Goal: Information Seeking & Learning: Check status

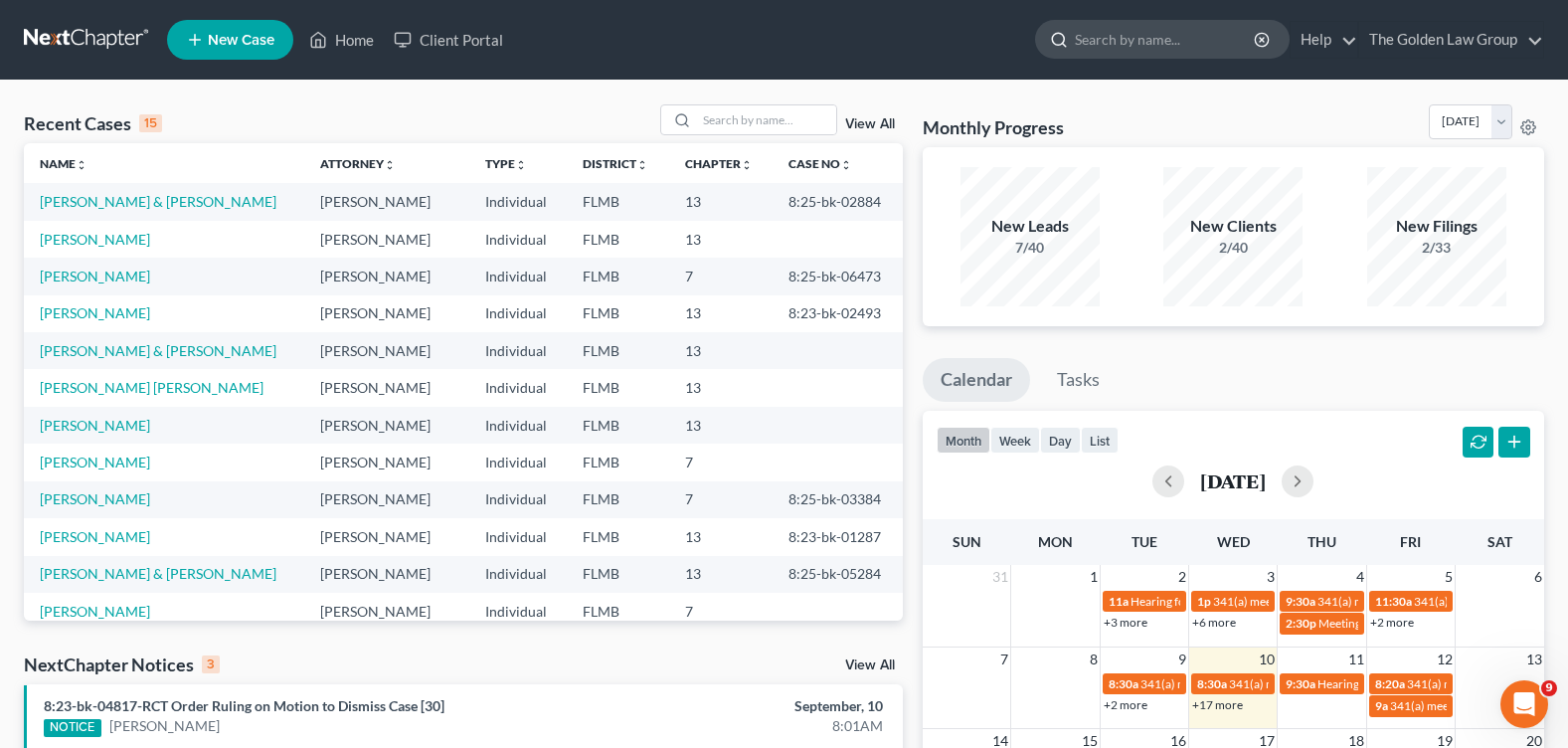
click at [1141, 44] on input "search" at bounding box center [1166, 39] width 182 height 37
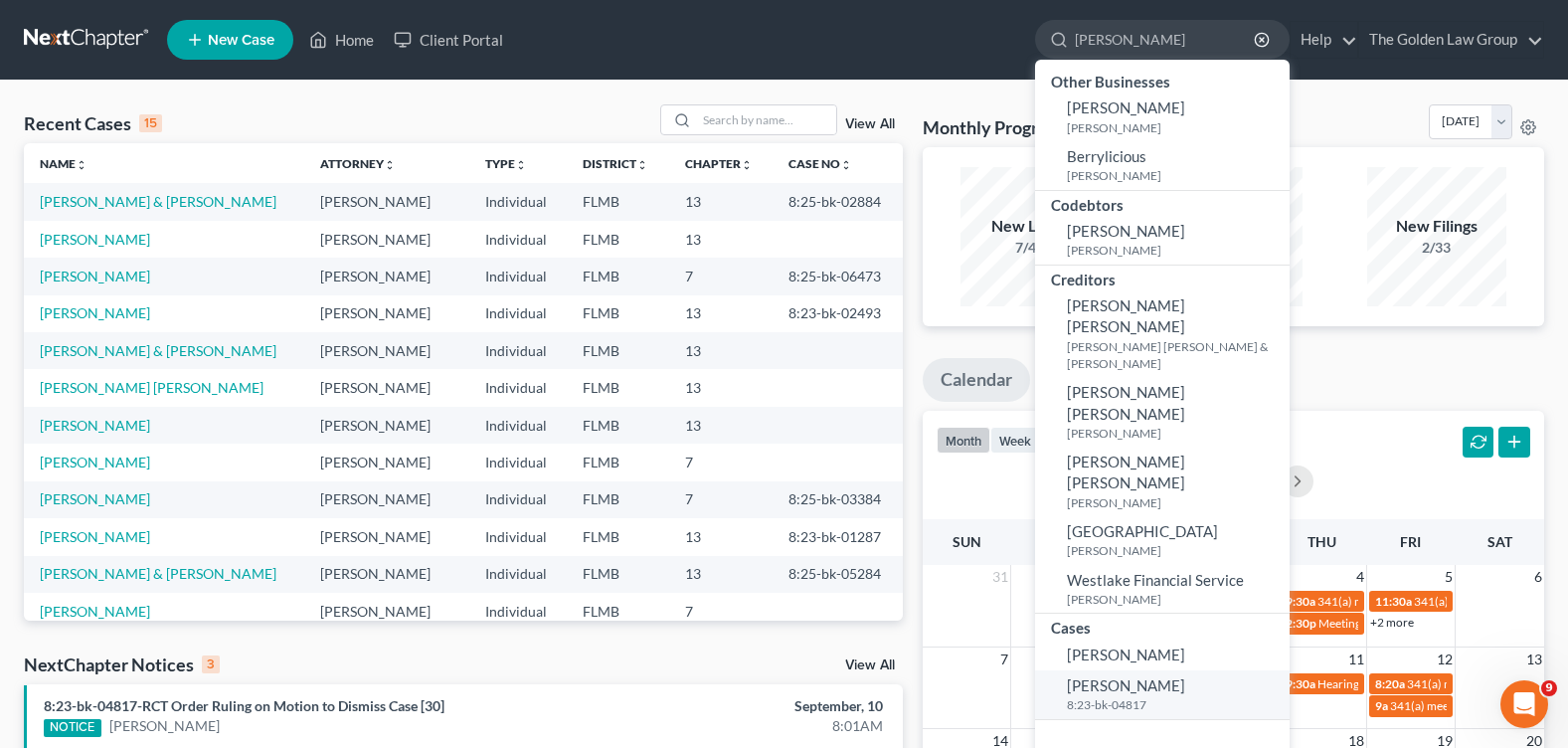
type input "[PERSON_NAME]"
click at [1130, 676] on span "[PERSON_NAME]" at bounding box center [1126, 685] width 119 height 18
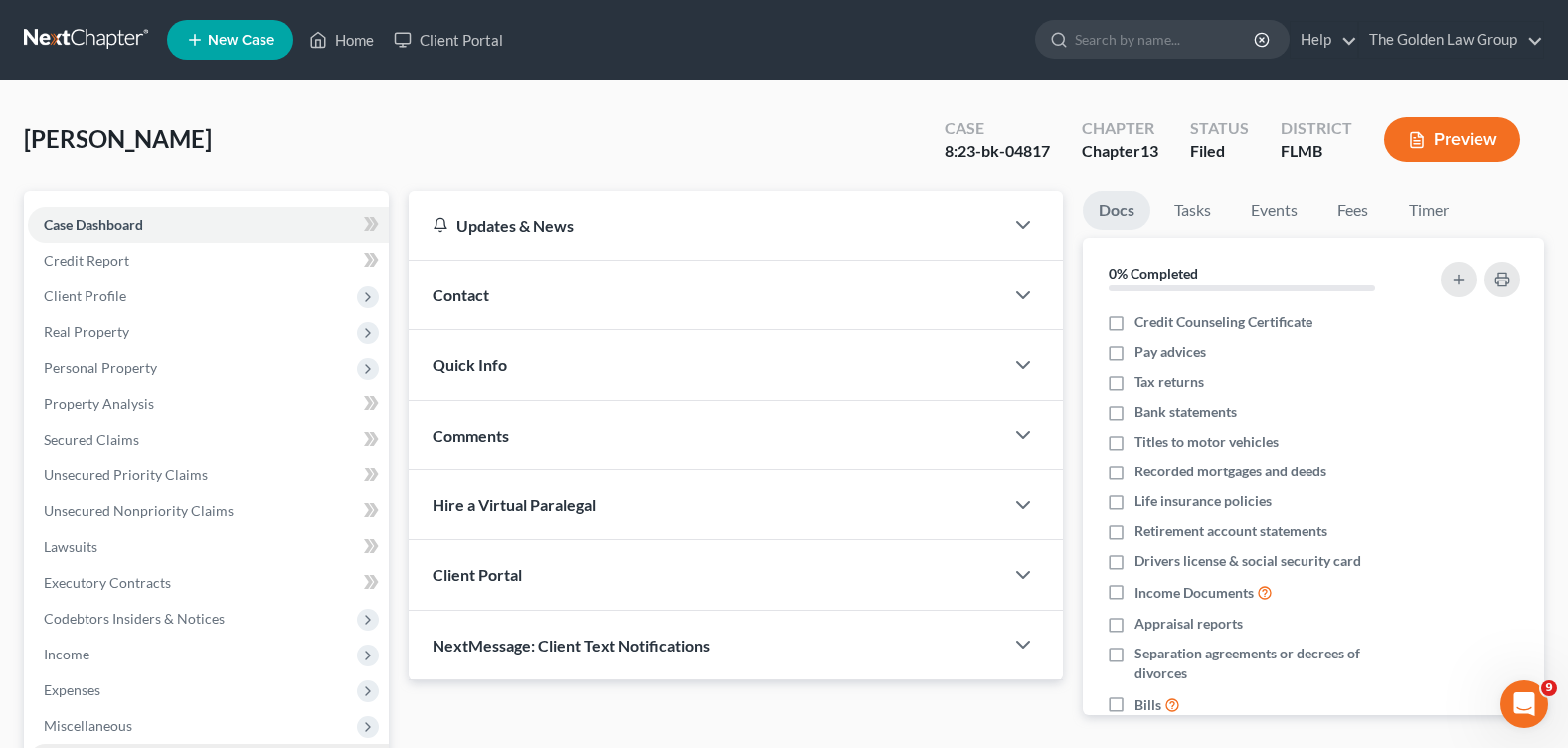
scroll to position [299, 0]
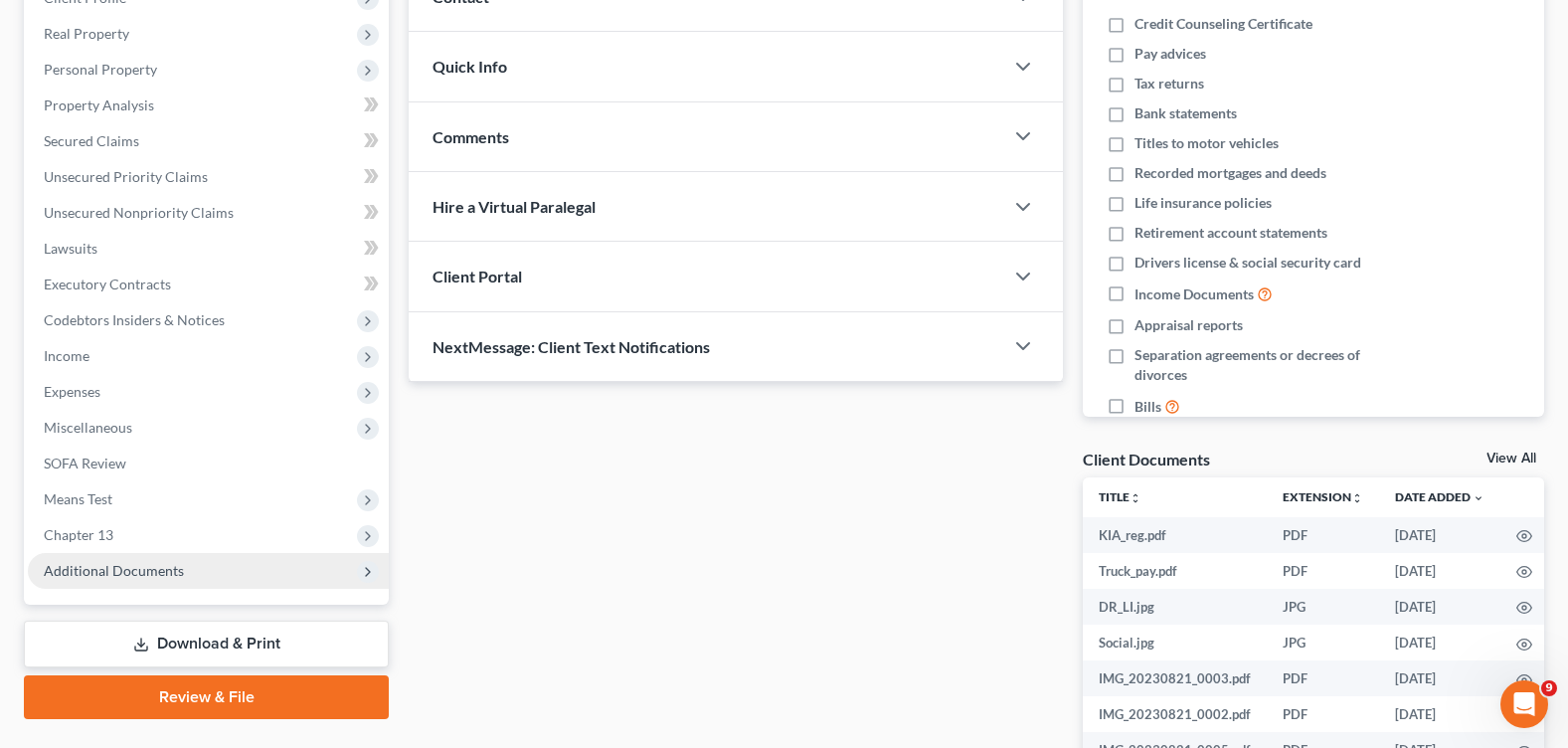
click at [181, 578] on span "Additional Documents" at bounding box center [209, 571] width 361 height 36
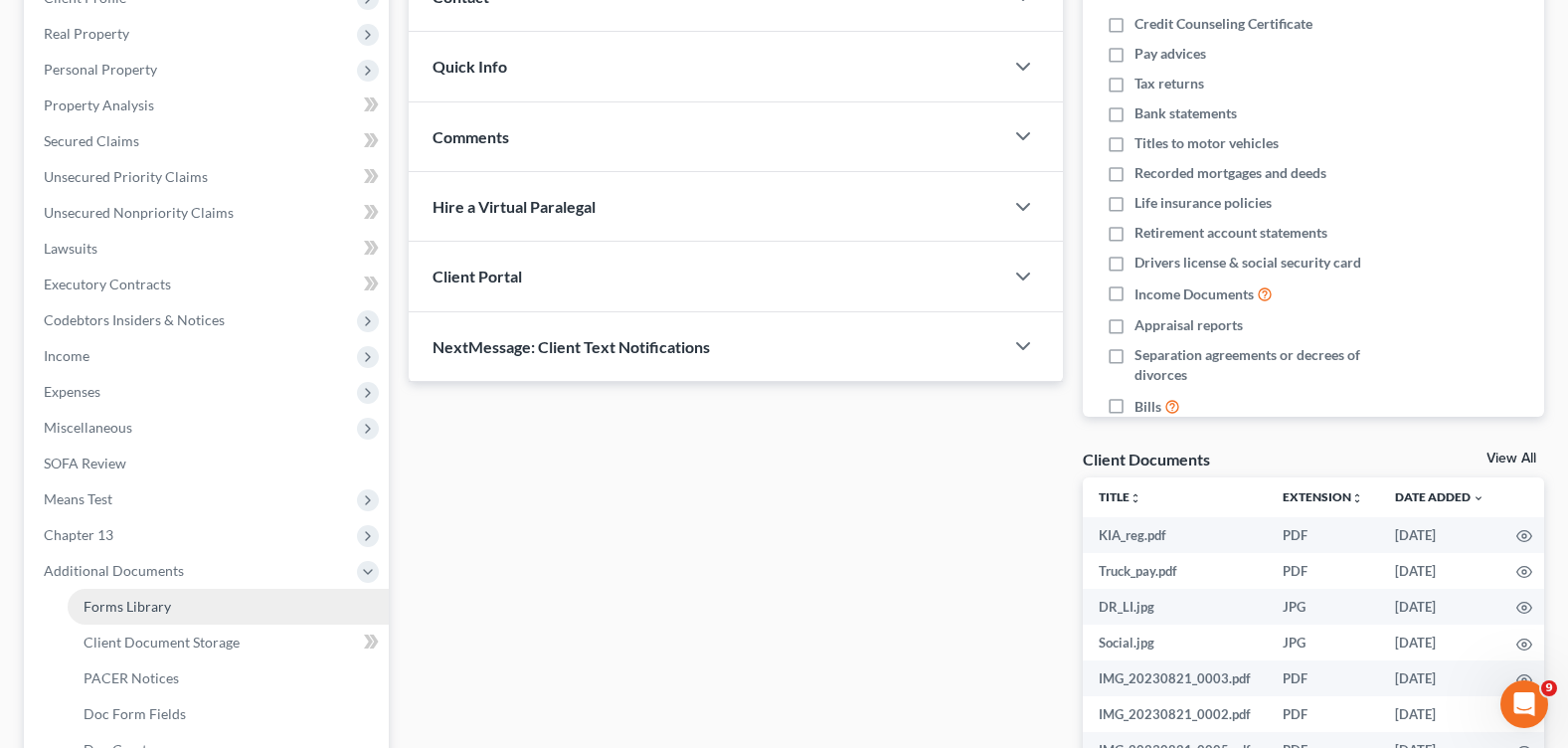
scroll to position [397, 0]
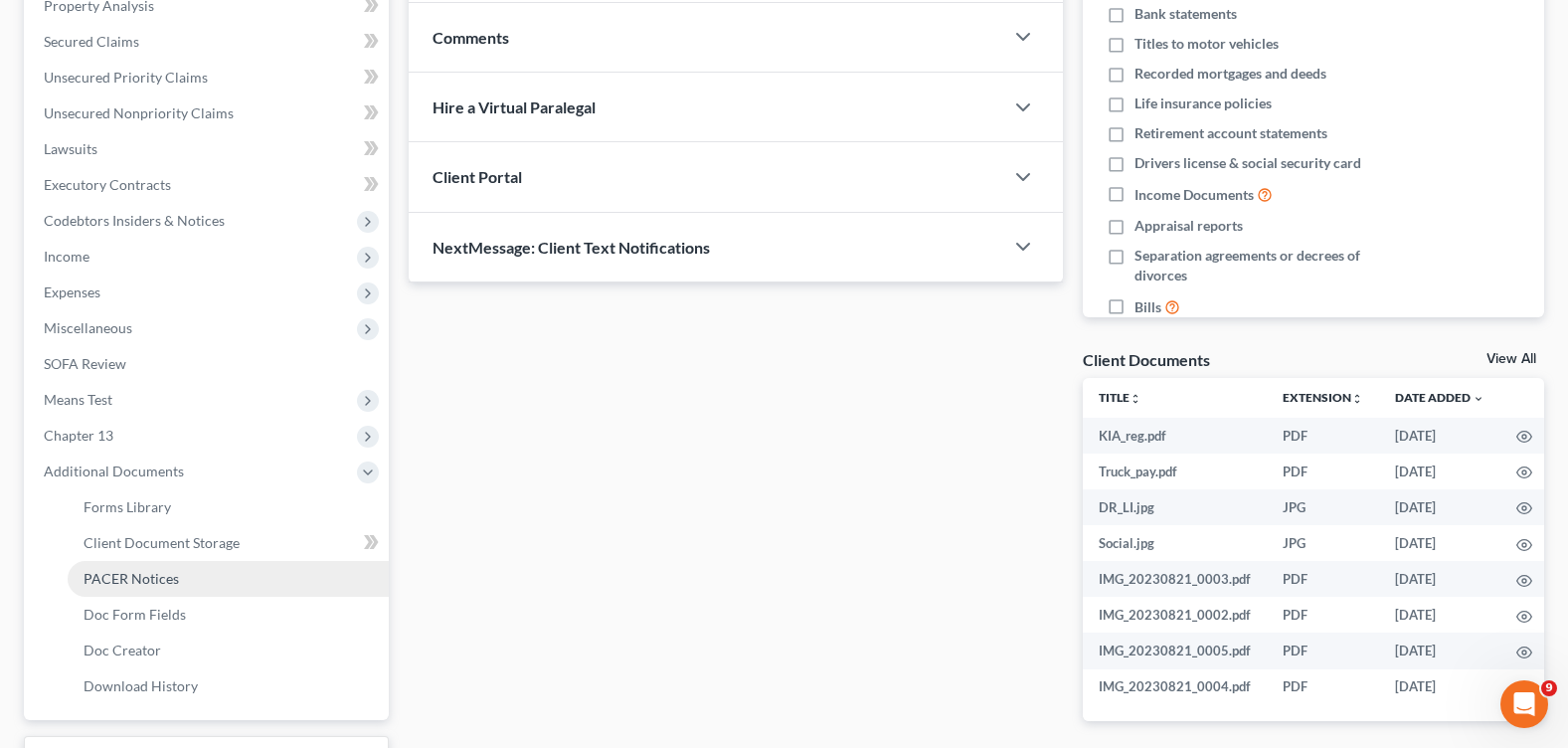
click at [163, 586] on span "PACER Notices" at bounding box center [132, 578] width 96 height 17
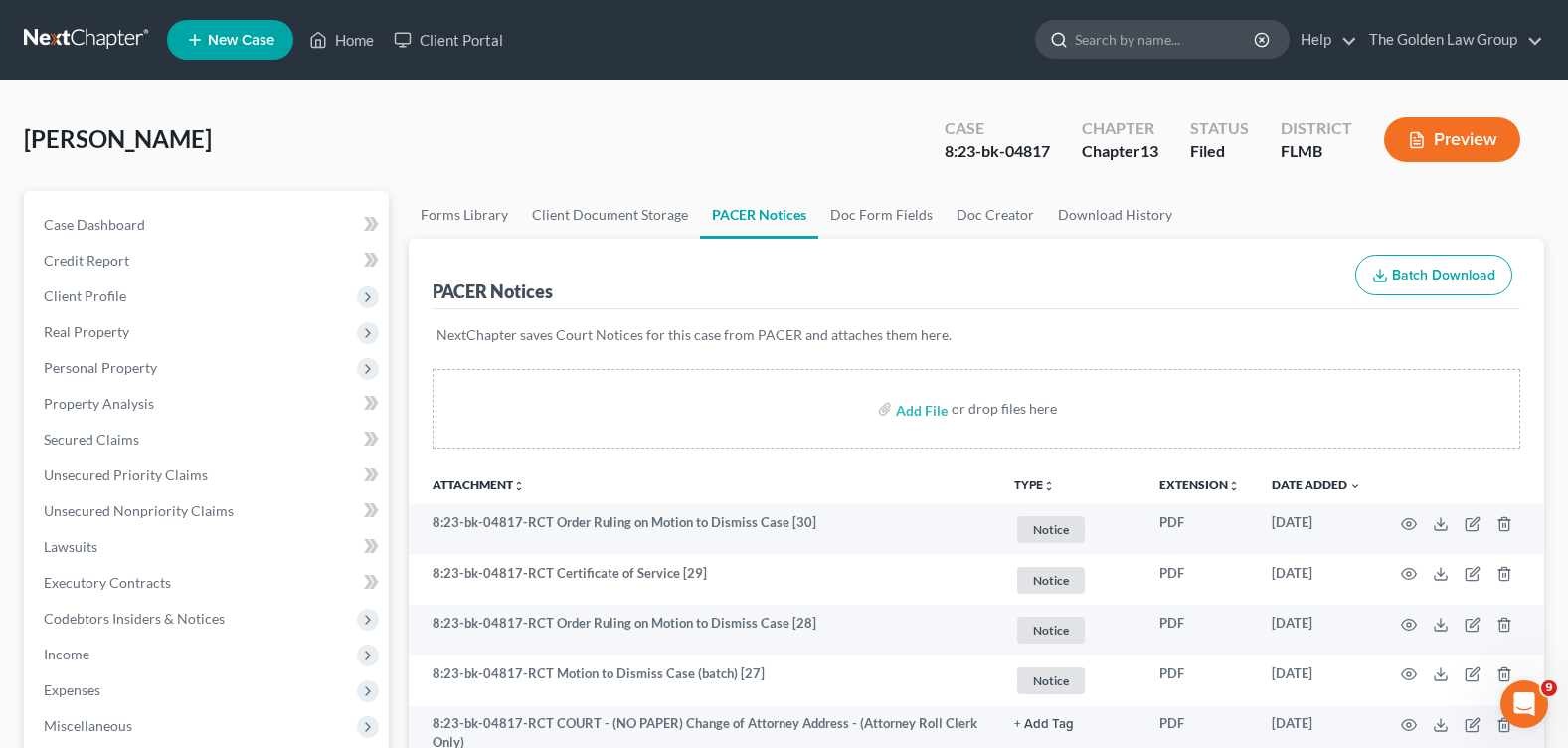
click at [1114, 54] on input "search" at bounding box center [1166, 39] width 182 height 37
type input "wood"
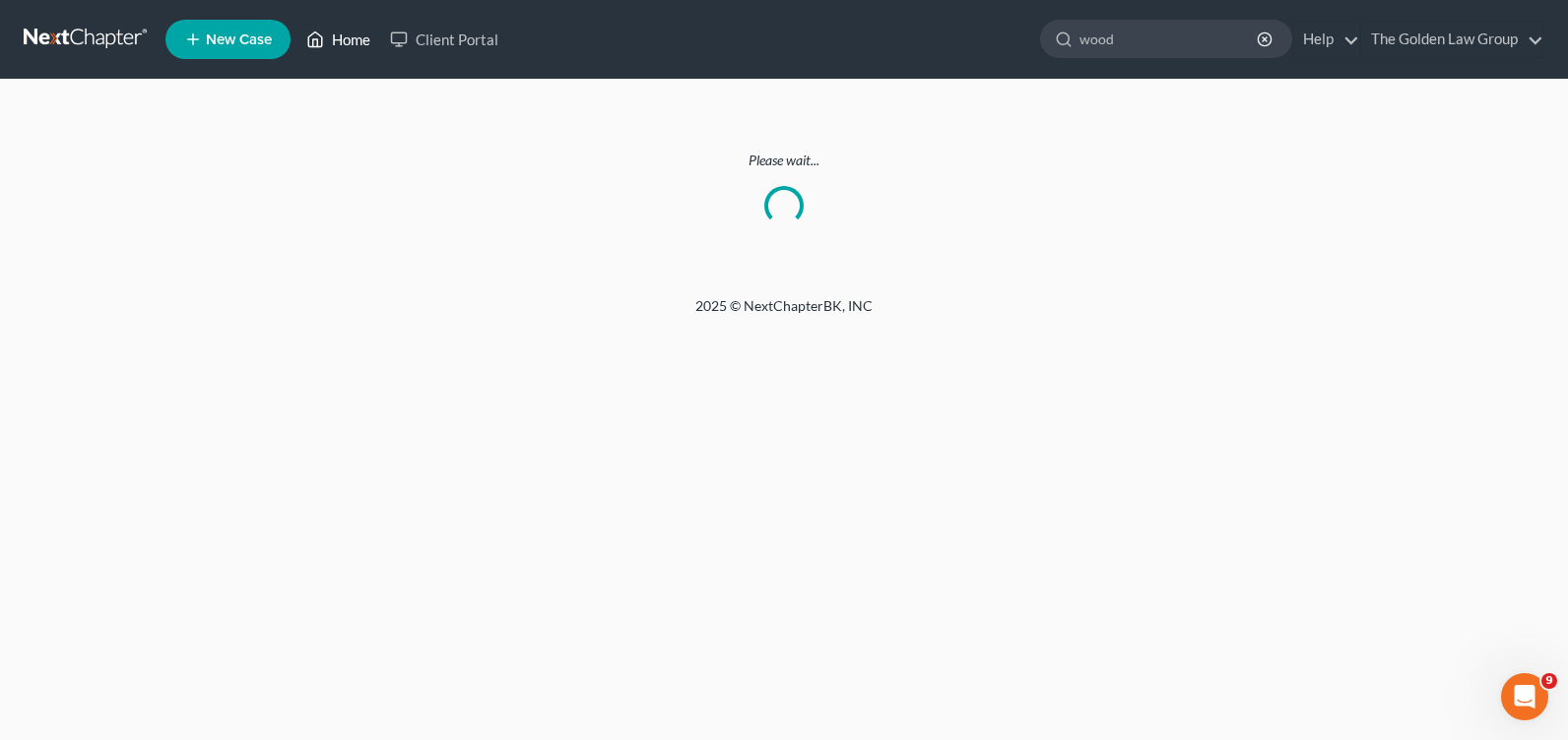
click at [353, 49] on link "Home" at bounding box center [338, 40] width 84 height 36
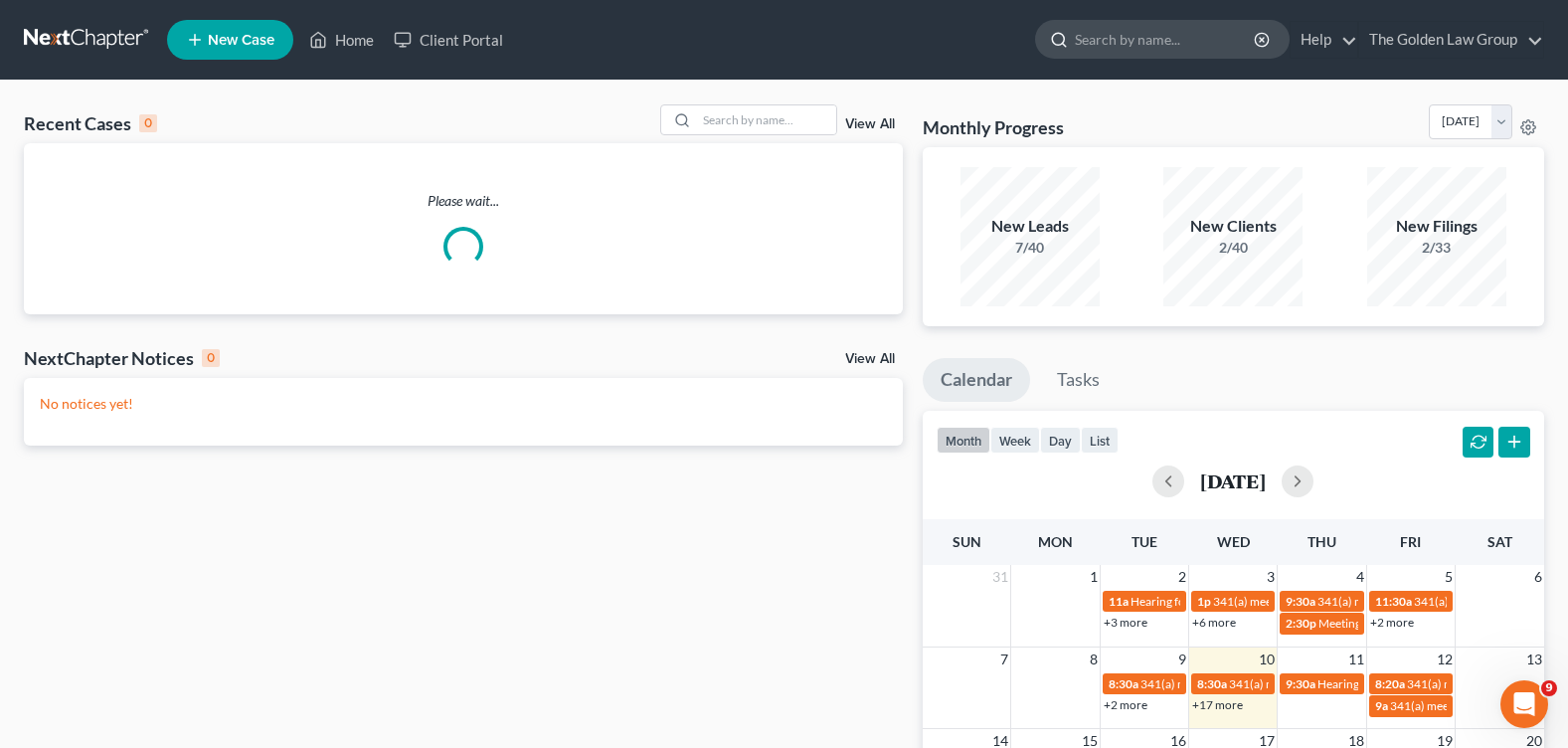
click at [1141, 39] on input "search" at bounding box center [1166, 39] width 182 height 37
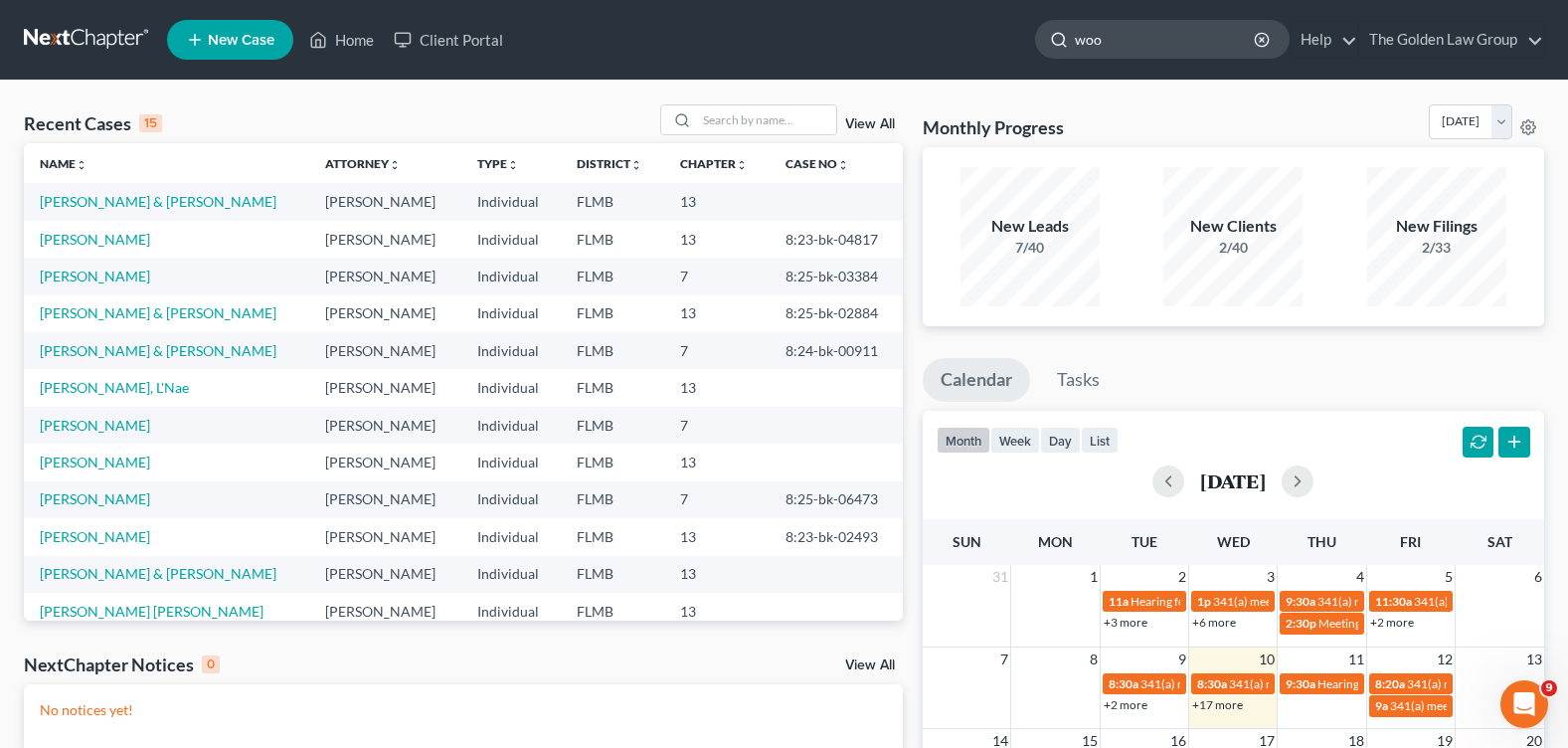
type input "wood"
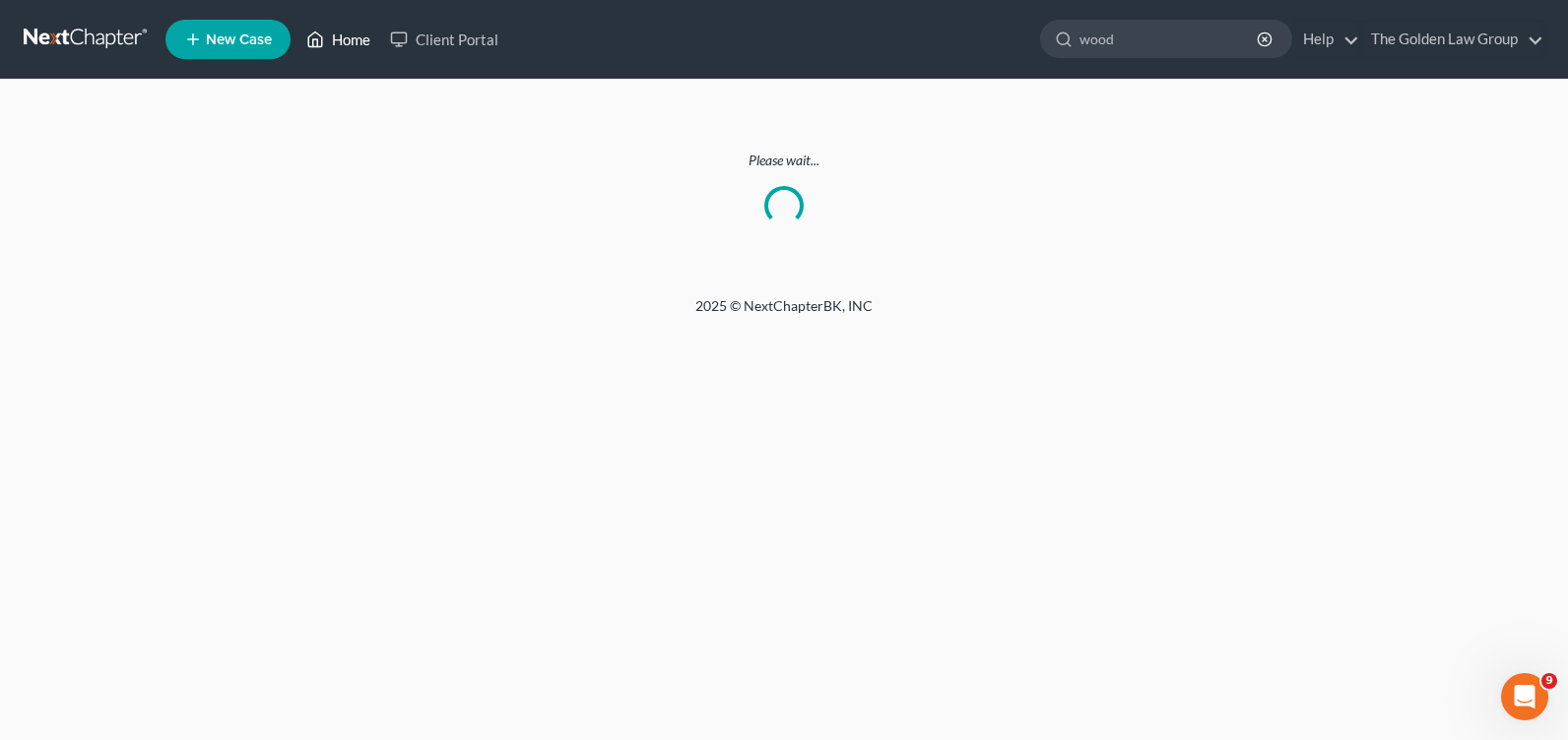
click at [343, 41] on link "Home" at bounding box center [338, 40] width 84 height 36
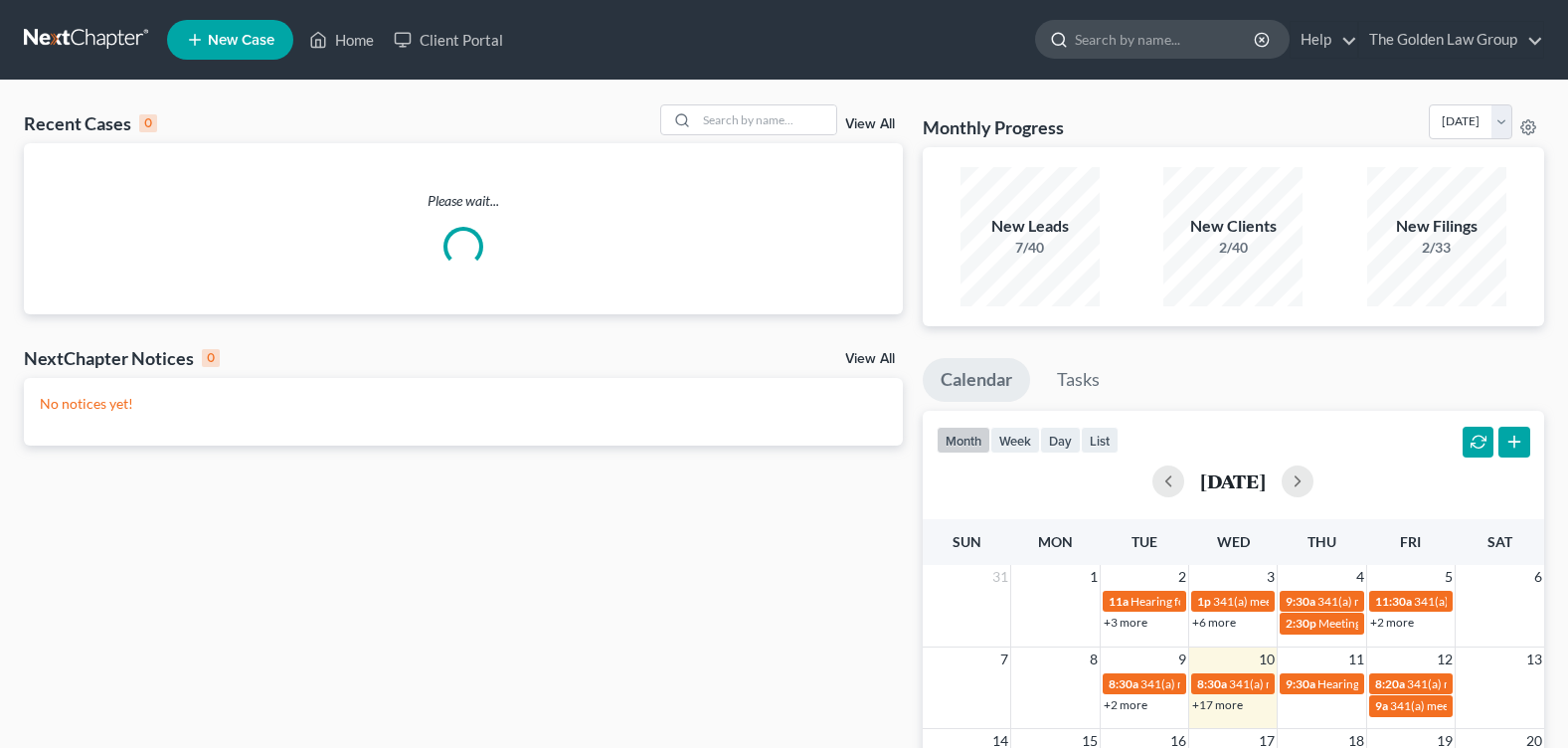
click at [1157, 36] on input "search" at bounding box center [1166, 39] width 182 height 37
type input "e"
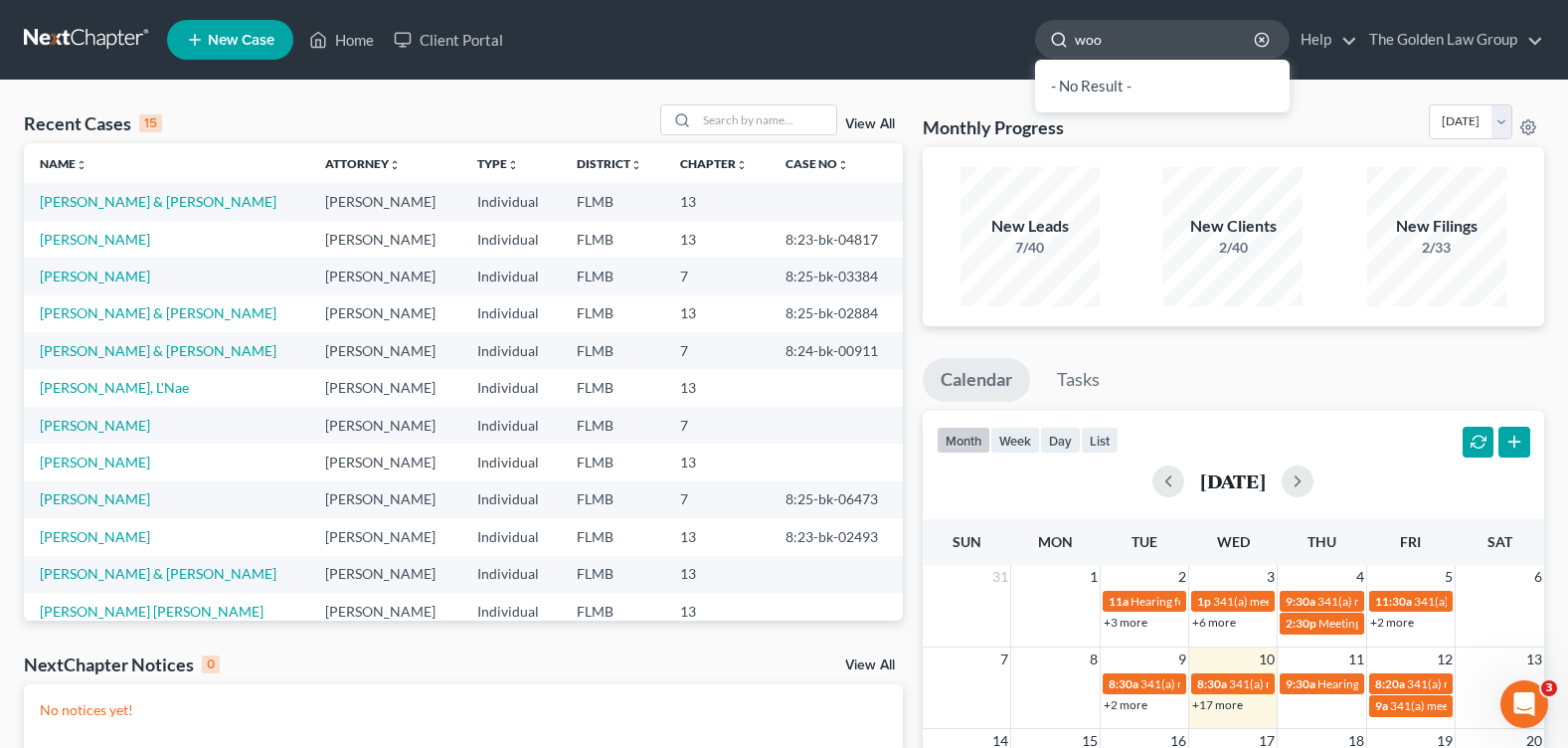
type input "wood"
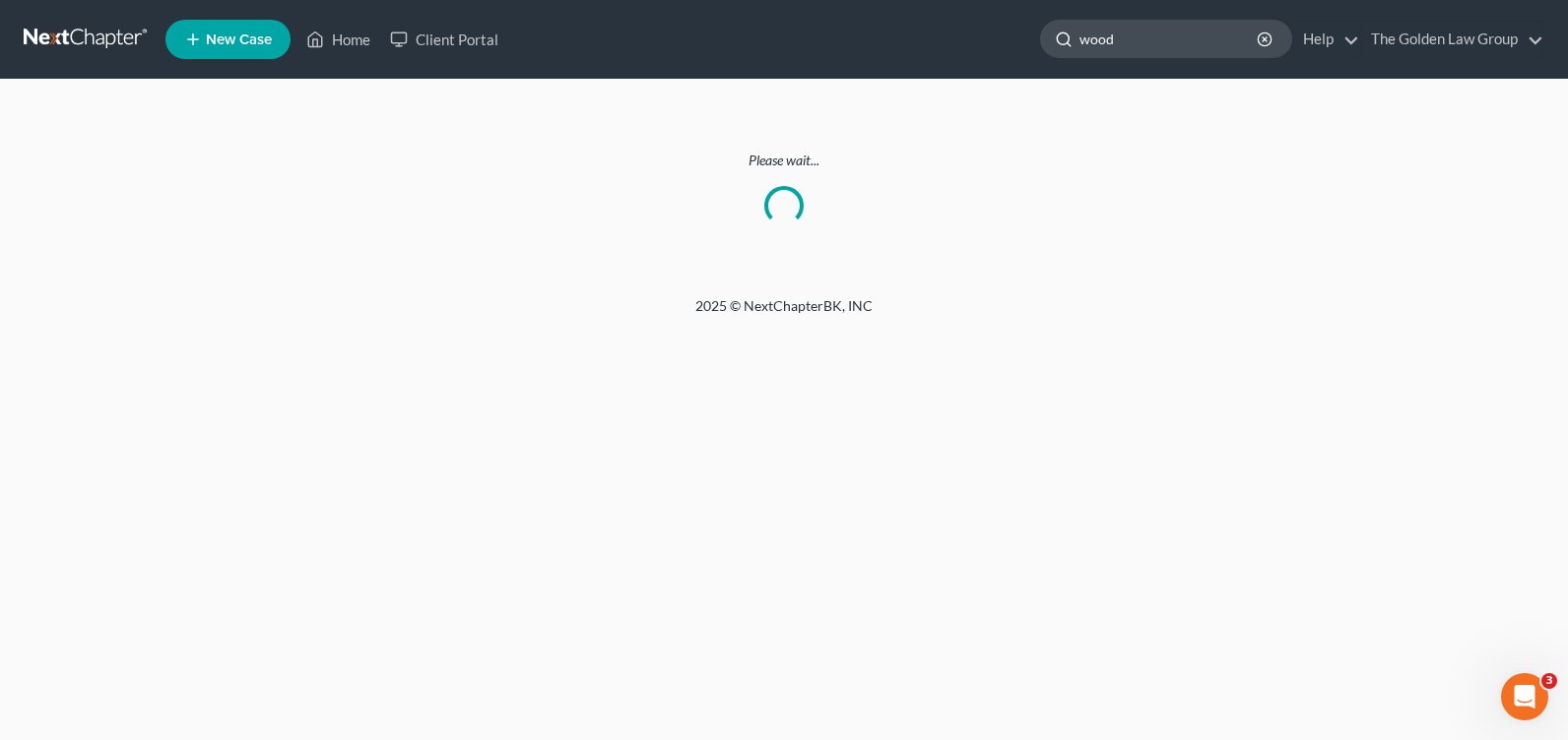
click at [1137, 35] on input "wood" at bounding box center [1170, 39] width 180 height 37
click at [341, 45] on link "Home" at bounding box center [338, 40] width 84 height 36
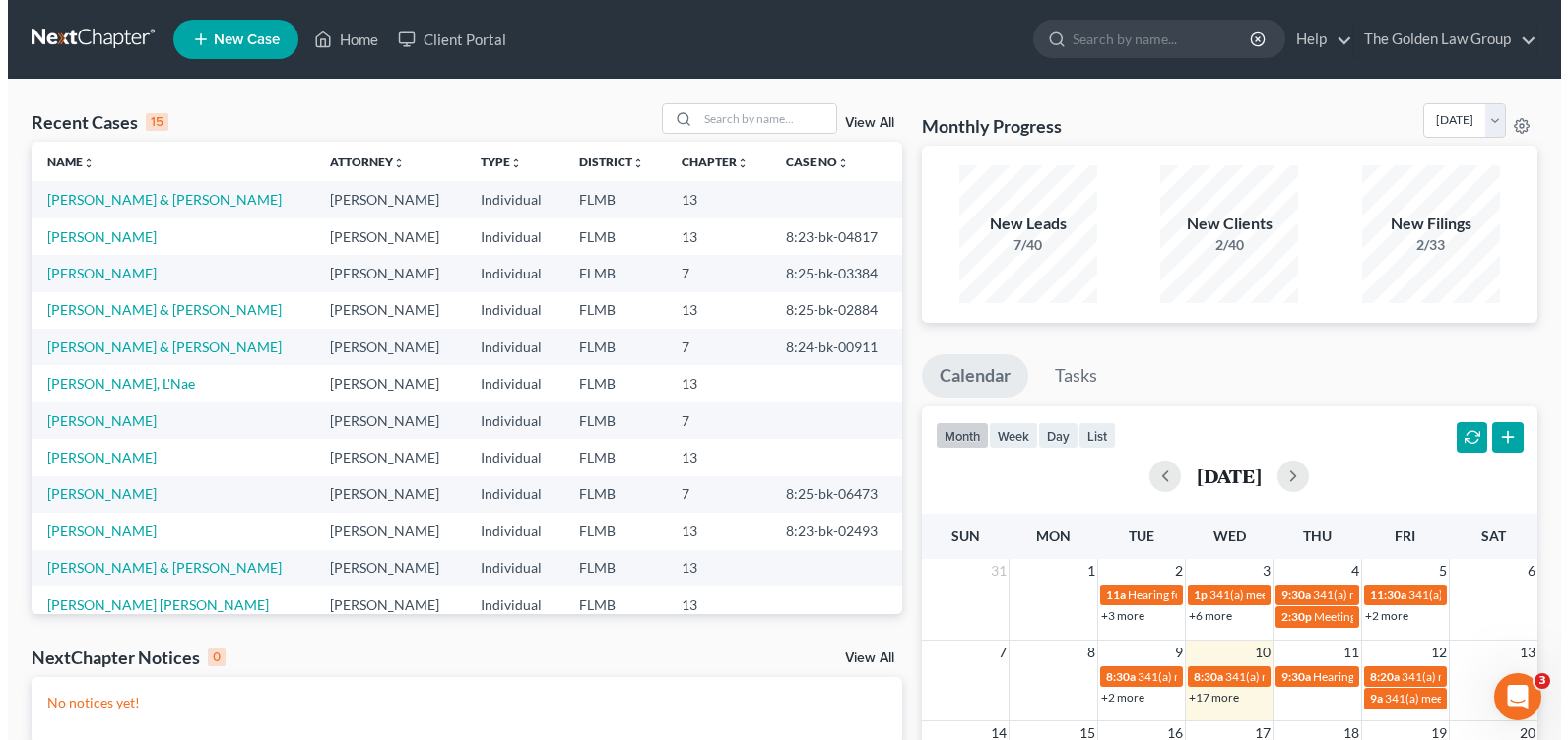
scroll to position [134, 0]
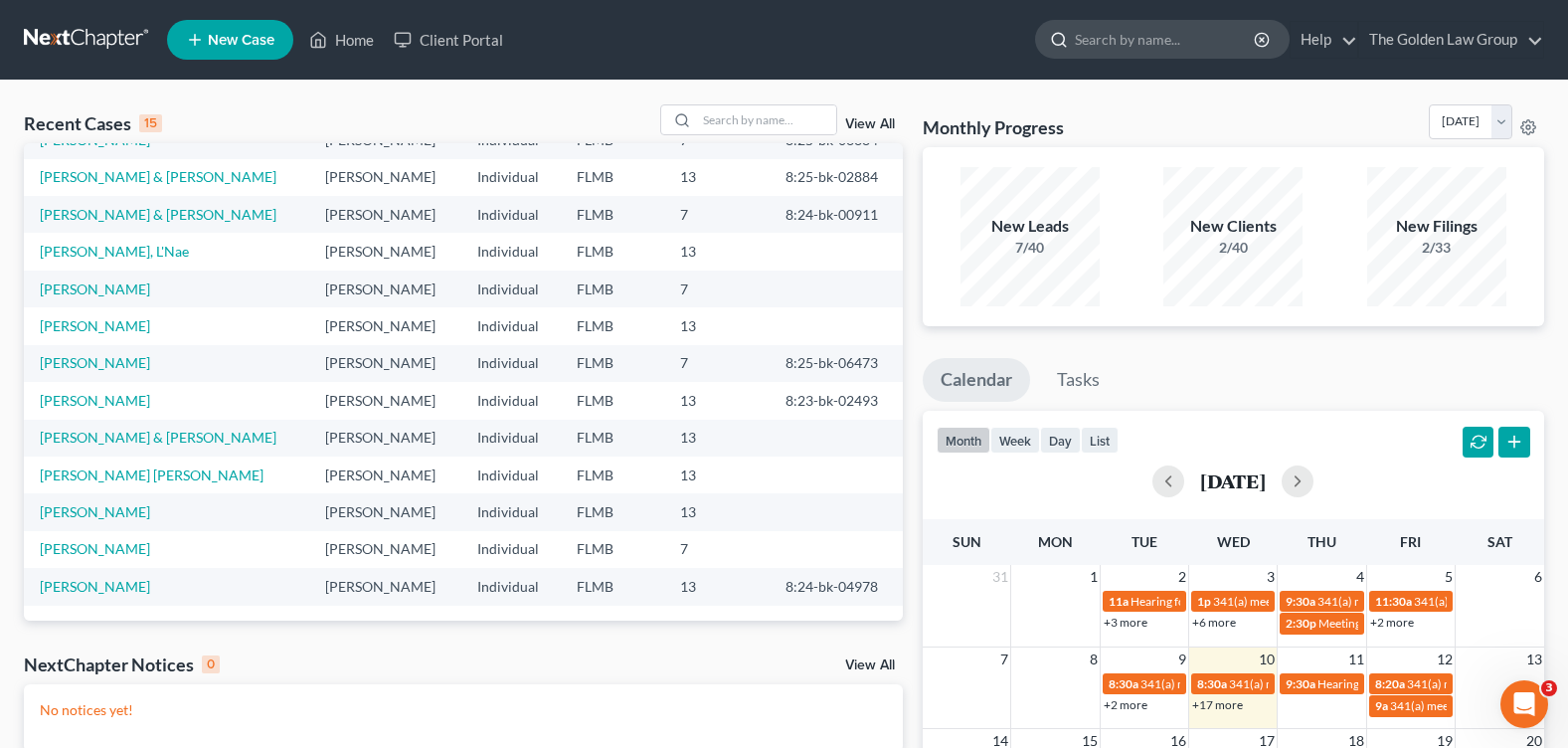
click at [1096, 43] on input "search" at bounding box center [1166, 39] width 182 height 37
type input "wood"
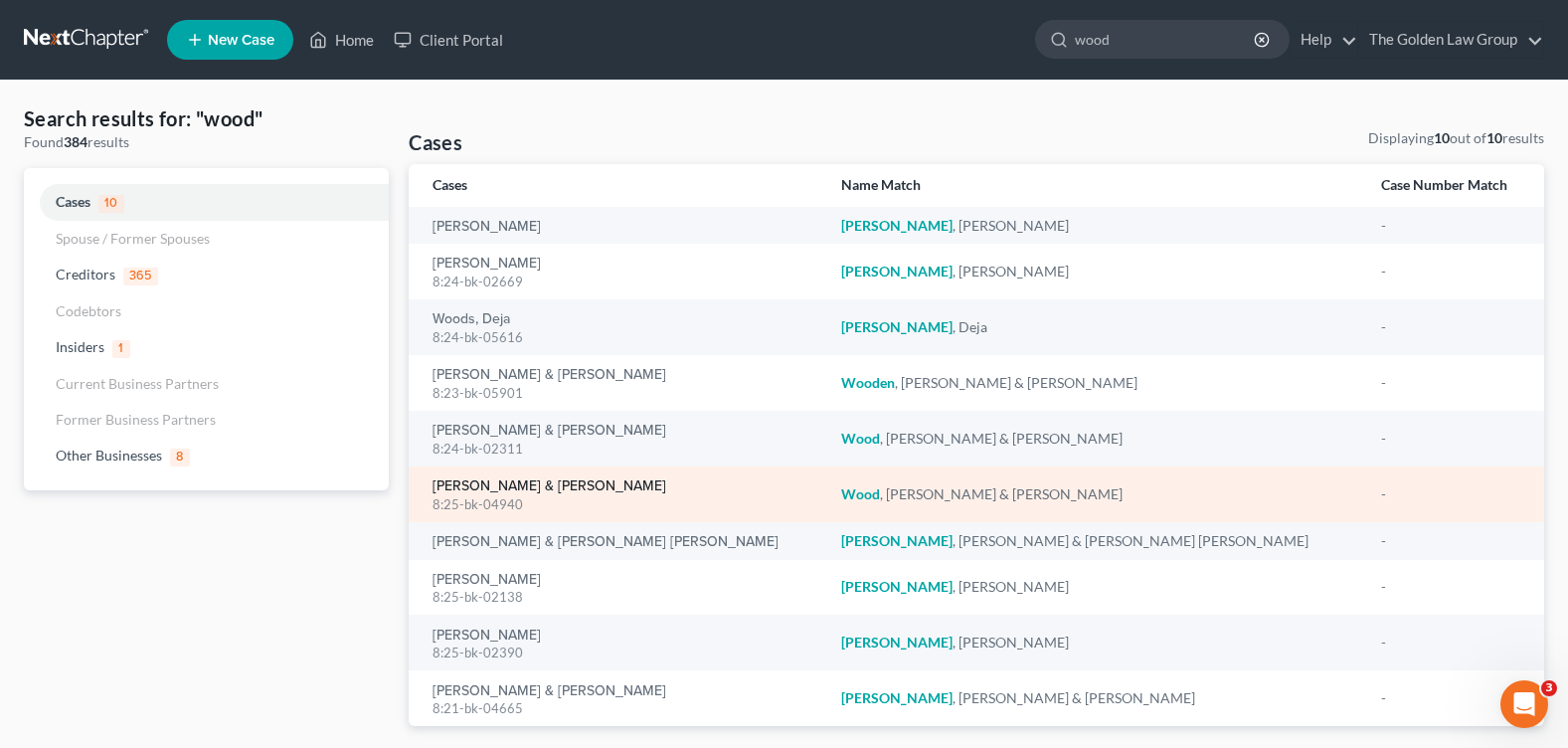
click at [540, 488] on link "[PERSON_NAME] & [PERSON_NAME]" at bounding box center [549, 486] width 234 height 14
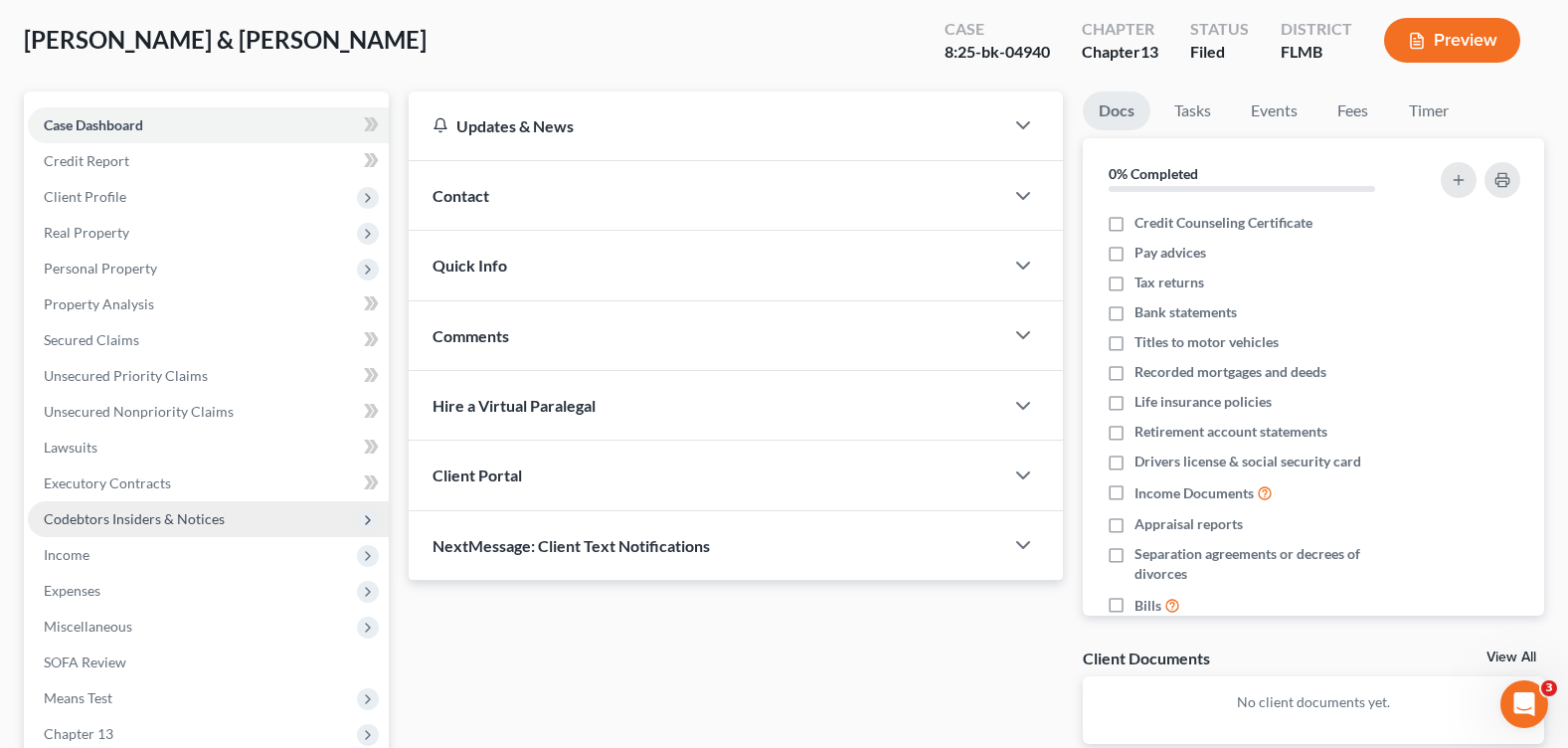
scroll to position [299, 0]
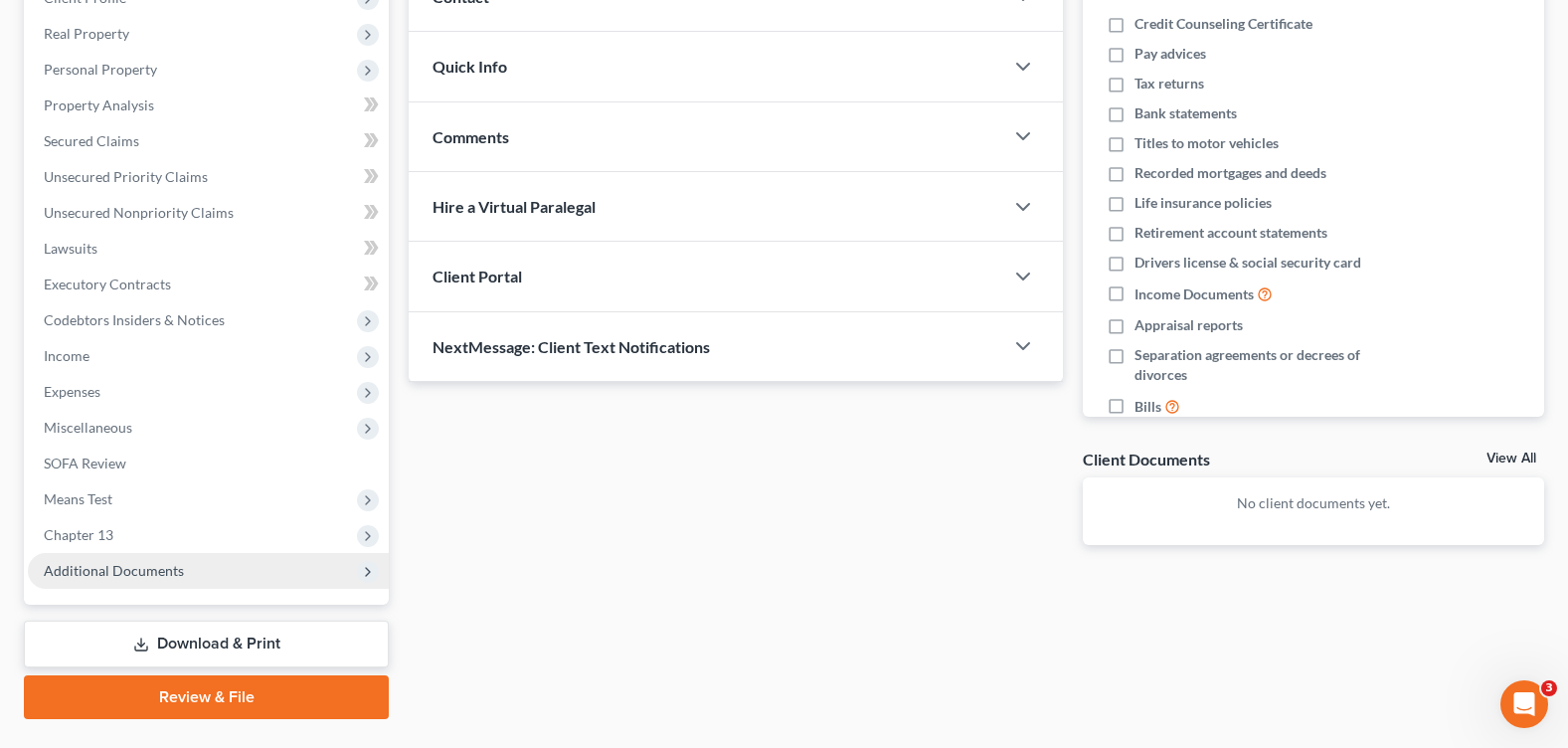
click at [146, 571] on span "Additional Documents" at bounding box center [114, 570] width 140 height 17
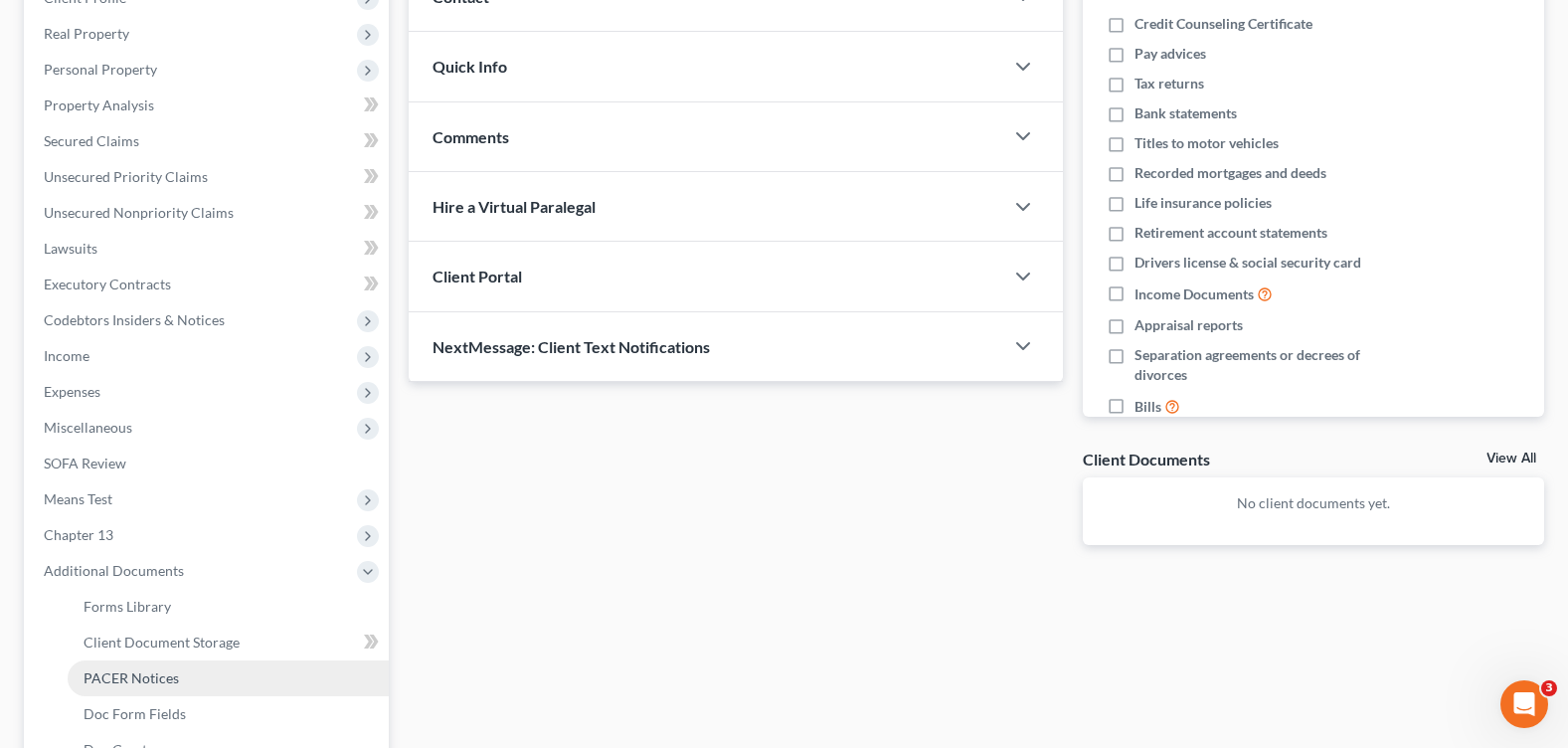
click at [160, 676] on span "PACER Notices" at bounding box center [132, 677] width 96 height 17
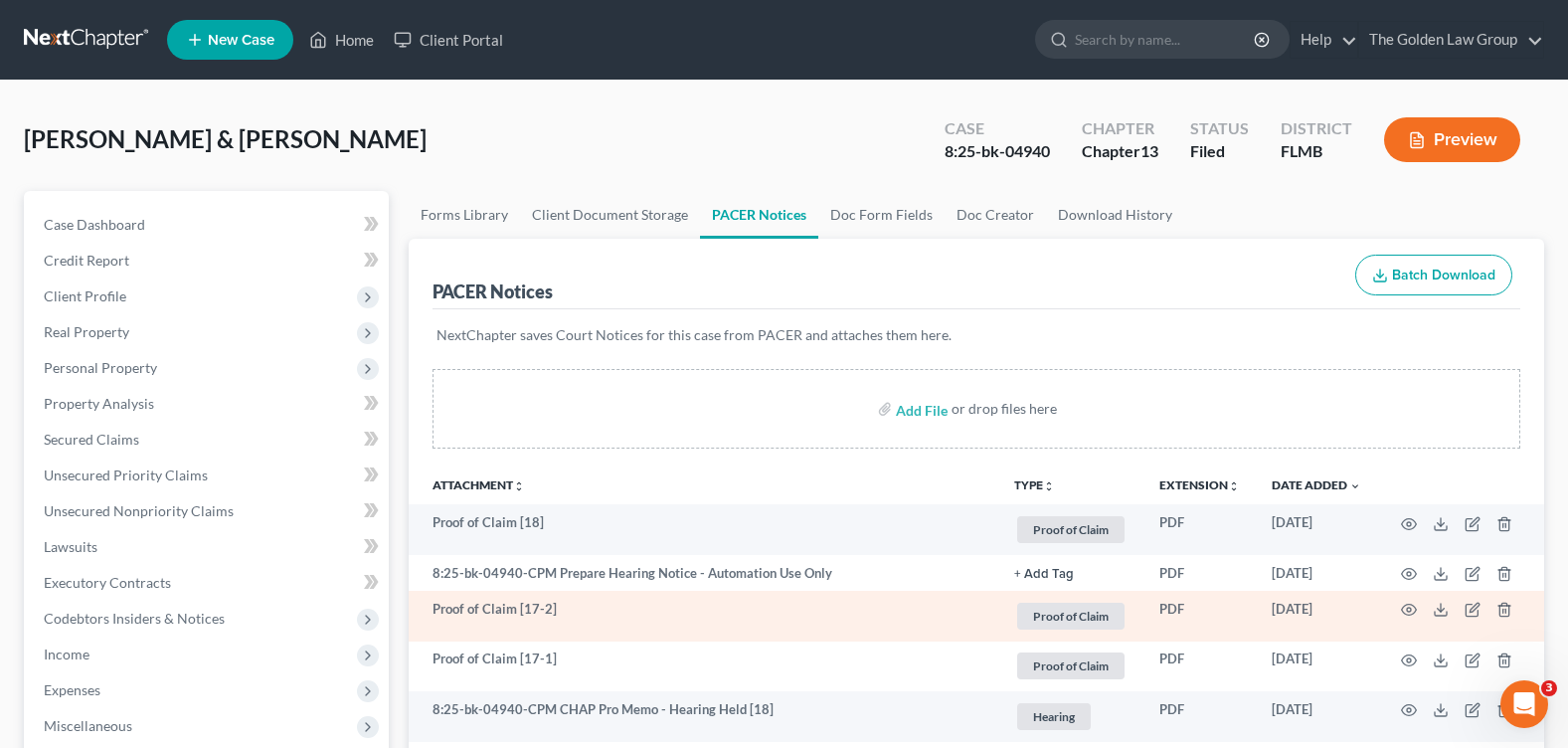
scroll to position [100, 0]
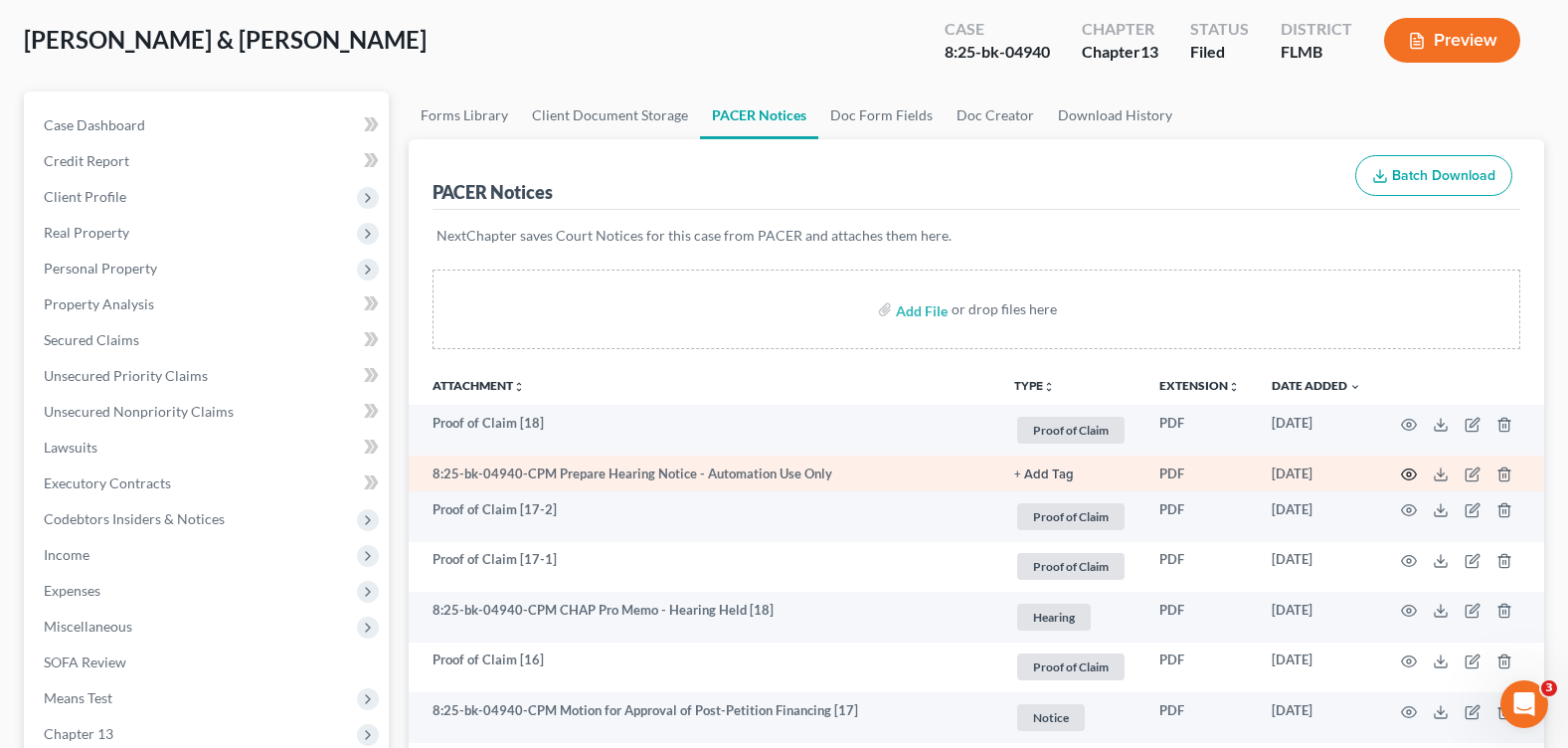
click at [1412, 472] on icon "button" at bounding box center [1409, 474] width 16 height 16
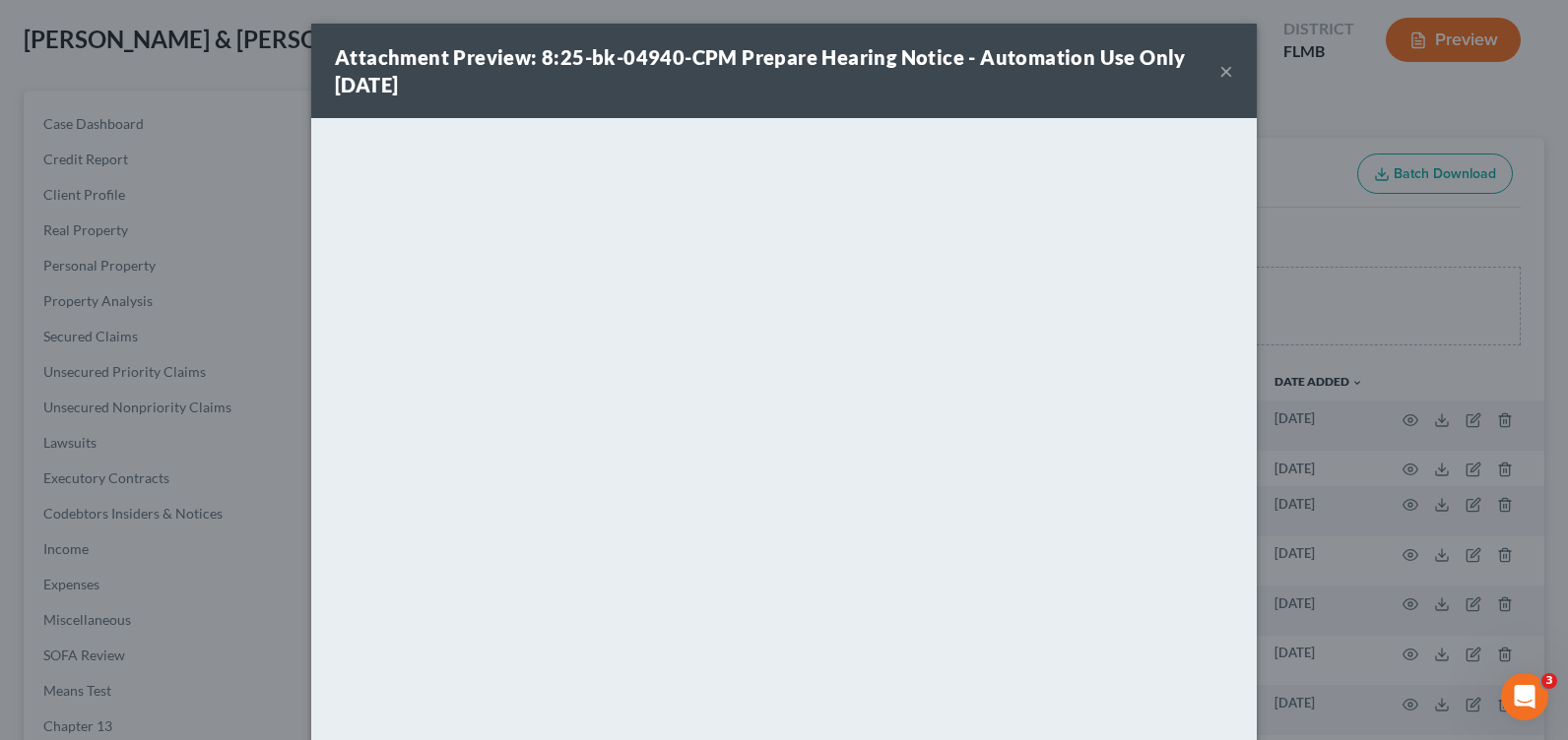
click at [1219, 70] on button "×" at bounding box center [1226, 71] width 14 height 24
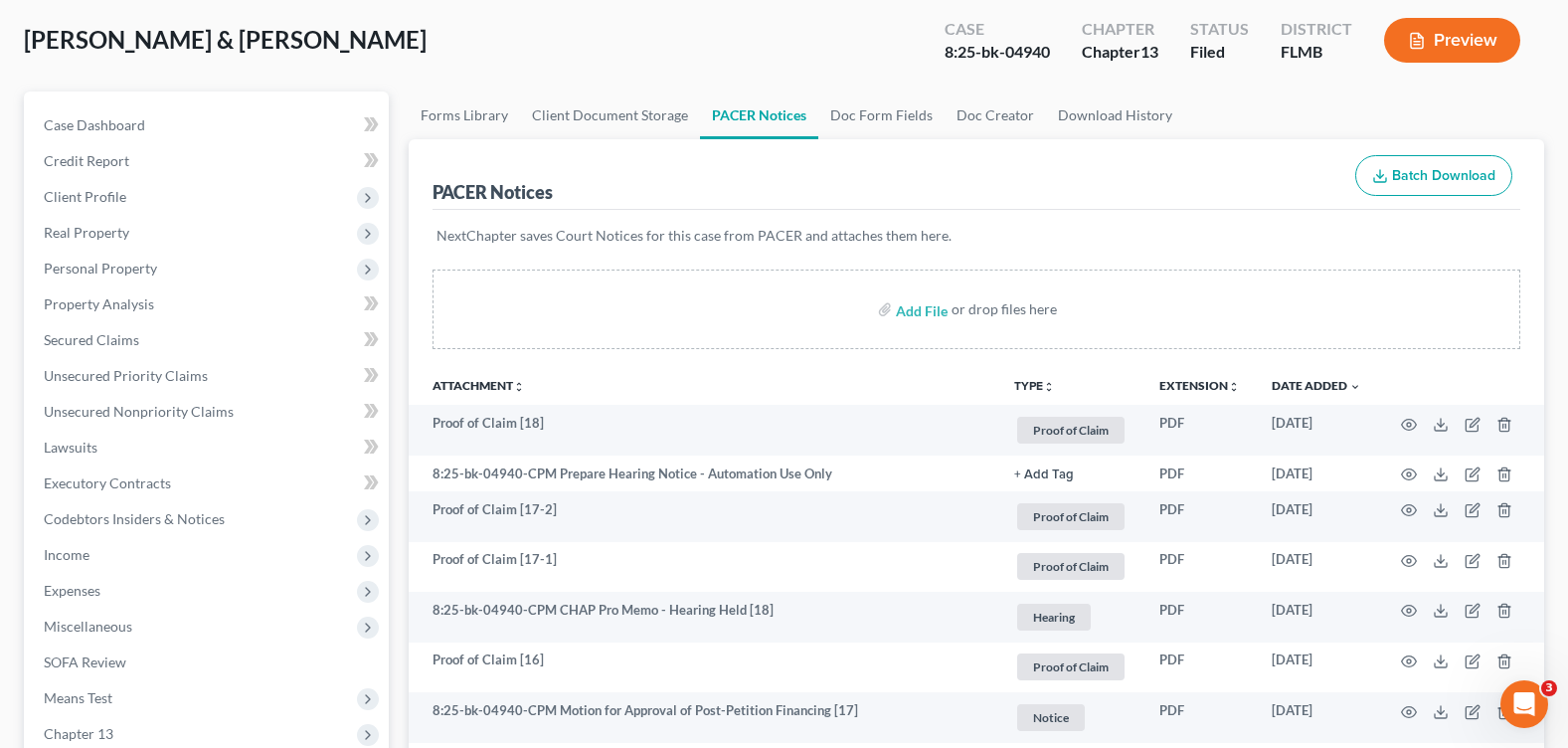
scroll to position [0, 0]
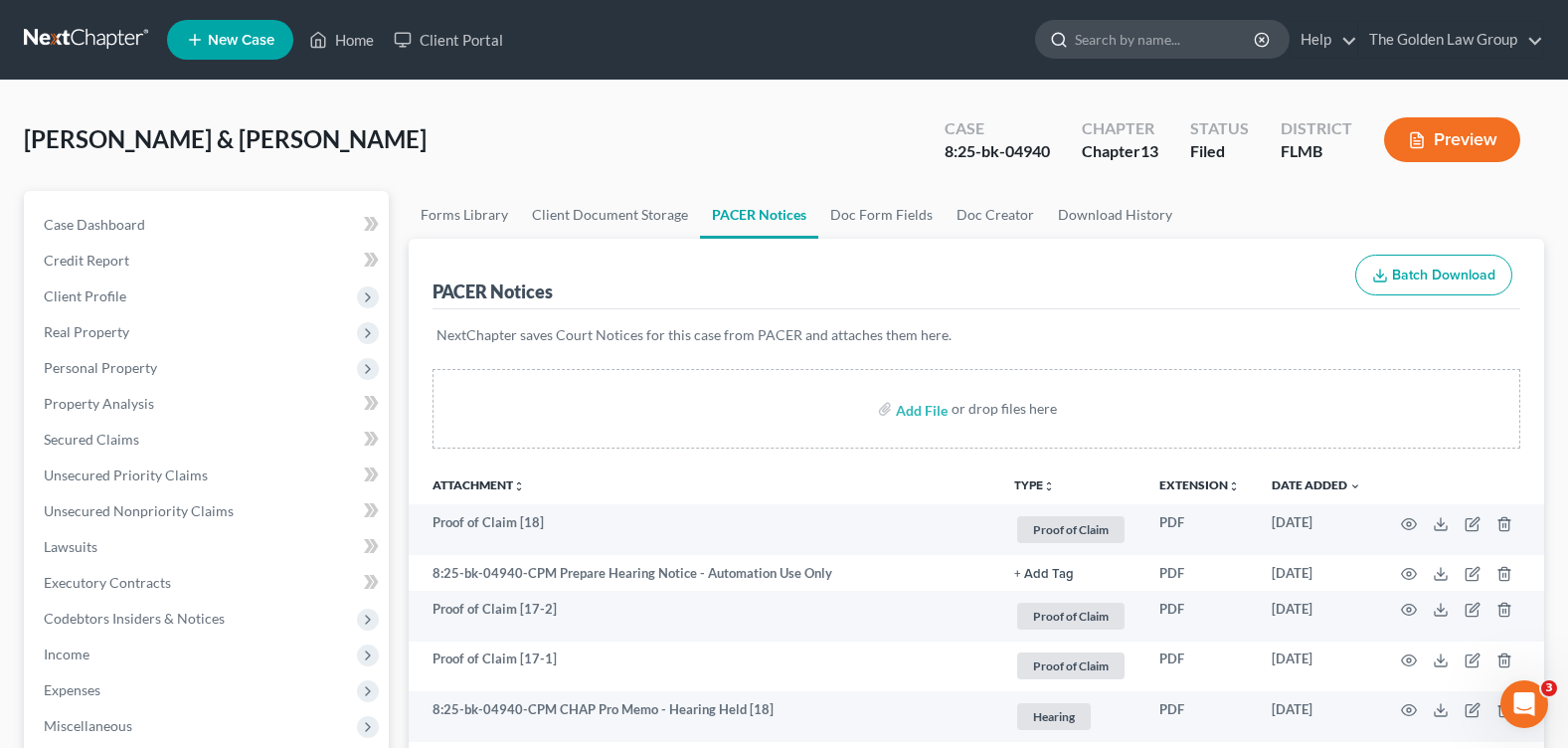
click at [1130, 34] on input "search" at bounding box center [1166, 39] width 182 height 37
type input "morgan"
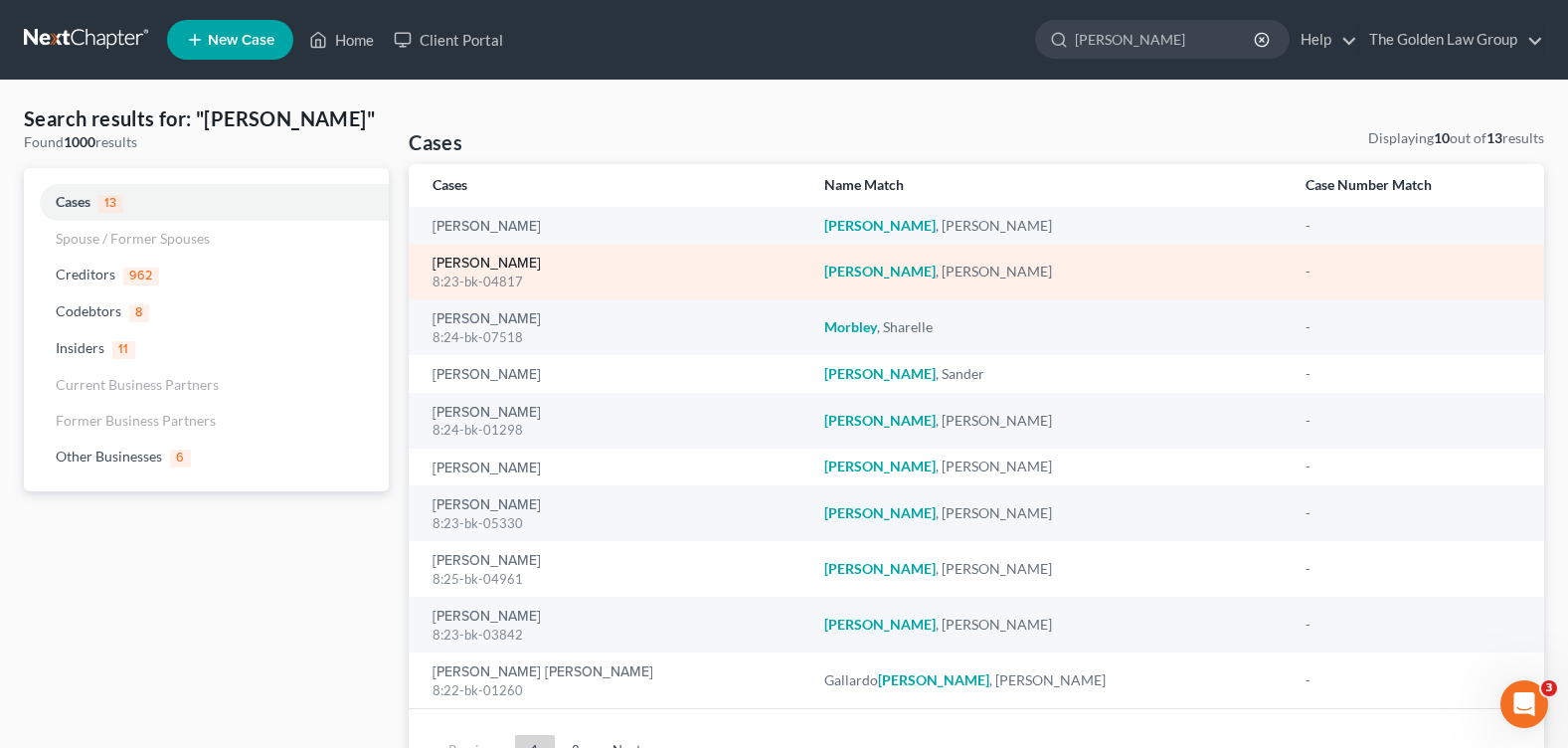
click at [469, 264] on link "[PERSON_NAME]" at bounding box center [486, 264] width 109 height 14
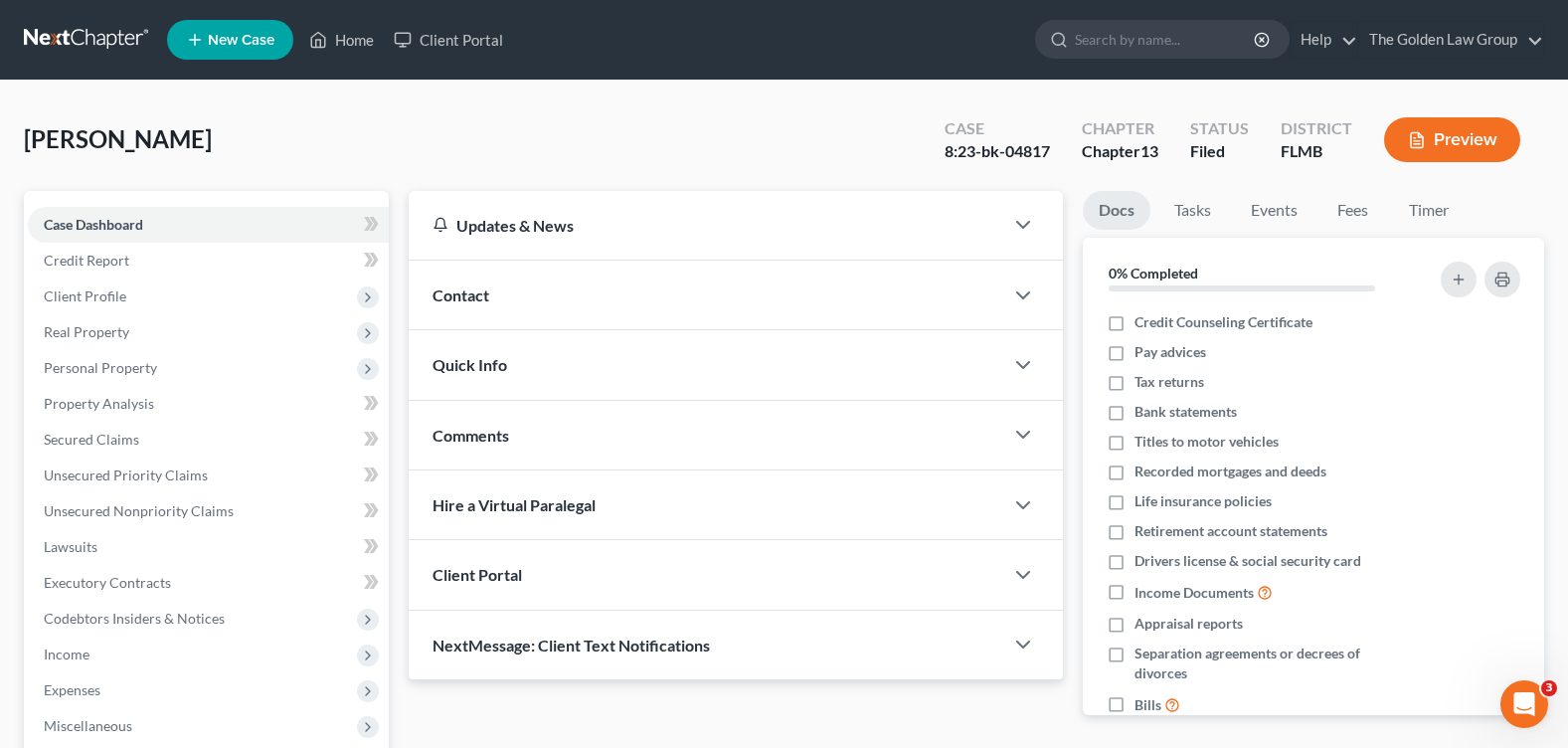
scroll to position [478, 0]
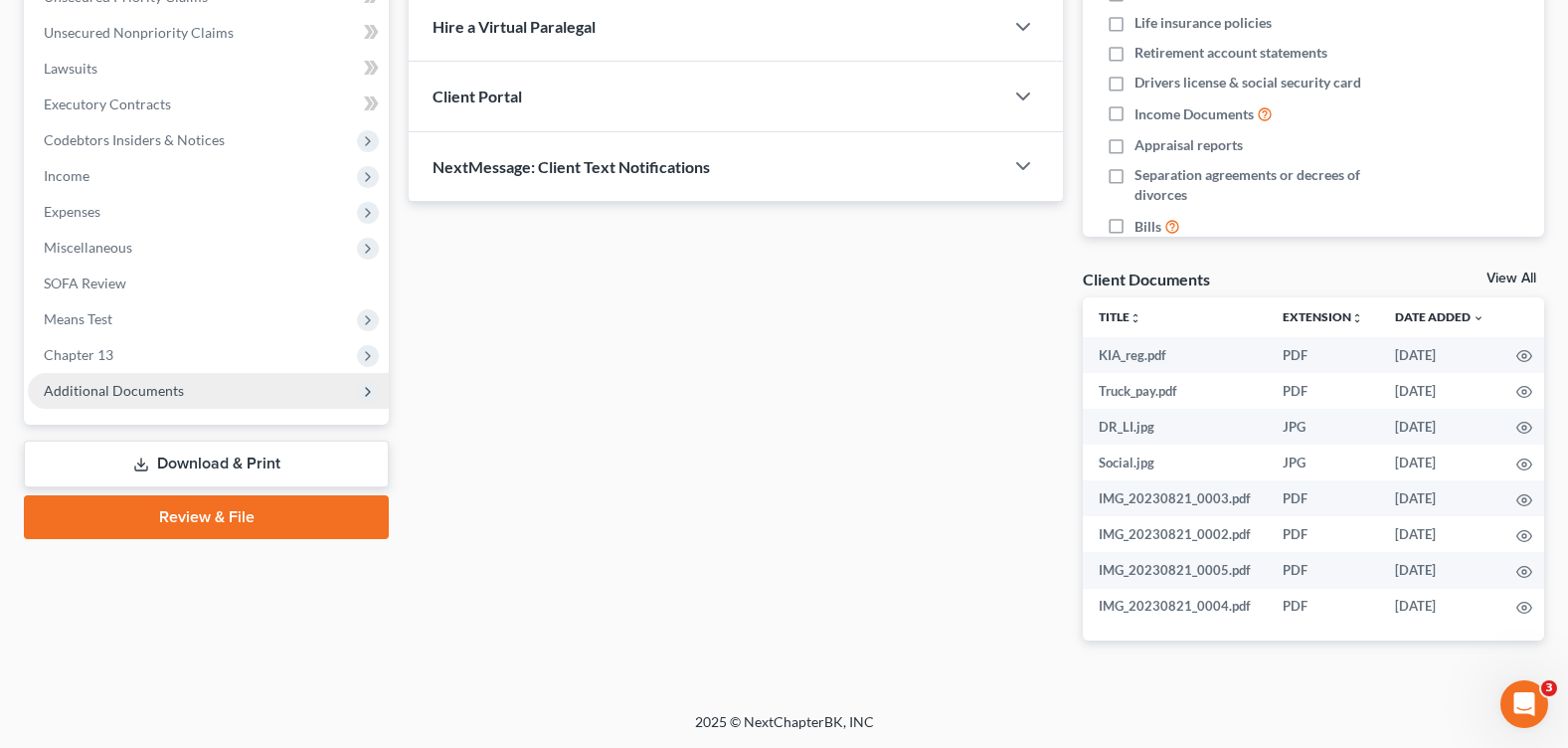
click at [102, 403] on span "Additional Documents" at bounding box center [209, 391] width 361 height 36
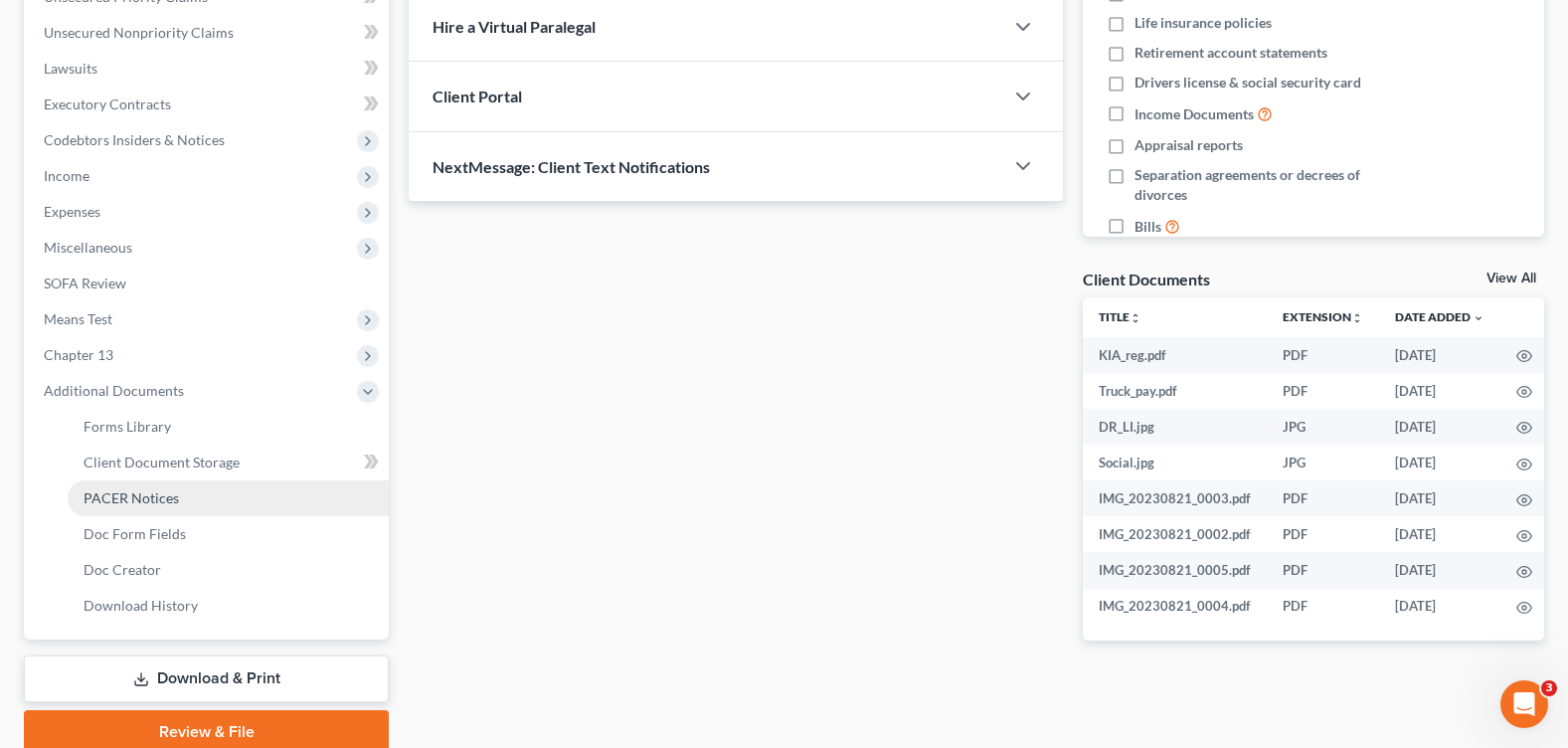
click at [152, 502] on span "PACER Notices" at bounding box center [132, 497] width 96 height 17
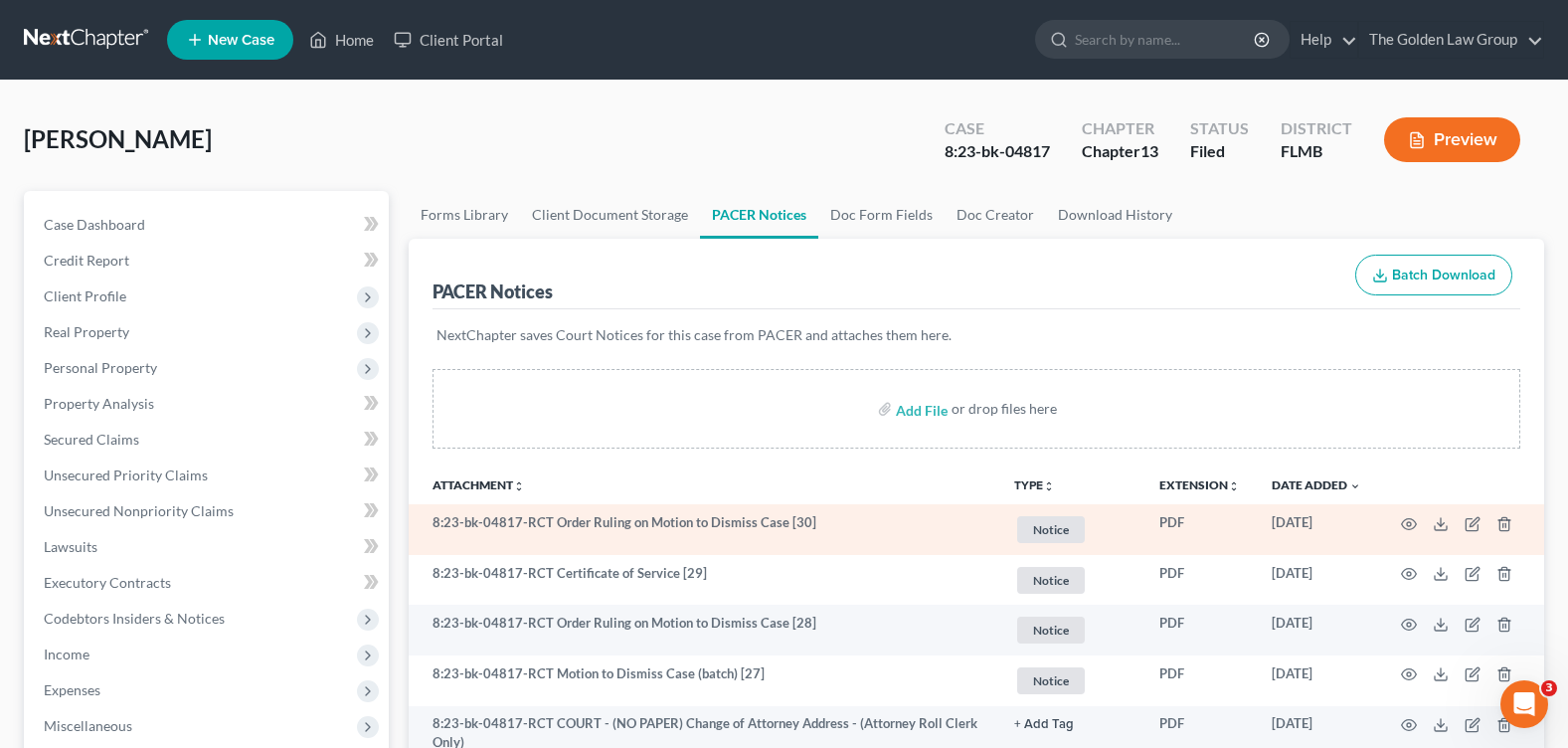
click at [1400, 521] on td at bounding box center [1460, 529] width 167 height 51
click at [1414, 526] on icon "button" at bounding box center [1409, 524] width 16 height 16
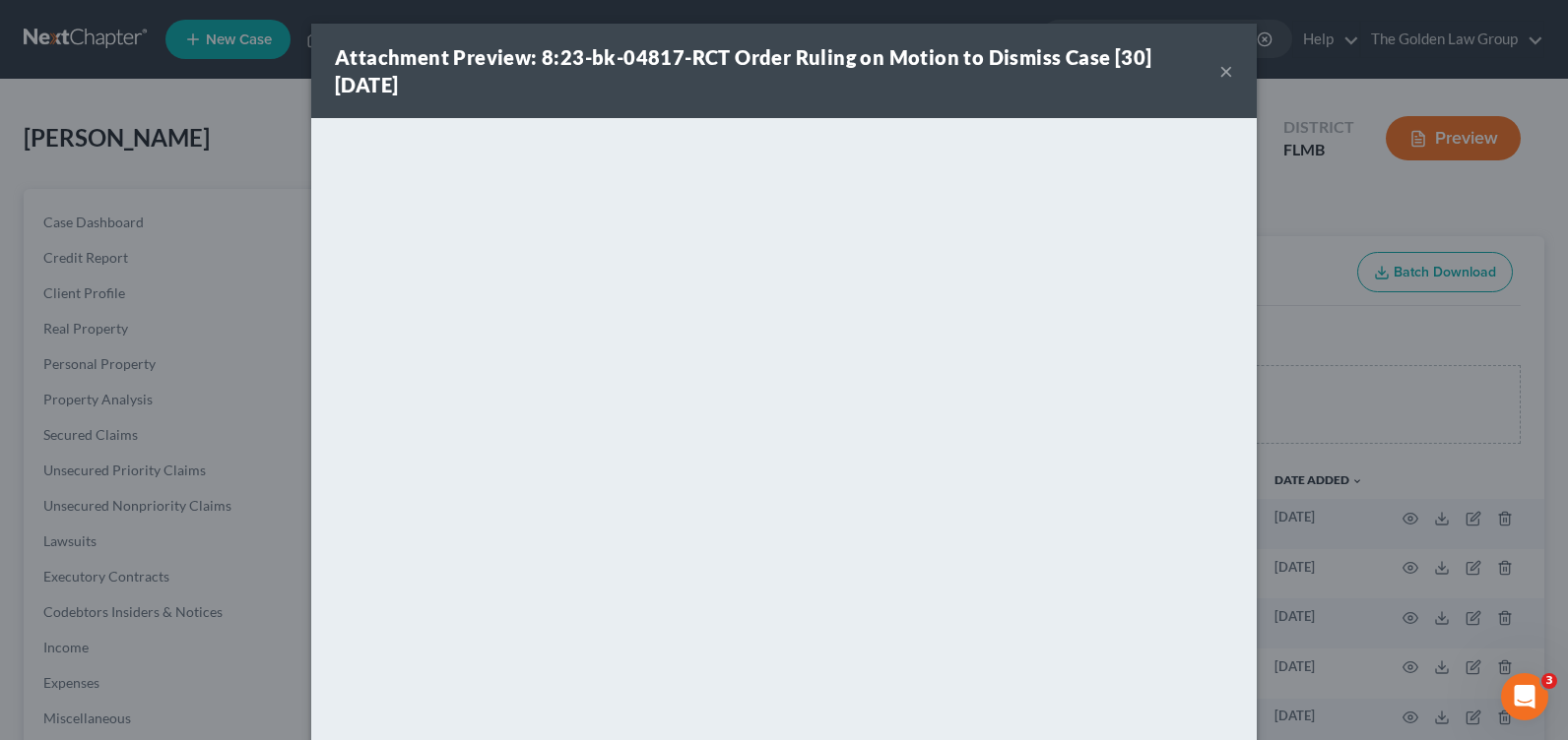
click at [1219, 71] on button "×" at bounding box center [1226, 71] width 14 height 24
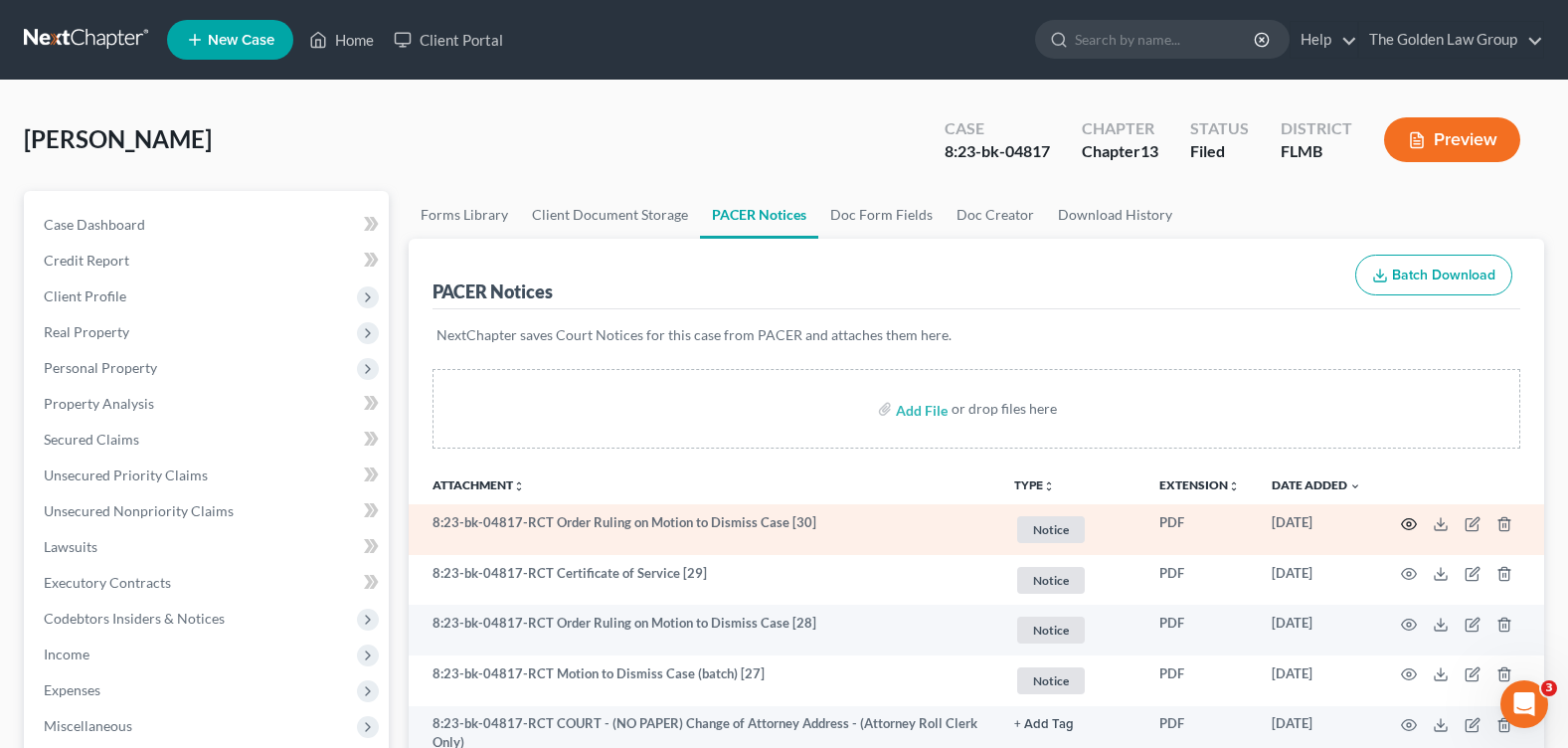
click at [1413, 526] on icon "button" at bounding box center [1409, 524] width 16 height 16
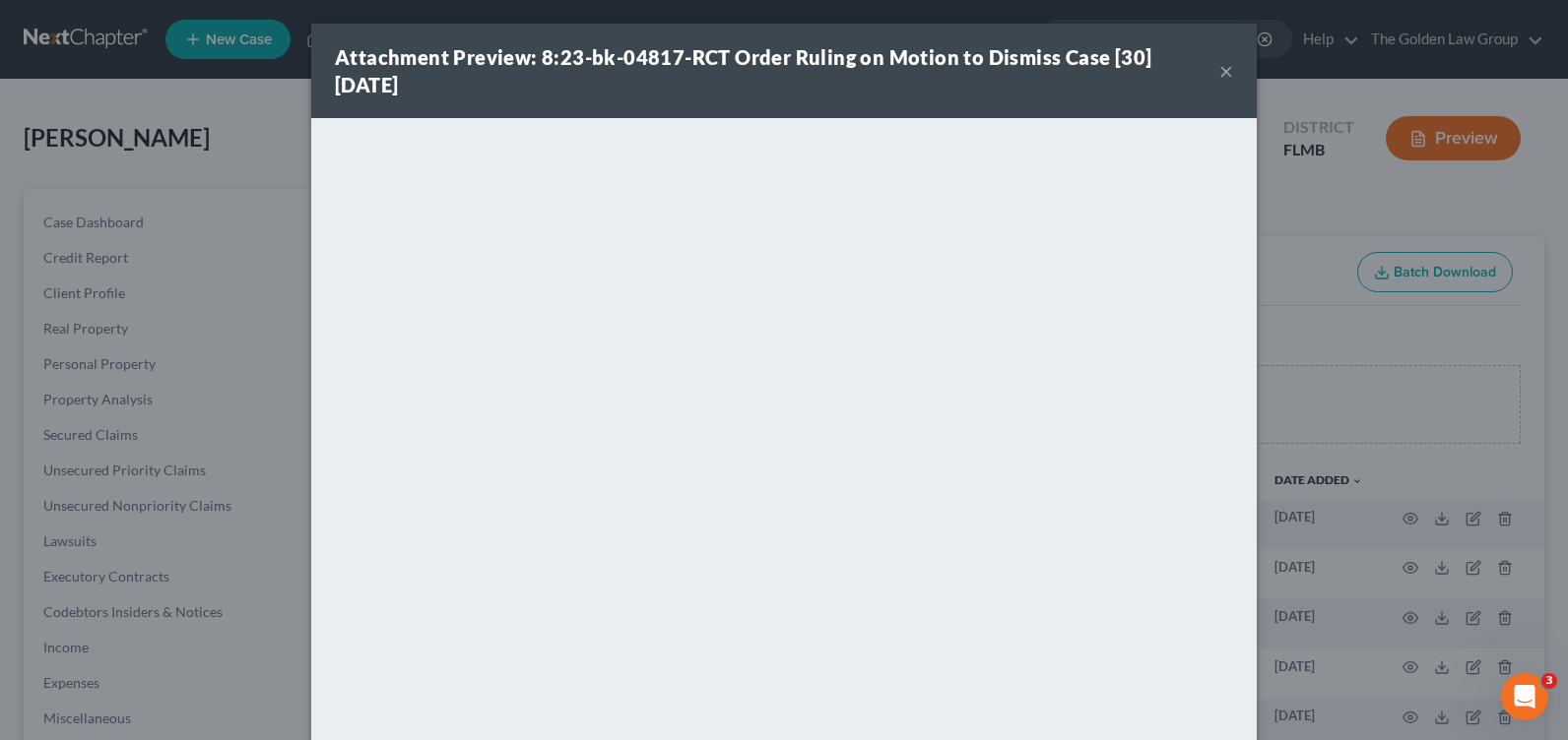
click at [1221, 73] on button "×" at bounding box center [1226, 71] width 14 height 24
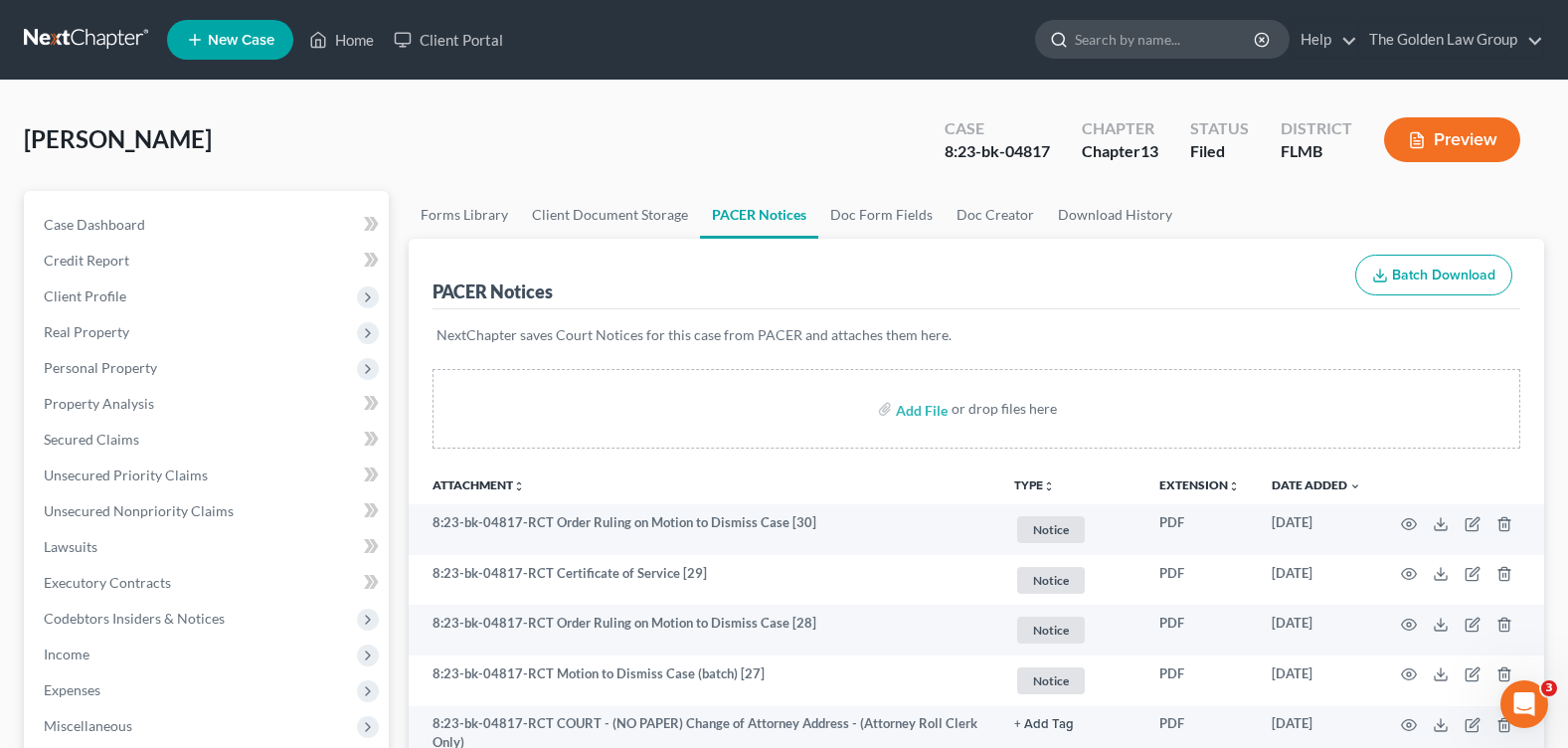
click at [1116, 40] on input "search" at bounding box center [1166, 39] width 182 height 37
type input "wood,"
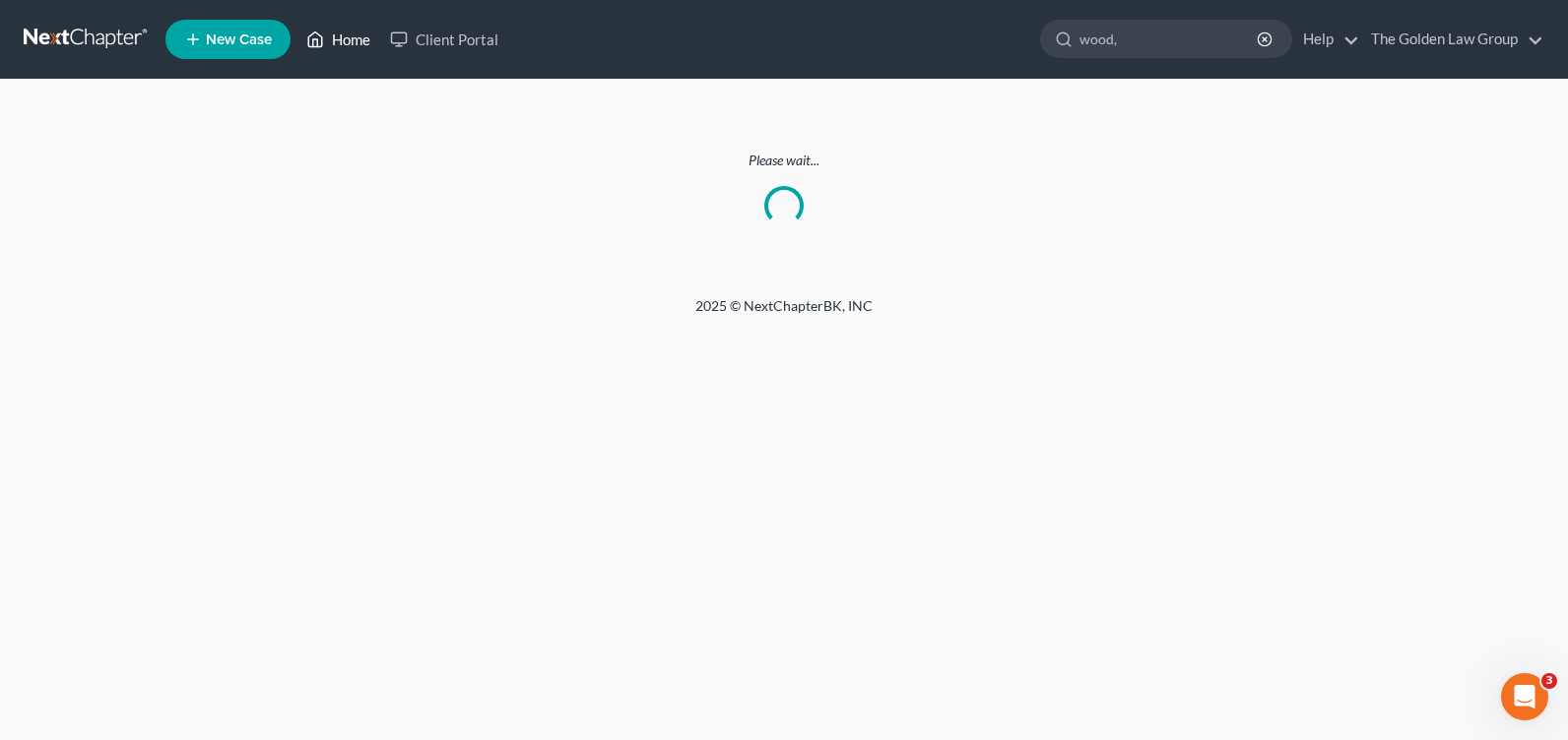
click at [346, 37] on link "Home" at bounding box center [338, 40] width 84 height 36
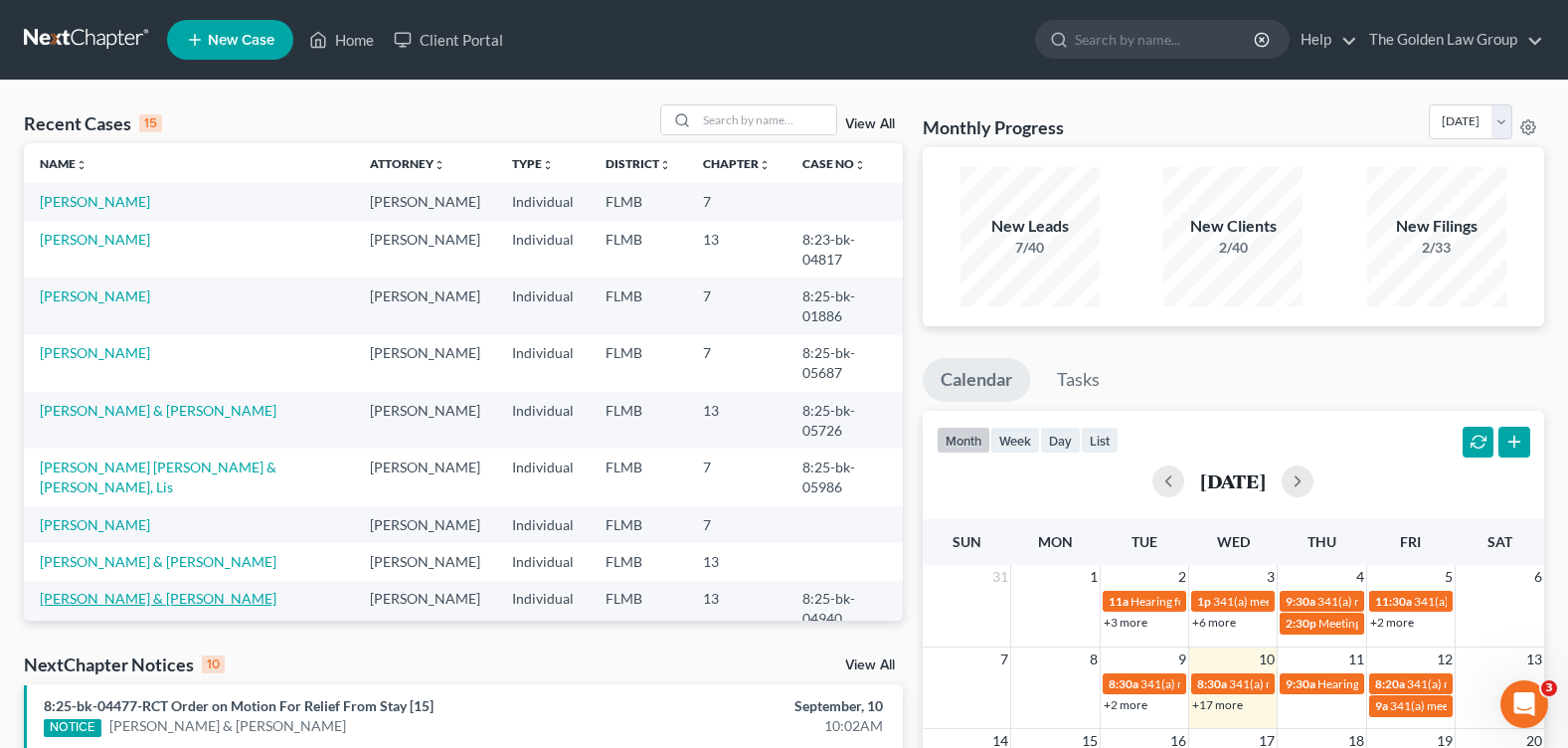
click at [100, 590] on link "Wood, Johnathan & Kera" at bounding box center [158, 598] width 237 height 17
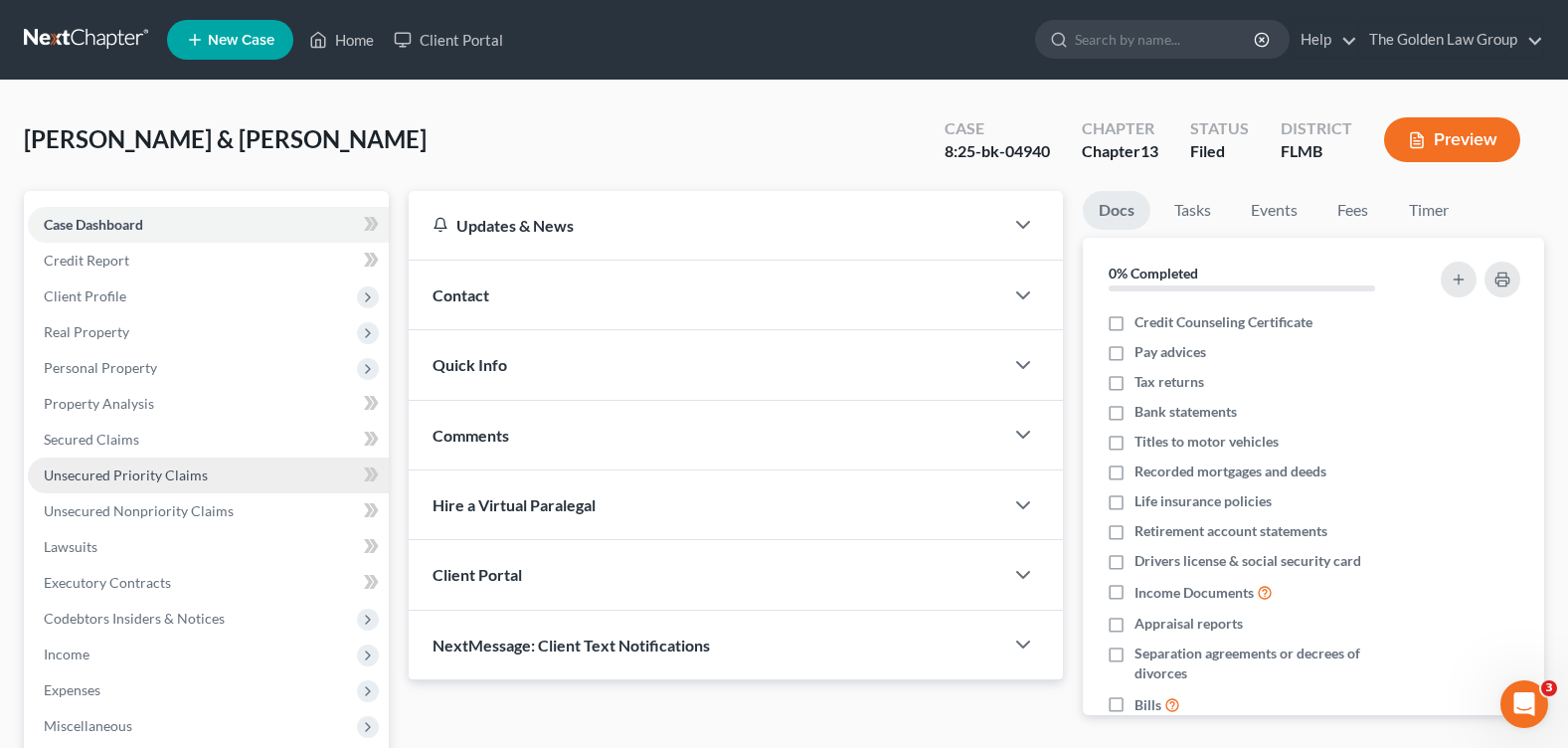
click at [151, 475] on span "Unsecured Priority Claims" at bounding box center [126, 474] width 164 height 17
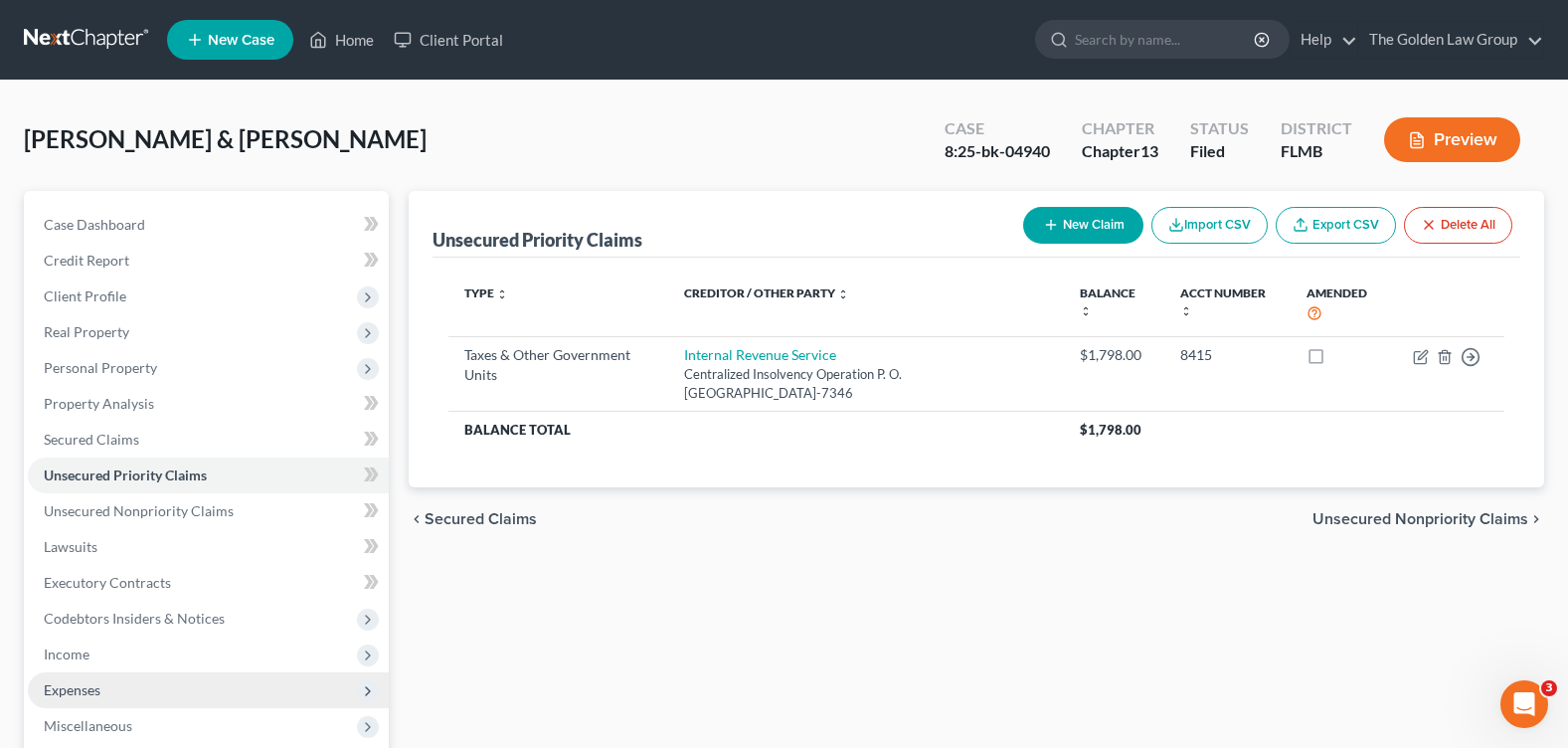
scroll to position [346, 0]
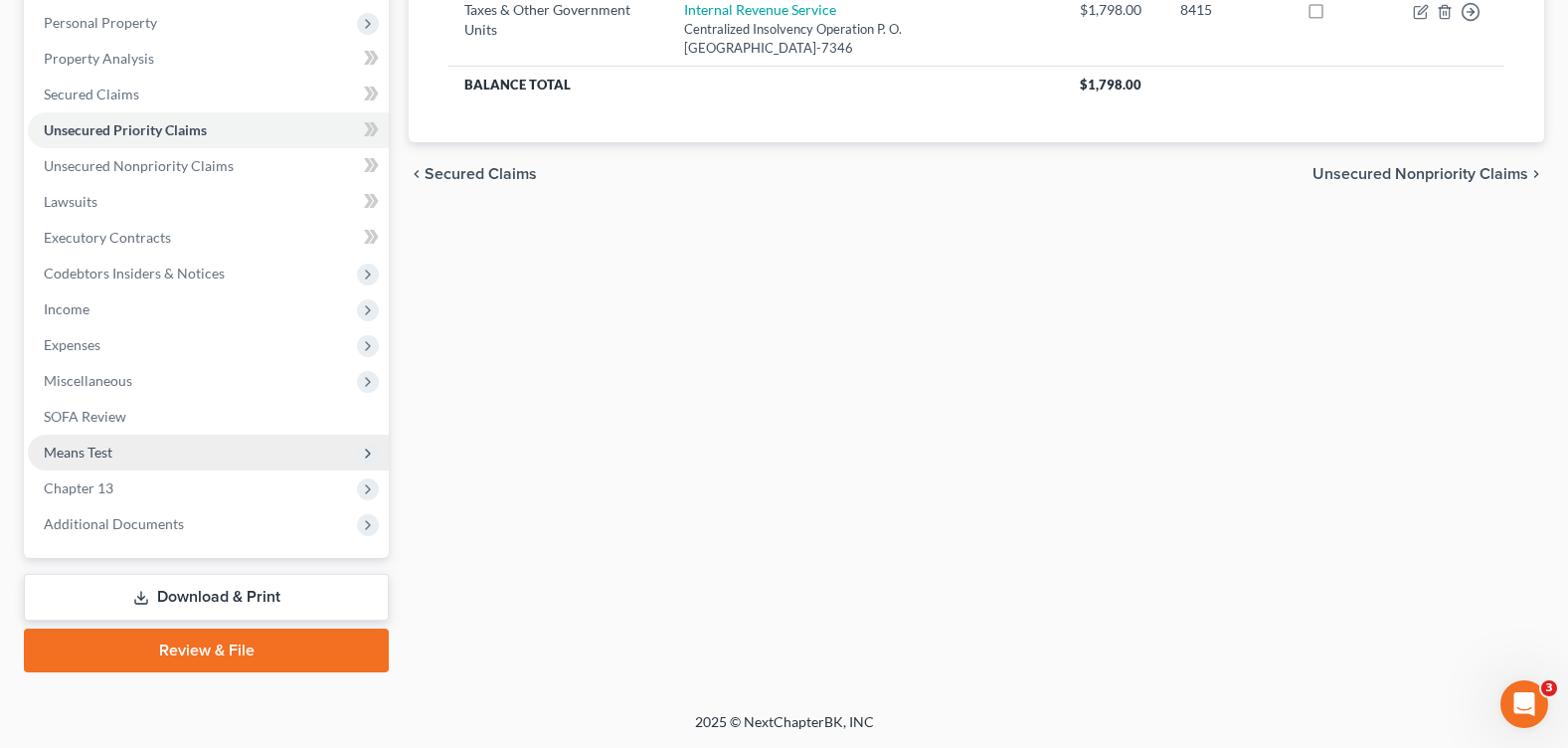
click at [104, 450] on span "Means Test" at bounding box center [78, 451] width 69 height 17
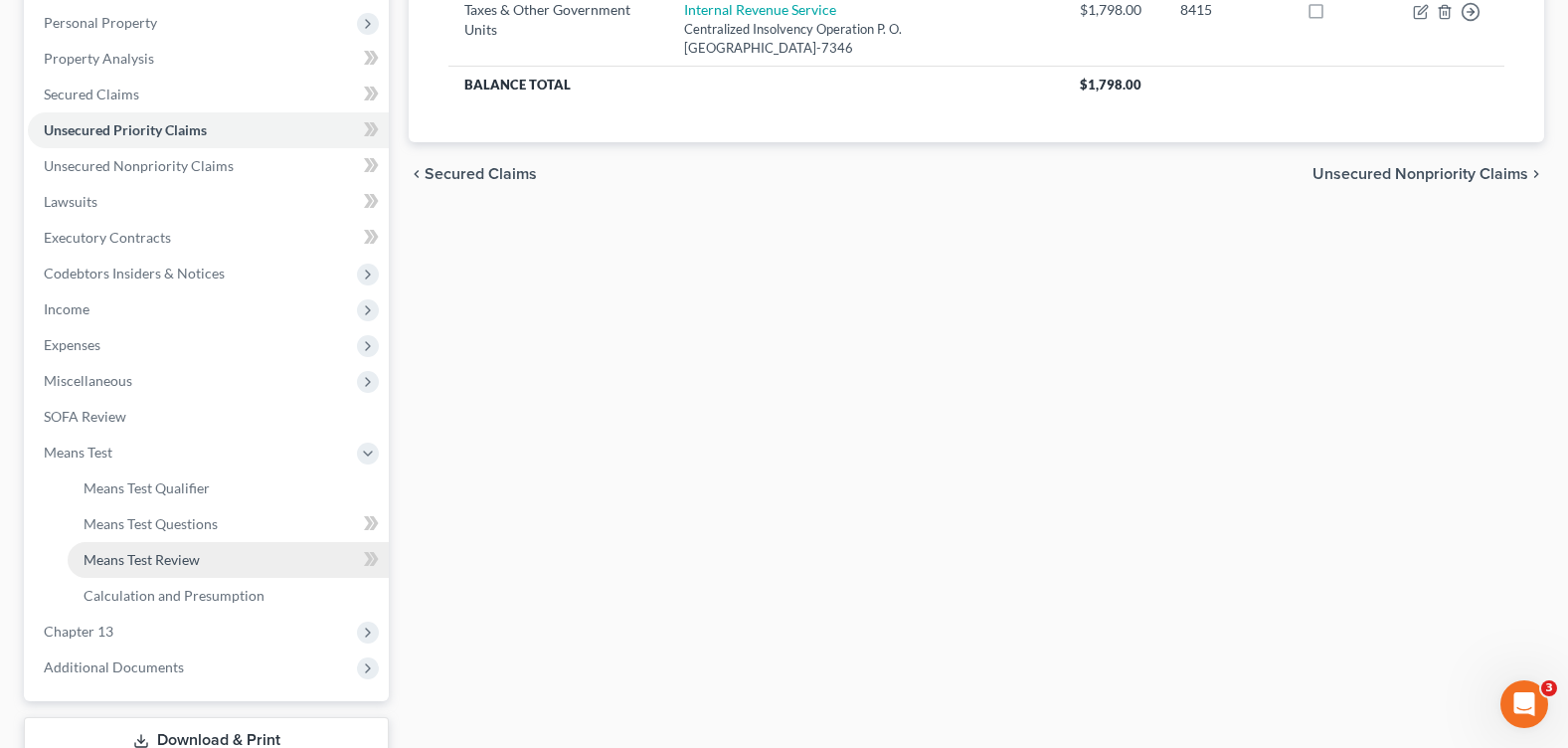
click at [172, 555] on span "Means Test Review" at bounding box center [142, 559] width 117 height 17
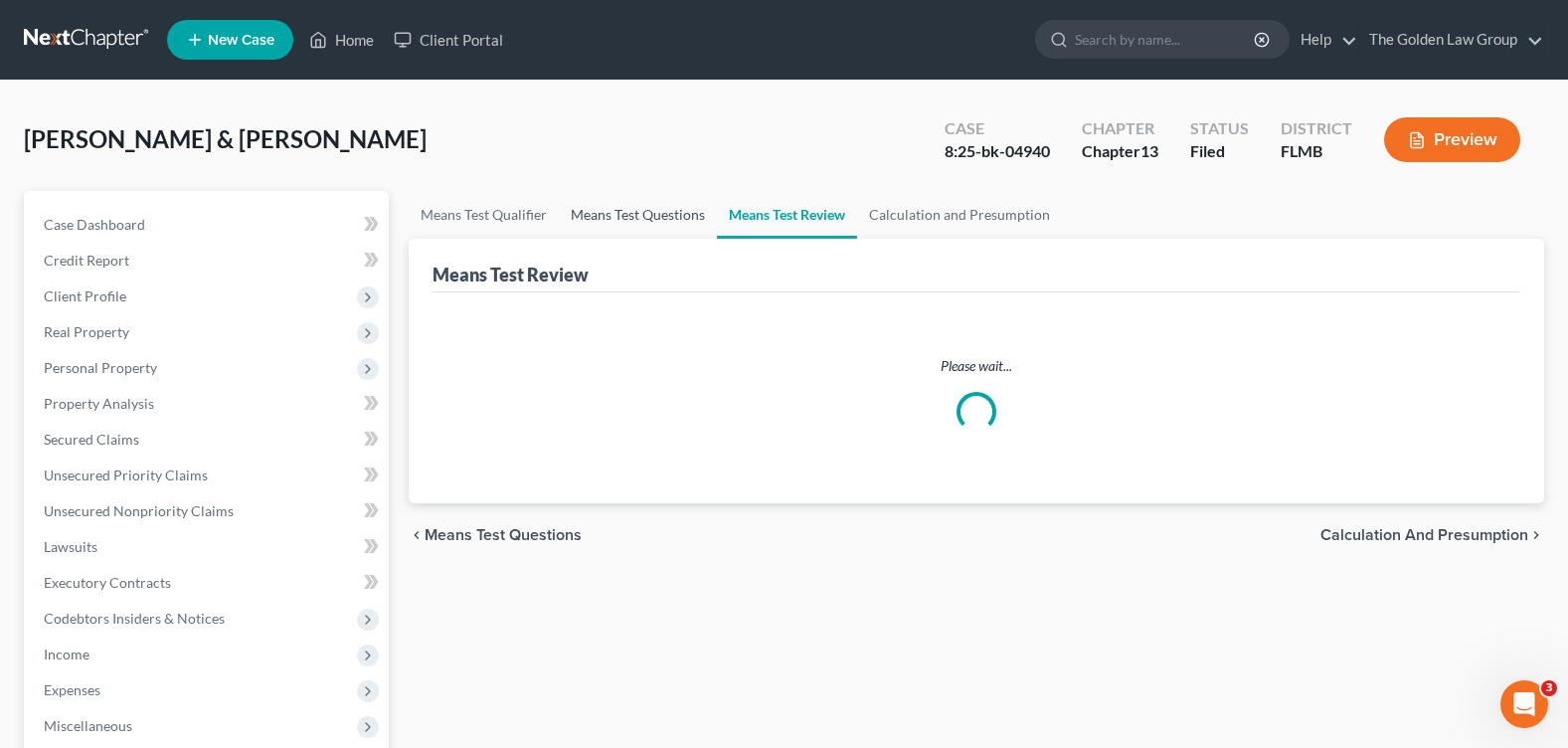
click at [644, 216] on link "Means Test Questions" at bounding box center [638, 215] width 158 height 48
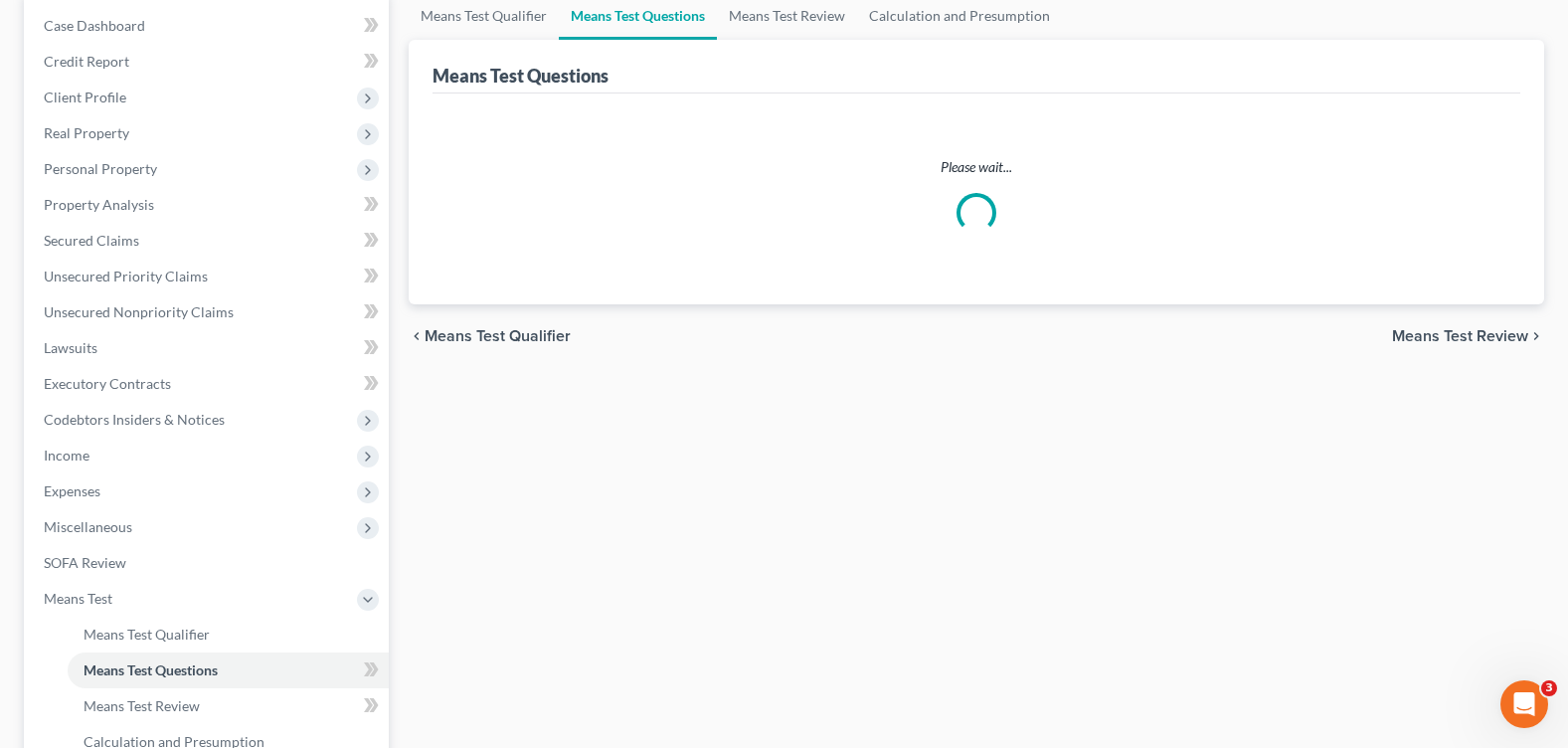
scroll to position [488, 0]
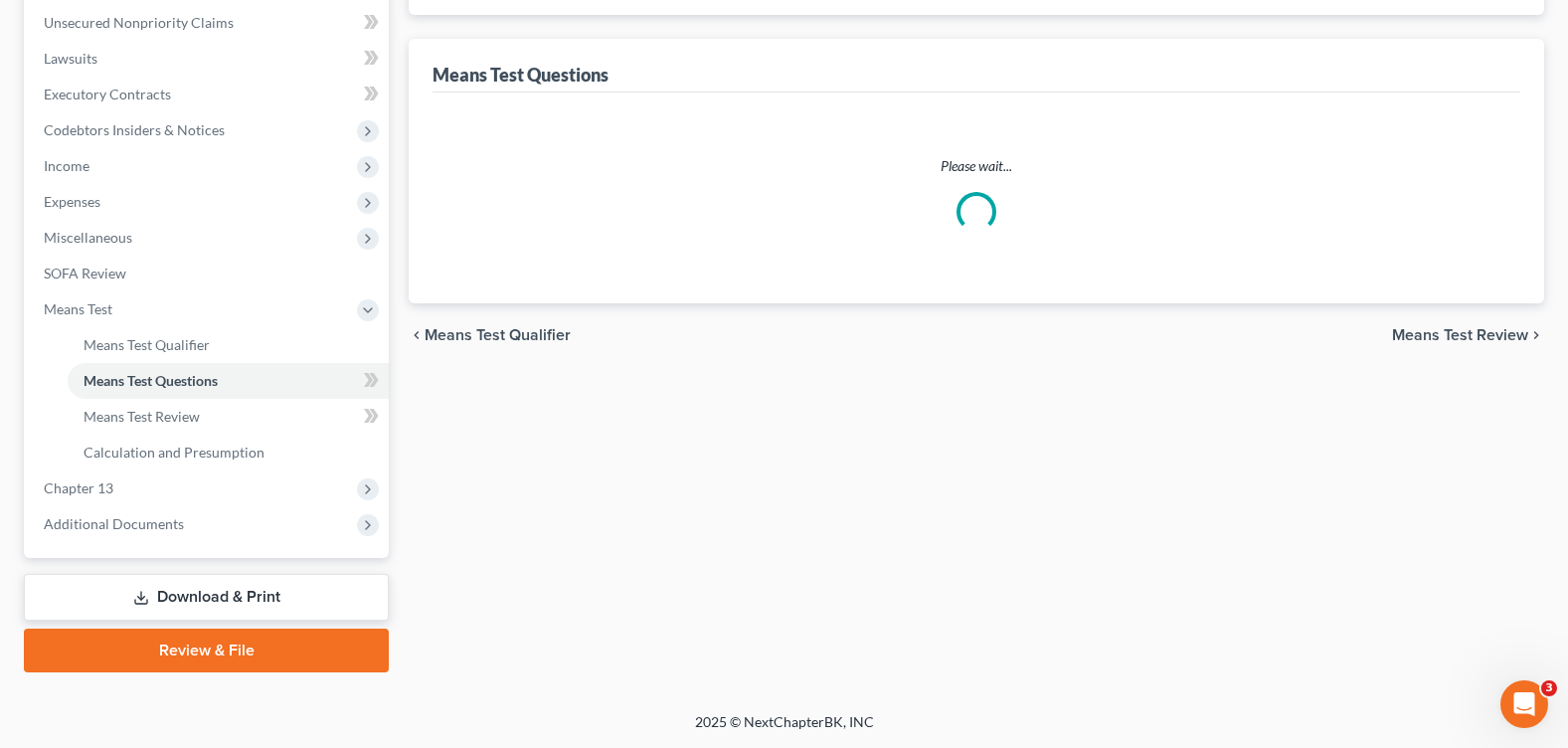
select select "1"
select select "60"
select select "2"
select select "3"
select select "0"
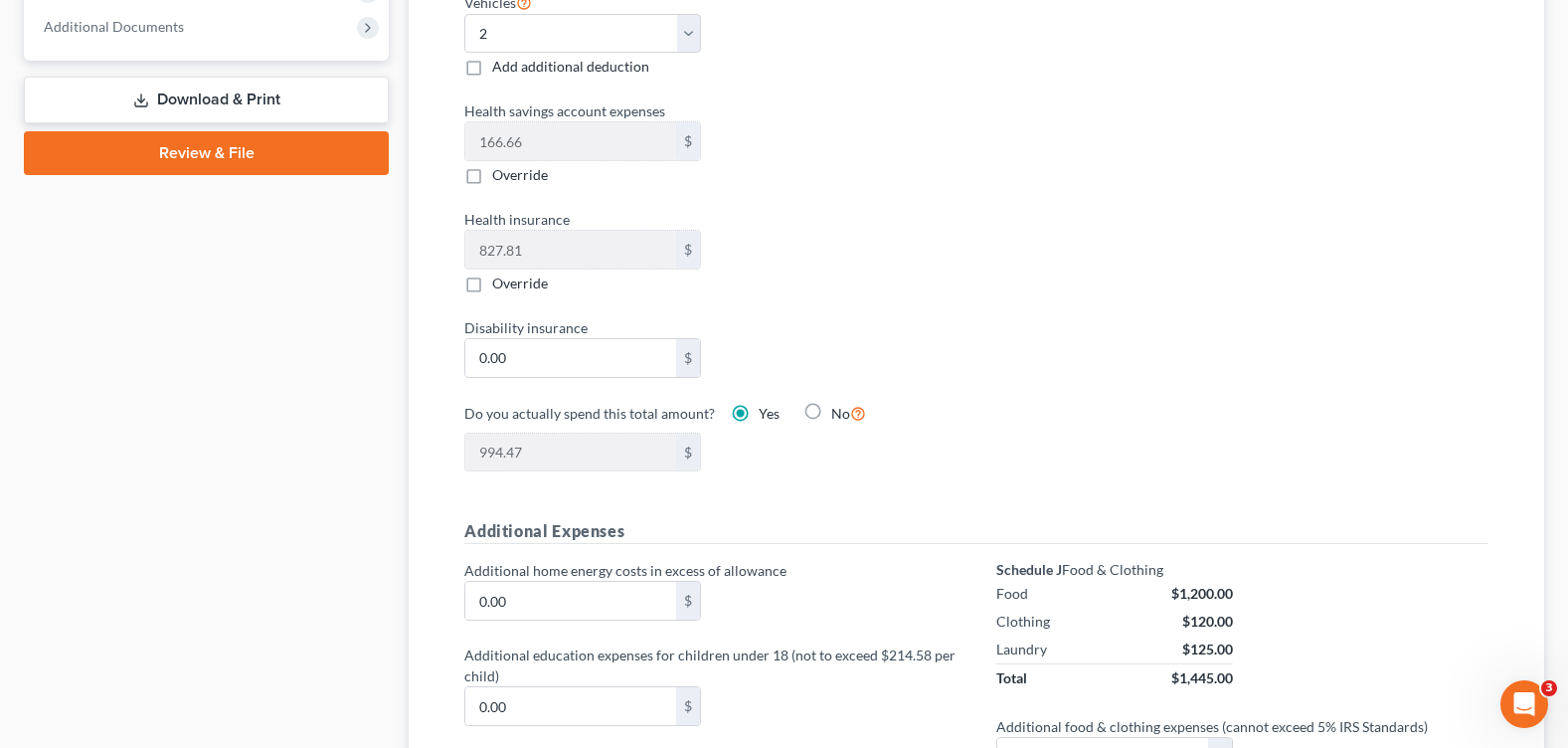
scroll to position [787, 0]
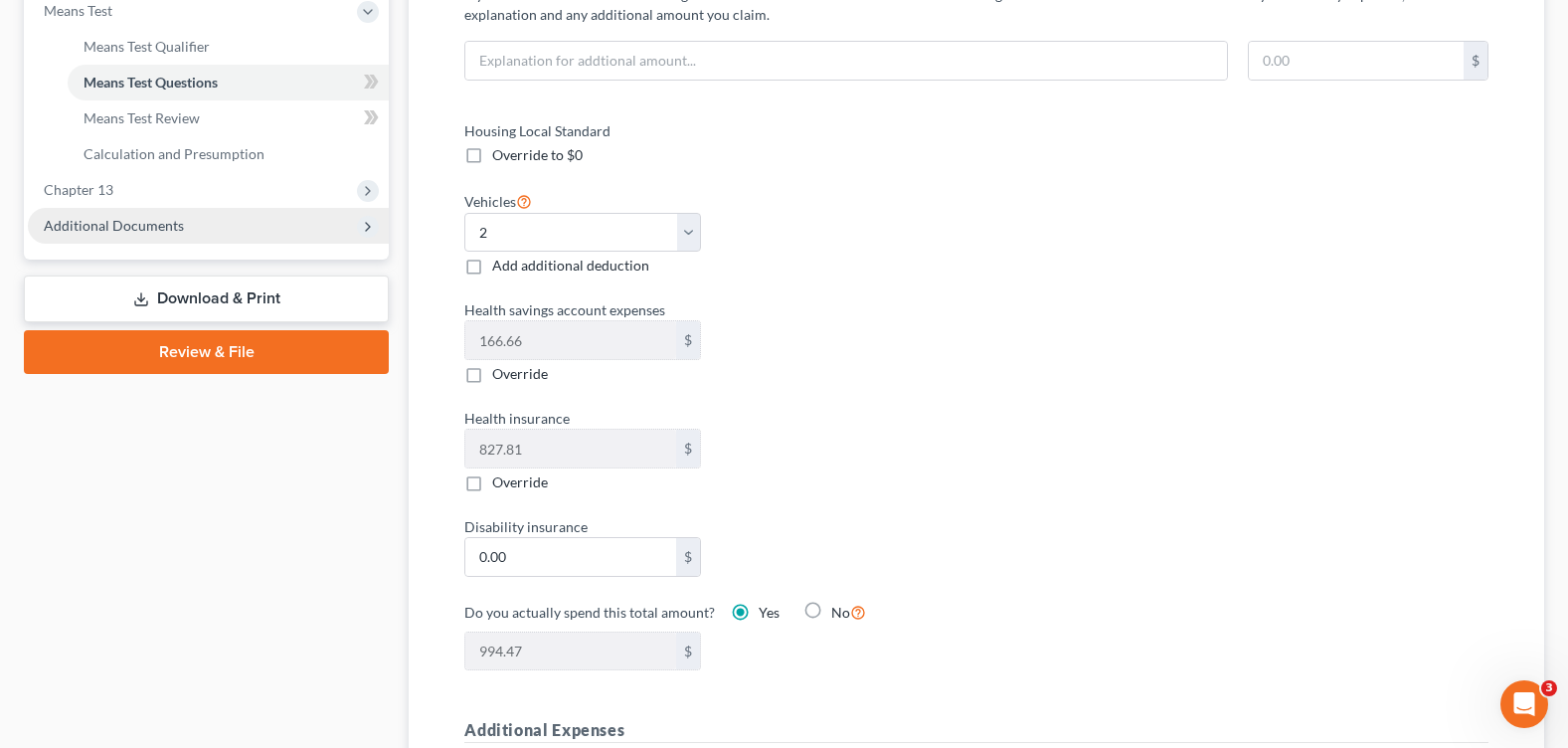
click at [142, 233] on span "Additional Documents" at bounding box center [114, 225] width 140 height 17
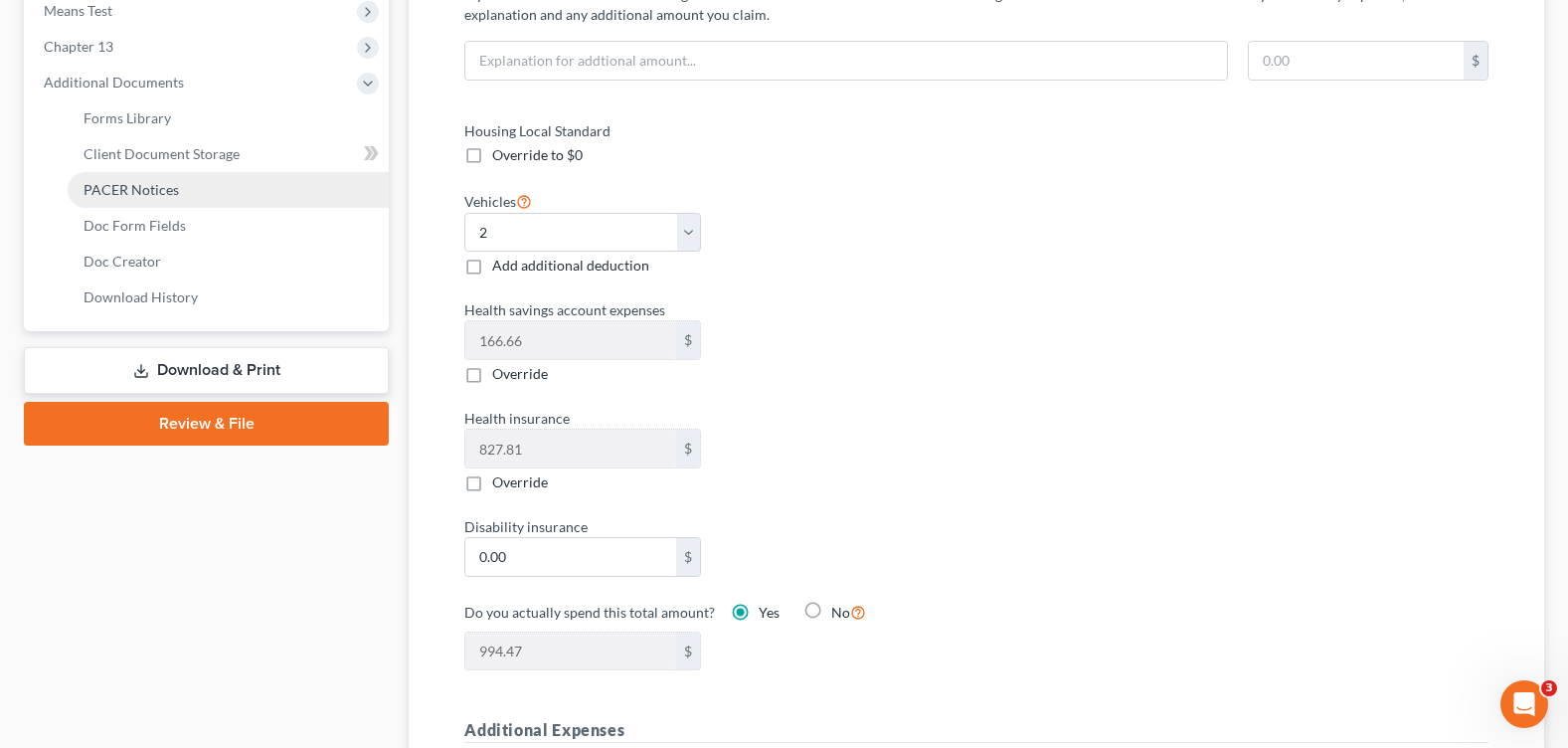
click at [160, 195] on span "PACER Notices" at bounding box center [132, 189] width 96 height 17
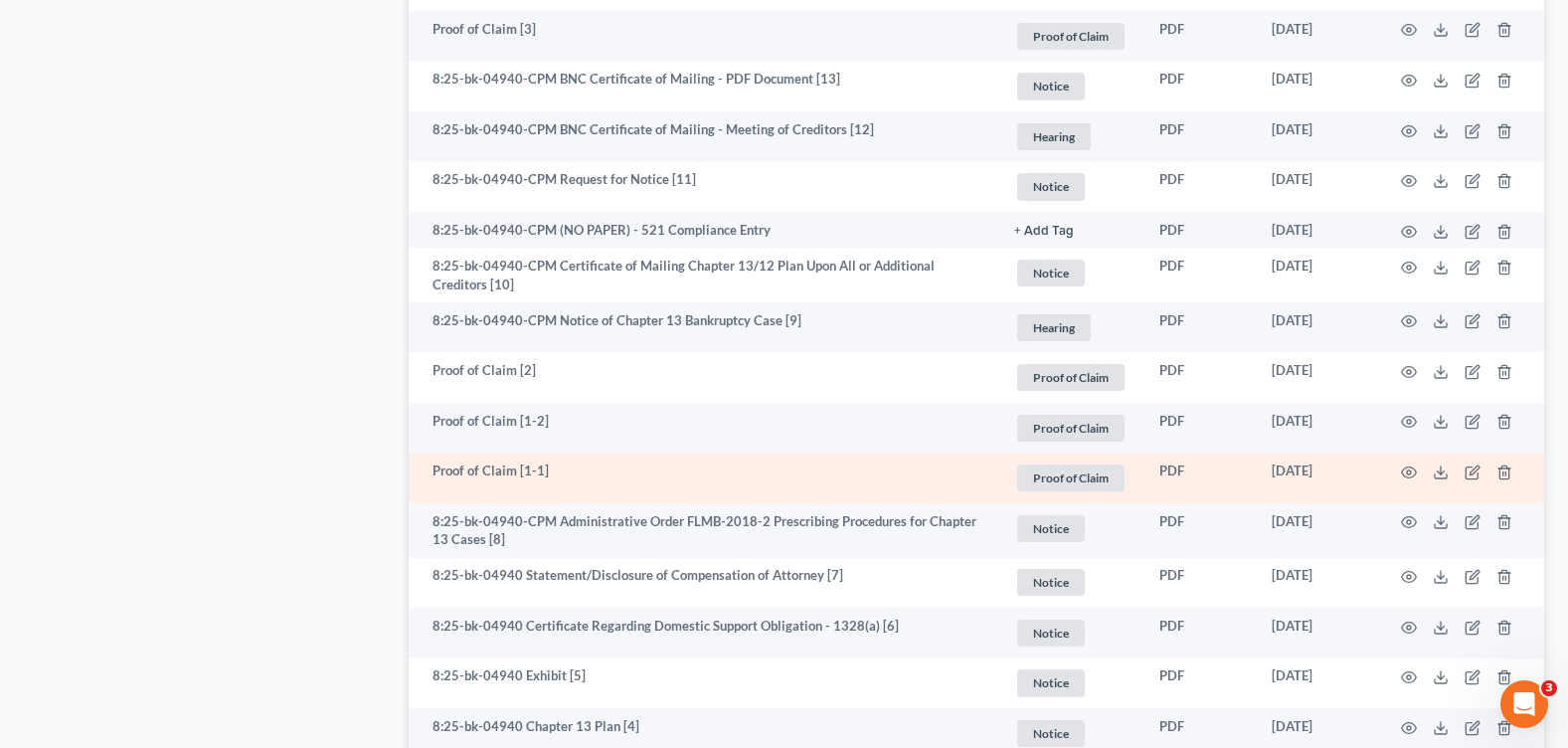
scroll to position [1890, 0]
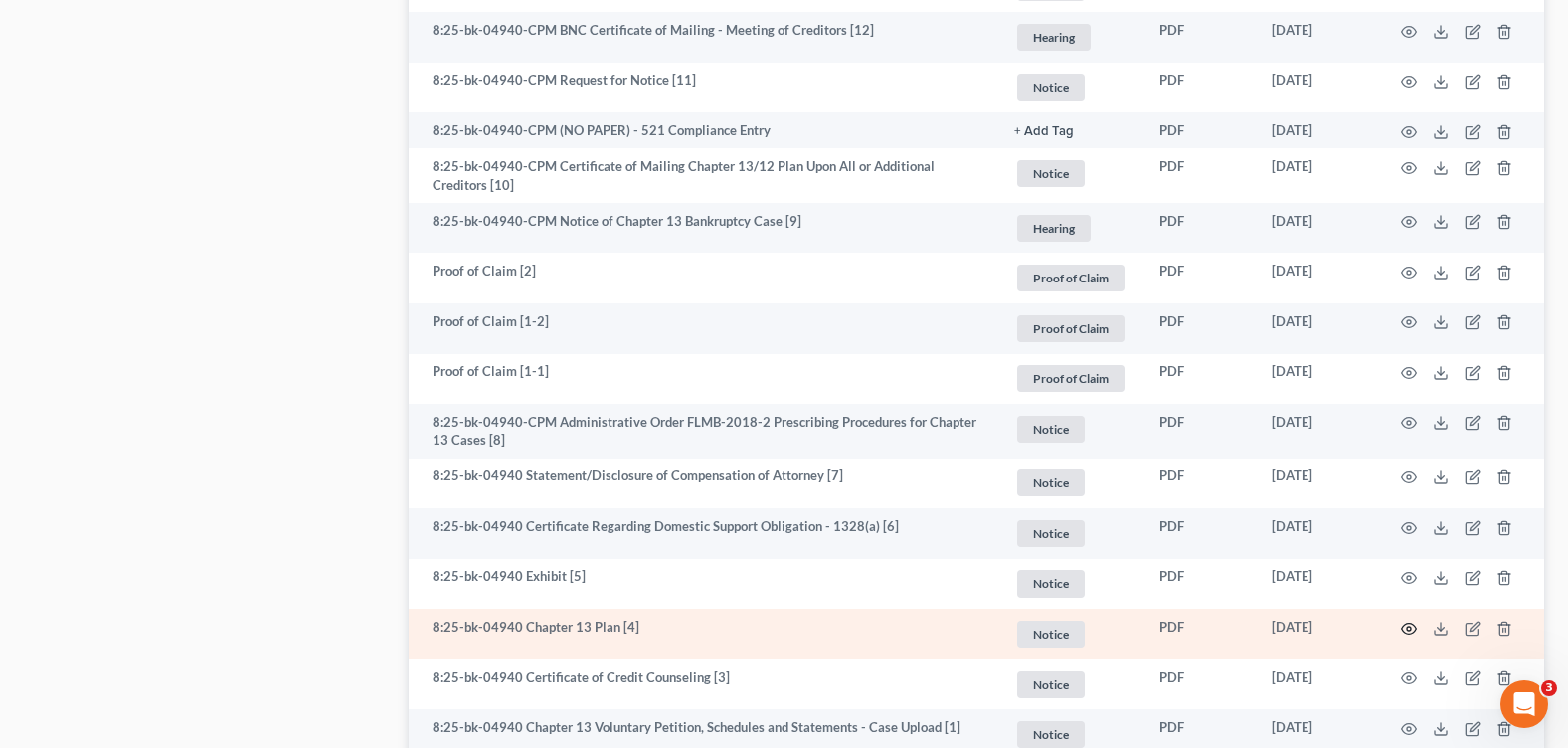
click at [1410, 627] on circle "button" at bounding box center [1409, 629] width 4 height 4
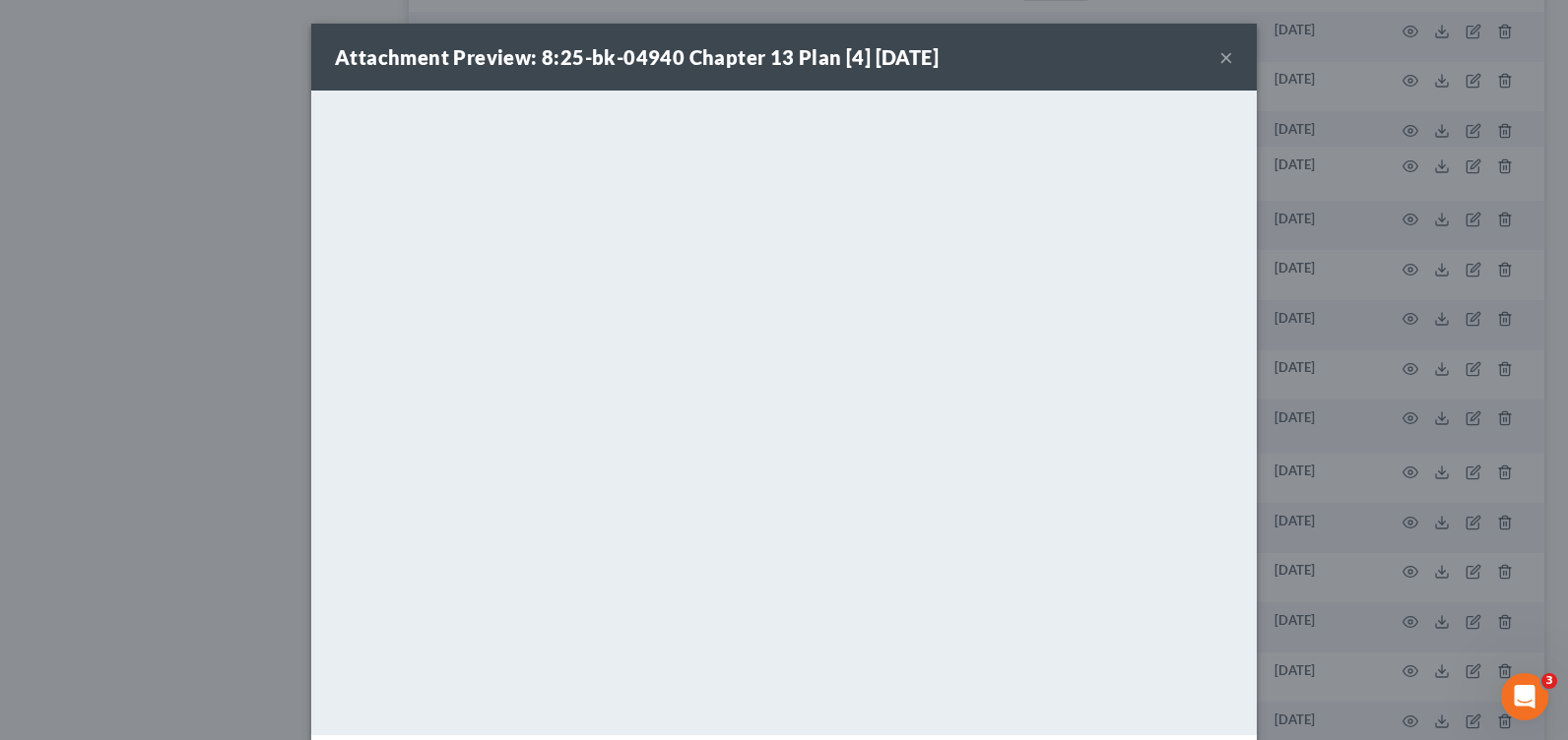
click at [1219, 60] on button "×" at bounding box center [1226, 57] width 14 height 24
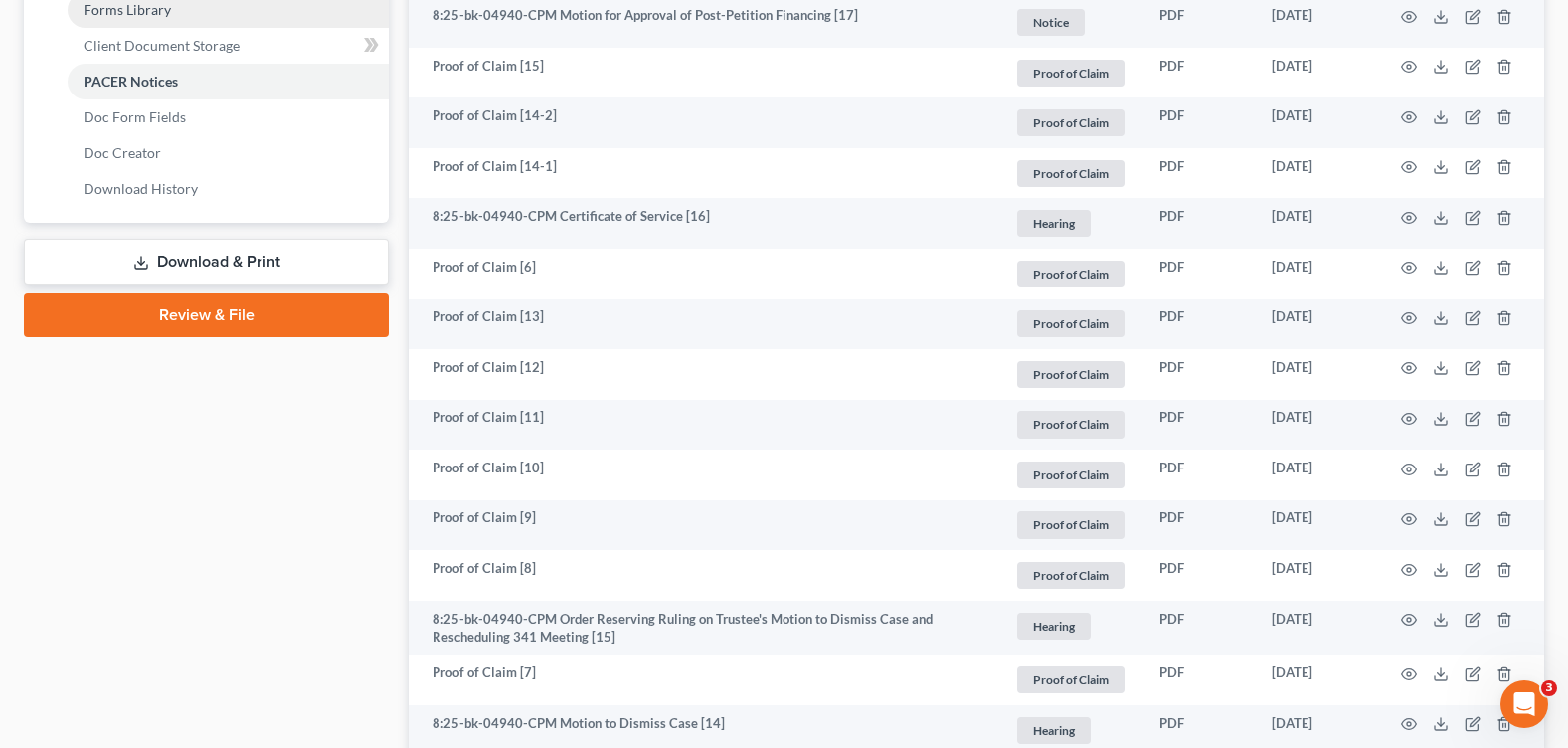
scroll to position [696, 0]
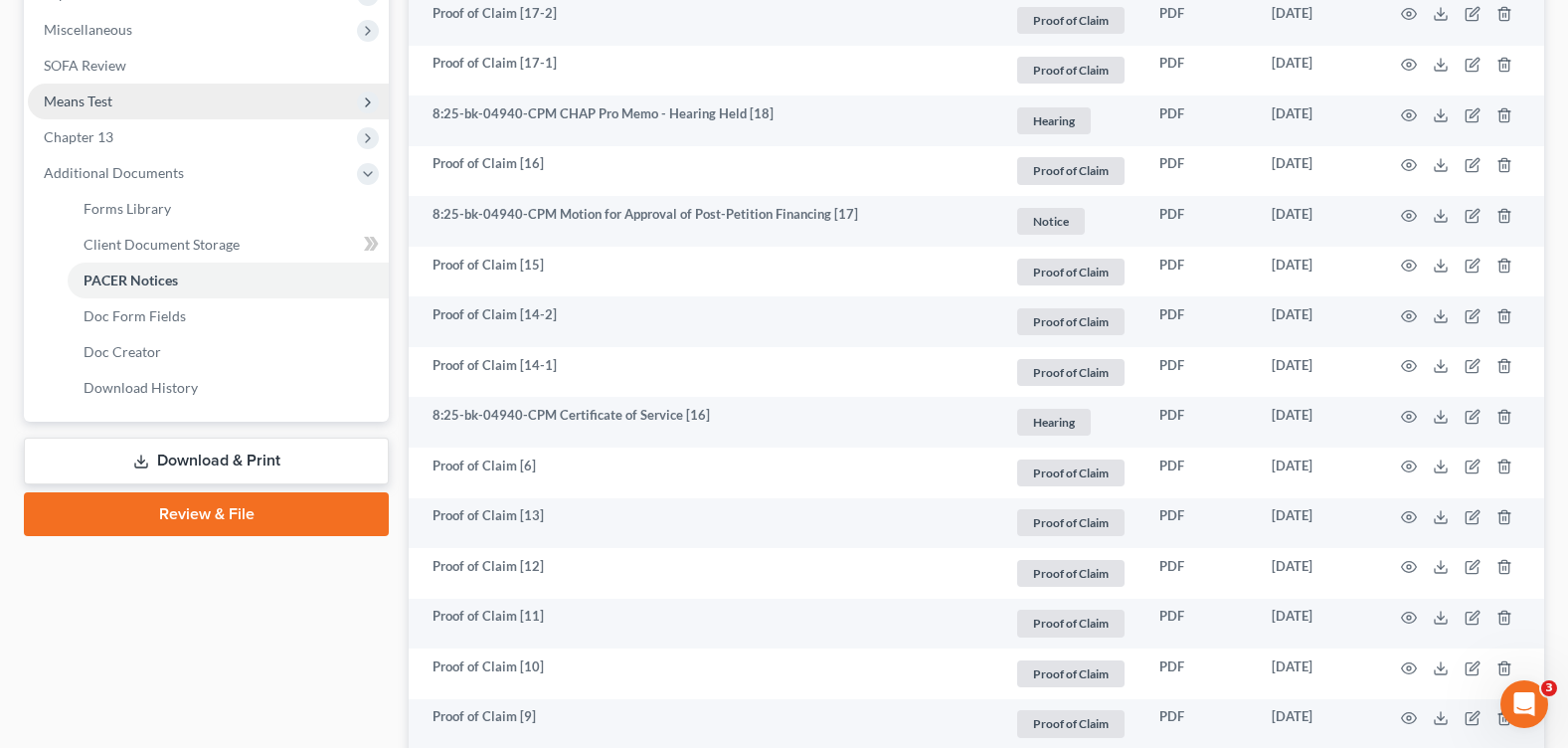
click at [176, 108] on span "Means Test" at bounding box center [209, 102] width 361 height 36
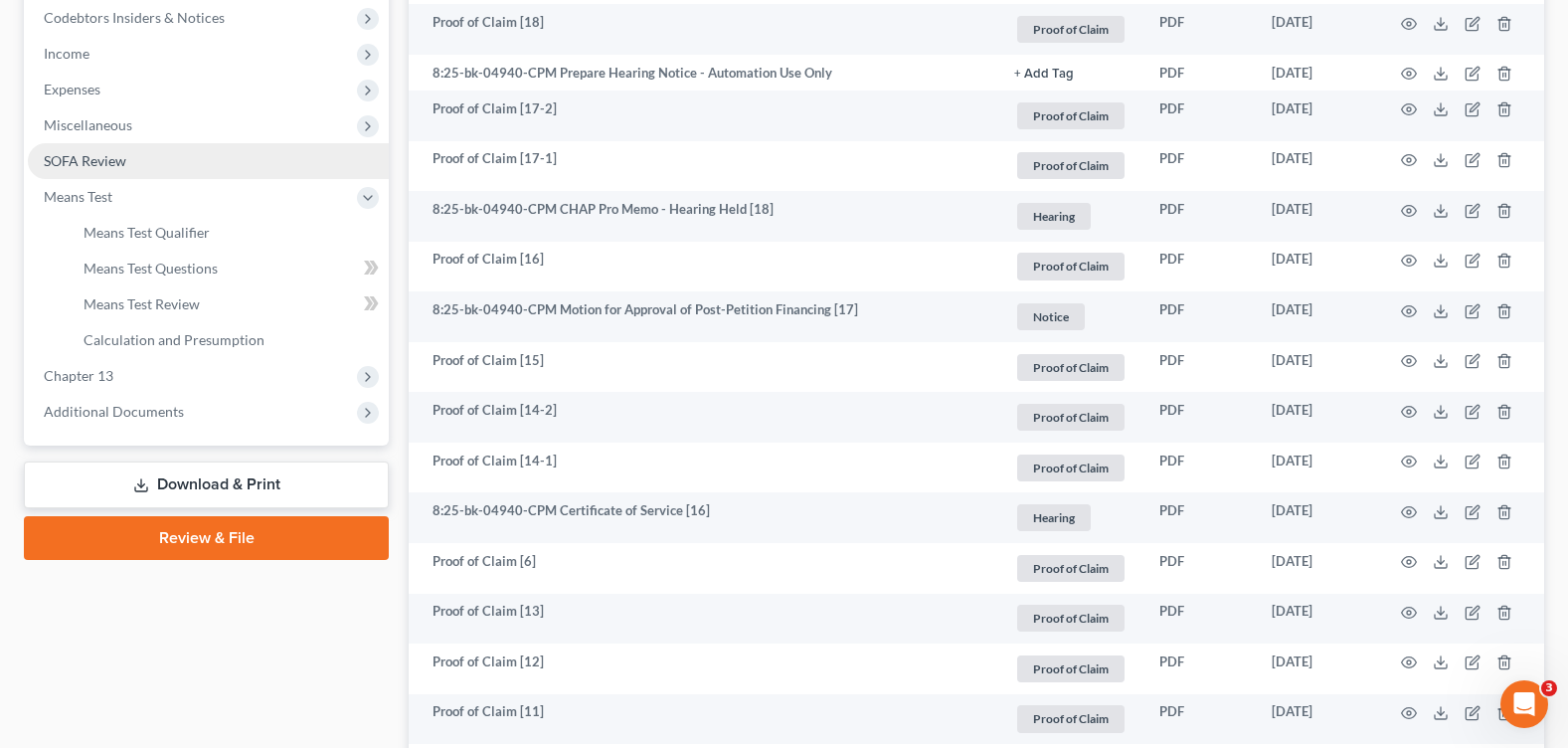
scroll to position [501, 0]
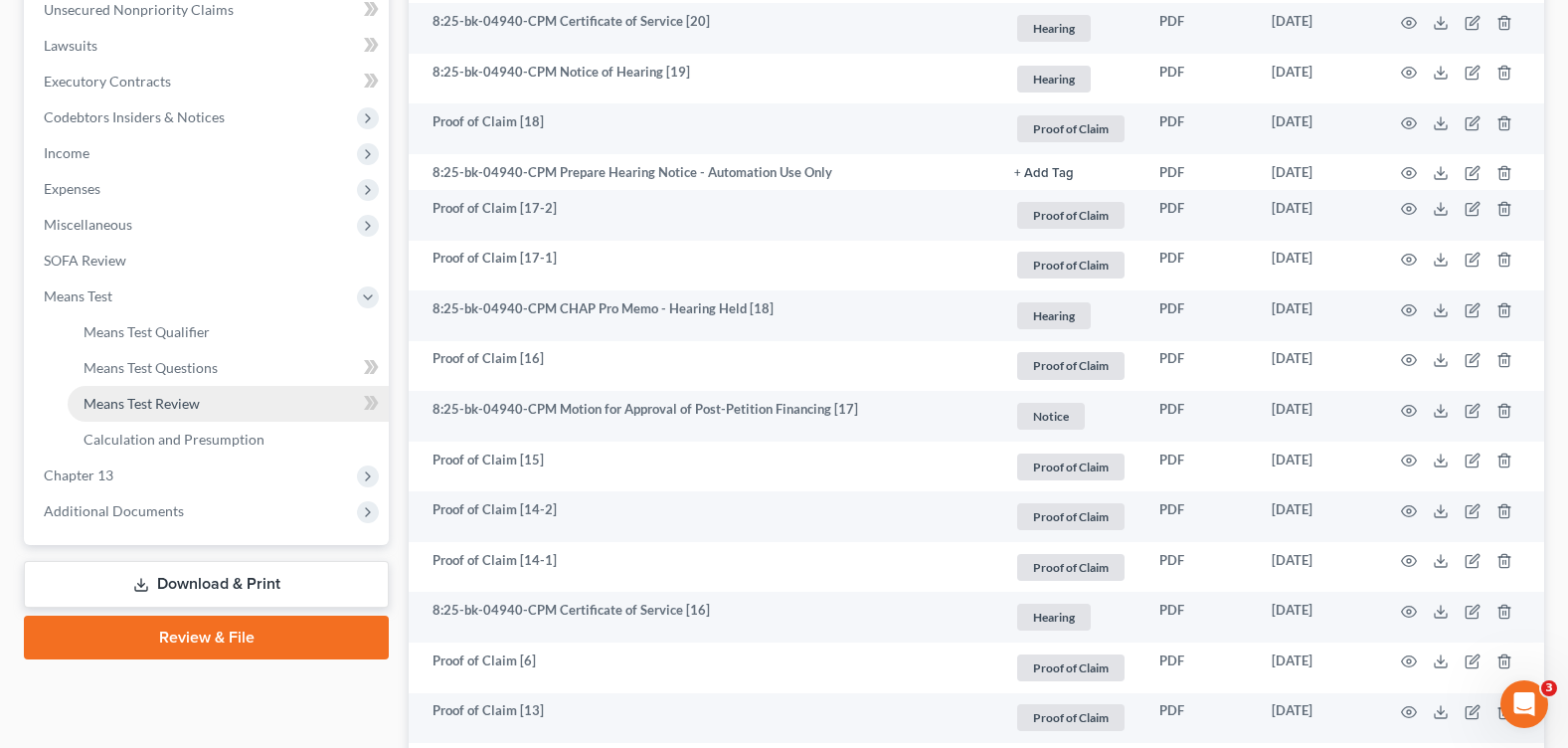
click at [176, 402] on span "Means Test Review" at bounding box center [142, 402] width 117 height 17
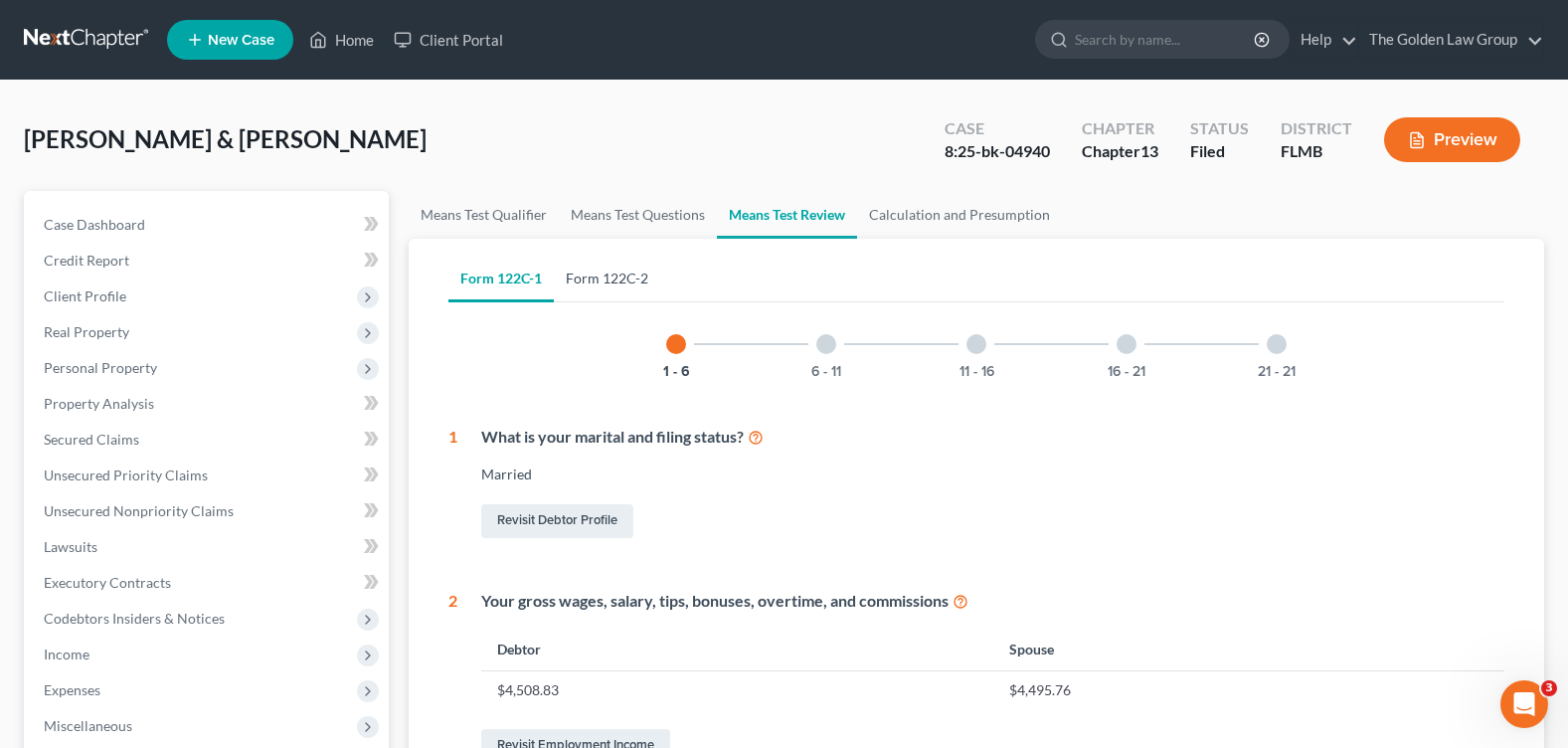
click at [622, 282] on link "Form 122C-2" at bounding box center [607, 279] width 107 height 48
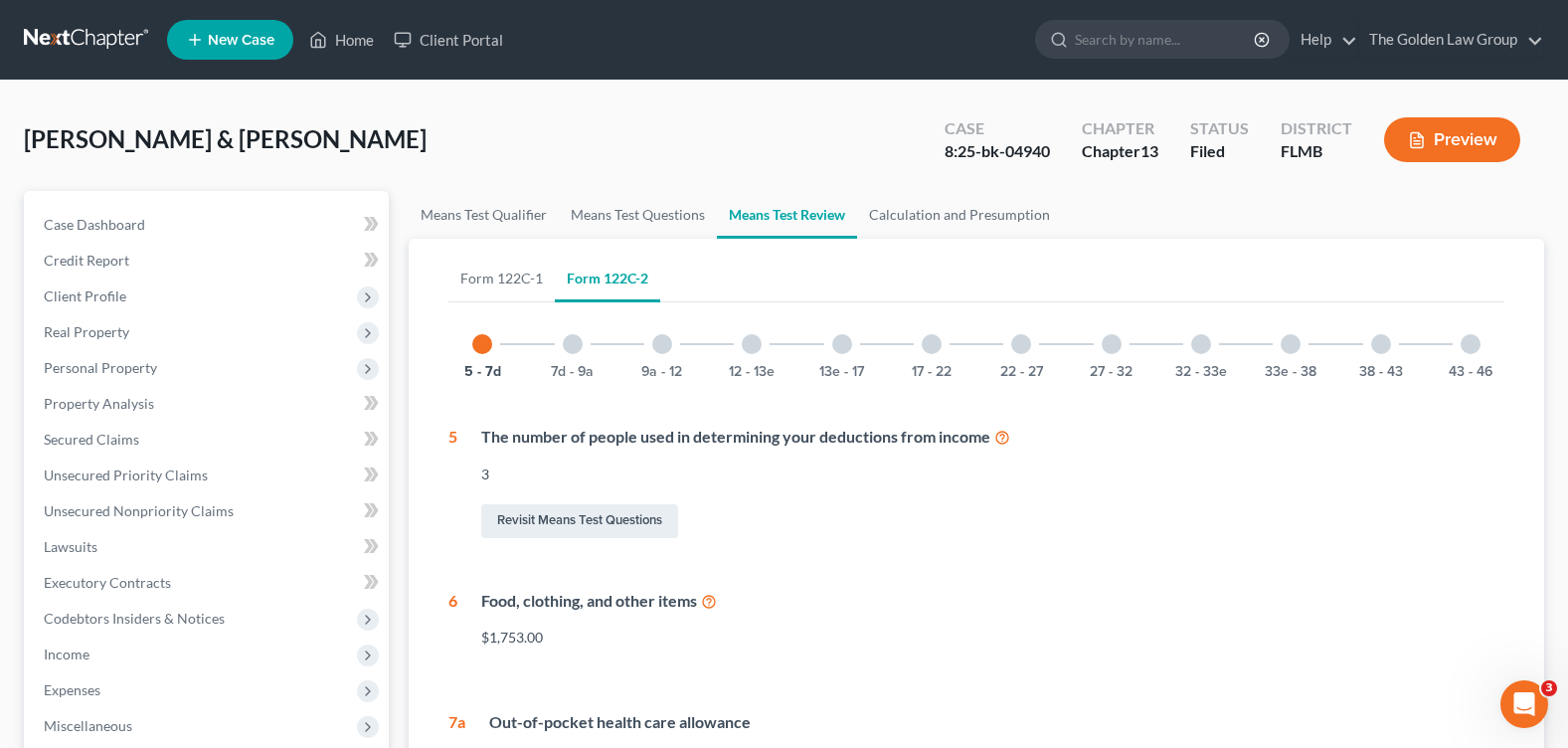
click at [1089, 345] on div "27 - 32" at bounding box center [1112, 345] width 68 height 68
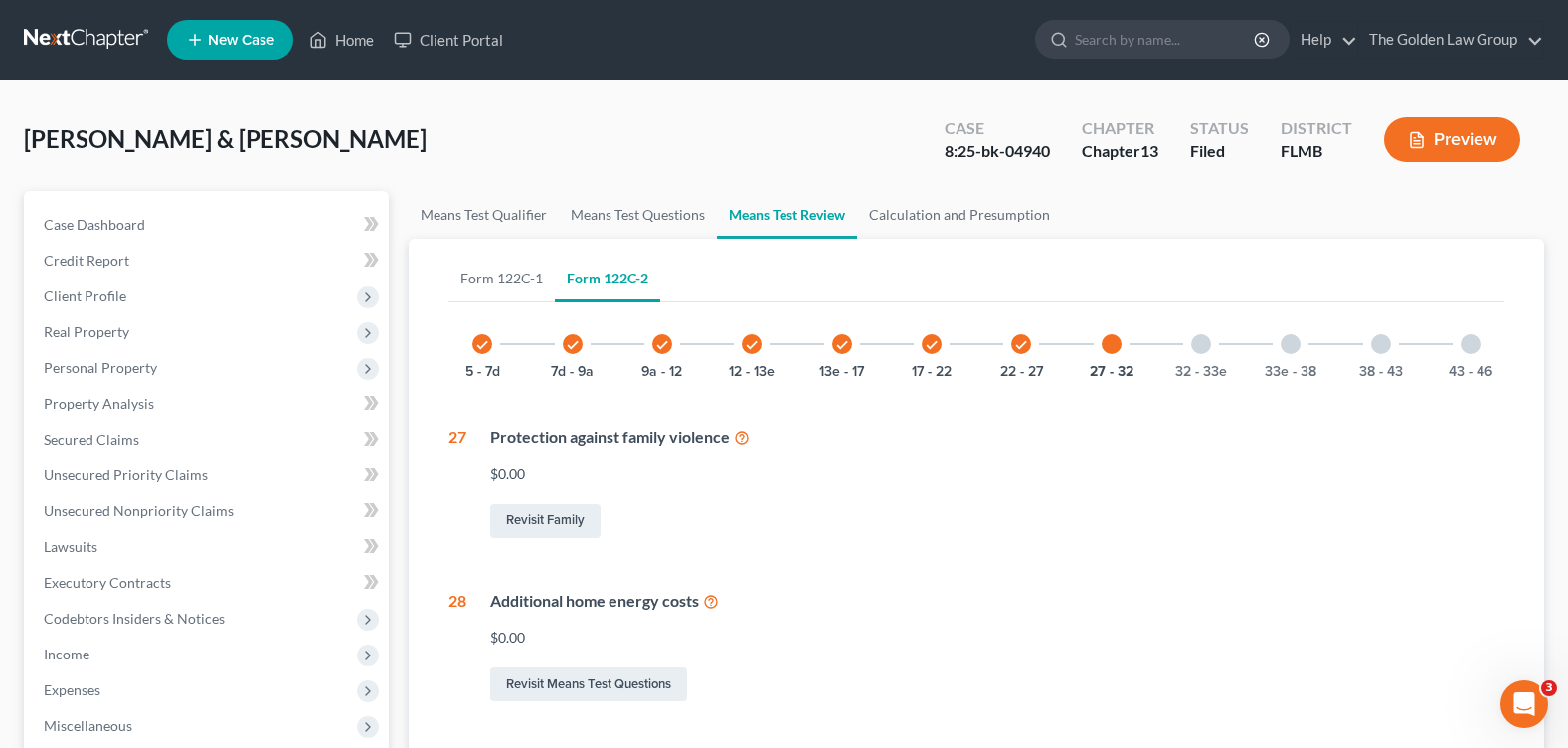
click at [1102, 344] on div at bounding box center [1112, 345] width 20 height 20
click at [1185, 354] on div "32 - 33e" at bounding box center [1202, 345] width 68 height 68
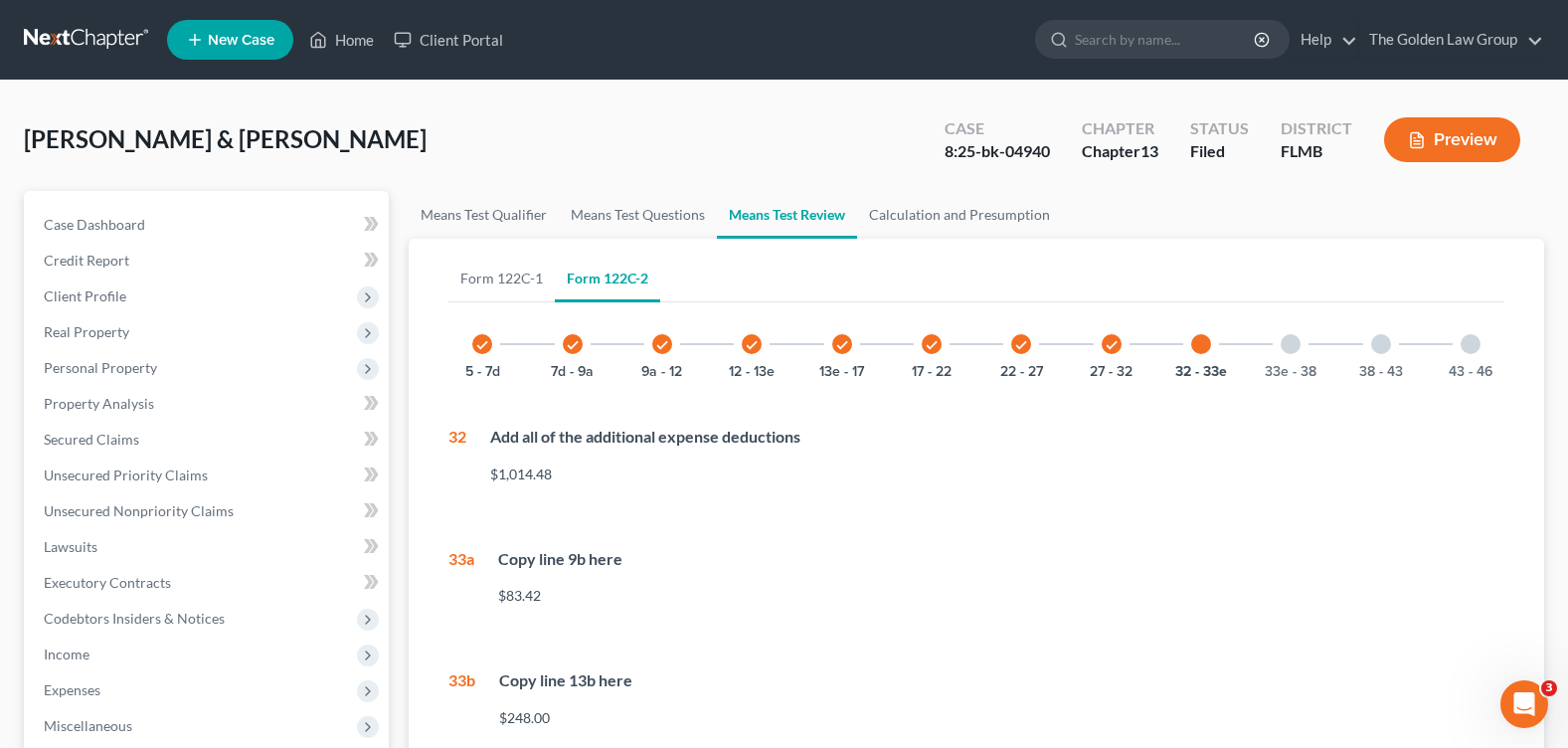
scroll to position [299, 0]
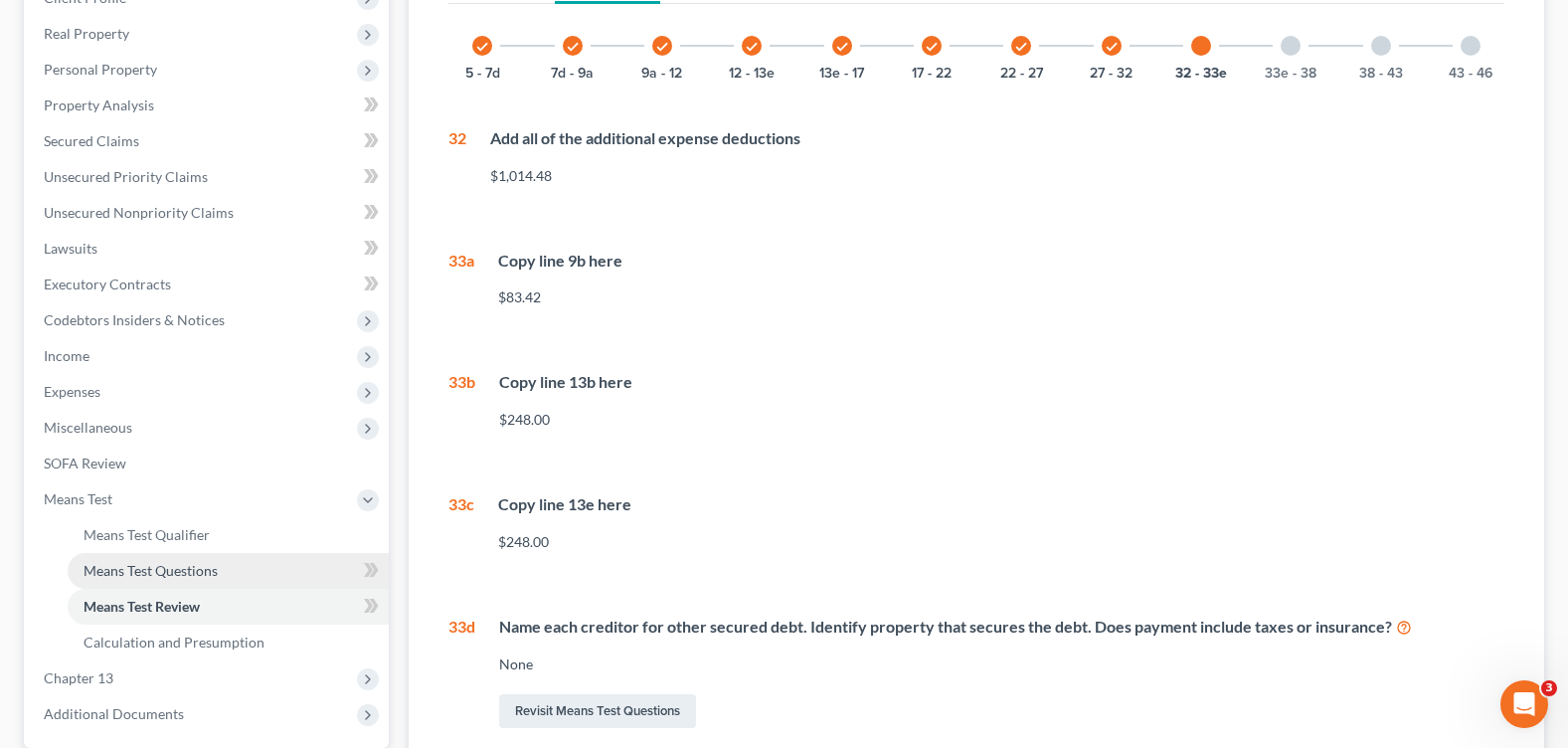
click at [172, 569] on span "Means Test Questions" at bounding box center [151, 570] width 134 height 17
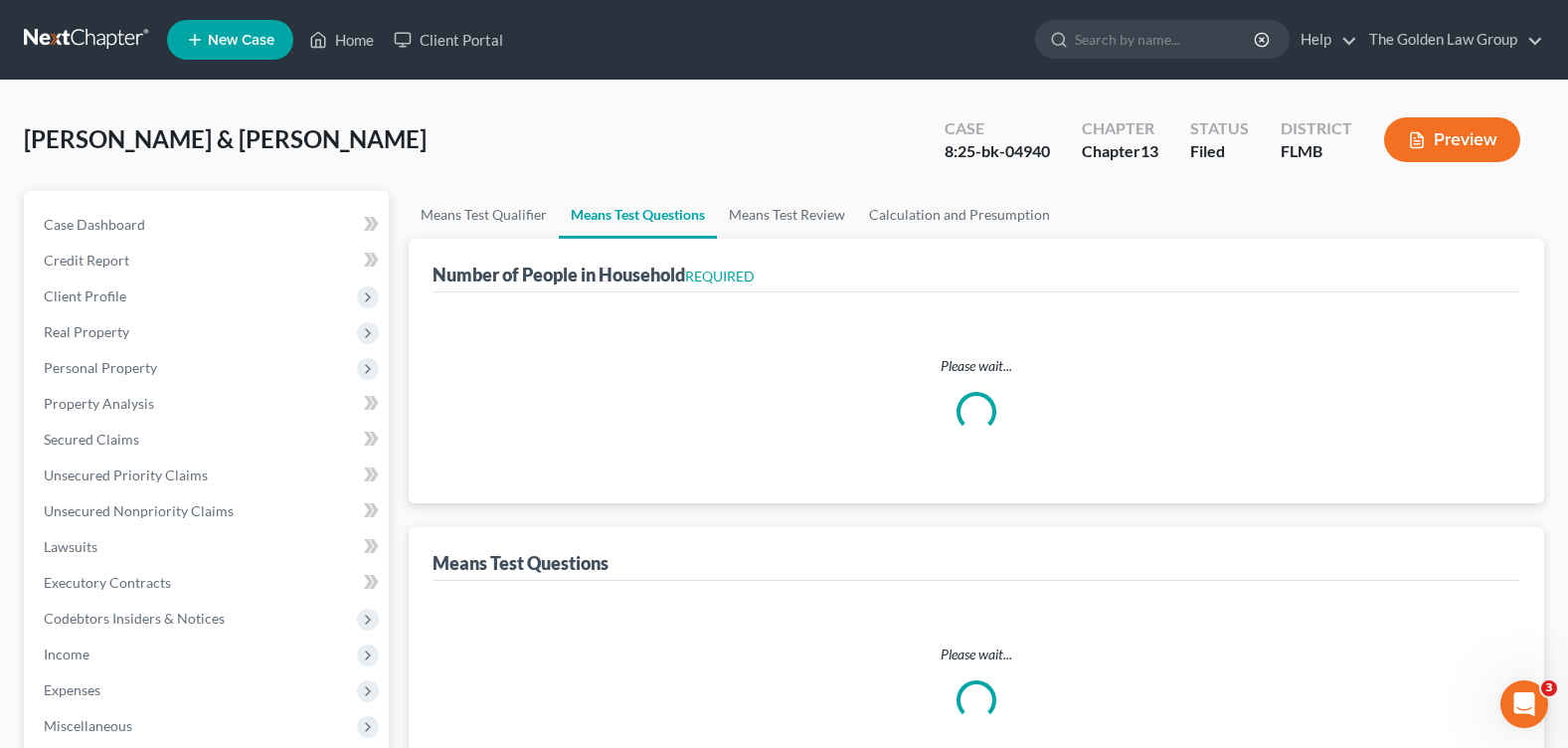
select select "1"
select select "60"
select select "3"
select select "0"
select select "2"
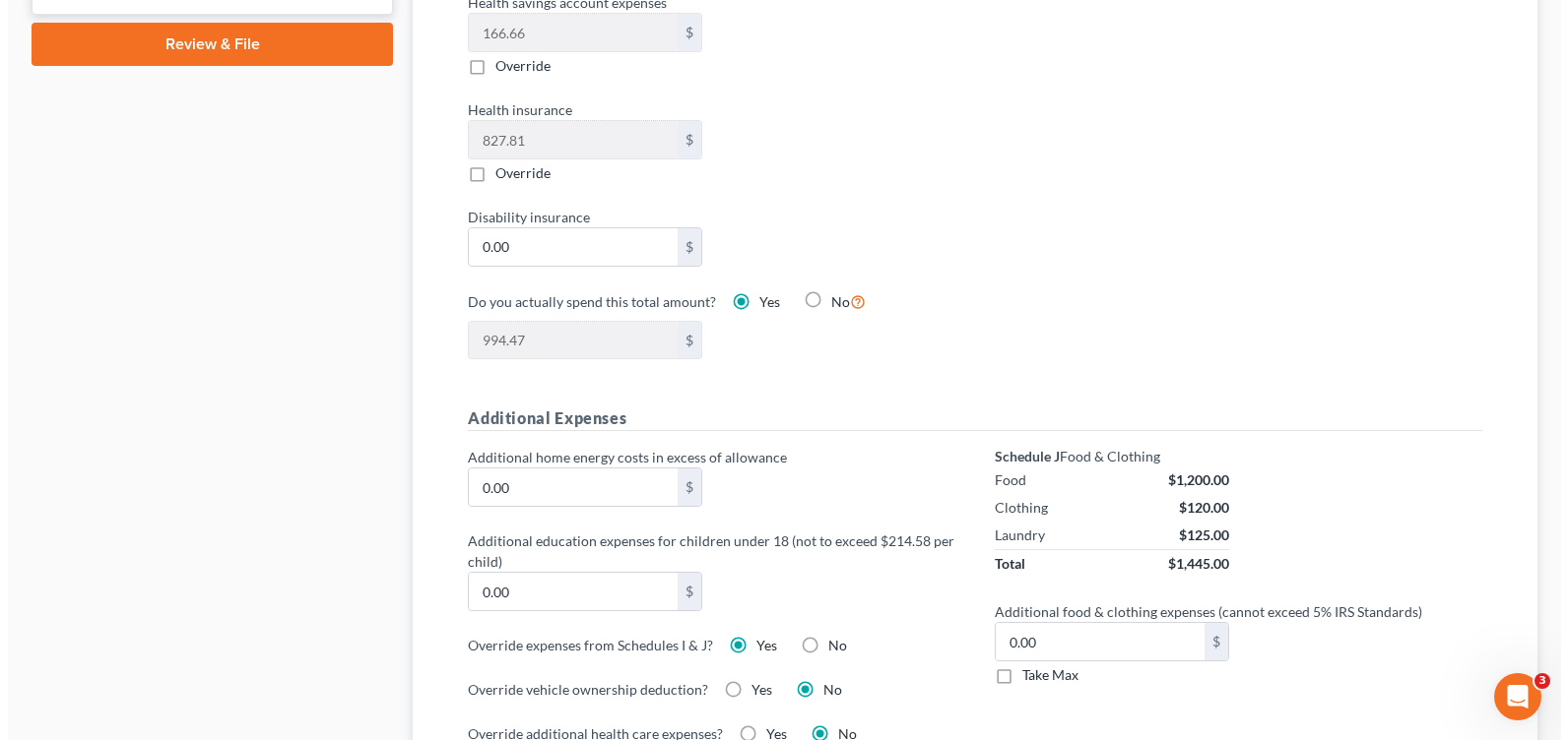
scroll to position [1279, 0]
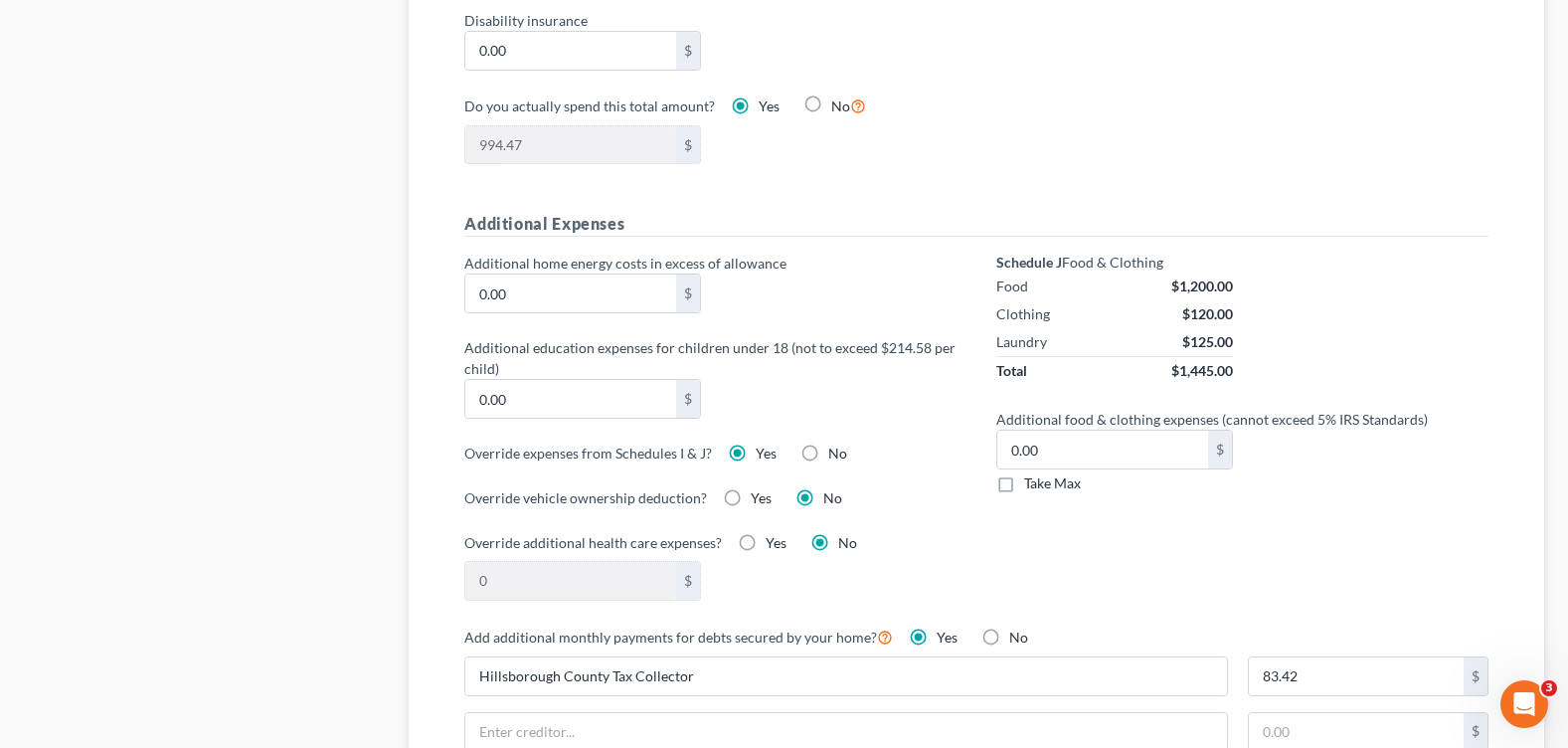
click at [828, 450] on label "No" at bounding box center [837, 453] width 19 height 20
click at [836, 450] on input "No" at bounding box center [842, 449] width 13 height 13
radio input "true"
click at [756, 452] on label "Yes" at bounding box center [766, 453] width 21 height 20
click at [764, 452] on input "Yes" at bounding box center [770, 449] width 13 height 13
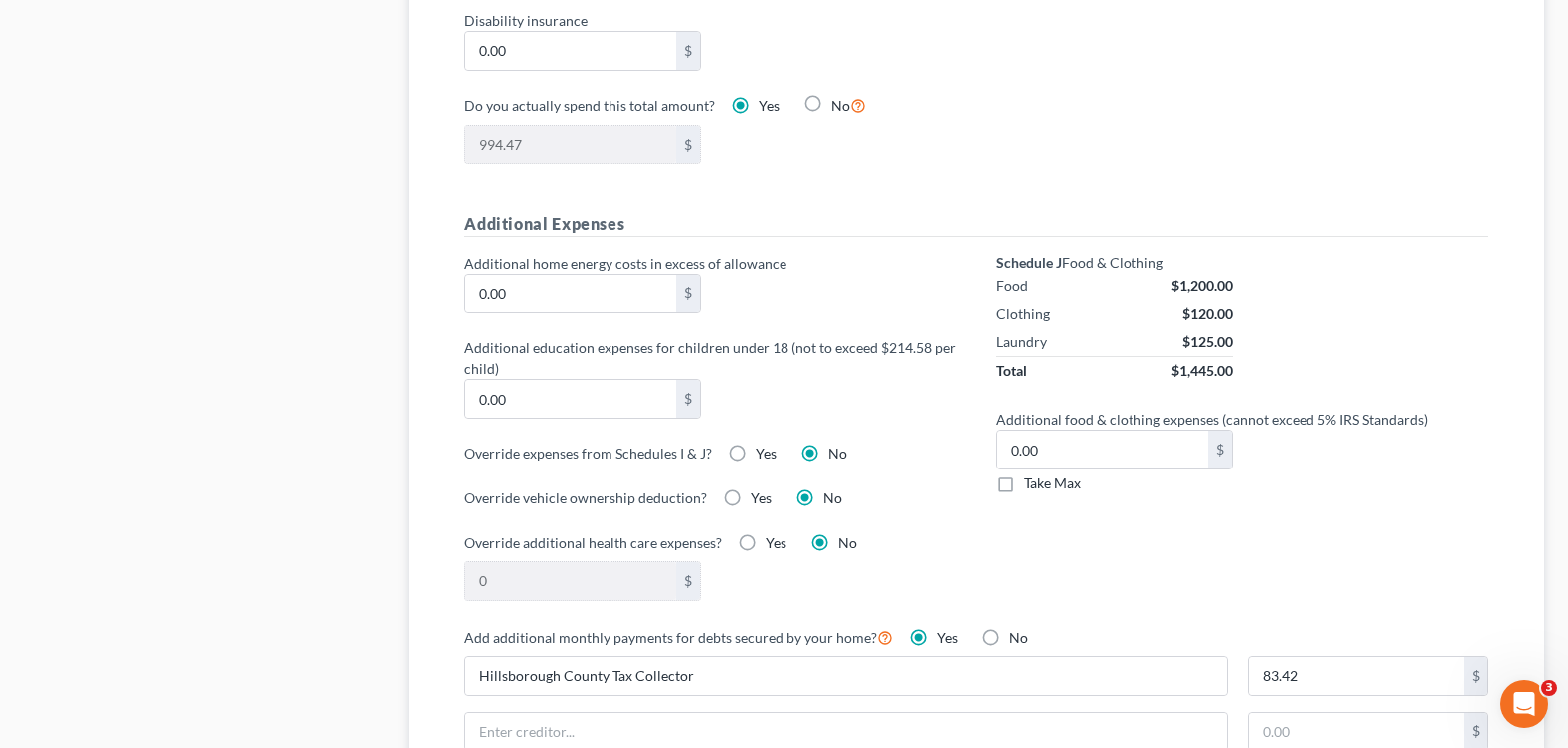
radio input "true"
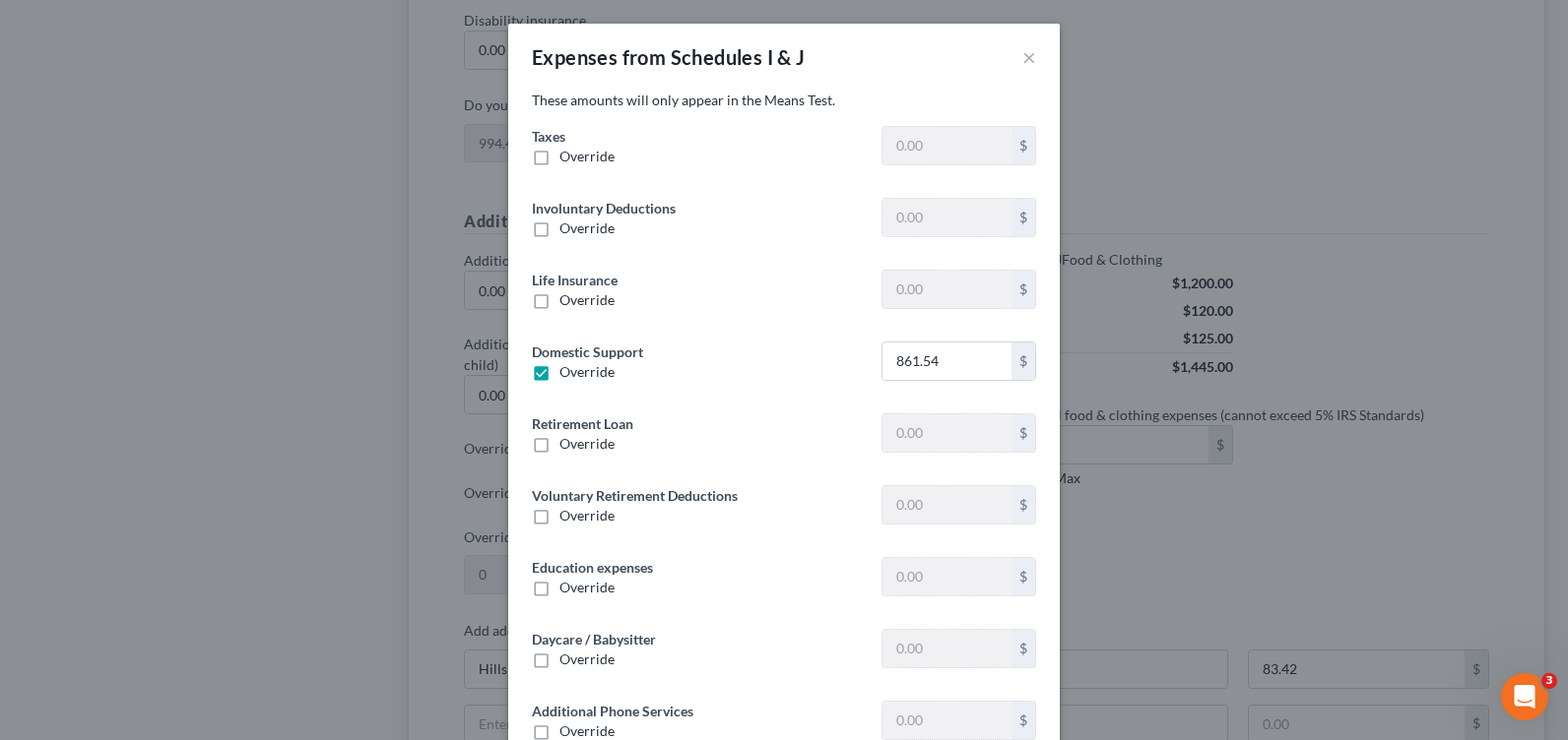
type input "1,006.35"
type input "0"
type input "293.41"
type input "215.71"
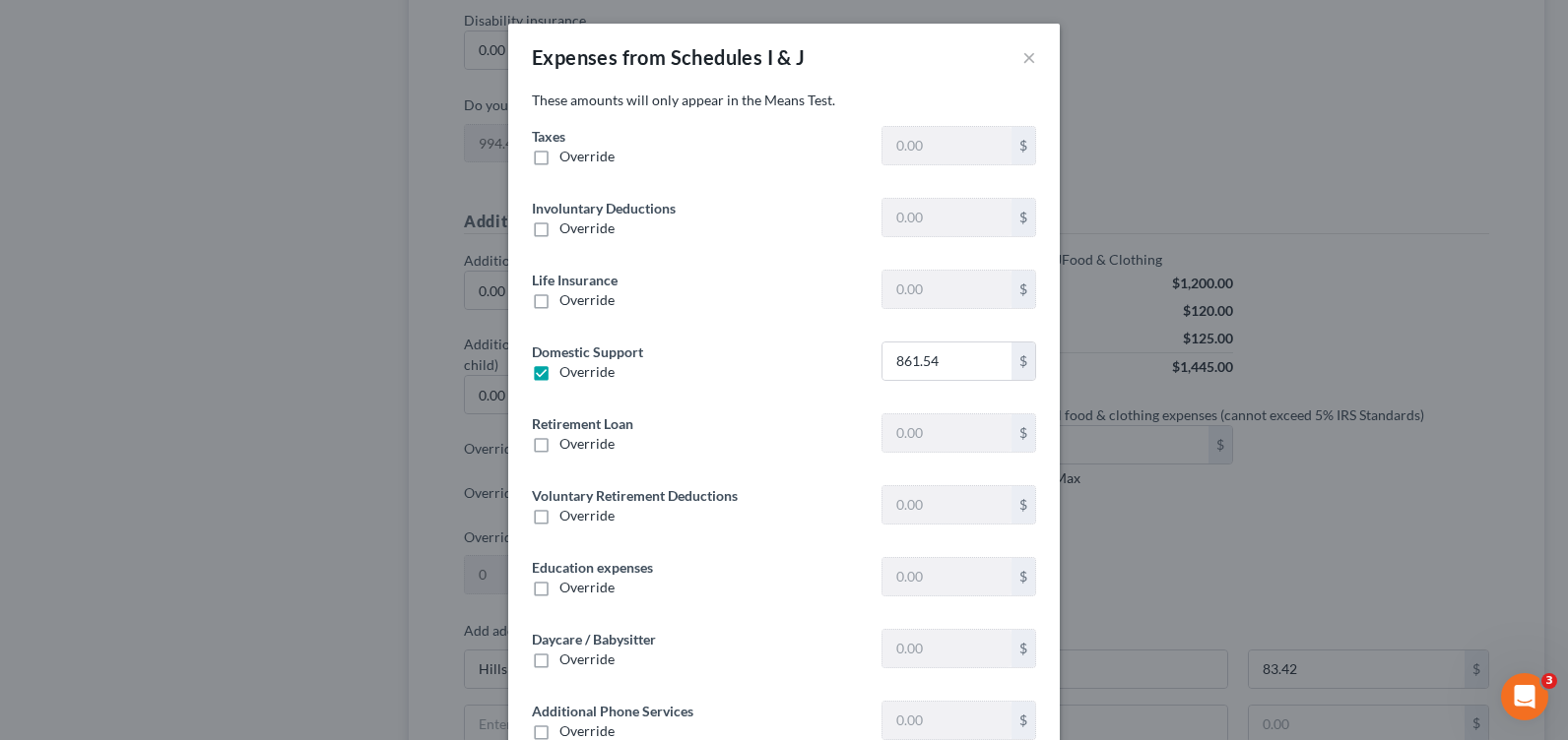
type input "0"
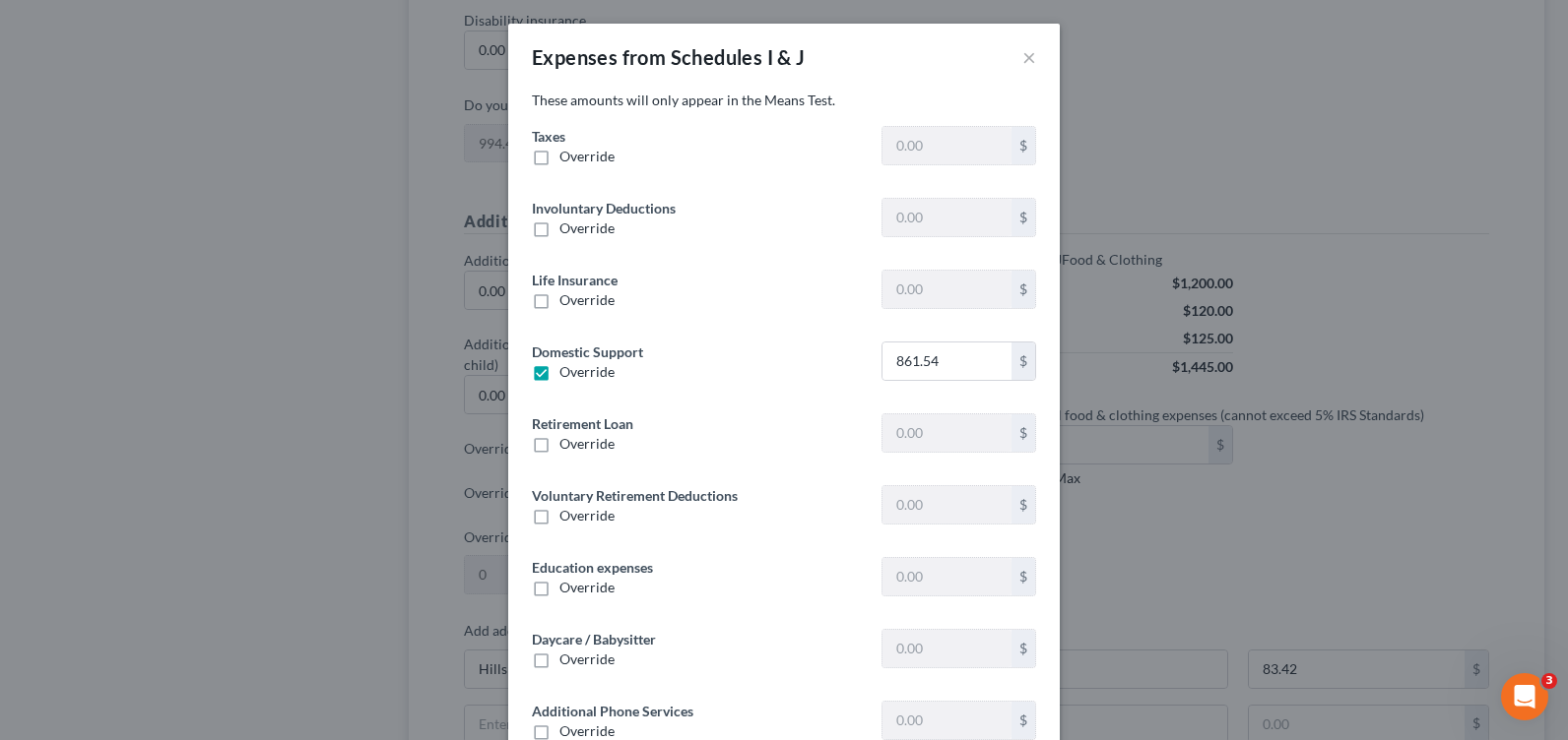
type input "20.00"
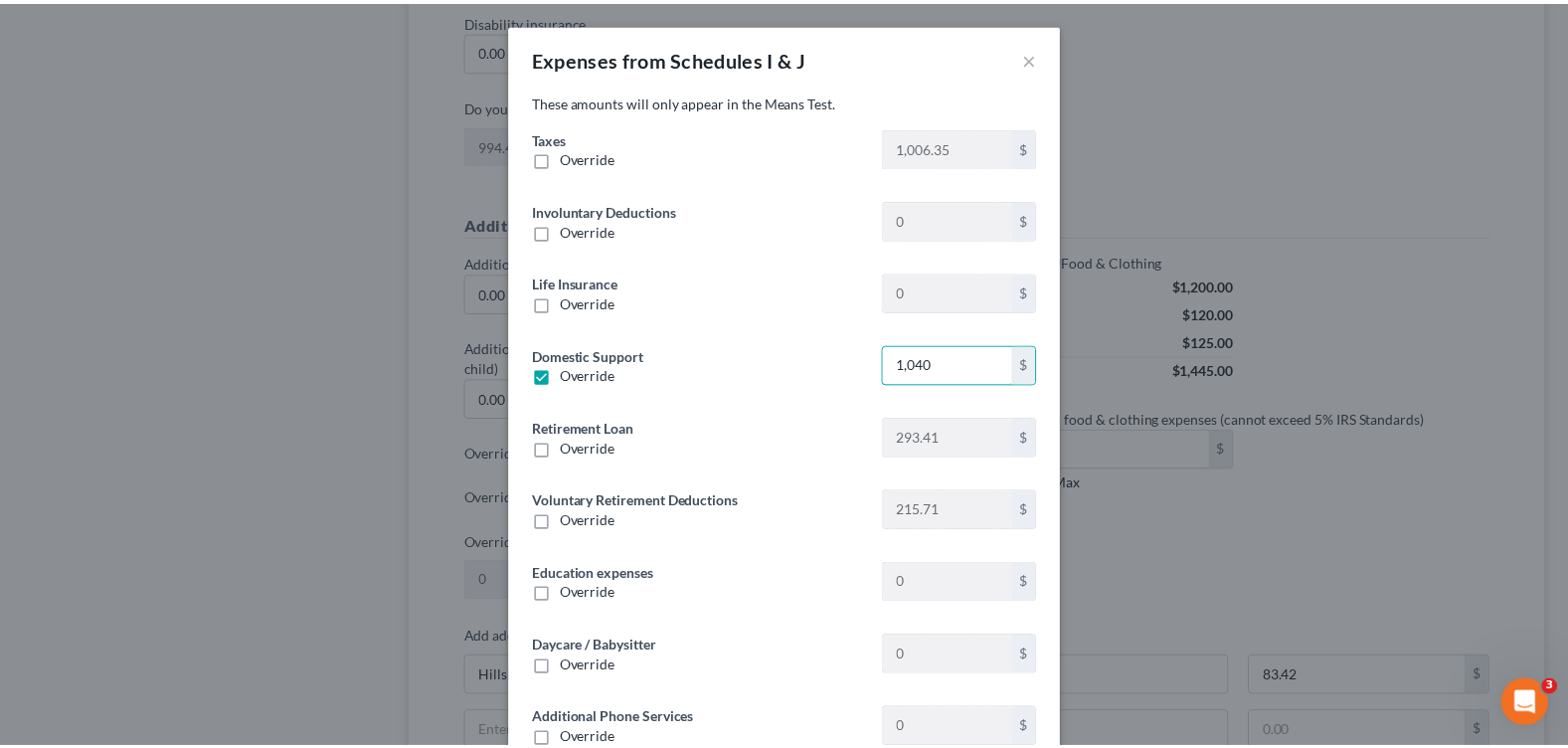
scroll to position [343, 0]
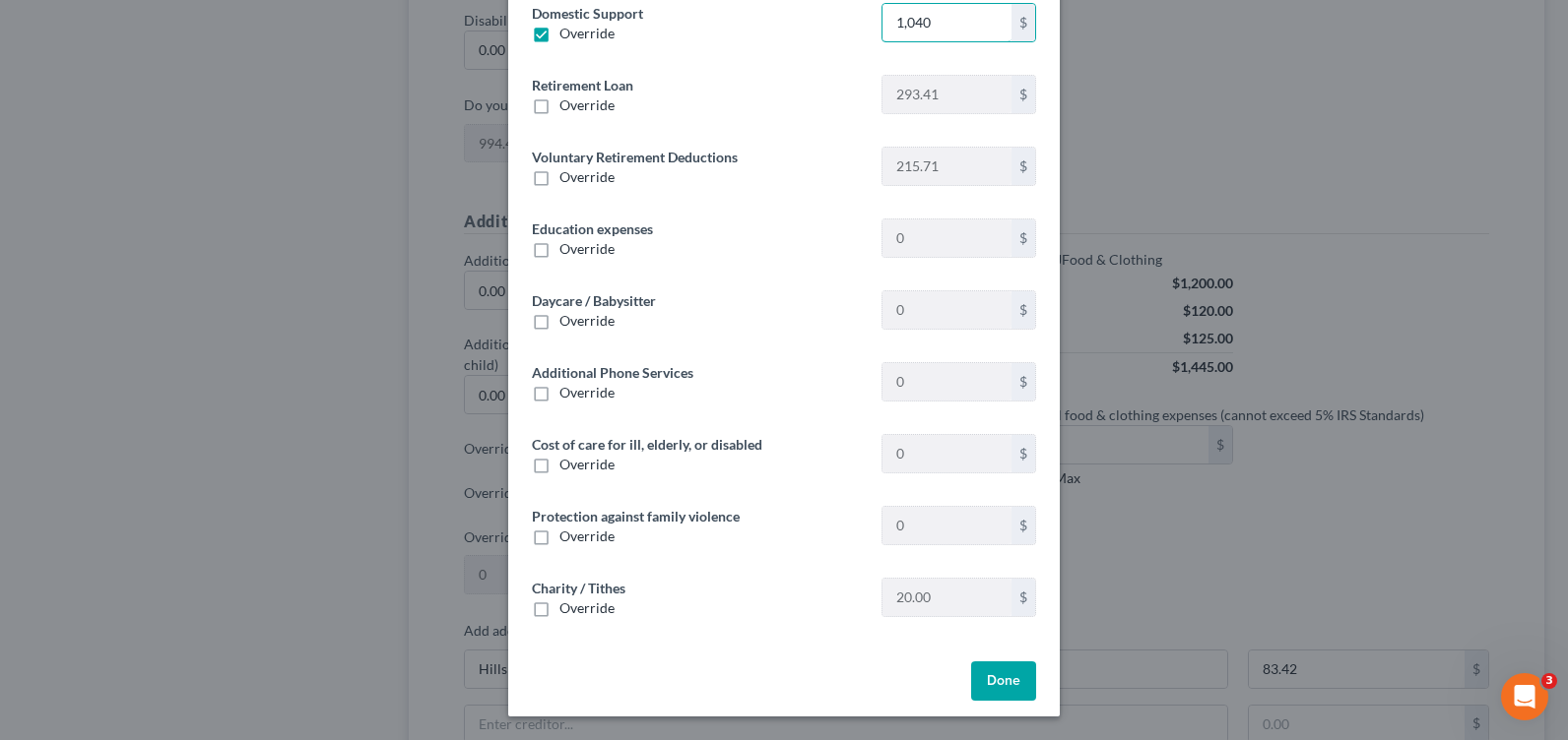
type input "1,040"
click at [1002, 682] on button "Done" at bounding box center [1003, 681] width 65 height 40
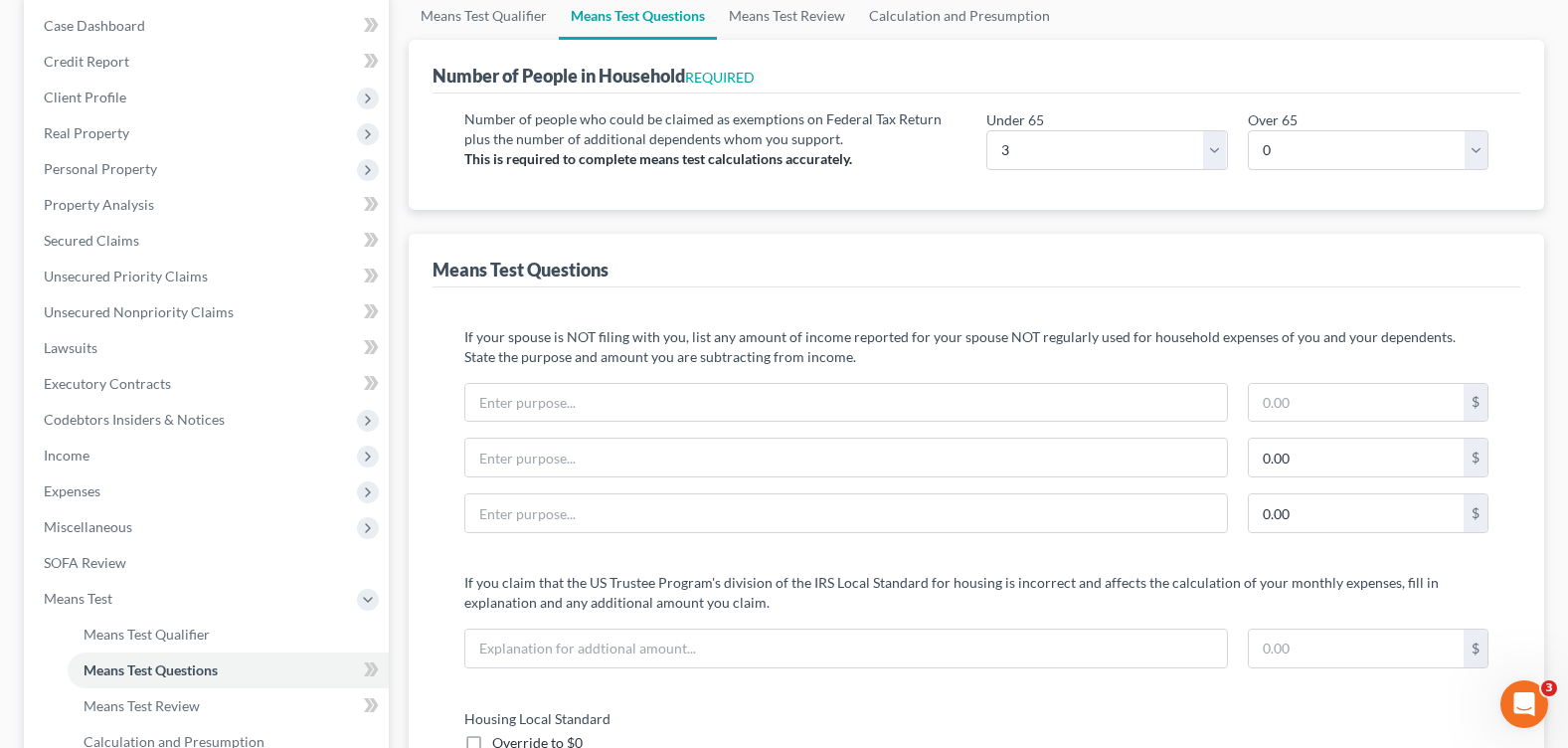
scroll to position [0, 0]
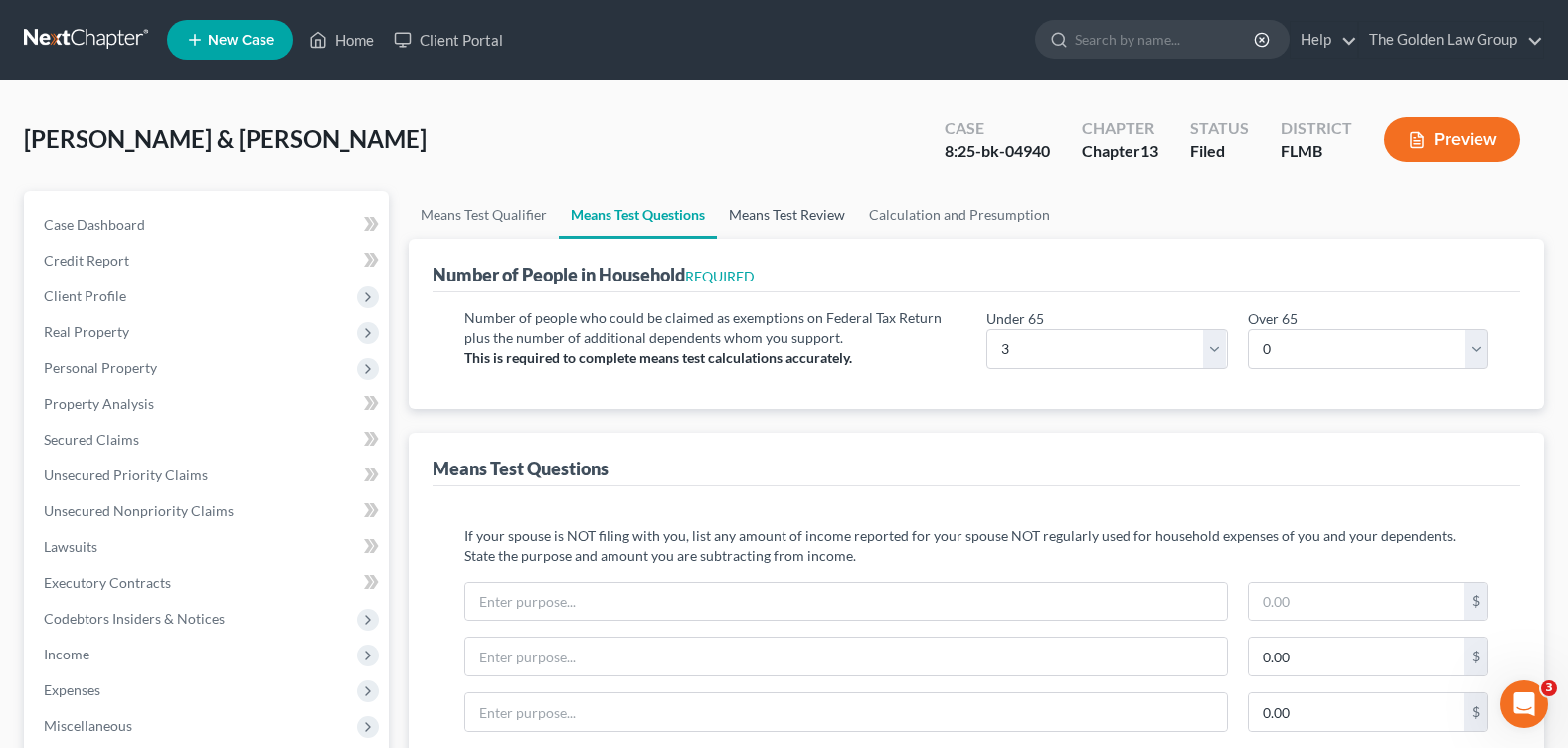
click at [826, 219] on link "Means Test Review" at bounding box center [786, 215] width 140 height 48
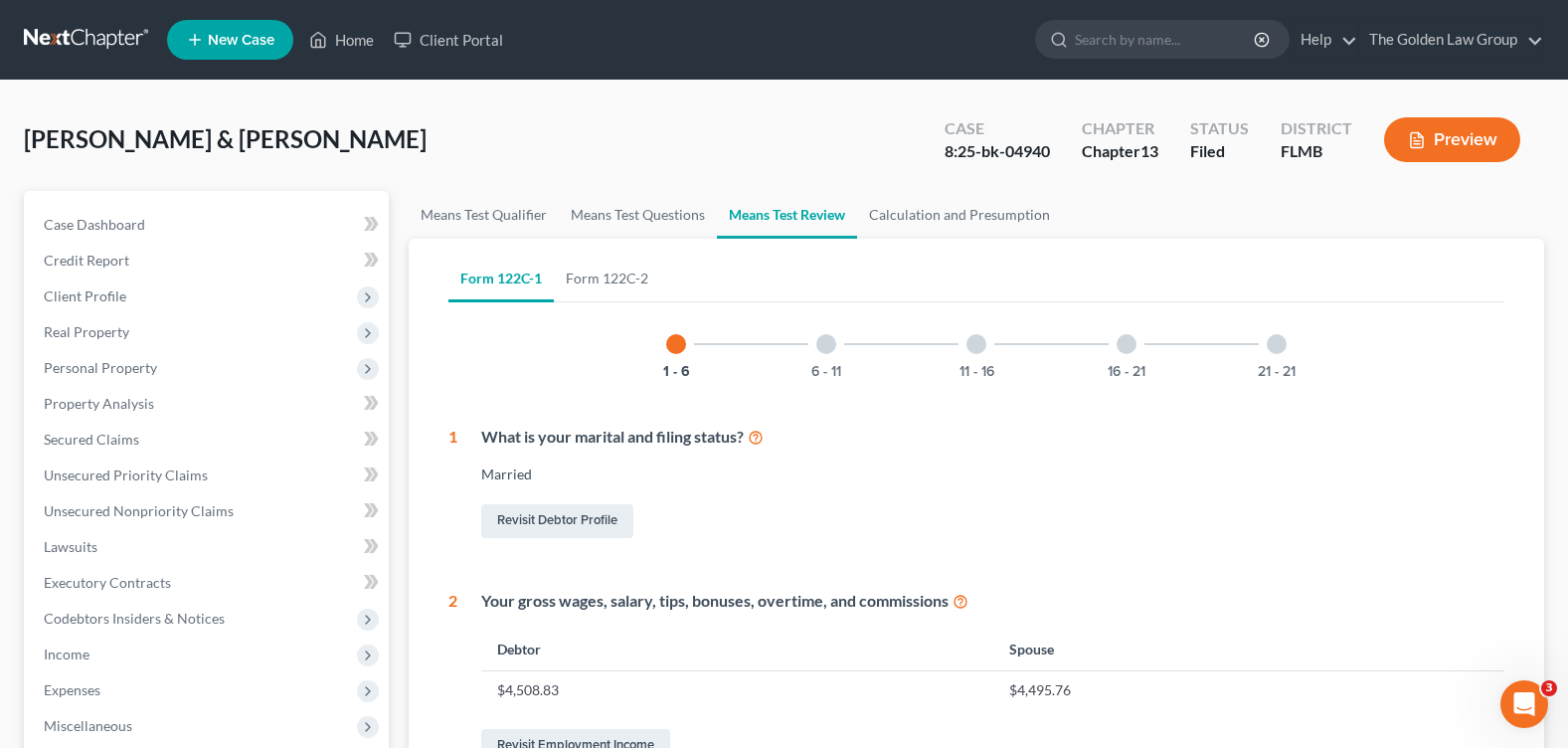
click at [823, 347] on div at bounding box center [826, 345] width 20 height 20
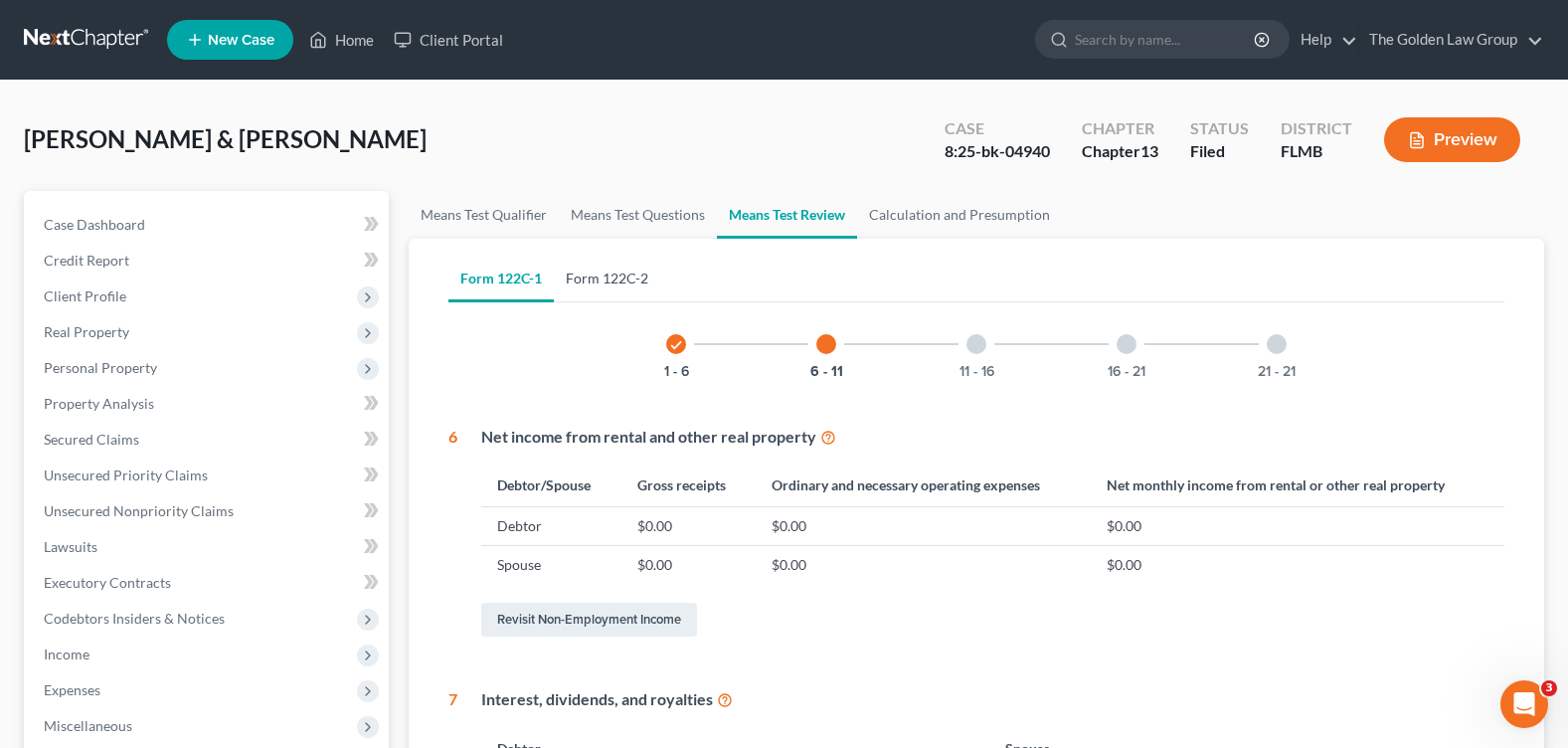
click at [642, 281] on link "Form 122C-2" at bounding box center [607, 279] width 107 height 48
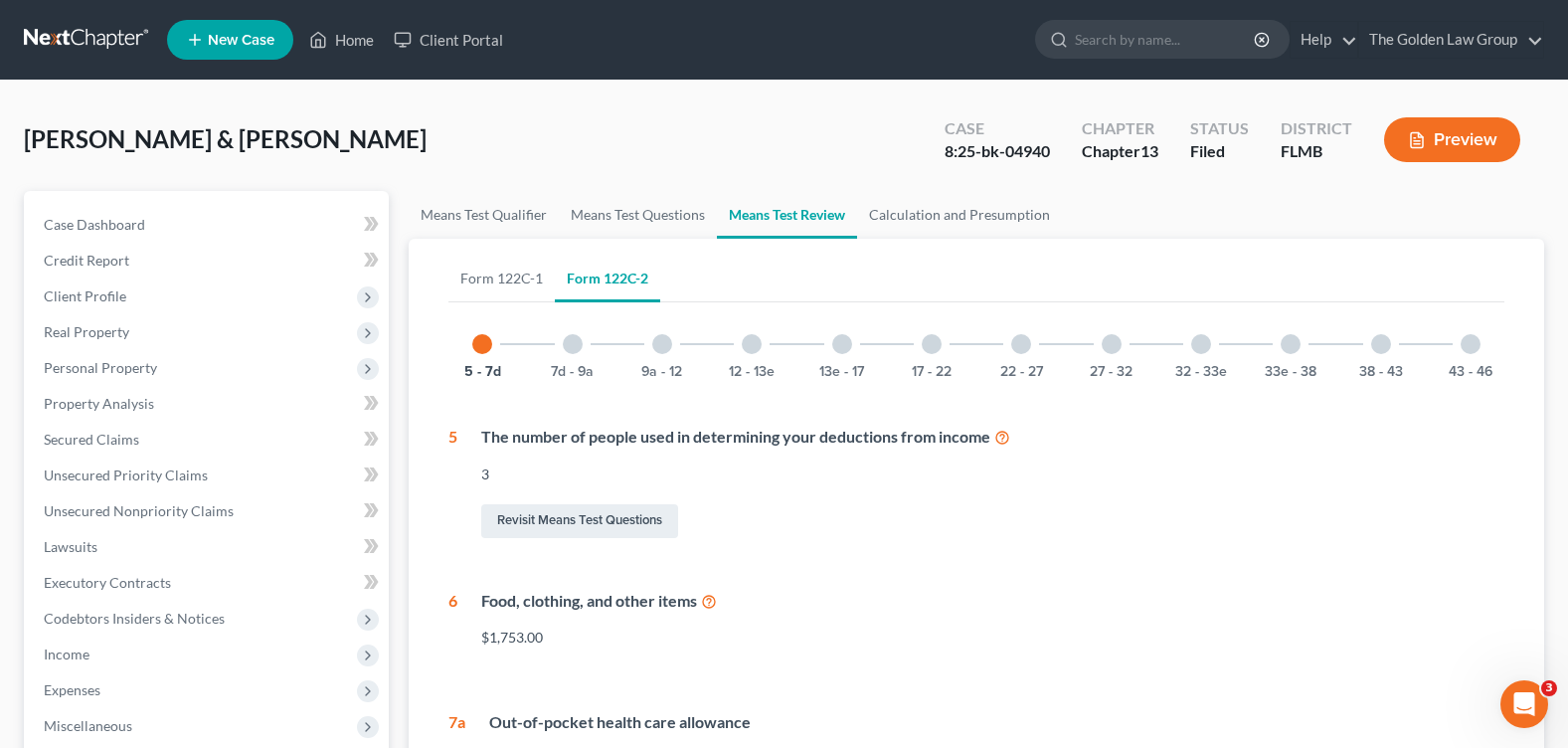
click at [941, 351] on div "17 - 22" at bounding box center [932, 345] width 68 height 68
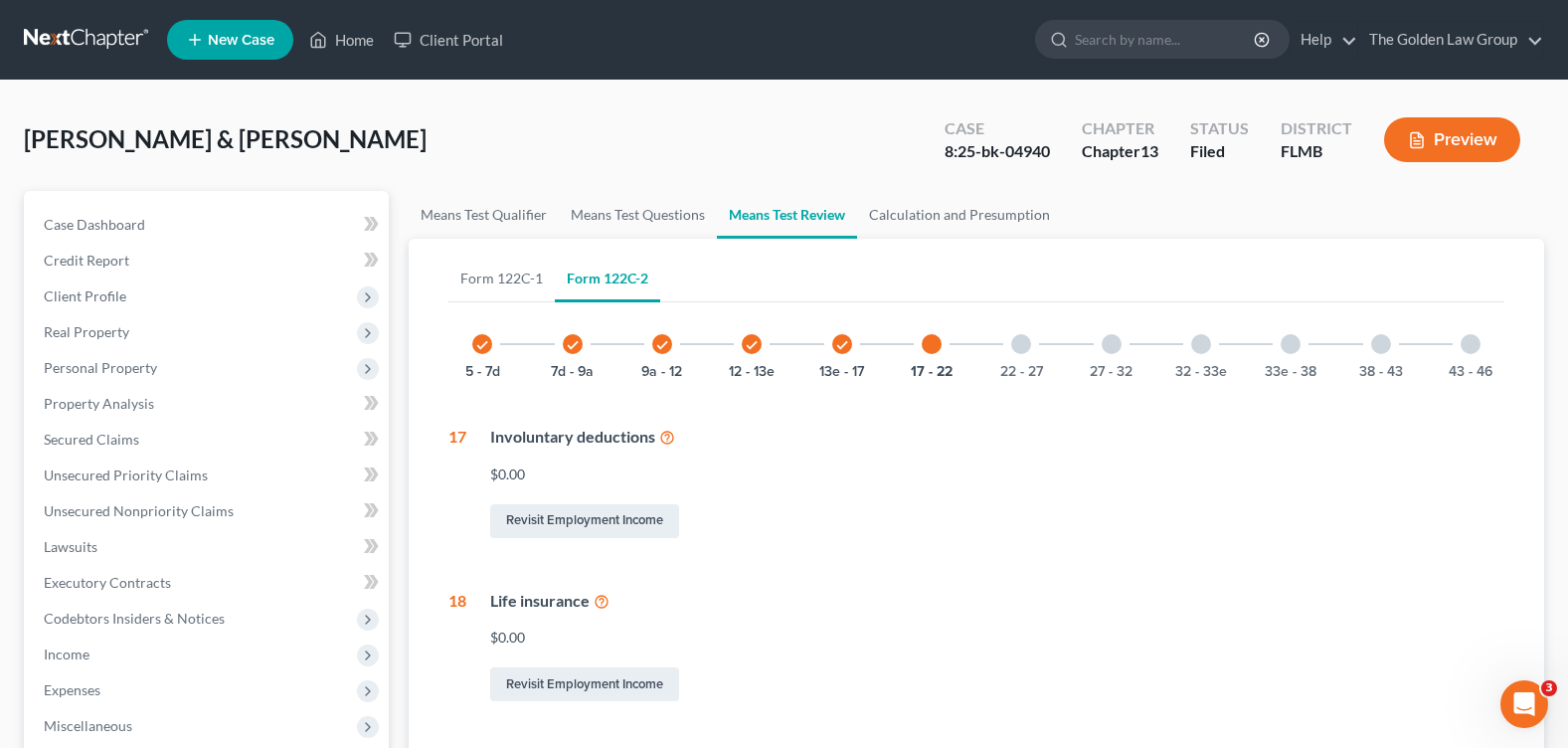
click at [1204, 344] on div at bounding box center [1201, 345] width 20 height 20
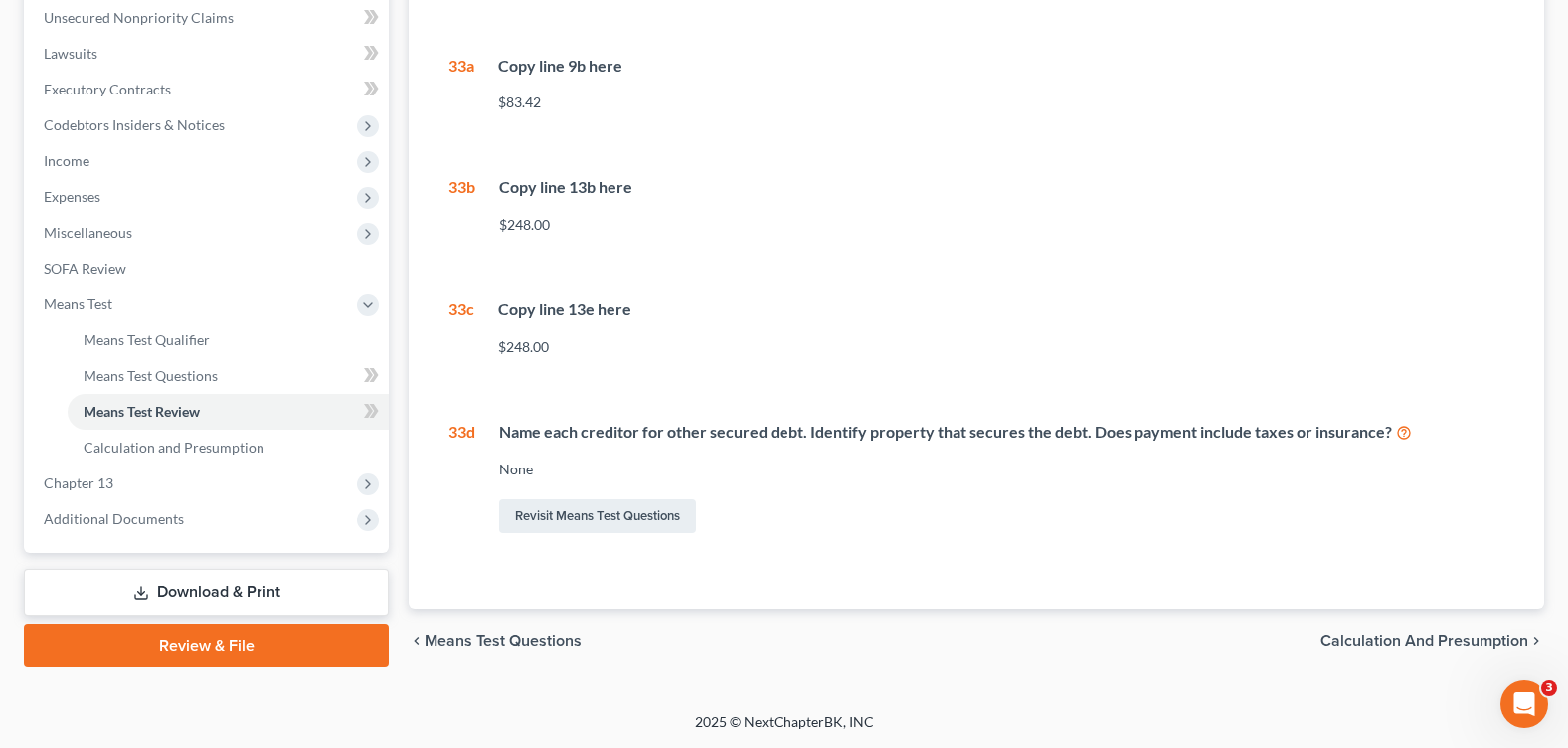
scroll to position [295, 0]
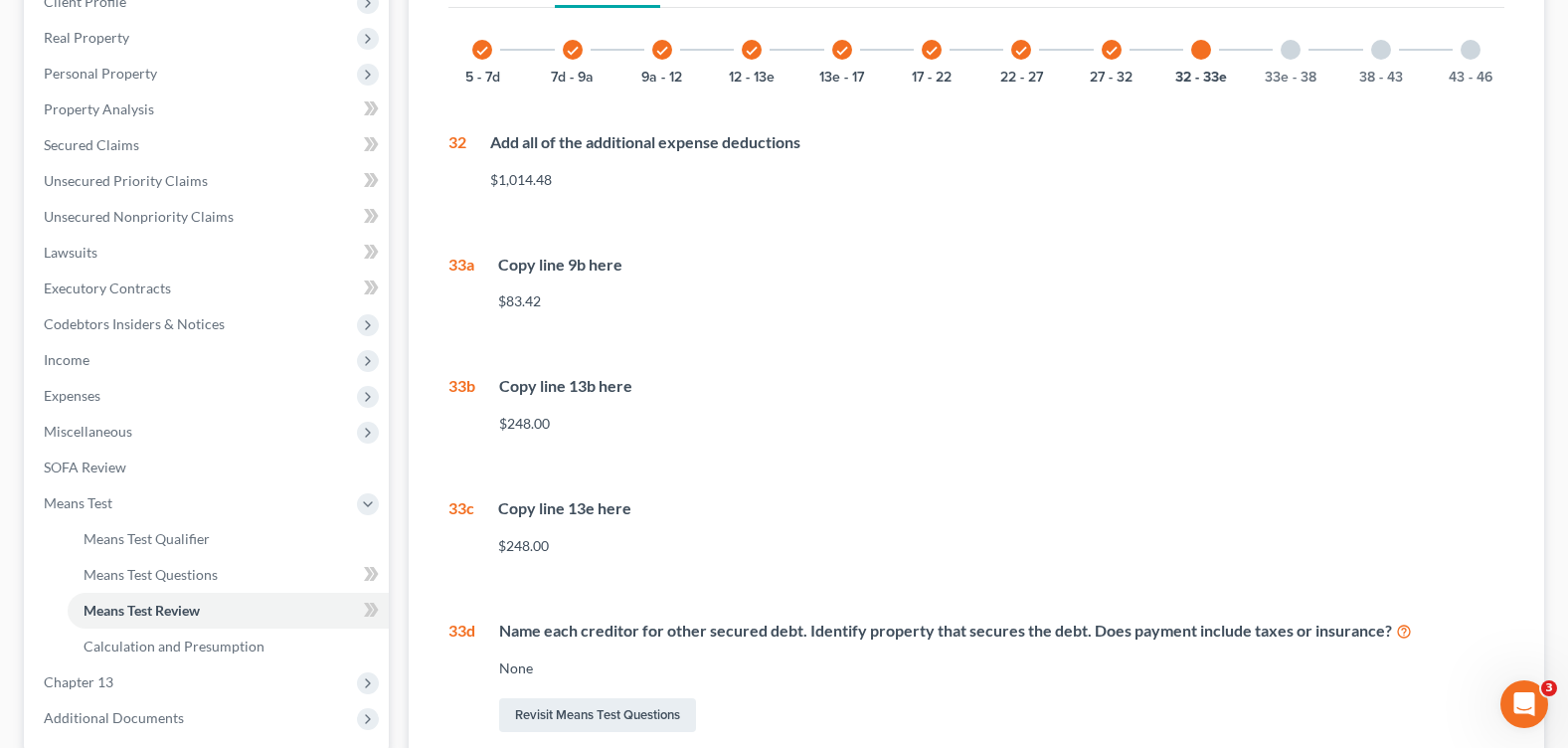
click at [1292, 58] on div at bounding box center [1291, 50] width 20 height 20
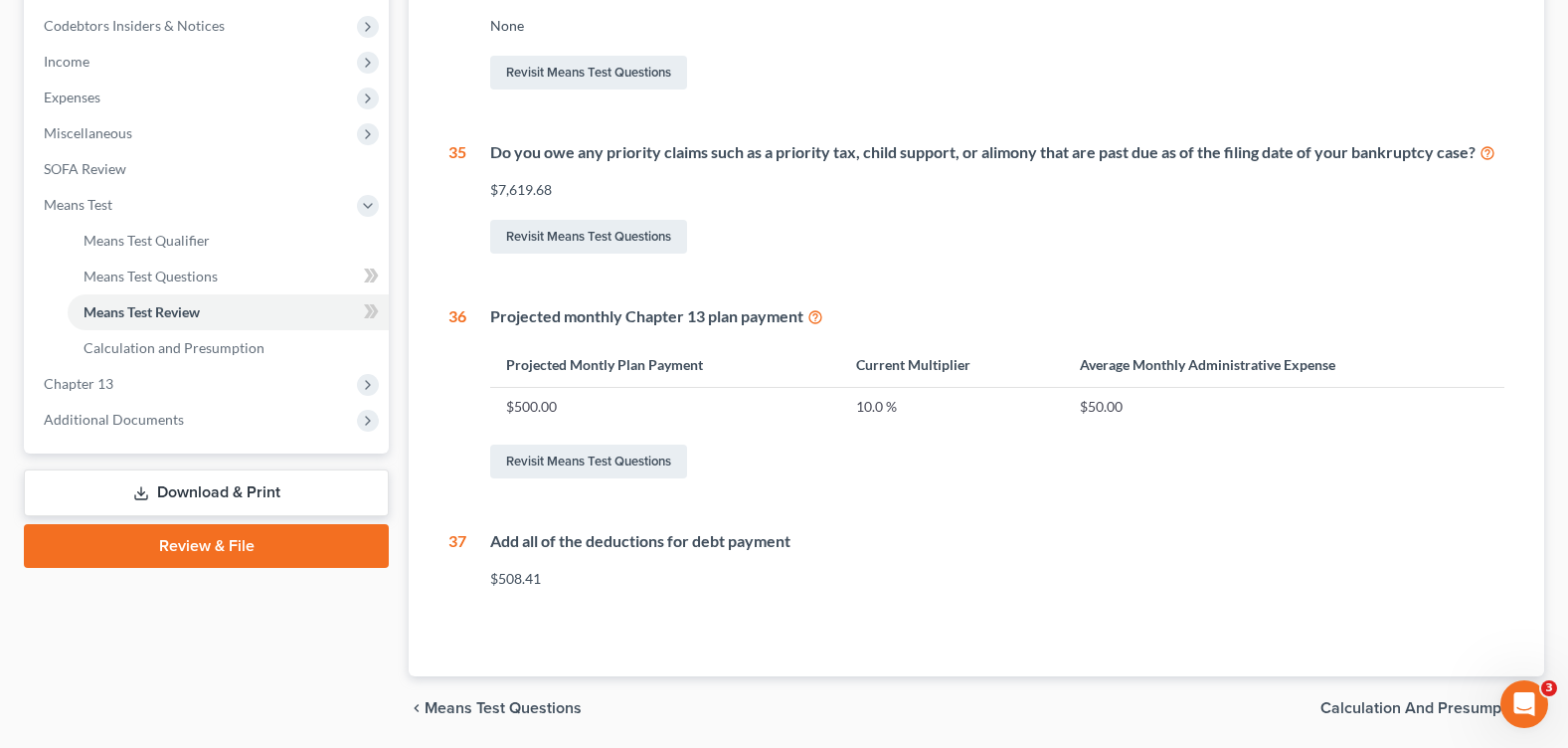
scroll to position [195, 0]
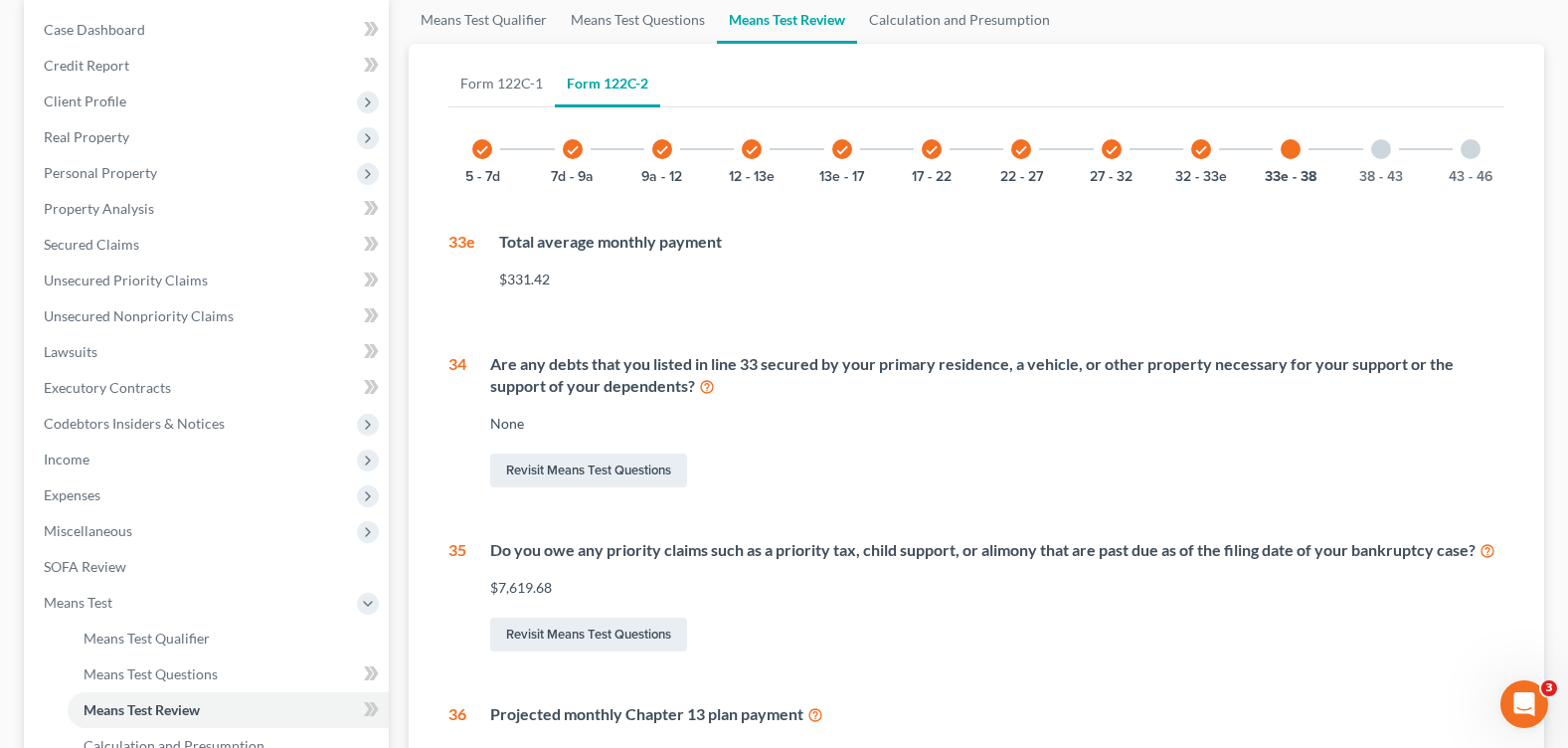
click at [1375, 150] on div at bounding box center [1381, 149] width 20 height 20
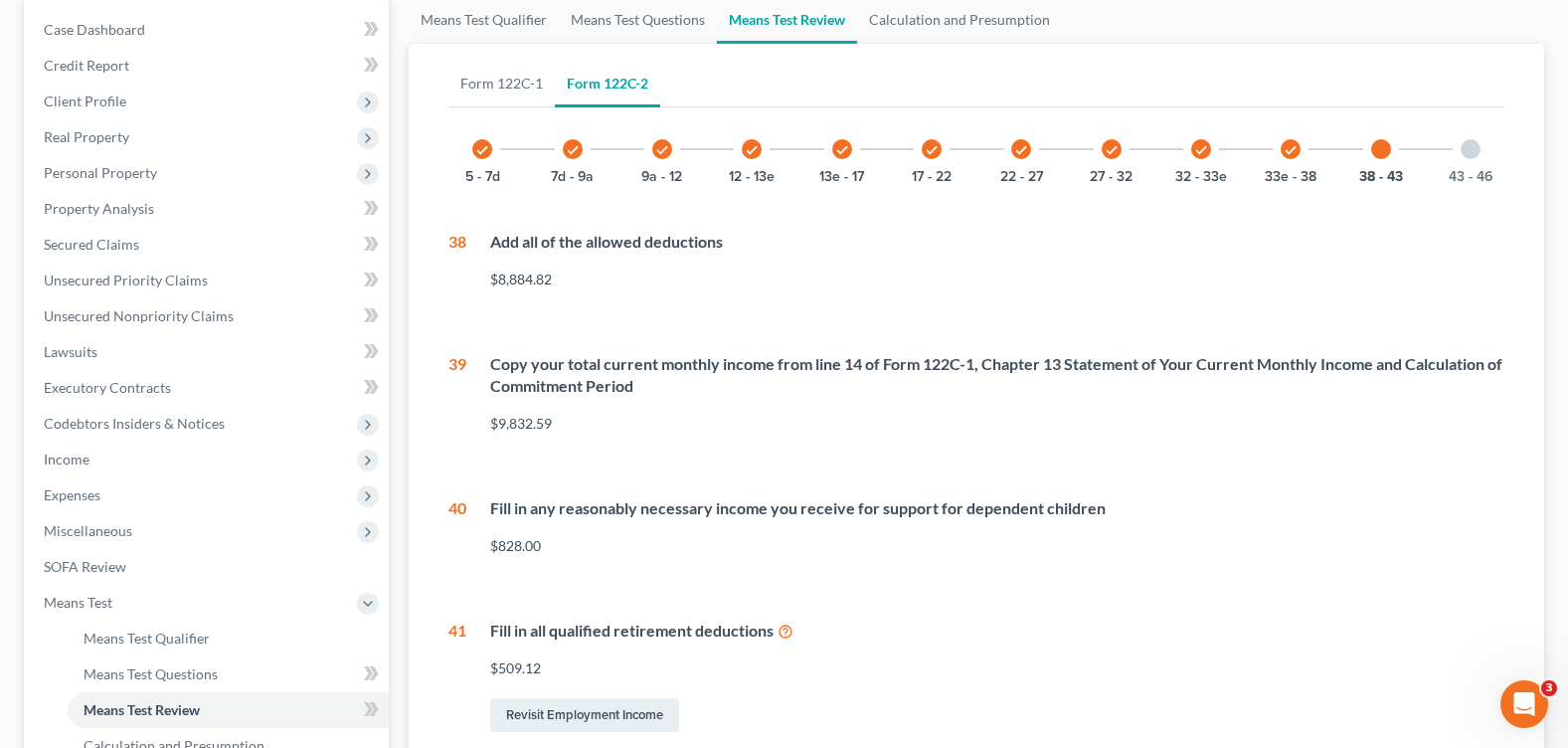
click at [1466, 155] on div at bounding box center [1470, 149] width 20 height 20
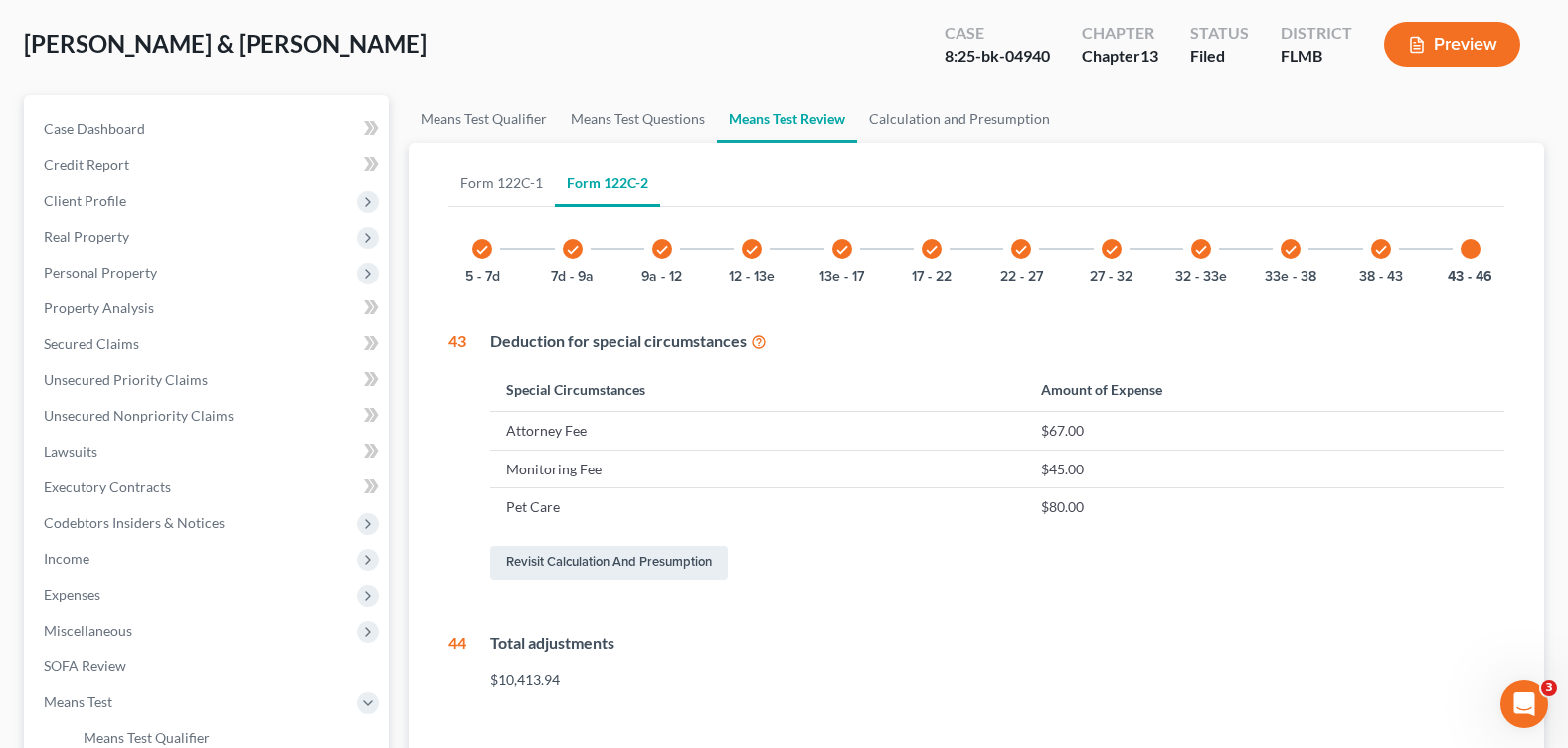
scroll to position [0, 0]
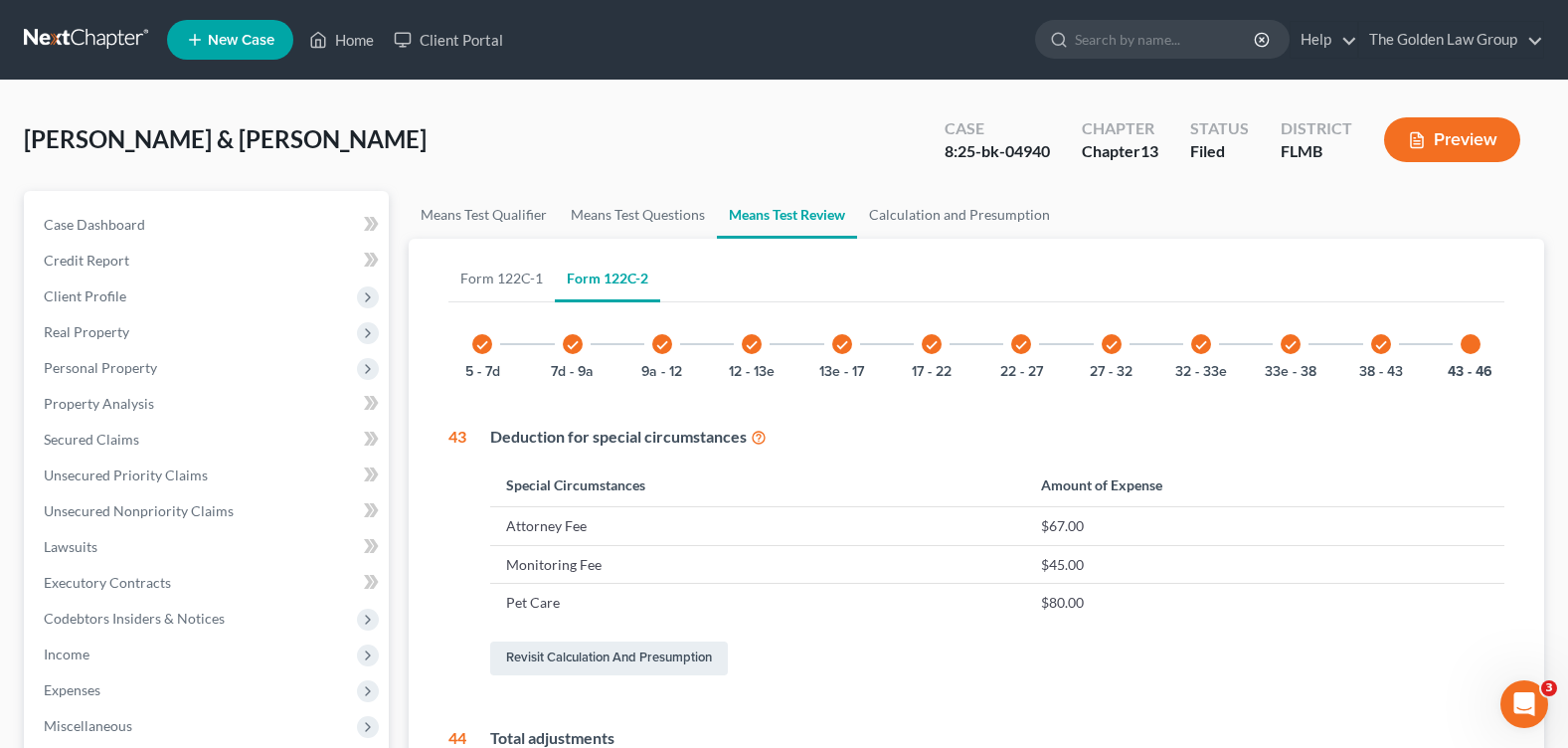
click at [1205, 345] on icon "check" at bounding box center [1201, 346] width 14 height 14
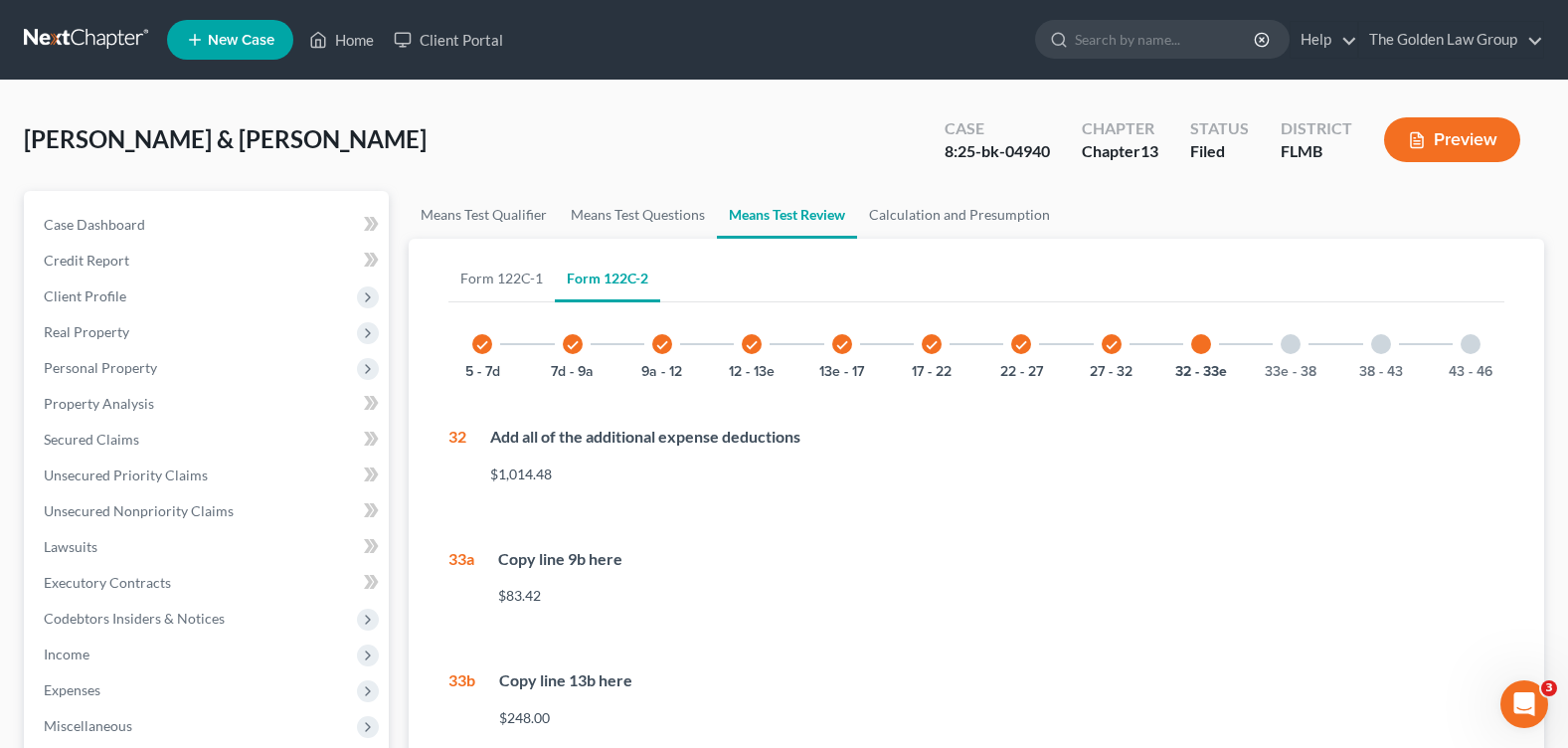
click at [1113, 349] on icon "check" at bounding box center [1112, 346] width 14 height 14
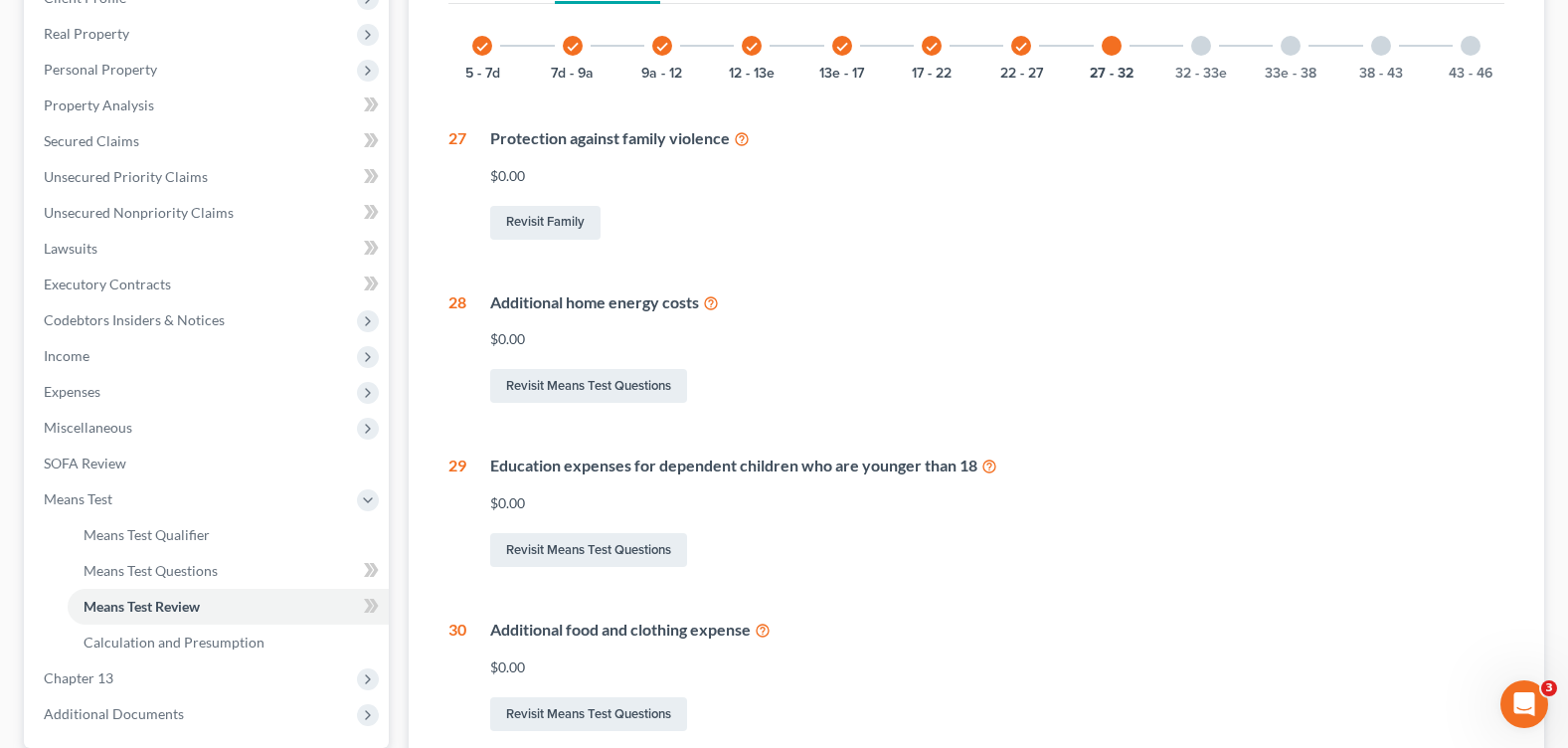
scroll to position [100, 0]
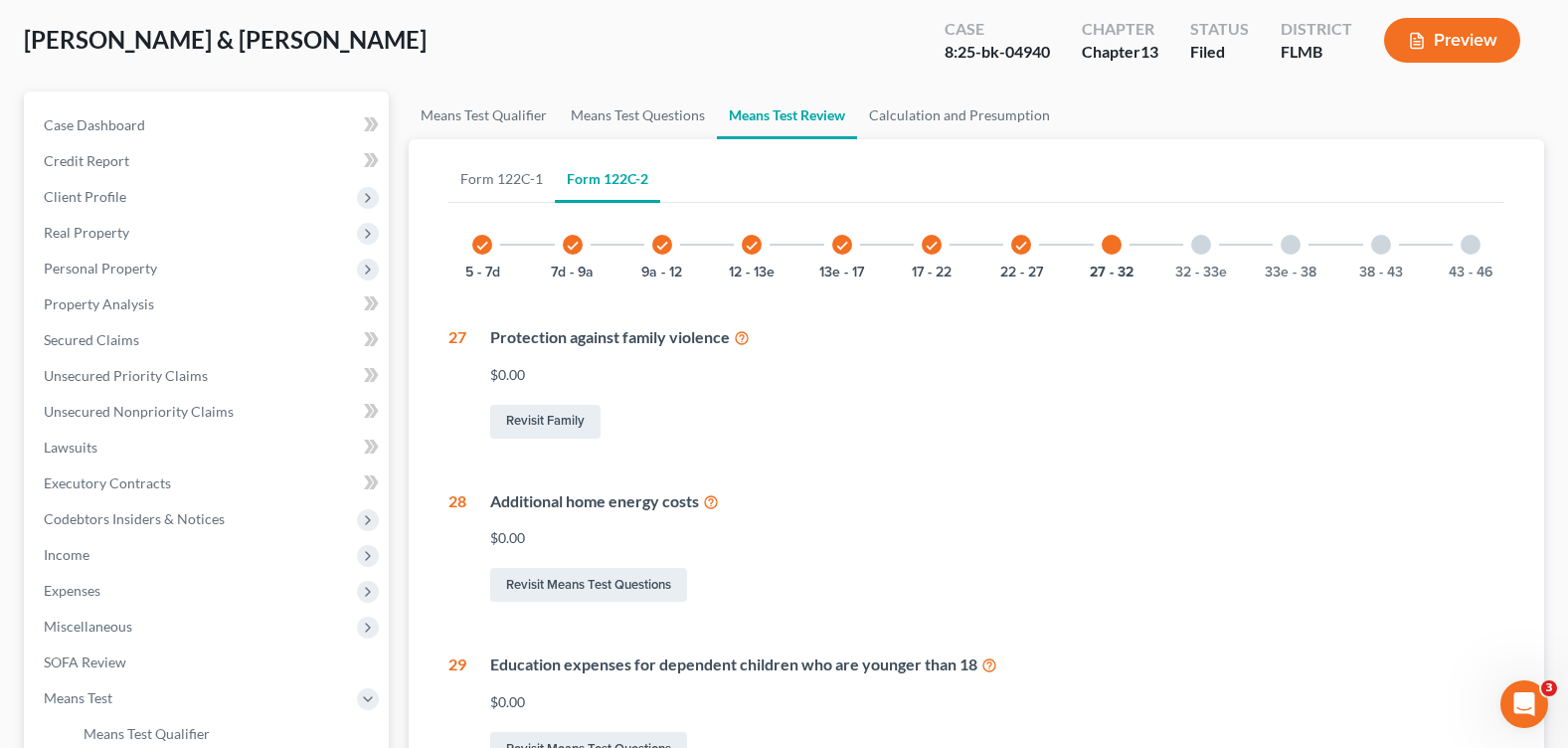
click at [1115, 243] on div at bounding box center [1112, 245] width 20 height 20
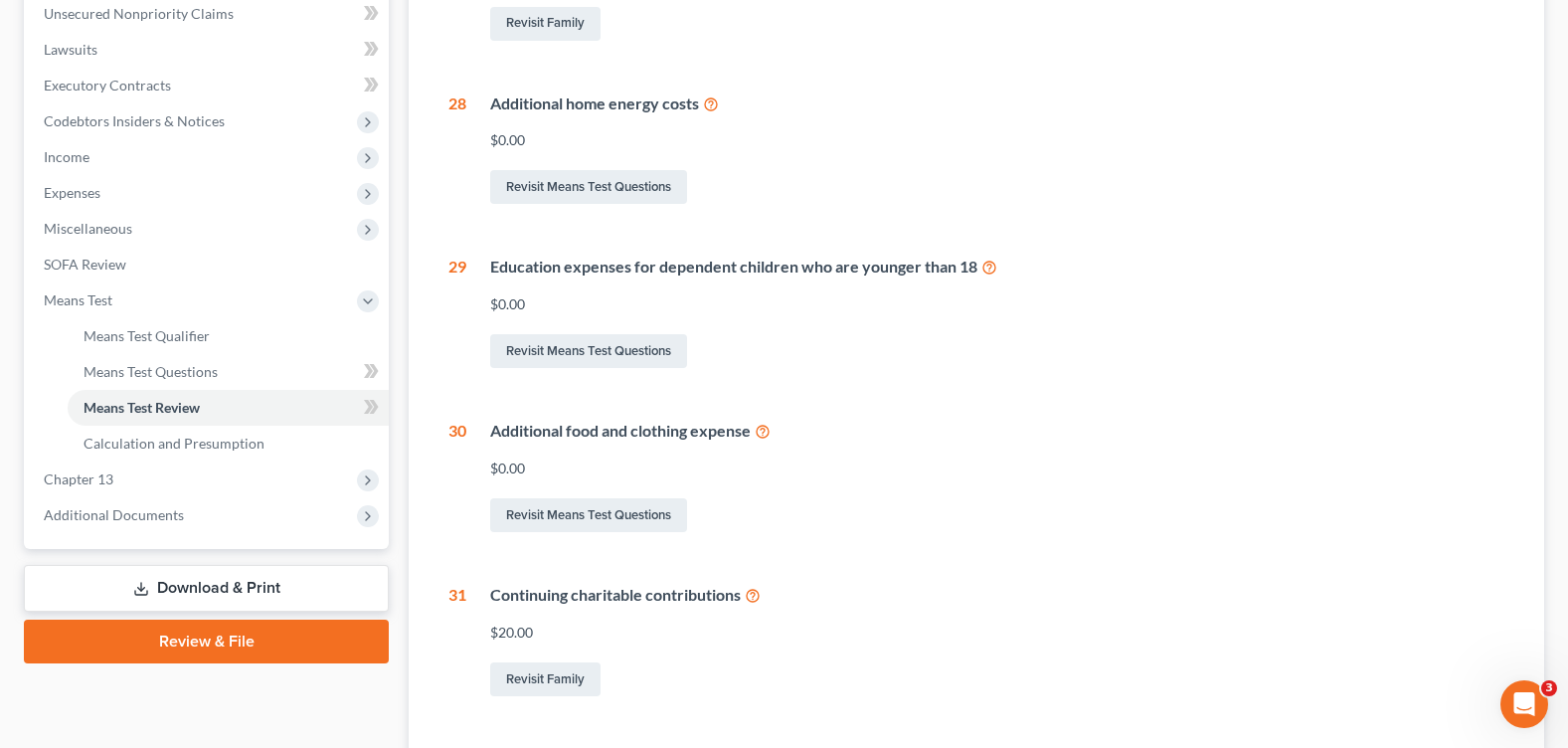
scroll to position [0, 0]
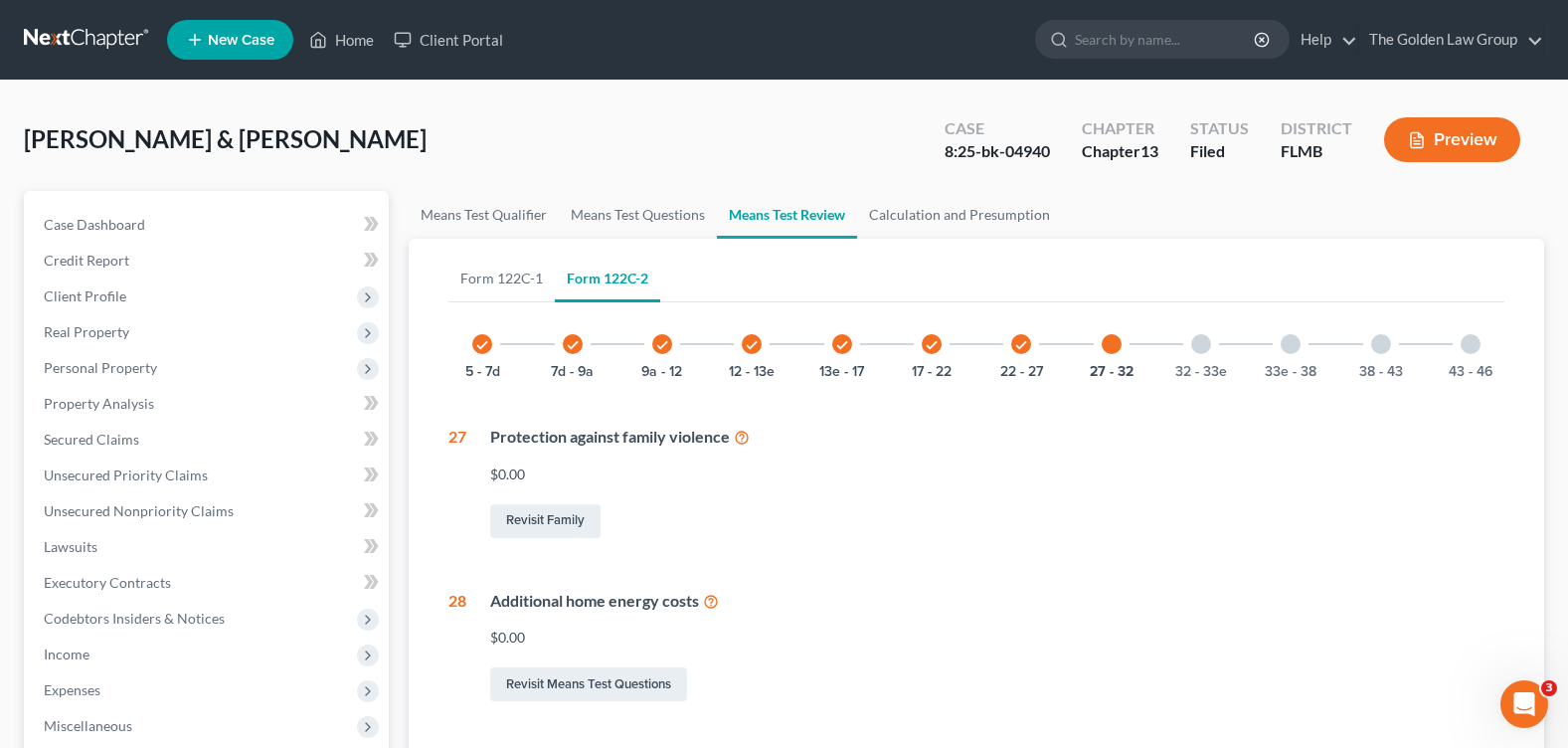
click at [1019, 340] on icon "check" at bounding box center [1021, 346] width 14 height 14
click at [924, 342] on icon "check" at bounding box center [931, 346] width 14 height 14
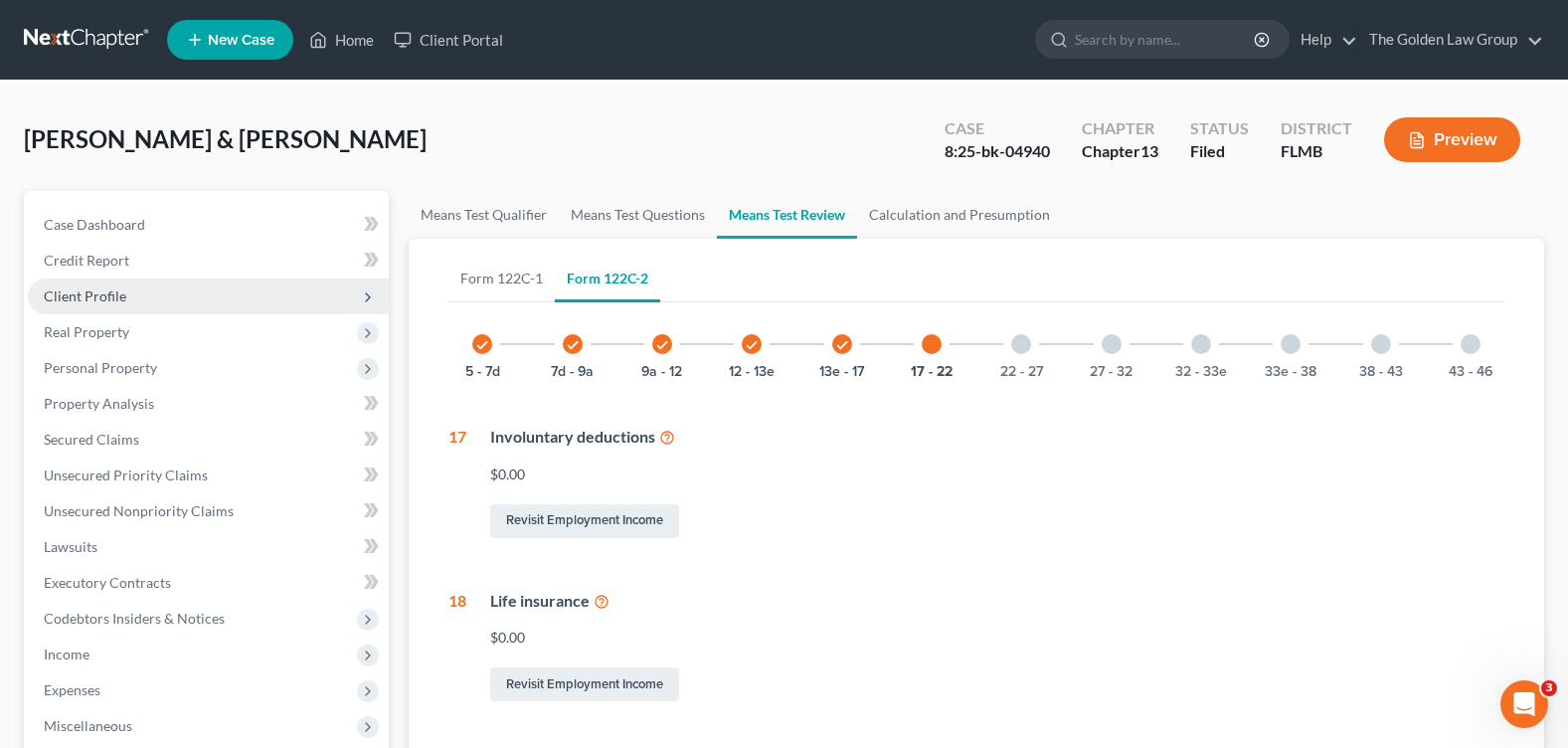
click at [114, 300] on span "Client Profile" at bounding box center [85, 296] width 83 height 17
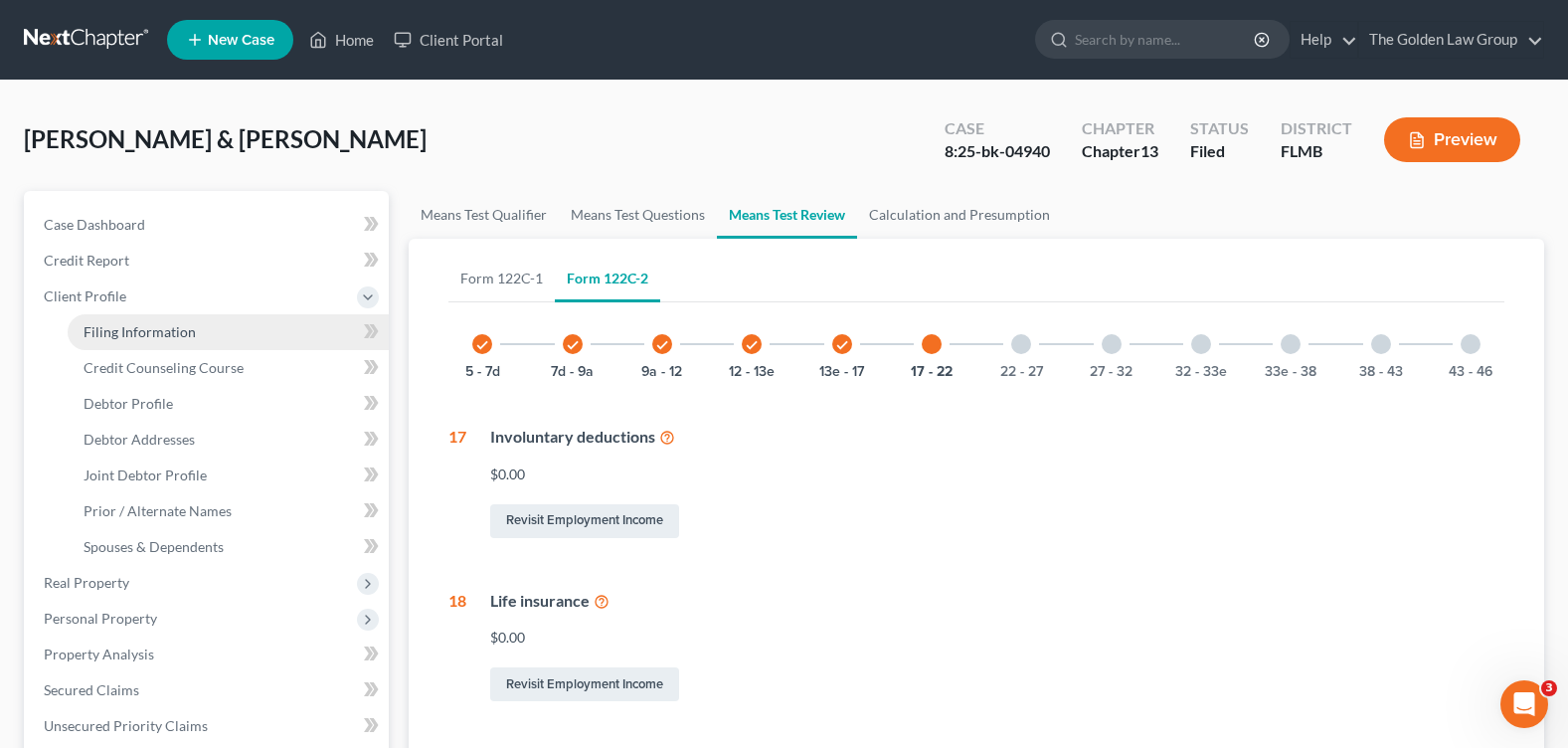
click at [129, 330] on span "Filing Information" at bounding box center [140, 332] width 113 height 17
select select "1"
select select "3"
select select "9"
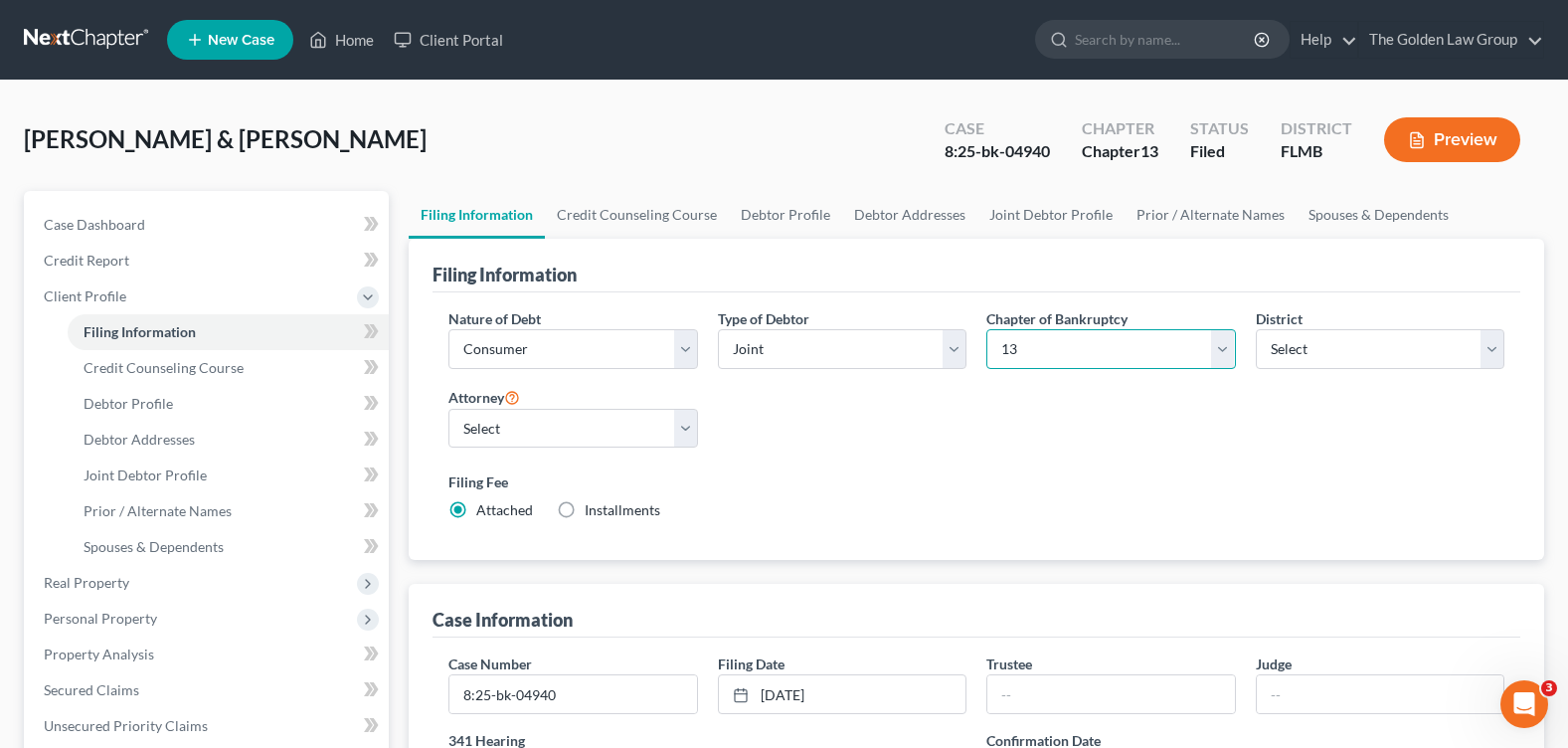
click at [1098, 363] on select "Select 7 11 12 13" at bounding box center [1110, 350] width 249 height 40
select select "0"
click at [986, 330] on select "Select 7 11 12 13" at bounding box center [1110, 350] width 249 height 40
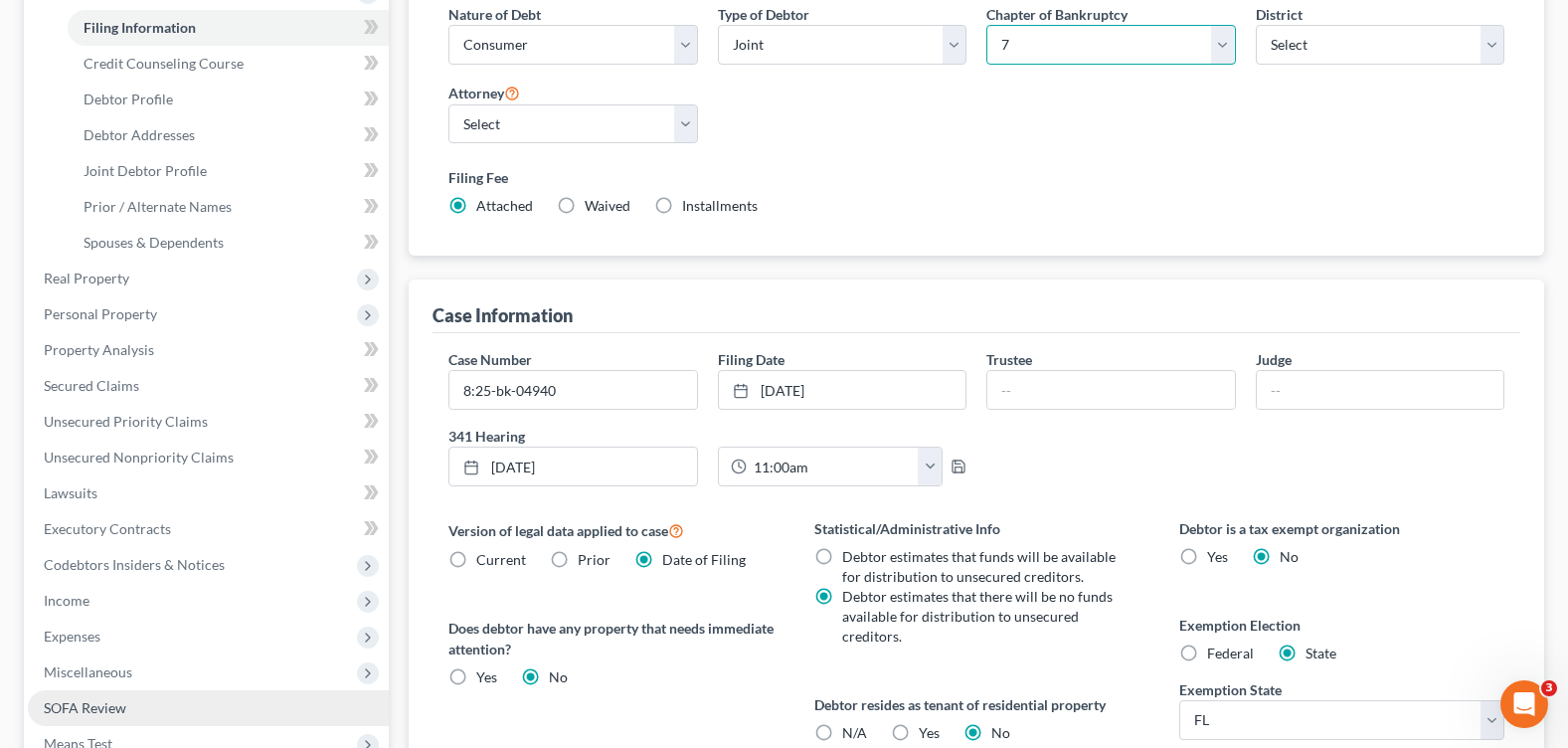
scroll to position [403, 0]
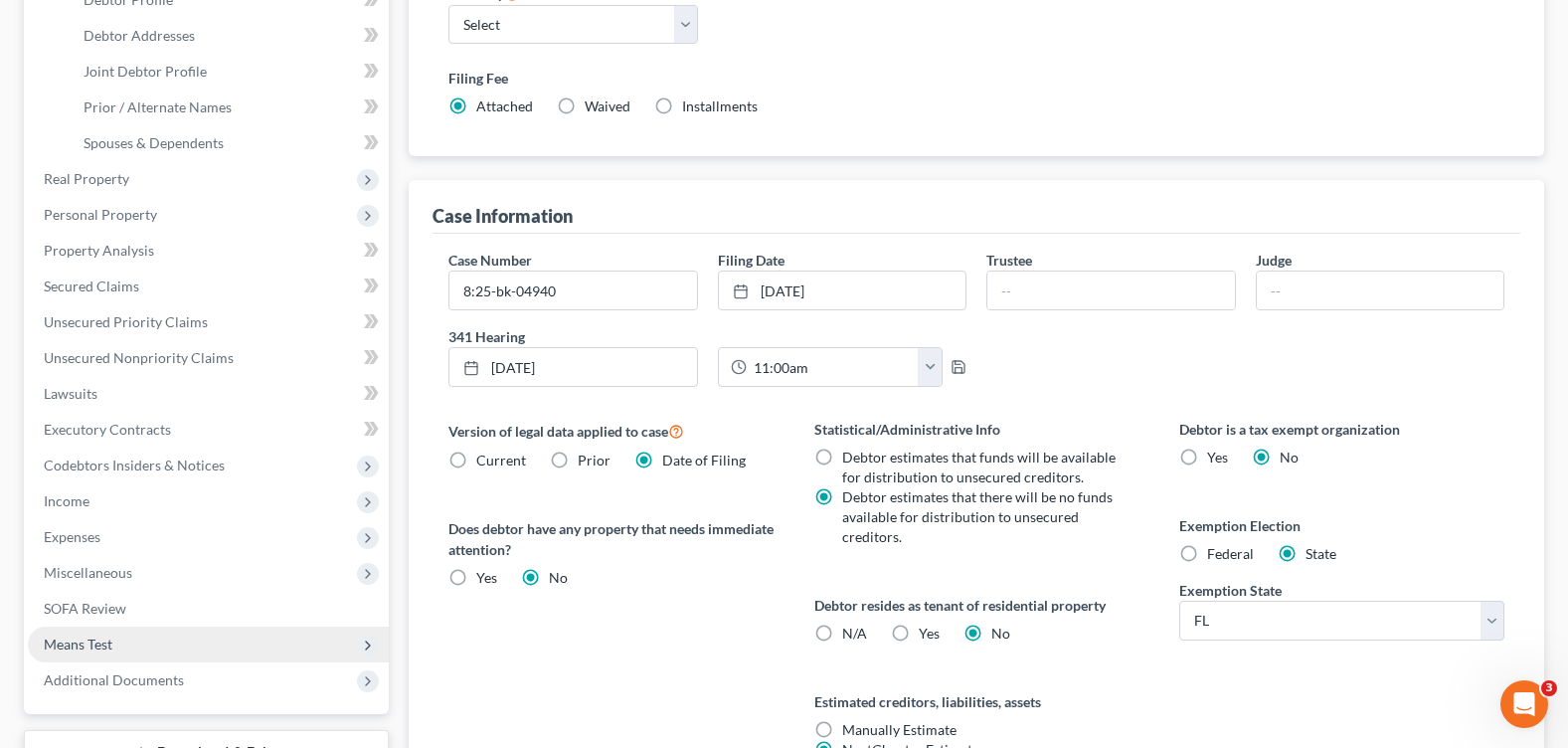
click at [119, 648] on span "Means Test" at bounding box center [209, 645] width 361 height 36
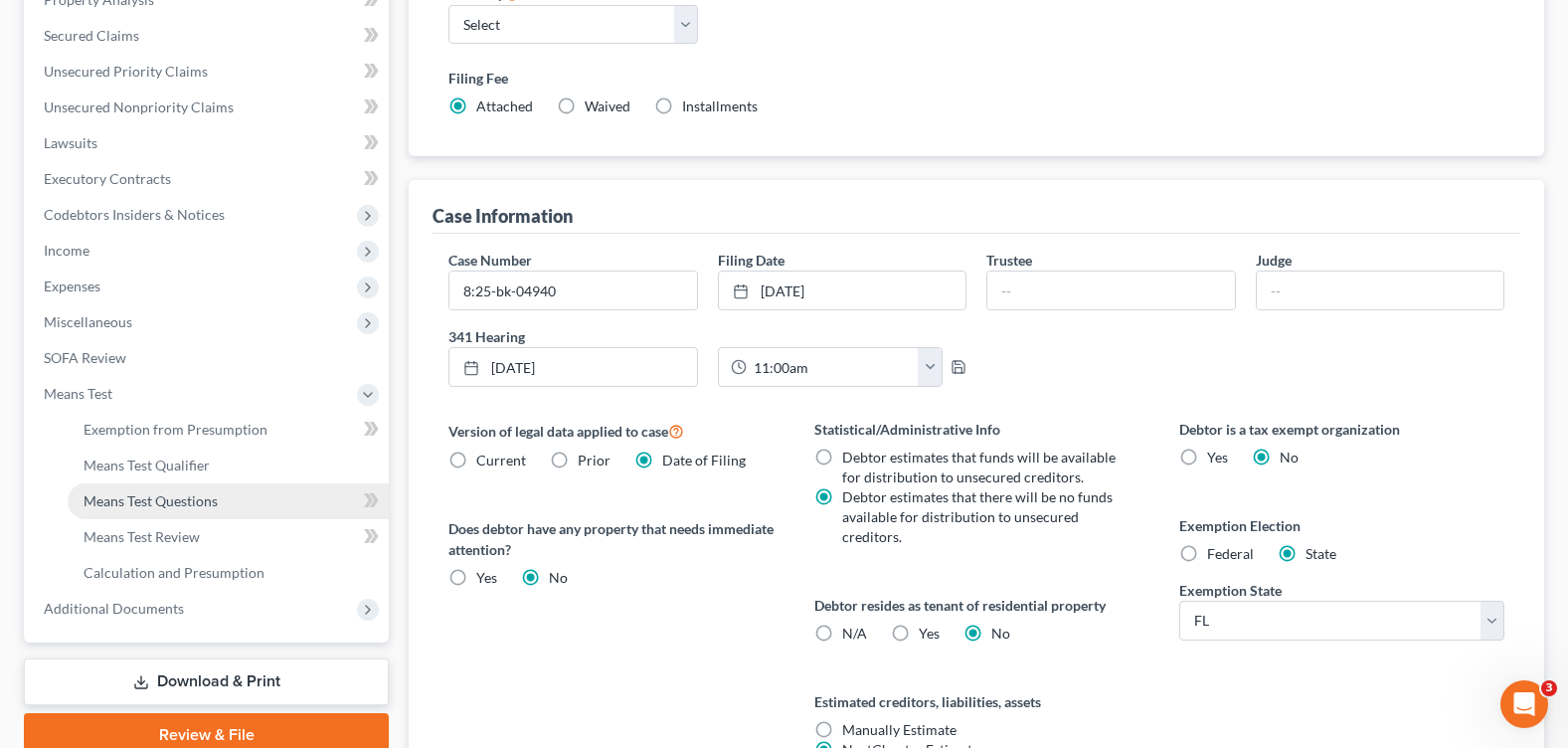
click at [180, 511] on link "Means Test Questions" at bounding box center [229, 501] width 321 height 36
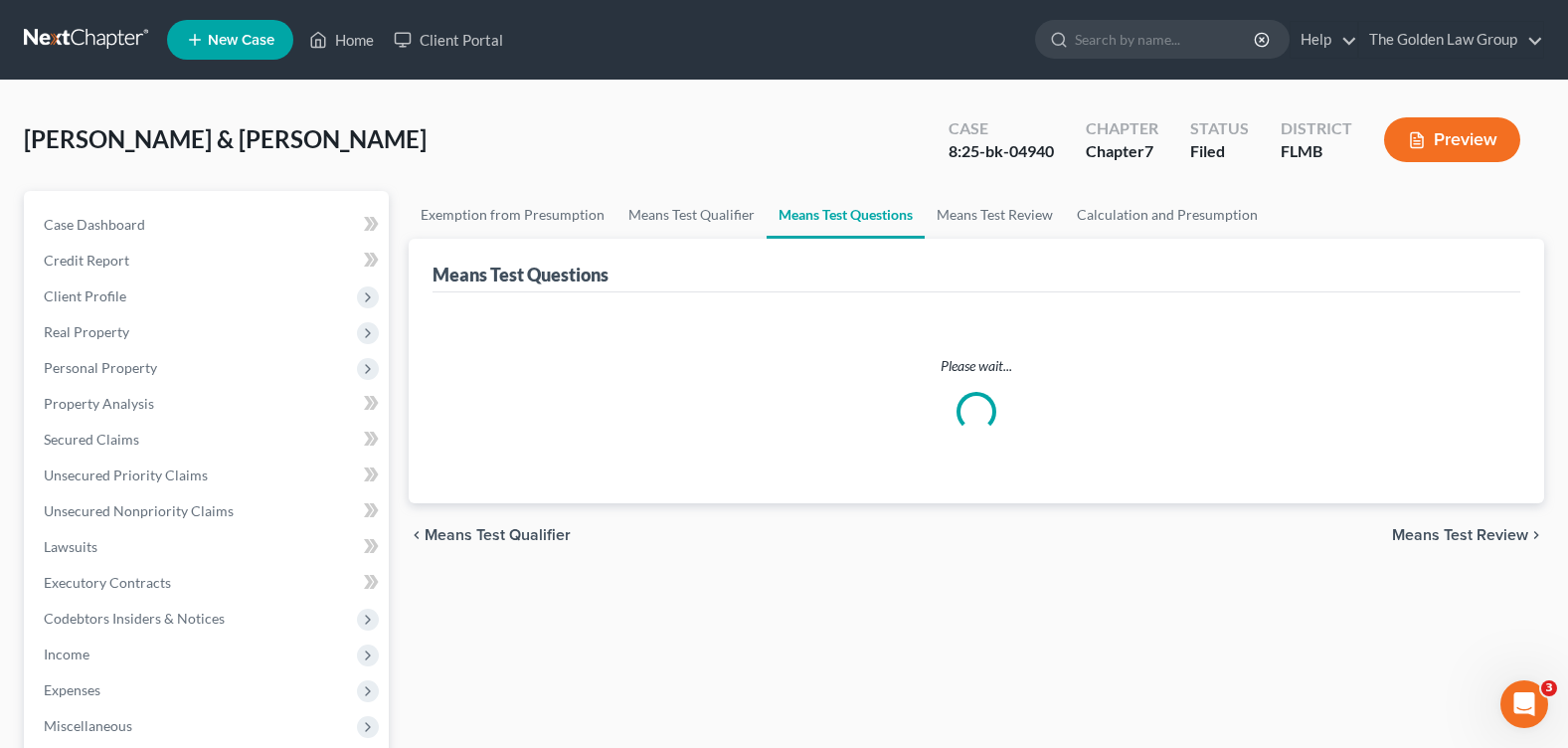
select select "3"
select select "0"
select select "1"
select select "60"
select select "2"
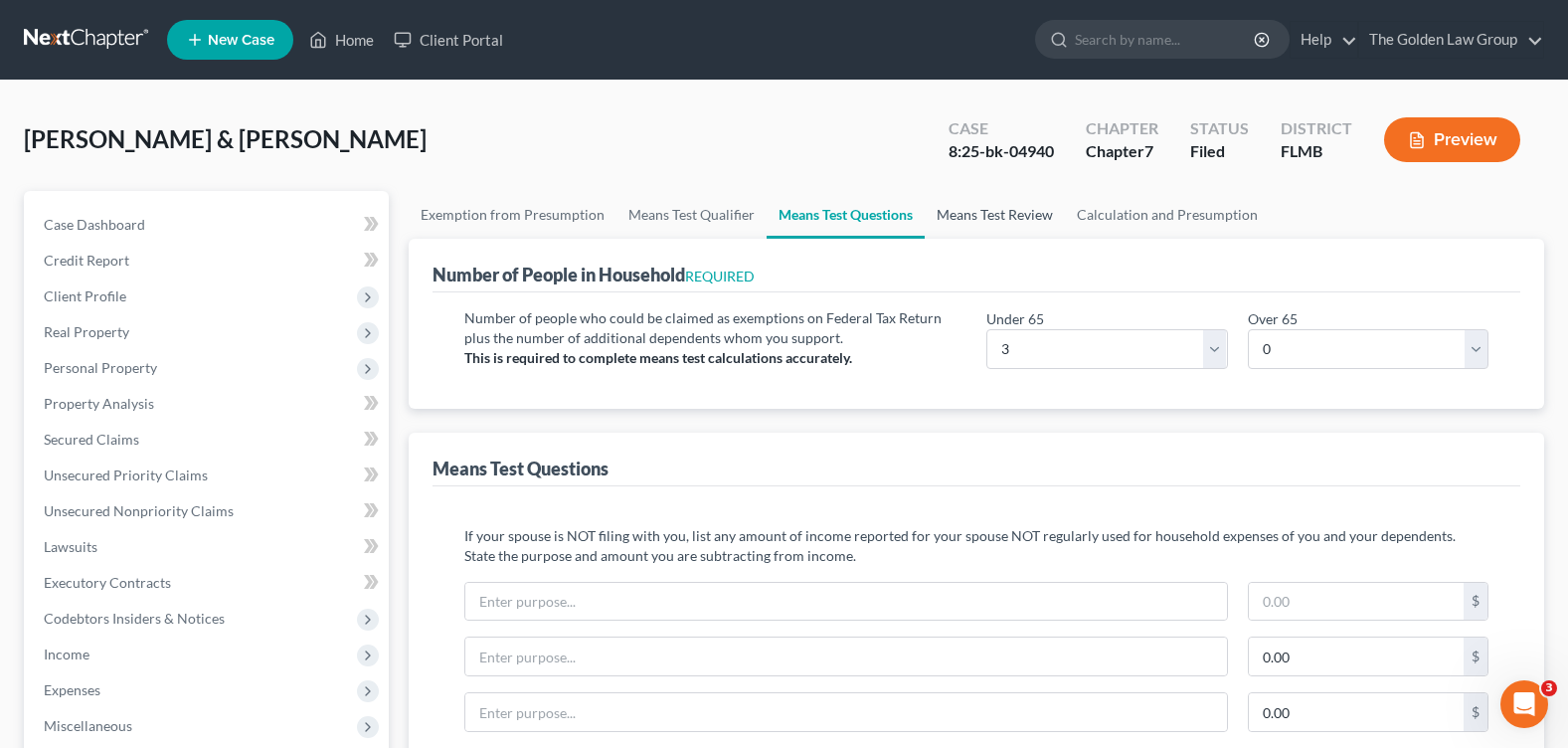
drag, startPoint x: 1012, startPoint y: 211, endPoint x: 1002, endPoint y: 220, distance: 13.5
click at [1011, 211] on link "Means Test Review" at bounding box center [994, 215] width 140 height 48
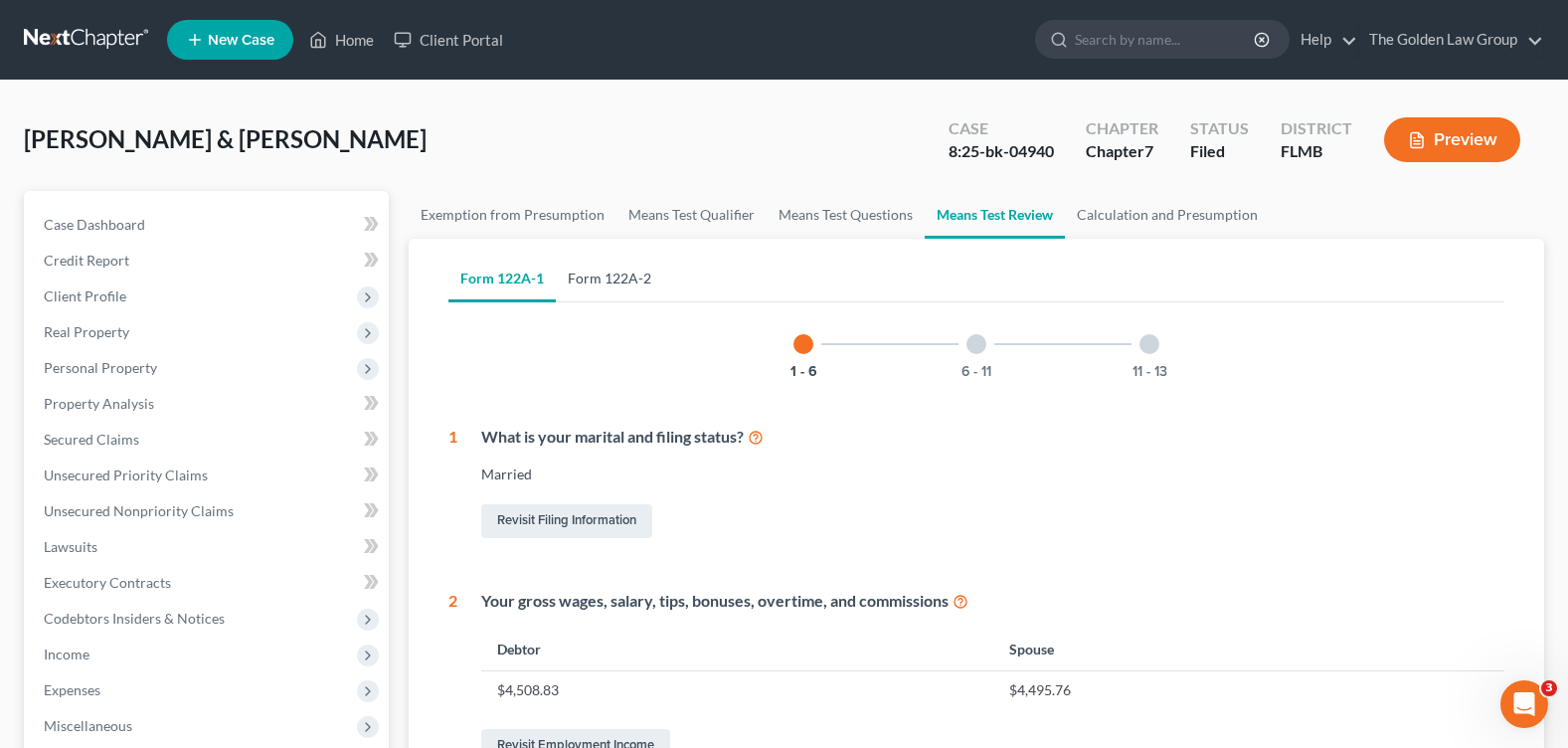
click at [645, 280] on link "Form 122A-2" at bounding box center [610, 279] width 108 height 48
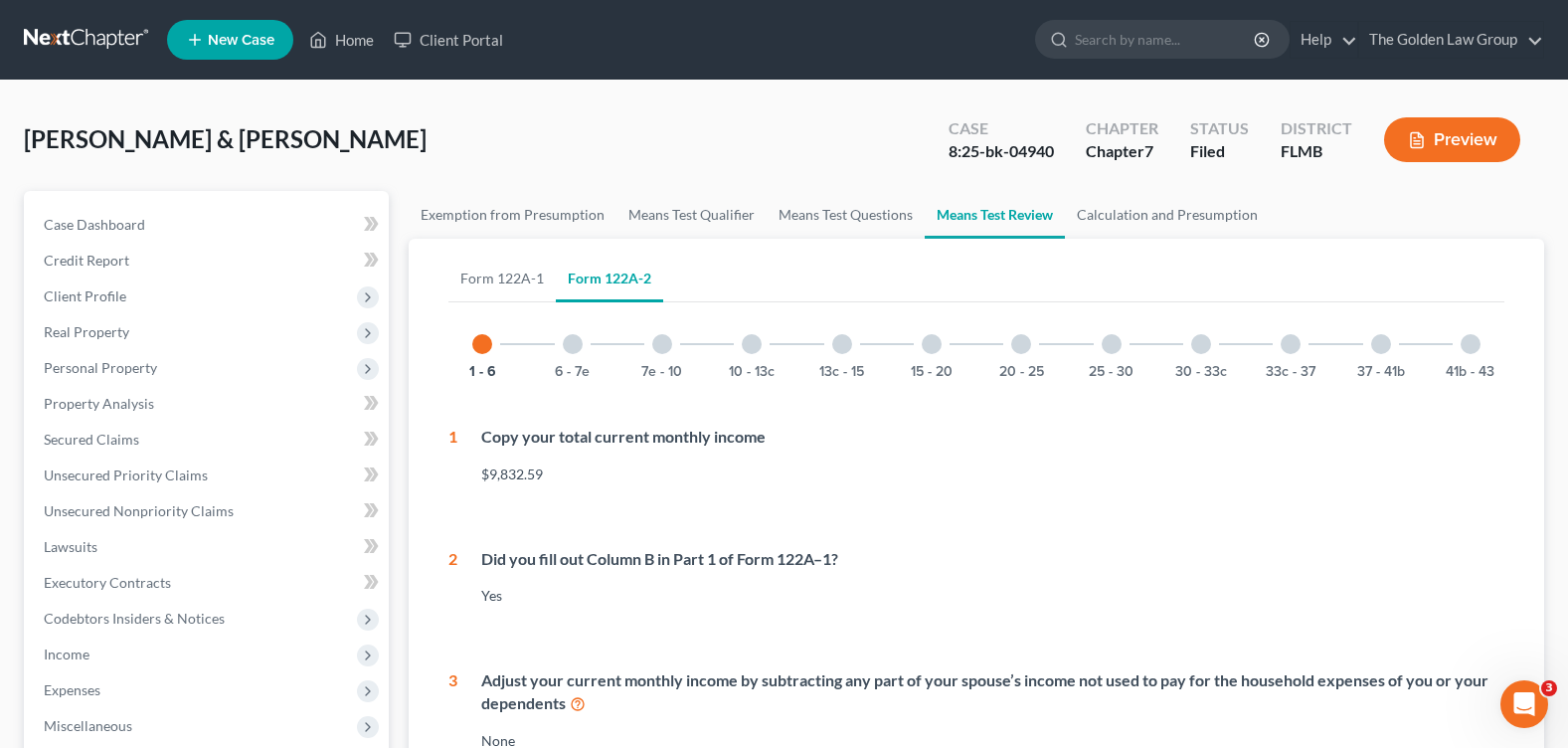
click at [1196, 345] on div at bounding box center [1201, 345] width 20 height 20
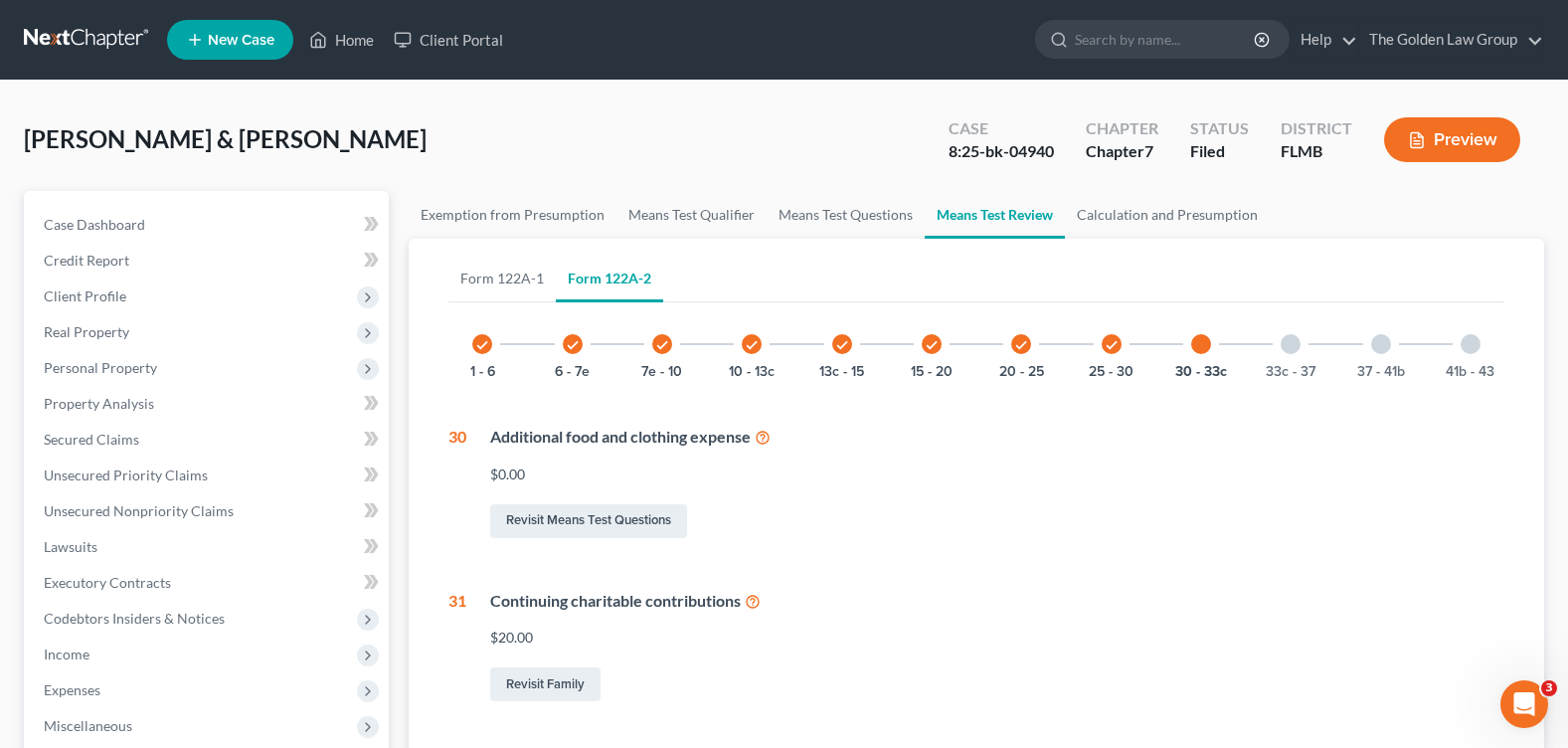
click at [1389, 343] on div at bounding box center [1381, 345] width 20 height 20
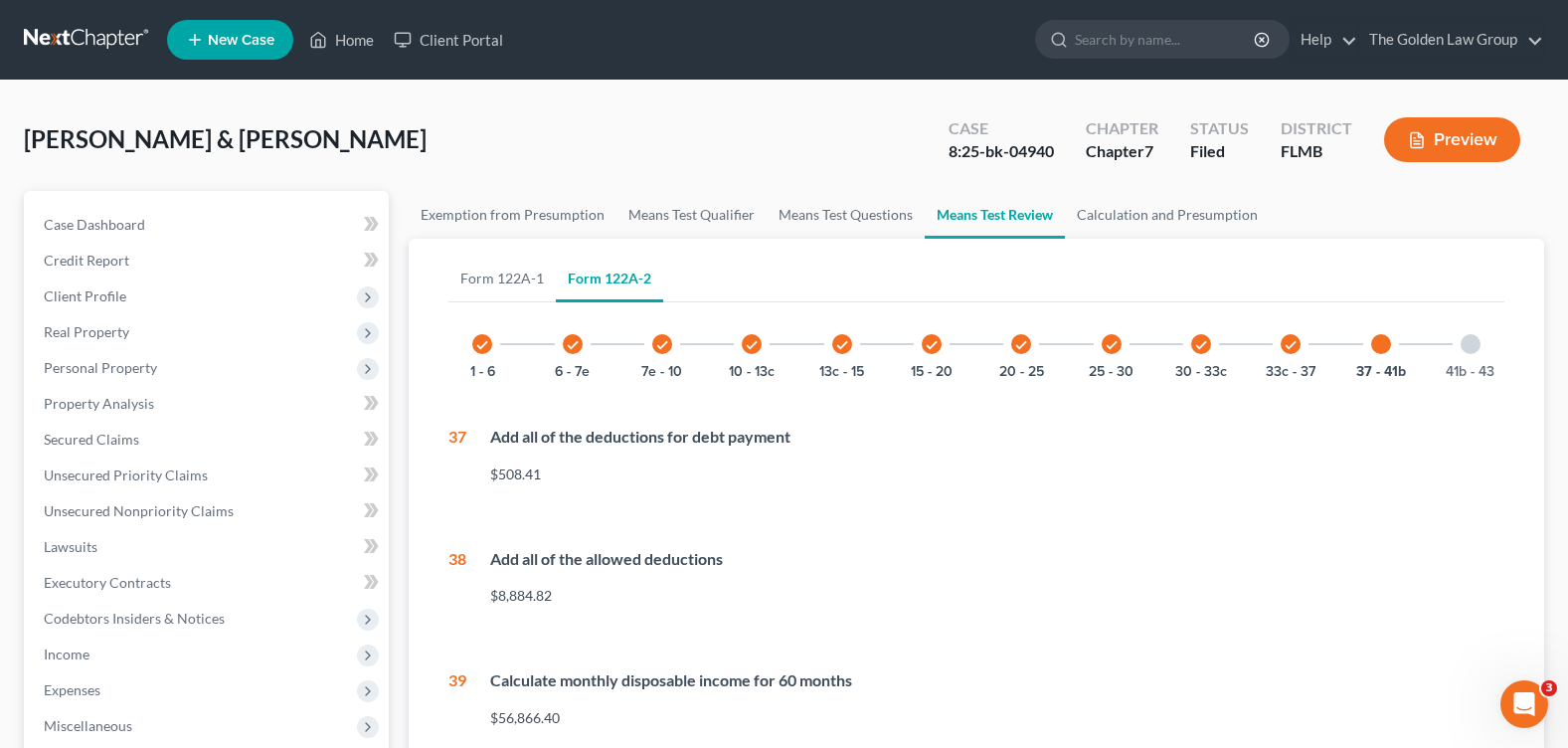
click at [1474, 344] on div at bounding box center [1470, 345] width 20 height 20
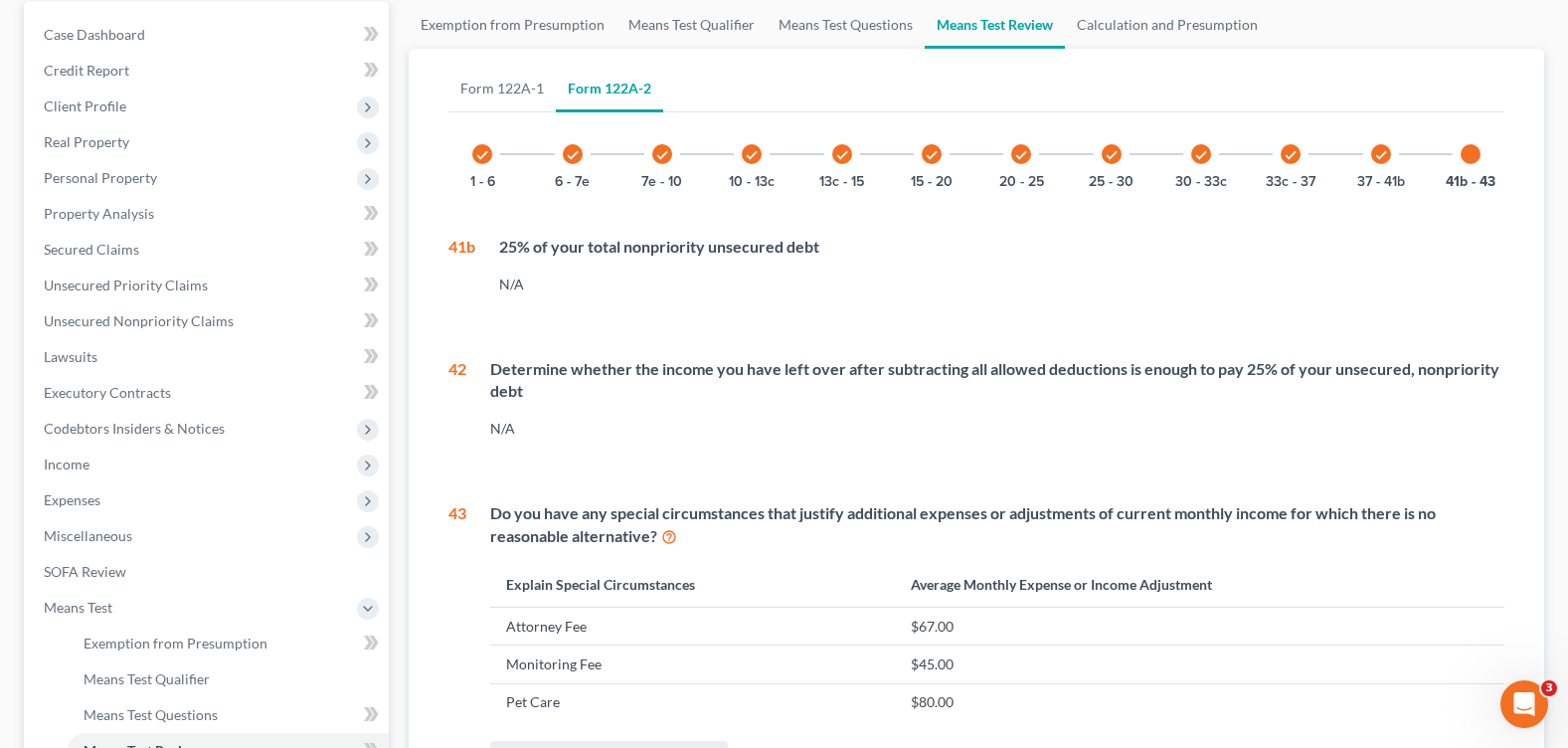
scroll to position [91, 0]
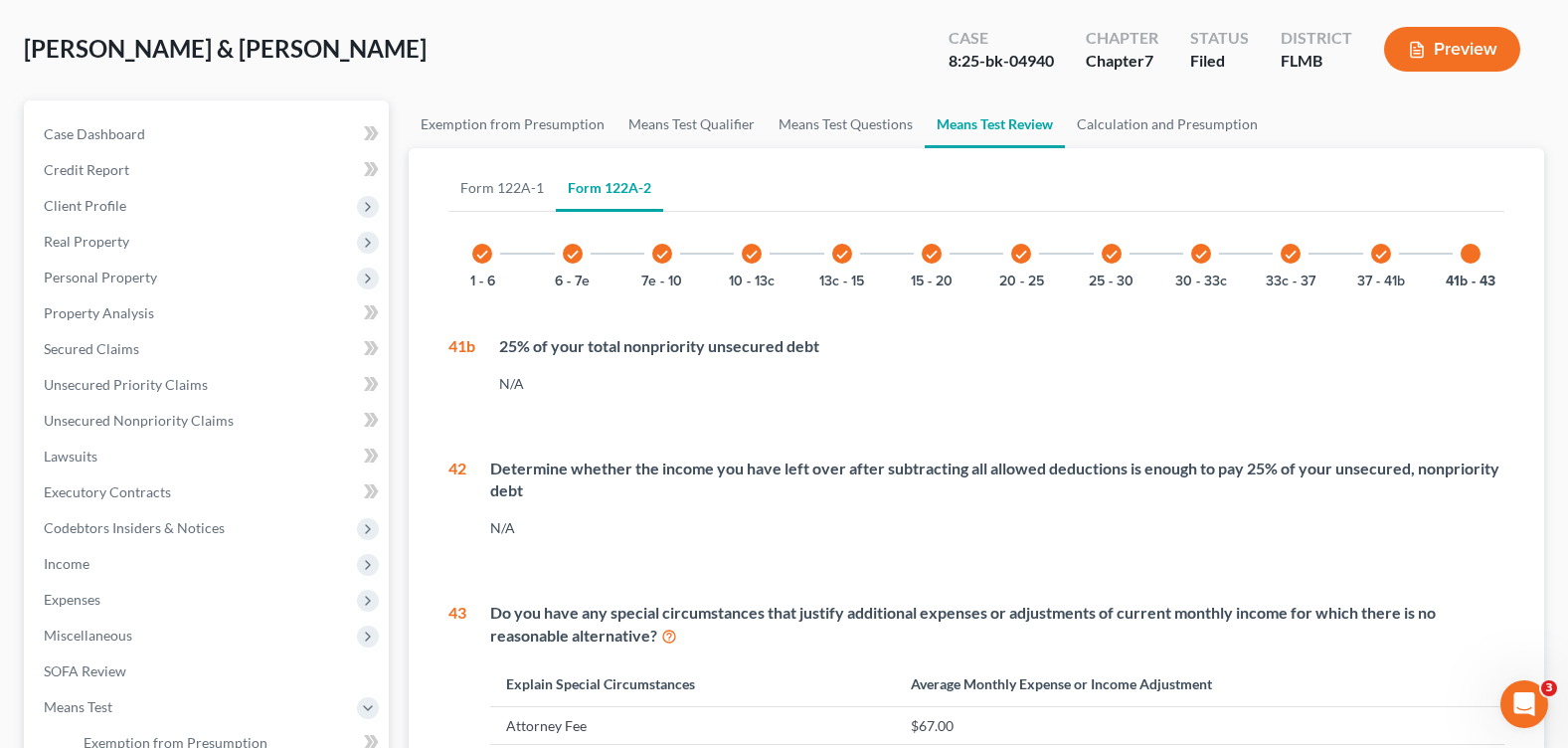
click at [1376, 256] on icon "check" at bounding box center [1381, 255] width 14 height 14
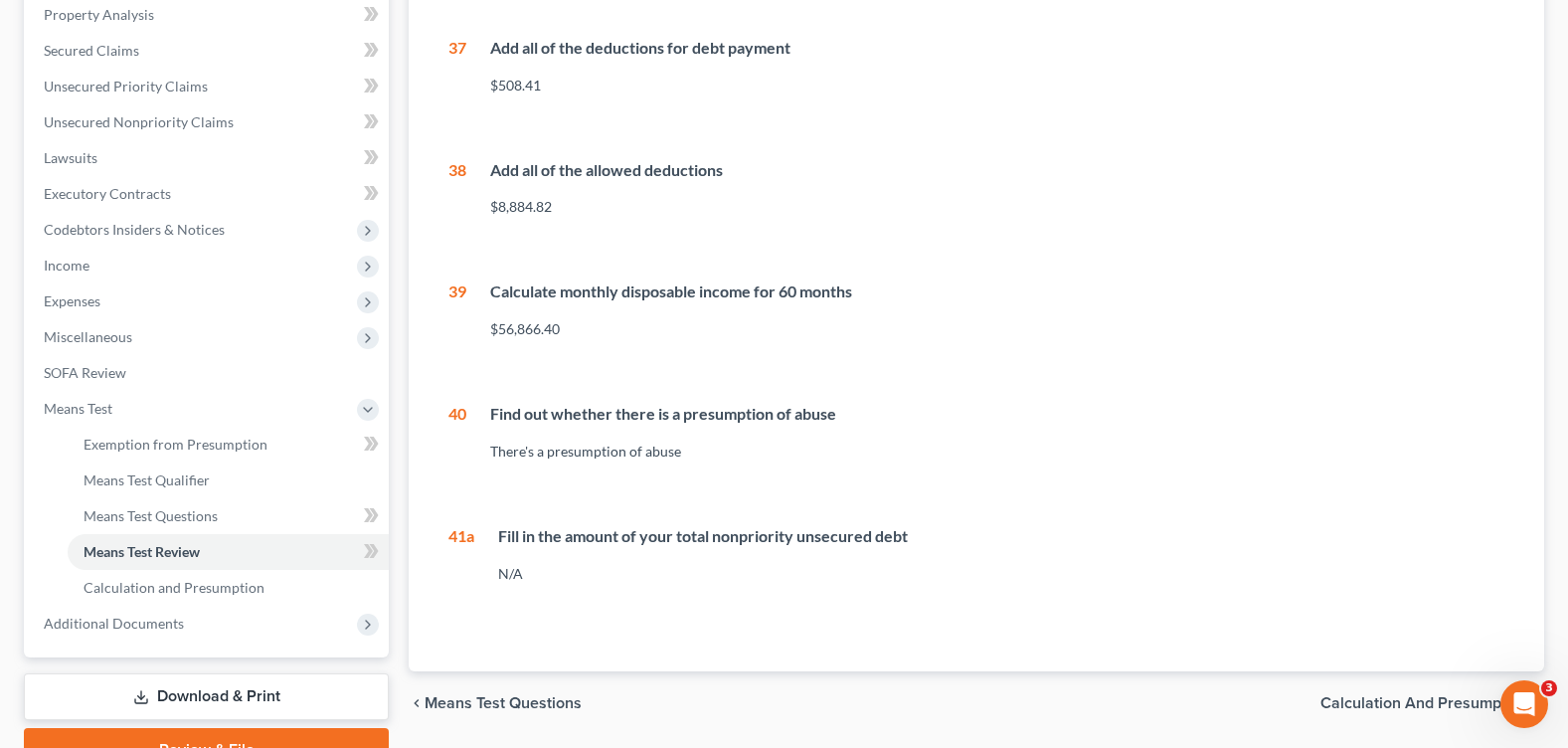
scroll to position [0, 0]
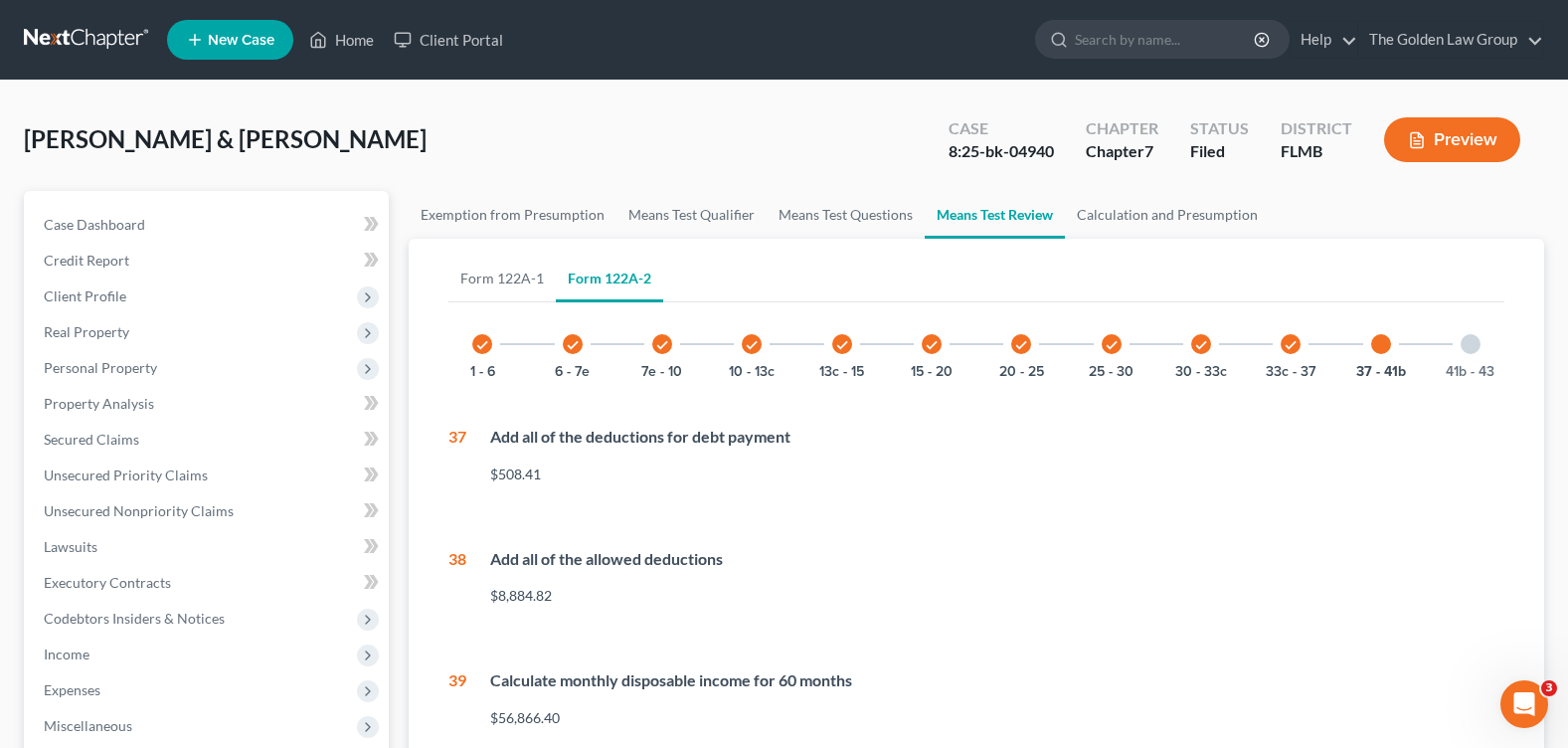
click at [1289, 347] on icon "check" at bounding box center [1291, 346] width 14 height 14
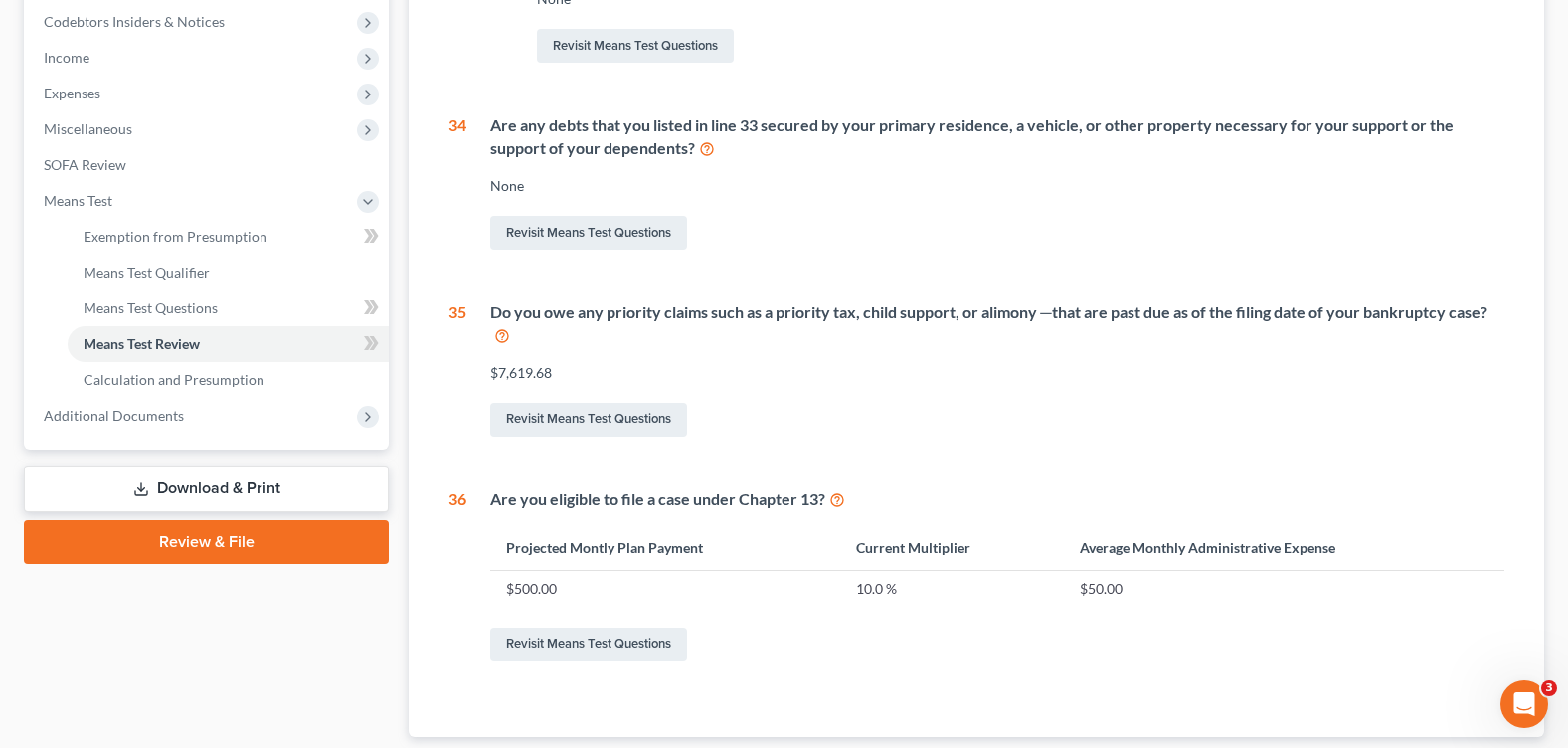
scroll to position [100, 0]
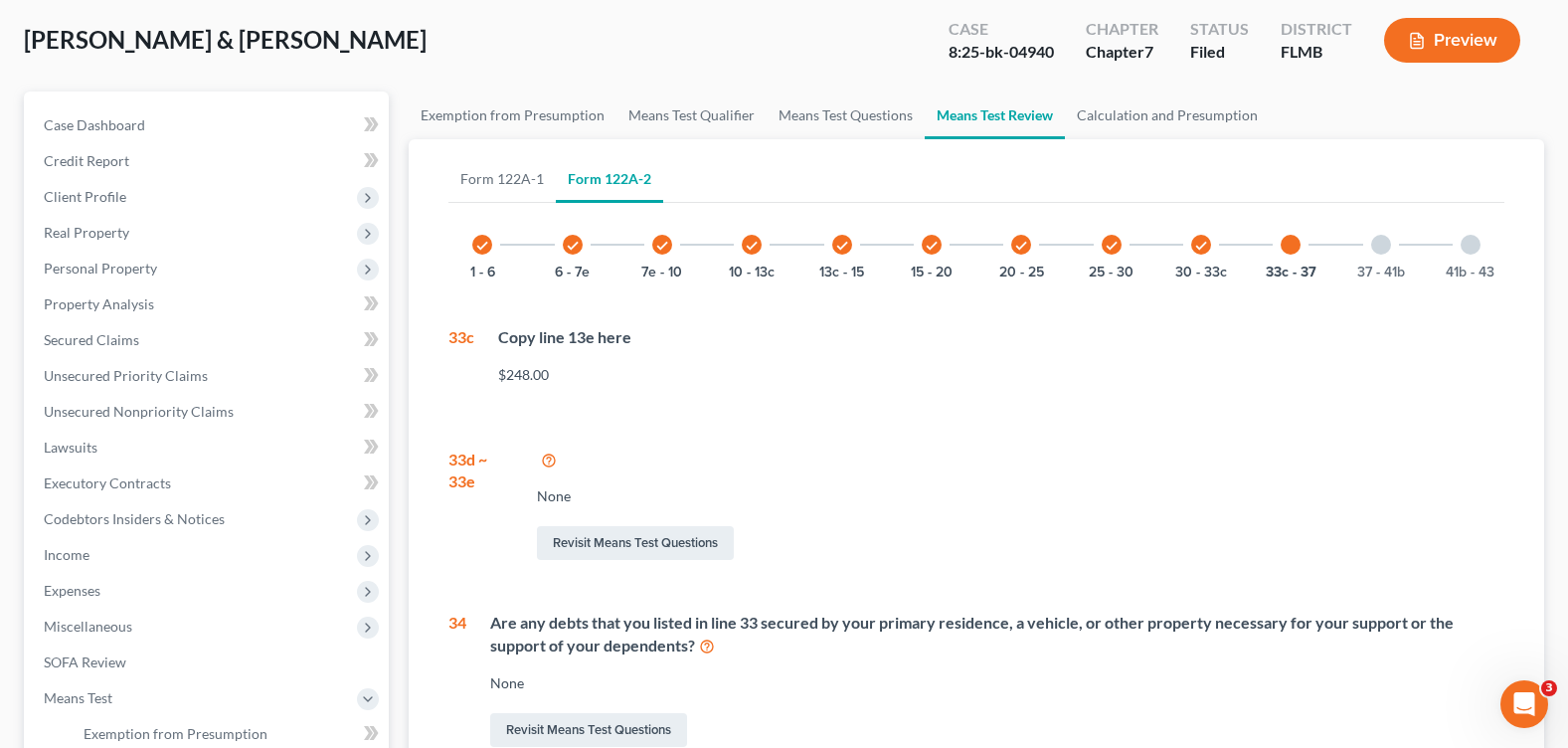
click at [1384, 247] on div at bounding box center [1381, 245] width 20 height 20
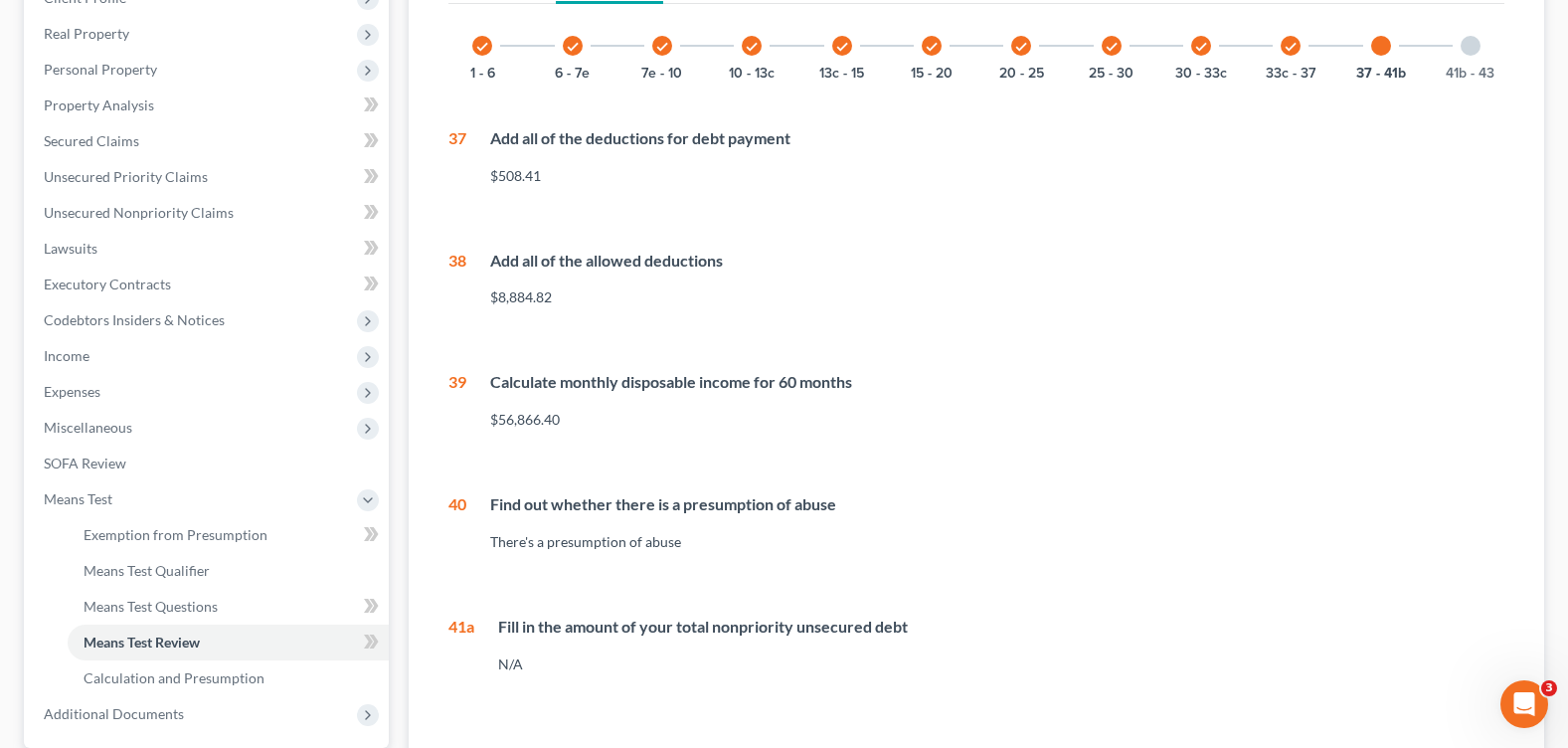
scroll to position [397, 0]
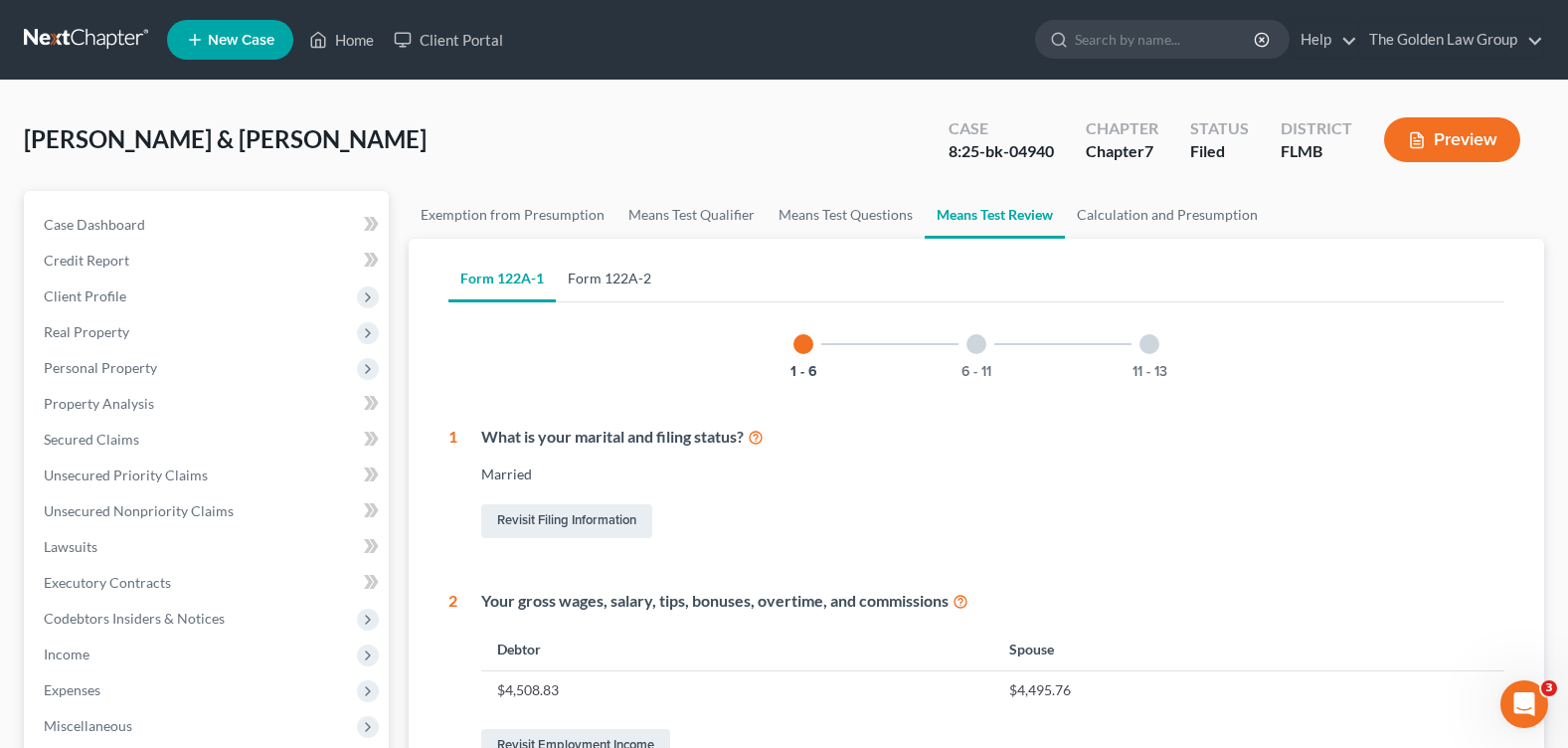
click at [632, 284] on link "Form 122A-2" at bounding box center [610, 279] width 108 height 48
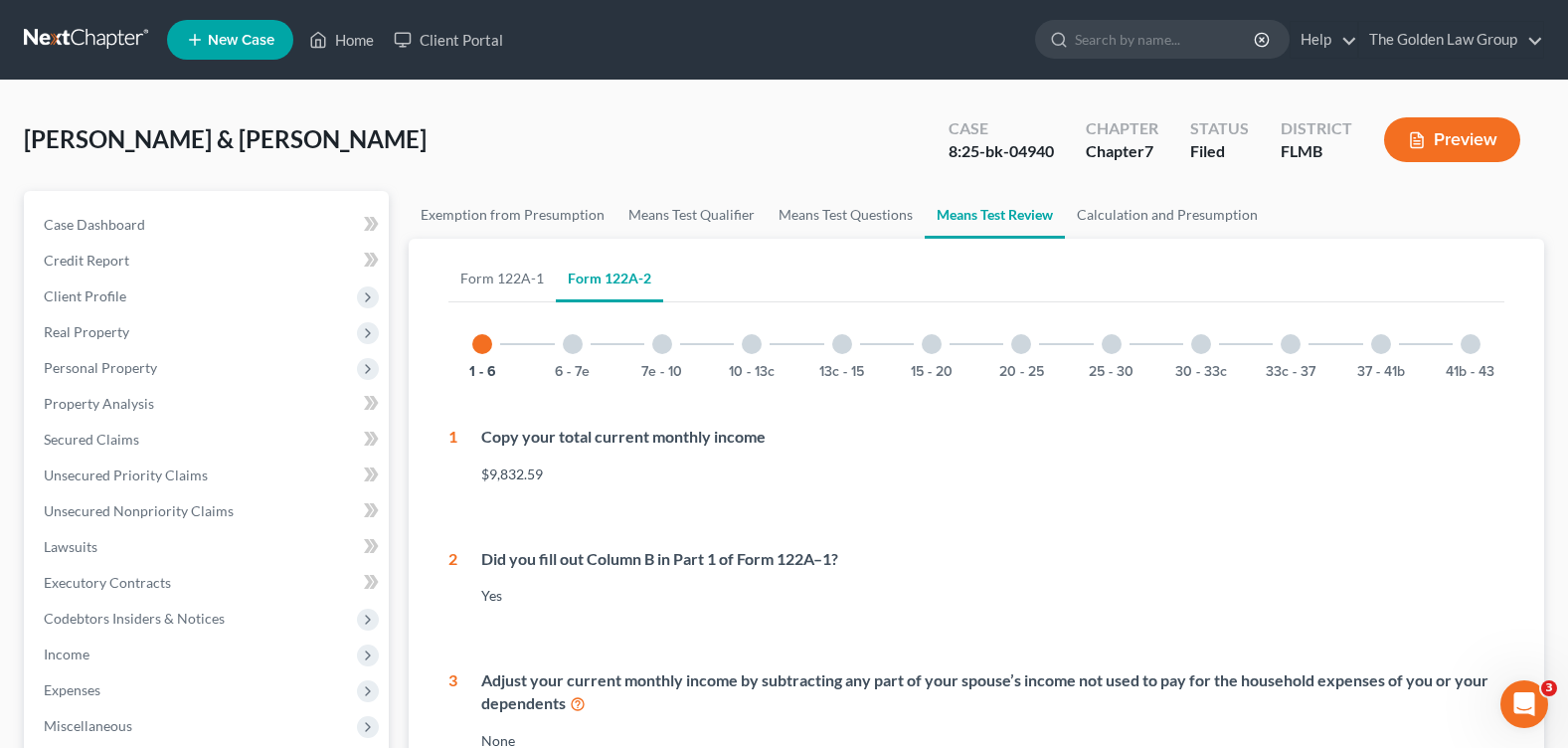
click at [669, 337] on div "7e - 10" at bounding box center [663, 345] width 68 height 68
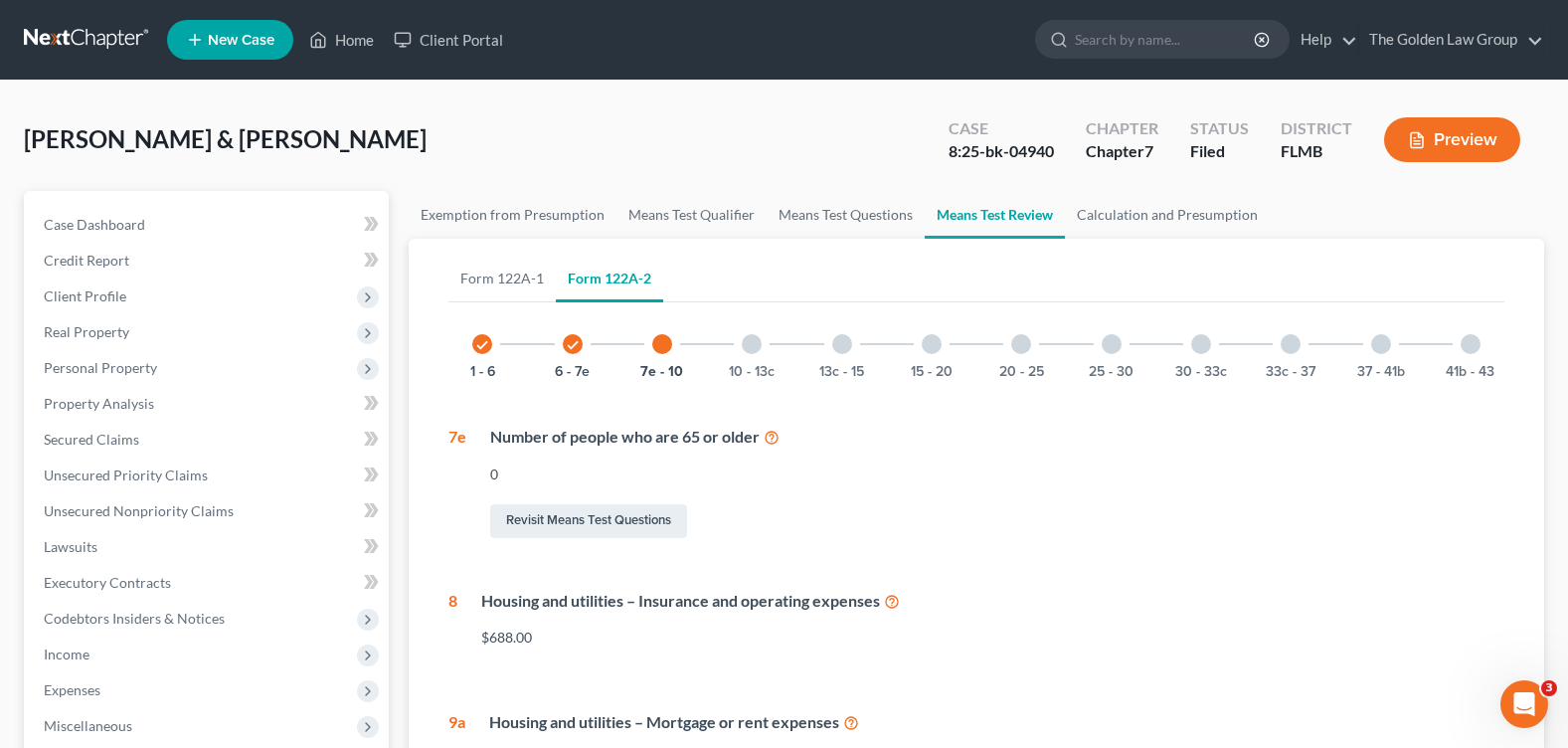
click at [850, 343] on div at bounding box center [842, 345] width 20 height 20
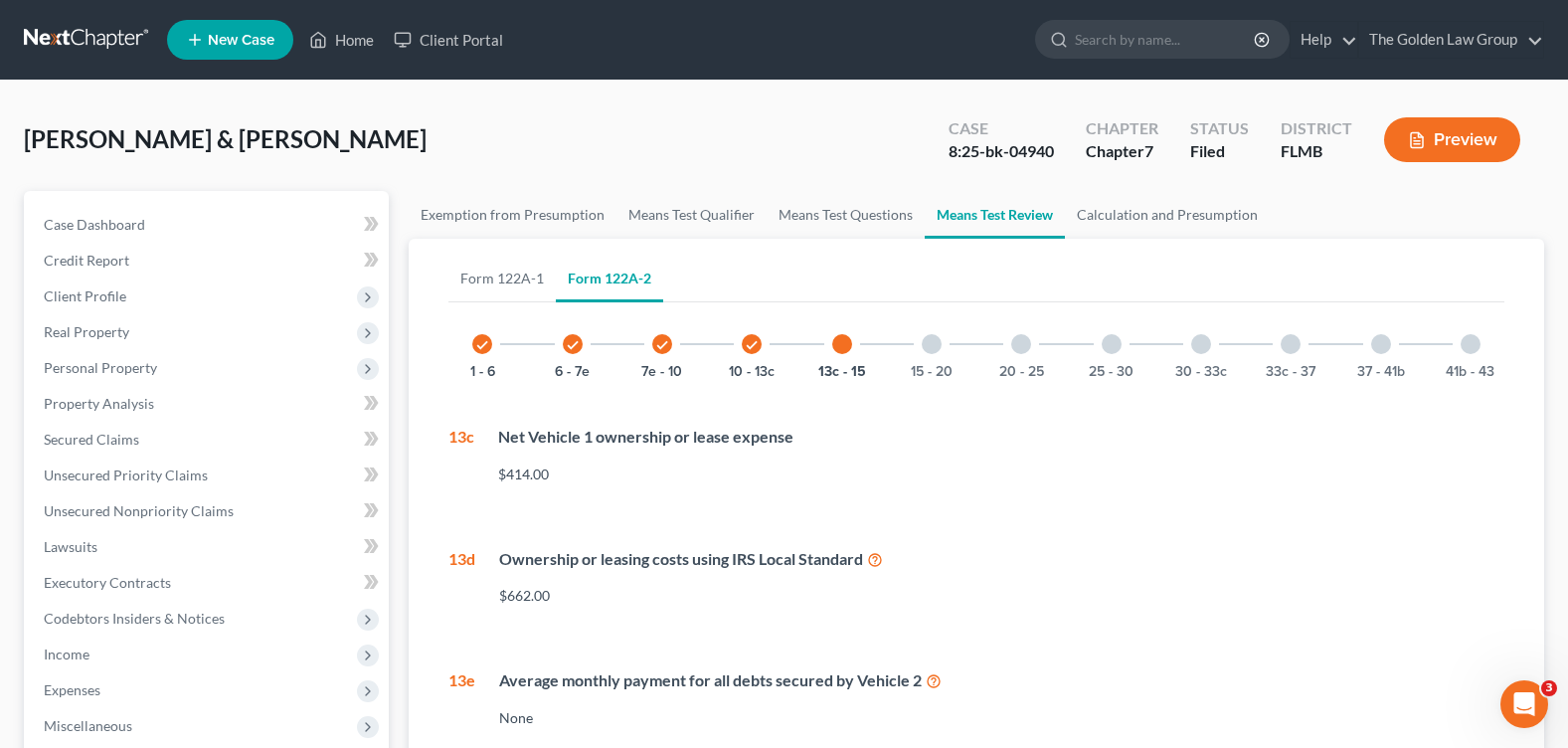
click at [1015, 349] on div at bounding box center [1021, 345] width 20 height 20
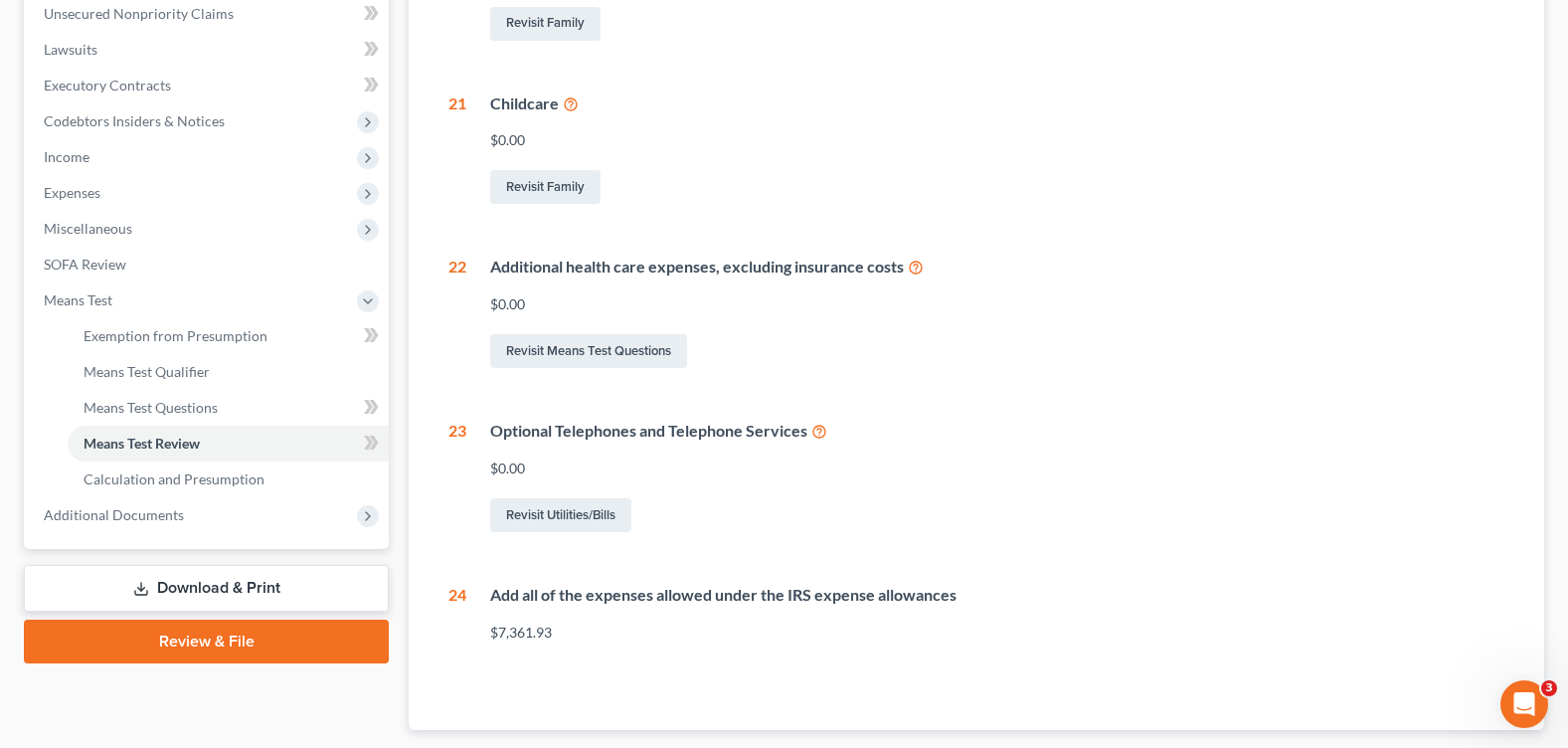
scroll to position [100, 0]
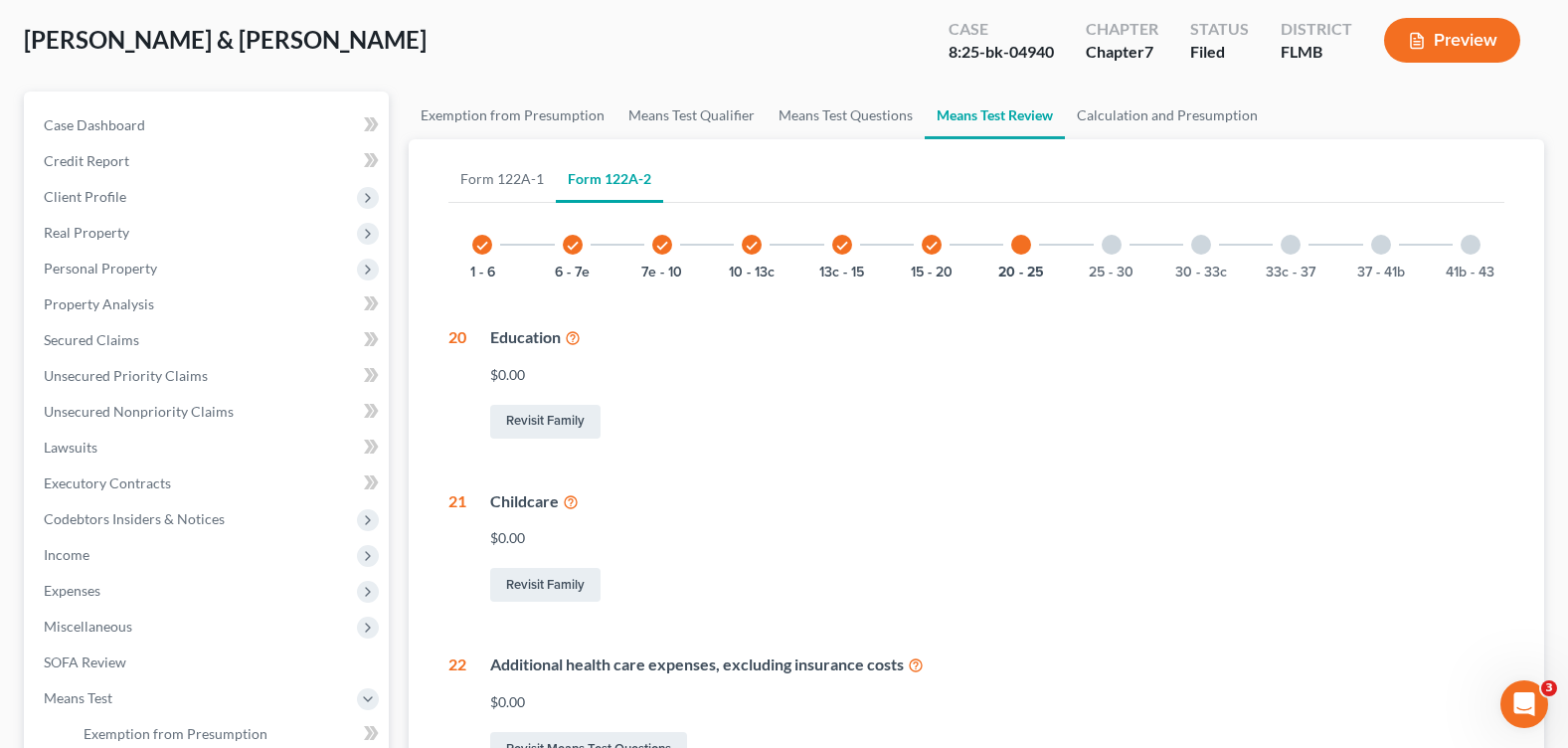
click at [1109, 243] on div at bounding box center [1112, 245] width 20 height 20
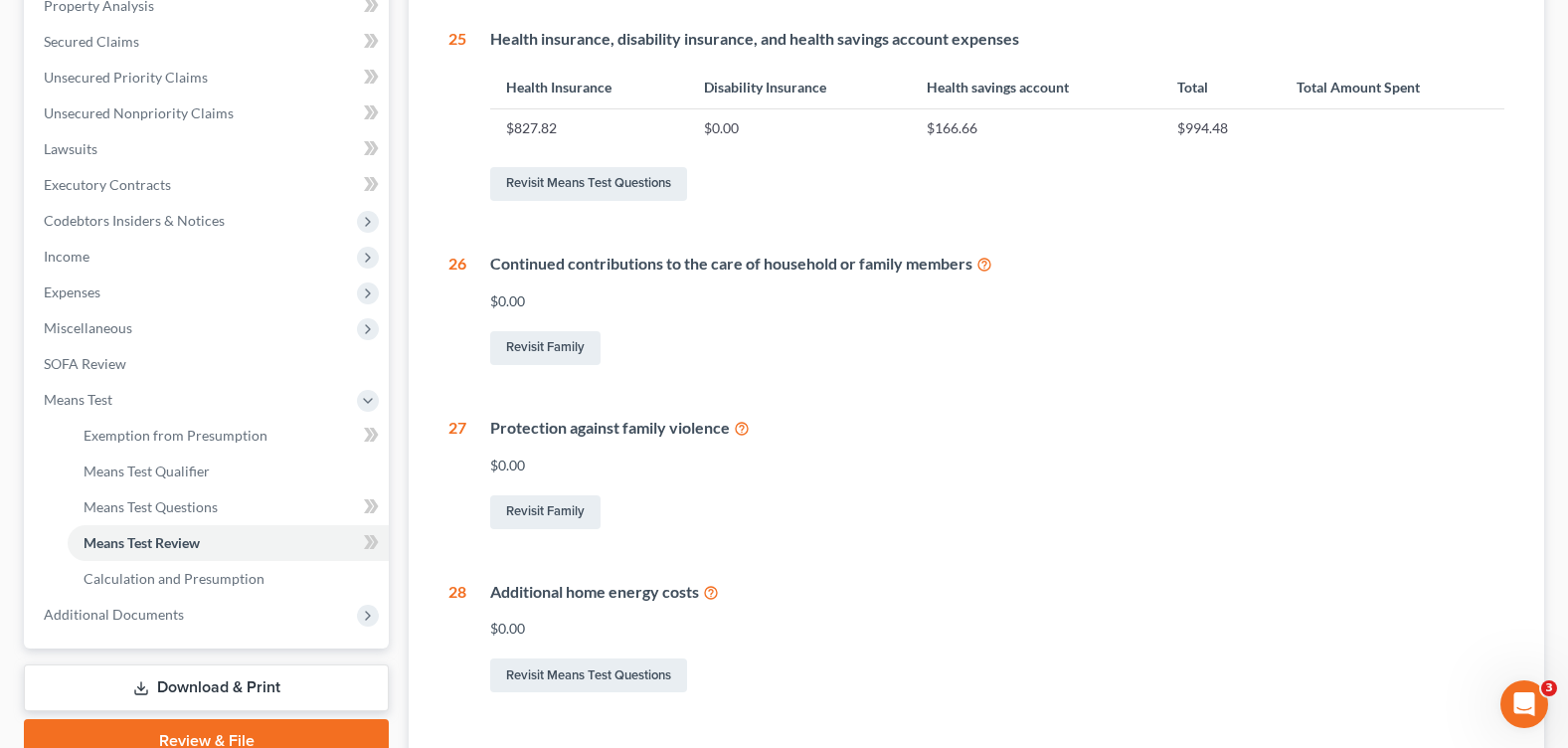
scroll to position [199, 0]
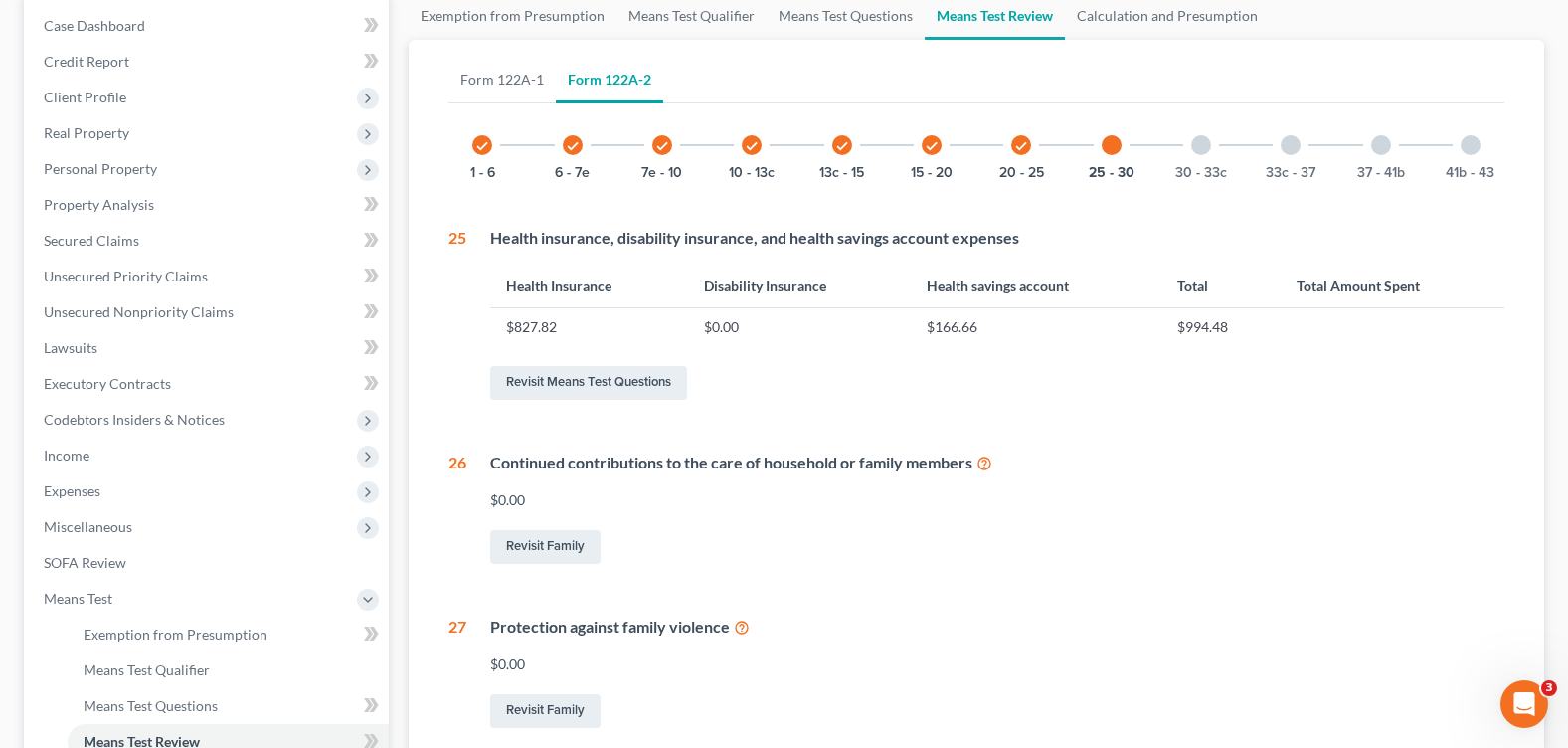
click at [1204, 150] on div at bounding box center [1201, 145] width 20 height 20
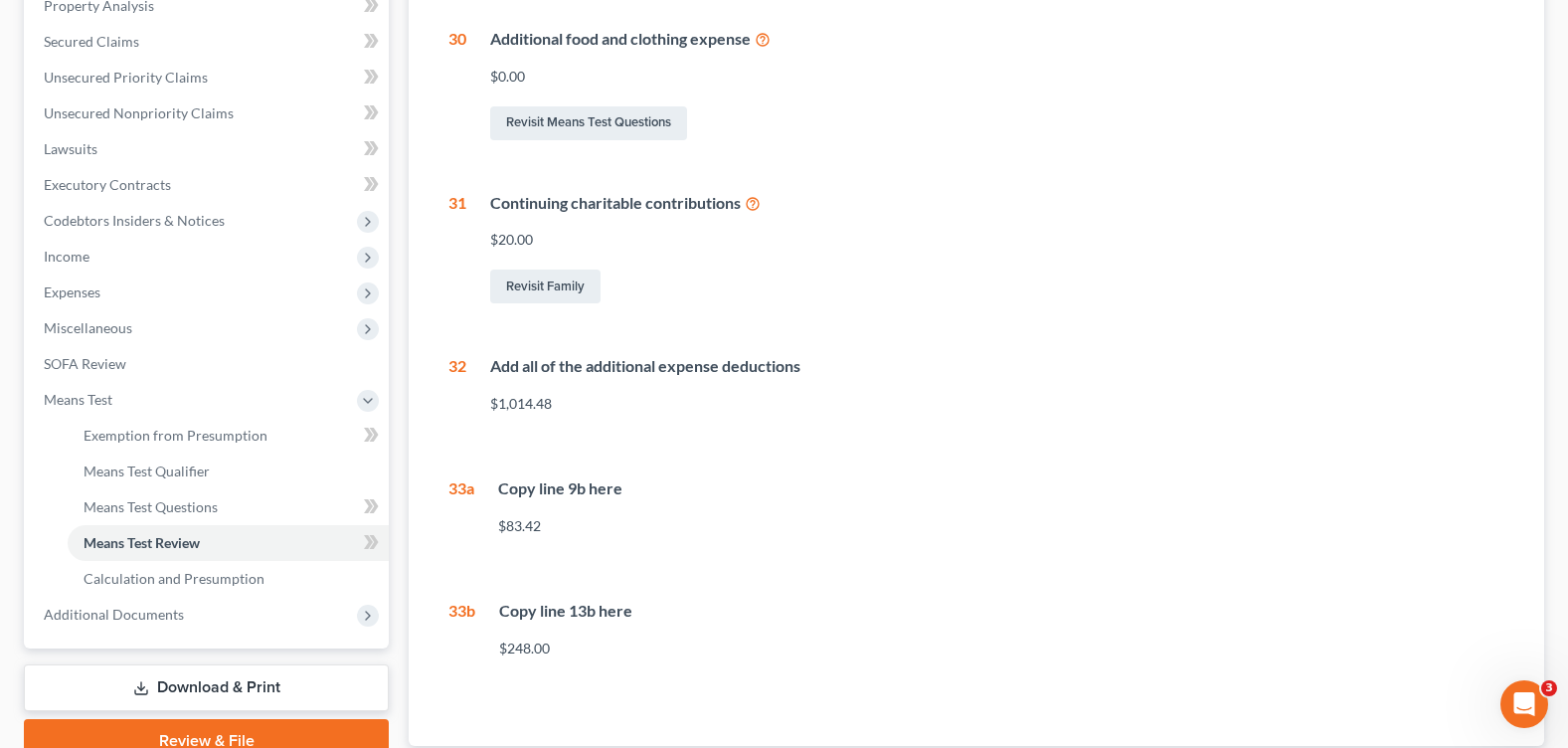
scroll to position [0, 0]
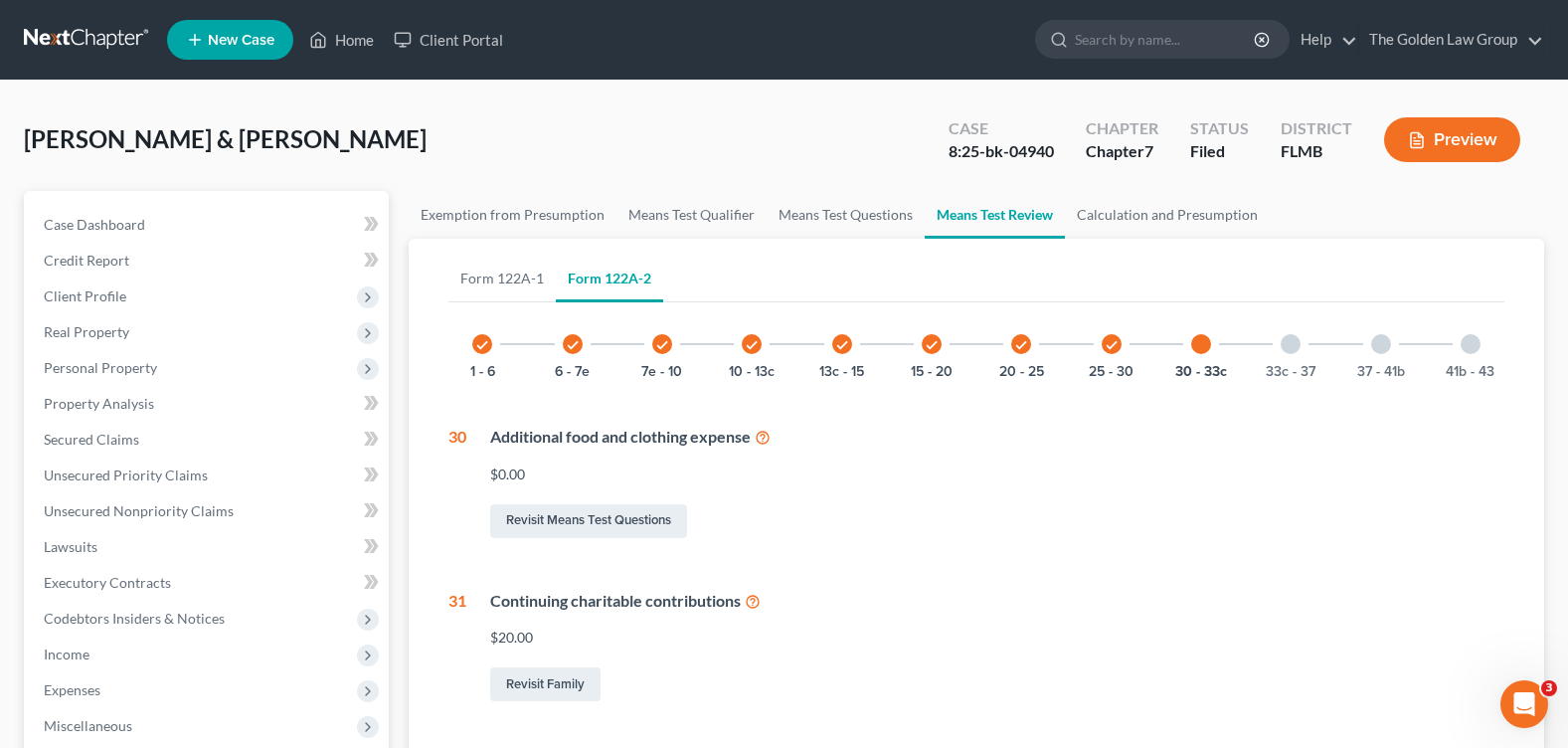
click at [1295, 346] on div at bounding box center [1291, 345] width 20 height 20
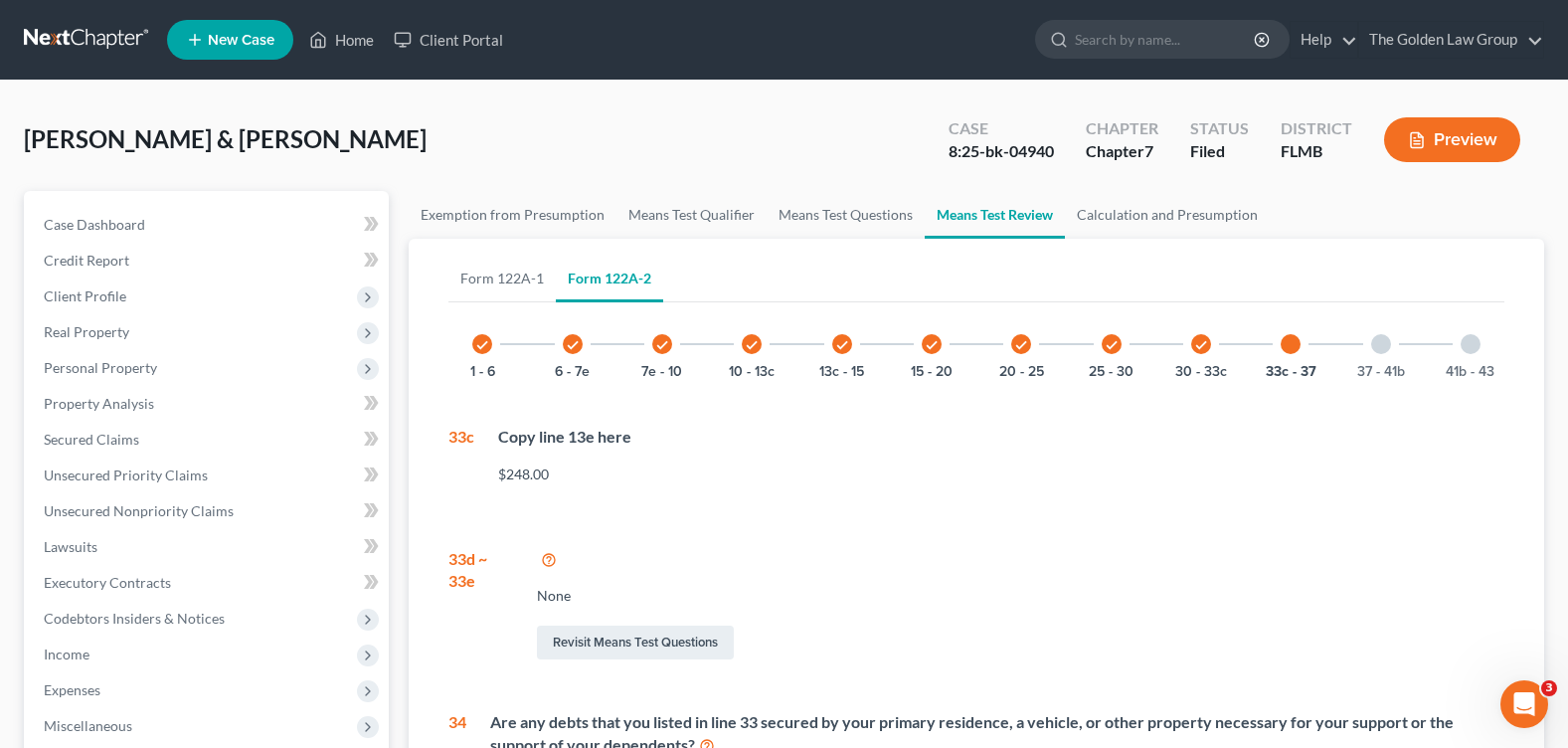
click at [931, 347] on icon "check" at bounding box center [931, 346] width 14 height 14
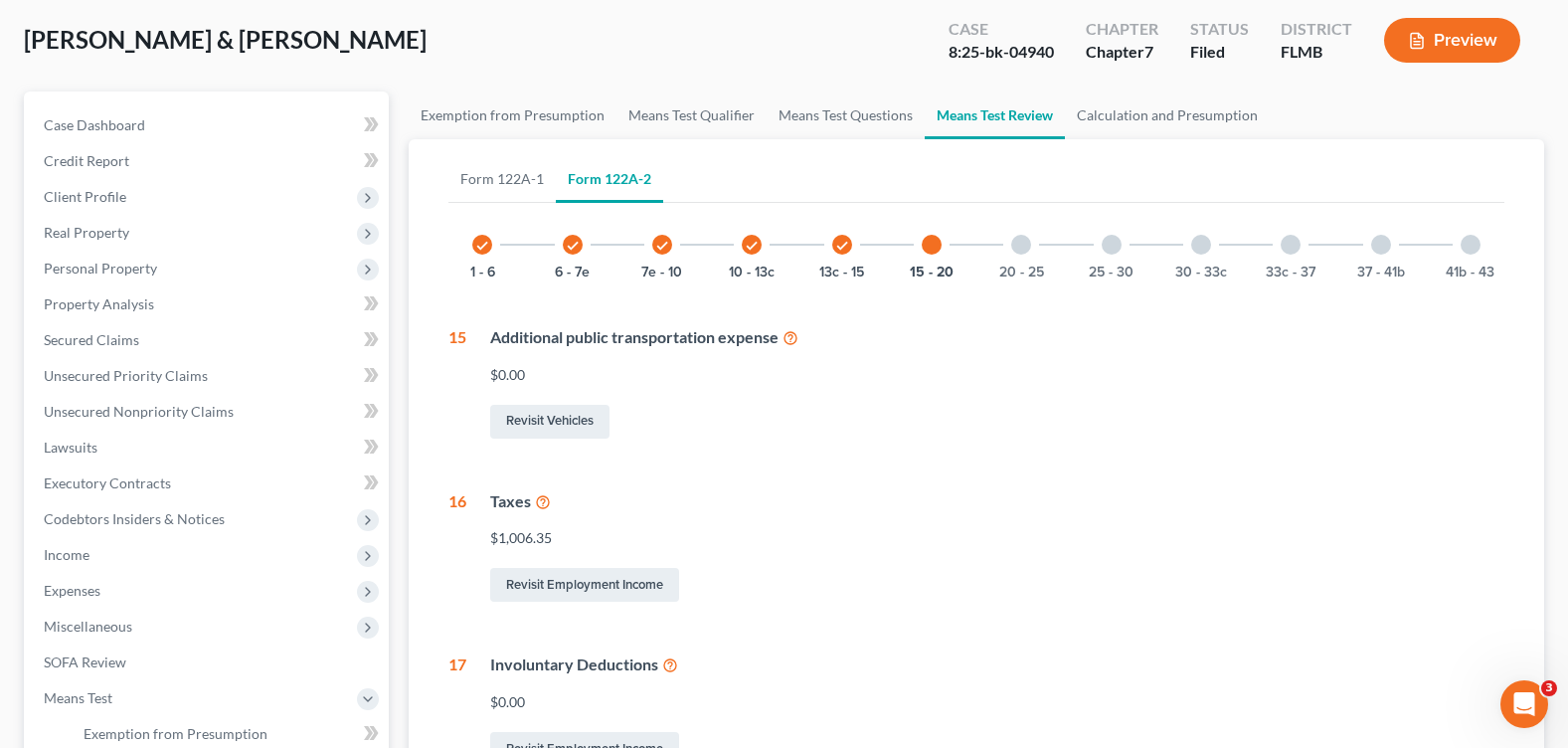
scroll to position [597, 0]
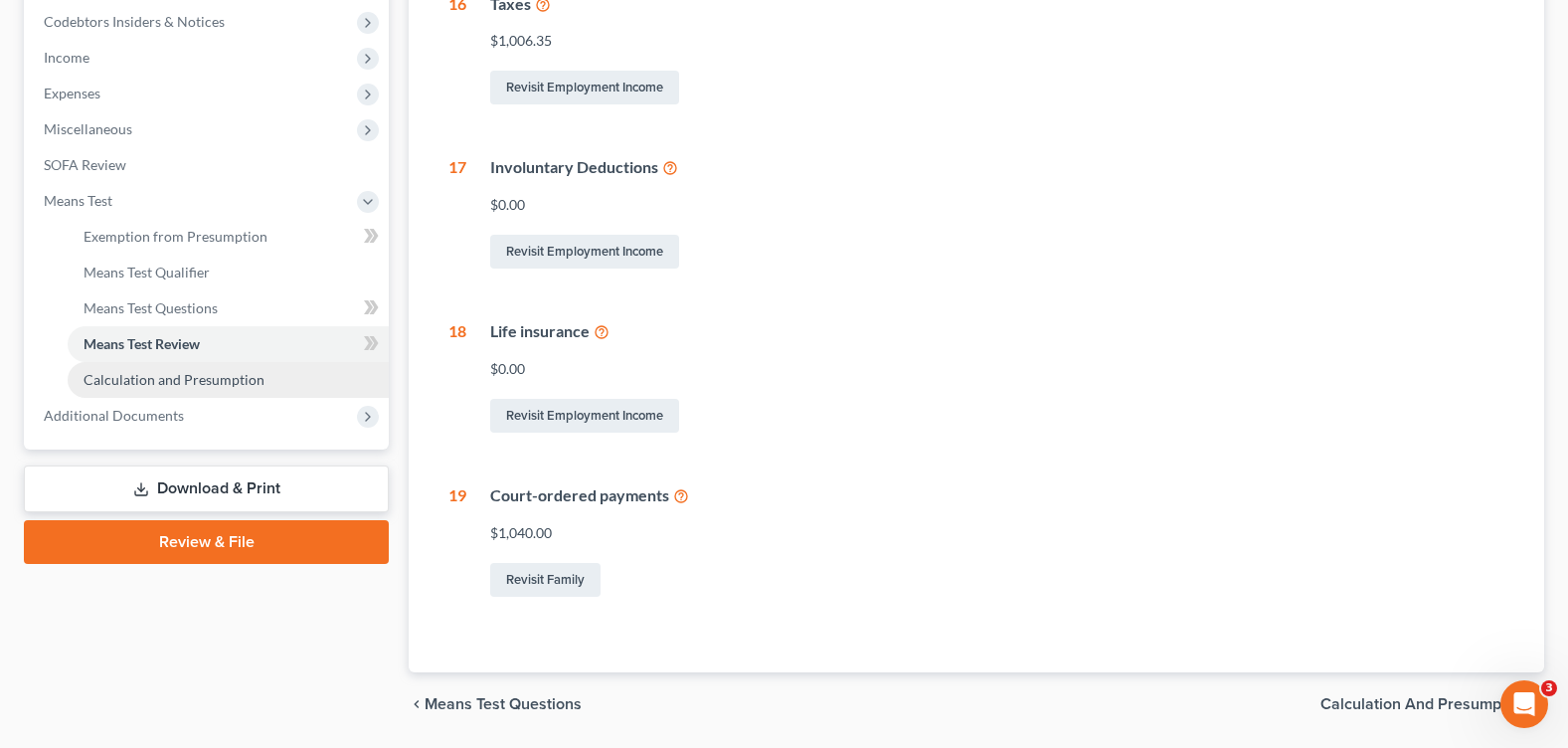
click at [159, 383] on span "Calculation and Presumption" at bounding box center [174, 379] width 181 height 17
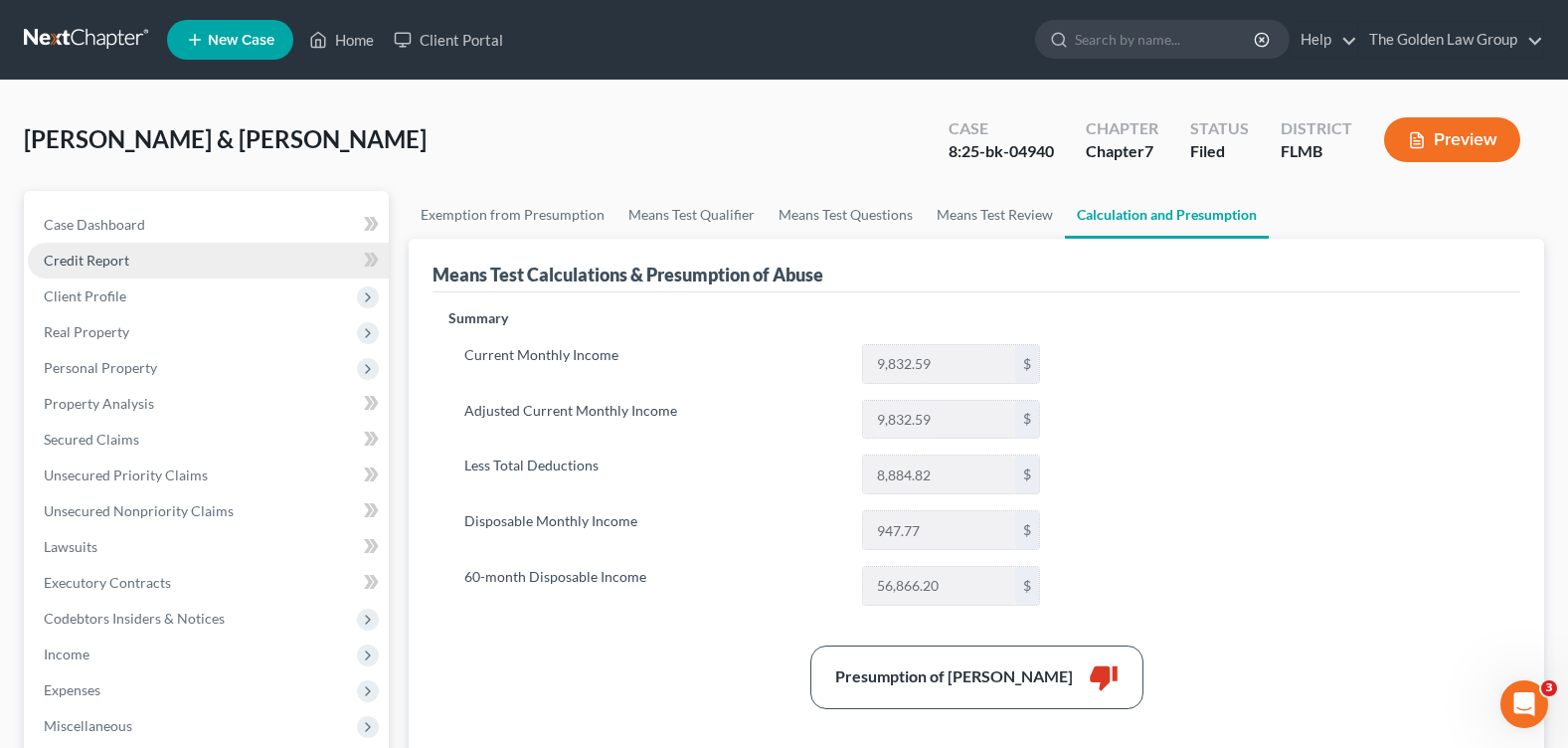
click at [108, 257] on span "Credit Report" at bounding box center [87, 260] width 86 height 17
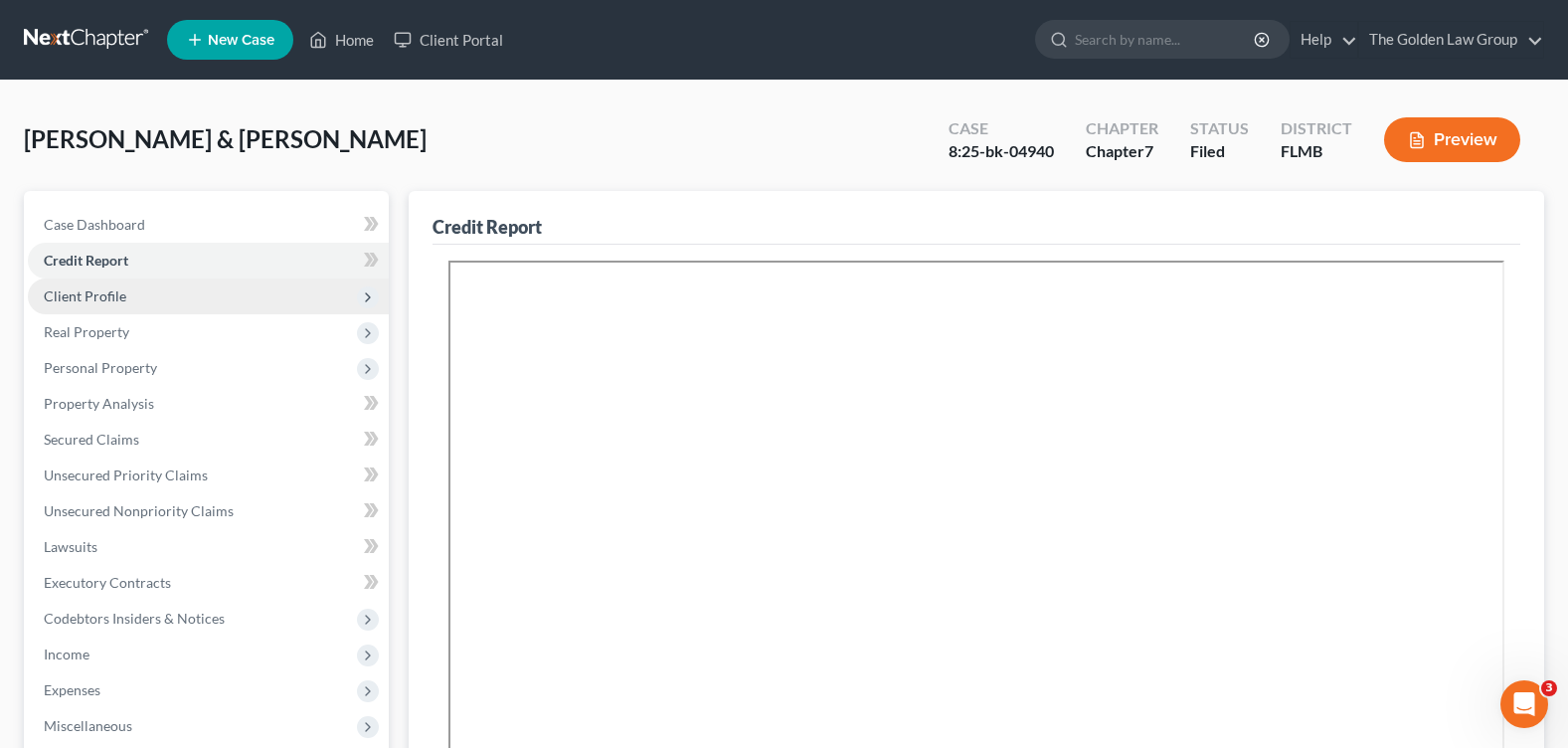
click at [116, 290] on span "Client Profile" at bounding box center [85, 296] width 83 height 17
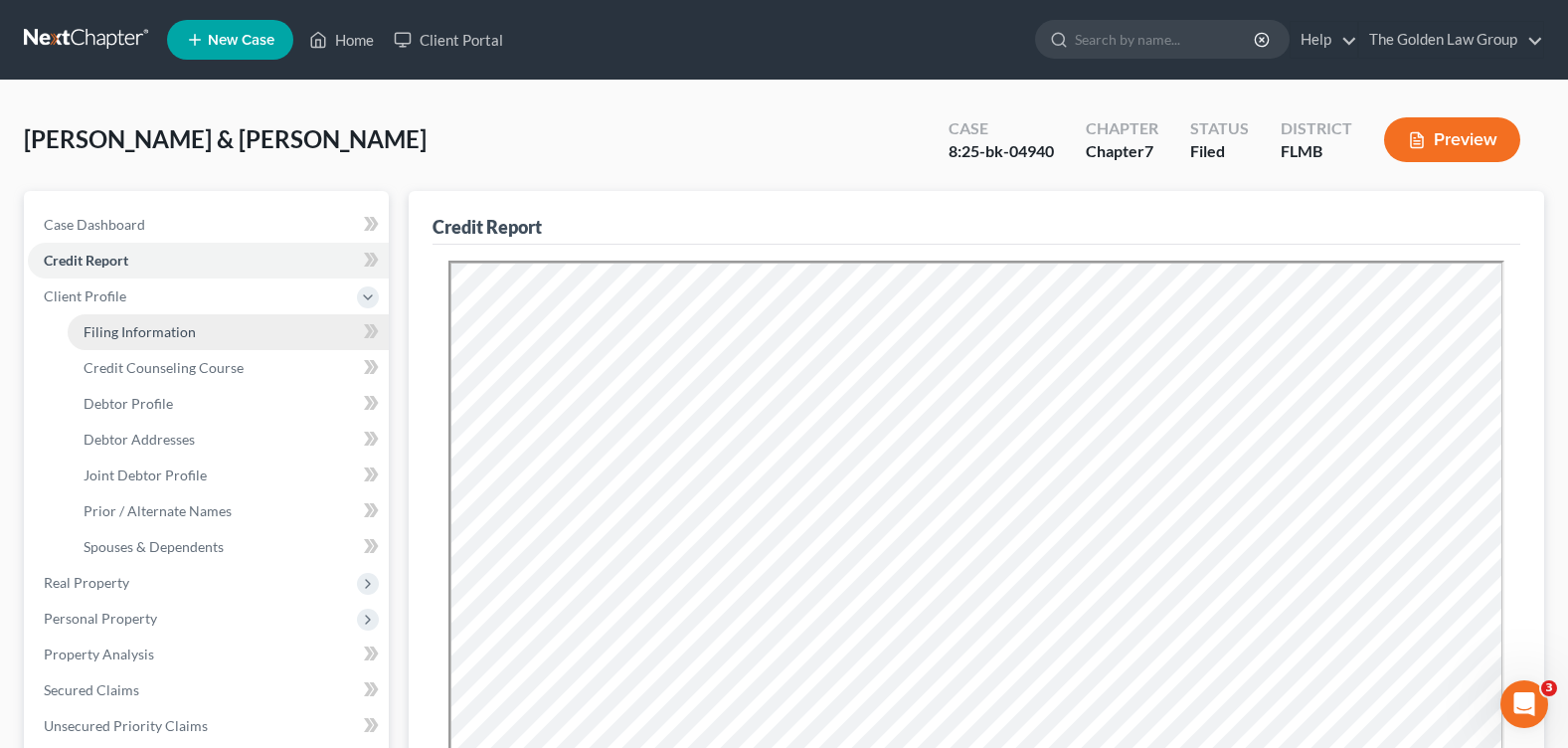
click at [180, 332] on span "Filing Information" at bounding box center [140, 332] width 113 height 17
select select "1"
select select "0"
select select "9"
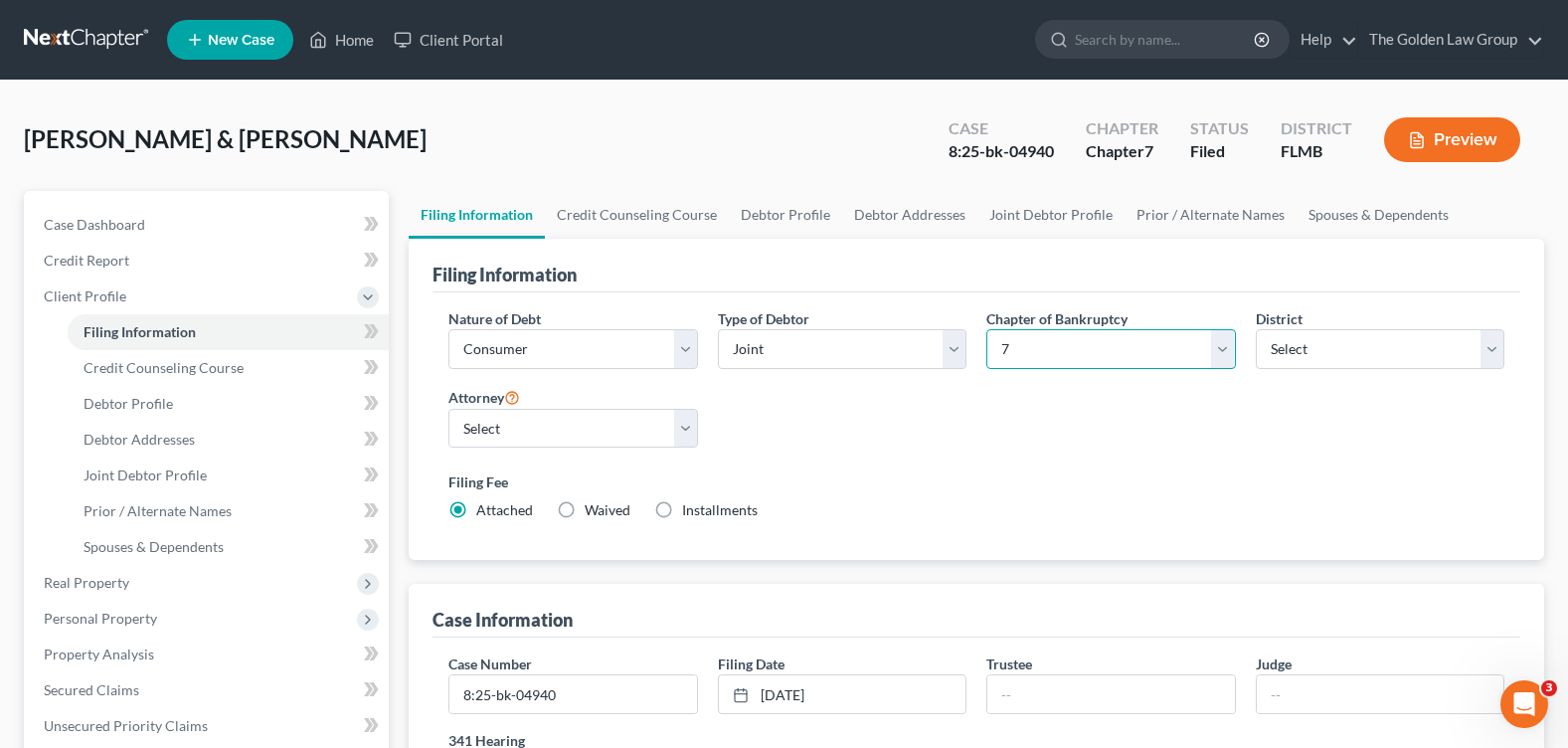
click at [1133, 358] on select "Select 7 11 12 13" at bounding box center [1110, 350] width 249 height 40
select select "3"
click at [986, 330] on select "Select 7 11 12 13" at bounding box center [1110, 350] width 249 height 40
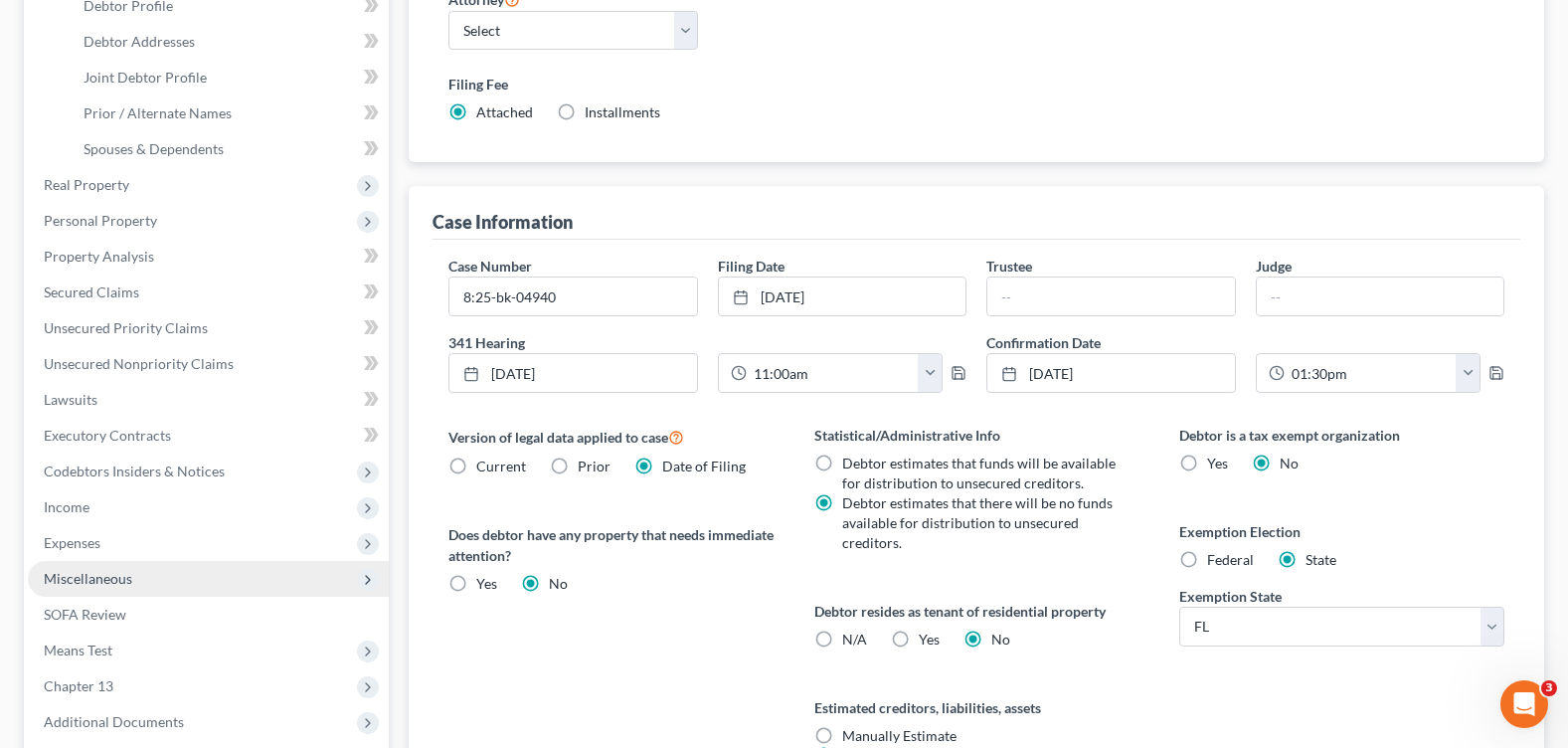
click at [131, 579] on span "Miscellaneous" at bounding box center [209, 579] width 361 height 36
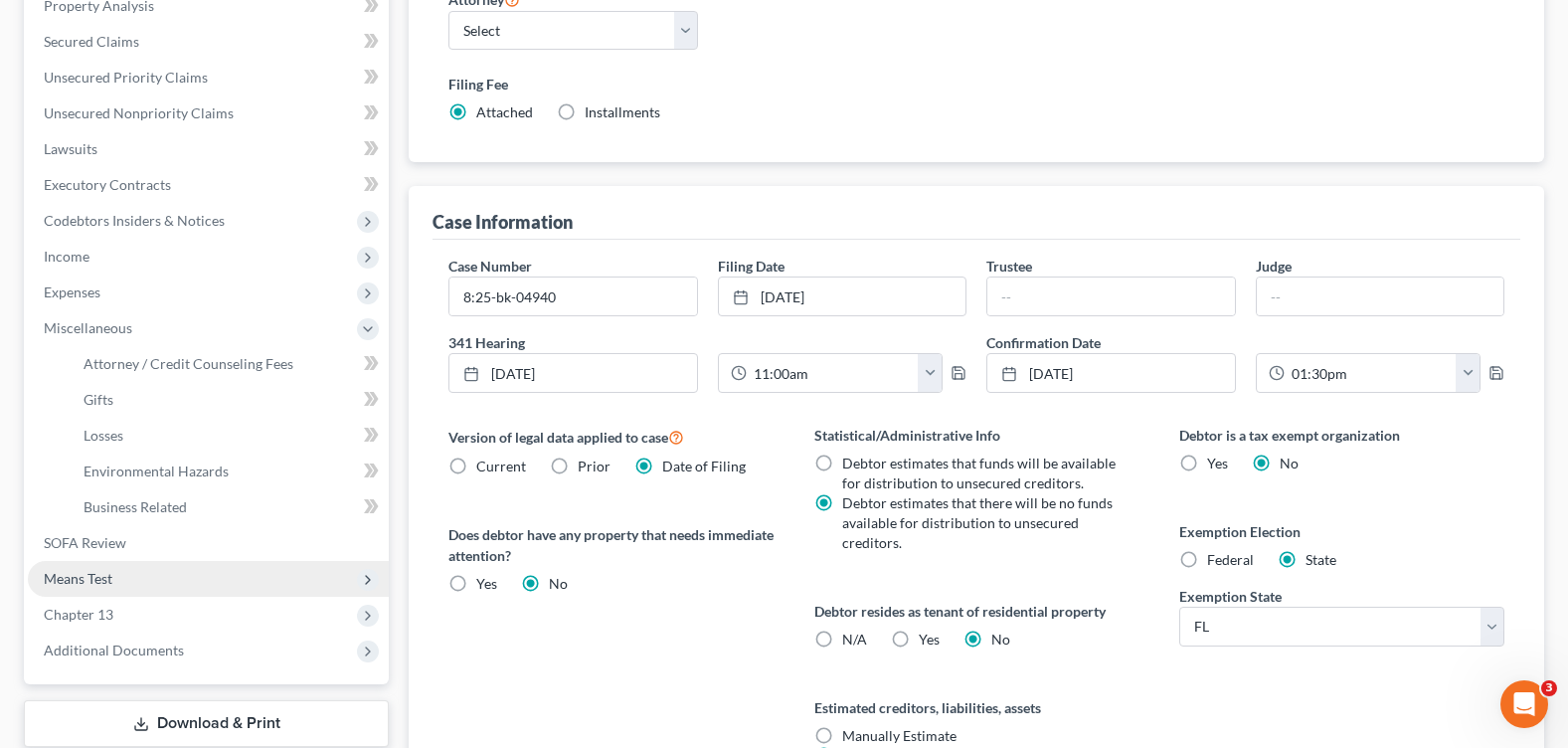
click at [123, 580] on span "Means Test" at bounding box center [209, 579] width 361 height 36
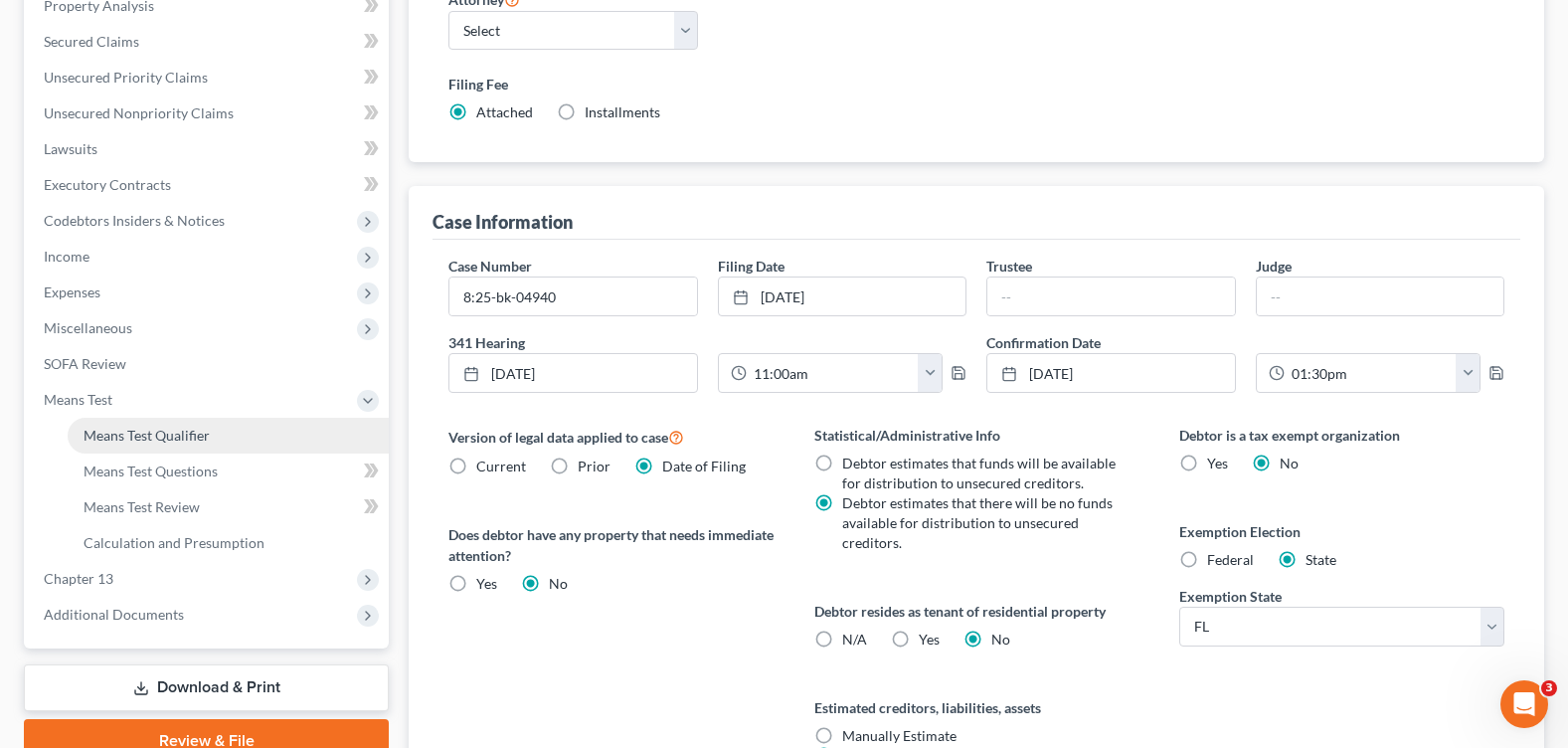
click at [173, 431] on span "Means Test Qualifier" at bounding box center [147, 434] width 127 height 17
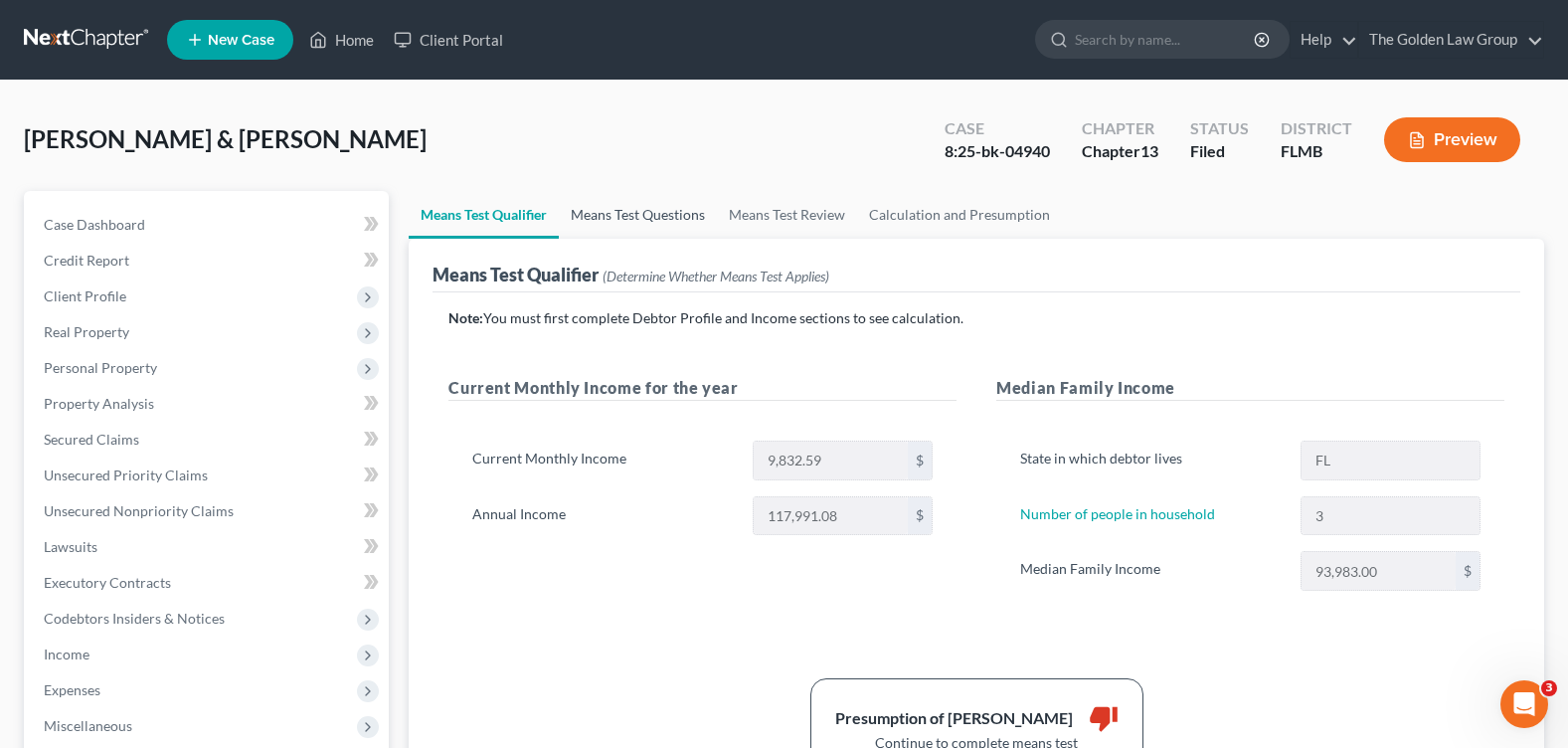
click at [648, 215] on link "Means Test Questions" at bounding box center [638, 215] width 158 height 48
select select "3"
select select "0"
select select "2"
select select "1"
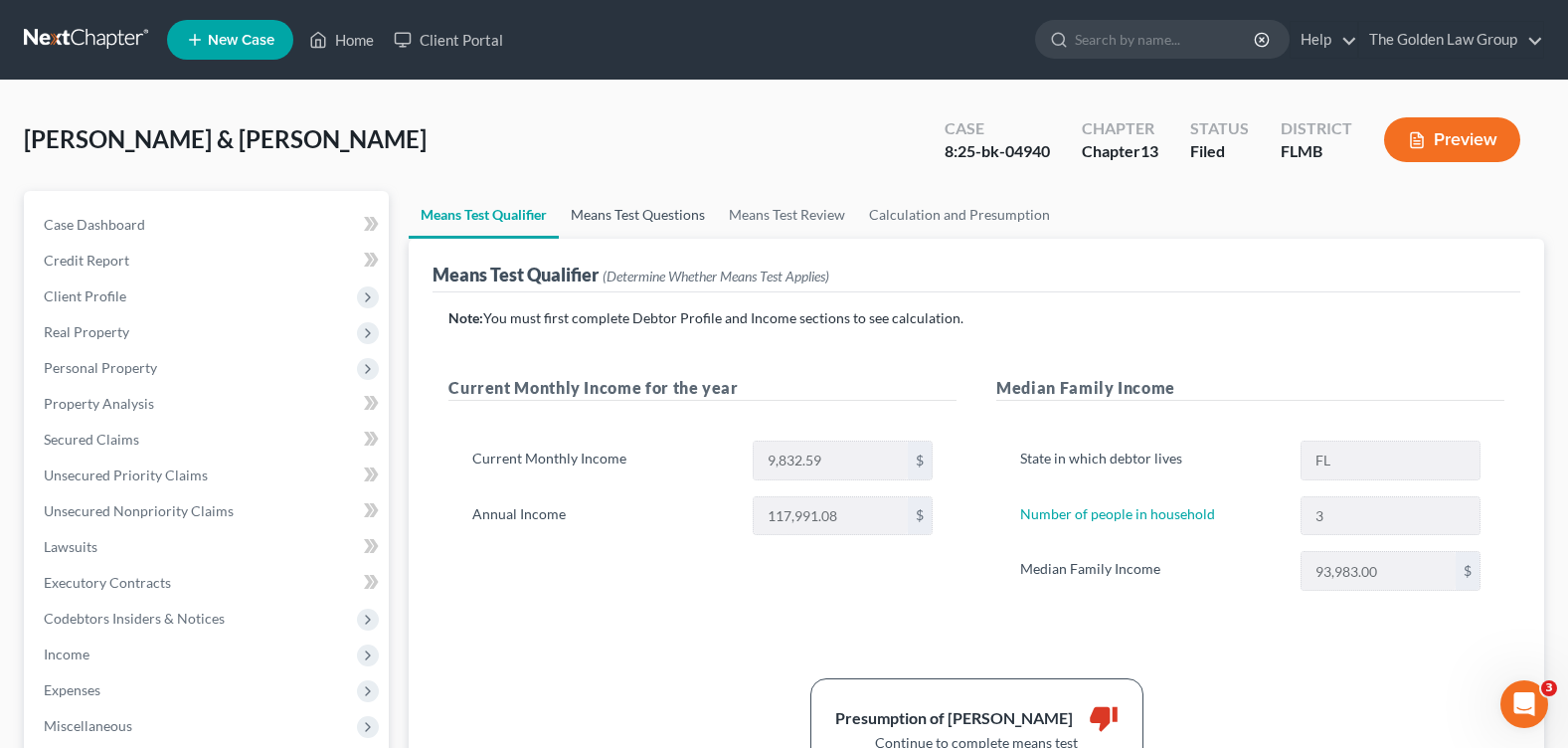
select select "60"
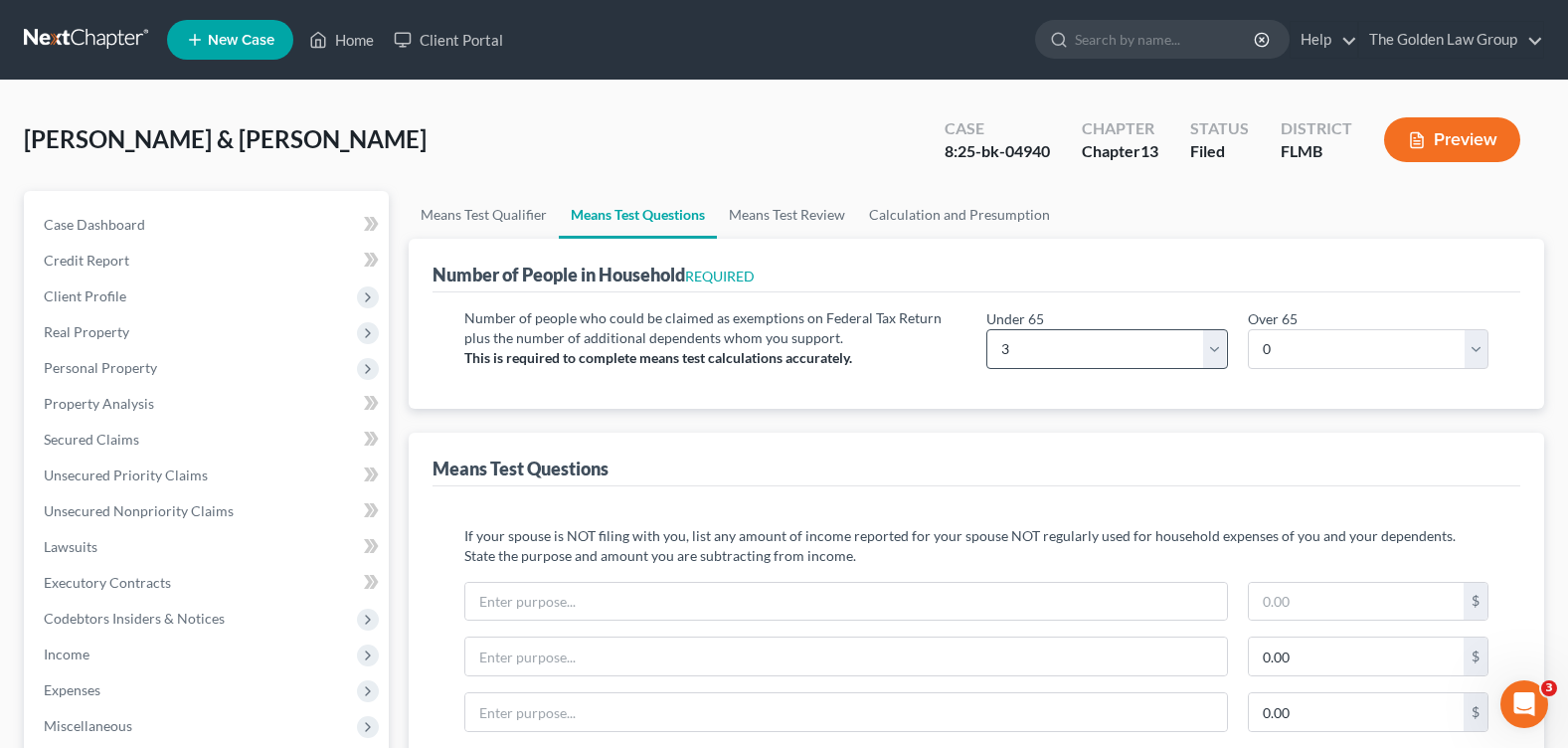
scroll to position [100, 0]
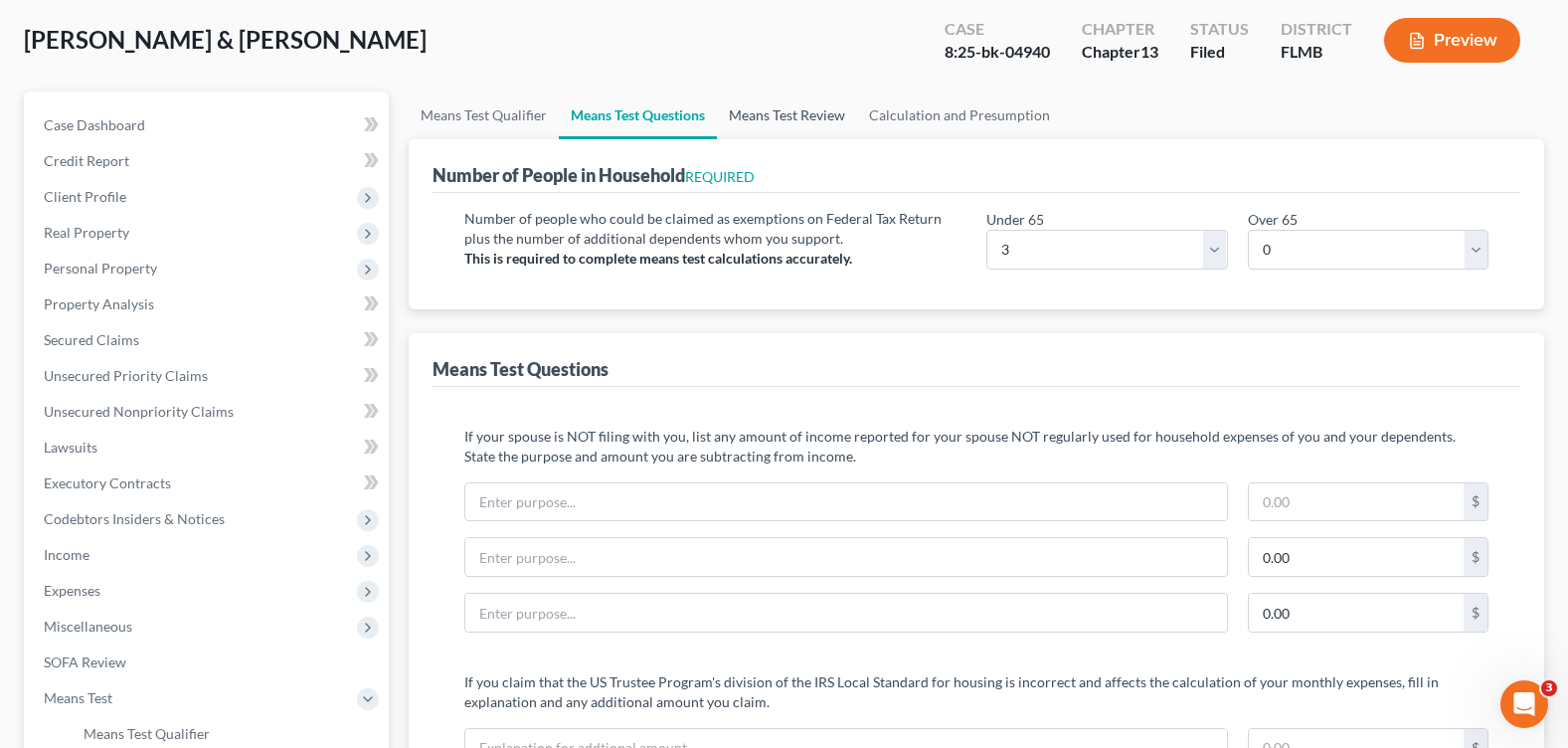
click at [752, 125] on link "Means Test Review" at bounding box center [786, 116] width 140 height 48
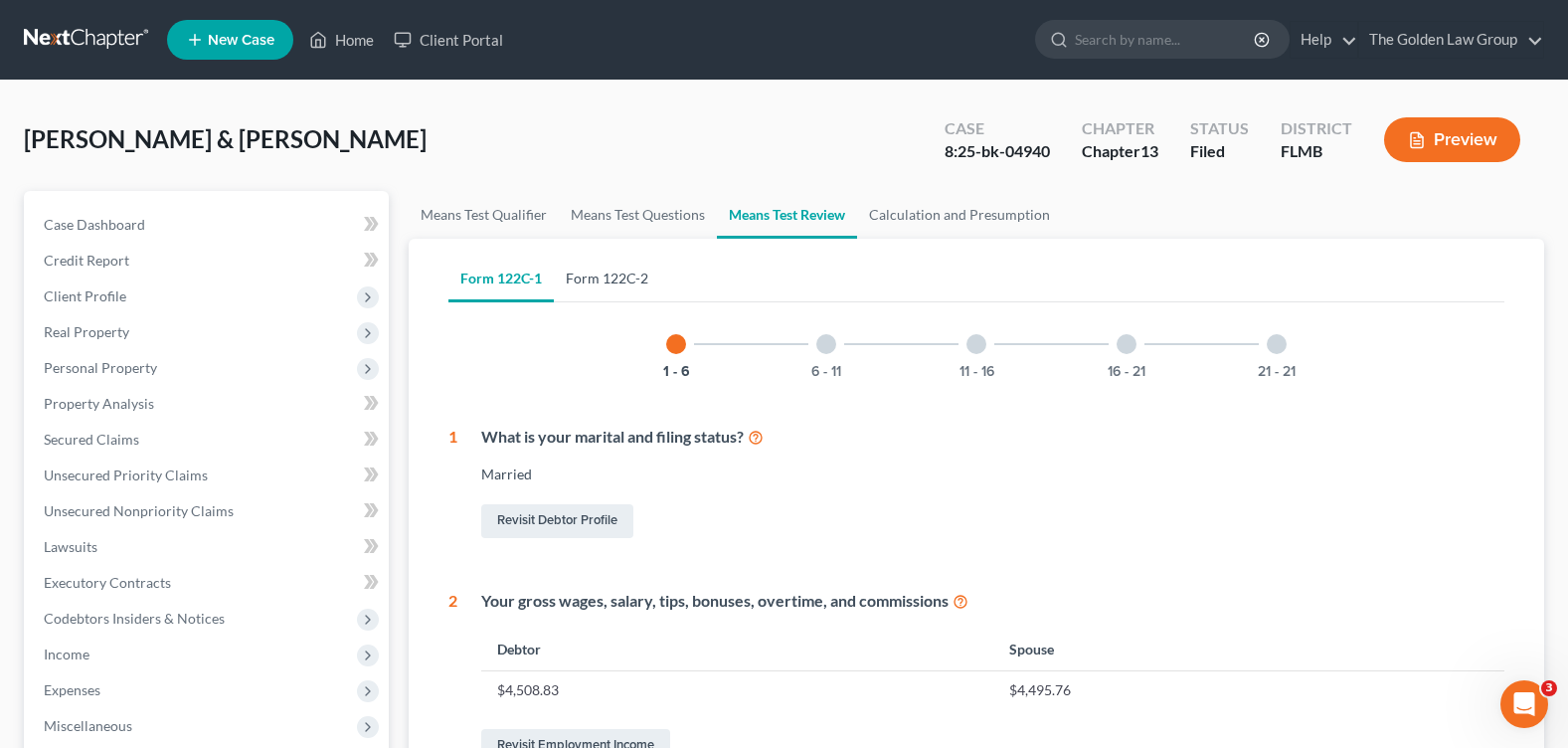
click at [608, 277] on link "Form 122C-2" at bounding box center [607, 279] width 107 height 48
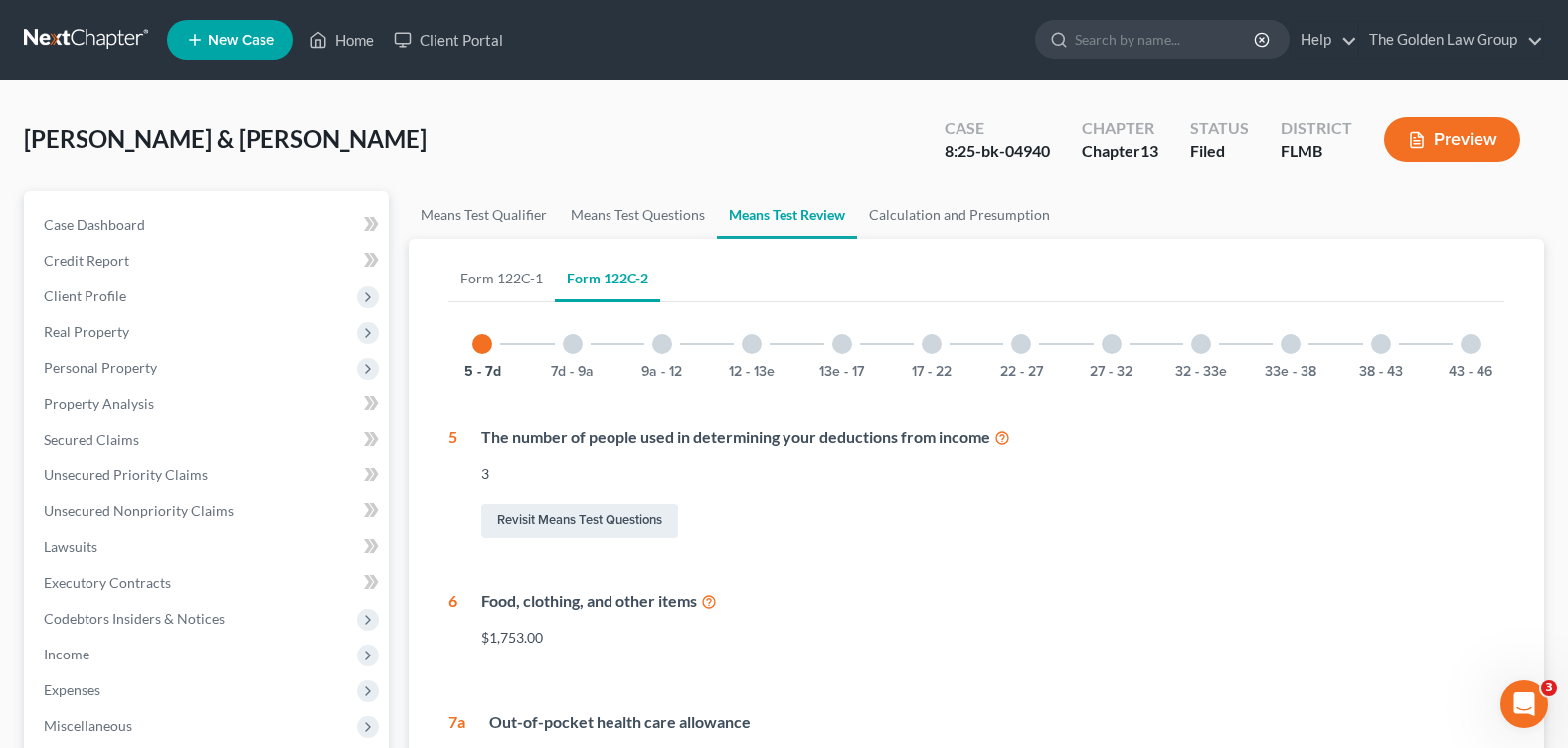
click at [1463, 348] on div at bounding box center [1470, 345] width 20 height 20
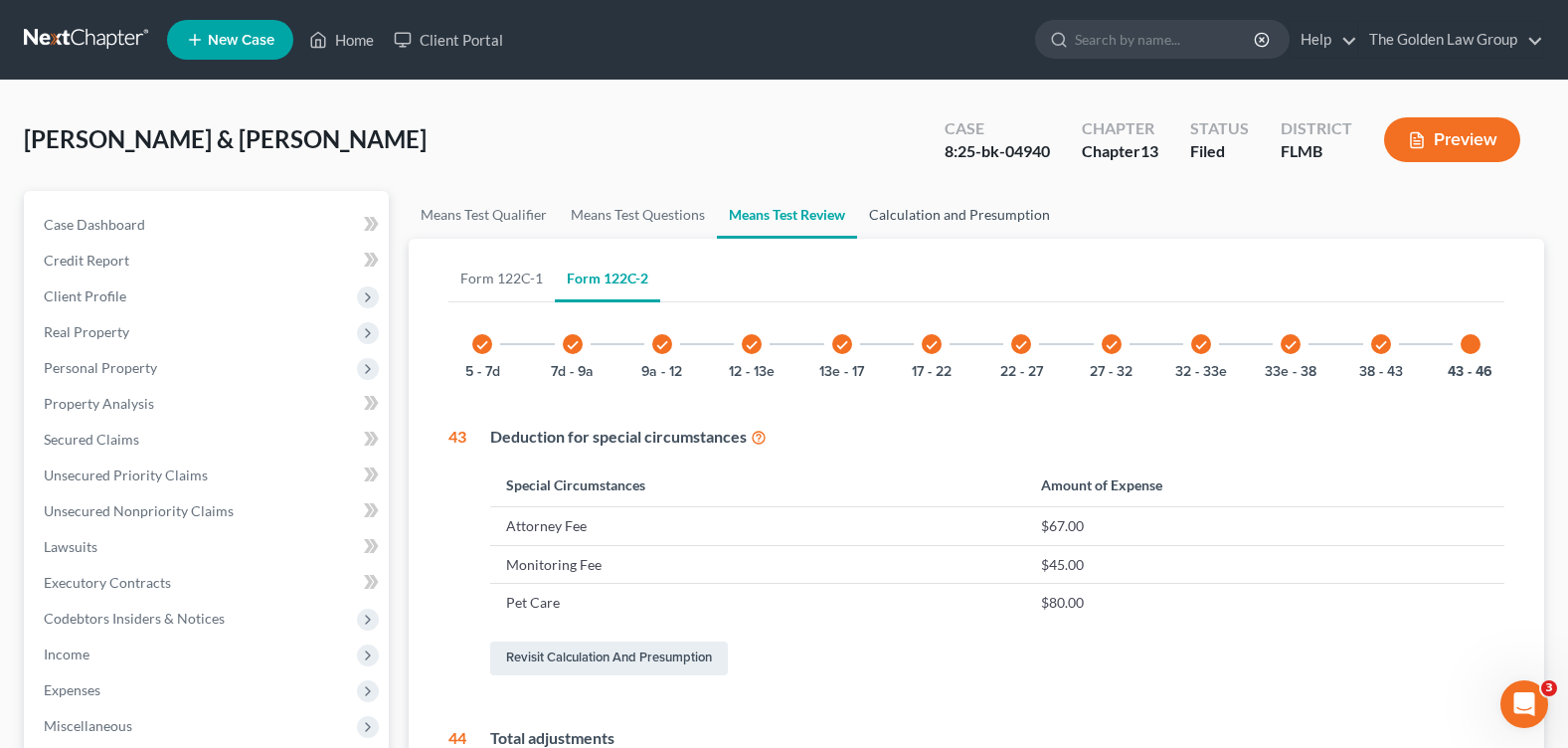
click at [988, 226] on link "Calculation and Presumption" at bounding box center [959, 215] width 205 height 48
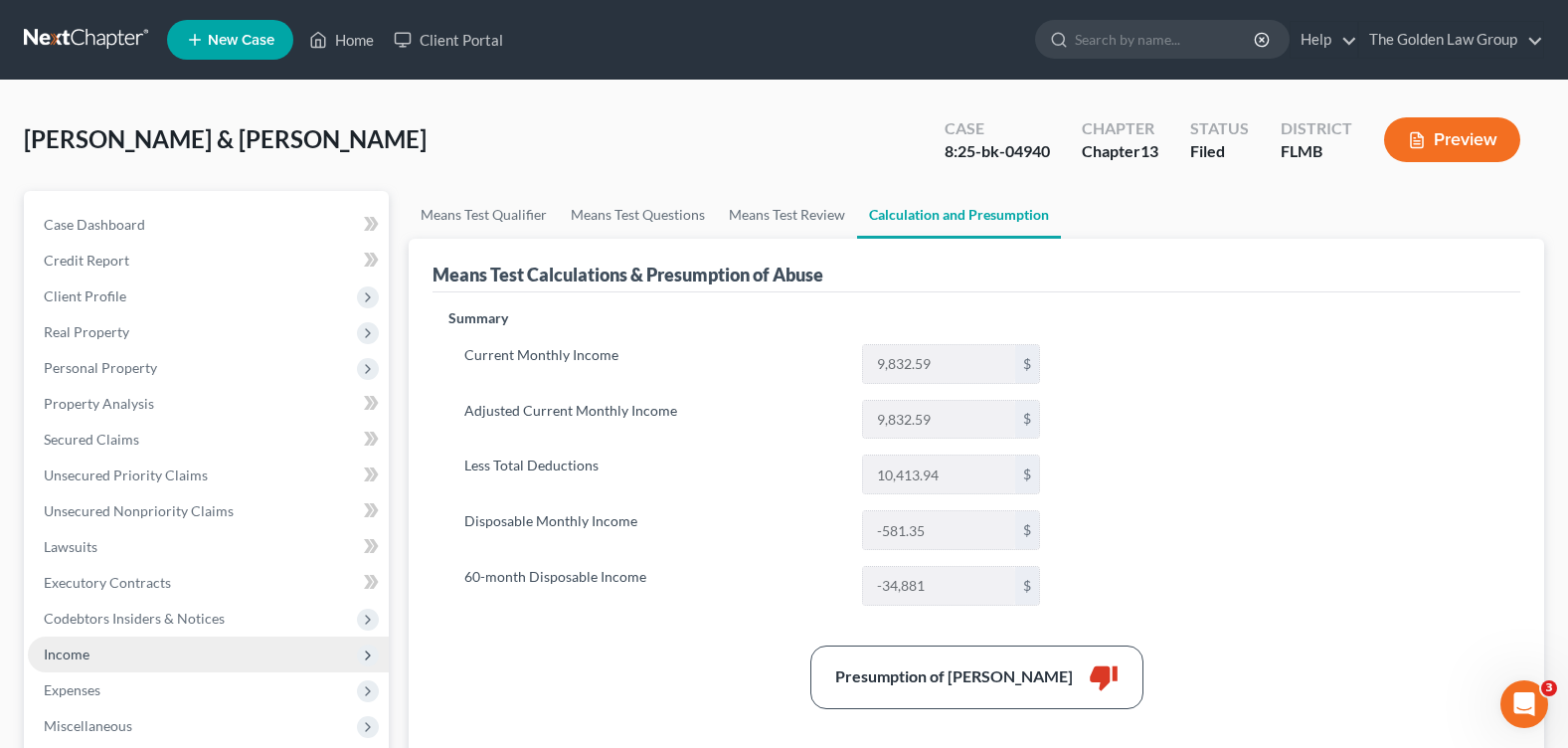
click at [100, 651] on span "Income" at bounding box center [209, 655] width 361 height 36
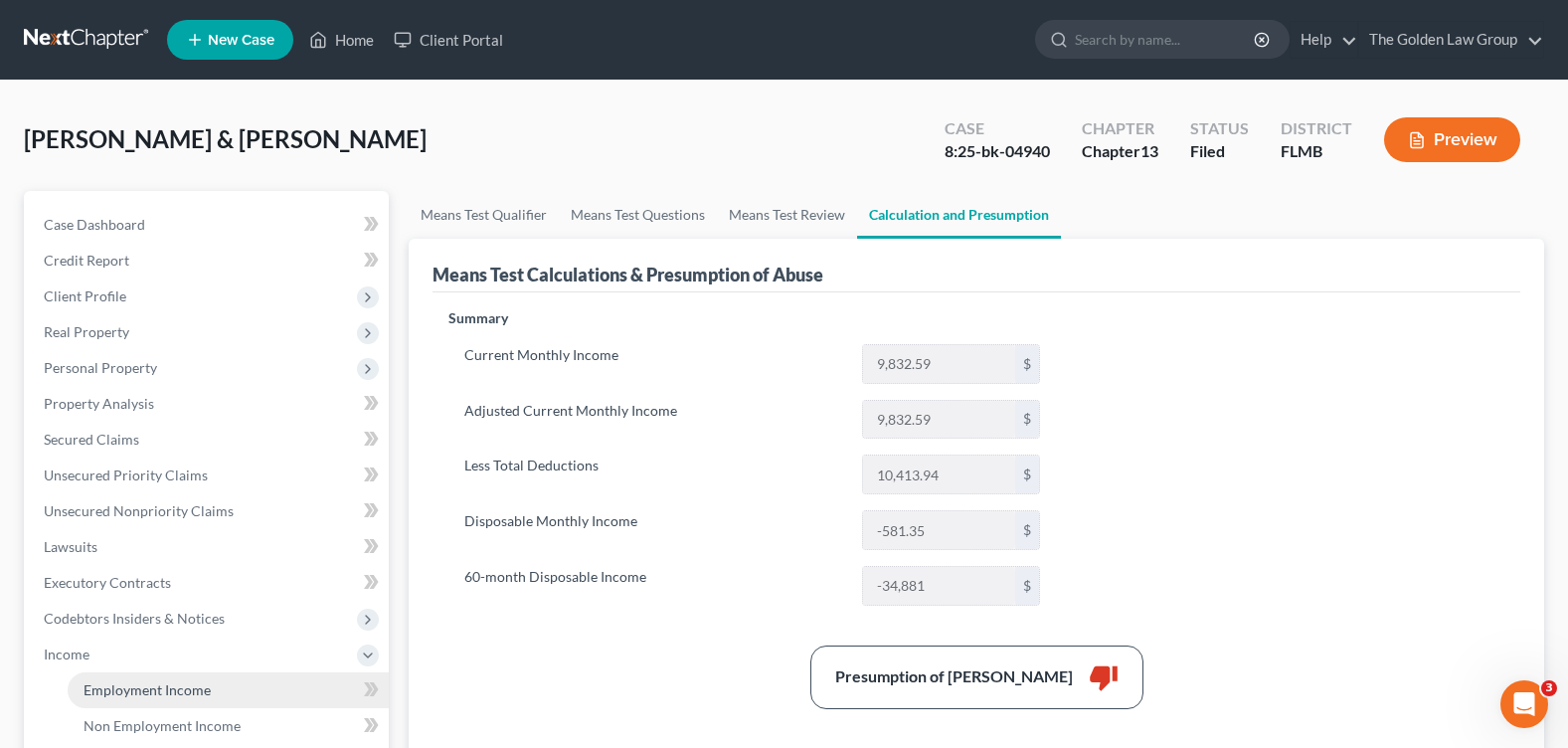
click at [131, 681] on span "Employment Income" at bounding box center [148, 689] width 128 height 17
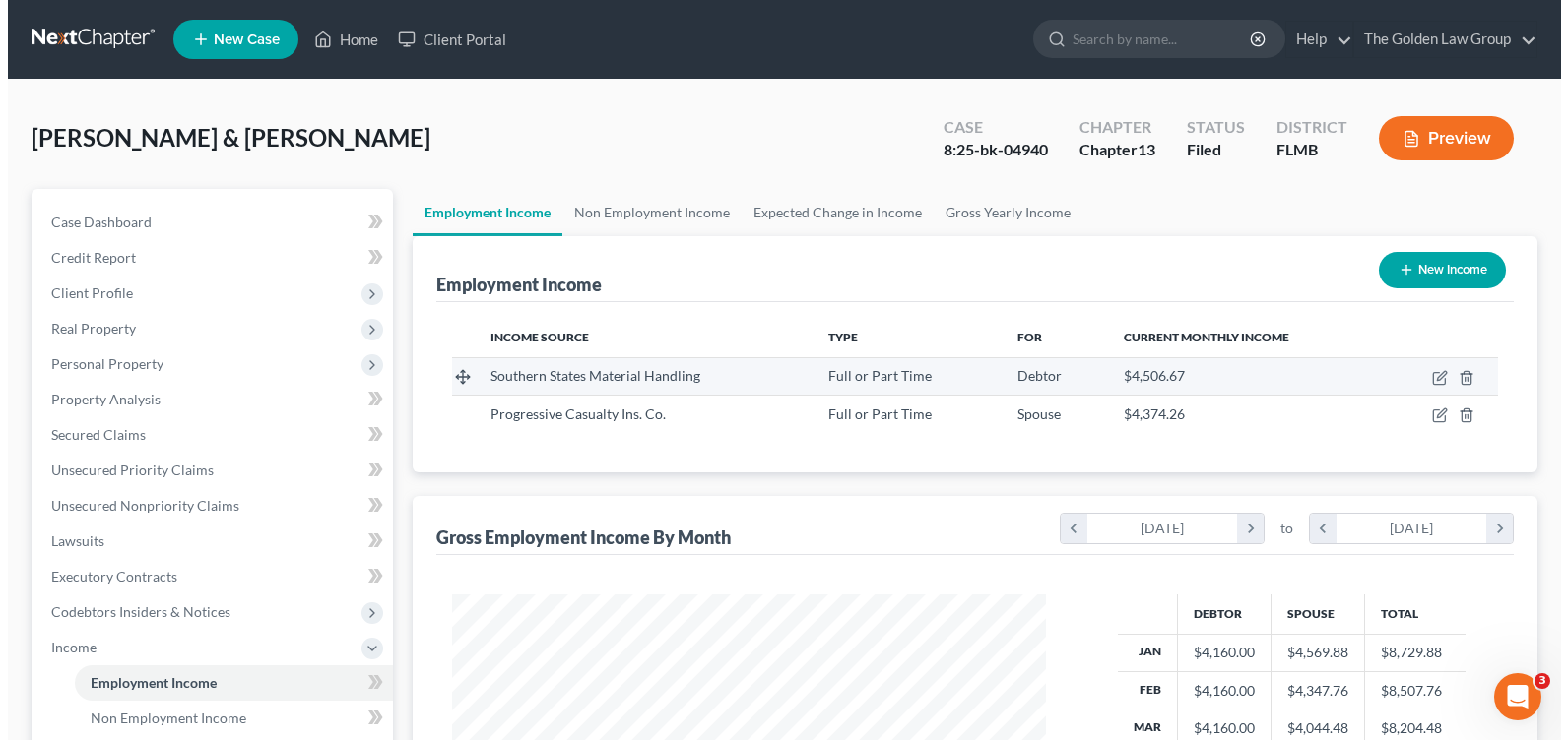
scroll to position [354, 633]
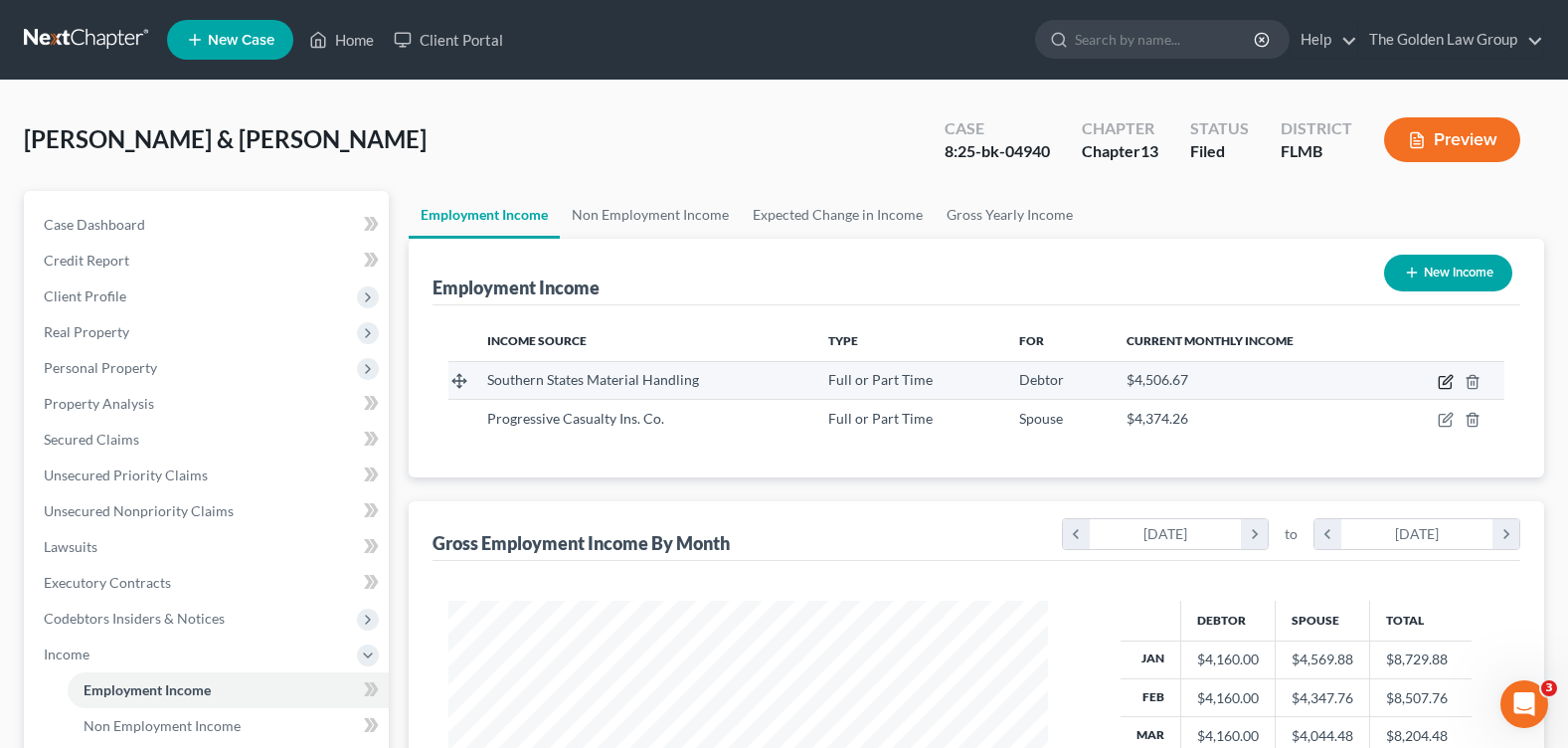
click at [1449, 376] on icon "button" at bounding box center [1446, 379] width 9 height 9
select select "0"
select select "9"
select select "2"
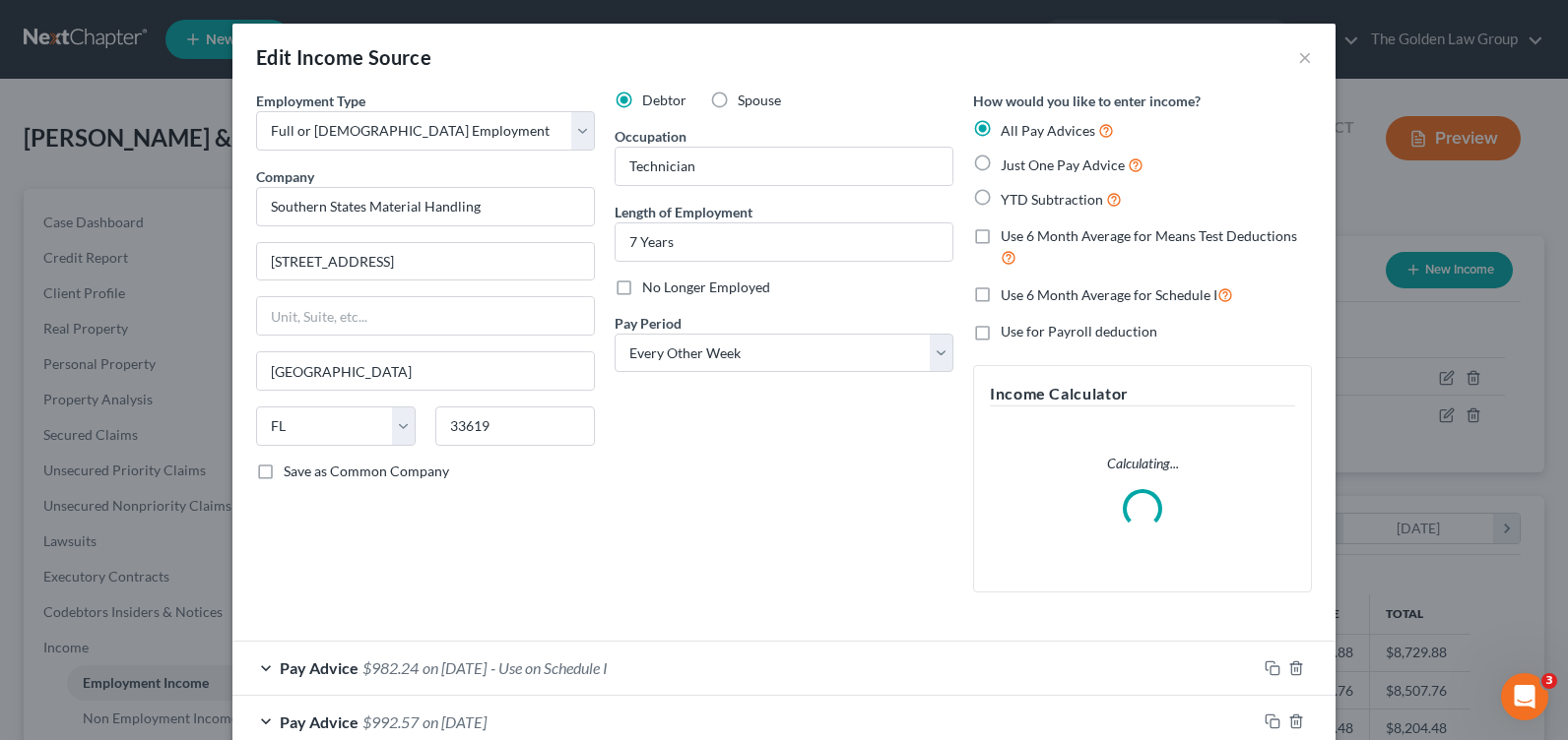
scroll to position [197, 0]
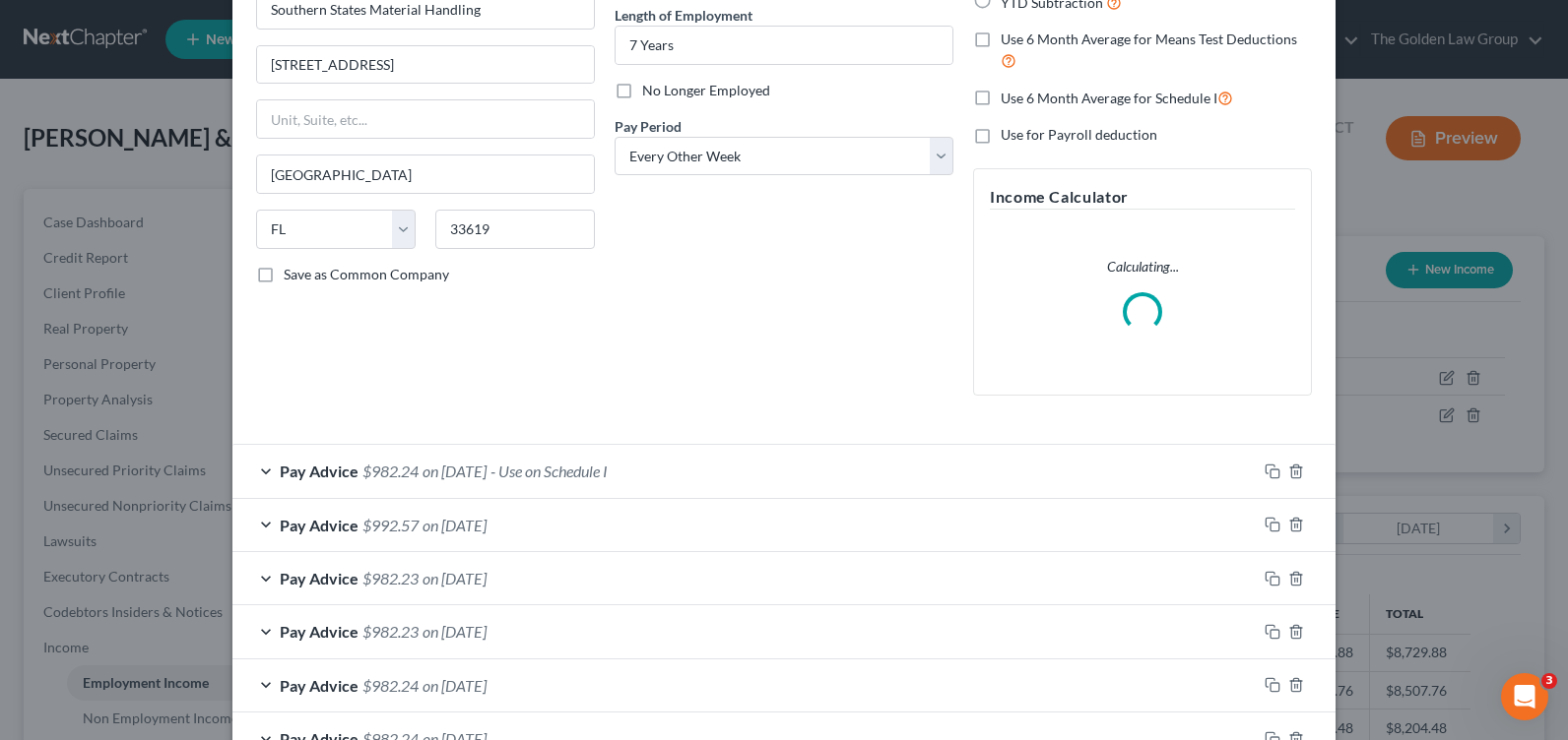
click at [256, 468] on form "Employment Type * Select Full or [DEMOGRAPHIC_DATA] Employment Self Employment …" at bounding box center [784, 516] width 1056 height 1246
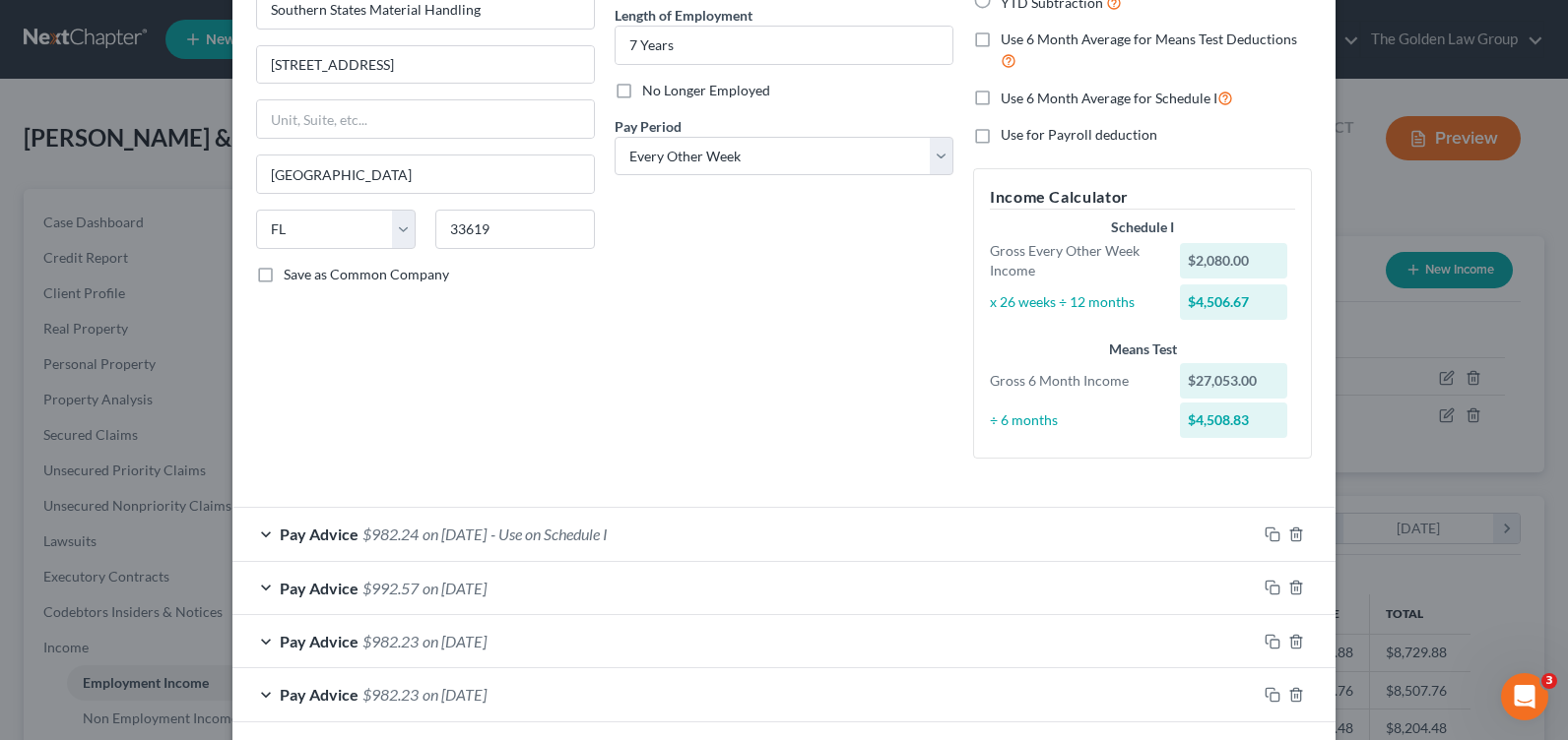
click at [254, 531] on div "Pay Advice $982.24 on [DATE] - Use on Schedule I" at bounding box center [744, 534] width 1024 height 52
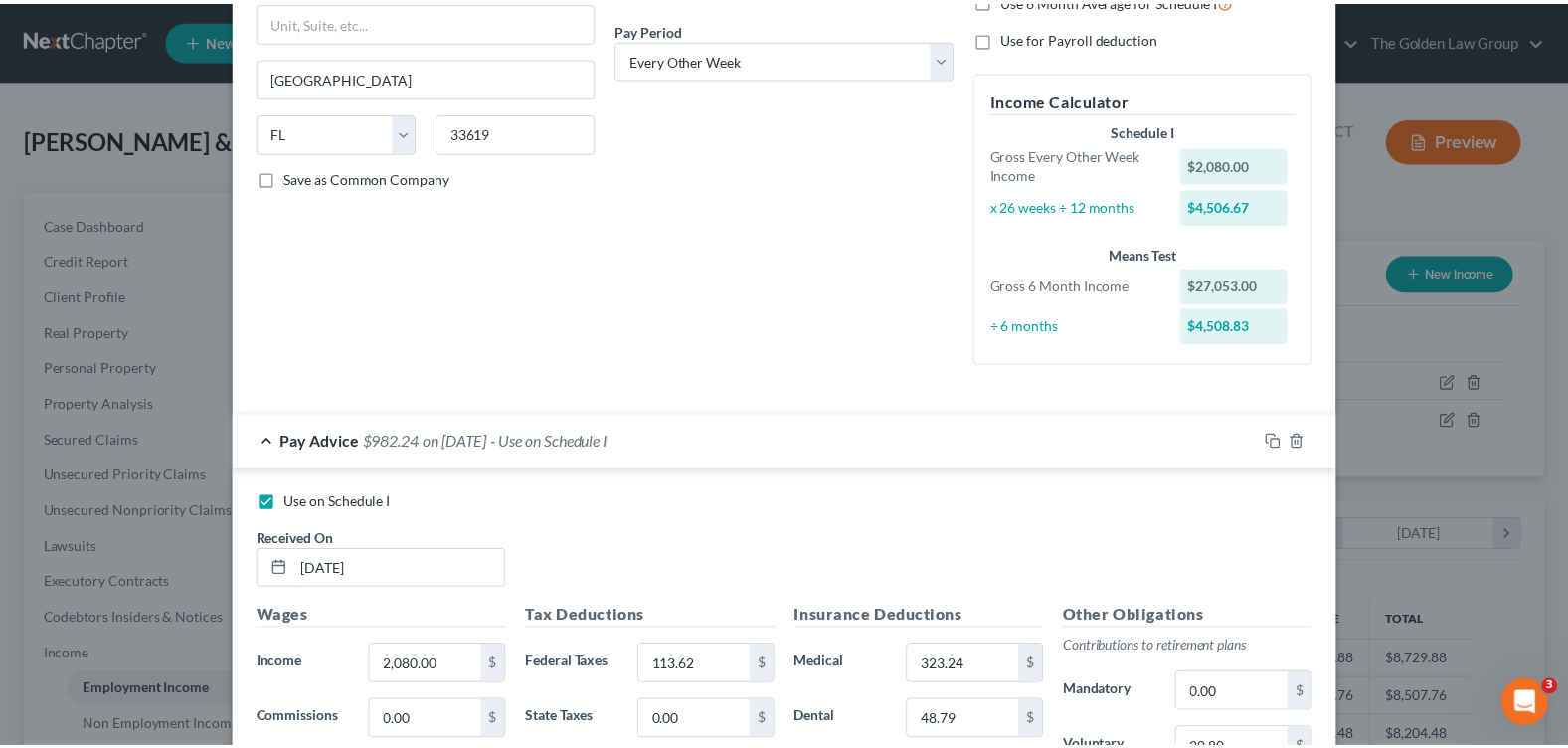
scroll to position [0, 0]
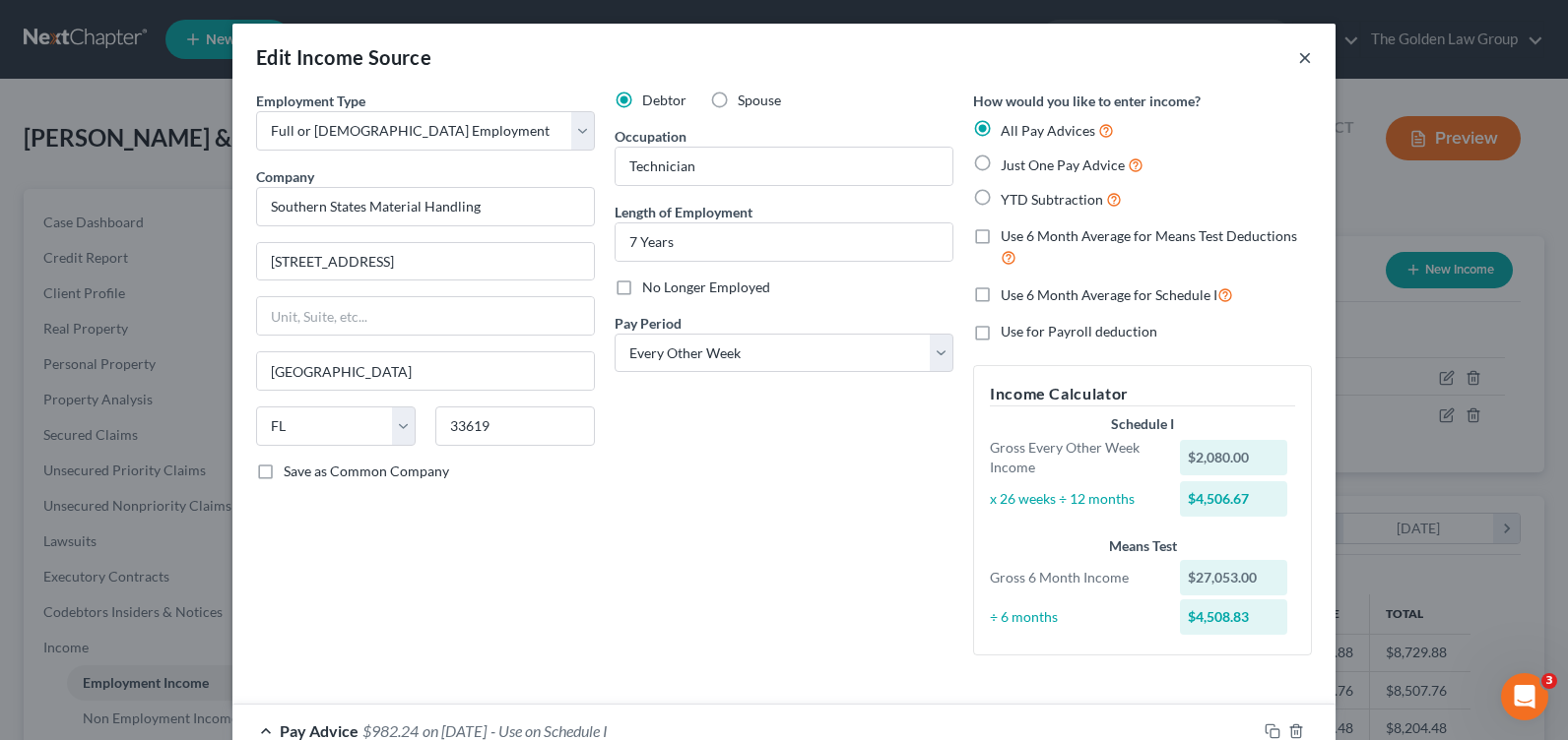
click at [1298, 53] on button "×" at bounding box center [1305, 57] width 14 height 24
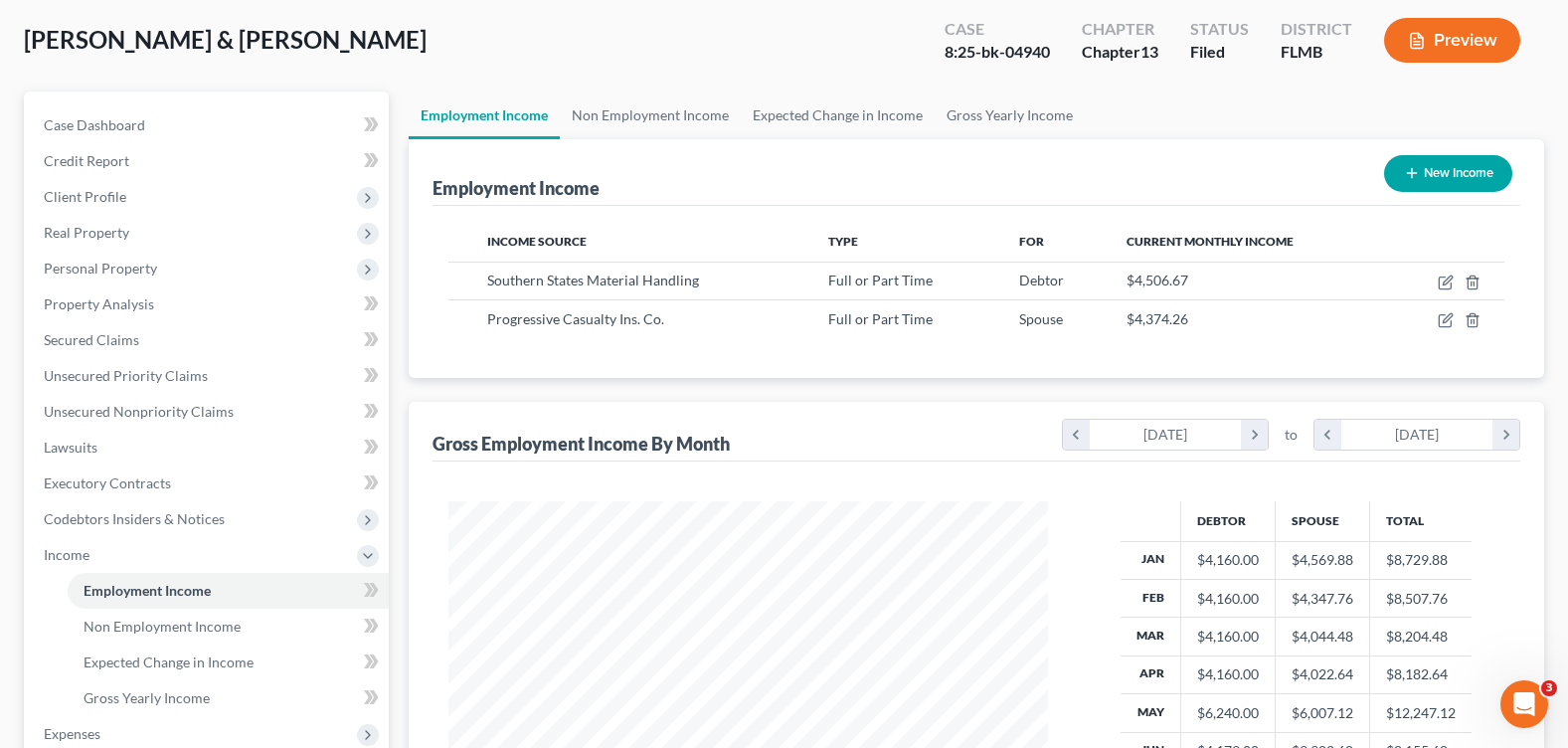
scroll to position [397, 0]
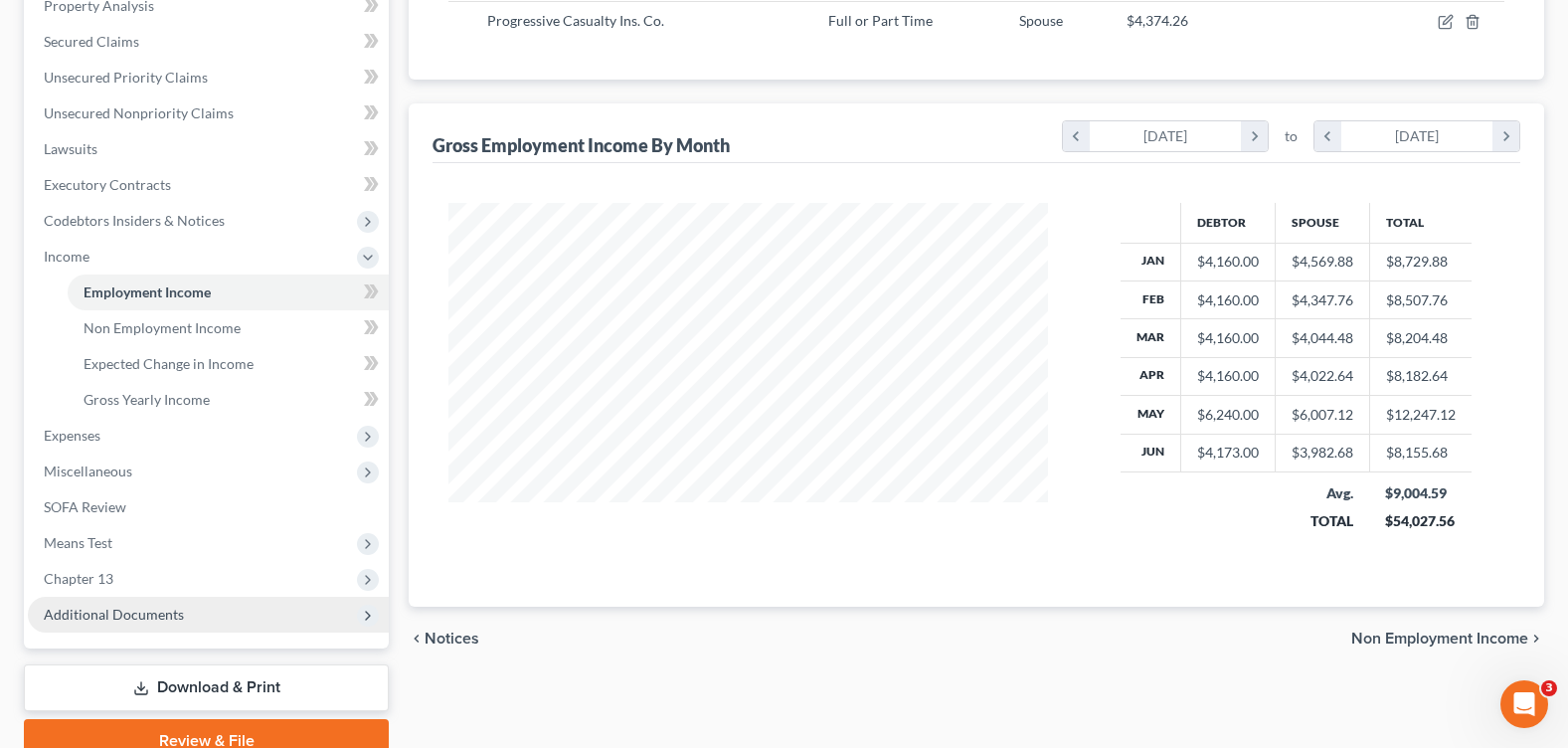
click at [174, 613] on span "Additional Documents" at bounding box center [114, 614] width 140 height 17
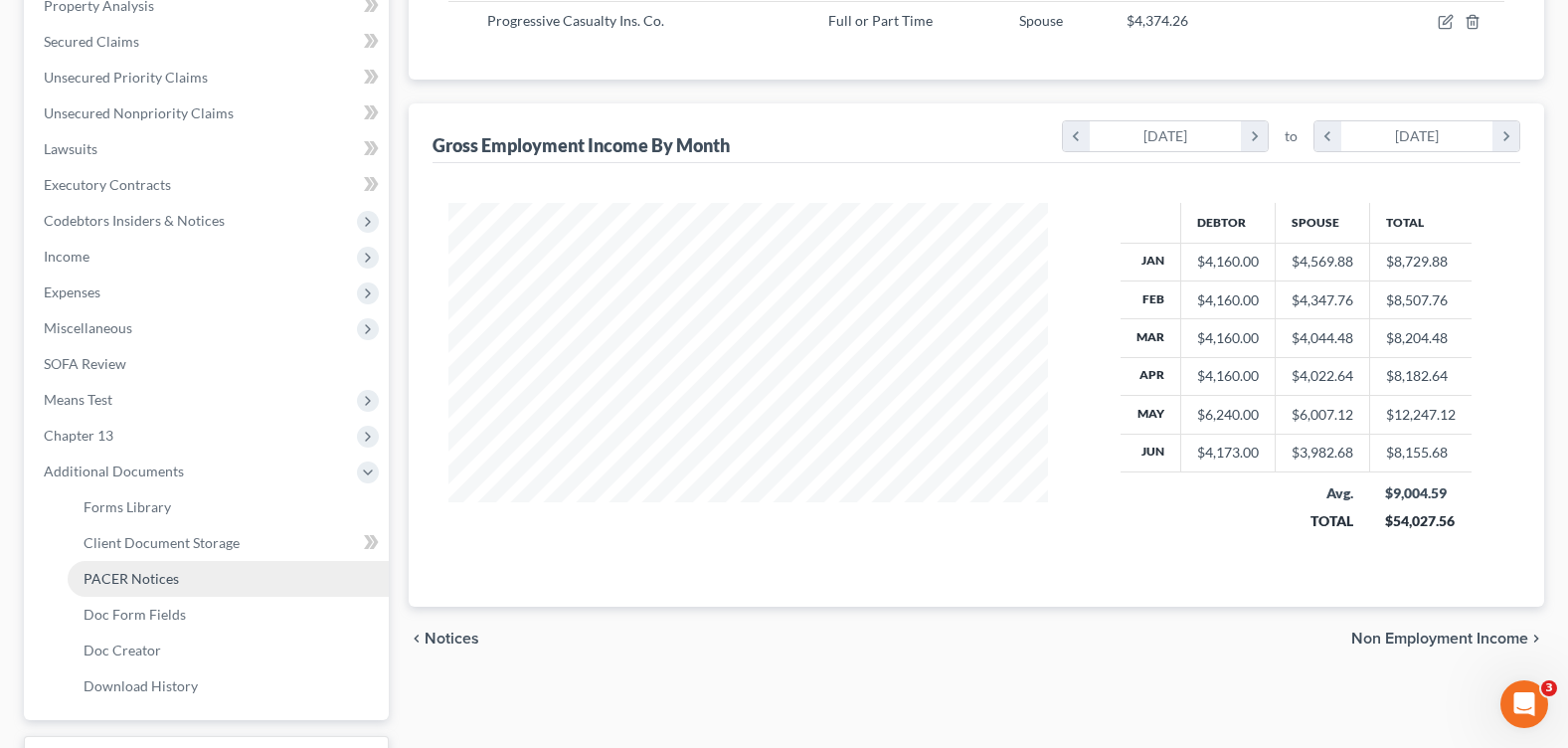
click at [177, 583] on link "PACER Notices" at bounding box center [229, 579] width 321 height 36
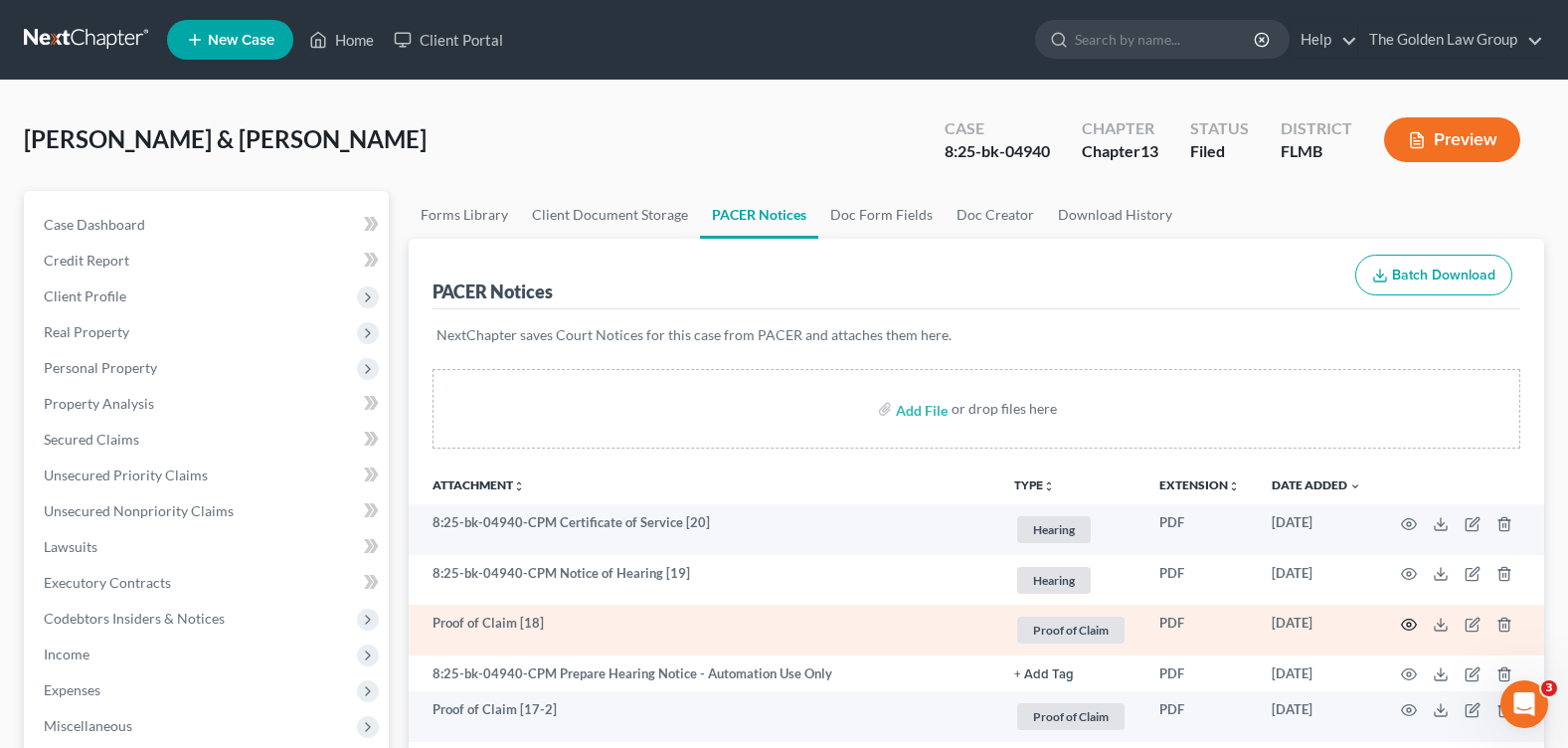
click at [1406, 626] on icon "button" at bounding box center [1409, 625] width 16 height 16
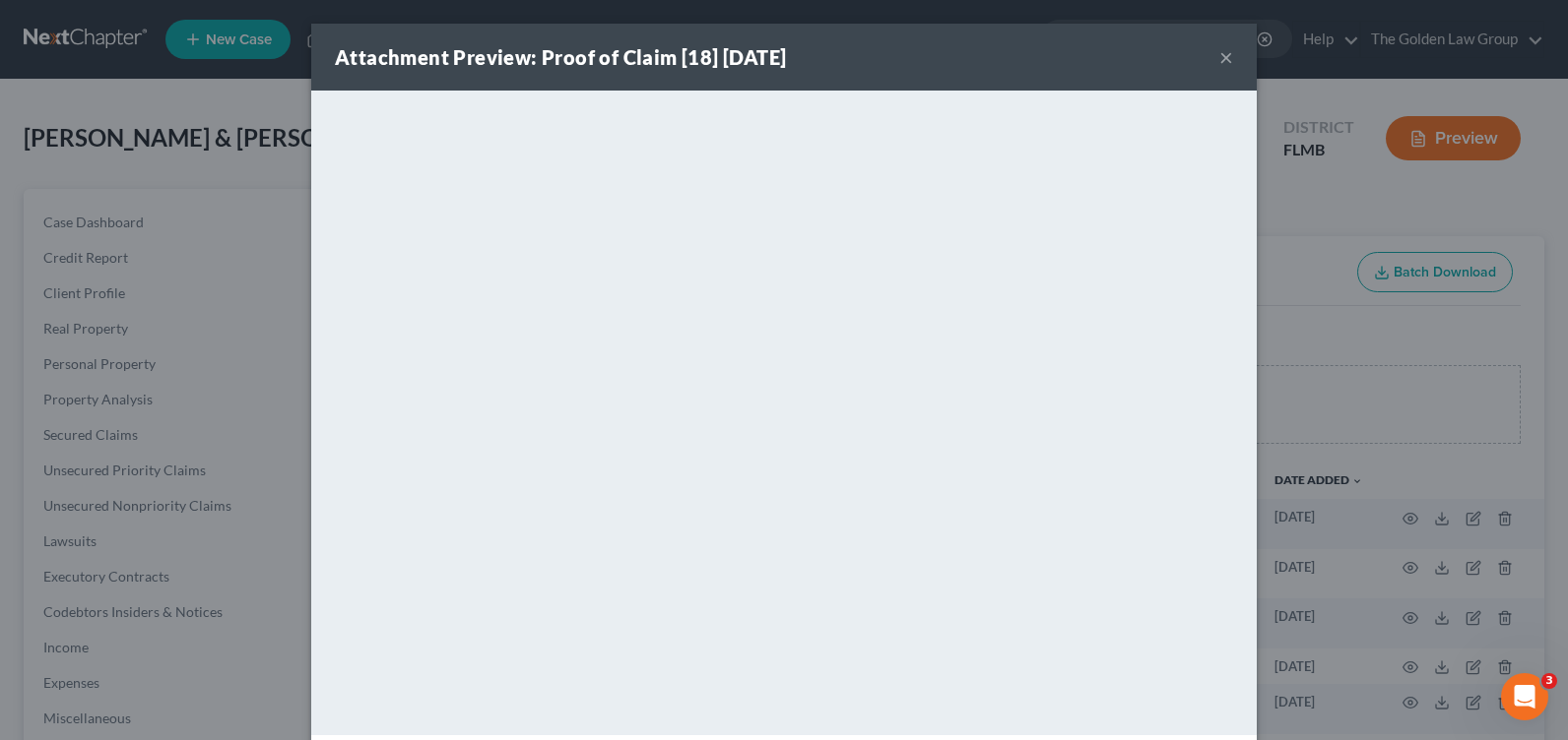
click at [1219, 56] on button "×" at bounding box center [1226, 57] width 14 height 24
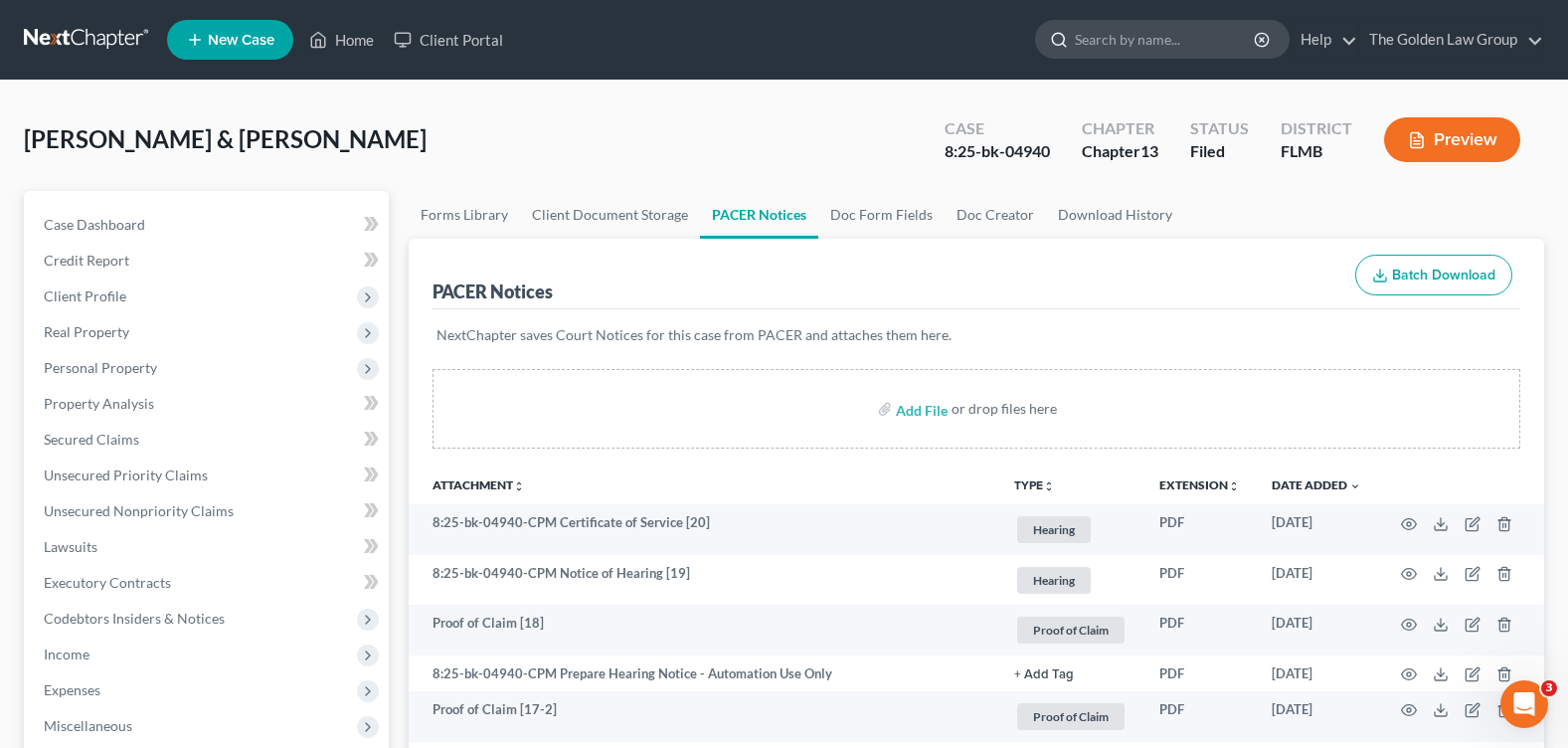
click at [1118, 40] on input "search" at bounding box center [1166, 39] width 182 height 37
type input "fox"
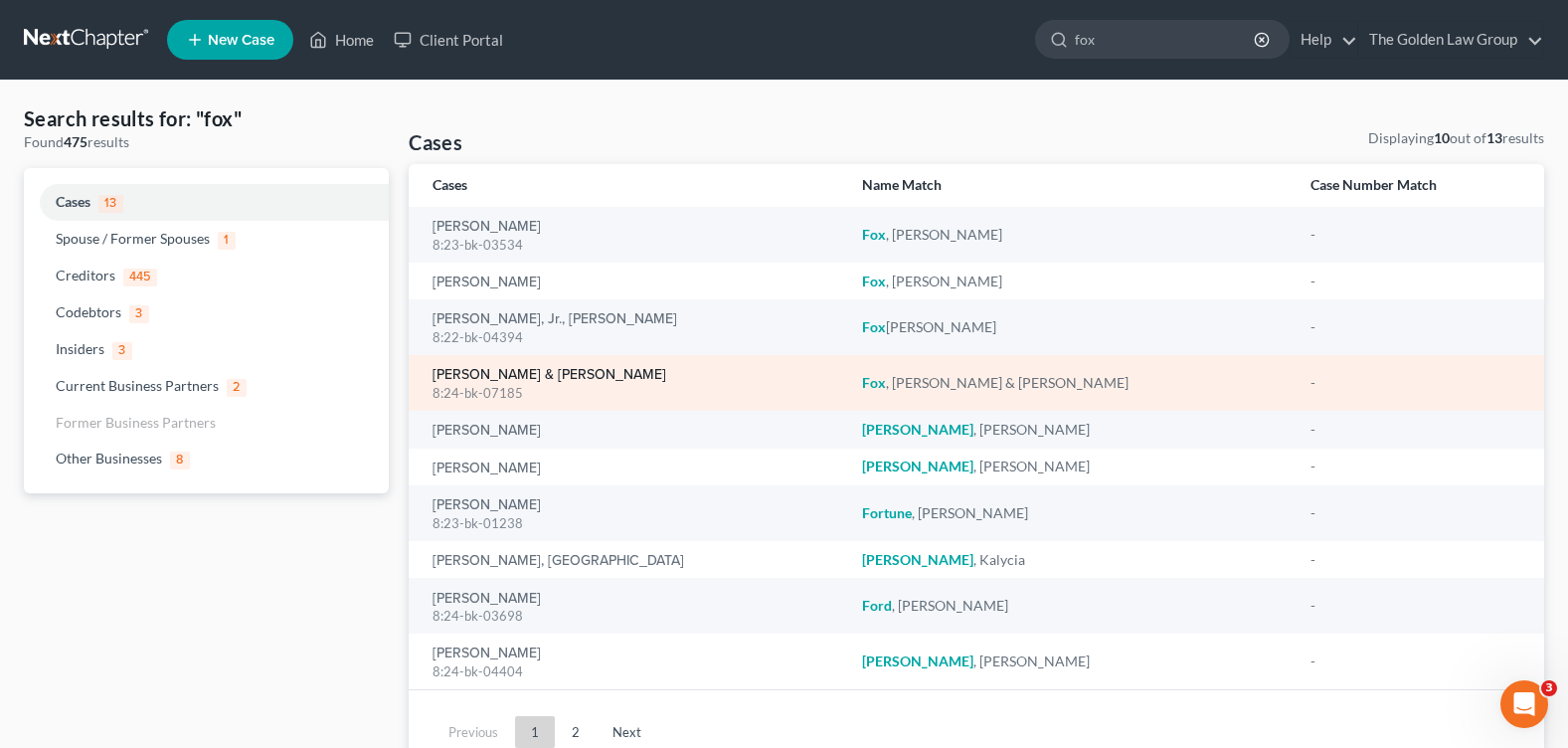
click at [508, 380] on link "Fox, Brittany & Jerome" at bounding box center [549, 375] width 234 height 14
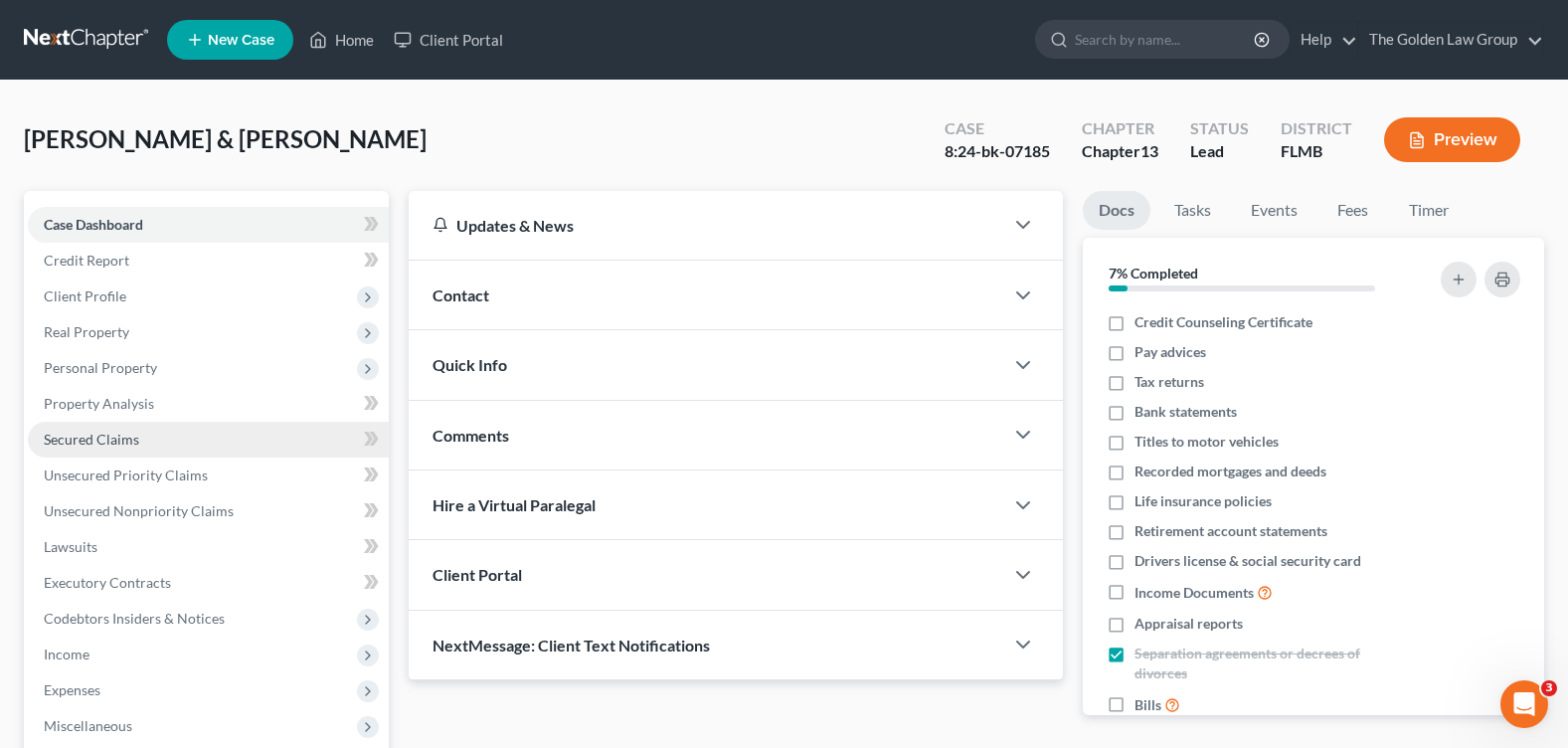
scroll to position [346, 0]
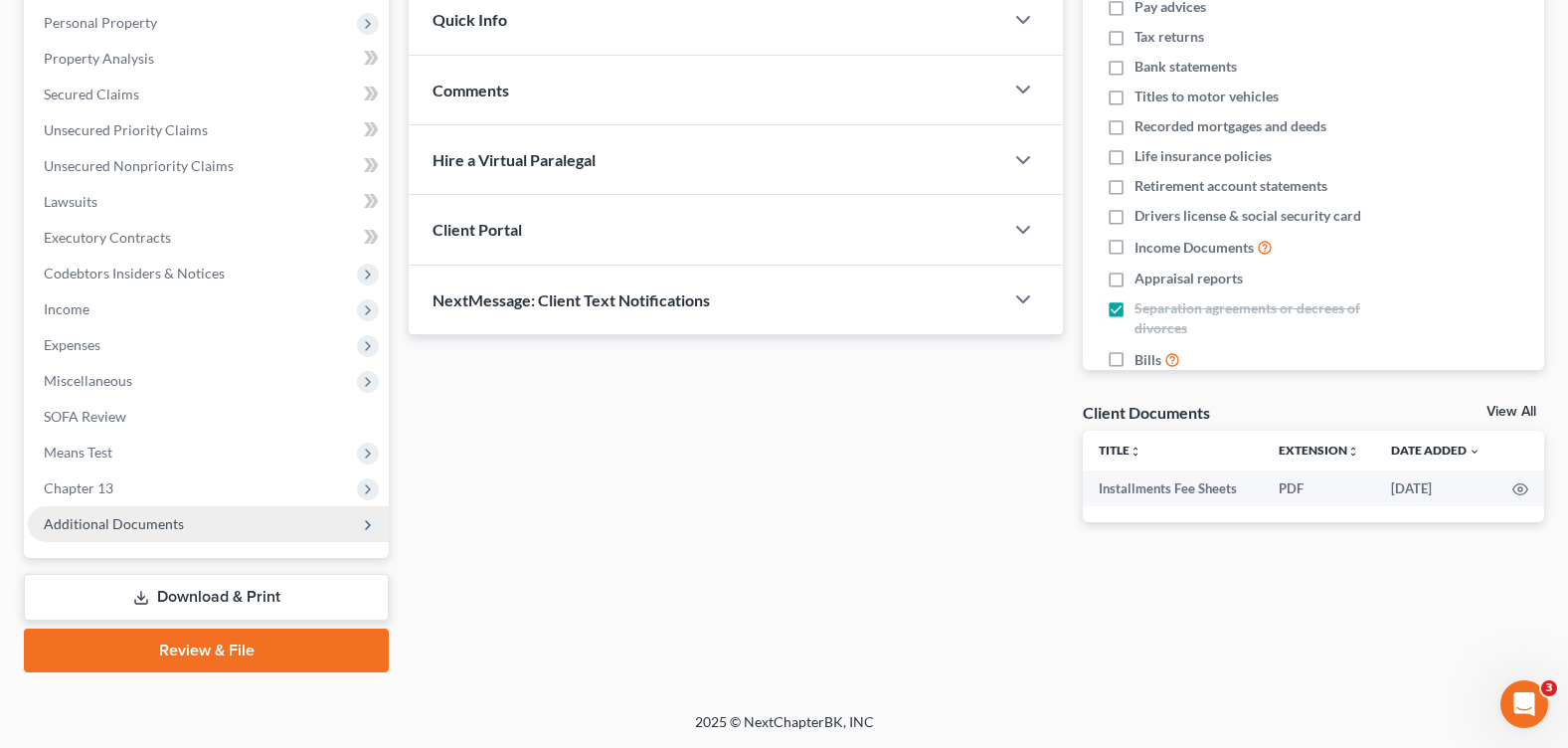
click at [96, 525] on span "Additional Documents" at bounding box center [114, 523] width 140 height 17
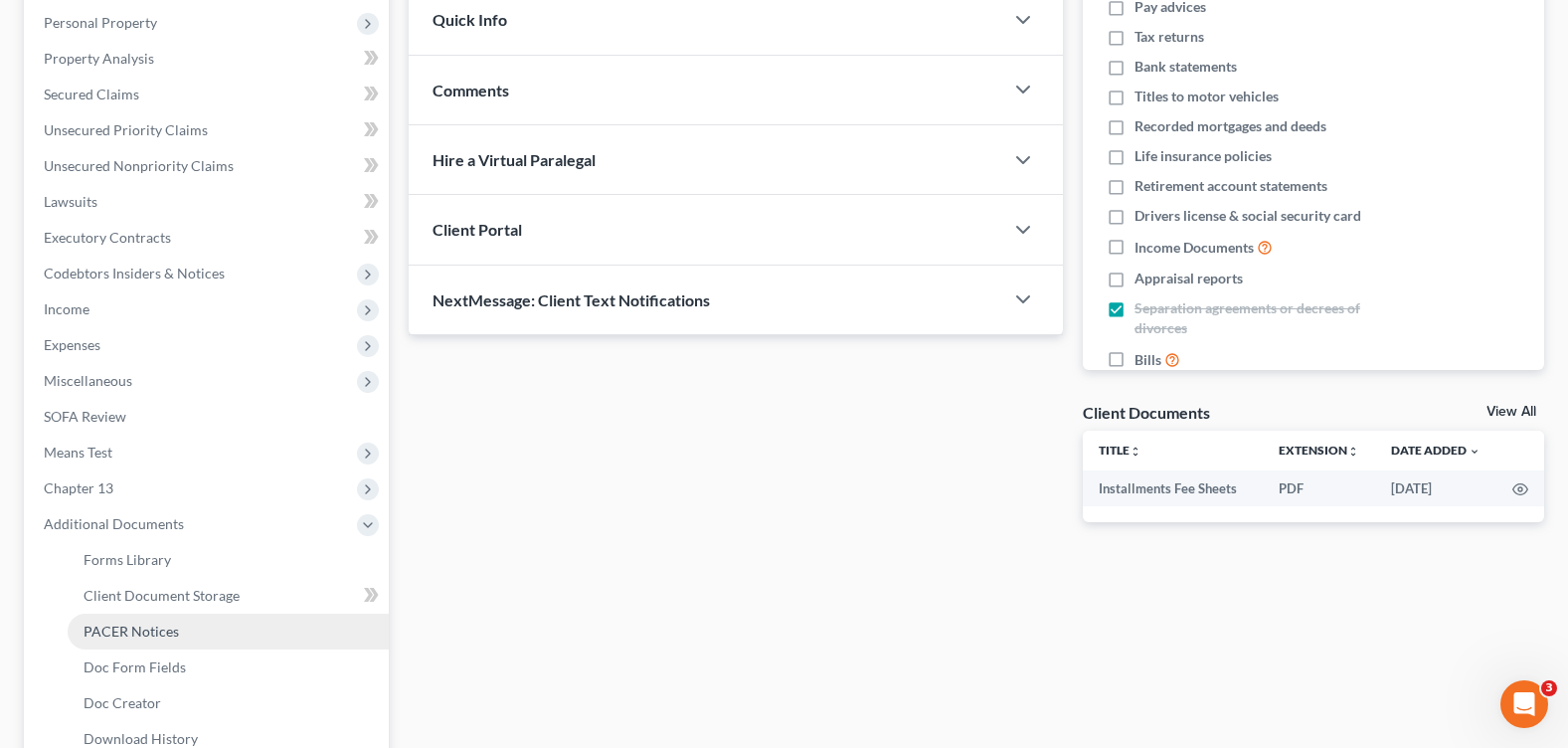
click at [156, 626] on span "PACER Notices" at bounding box center [132, 631] width 96 height 17
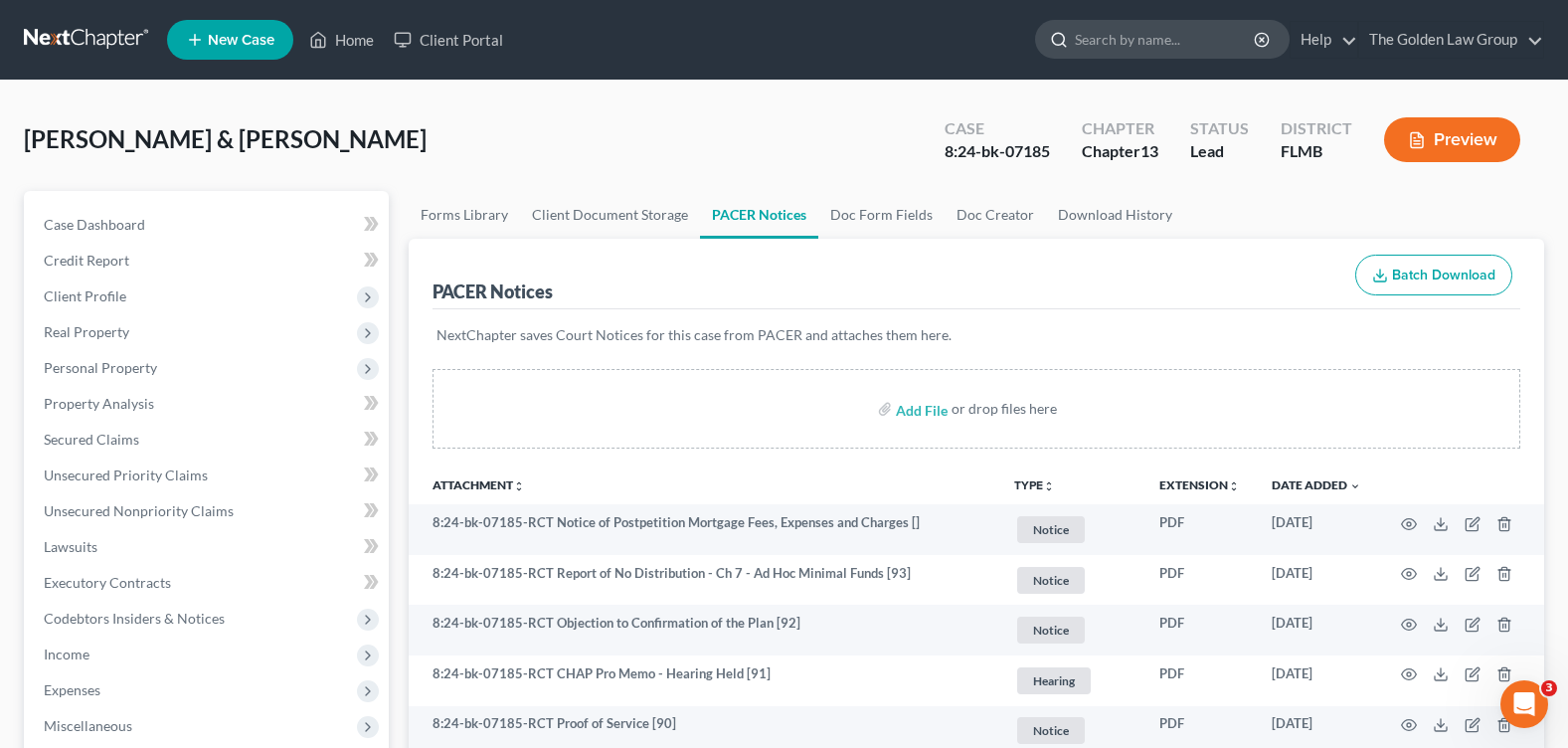
click at [1145, 26] on input "search" at bounding box center [1166, 39] width 182 height 37
type input "fox"
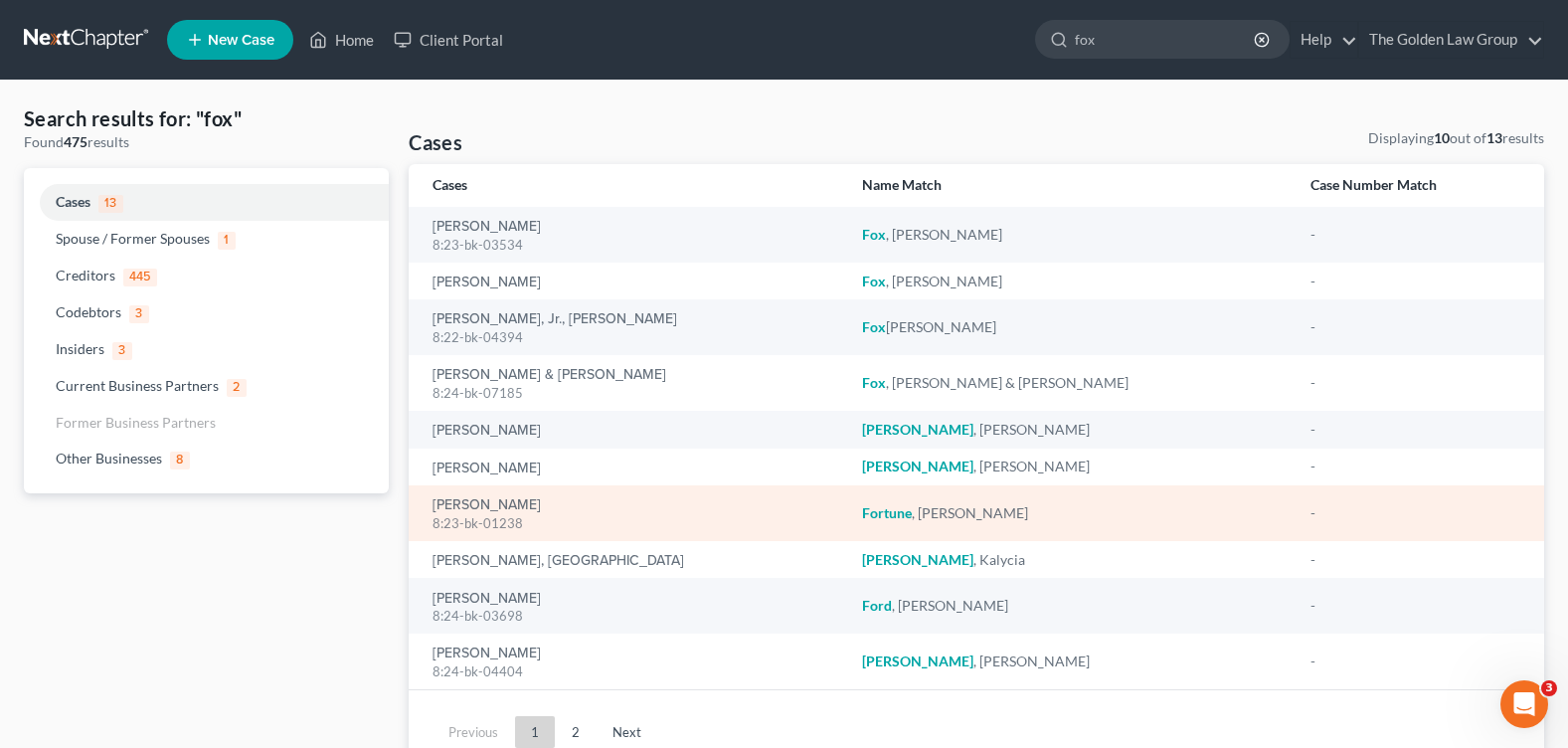
scroll to position [86, 0]
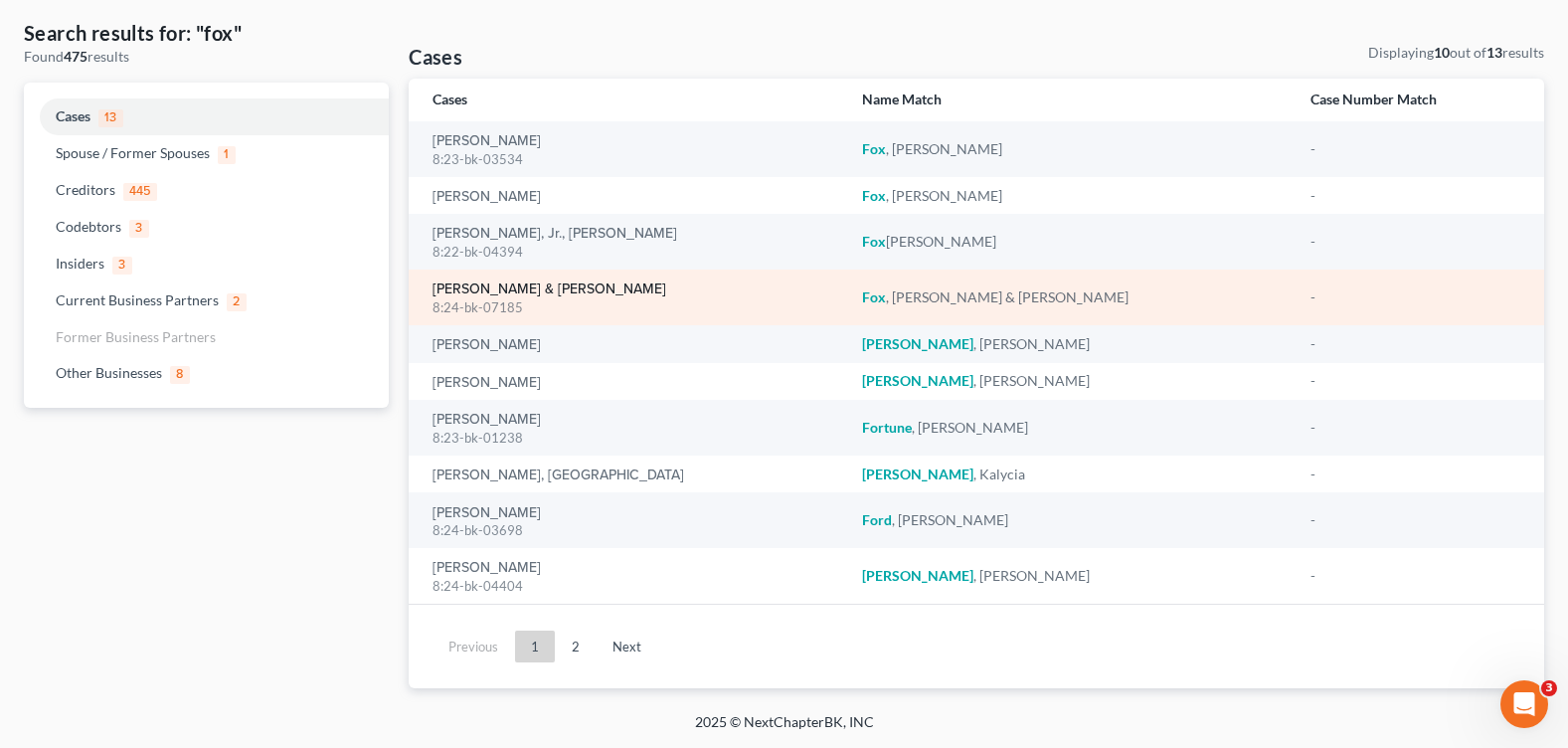
click at [476, 296] on link "[PERSON_NAME] & [PERSON_NAME]" at bounding box center [549, 290] width 234 height 14
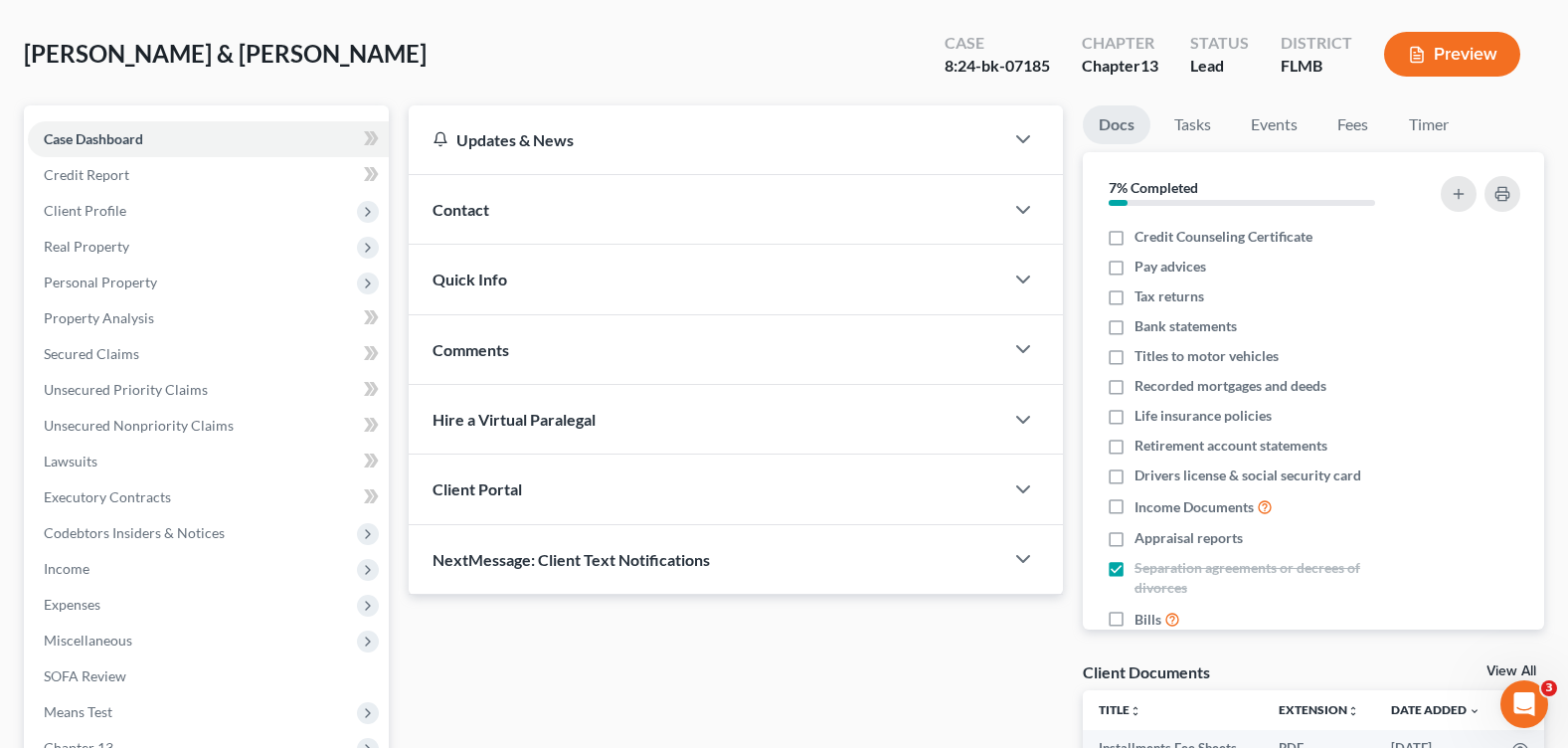
scroll to position [346, 0]
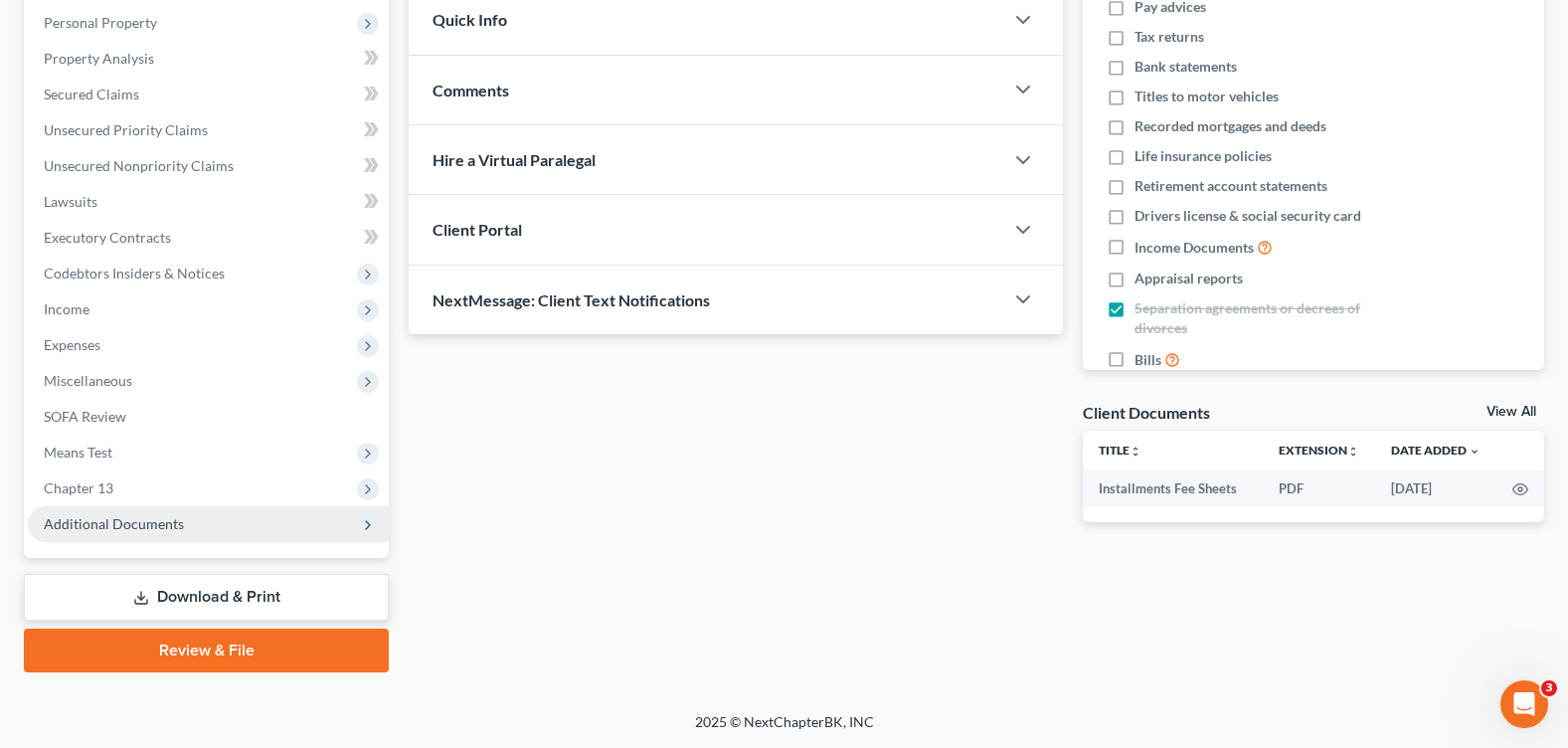
click at [143, 511] on span "Additional Documents" at bounding box center [209, 524] width 361 height 36
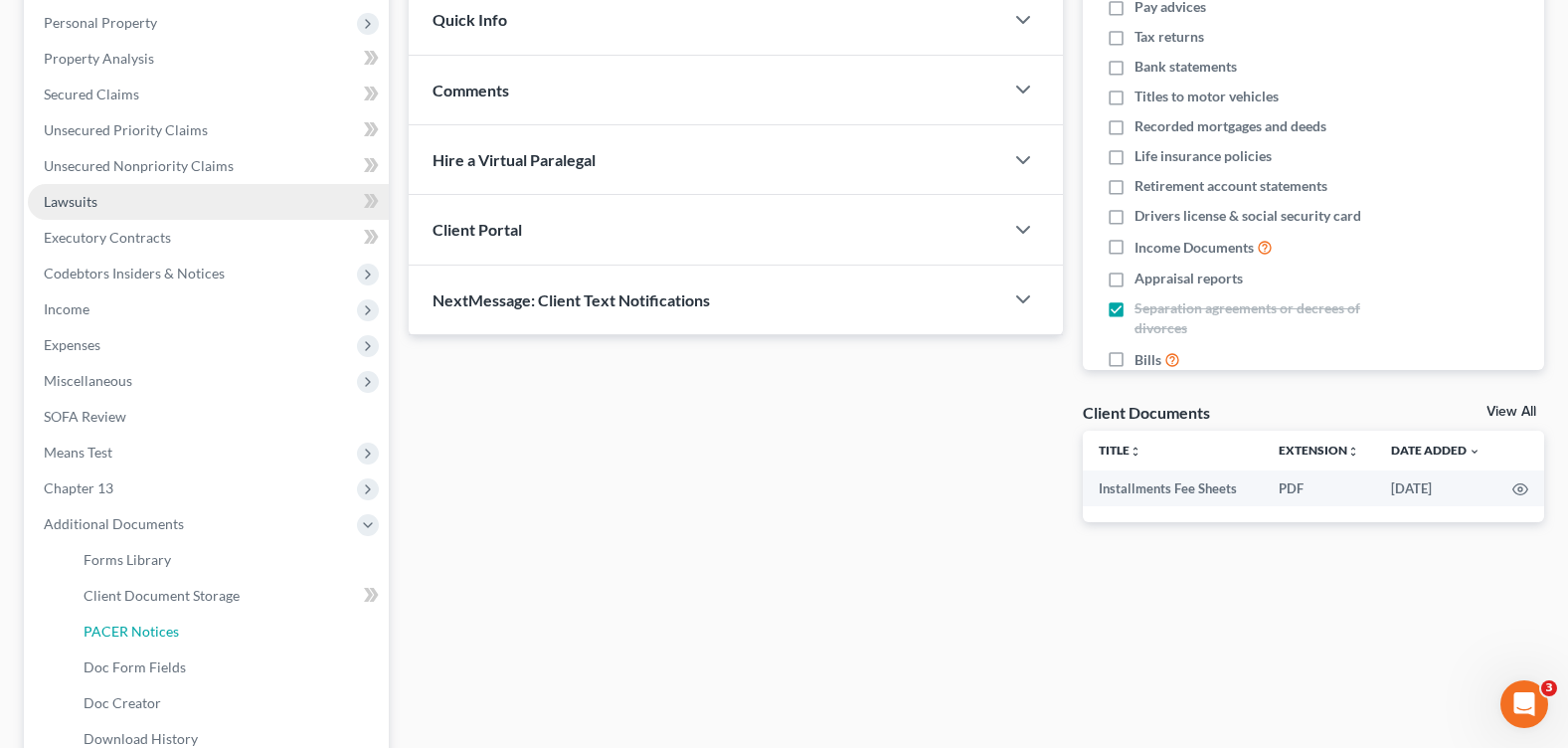
click at [163, 623] on span "PACER Notices" at bounding box center [132, 631] width 96 height 17
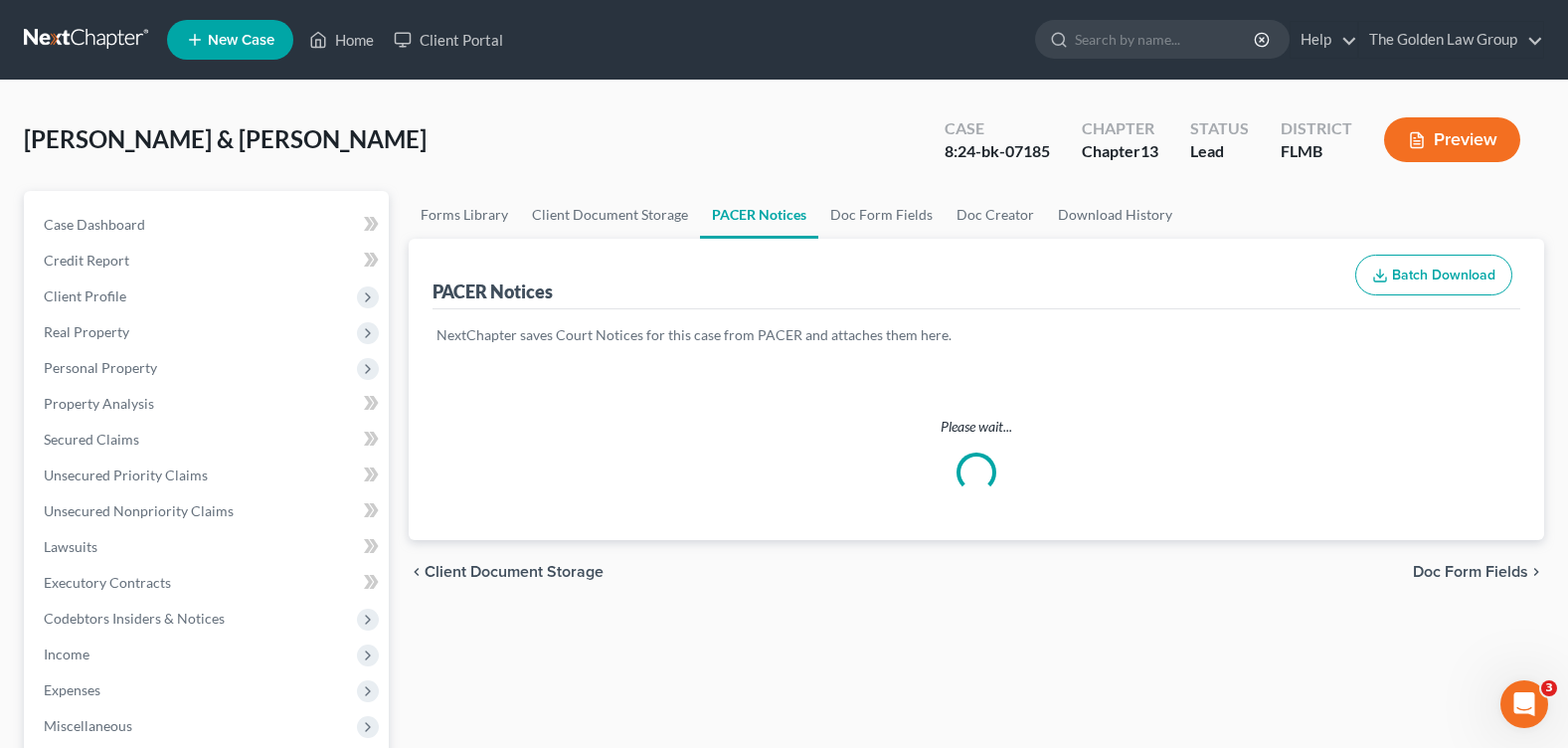
click at [683, 136] on div "Fox, Brittany & Jerome Upgraded Case 8:24-bk-07185 Chapter Chapter 13 Status Le…" at bounding box center [784, 148] width 1520 height 87
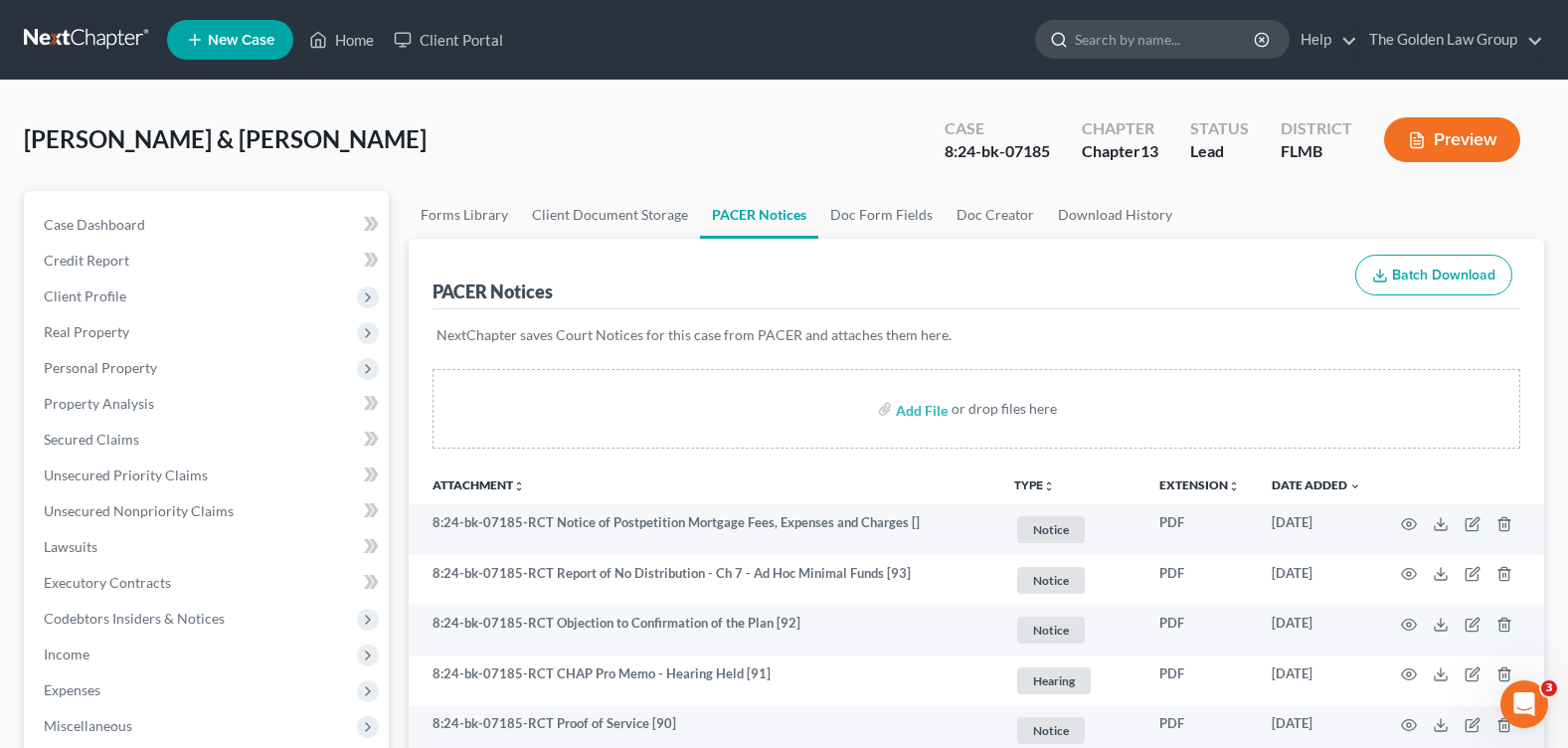
click at [1150, 43] on input "search" at bounding box center [1166, 39] width 182 height 37
type input "wood"
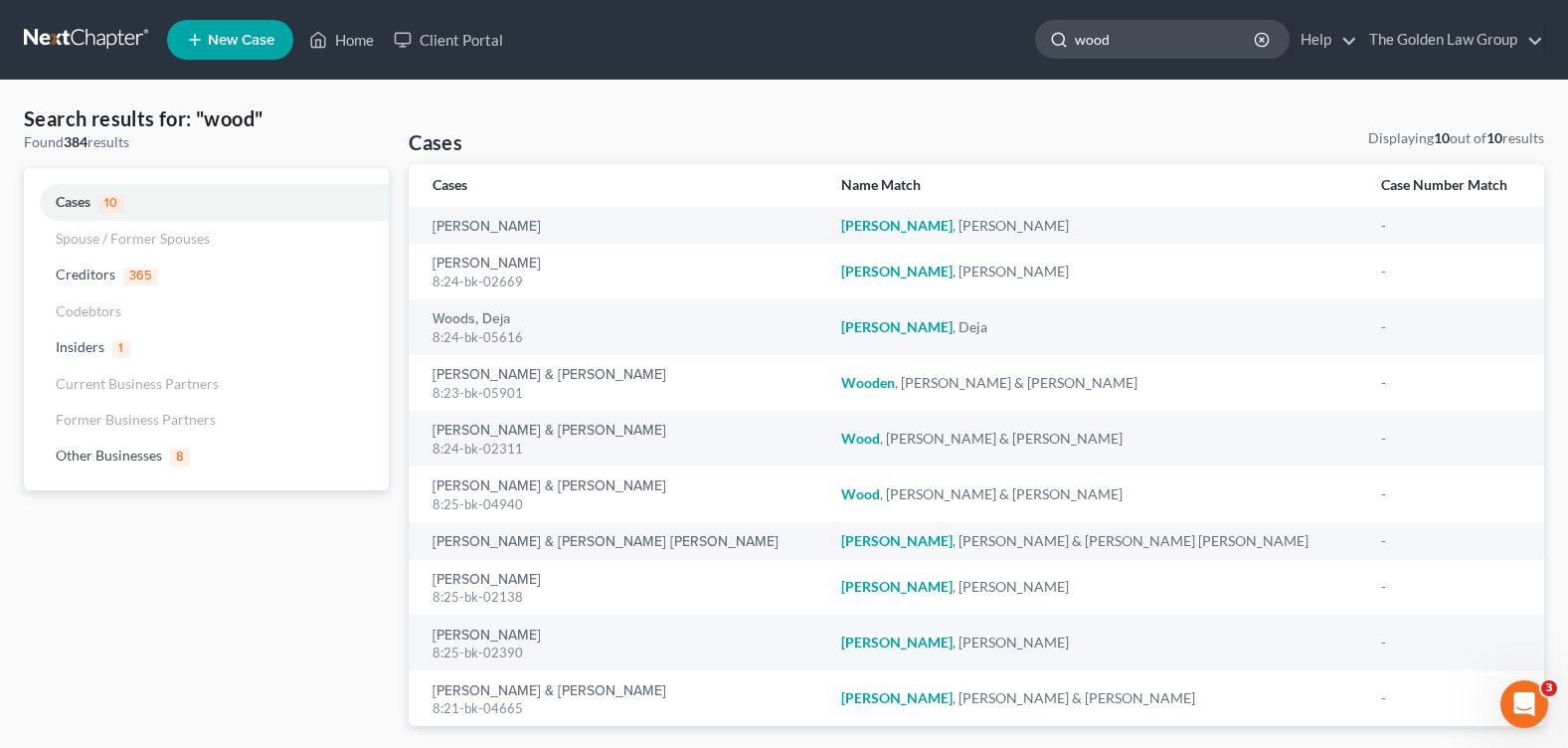
click at [1140, 39] on input "wood" at bounding box center [1166, 39] width 182 height 37
click at [339, 43] on link "Home" at bounding box center [341, 40] width 85 height 36
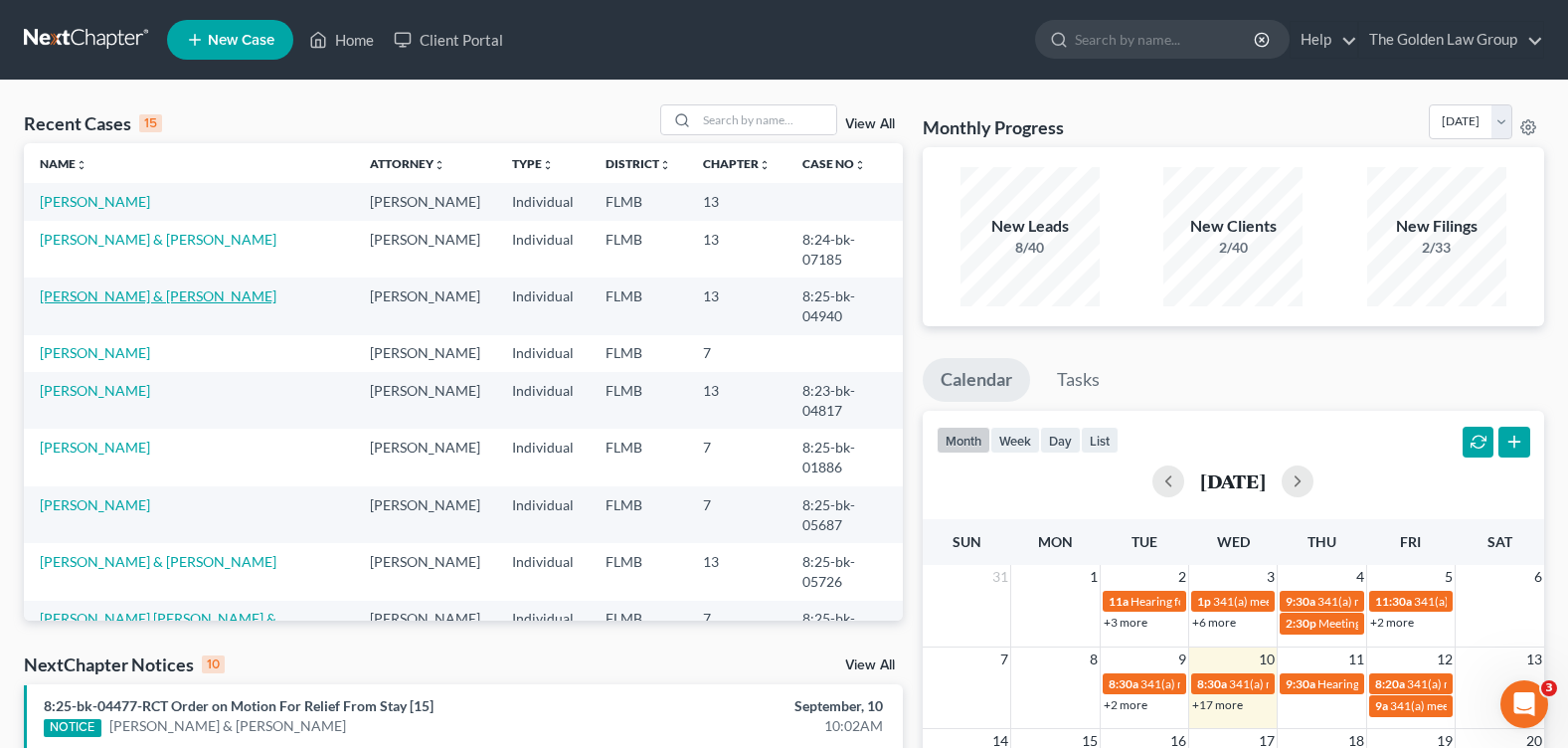
click at [115, 288] on link "[PERSON_NAME] & [PERSON_NAME]" at bounding box center [158, 296] width 237 height 17
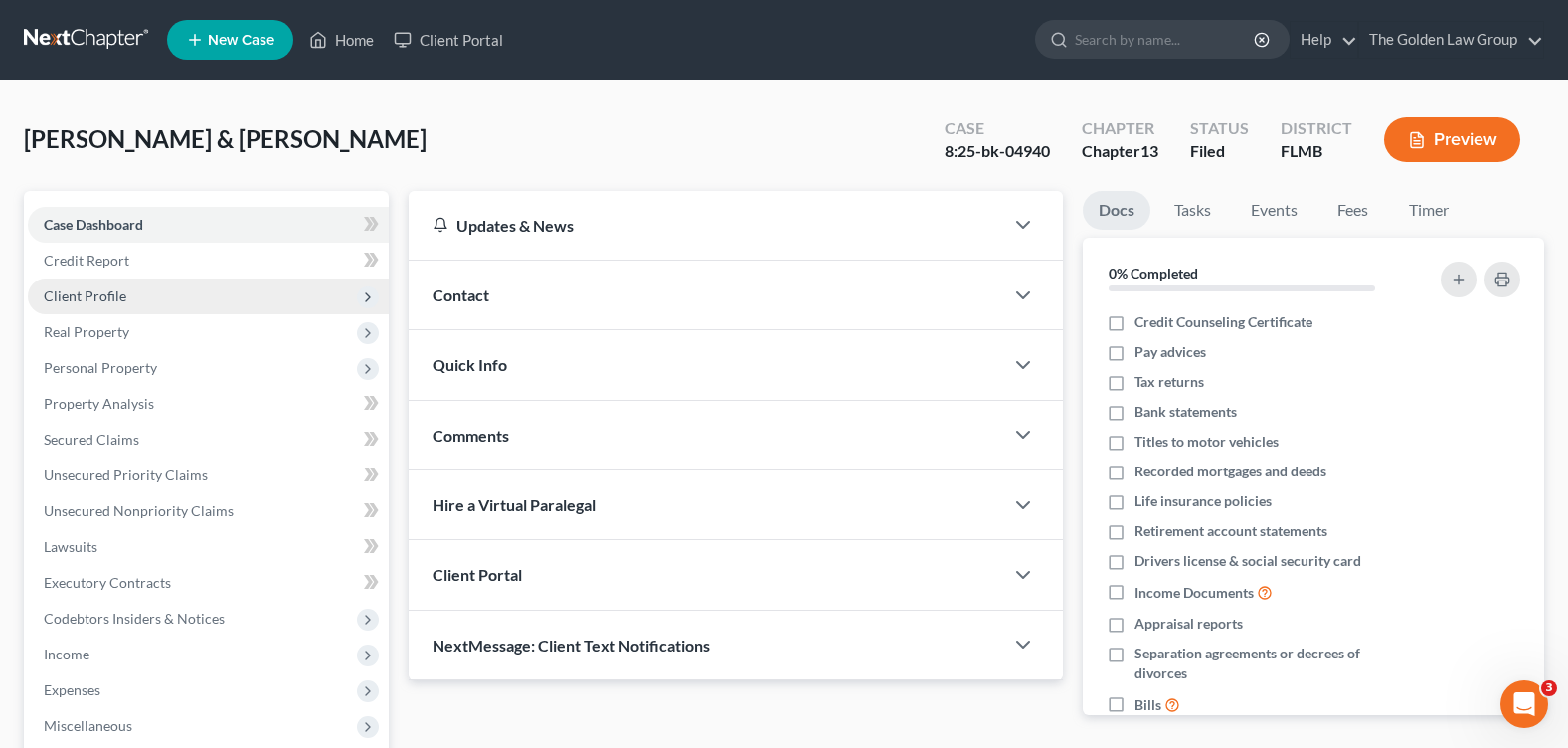
click at [114, 295] on span "Client Profile" at bounding box center [85, 296] width 83 height 17
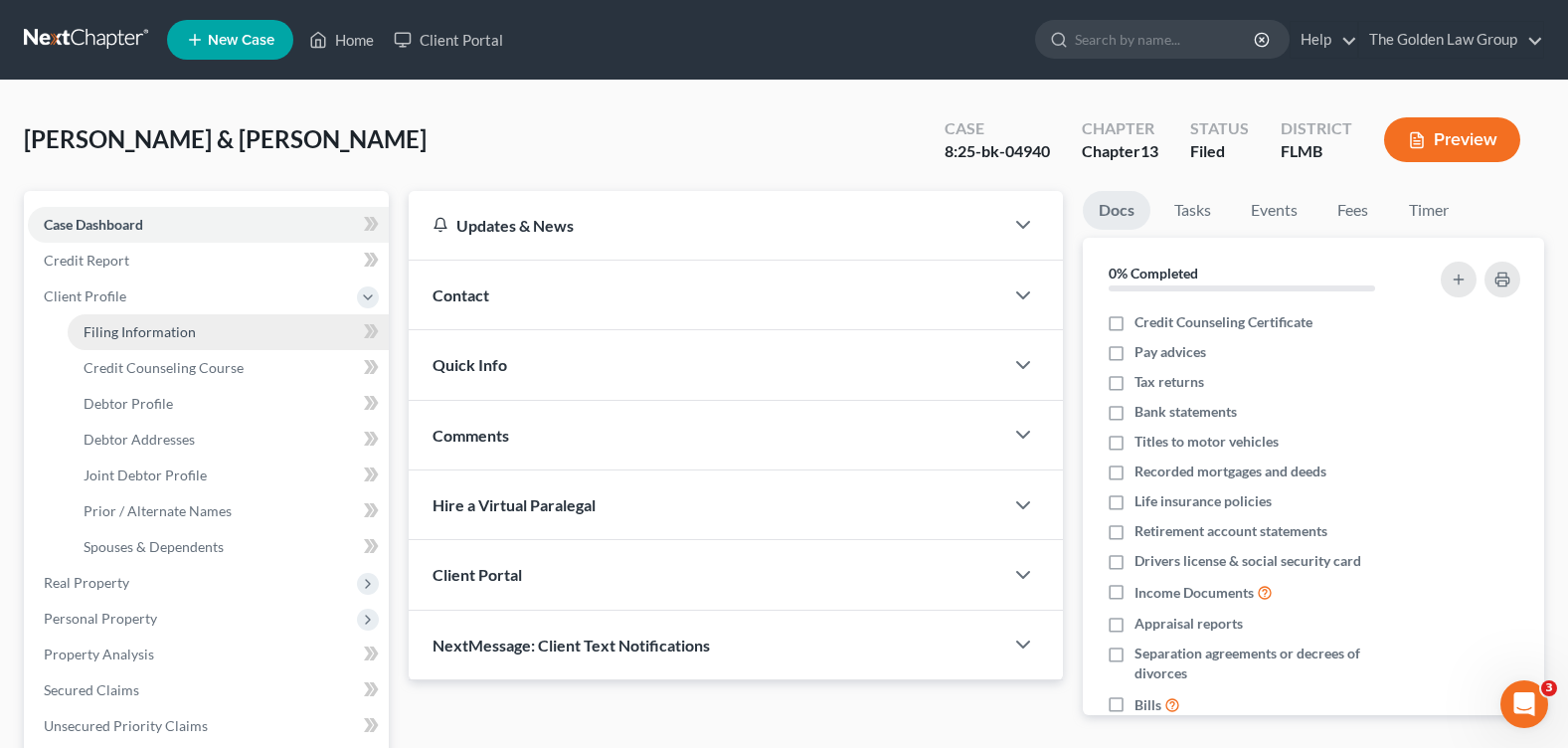
click at [147, 328] on span "Filing Information" at bounding box center [140, 332] width 113 height 17
select select "1"
select select "3"
select select "9"
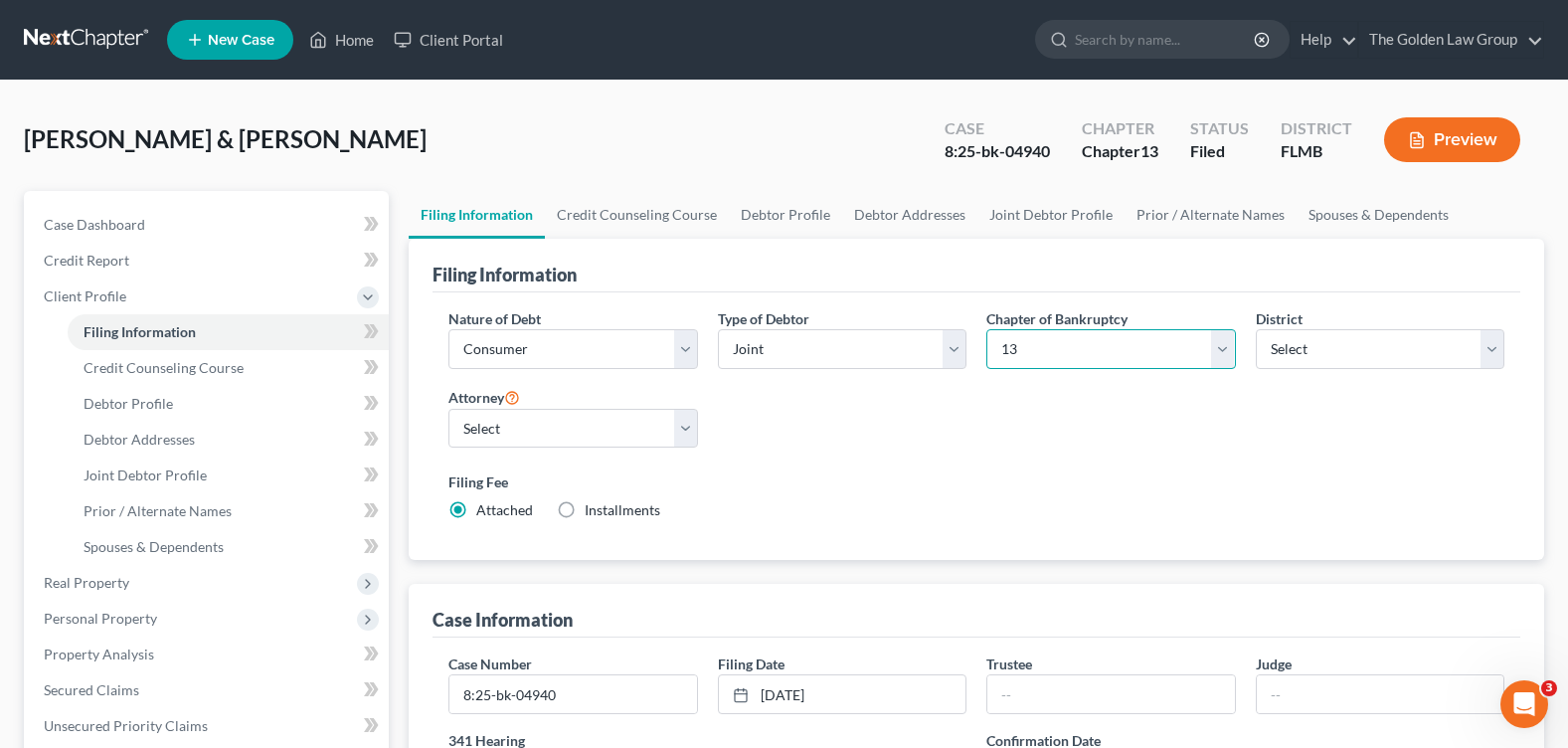
click at [1109, 347] on select "Select 7 11 12 13" at bounding box center [1110, 350] width 249 height 40
select select "0"
click at [986, 330] on select "Select 7 11 12 13" at bounding box center [1110, 350] width 249 height 40
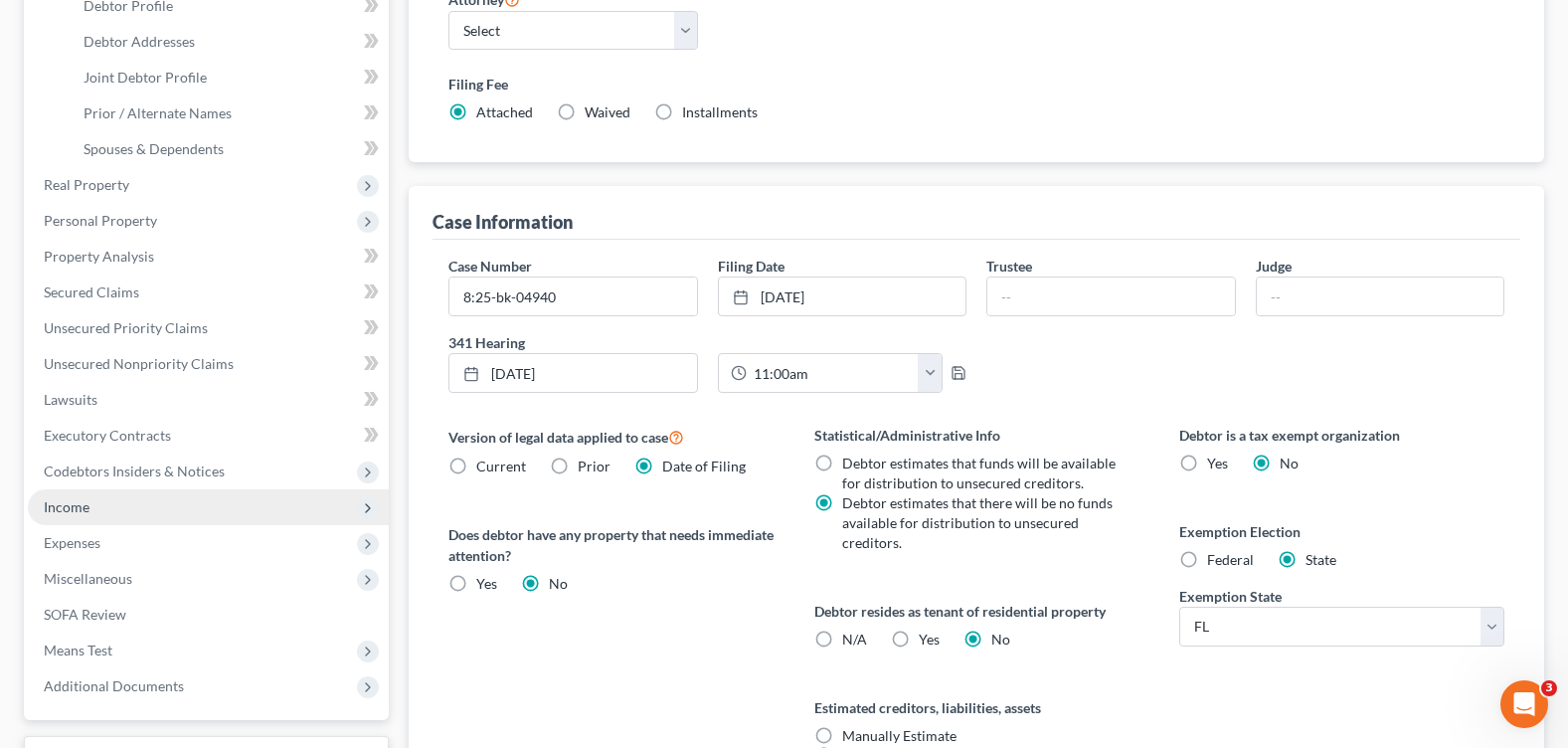
click at [134, 505] on span "Income" at bounding box center [209, 507] width 361 height 36
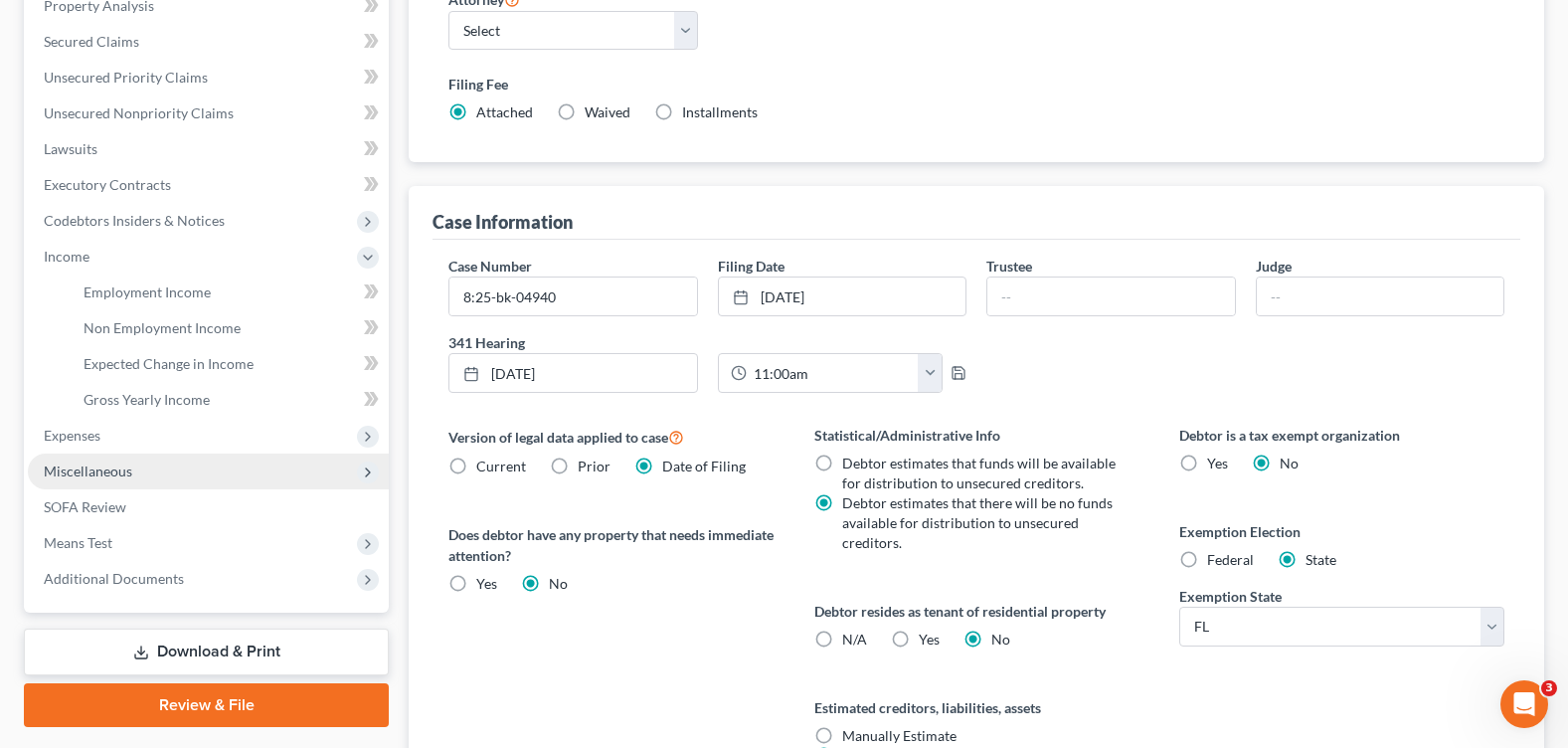
click at [114, 468] on span "Miscellaneous" at bounding box center [88, 470] width 89 height 17
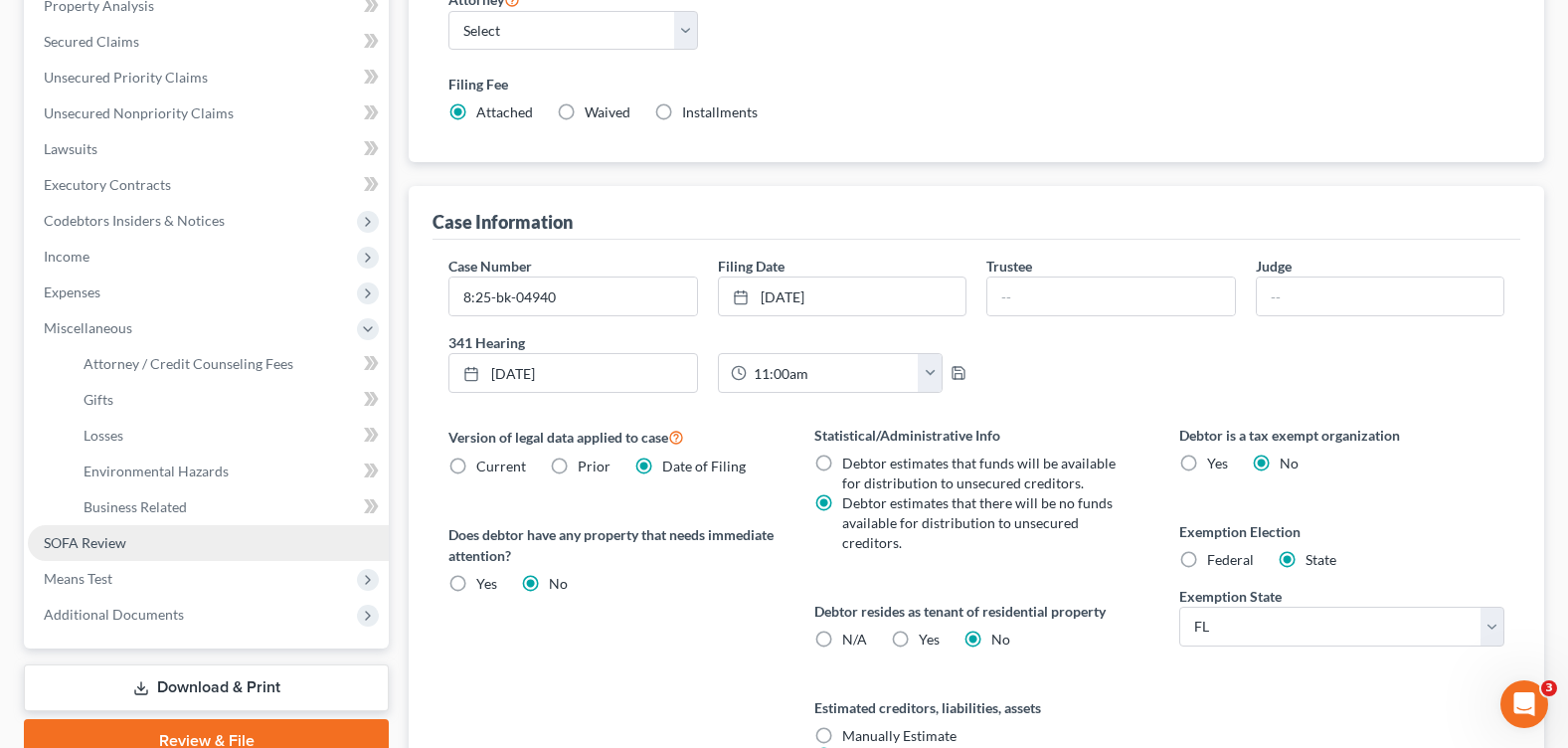
click at [134, 547] on link "SOFA Review" at bounding box center [209, 543] width 361 height 36
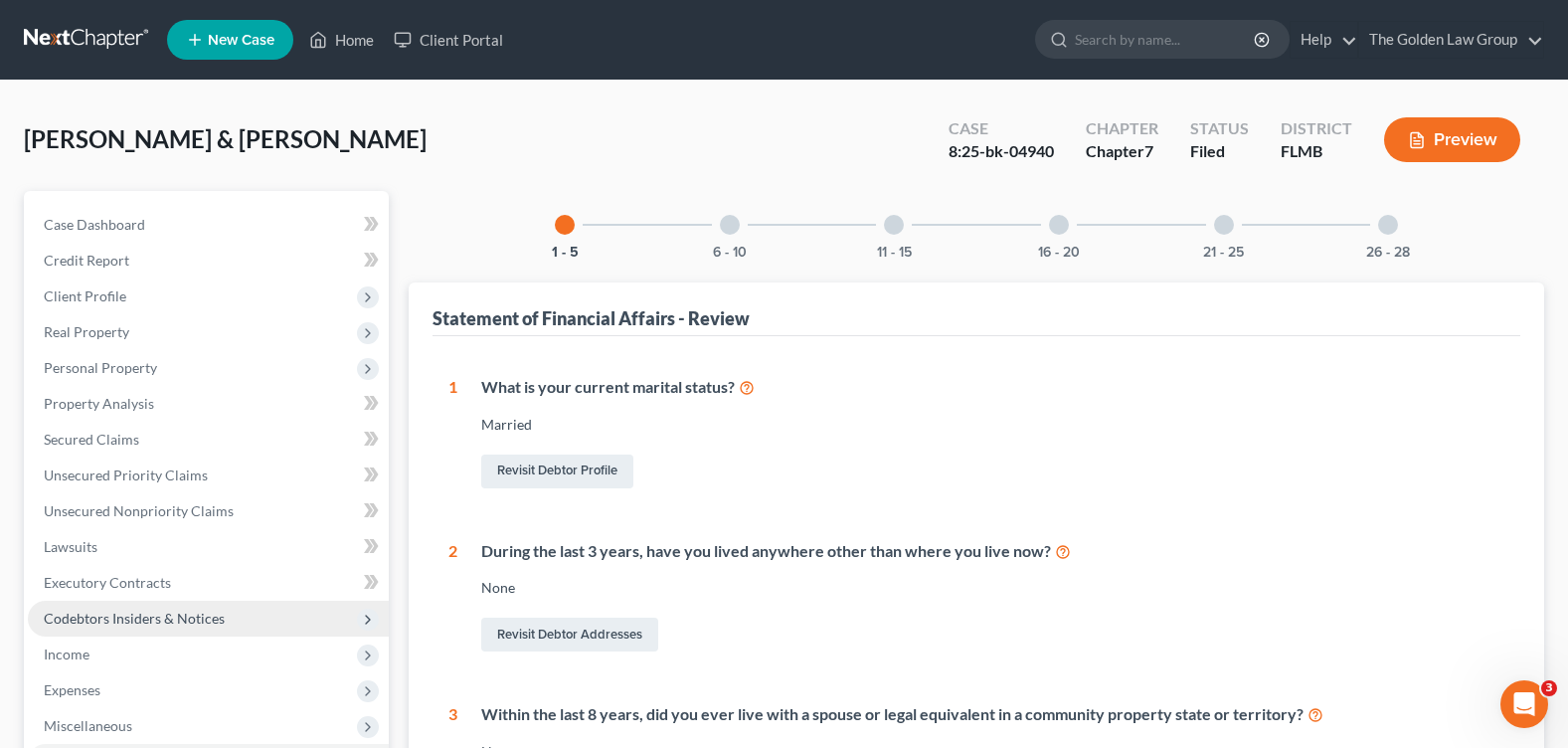
scroll to position [199, 0]
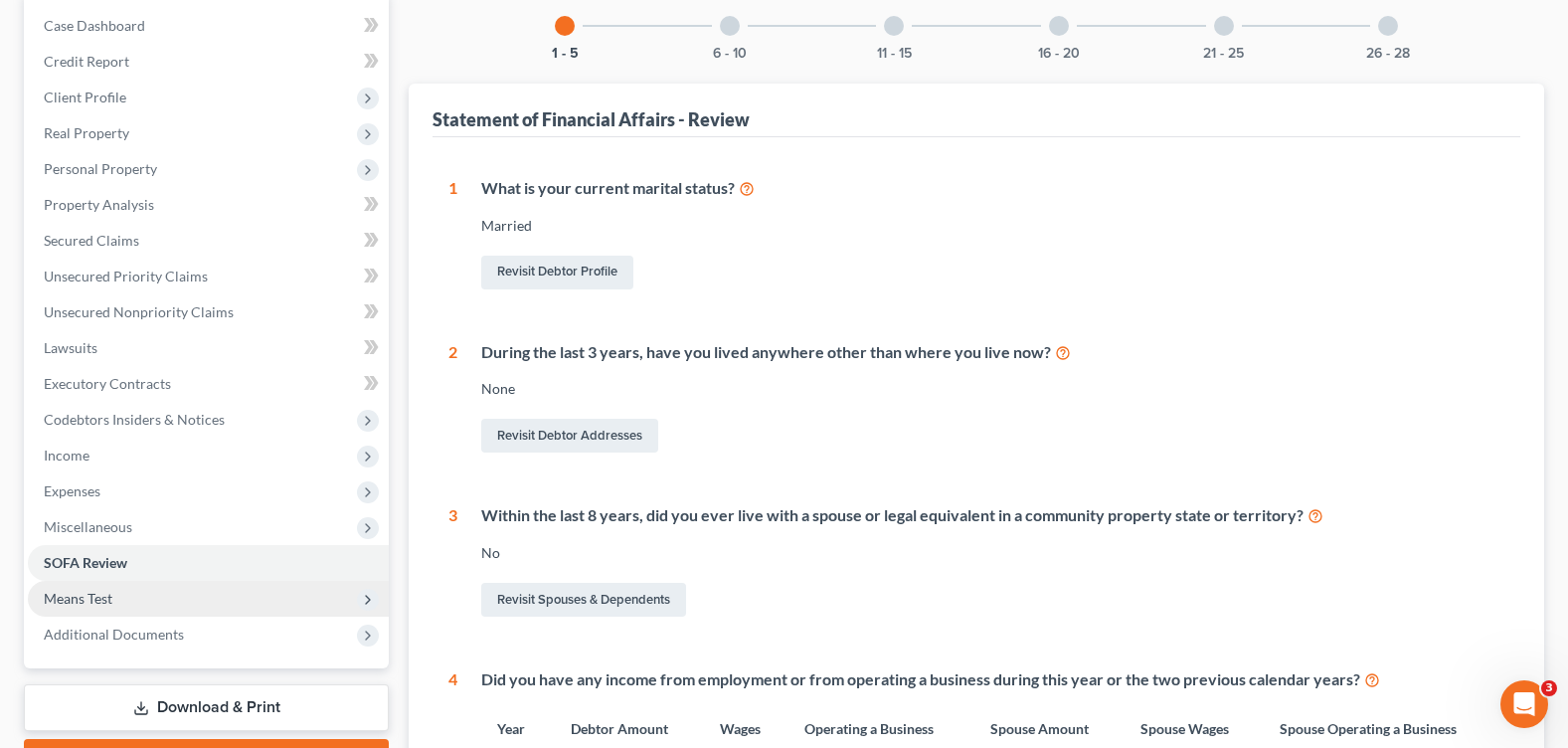
click at [118, 592] on span "Means Test" at bounding box center [209, 599] width 361 height 36
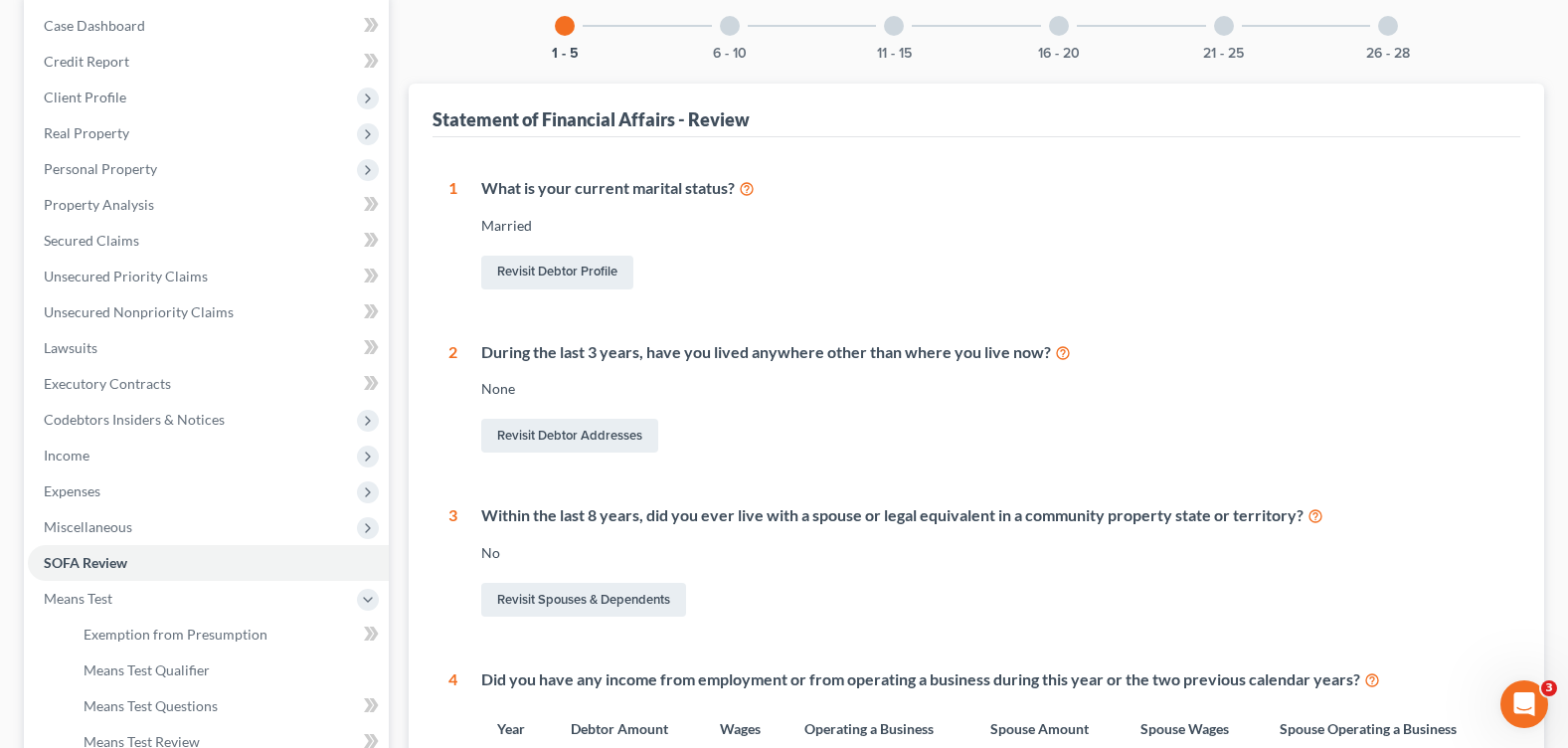
click at [903, 377] on div "During the last 3 years, have you lived anywhere other than where you live now?…" at bounding box center [980, 399] width 1047 height 117
click at [218, 665] on link "Means Test Qualifier" at bounding box center [229, 671] width 321 height 36
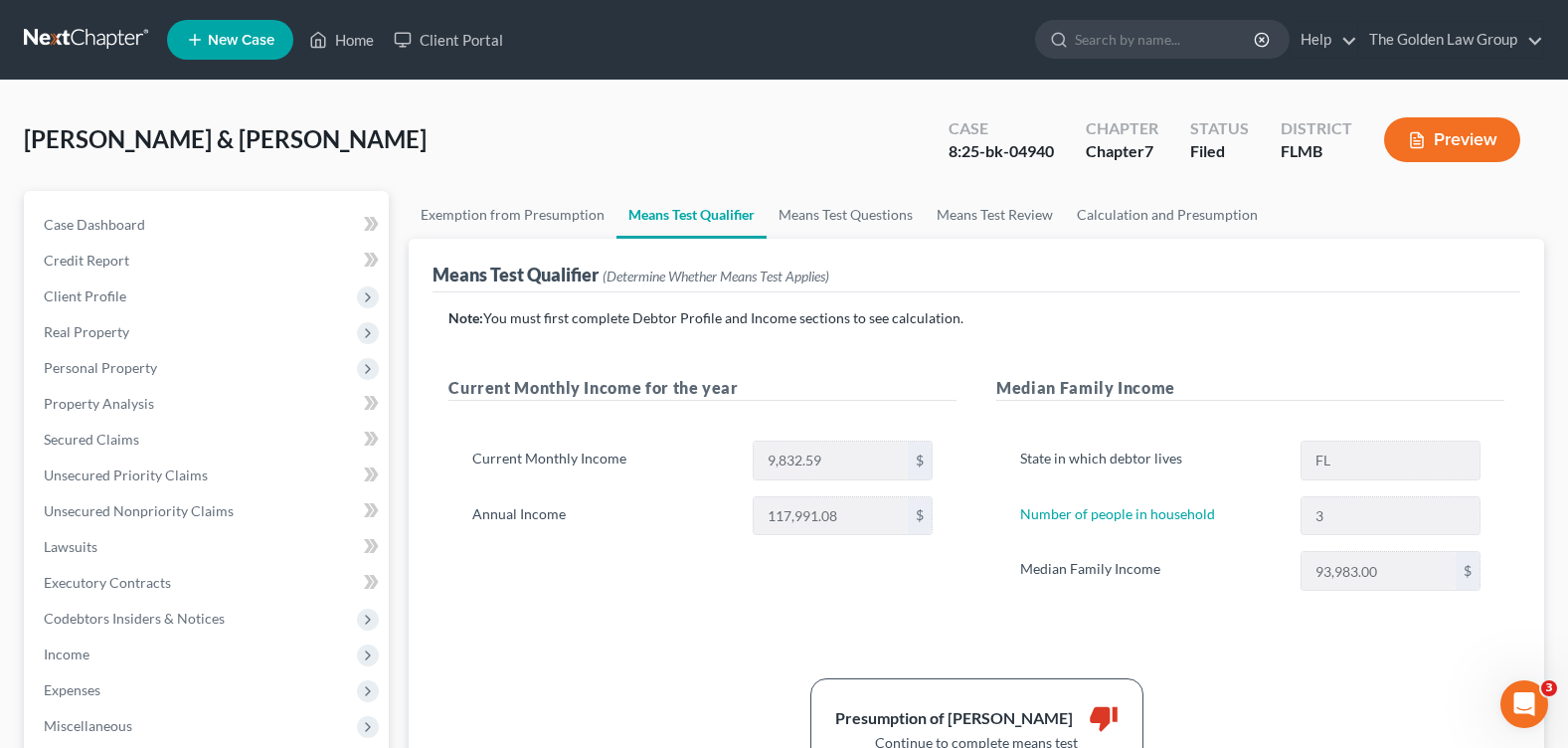
click at [741, 155] on div "Wood, Johnathan & Kera Upgraded Case 8:25-bk-04940 Chapter Chapter 7 Status Fil…" at bounding box center [784, 148] width 1520 height 87
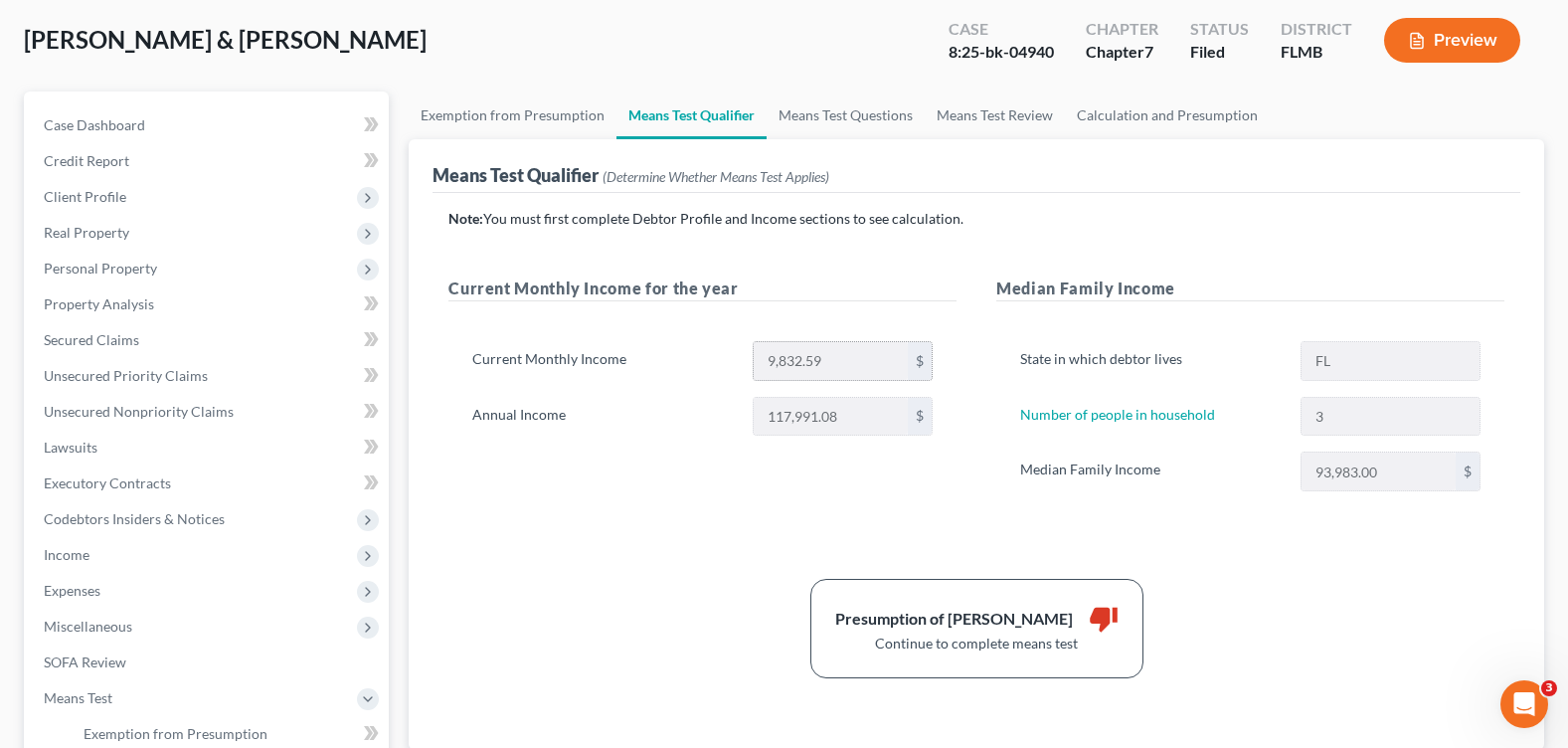
scroll to position [199, 0]
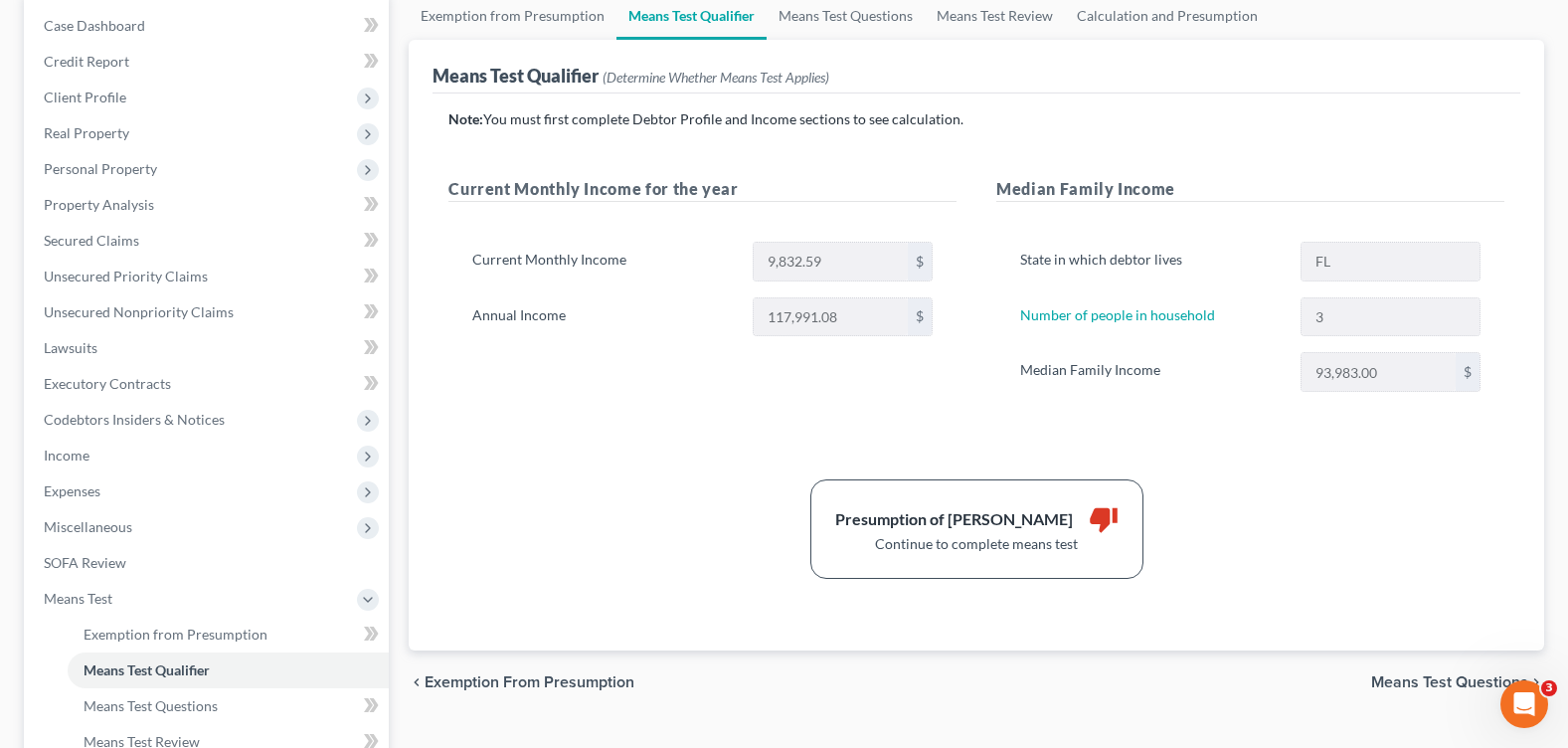
click at [620, 448] on div "Note: You must first complete Debtor Profile and Income sections to see calcula…" at bounding box center [976, 345] width 1056 height 469
click at [602, 403] on div "Current Monthly Income for the year Current Monthly Income 9,832.59 $ Annual In…" at bounding box center [702, 304] width 548 height 255
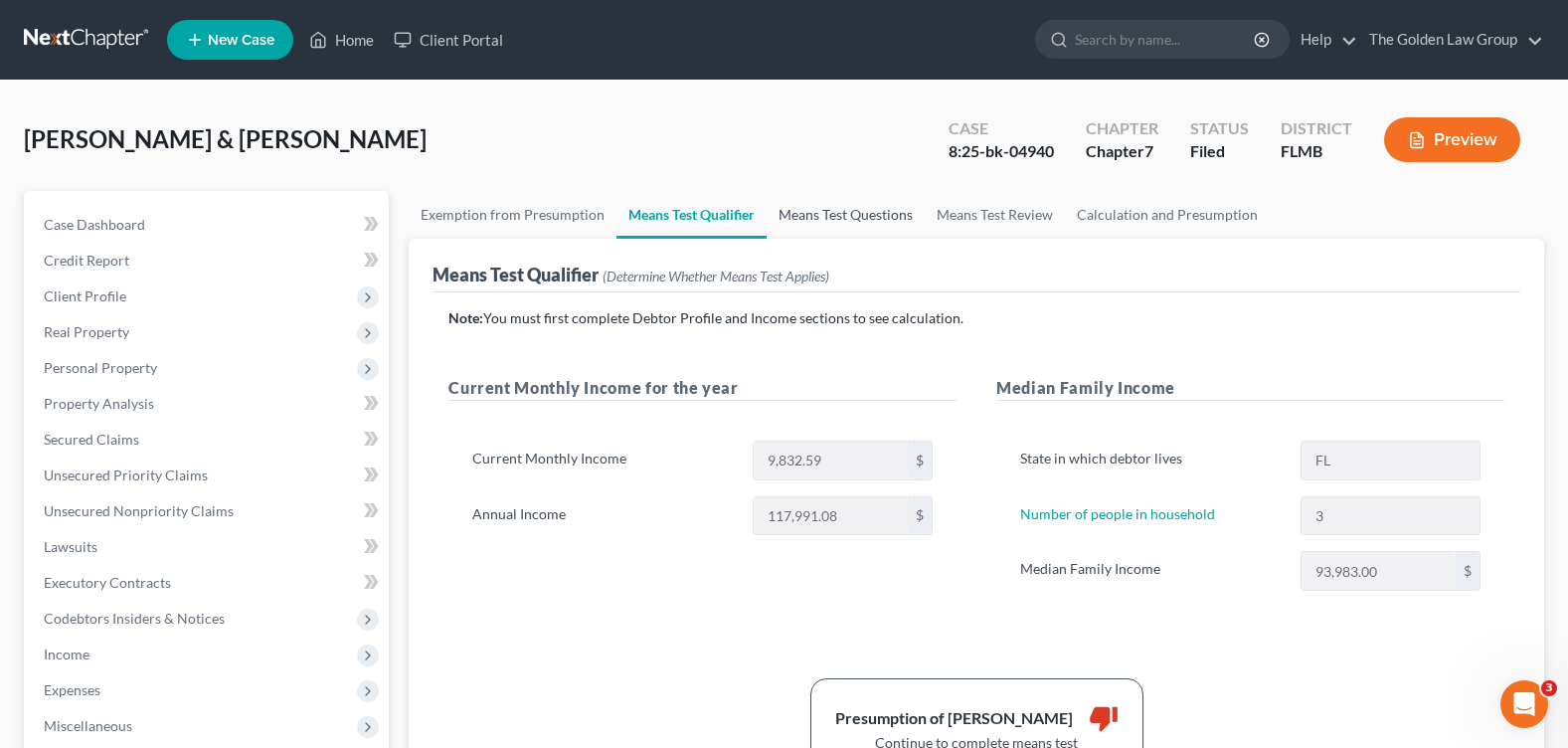
click at [799, 217] on link "Means Test Questions" at bounding box center [845, 215] width 158 height 48
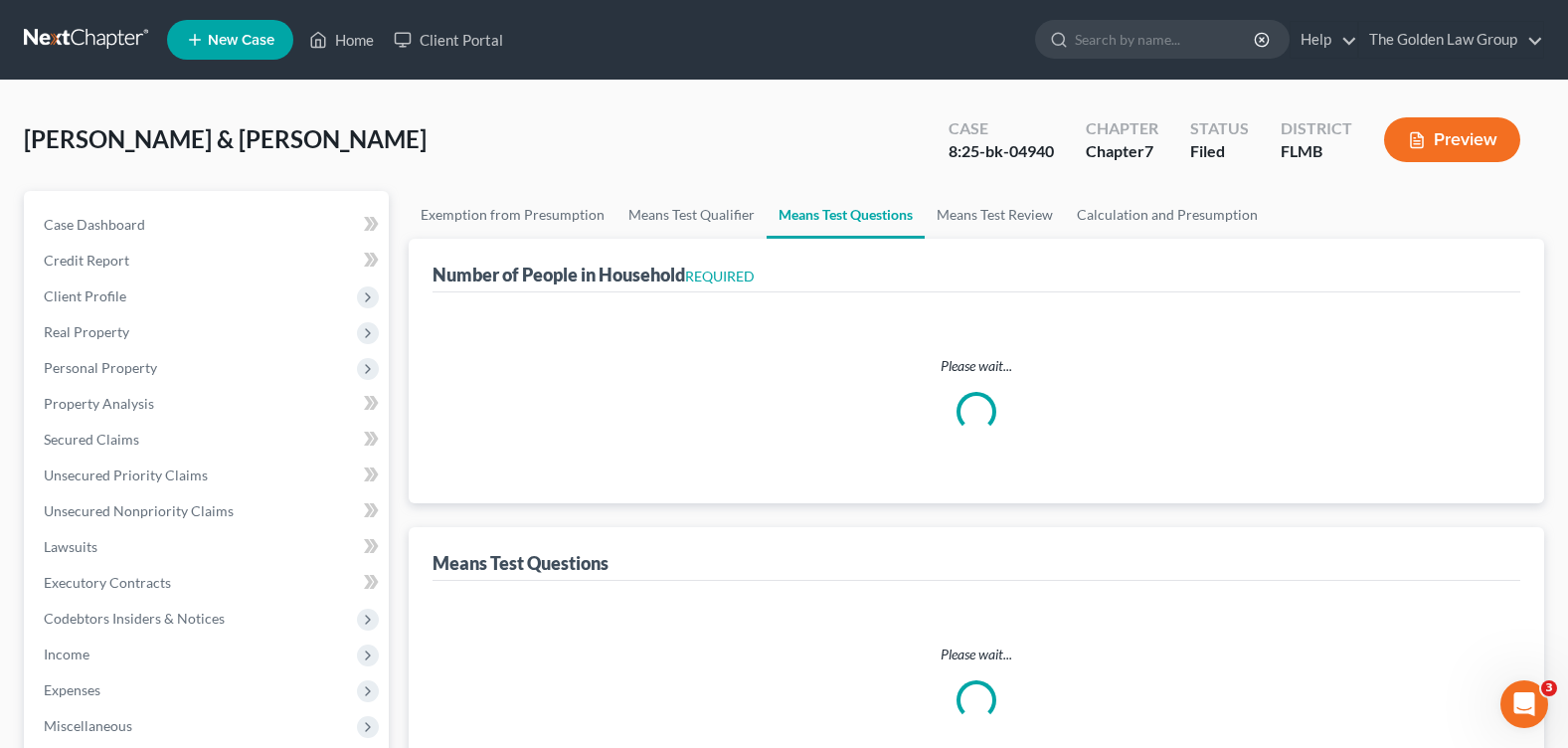
select select "1"
select select "60"
select select "3"
select select "0"
select select "2"
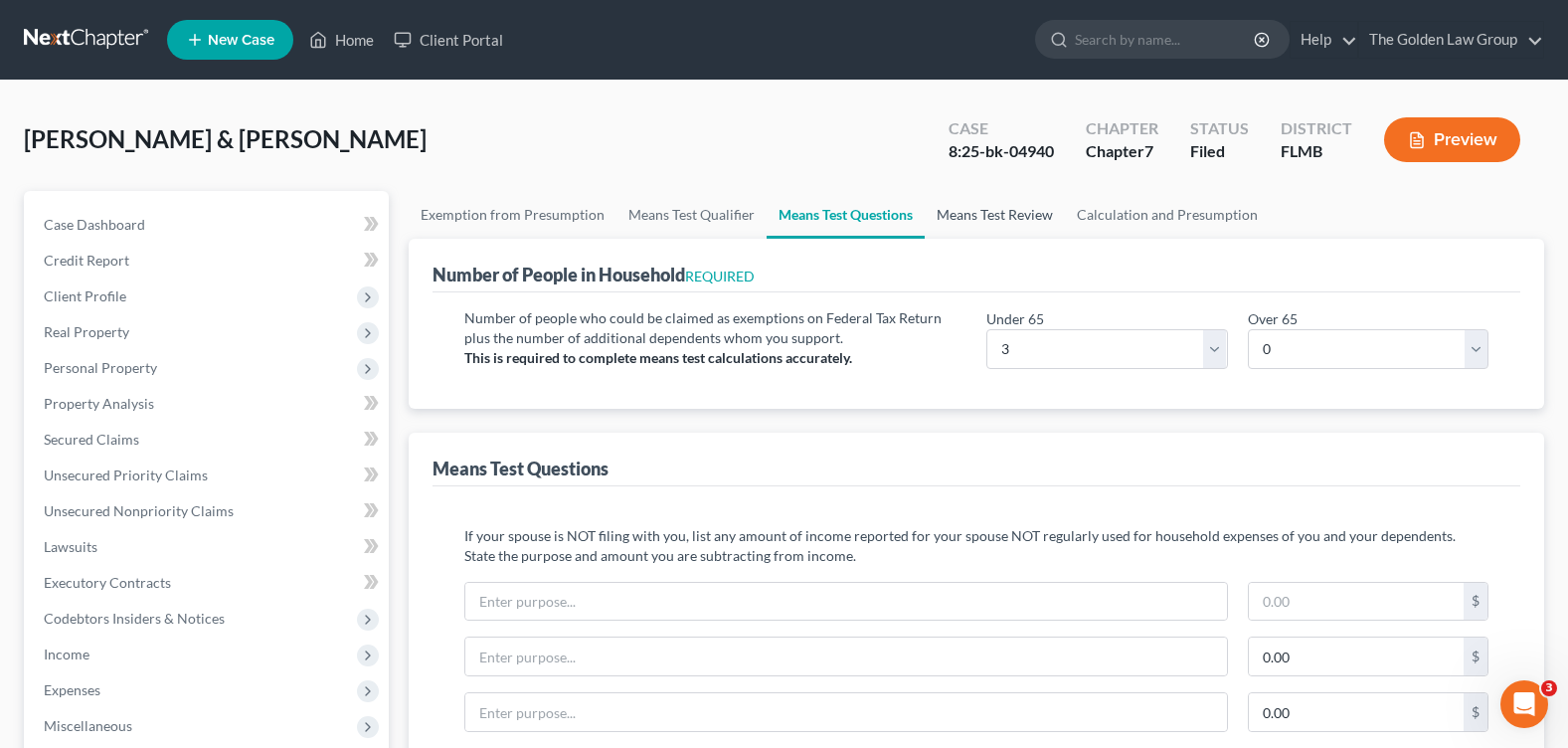
click at [970, 211] on link "Means Test Review" at bounding box center [994, 215] width 140 height 48
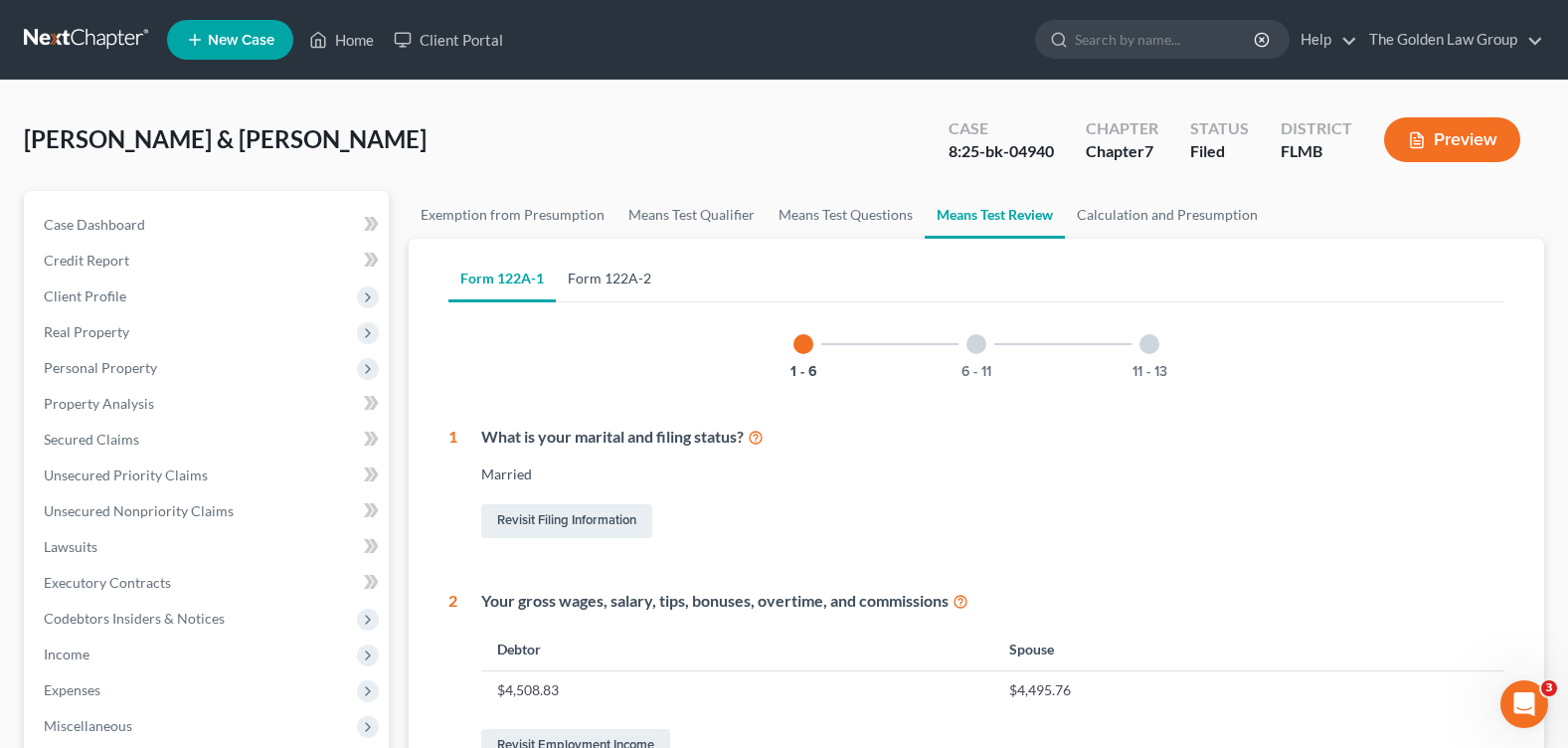
click at [614, 282] on link "Form 122A-2" at bounding box center [610, 279] width 108 height 48
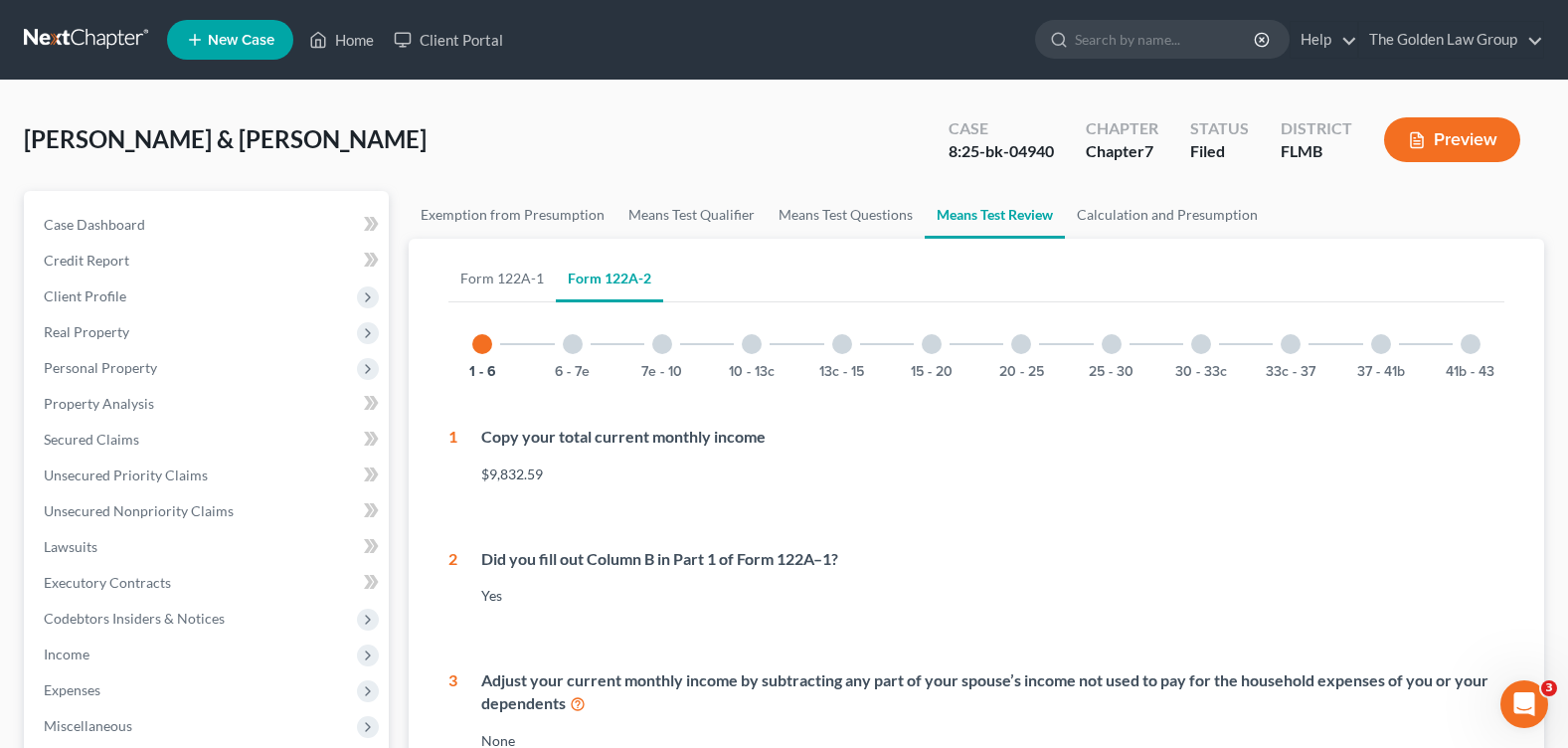
click at [671, 355] on div "7e - 10" at bounding box center [663, 345] width 68 height 68
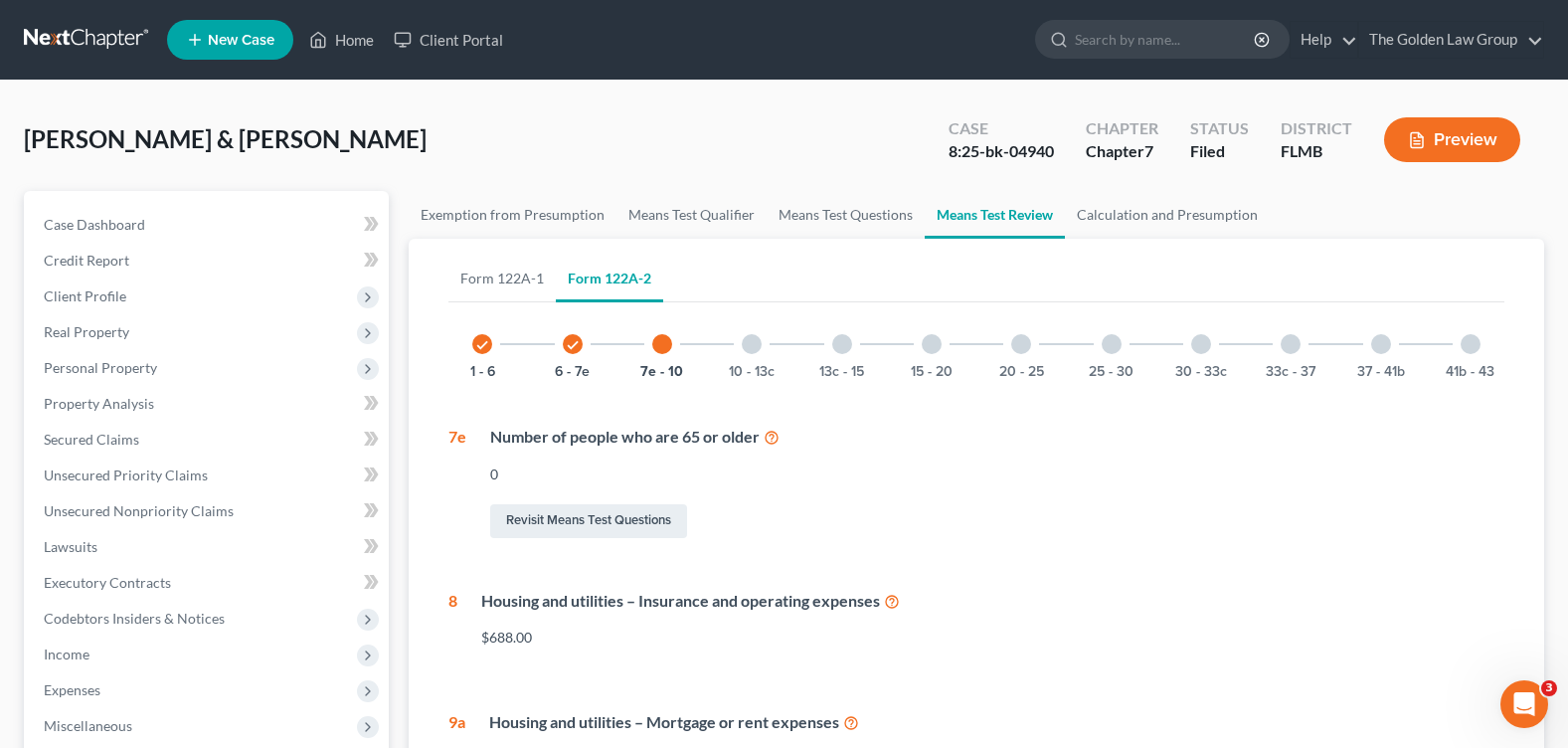
click at [845, 341] on div at bounding box center [842, 345] width 20 height 20
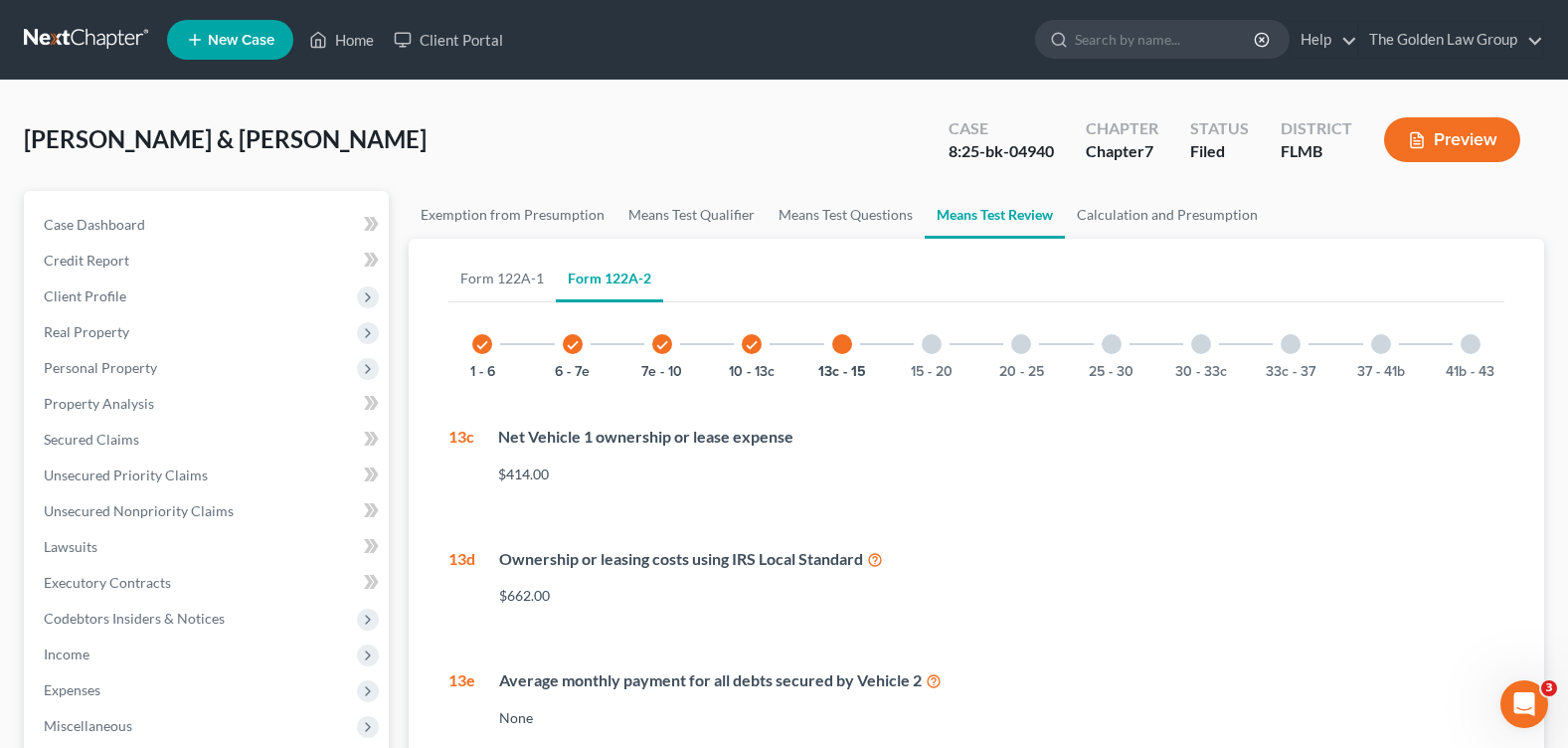
click at [936, 343] on div at bounding box center [931, 345] width 20 height 20
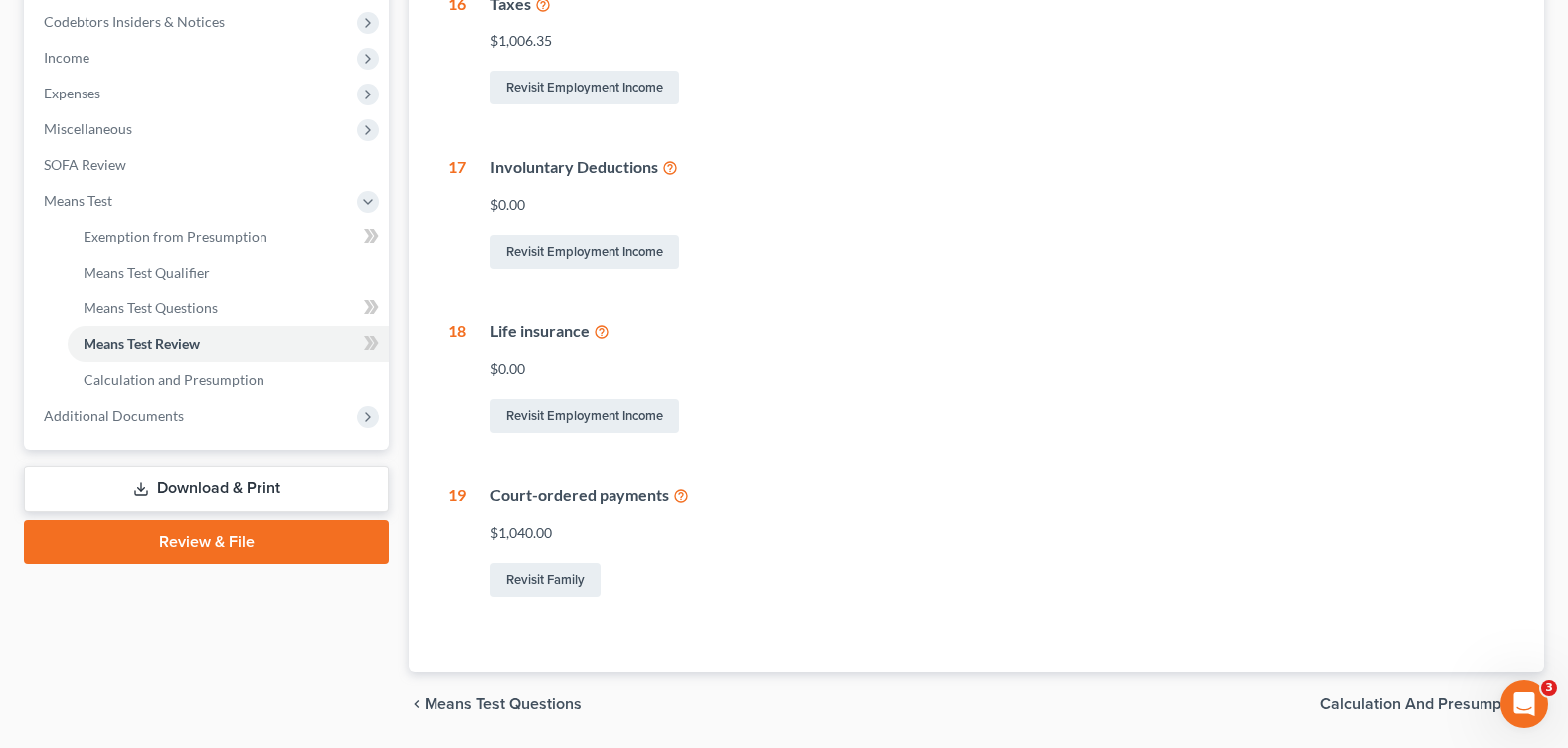
scroll to position [199, 0]
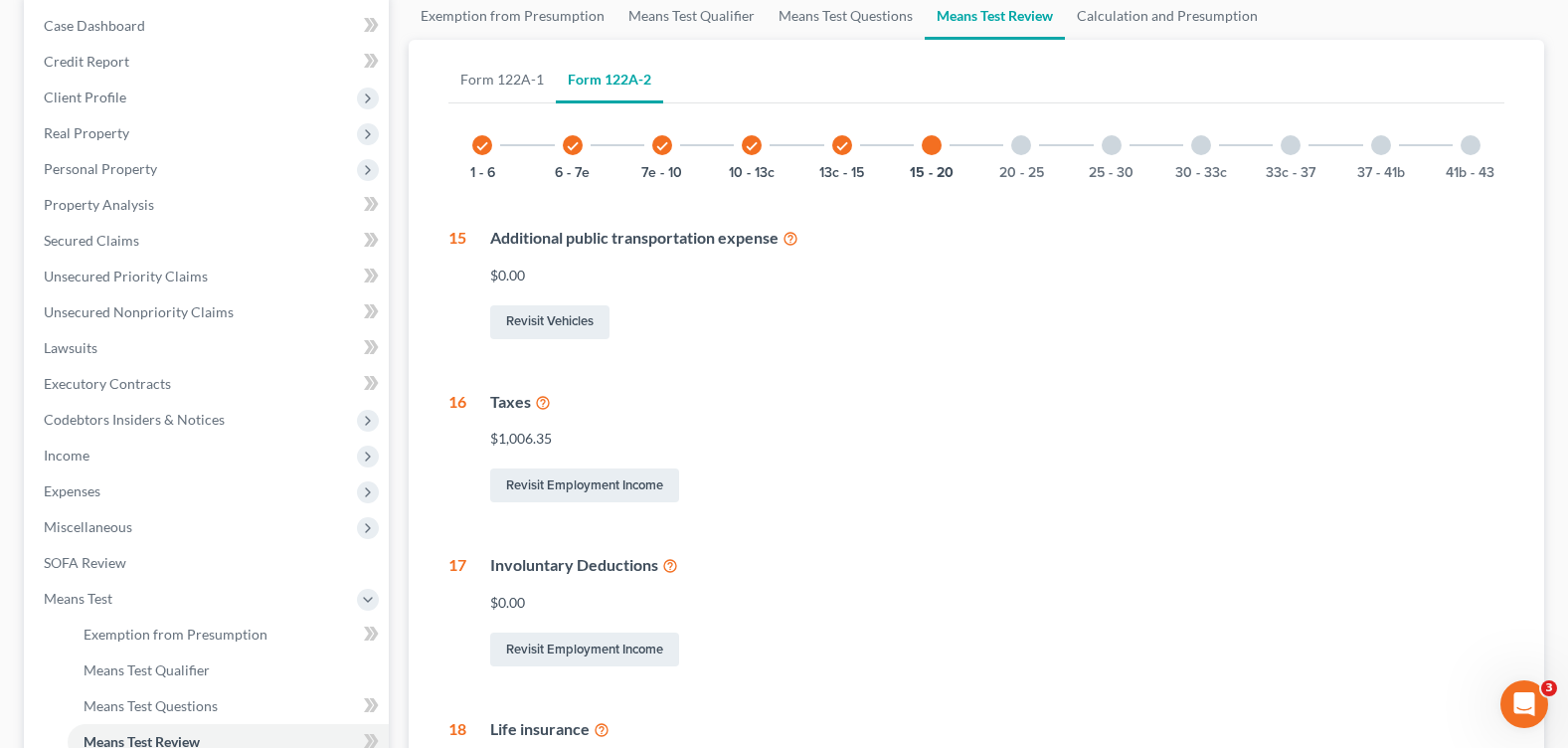
click at [1020, 139] on div at bounding box center [1021, 145] width 20 height 20
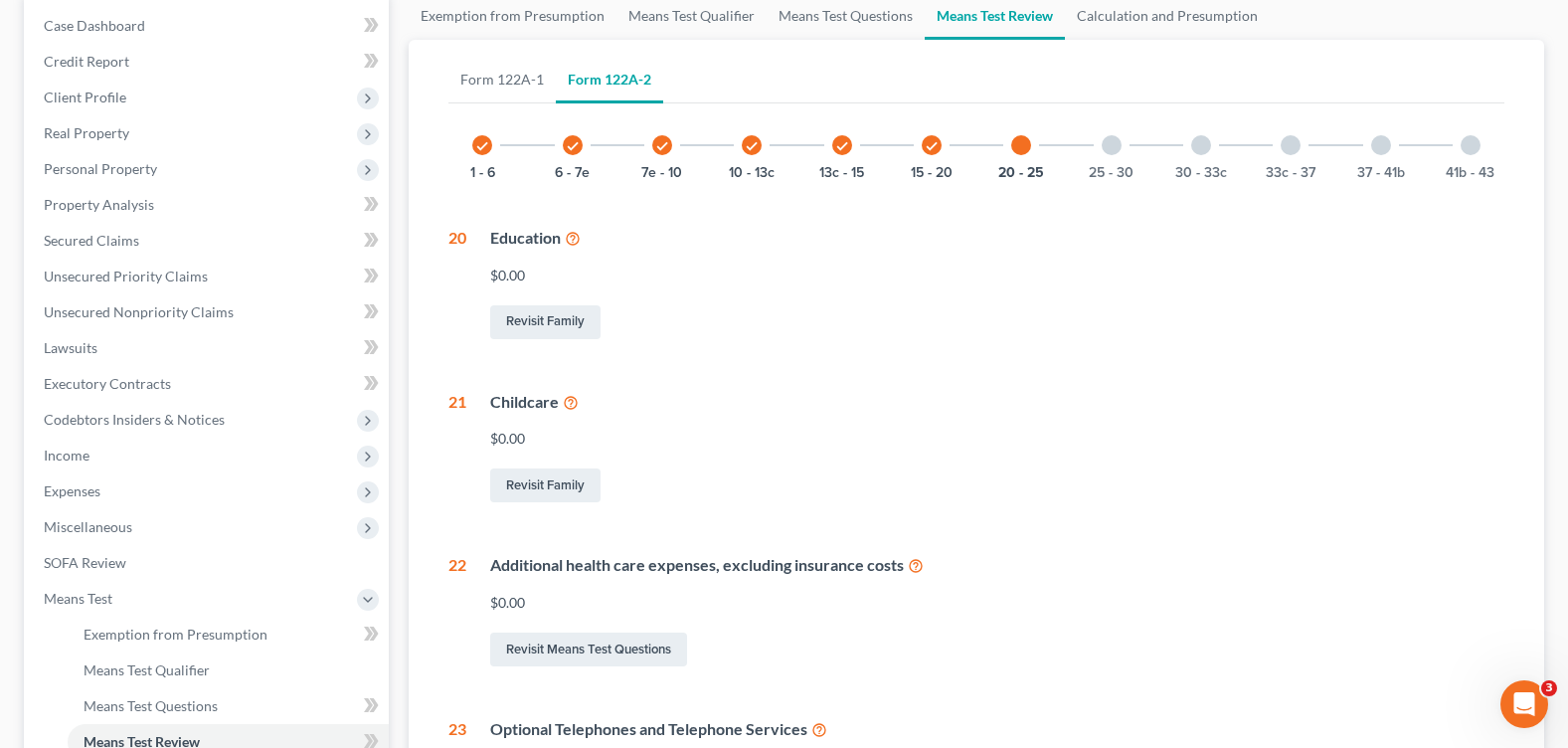
click at [1116, 148] on div at bounding box center [1112, 145] width 20 height 20
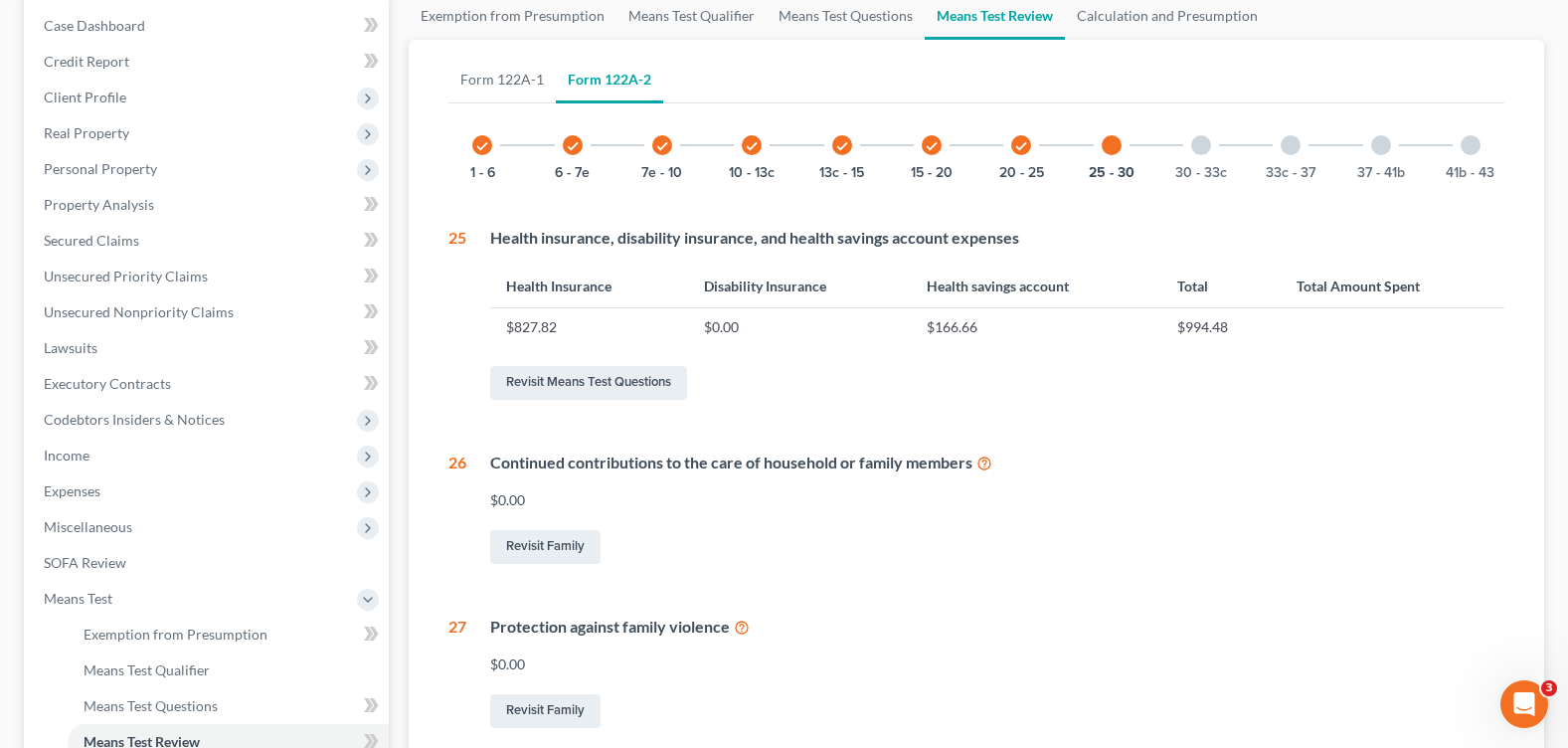
click at [1210, 154] on div "30 - 33c" at bounding box center [1202, 146] width 68 height 68
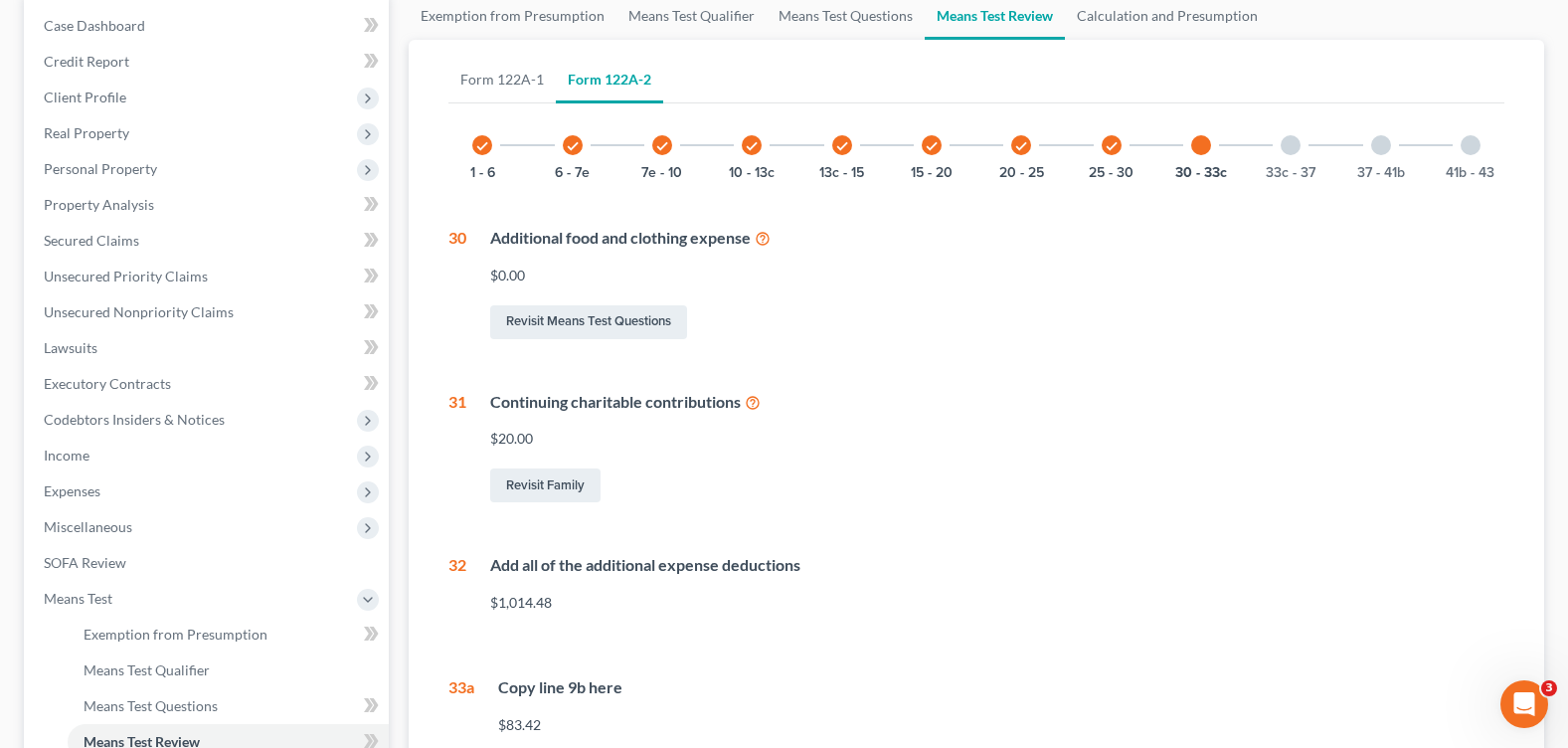
click at [1290, 148] on div at bounding box center [1291, 145] width 20 height 20
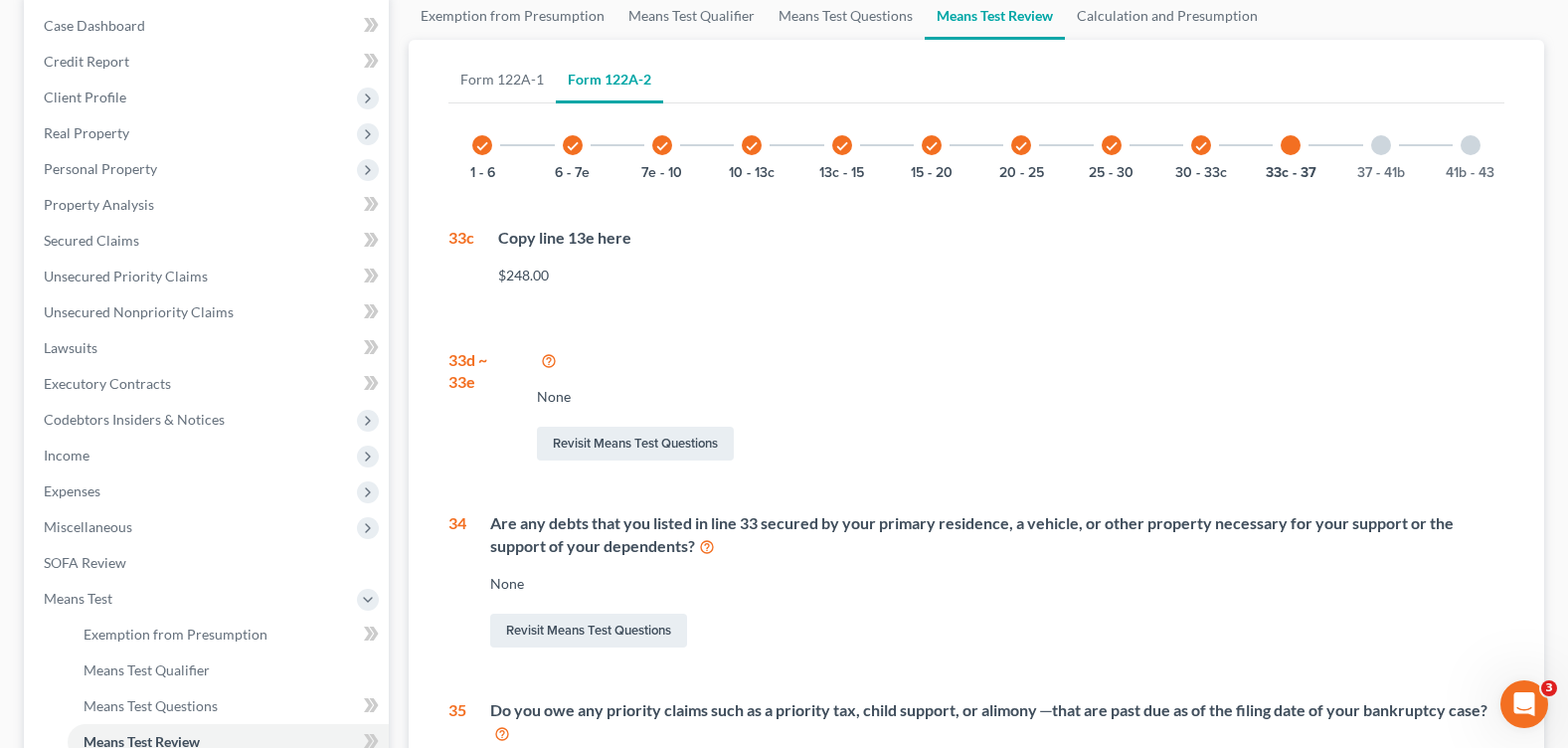
click at [1373, 145] on div at bounding box center [1381, 145] width 20 height 20
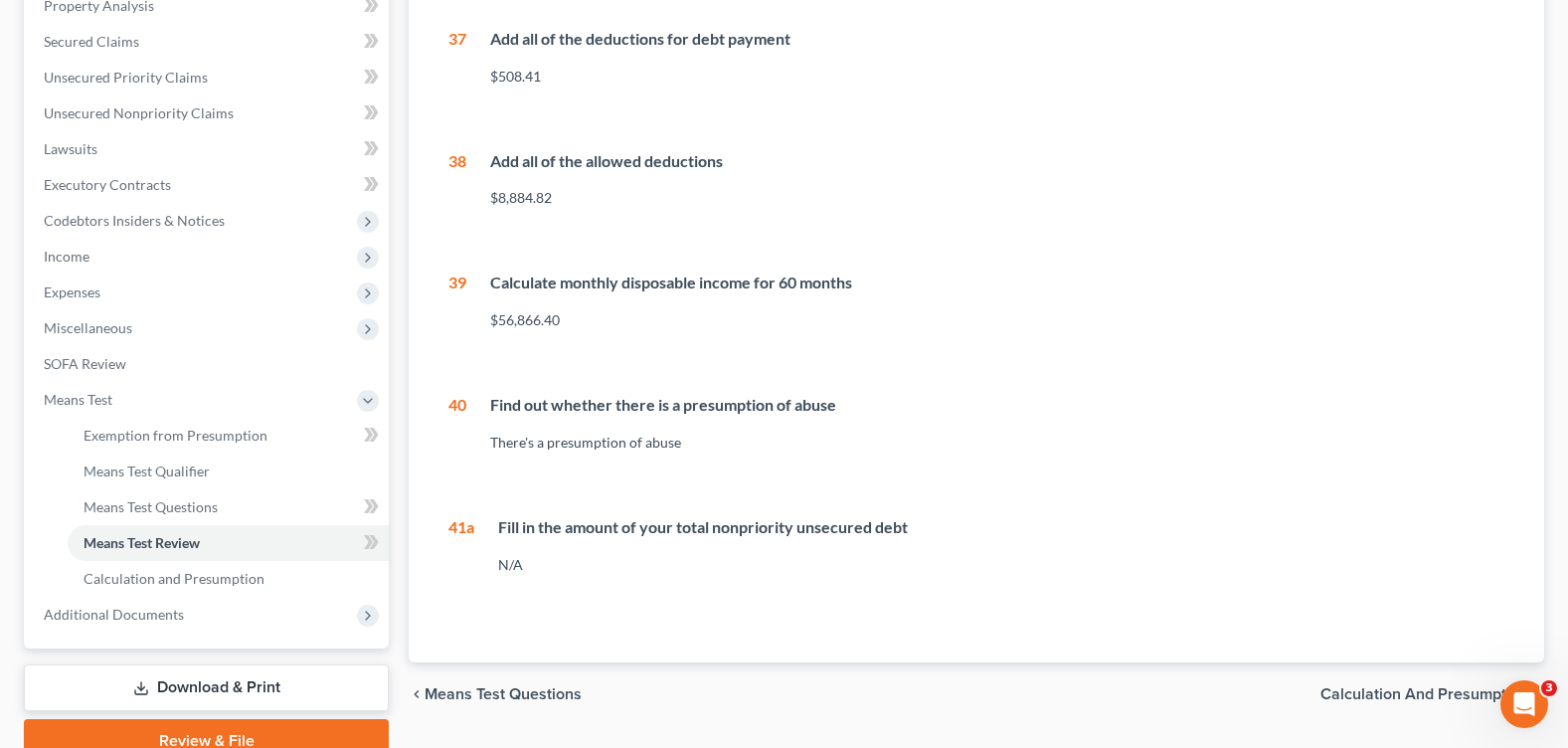
scroll to position [299, 0]
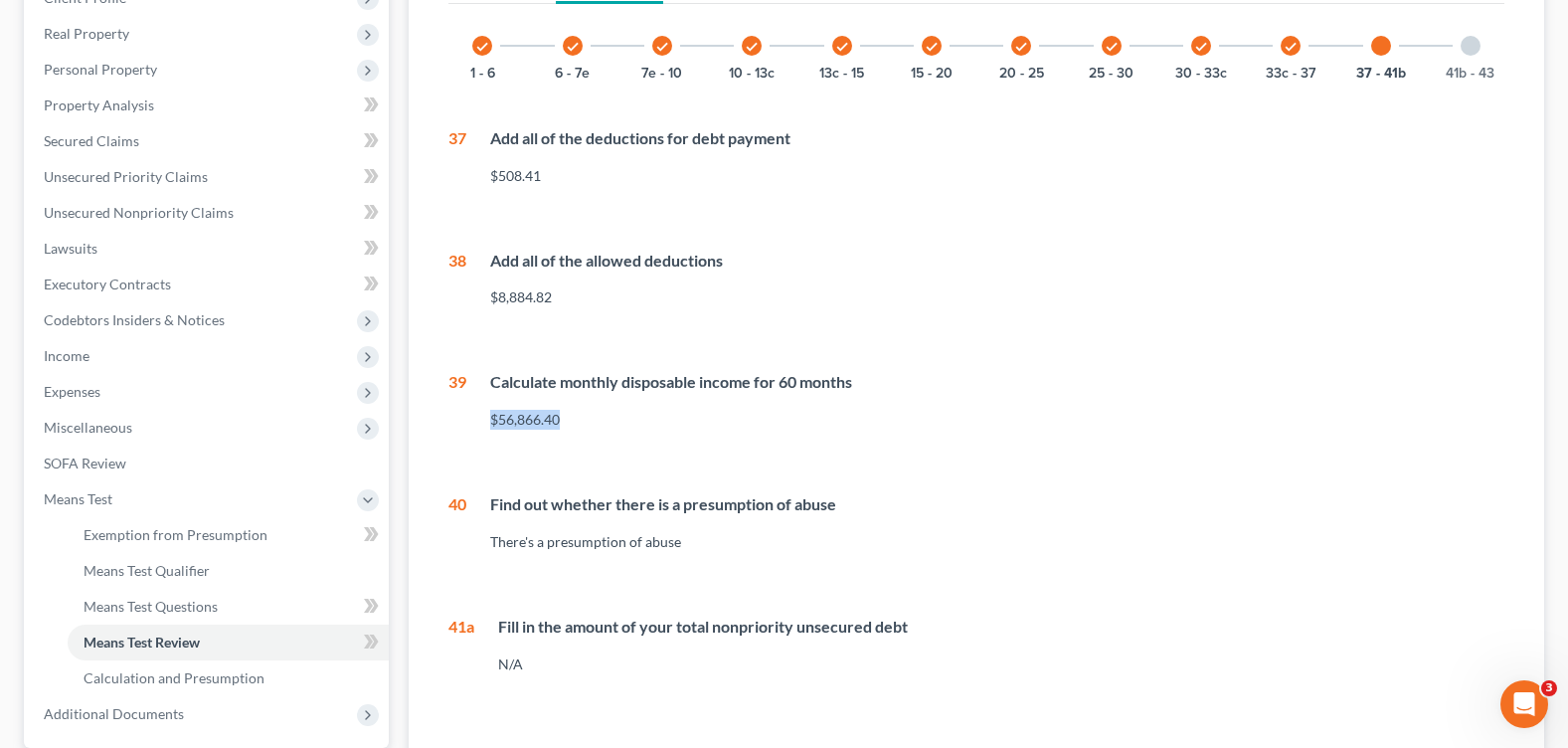
drag, startPoint x: 493, startPoint y: 416, endPoint x: 578, endPoint y: 420, distance: 85.1
click at [578, 420] on div "$56,866.40" at bounding box center [997, 419] width 1014 height 20
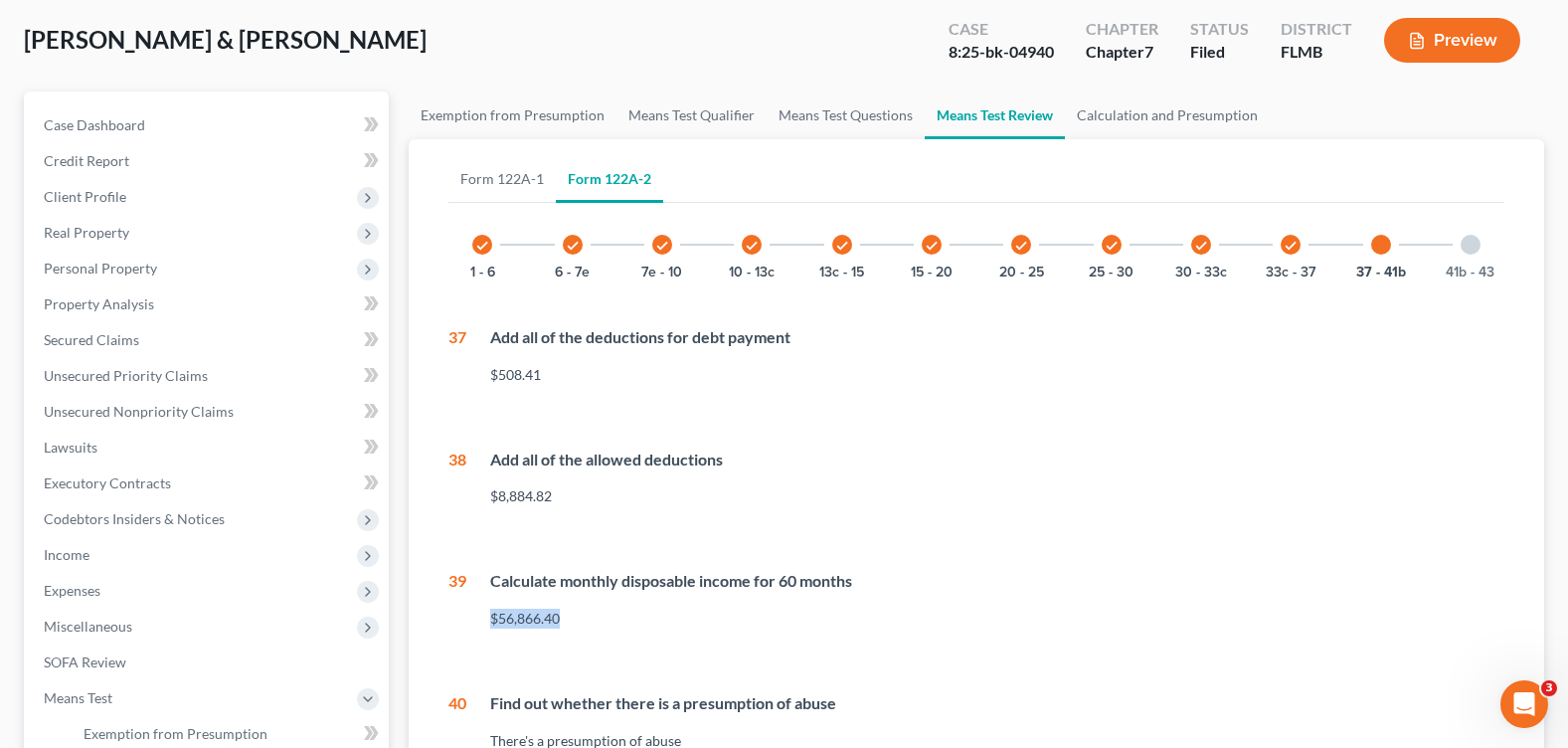
click at [1472, 246] on div at bounding box center [1470, 245] width 20 height 20
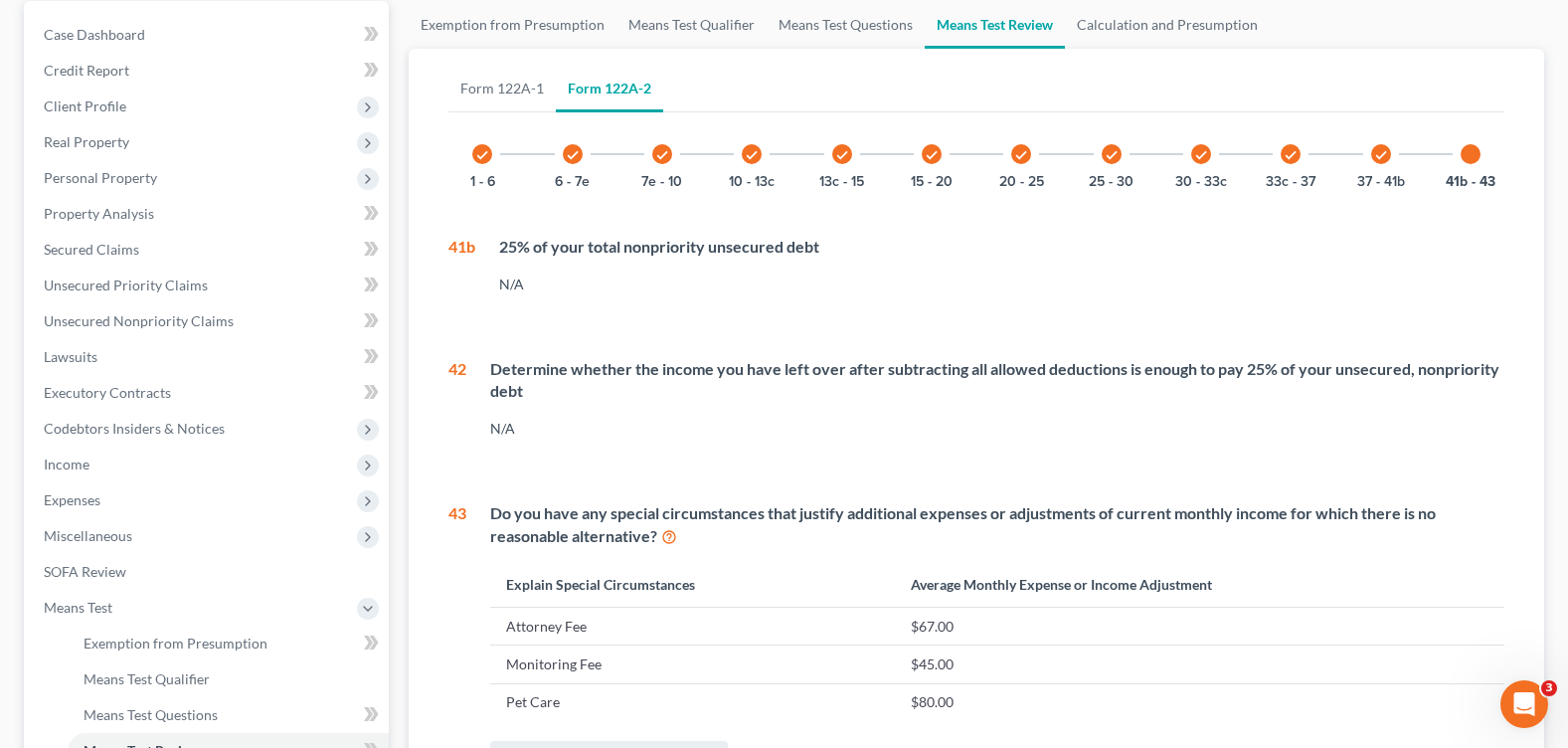
scroll to position [91, 0]
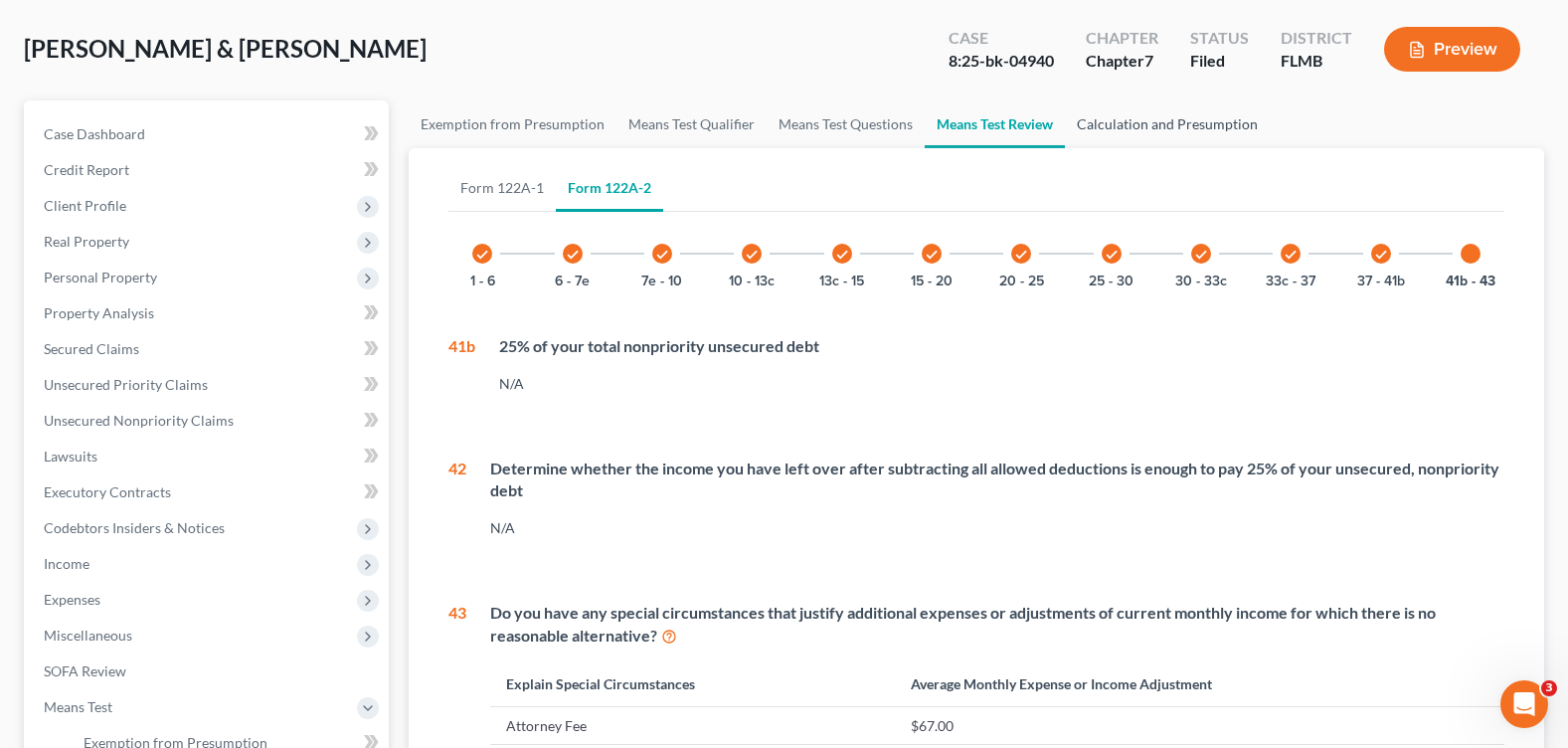
click at [1093, 124] on link "Calculation and Presumption" at bounding box center [1167, 125] width 205 height 48
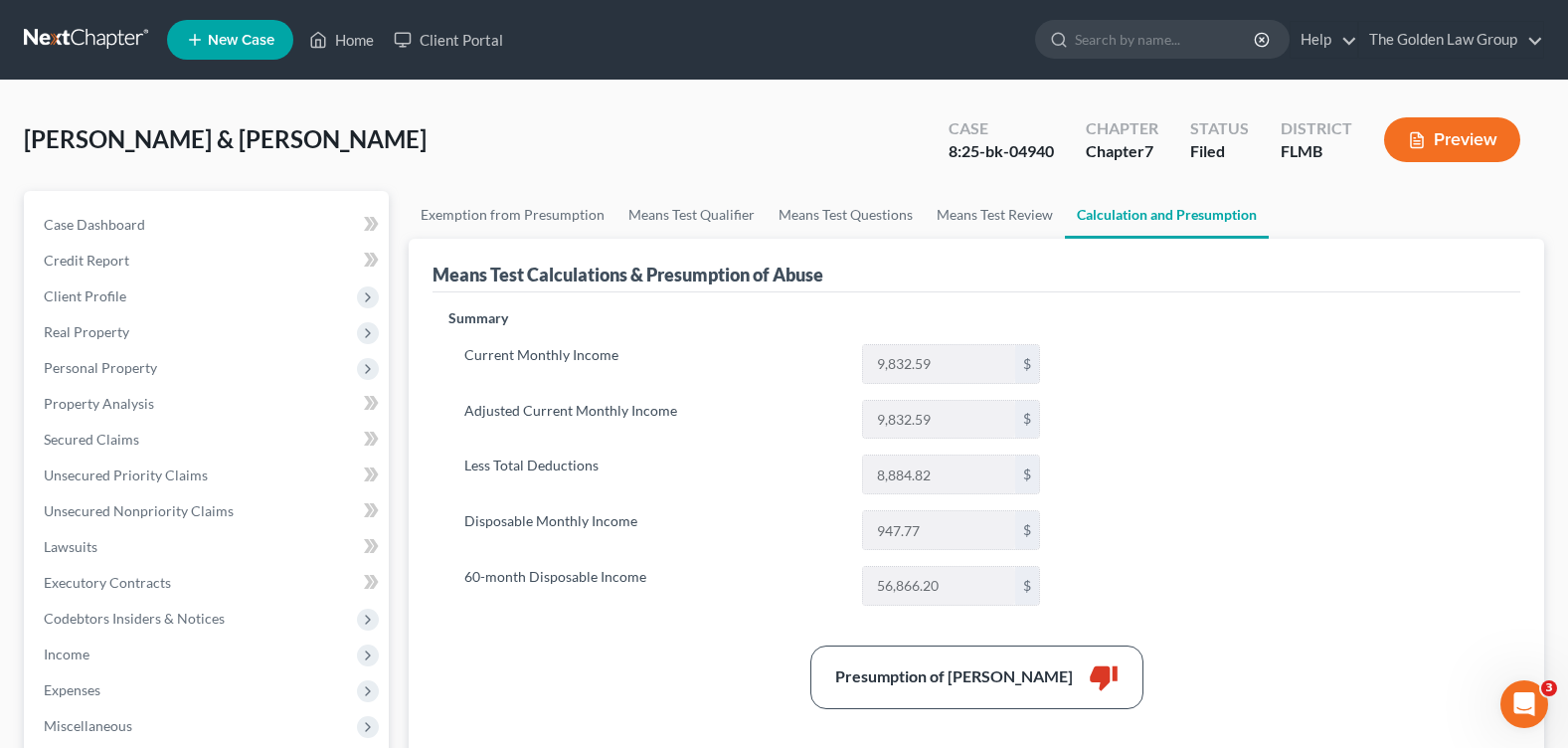
click at [594, 673] on div "Presumption of Abuse Arises thumb_down" at bounding box center [976, 678] width 1076 height 64
click at [971, 216] on link "Means Test Review" at bounding box center [994, 215] width 140 height 48
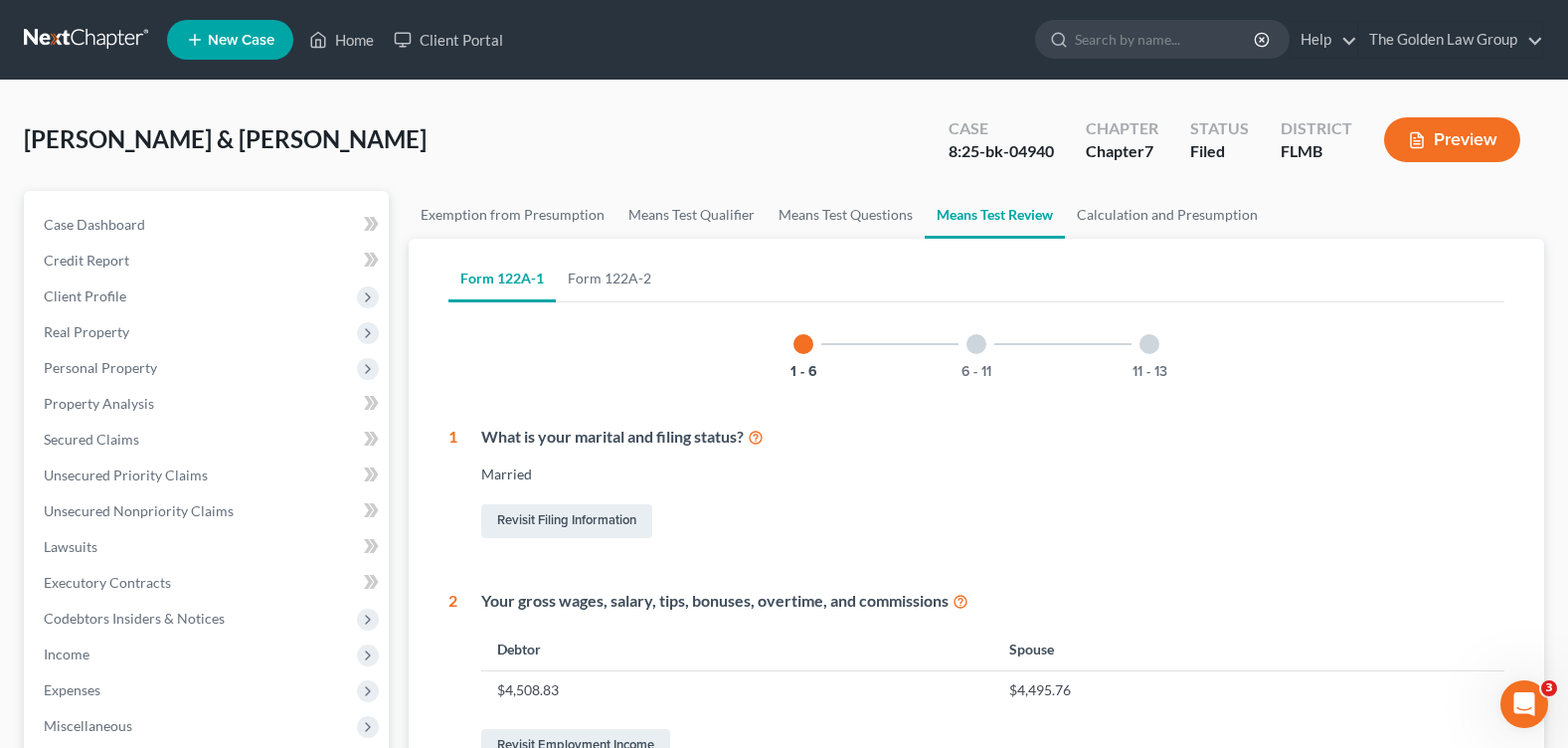
click at [971, 341] on div at bounding box center [976, 345] width 20 height 20
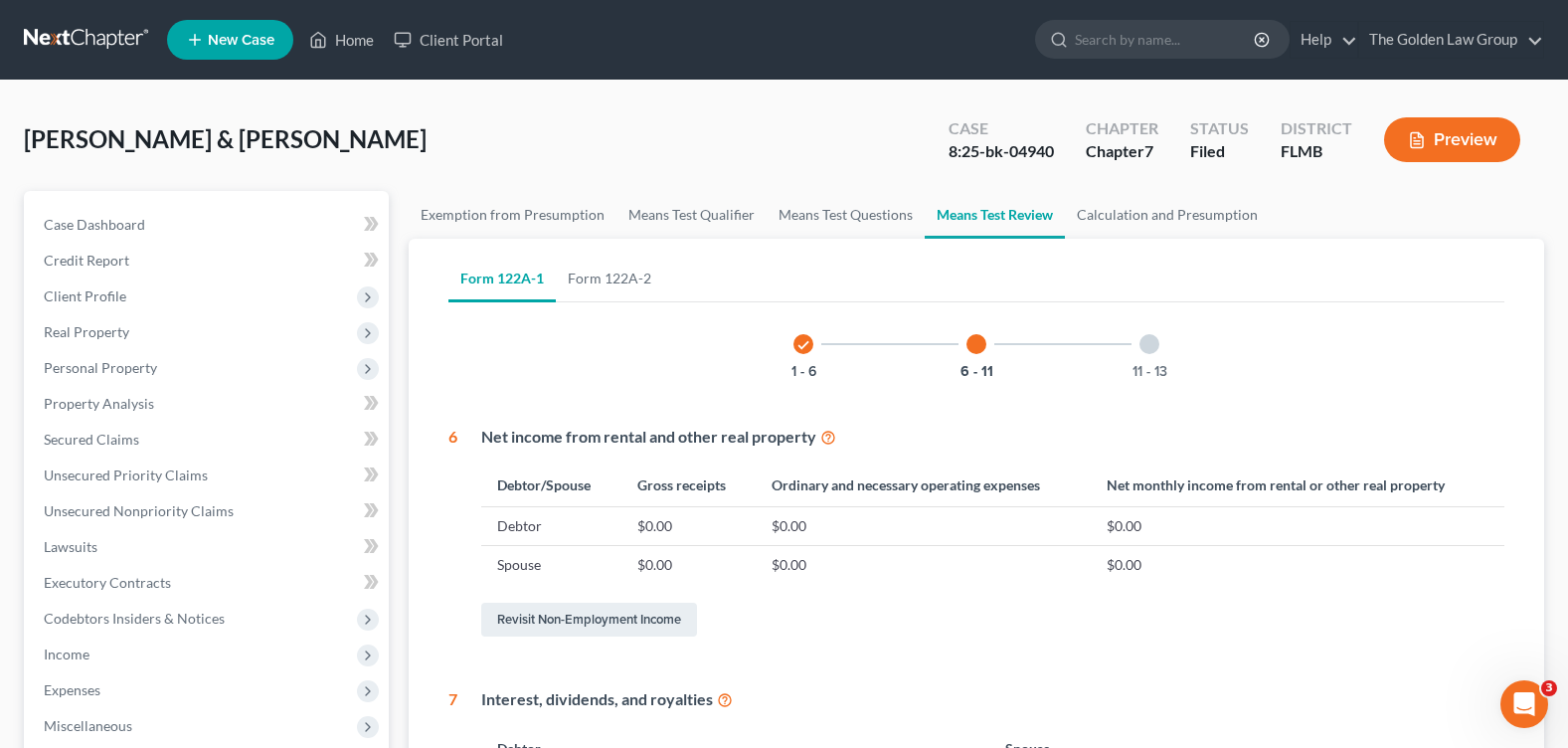
click at [1157, 350] on div at bounding box center [1150, 345] width 20 height 20
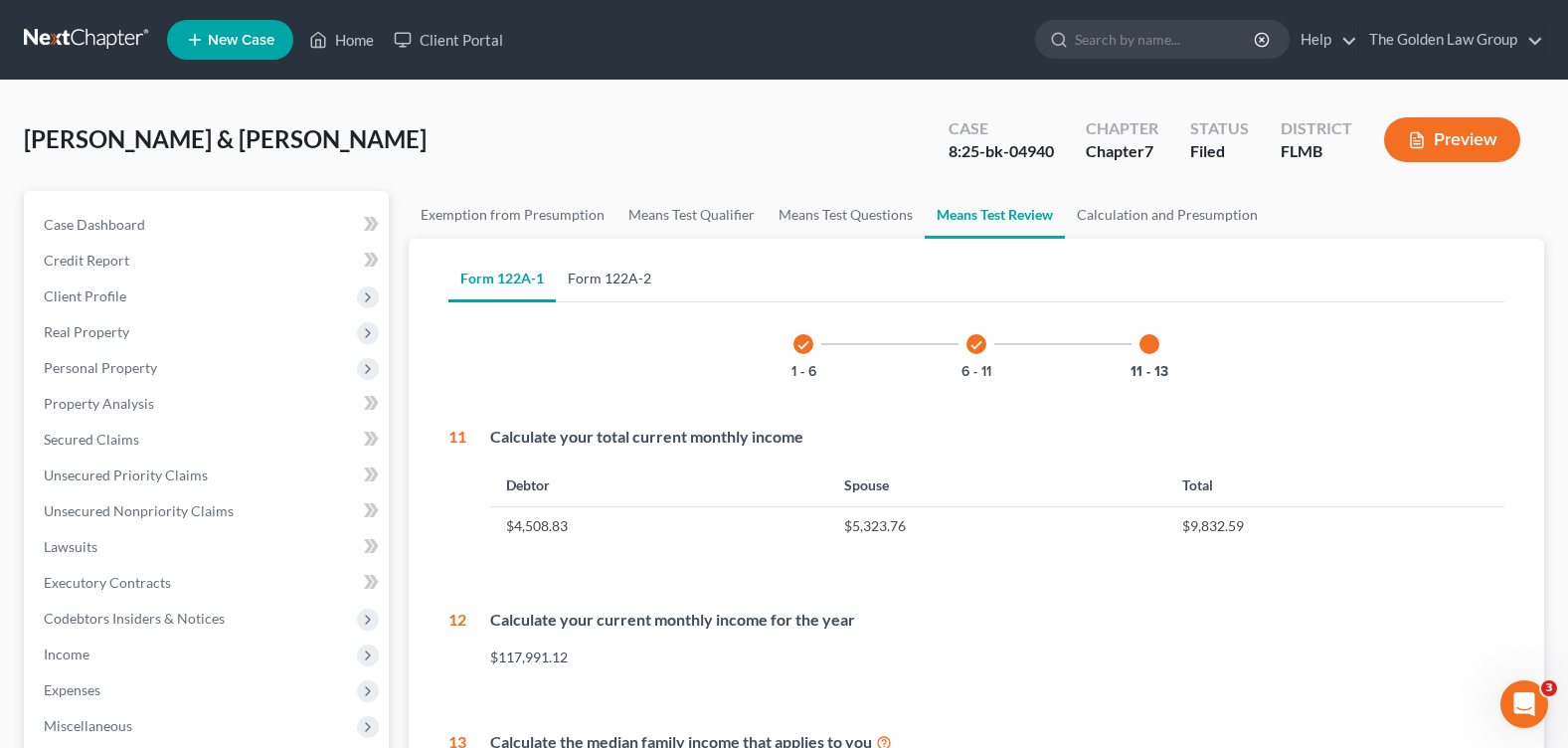
click at [609, 275] on link "Form 122A-2" at bounding box center [610, 279] width 108 height 48
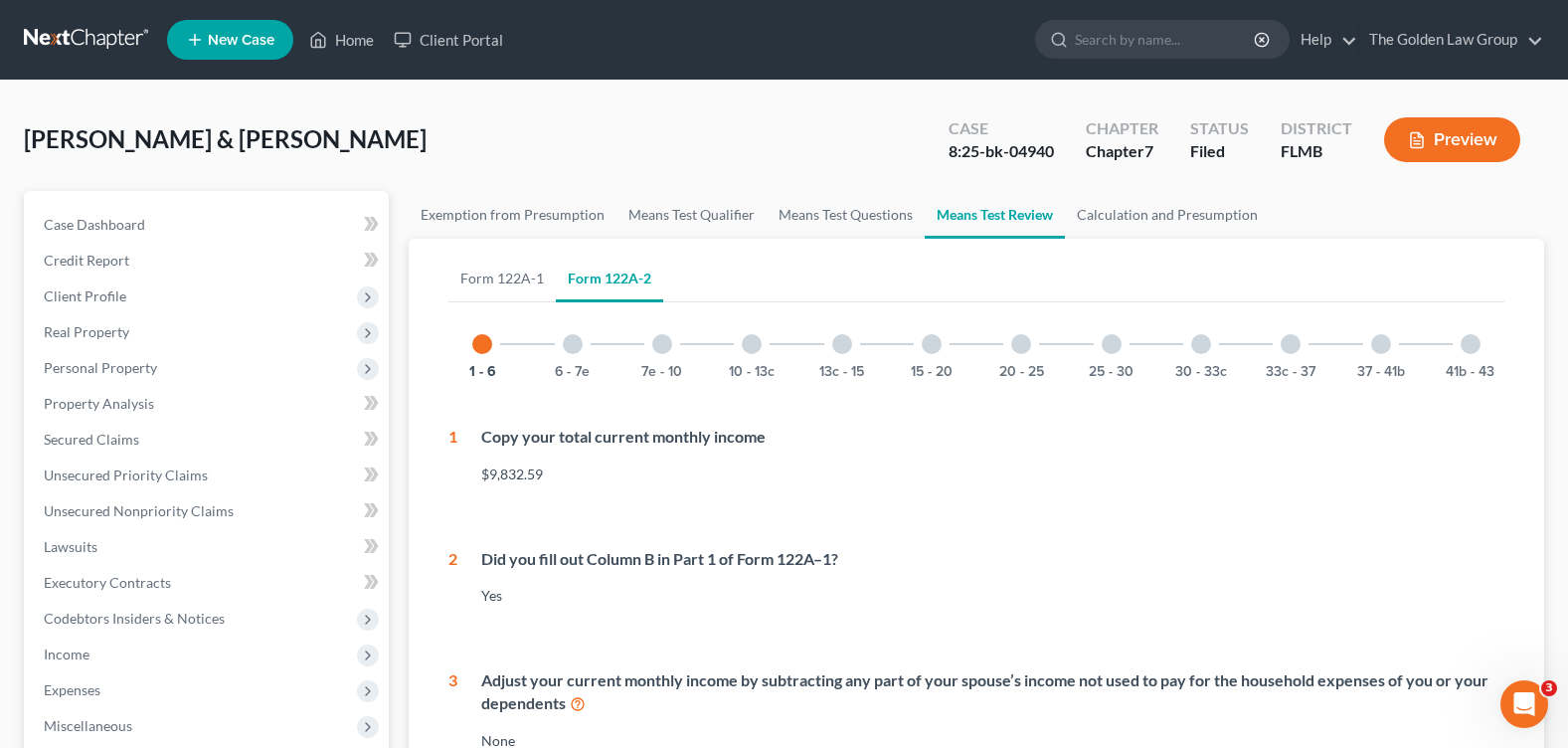
click at [573, 344] on div at bounding box center [573, 345] width 20 height 20
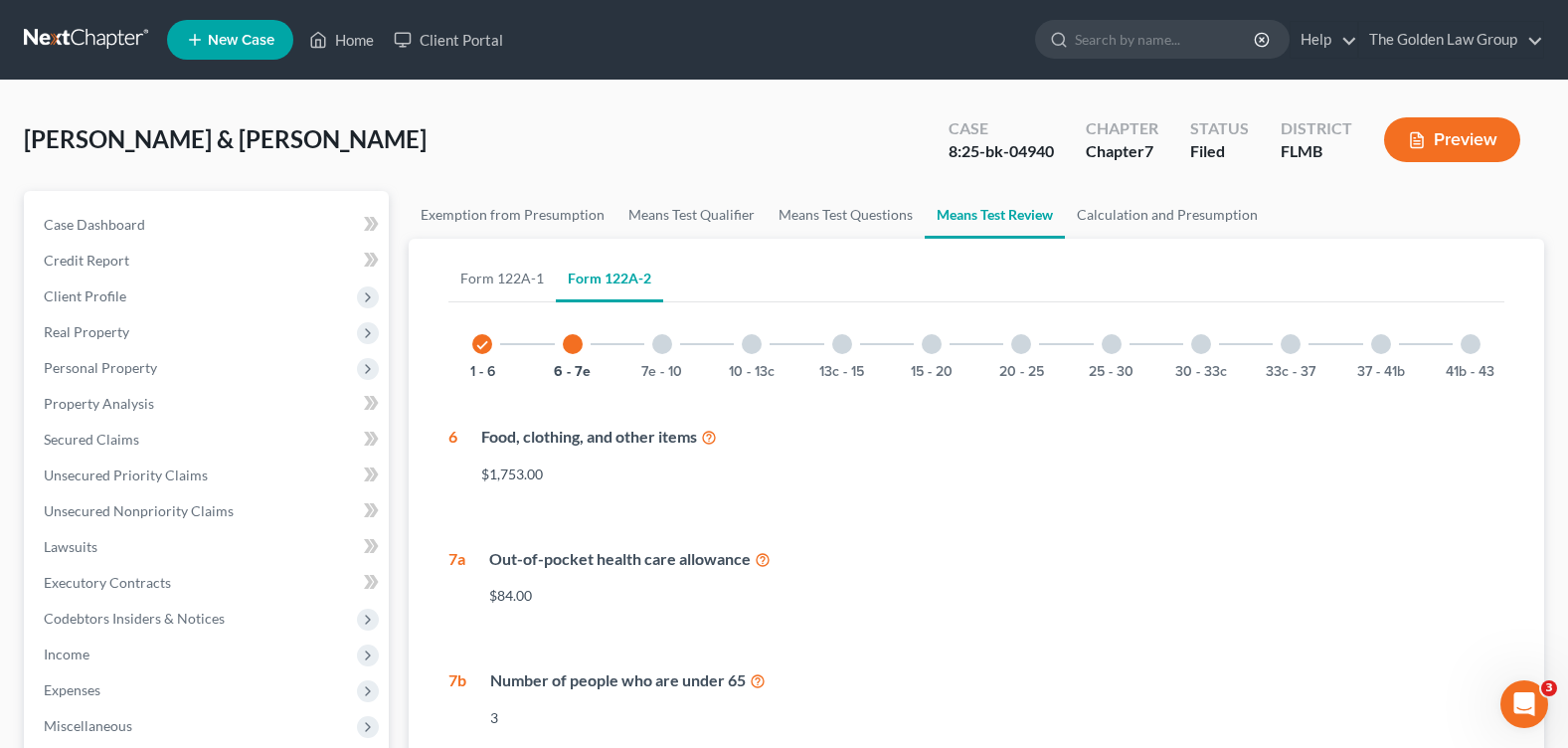
click at [666, 345] on div at bounding box center [663, 345] width 20 height 20
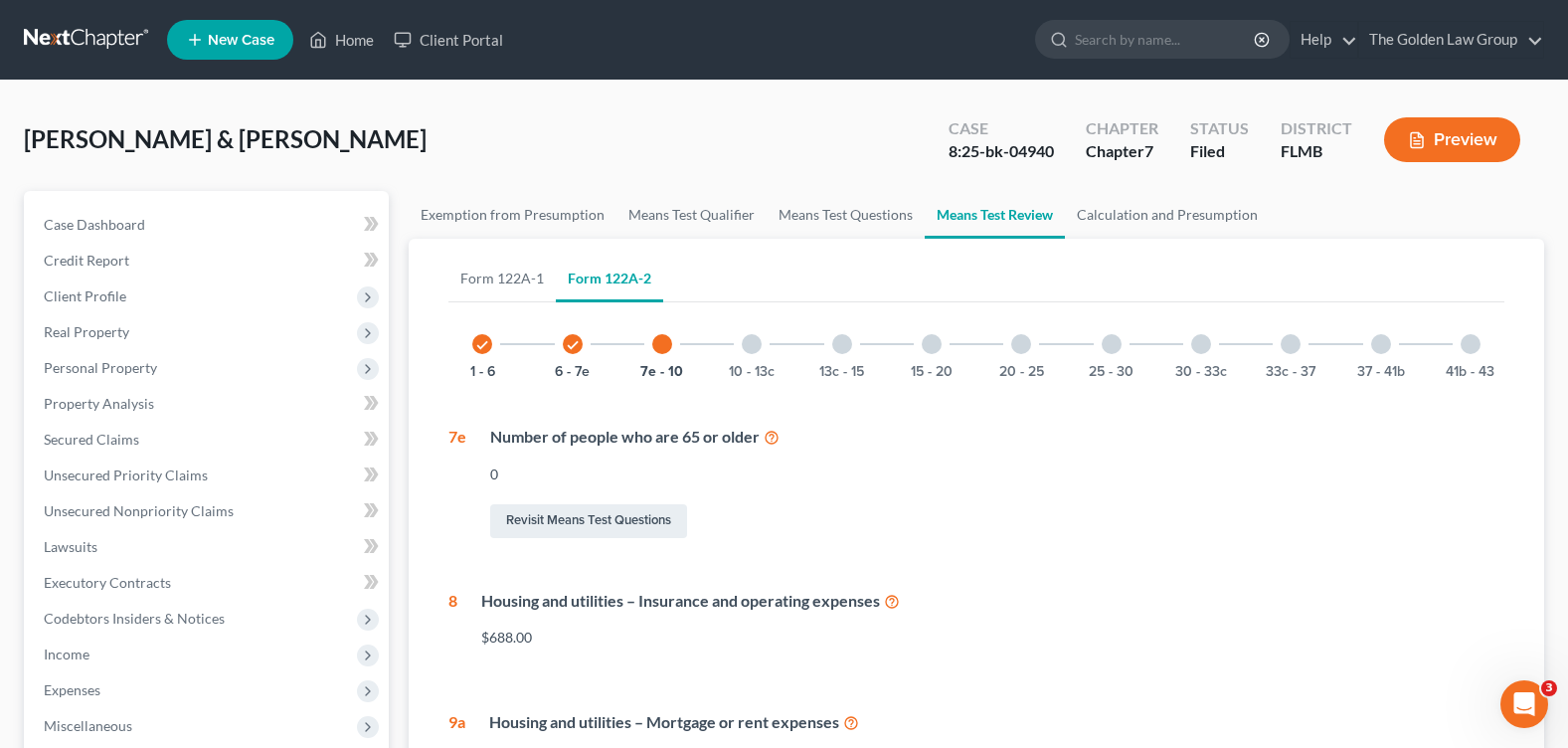
click at [753, 350] on div at bounding box center [752, 345] width 20 height 20
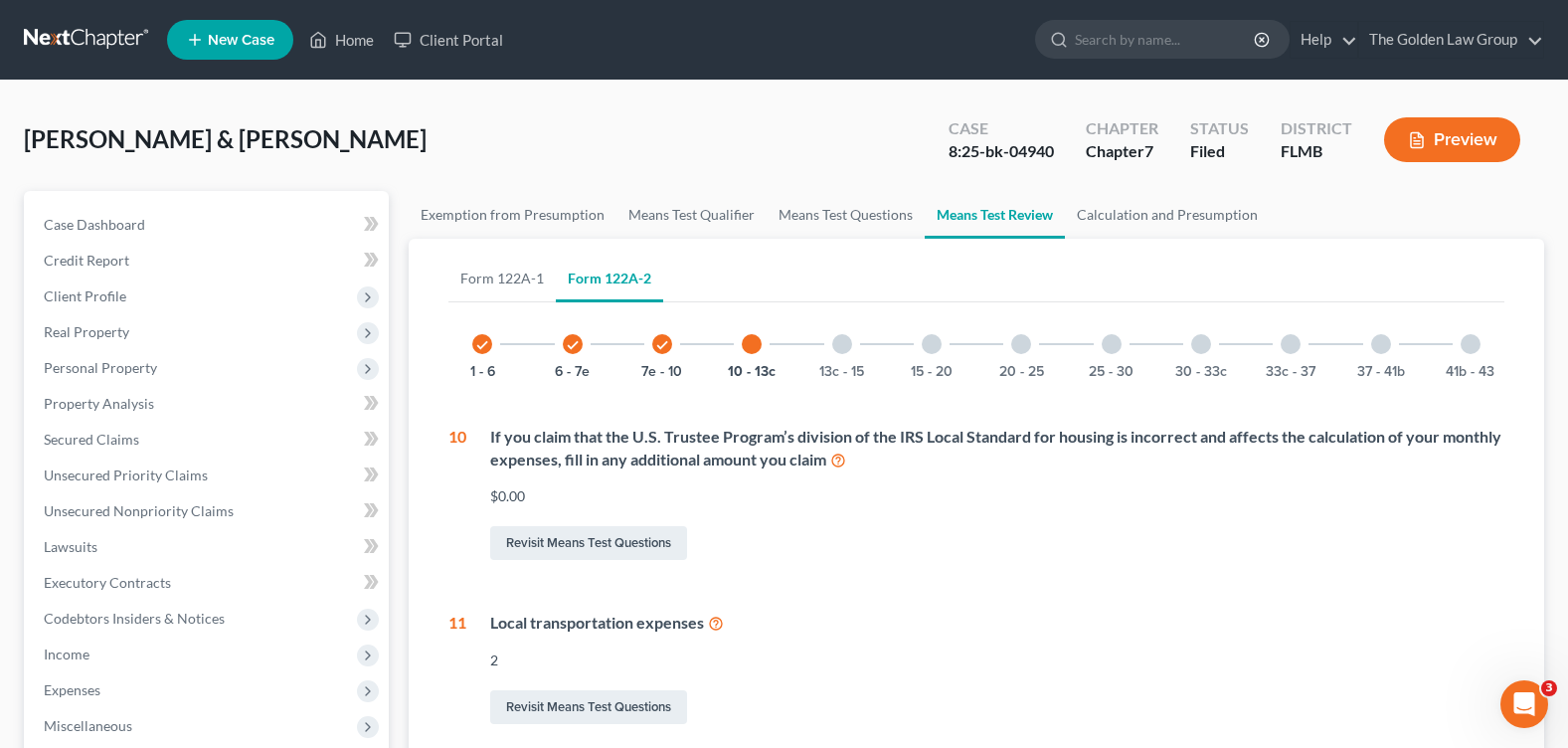
click at [840, 346] on div at bounding box center [842, 345] width 20 height 20
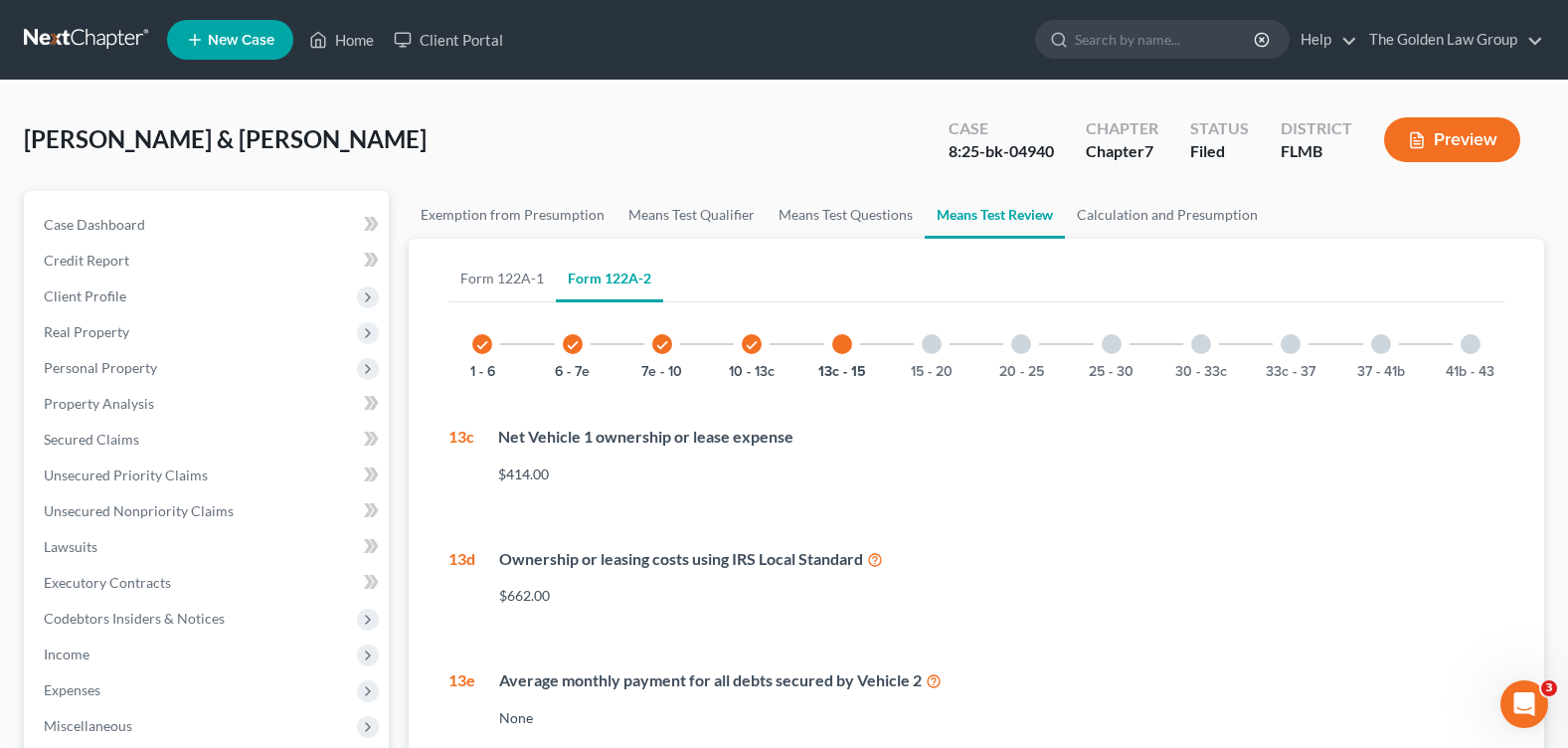
click at [931, 345] on div at bounding box center [931, 345] width 20 height 20
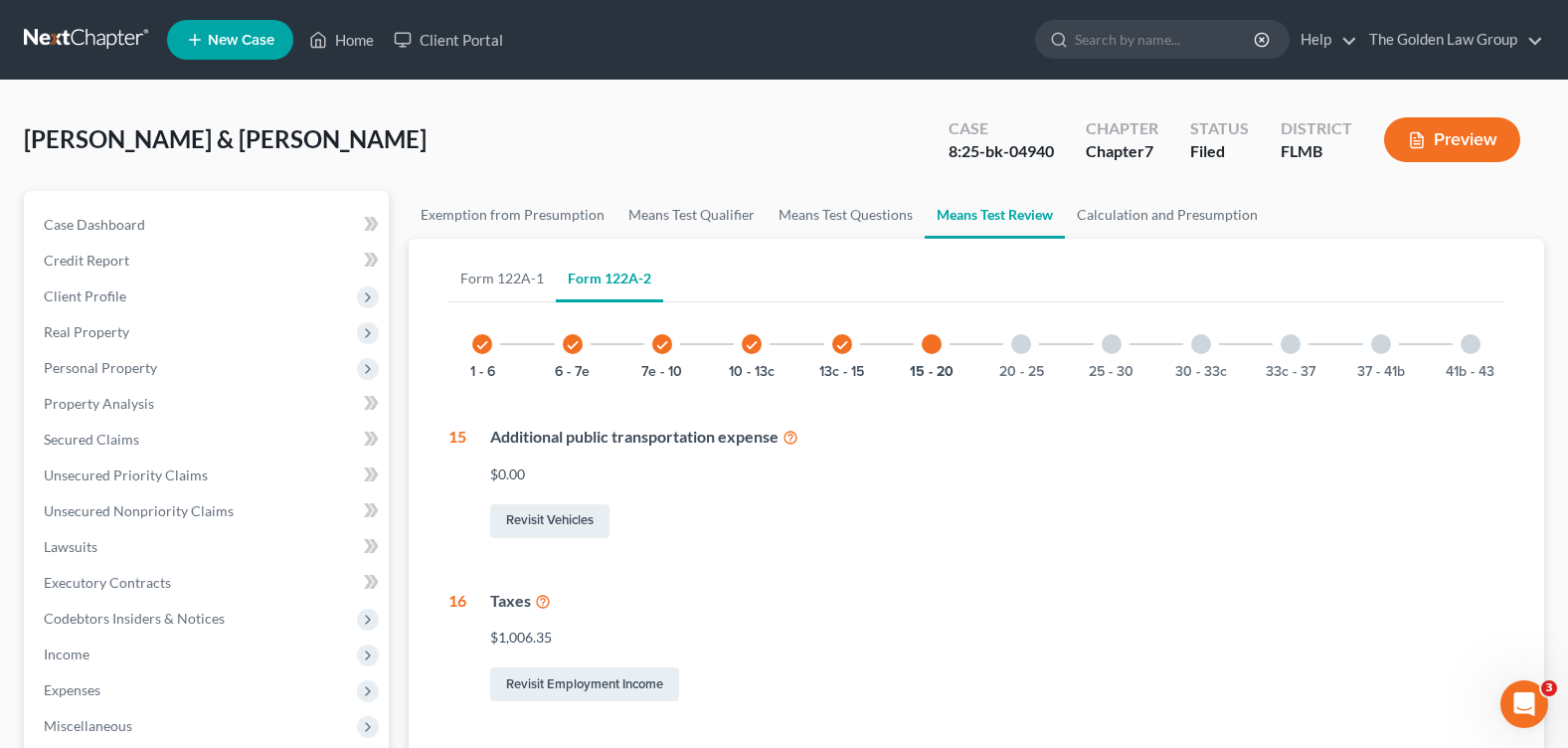
click at [1026, 343] on div at bounding box center [1021, 345] width 20 height 20
click at [1108, 341] on div at bounding box center [1112, 345] width 20 height 20
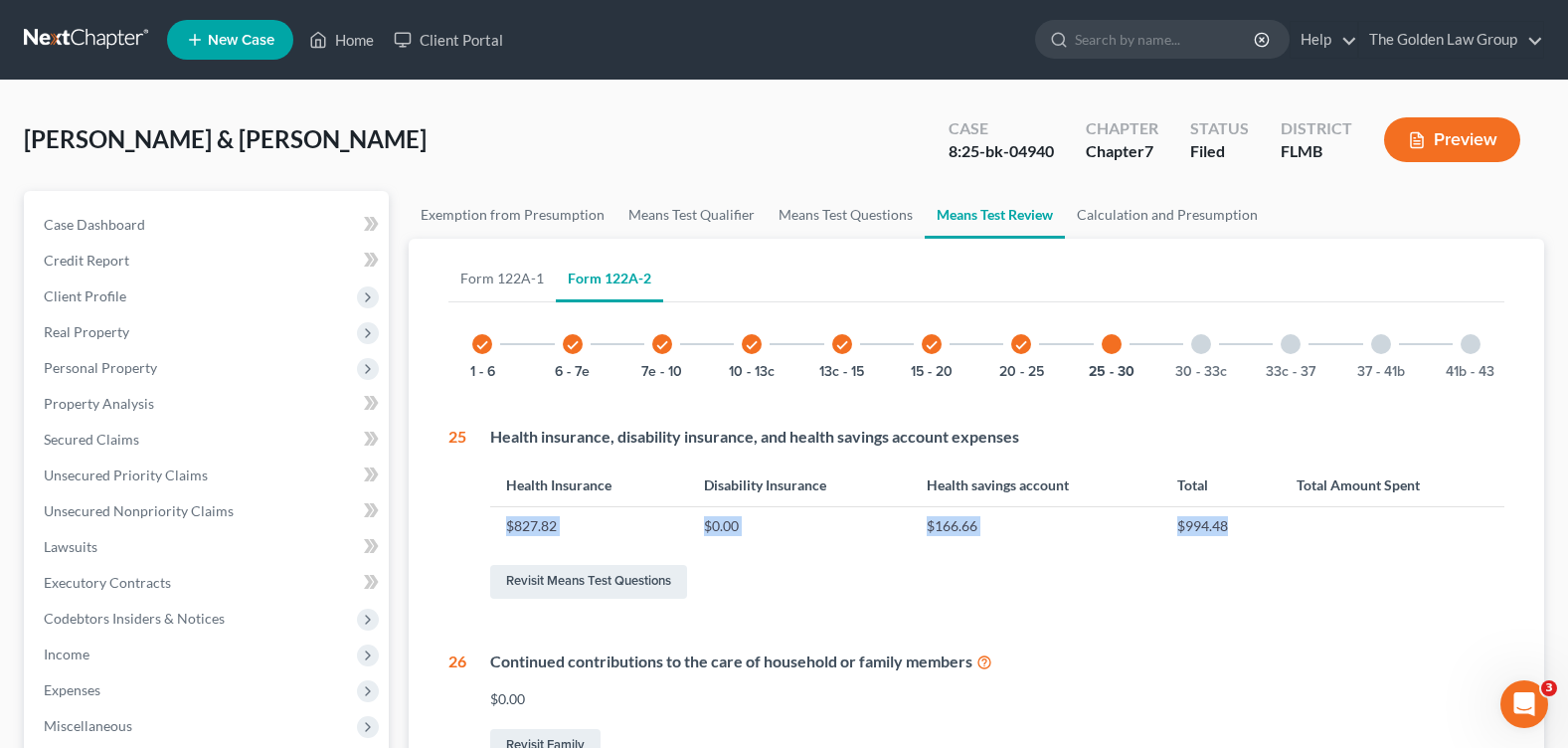
drag, startPoint x: 505, startPoint y: 530, endPoint x: 1243, endPoint y: 532, distance: 738.0
click at [1243, 532] on tr "$827.82 $0.00 $166.66 $994.48" at bounding box center [997, 526] width 1014 height 38
drag, startPoint x: 1243, startPoint y: 532, endPoint x: 1221, endPoint y: 602, distance: 73.4
click at [1221, 602] on div "Revisit Means Test Questions" at bounding box center [997, 582] width 1014 height 42
click at [1199, 344] on div at bounding box center [1201, 345] width 20 height 20
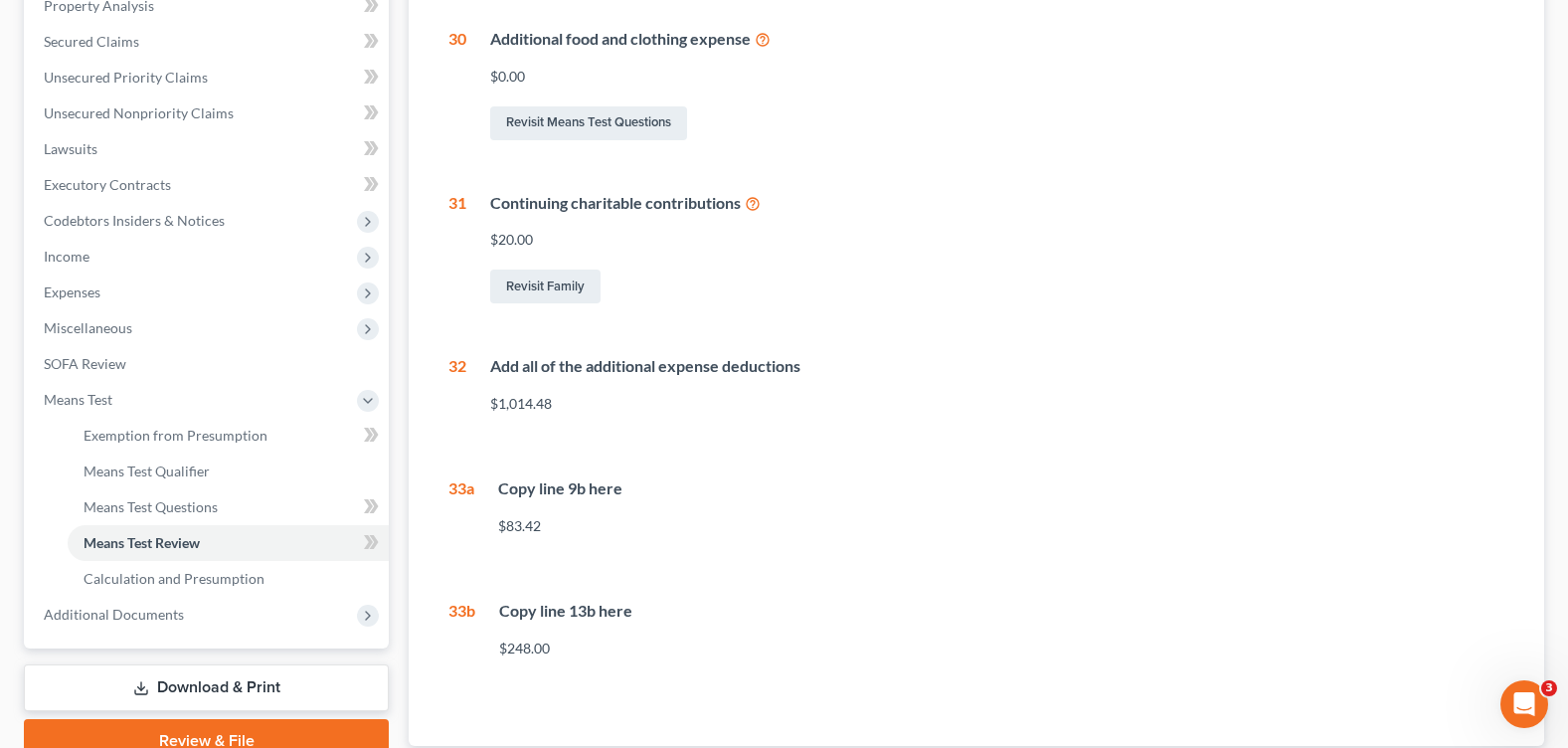
scroll to position [497, 0]
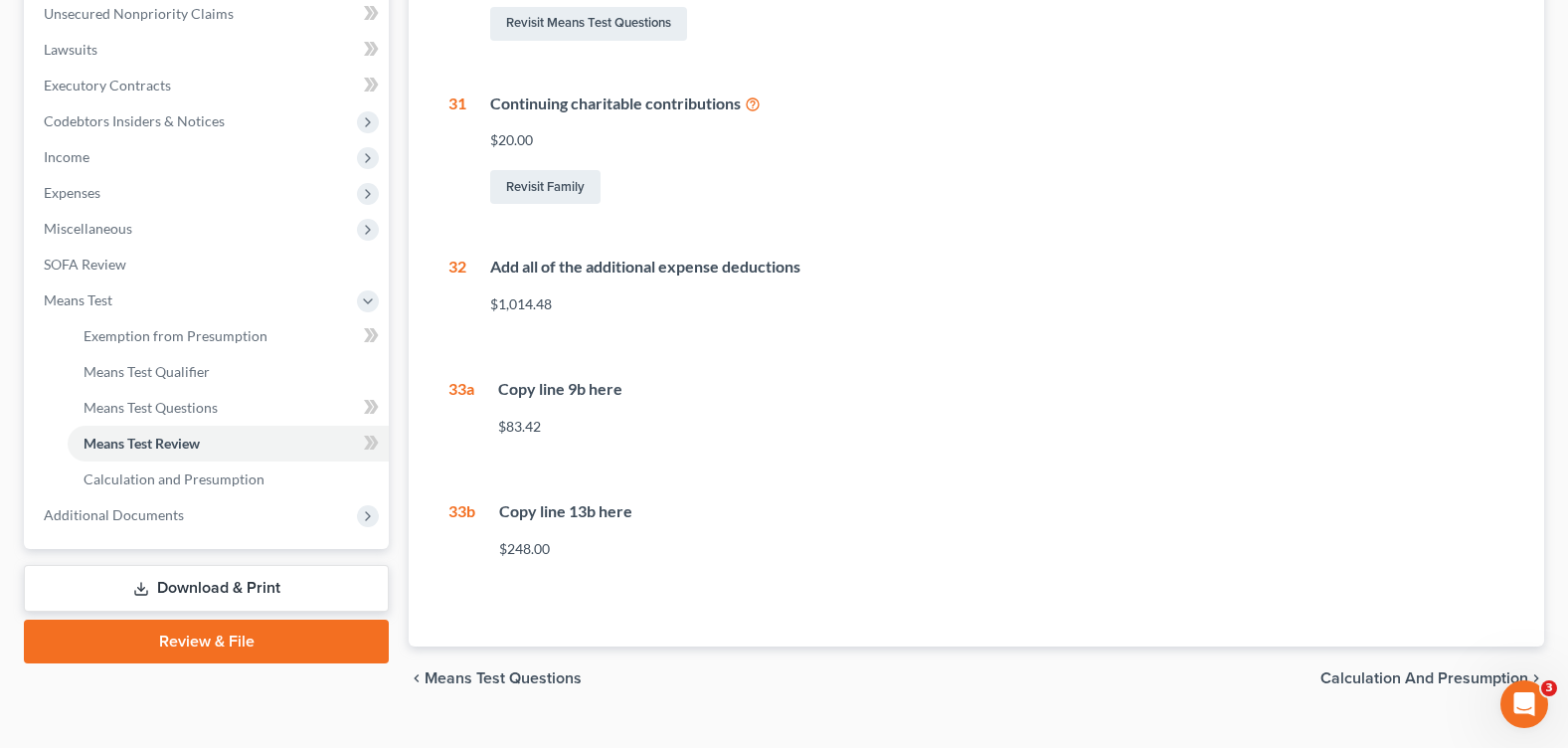
click at [170, 590] on link "Download & Print" at bounding box center [207, 588] width 365 height 47
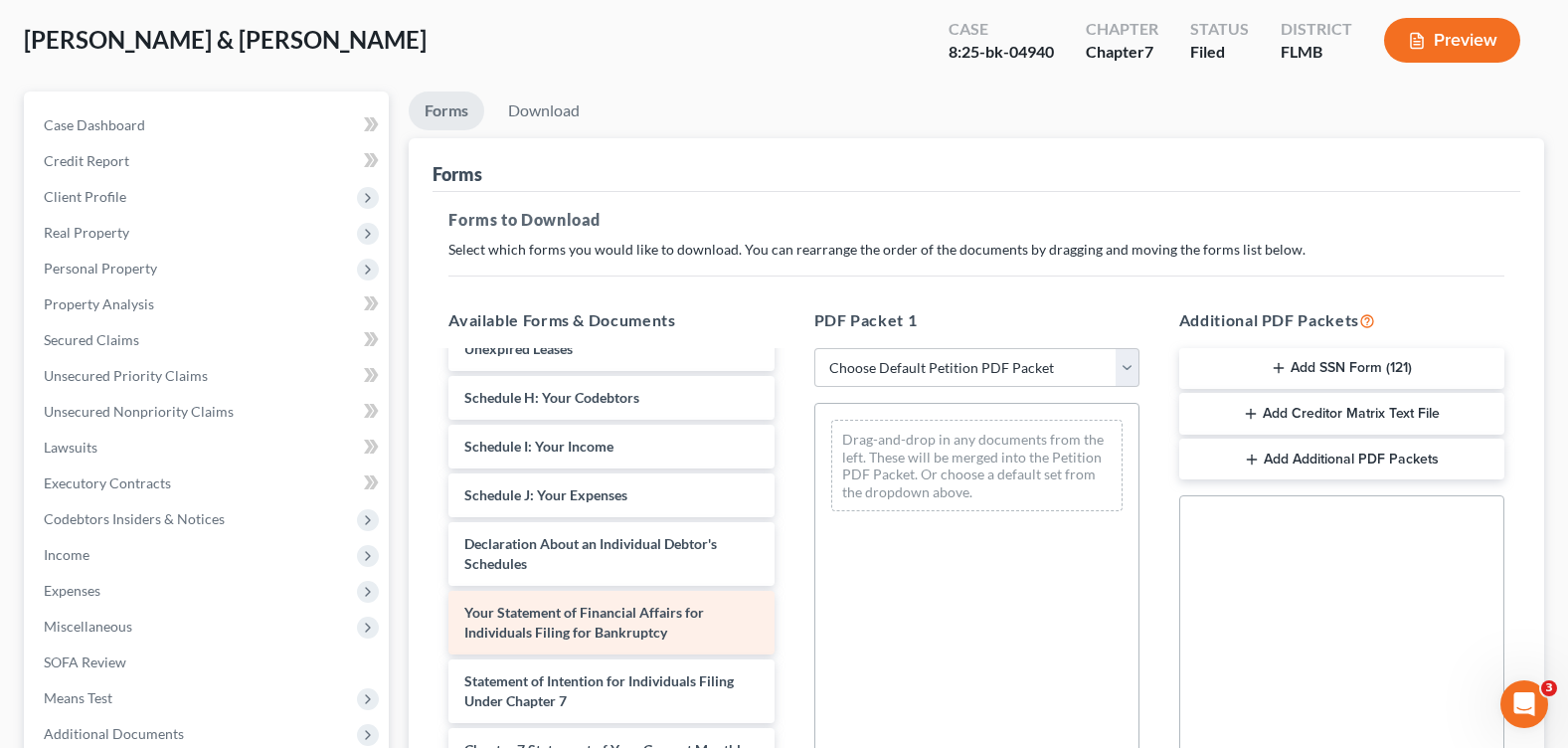
scroll to position [583, 0]
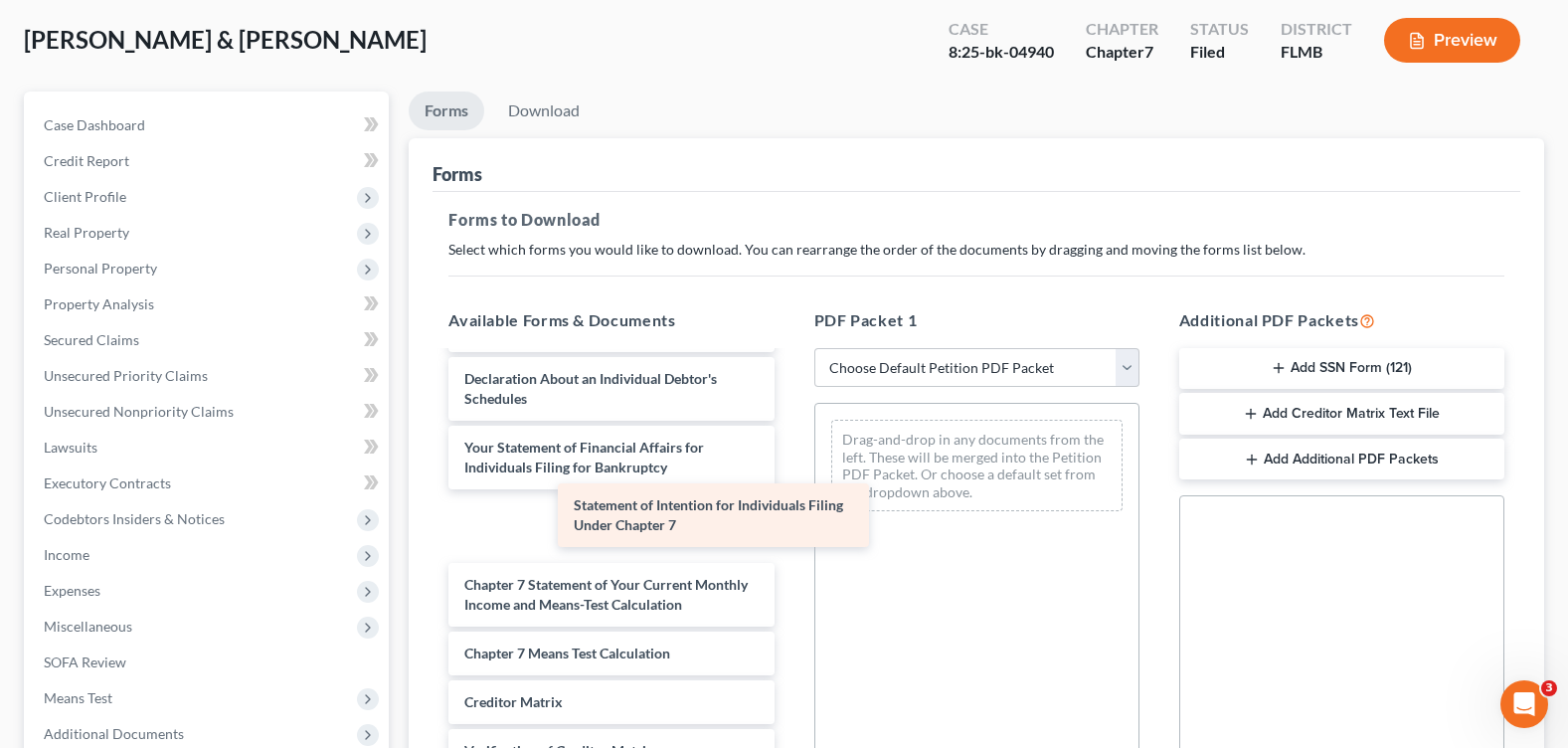
drag, startPoint x: 627, startPoint y: 535, endPoint x: 663, endPoint y: 530, distance: 36.3
click at [664, 528] on div "Statement of Intention for Individuals Filing Under Chapter 7 Voluntary Petitio…" at bounding box center [611, 341] width 357 height 1101
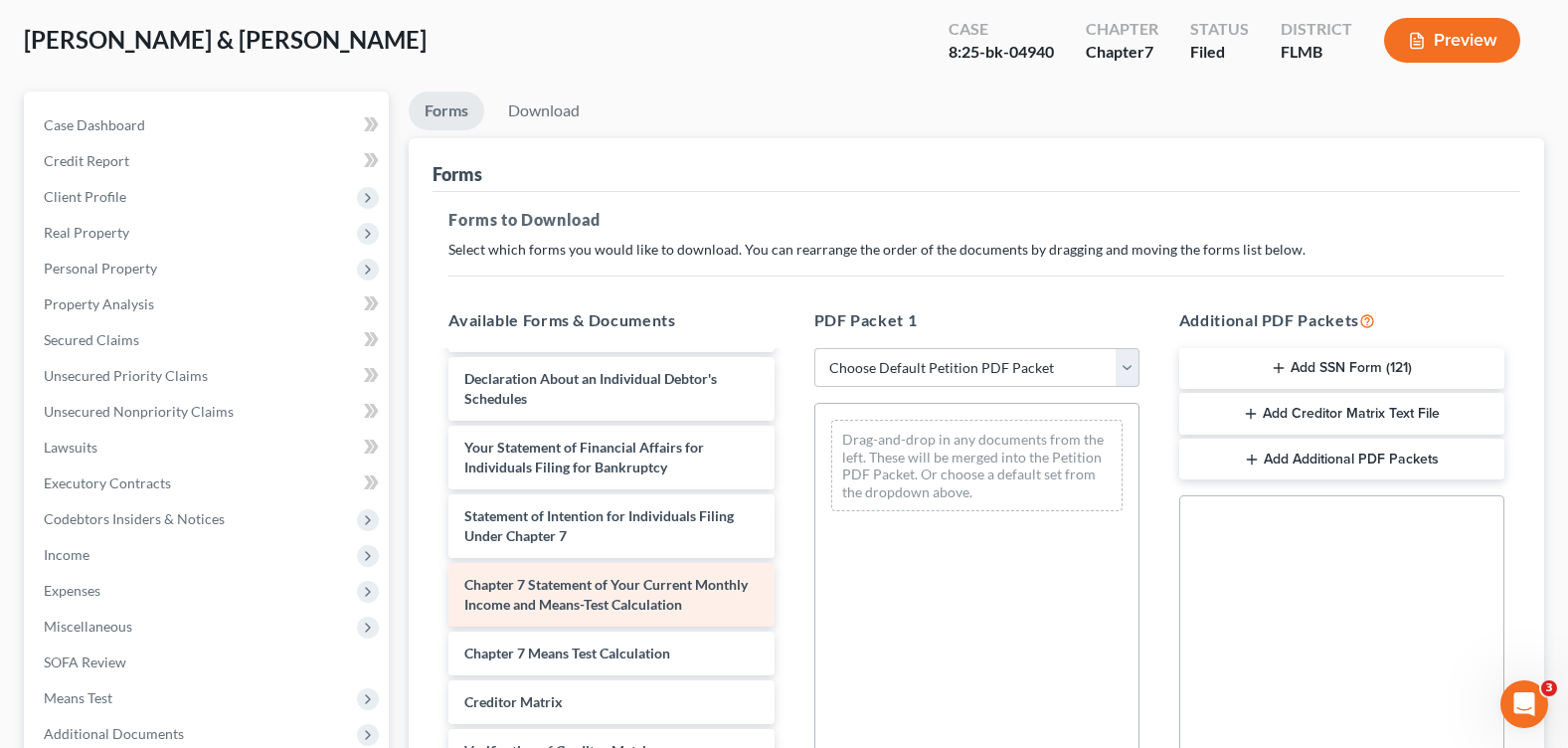
scroll to position [514, 0]
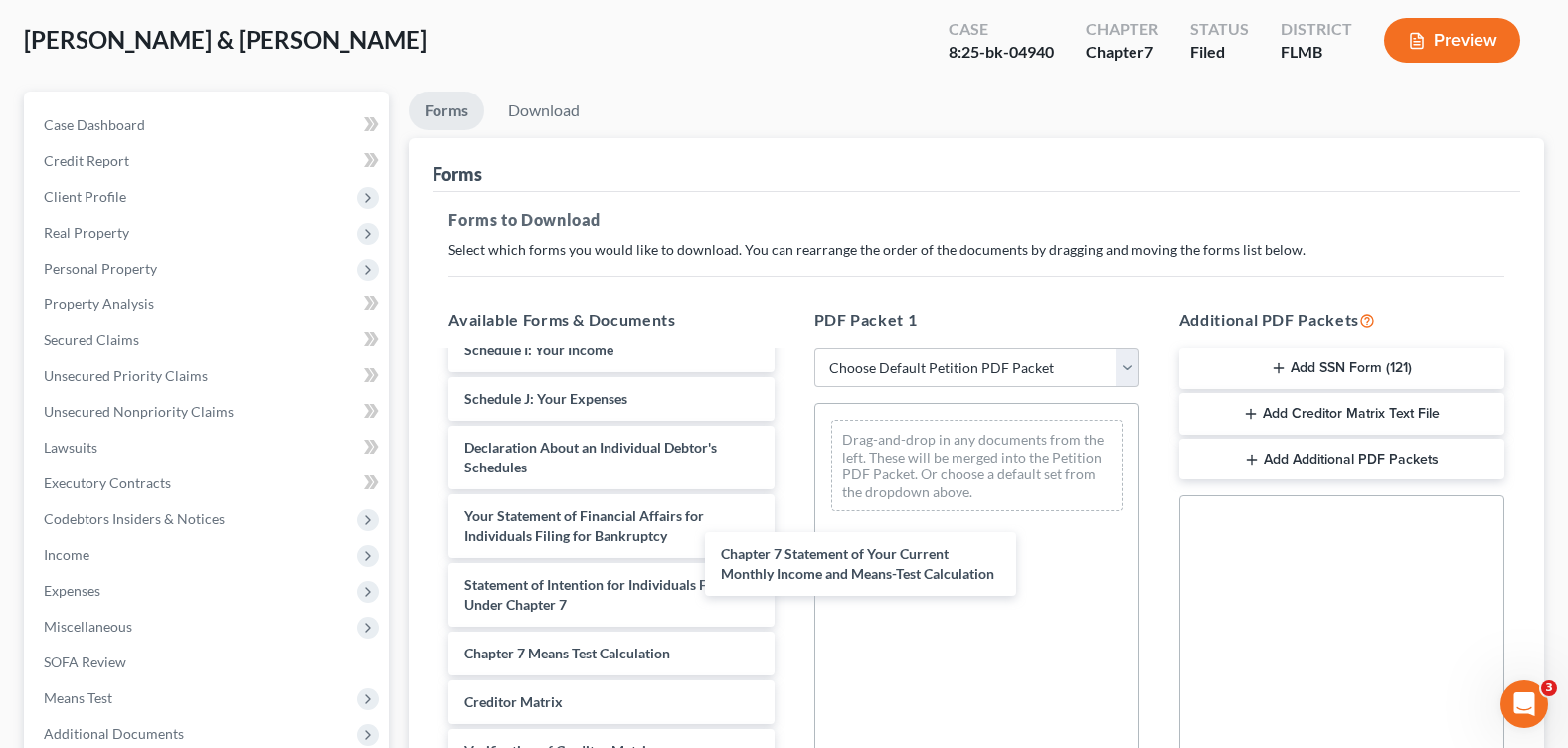
drag, startPoint x: 688, startPoint y: 595, endPoint x: 713, endPoint y: 592, distance: 25.2
click at [789, 564] on div "Chapter 7 Statement of Your Current Monthly Income and Means-Test Calculation V…" at bounding box center [611, 374] width 357 height 1032
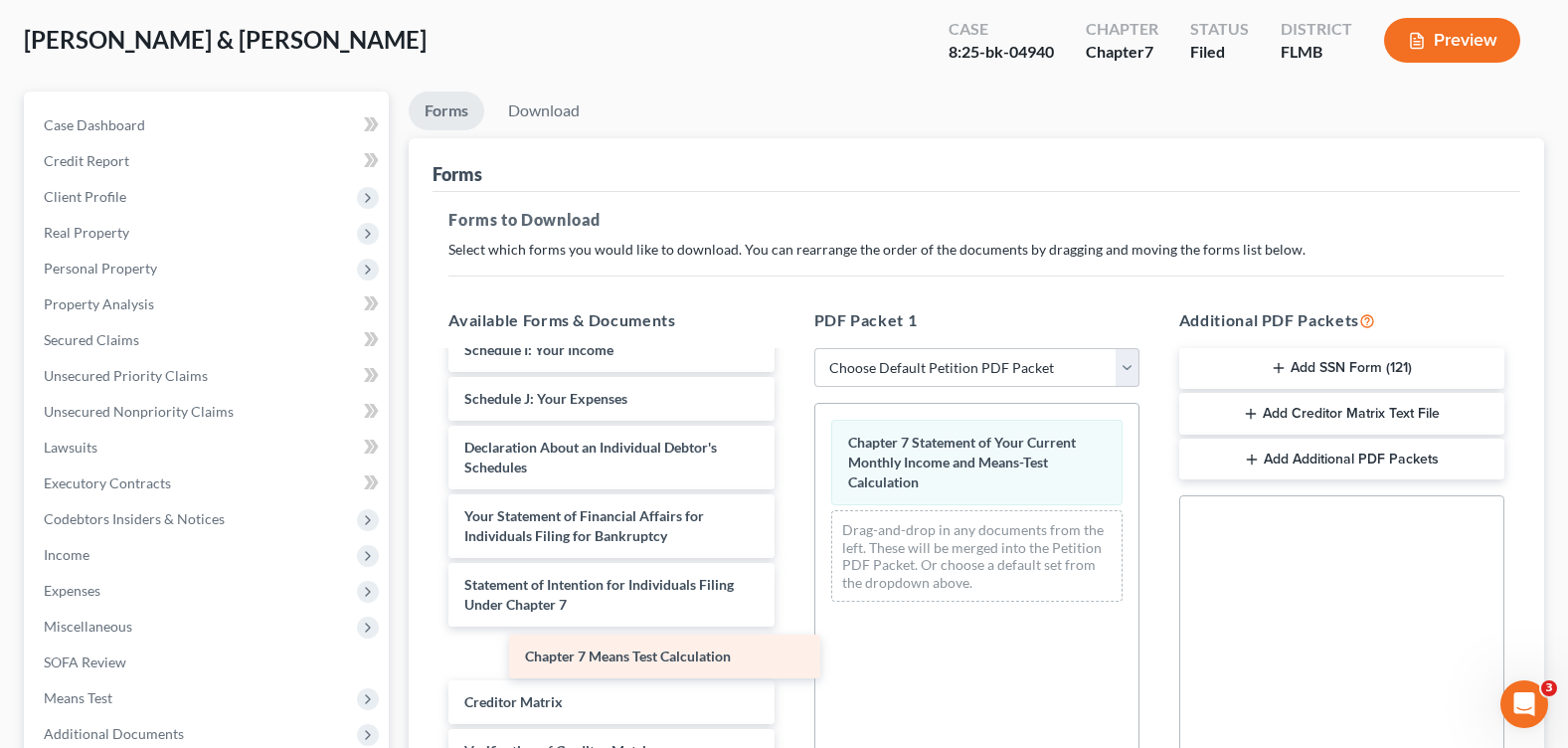
drag, startPoint x: 670, startPoint y: 661, endPoint x: 1094, endPoint y: 548, distance: 438.8
click at [789, 549] on div "Chapter 7 Means Test Calculation Voluntary Petition for Individuals Filing for …" at bounding box center [611, 374] width 357 height 1032
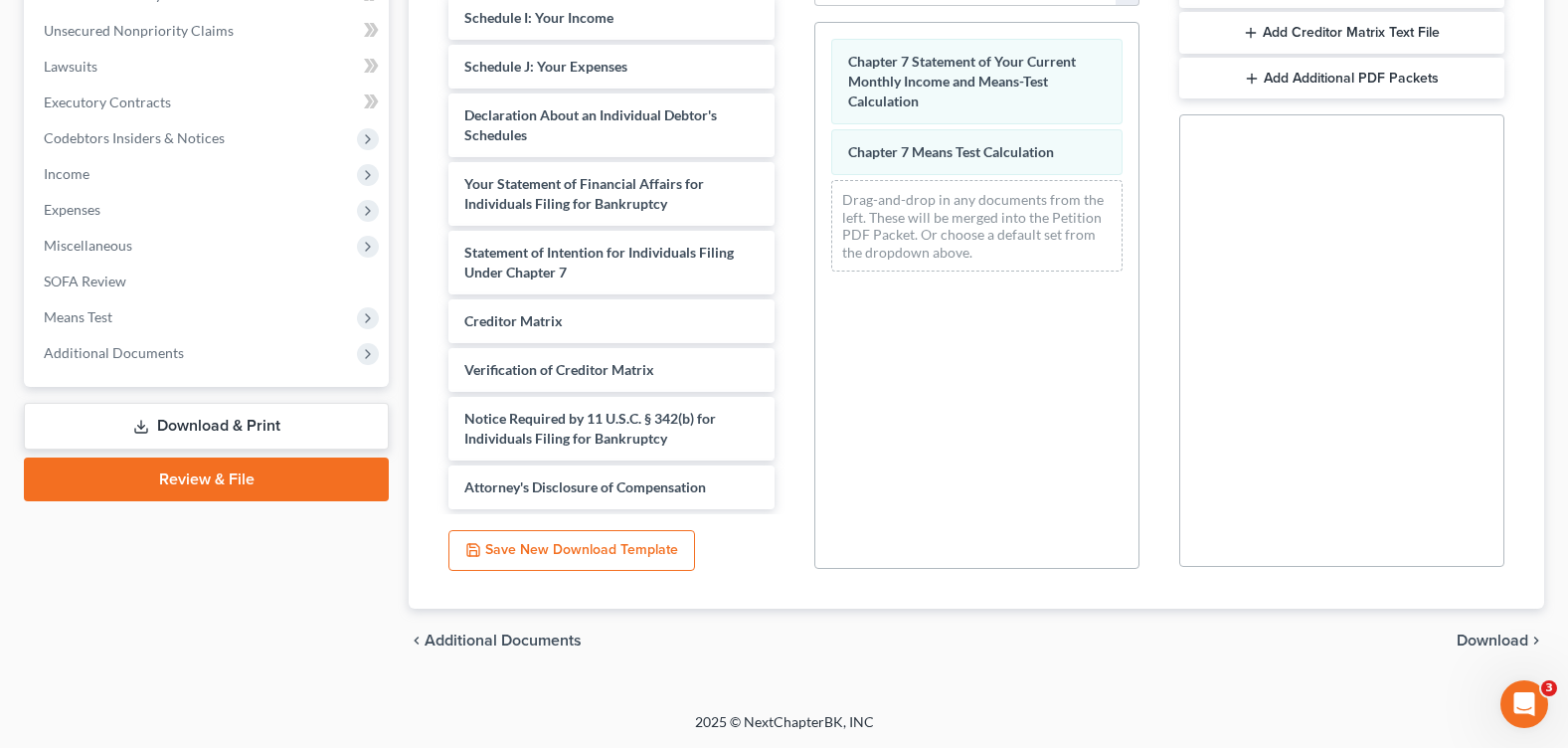
click at [1530, 641] on icon "chevron_right" at bounding box center [1536, 641] width 16 height 16
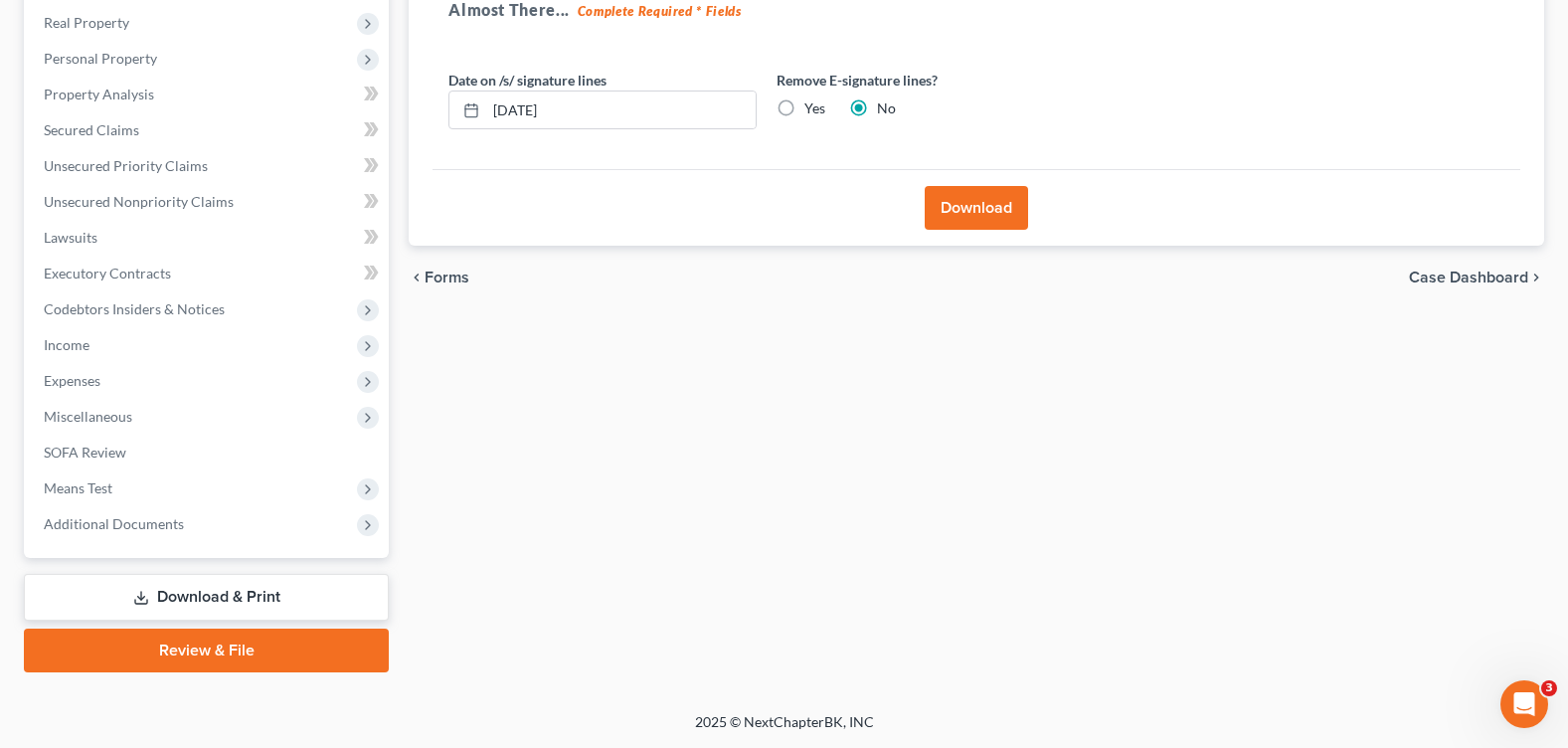
click at [971, 227] on button "Download" at bounding box center [976, 208] width 104 height 44
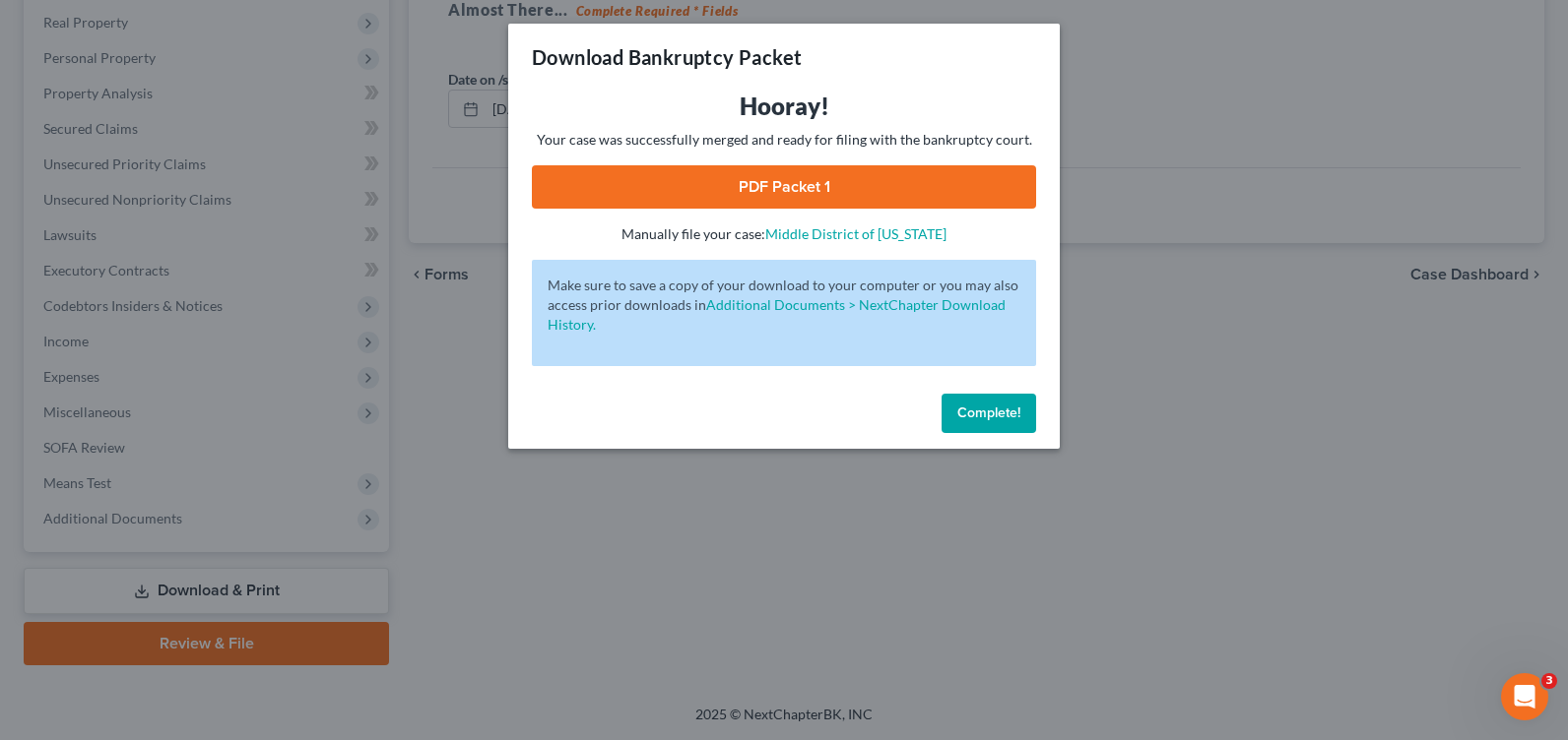
click at [729, 191] on link "PDF Packet 1" at bounding box center [784, 187] width 504 height 43
drag, startPoint x: 992, startPoint y: 415, endPoint x: 902, endPoint y: 431, distance: 91.4
click at [990, 415] on span "Complete!" at bounding box center [989, 412] width 63 height 17
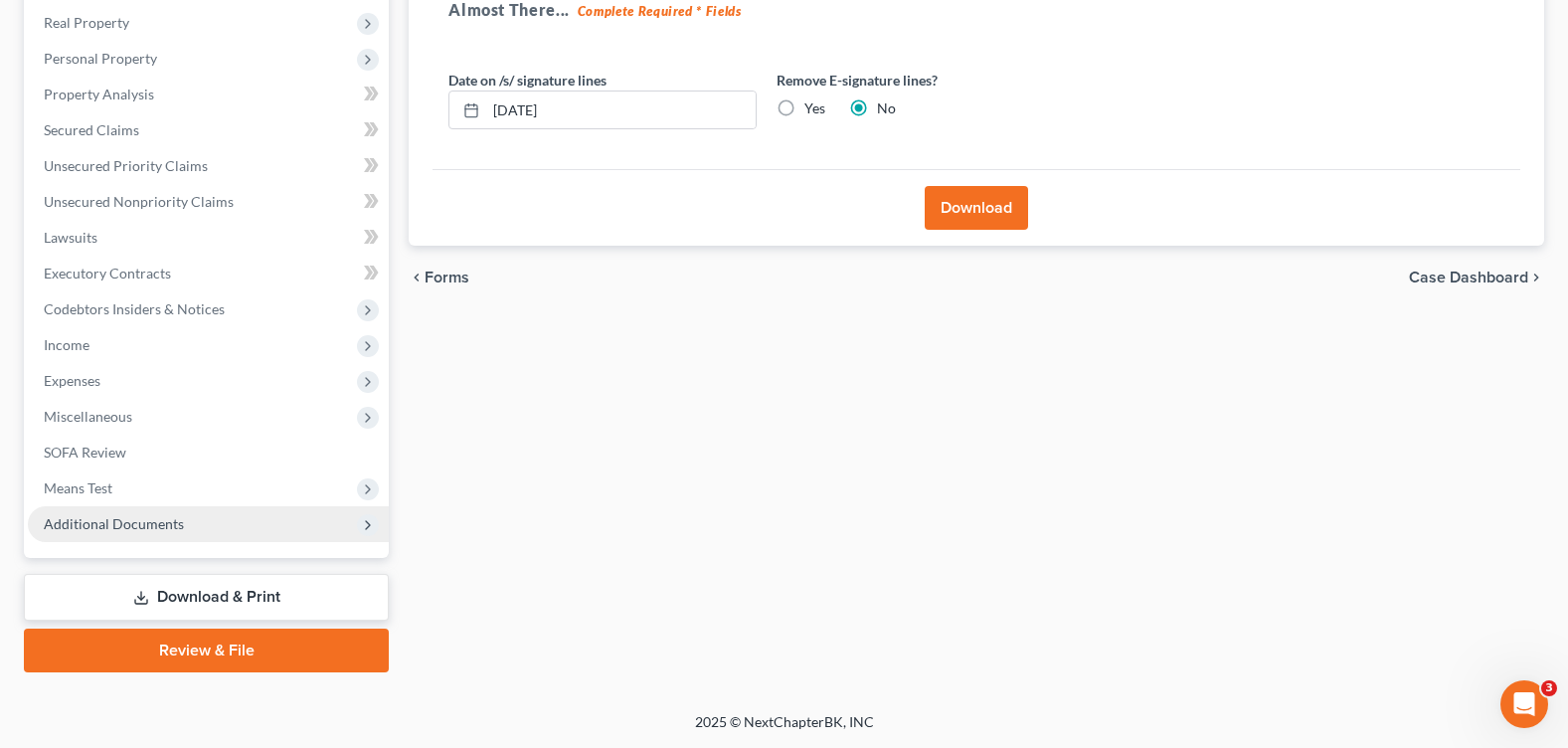
click at [177, 529] on span "Additional Documents" at bounding box center [114, 523] width 140 height 17
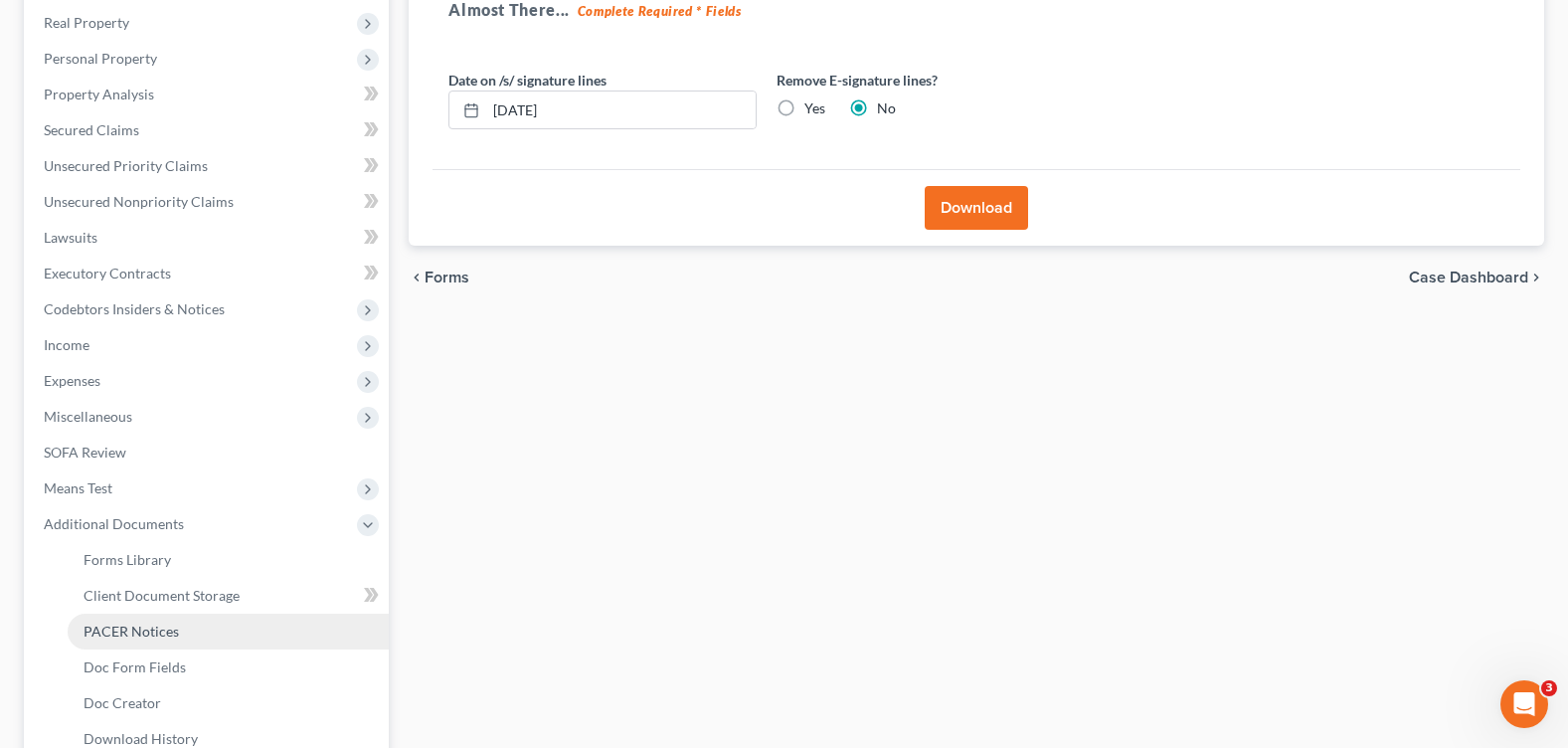
click at [180, 631] on link "PACER Notices" at bounding box center [229, 632] width 321 height 36
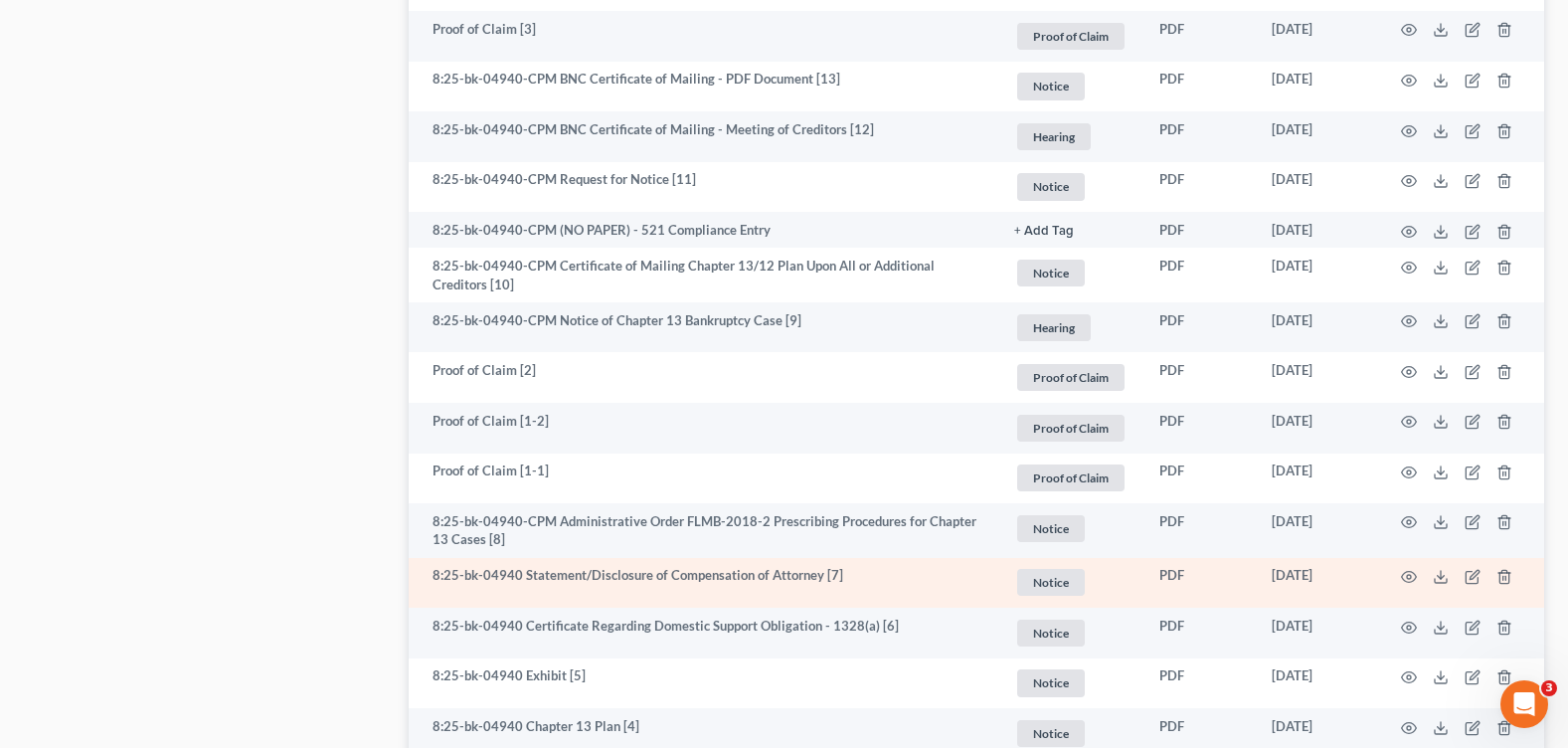
scroll to position [2093, 0]
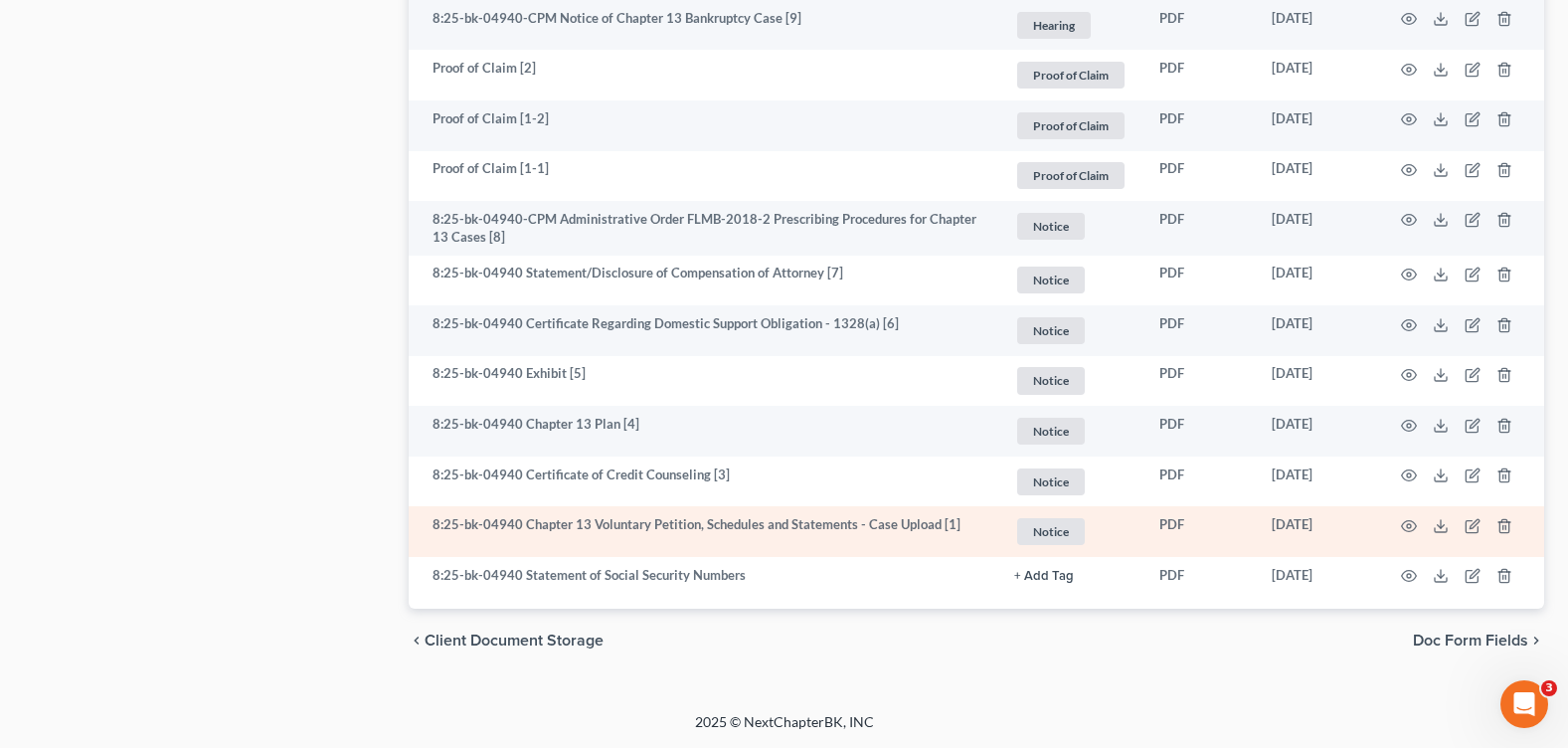
click at [1399, 523] on td at bounding box center [1460, 531] width 167 height 51
click at [1404, 525] on icon "button" at bounding box center [1409, 526] width 16 height 16
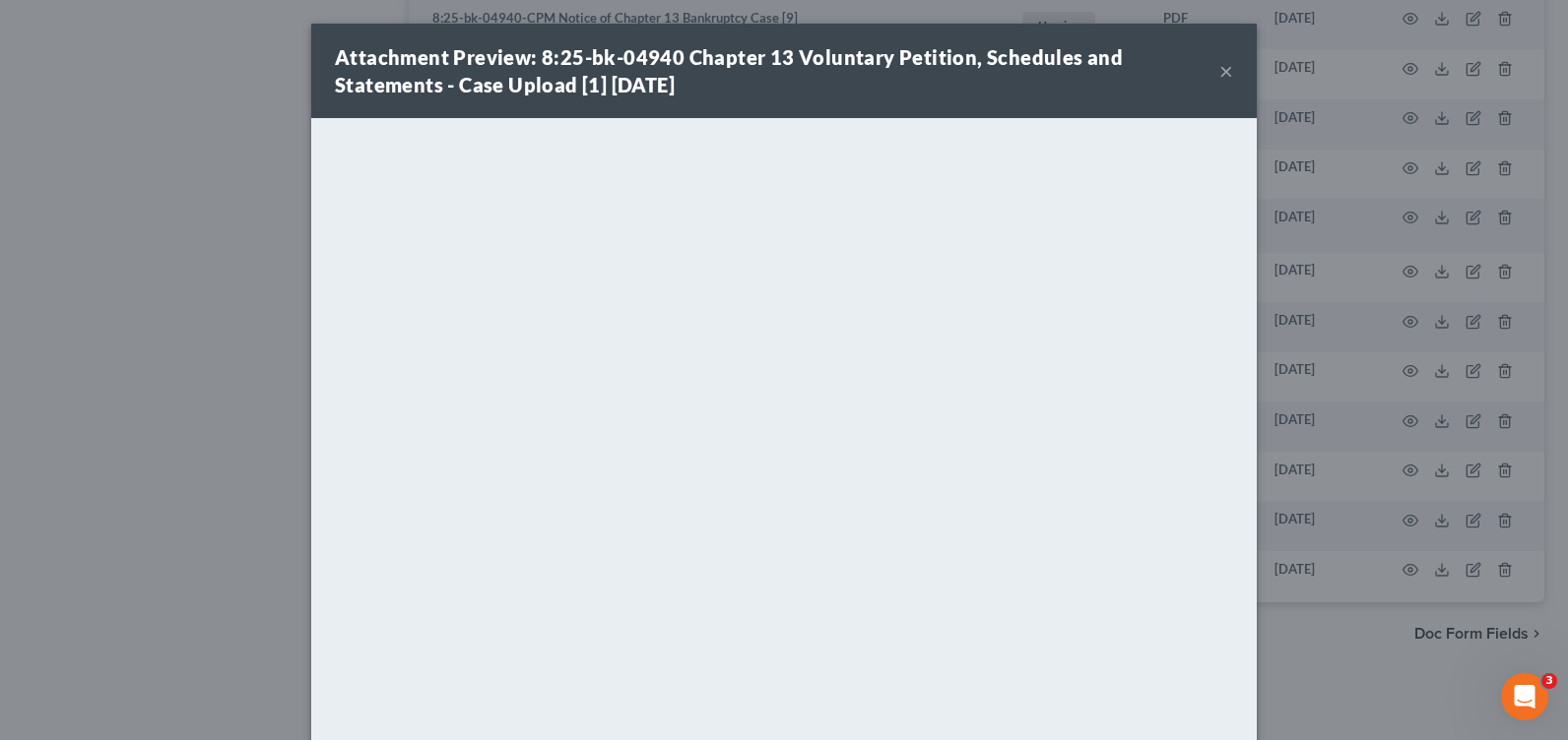
click at [1220, 70] on button "×" at bounding box center [1226, 71] width 14 height 24
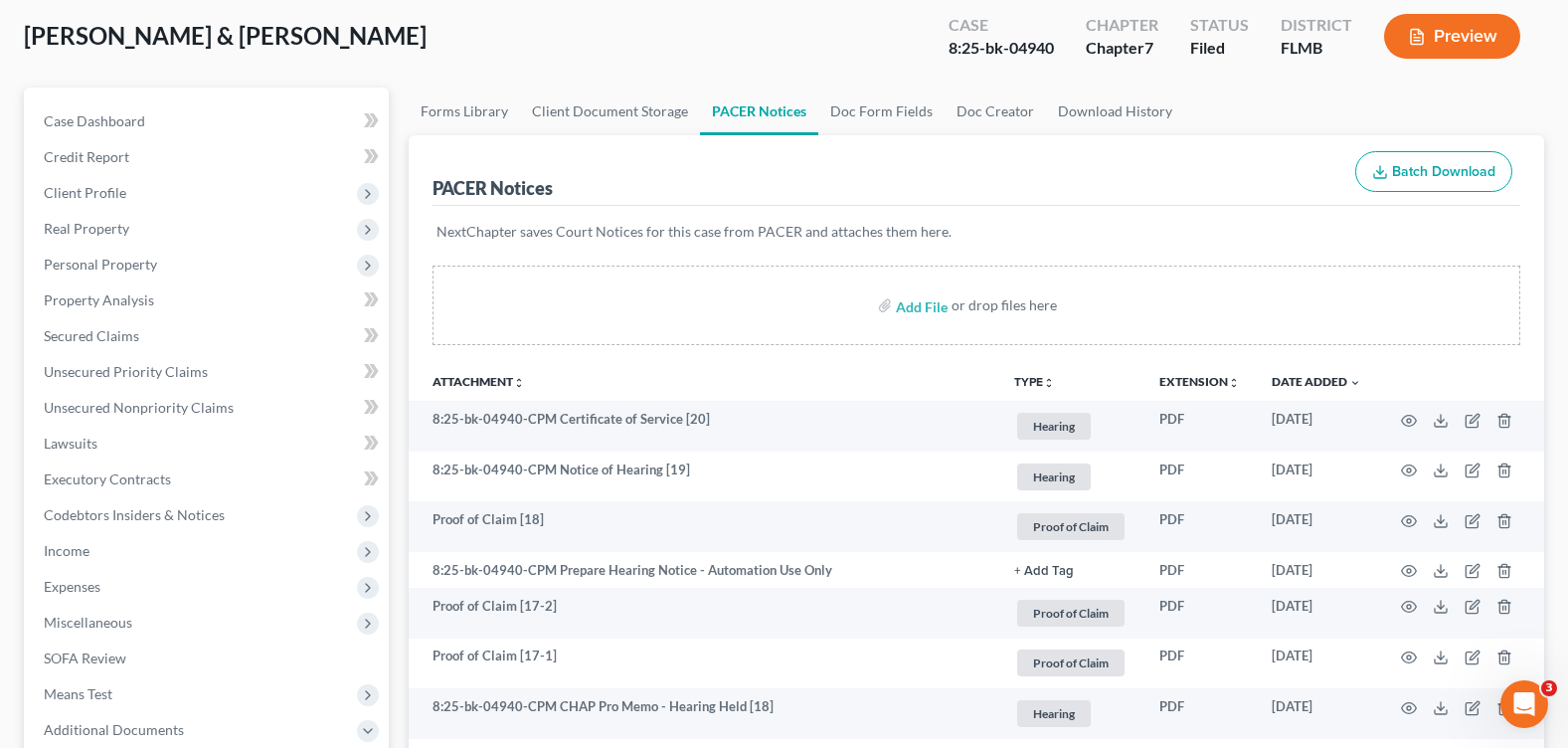
scroll to position [0, 0]
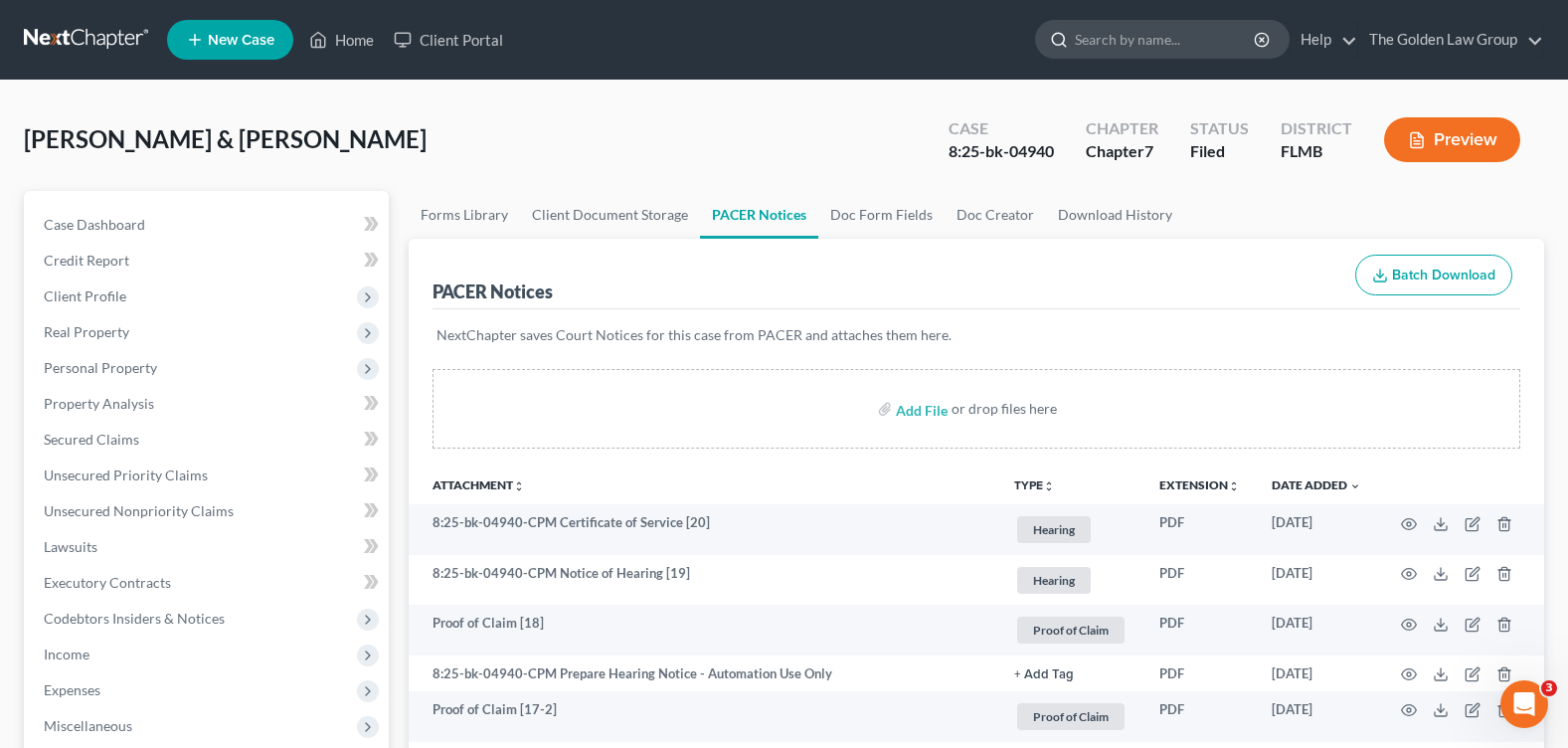
click at [1075, 43] on input "search" at bounding box center [1166, 39] width 182 height 37
type input "chickey"
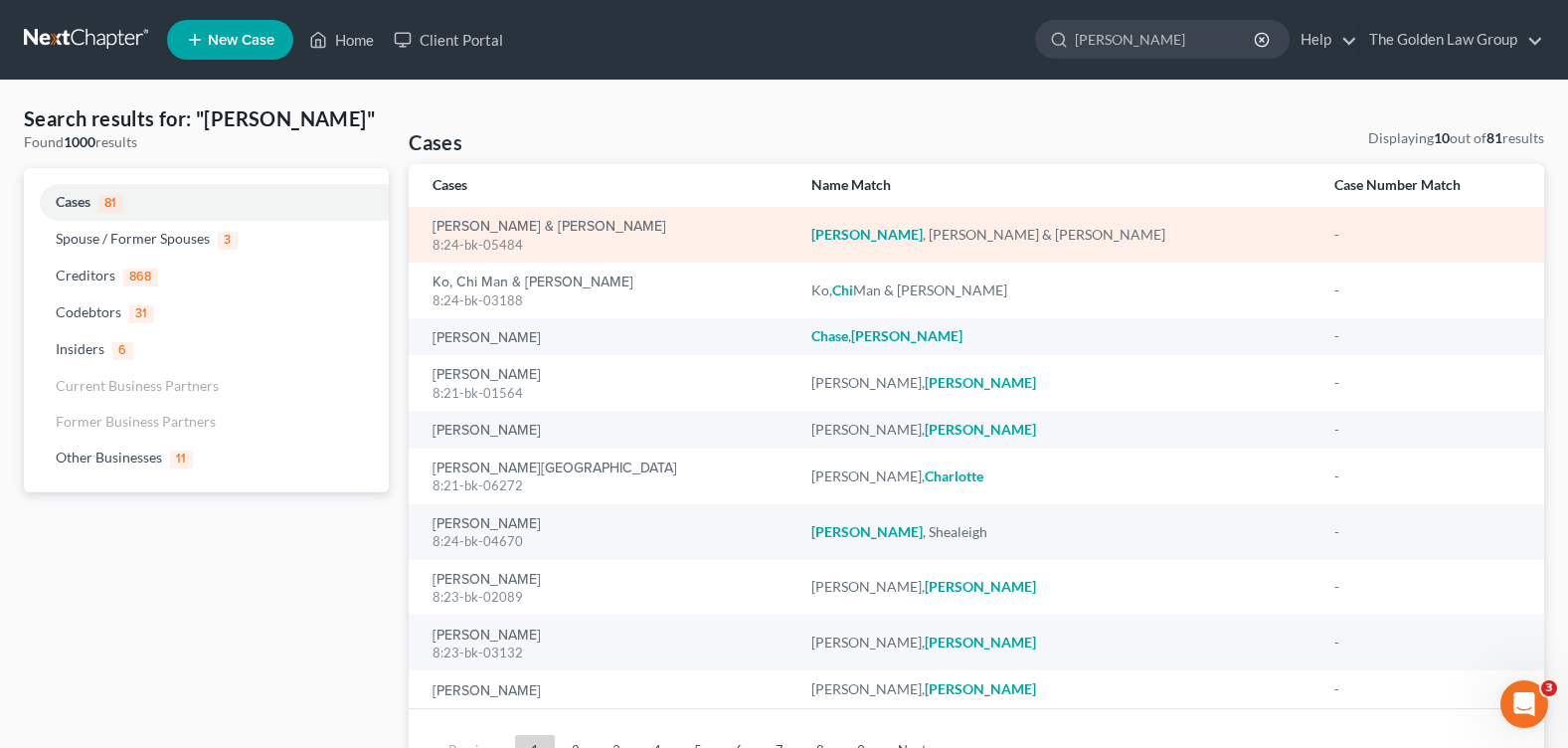
click at [510, 239] on div "8:24-bk-05484" at bounding box center [605, 245] width 346 height 19
click at [511, 225] on link "[PERSON_NAME] & [PERSON_NAME]" at bounding box center [549, 227] width 234 height 14
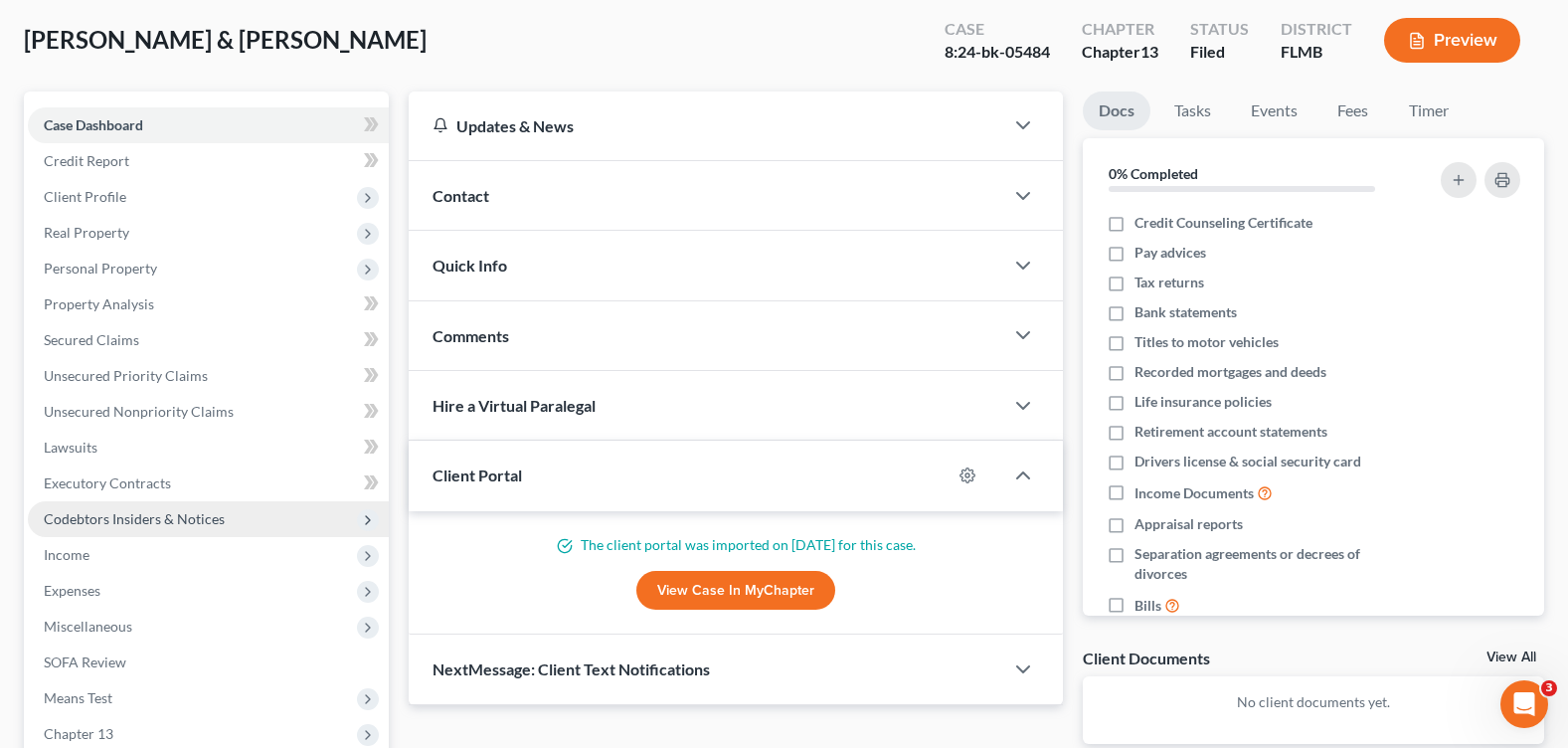
scroll to position [299, 0]
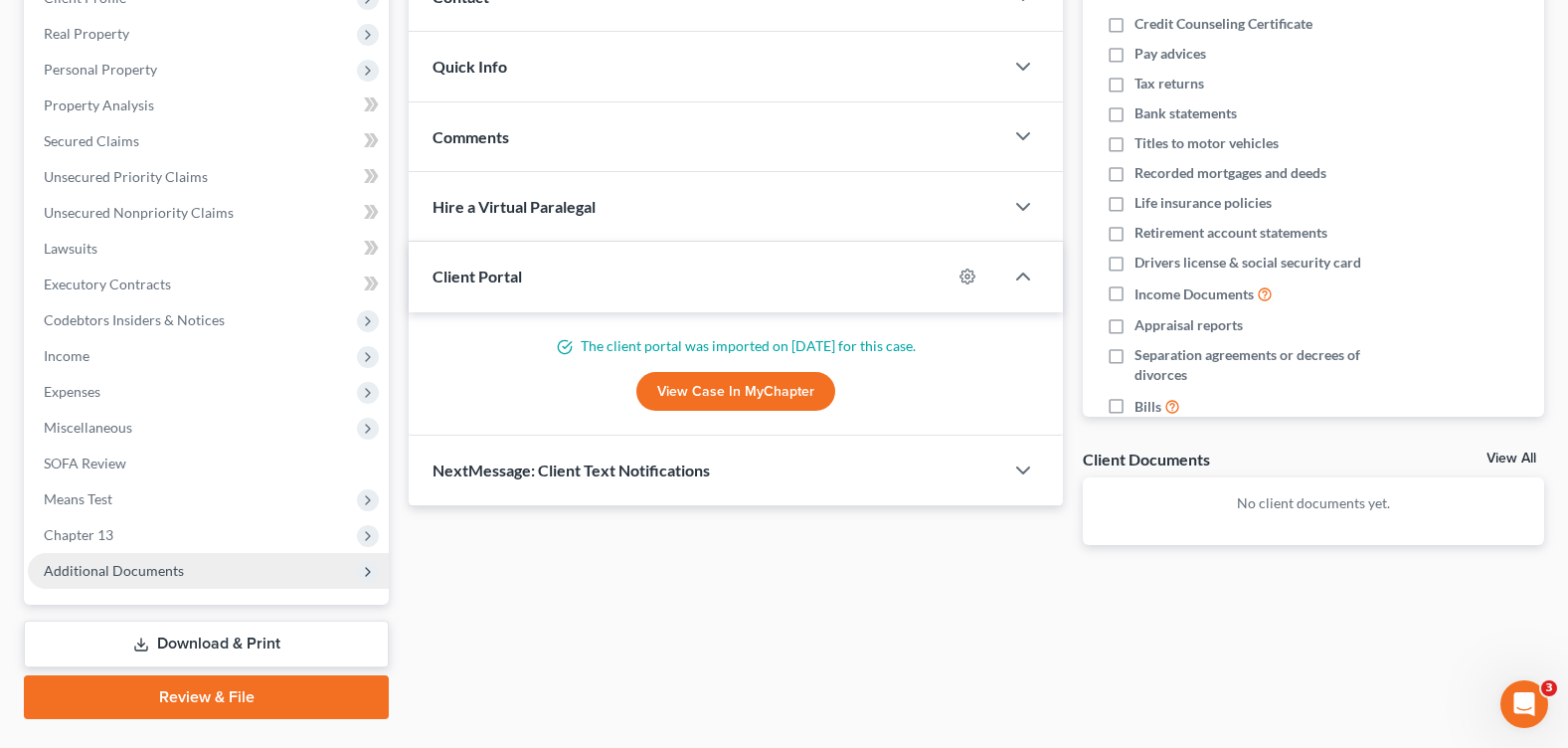
click at [136, 576] on span "Additional Documents" at bounding box center [114, 570] width 140 height 17
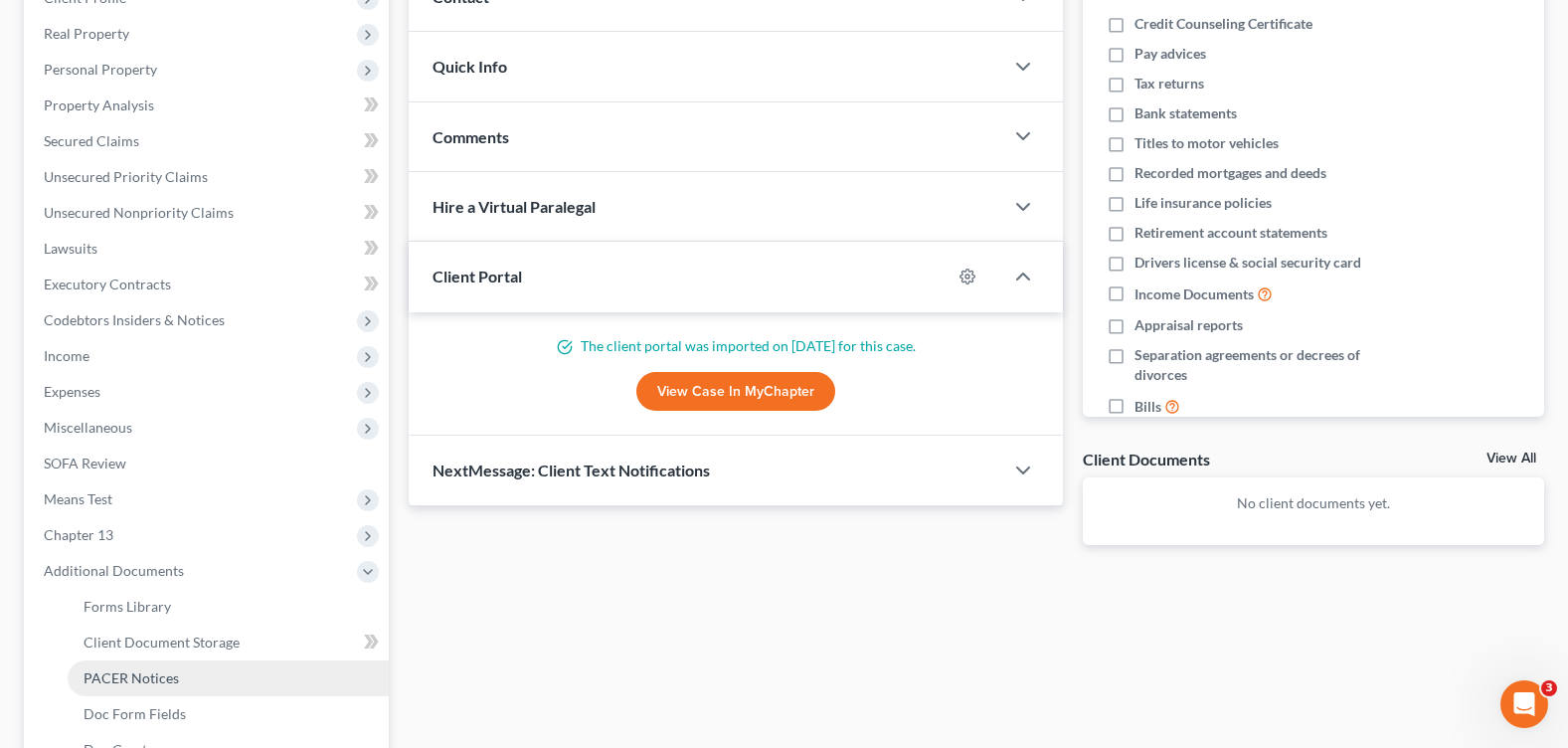
click at [221, 673] on link "PACER Notices" at bounding box center [229, 678] width 321 height 36
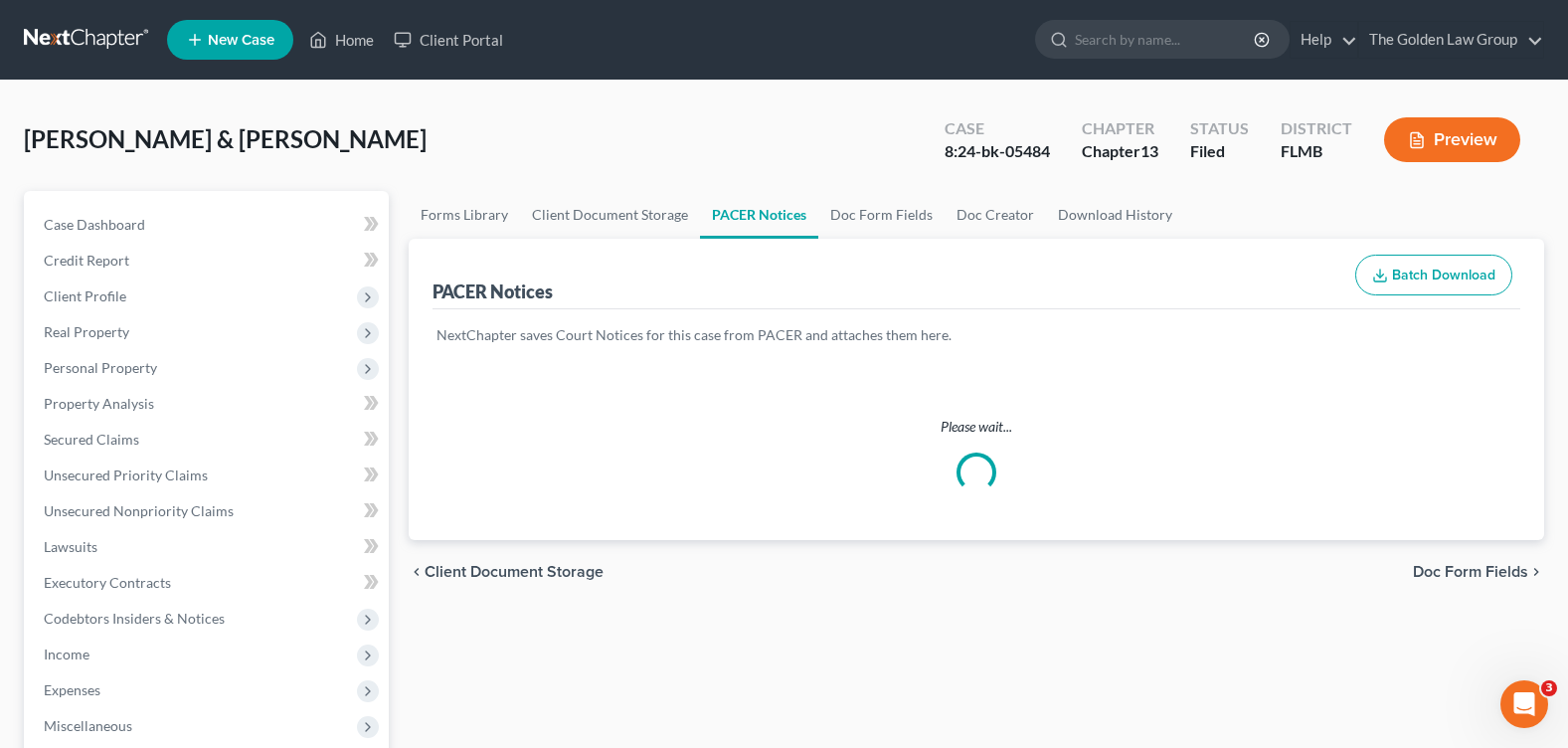
click at [603, 146] on div "Chickey, John & Lynn Upgraded Case 8:24-bk-05484 Chapter Chapter 13 Status File…" at bounding box center [784, 148] width 1520 height 87
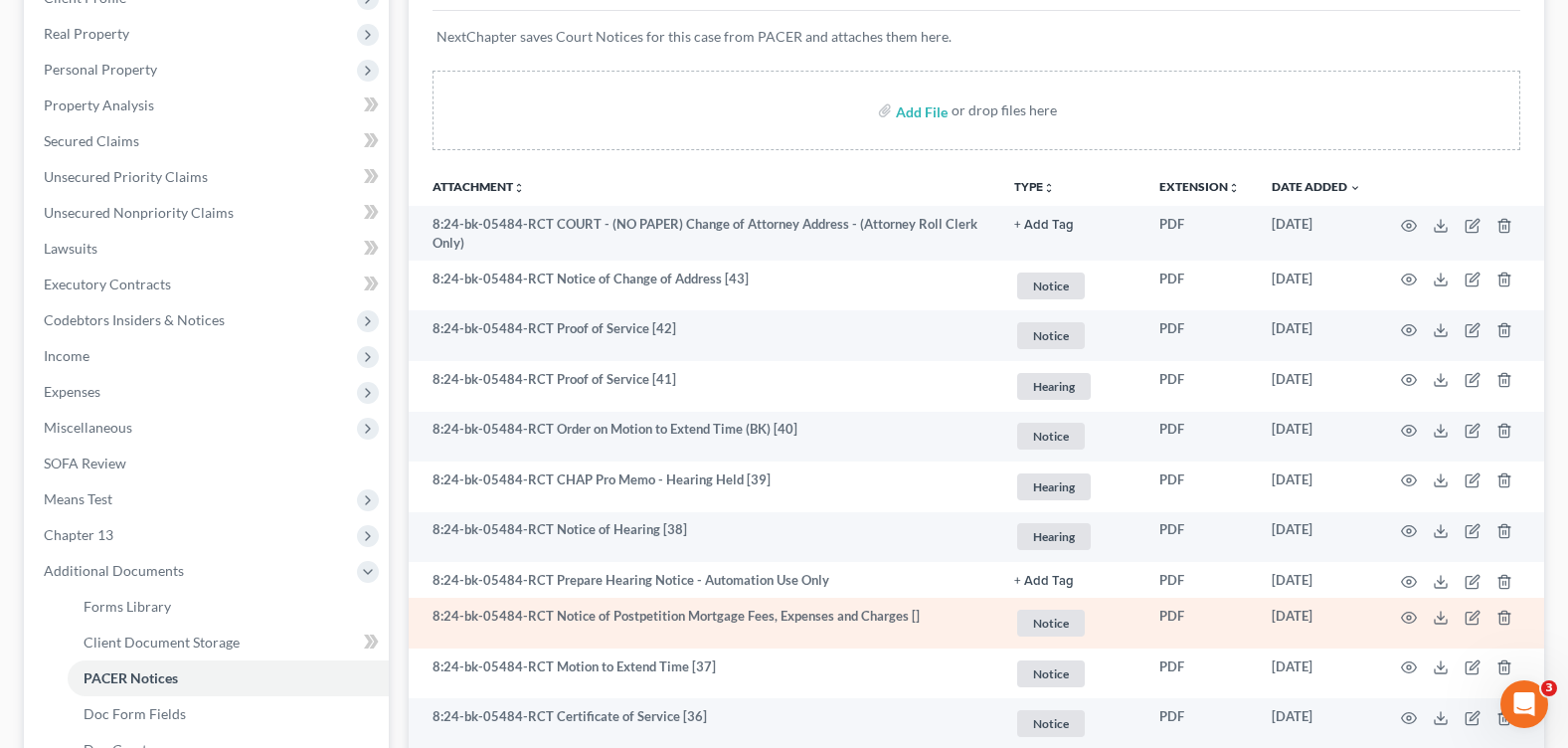
scroll to position [397, 0]
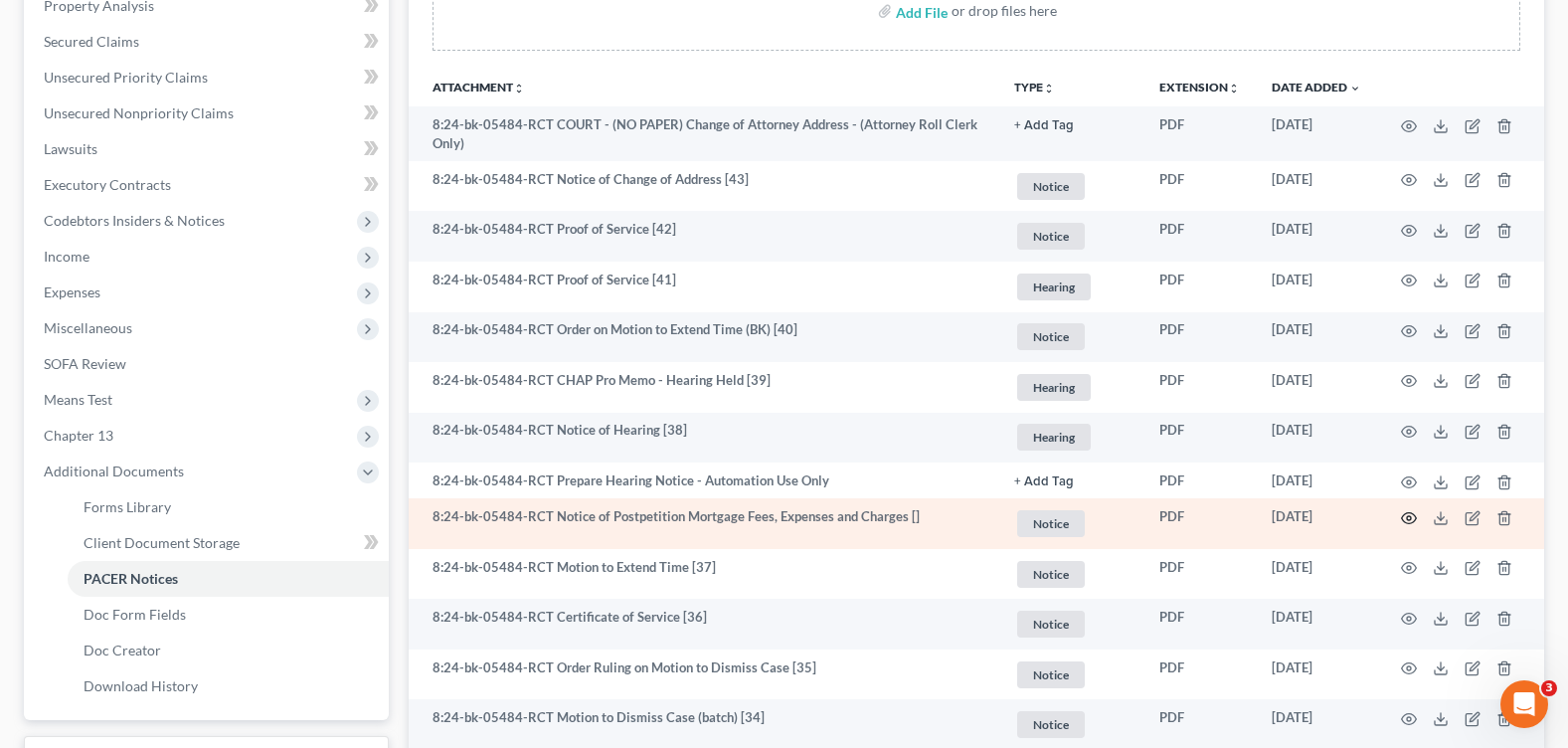
click at [1411, 520] on icon "button" at bounding box center [1409, 518] width 16 height 16
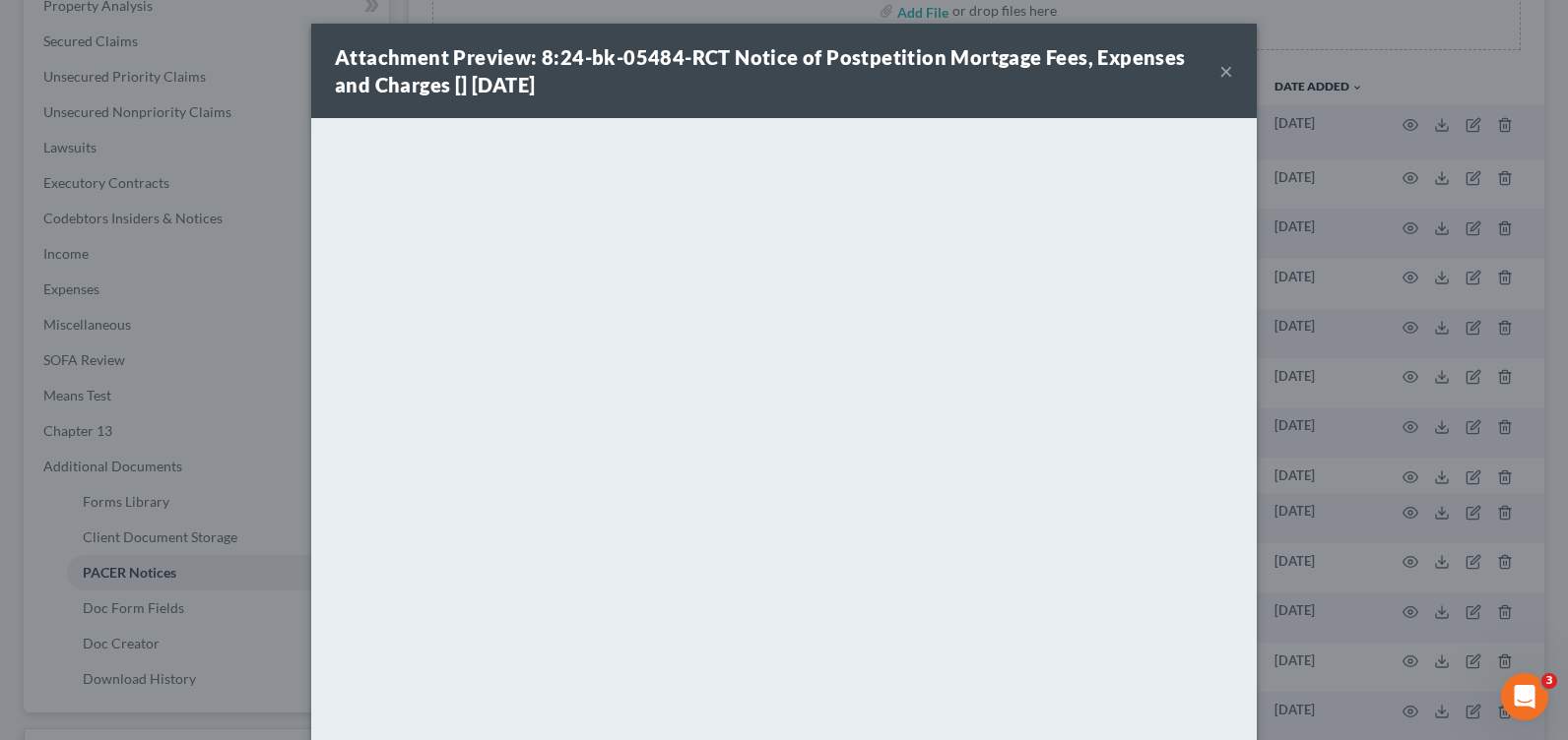
click at [1219, 68] on button "×" at bounding box center [1226, 71] width 14 height 24
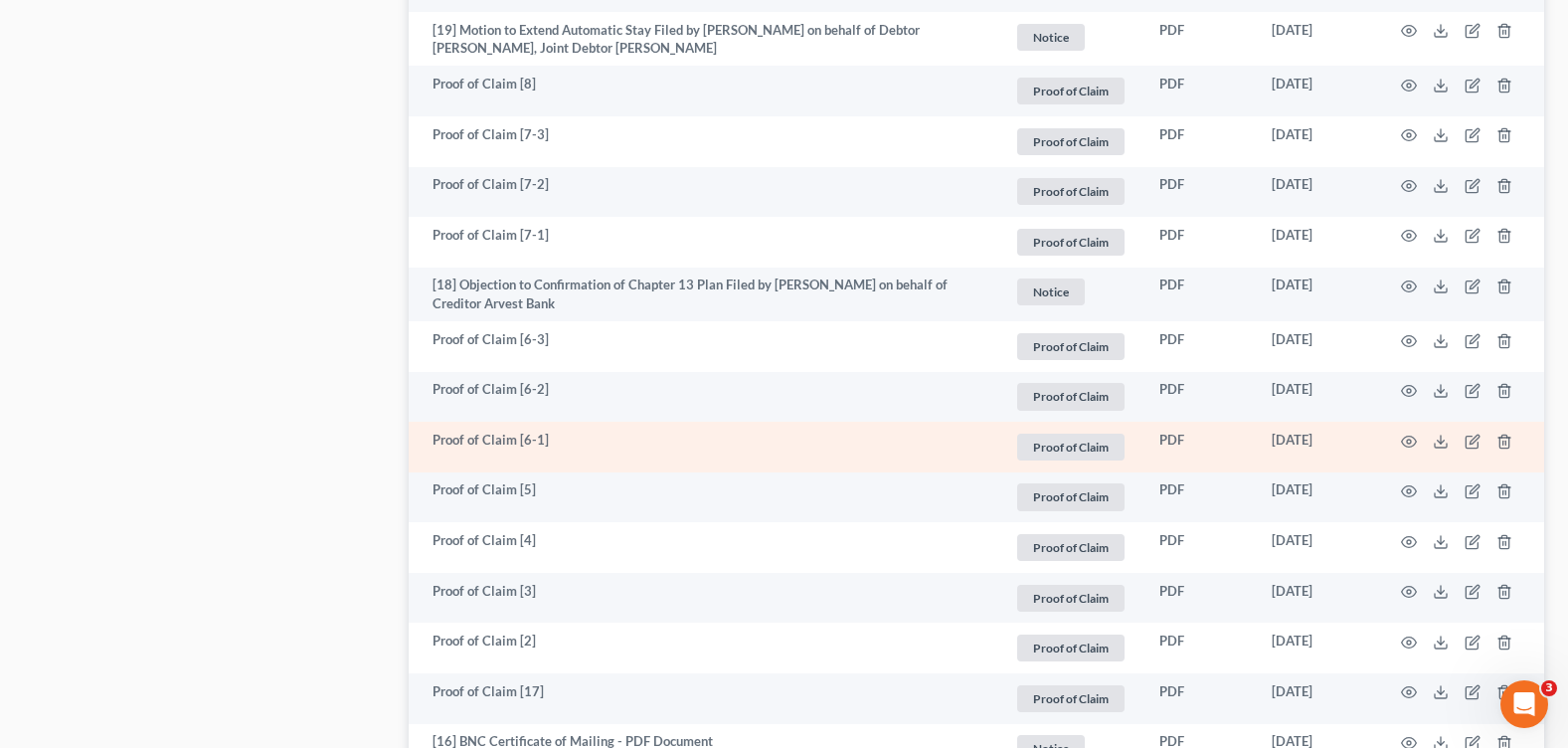
scroll to position [2686, 0]
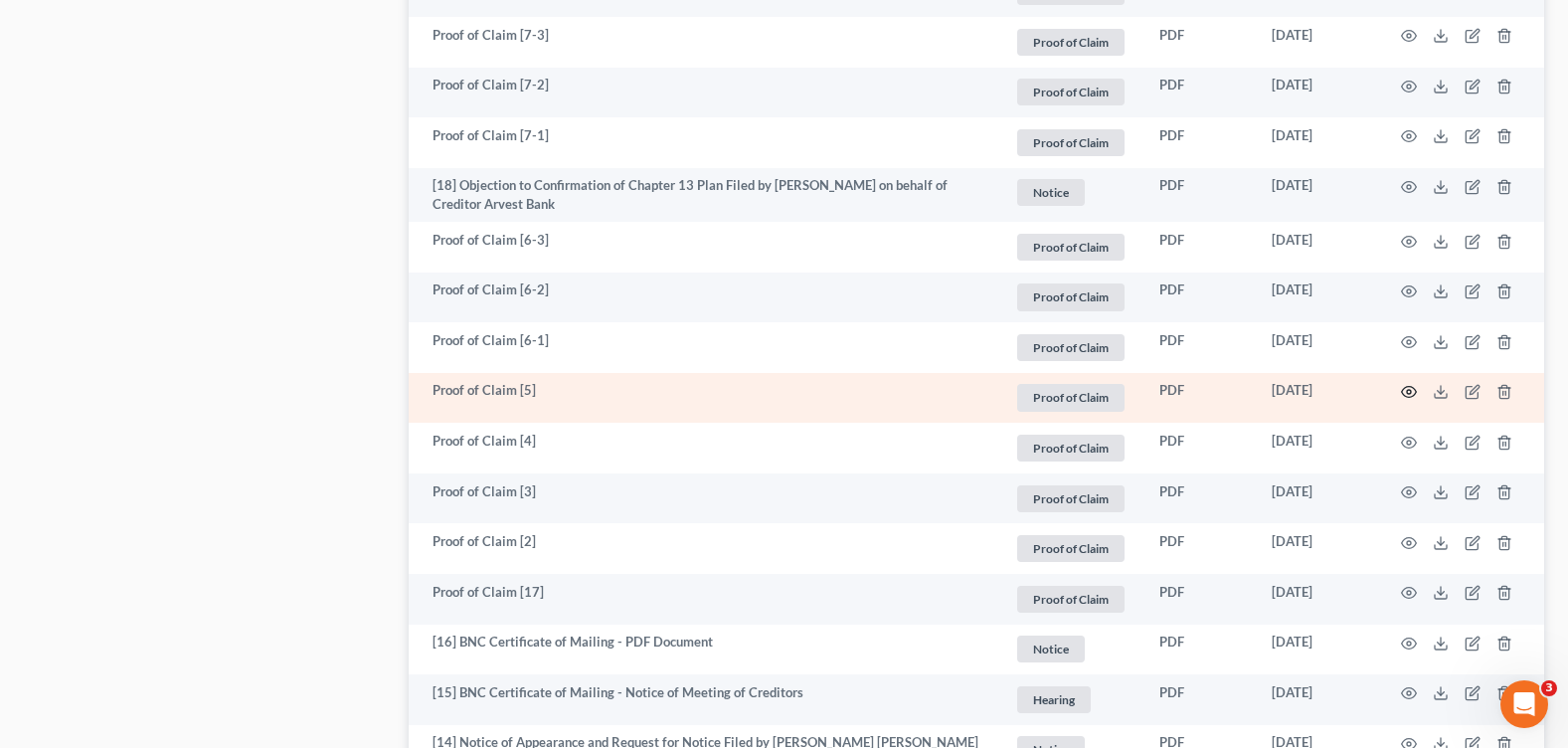
click at [1408, 390] on circle "button" at bounding box center [1409, 392] width 4 height 4
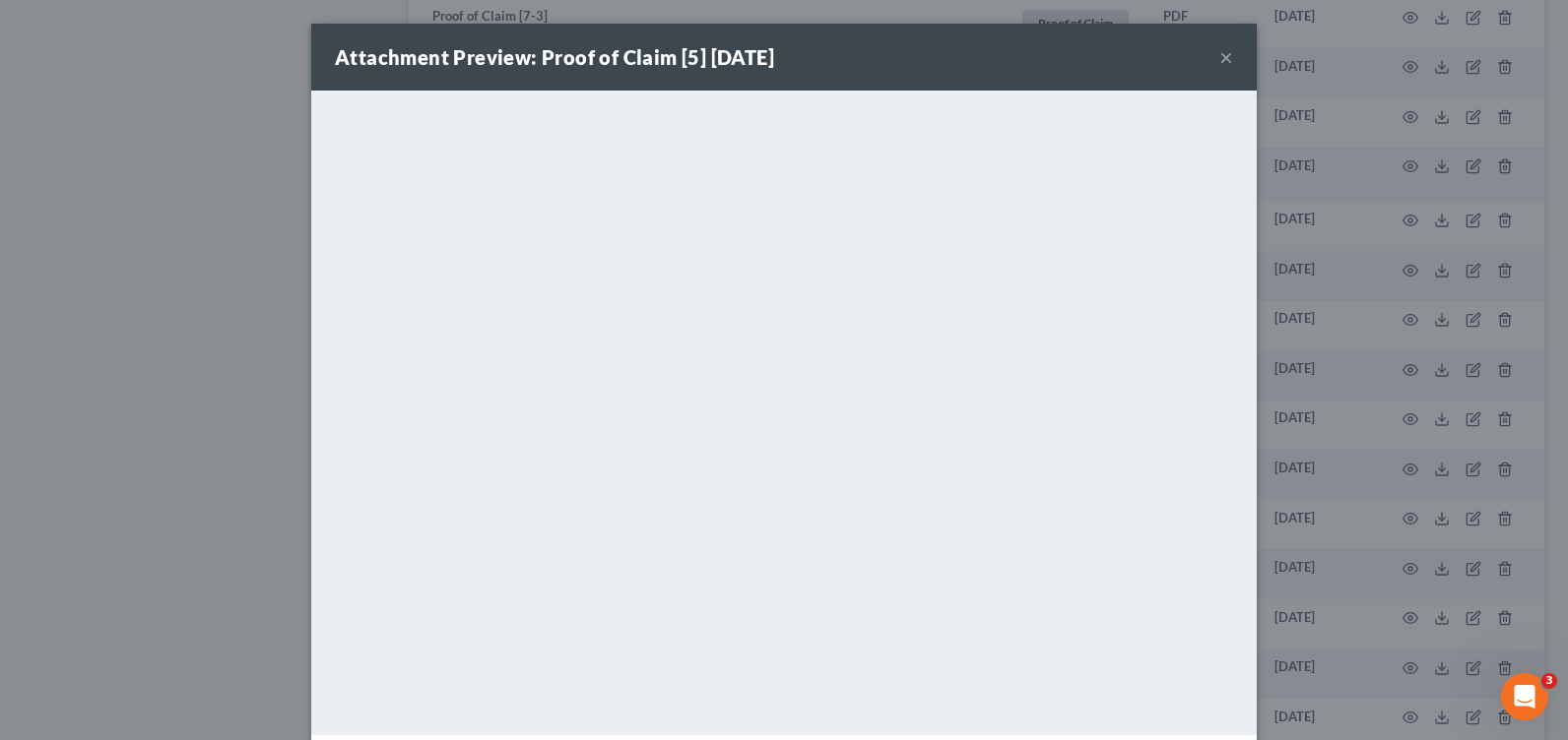
click at [1219, 59] on button "×" at bounding box center [1226, 57] width 14 height 24
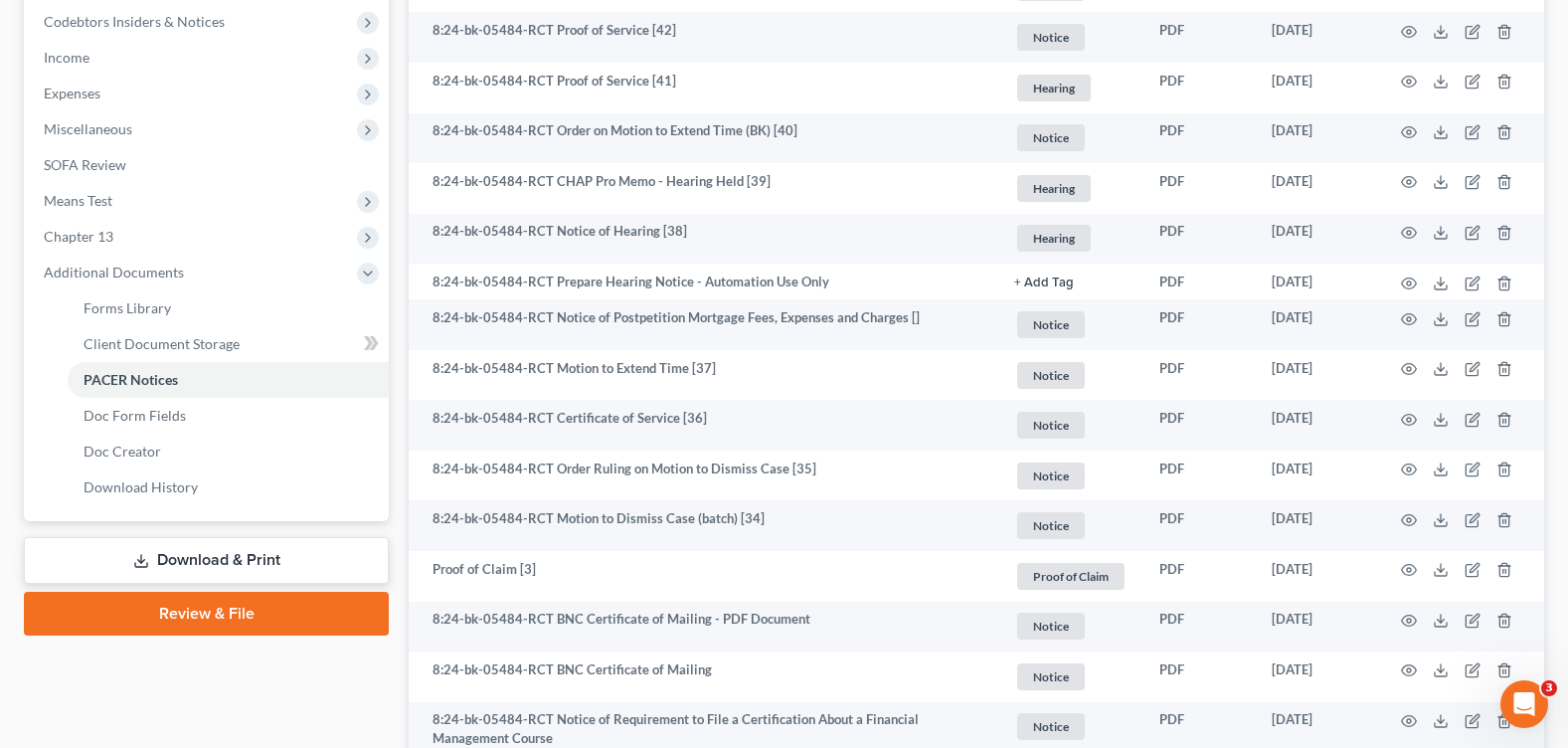
scroll to position [0, 0]
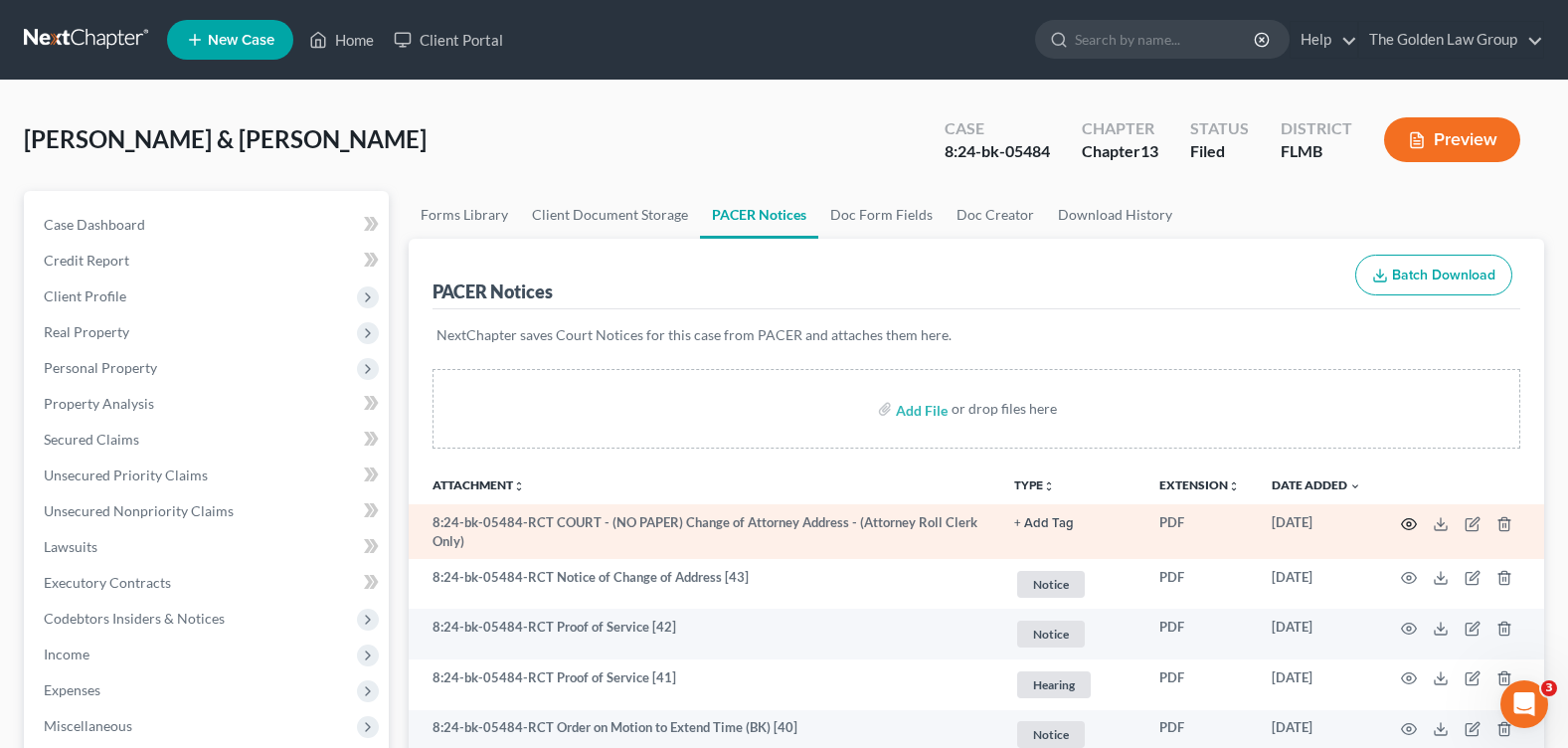
click at [1405, 519] on icon "button" at bounding box center [1409, 523] width 15 height 11
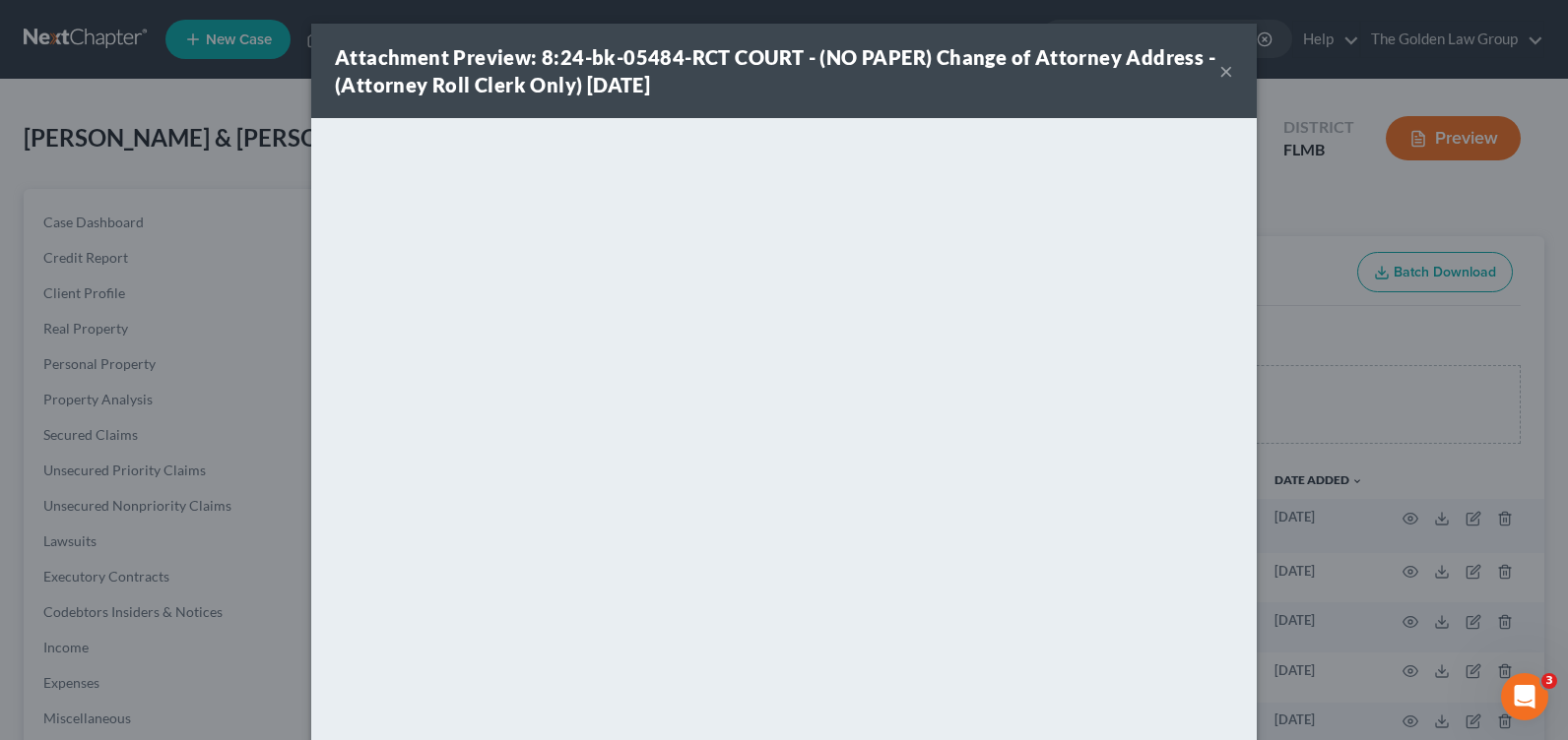
click at [1219, 71] on button "×" at bounding box center [1226, 71] width 14 height 24
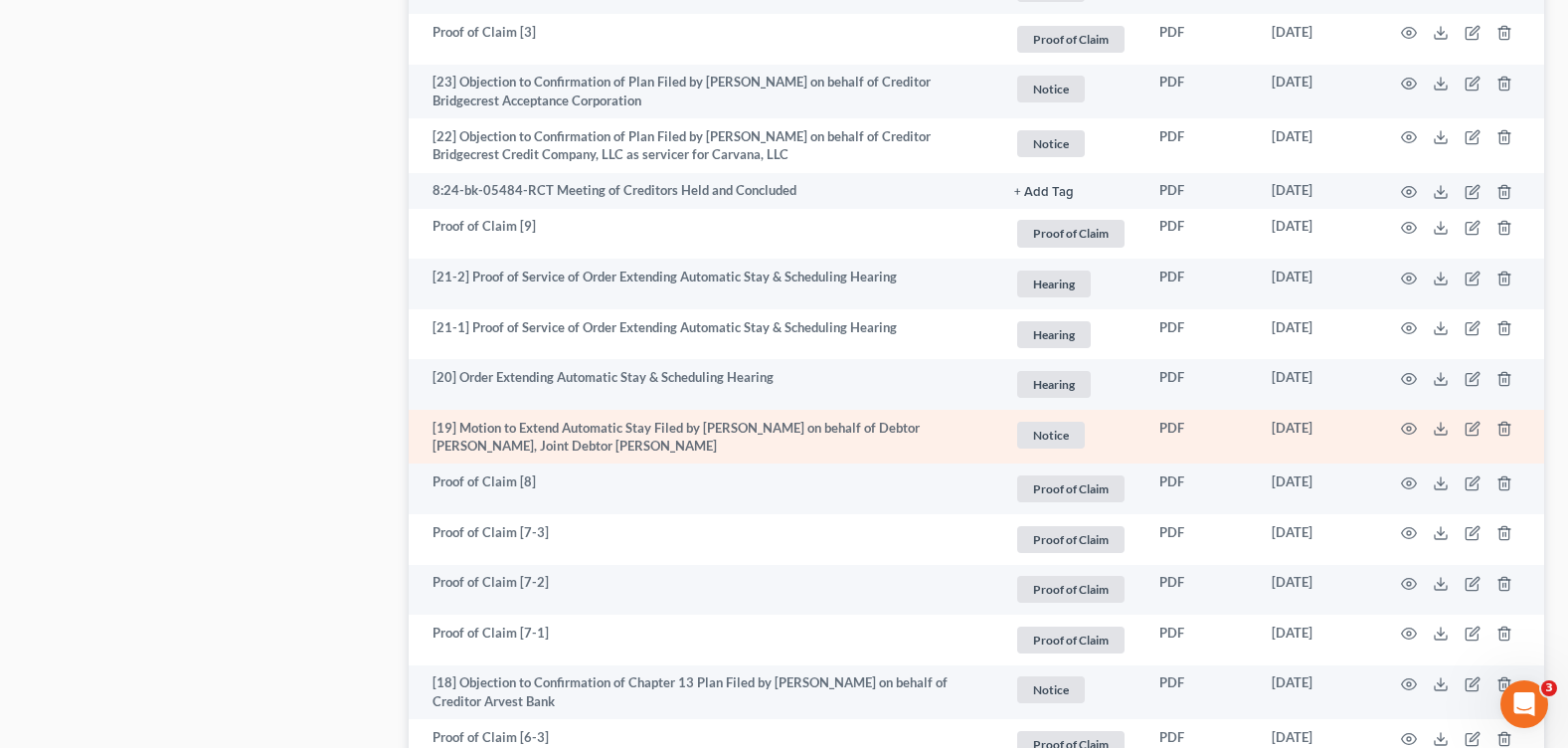
scroll to position [2288, 0]
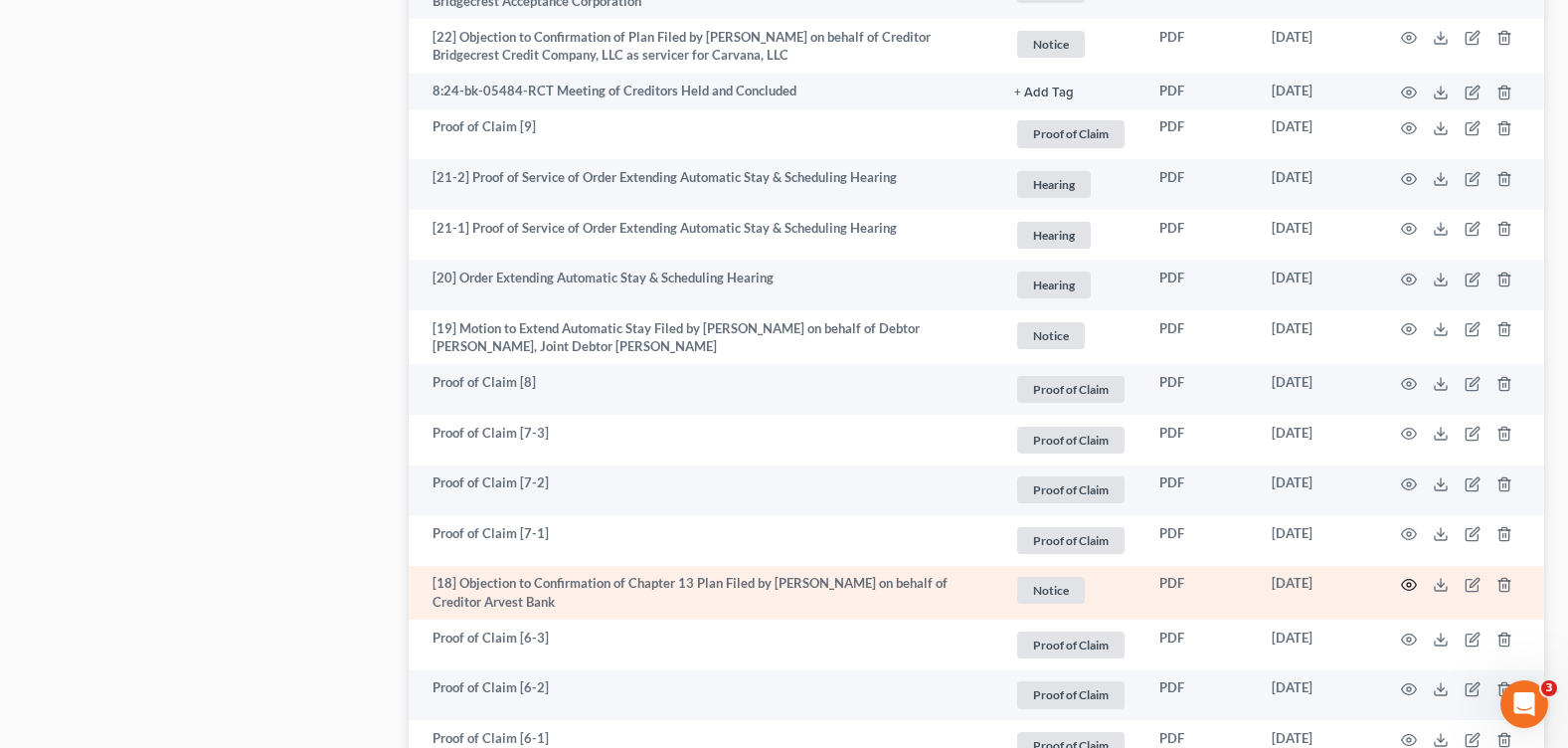
click at [1413, 577] on icon "button" at bounding box center [1409, 585] width 16 height 16
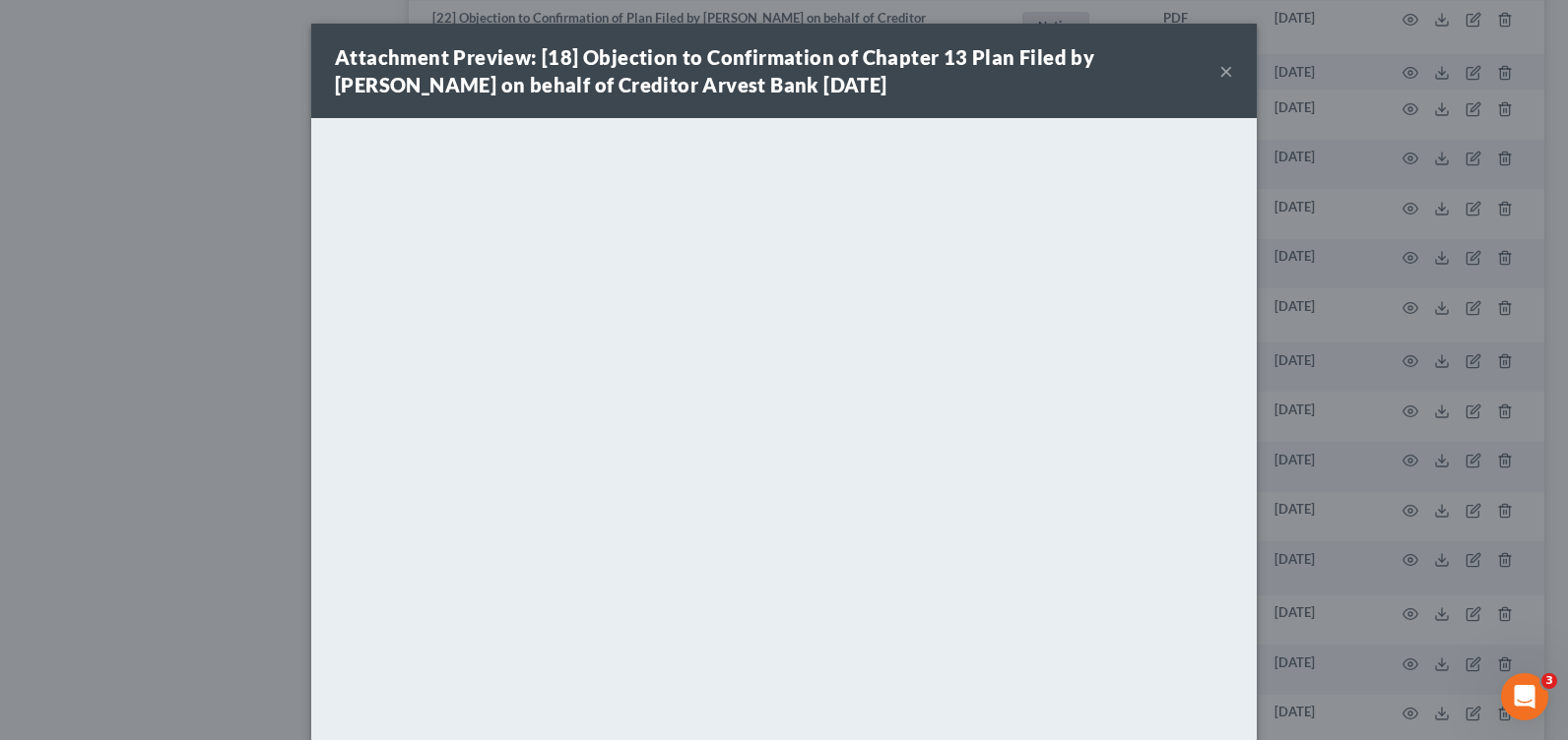
click at [1223, 67] on button "×" at bounding box center [1226, 71] width 14 height 24
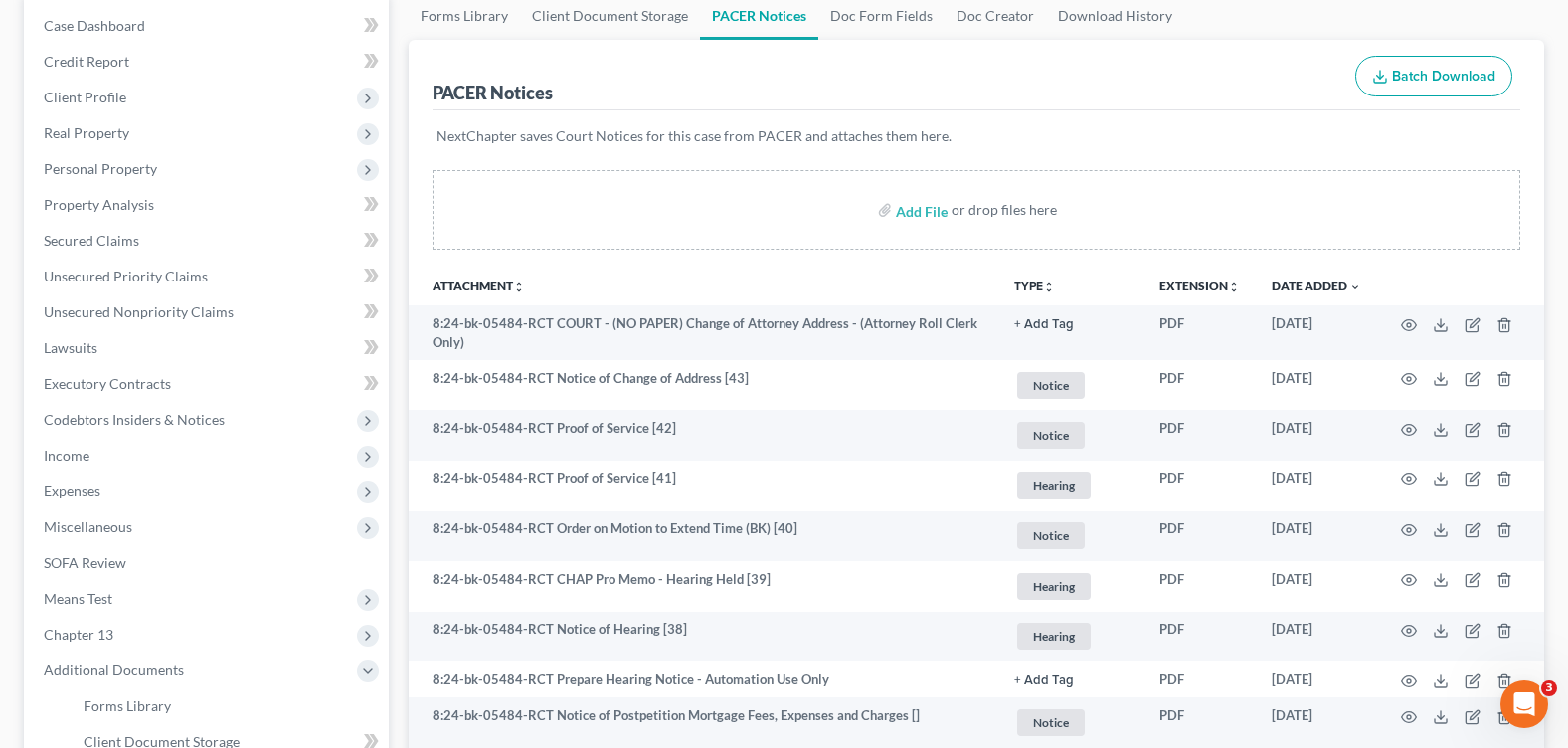
scroll to position [0, 0]
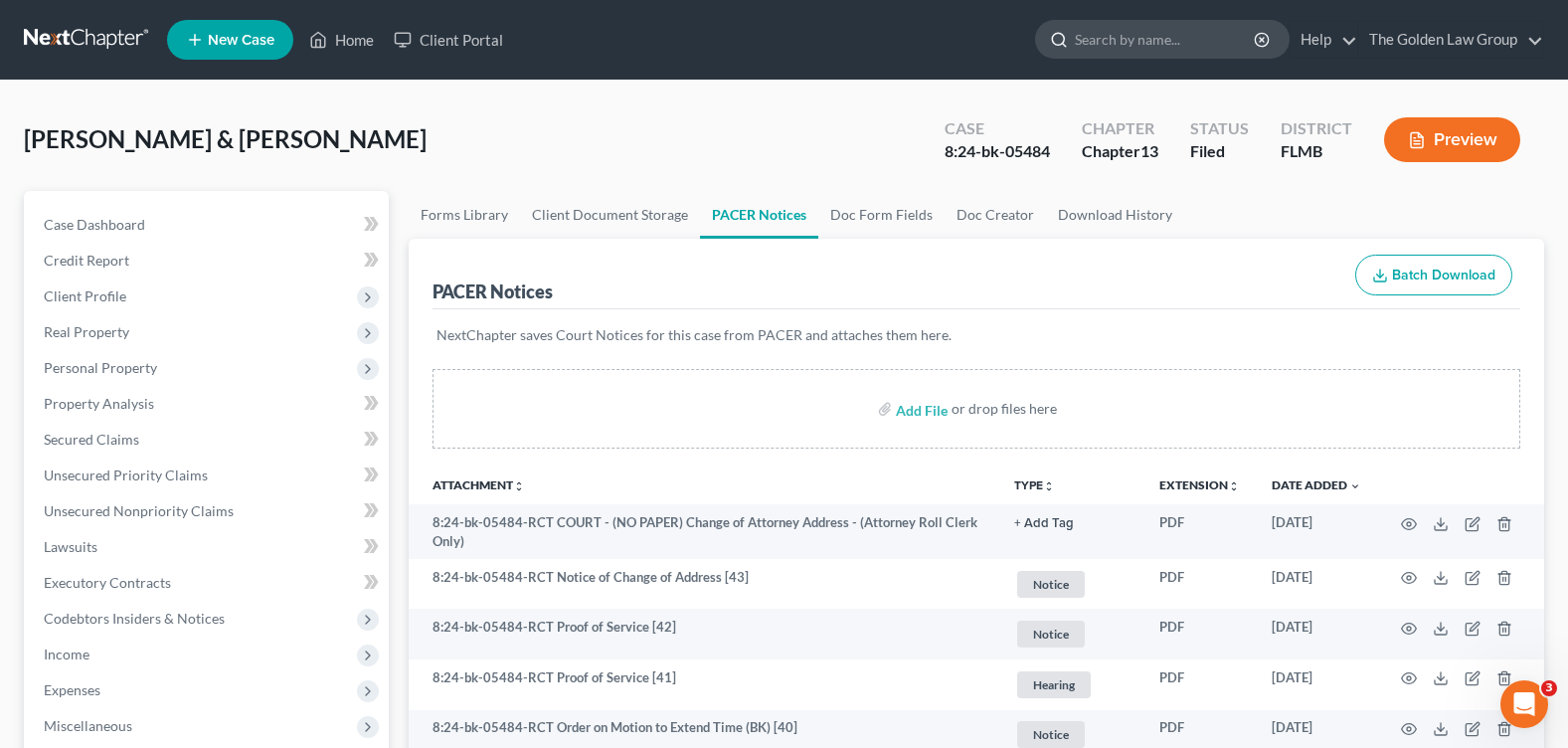
click at [1152, 41] on input "search" at bounding box center [1166, 39] width 182 height 37
type input "palmer"
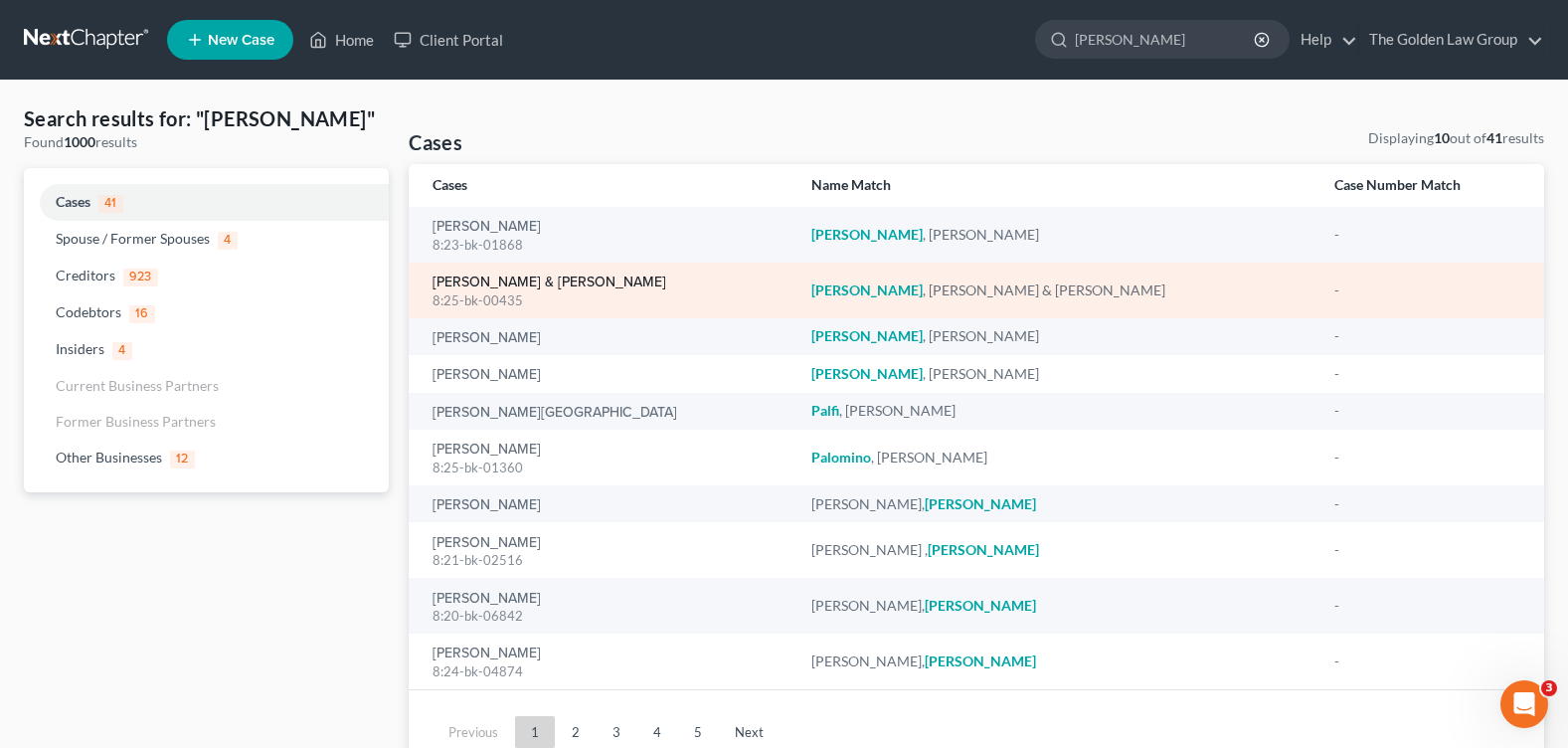
click at [524, 277] on link "[PERSON_NAME] & [PERSON_NAME]" at bounding box center [549, 283] width 234 height 14
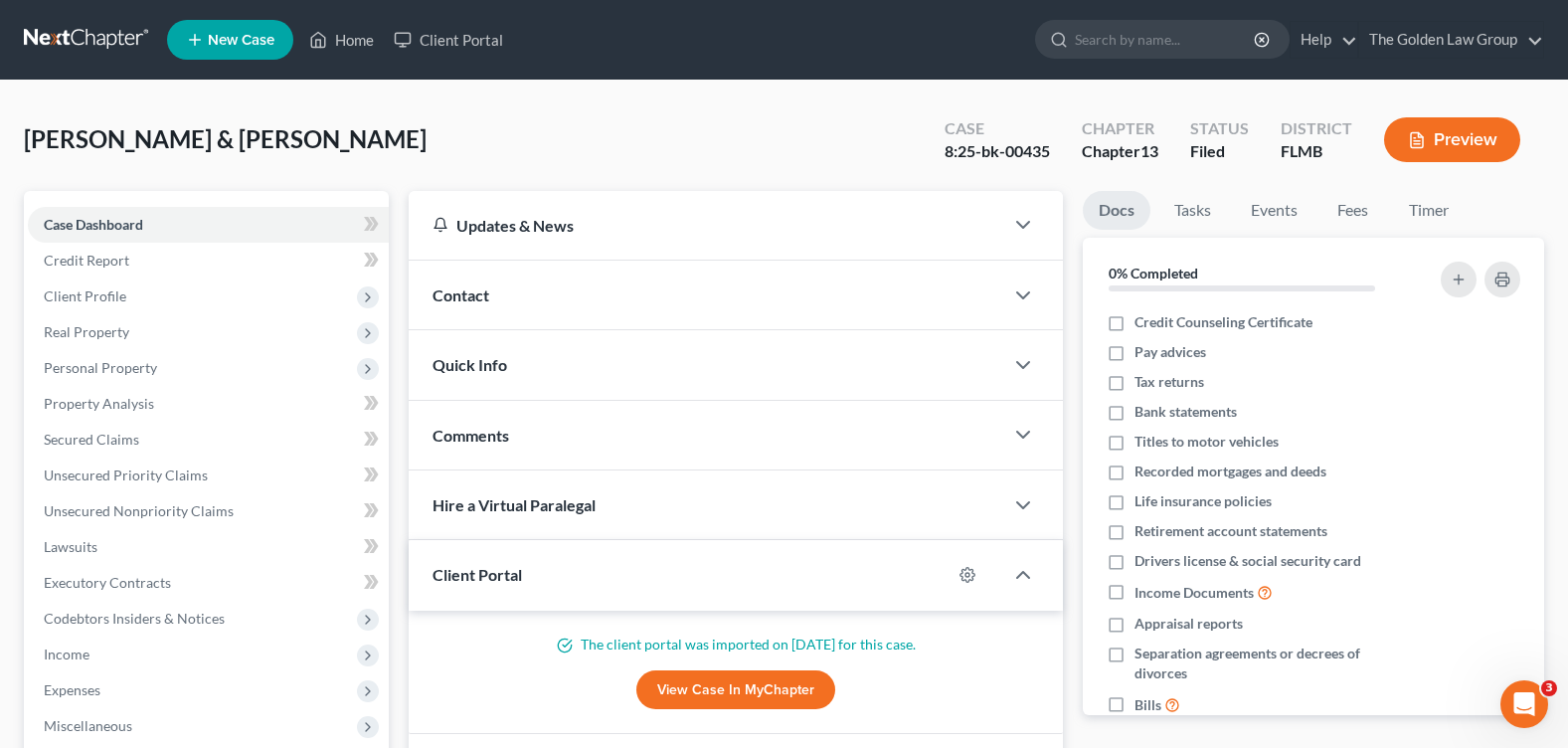
scroll to position [397, 0]
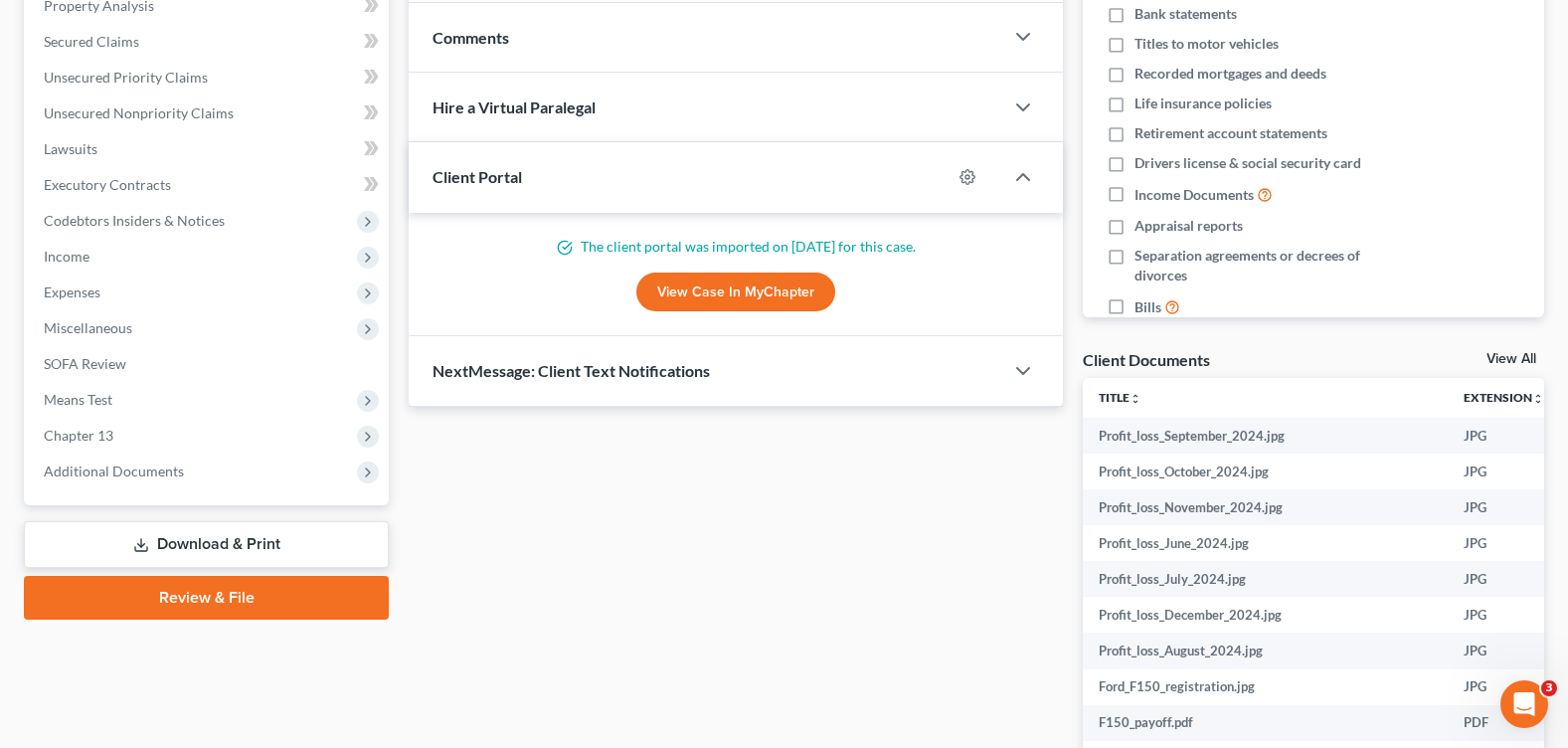
click at [120, 479] on span "Additional Documents" at bounding box center [209, 471] width 361 height 36
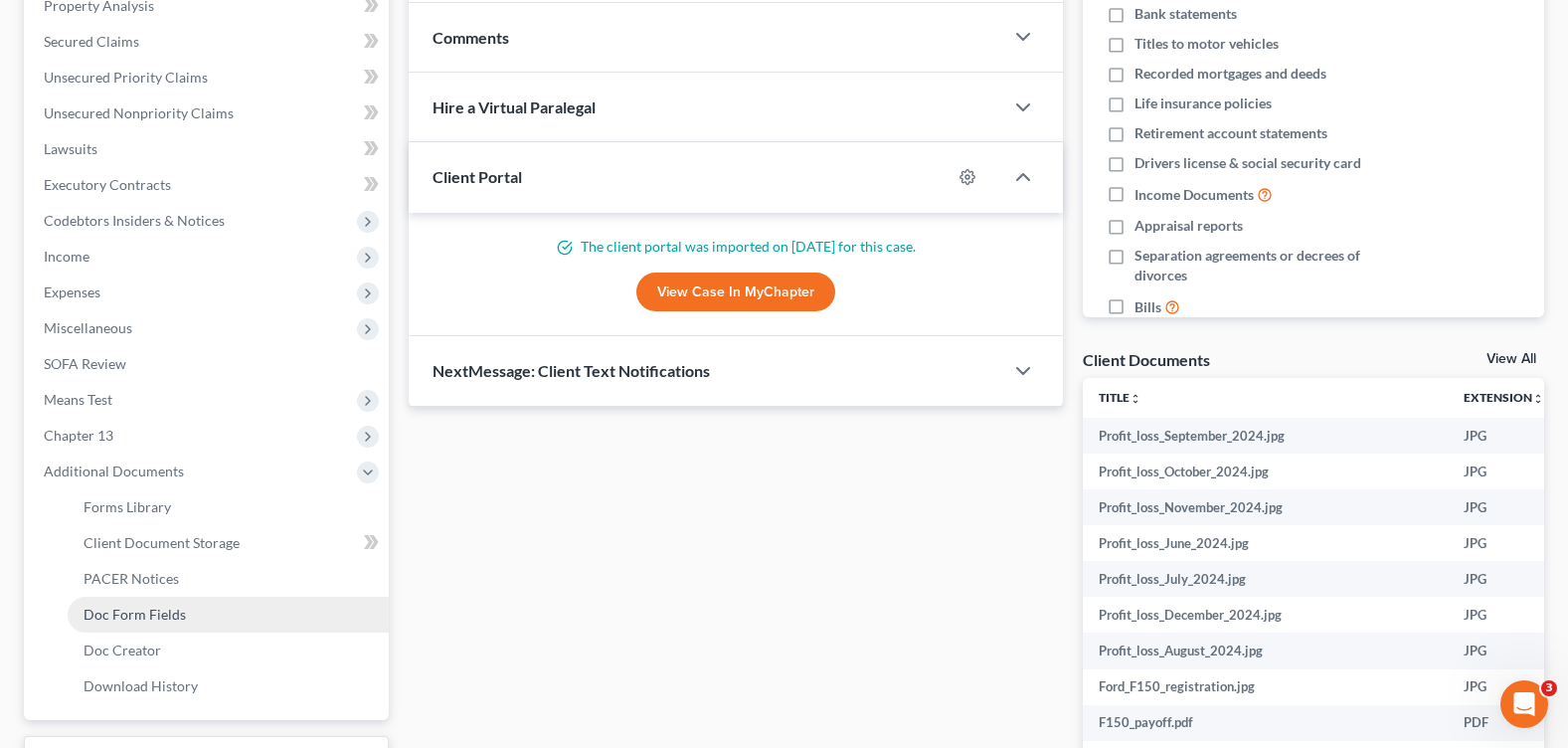
click at [150, 614] on span "Doc Form Fields" at bounding box center [135, 614] width 103 height 17
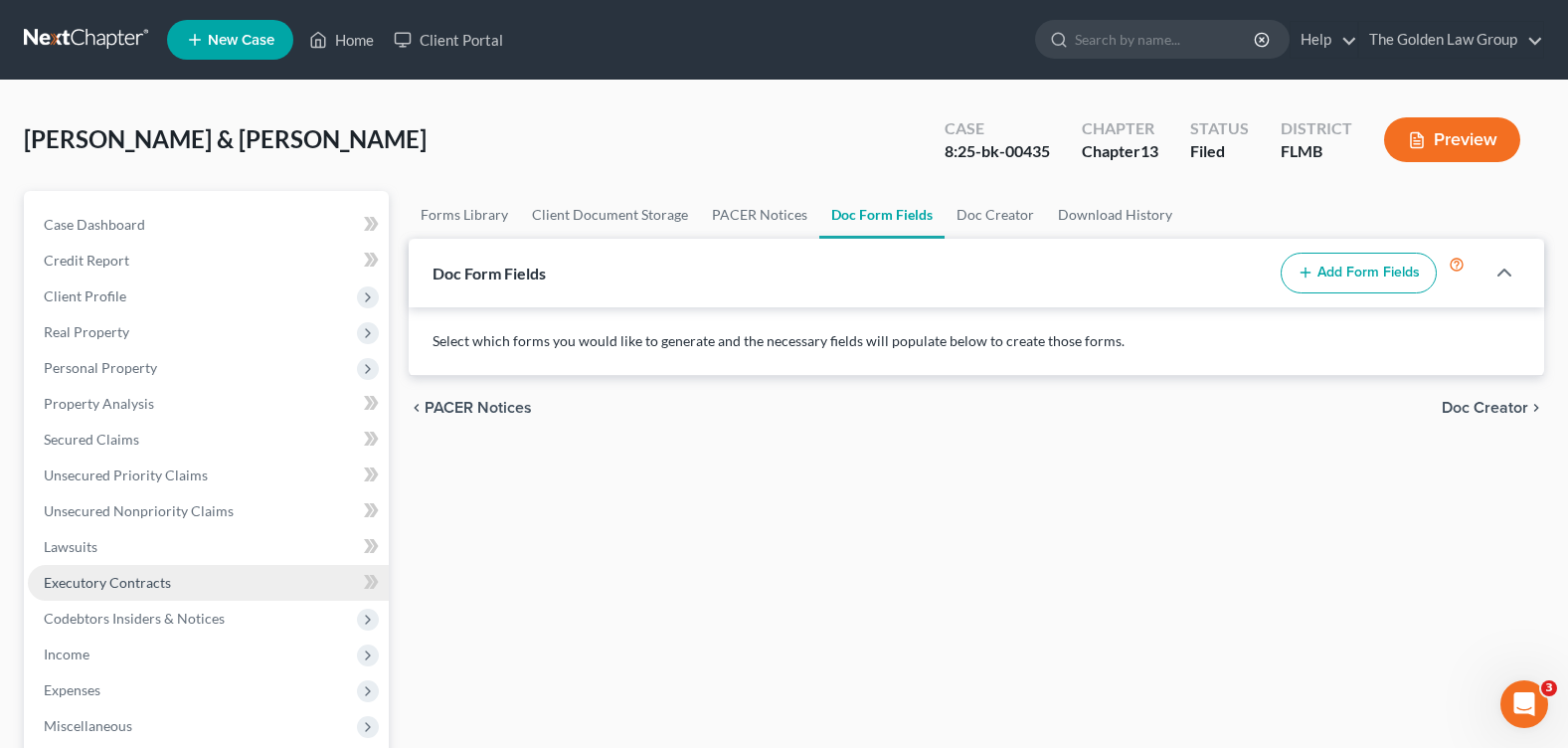
click at [145, 583] on span "Executory Contracts" at bounding box center [108, 582] width 128 height 17
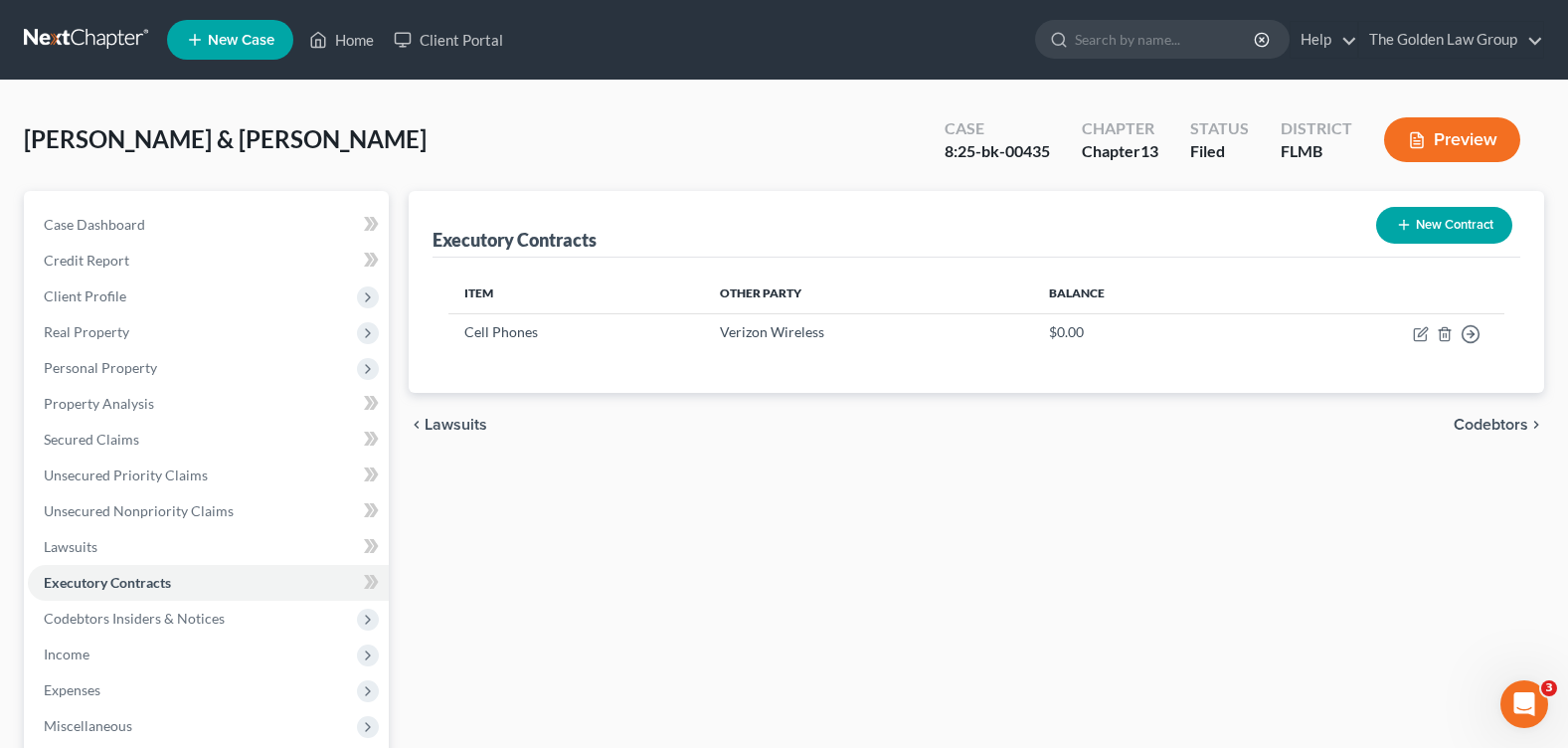
scroll to position [346, 0]
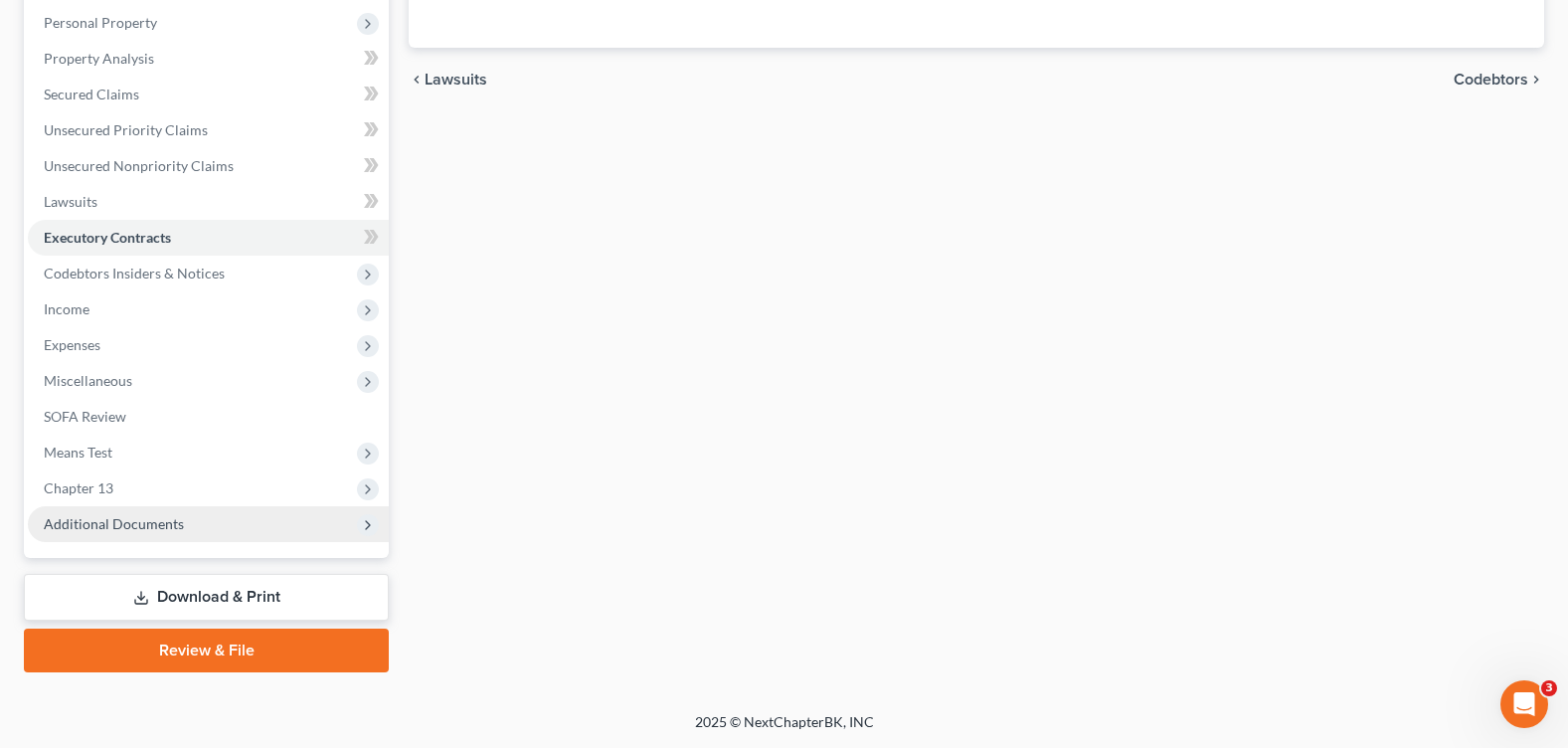
click at [134, 526] on span "Additional Documents" at bounding box center [114, 523] width 140 height 17
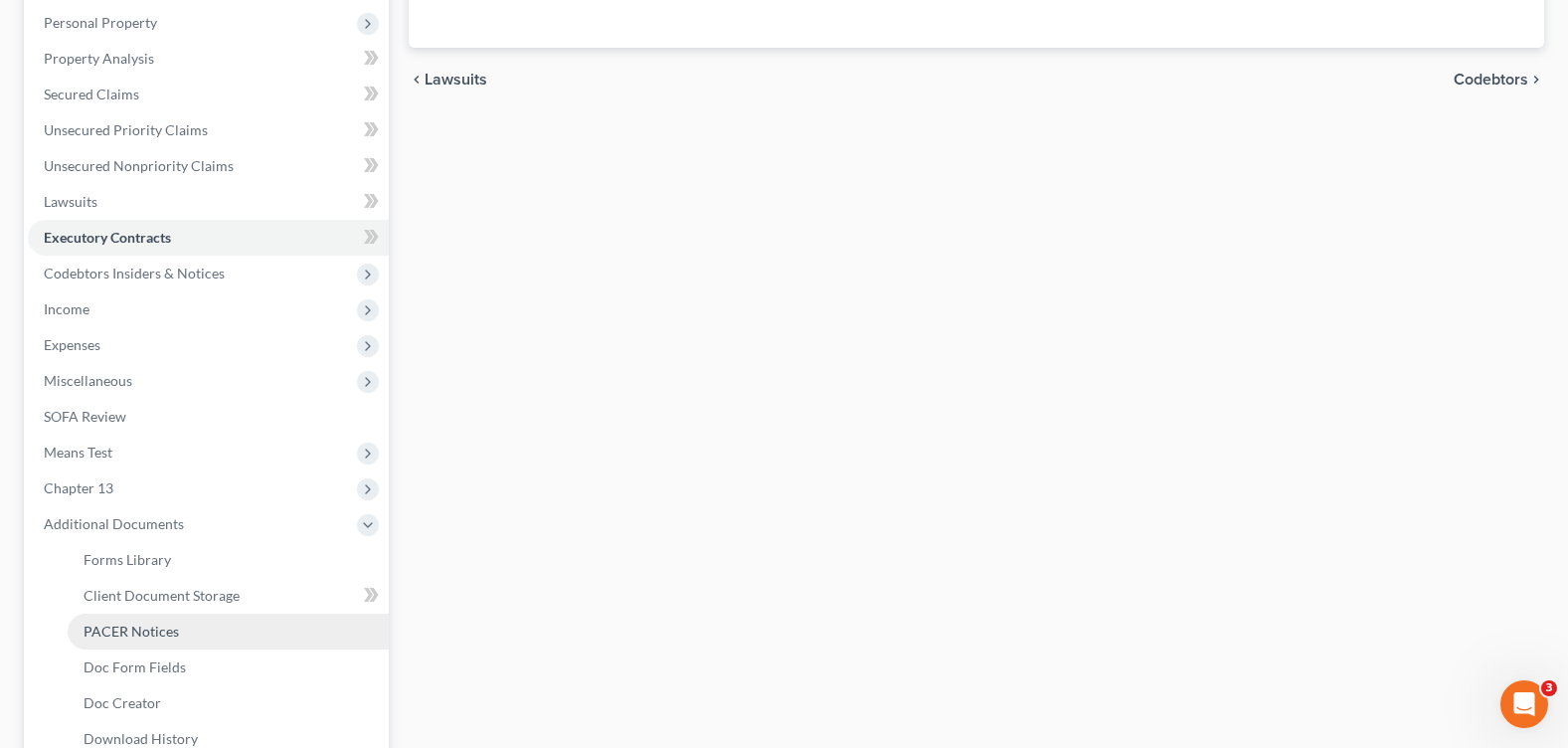
click at [170, 627] on span "PACER Notices" at bounding box center [132, 631] width 96 height 17
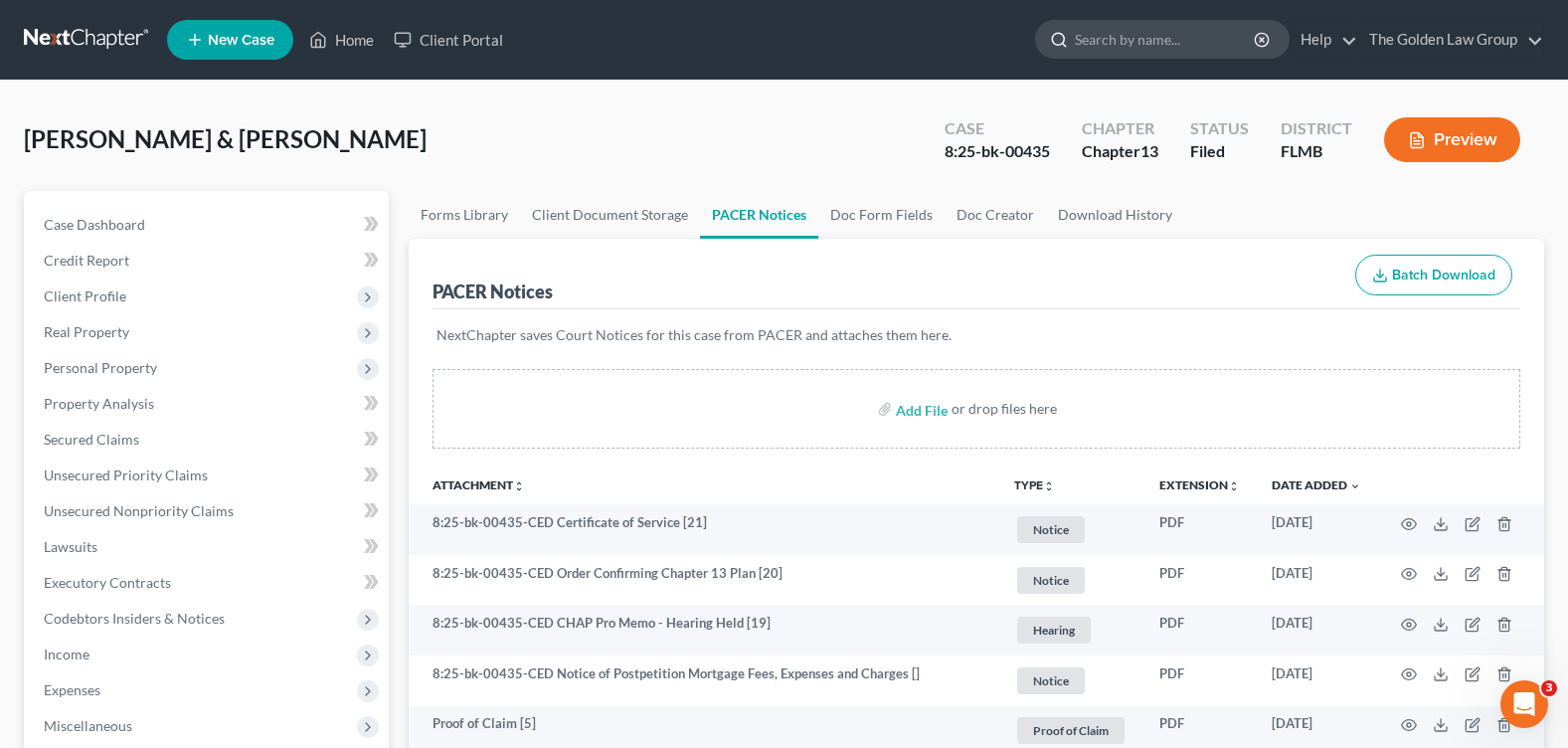
click at [1122, 32] on input "search" at bounding box center [1166, 39] width 182 height 37
click at [1147, 43] on input "search" at bounding box center [1166, 39] width 182 height 37
type input "smith,"
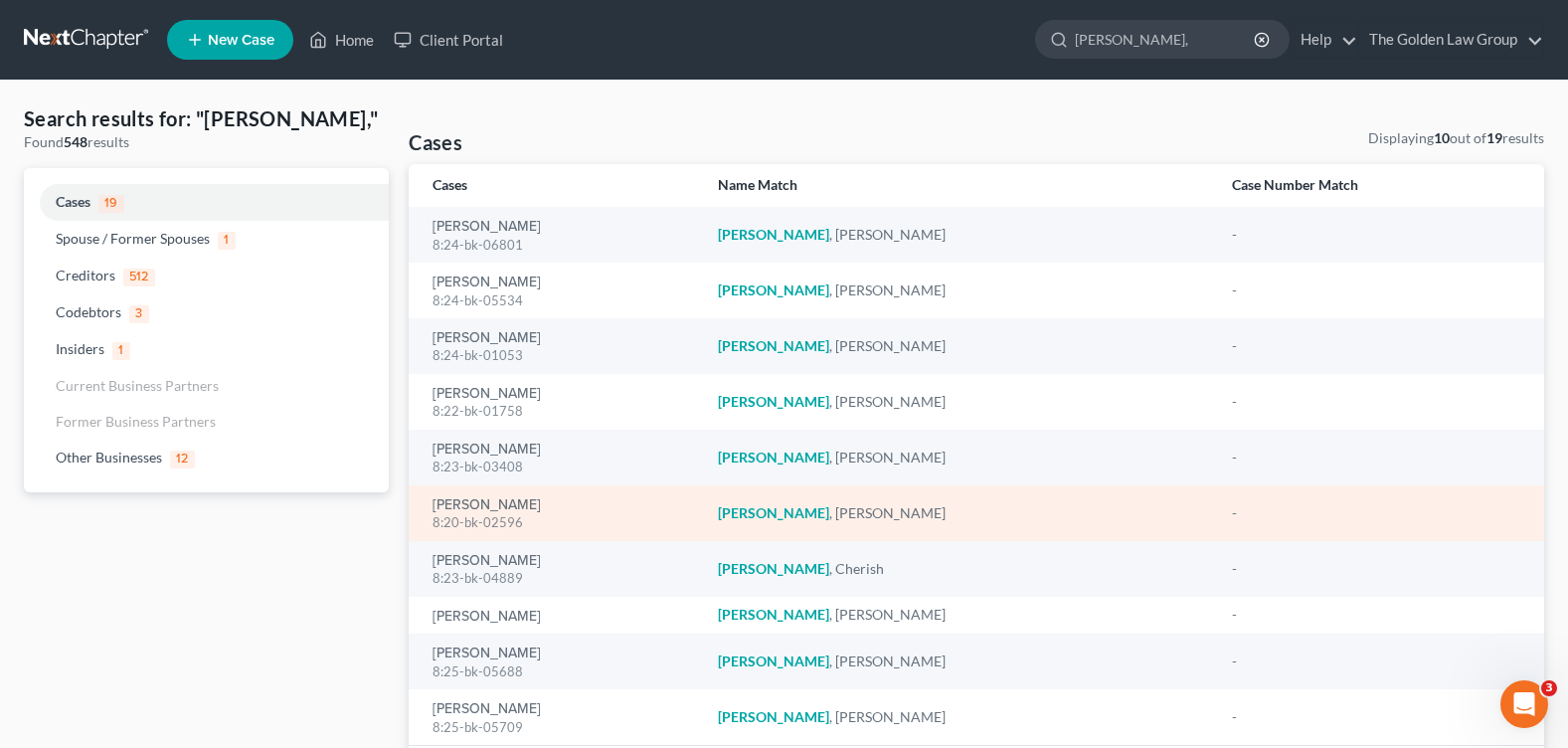
scroll to position [141, 0]
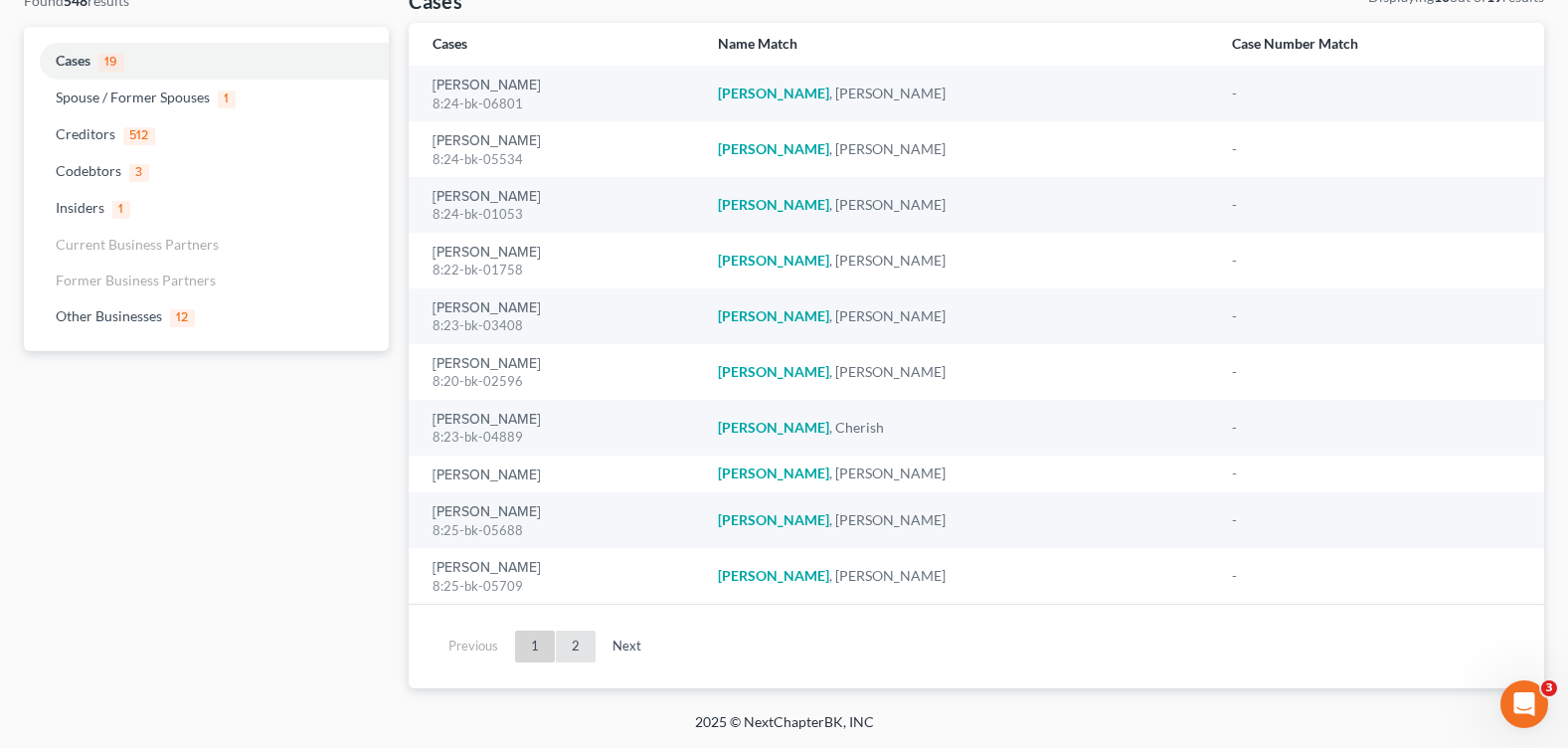
click at [582, 642] on link "2" at bounding box center [576, 647] width 40 height 32
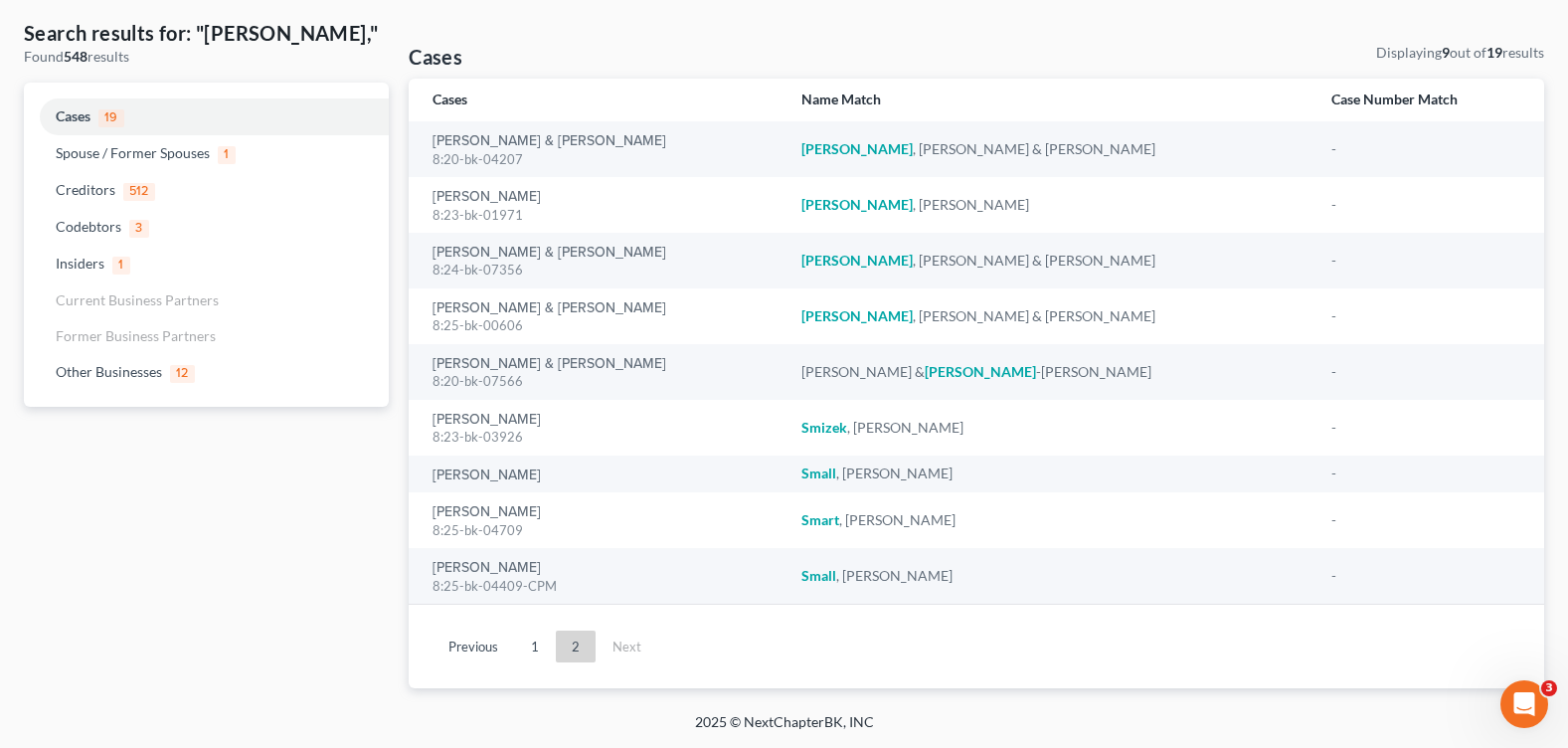
scroll to position [0, 0]
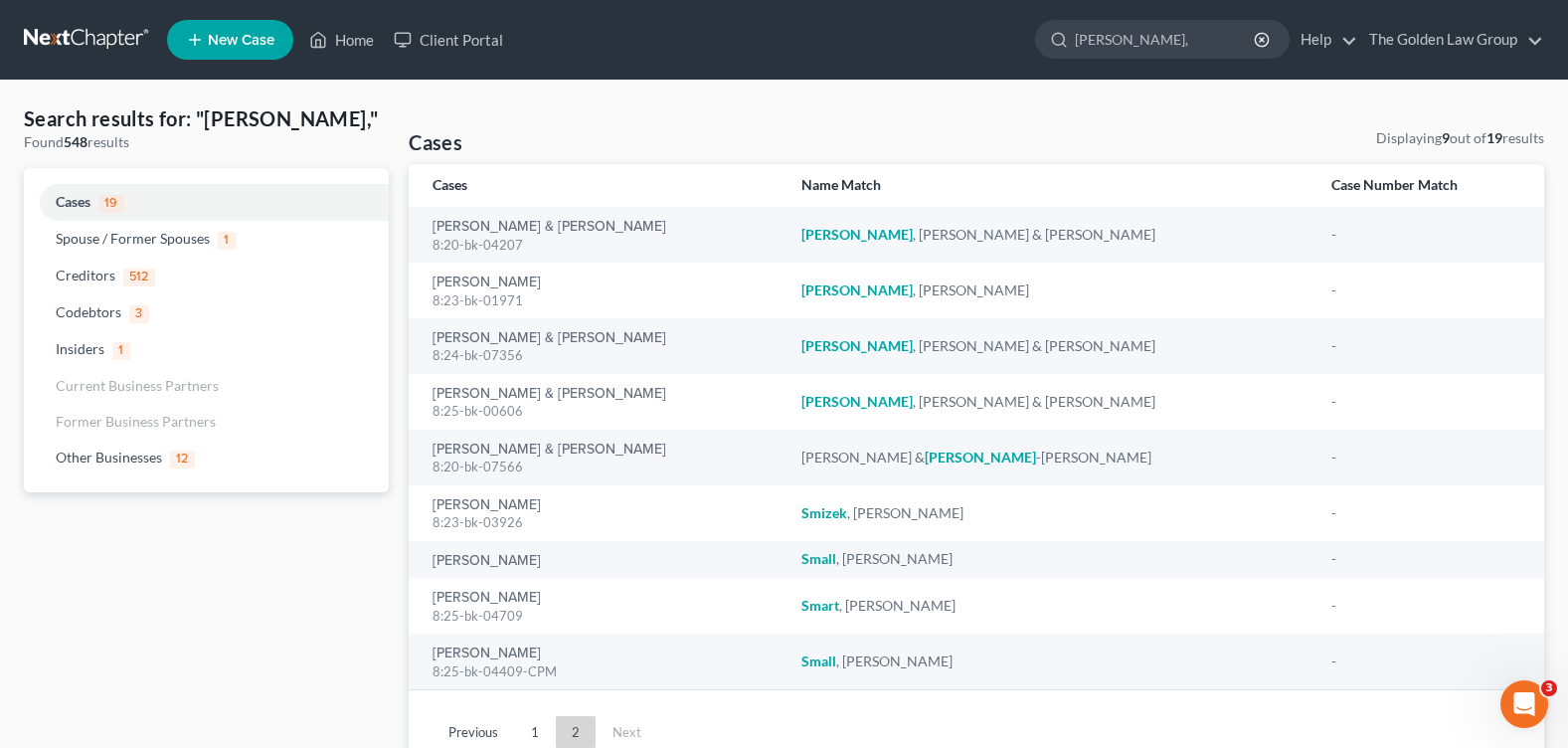
drag, startPoint x: 1115, startPoint y: 36, endPoint x: 1017, endPoint y: 42, distance: 98.2
click at [1017, 42] on ul "New Case Home Client Portal smith, - No Result - Other Businesses Chloe Therese…" at bounding box center [855, 40] width 1377 height 52
type input "scott"
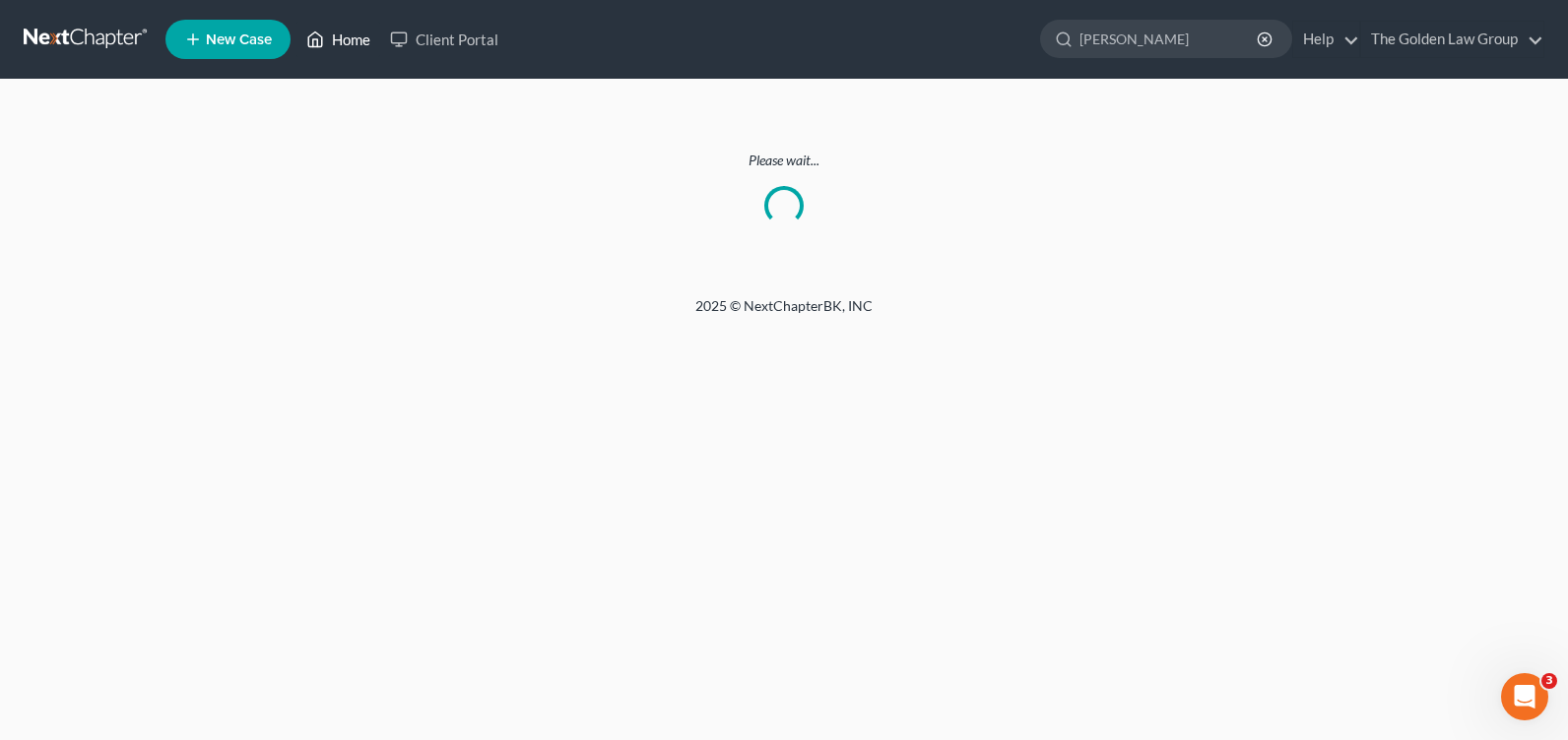
click at [340, 33] on link "Home" at bounding box center [338, 40] width 84 height 36
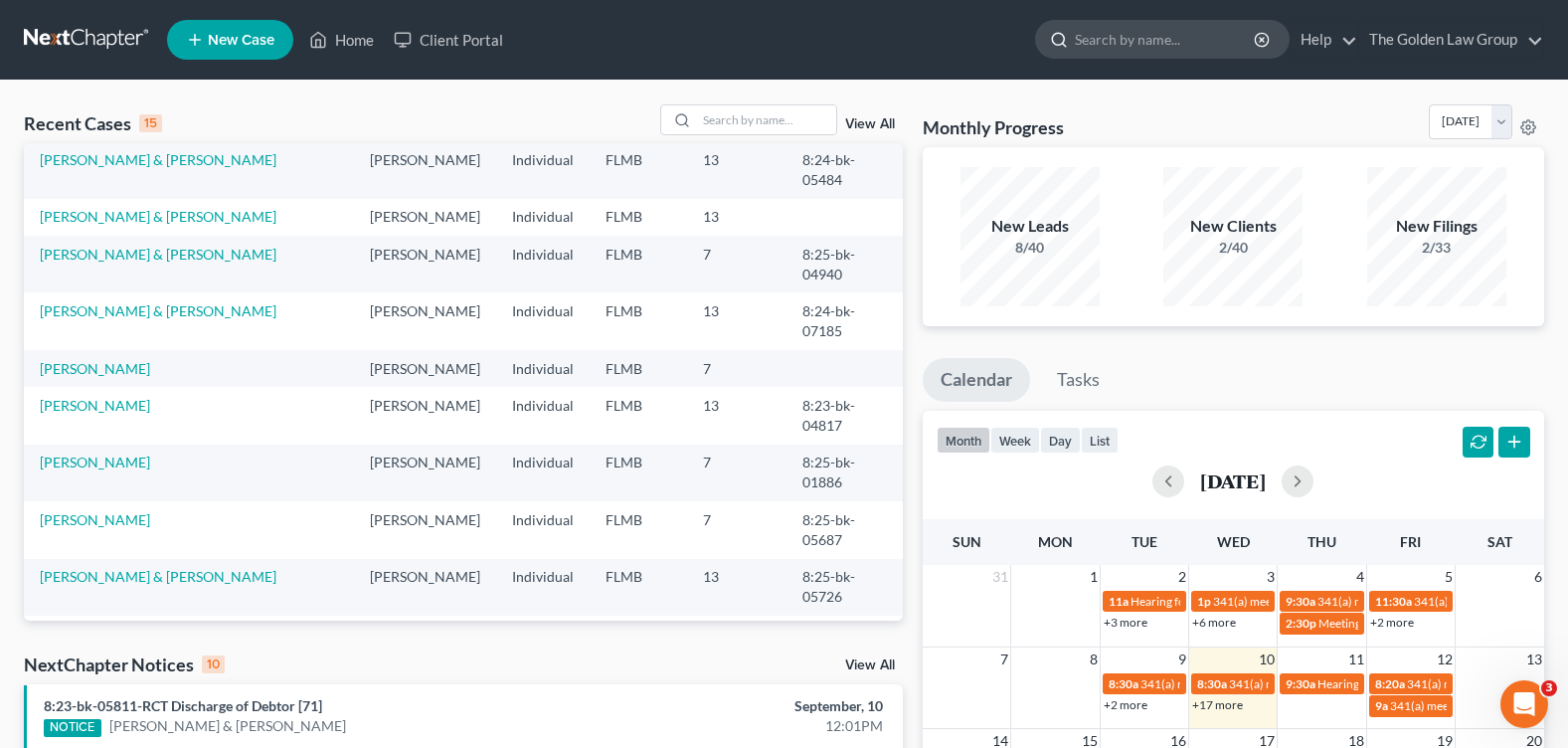
click at [1148, 43] on input "search" at bounding box center [1166, 39] width 182 height 37
type input "[PERSON_NAME],"
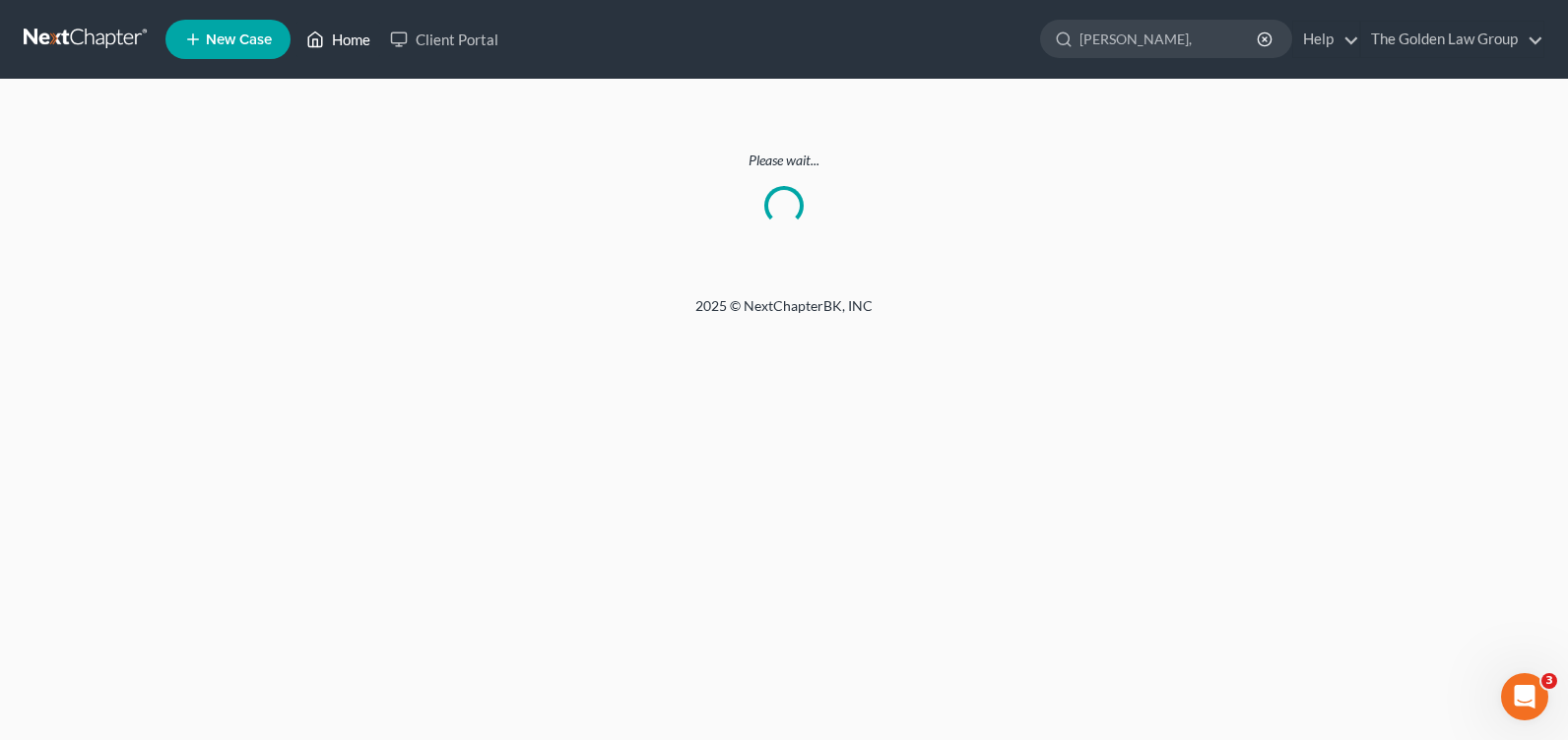
click at [355, 38] on link "Home" at bounding box center [338, 40] width 84 height 36
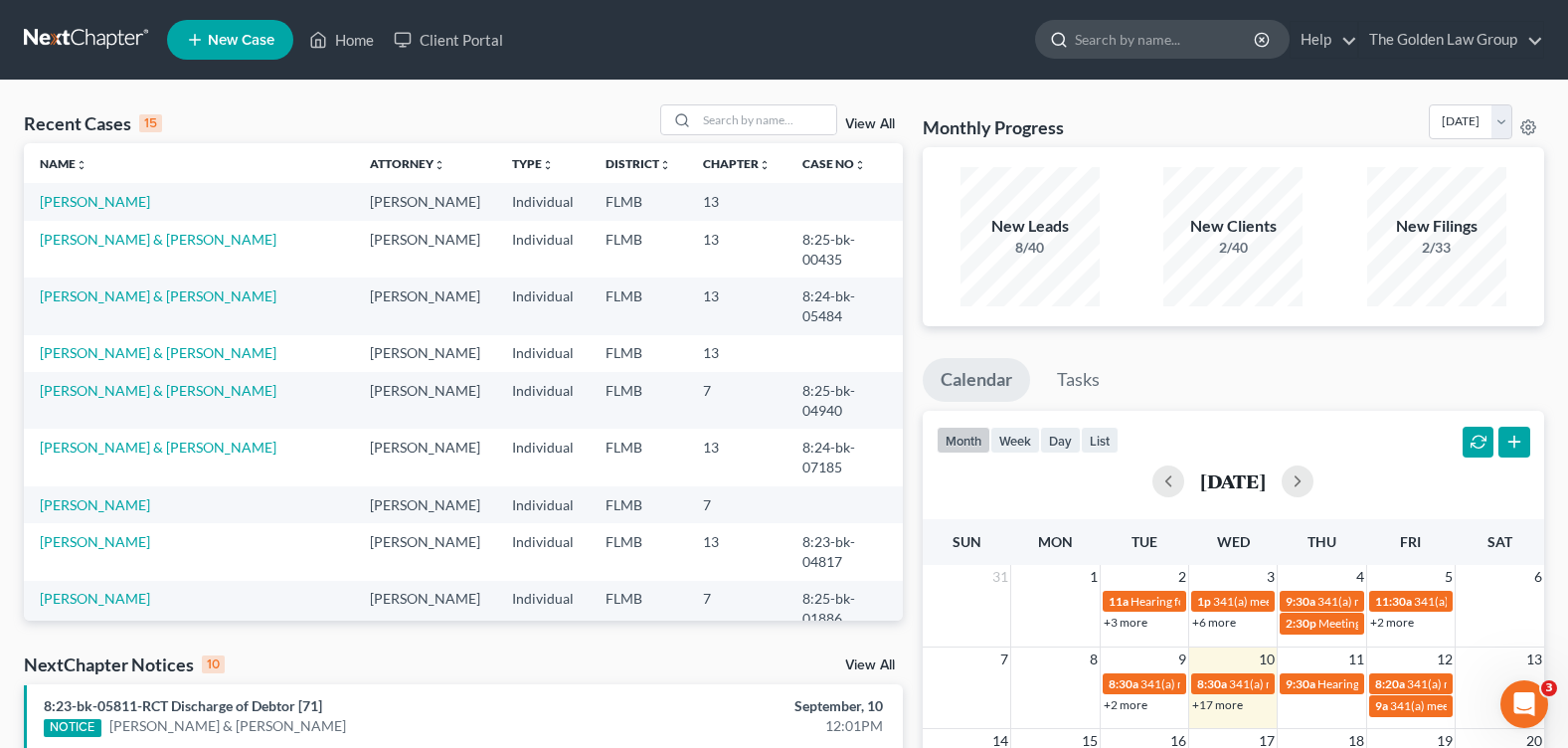
click at [1127, 38] on input "search" at bounding box center [1166, 39] width 182 height 37
type input "[PERSON_NAME]"
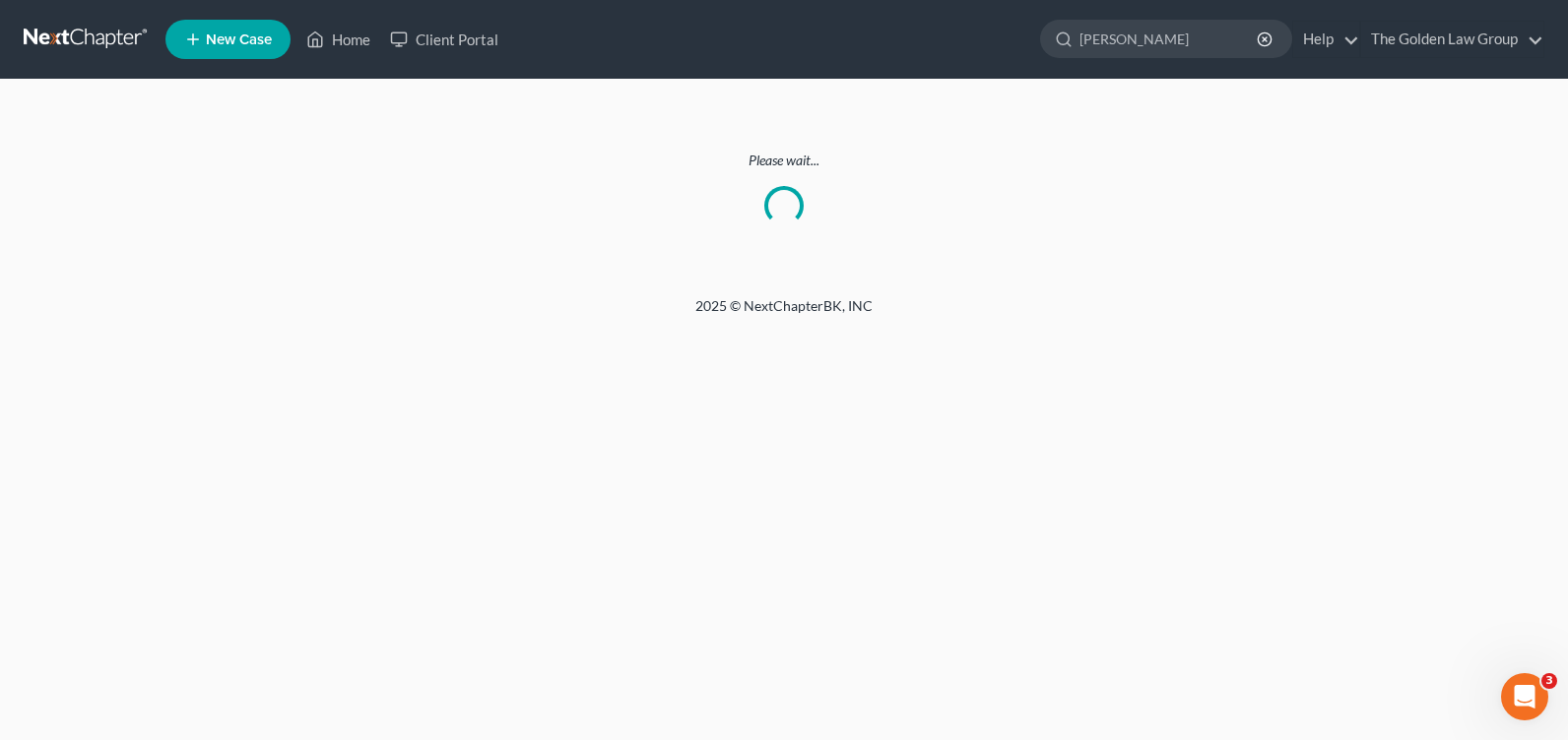
click at [541, 34] on ul "New Case Home Client Portal [PERSON_NAME] - No Result - See all results Or Pres…" at bounding box center [854, 40] width 1379 height 51
click at [352, 39] on link "Home" at bounding box center [338, 40] width 84 height 36
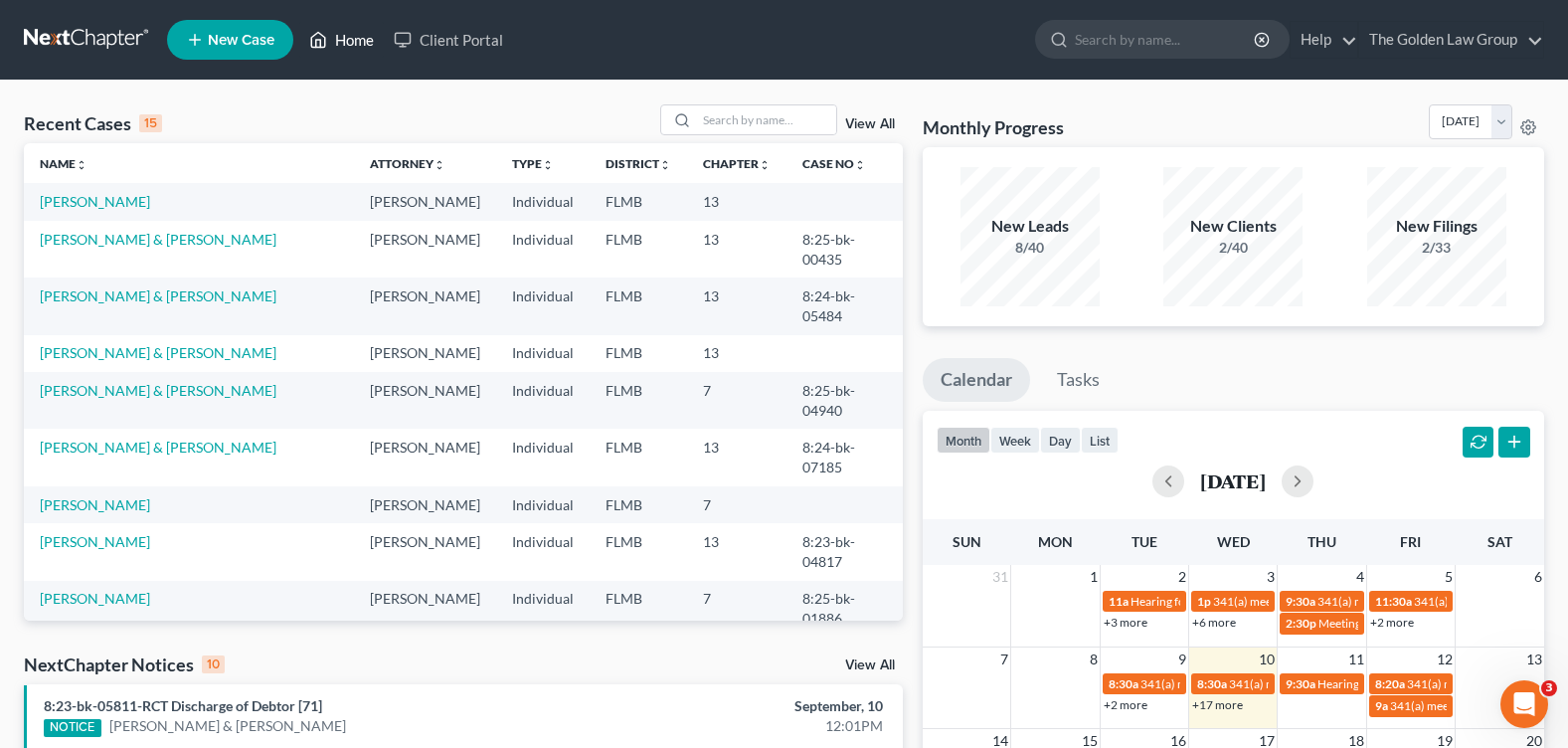
click at [347, 41] on link "Home" at bounding box center [341, 40] width 85 height 36
click at [1093, 27] on input "search" at bounding box center [1166, 39] width 182 height 37
type input "[PERSON_NAME]"
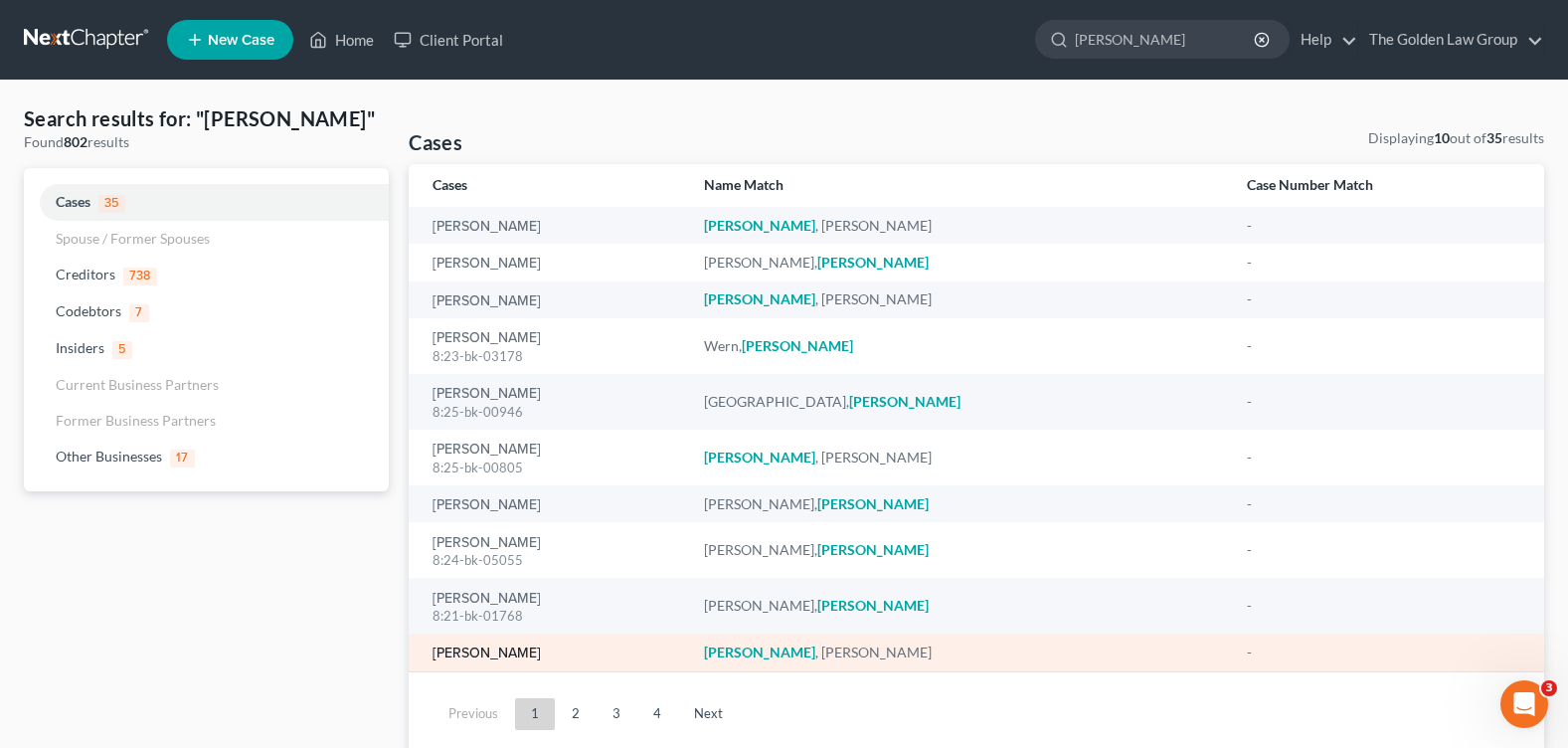
click at [502, 647] on link "[PERSON_NAME]" at bounding box center [486, 654] width 109 height 14
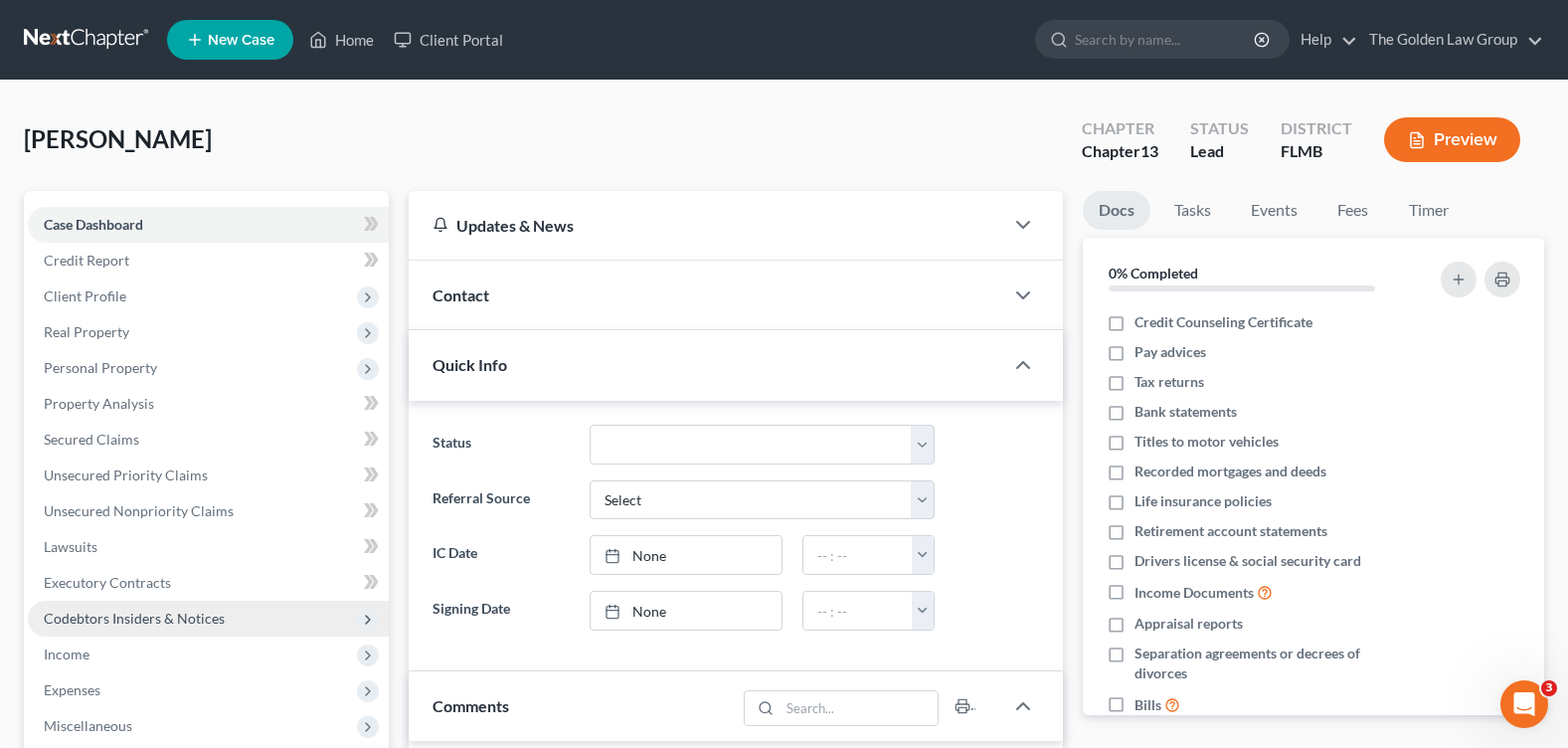
drag, startPoint x: 102, startPoint y: 655, endPoint x: 105, endPoint y: 613, distance: 42.1
click at [102, 654] on span "Income" at bounding box center [209, 655] width 361 height 36
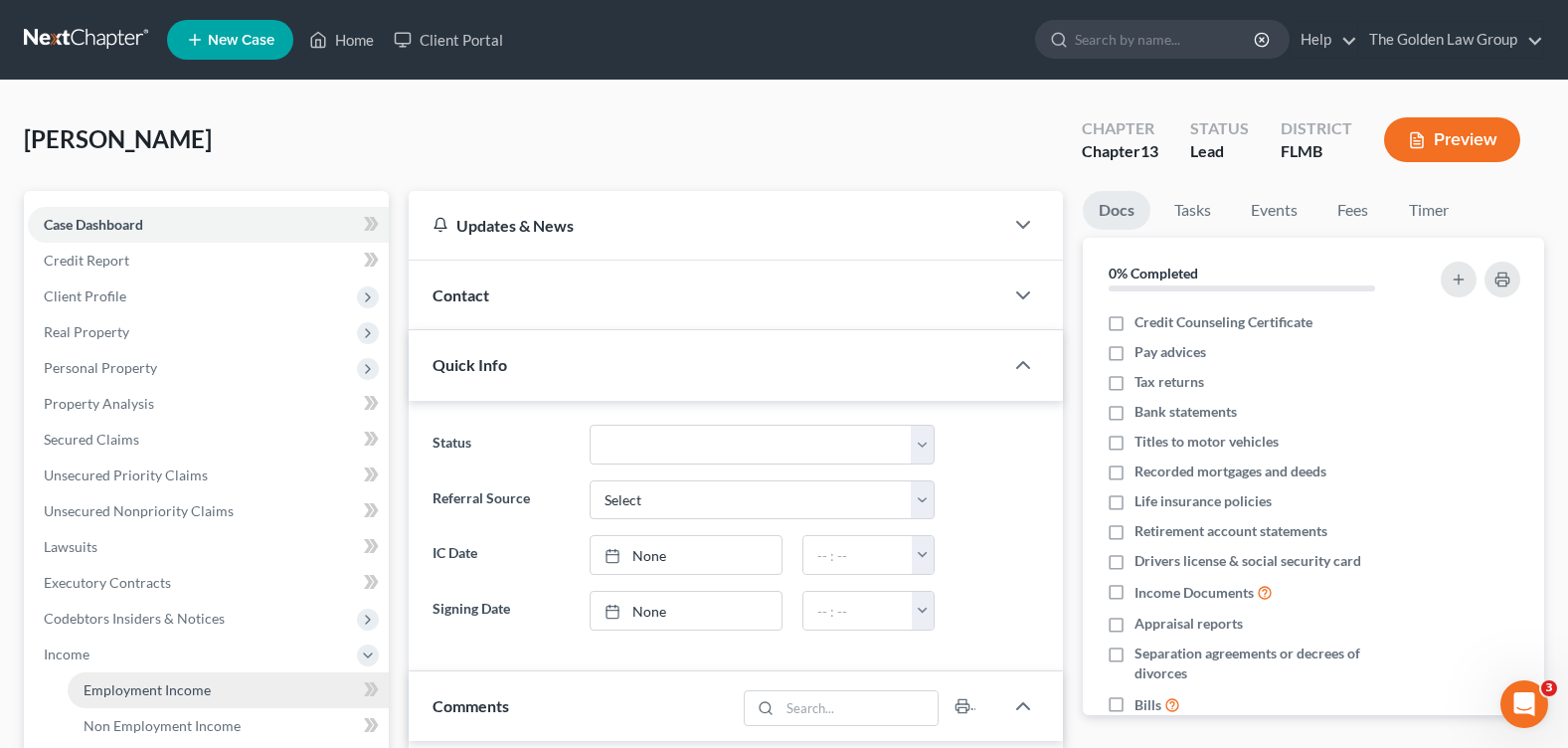
click at [206, 689] on span "Employment Income" at bounding box center [148, 689] width 128 height 17
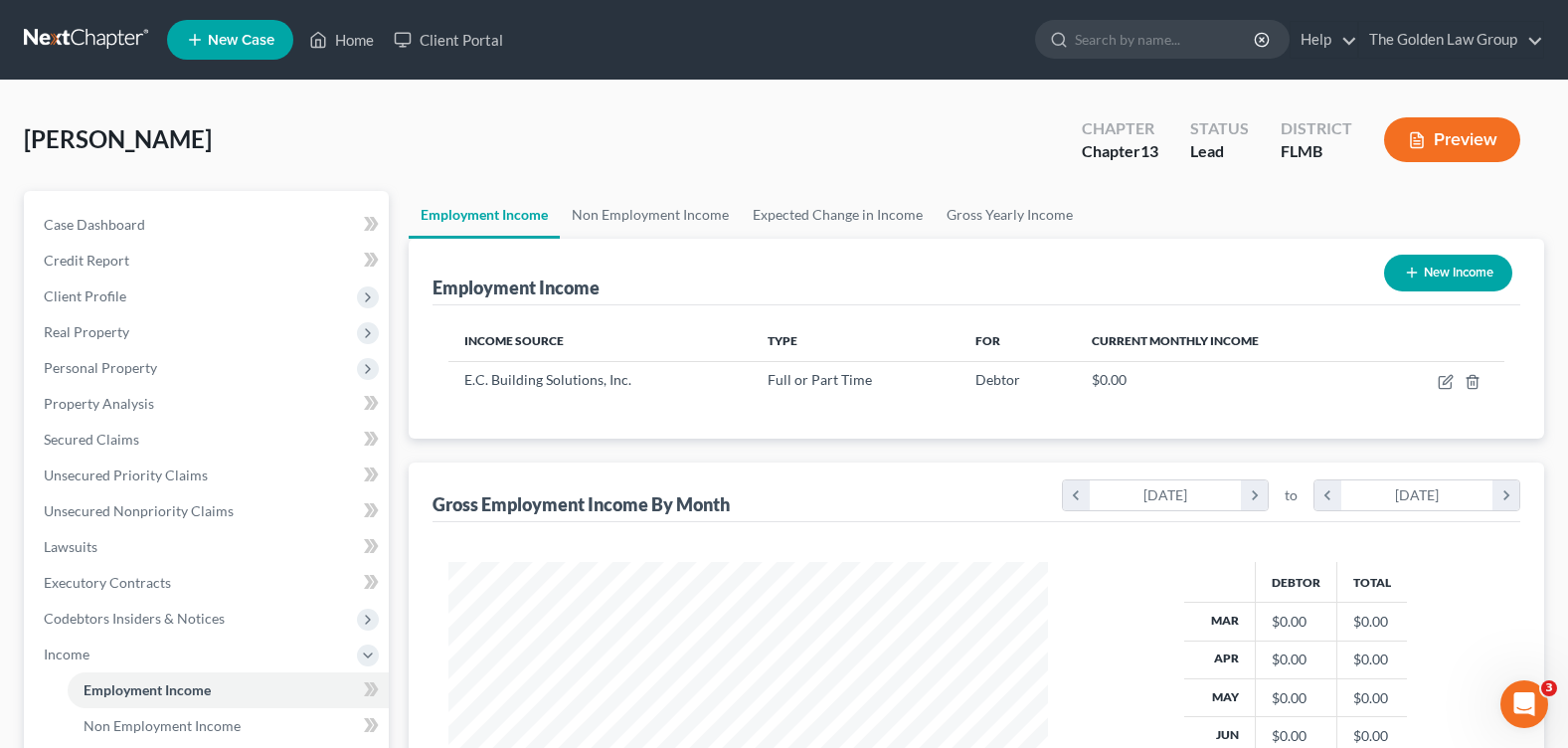
scroll to position [199, 0]
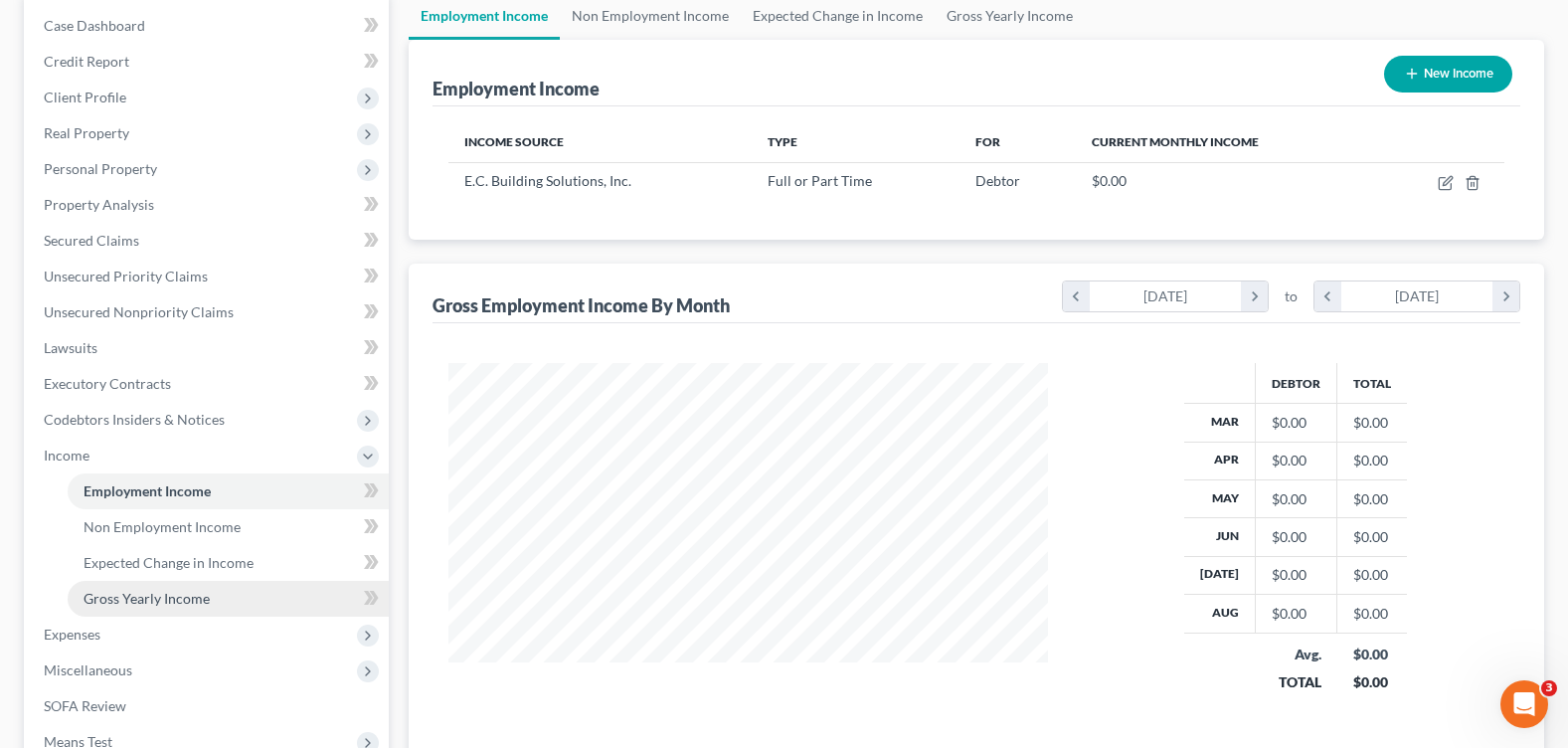
click at [230, 595] on link "Gross Yearly Income" at bounding box center [229, 599] width 321 height 36
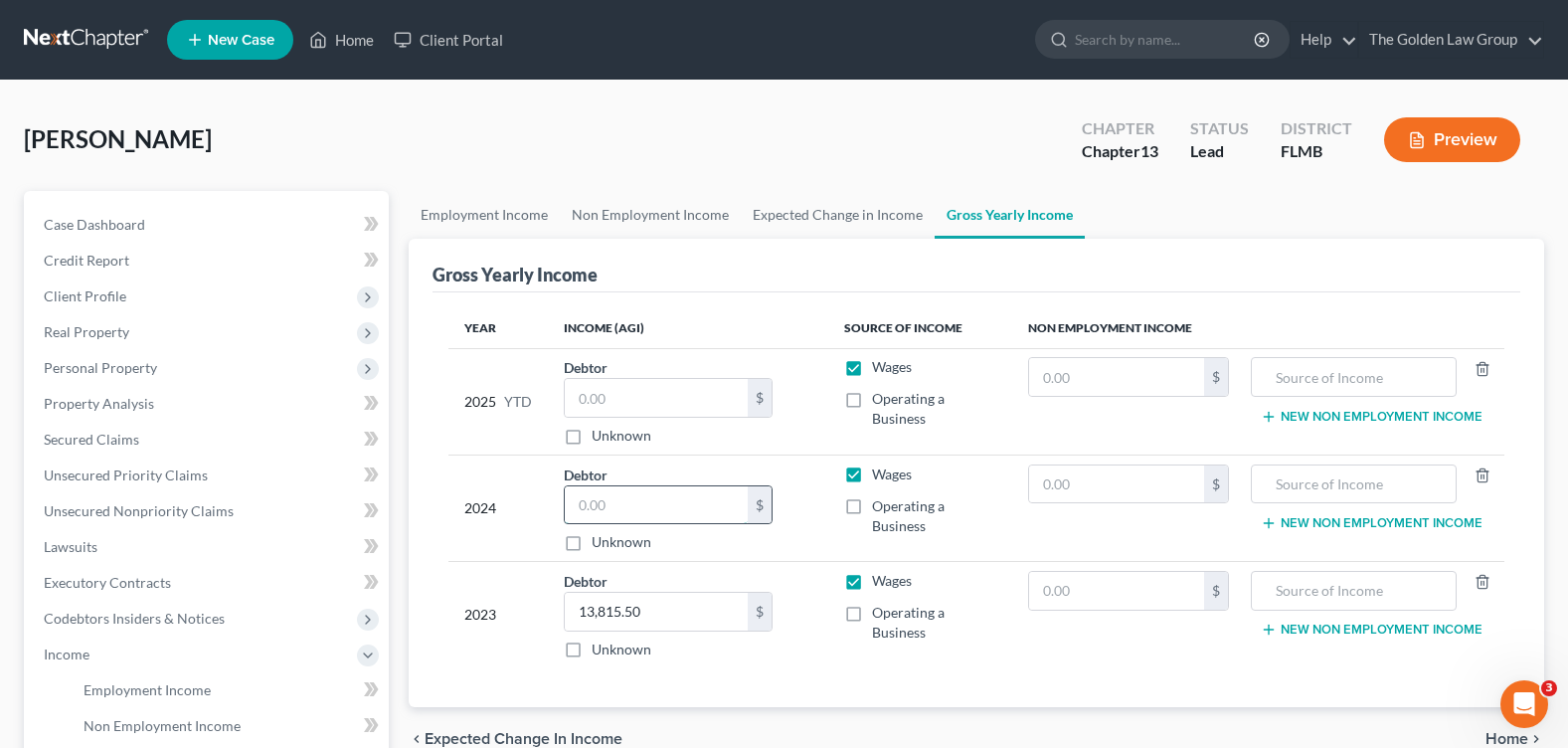
click at [626, 509] on input "text" at bounding box center [656, 505] width 183 height 38
click at [135, 678] on link "Employment Income" at bounding box center [229, 690] width 321 height 36
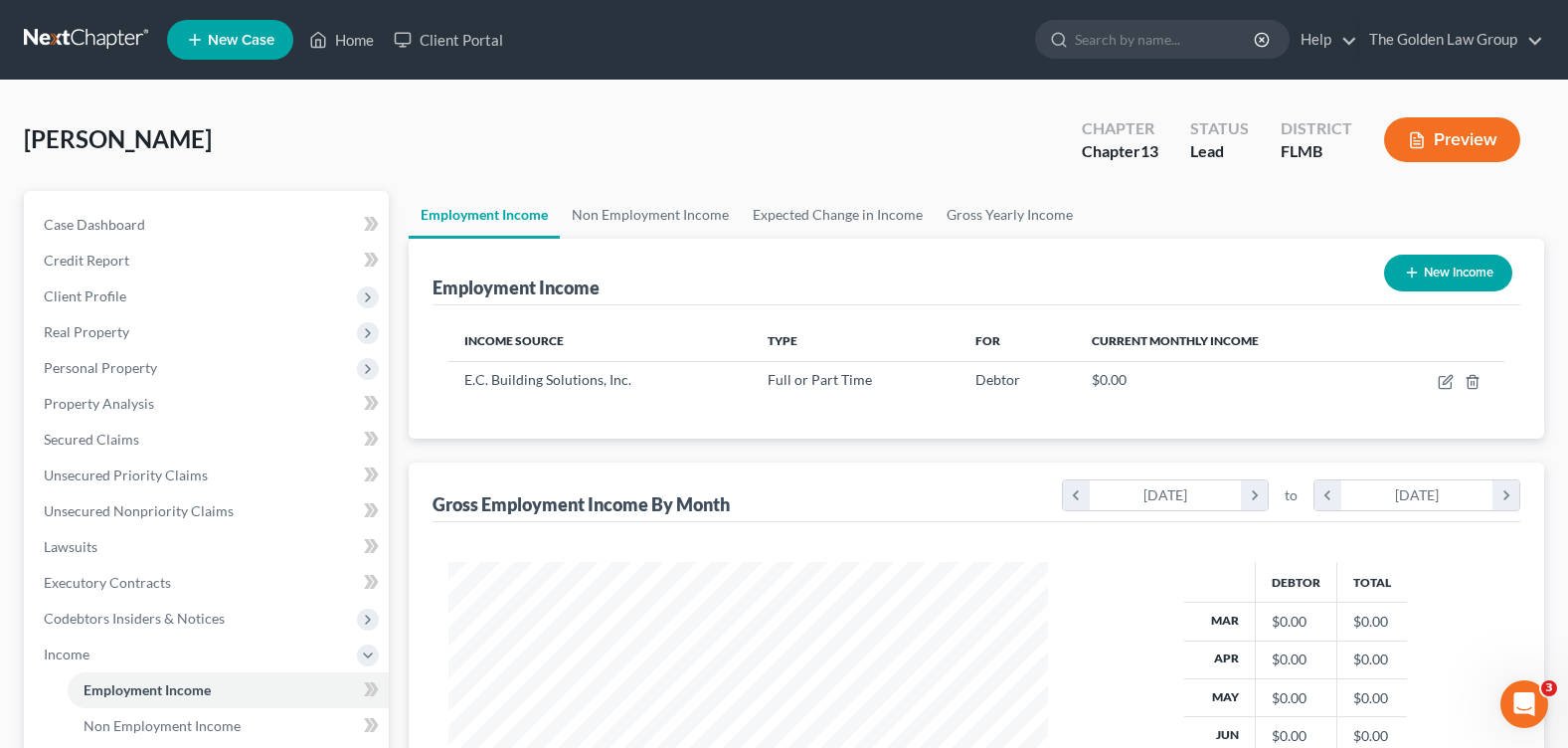
scroll to position [358, 639]
click at [364, 33] on link "Home" at bounding box center [341, 40] width 85 height 36
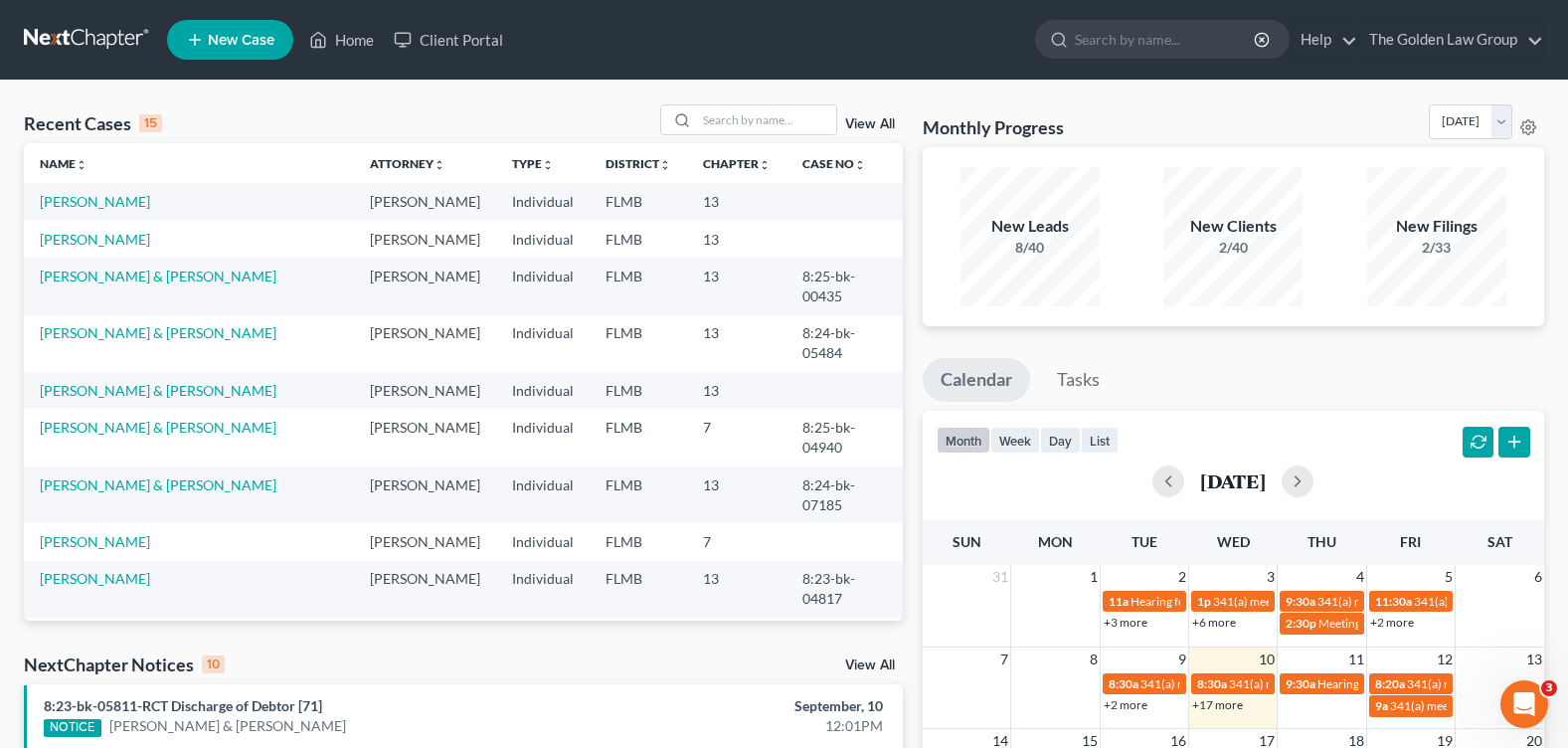
drag, startPoint x: 89, startPoint y: 203, endPoint x: 345, endPoint y: 105, distance: 274.1
click at [345, 105] on div "Recent Cases 15 View All" at bounding box center [463, 124] width 879 height 39
click at [742, 117] on input "search" at bounding box center [766, 120] width 139 height 29
type input "scott"
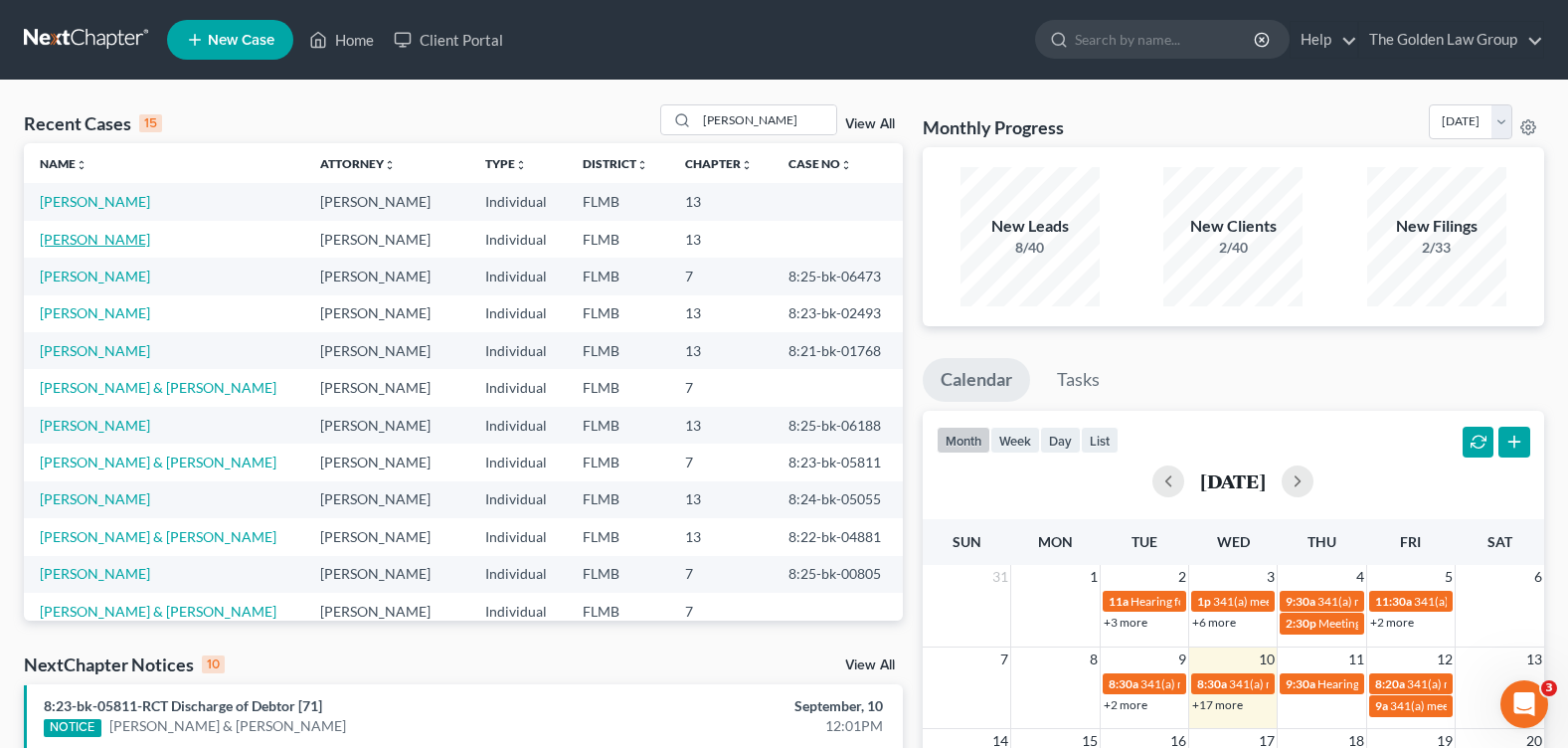
click at [90, 237] on link "[PERSON_NAME]" at bounding box center [95, 239] width 111 height 17
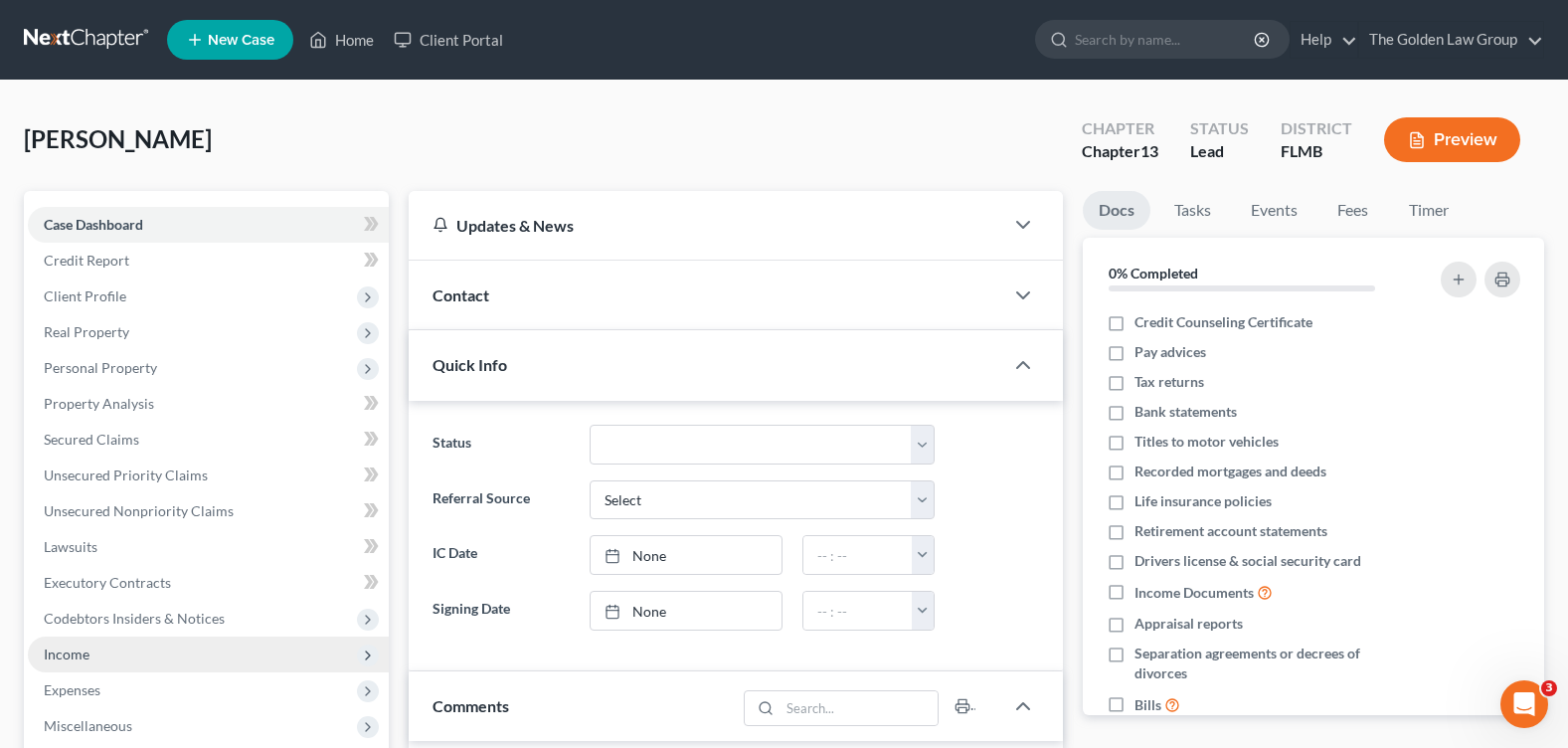
click at [116, 654] on span "Income" at bounding box center [209, 655] width 361 height 36
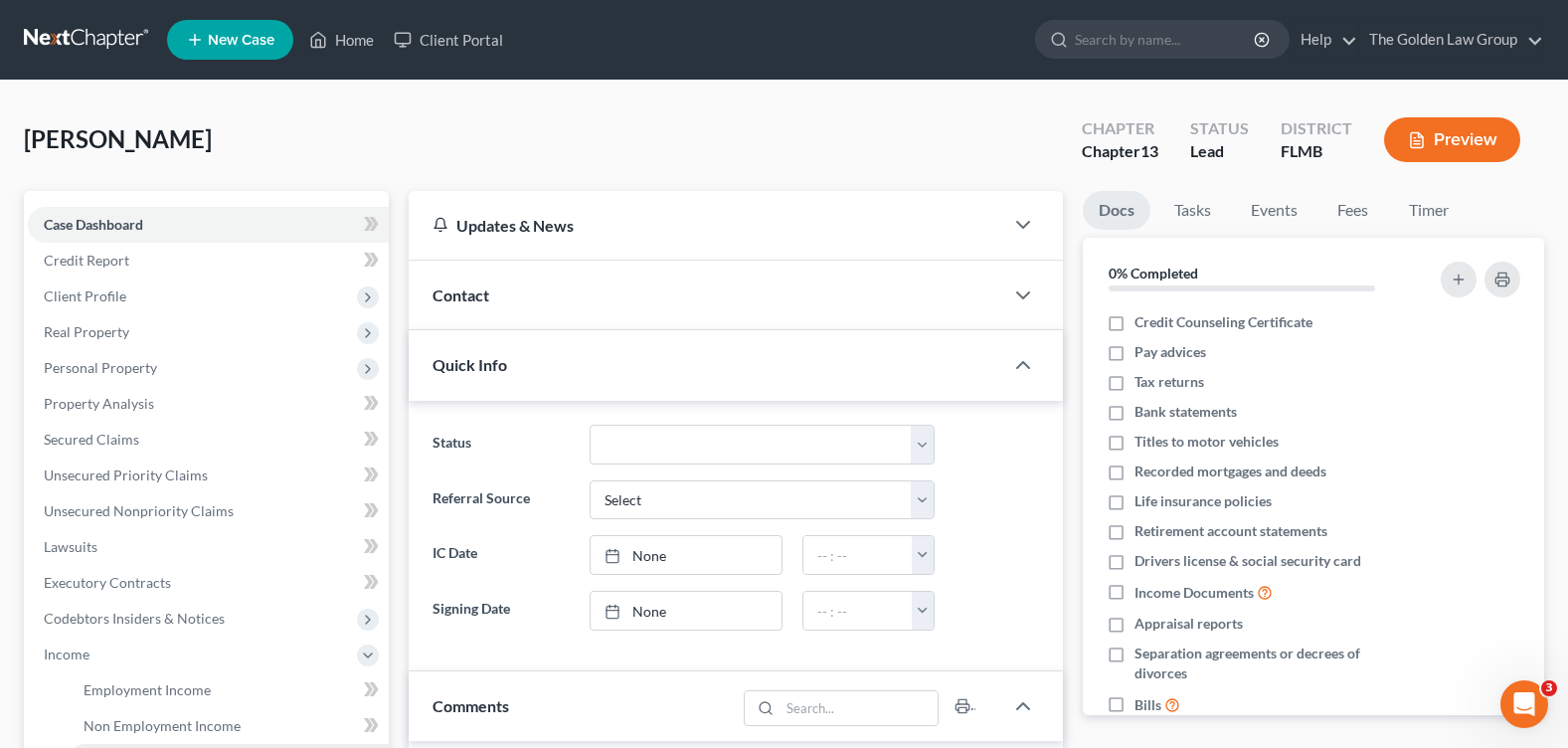
scroll to position [100, 0]
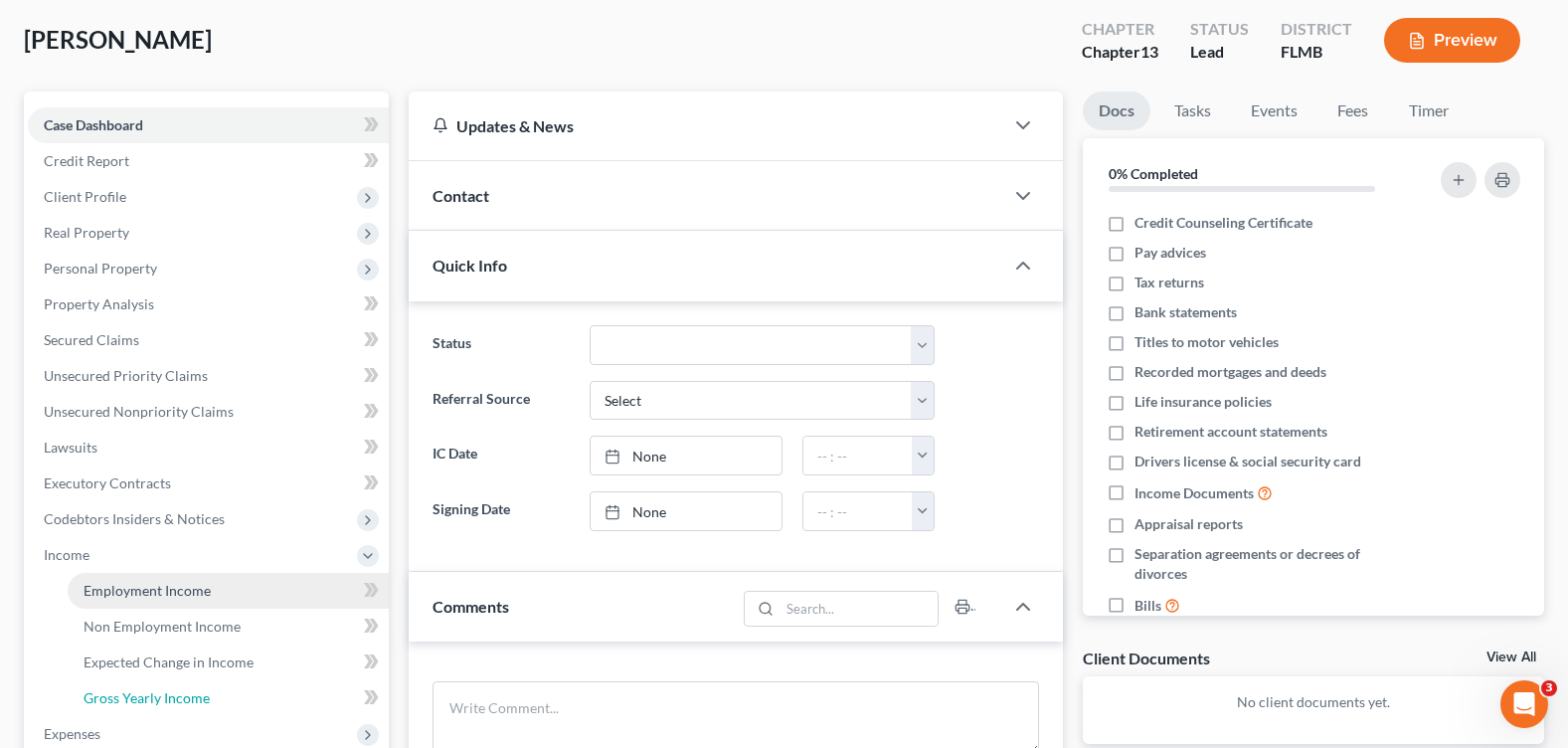
click at [166, 693] on span "Gross Yearly Income" at bounding box center [147, 697] width 127 height 17
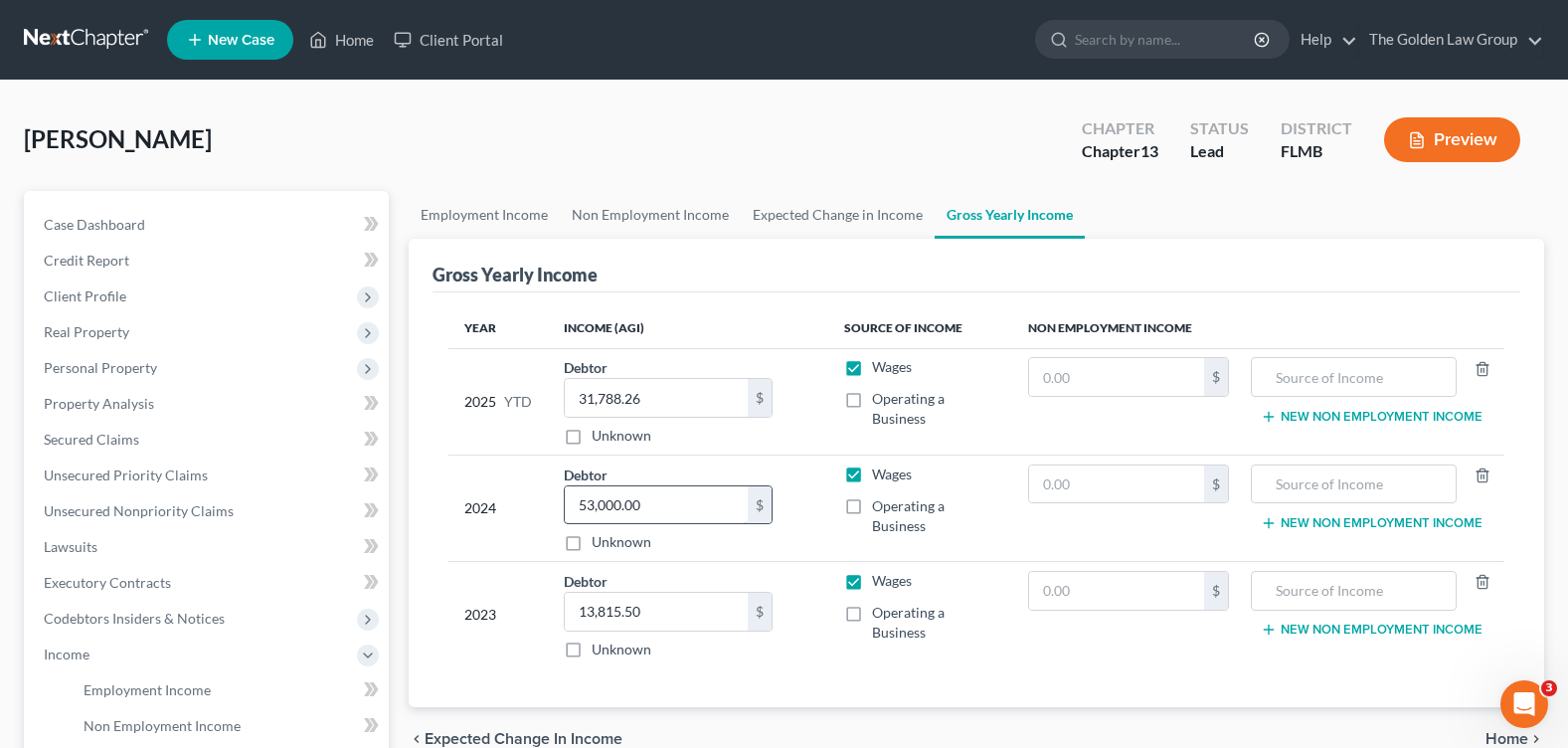
click at [666, 505] on input "53,000.00" at bounding box center [656, 505] width 183 height 38
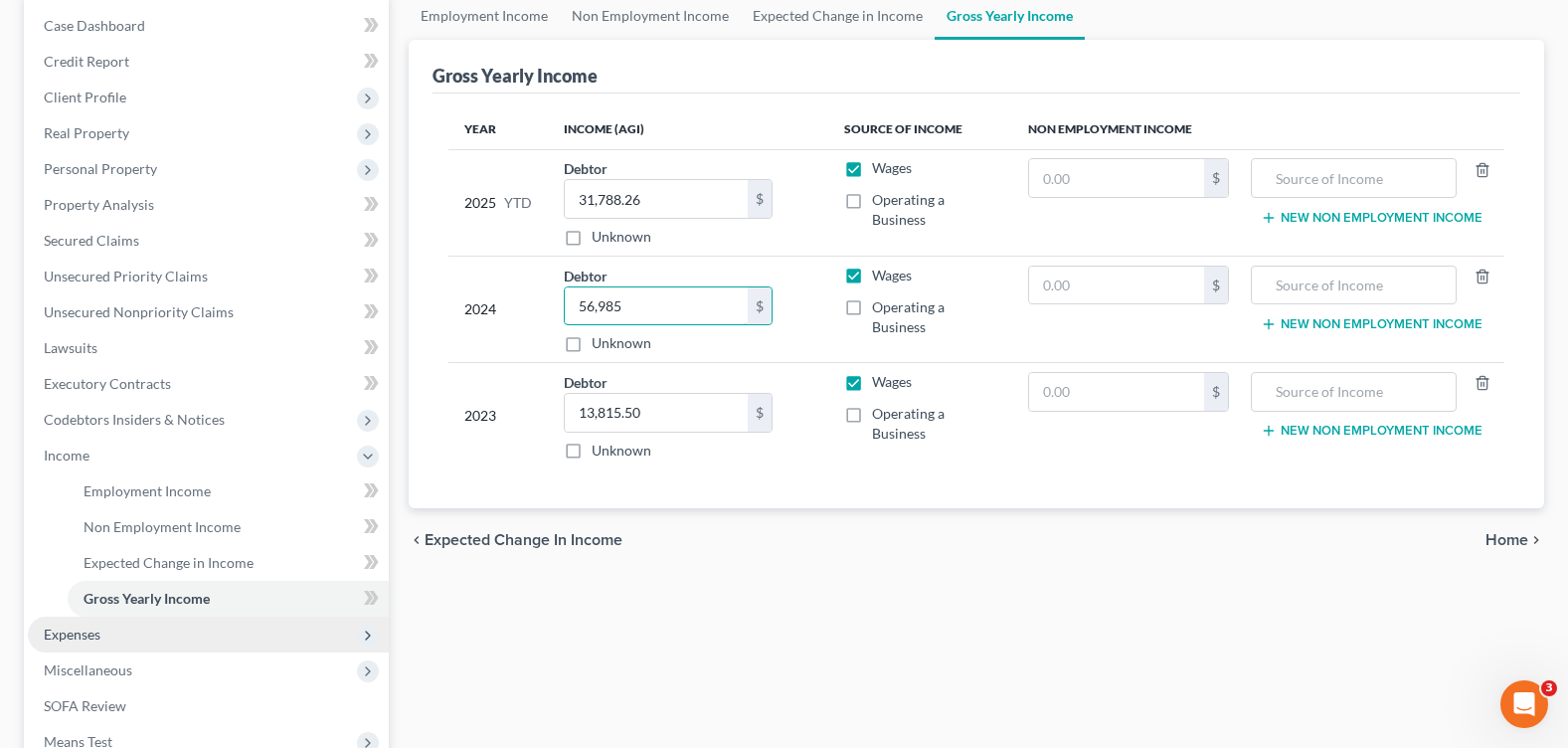
type input "56,985"
click at [186, 638] on span "Expenses" at bounding box center [209, 635] width 361 height 36
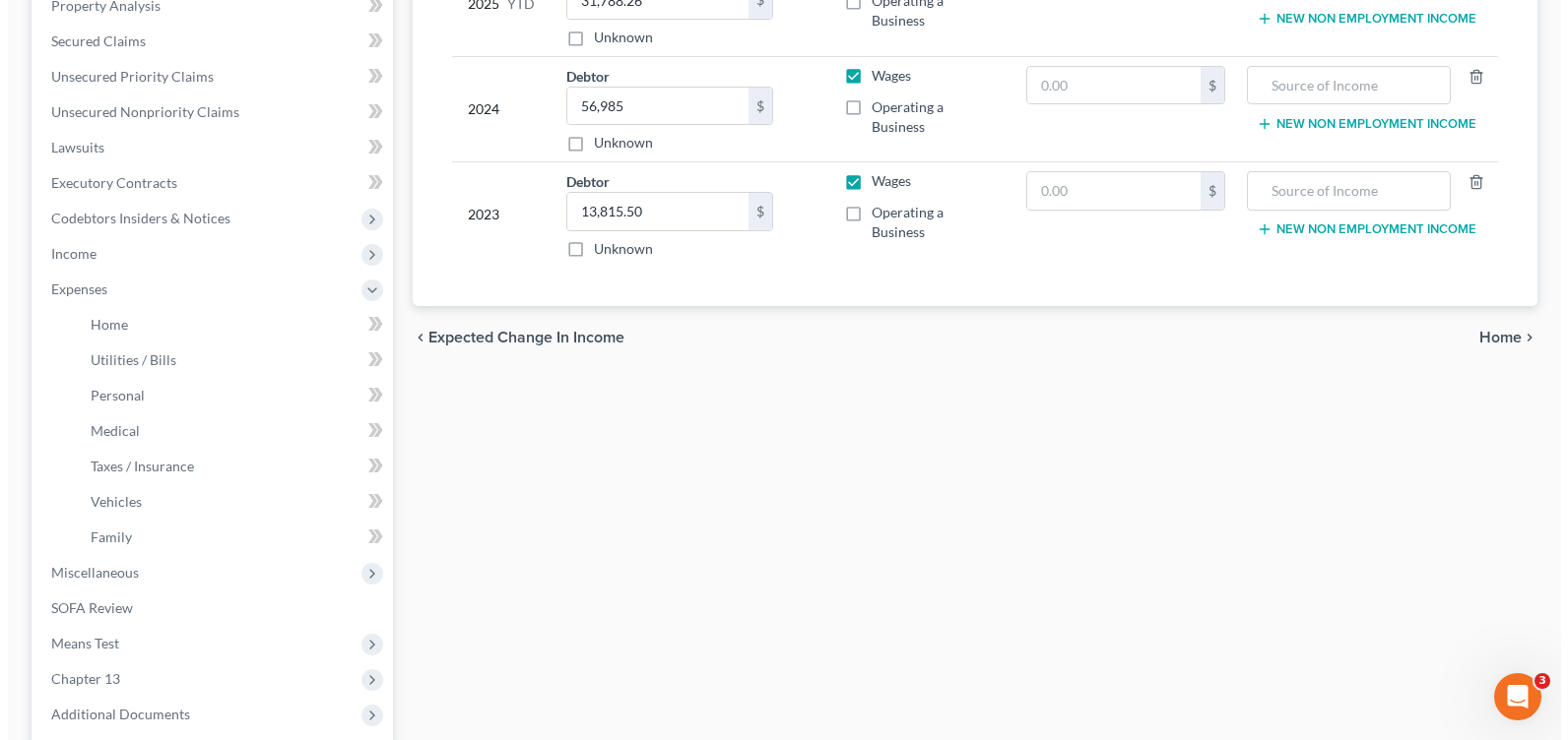
scroll to position [492, 0]
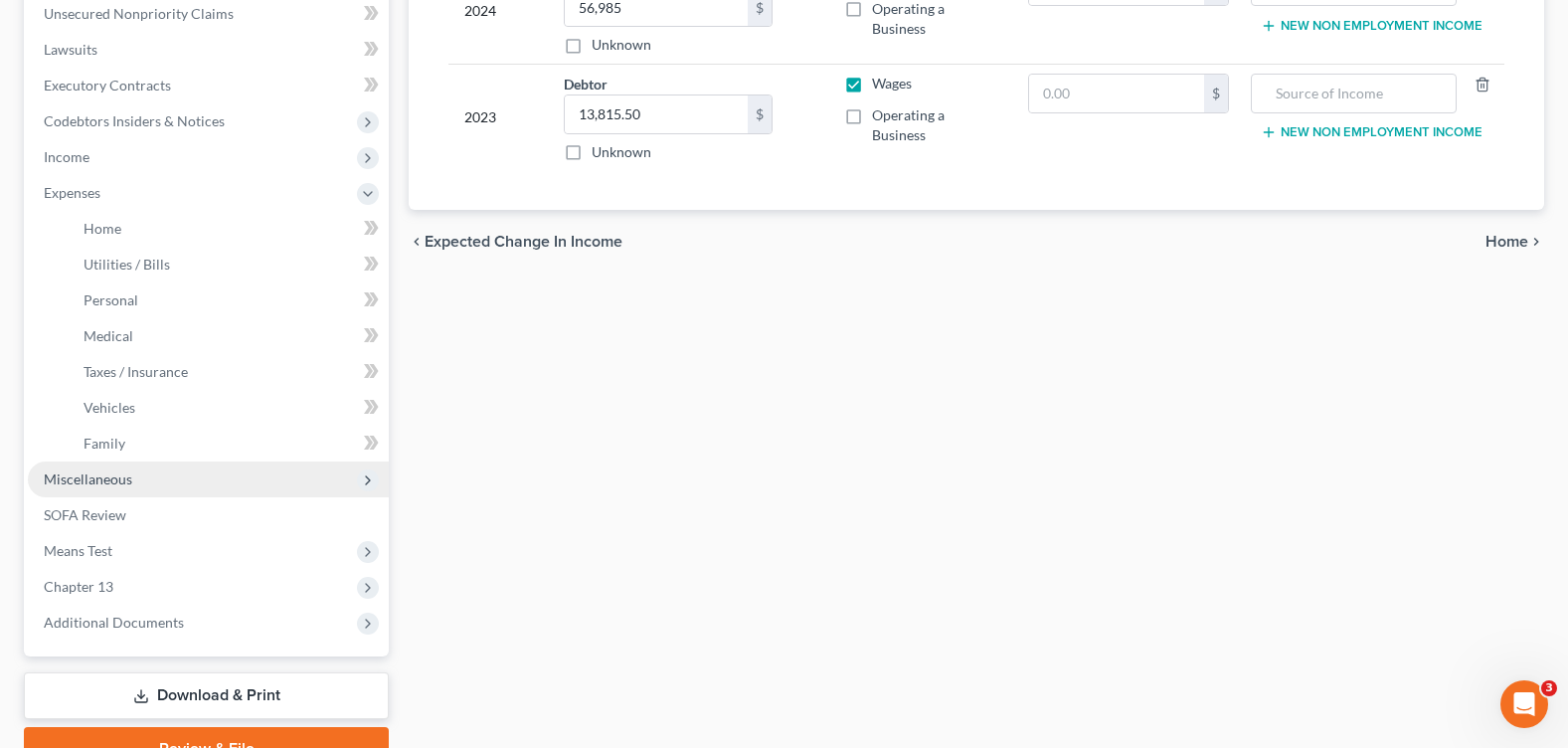
click at [150, 476] on span "Miscellaneous" at bounding box center [209, 479] width 361 height 36
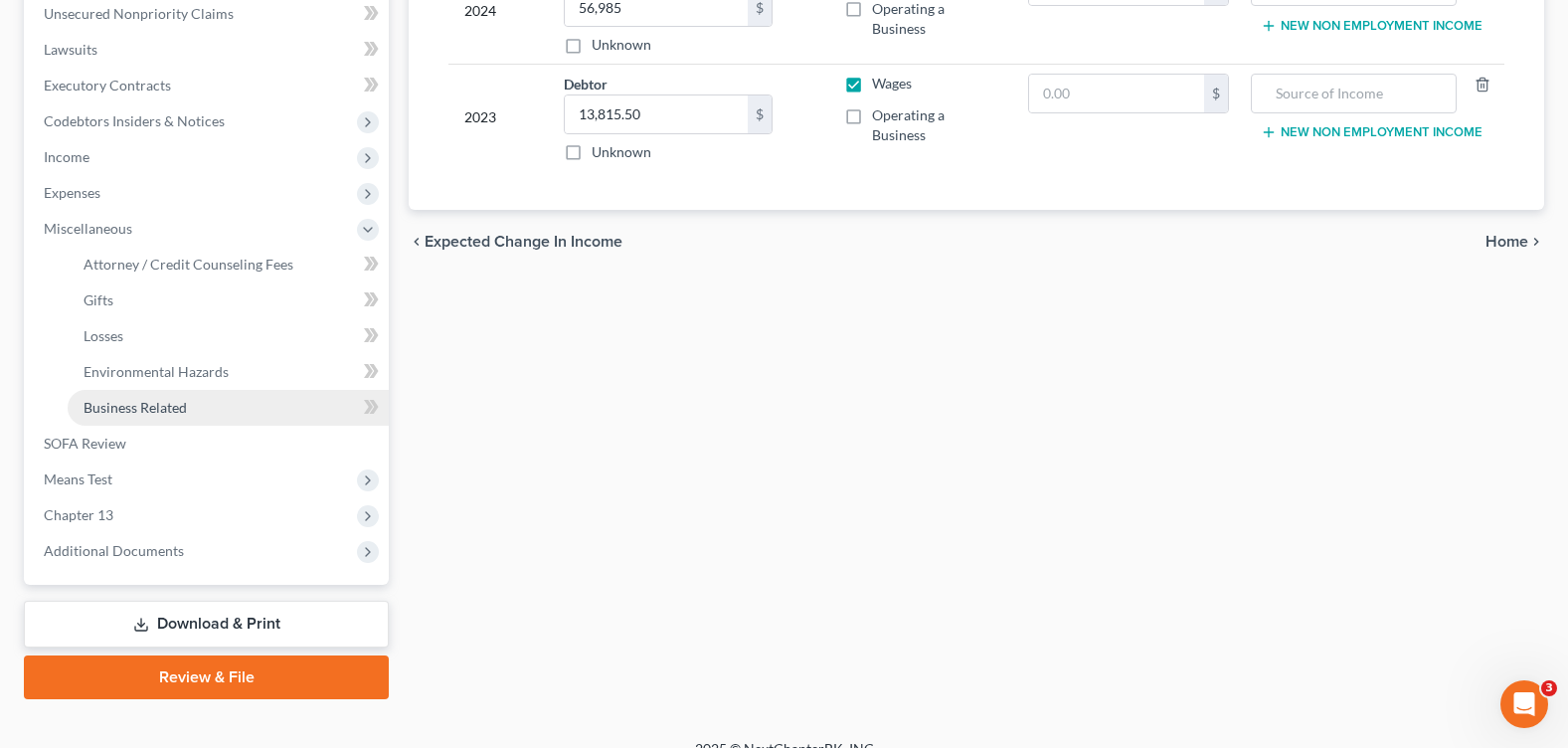
click at [227, 414] on link "Business Related" at bounding box center [229, 408] width 321 height 36
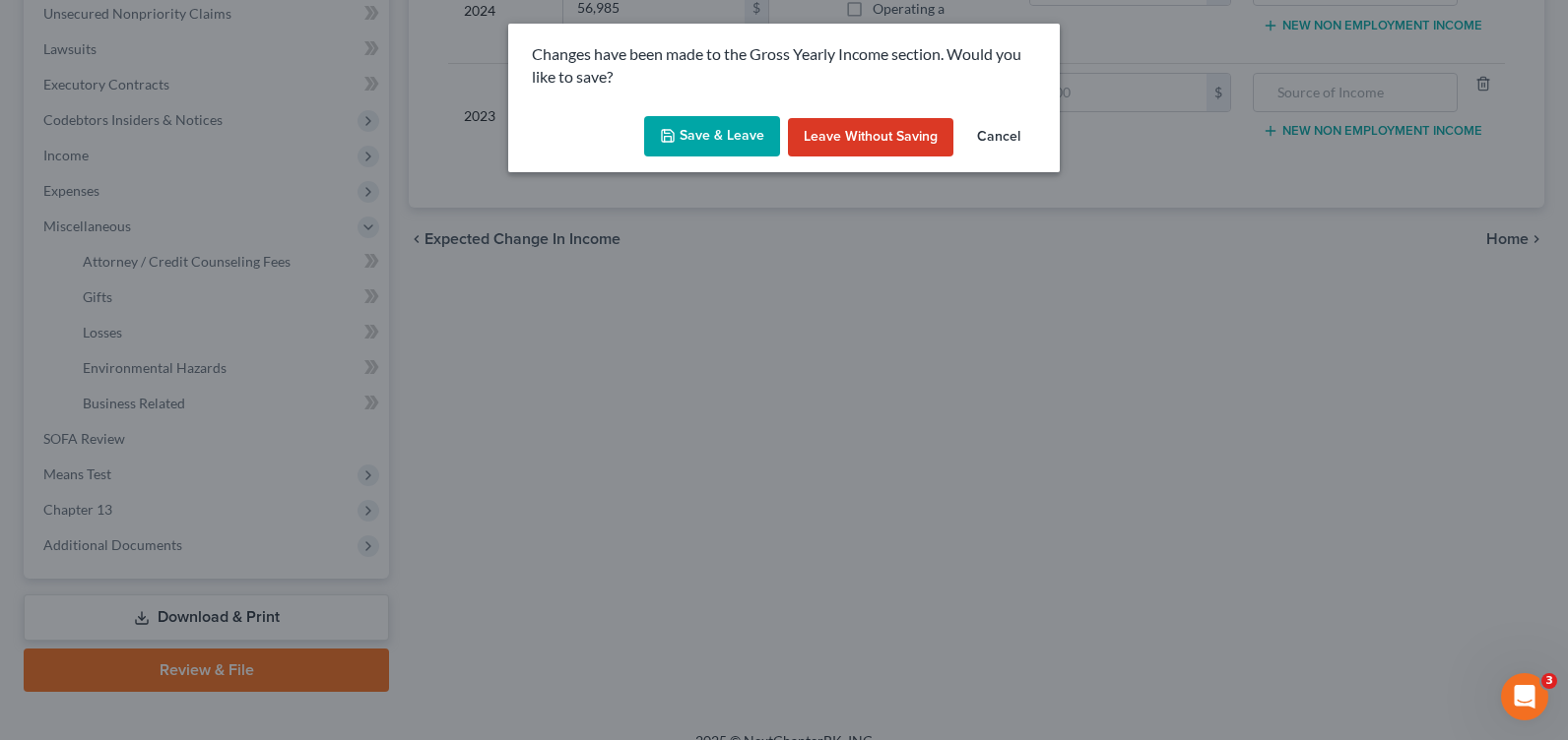
click at [711, 127] on button "Save & Leave" at bounding box center [712, 137] width 135 height 41
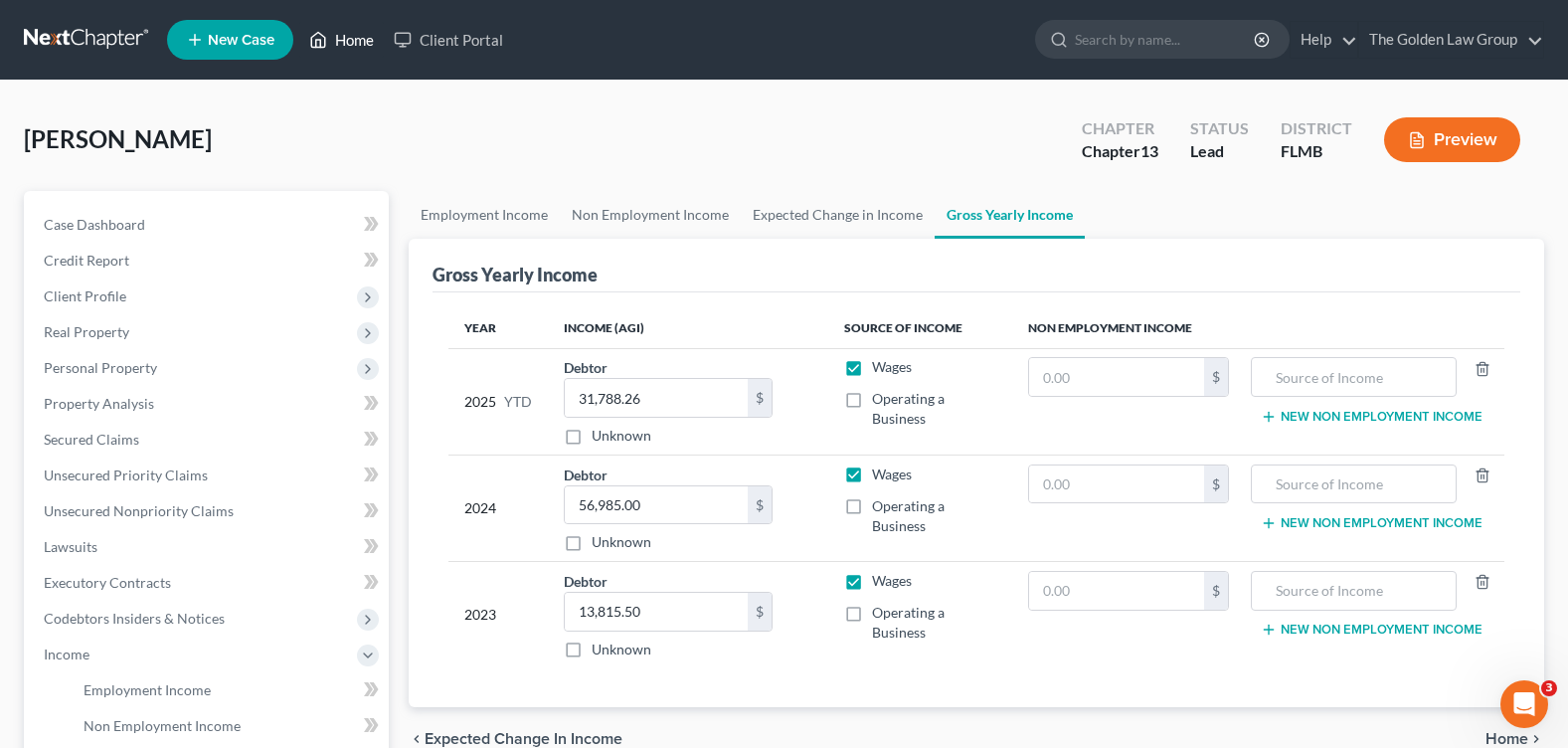
click at [332, 37] on link "Home" at bounding box center [341, 40] width 85 height 36
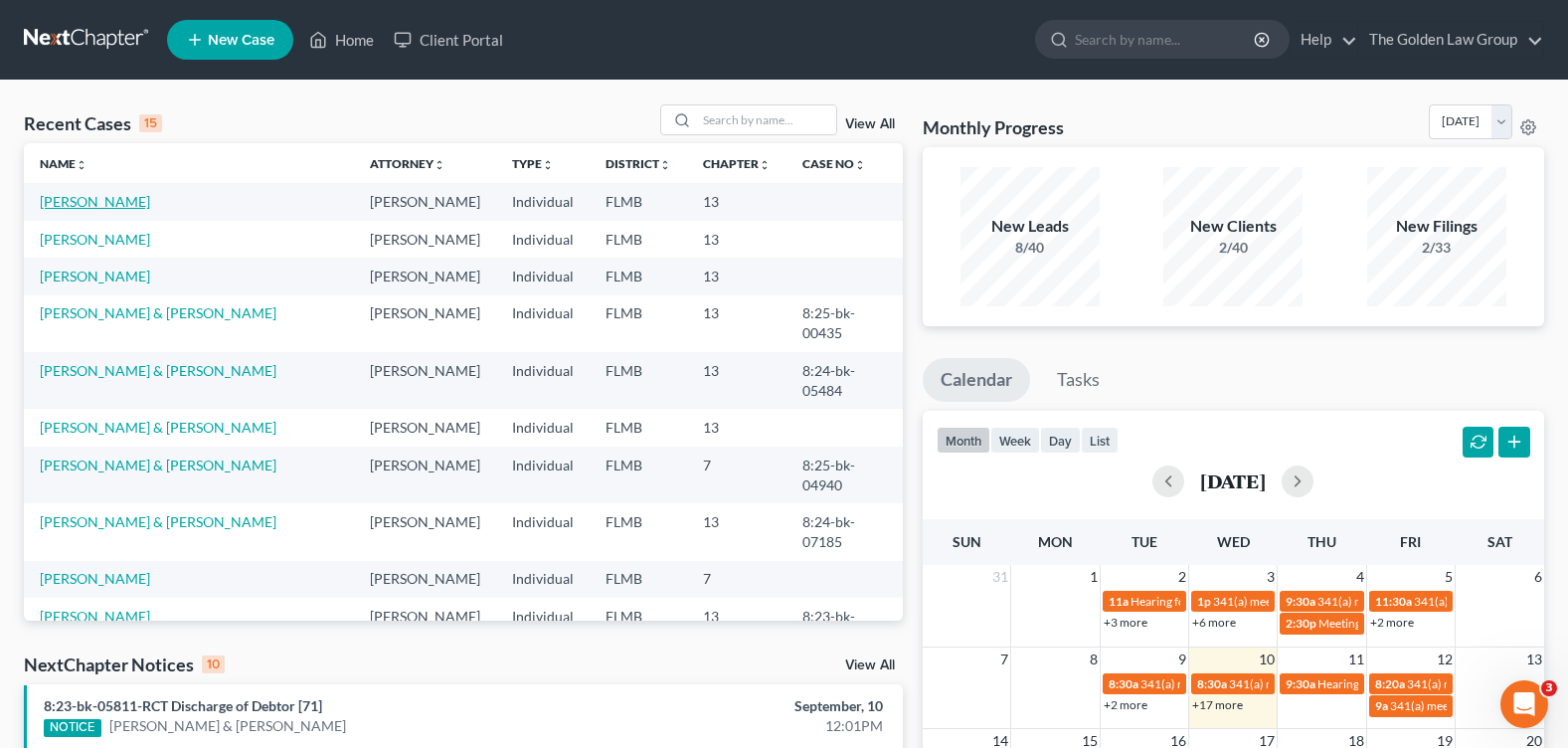
click at [83, 205] on link "Scott, Michael" at bounding box center [95, 201] width 111 height 17
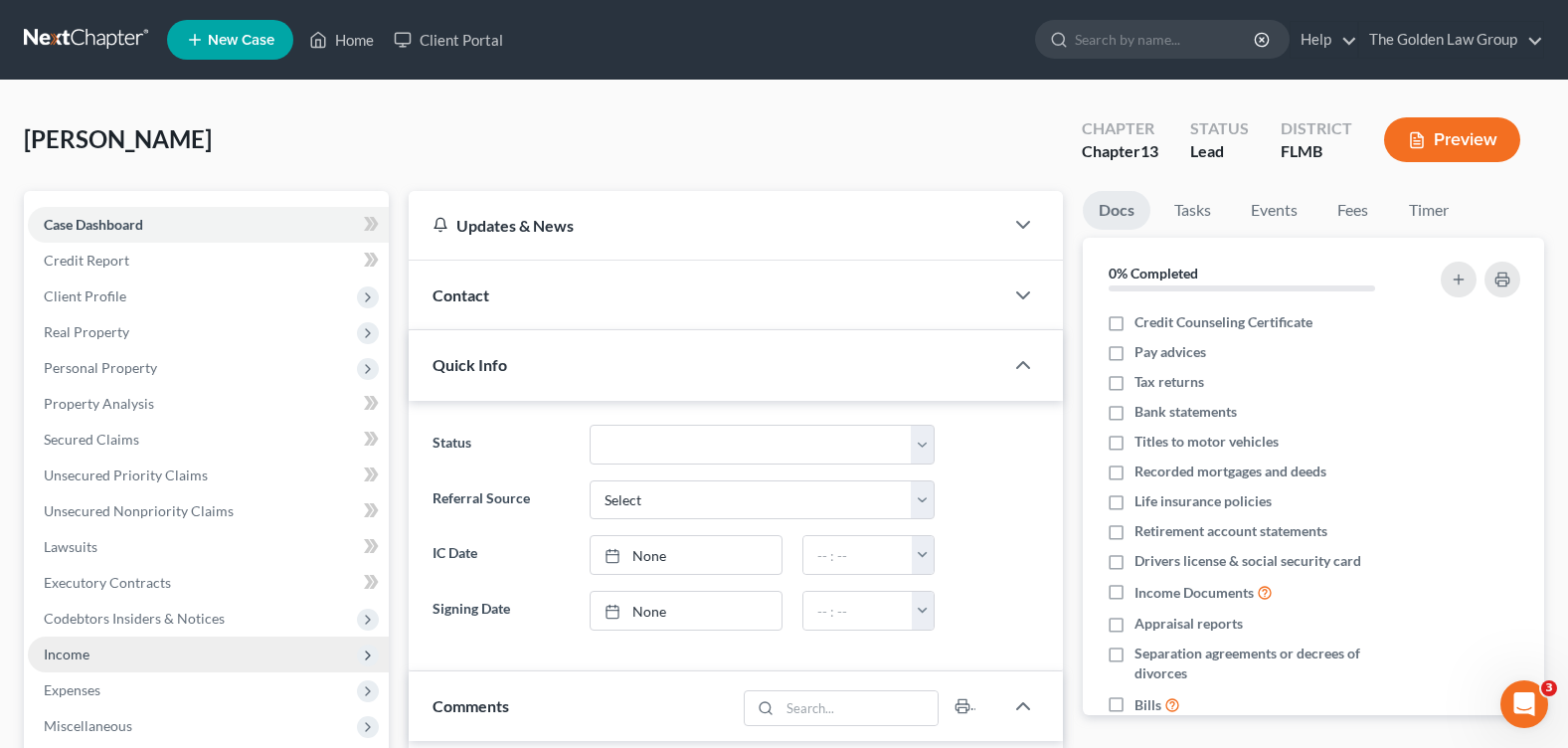
scroll to position [100, 0]
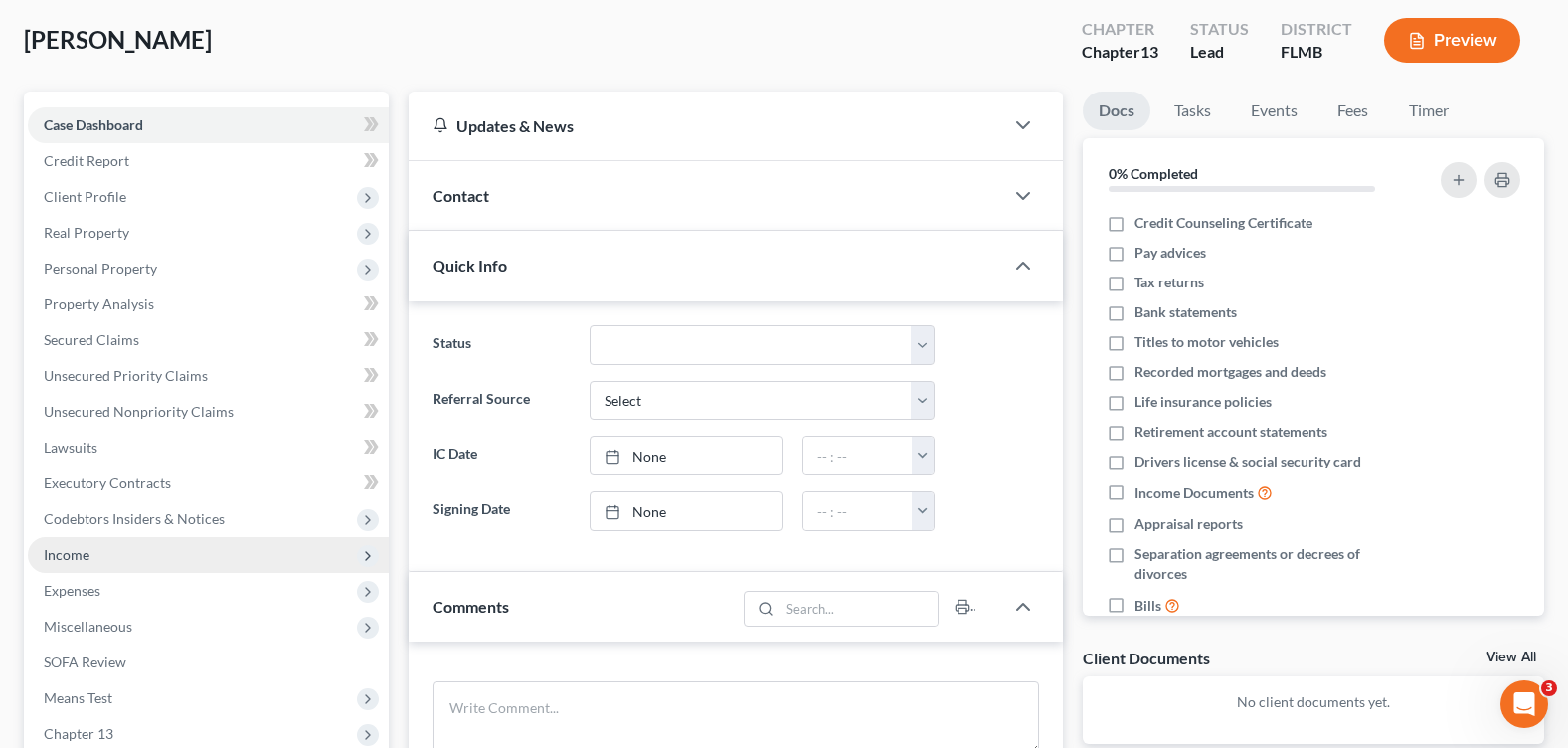
click at [87, 561] on span "Income" at bounding box center [67, 554] width 46 height 17
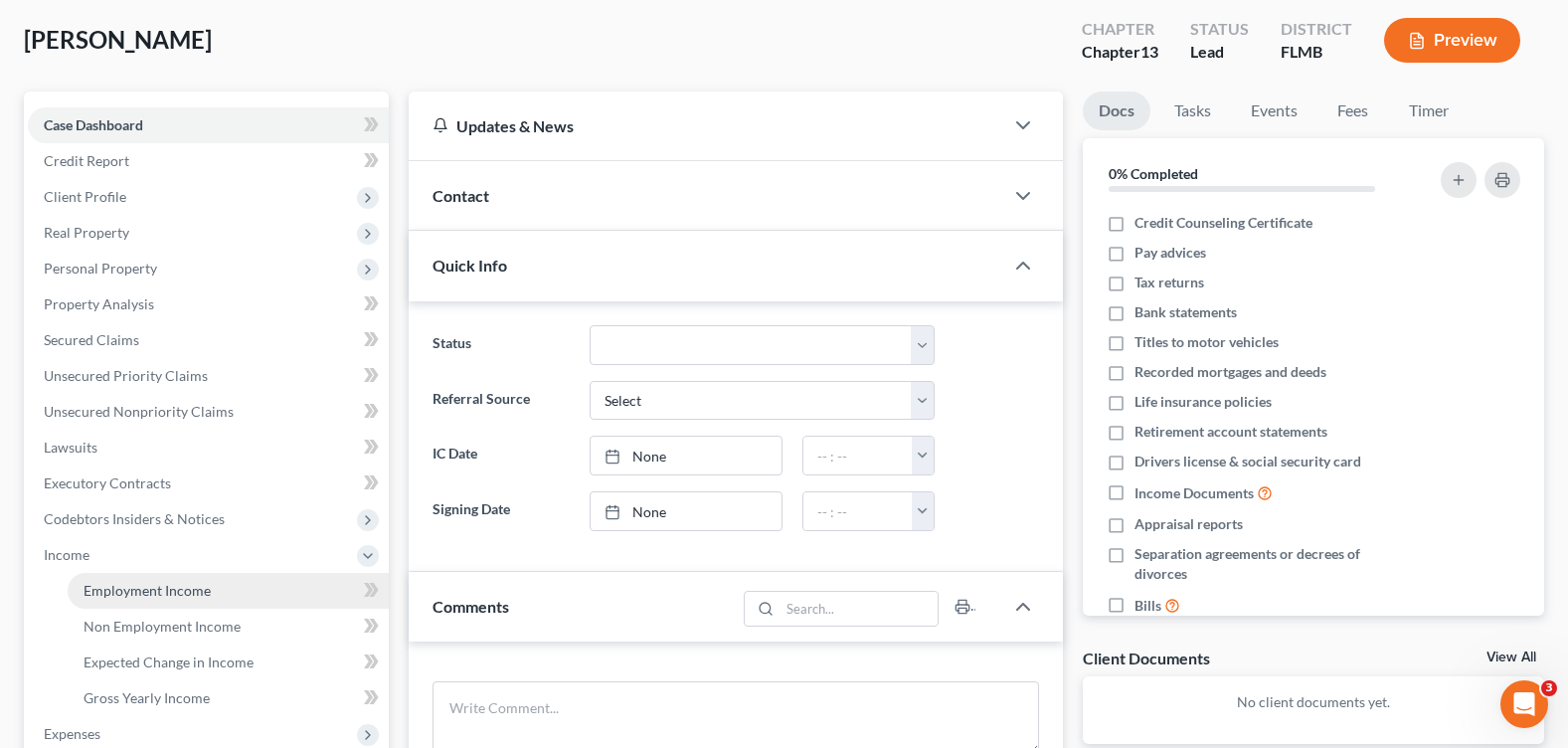
click at [131, 588] on span "Employment Income" at bounding box center [148, 590] width 128 height 17
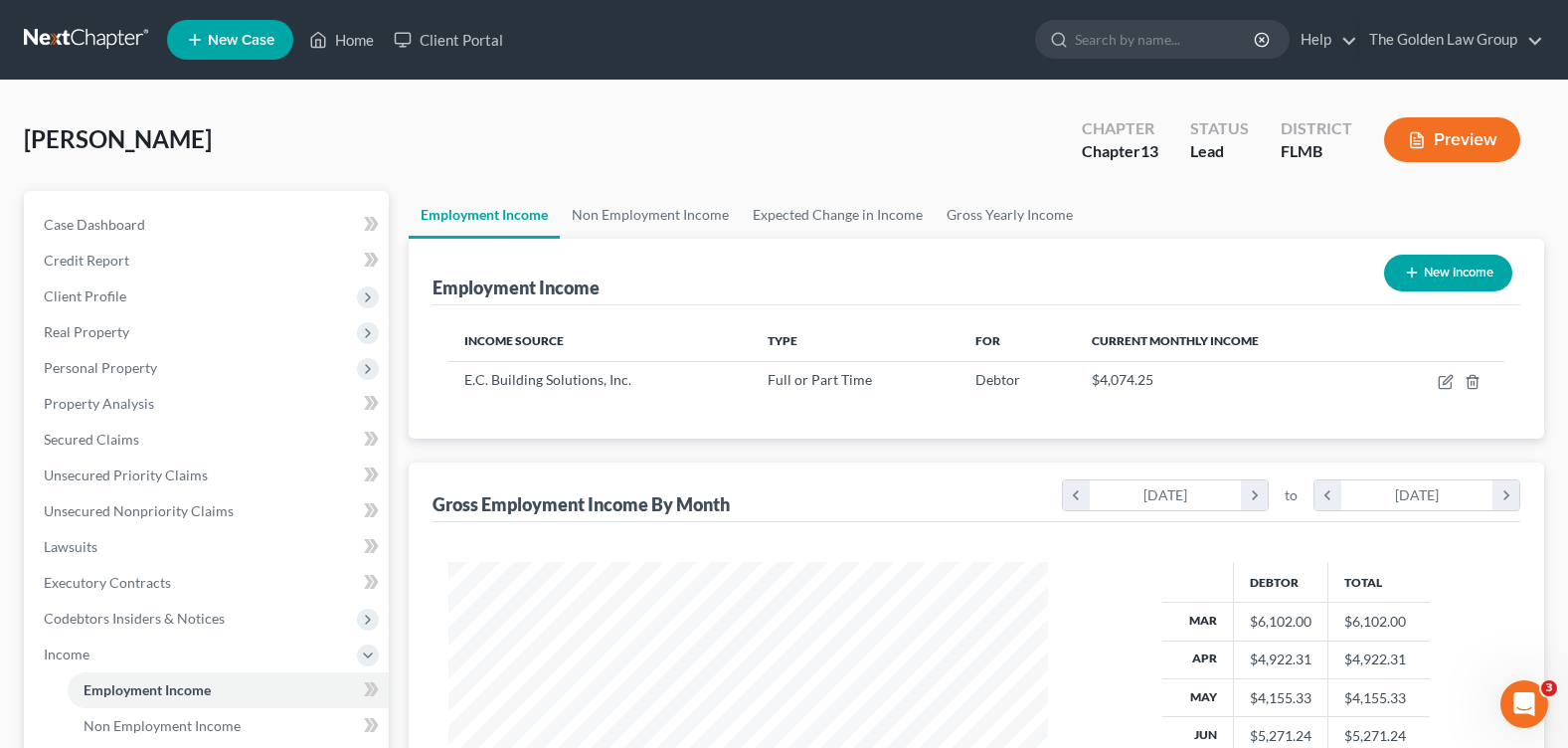
scroll to position [358, 639]
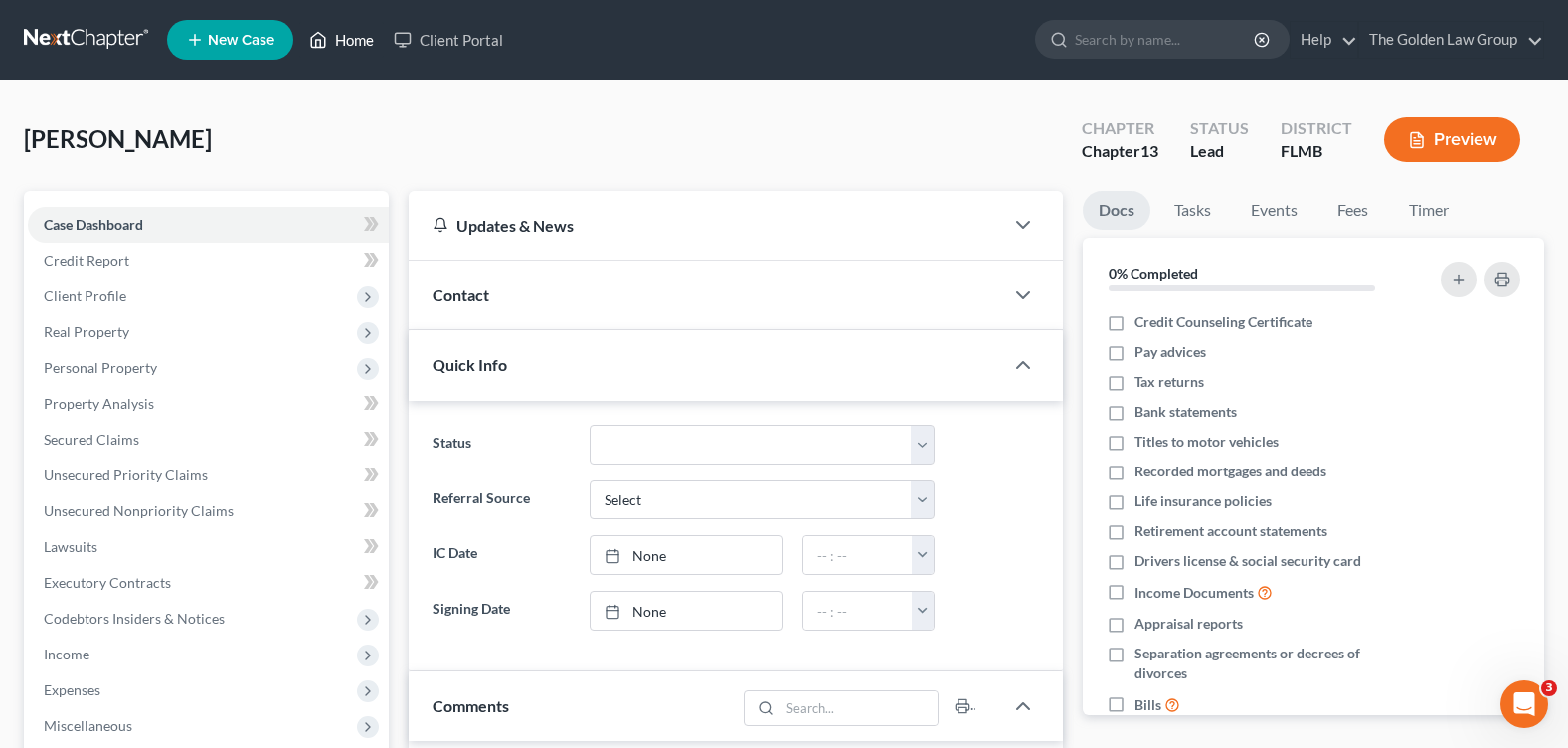
click at [340, 37] on link "Home" at bounding box center [341, 40] width 85 height 36
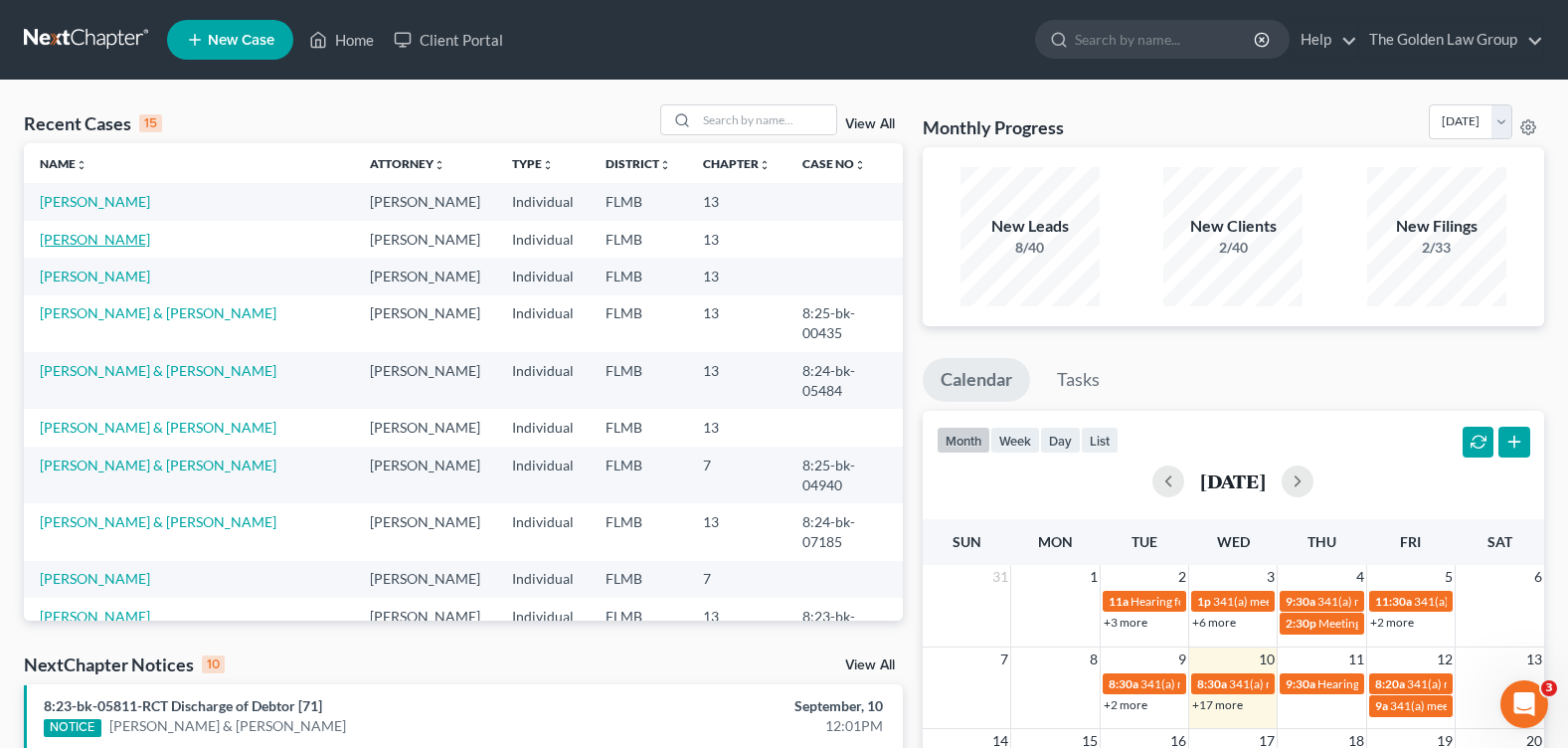
click at [79, 242] on link "Scott, Michael" at bounding box center [95, 239] width 111 height 17
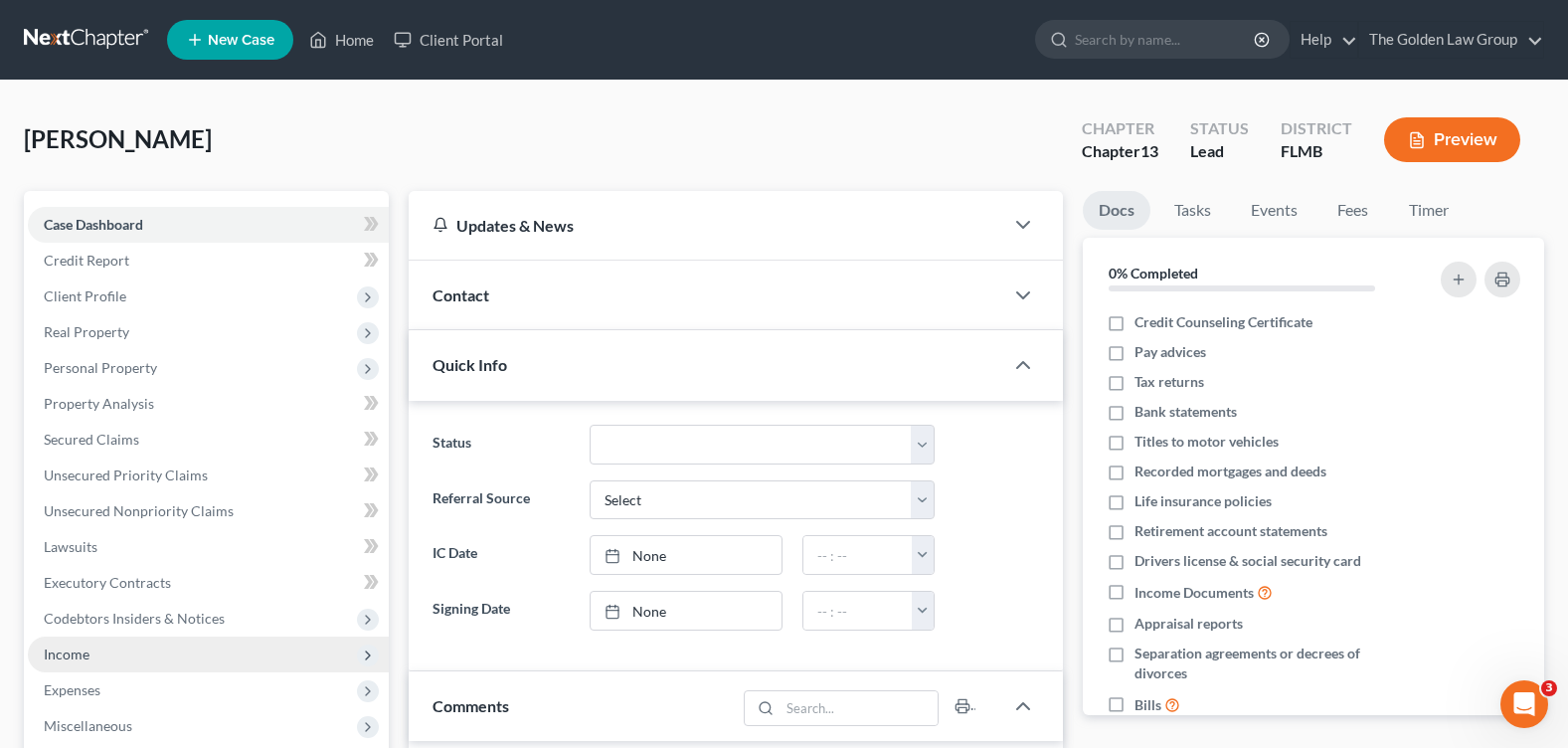
click at [140, 659] on span "Income" at bounding box center [209, 655] width 361 height 36
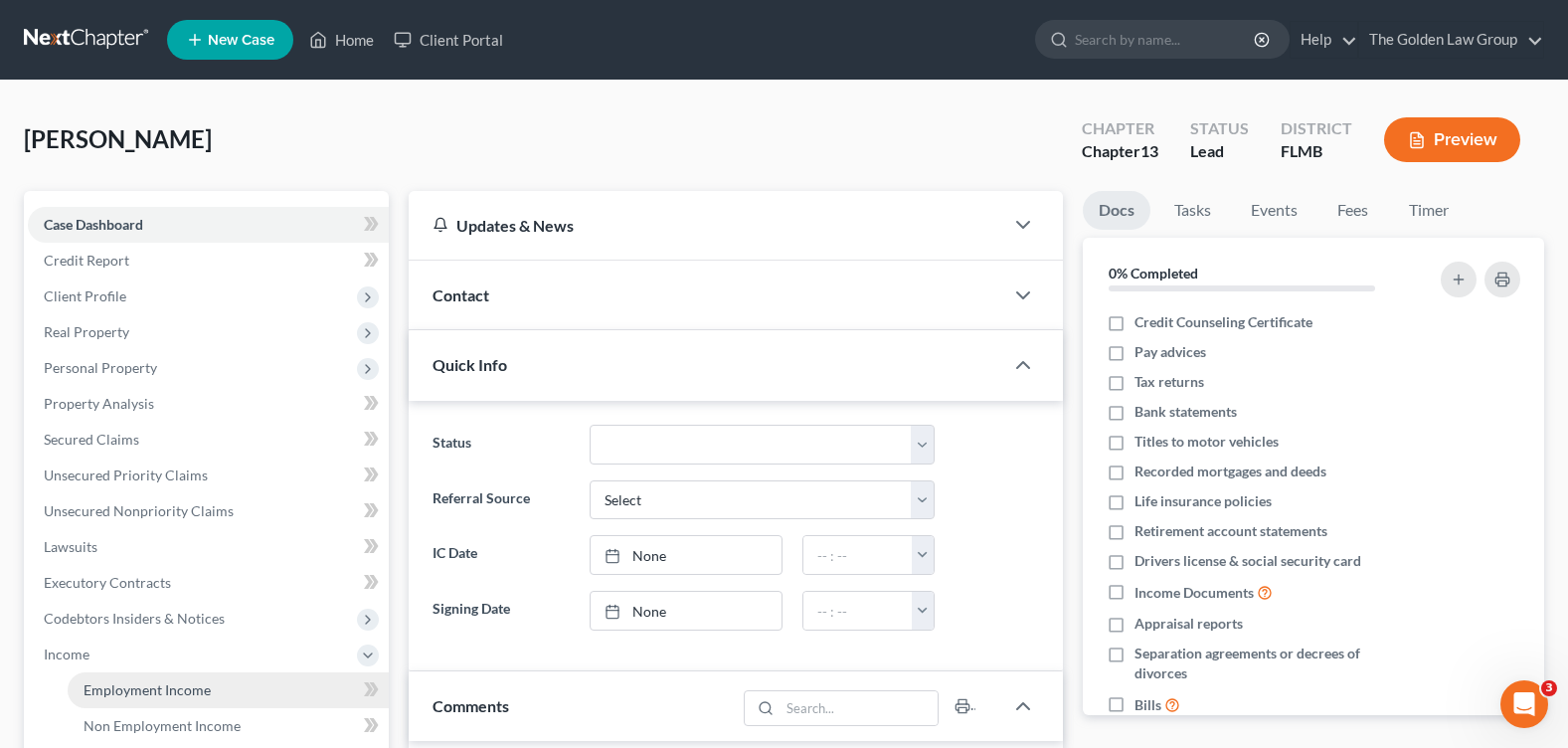
click at [146, 690] on span "Employment Income" at bounding box center [148, 689] width 128 height 17
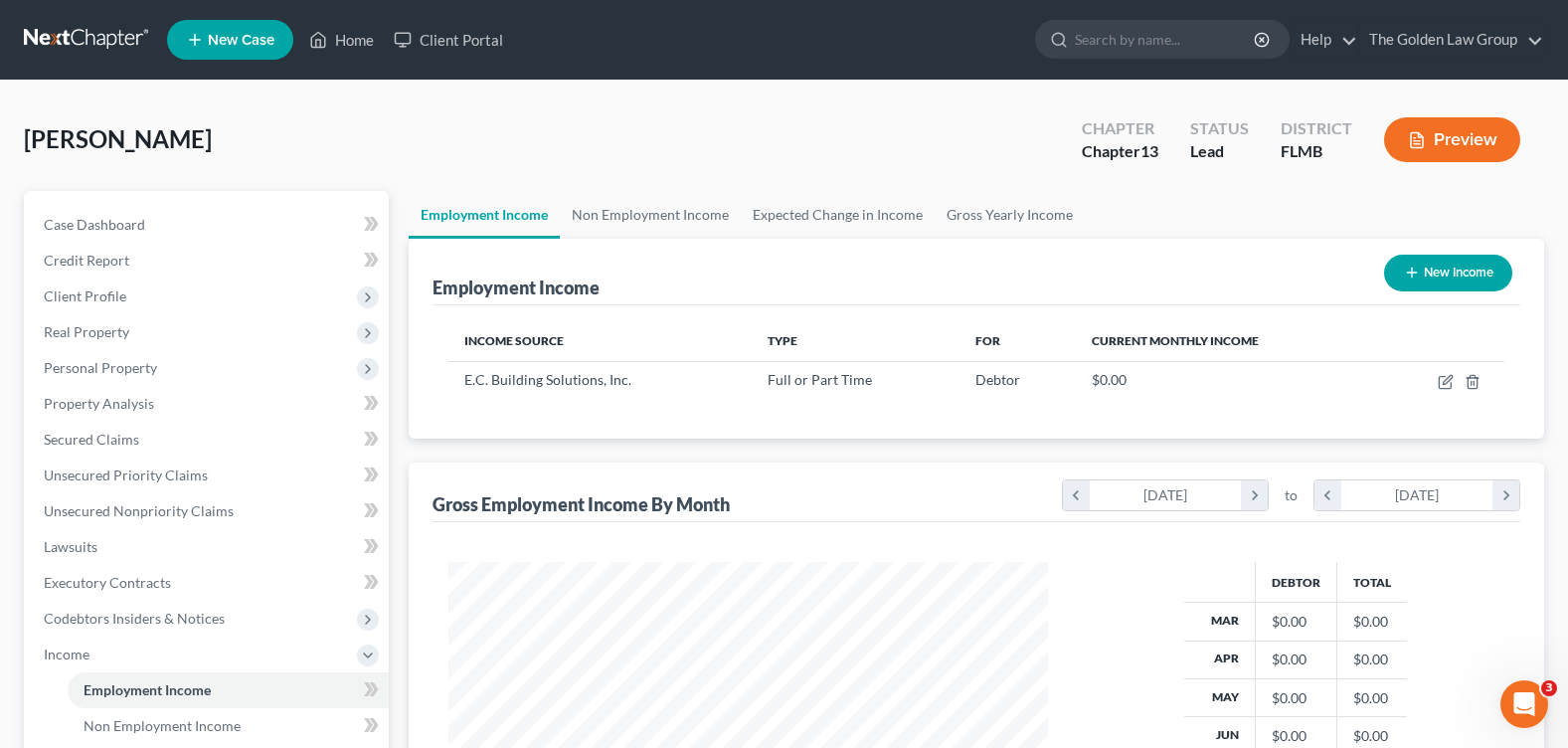
scroll to position [358, 639]
click at [126, 213] on link "Case Dashboard" at bounding box center [209, 225] width 361 height 36
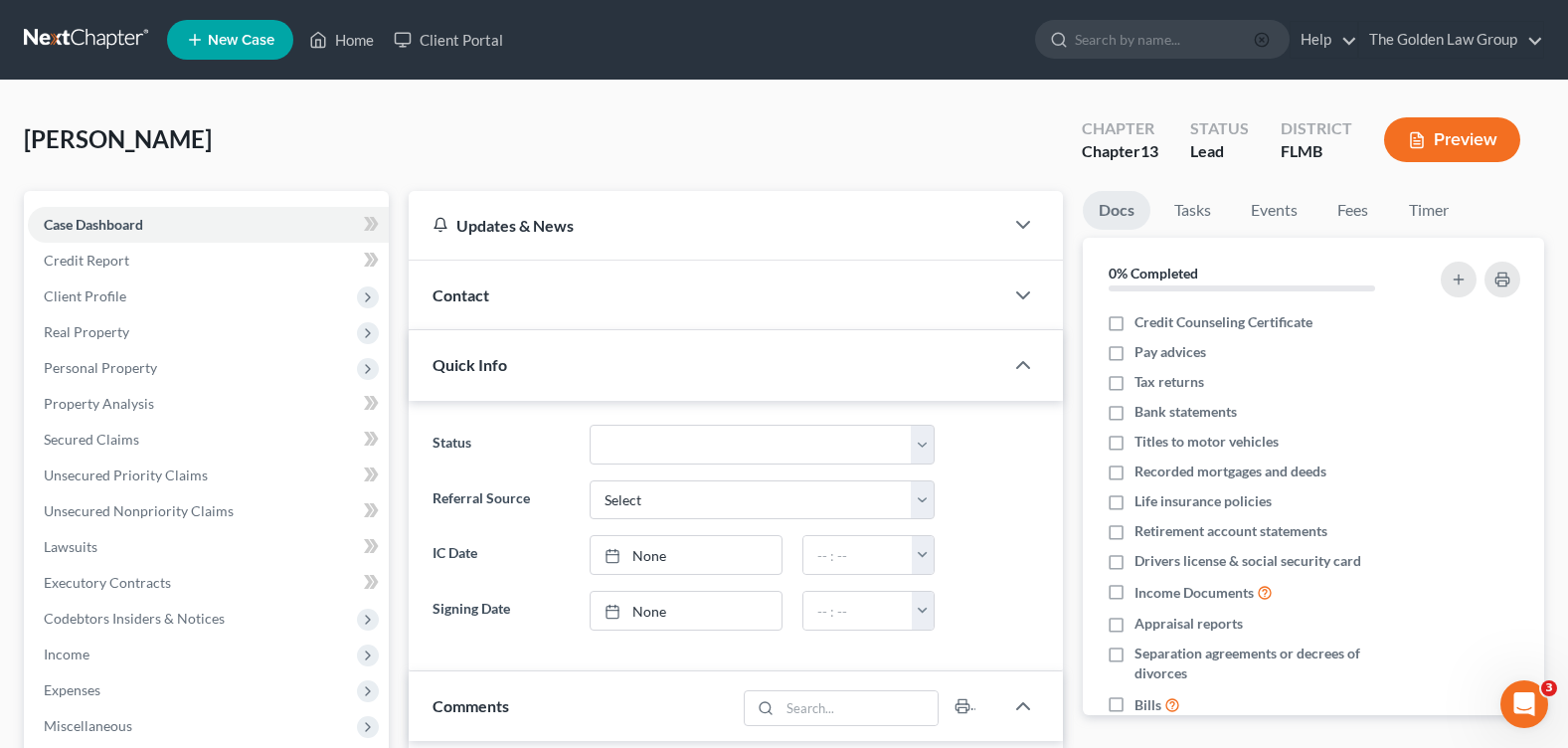
click at [1264, 39] on icon "button" at bounding box center [1262, 40] width 16 height 16
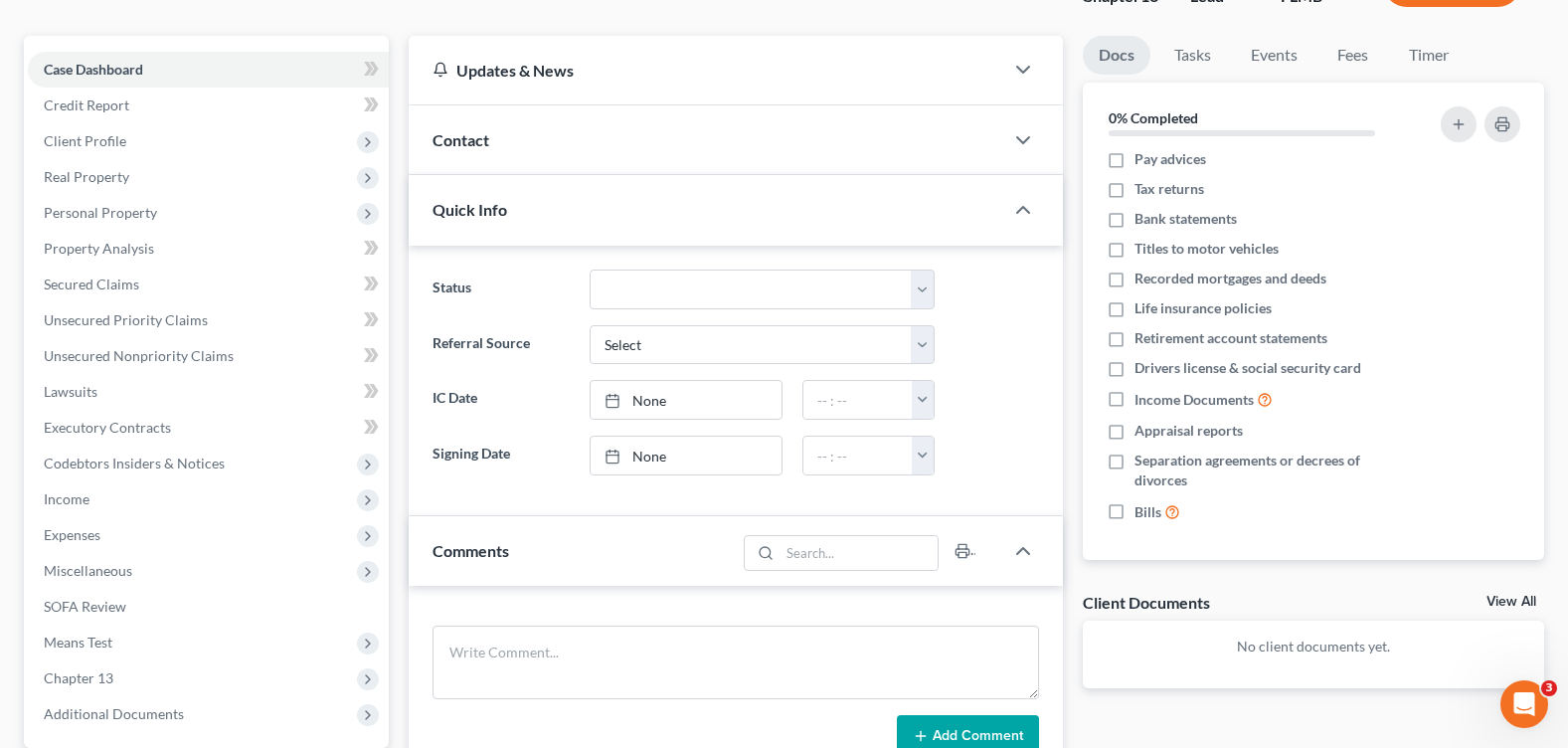
scroll to position [56, 0]
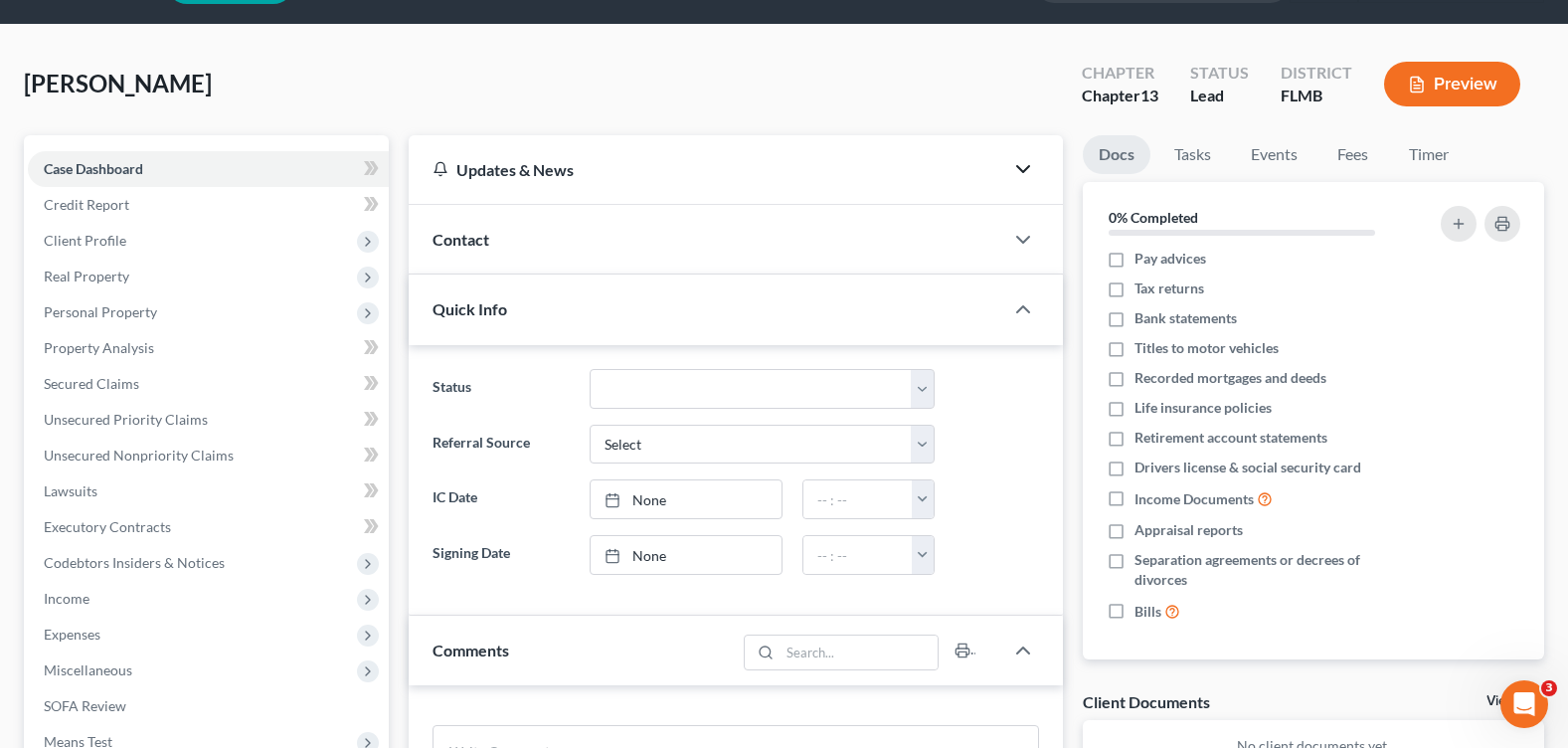
click at [1023, 170] on icon "button" at bounding box center [1023, 169] width 24 height 24
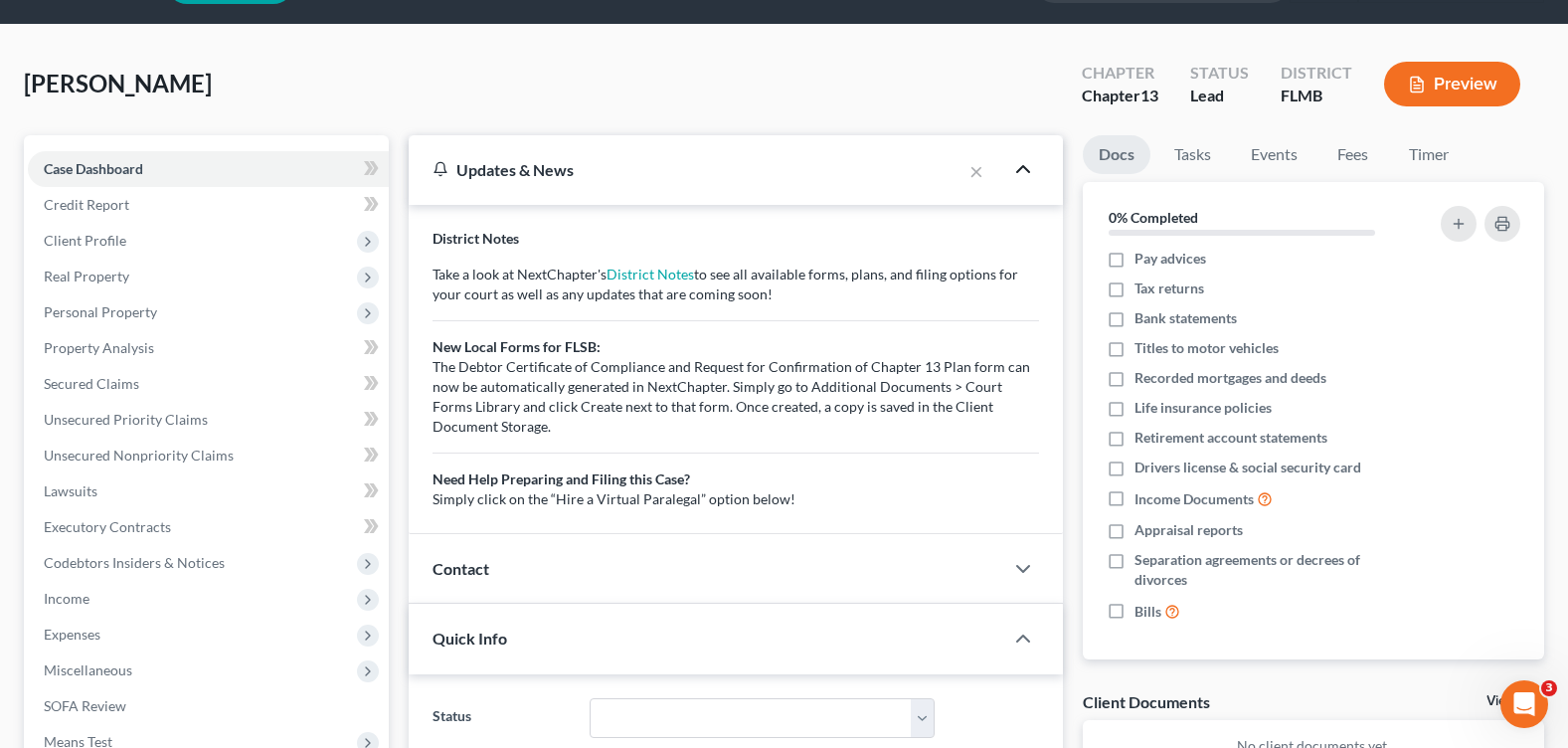
click at [1023, 170] on icon "button" at bounding box center [1023, 169] width 24 height 24
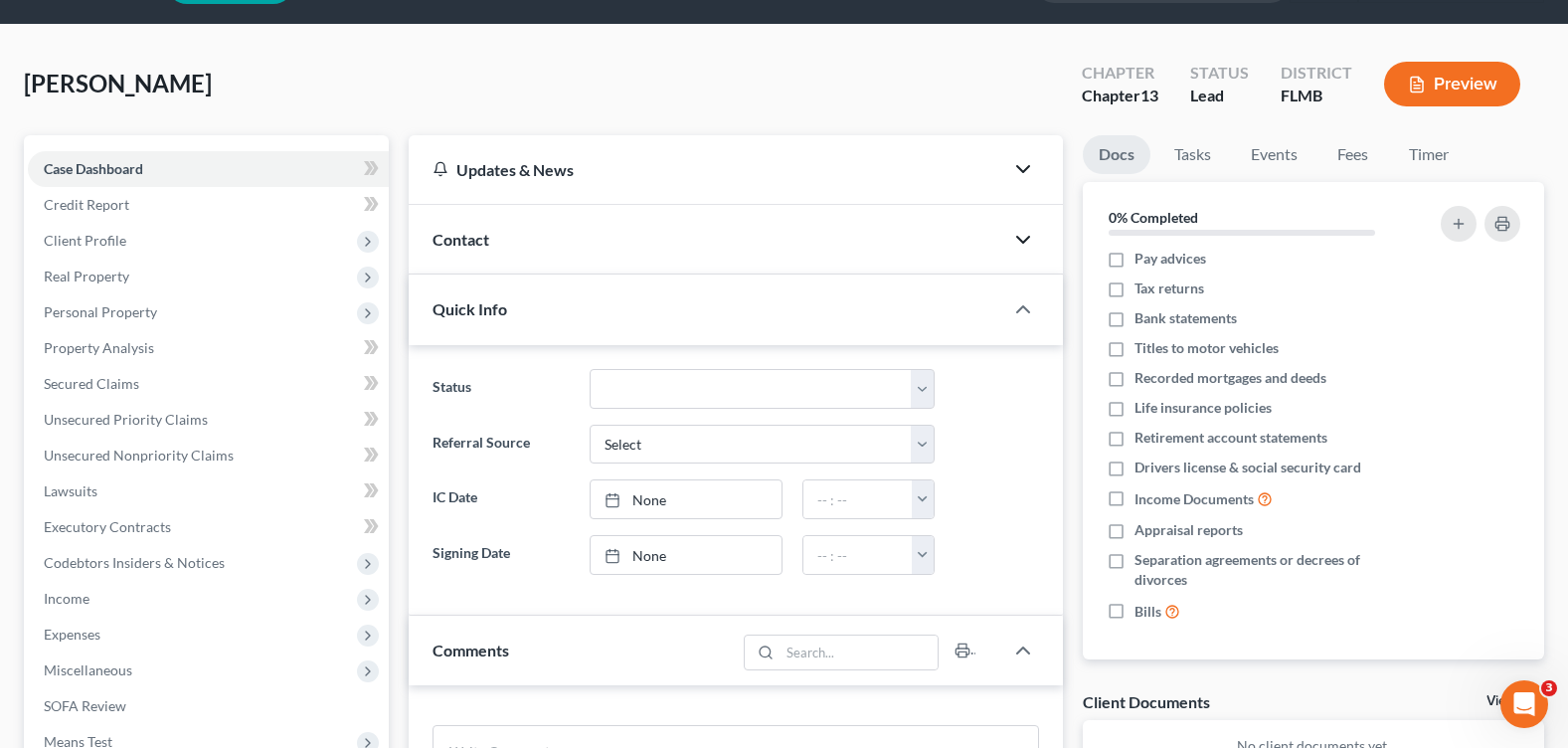
click at [1017, 238] on polyline "button" at bounding box center [1023, 240] width 12 height 6
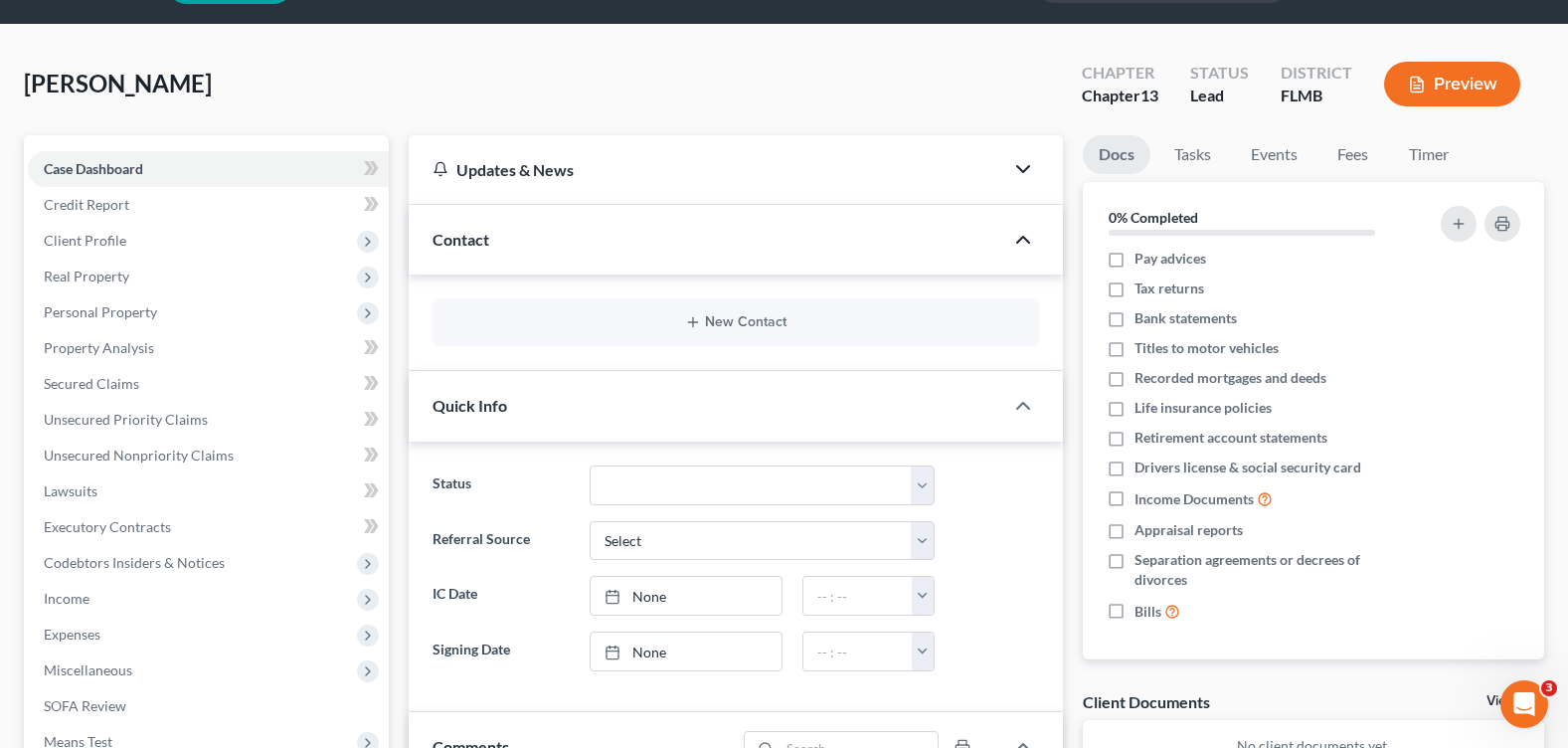
click at [1018, 238] on icon "button" at bounding box center [1023, 240] width 24 height 24
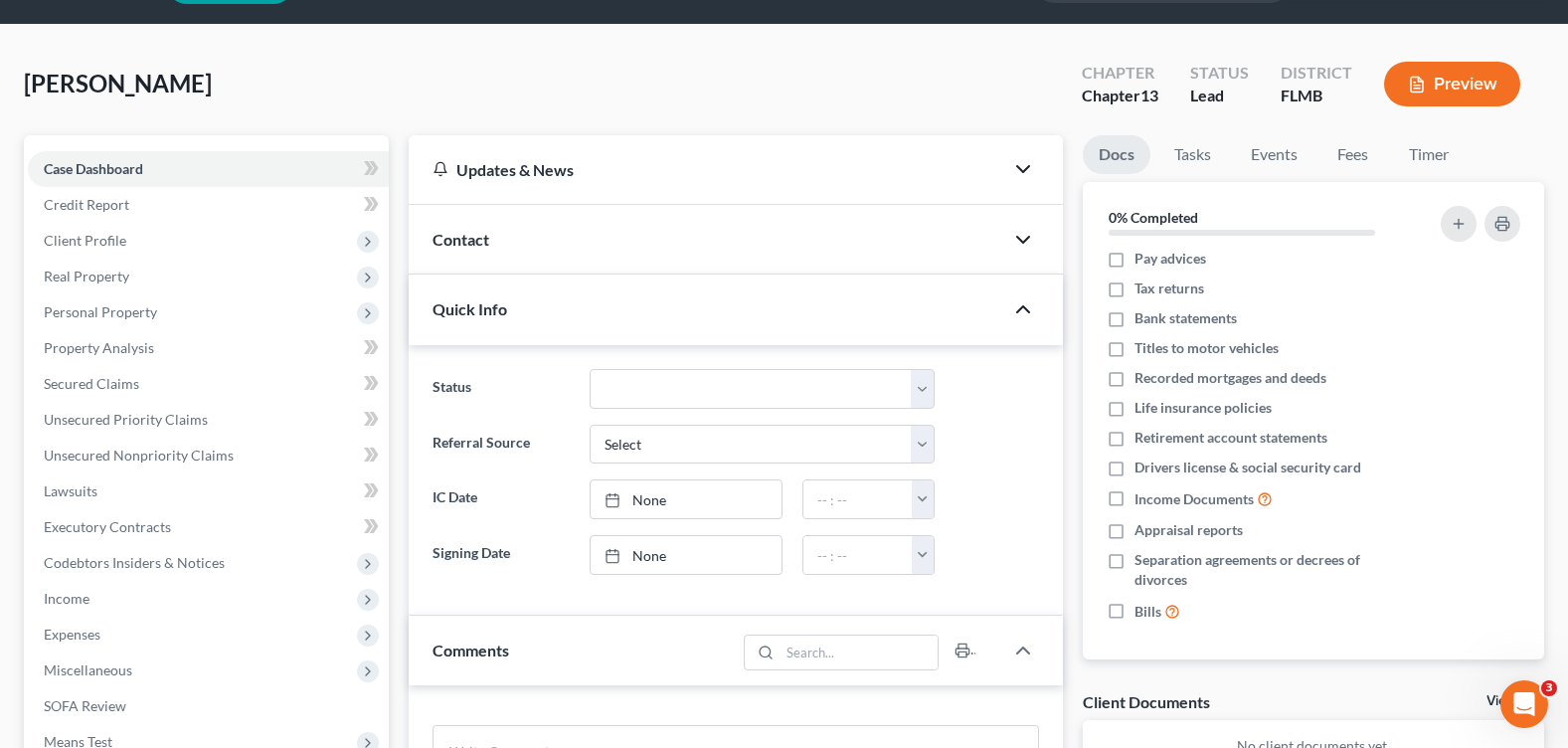
click at [1020, 315] on icon "button" at bounding box center [1023, 310] width 24 height 24
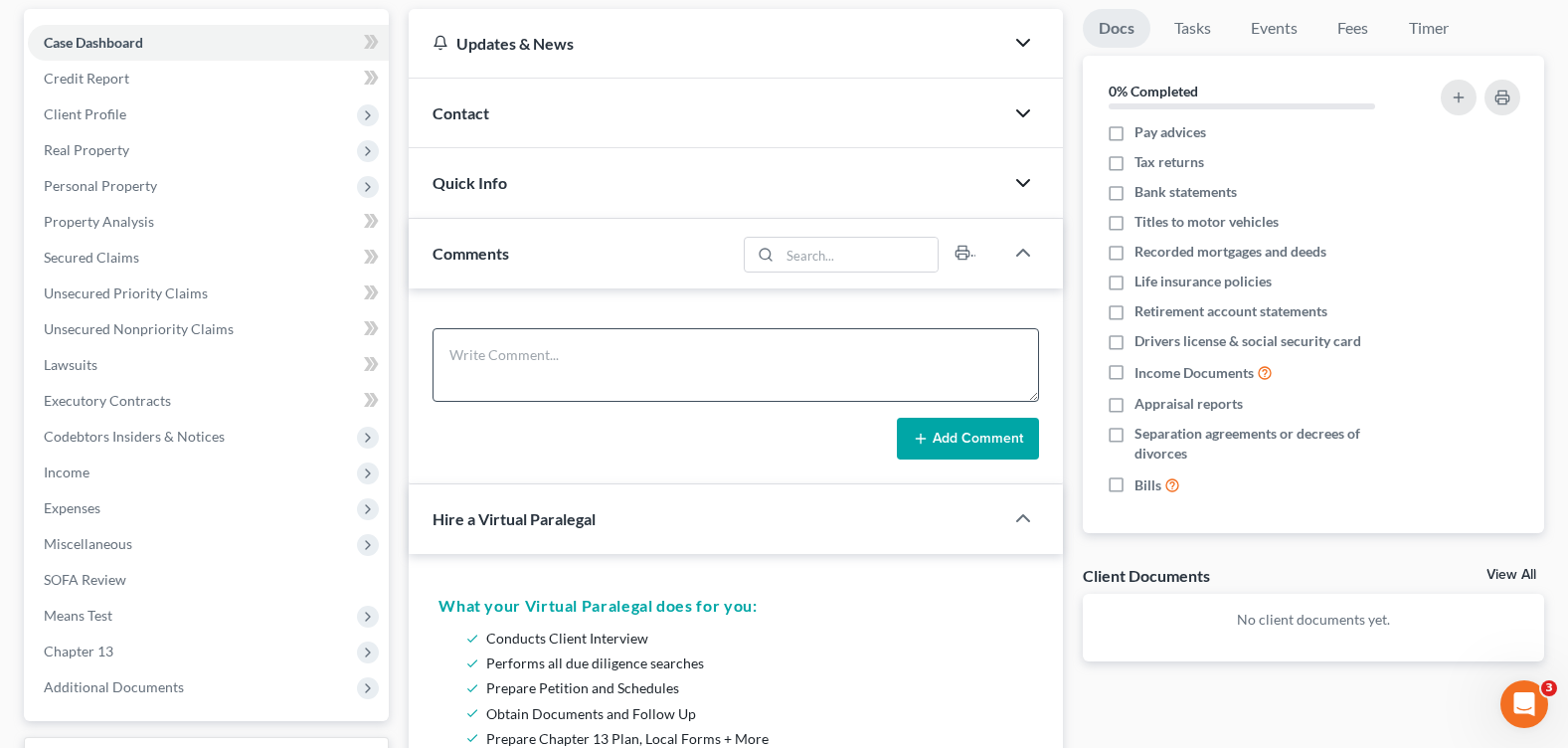
scroll to position [0, 0]
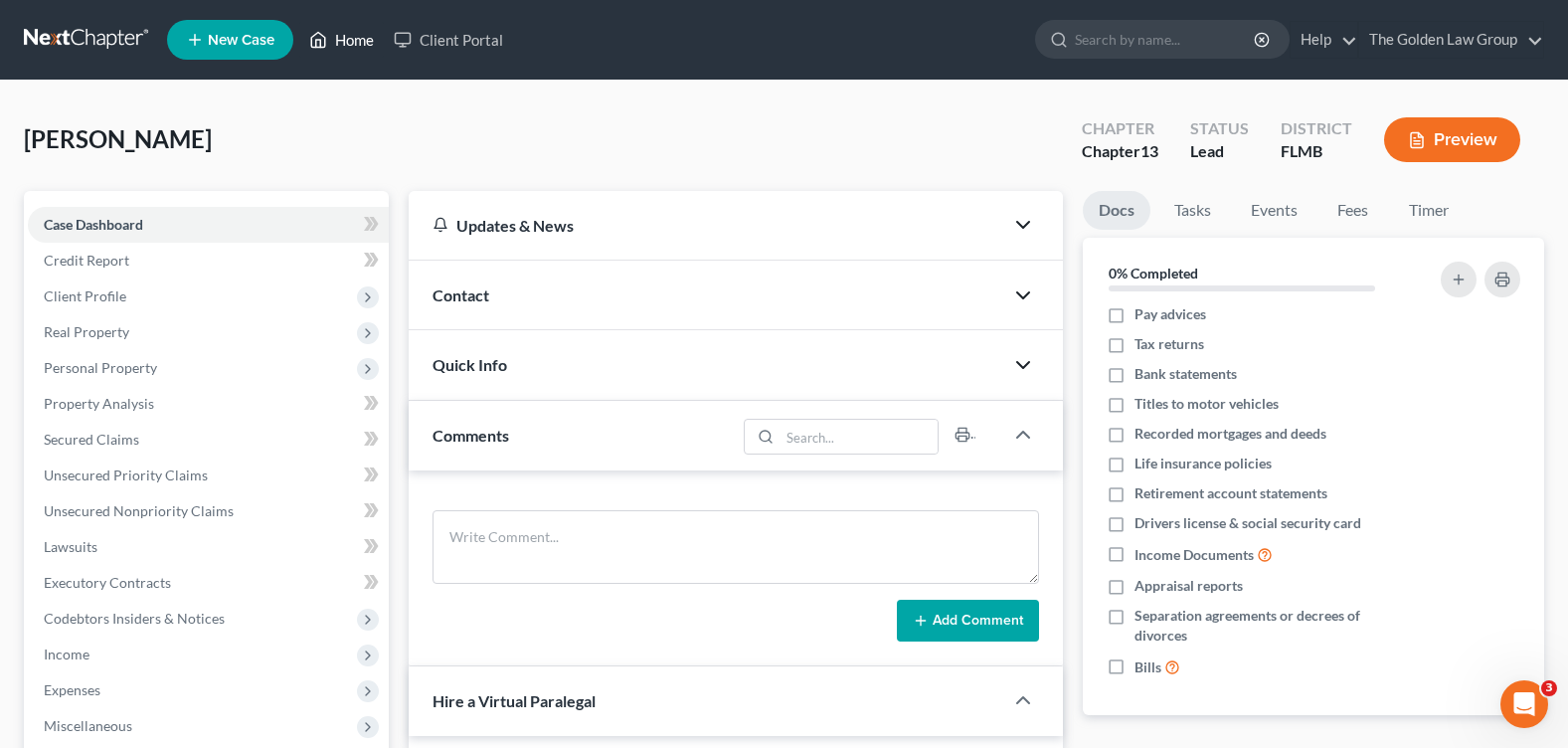
click at [376, 35] on link "Home" at bounding box center [341, 40] width 85 height 36
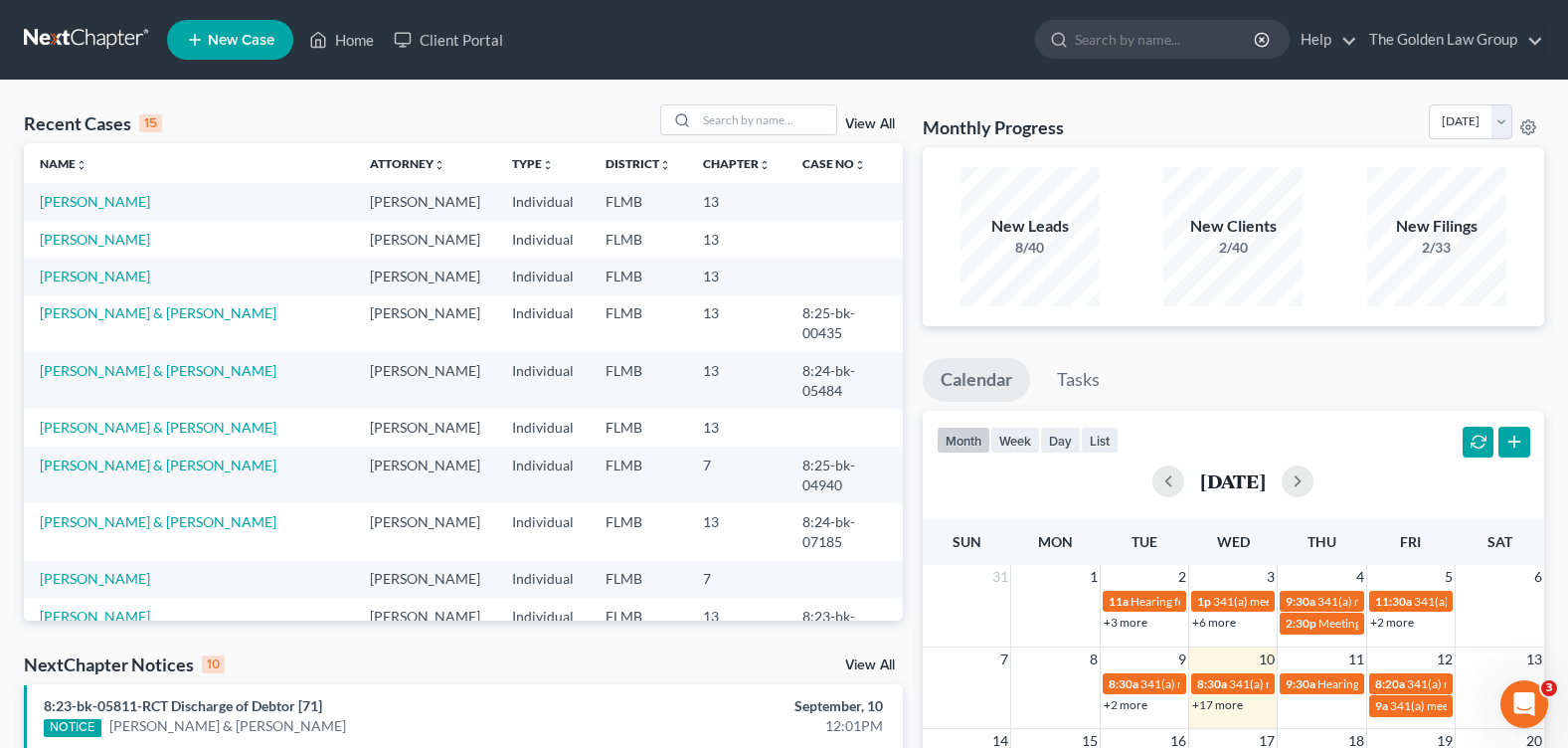
click at [858, 124] on link "View All" at bounding box center [870, 125] width 50 height 14
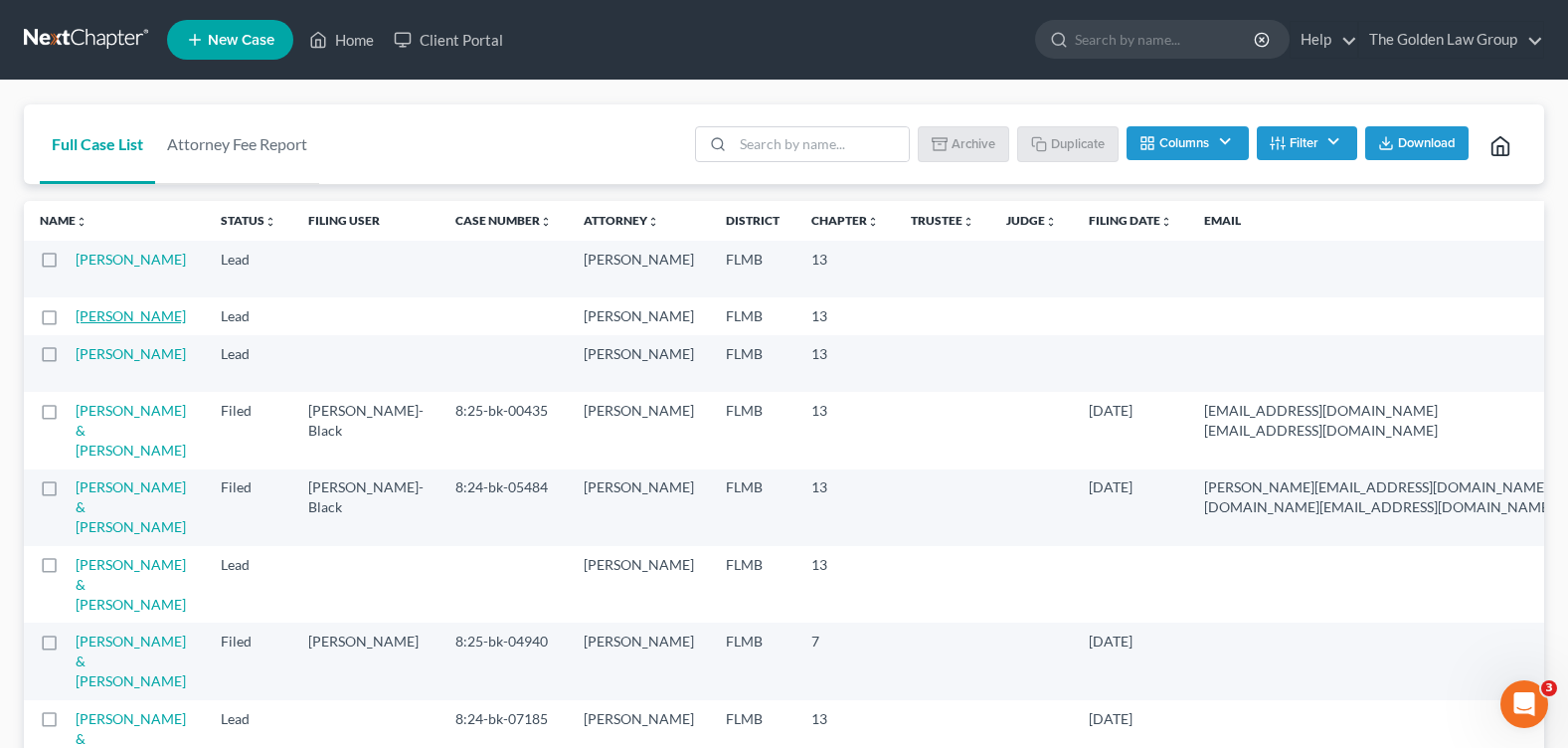
click at [103, 325] on link "Scott, Michael" at bounding box center [131, 316] width 111 height 17
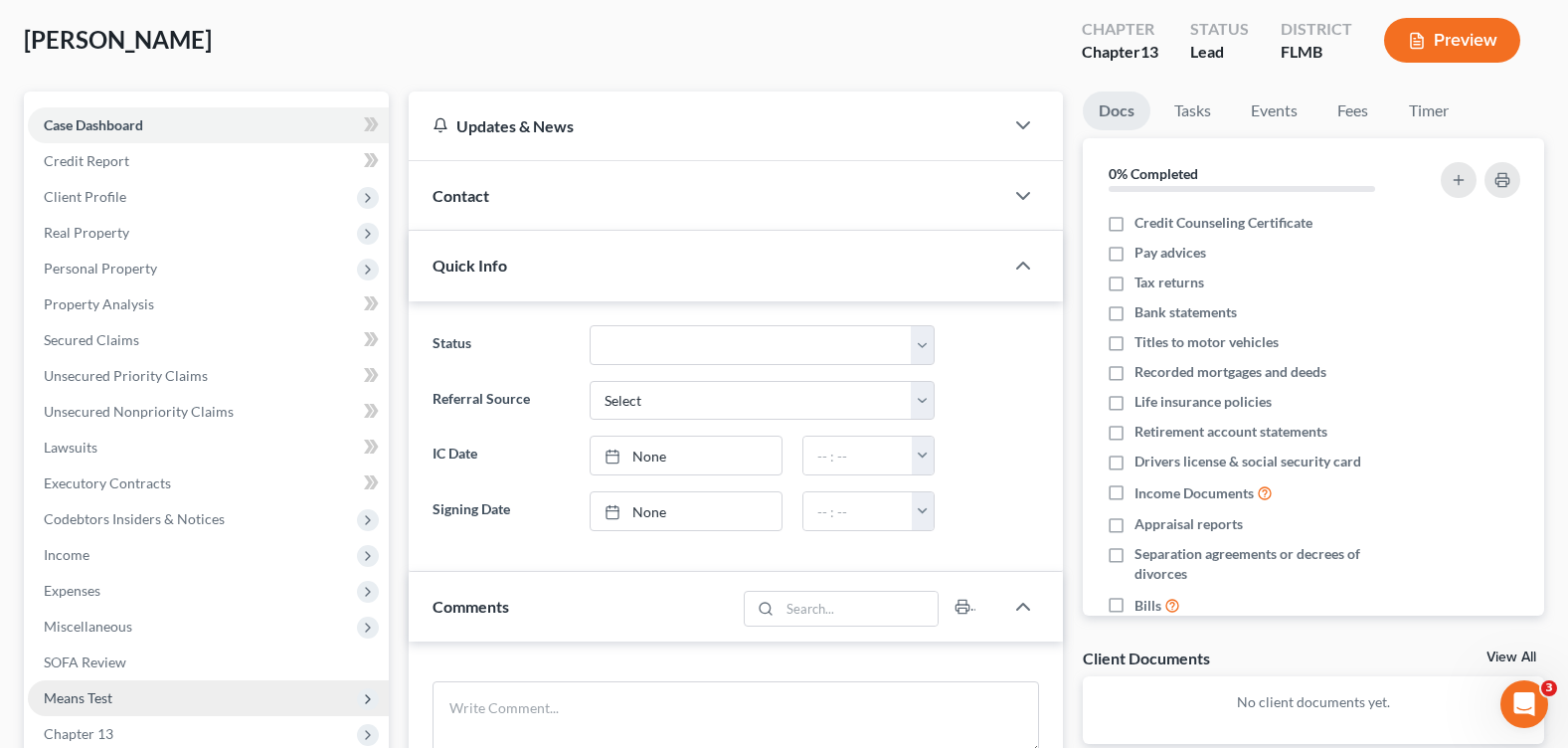
scroll to position [299, 0]
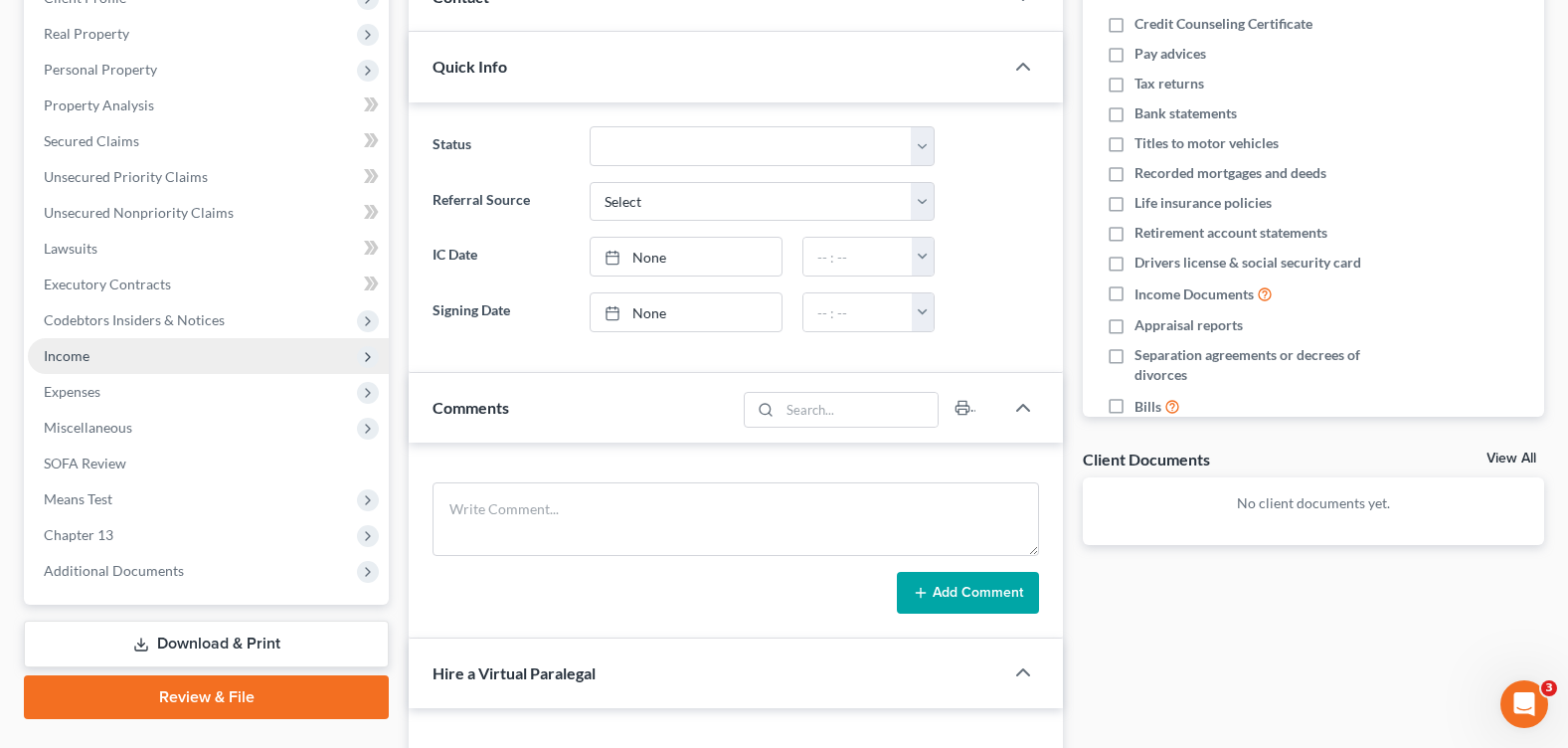
click at [123, 356] on span "Income" at bounding box center [209, 357] width 361 height 36
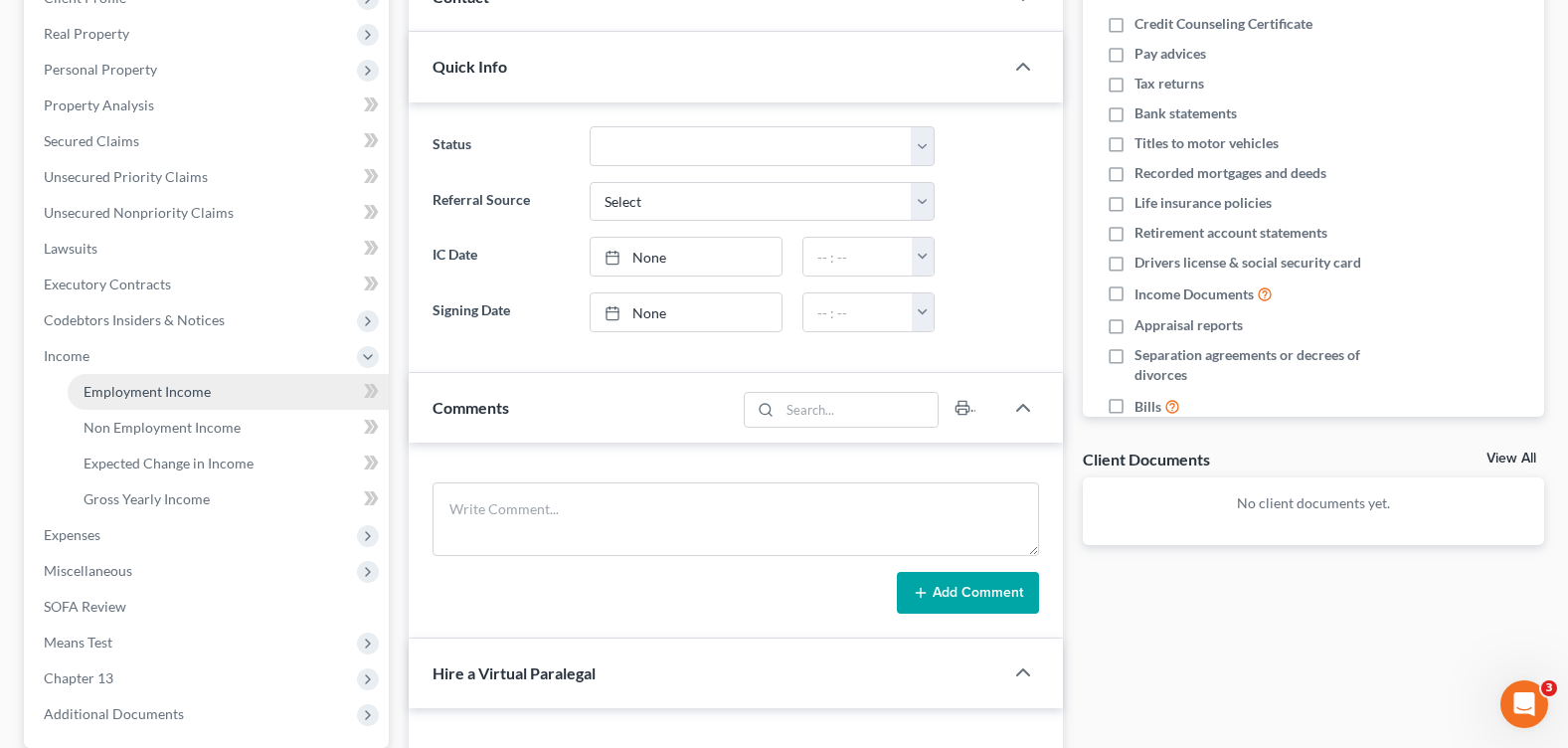
click at [178, 393] on span "Employment Income" at bounding box center [148, 391] width 128 height 17
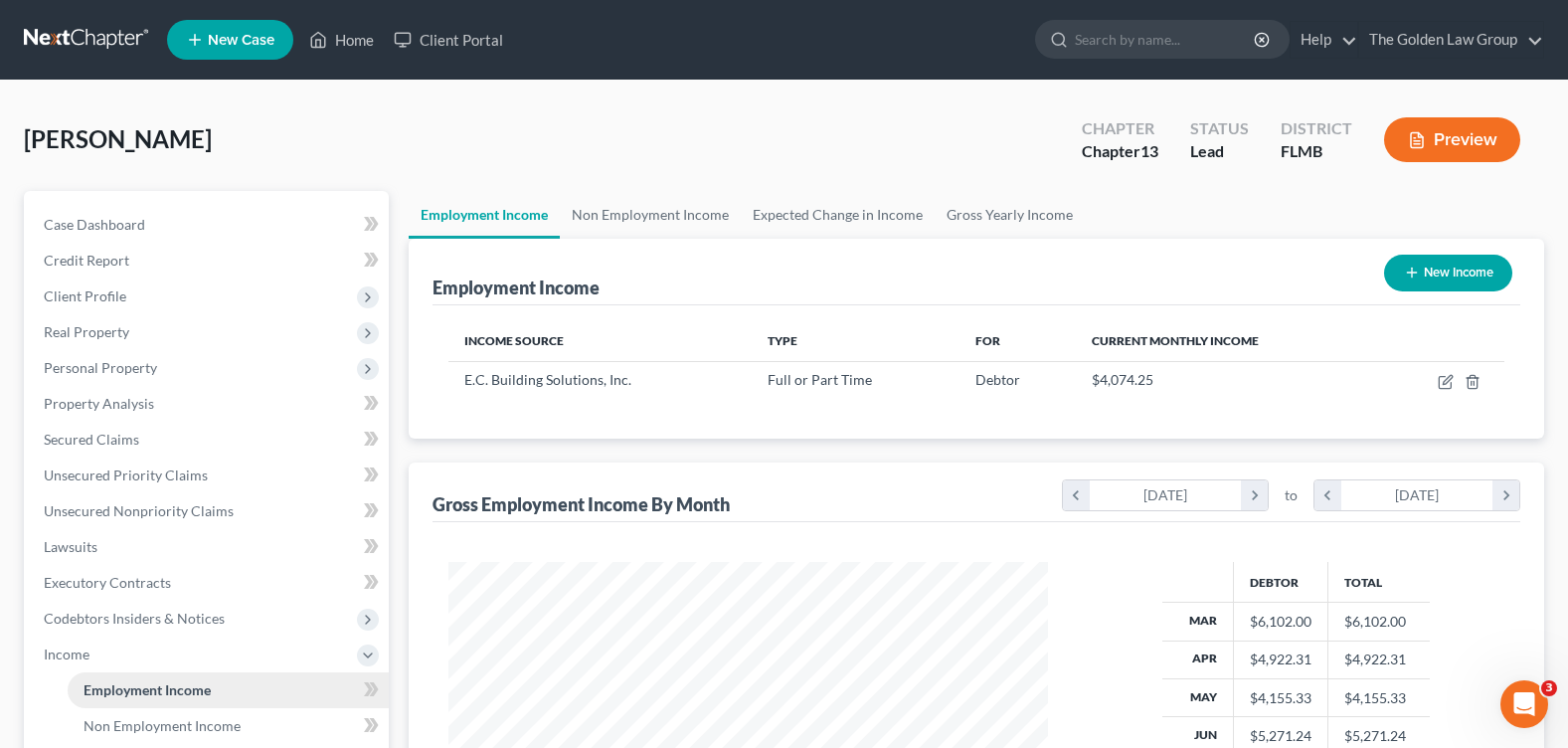
scroll to position [358, 639]
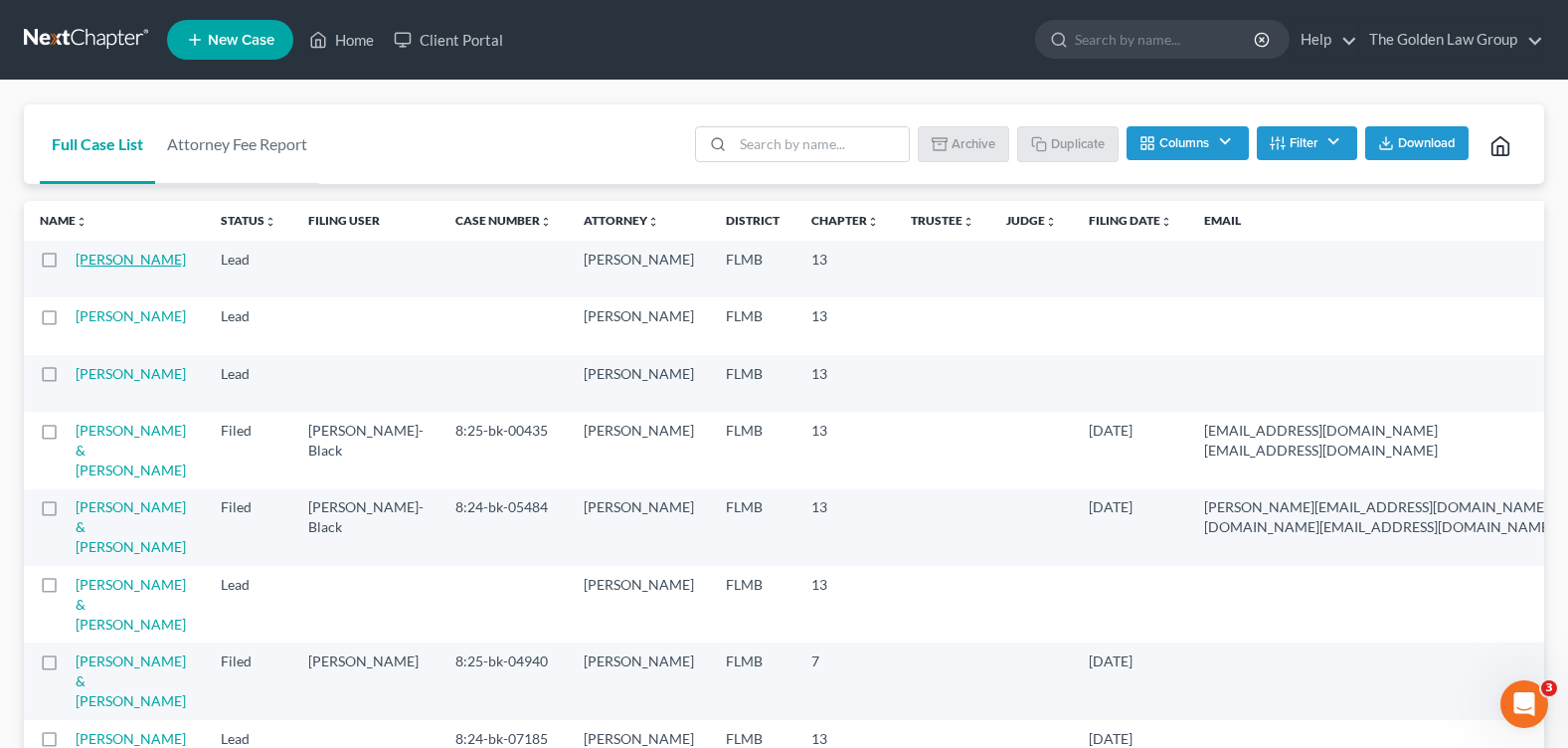
click at [102, 268] on link "Scott, Michael" at bounding box center [131, 259] width 111 height 17
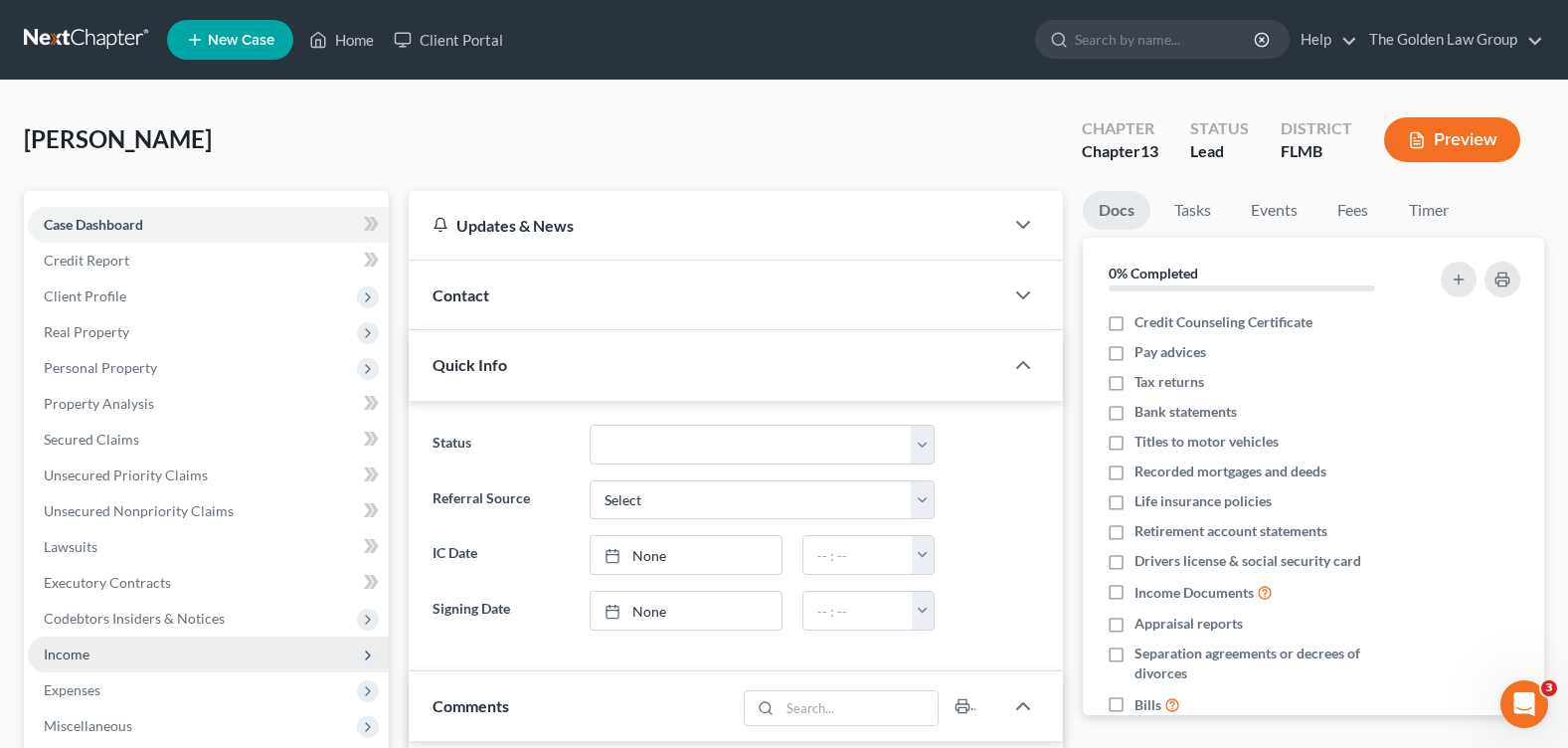
click at [125, 650] on span "Income" at bounding box center [209, 655] width 361 height 36
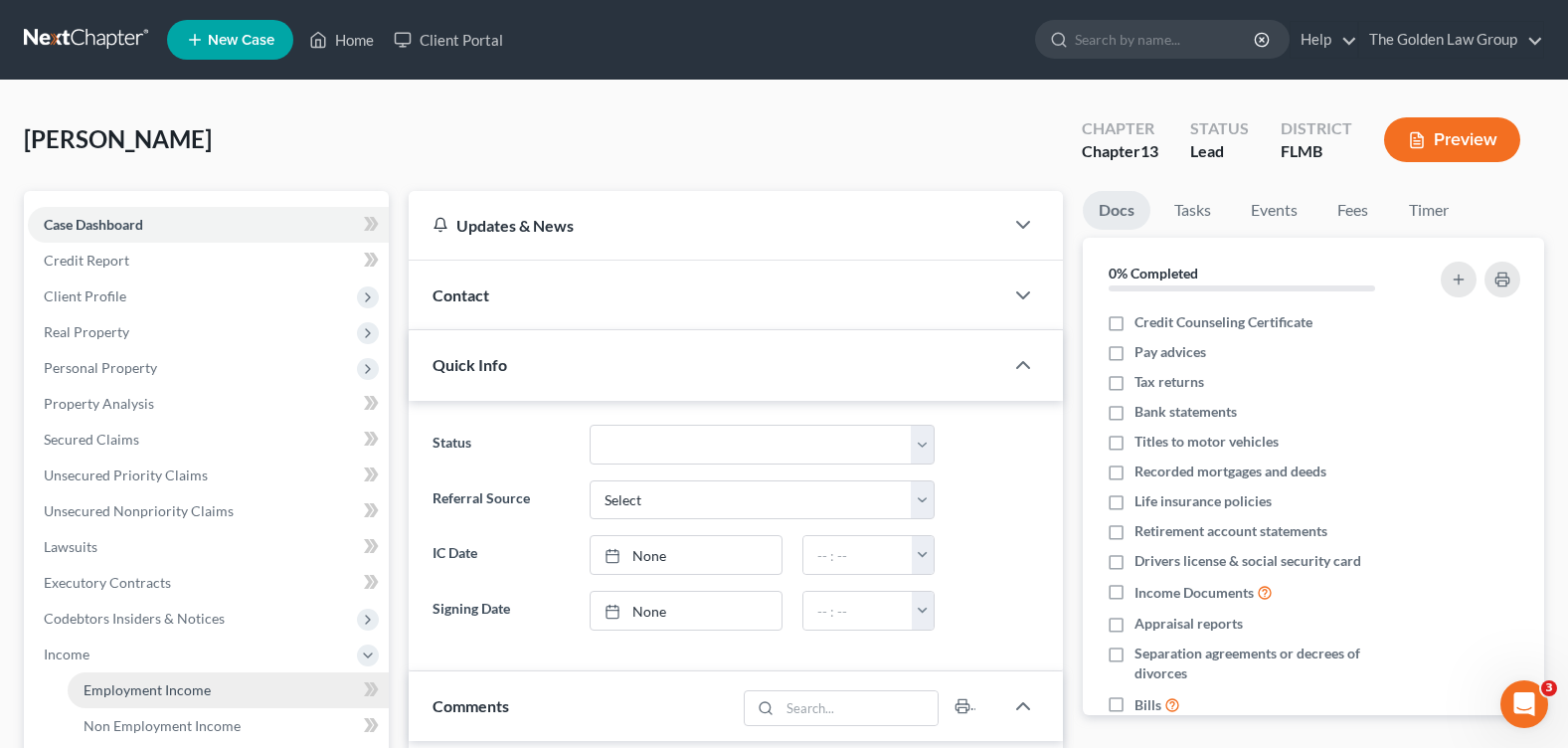
click at [105, 697] on span "Employment Income" at bounding box center [148, 689] width 128 height 17
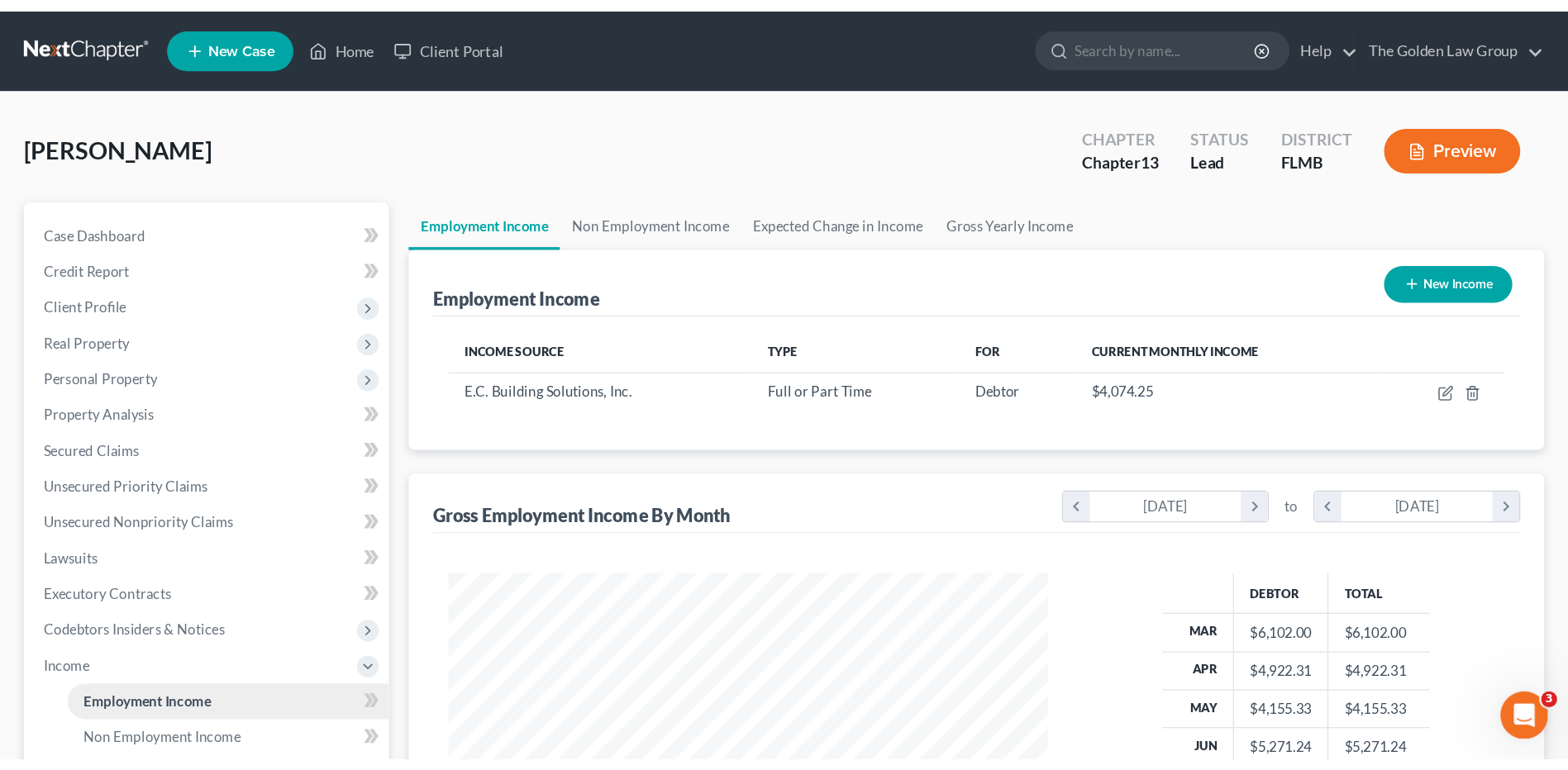
scroll to position [297, 531]
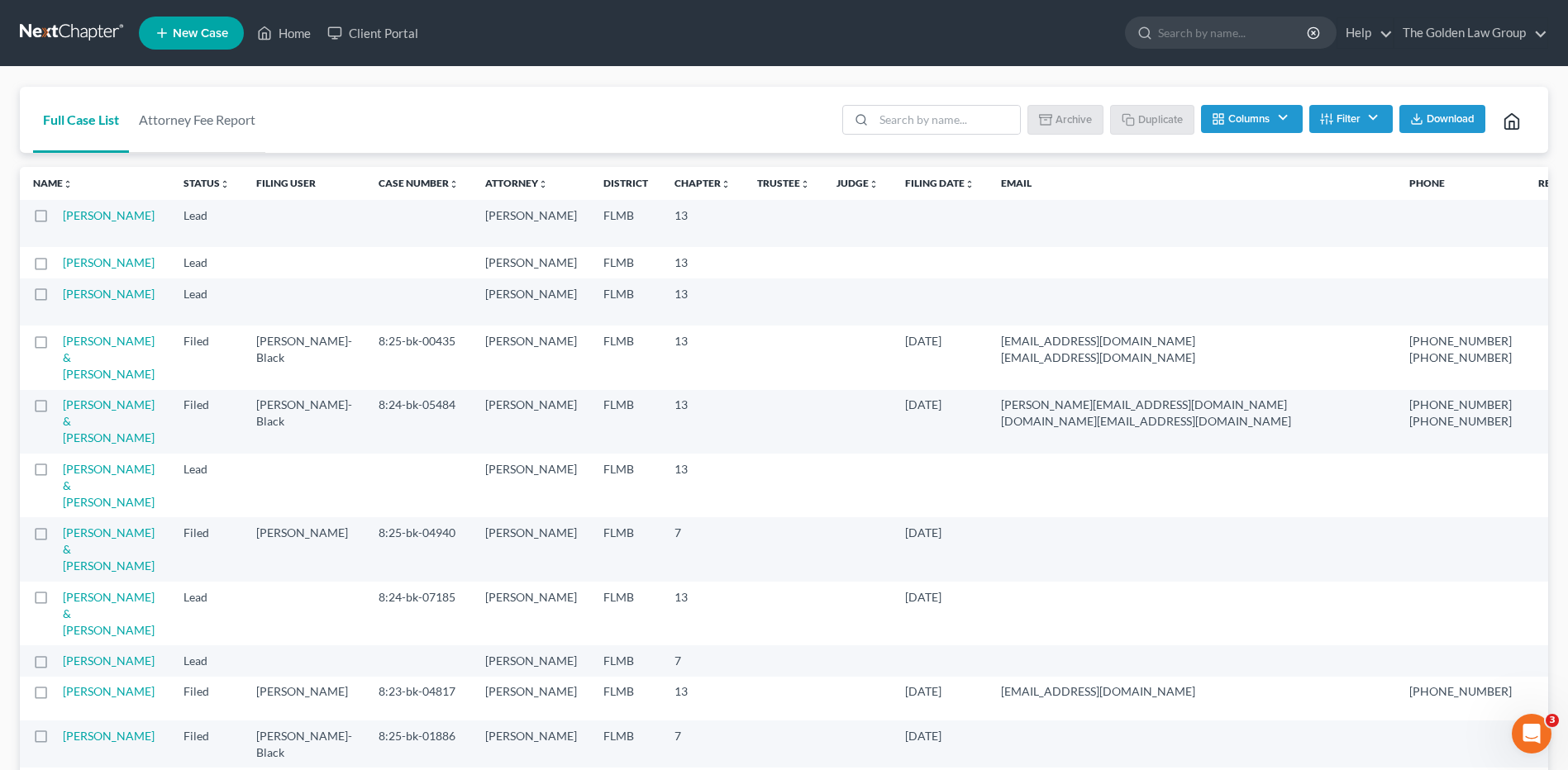
click at [56, 267] on label at bounding box center [56, 267] width 0 height 0
click at [63, 266] on input "checkbox" at bounding box center [68, 260] width 11 height 11
click at [1077, 117] on button "Archive" at bounding box center [1068, 119] width 75 height 28
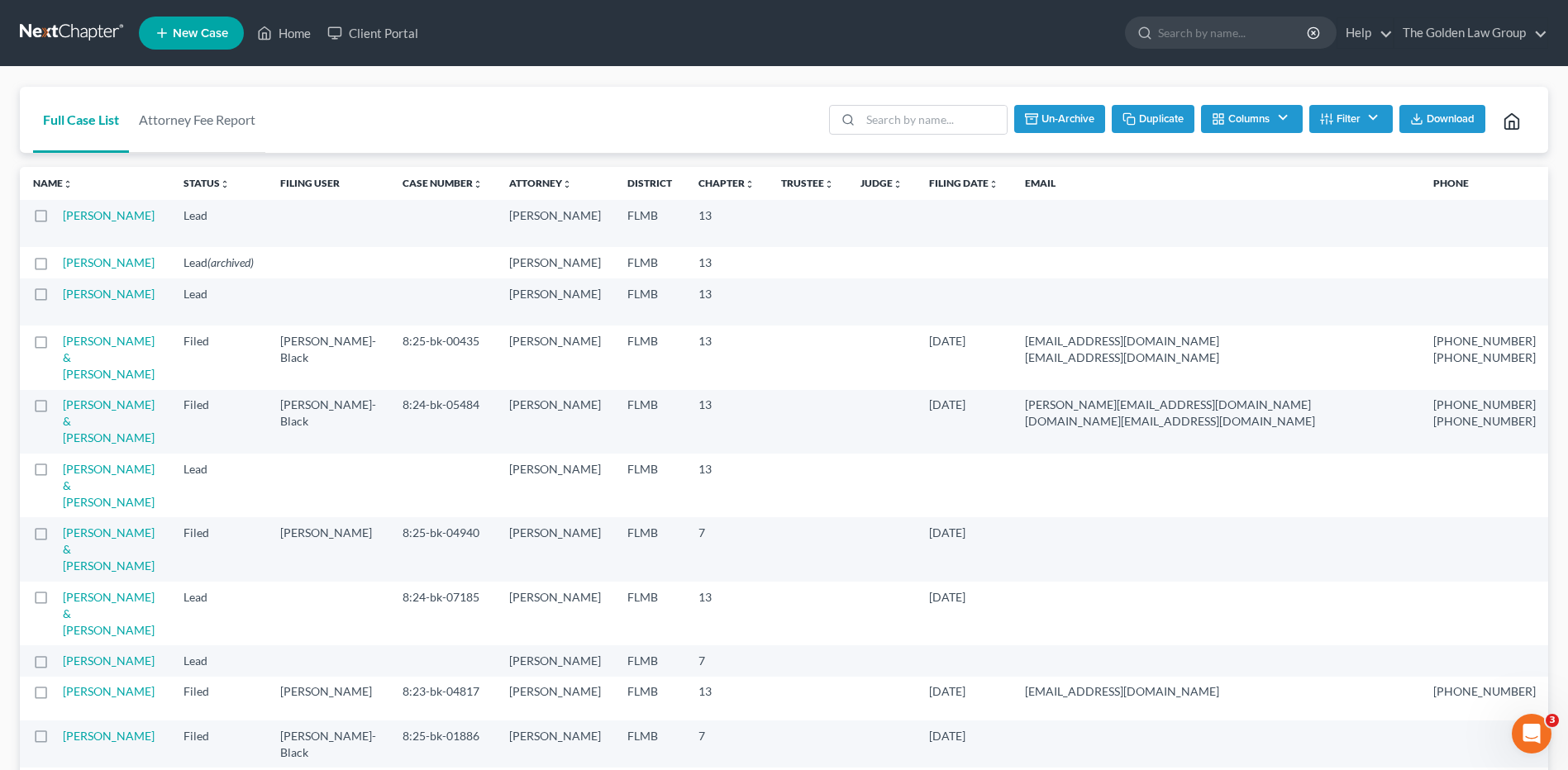
checkbox input "false"
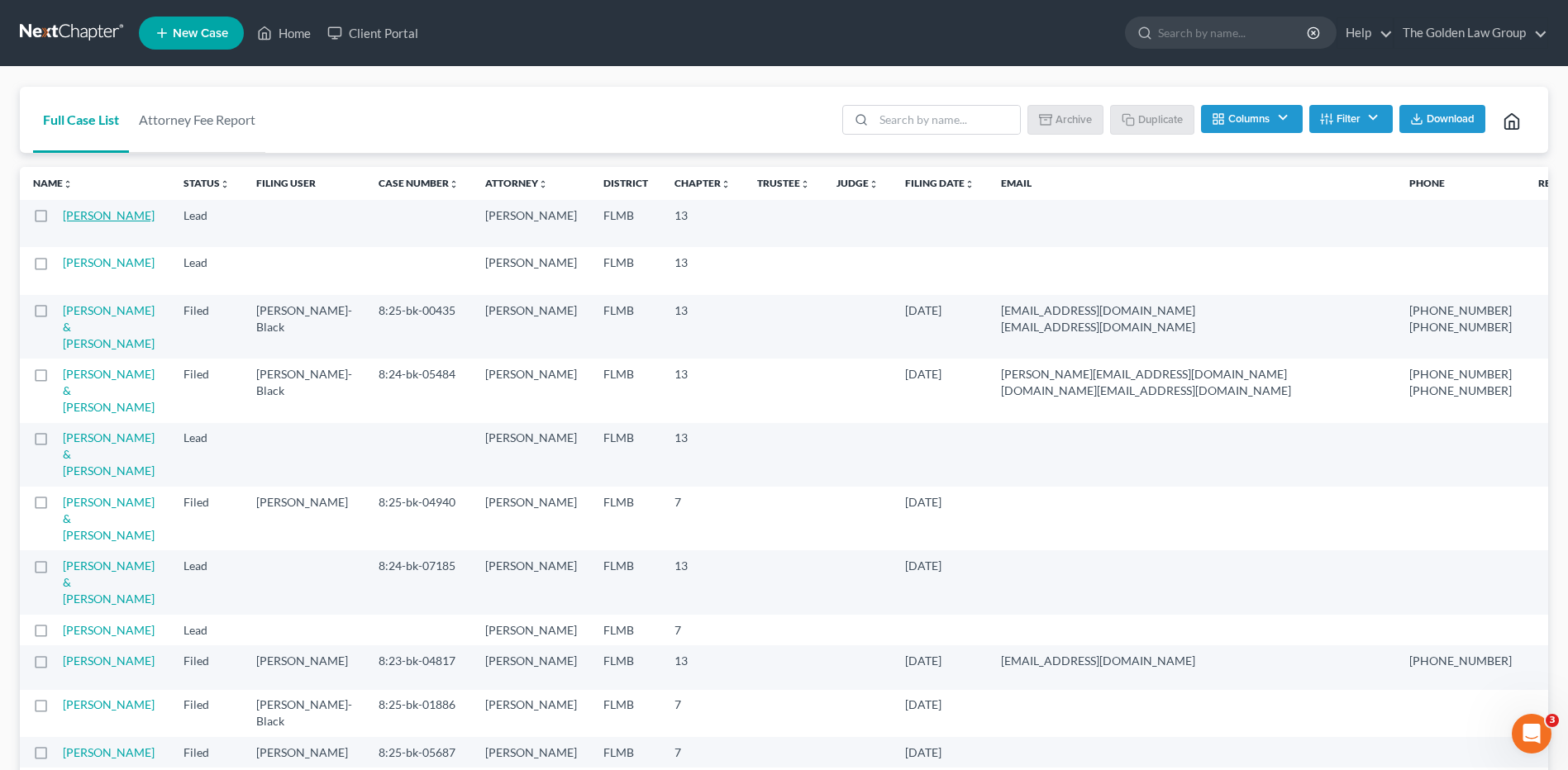
click at [85, 222] on link "[PERSON_NAME]" at bounding box center [109, 215] width 92 height 14
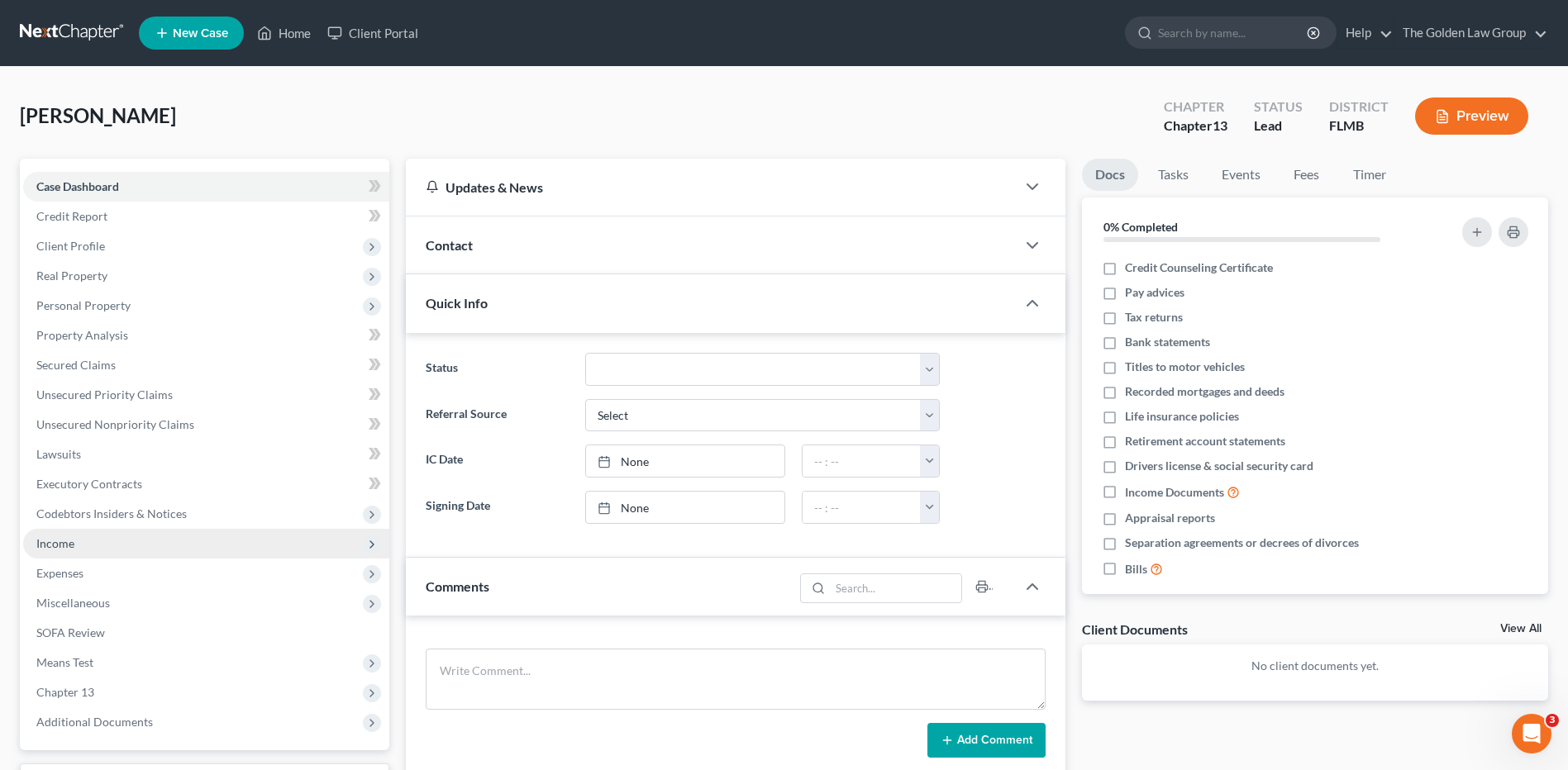
click at [174, 539] on span "Income" at bounding box center [206, 544] width 366 height 30
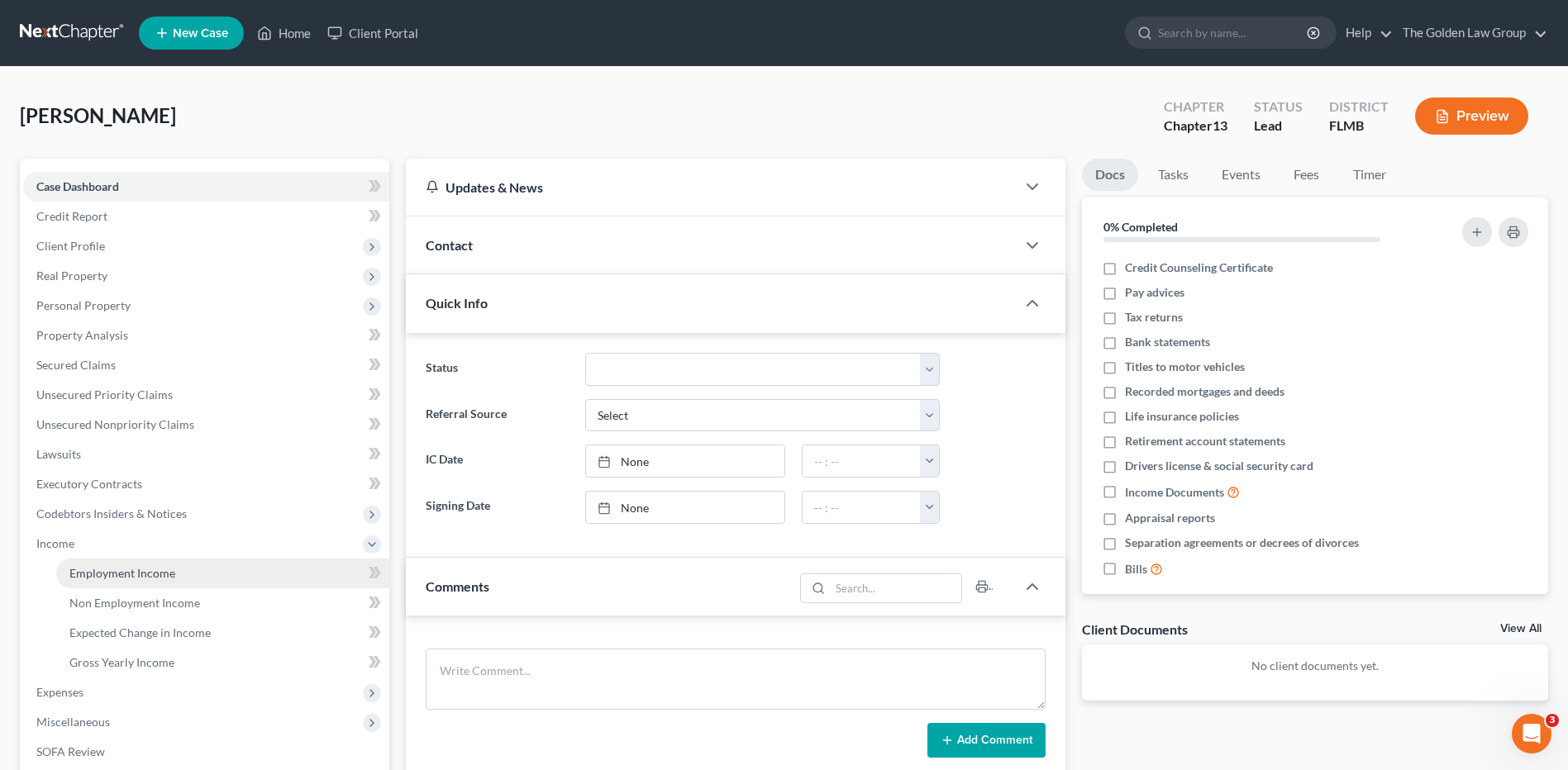
click at [170, 569] on span "Employment Income" at bounding box center [123, 573] width 106 height 14
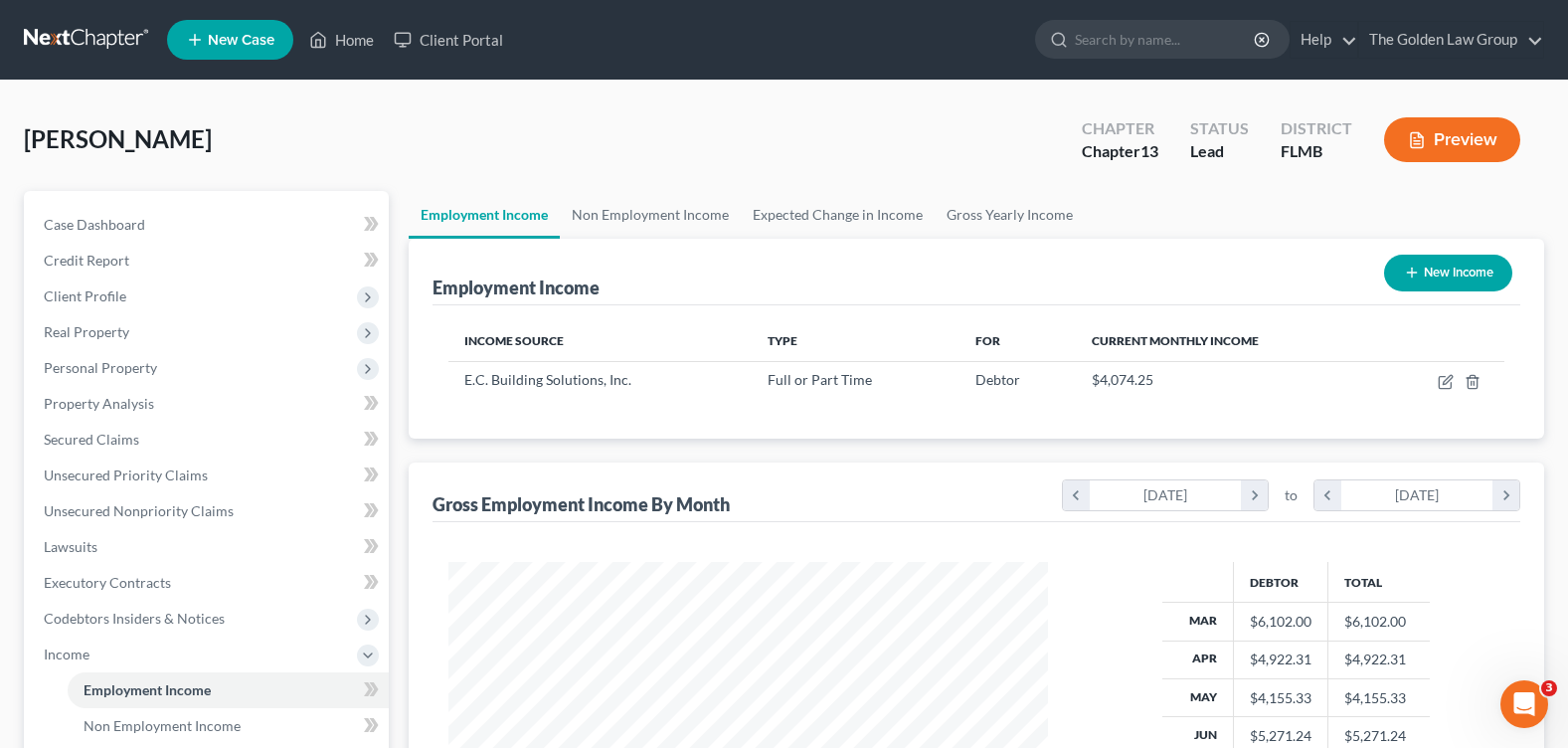
scroll to position [994505, 993650]
click at [371, 34] on link "Home" at bounding box center [341, 40] width 85 height 36
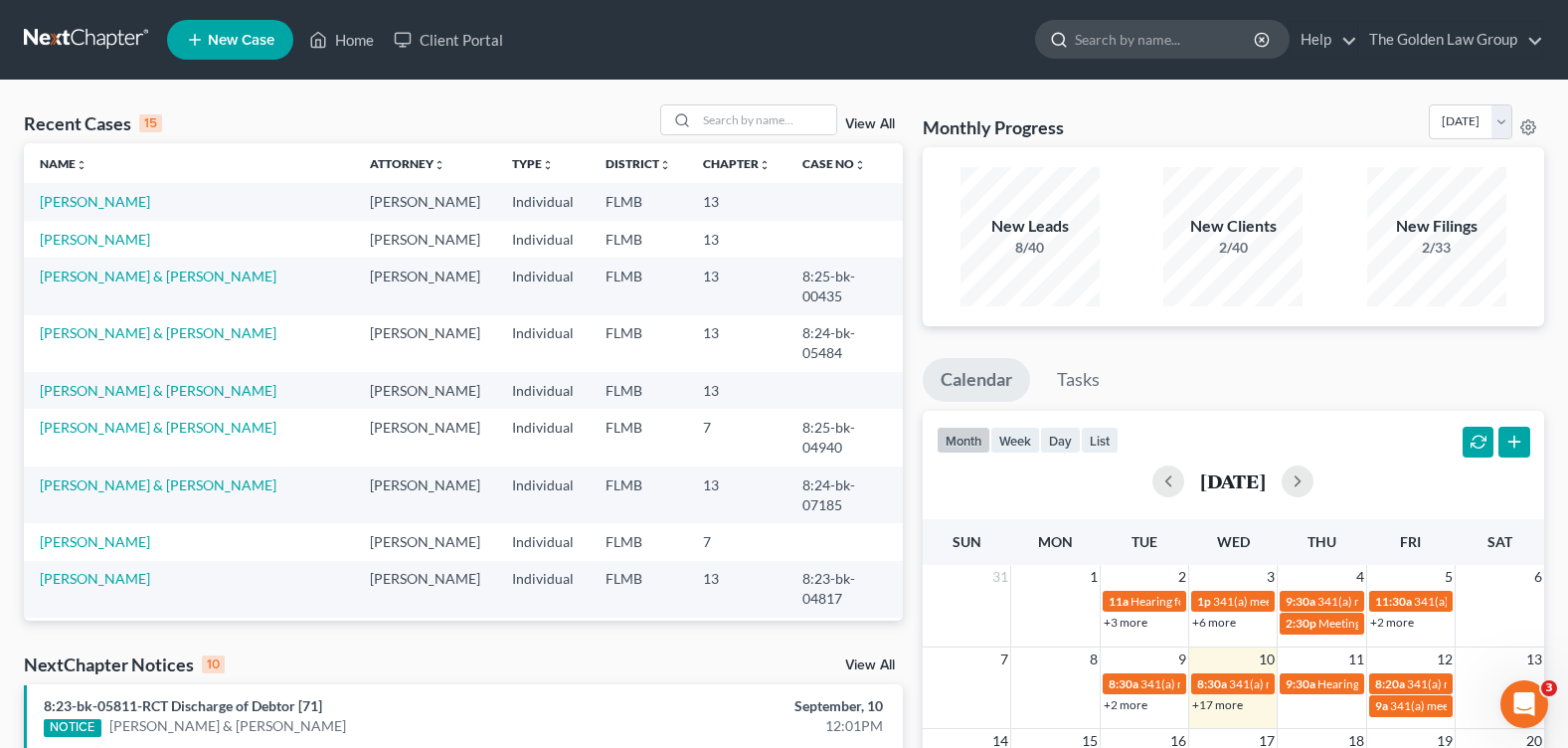
click at [1098, 37] on input "search" at bounding box center [1166, 39] width 182 height 37
click at [1116, 48] on input "search" at bounding box center [1166, 39] width 182 height 37
type input "GREEN"
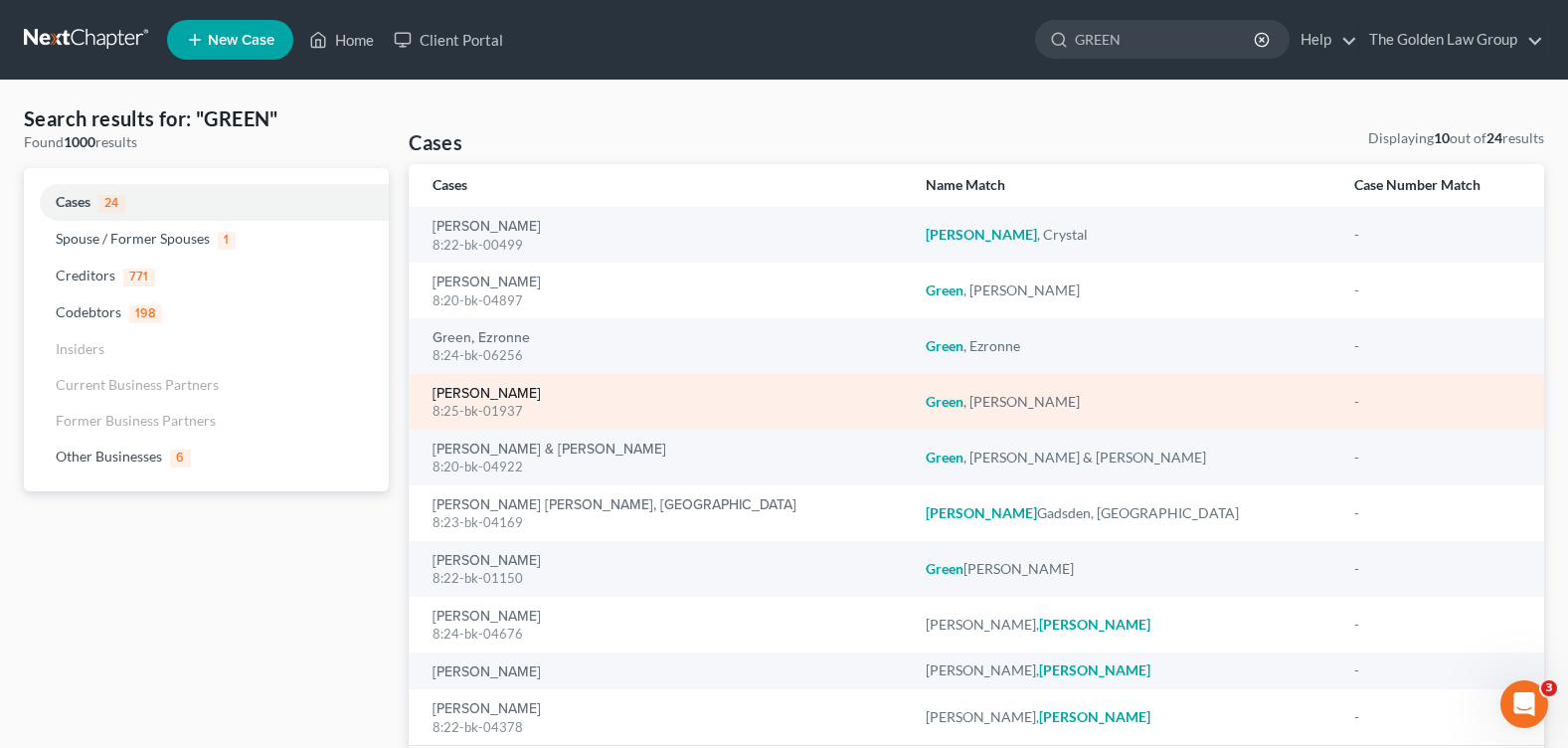
click at [493, 391] on link "[PERSON_NAME]" at bounding box center [486, 394] width 109 height 14
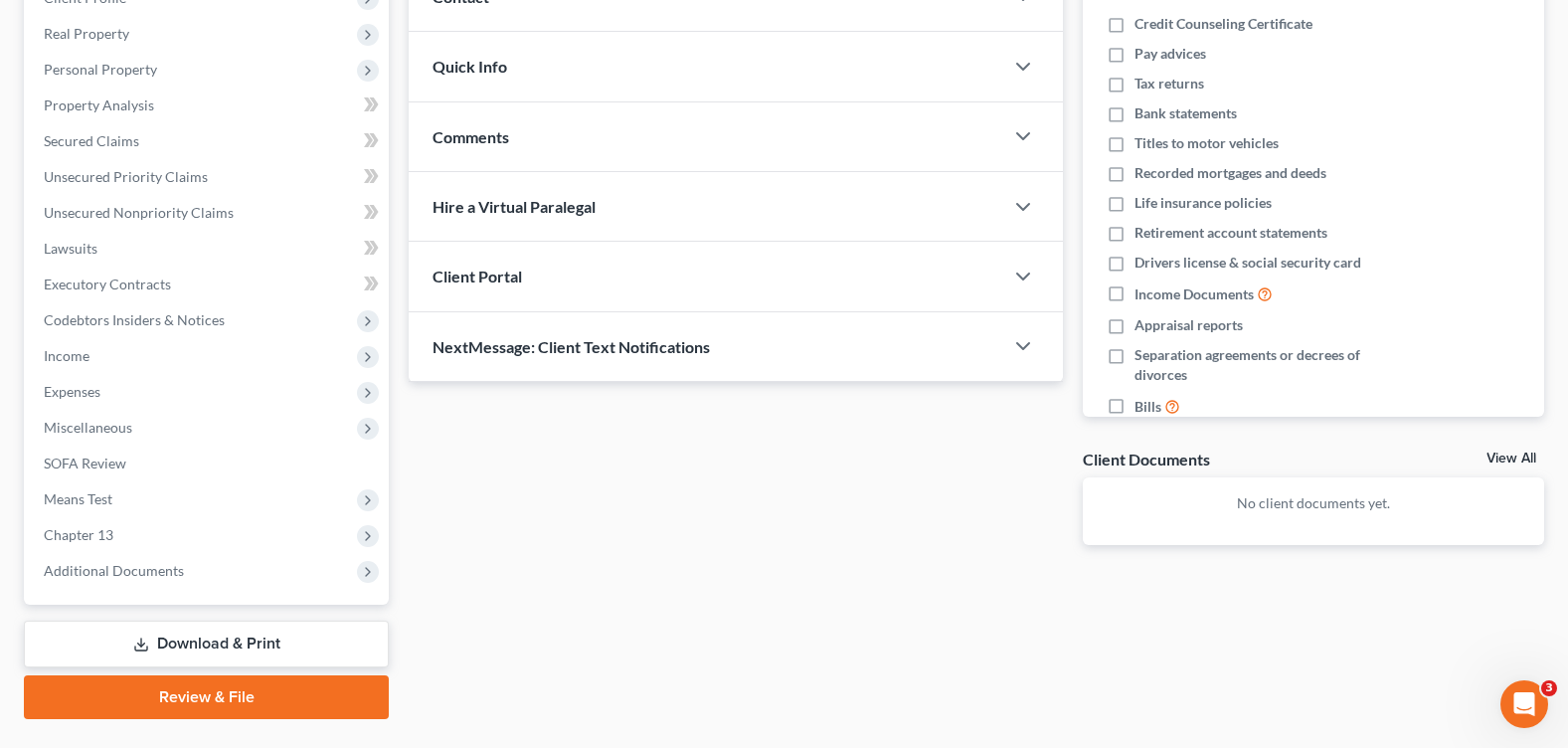
scroll to position [346, 0]
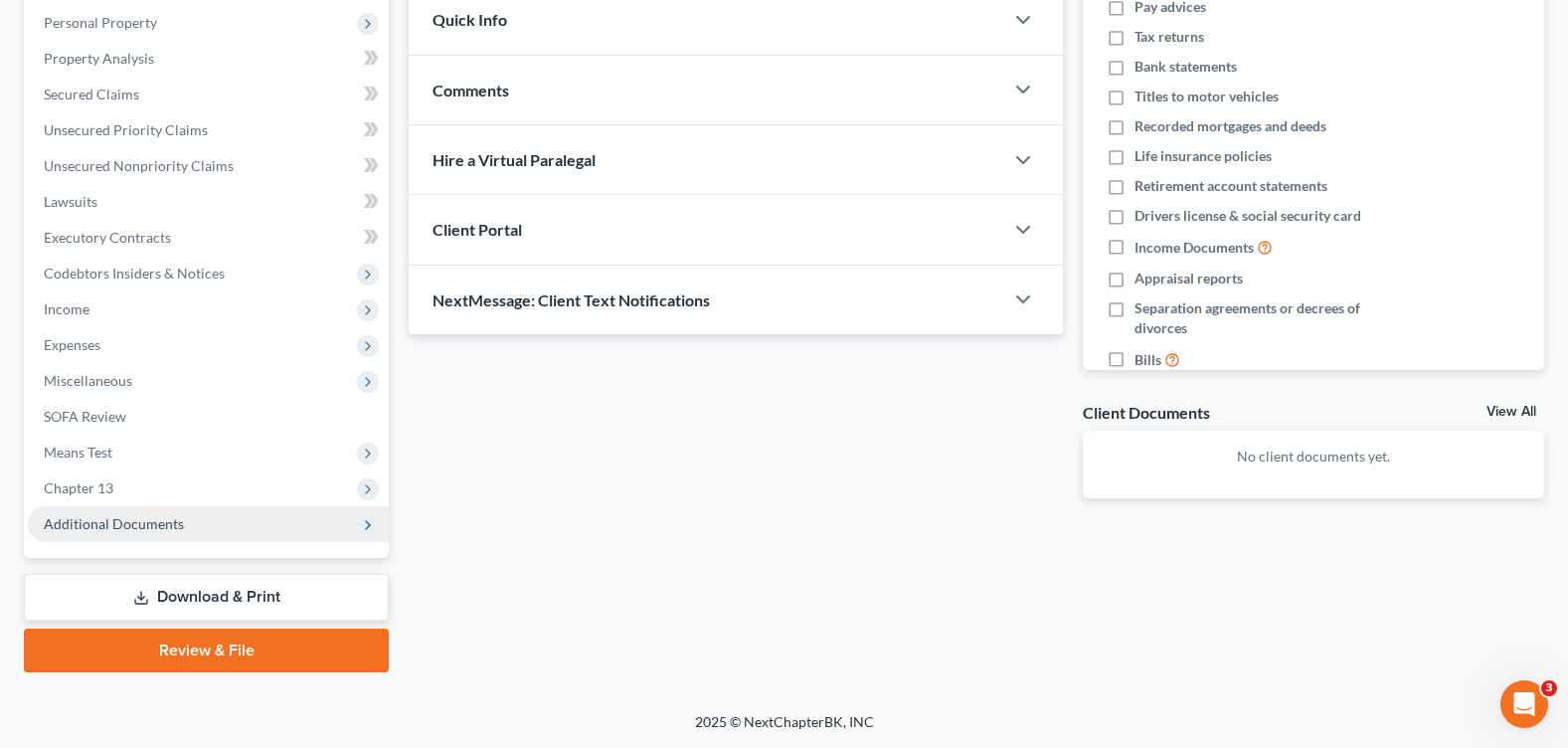
click at [128, 520] on span "Additional Documents" at bounding box center [114, 523] width 140 height 17
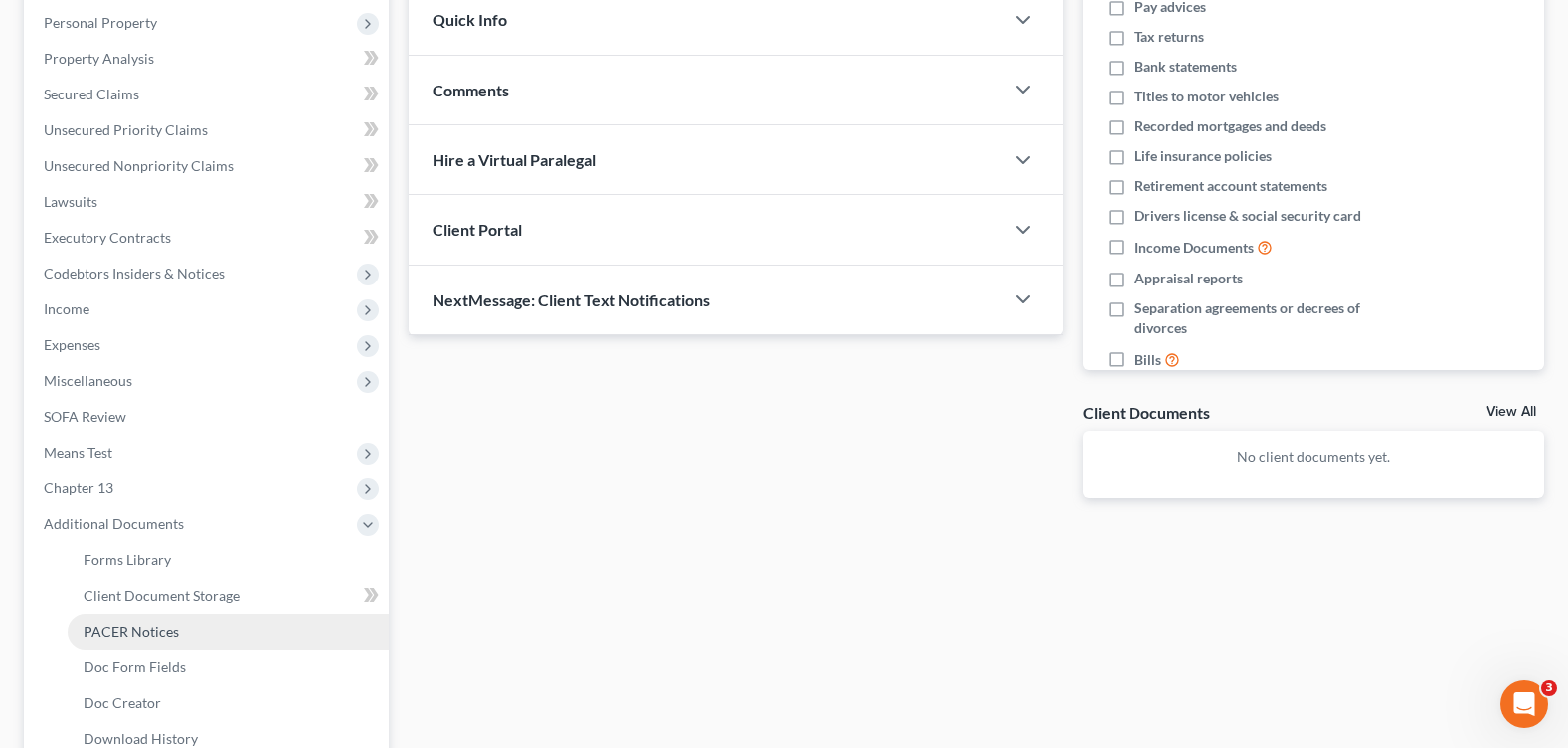
click at [192, 633] on link "PACER Notices" at bounding box center [229, 632] width 321 height 36
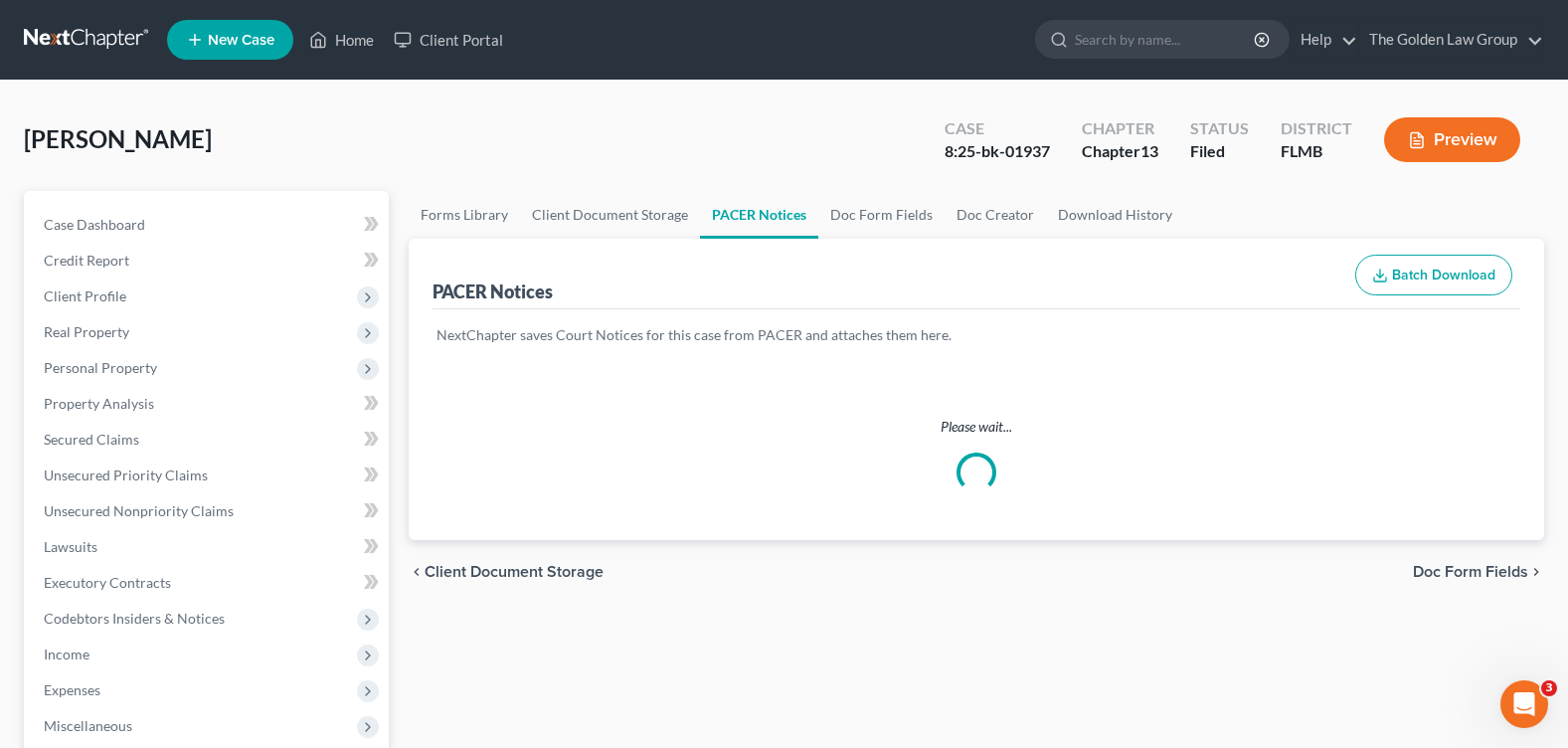
click at [599, 164] on div "Green, James Upgraded Case 8:25-bk-01937 Chapter Chapter 13 Status Filed Distri…" at bounding box center [784, 148] width 1520 height 87
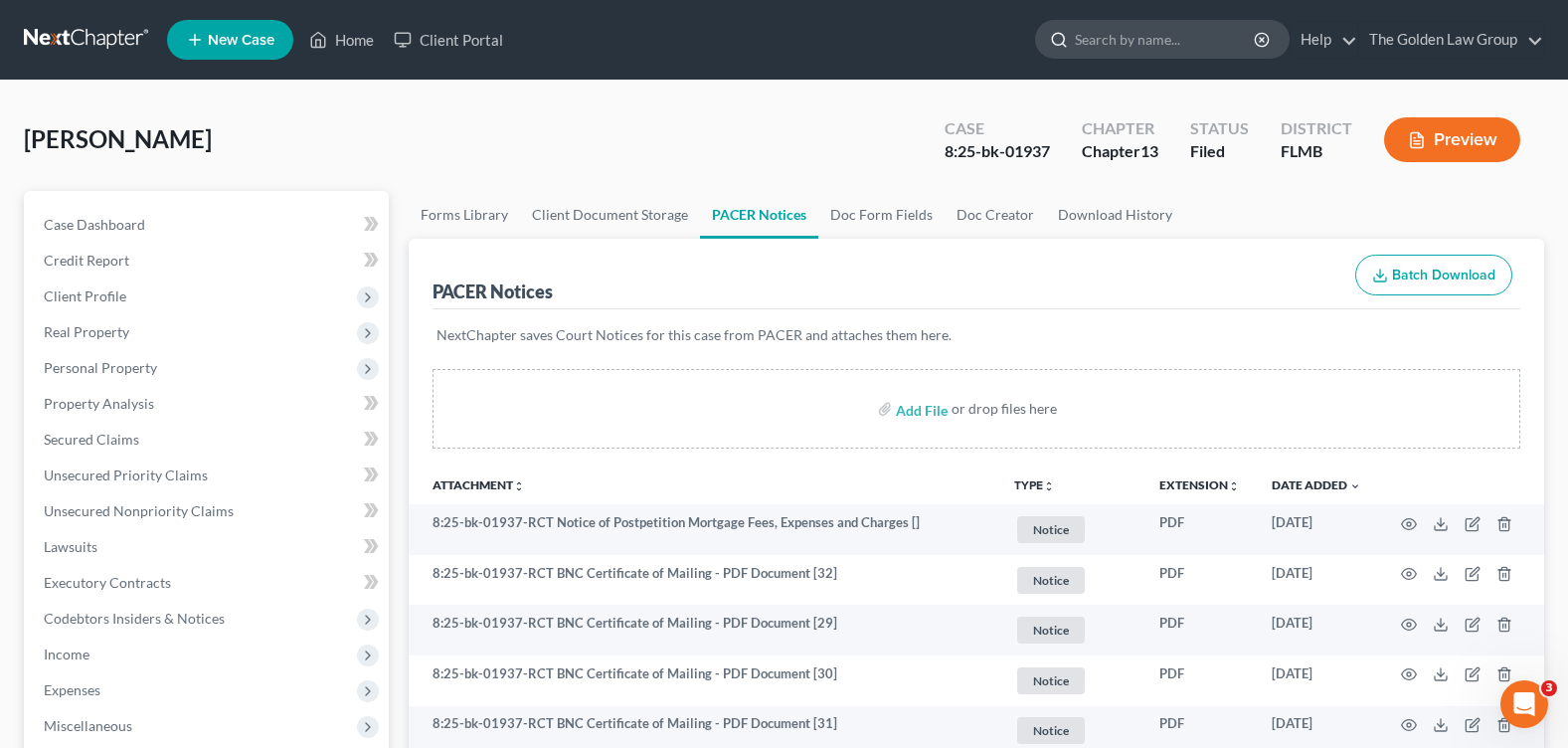
click at [1159, 37] on input "search" at bounding box center [1166, 39] width 182 height 37
type input "[PERSON_NAME]"
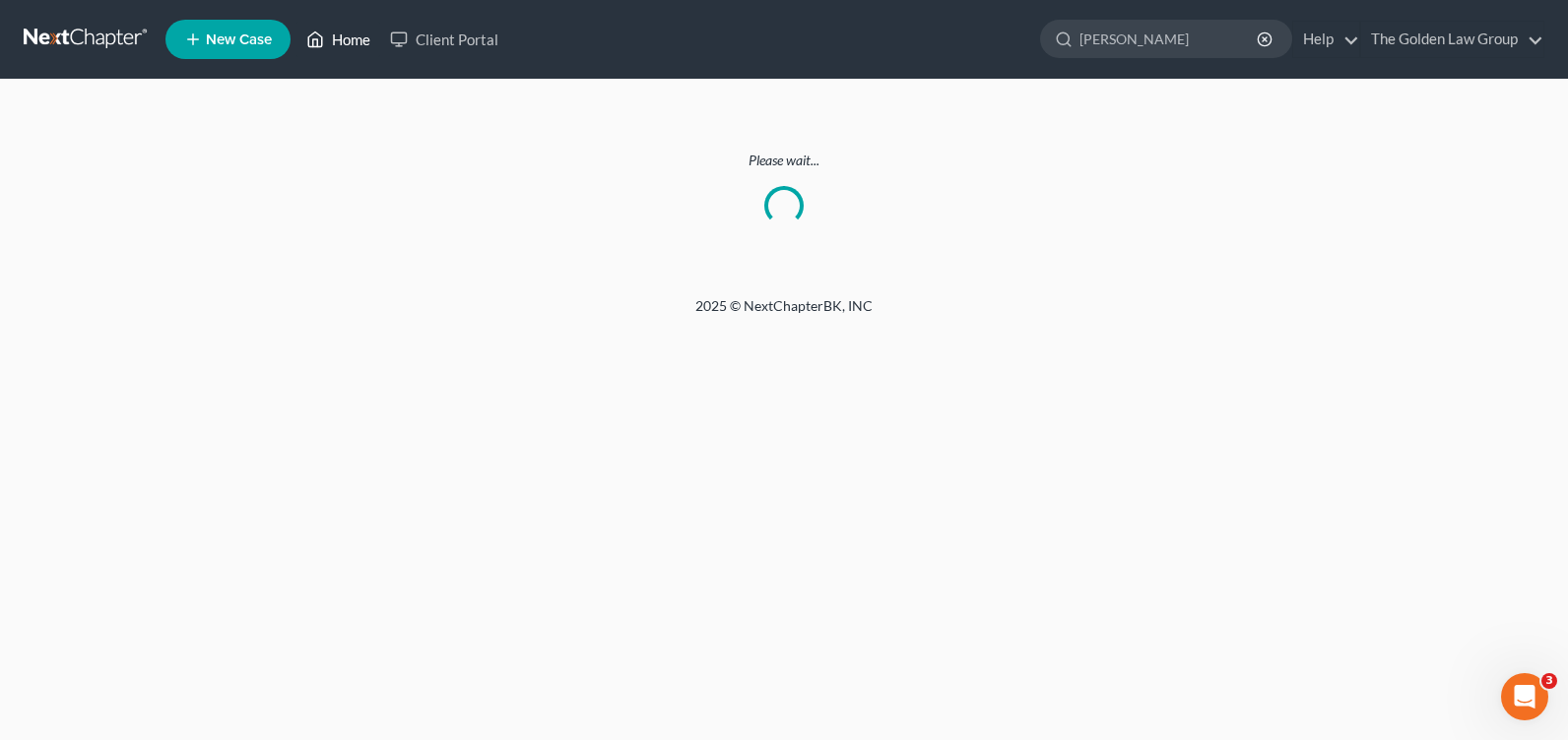
click at [349, 47] on link "Home" at bounding box center [338, 40] width 84 height 36
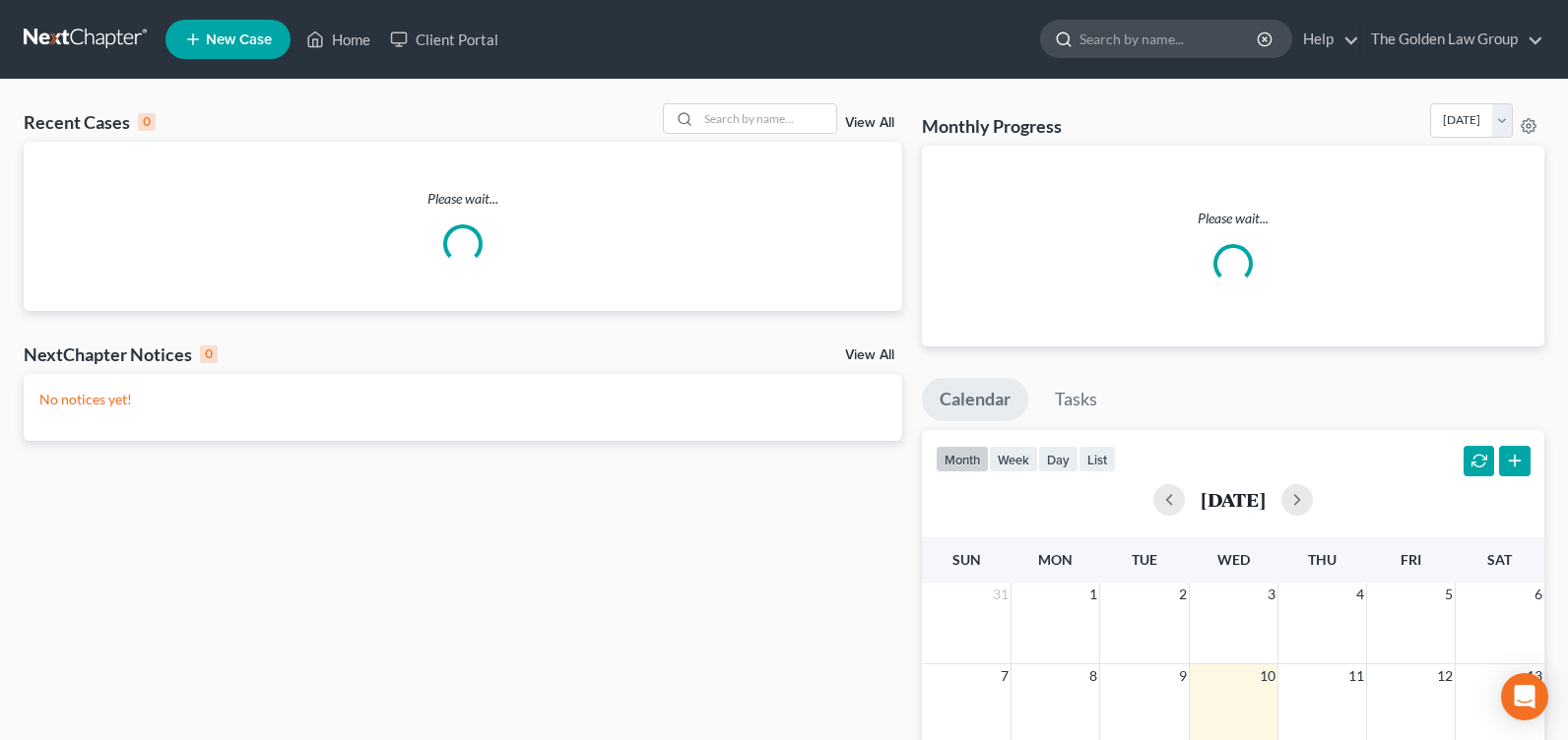
click at [1087, 37] on input "search" at bounding box center [1170, 39] width 180 height 37
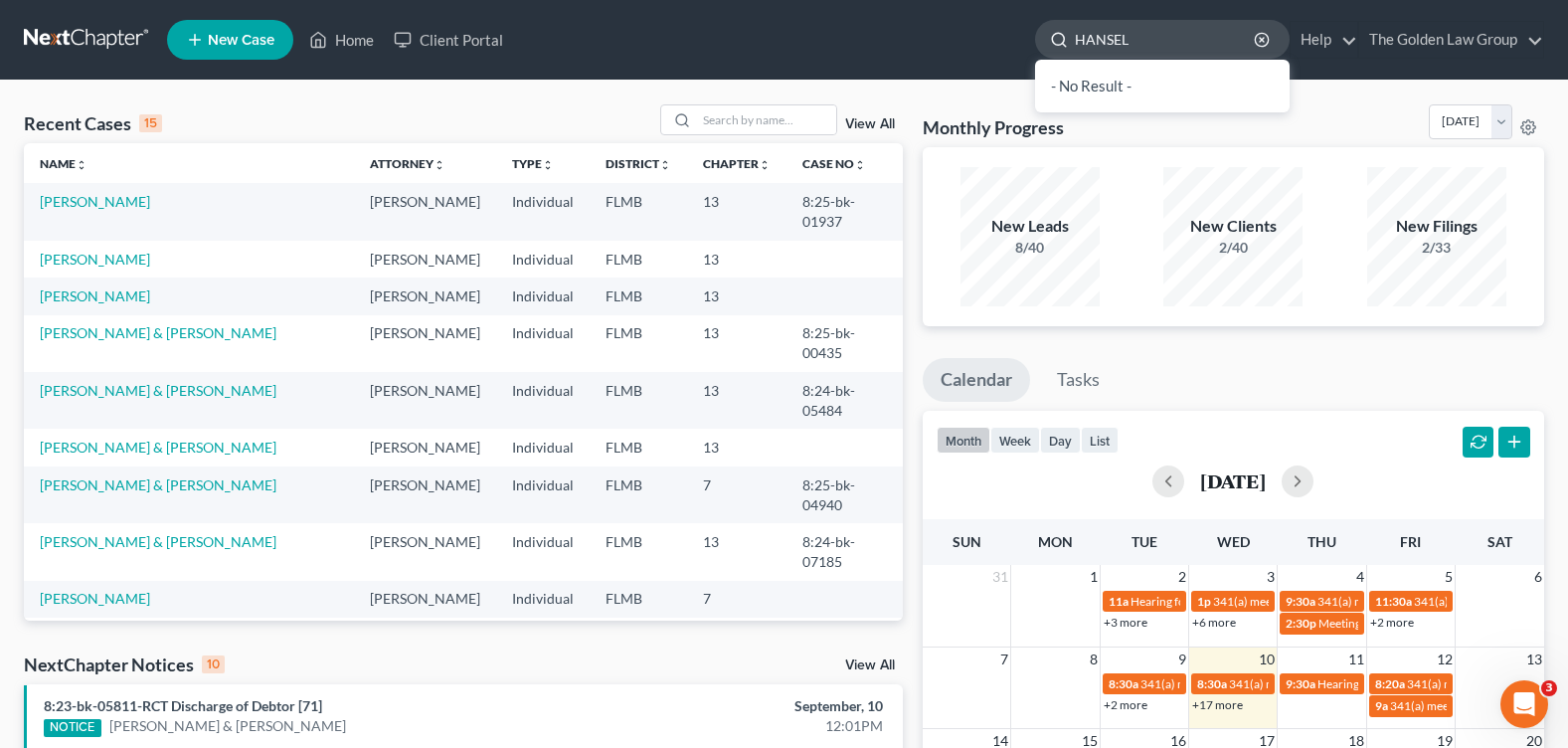
type input "[PERSON_NAME]"
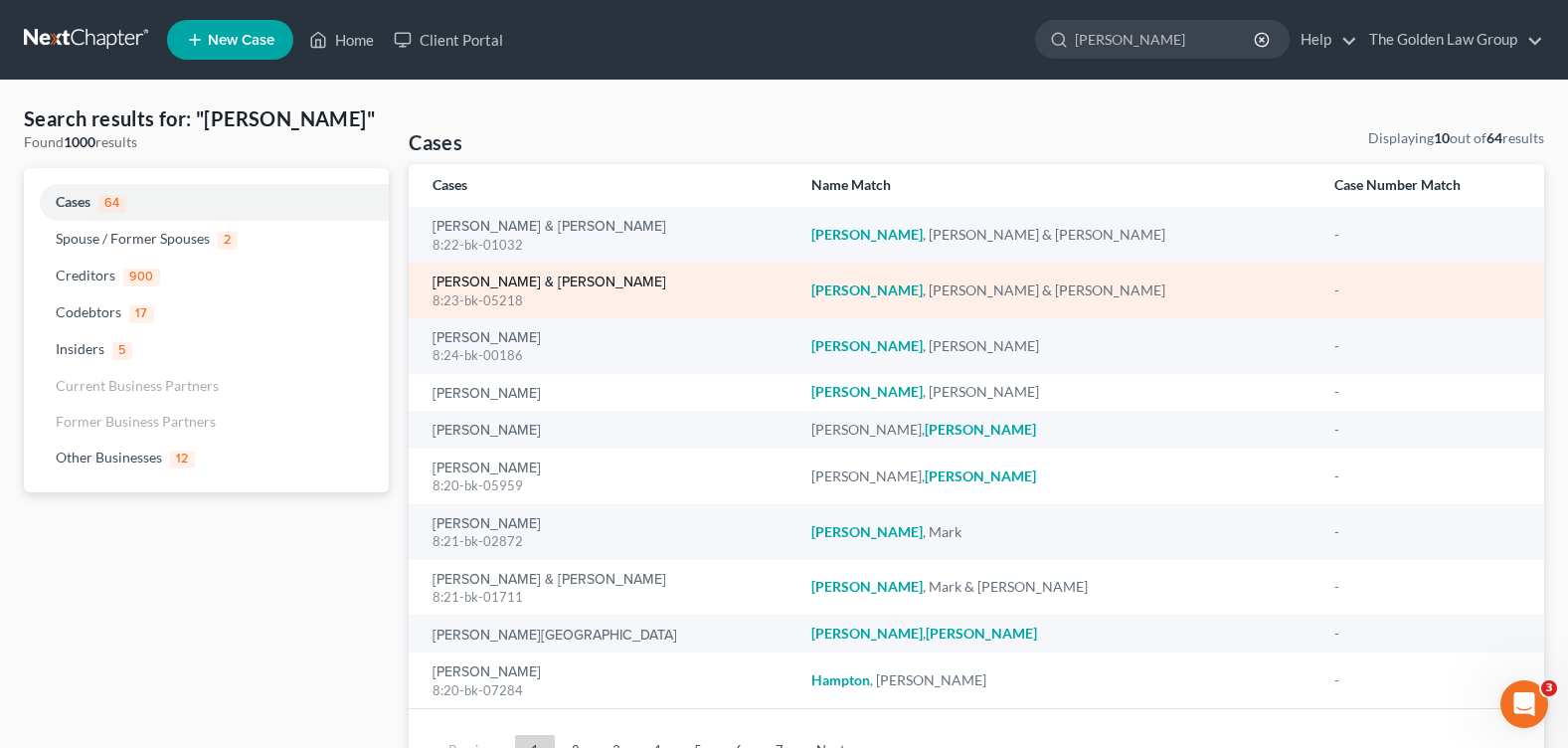
click at [466, 284] on link "[PERSON_NAME] & [PERSON_NAME]" at bounding box center [549, 283] width 234 height 14
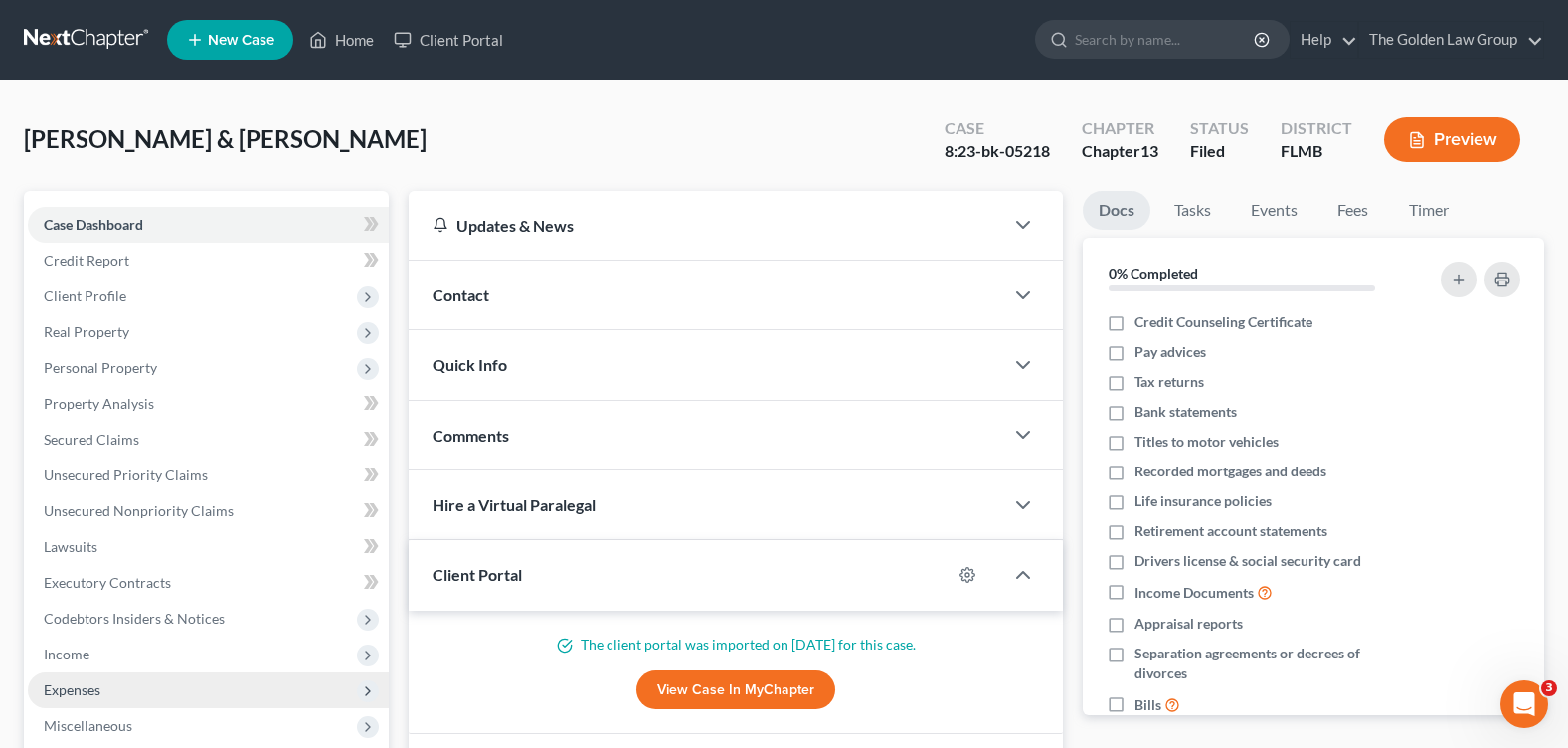
scroll to position [199, 0]
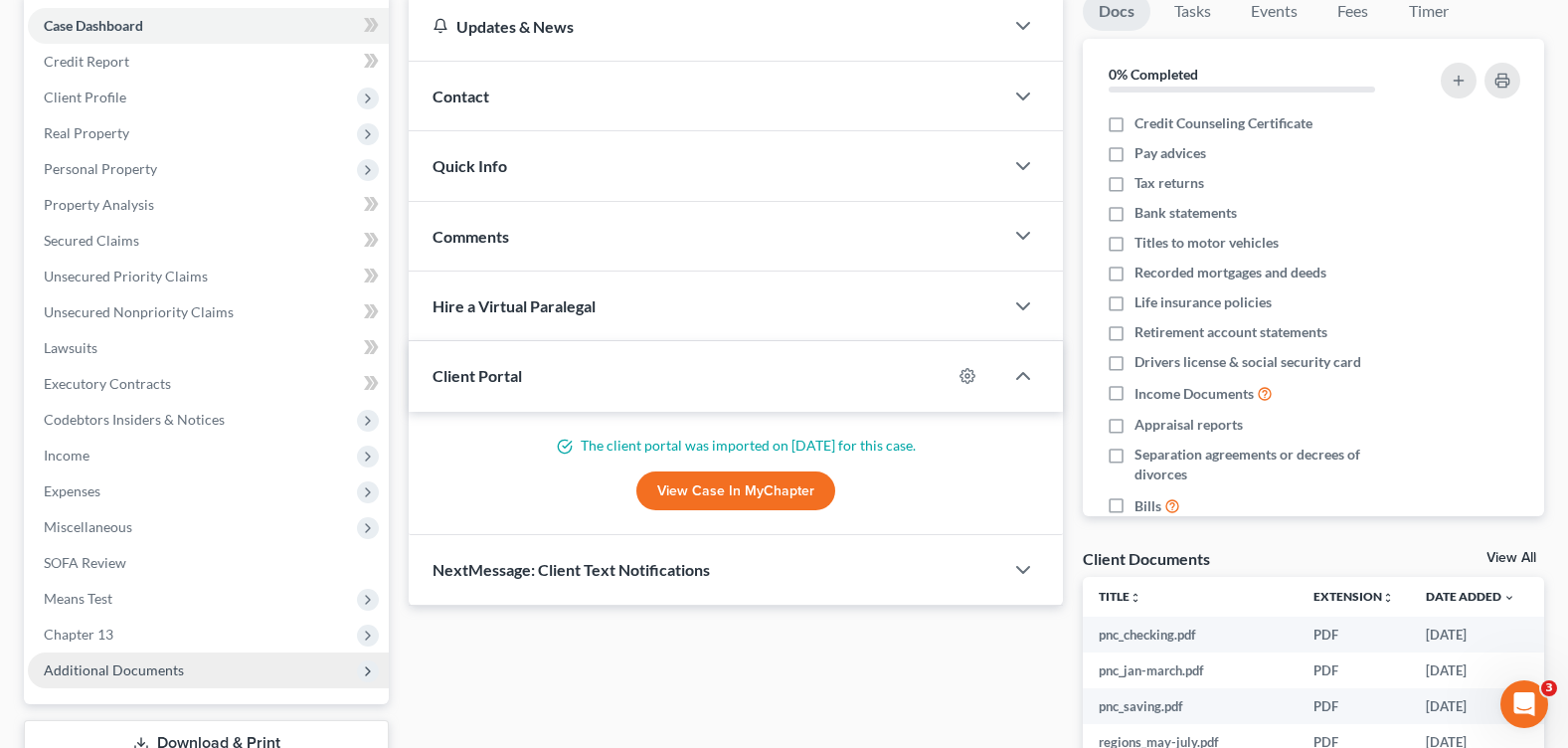
click at [167, 663] on span "Additional Documents" at bounding box center [114, 669] width 140 height 17
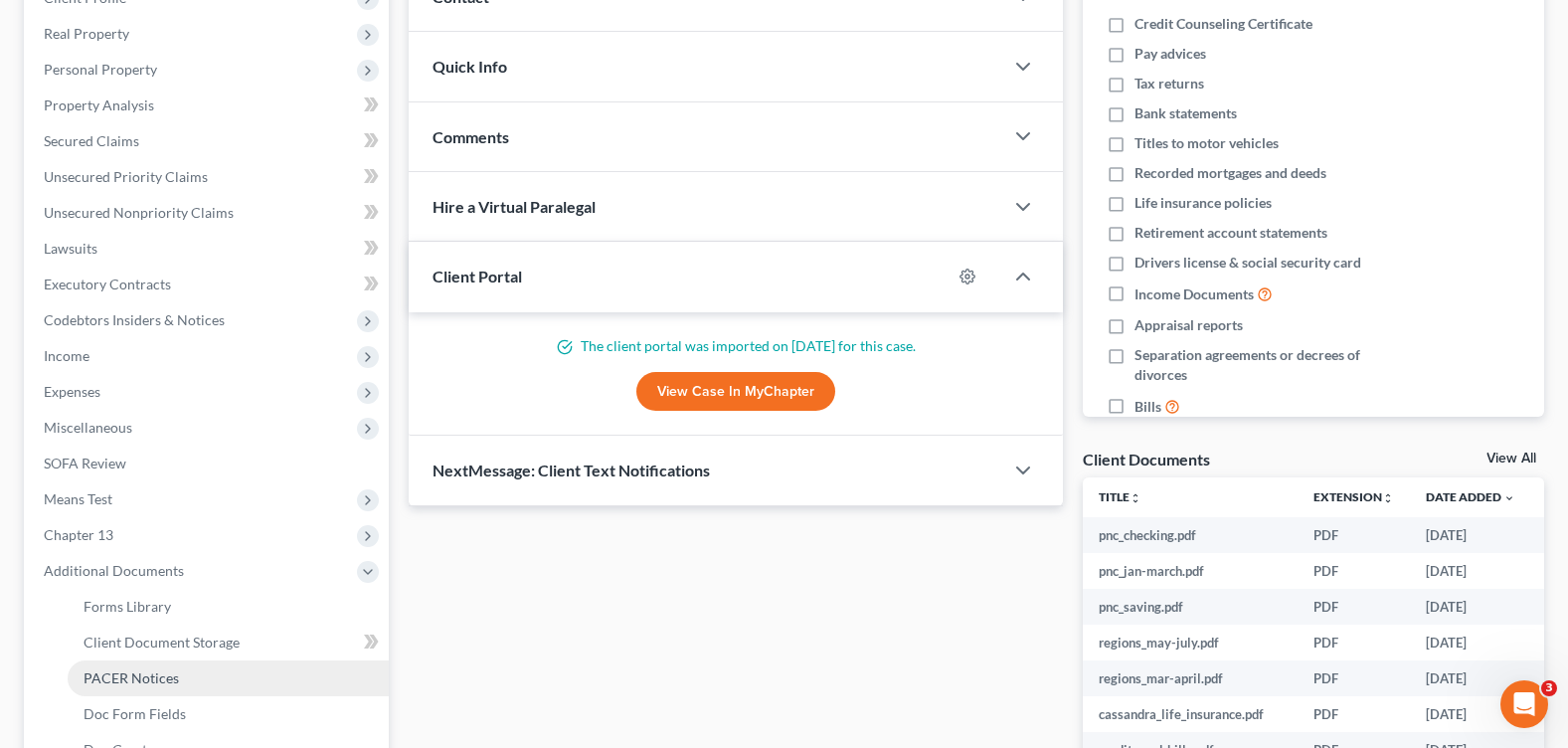
click at [209, 672] on link "PACER Notices" at bounding box center [229, 678] width 321 height 36
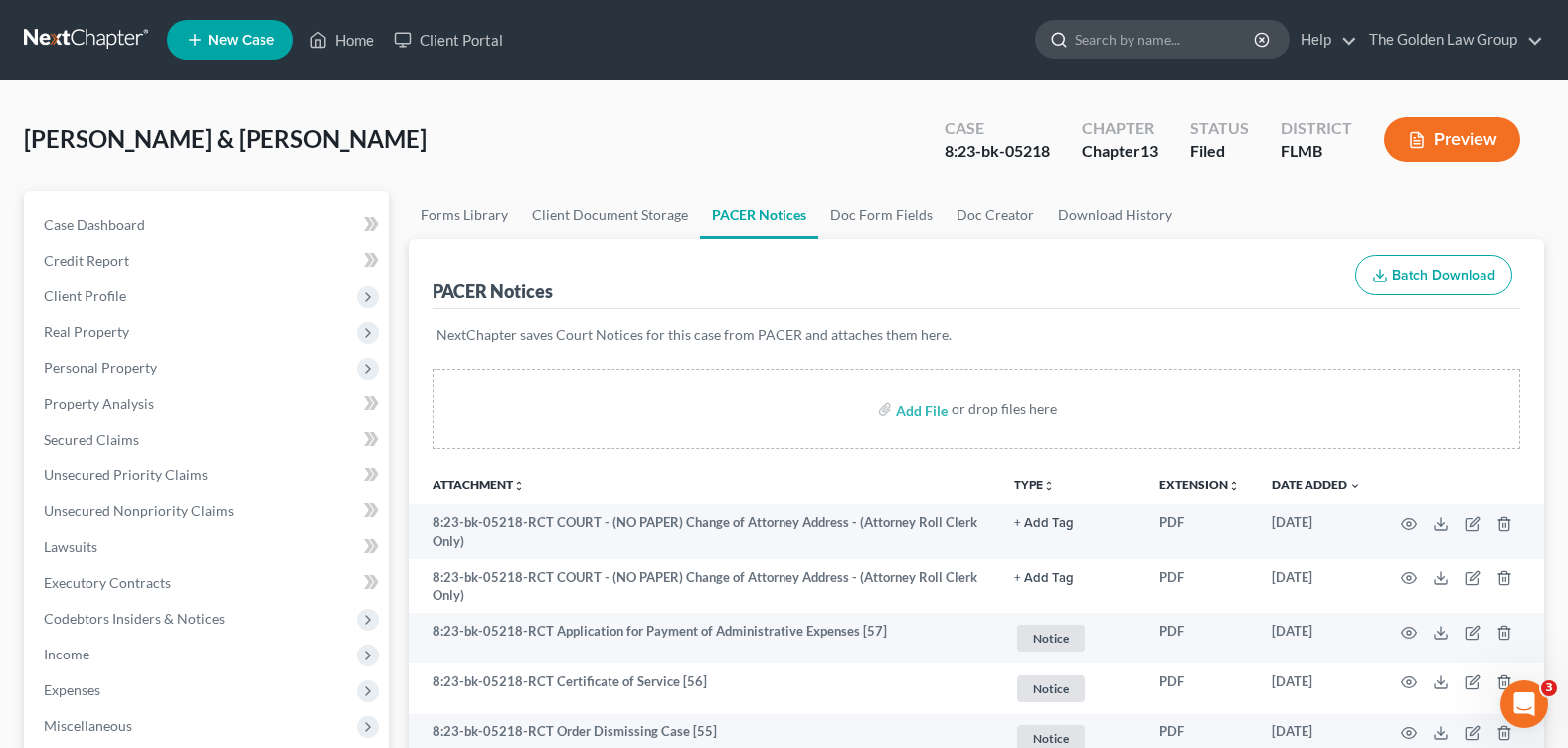
click at [1174, 42] on input "search" at bounding box center [1166, 39] width 182 height 37
type input "SMALL"
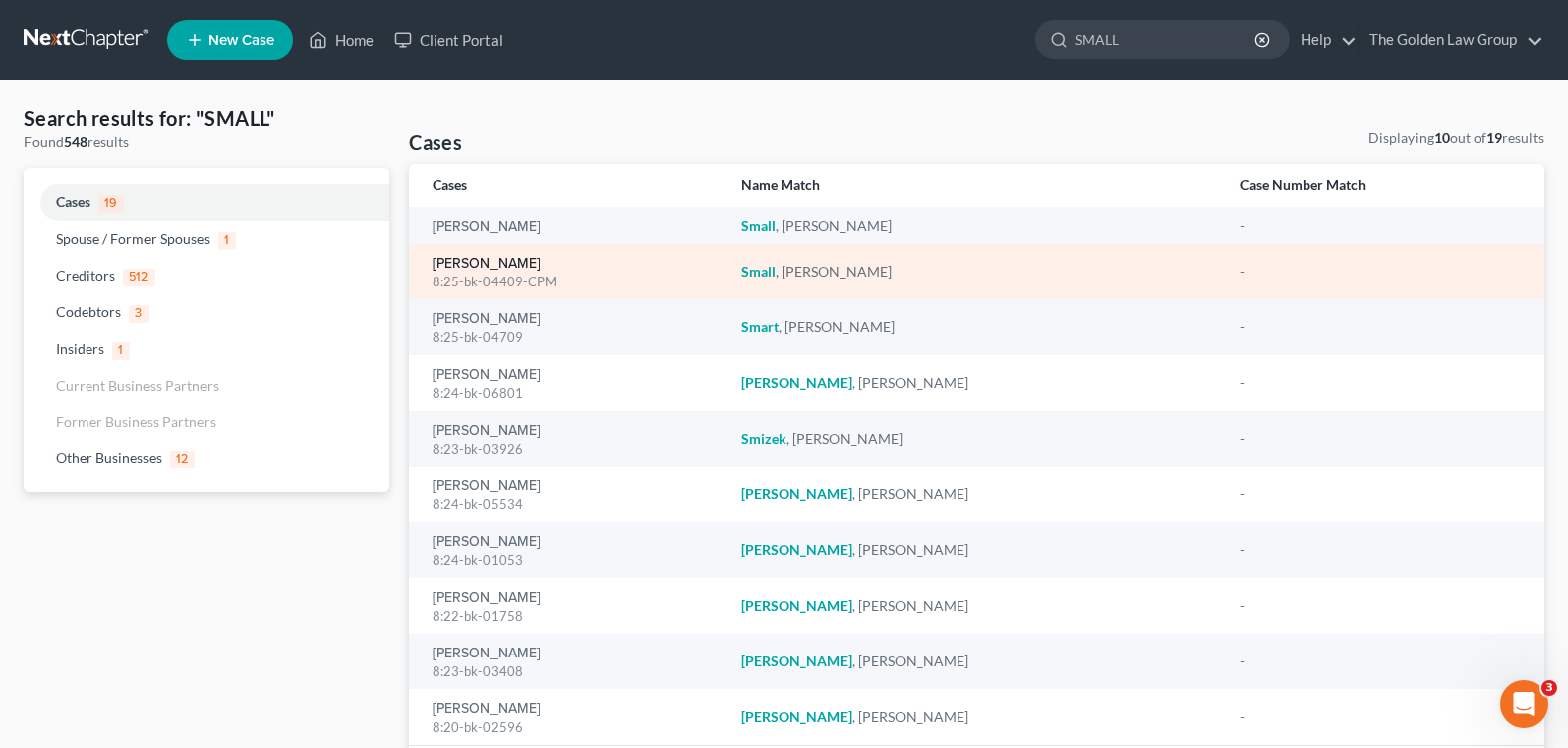
click at [461, 264] on link "[PERSON_NAME]" at bounding box center [486, 264] width 109 height 14
click at [499, 260] on link "[PERSON_NAME]" at bounding box center [486, 264] width 109 height 14
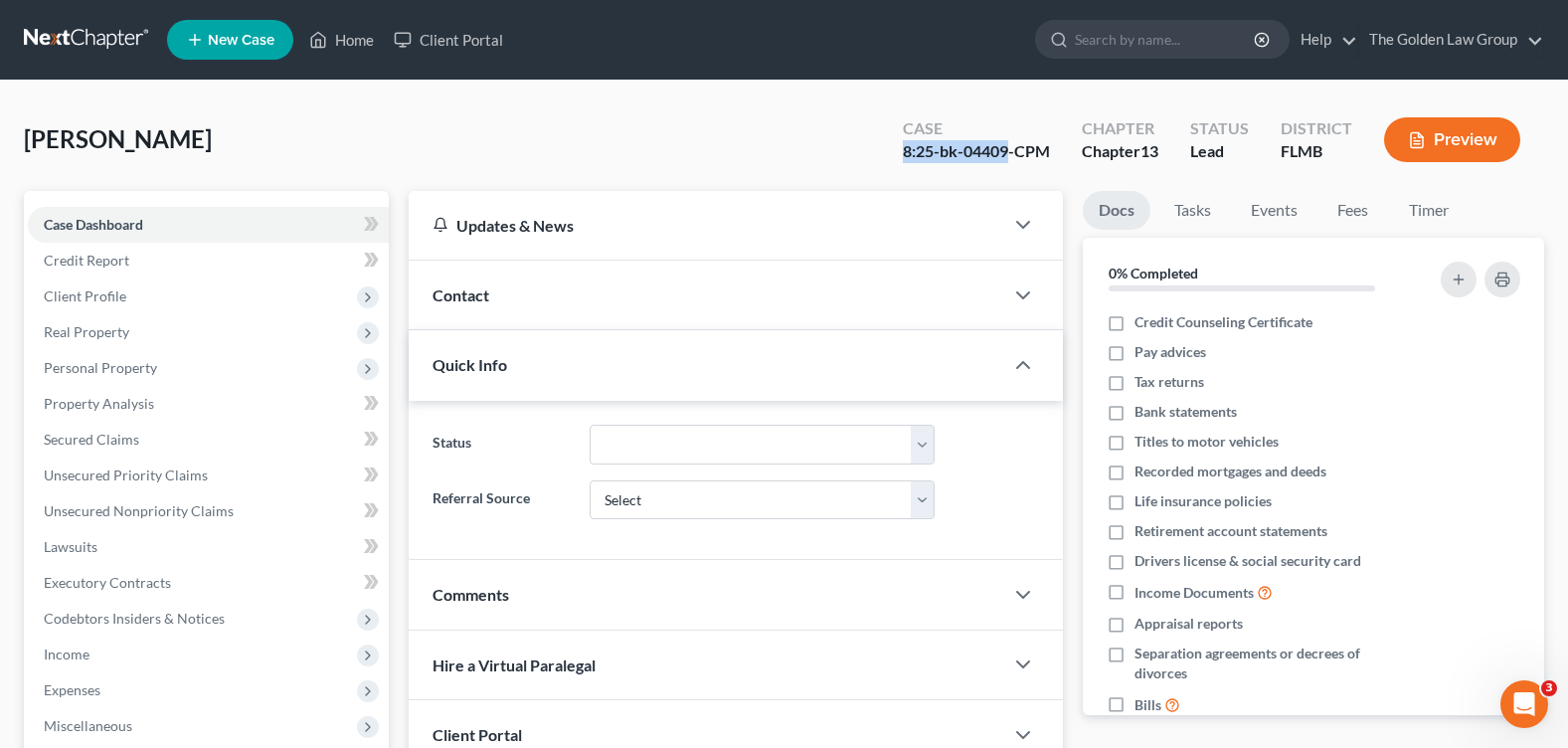
drag, startPoint x: 917, startPoint y: 155, endPoint x: 1007, endPoint y: 156, distance: 90.0
click at [1007, 156] on div "Case 8:25-bk-04409-CPM" at bounding box center [976, 142] width 179 height 59
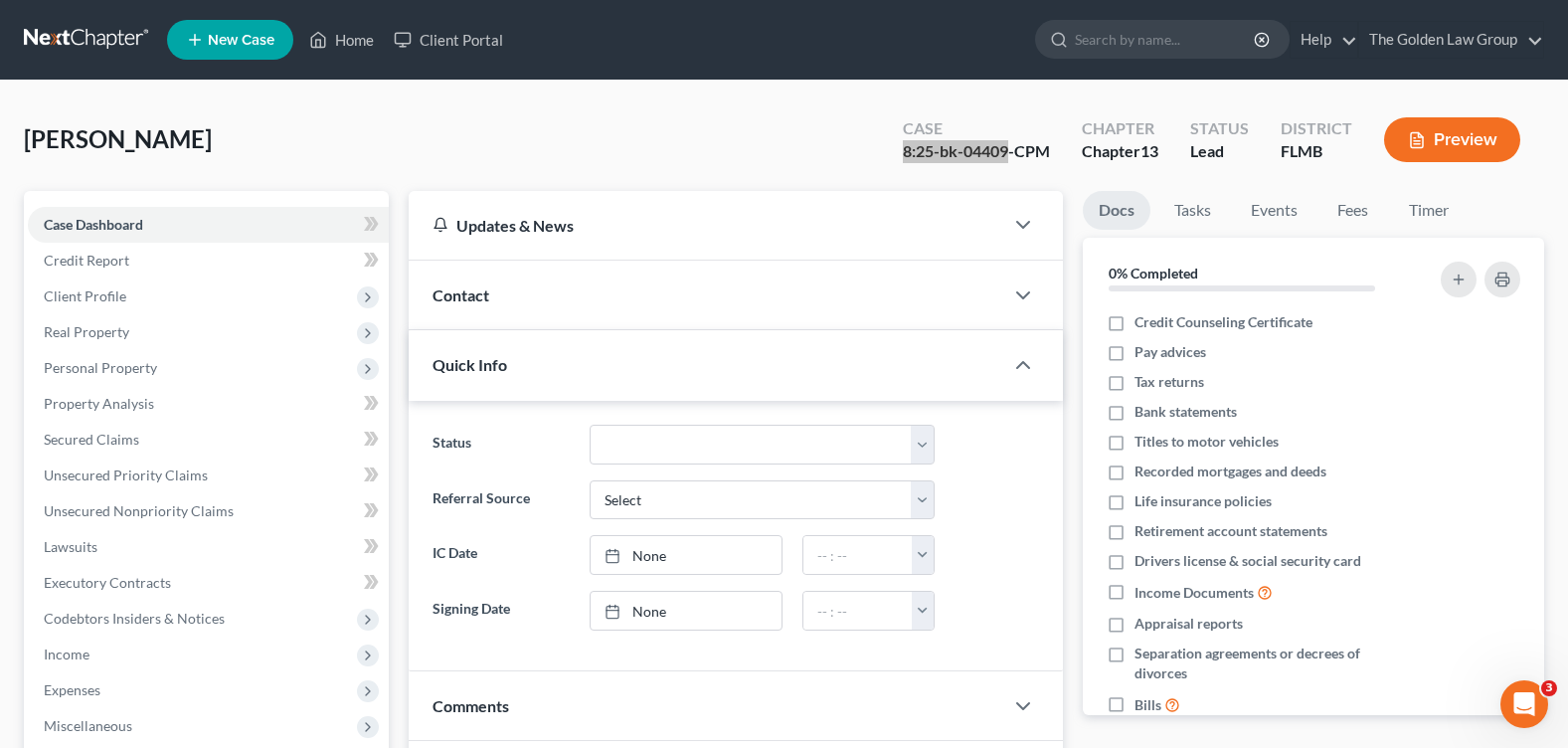
scroll to position [299, 0]
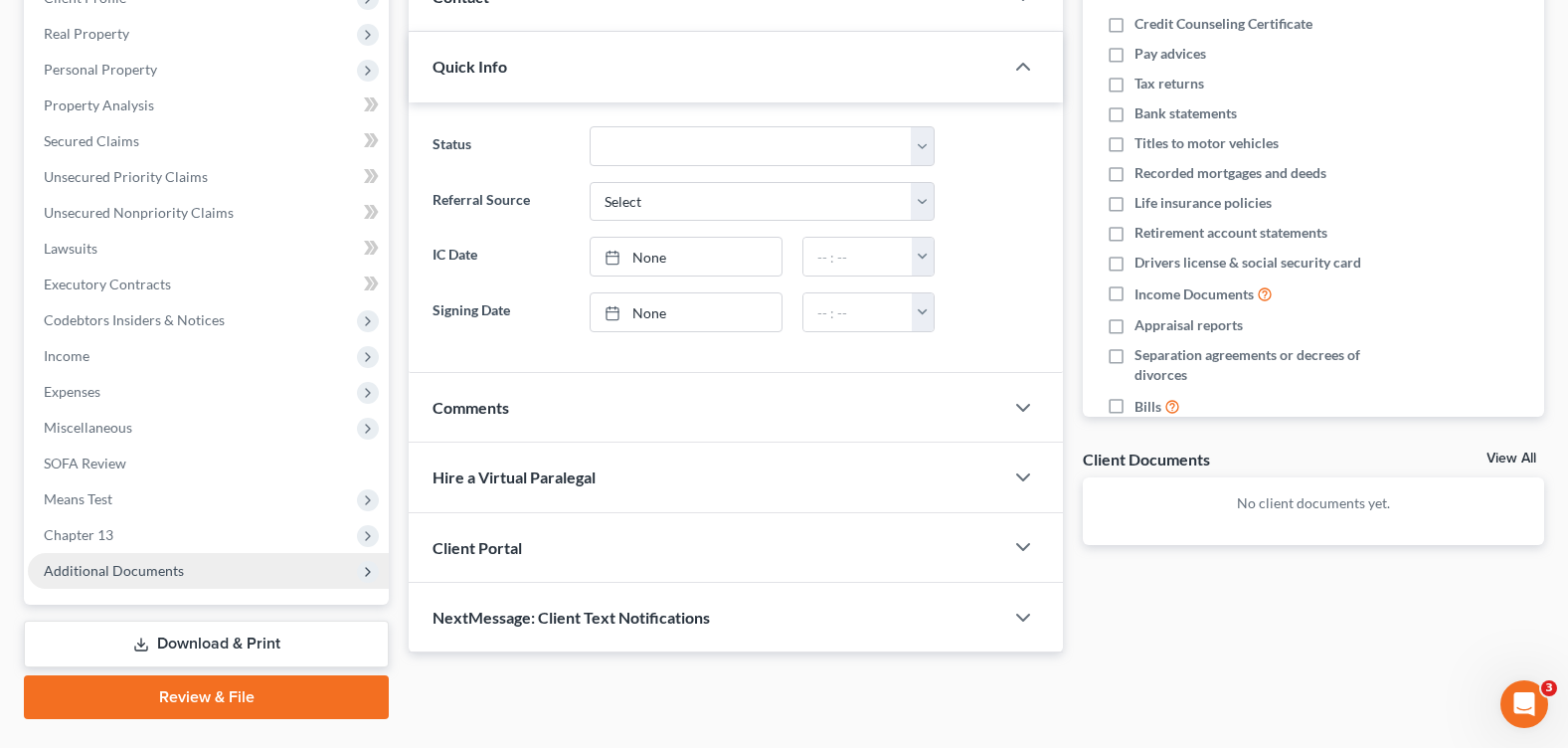
click at [159, 570] on span "Additional Documents" at bounding box center [114, 570] width 140 height 17
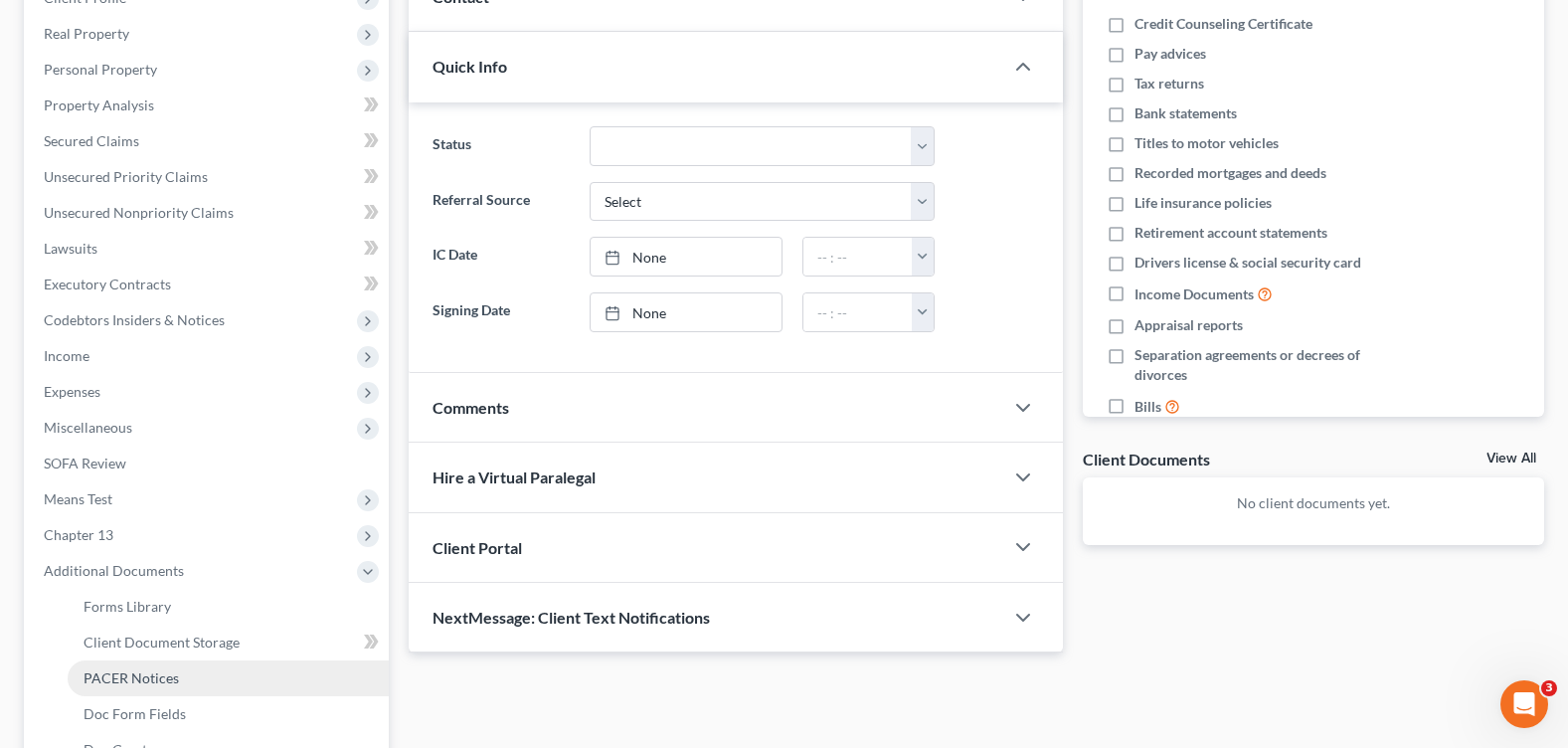
click at [199, 667] on link "PACER Notices" at bounding box center [229, 678] width 321 height 36
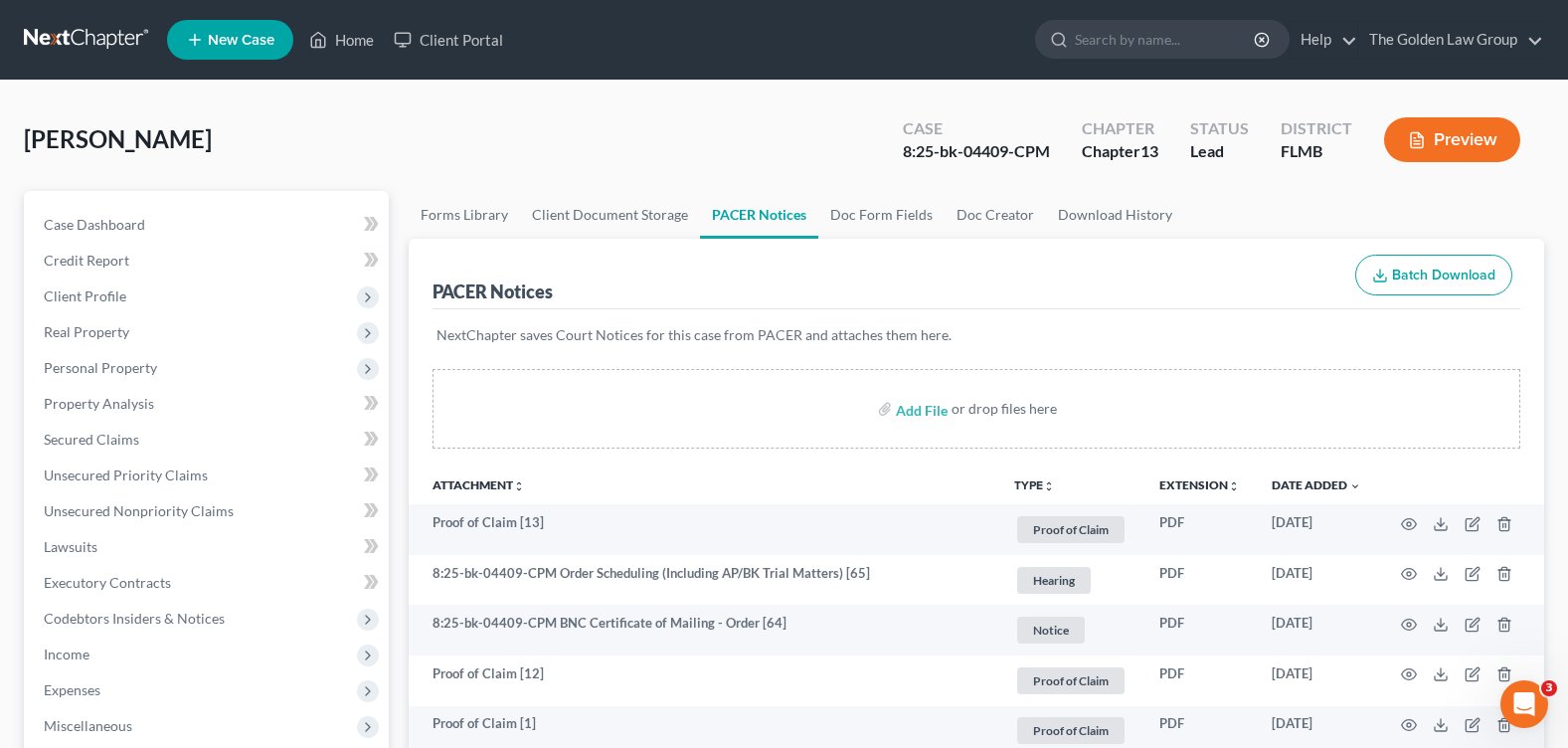
click at [570, 129] on div "Small, [PERSON_NAME] Upgraded Case 8:25-bk-04409-CPM Chapter Chapter 13 Status …" at bounding box center [784, 148] width 1520 height 87
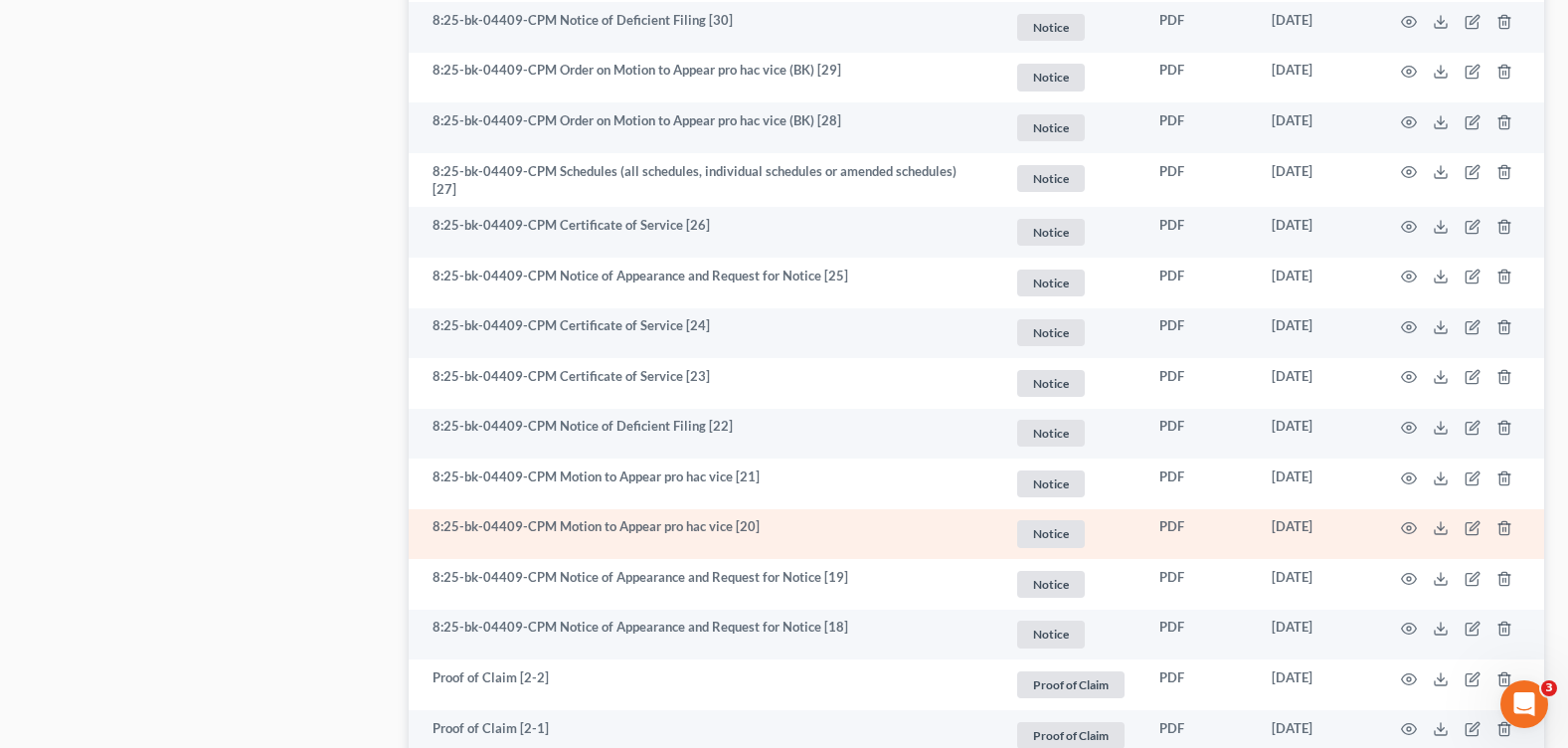
scroll to position [3681, 0]
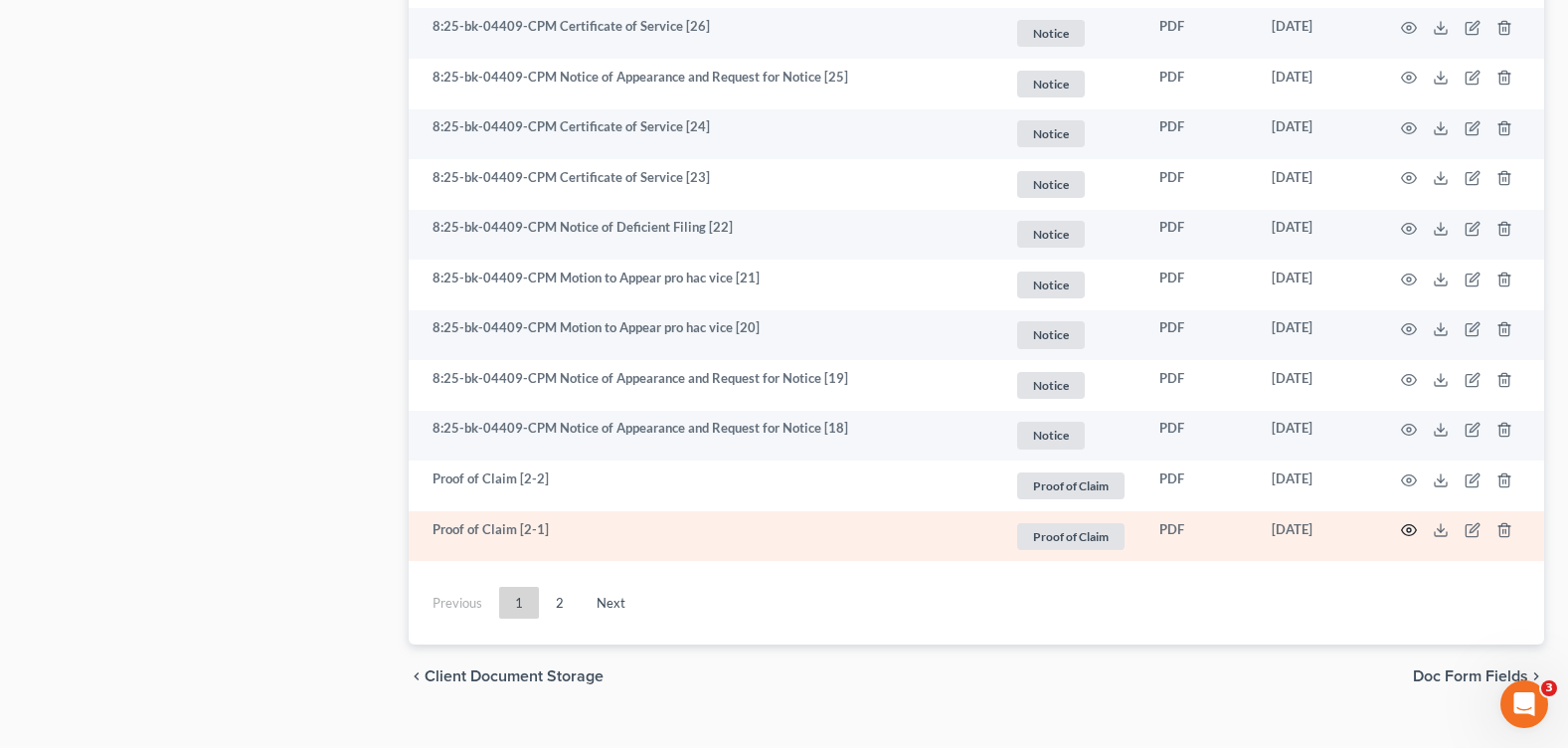
click at [1407, 528] on circle "button" at bounding box center [1409, 530] width 4 height 4
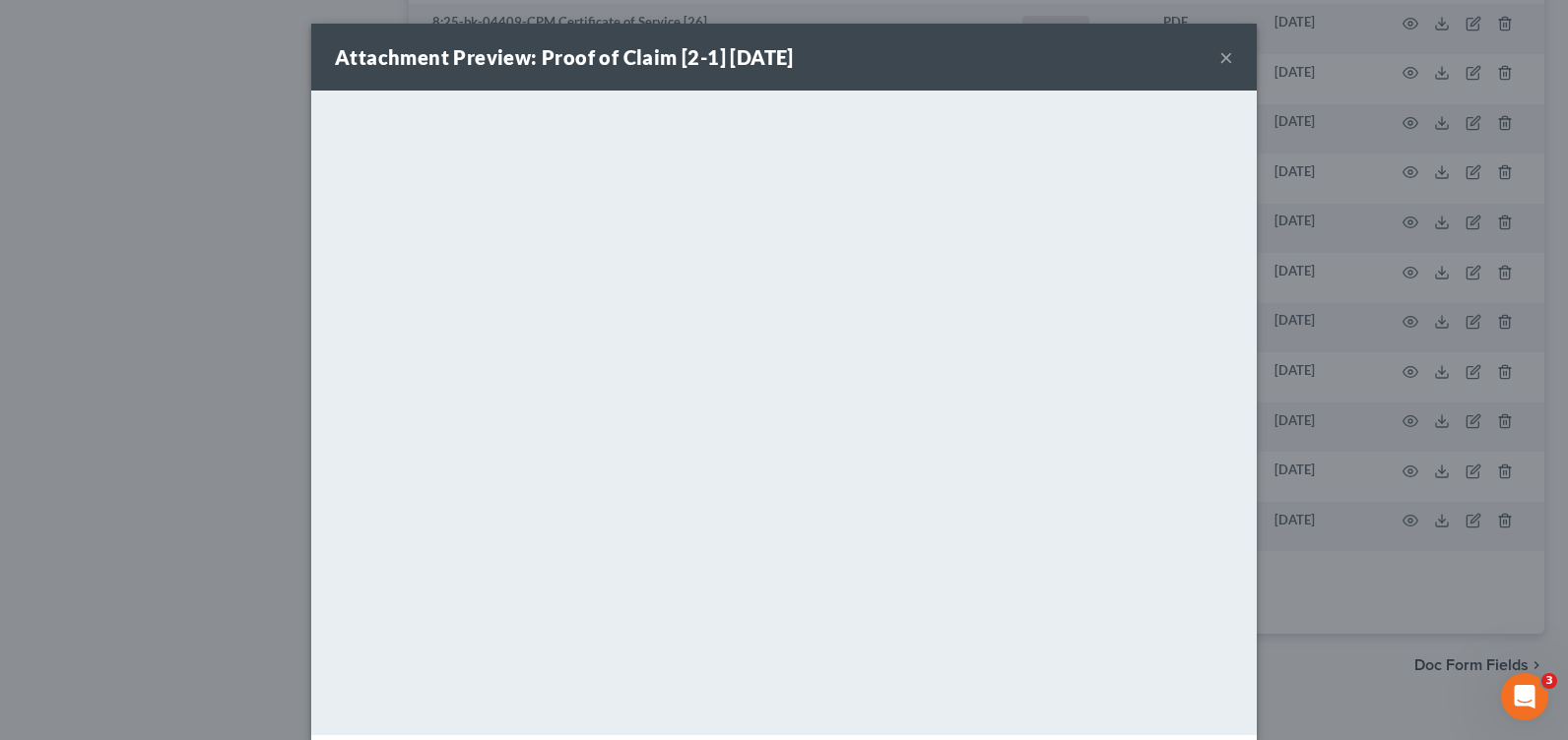
click at [1219, 61] on button "×" at bounding box center [1226, 57] width 14 height 24
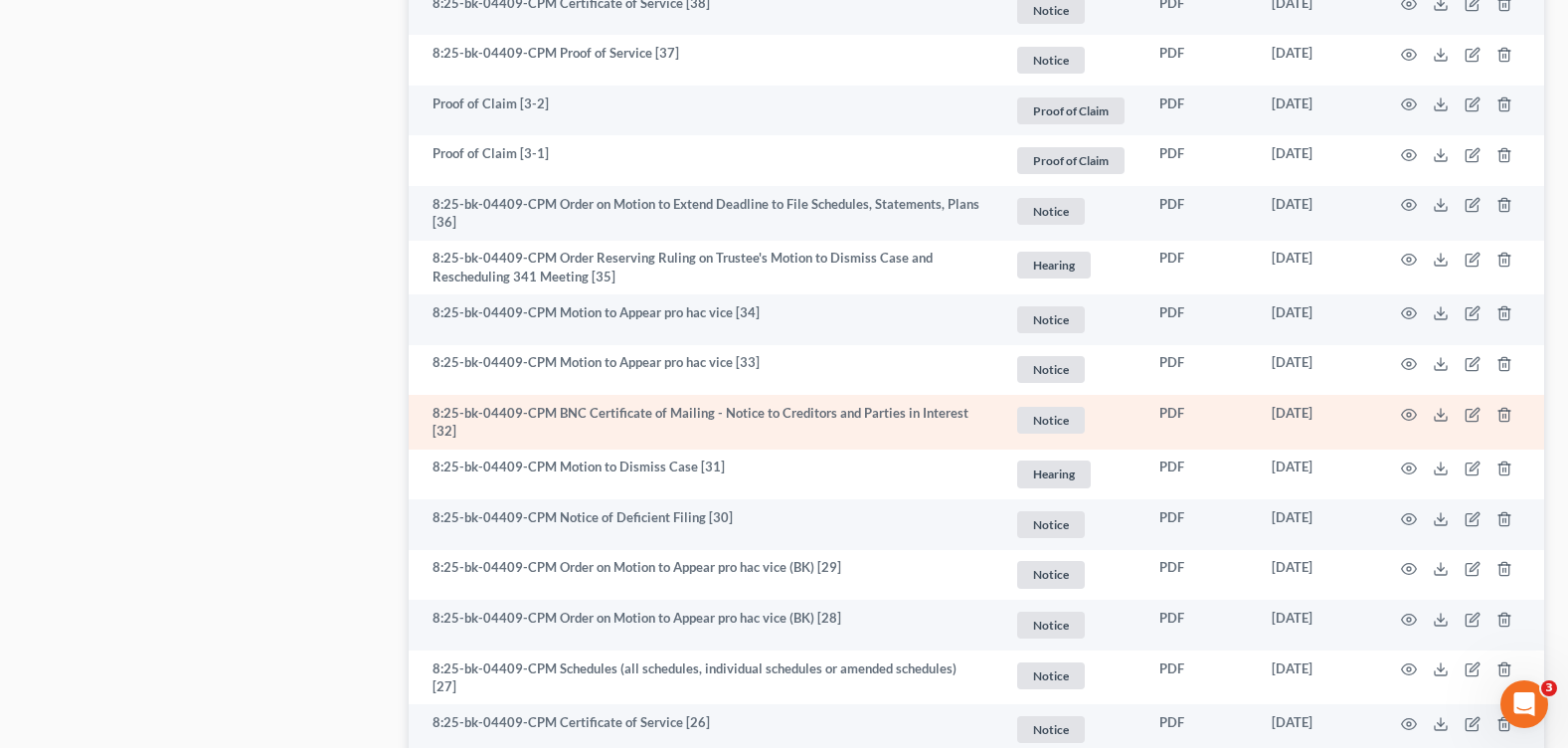
scroll to position [2885, 0]
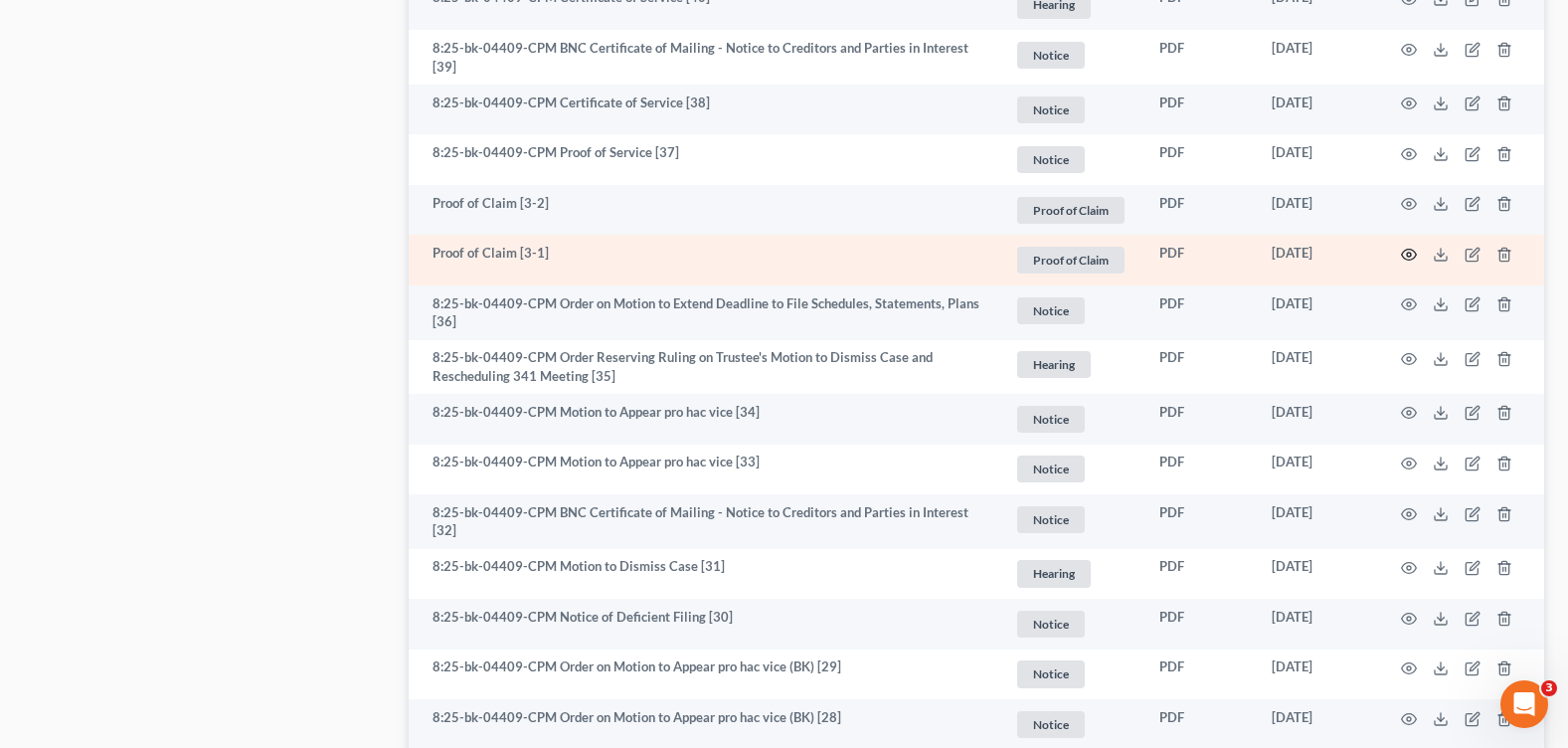
click at [1409, 254] on icon "button" at bounding box center [1409, 255] width 16 height 16
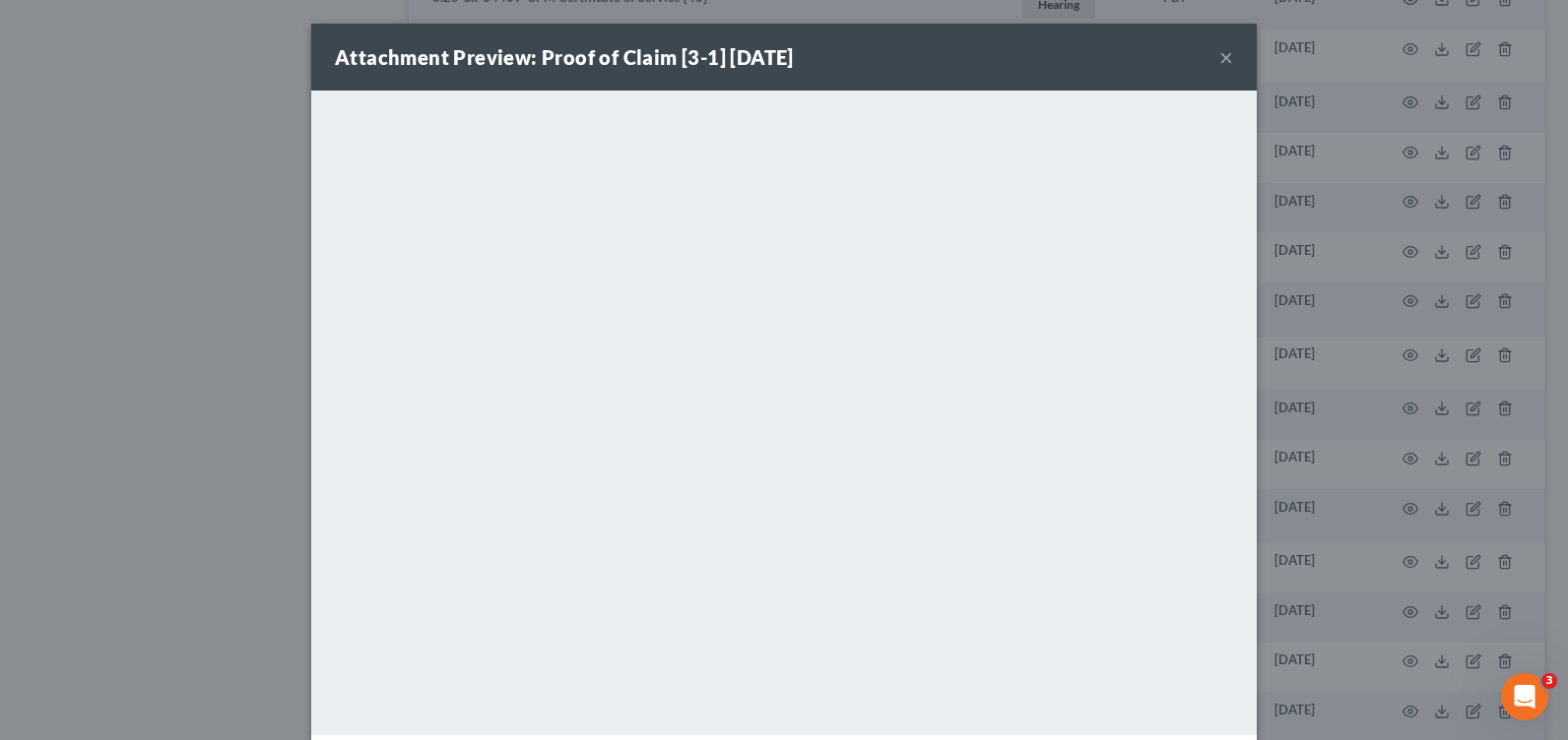
click at [1219, 60] on button "×" at bounding box center [1226, 57] width 14 height 24
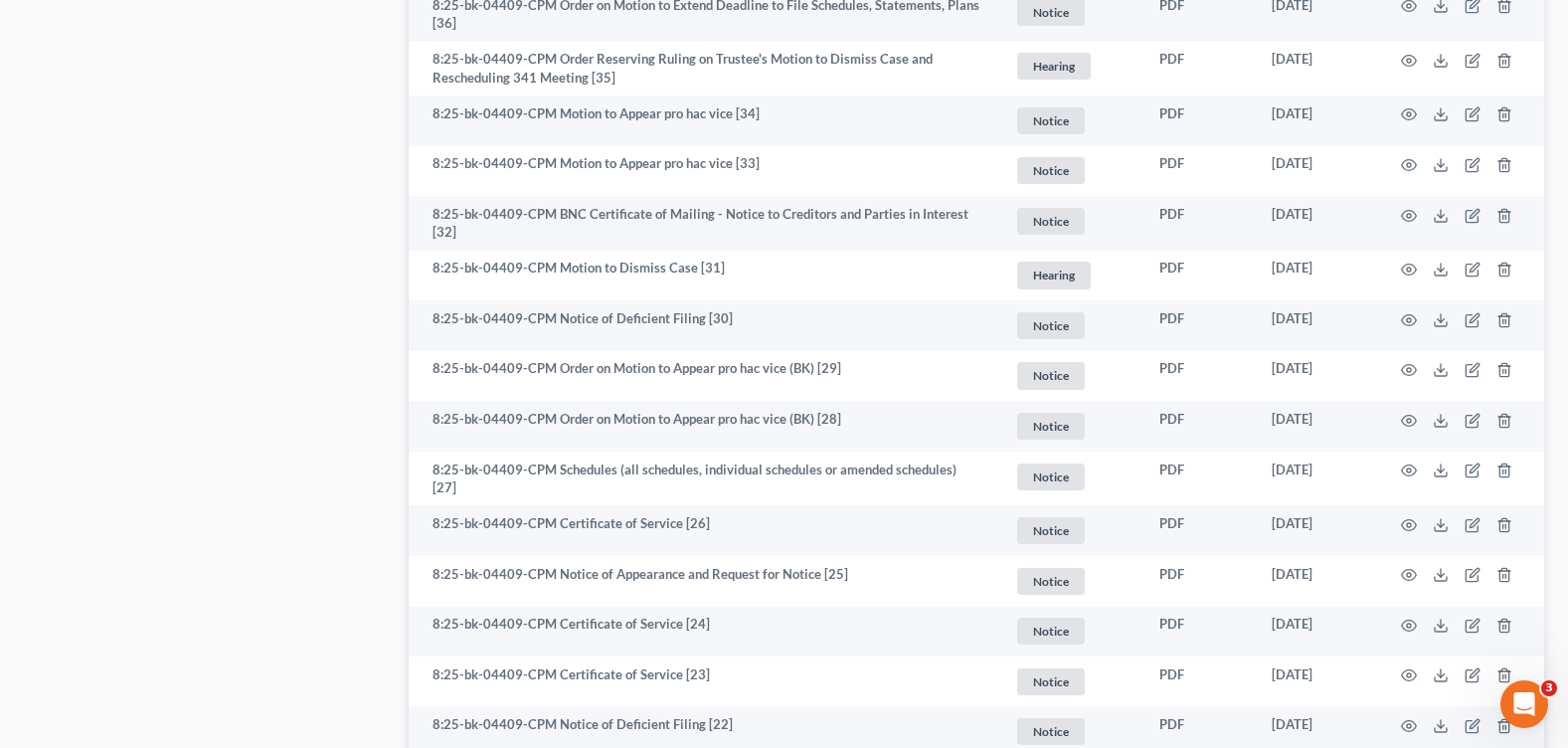
scroll to position [3709, 0]
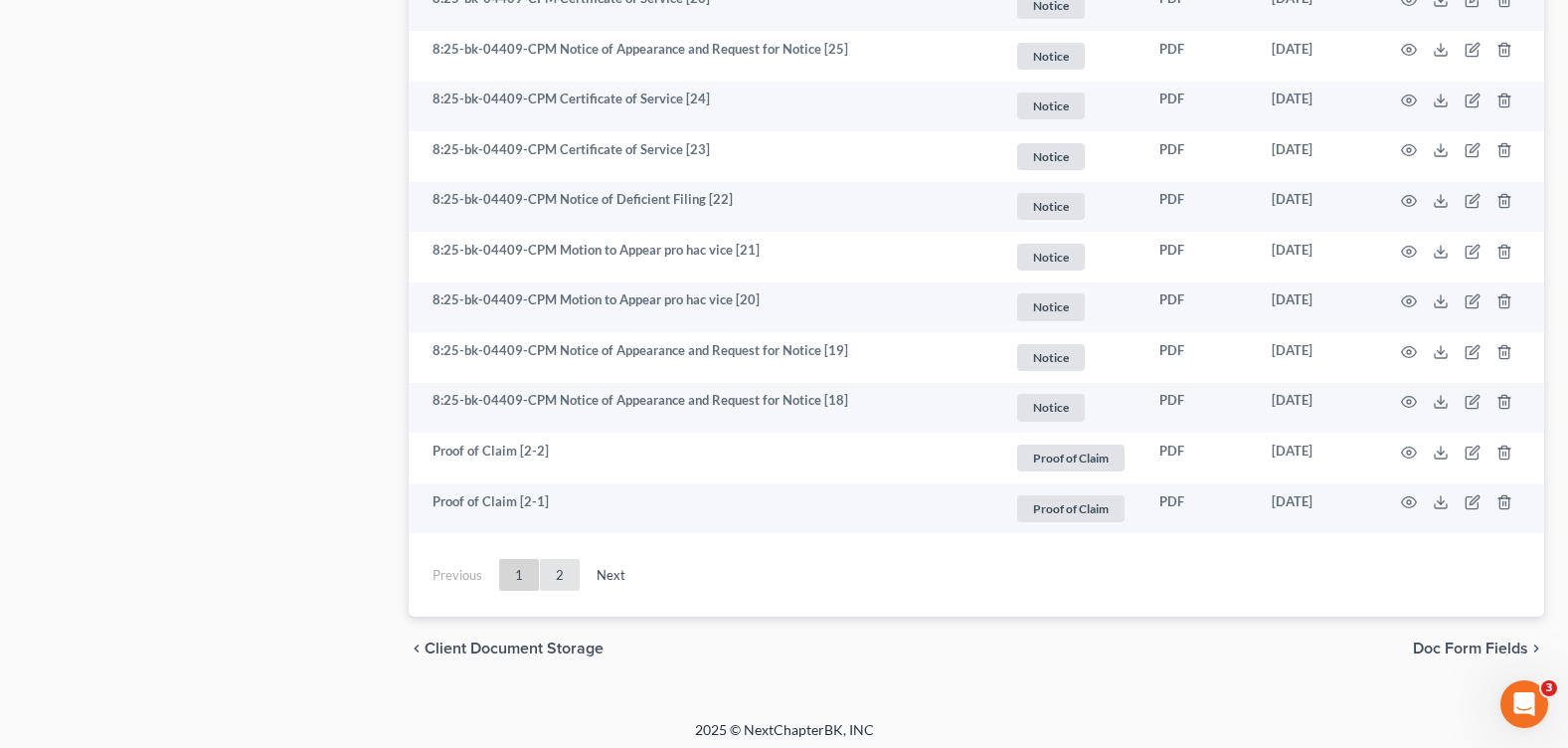
click at [570, 559] on link "2" at bounding box center [560, 575] width 40 height 32
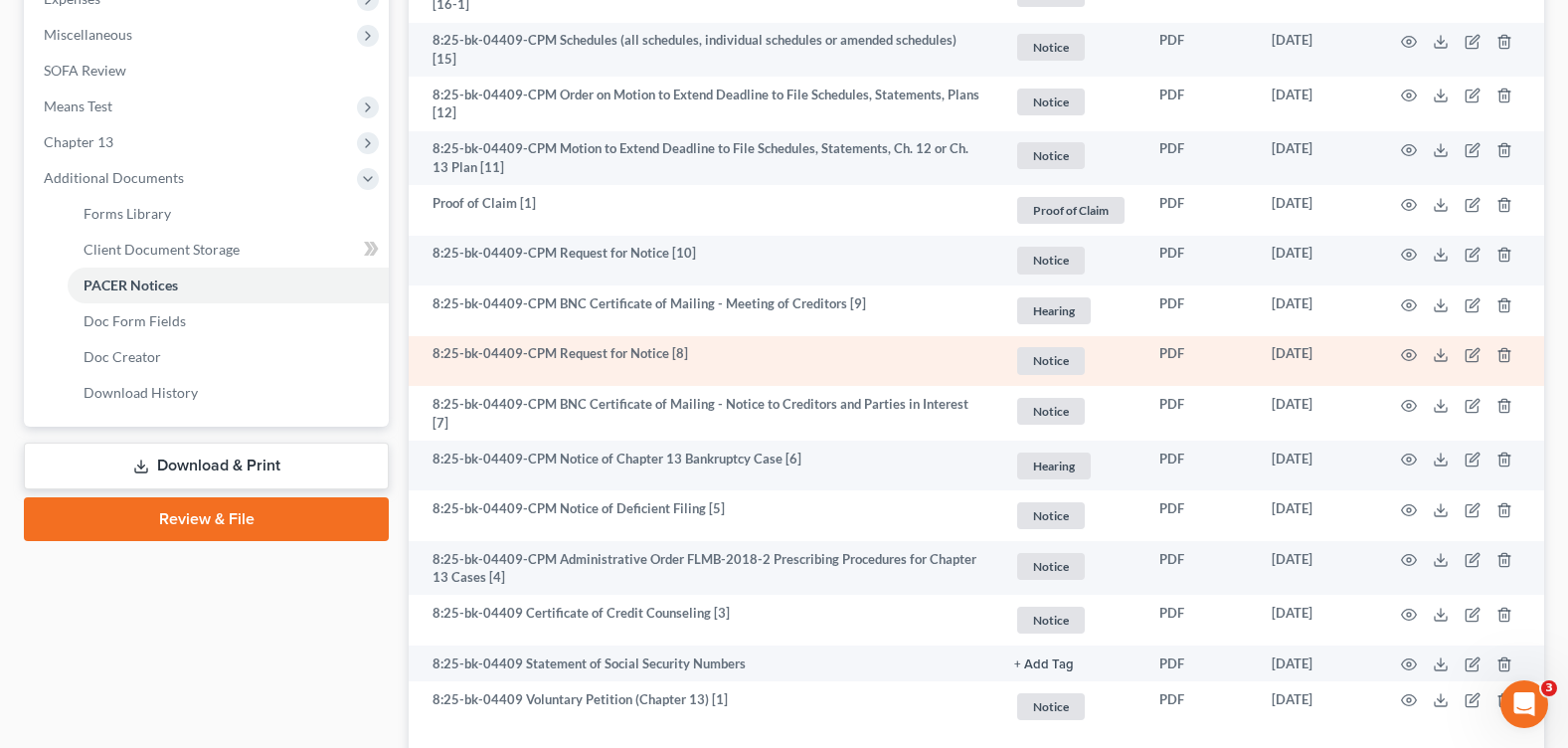
scroll to position [592, 0]
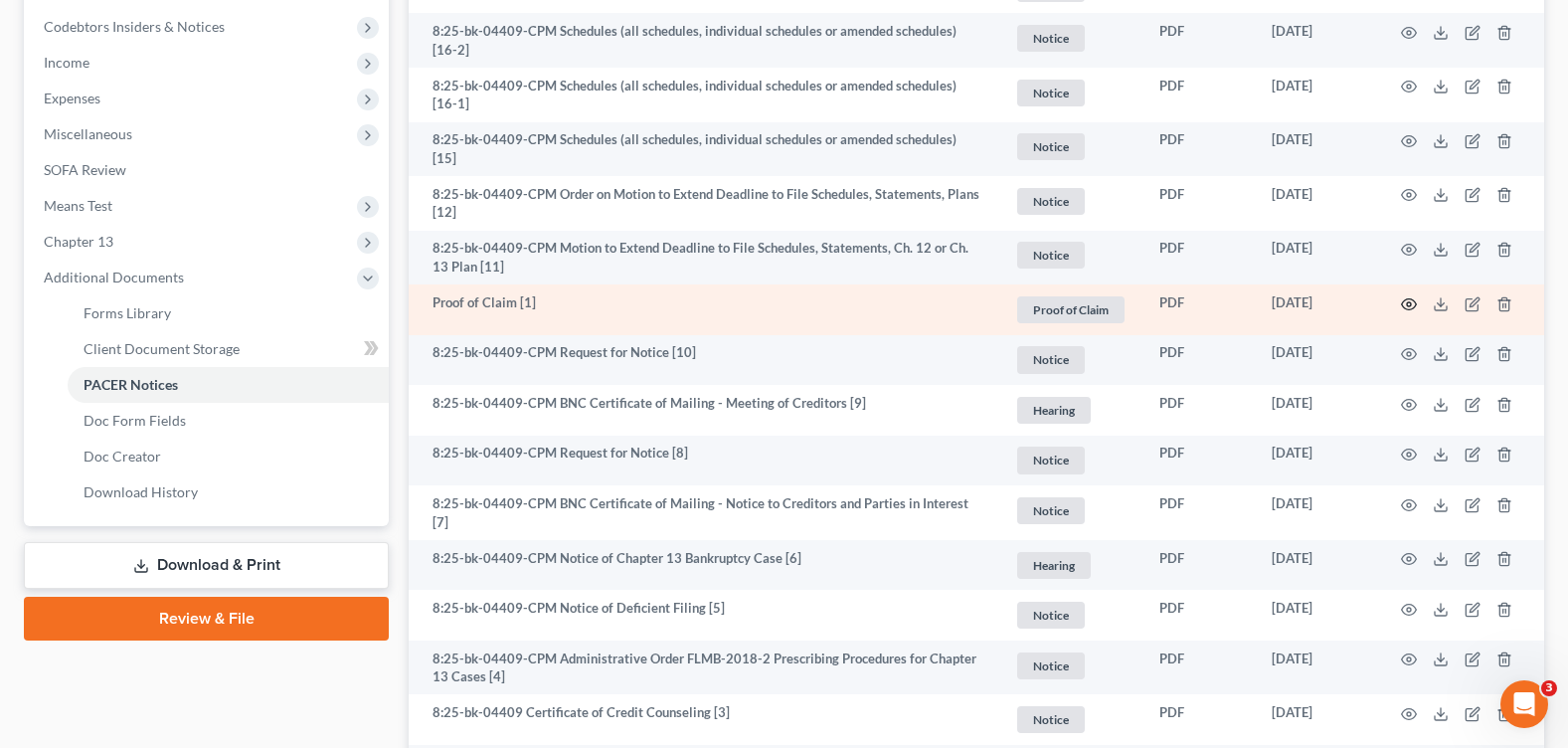
click at [1412, 297] on icon "button" at bounding box center [1409, 305] width 16 height 16
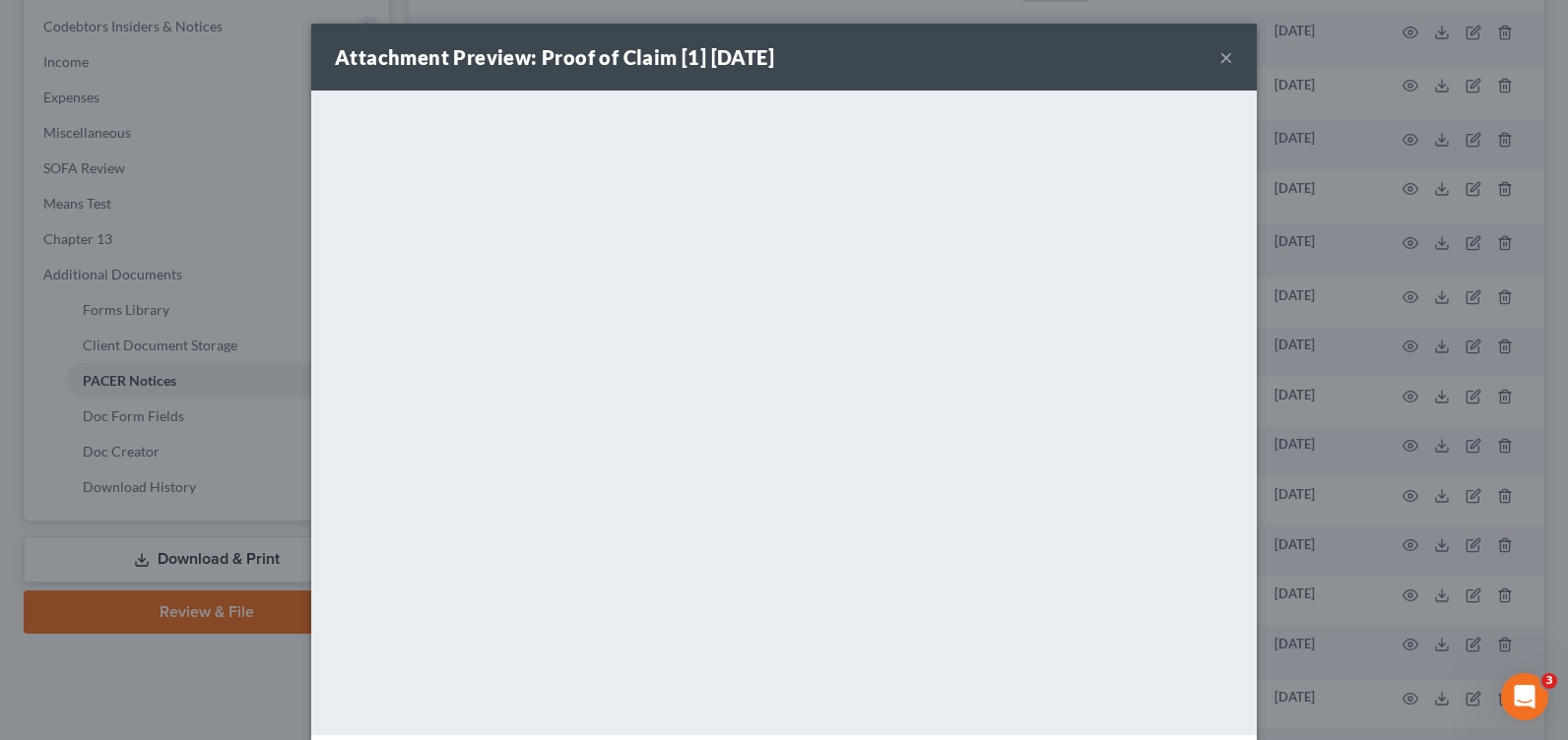
click at [1219, 61] on button "×" at bounding box center [1226, 57] width 14 height 24
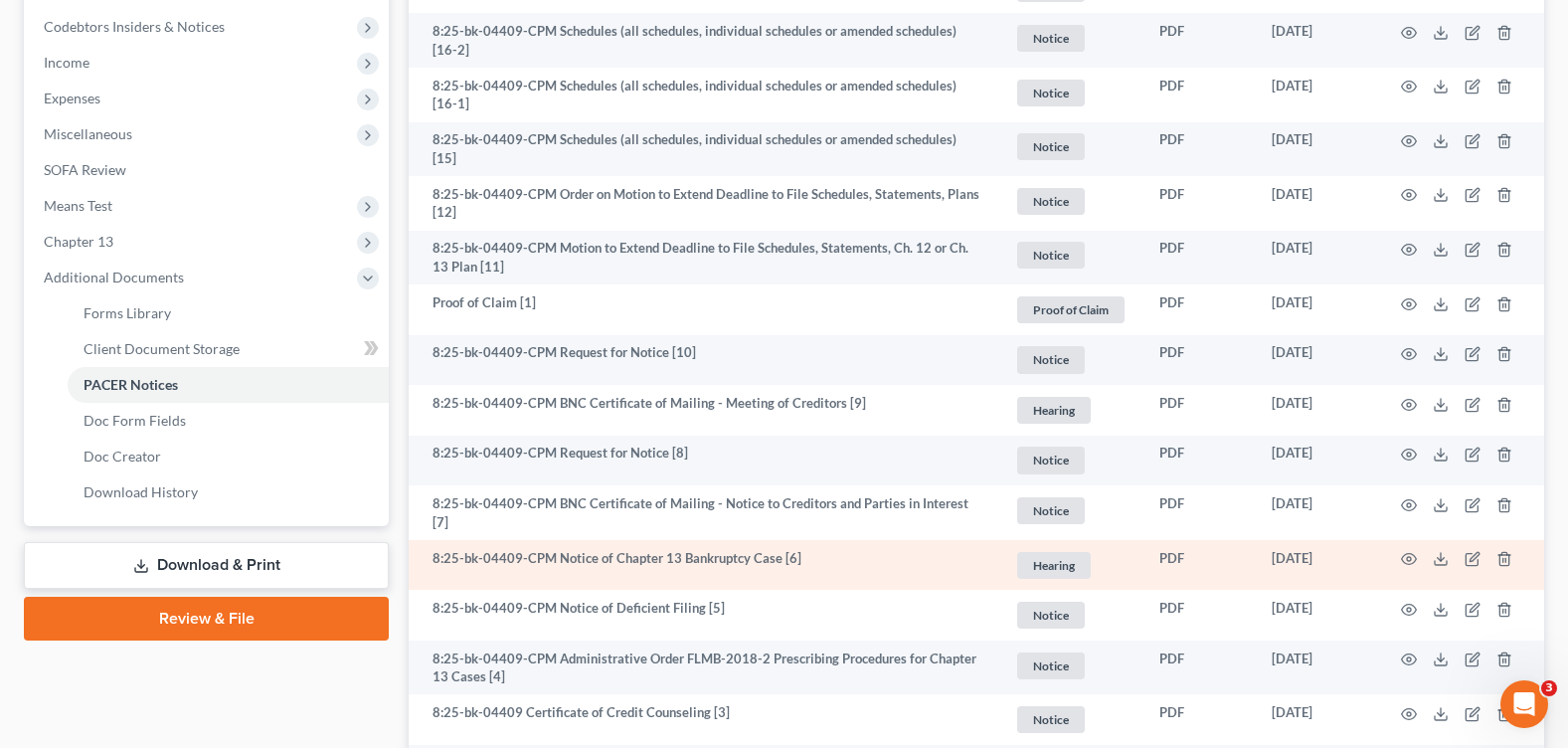
scroll to position [891, 0]
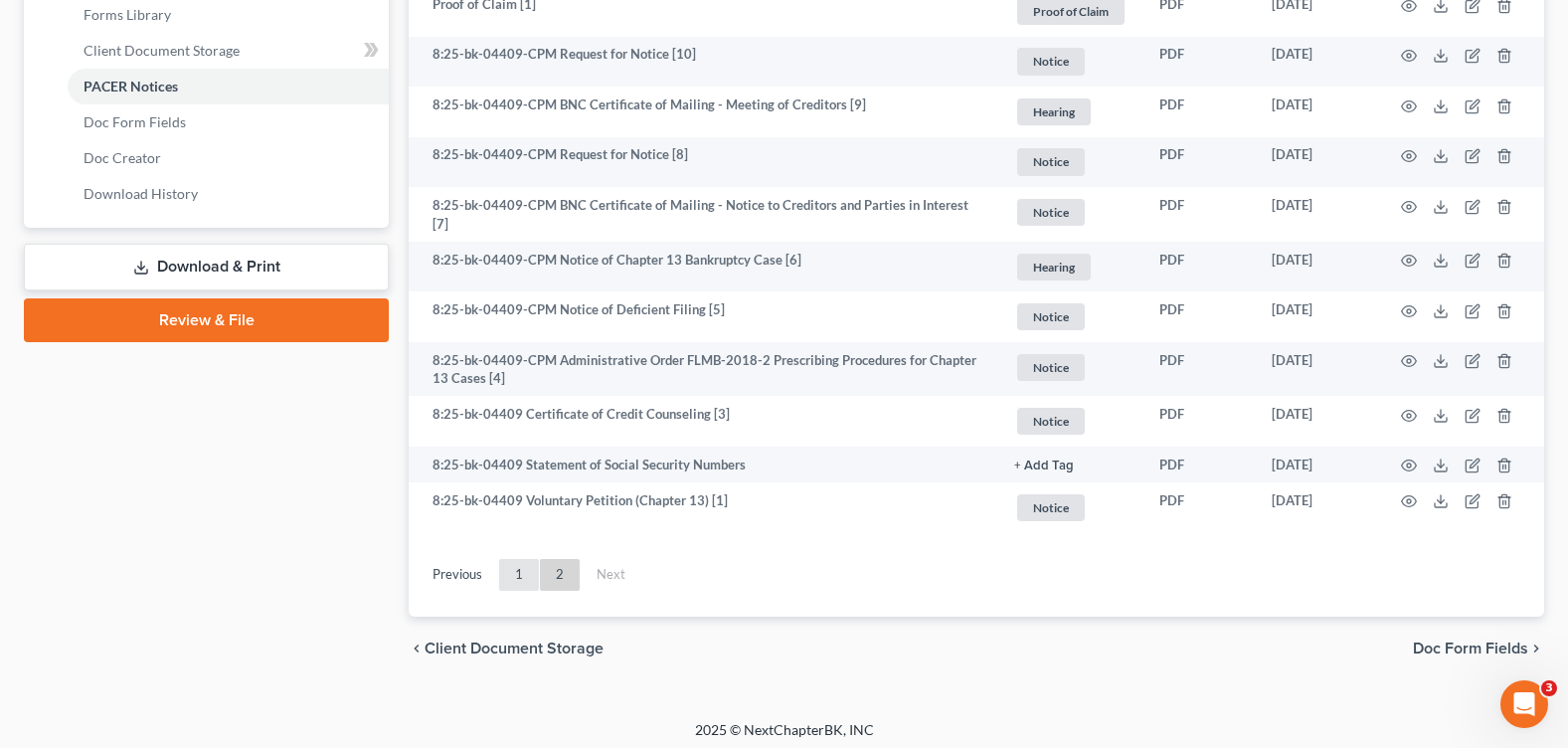
click at [522, 567] on link "1" at bounding box center [519, 575] width 40 height 32
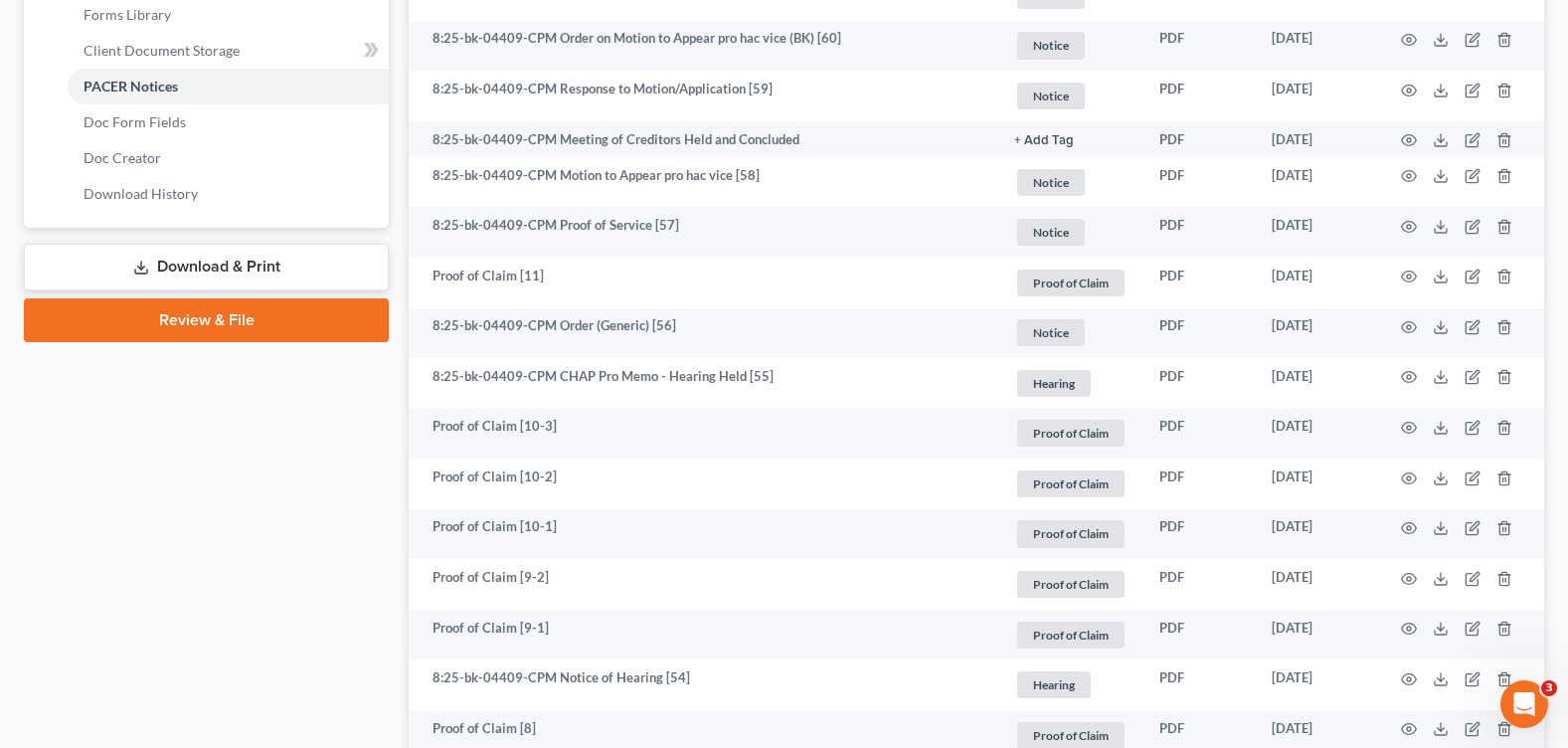
scroll to position [194, 0]
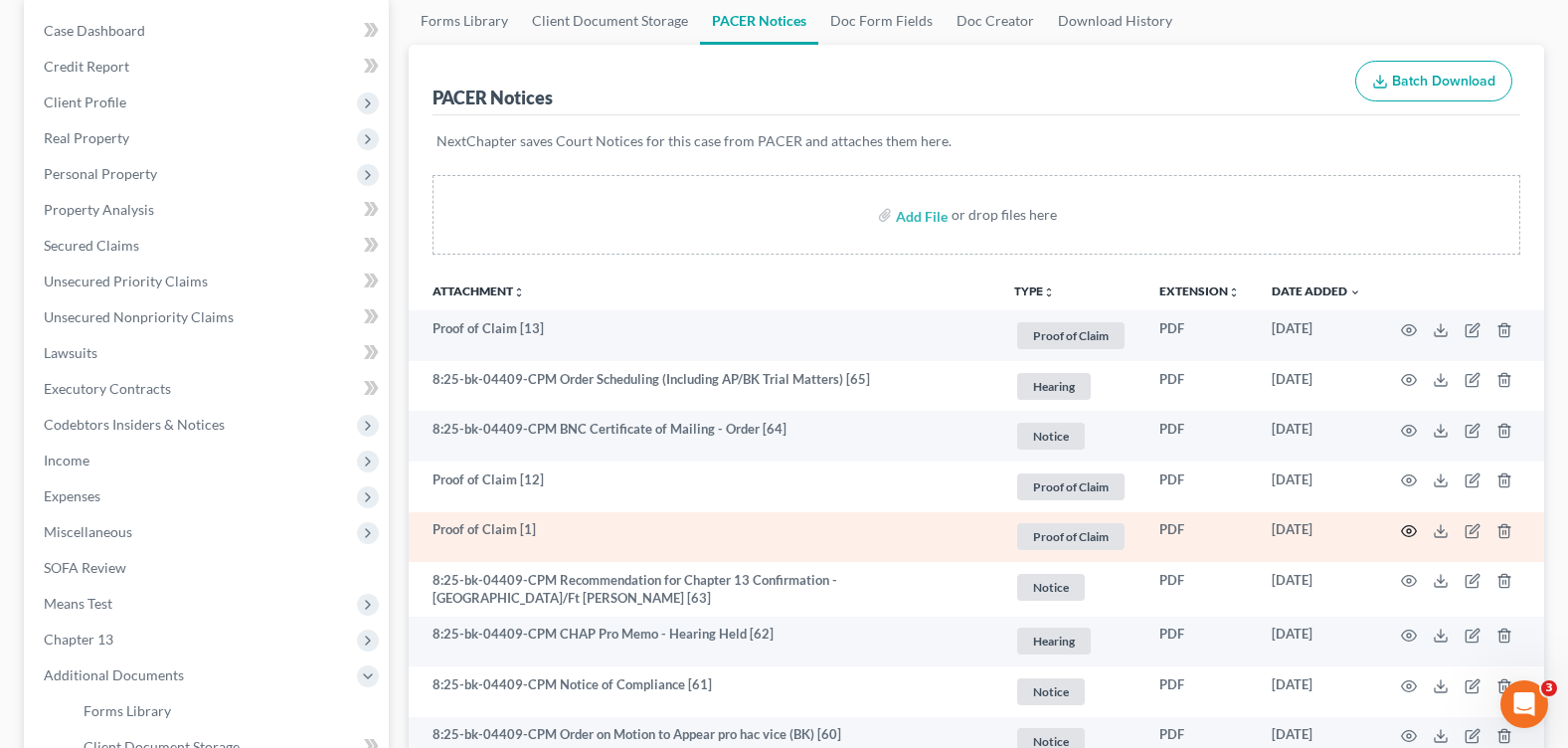
click at [1410, 530] on circle "button" at bounding box center [1409, 531] width 4 height 4
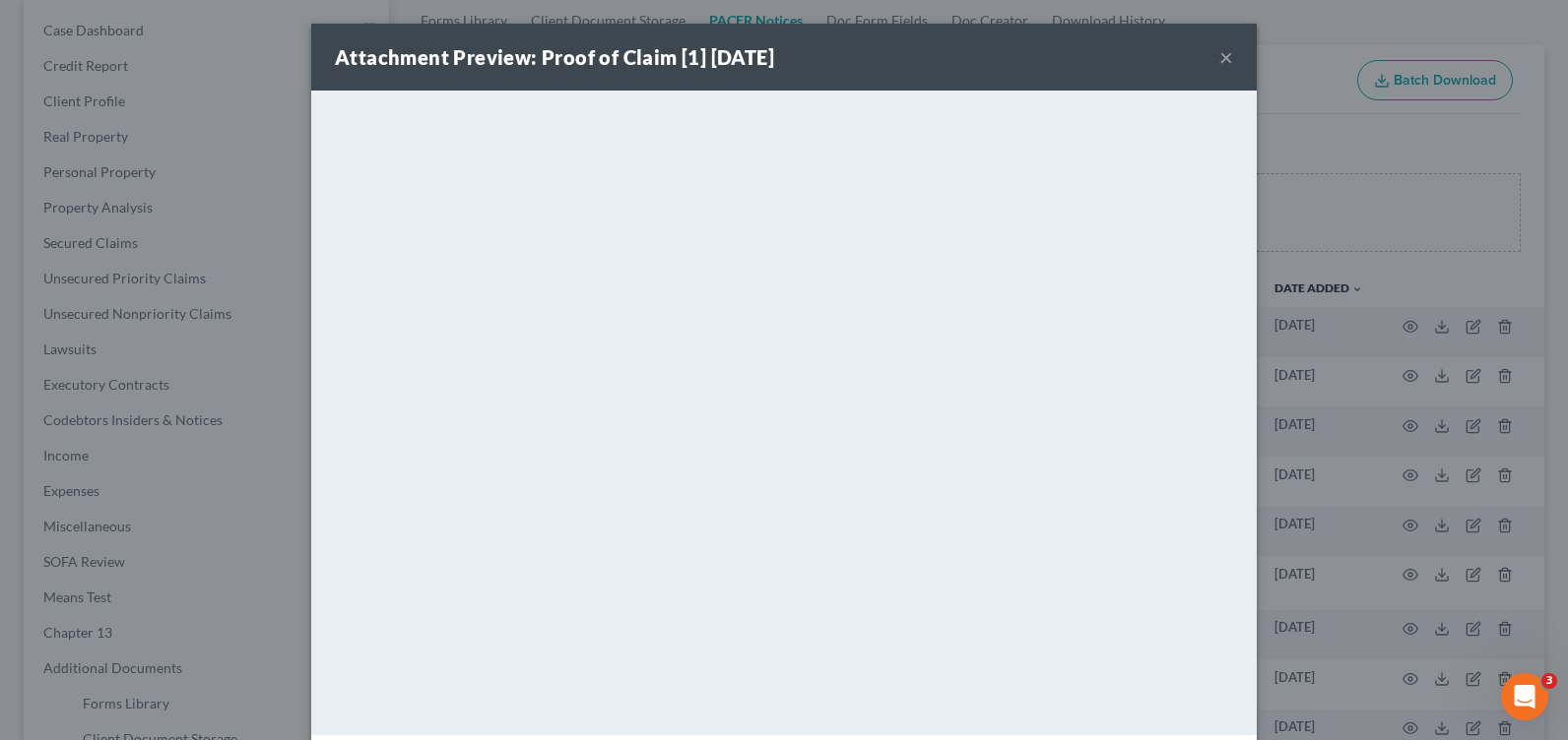
click at [1221, 54] on button "×" at bounding box center [1226, 57] width 14 height 24
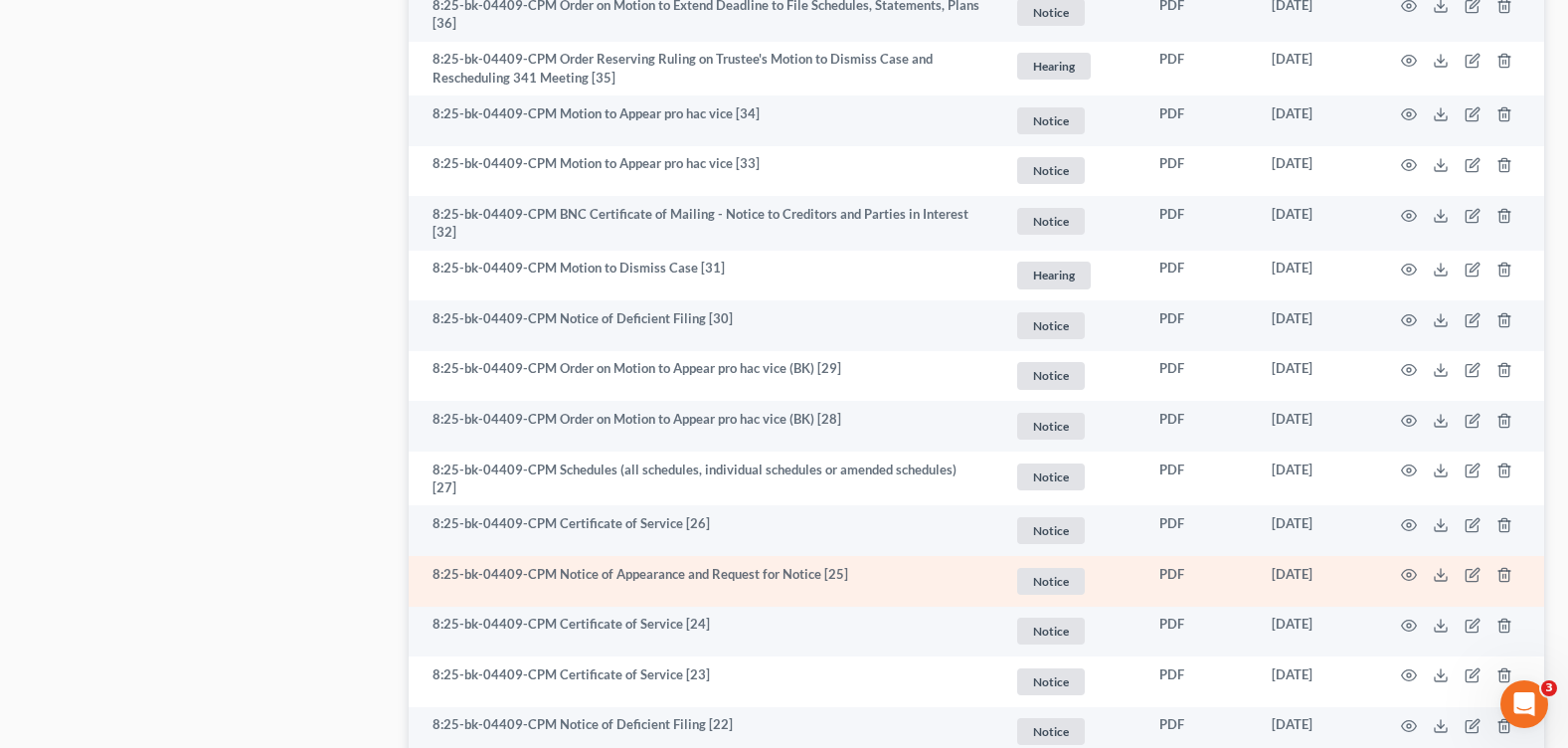
scroll to position [3581, 0]
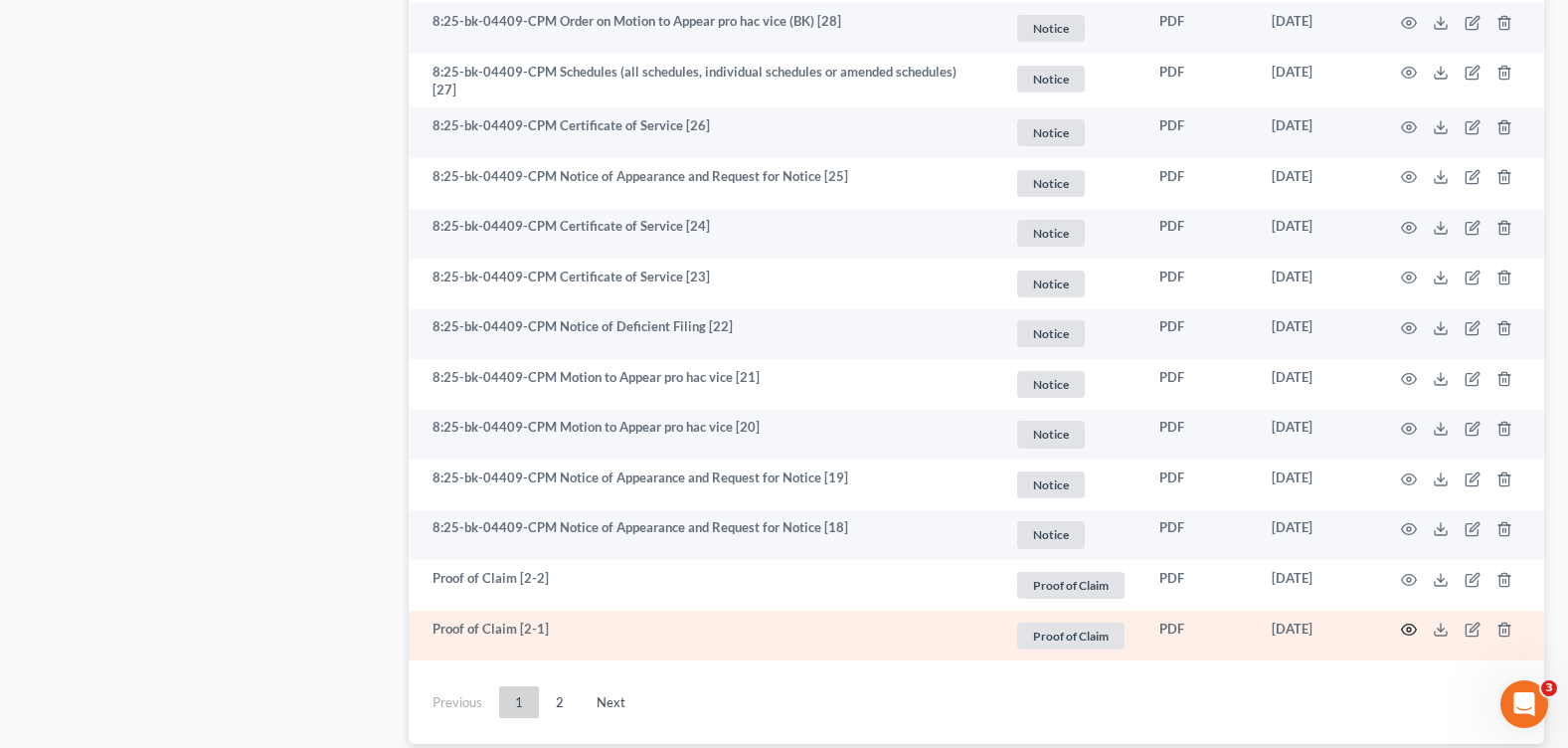
click at [1412, 622] on icon "button" at bounding box center [1409, 630] width 16 height 16
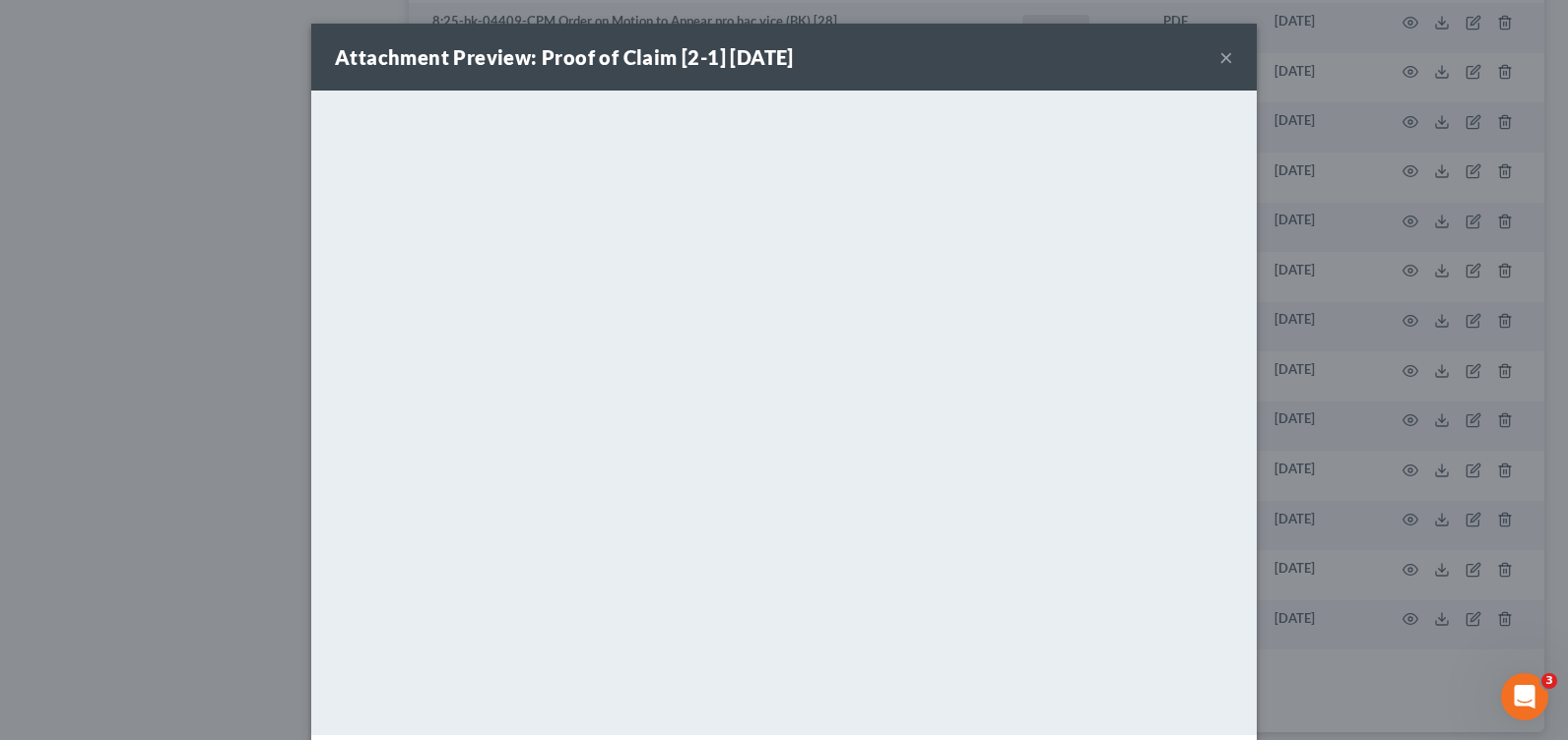
click at [1219, 46] on button "×" at bounding box center [1226, 57] width 14 height 24
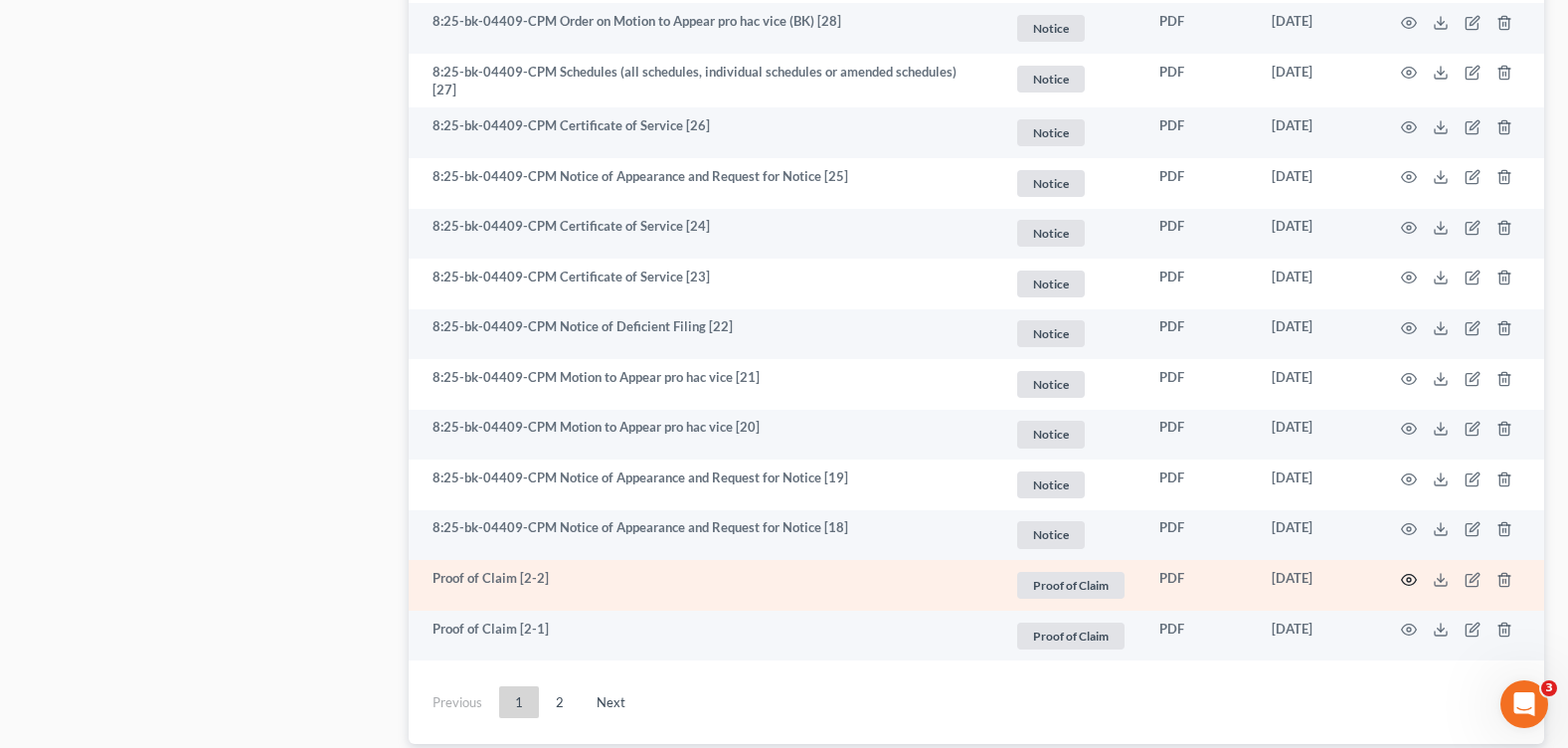
click at [1407, 574] on icon "button" at bounding box center [1409, 579] width 15 height 11
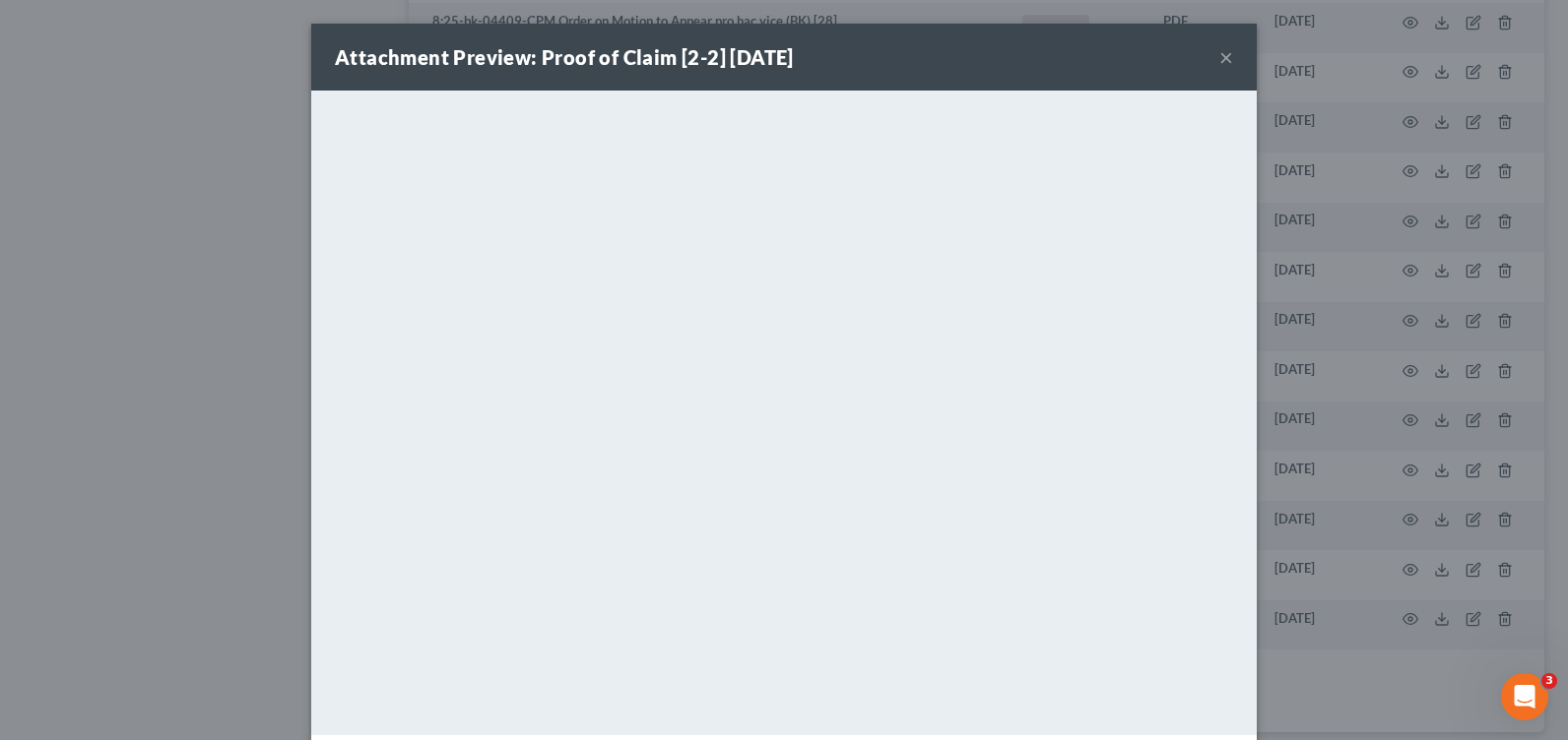
click at [1220, 53] on button "×" at bounding box center [1226, 57] width 14 height 24
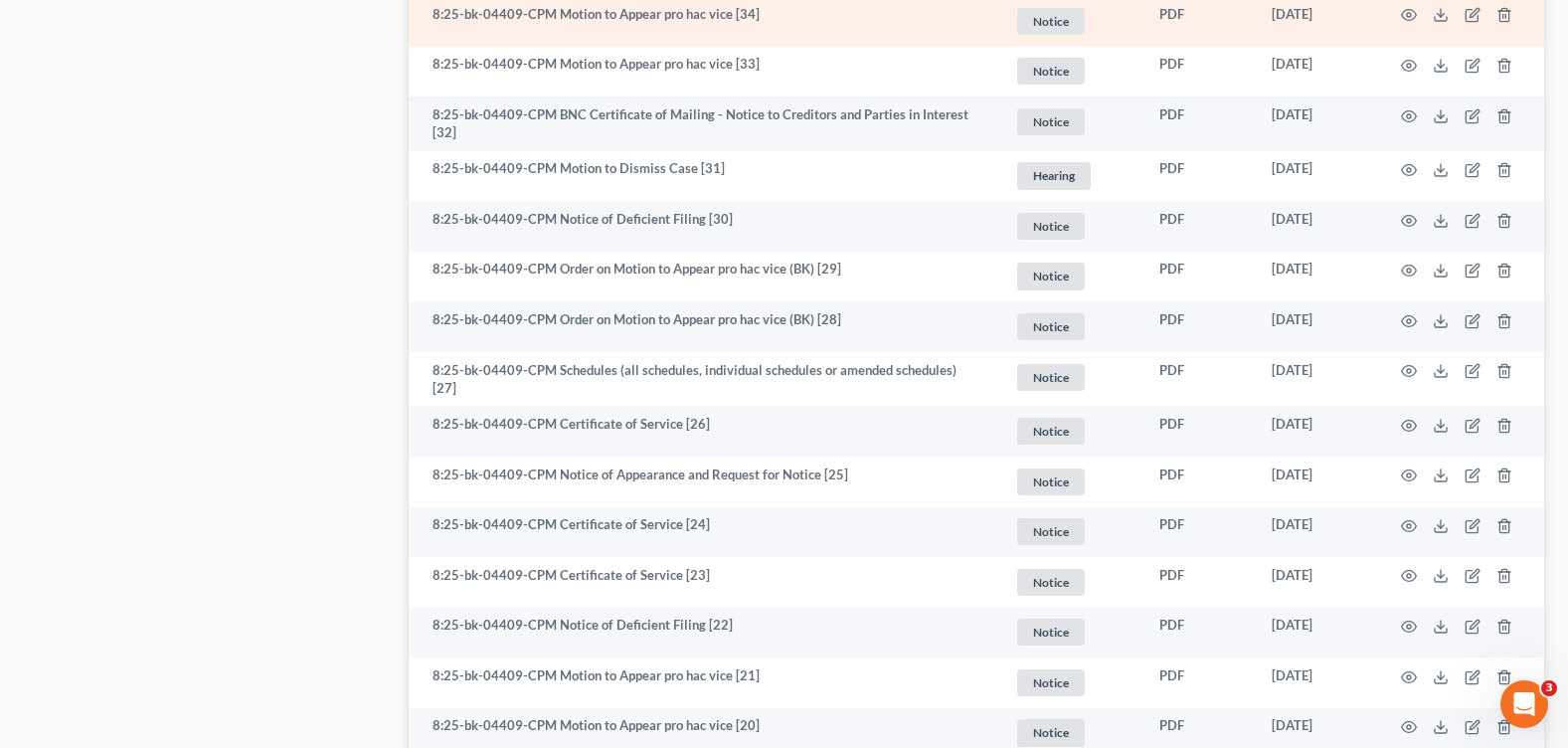
scroll to position [2885, 0]
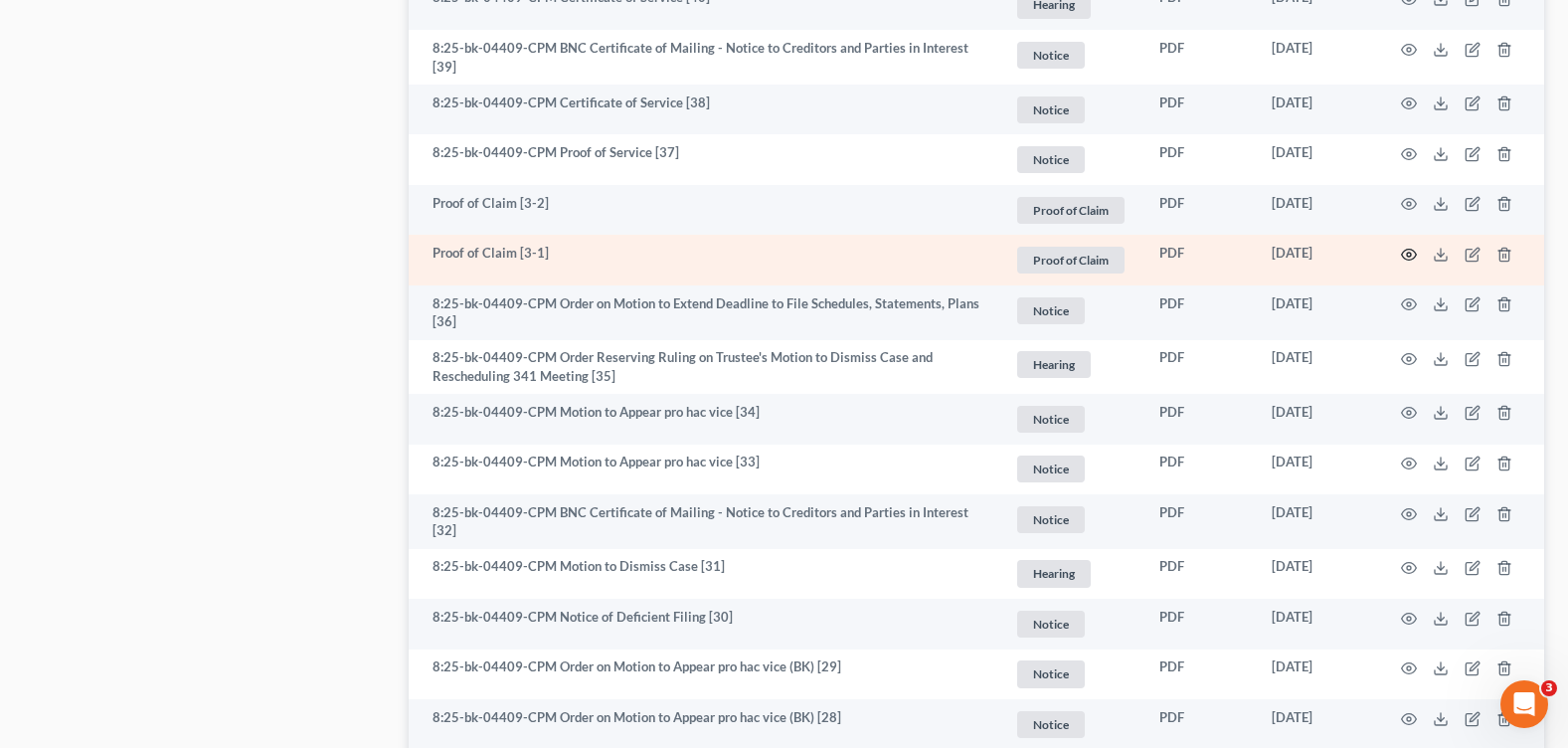
click at [1405, 251] on icon "button" at bounding box center [1409, 255] width 16 height 16
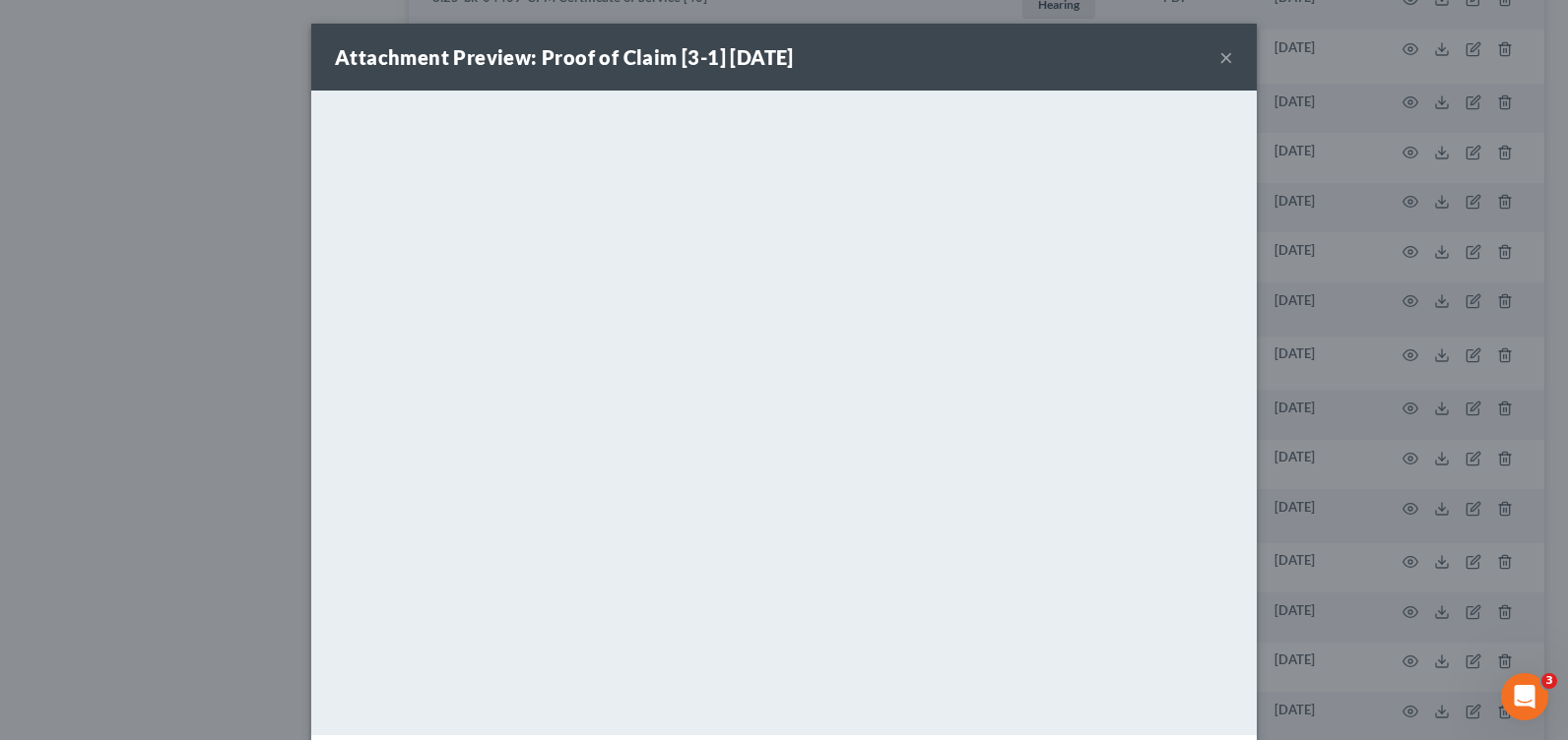
click at [1219, 54] on button "×" at bounding box center [1226, 57] width 14 height 24
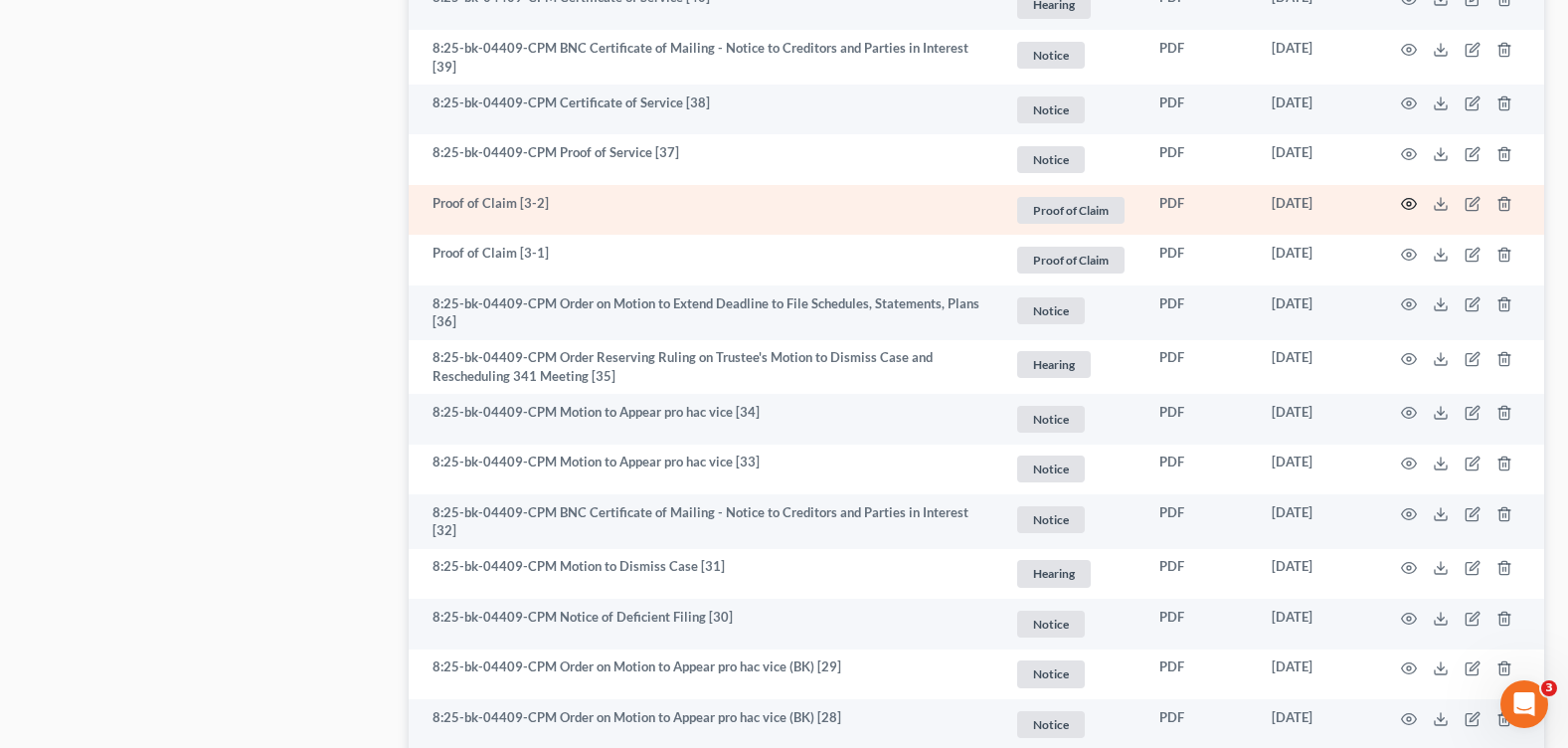
click at [1406, 202] on icon "button" at bounding box center [1409, 204] width 16 height 16
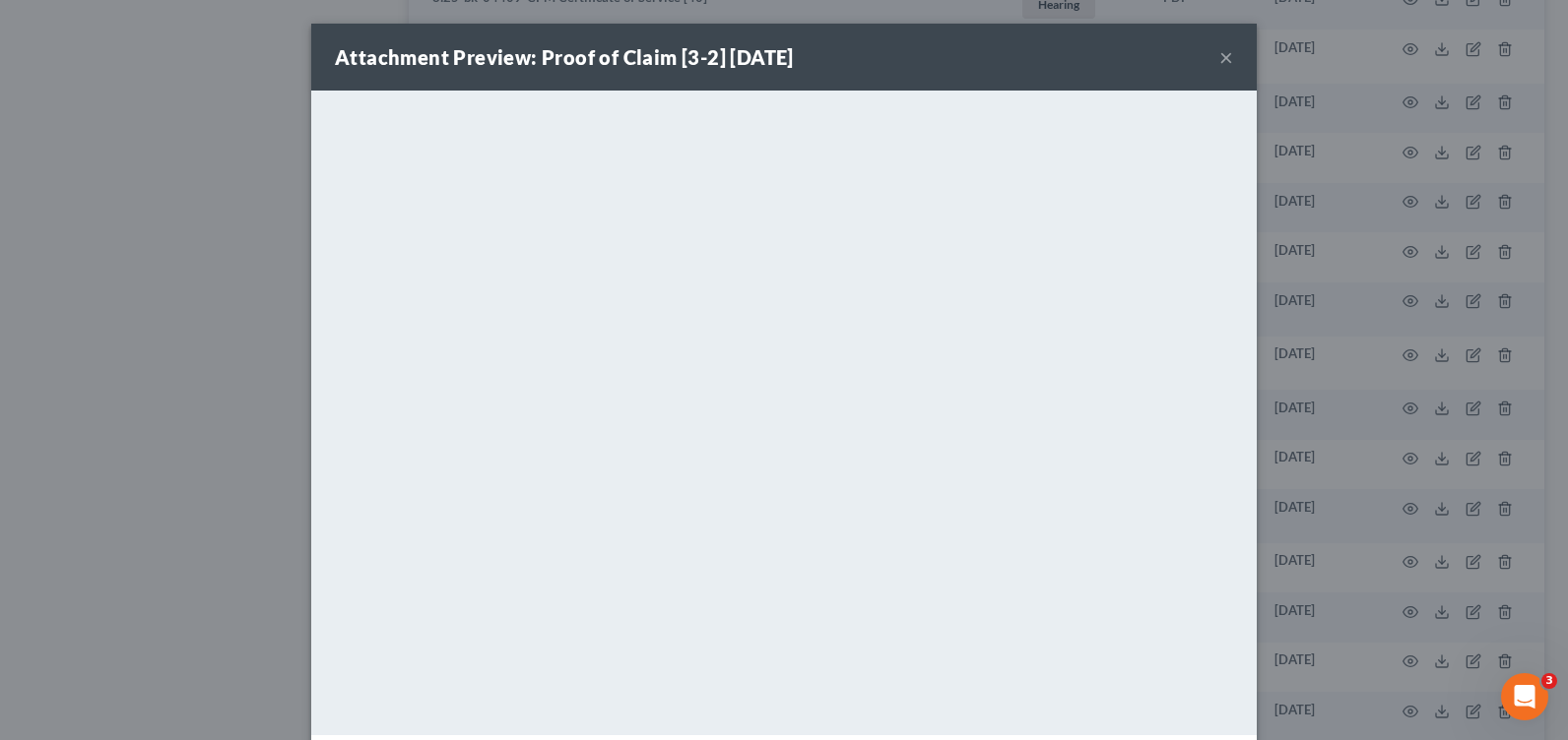
click at [1223, 53] on button "×" at bounding box center [1226, 57] width 14 height 24
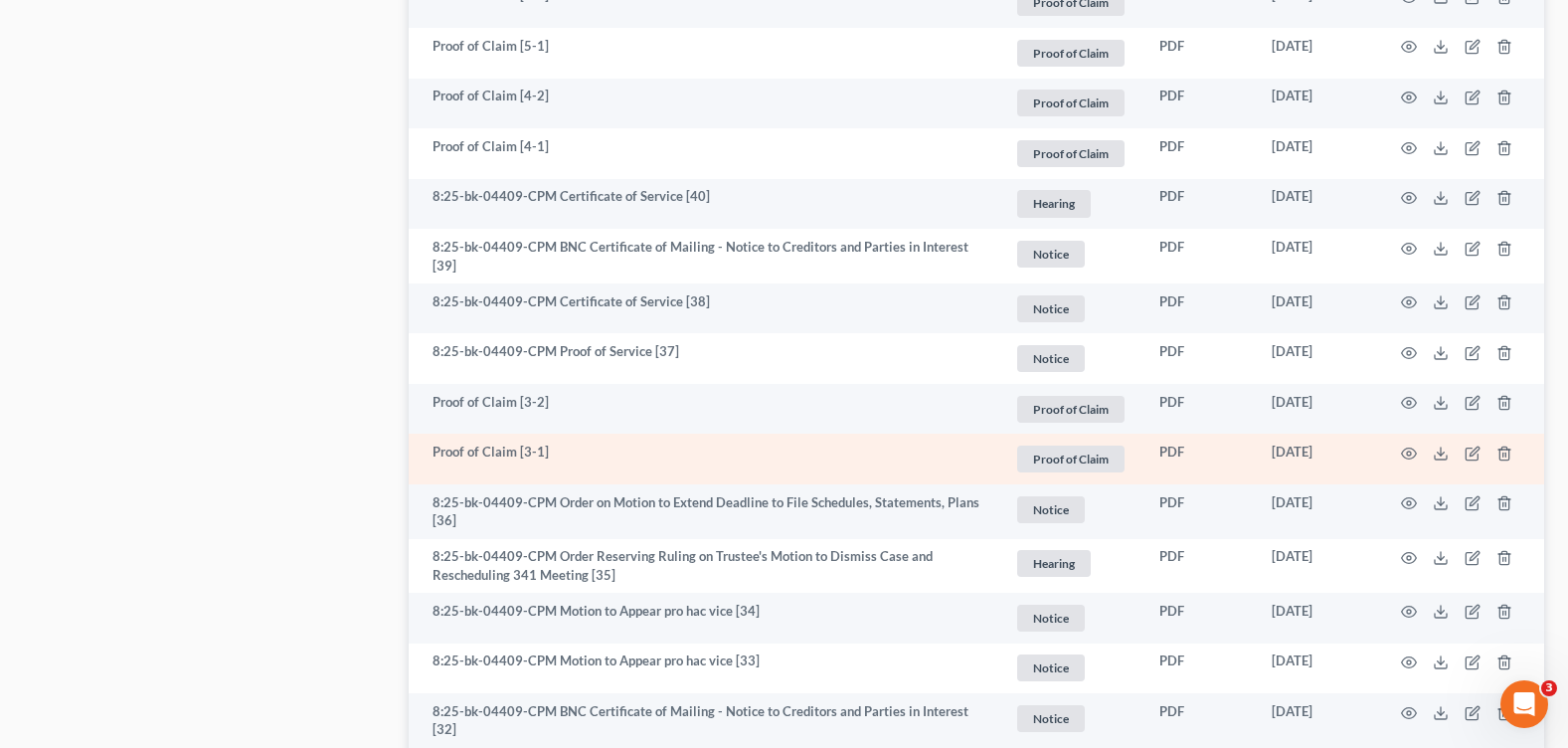
scroll to position [2487, 0]
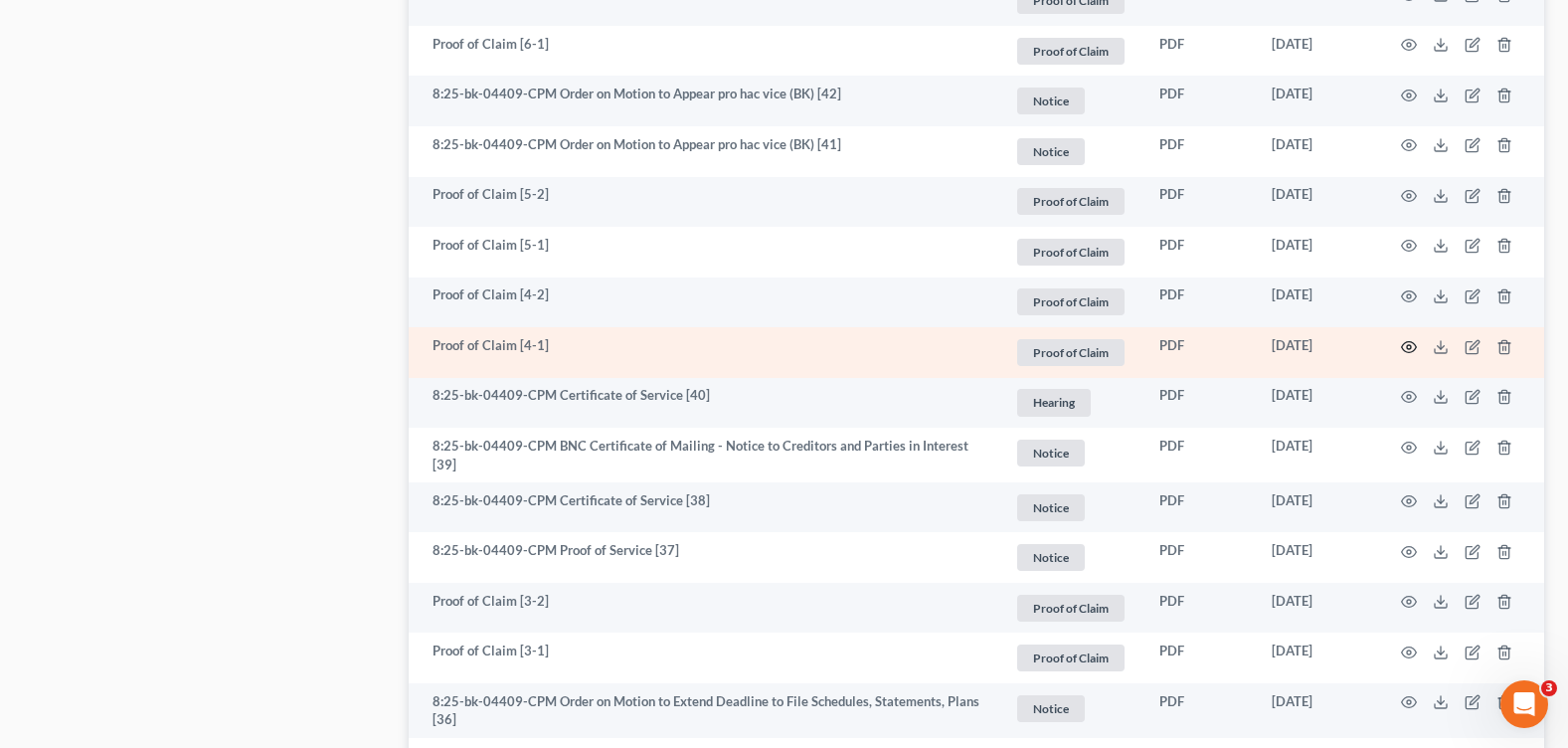
click at [1409, 346] on circle "button" at bounding box center [1409, 348] width 4 height 4
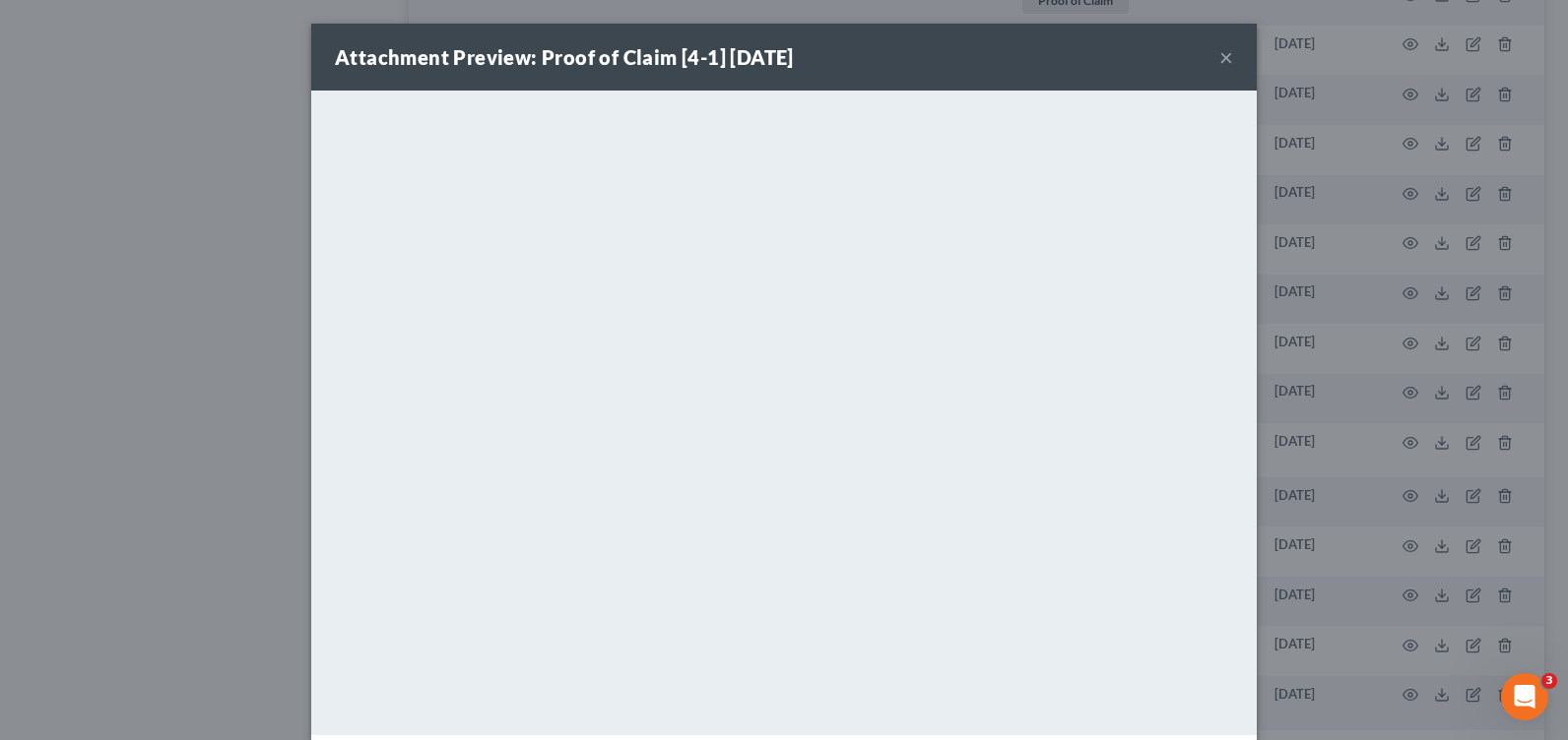
click at [1219, 52] on button "×" at bounding box center [1226, 57] width 14 height 24
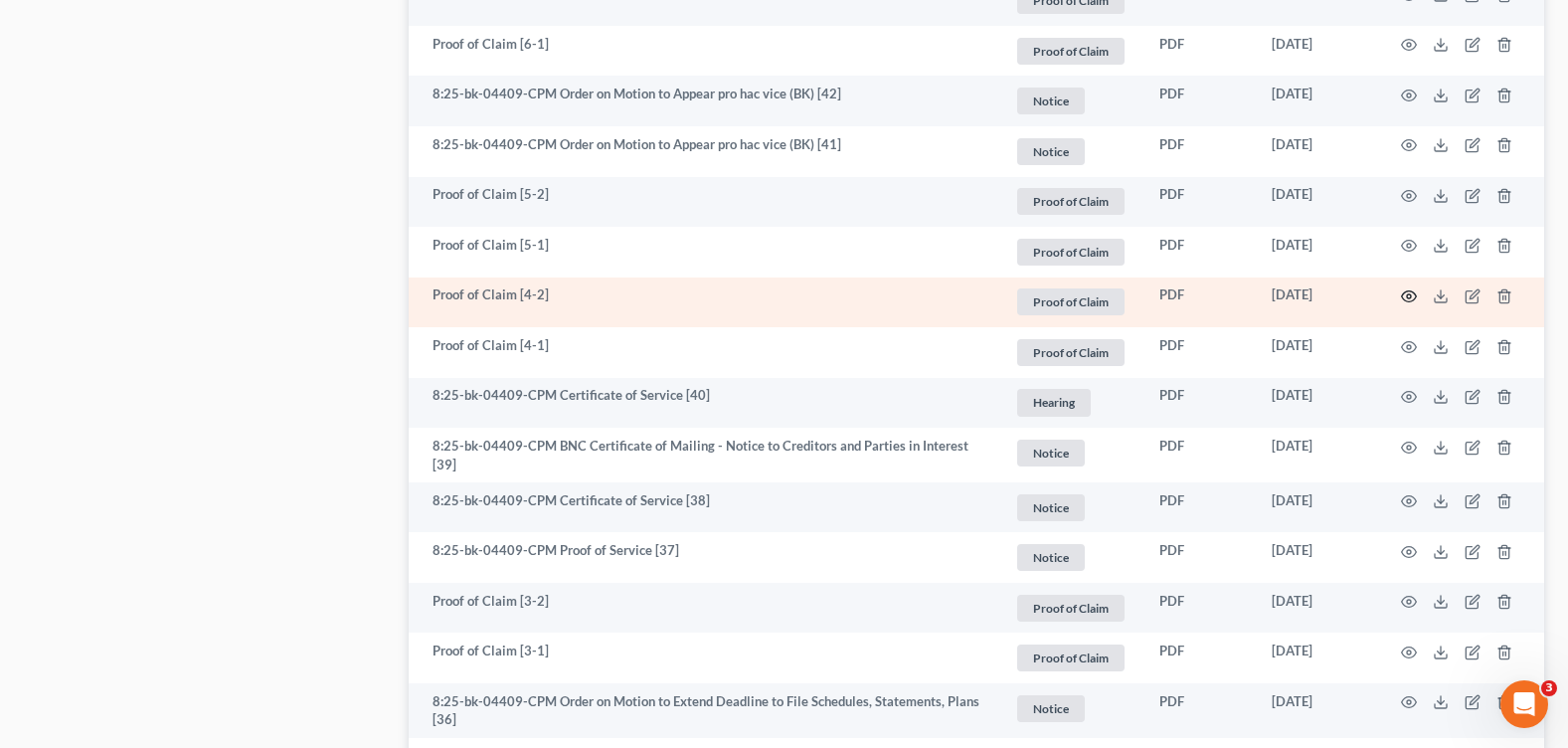
click at [1406, 293] on icon "button" at bounding box center [1409, 297] width 16 height 16
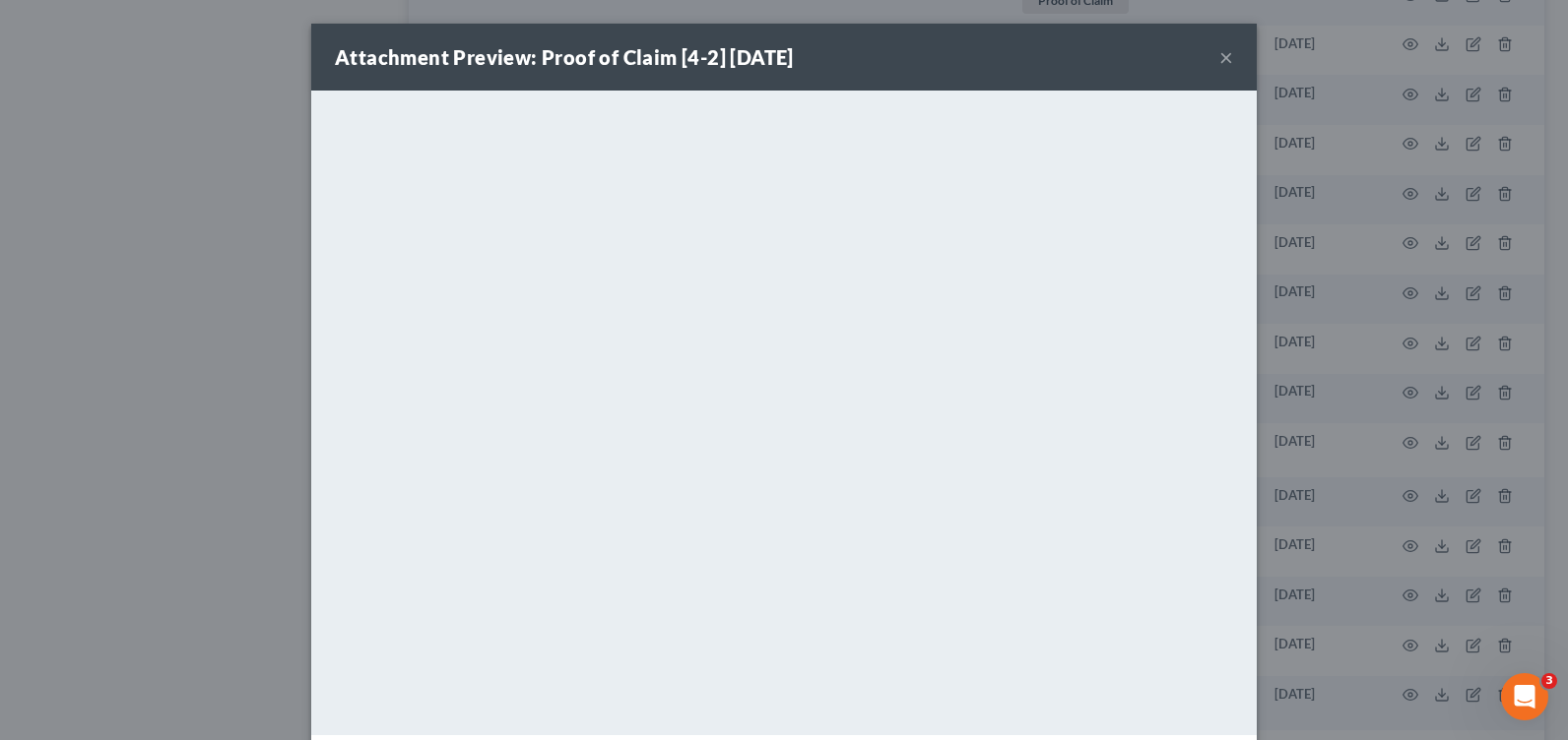
click at [1220, 54] on button "×" at bounding box center [1226, 57] width 14 height 24
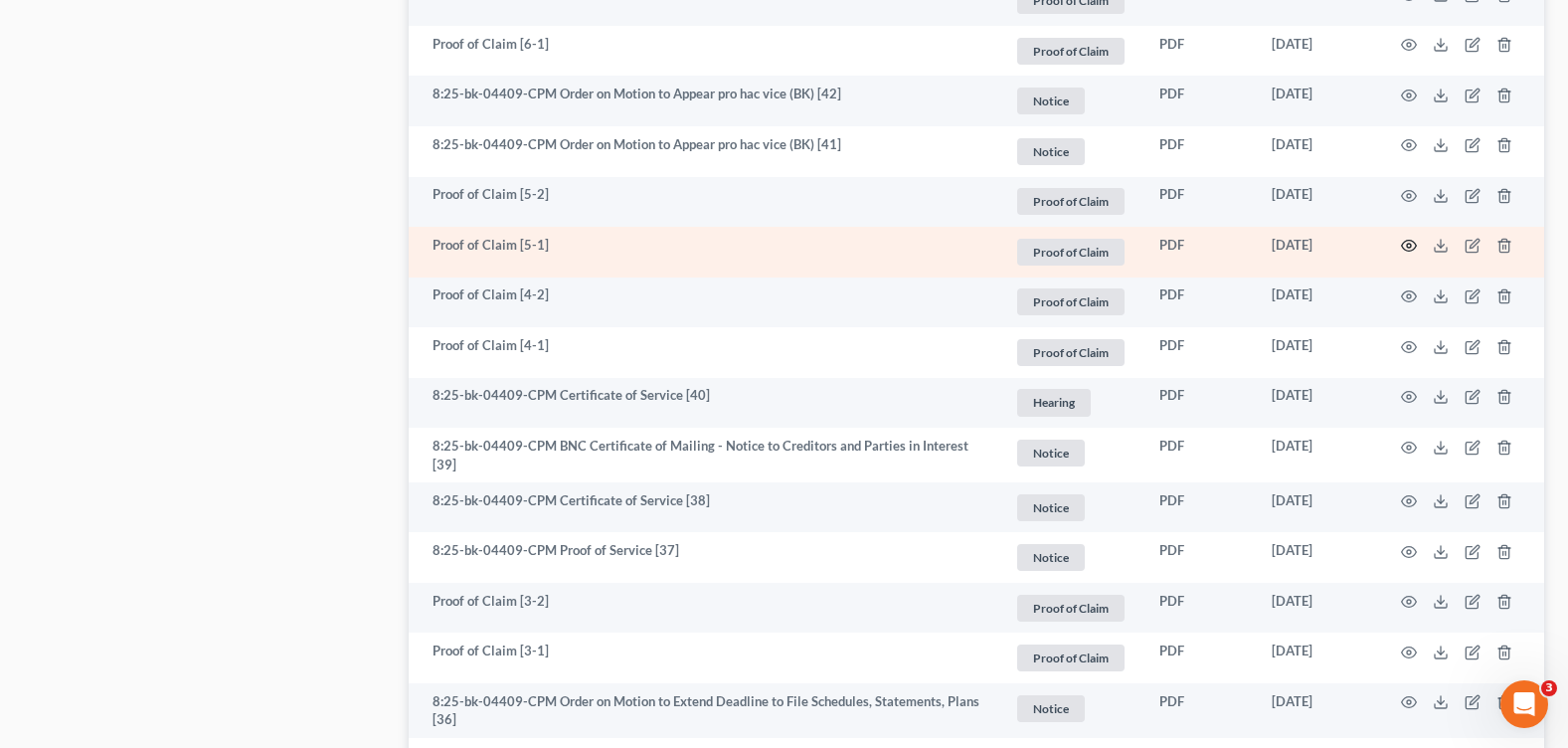
click at [1413, 241] on icon "button" at bounding box center [1409, 246] width 16 height 16
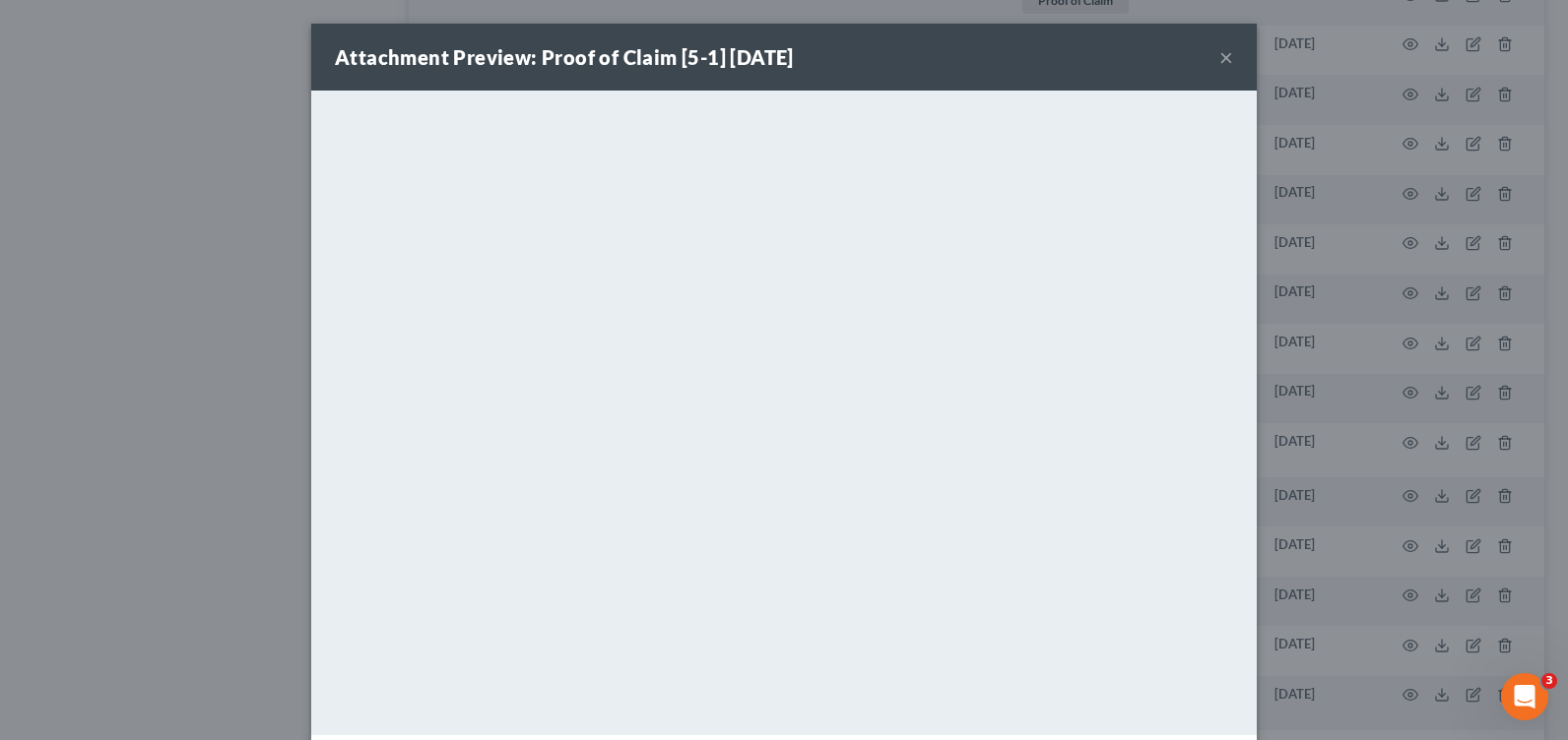
click at [1220, 59] on button "×" at bounding box center [1226, 57] width 14 height 24
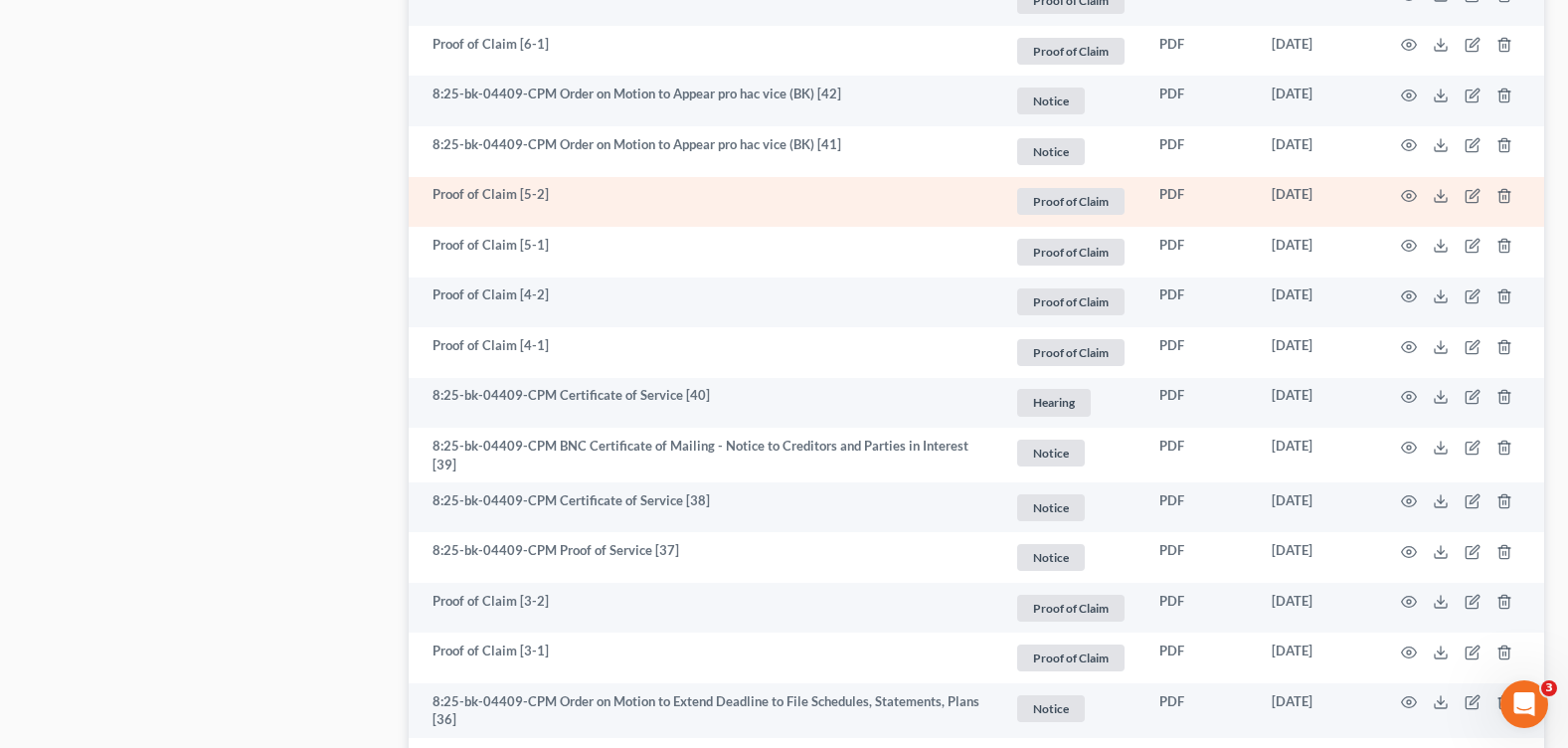
click at [1419, 194] on td at bounding box center [1460, 202] width 167 height 51
click at [1411, 194] on circle "button" at bounding box center [1409, 196] width 4 height 4
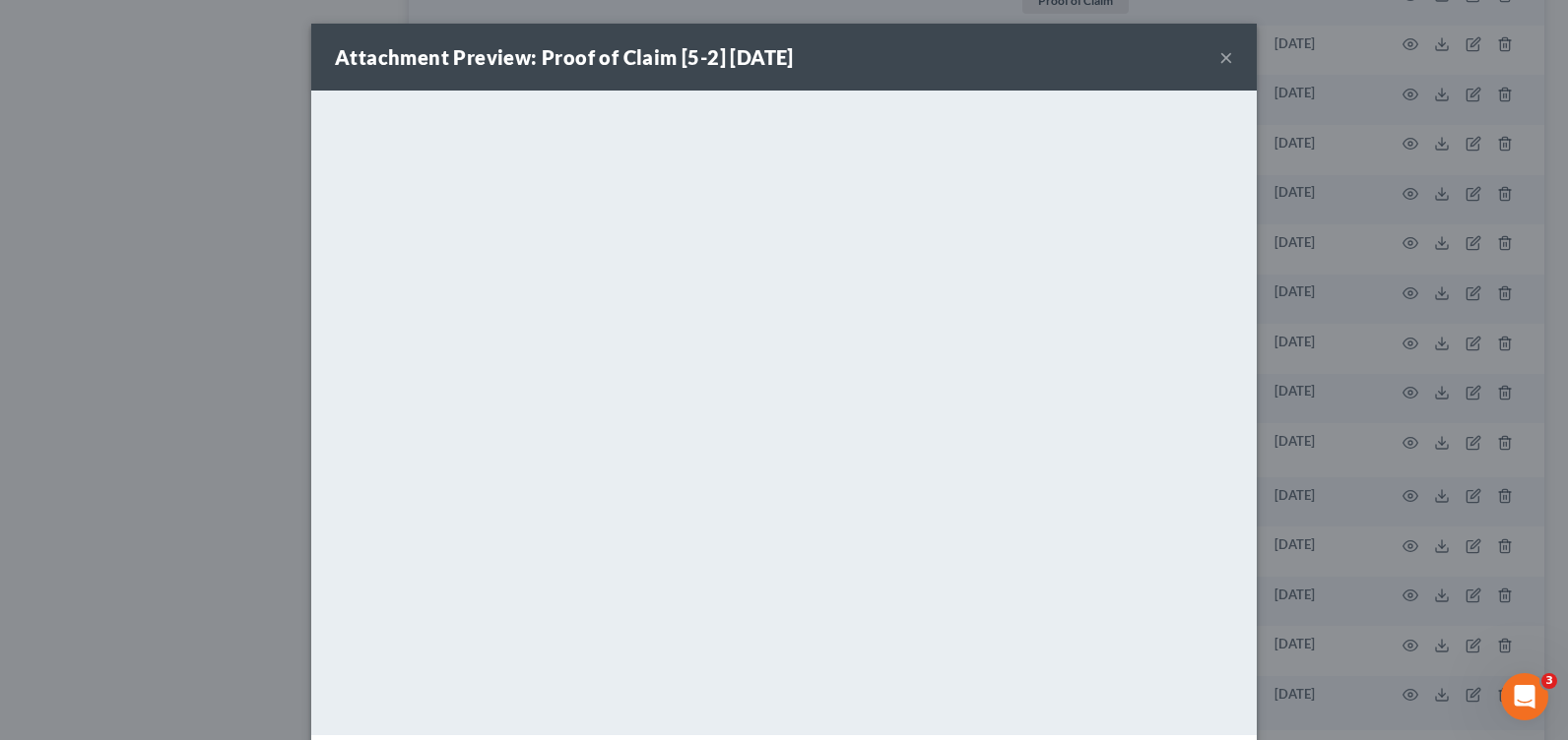
click at [1219, 57] on button "×" at bounding box center [1226, 57] width 14 height 24
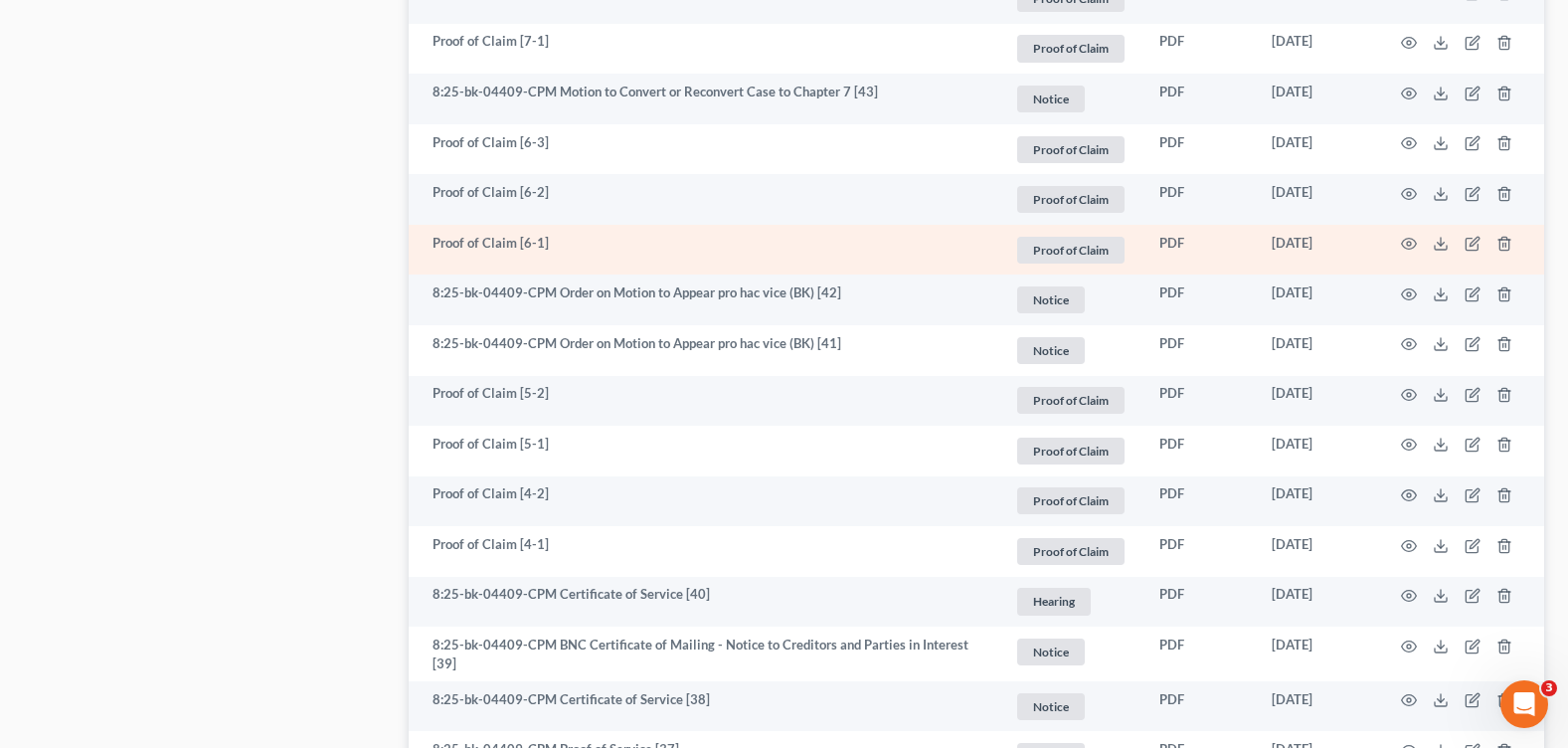
scroll to position [2189, 0]
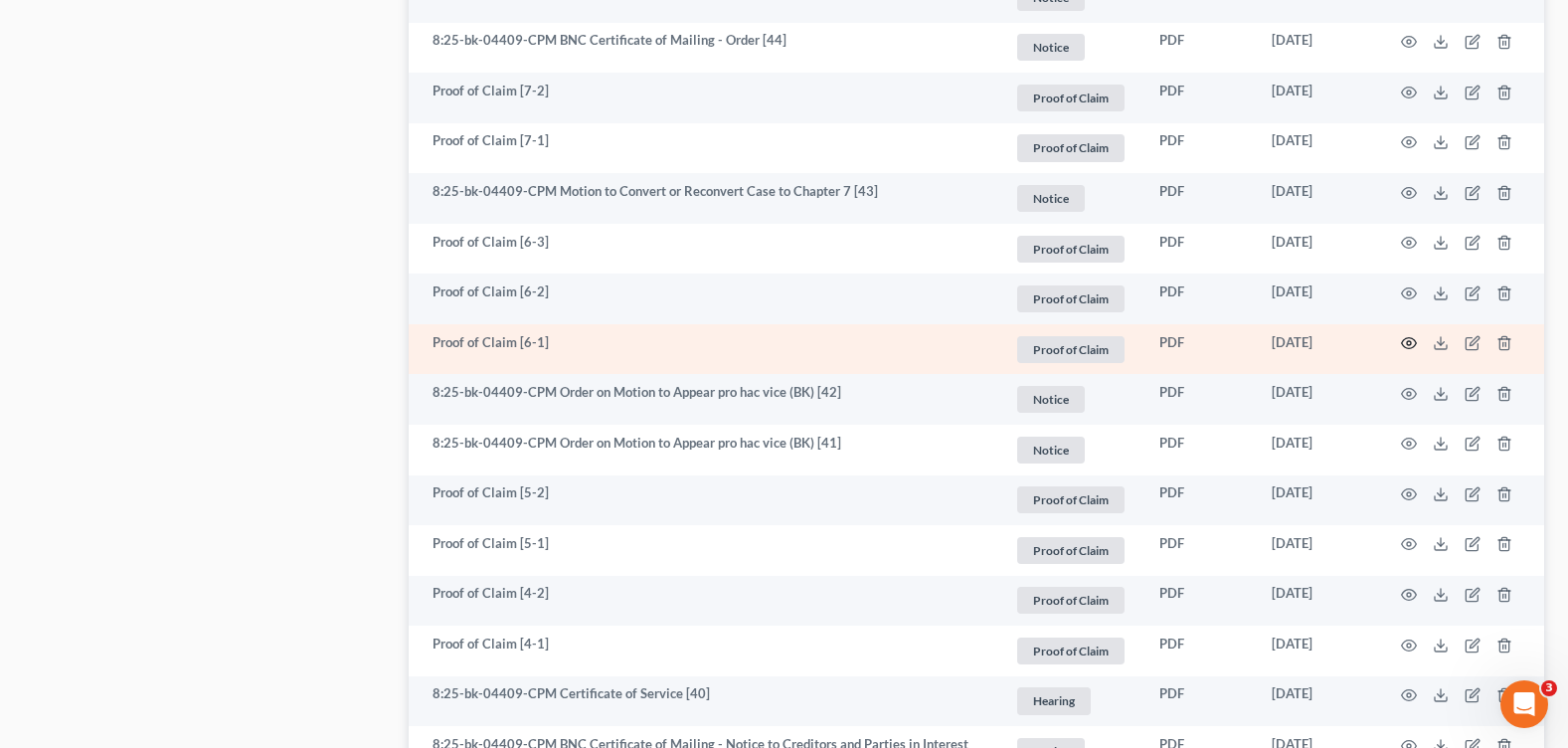
click at [1409, 342] on circle "button" at bounding box center [1409, 344] width 4 height 4
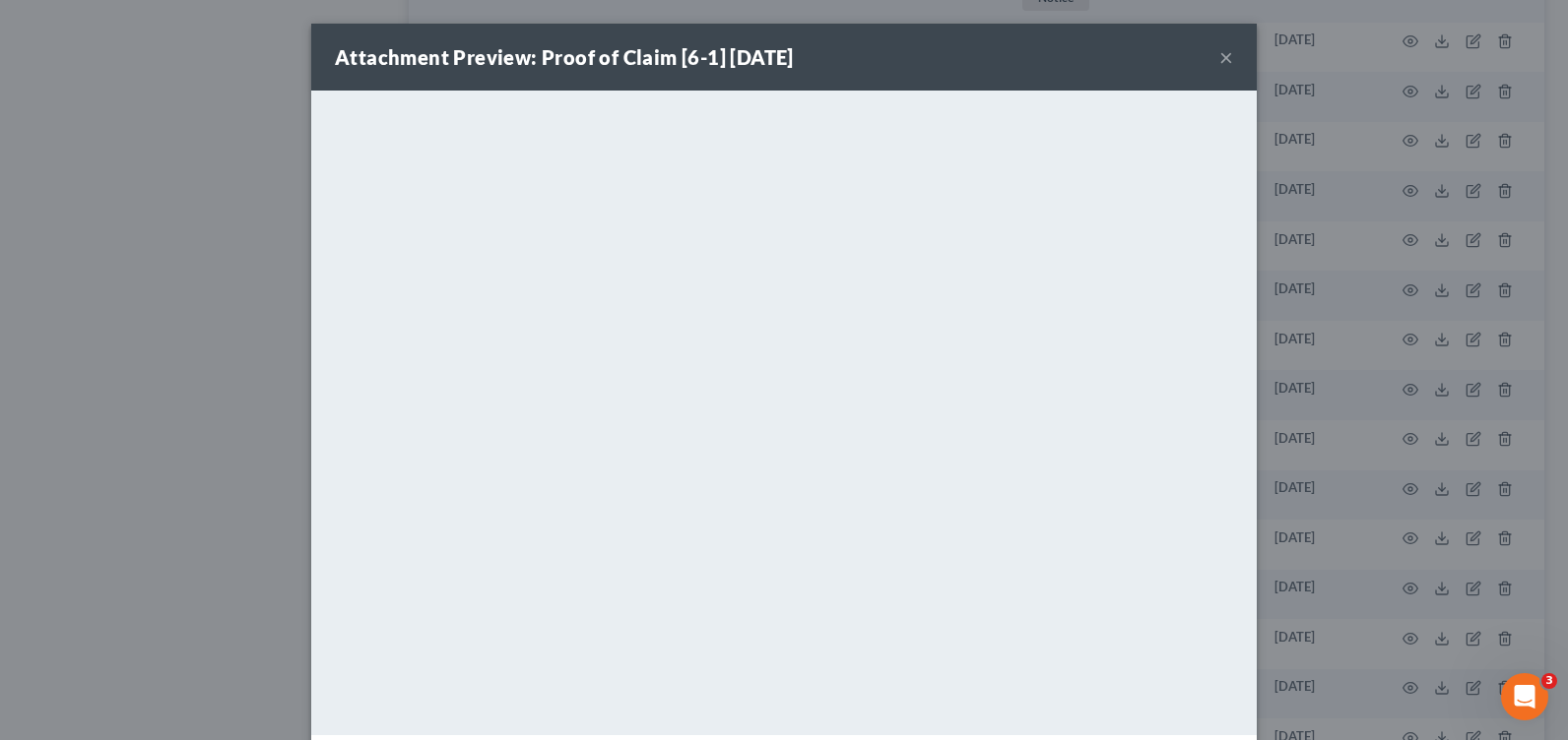
click at [1221, 55] on button "×" at bounding box center [1226, 57] width 14 height 24
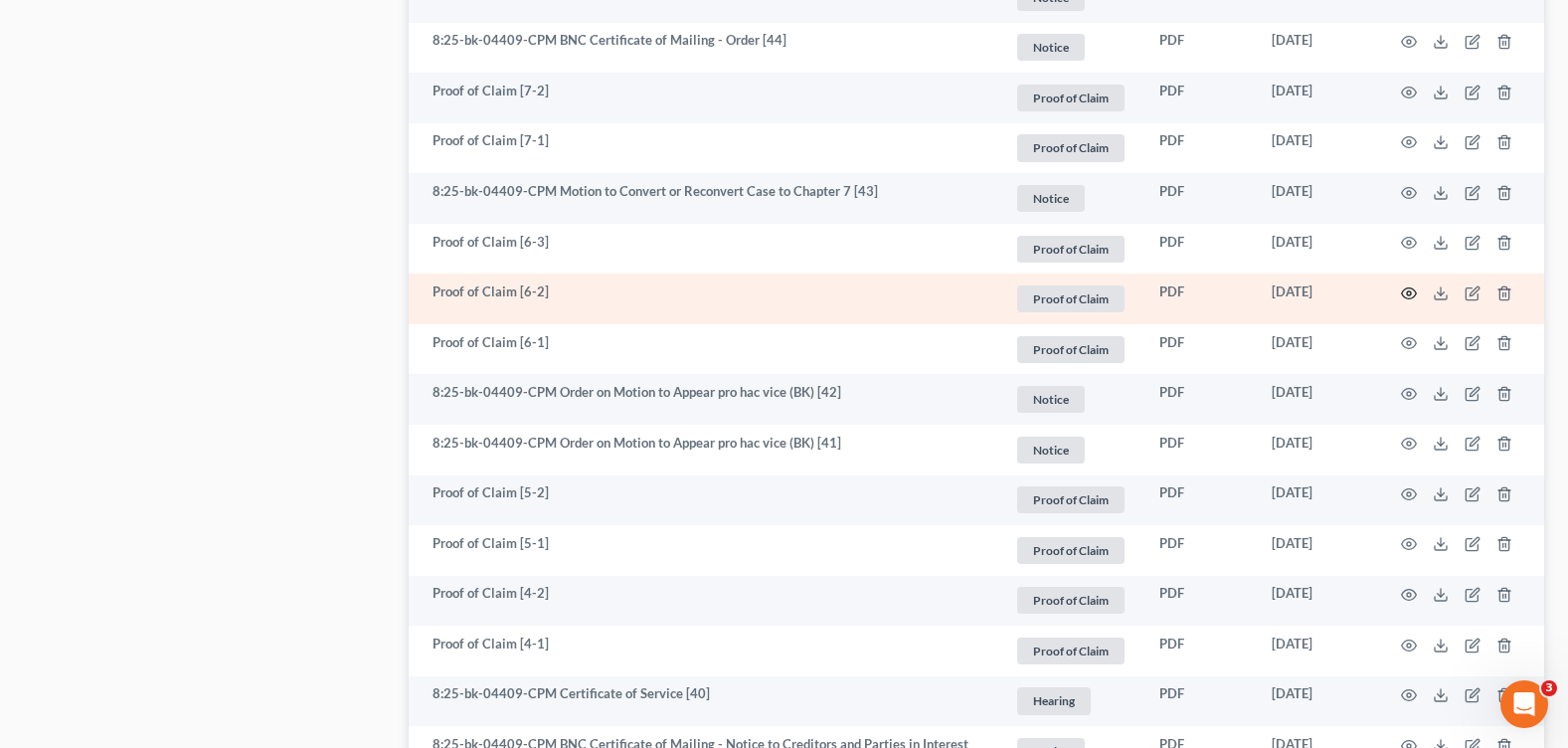
click at [1414, 288] on icon "button" at bounding box center [1409, 293] width 15 height 11
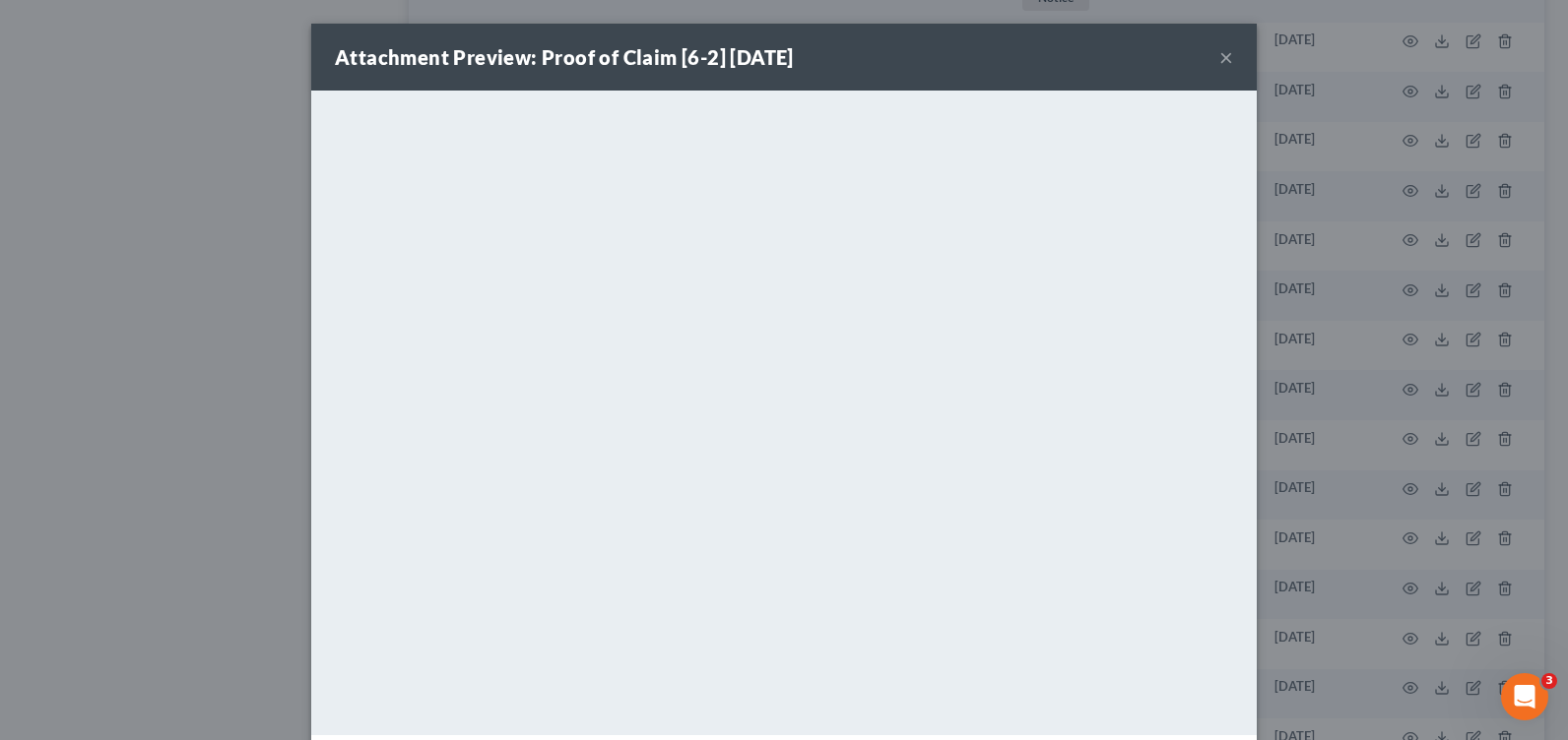
click at [1219, 58] on button "×" at bounding box center [1226, 57] width 14 height 24
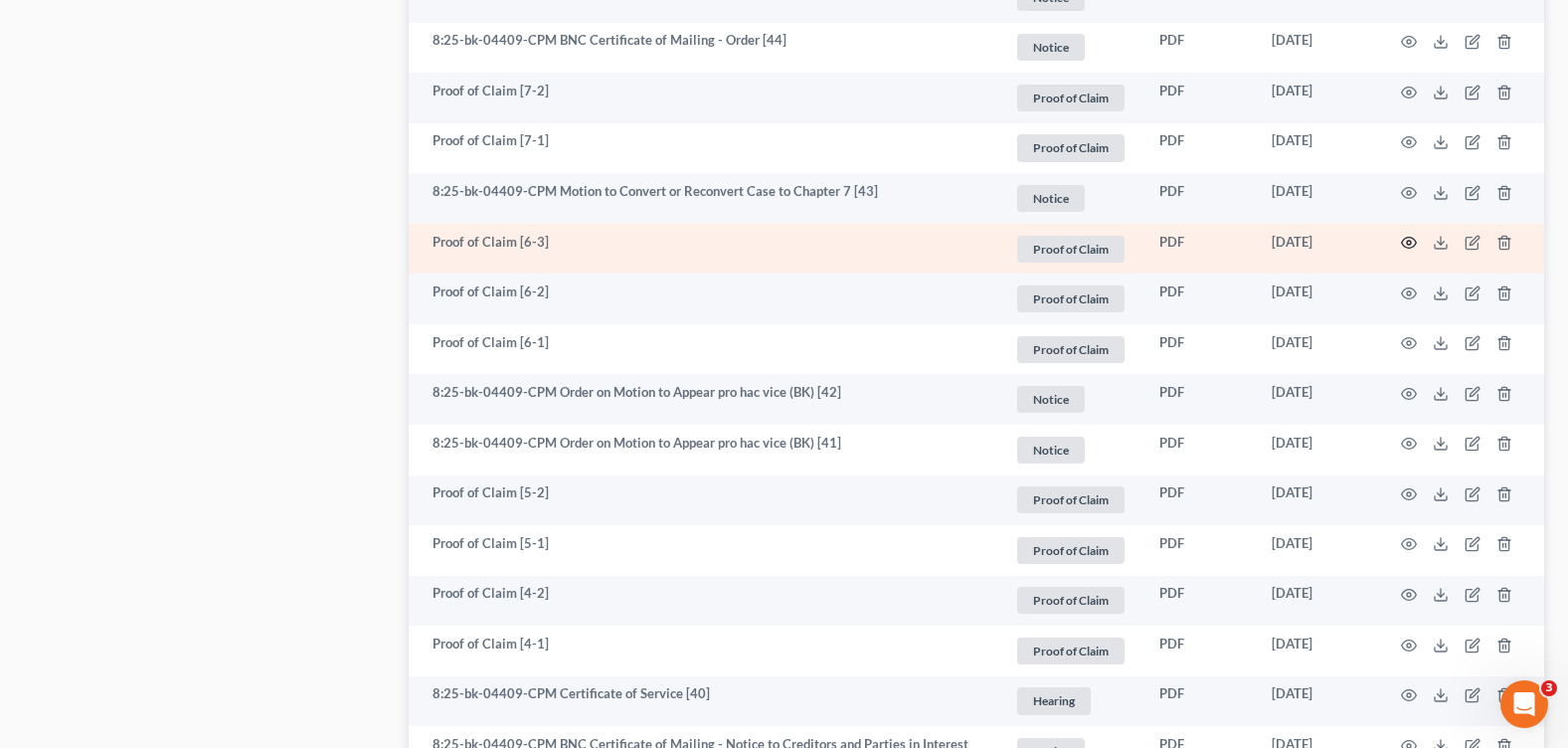
click at [1405, 237] on icon "button" at bounding box center [1409, 243] width 16 height 16
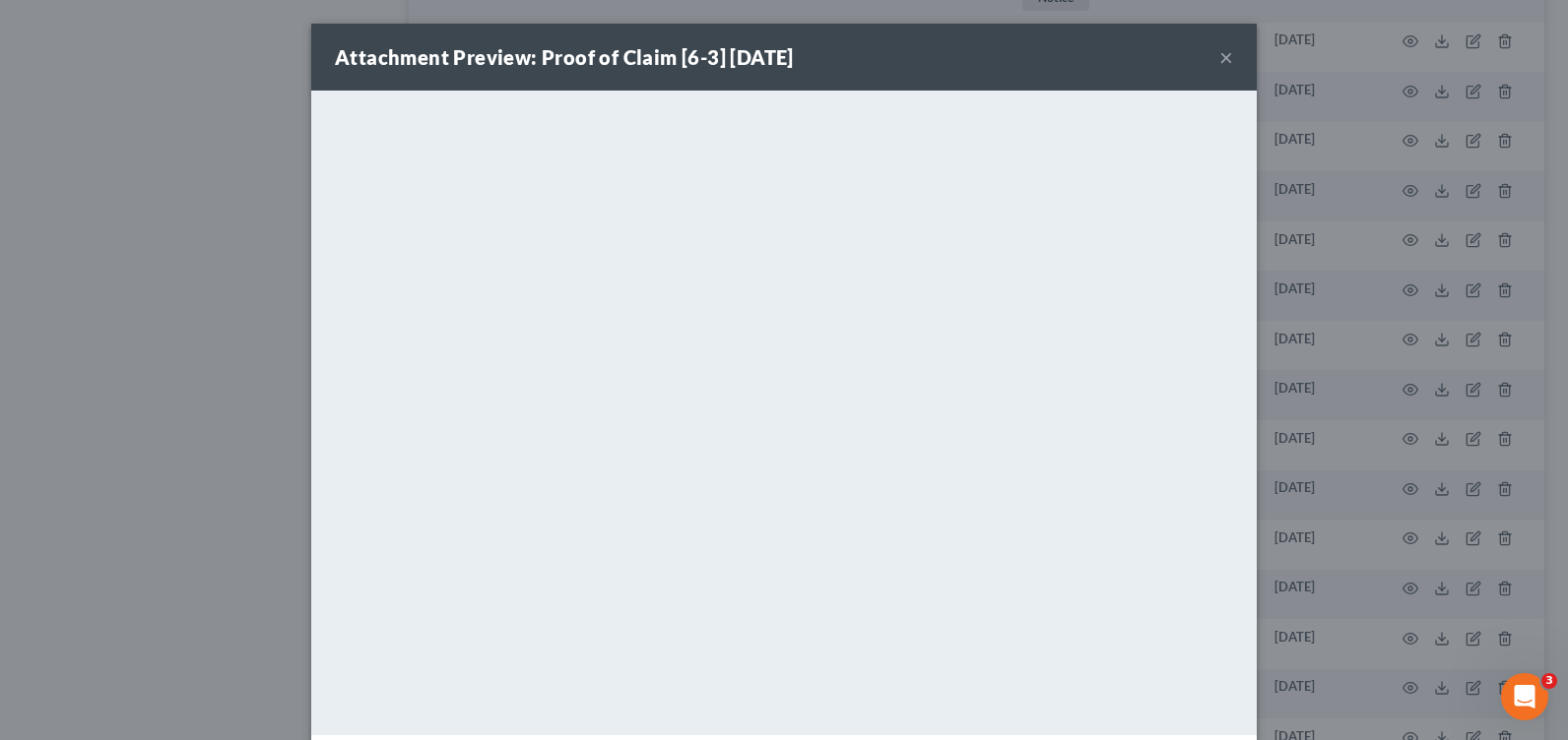
click at [1219, 57] on button "×" at bounding box center [1226, 57] width 14 height 24
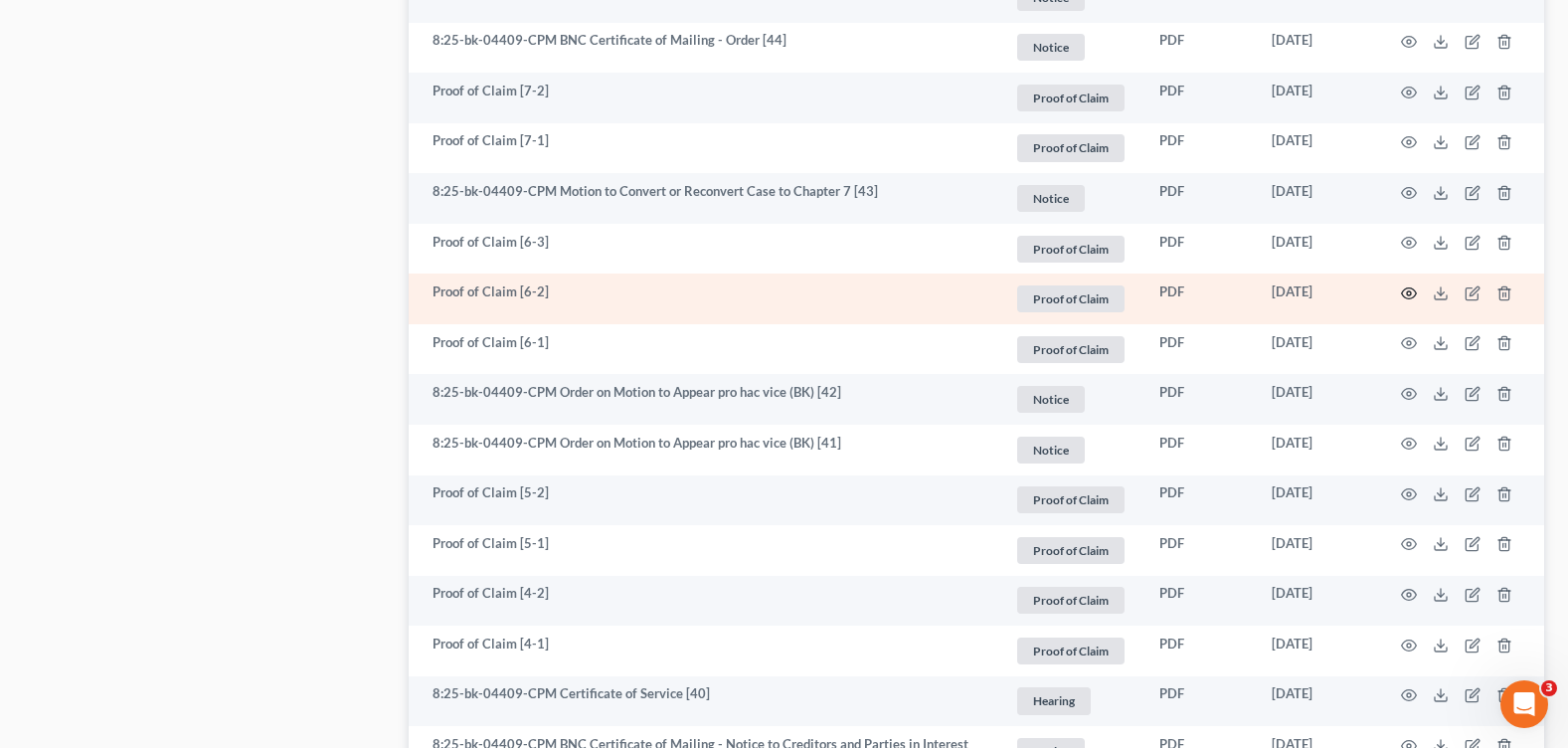
click at [1406, 288] on icon "button" at bounding box center [1409, 294] width 16 height 16
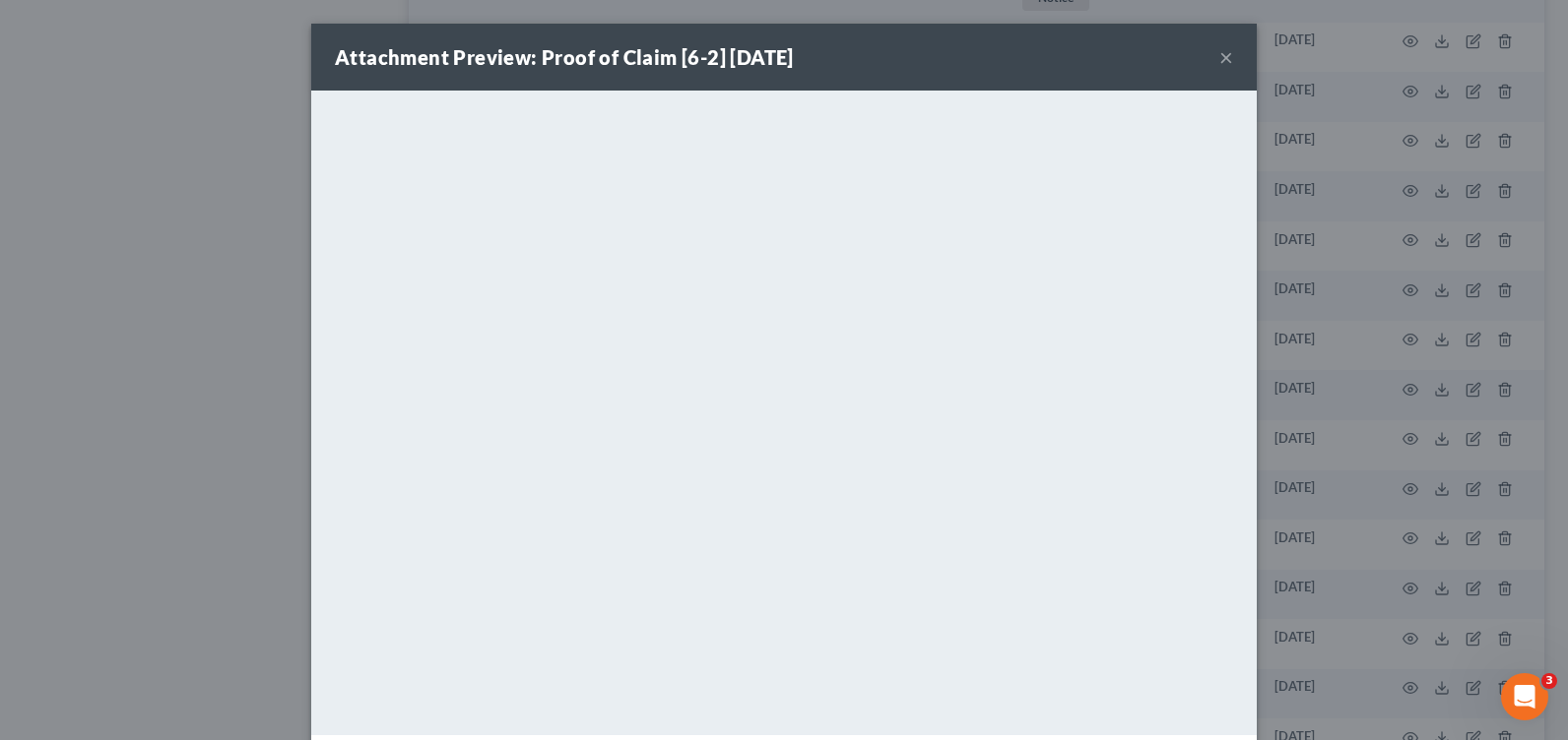
click at [1219, 54] on button "×" at bounding box center [1226, 57] width 14 height 24
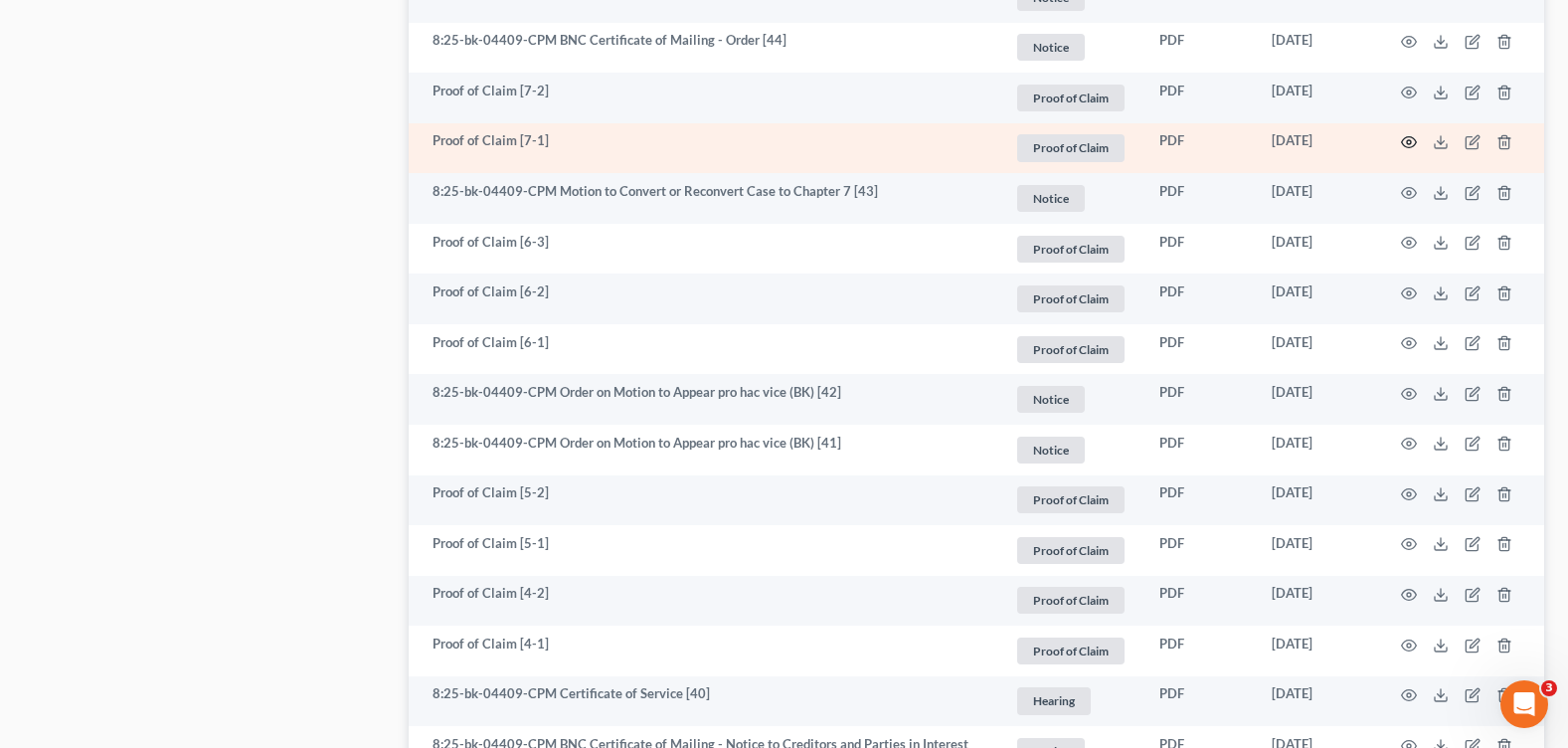
click at [1412, 137] on icon "button" at bounding box center [1409, 142] width 16 height 16
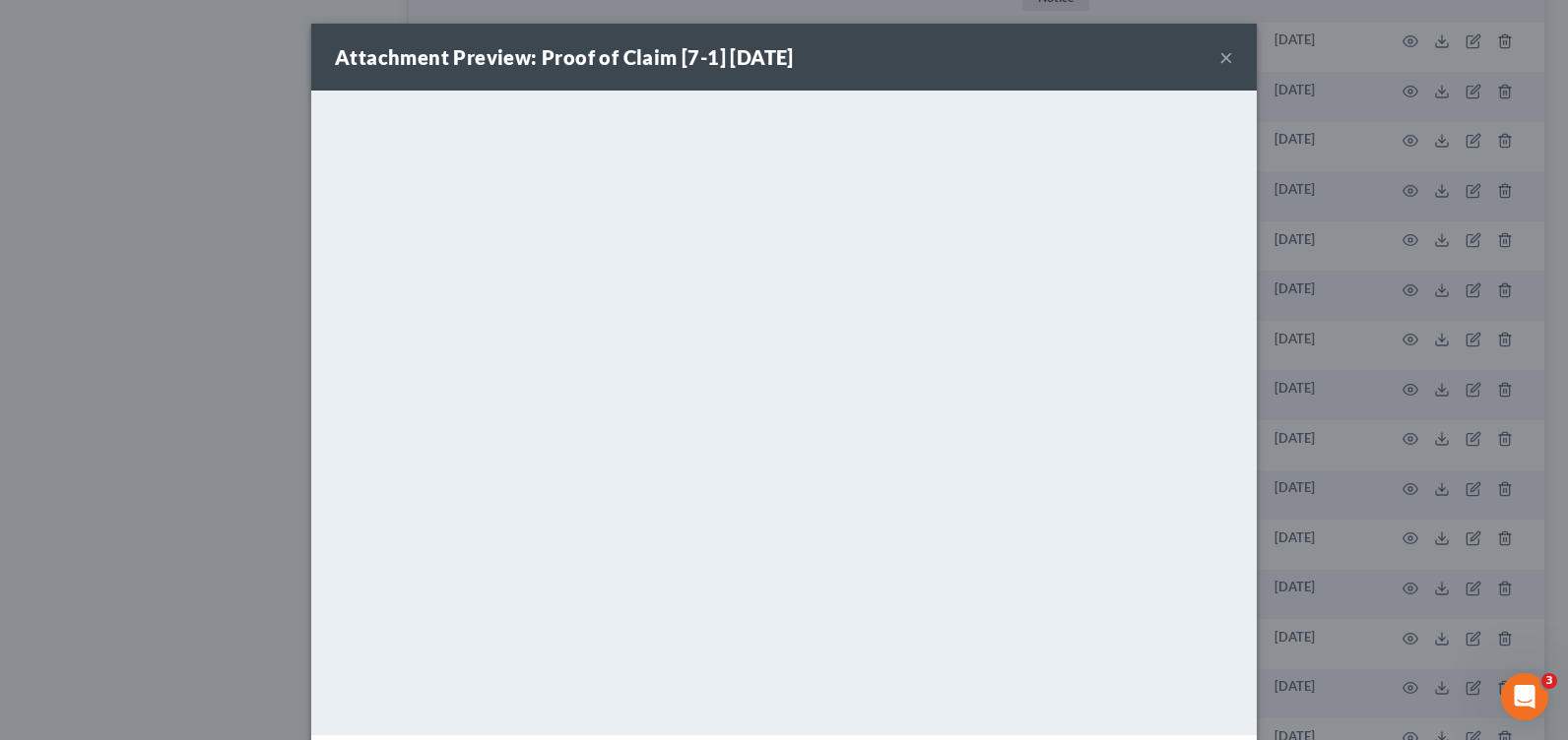
drag, startPoint x: 1217, startPoint y: 48, endPoint x: 1157, endPoint y: 79, distance: 67.5
click at [1219, 48] on button "×" at bounding box center [1226, 57] width 14 height 24
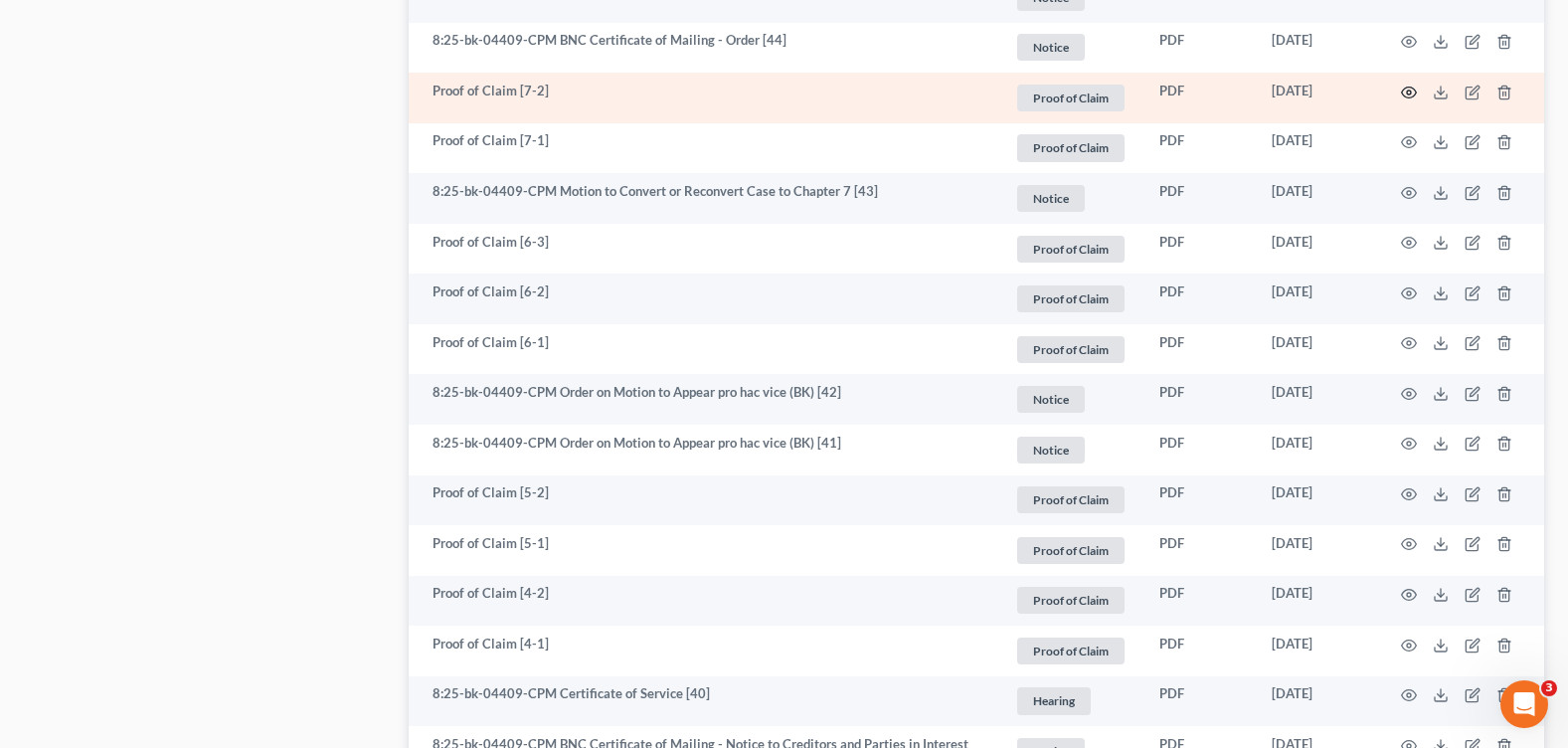
click at [1411, 91] on circle "button" at bounding box center [1409, 93] width 4 height 4
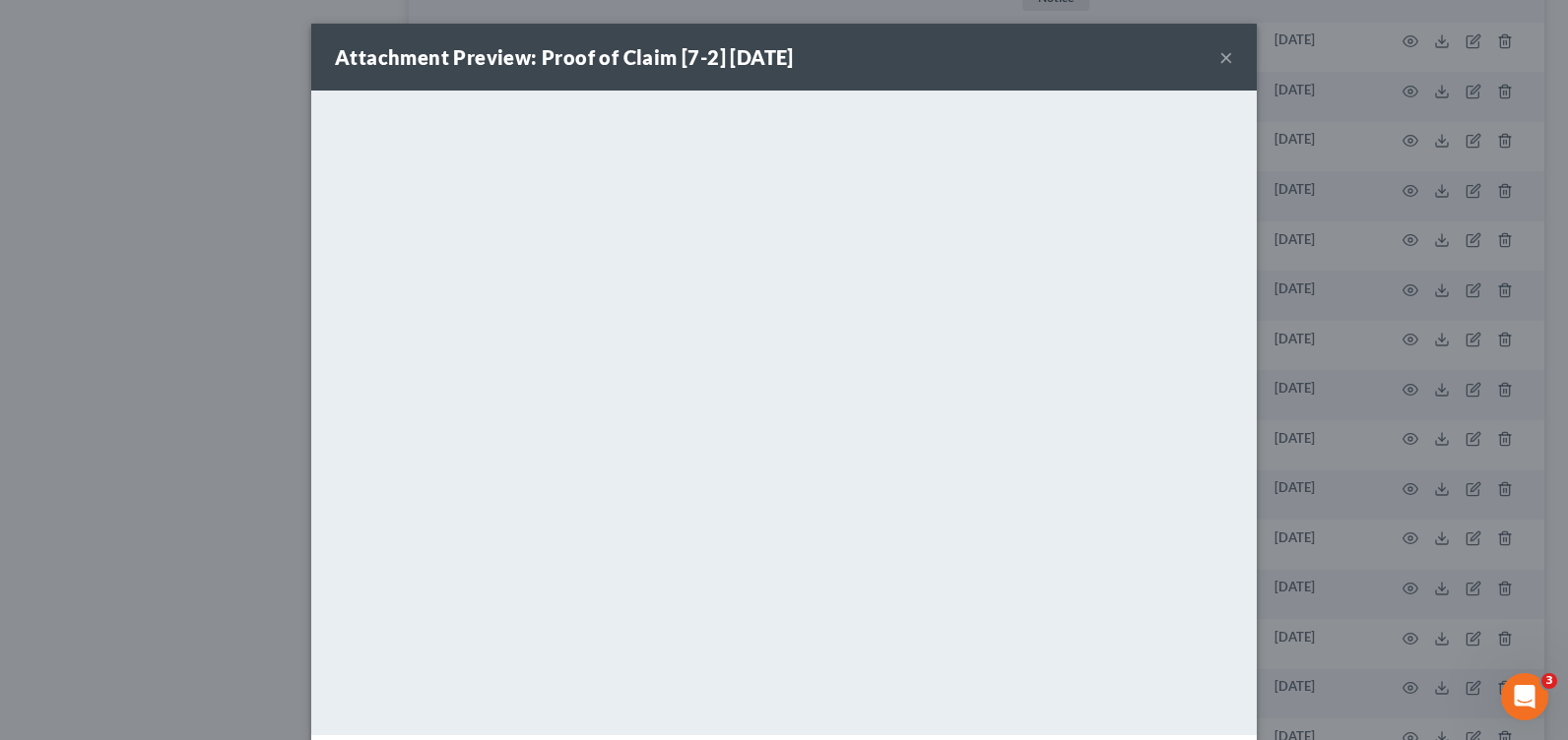
click at [1220, 53] on button "×" at bounding box center [1226, 57] width 14 height 24
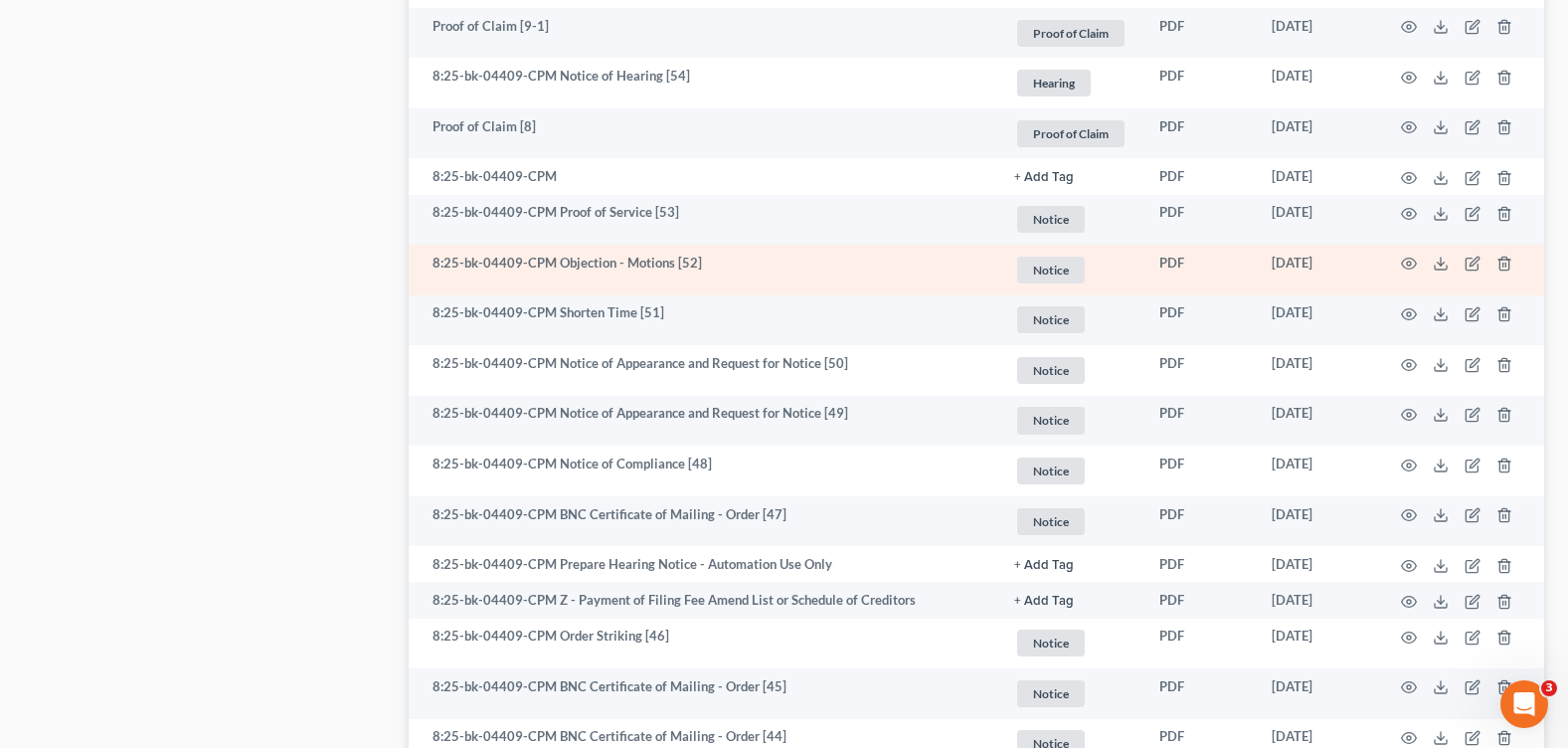
scroll to position [1393, 0]
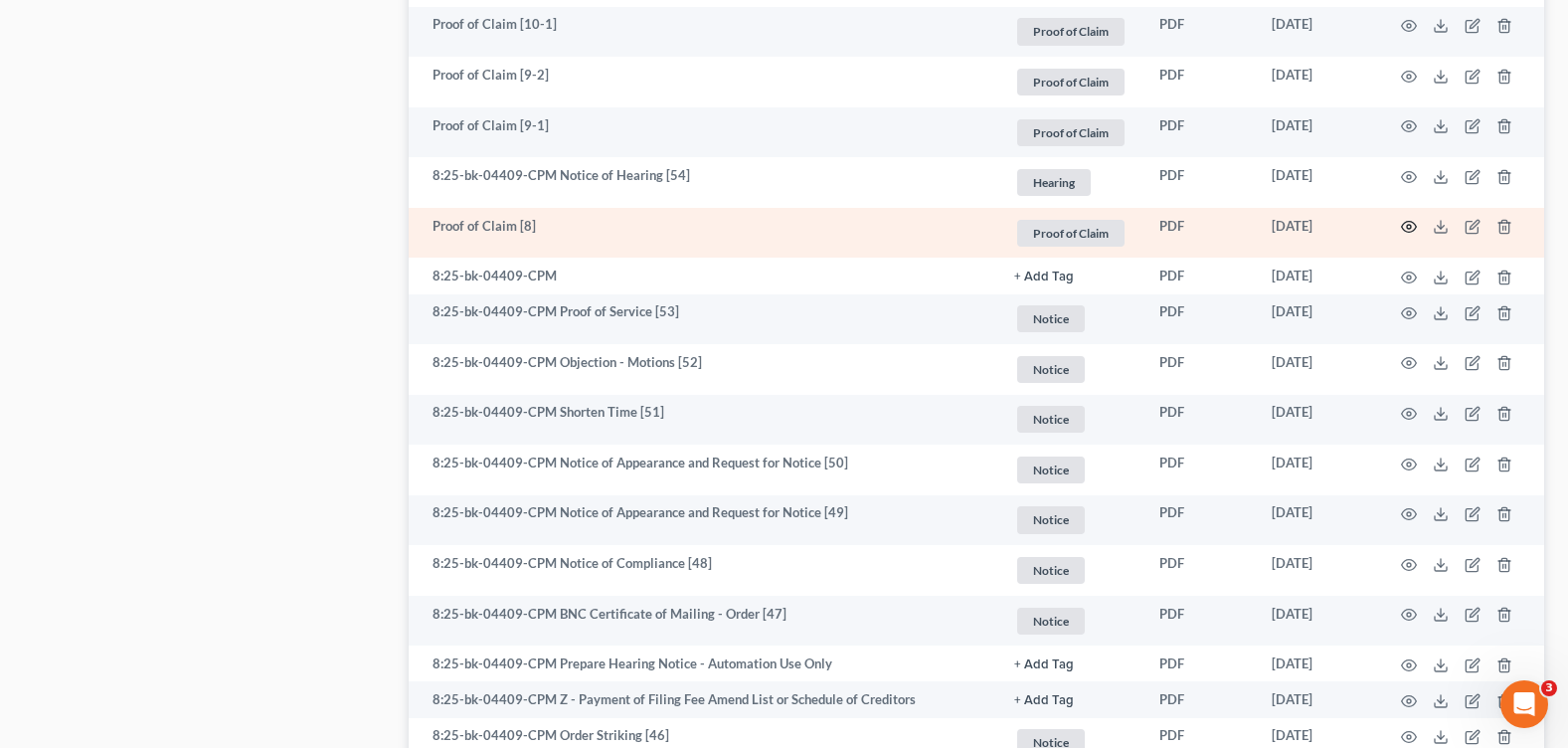
click at [1405, 224] on icon "button" at bounding box center [1409, 227] width 16 height 16
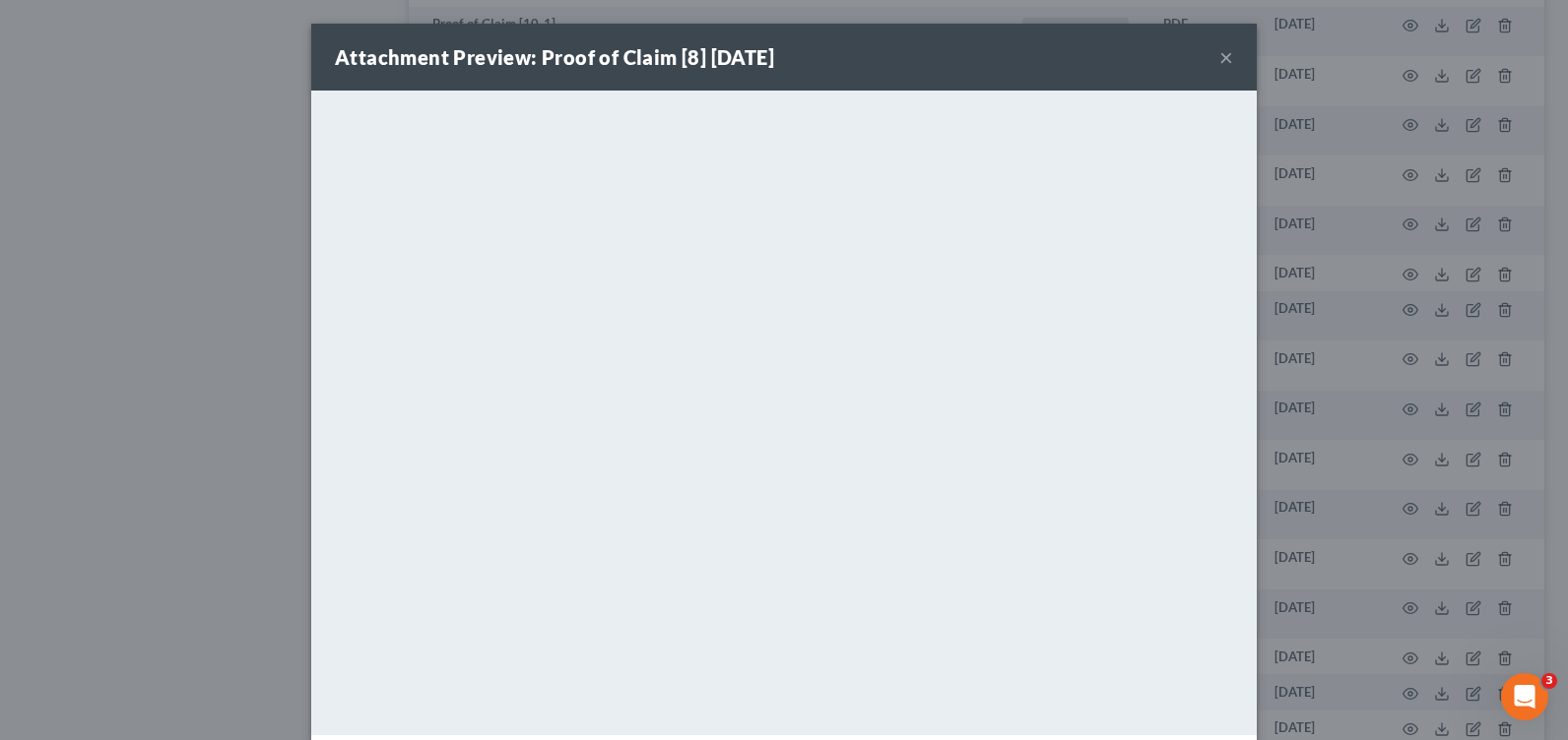
click at [1219, 57] on button "×" at bounding box center [1226, 57] width 14 height 24
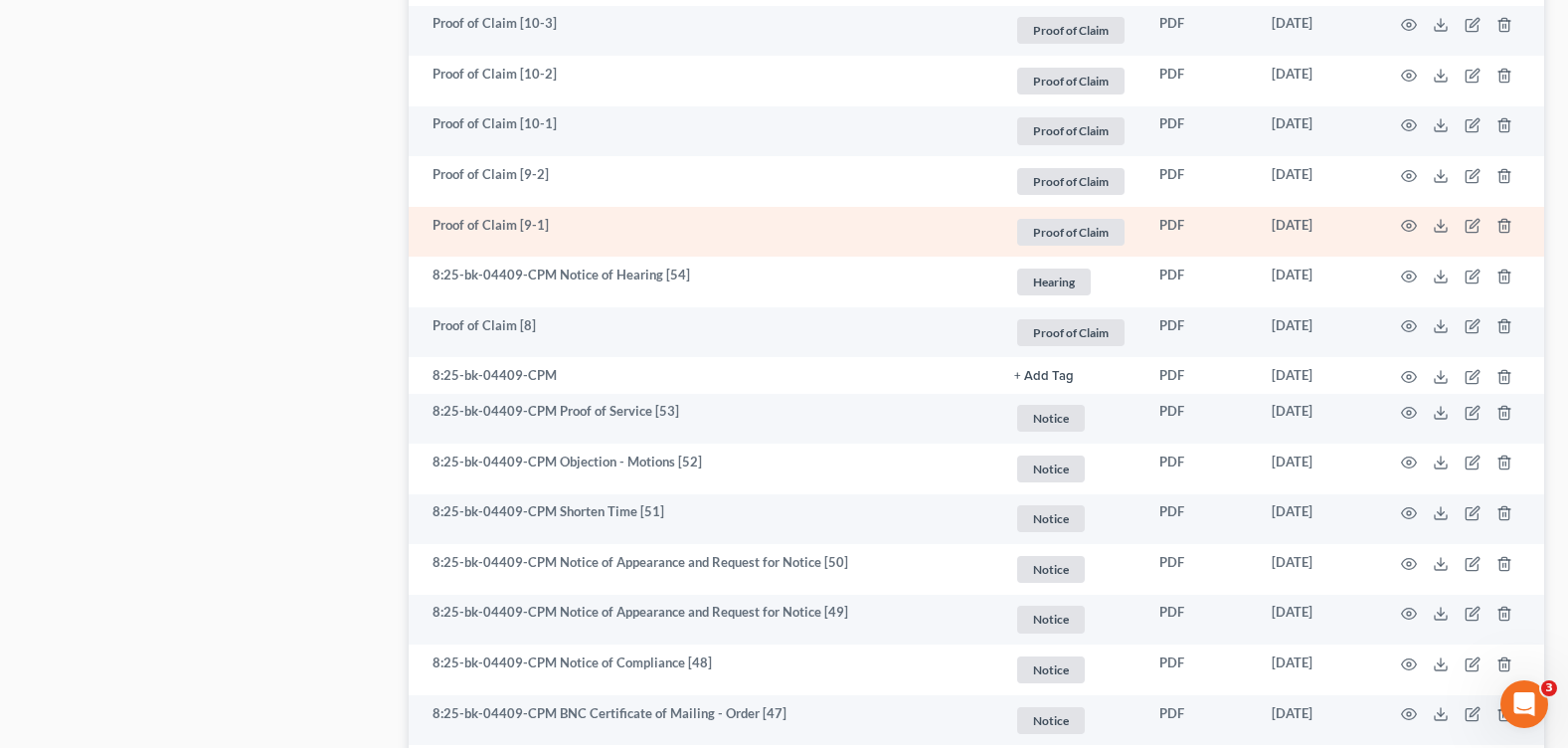
scroll to position [1193, 0]
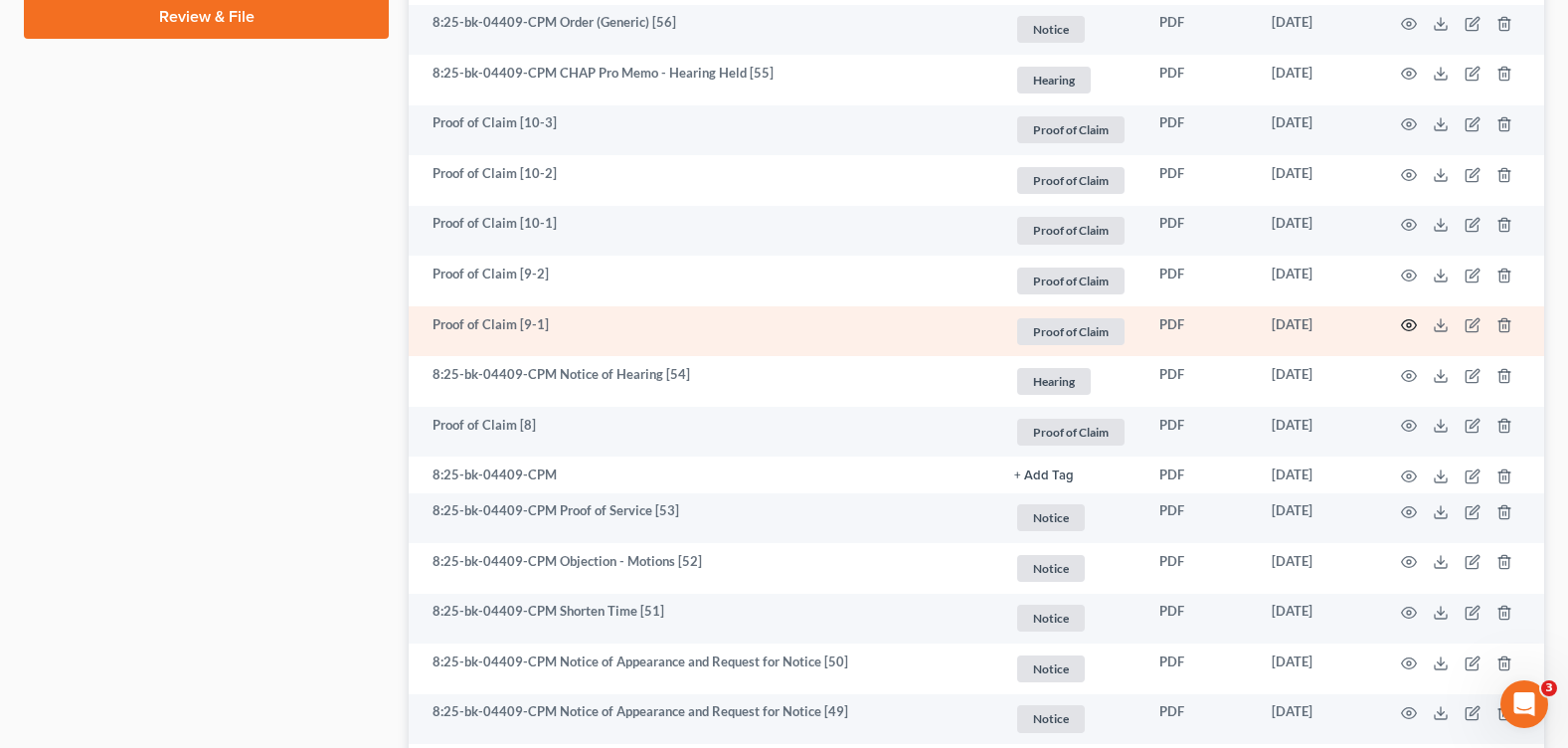
click at [1407, 327] on icon "button" at bounding box center [1409, 326] width 15 height 11
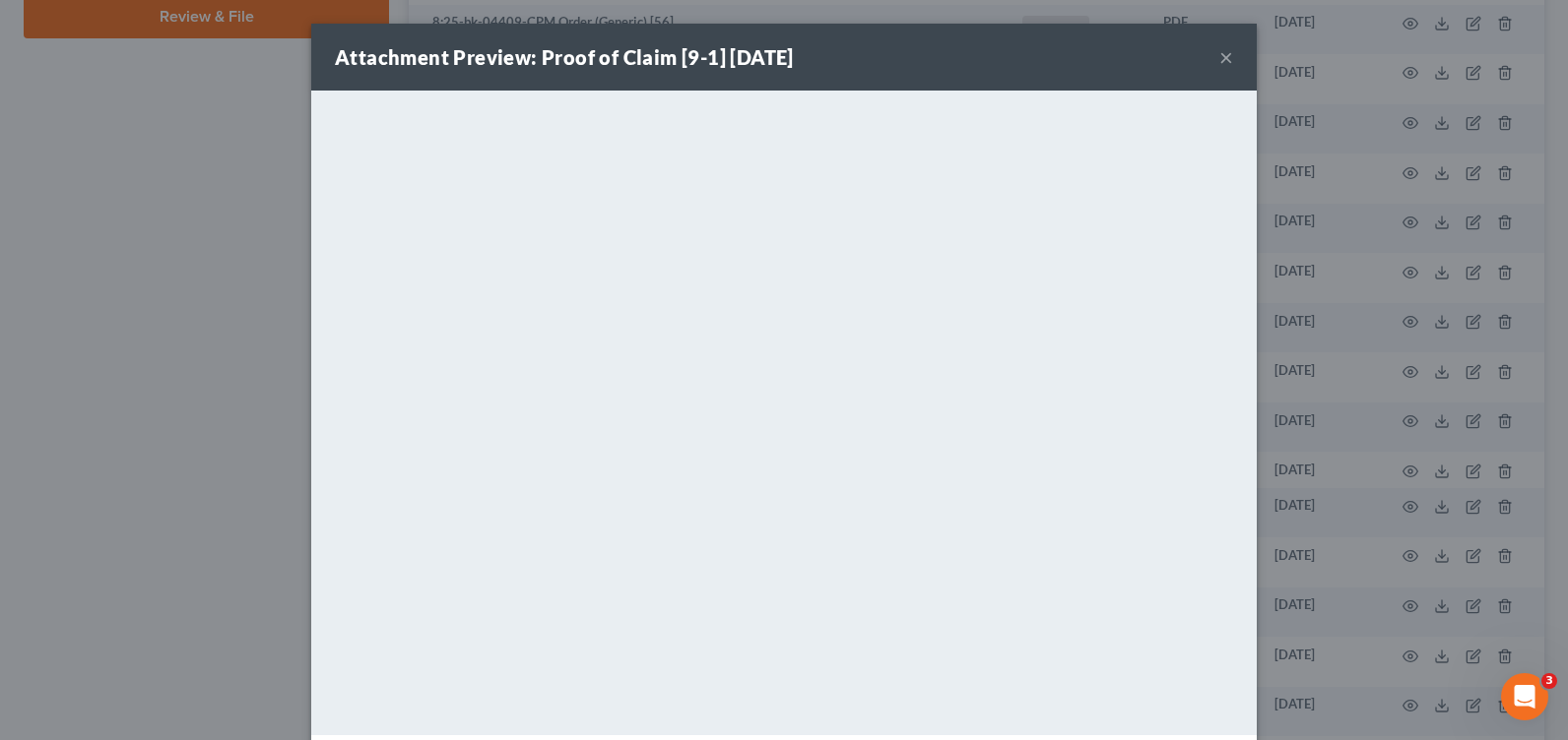
click at [1221, 56] on button "×" at bounding box center [1226, 57] width 14 height 24
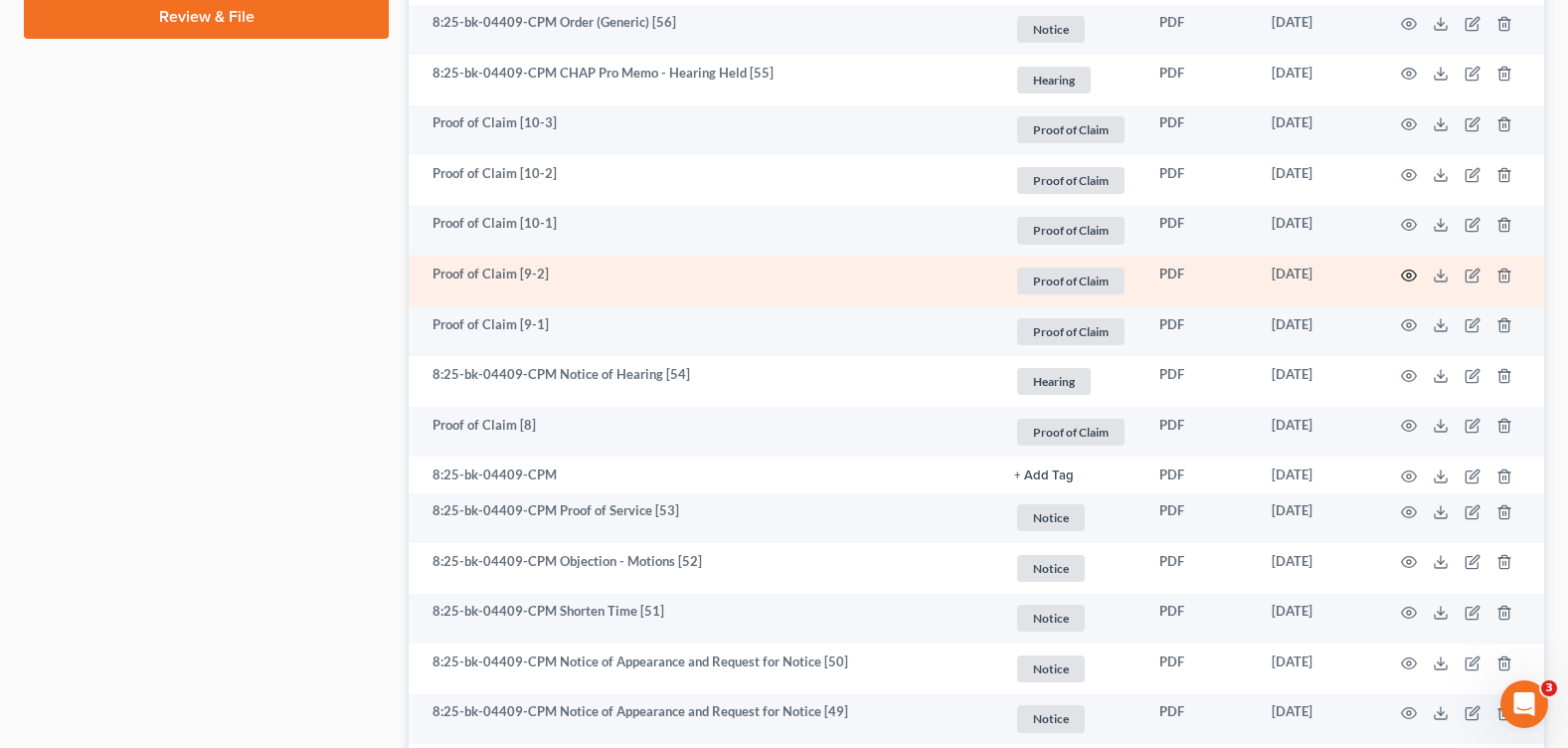
click at [1406, 273] on icon "button" at bounding box center [1409, 276] width 16 height 16
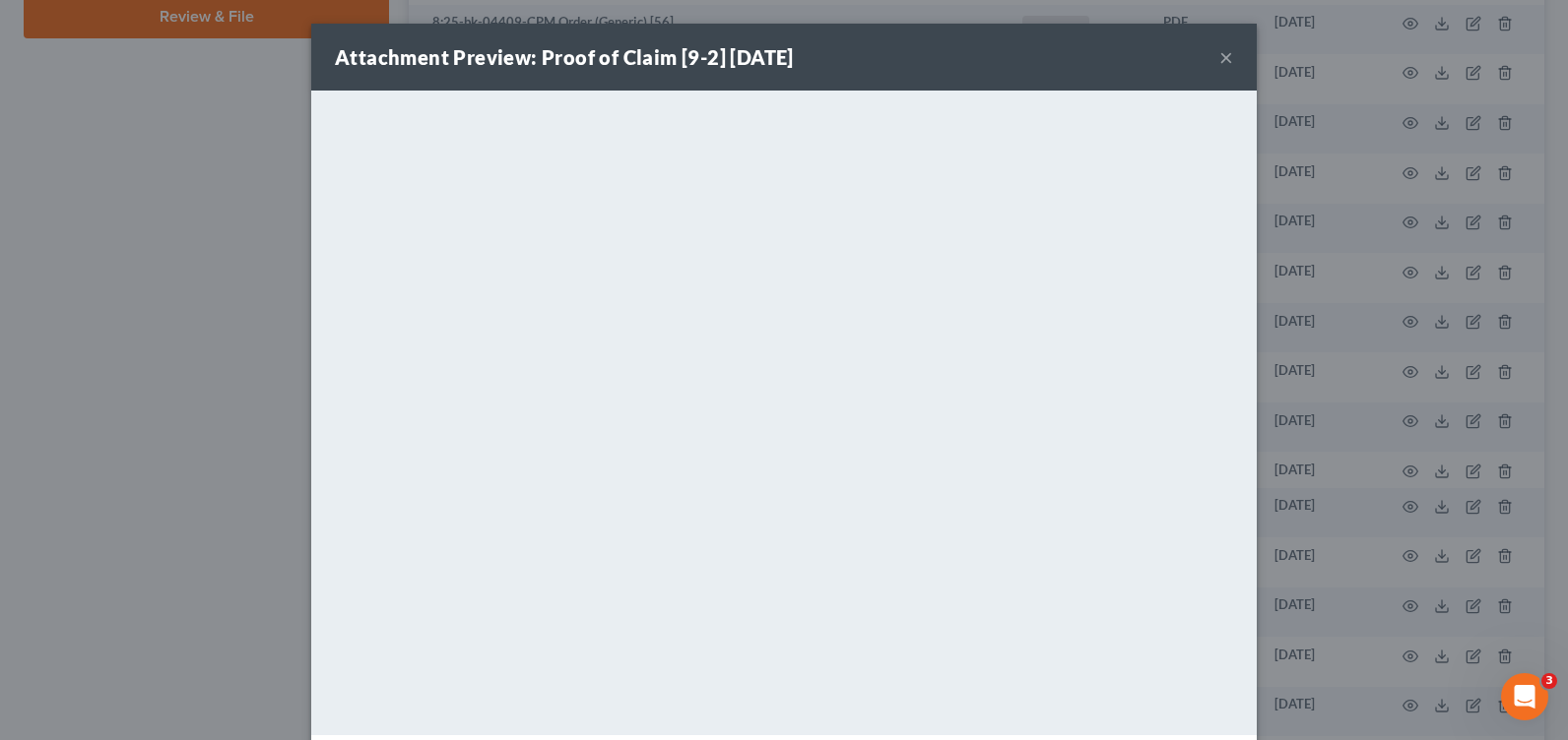
click at [1219, 61] on button "×" at bounding box center [1226, 57] width 14 height 24
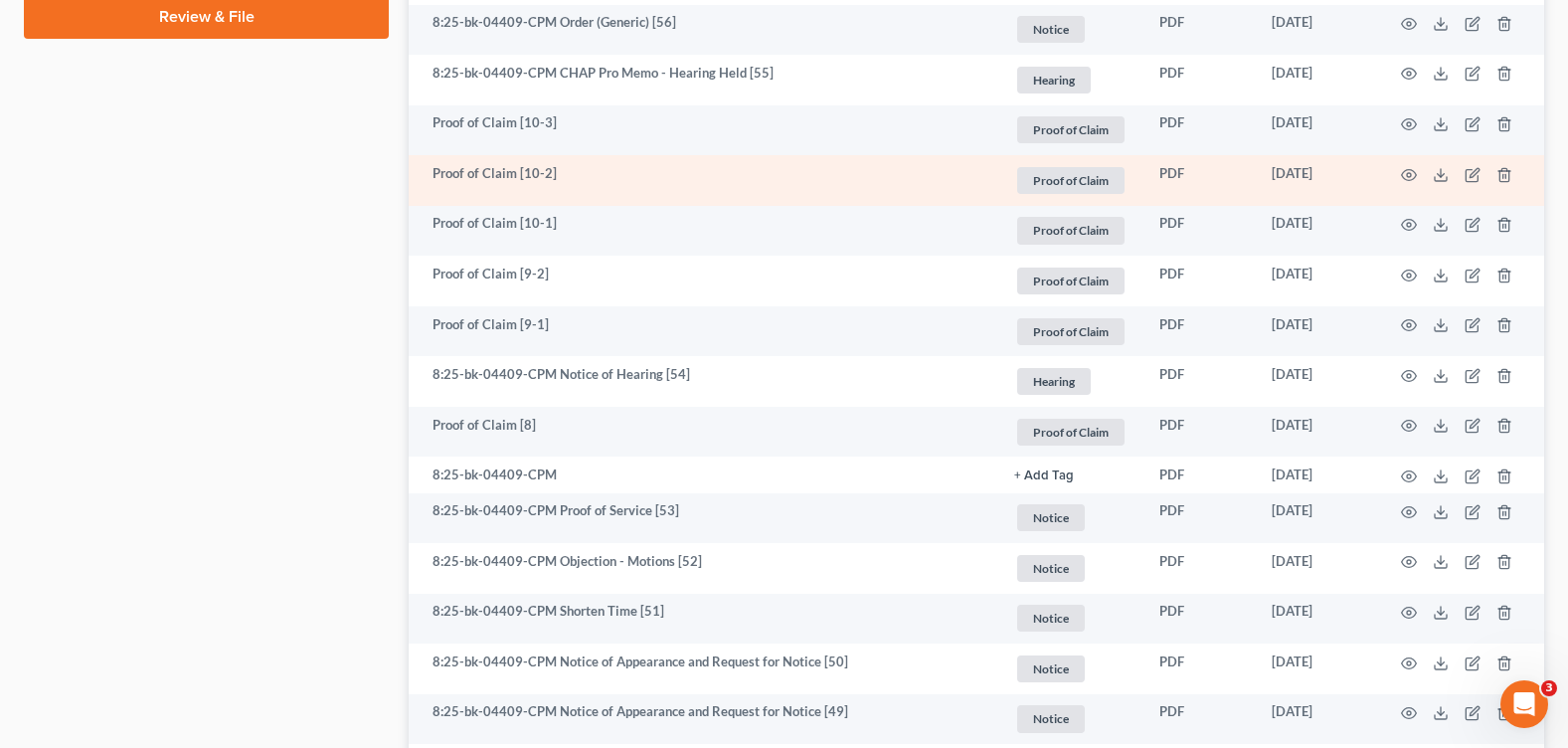
scroll to position [1095, 0]
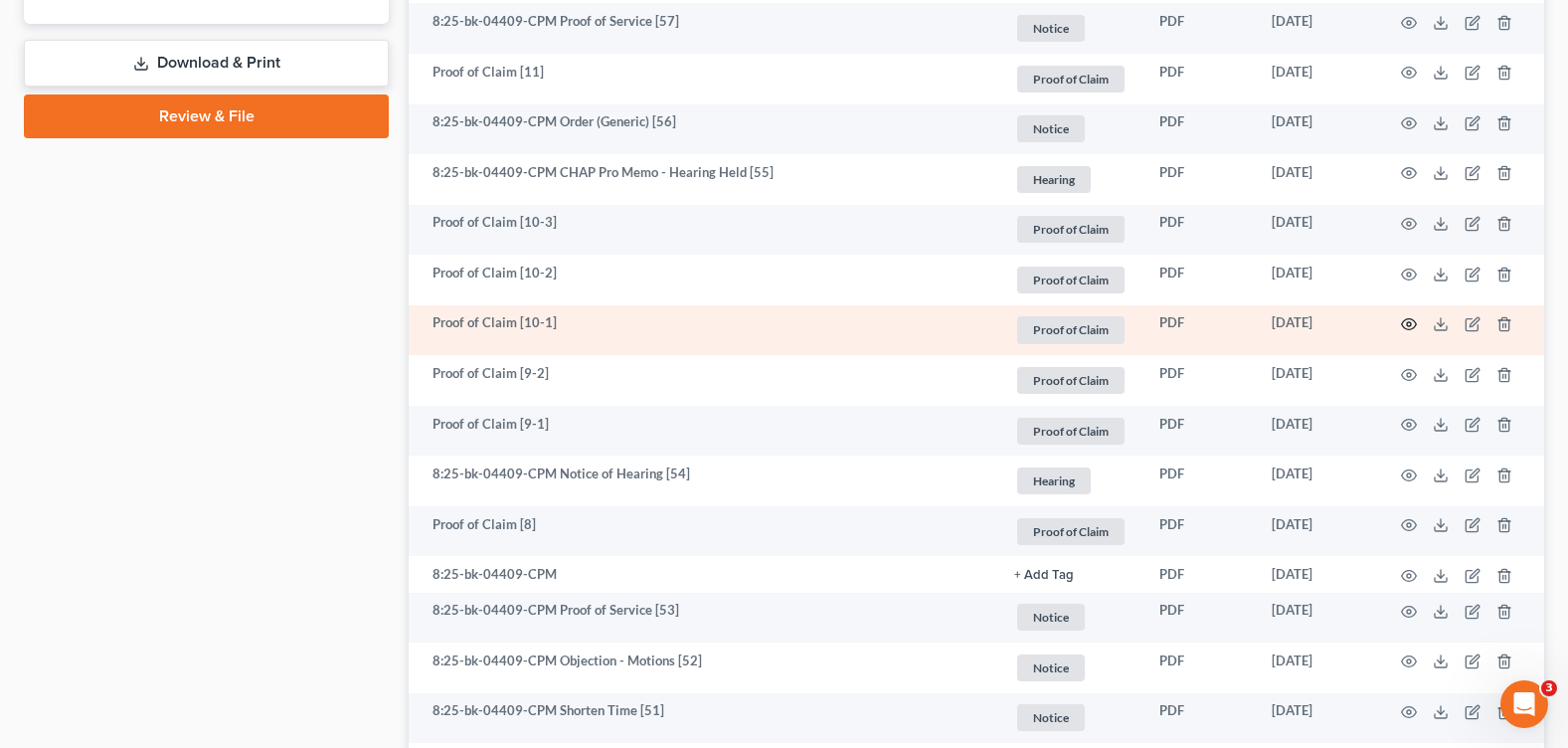
click at [1411, 317] on icon "button" at bounding box center [1409, 325] width 16 height 16
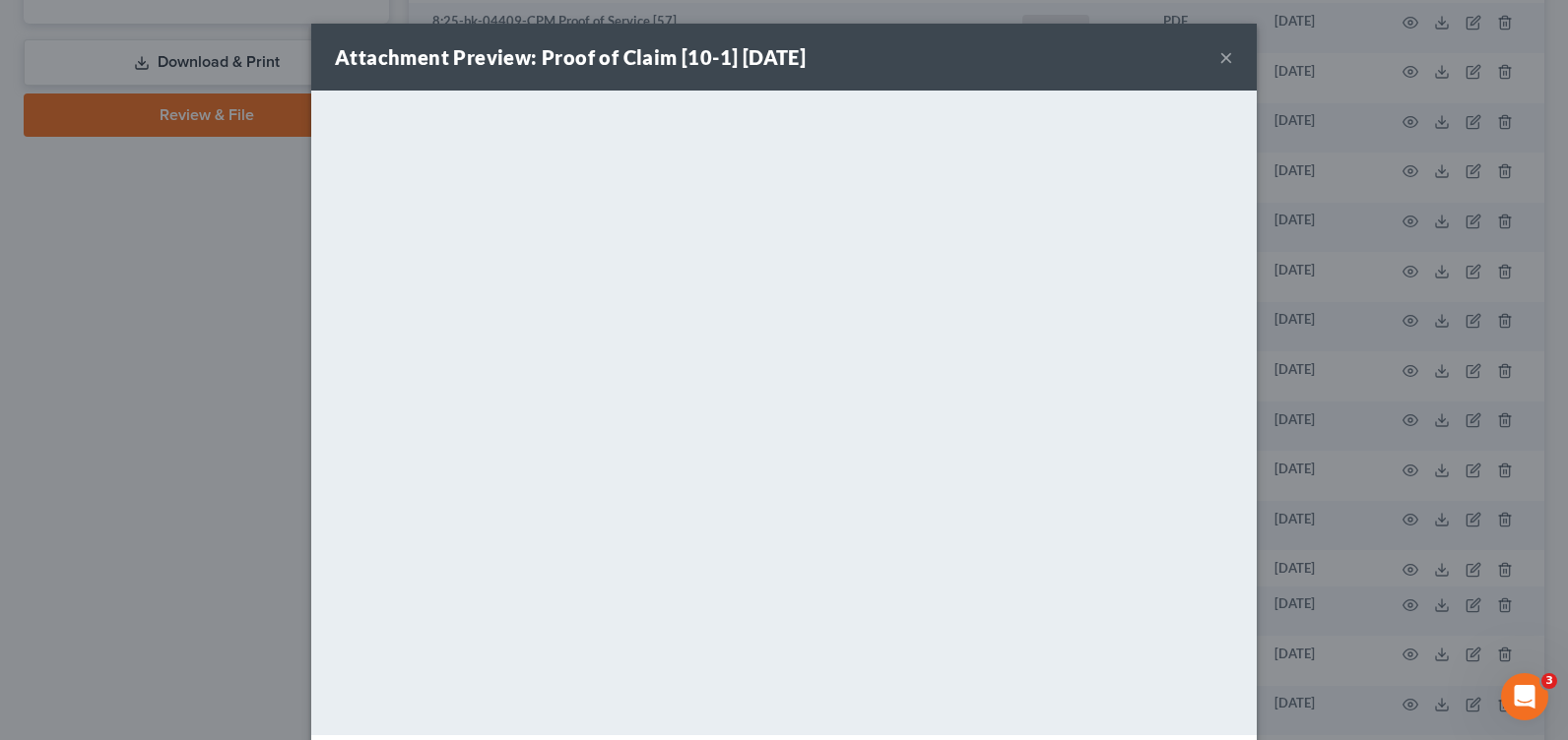
click at [1219, 57] on button "×" at bounding box center [1226, 57] width 14 height 24
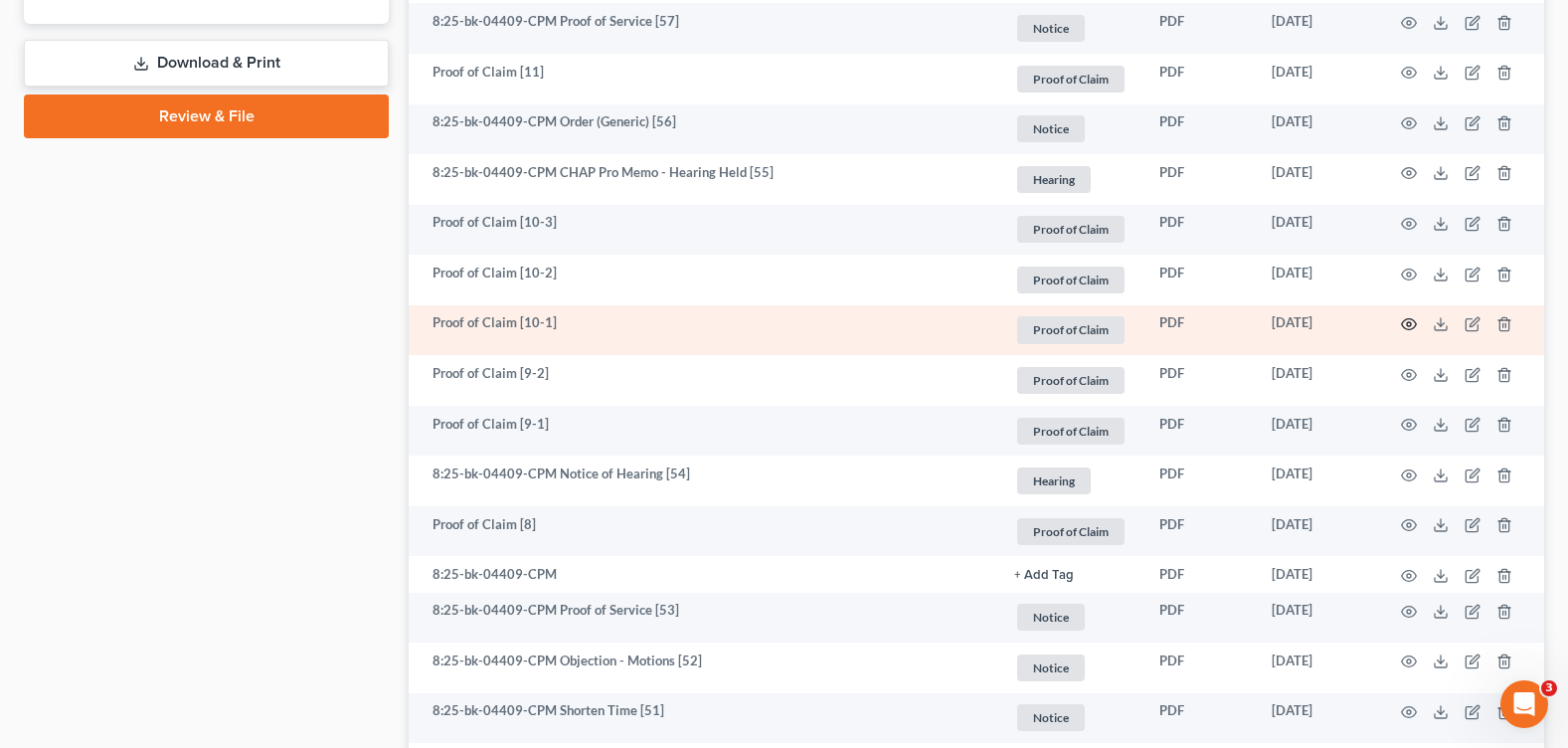
click at [1410, 324] on icon "button" at bounding box center [1409, 325] width 16 height 16
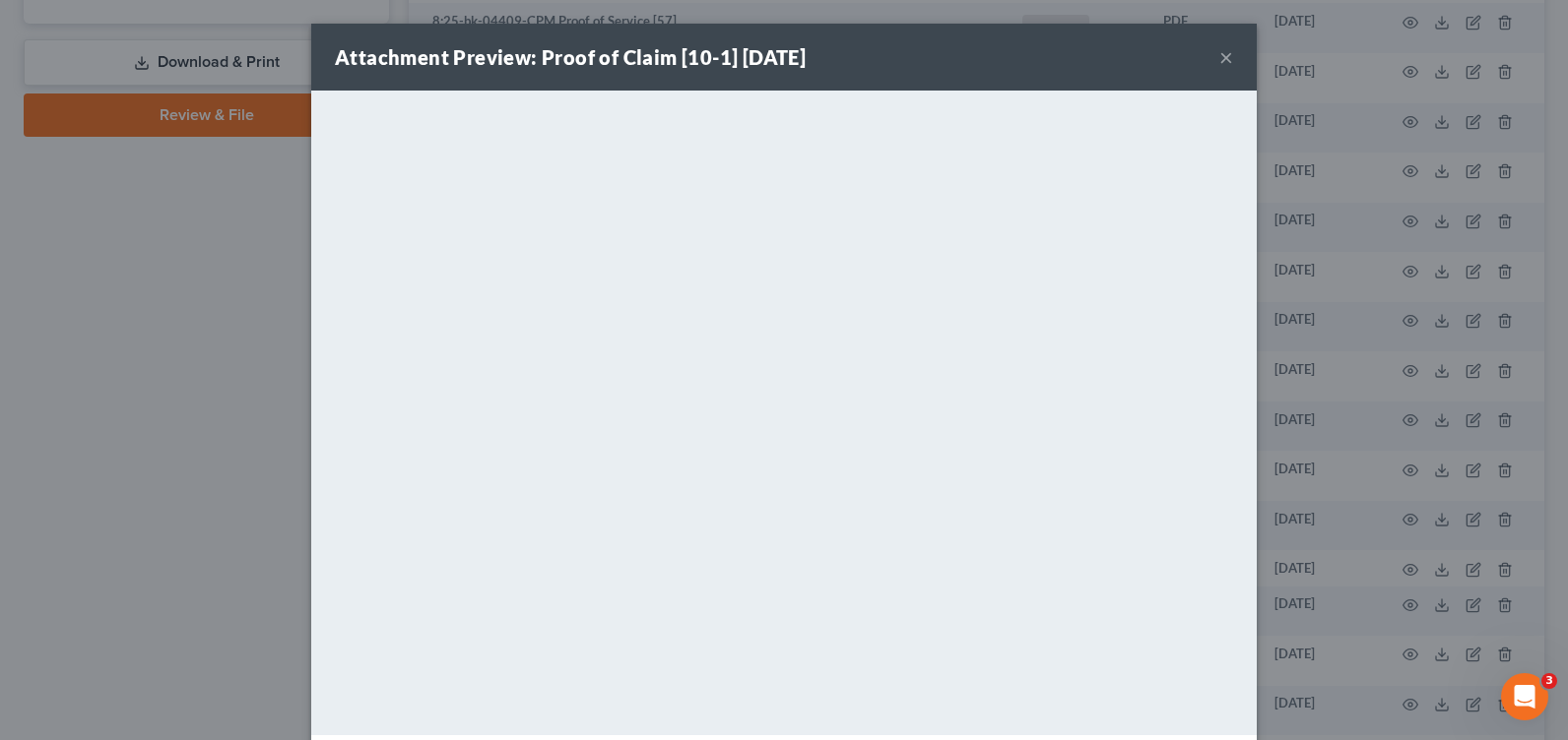
click at [1224, 49] on button "×" at bounding box center [1226, 57] width 14 height 24
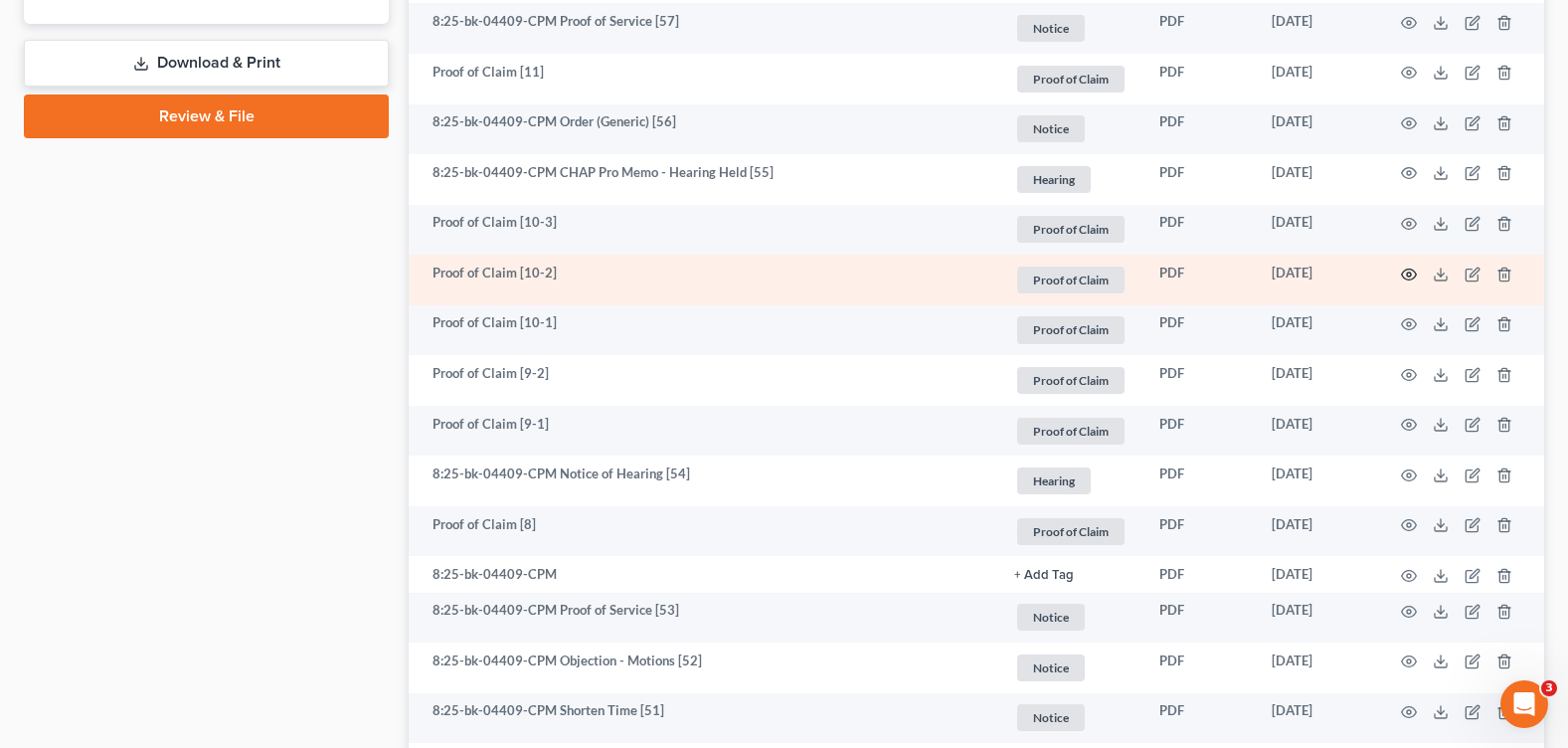
click at [1404, 269] on icon "button" at bounding box center [1409, 274] width 15 height 11
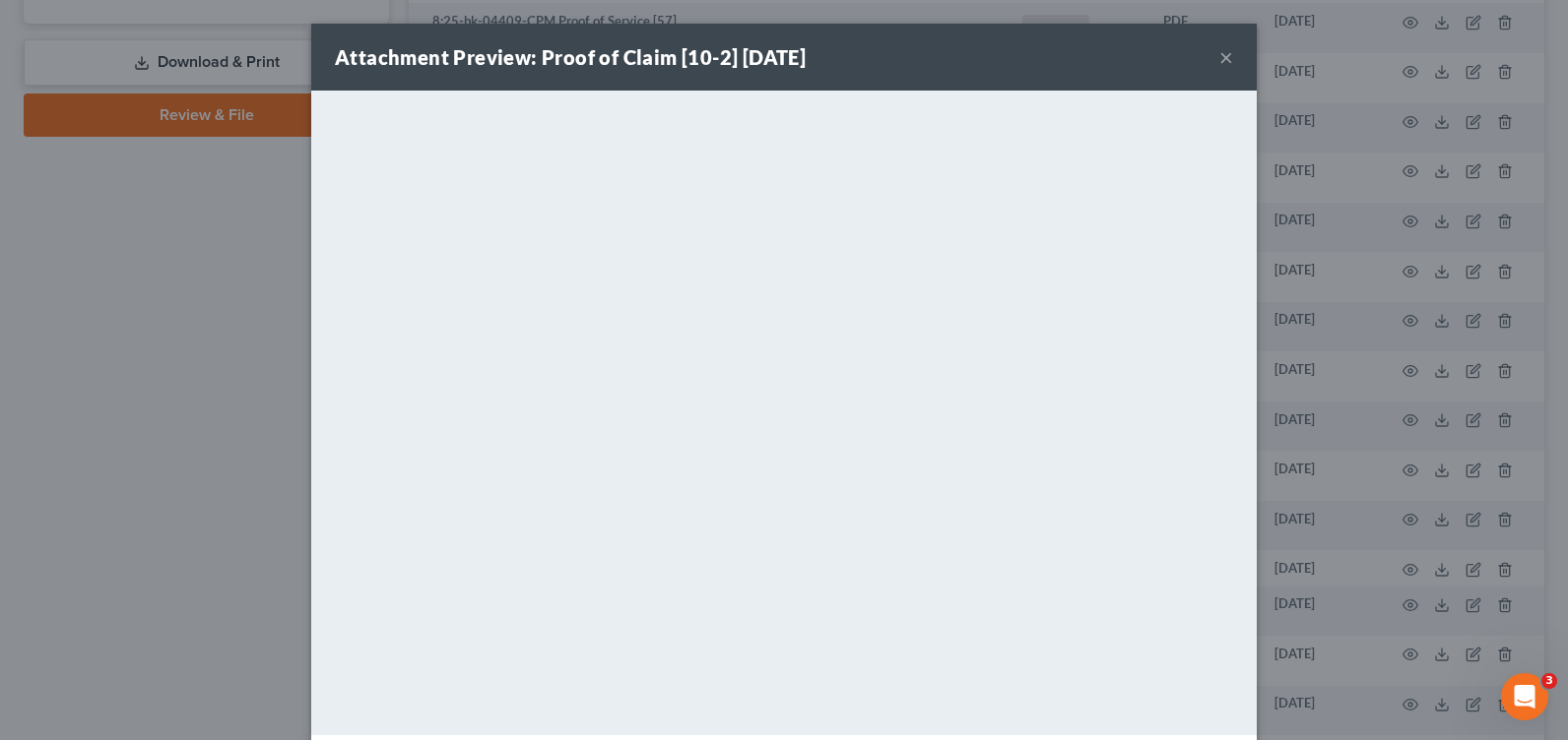
click at [1219, 56] on button "×" at bounding box center [1226, 57] width 14 height 24
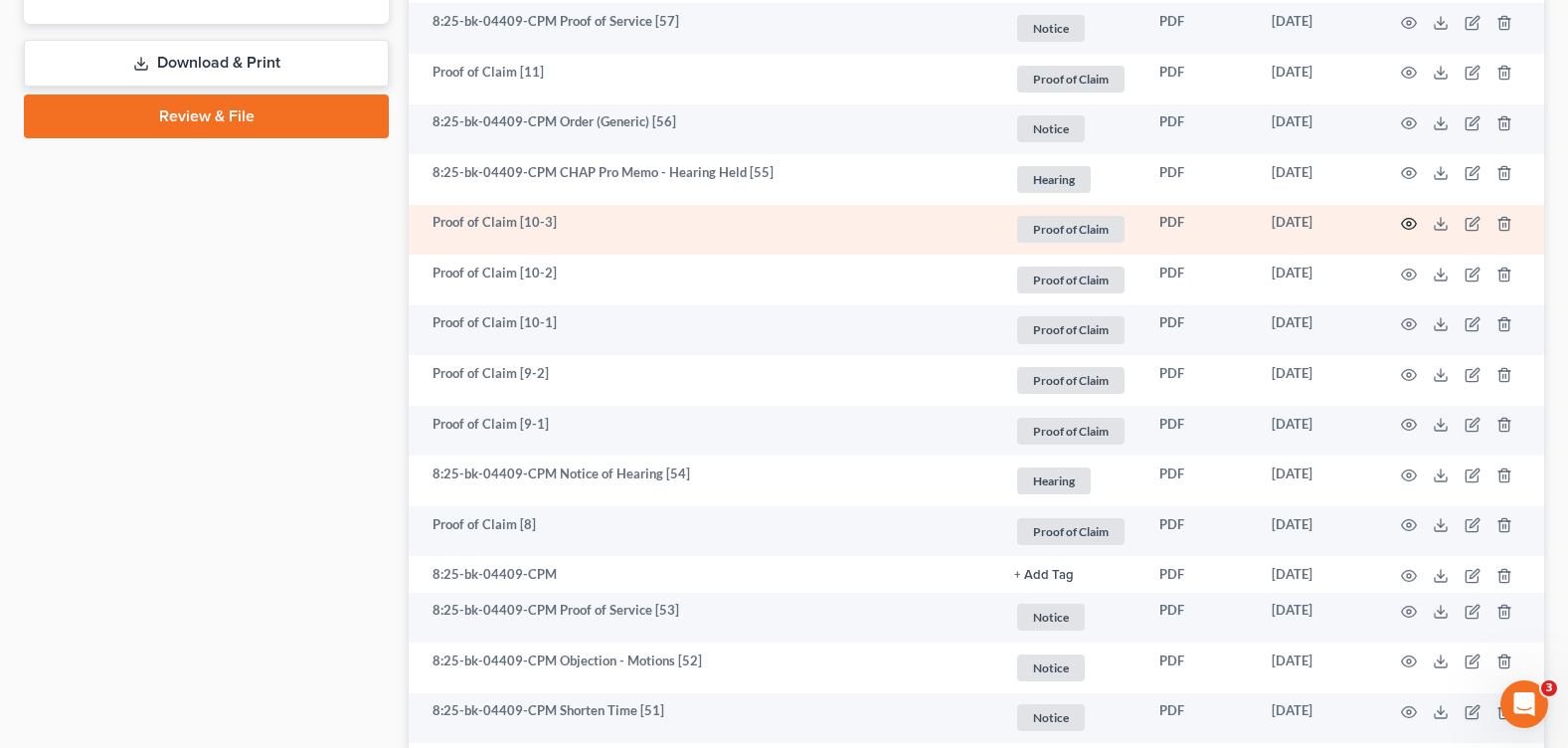
click at [1407, 222] on circle "button" at bounding box center [1409, 224] width 4 height 4
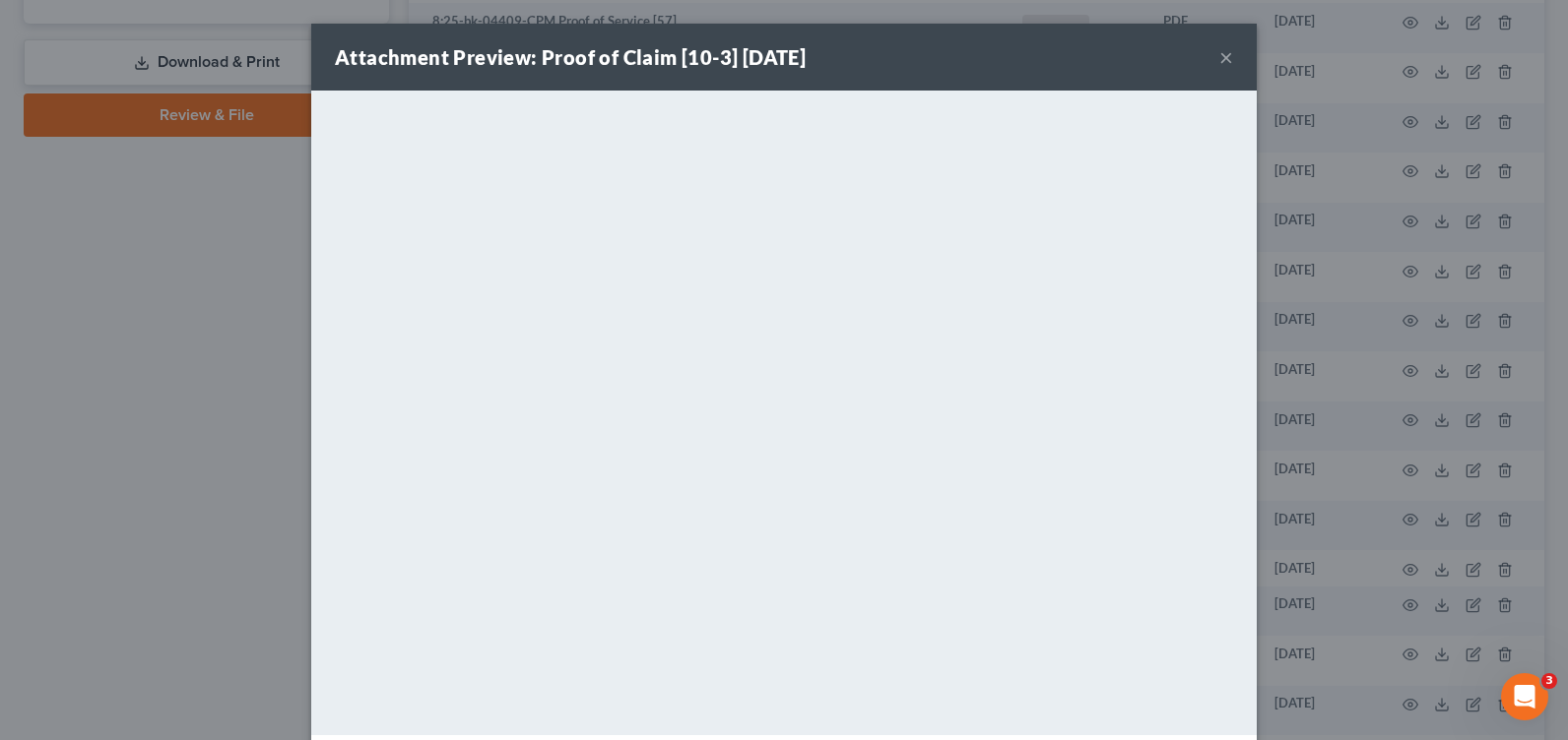
click at [1219, 66] on button "×" at bounding box center [1226, 57] width 14 height 24
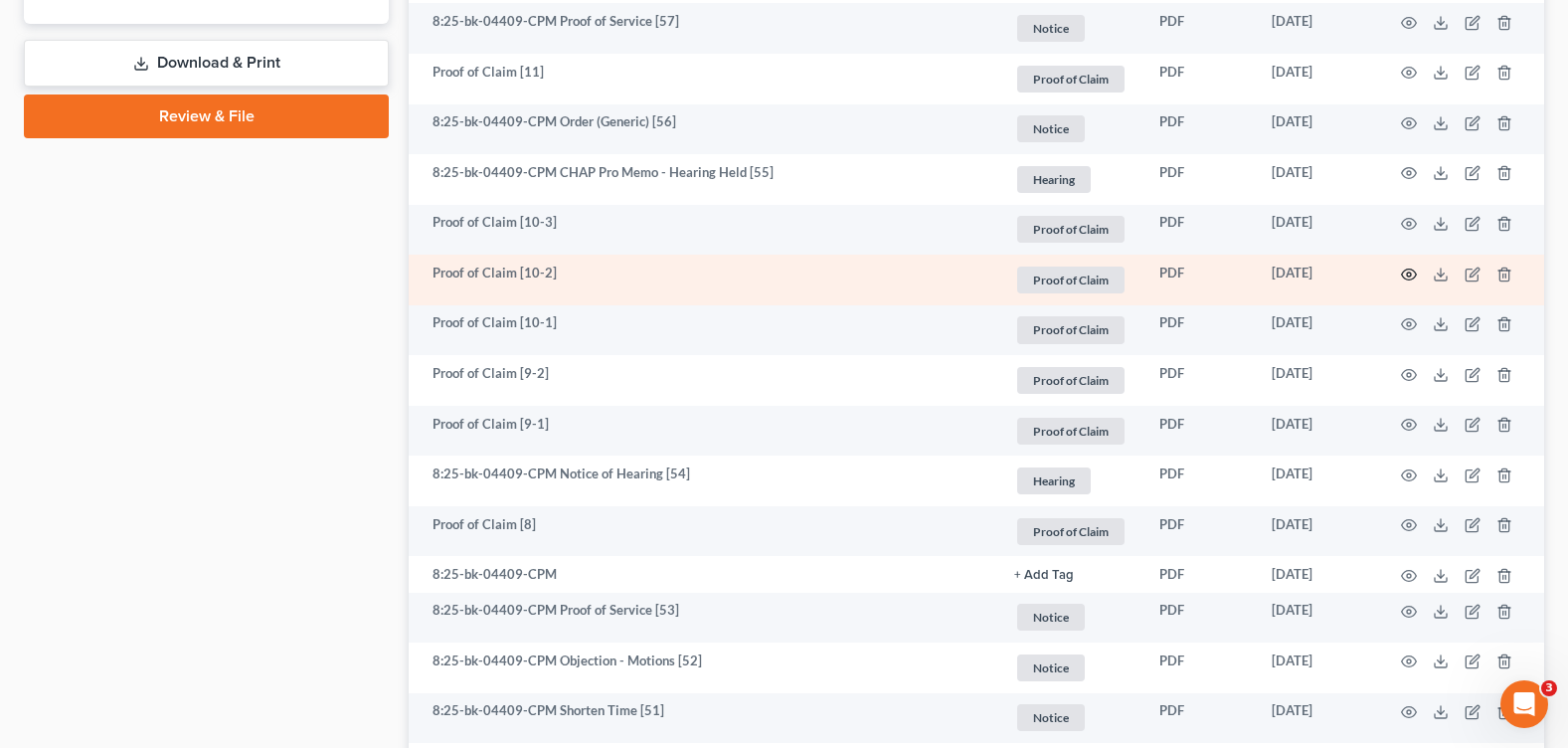
click at [1405, 268] on icon "button" at bounding box center [1409, 275] width 16 height 16
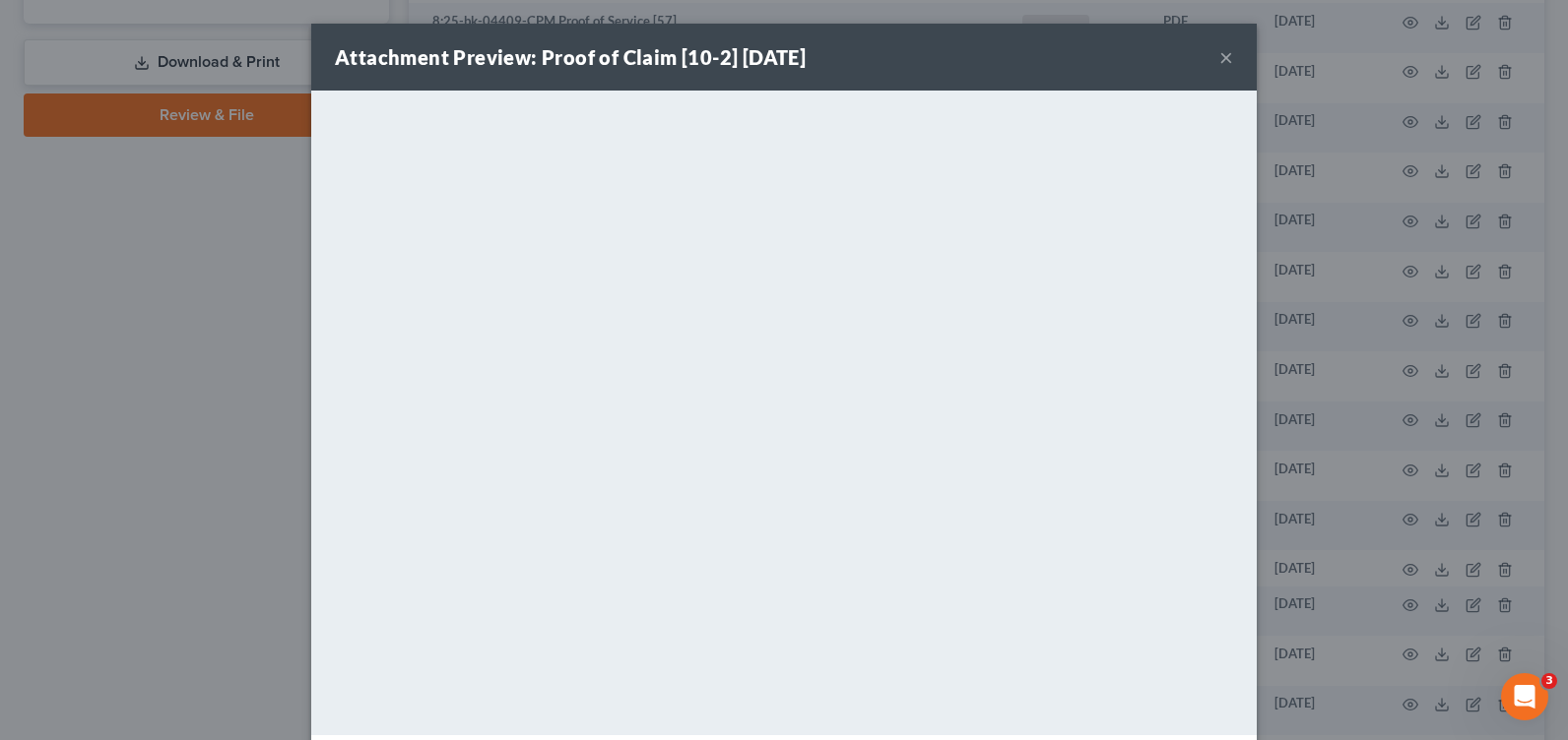
click at [1219, 54] on button "×" at bounding box center [1226, 57] width 14 height 24
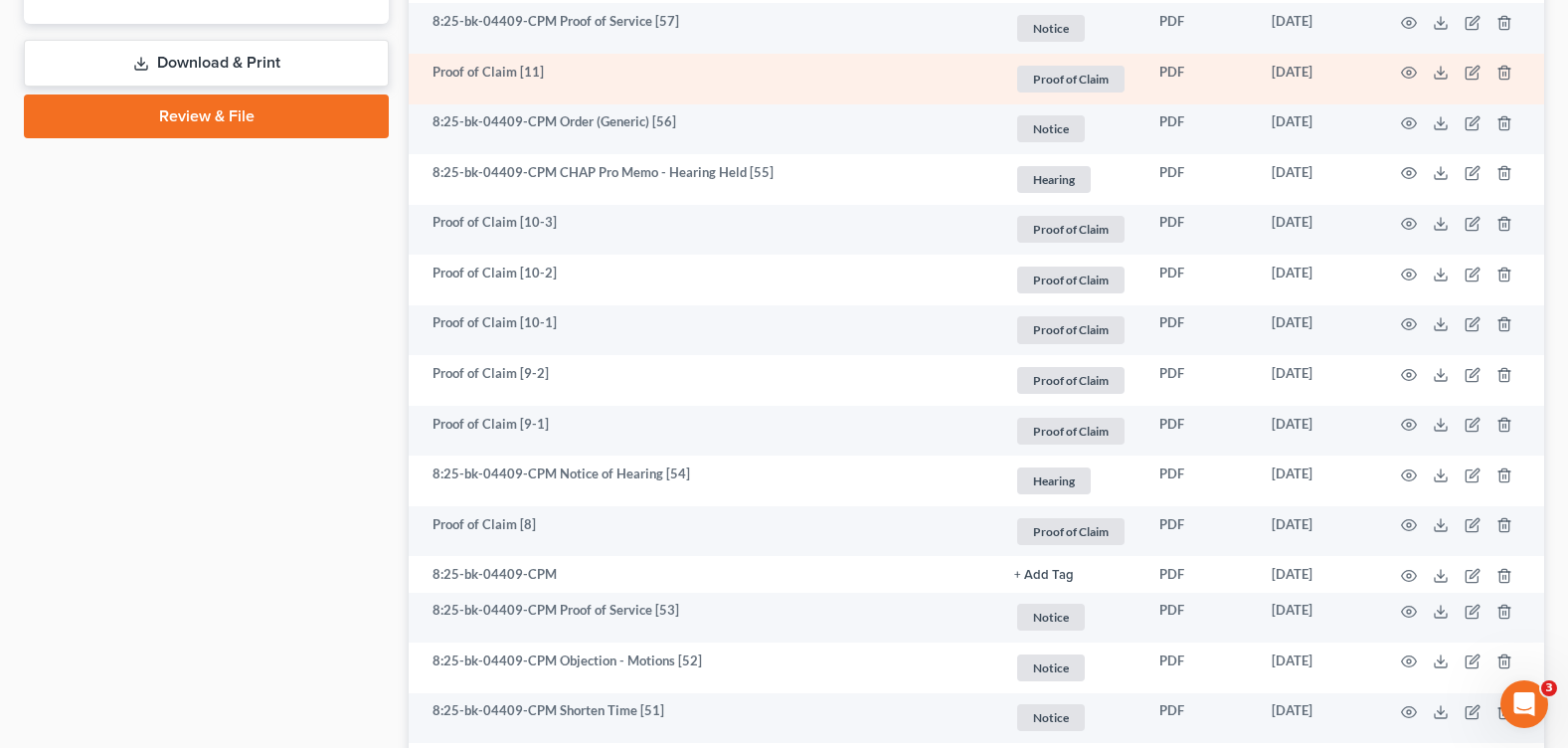
scroll to position [995, 0]
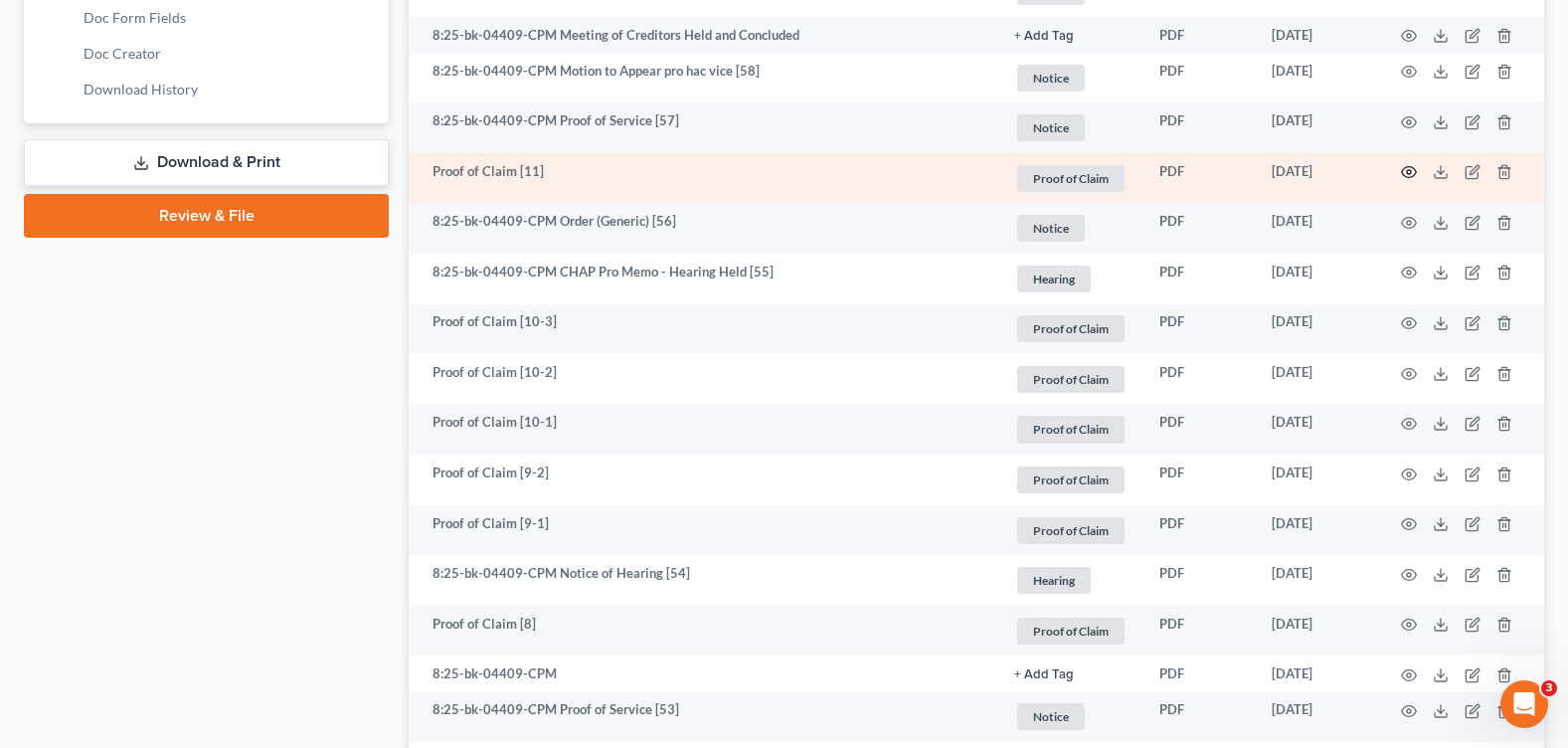
click at [1411, 165] on icon "button" at bounding box center [1409, 172] width 16 height 16
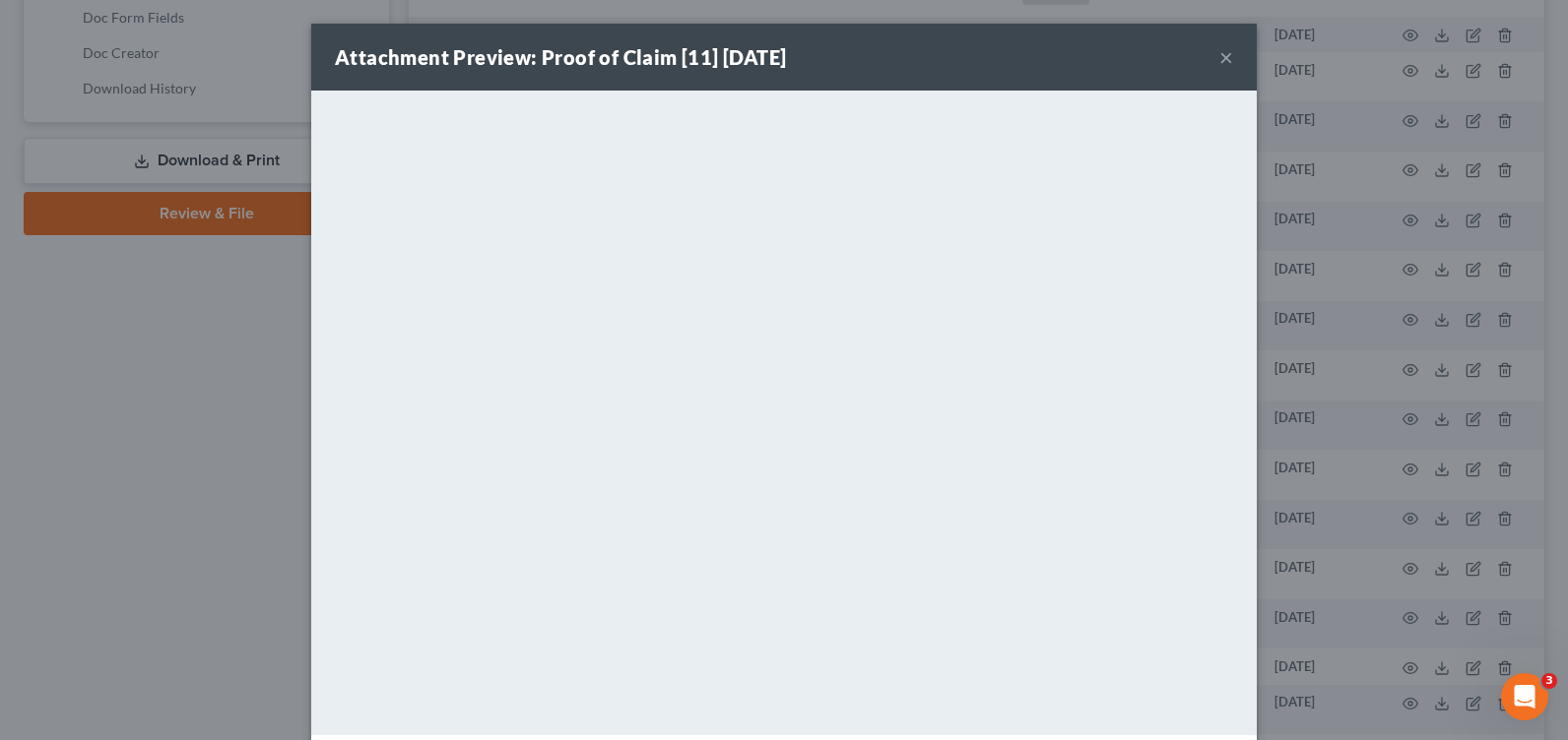
click at [1219, 55] on button "×" at bounding box center [1226, 57] width 14 height 24
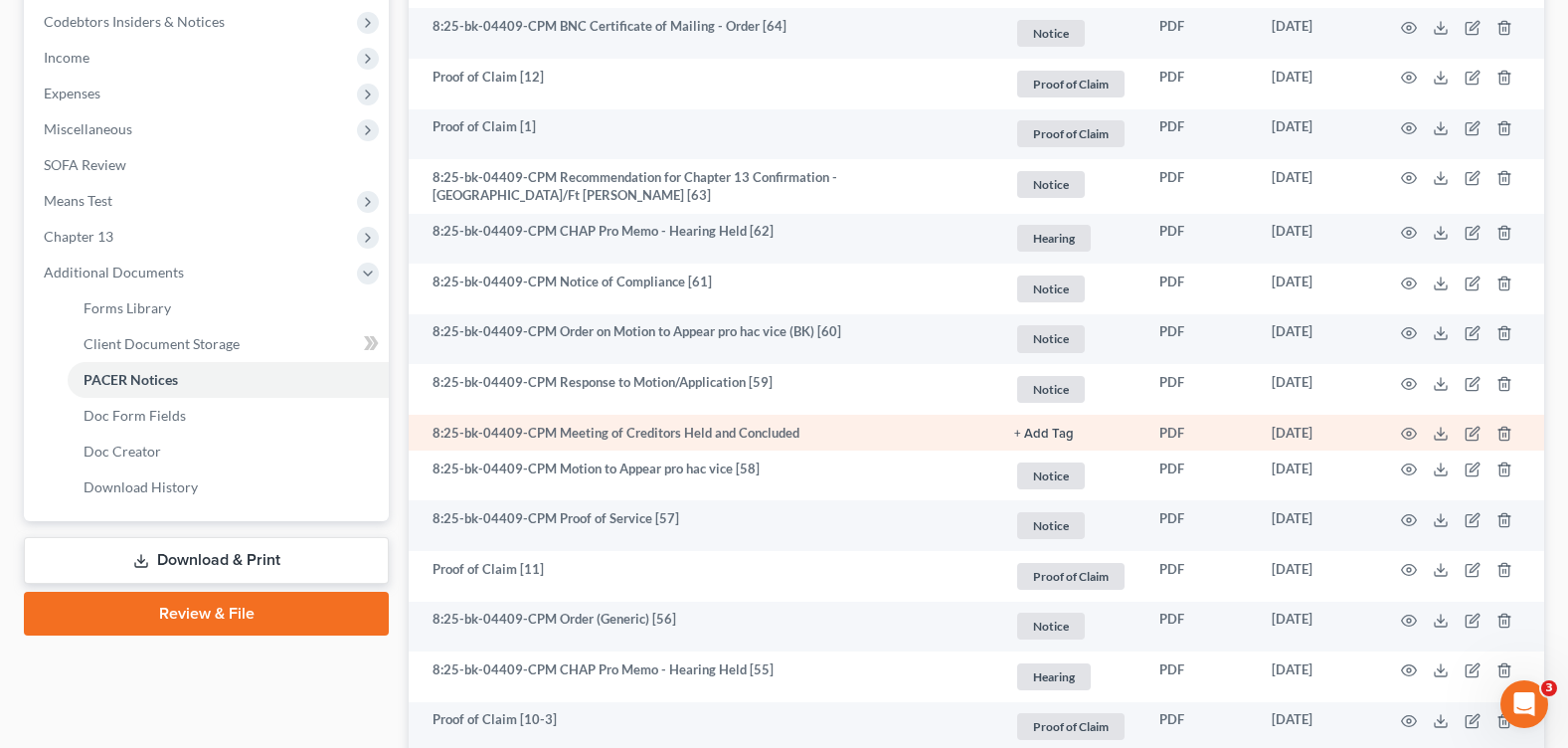
scroll to position [497, 0]
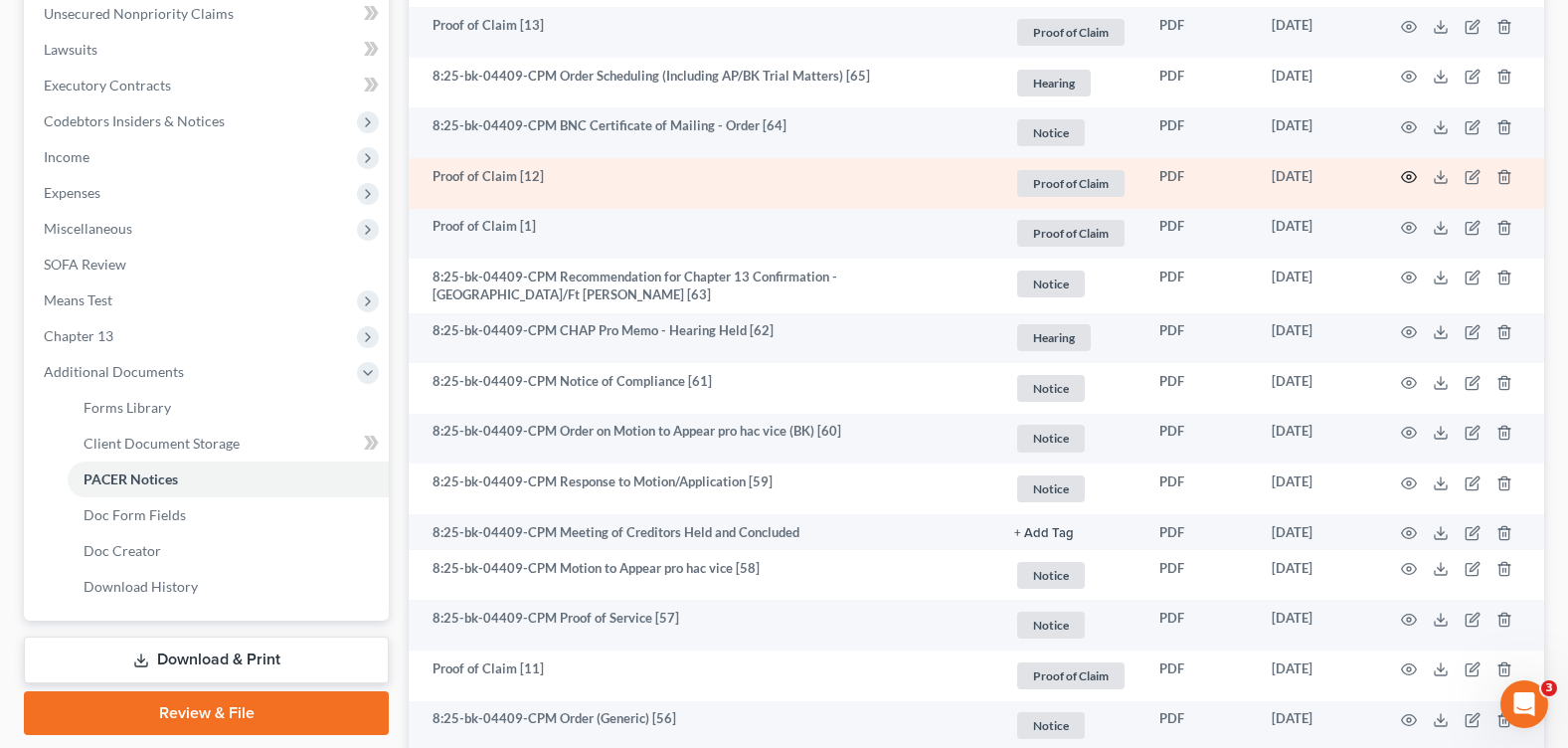
click at [1404, 178] on icon "button" at bounding box center [1409, 177] width 16 height 16
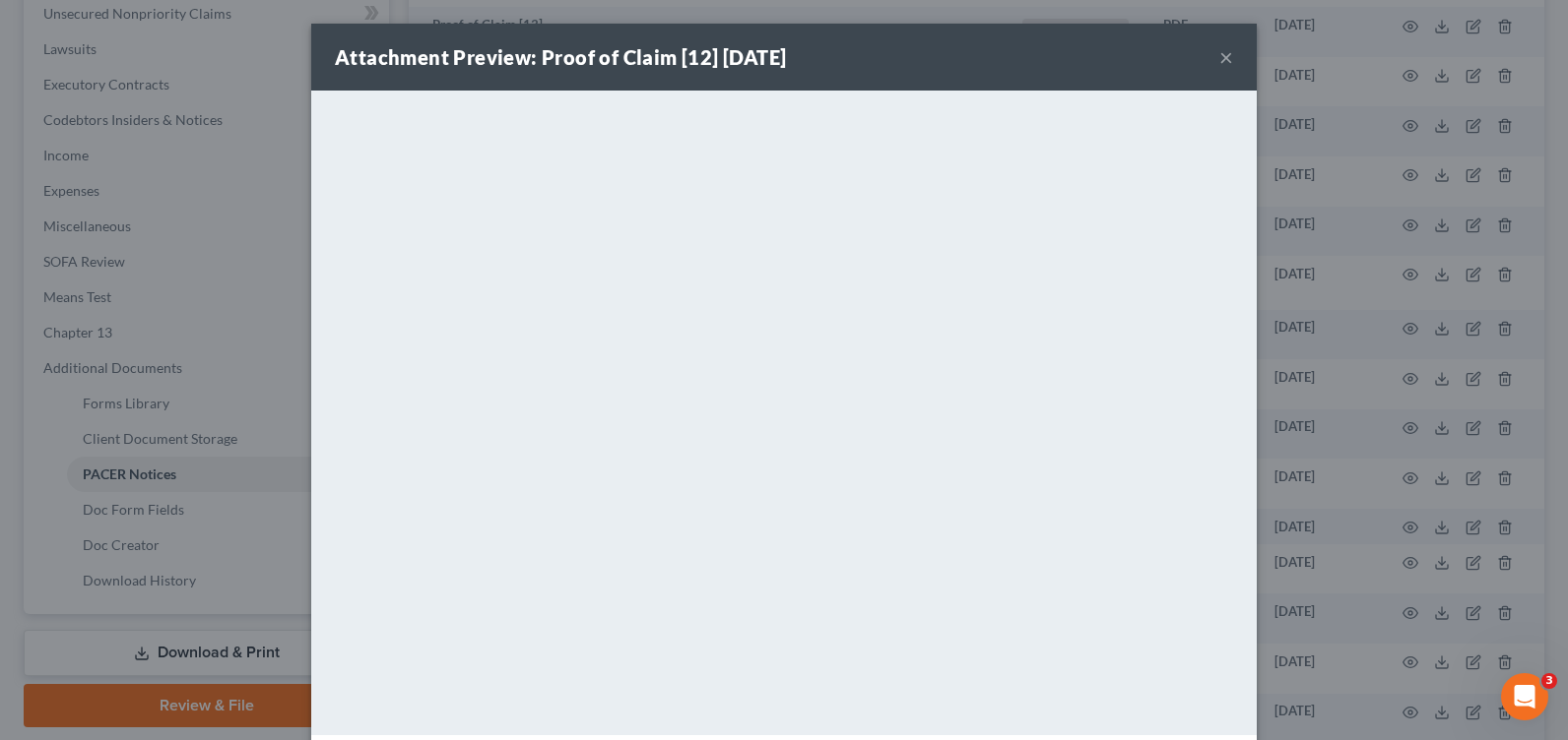
click at [1219, 58] on button "×" at bounding box center [1226, 57] width 14 height 24
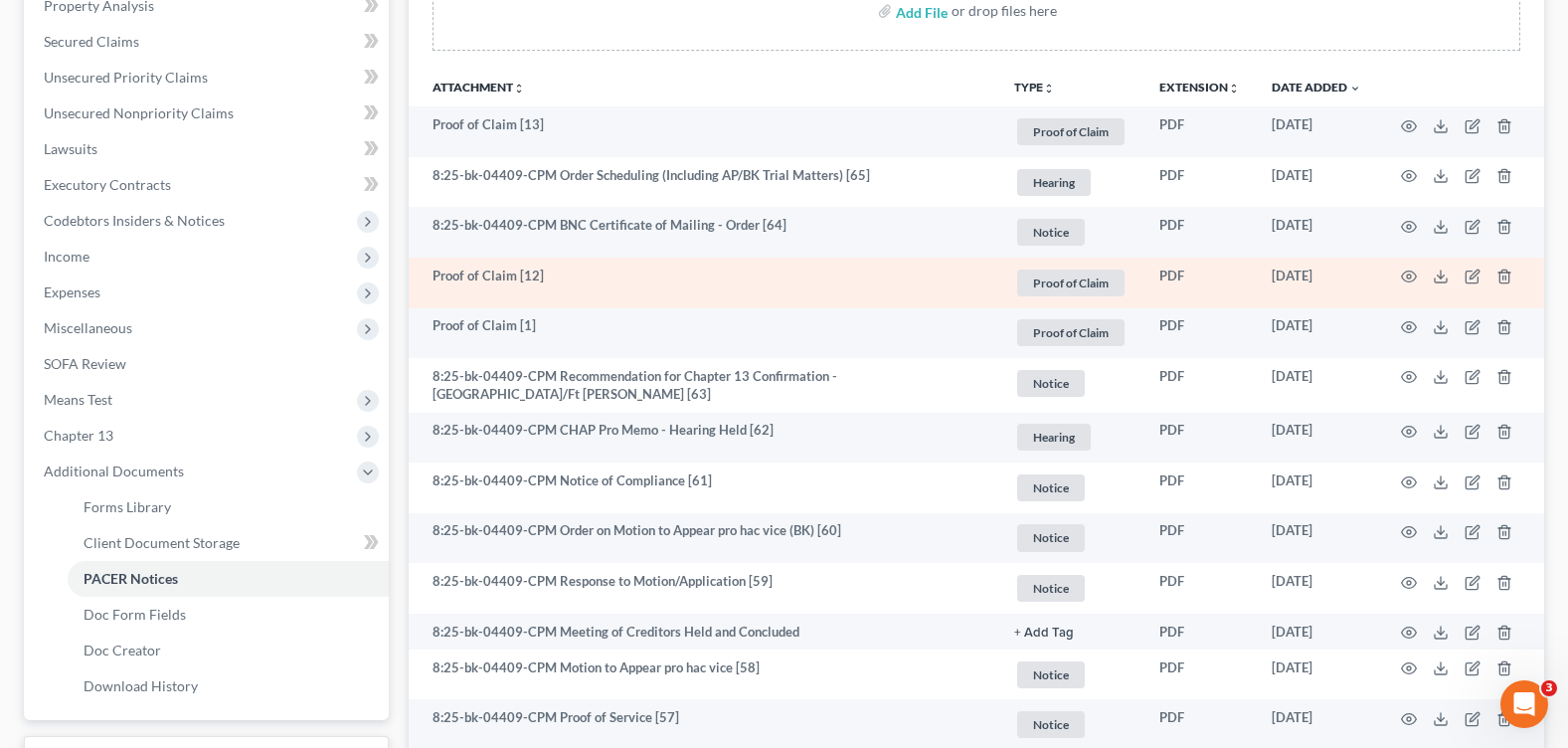
scroll to position [199, 0]
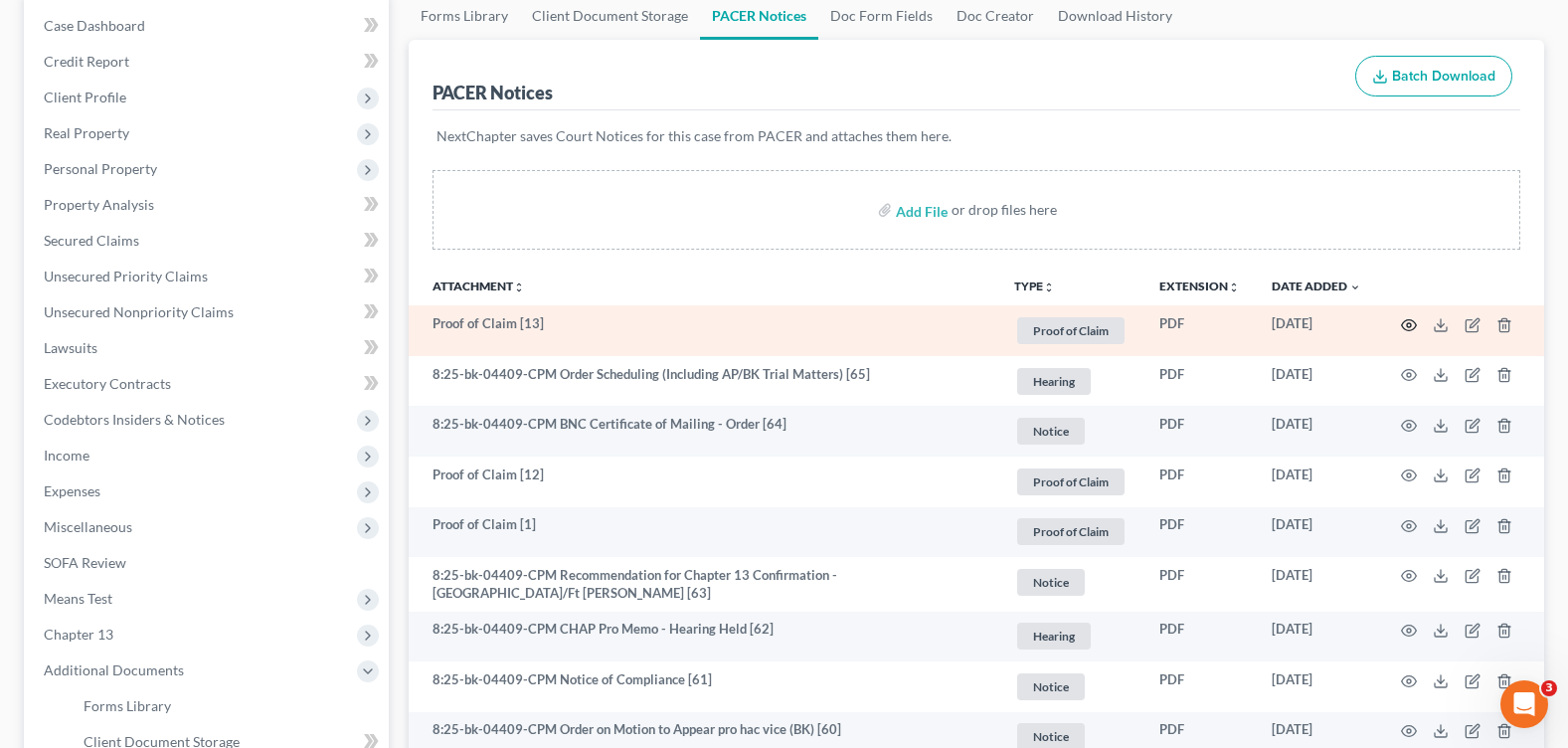
click at [1410, 326] on icon "button" at bounding box center [1409, 326] width 16 height 16
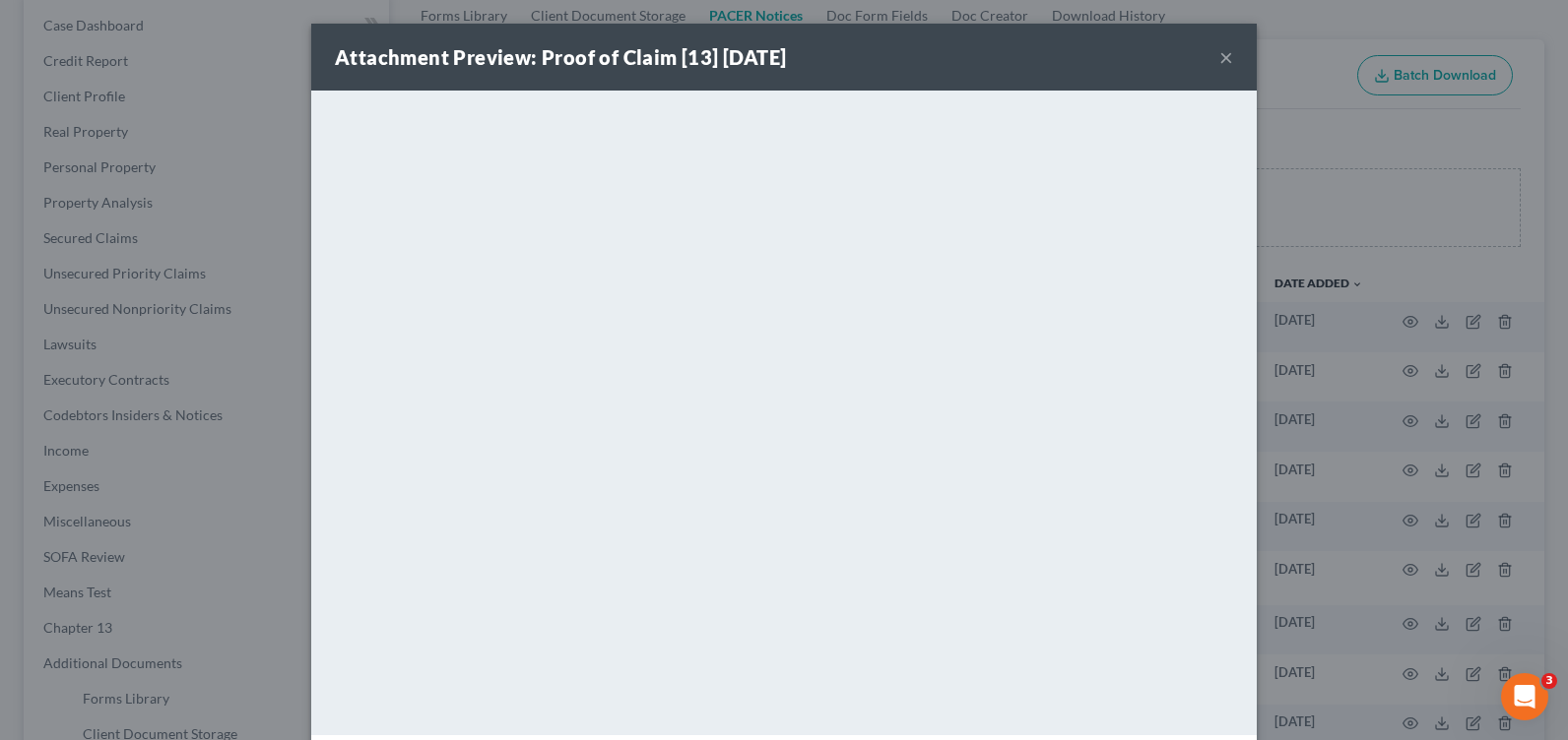
click at [1219, 55] on button "×" at bounding box center [1226, 57] width 14 height 24
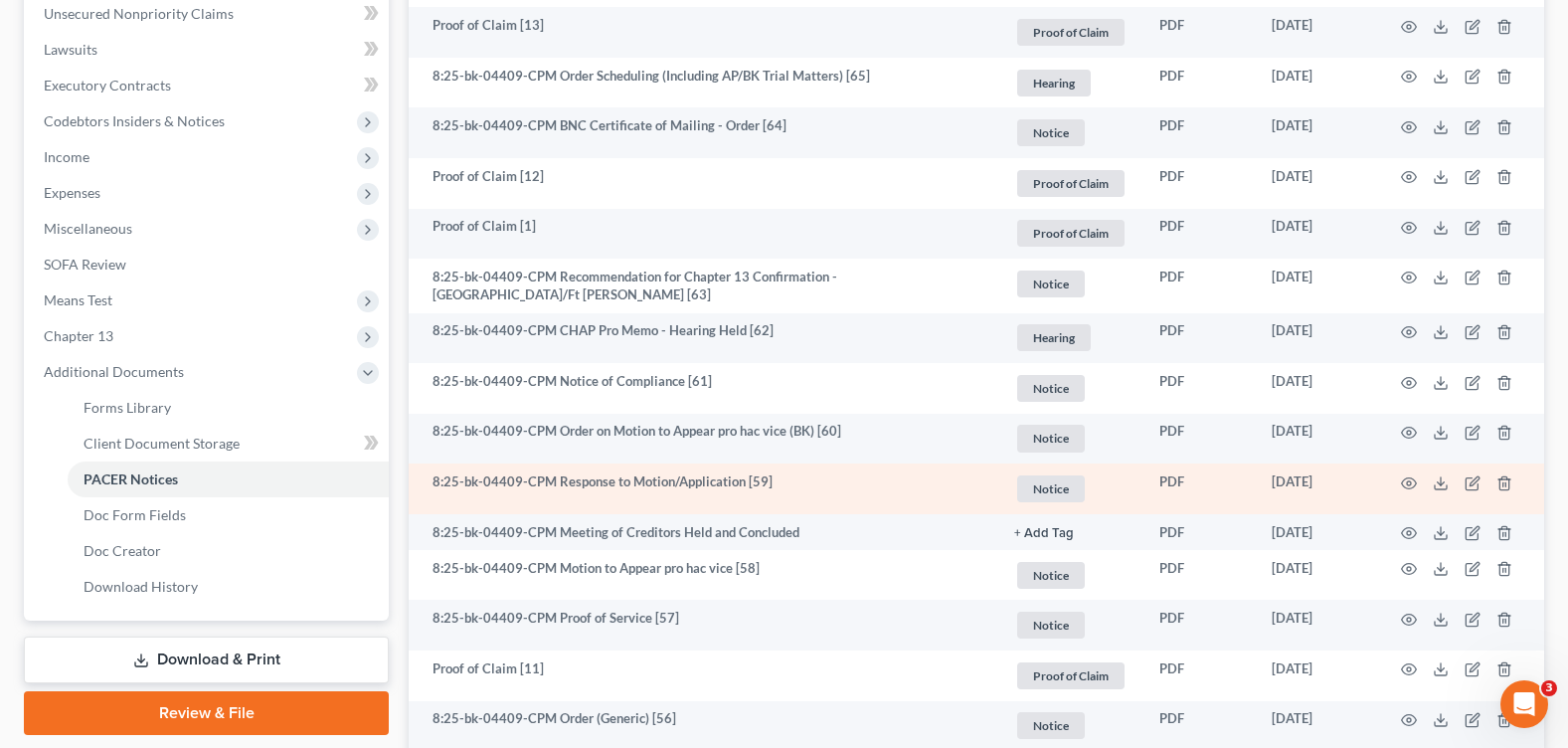
scroll to position [597, 0]
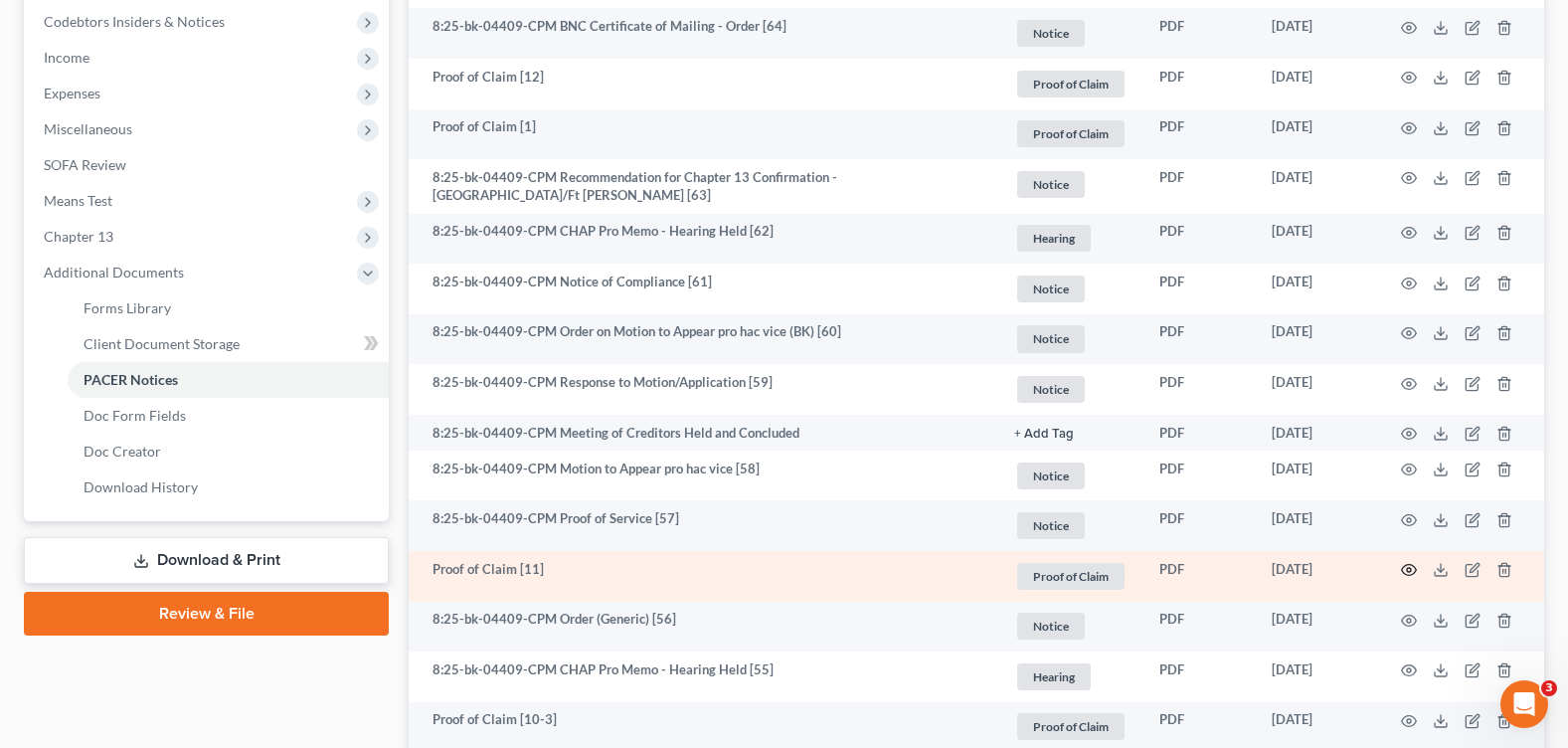
click at [1409, 563] on icon "button" at bounding box center [1409, 570] width 16 height 16
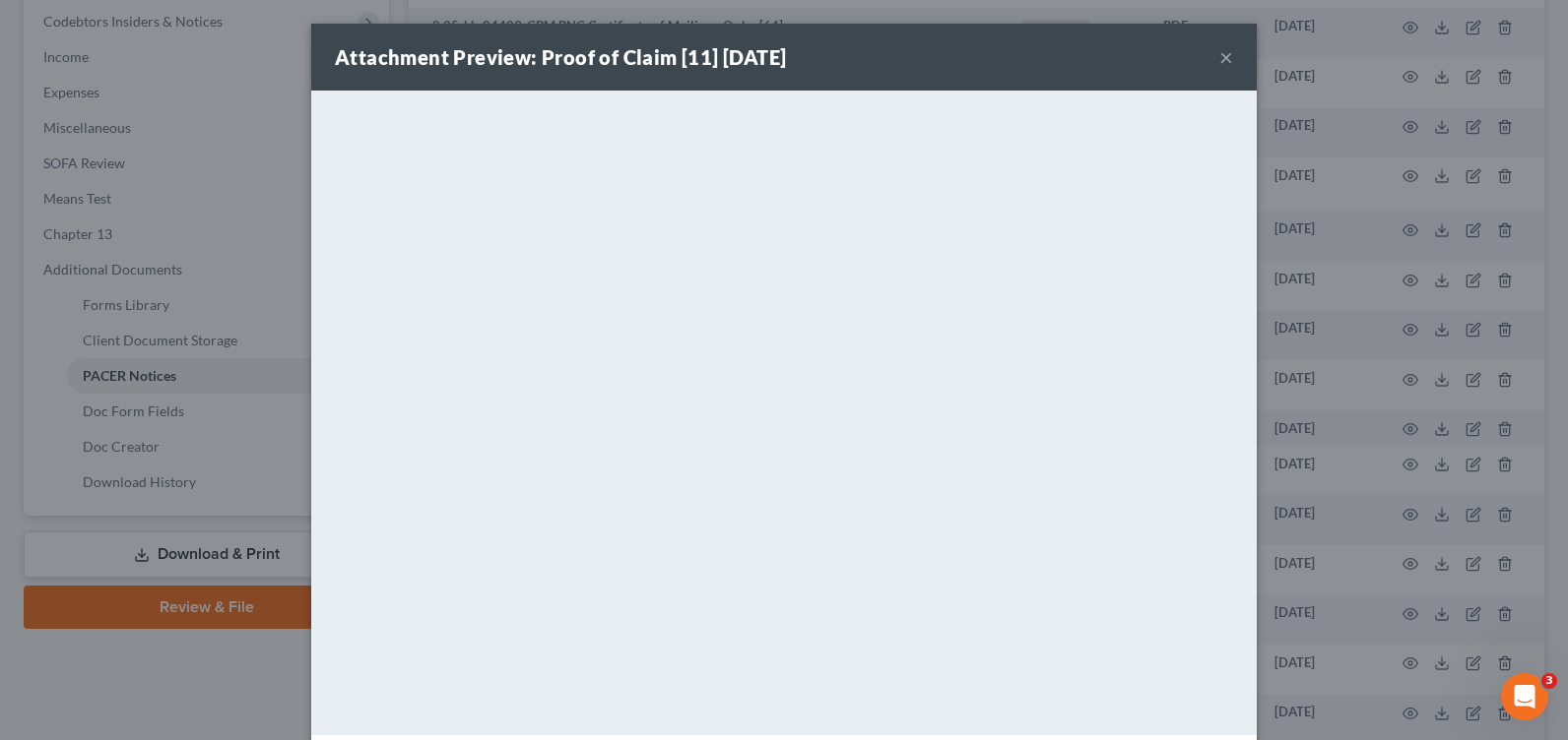
click at [1221, 59] on button "×" at bounding box center [1226, 57] width 14 height 24
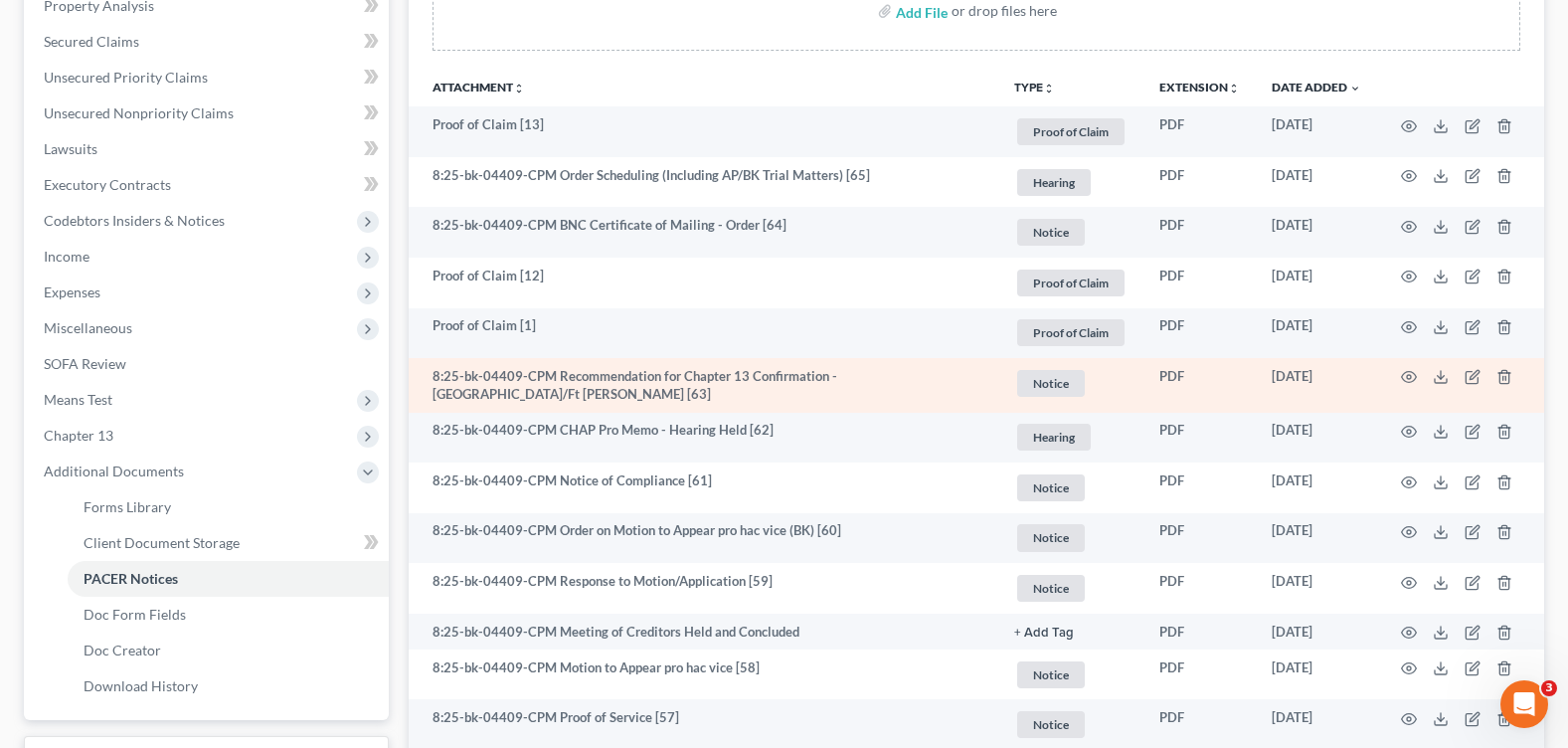
scroll to position [299, 0]
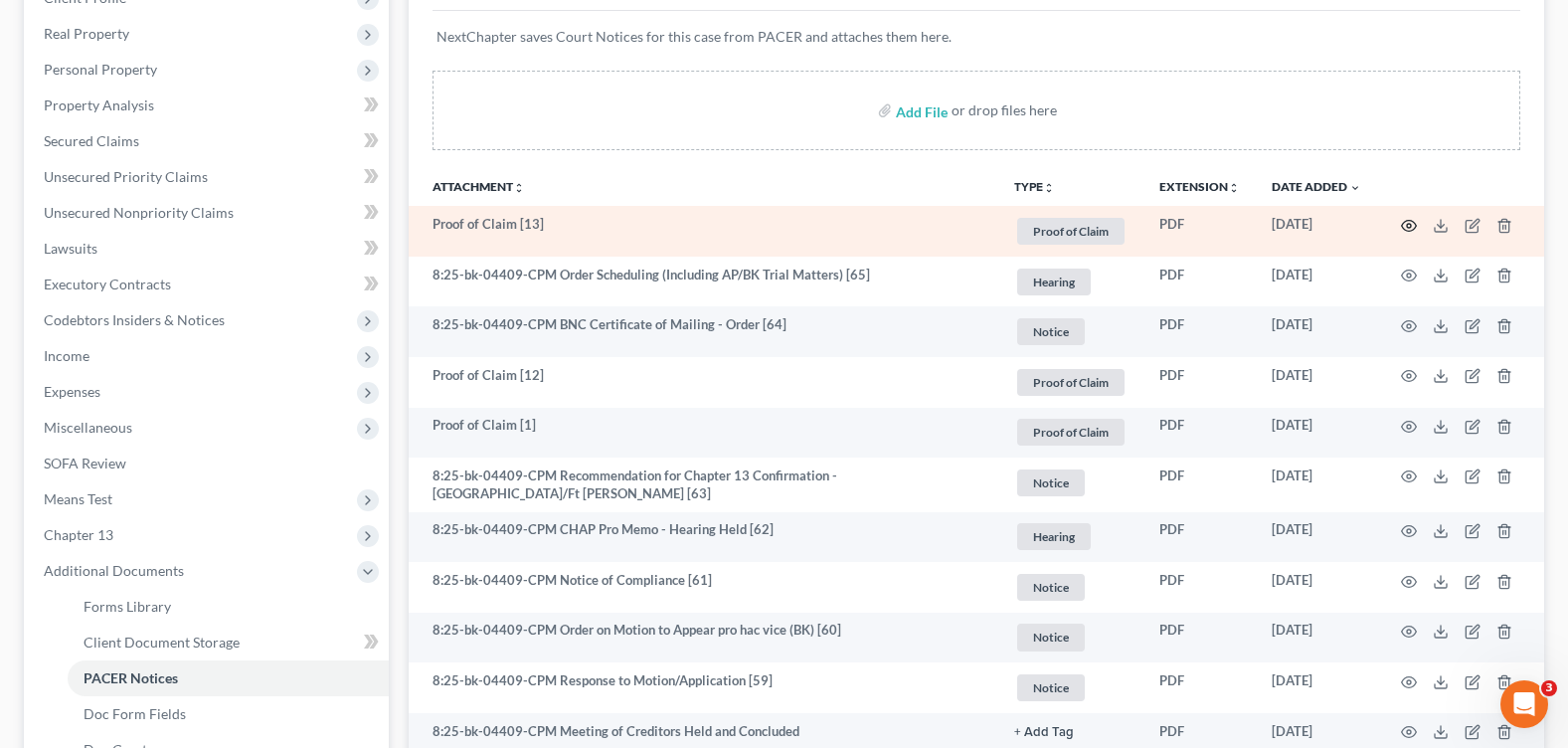
click at [1406, 222] on icon "button" at bounding box center [1409, 226] width 16 height 16
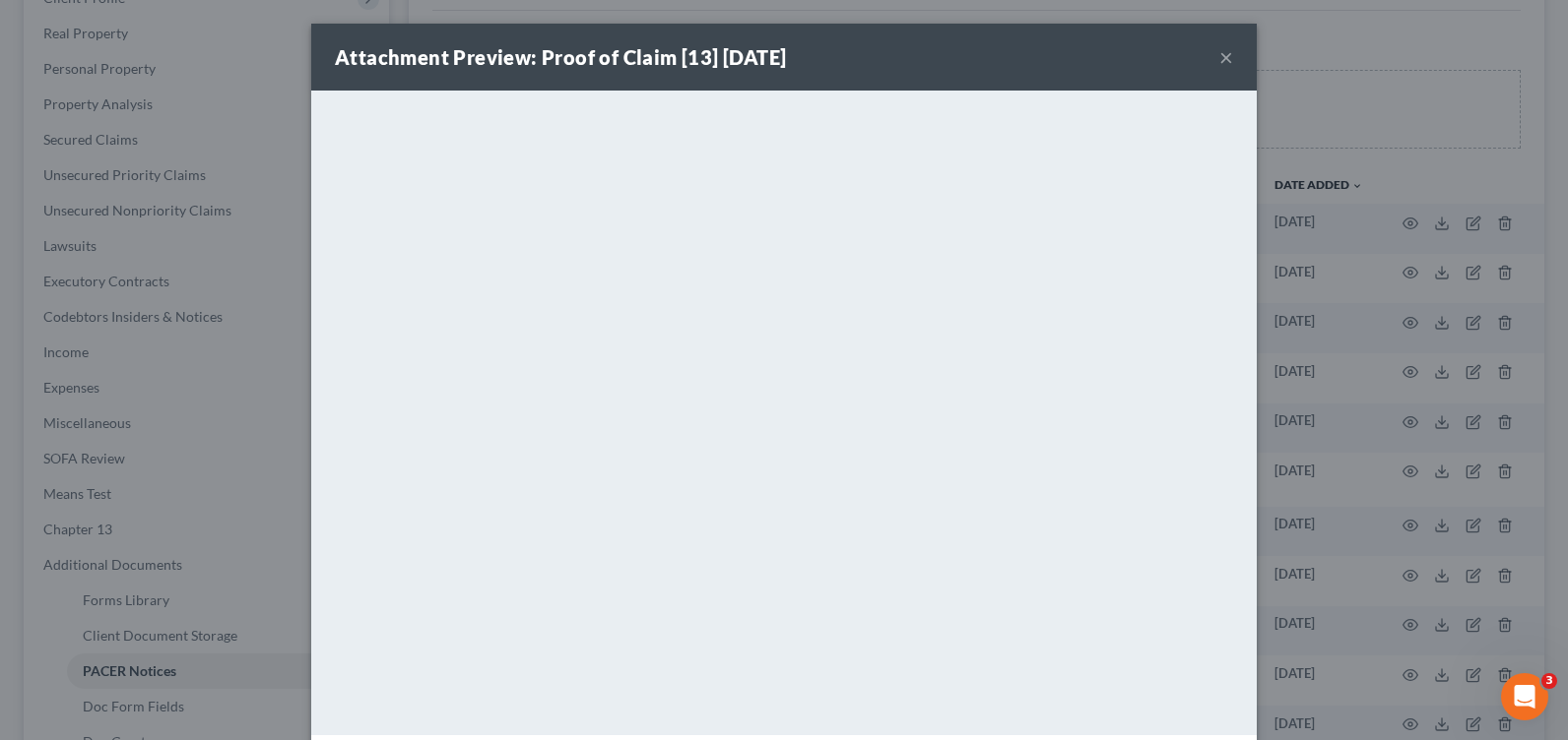
click at [1219, 57] on button "×" at bounding box center [1226, 57] width 14 height 24
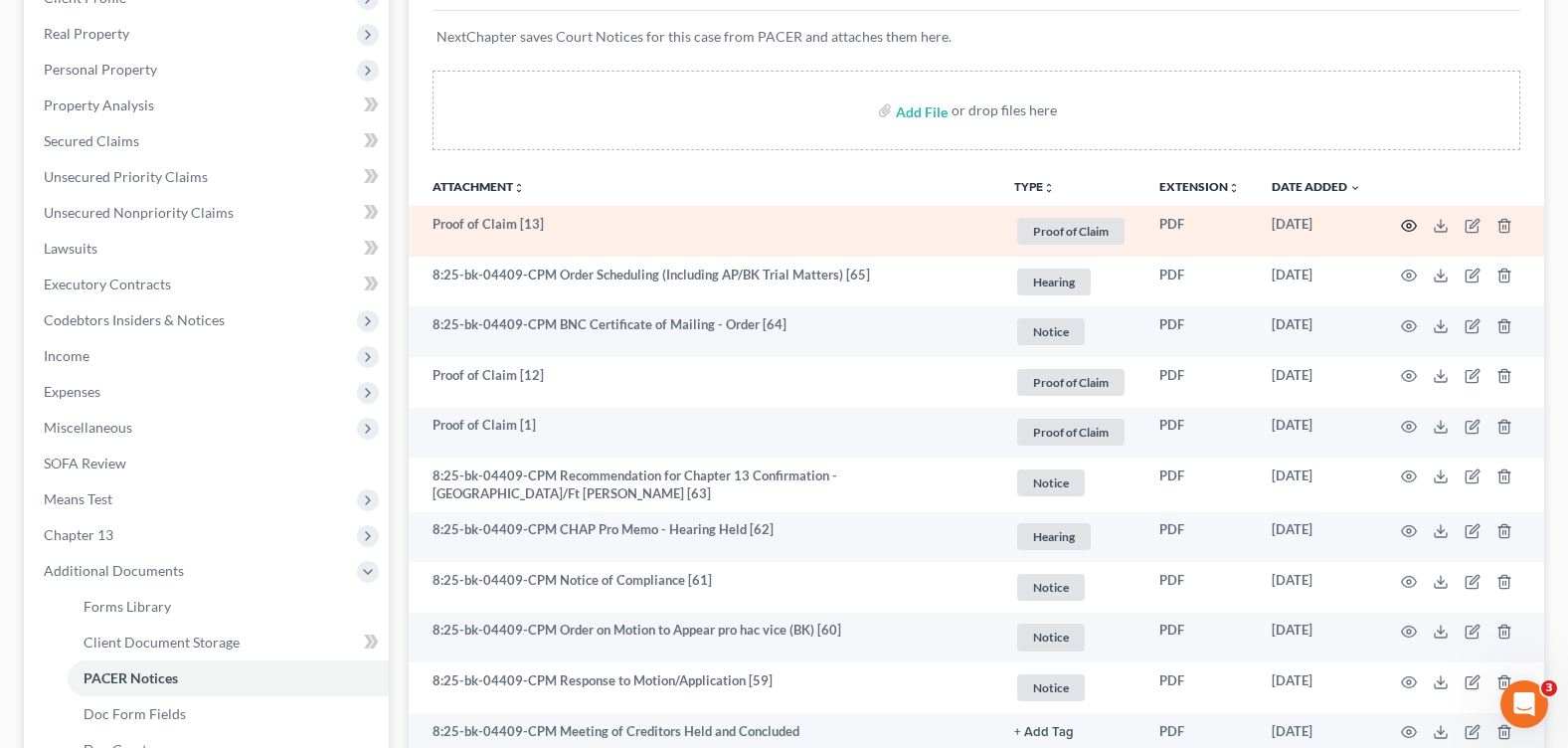
click at [1404, 218] on icon "button" at bounding box center [1409, 226] width 16 height 16
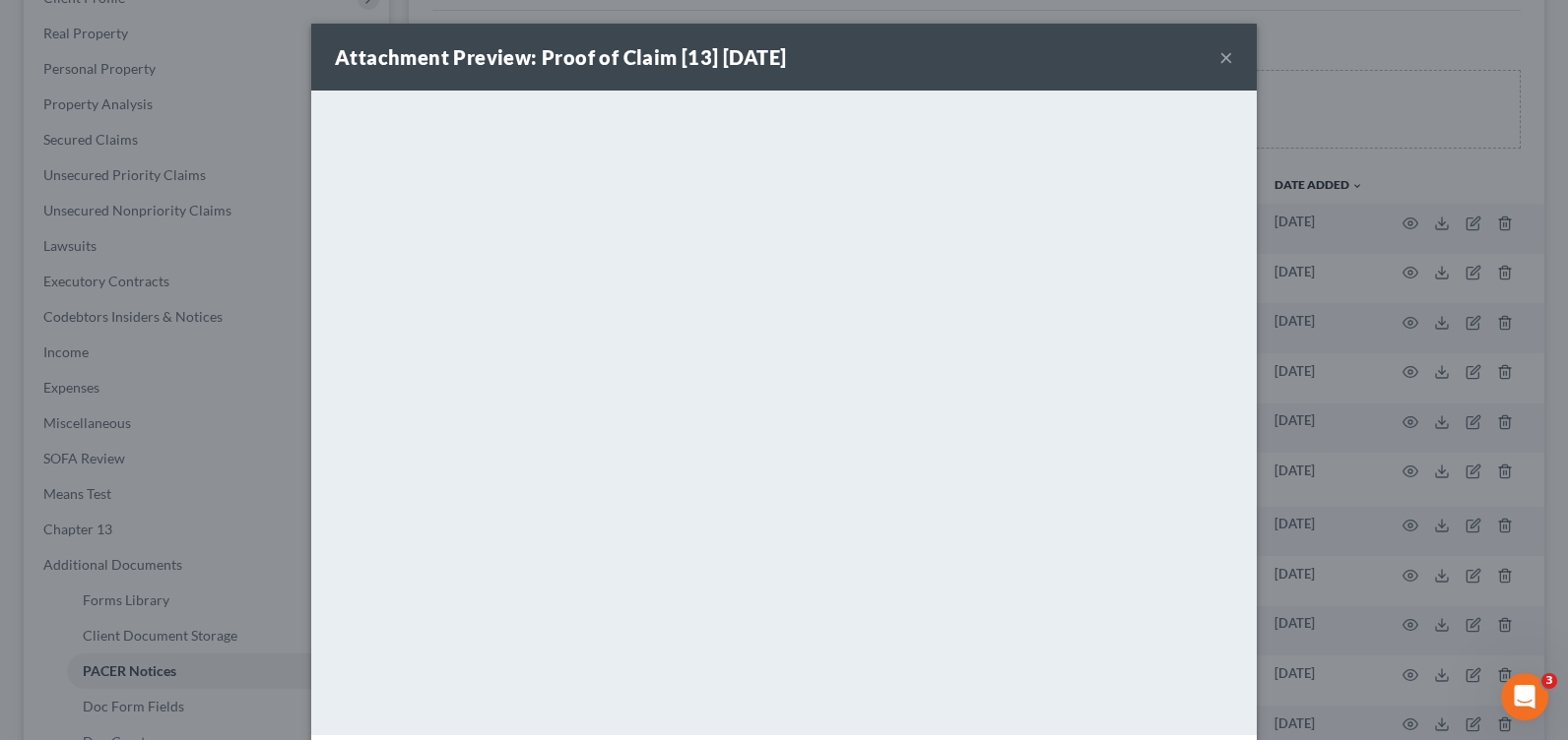
click at [1220, 56] on button "×" at bounding box center [1226, 57] width 14 height 24
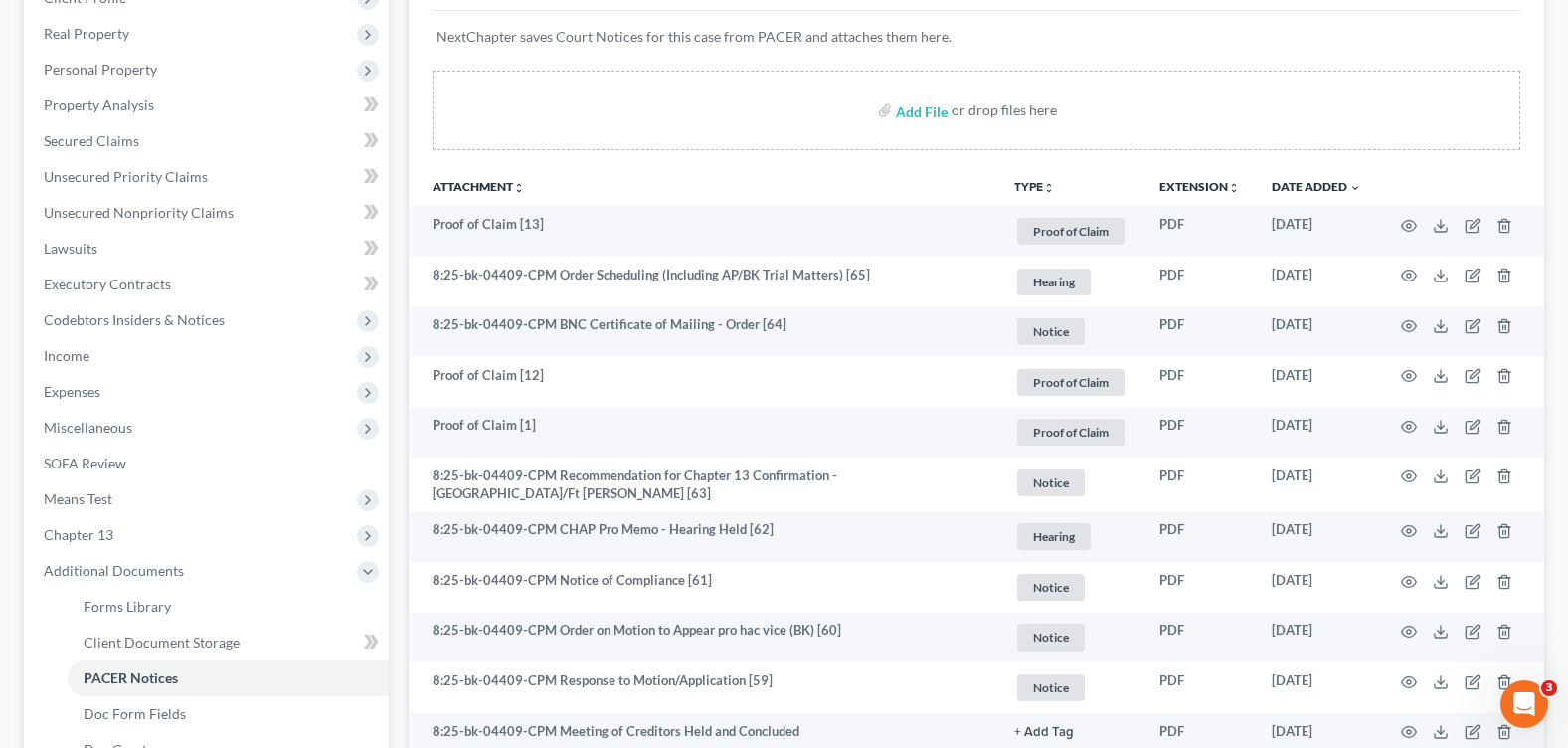
scroll to position [0, 0]
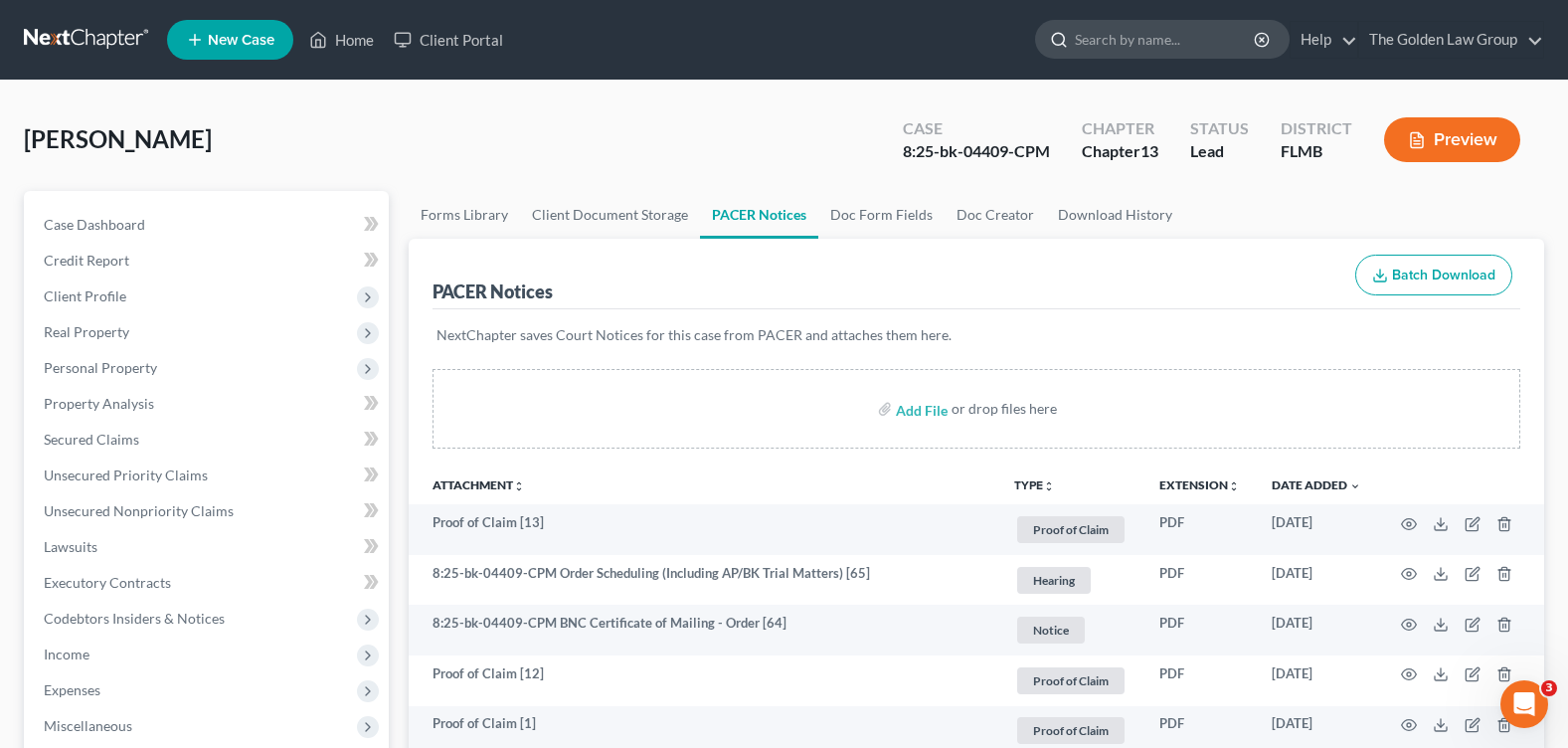
click at [1125, 40] on input "search" at bounding box center [1166, 39] width 182 height 37
type input "[PERSON_NAME]"
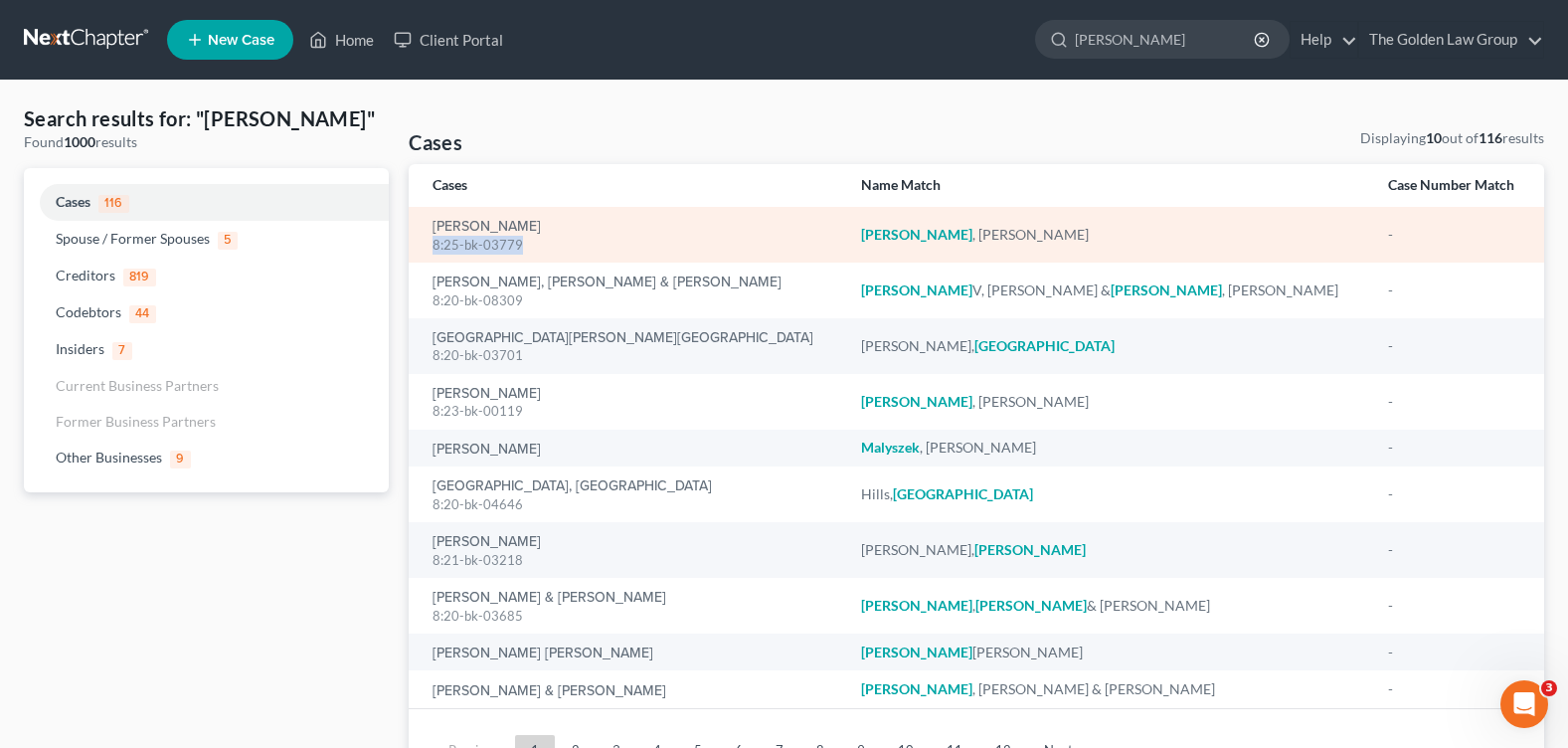
drag, startPoint x: 518, startPoint y: 241, endPoint x: 420, endPoint y: 232, distance: 98.4
click at [420, 232] on td "[PERSON_NAME] 8:25-bk-03779" at bounding box center [626, 235] width 435 height 56
copy div "8:25-bk-03779"
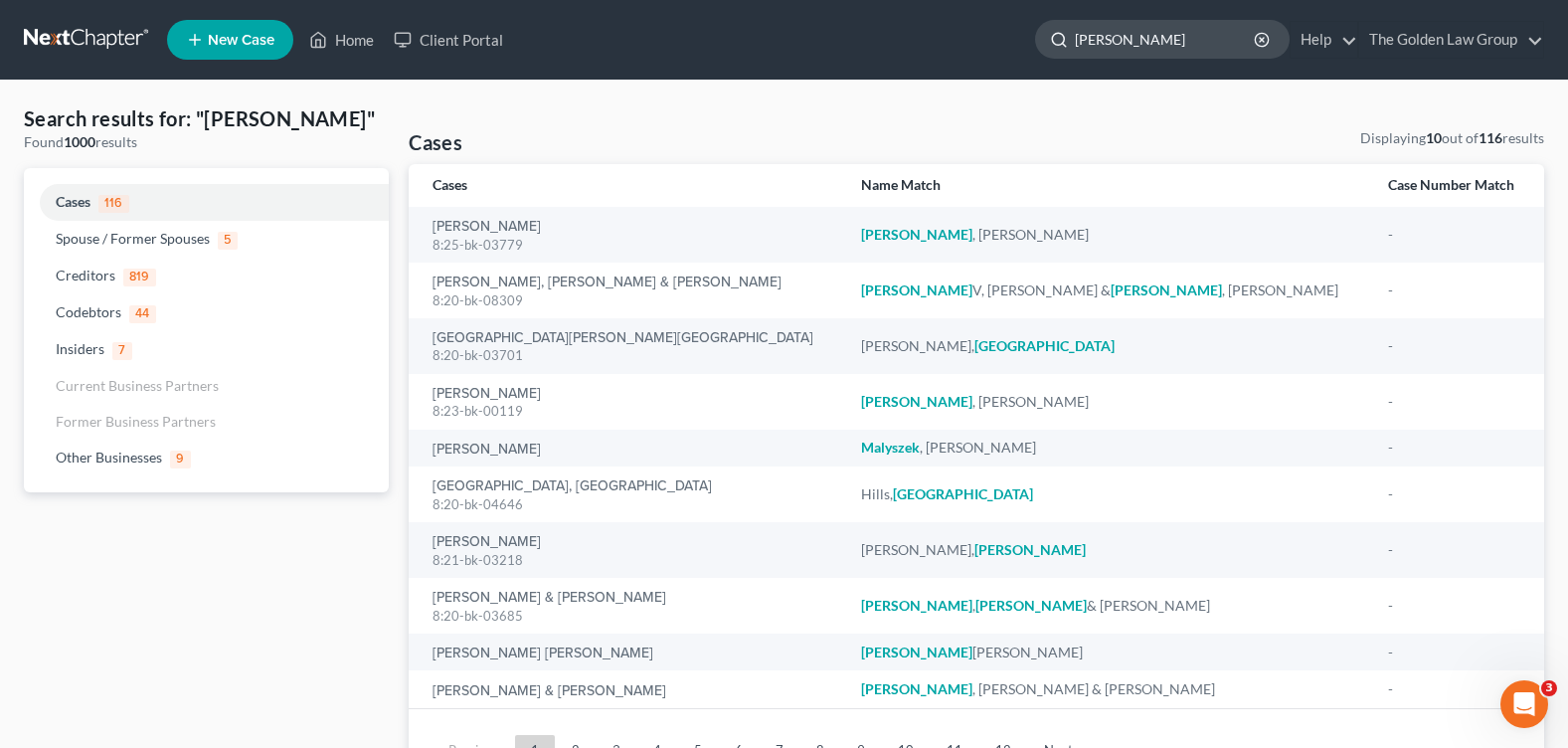
click at [1097, 44] on input "[PERSON_NAME]" at bounding box center [1166, 39] width 182 height 37
drag, startPoint x: 1120, startPoint y: 44, endPoint x: 1044, endPoint y: 36, distance: 76.4
click at [1044, 36] on div "[PERSON_NAME]" at bounding box center [1162, 39] width 255 height 39
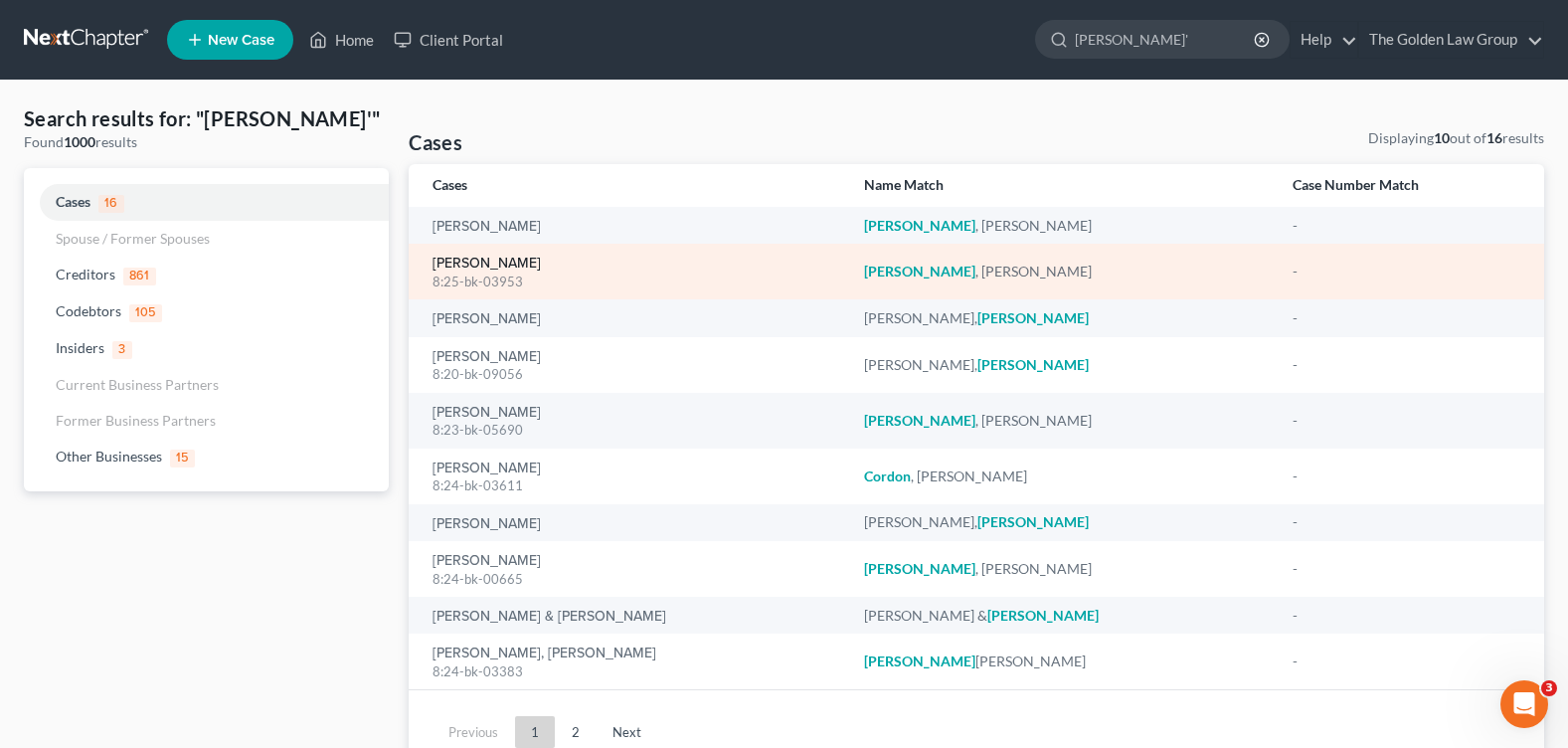
type input "[PERSON_NAME]'"
click at [481, 259] on link "[PERSON_NAME]" at bounding box center [486, 264] width 109 height 14
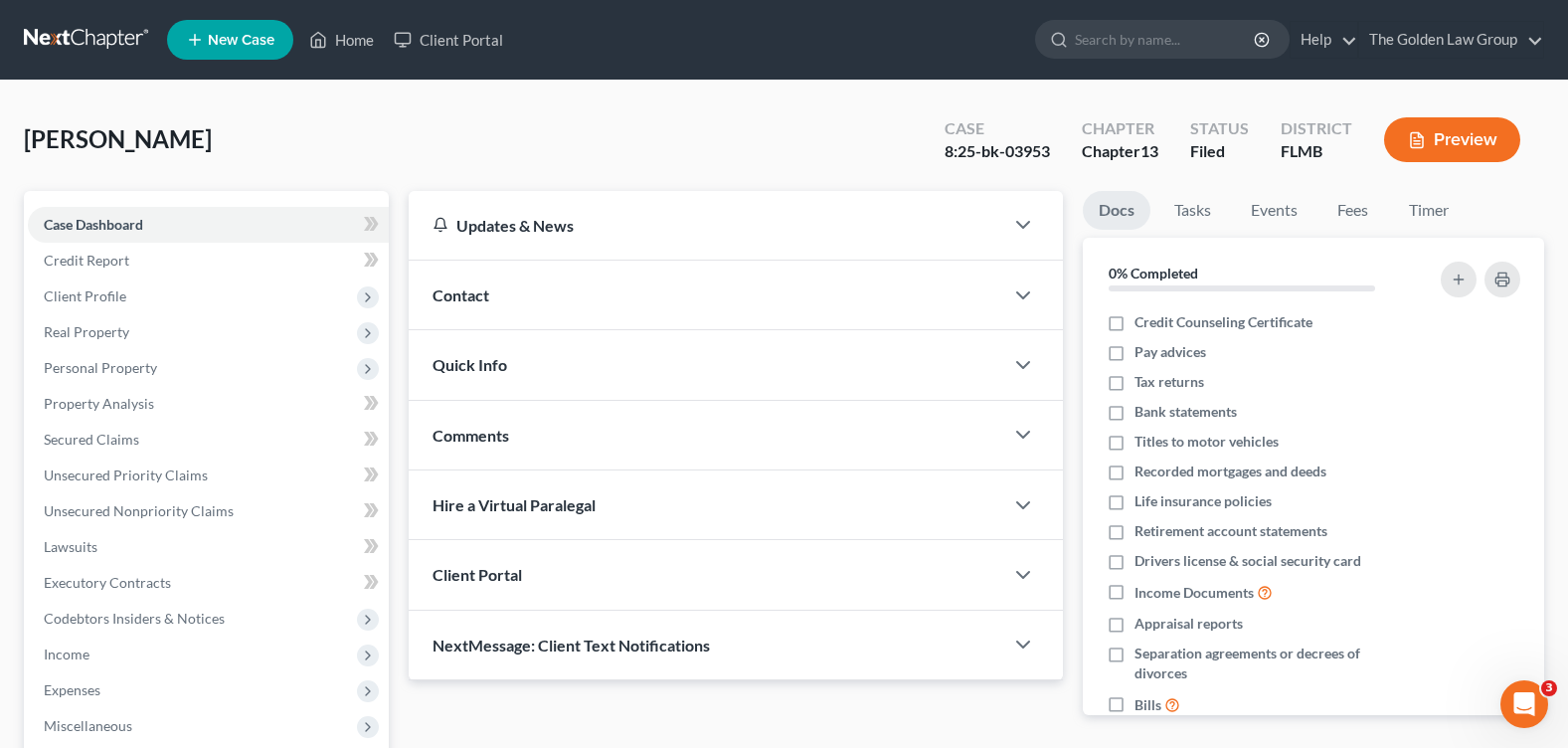
click at [407, 131] on div "[PERSON_NAME] Upgraded Case 8:25-bk-03953 Chapter Chapter 13 Status Filed Distr…" at bounding box center [784, 148] width 1520 height 87
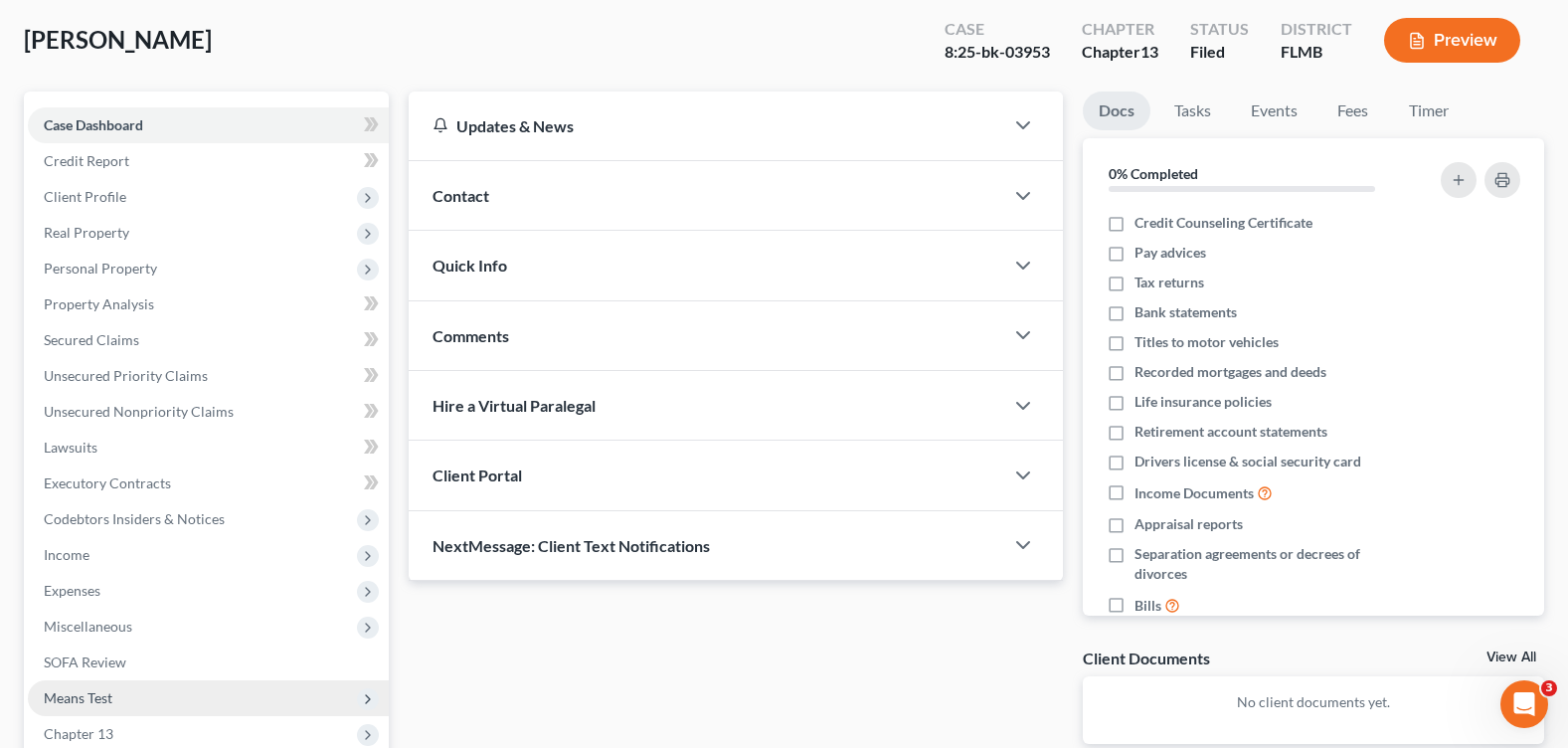
scroll to position [346, 0]
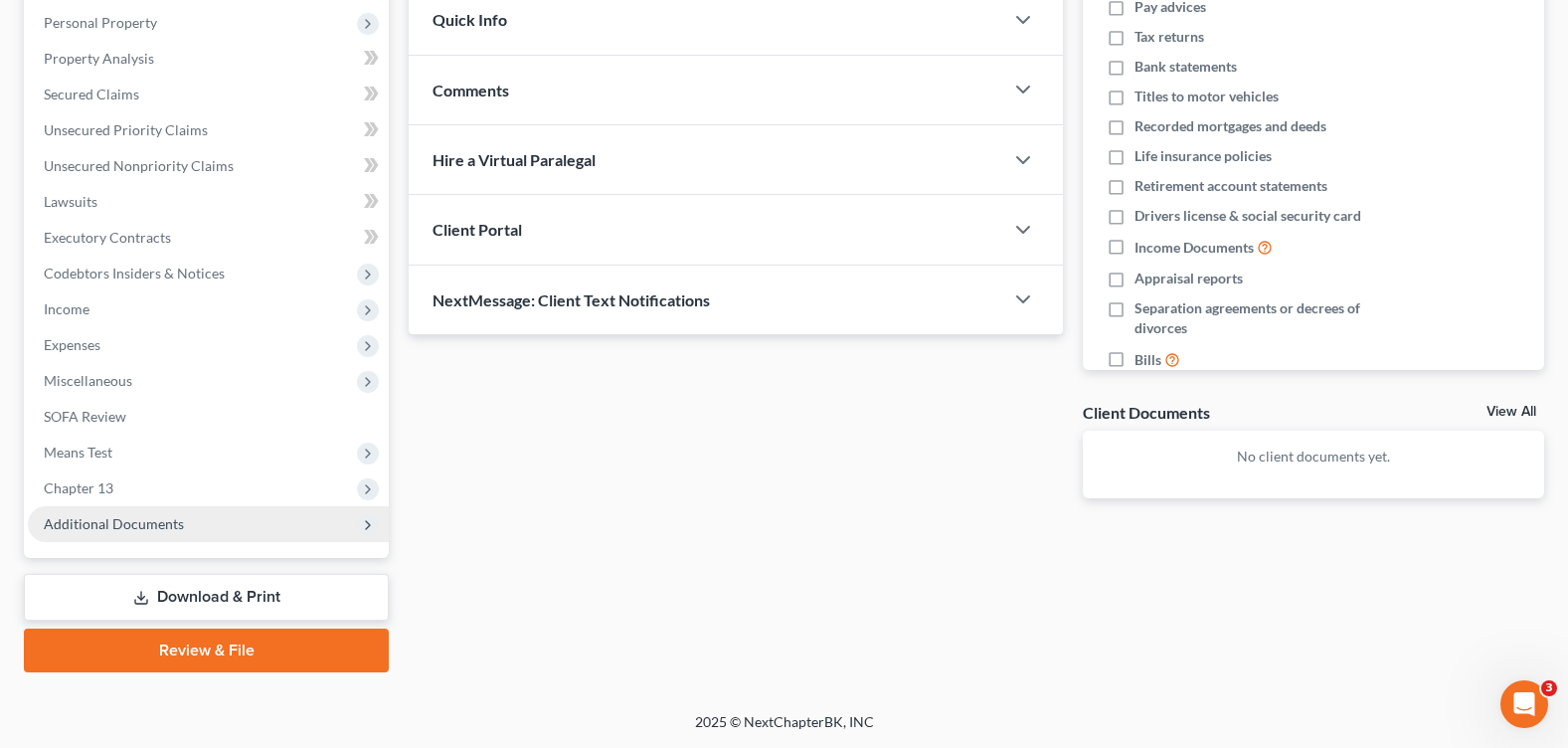
click at [198, 518] on span "Additional Documents" at bounding box center [209, 524] width 361 height 36
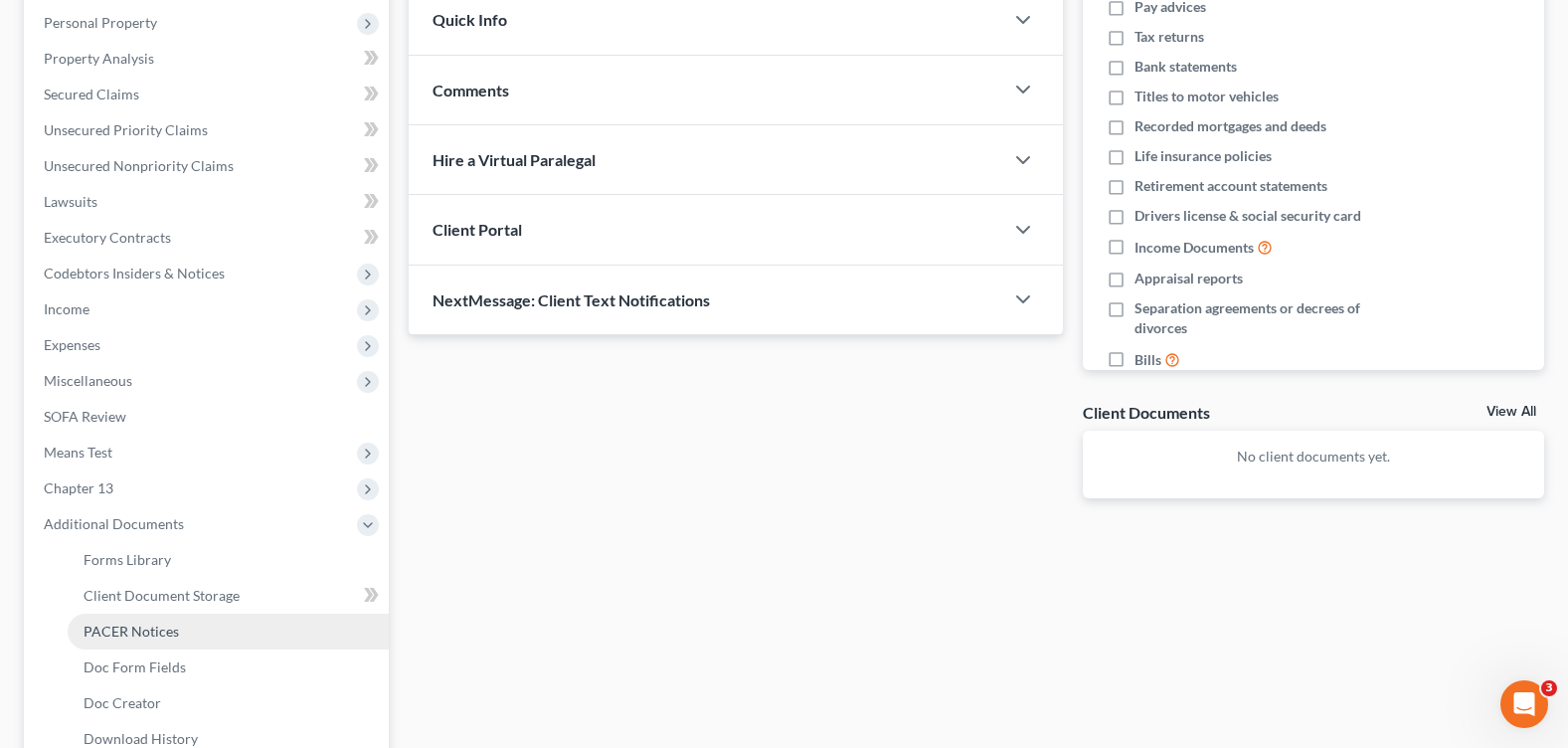
click at [173, 645] on link "PACER Notices" at bounding box center [229, 632] width 321 height 36
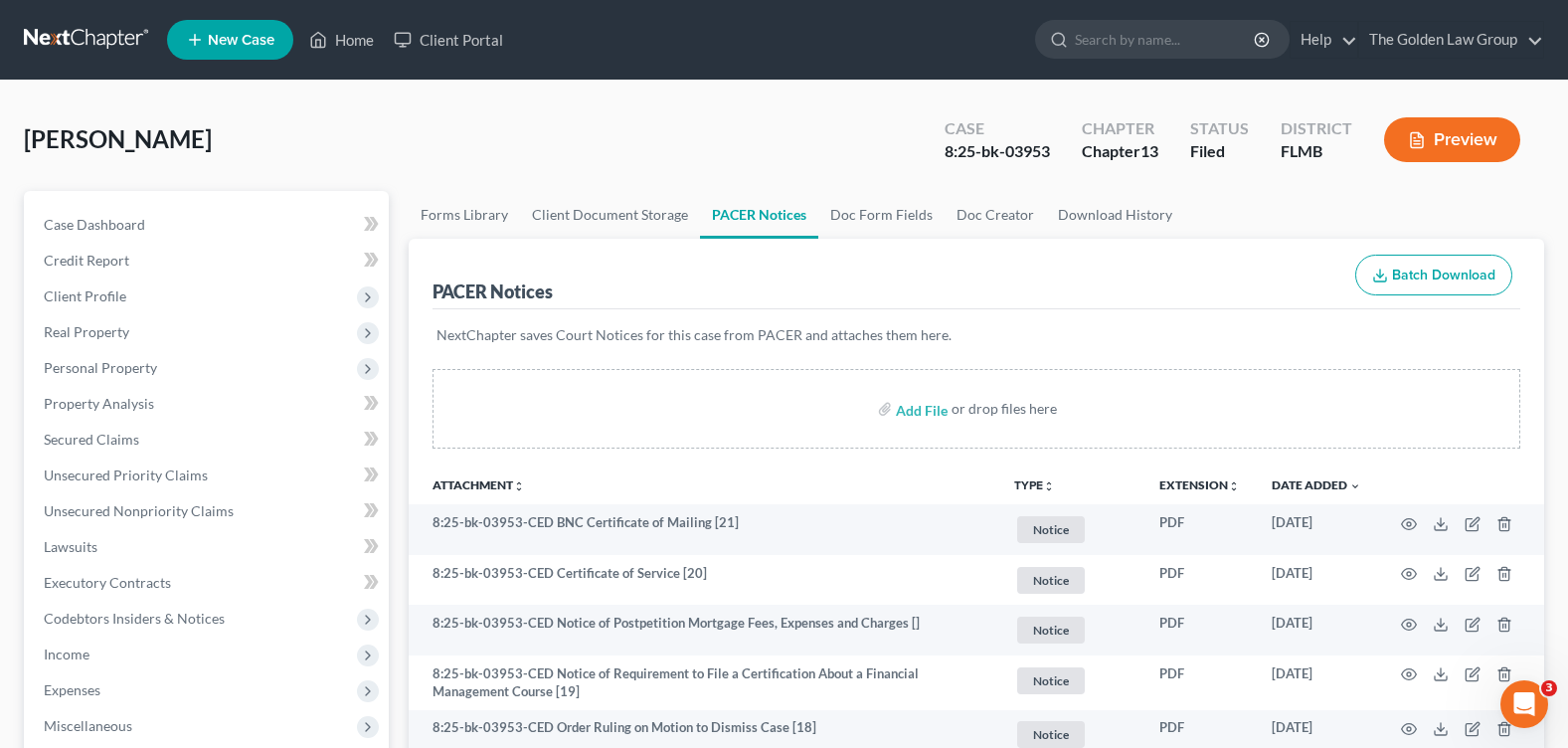
click at [532, 145] on div "[PERSON_NAME] Upgraded Case 8:25-bk-03953 Chapter Chapter 13 Status Filed Distr…" at bounding box center [784, 148] width 1520 height 87
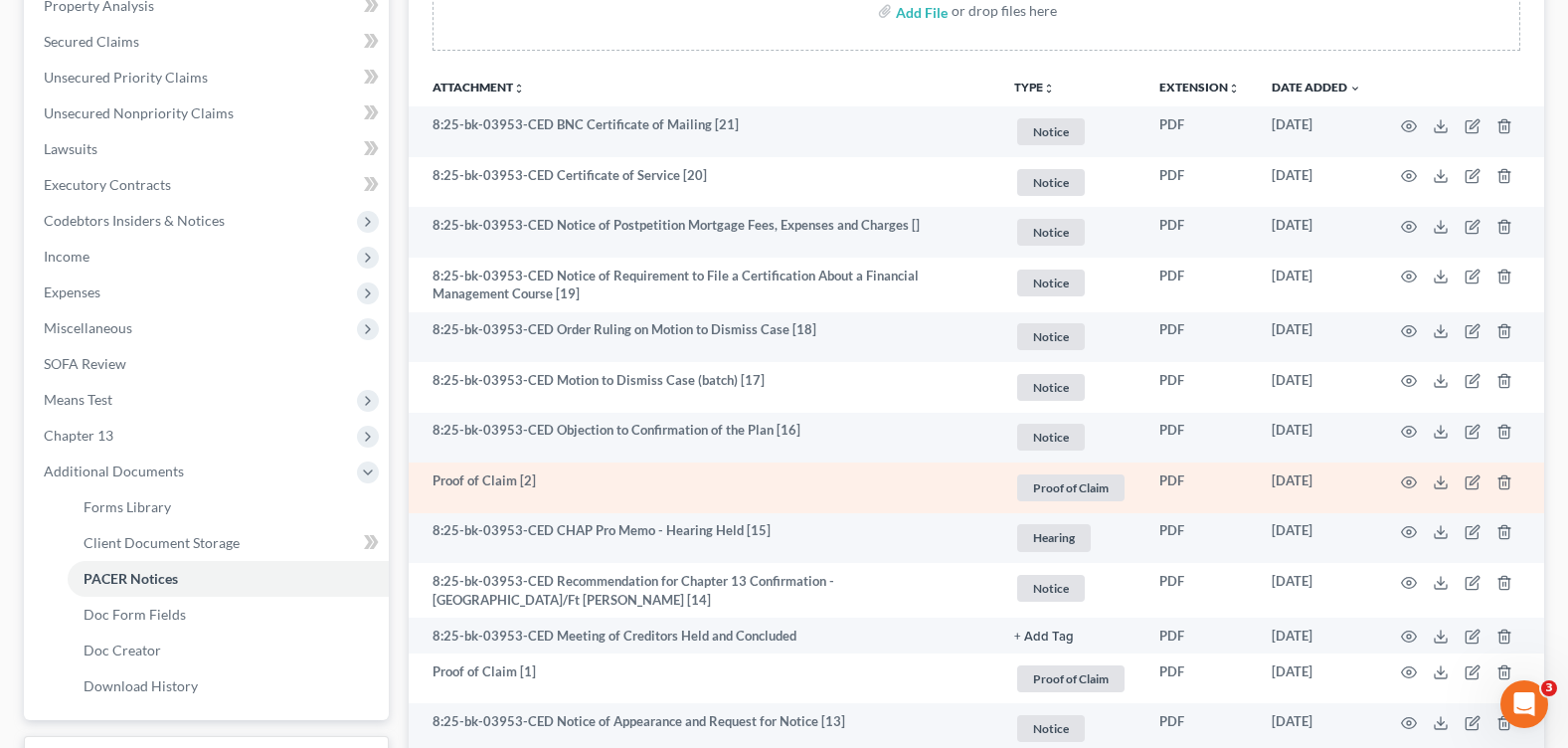
scroll to position [497, 0]
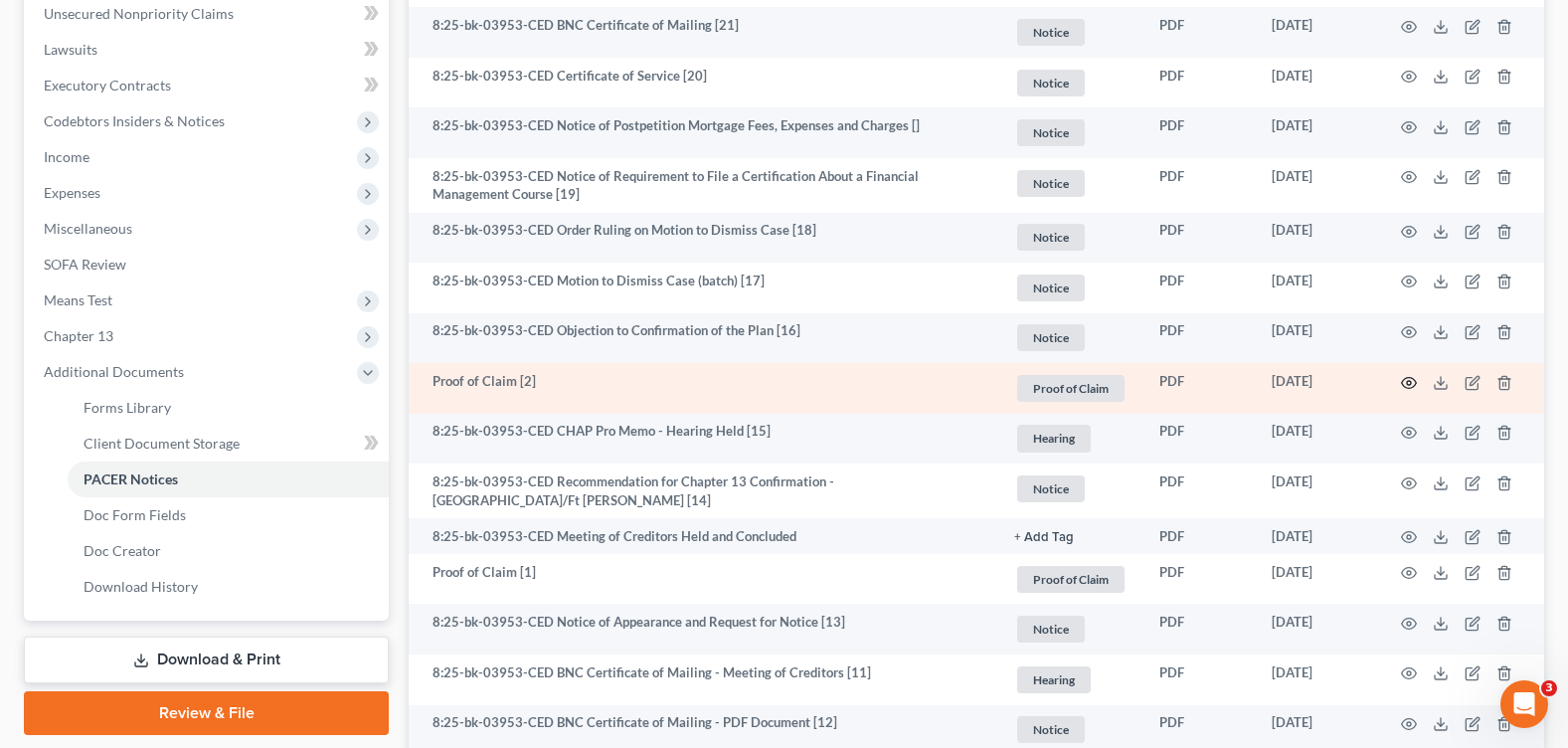
click at [1408, 387] on icon "button" at bounding box center [1409, 383] width 16 height 16
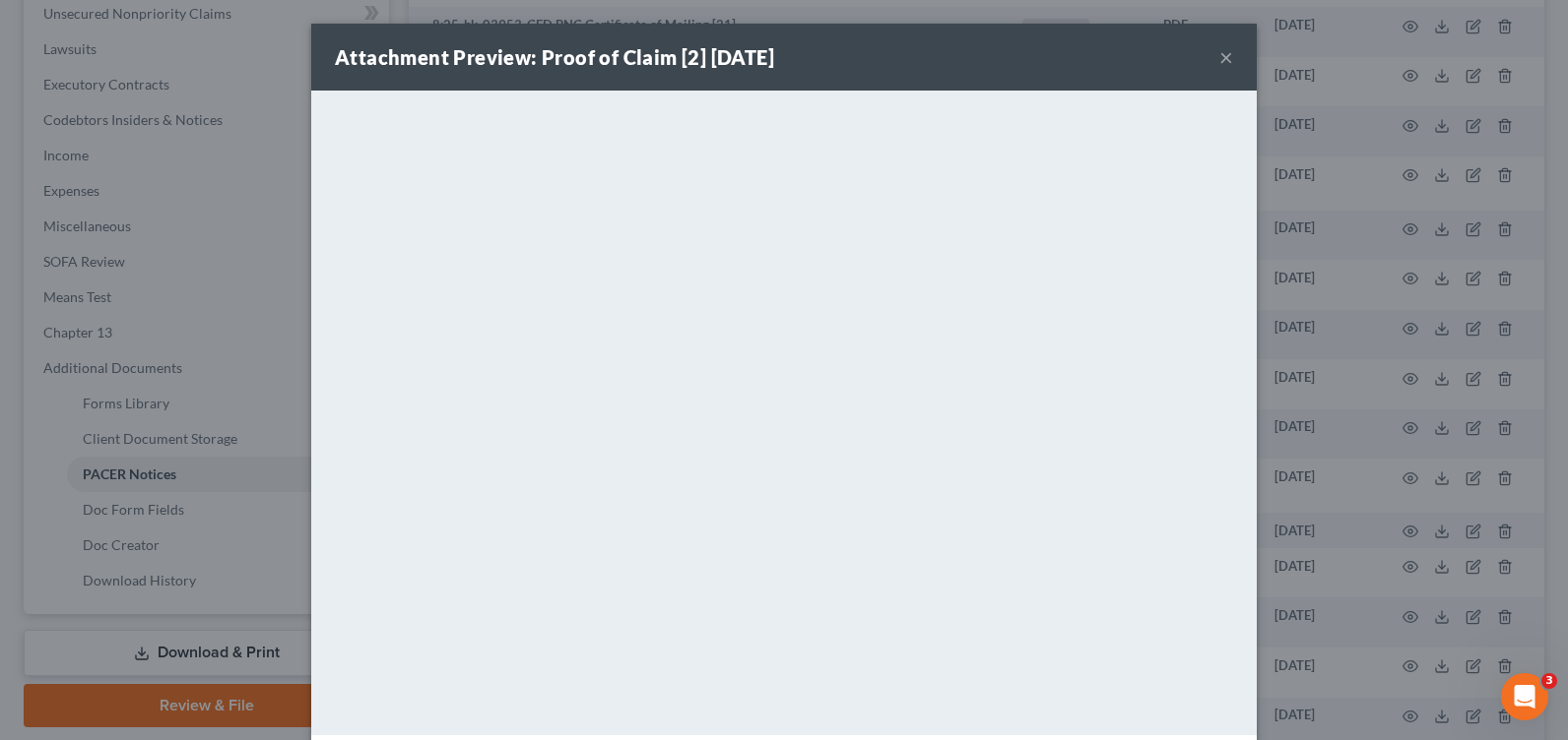
click at [1219, 61] on button "×" at bounding box center [1226, 57] width 14 height 24
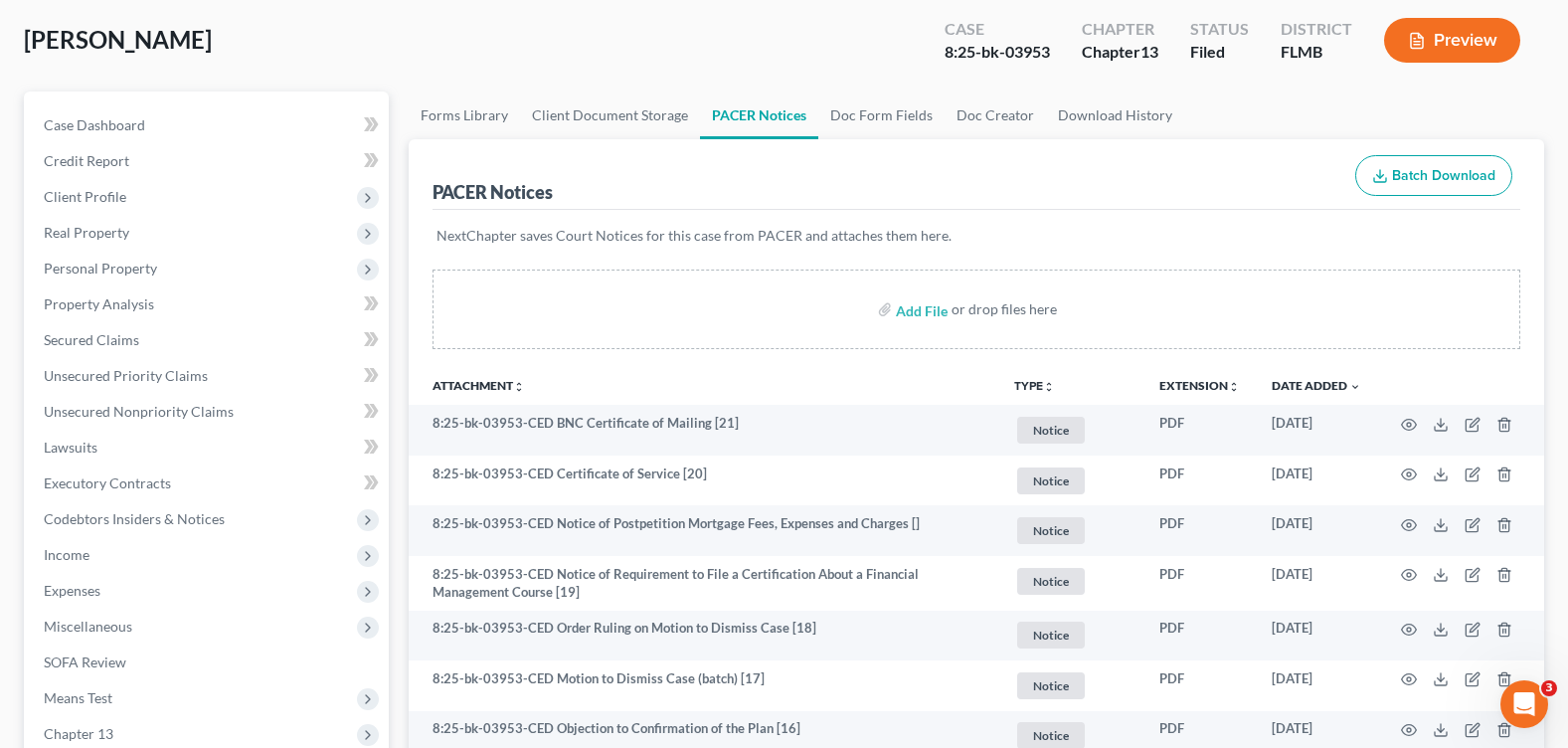
scroll to position [0, 0]
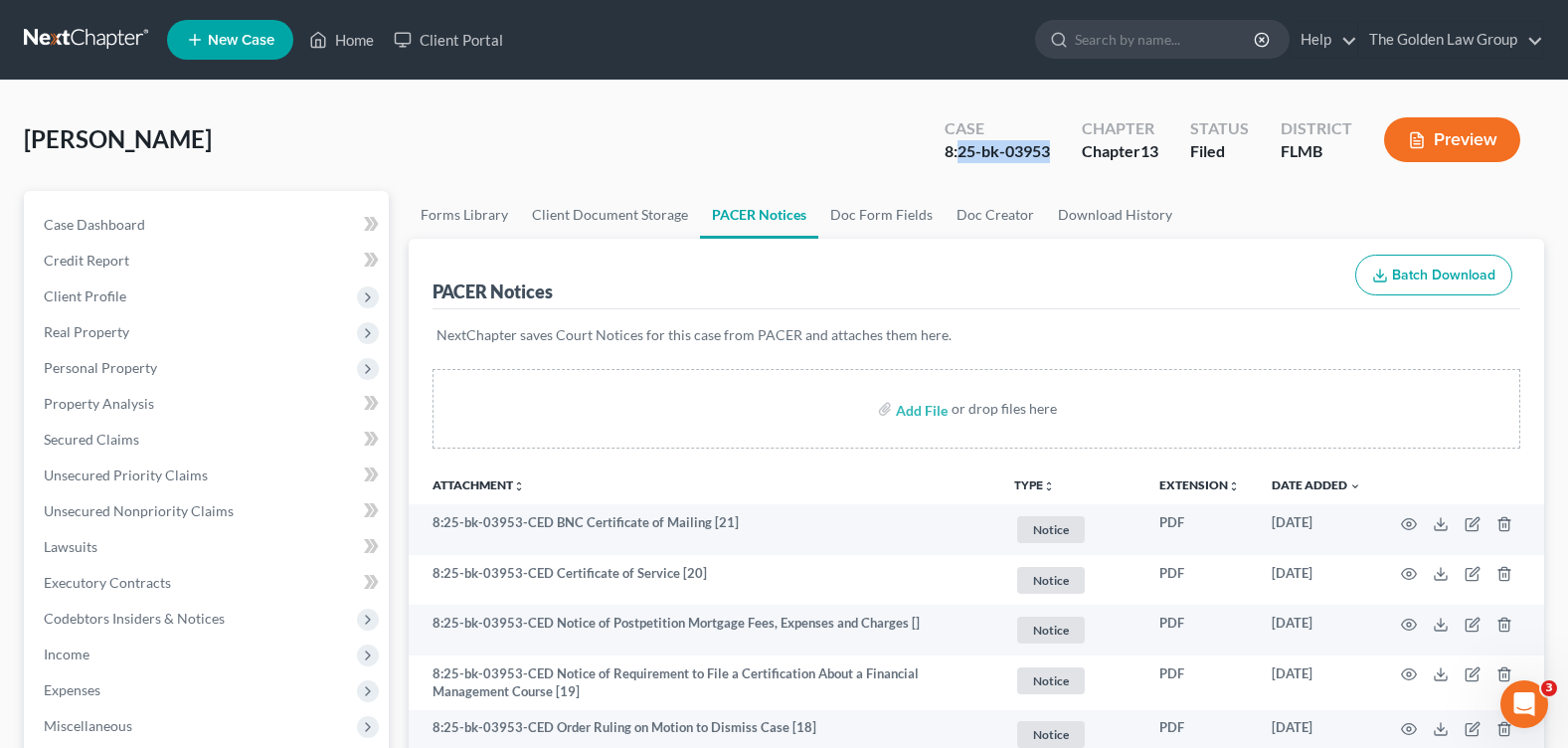
drag, startPoint x: 1054, startPoint y: 156, endPoint x: 959, endPoint y: 151, distance: 95.1
click at [959, 151] on div "Case 8:25-bk-03953" at bounding box center [996, 142] width 137 height 59
copy div "25-bk-03953"
click at [1158, 39] on input "search" at bounding box center [1166, 39] width 182 height 37
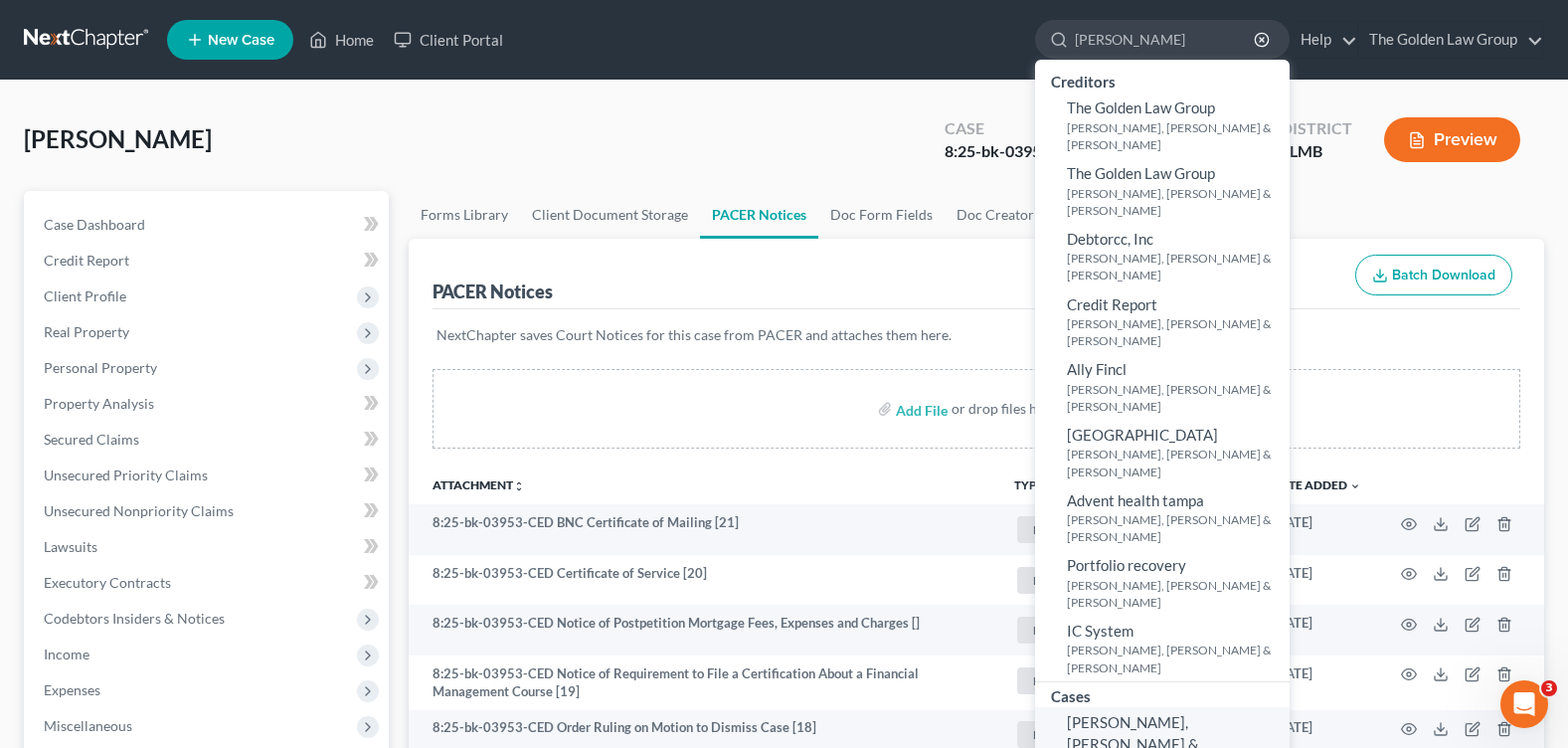
type input "[PERSON_NAME]"
click at [1092, 713] on span "[PERSON_NAME], [PERSON_NAME] & [PERSON_NAME]" at bounding box center [1133, 743] width 132 height 61
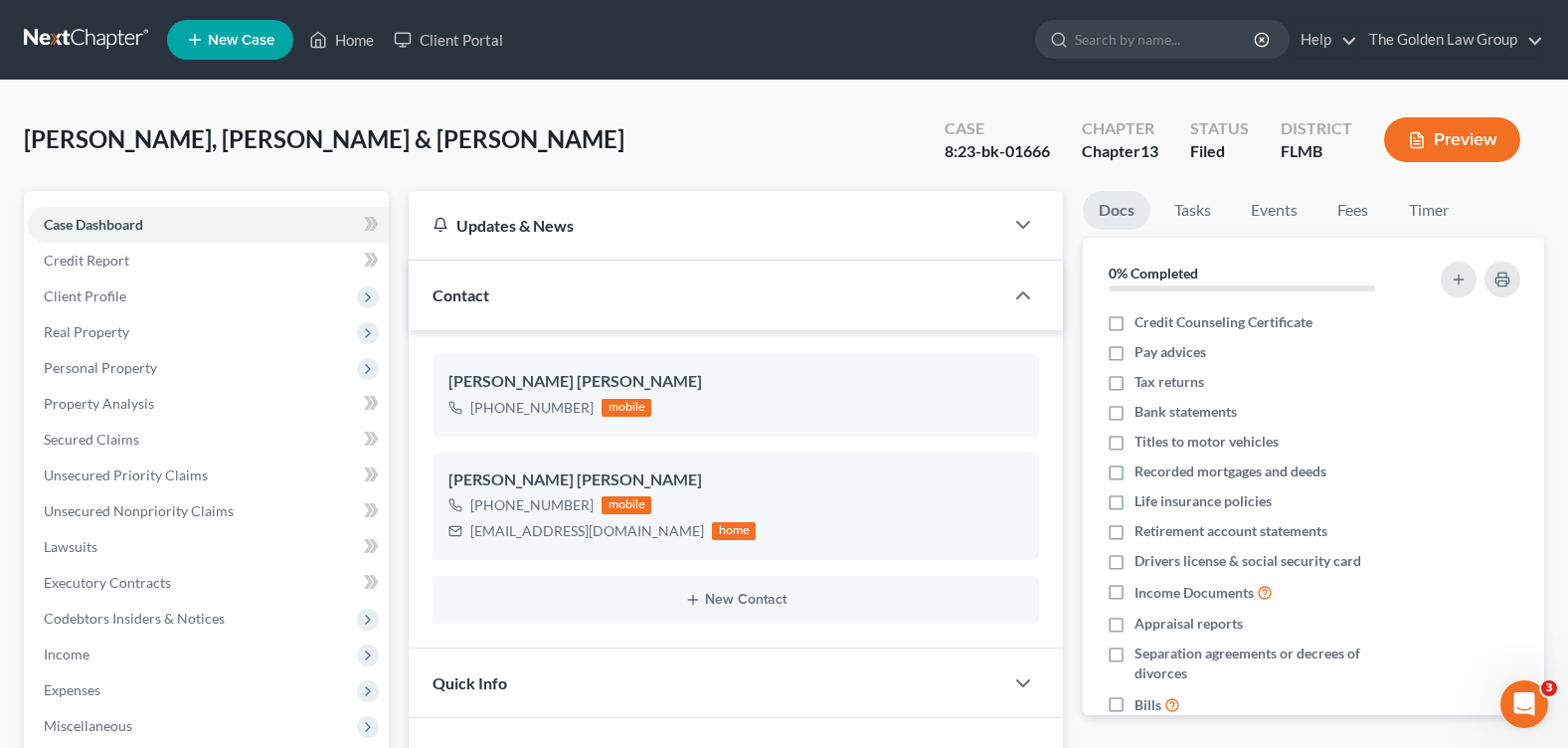
scroll to position [397, 0]
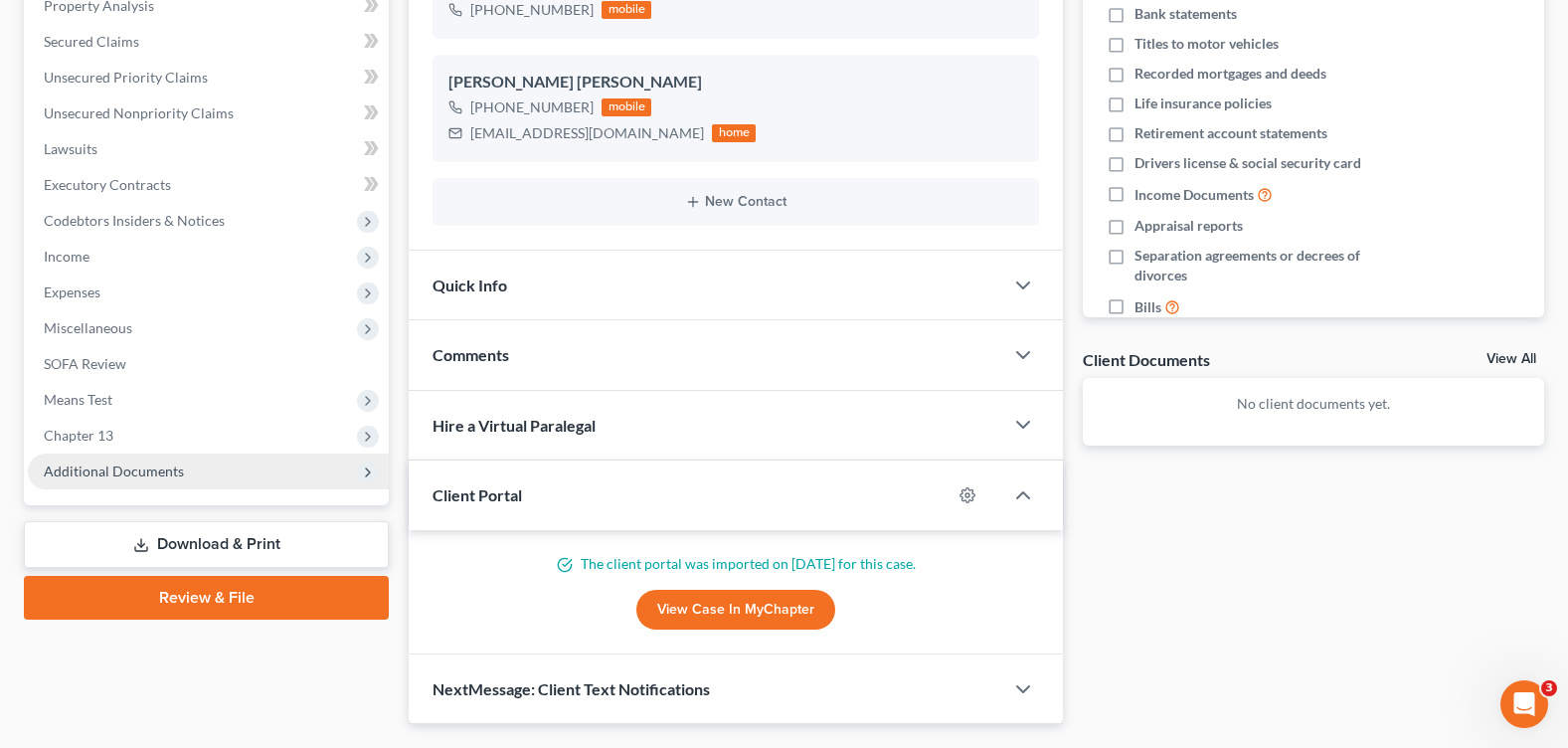
click at [129, 469] on span "Additional Documents" at bounding box center [114, 470] width 140 height 17
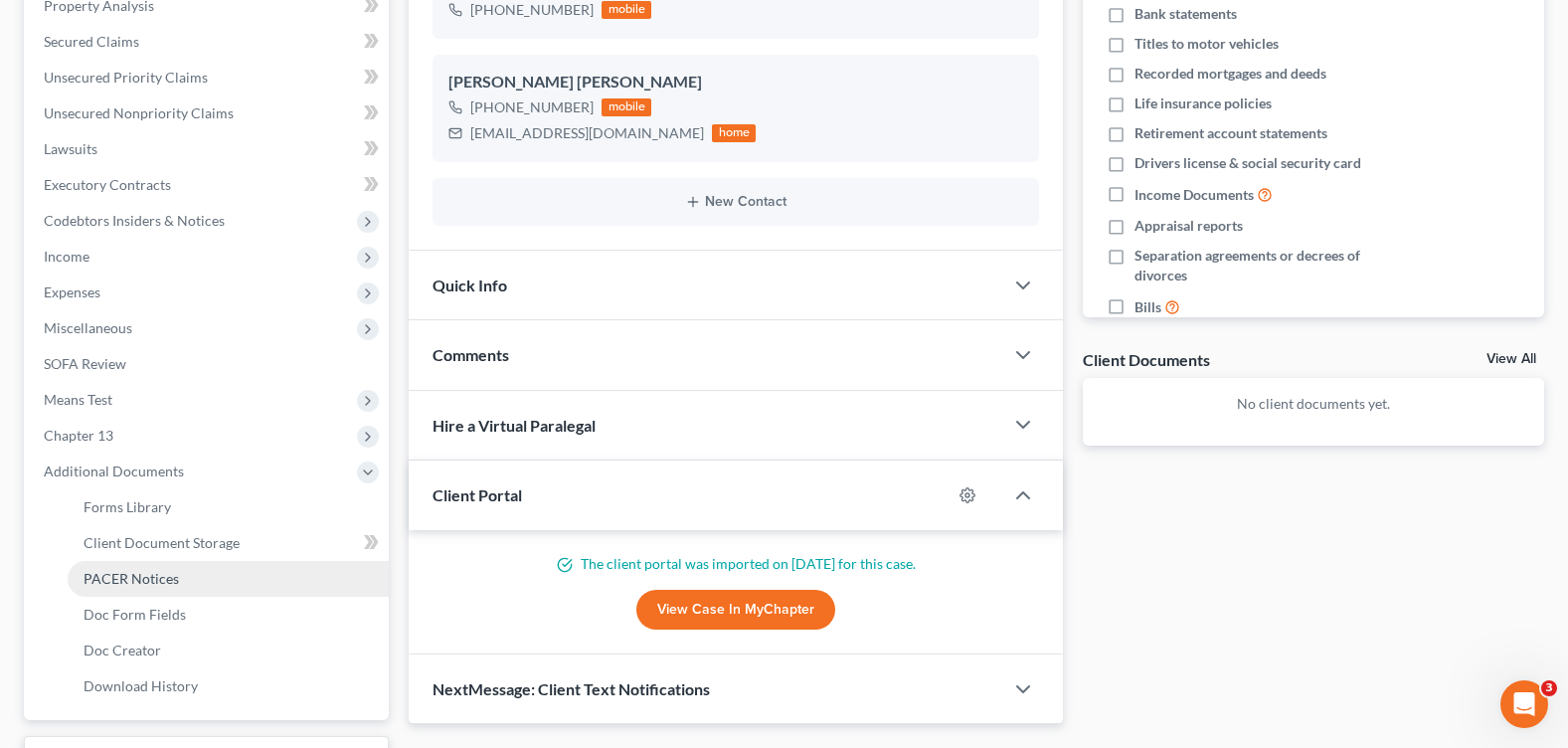
click at [166, 573] on span "PACER Notices" at bounding box center [132, 578] width 96 height 17
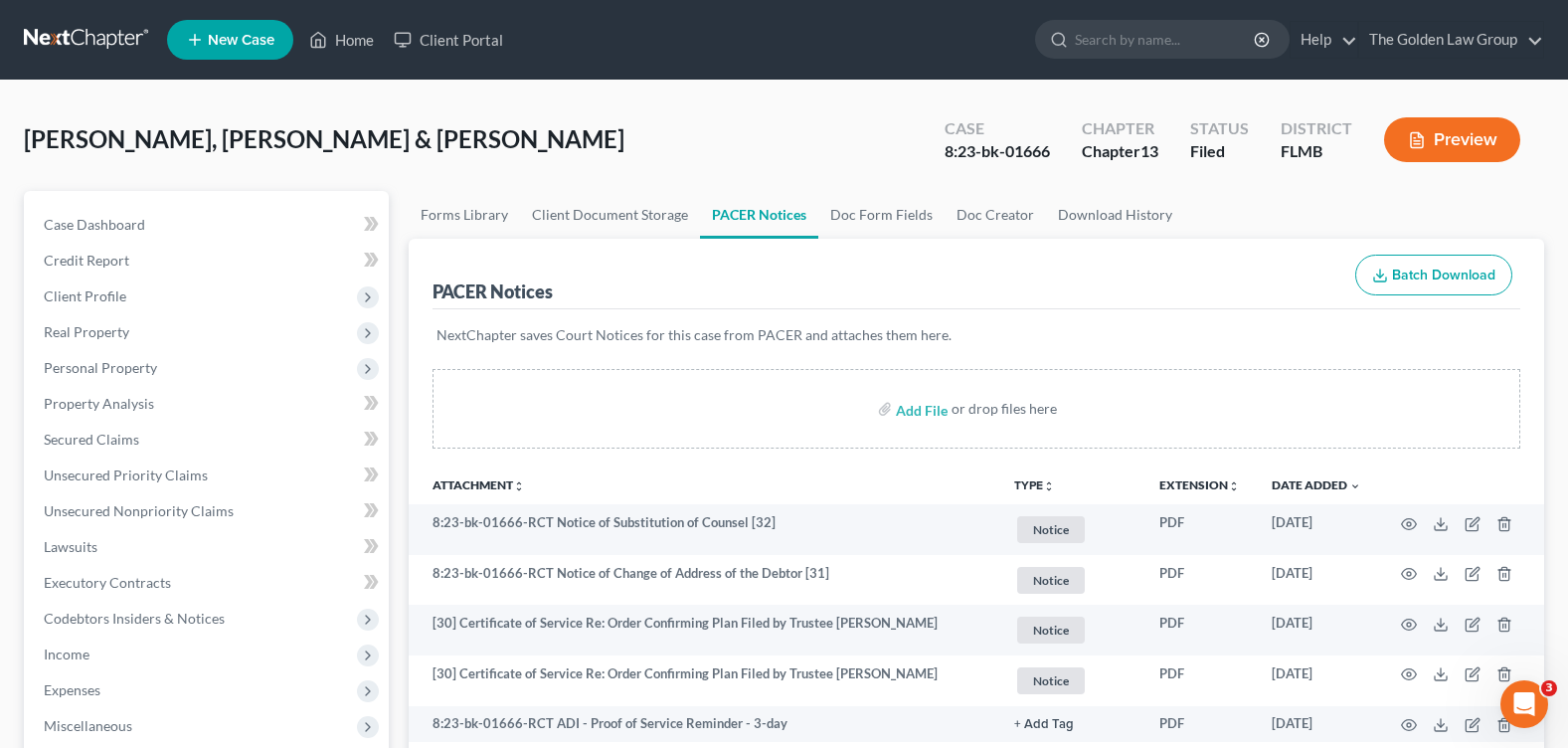
click at [657, 135] on div "[PERSON_NAME], [PERSON_NAME] & [PERSON_NAME] Upgraded Case 8:23-bk-01666 Chapte…" at bounding box center [784, 148] width 1520 height 87
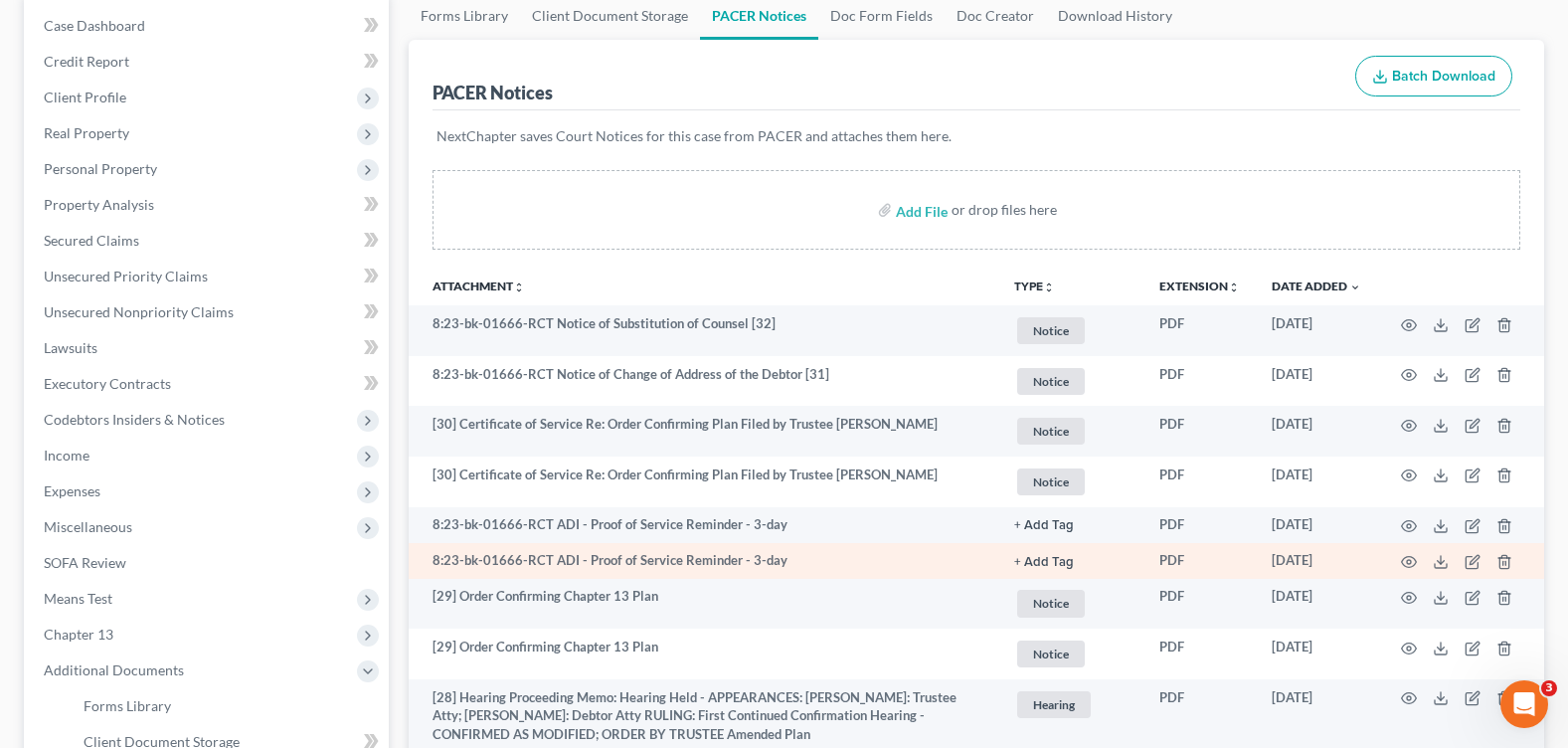
scroll to position [299, 0]
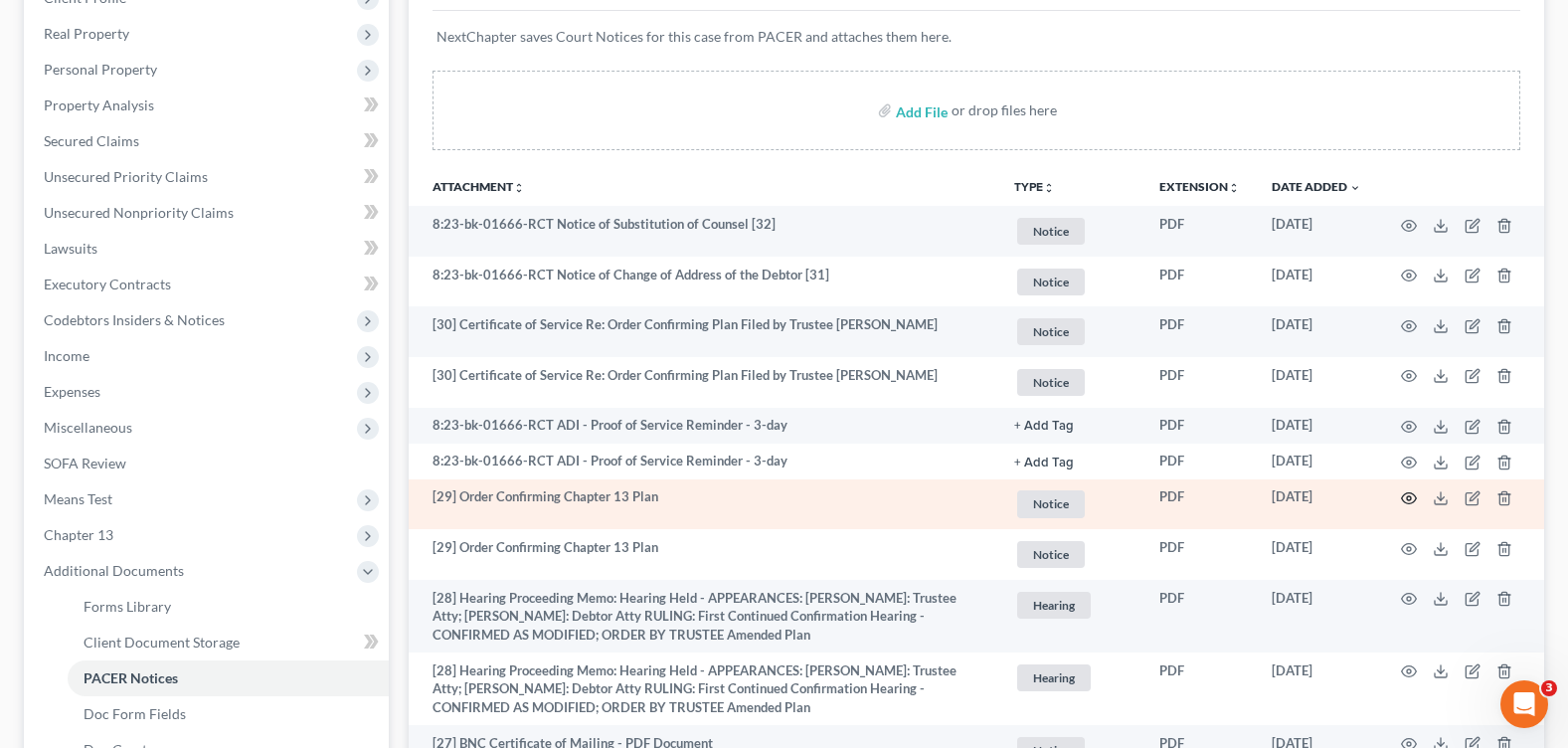
click at [1416, 494] on icon "button" at bounding box center [1409, 498] width 16 height 16
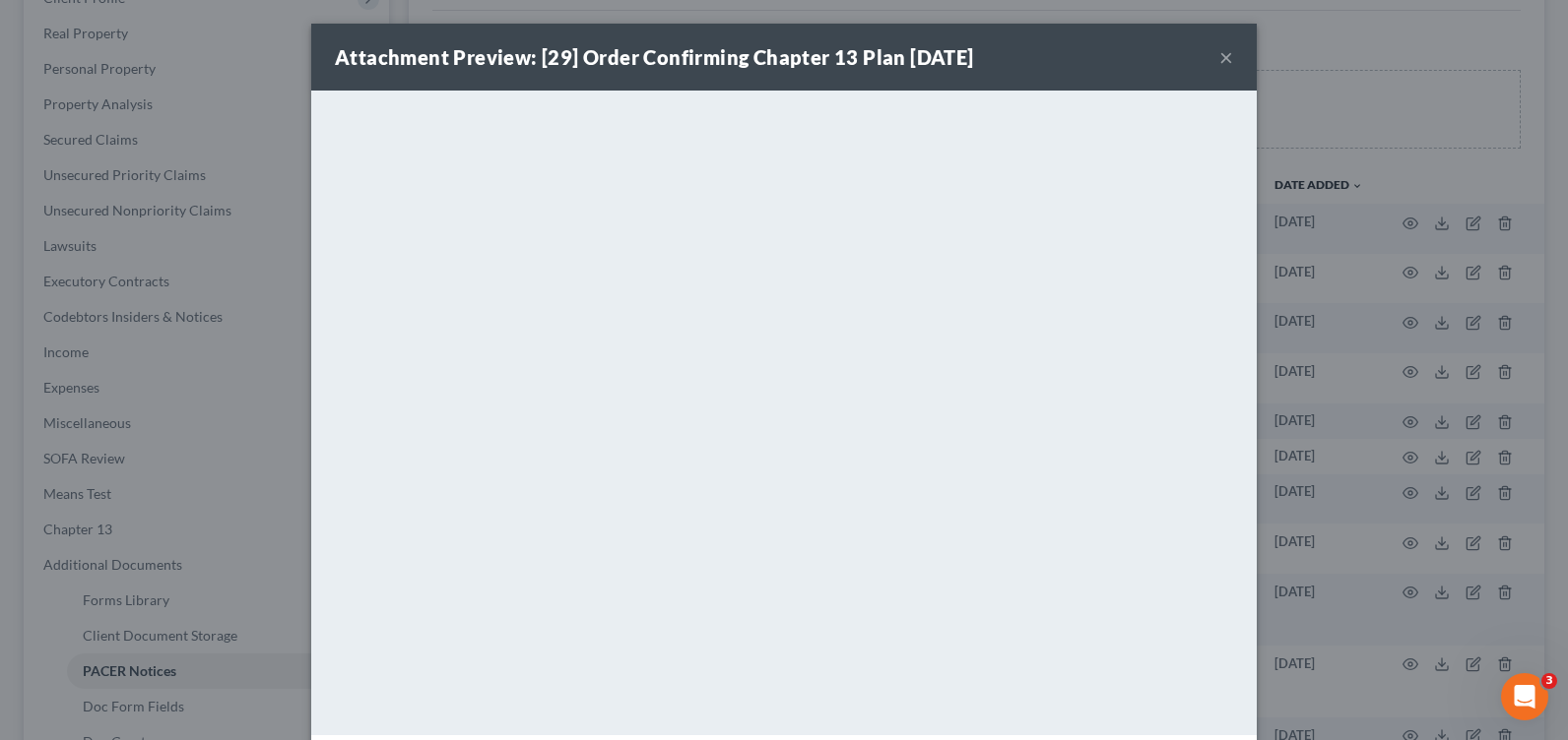
click at [1219, 65] on button "×" at bounding box center [1226, 57] width 14 height 24
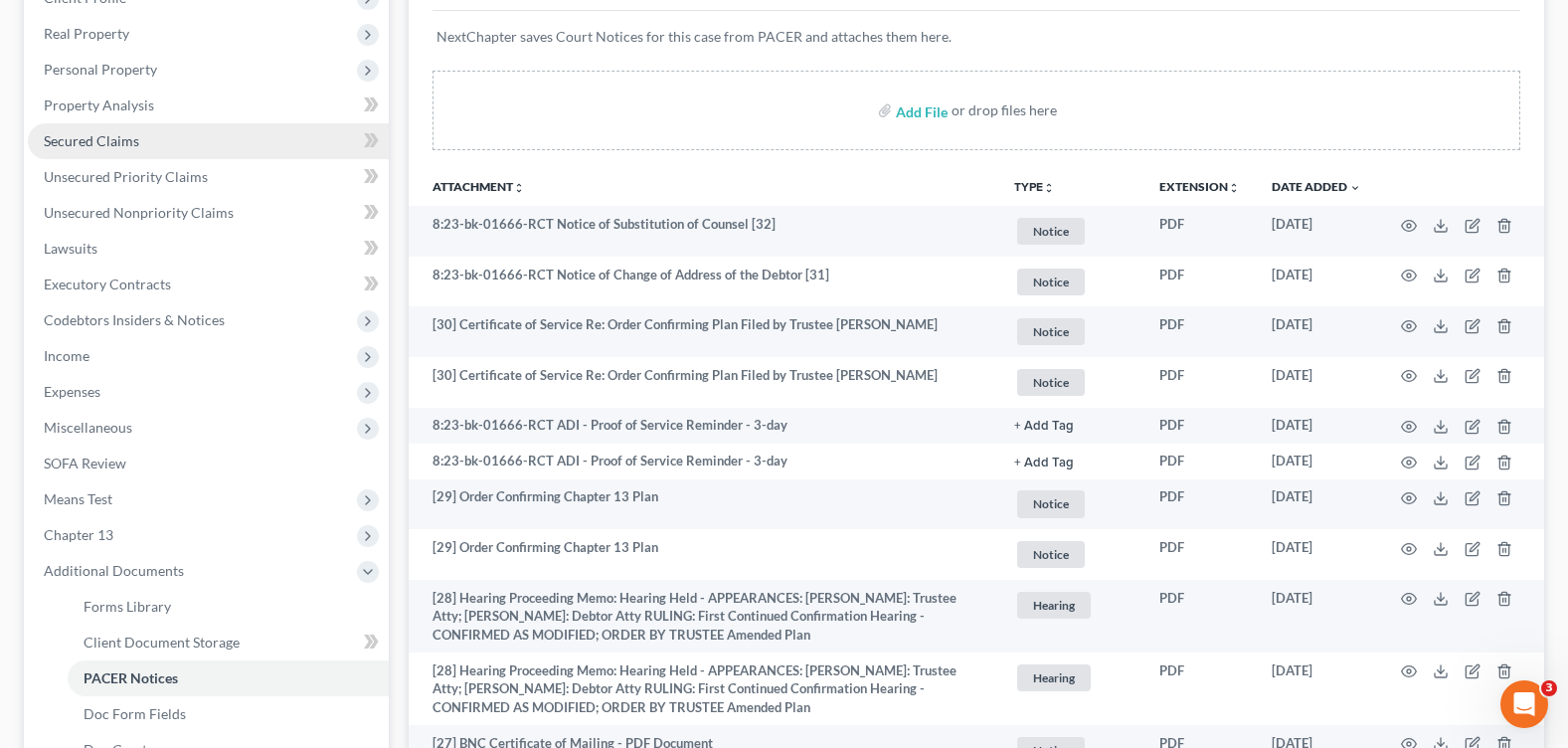
click at [141, 145] on link "Secured Claims" at bounding box center [209, 142] width 361 height 36
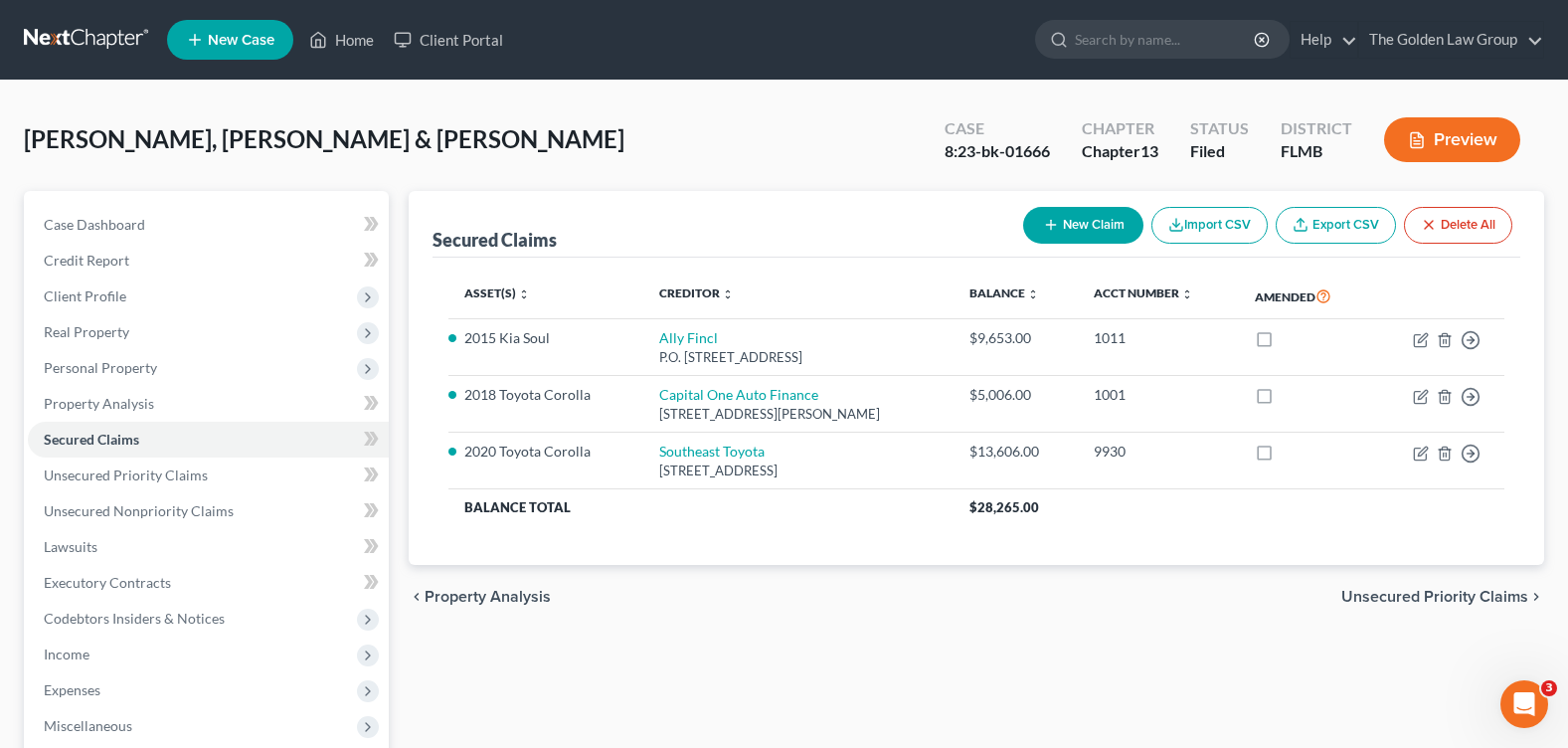
click at [666, 134] on div "[PERSON_NAME], [PERSON_NAME] & [PERSON_NAME] Upgraded Case 8:23-bk-01666 Chapte…" at bounding box center [784, 148] width 1520 height 87
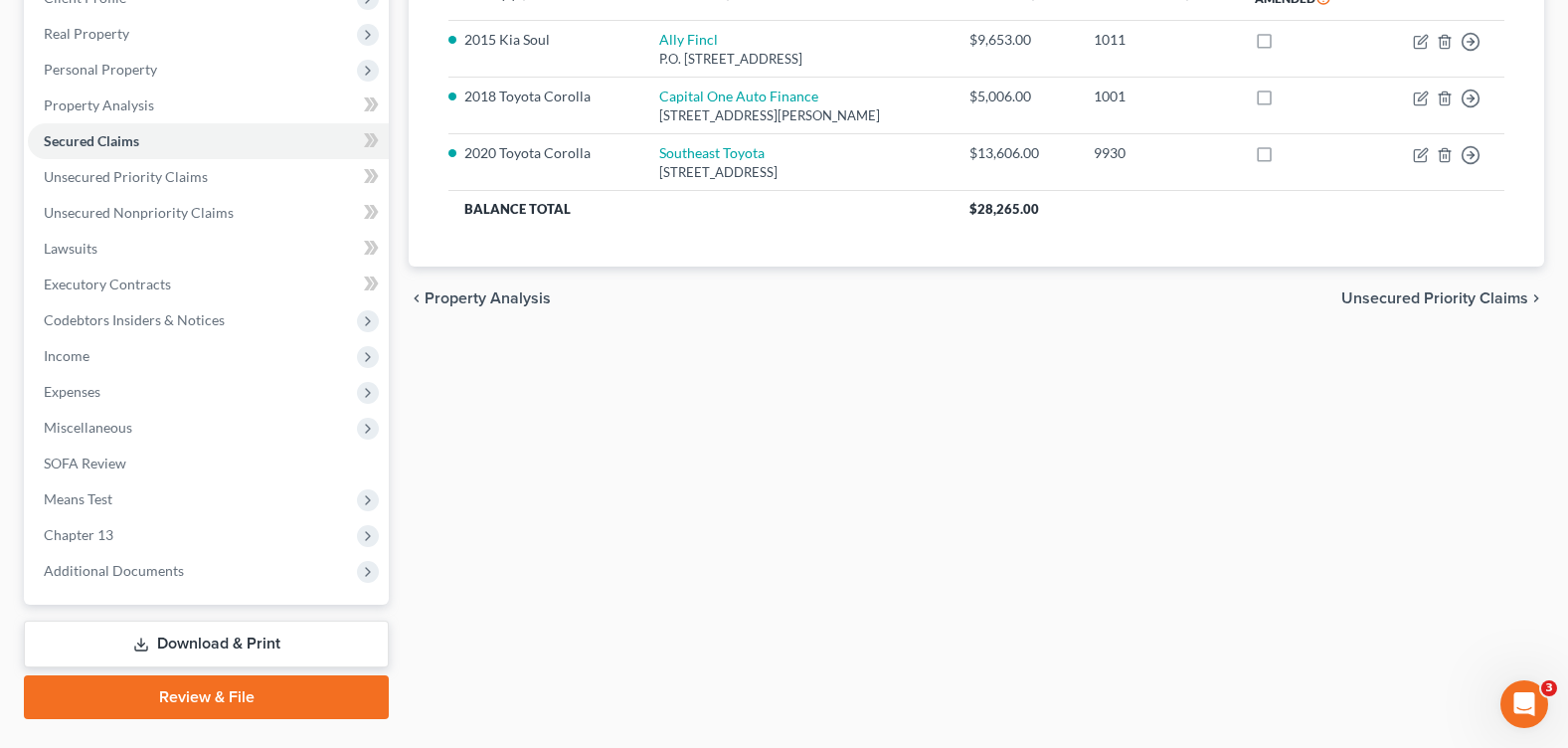
scroll to position [346, 0]
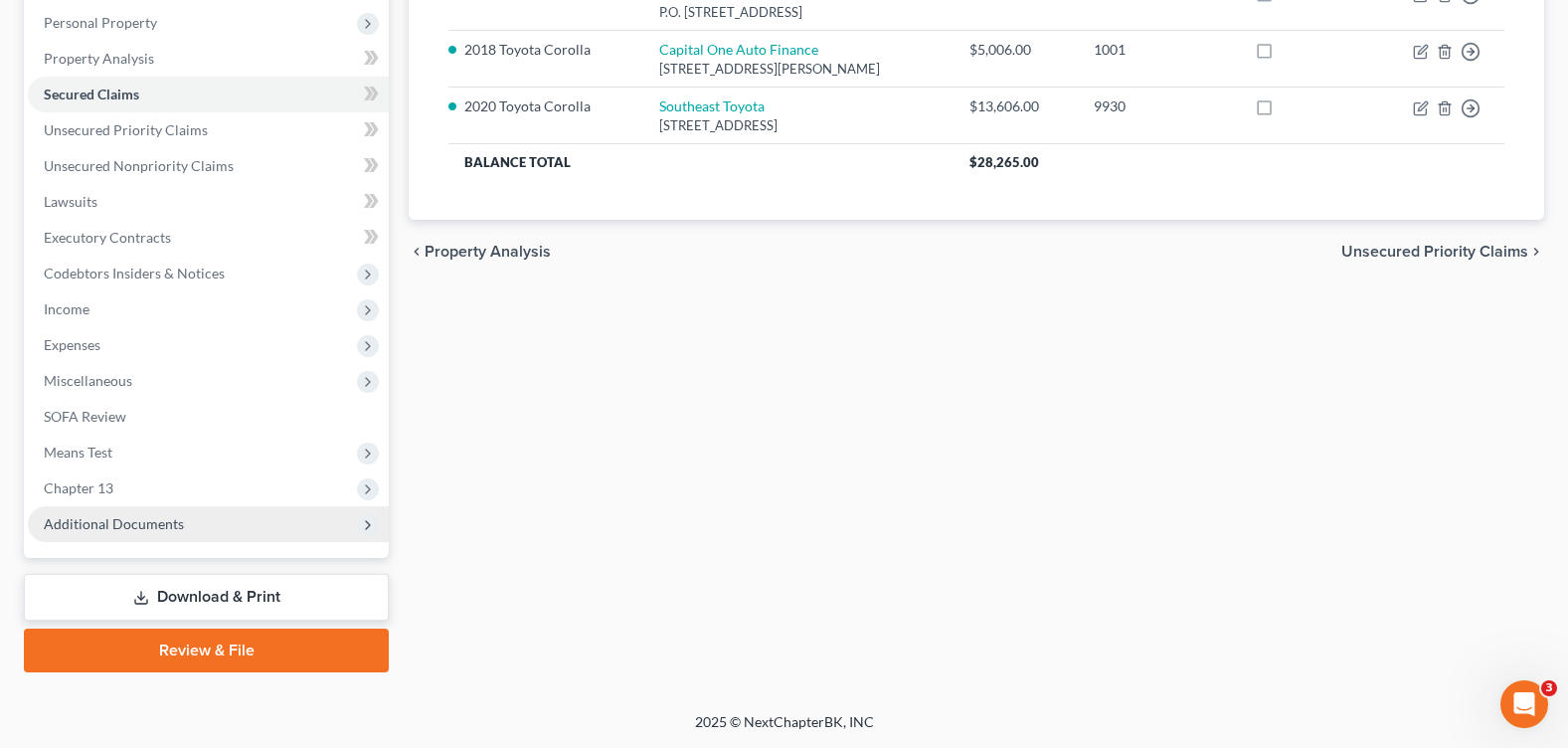
click at [115, 518] on span "Additional Documents" at bounding box center [114, 523] width 140 height 17
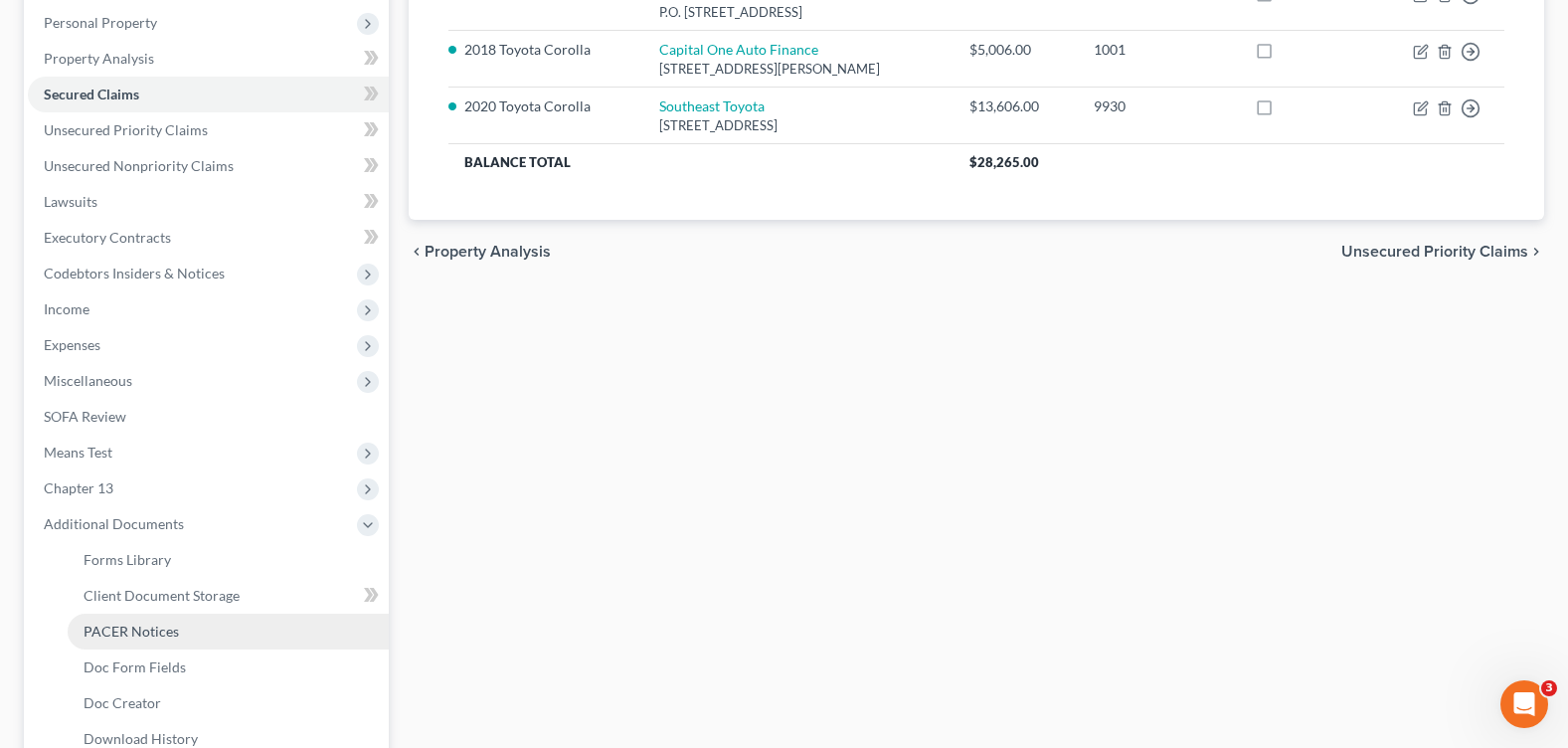
click at [158, 631] on span "PACER Notices" at bounding box center [132, 631] width 96 height 17
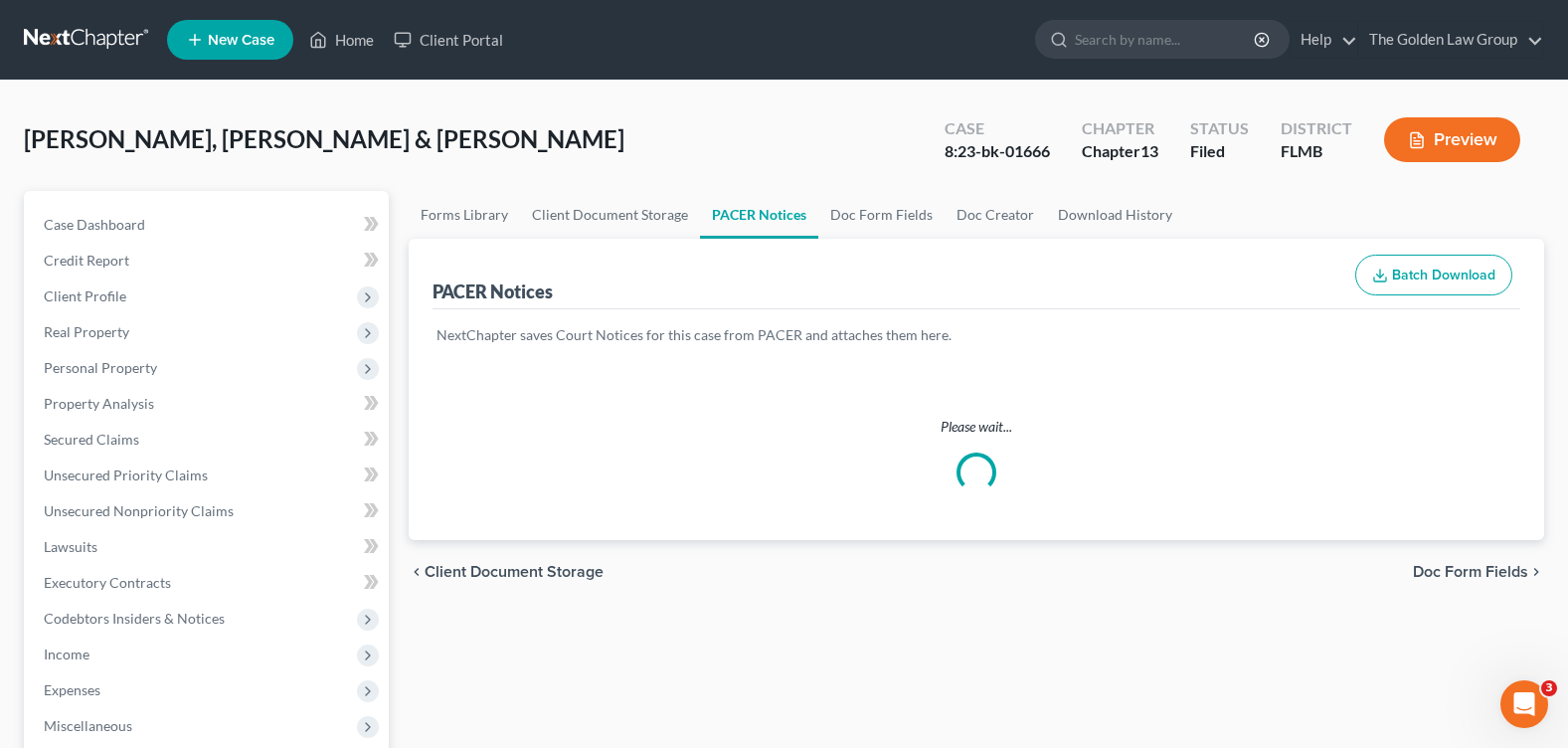
click at [626, 158] on div "[PERSON_NAME], [PERSON_NAME] & [PERSON_NAME] Upgraded Case 8:23-bk-01666 Chapte…" at bounding box center [784, 148] width 1520 height 87
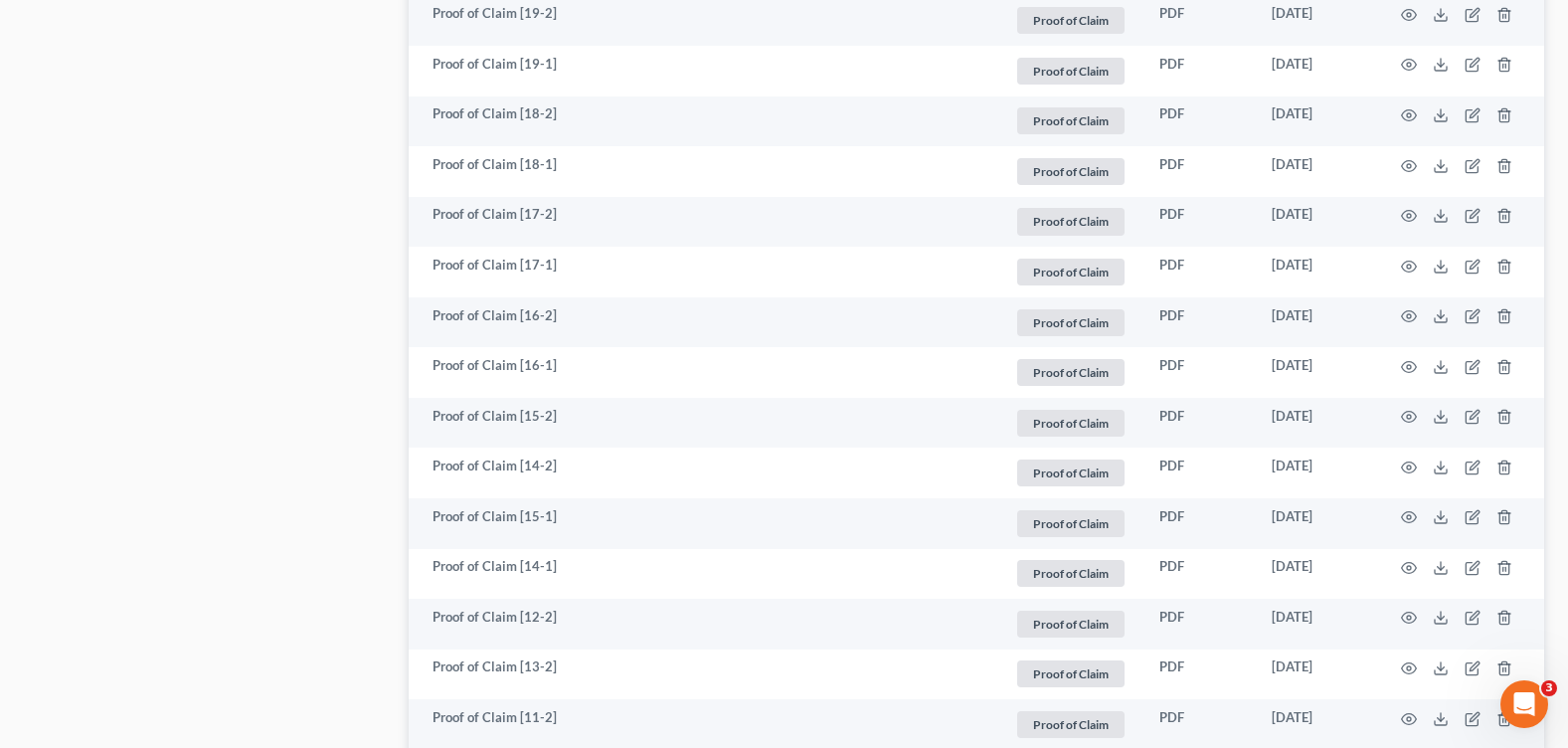
scroll to position [3781, 0]
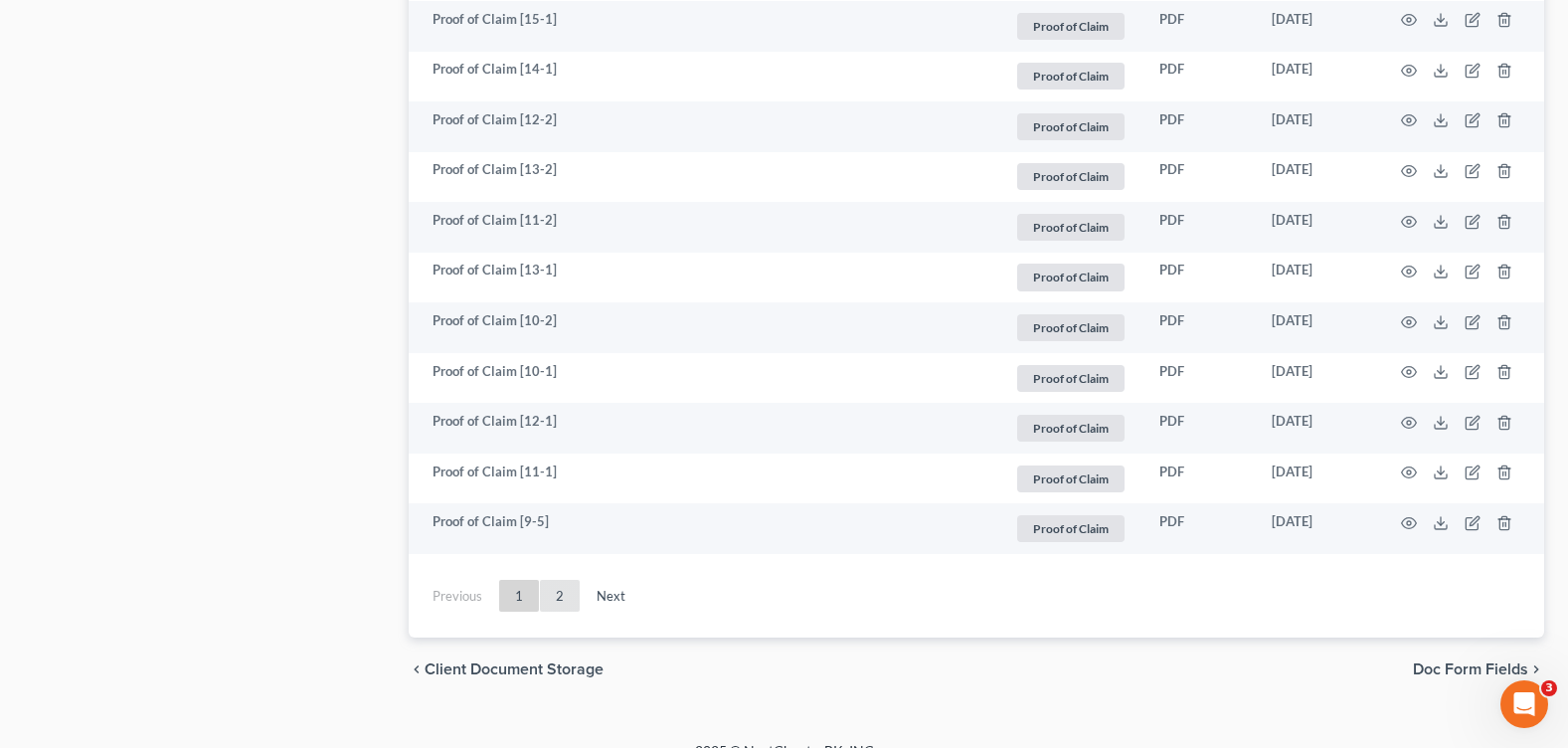
click at [559, 594] on link "2" at bounding box center [560, 596] width 40 height 32
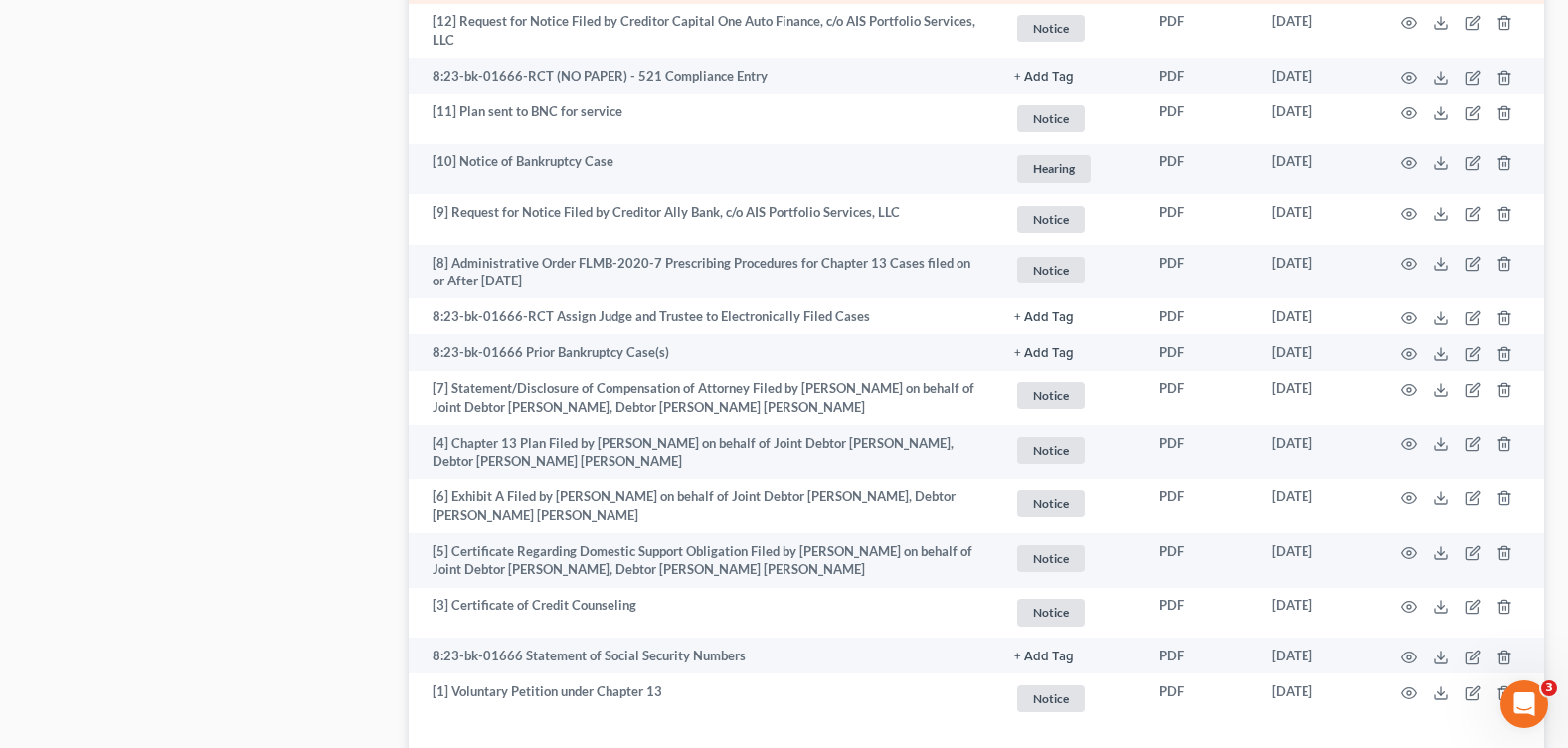
scroll to position [1959, 0]
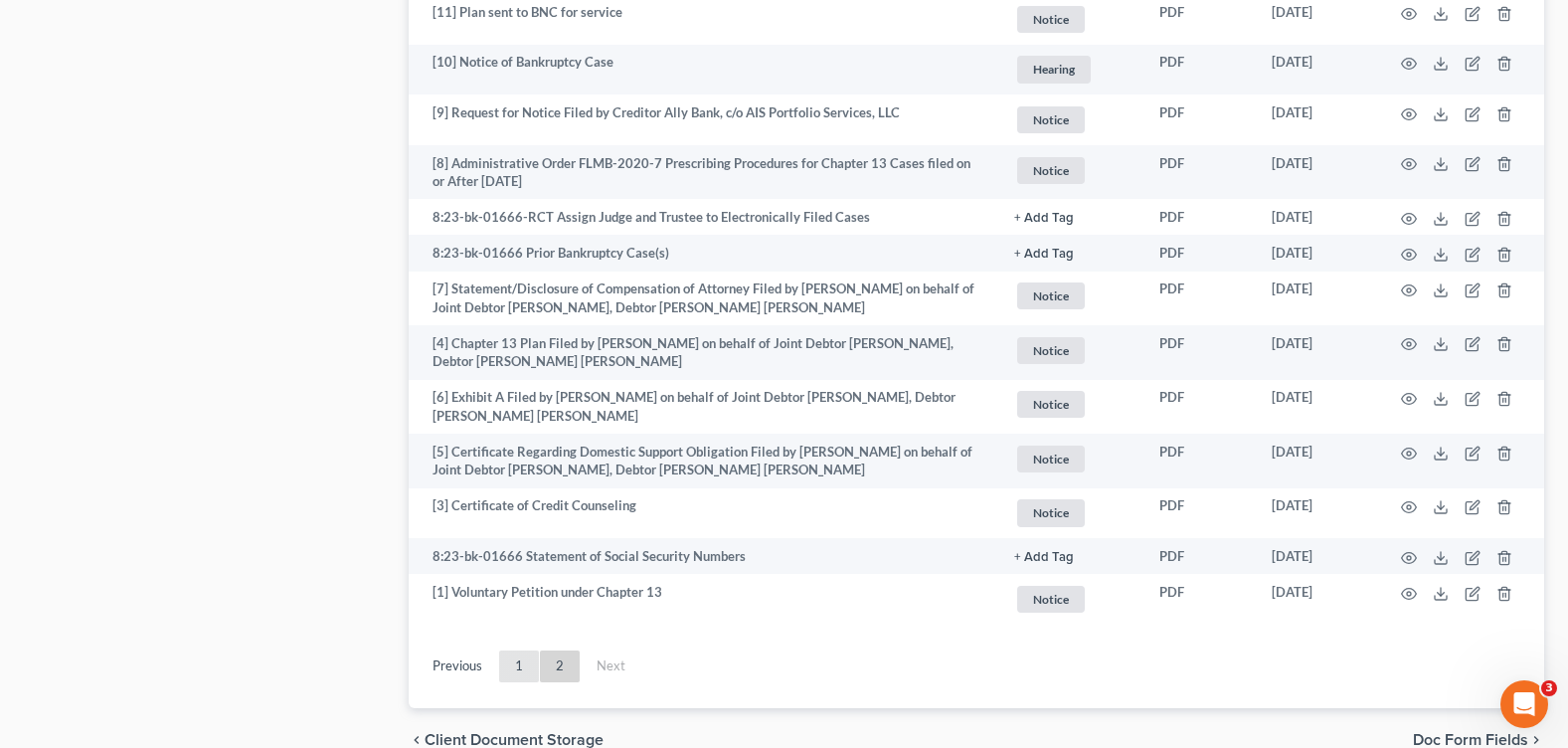
click at [515, 660] on link "1" at bounding box center [519, 667] width 40 height 32
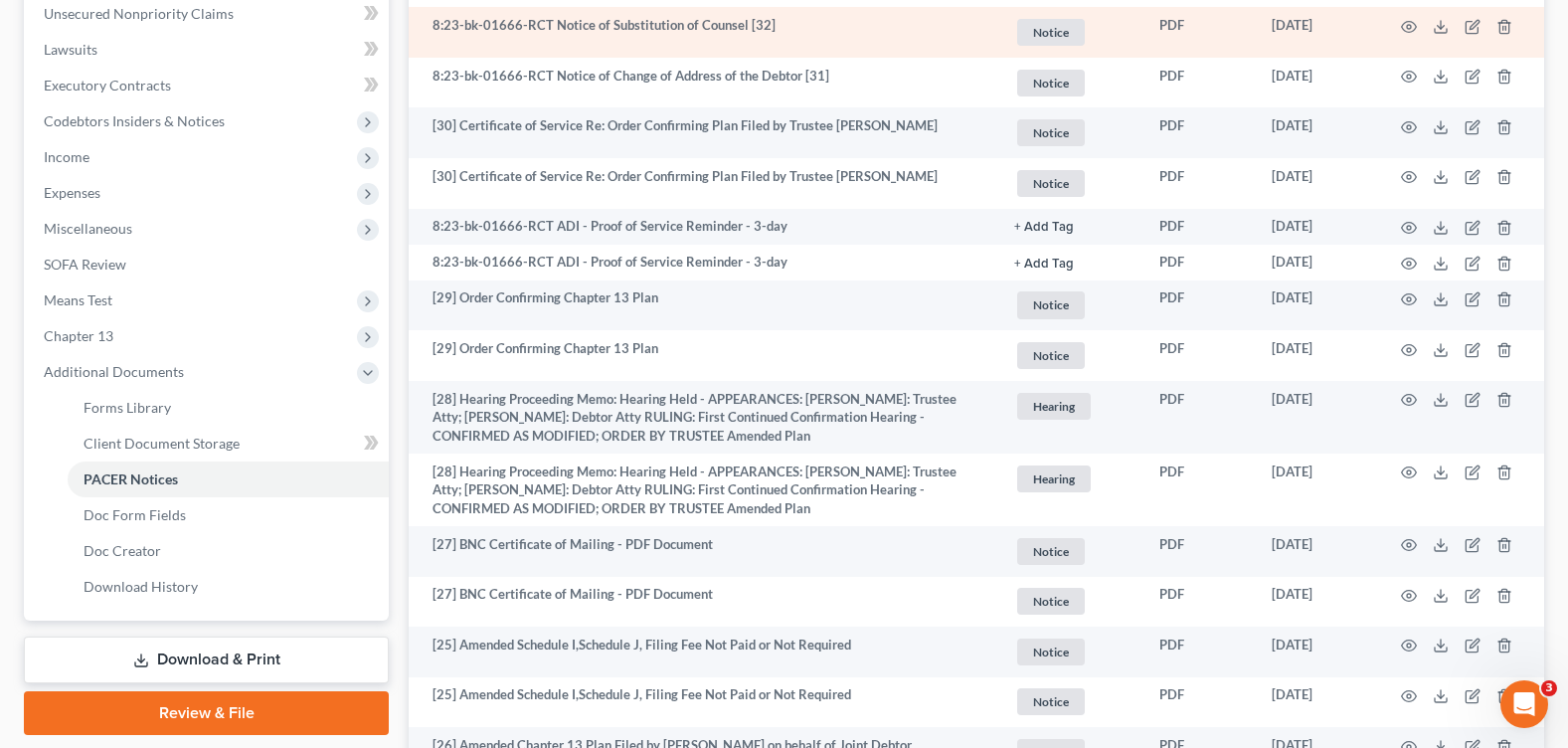
scroll to position [0, 0]
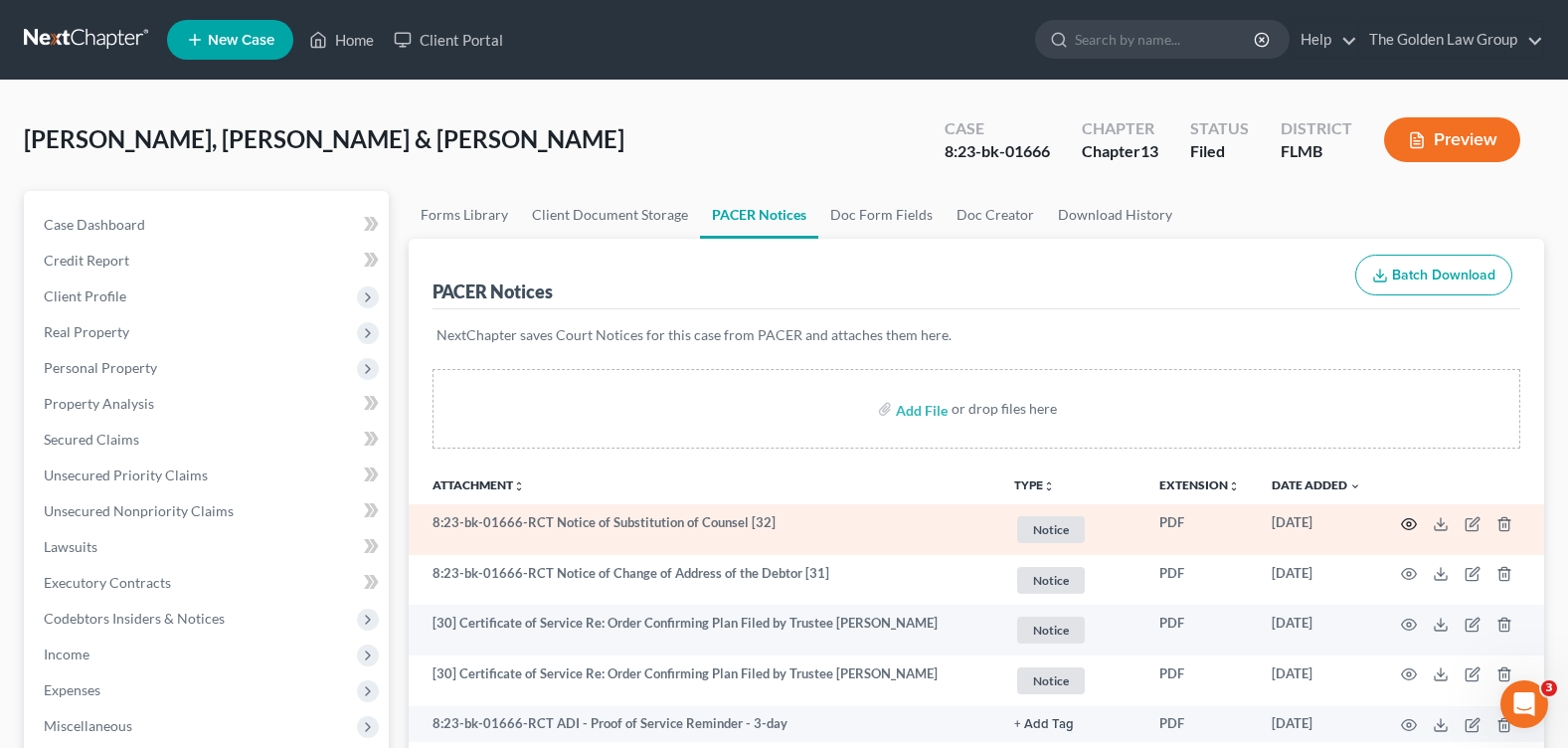
click at [1409, 526] on circle "button" at bounding box center [1409, 524] width 4 height 4
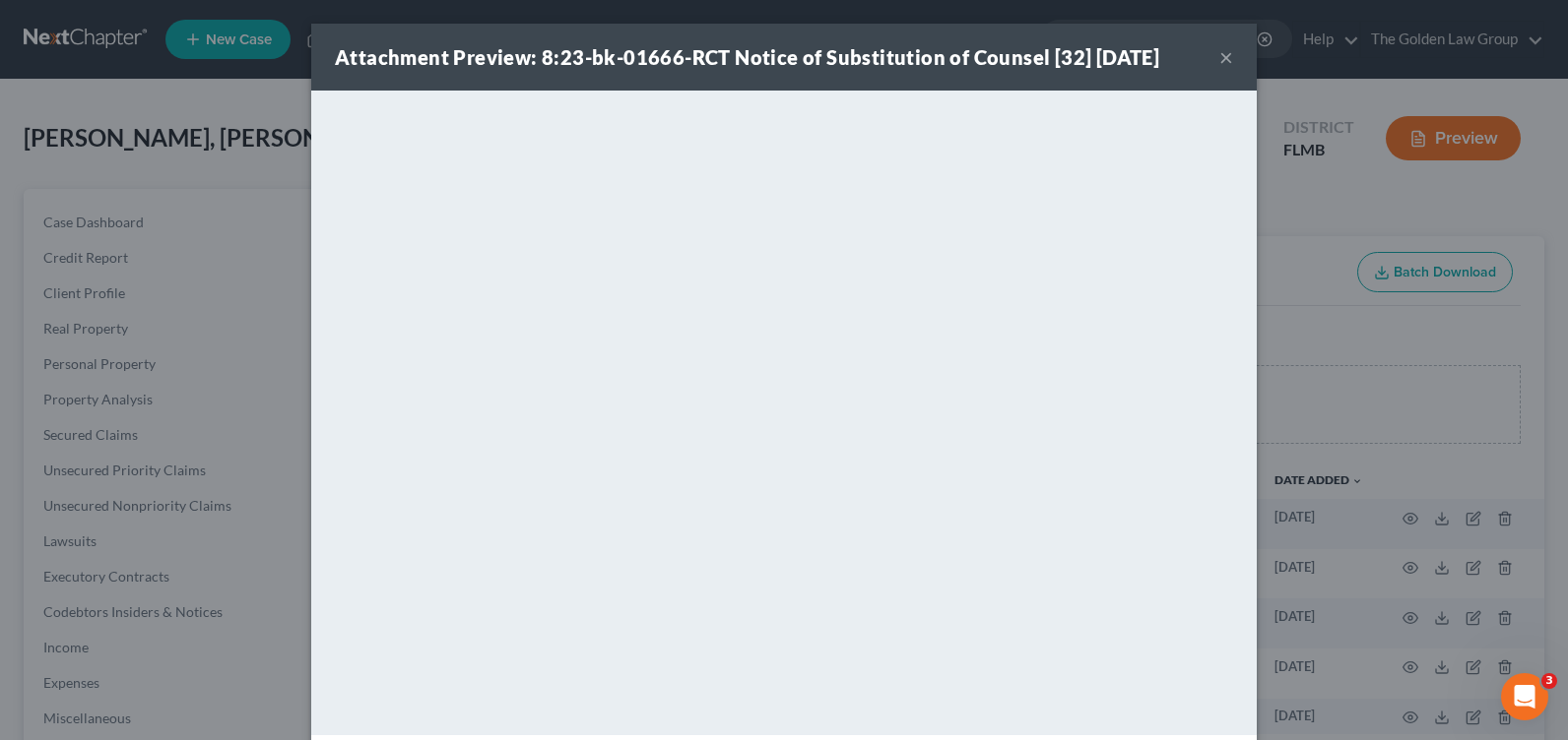
click at [1219, 56] on button "×" at bounding box center [1226, 57] width 14 height 24
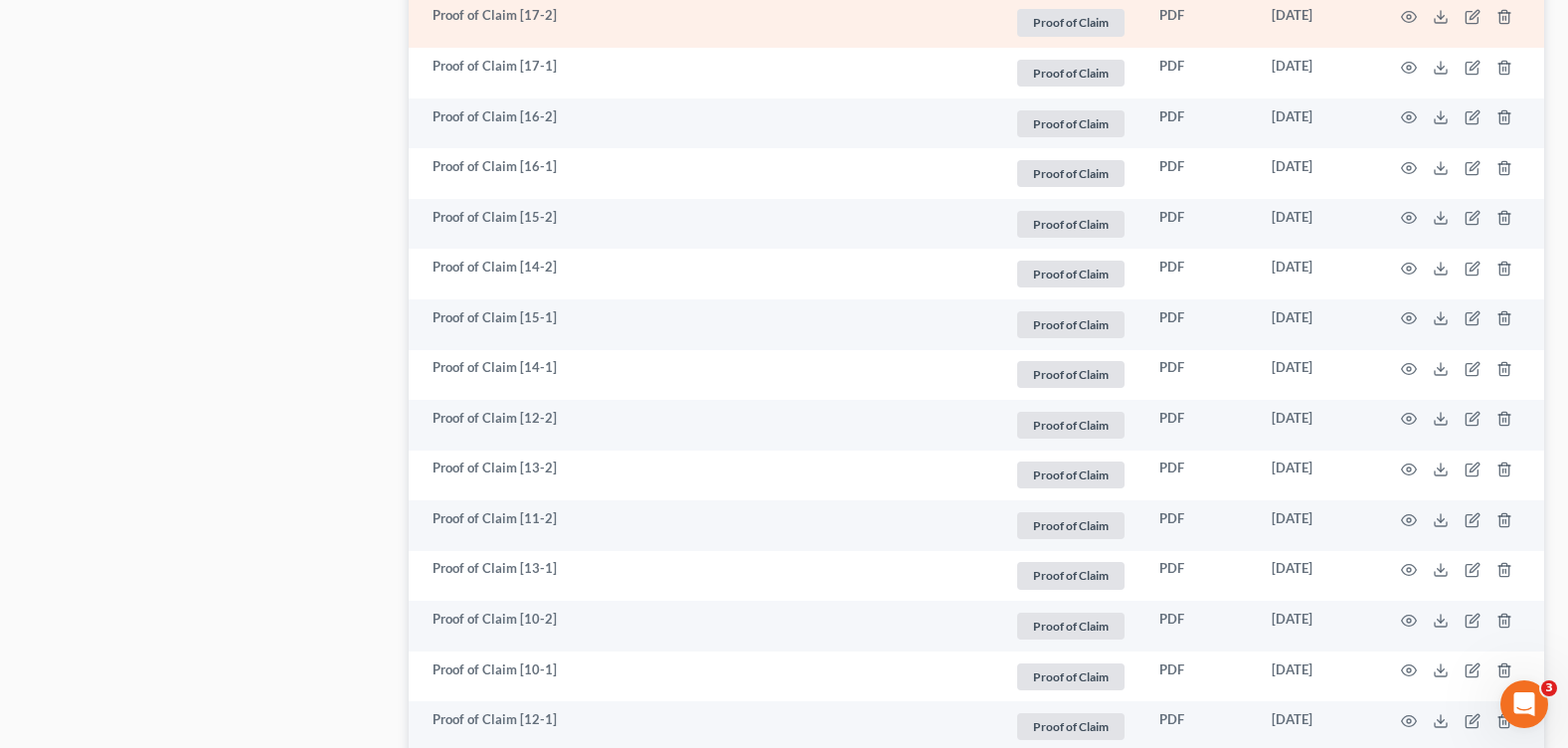
scroll to position [3809, 0]
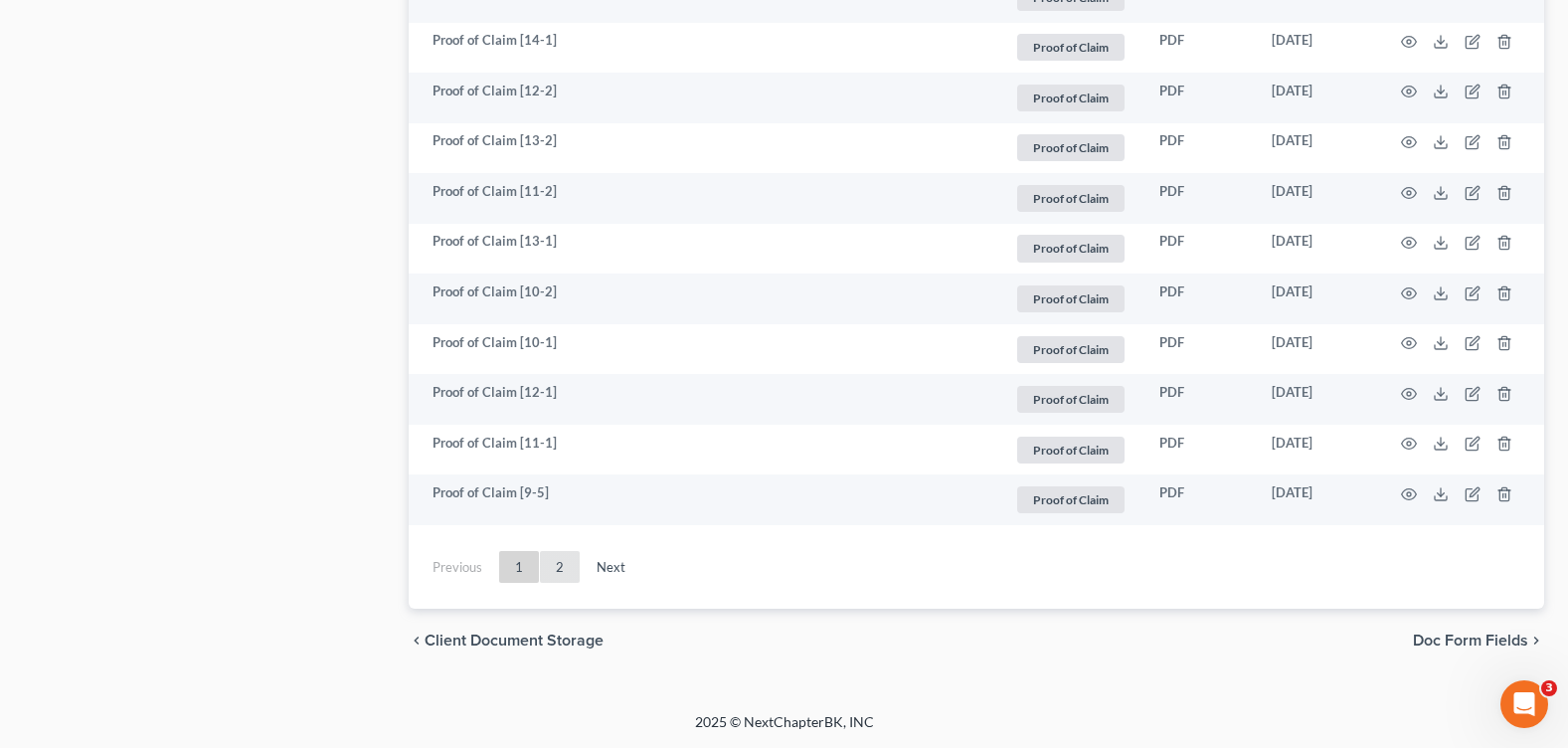
click at [569, 571] on link "2" at bounding box center [560, 567] width 40 height 32
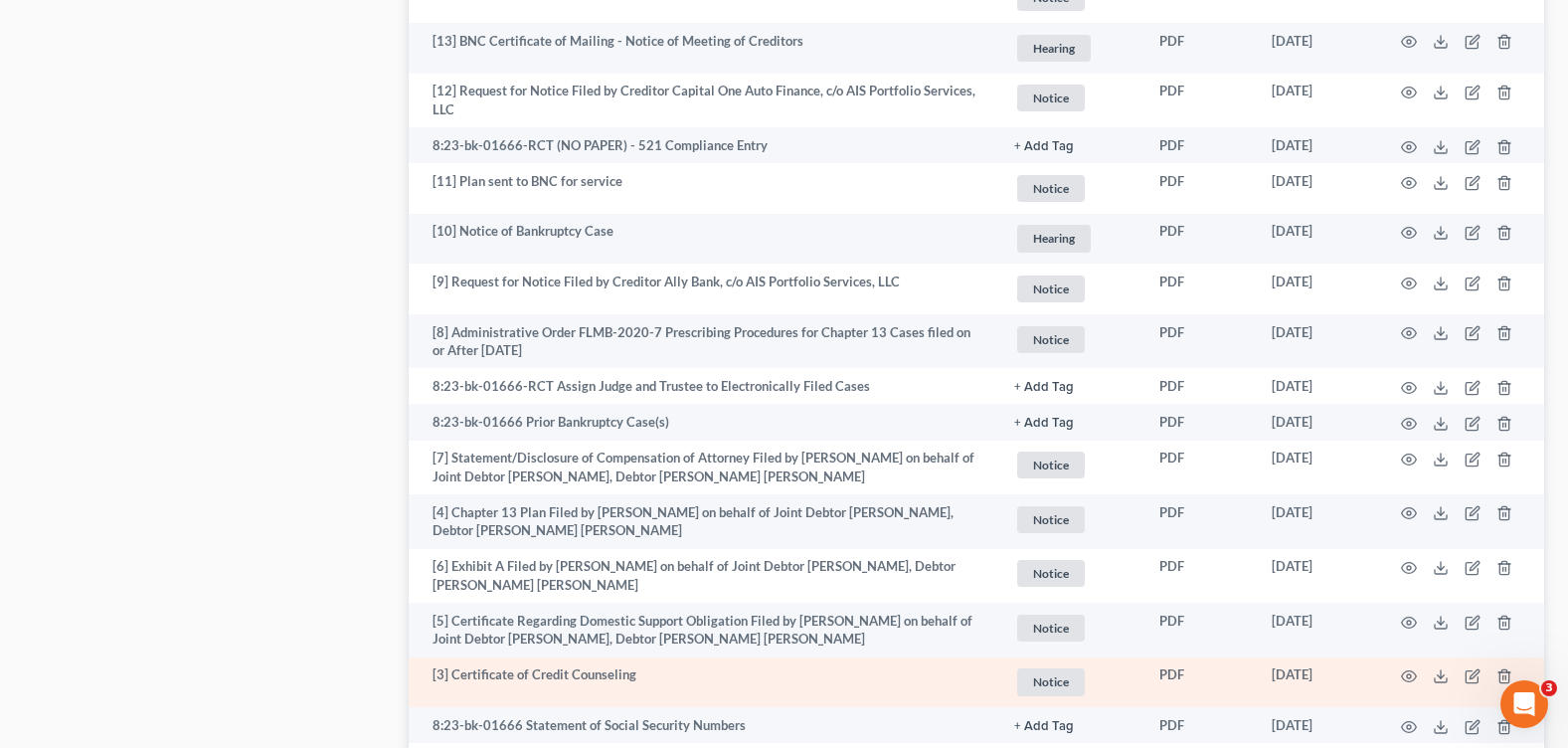
scroll to position [1890, 0]
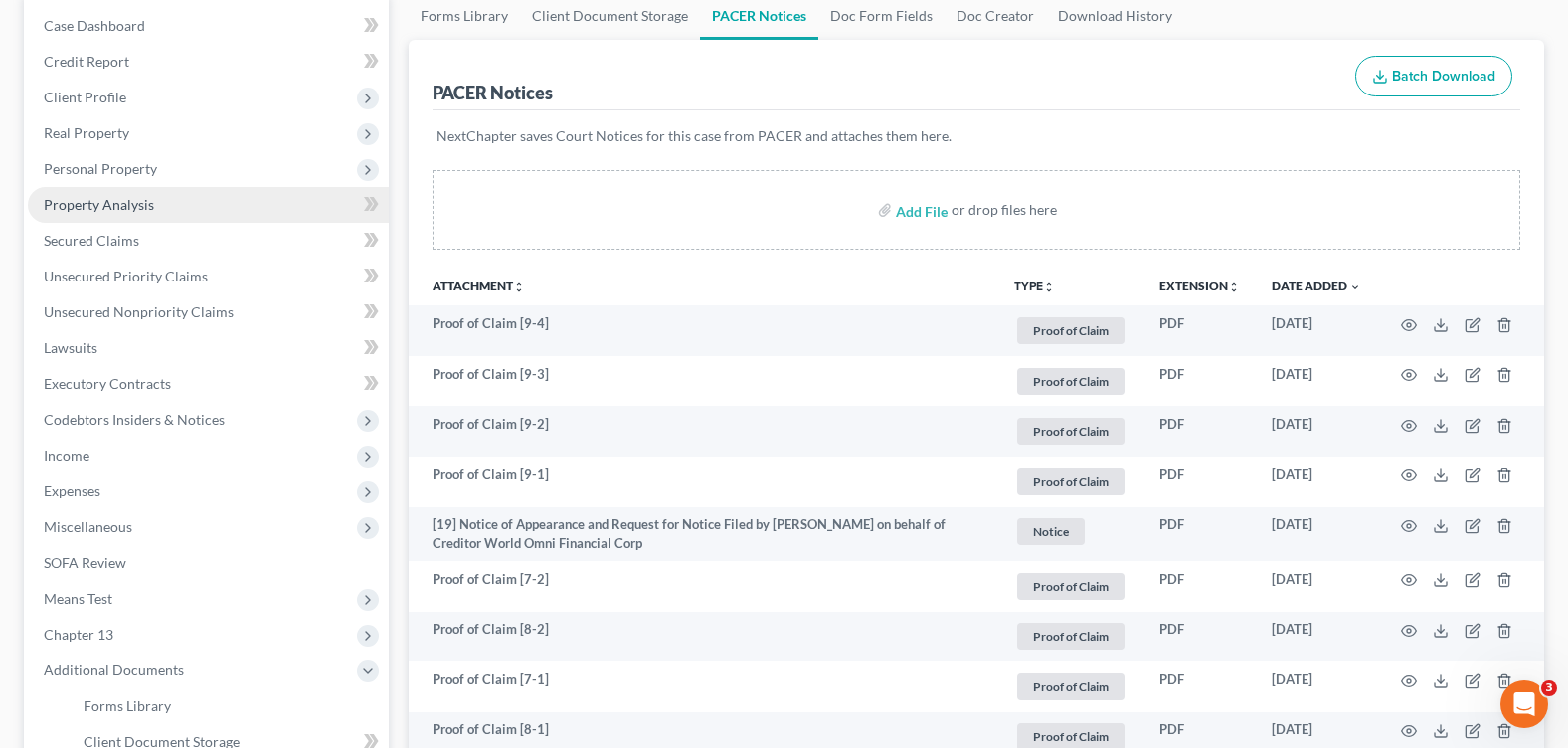
scroll to position [0, 0]
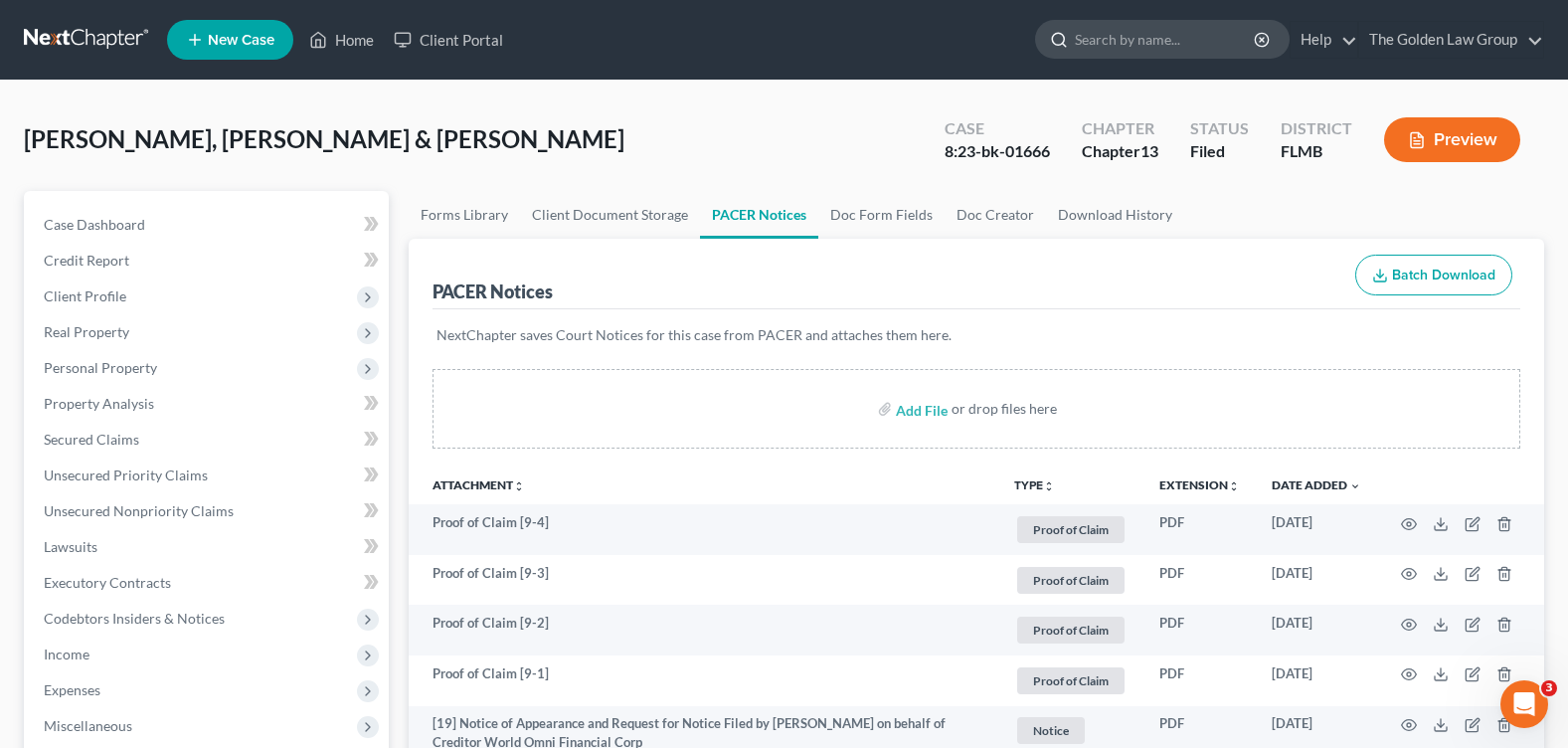
click at [1088, 33] on input "search" at bounding box center [1166, 39] width 182 height 37
type input "SMALL"
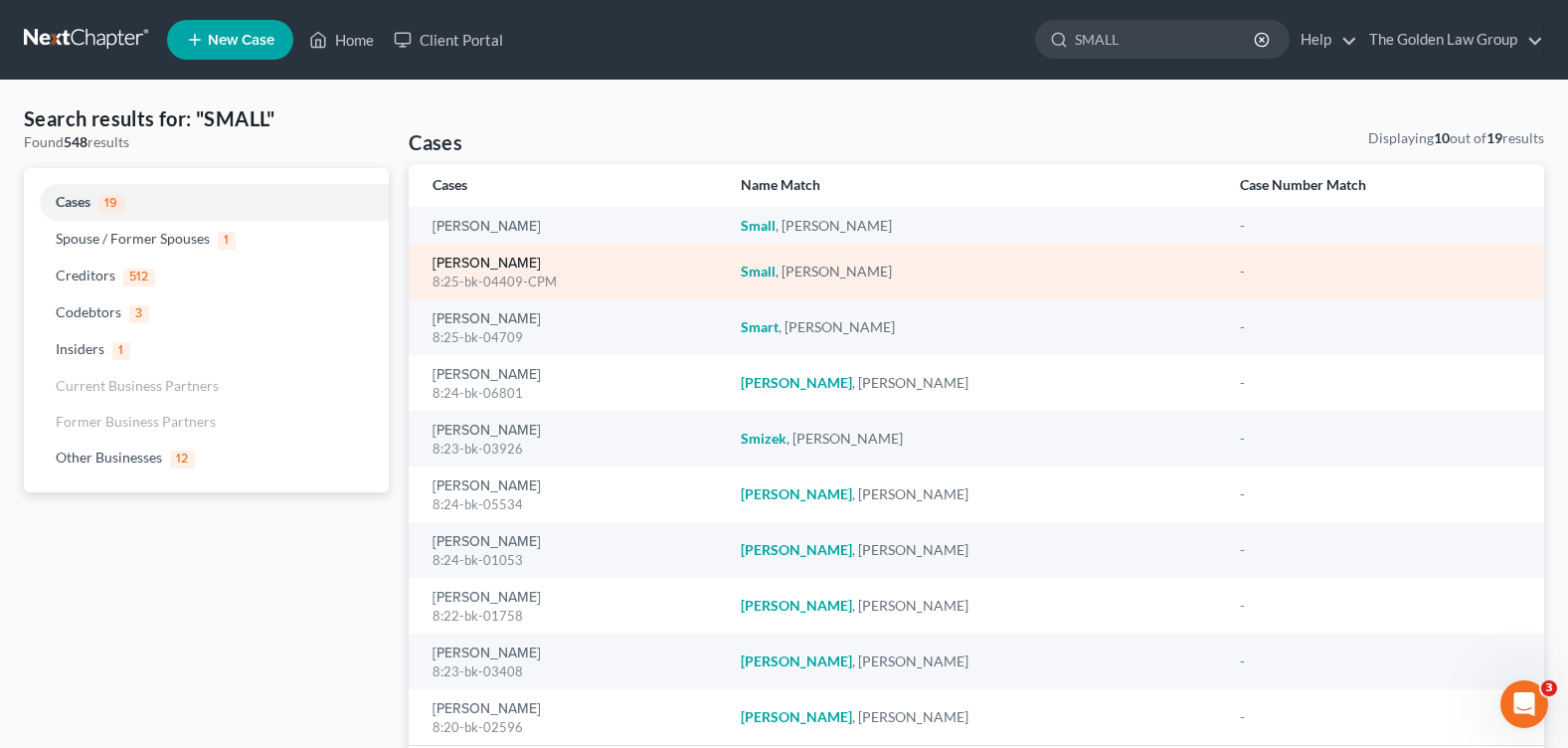
click at [493, 259] on link "[PERSON_NAME]" at bounding box center [486, 264] width 109 height 14
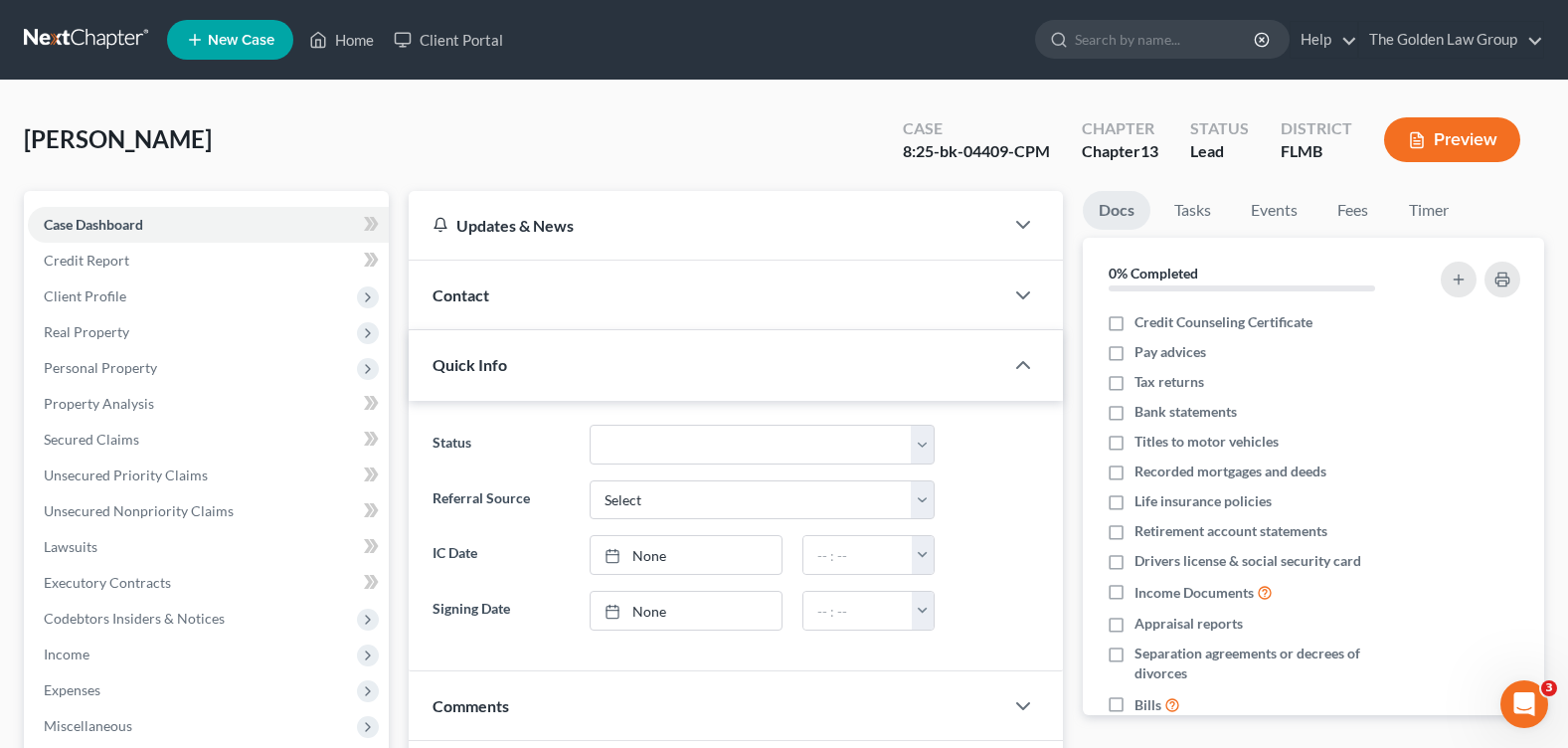
scroll to position [299, 0]
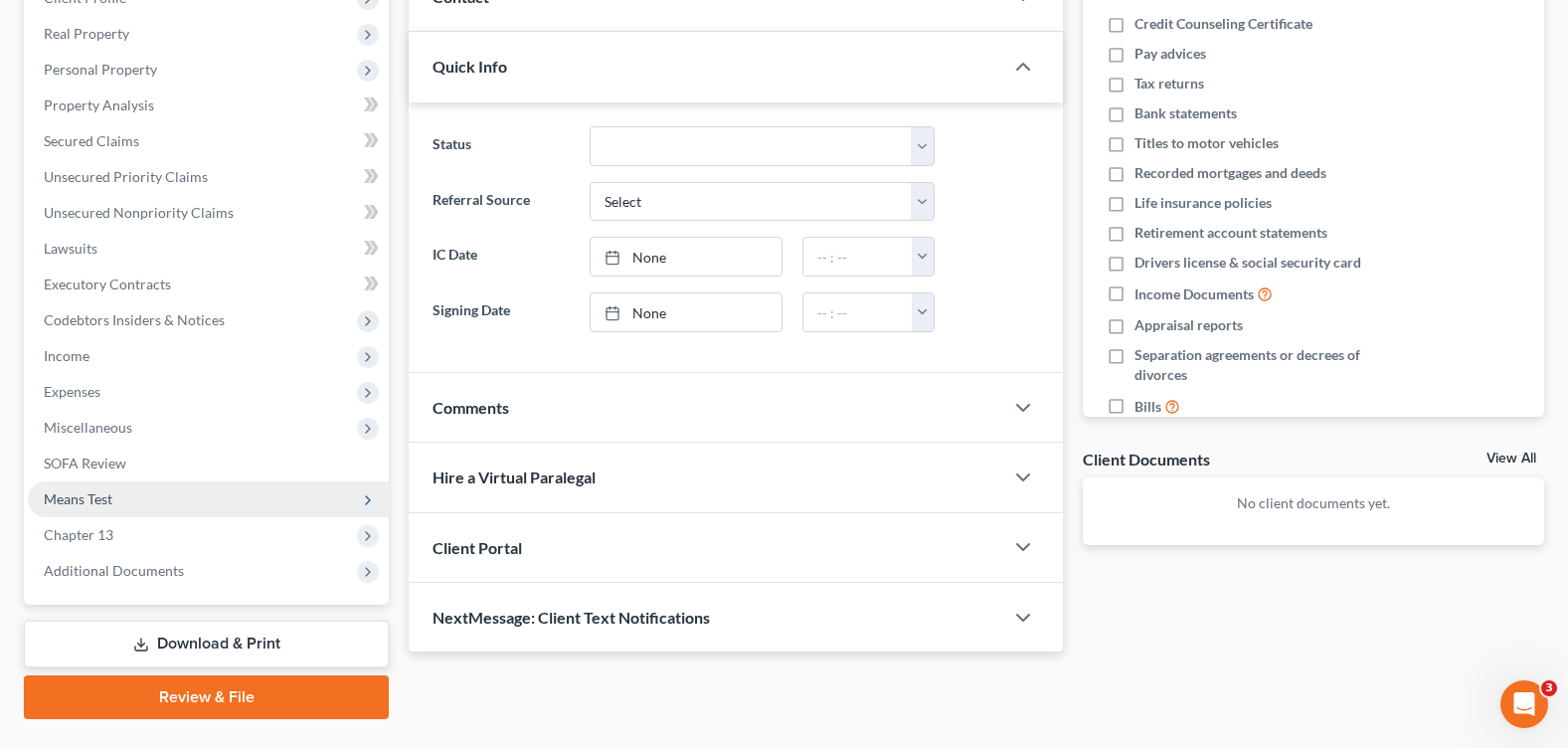
click at [136, 500] on span "Means Test" at bounding box center [209, 499] width 361 height 36
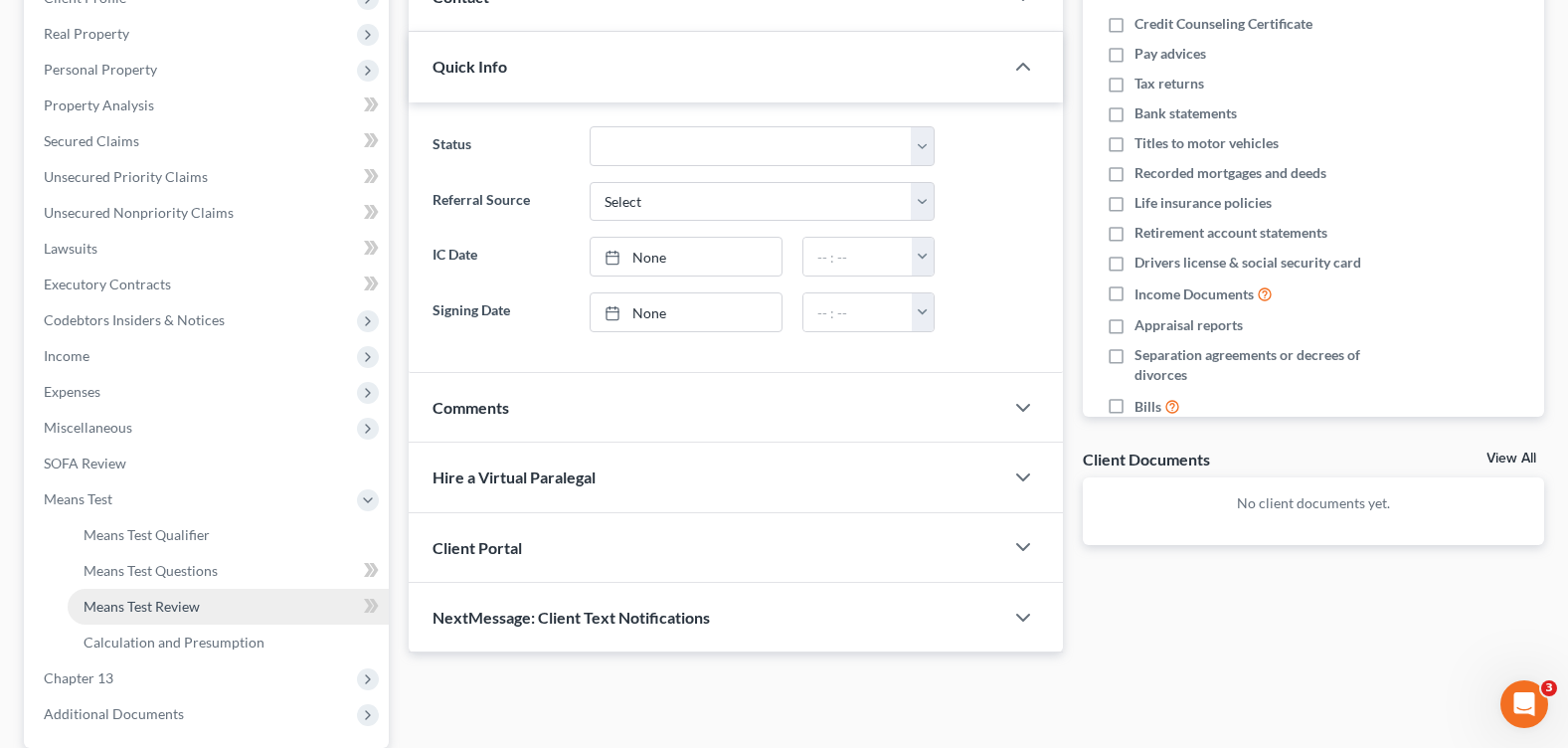
click at [198, 605] on span "Means Test Review" at bounding box center [142, 606] width 117 height 17
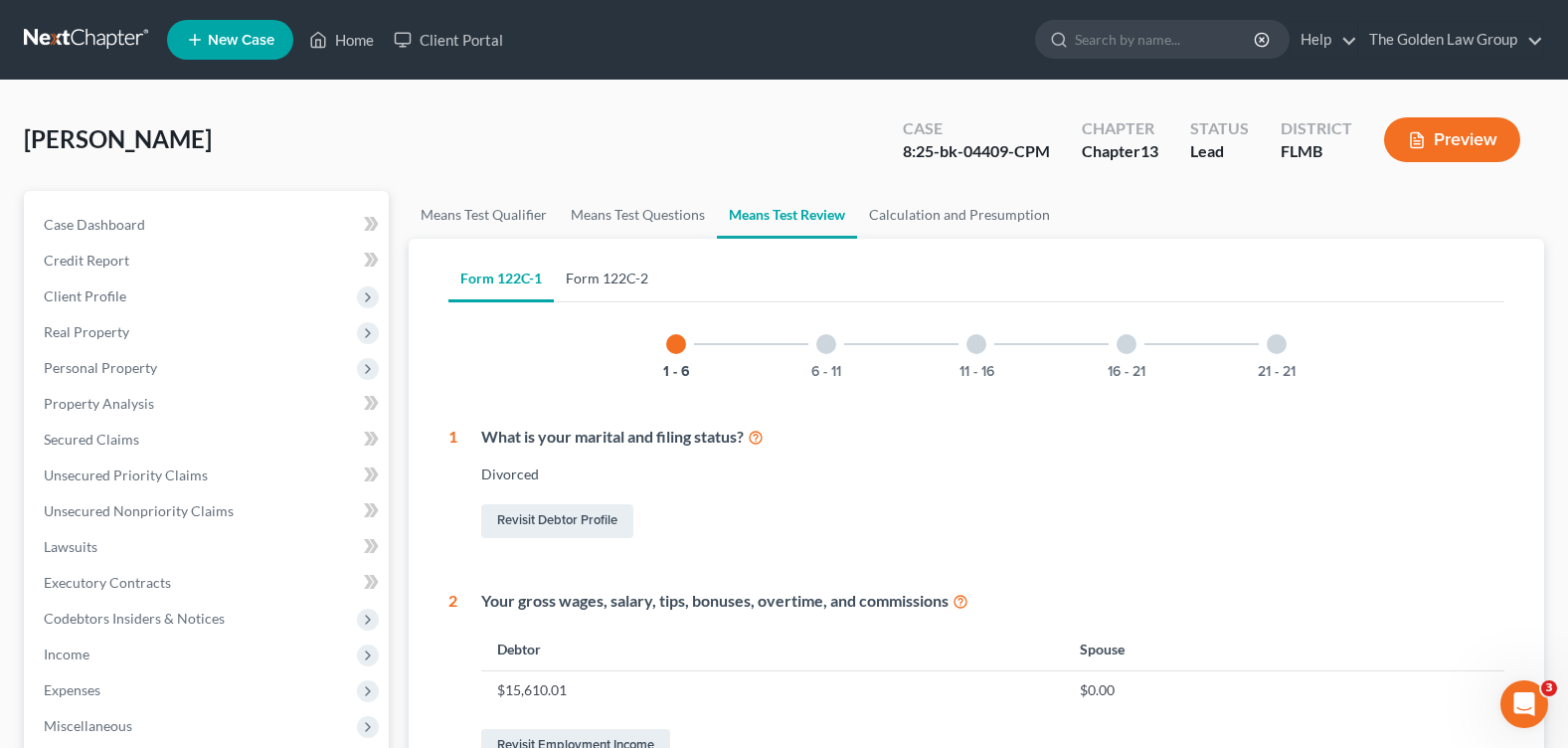
click at [625, 272] on link "Form 122C-2" at bounding box center [607, 279] width 107 height 48
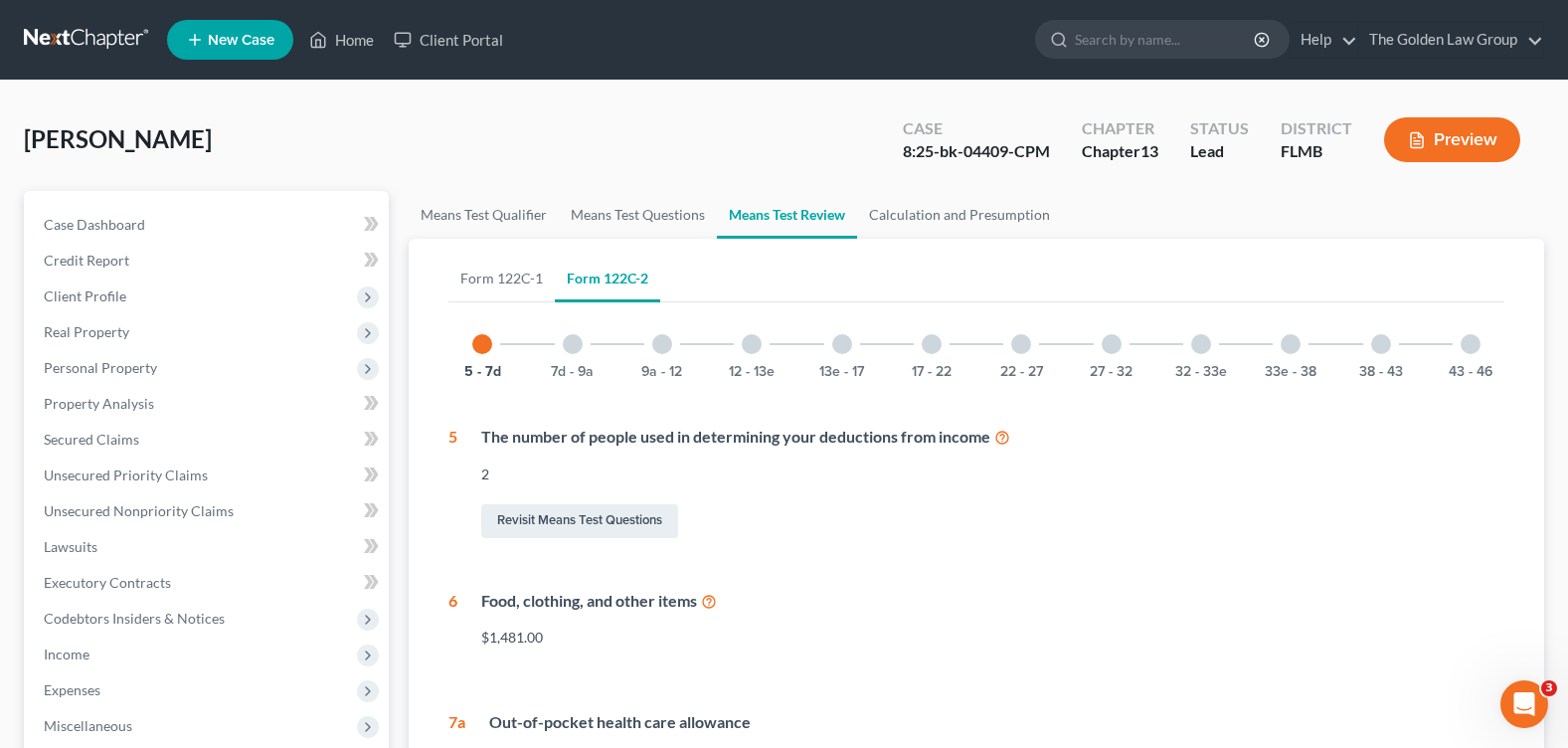
click at [931, 356] on div "17 - 22" at bounding box center [932, 345] width 68 height 68
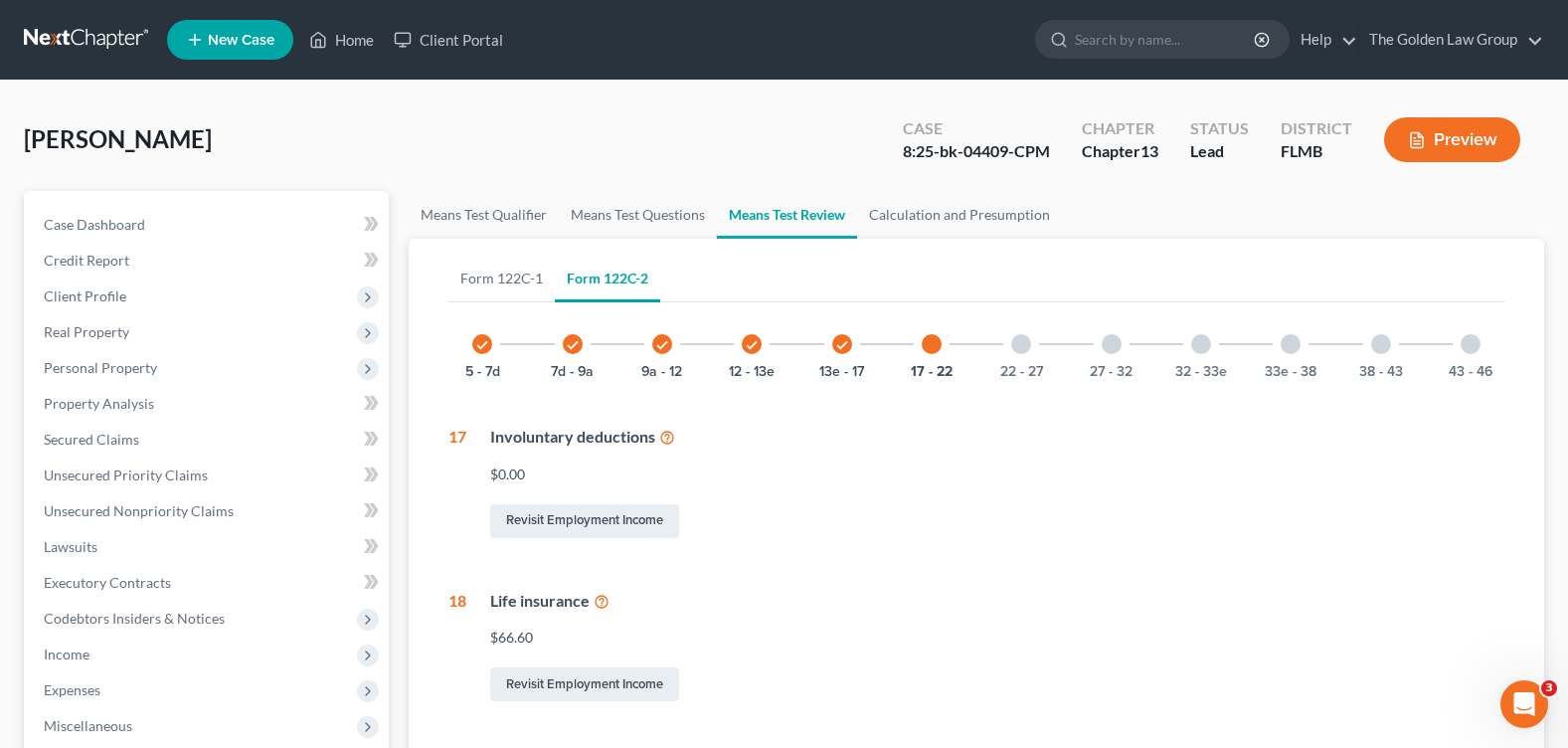
scroll to position [299, 0]
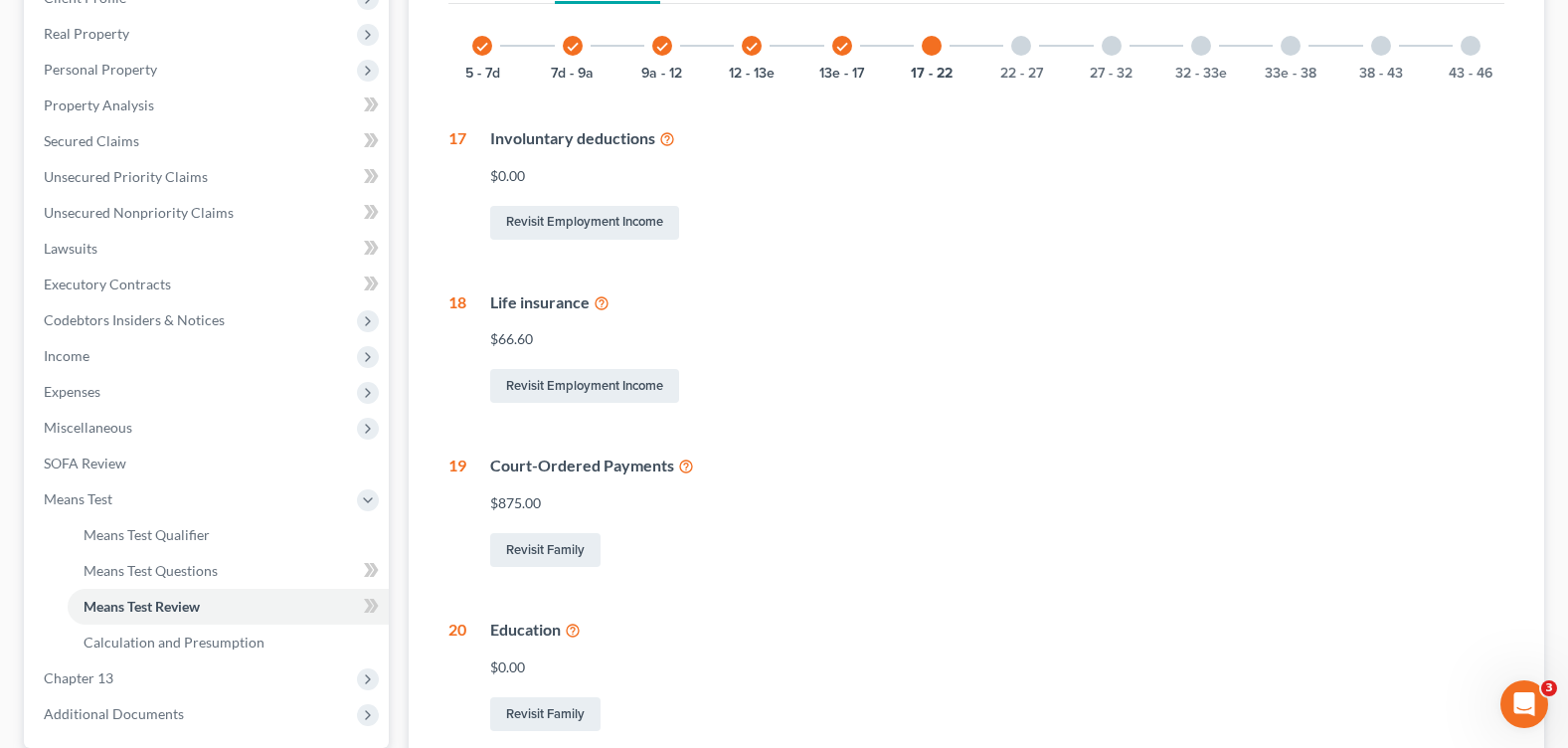
click at [1381, 47] on div at bounding box center [1381, 46] width 20 height 20
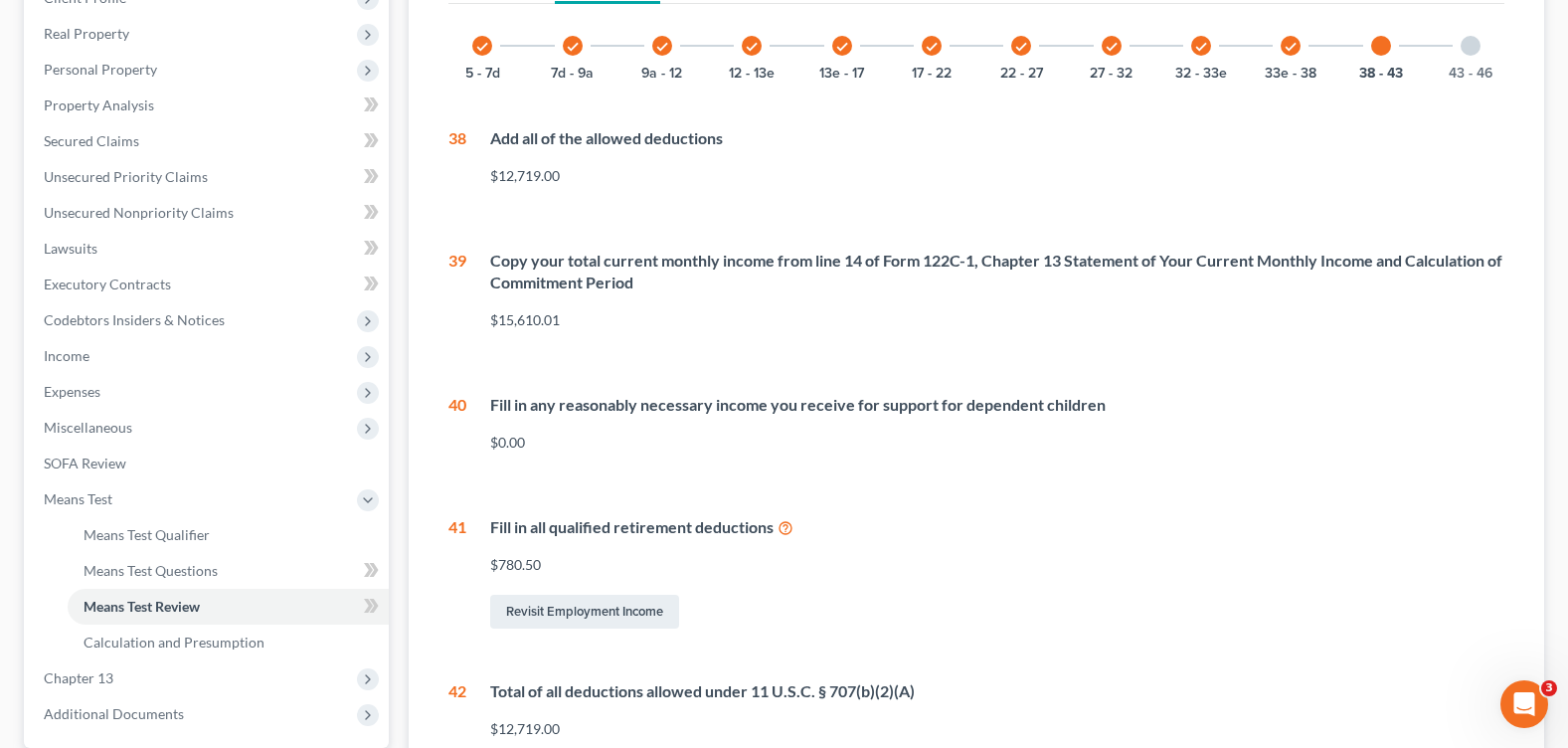
scroll to position [0, 0]
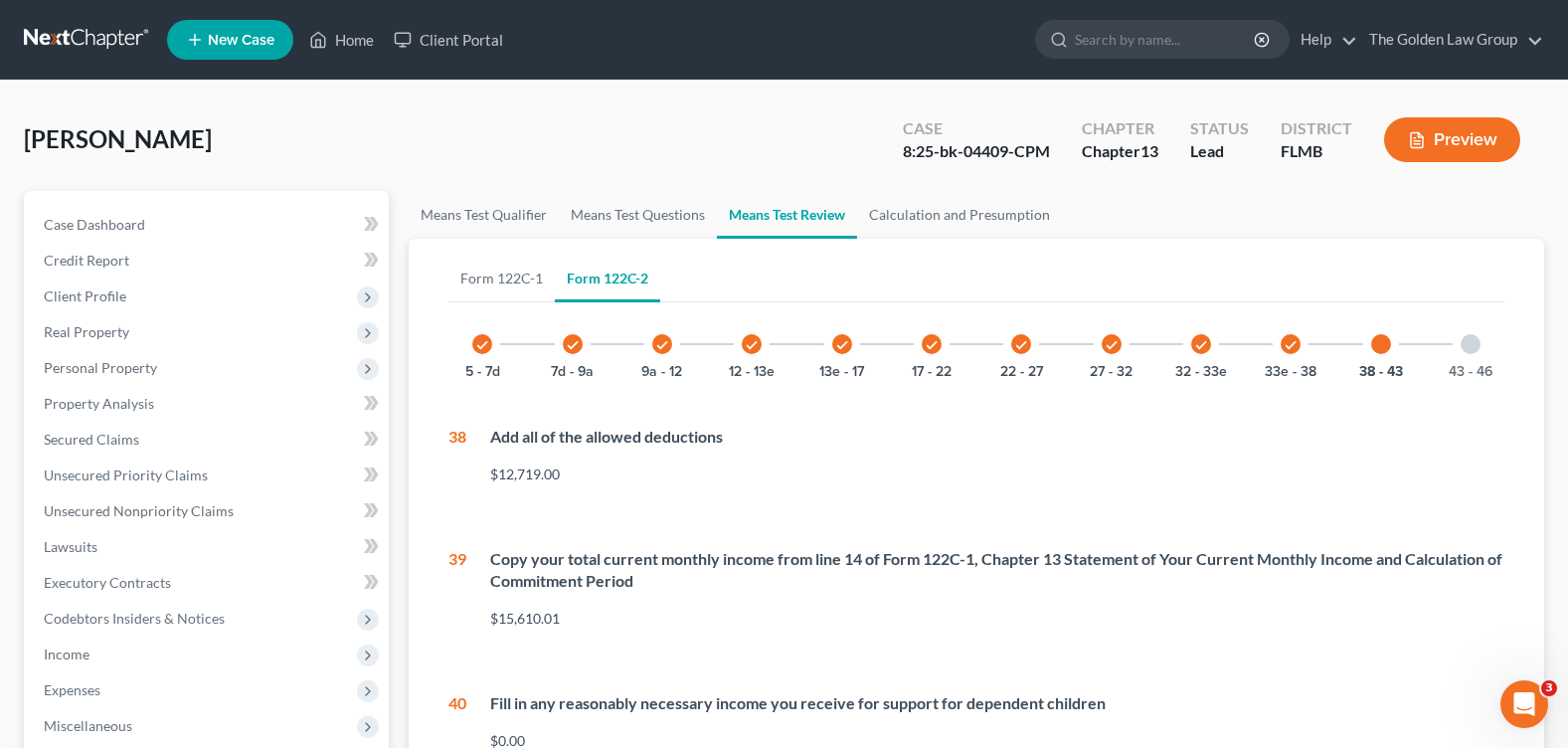
click at [1465, 347] on div at bounding box center [1470, 345] width 20 height 20
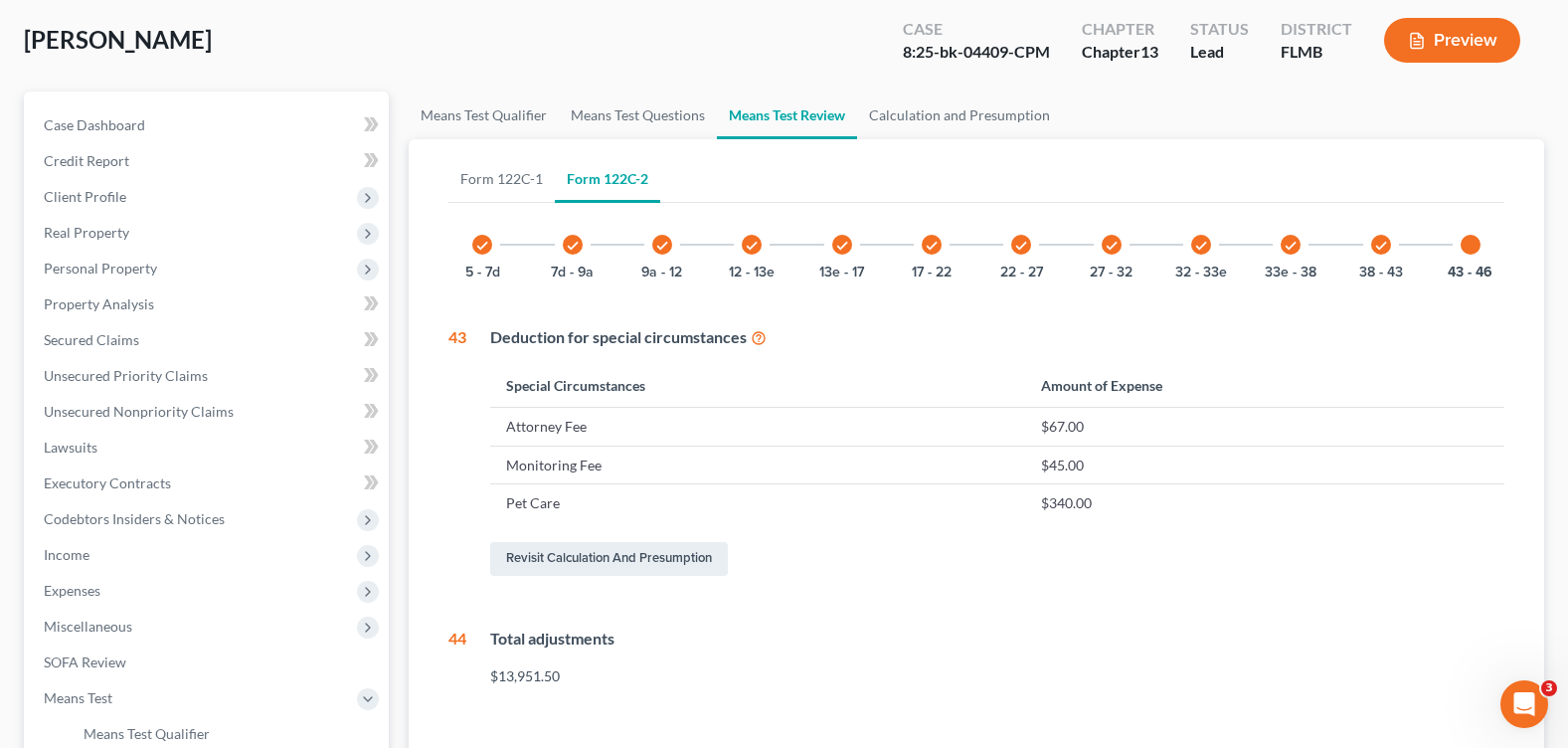
scroll to position [397, 0]
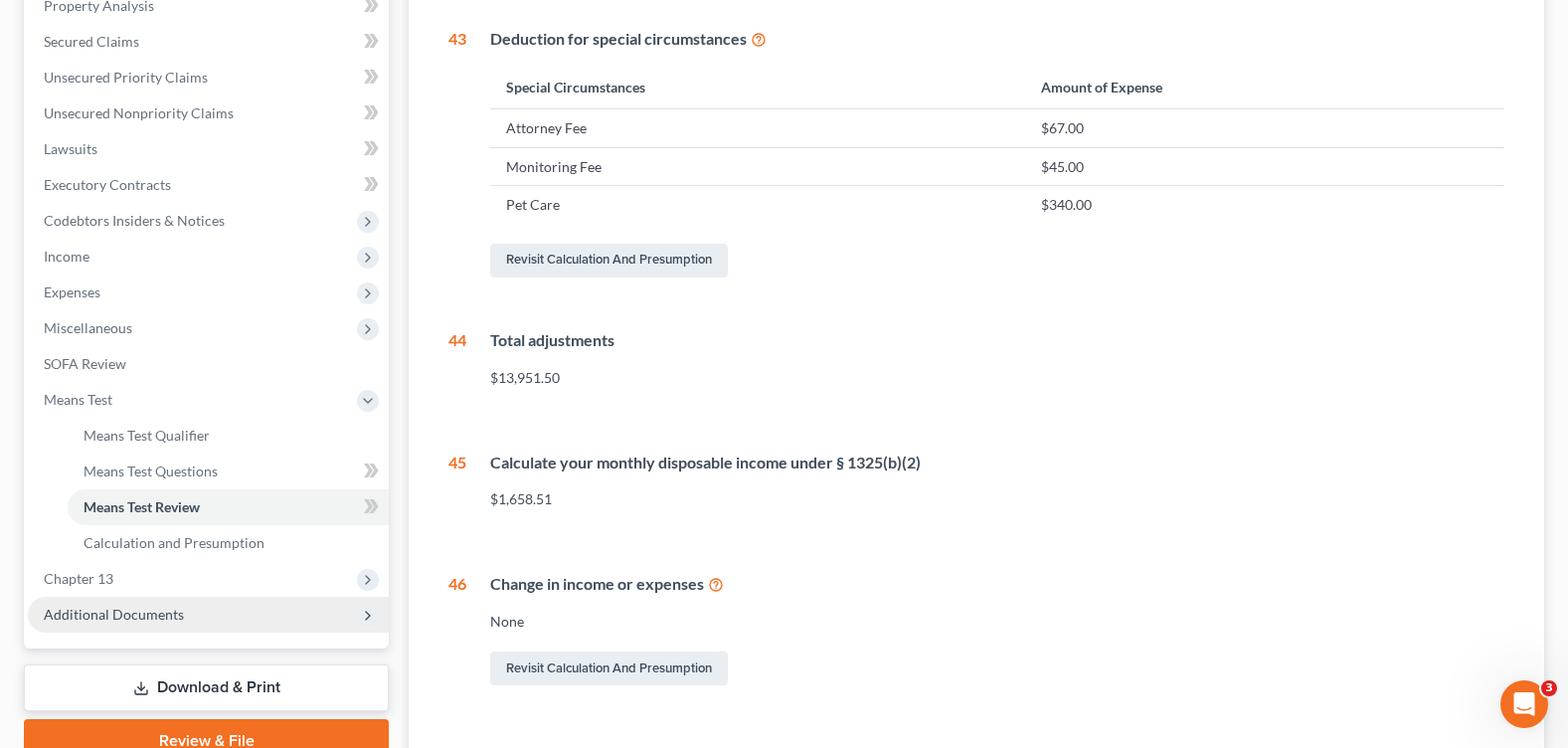
click at [153, 615] on span "Additional Documents" at bounding box center [114, 614] width 140 height 17
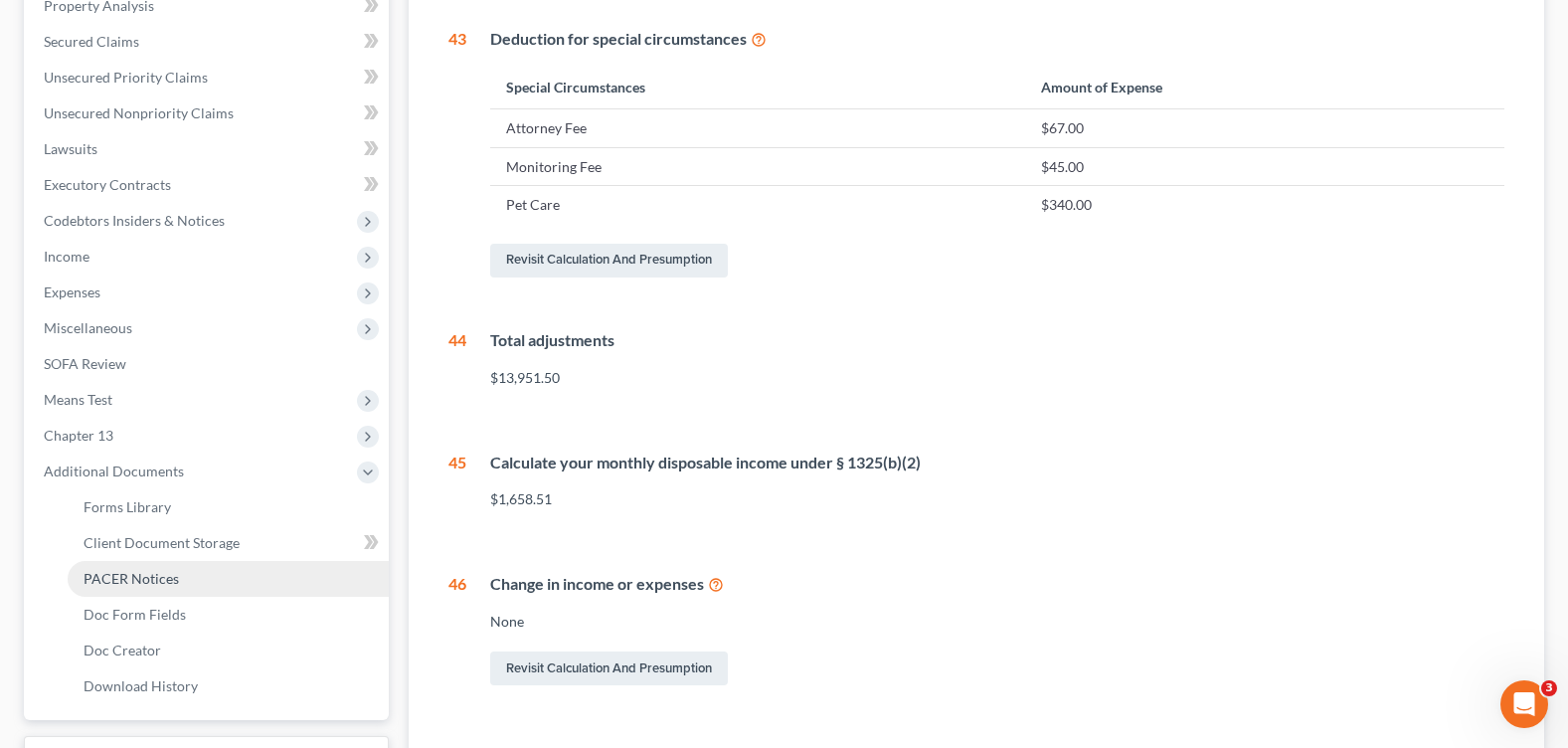
click at [137, 574] on span "PACER Notices" at bounding box center [132, 578] width 96 height 17
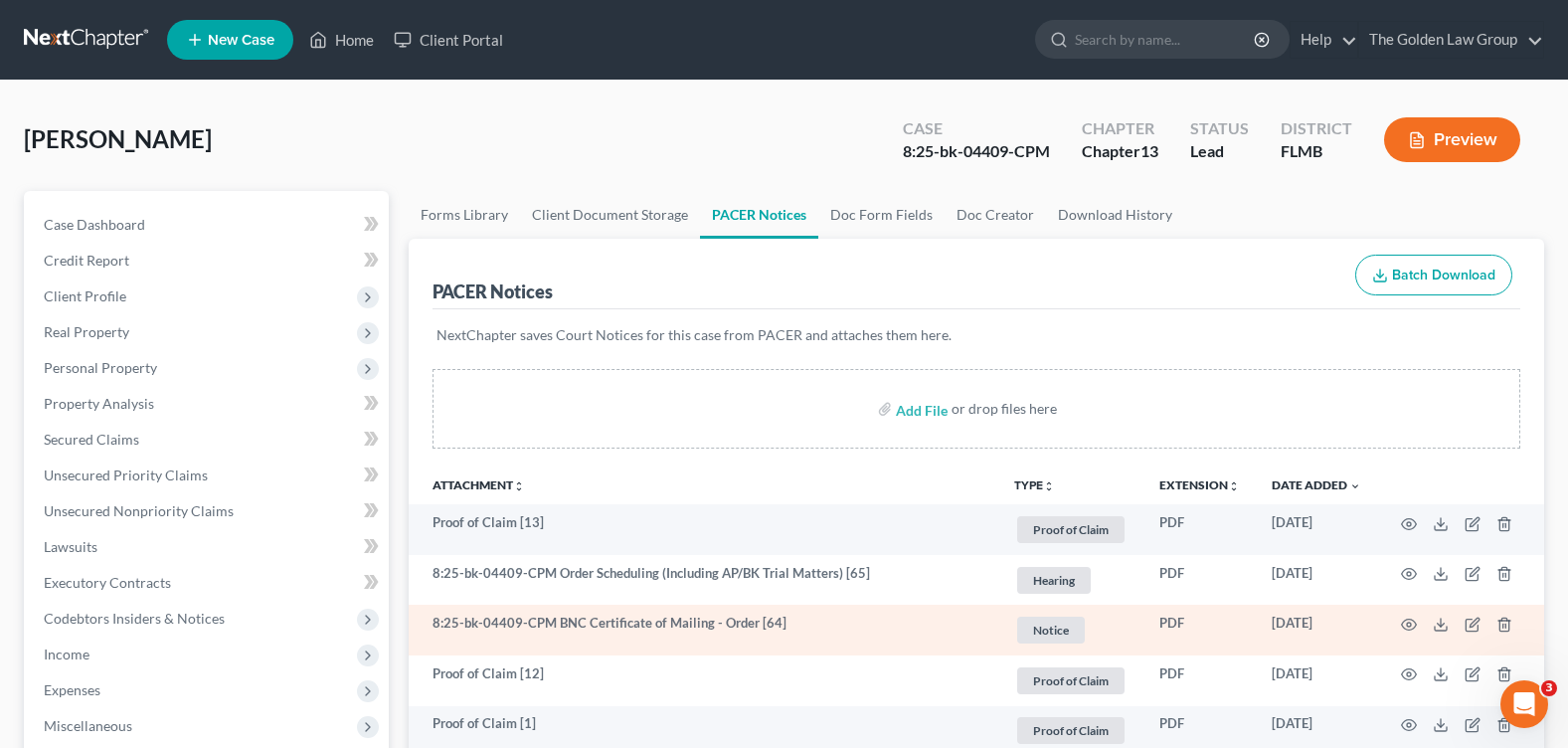
click at [645, 138] on div "Small, [PERSON_NAME] Upgraded Case 8:25-bk-04409-CPM Chapter Chapter 13 Status …" at bounding box center [784, 148] width 1520 height 87
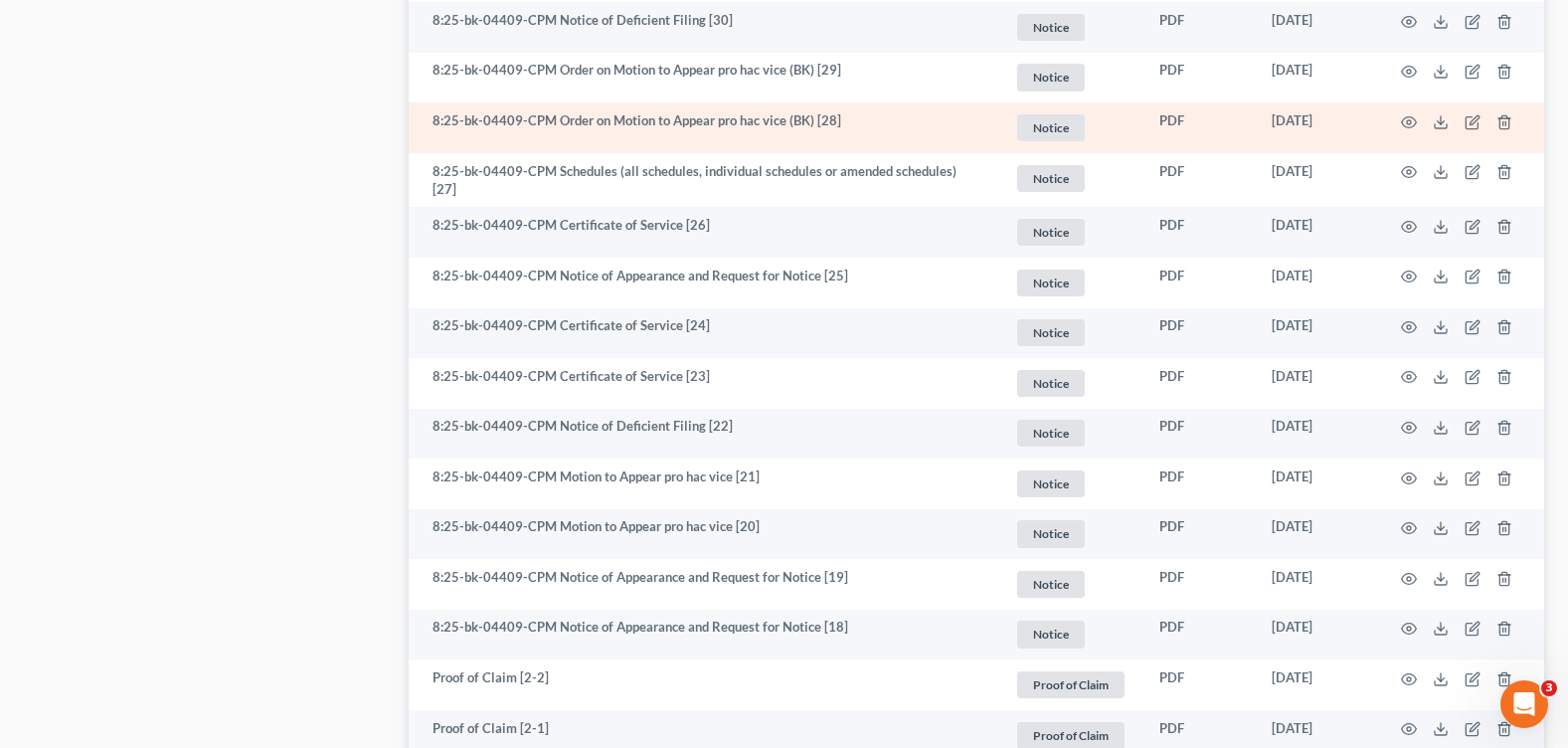
scroll to position [3709, 0]
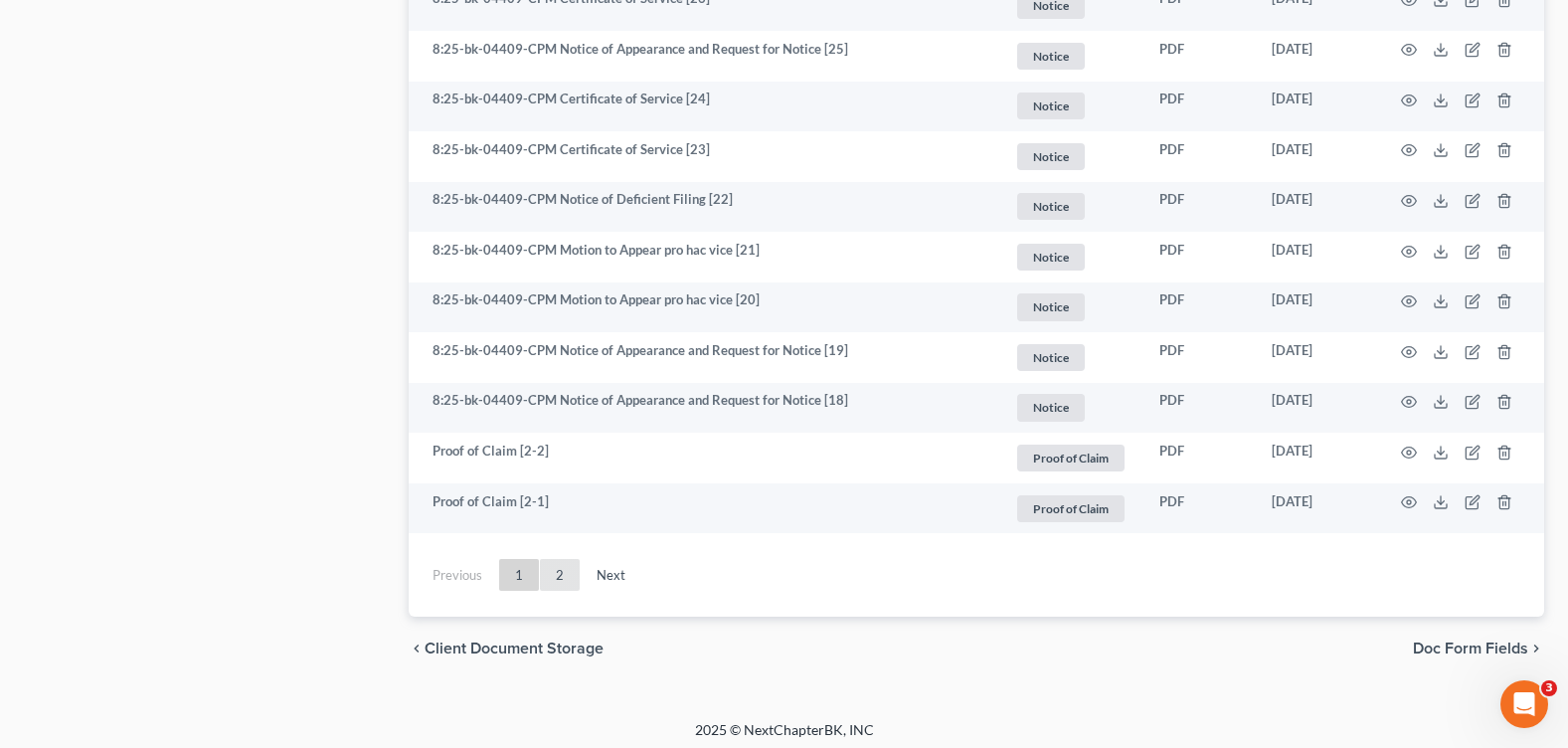
click at [556, 567] on link "2" at bounding box center [560, 575] width 40 height 32
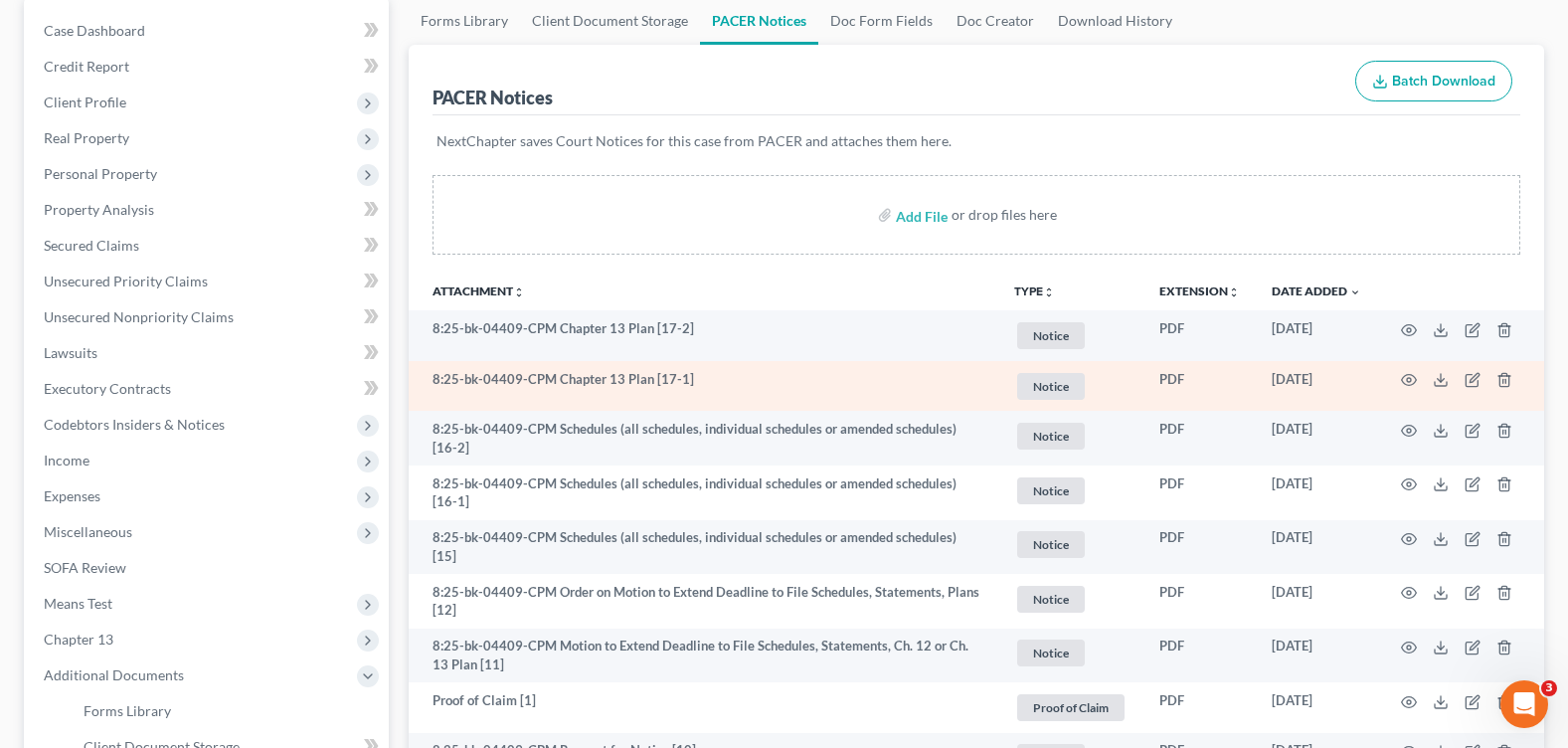
scroll to position [95, 0]
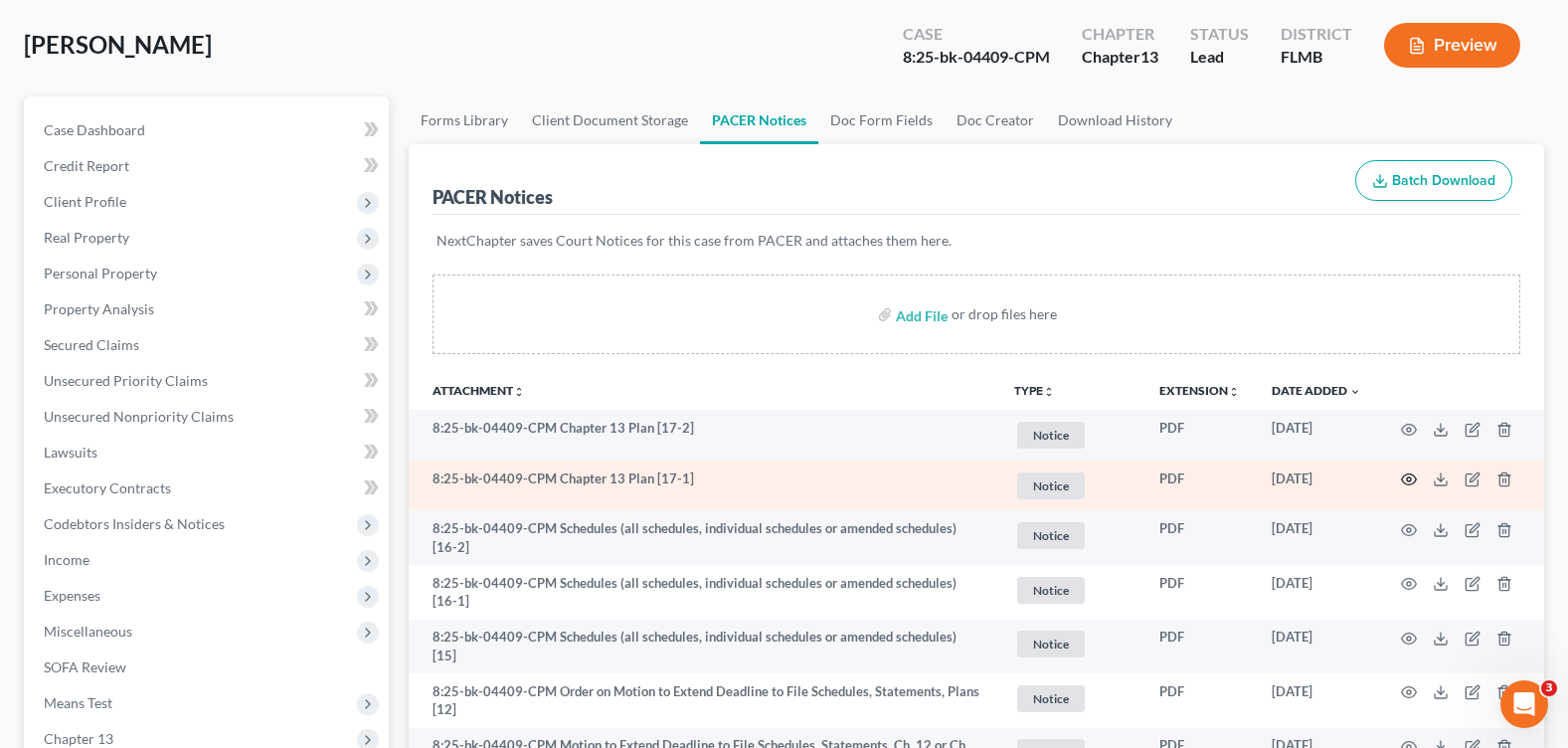
click at [1403, 478] on icon "button" at bounding box center [1409, 479] width 15 height 11
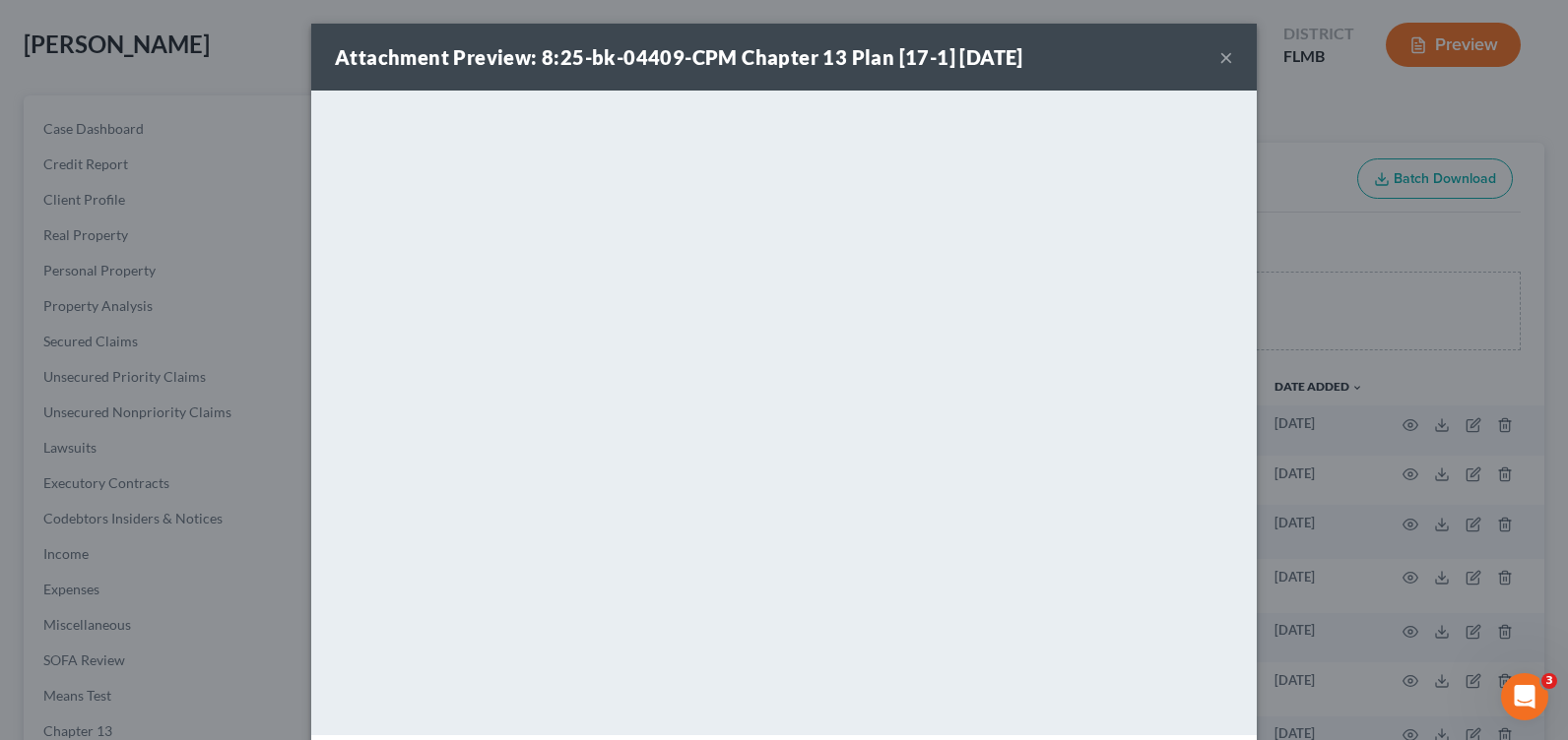
click at [1219, 55] on button "×" at bounding box center [1226, 57] width 14 height 24
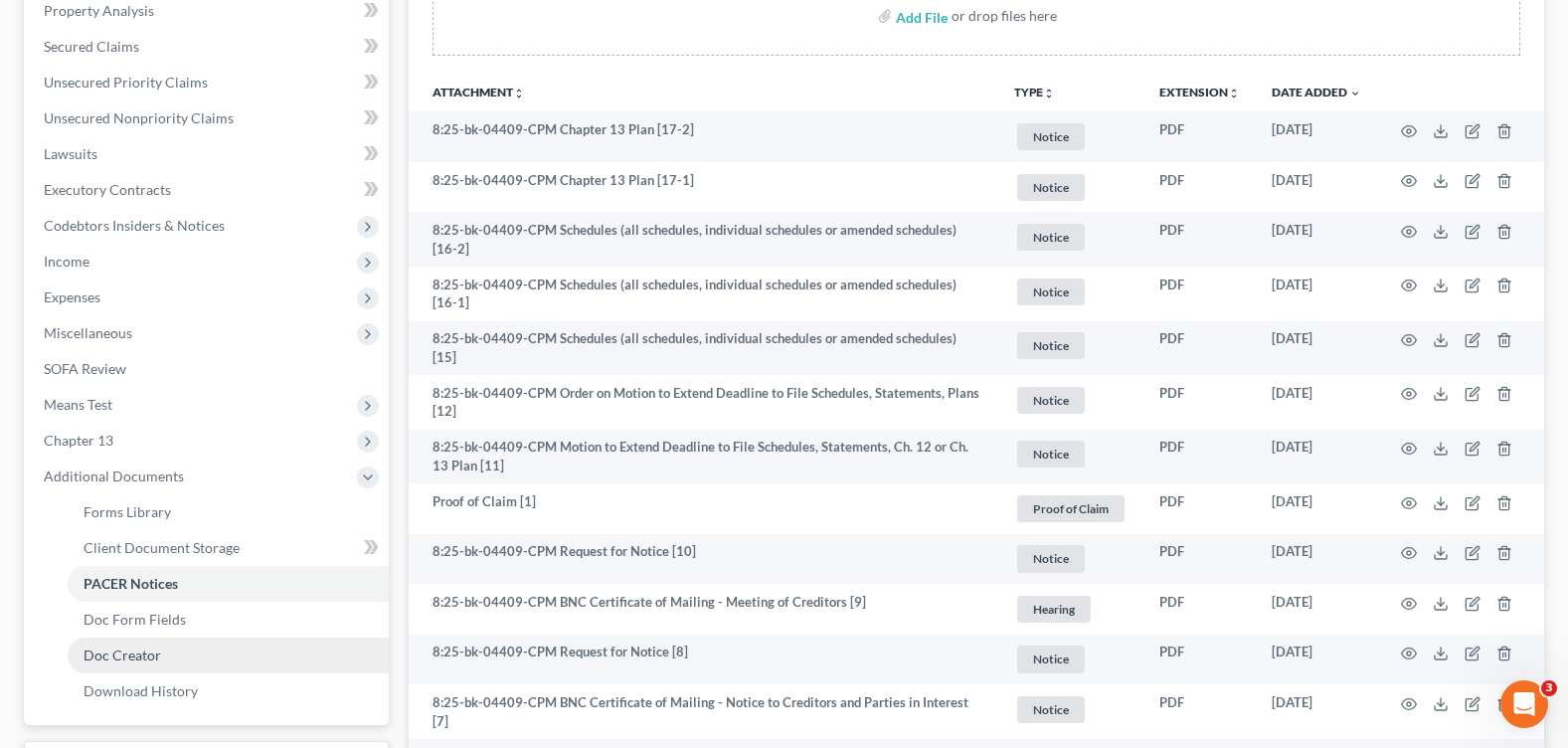
scroll to position [592, 0]
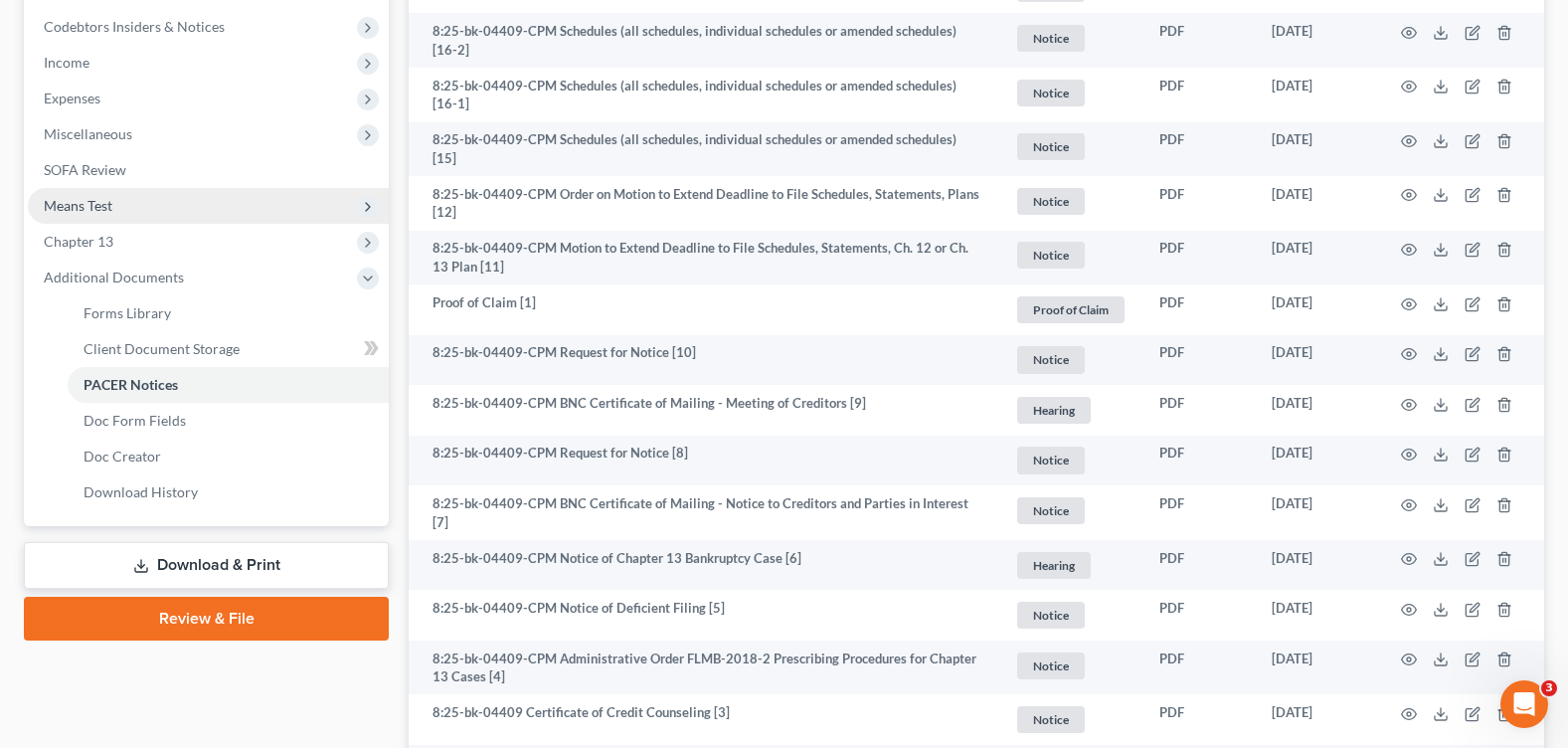
click at [110, 211] on span "Means Test" at bounding box center [78, 205] width 69 height 17
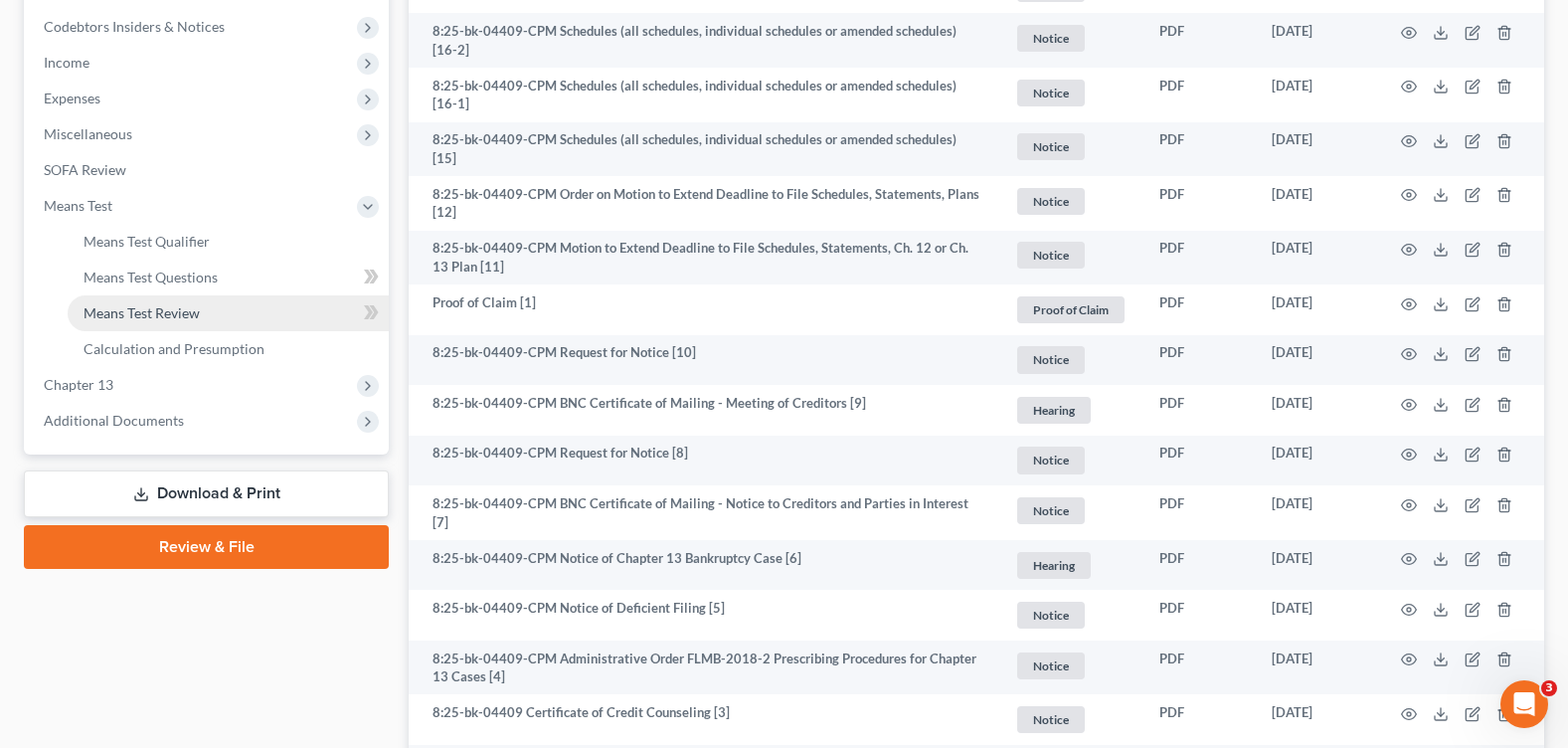
click at [175, 310] on span "Means Test Review" at bounding box center [142, 313] width 117 height 17
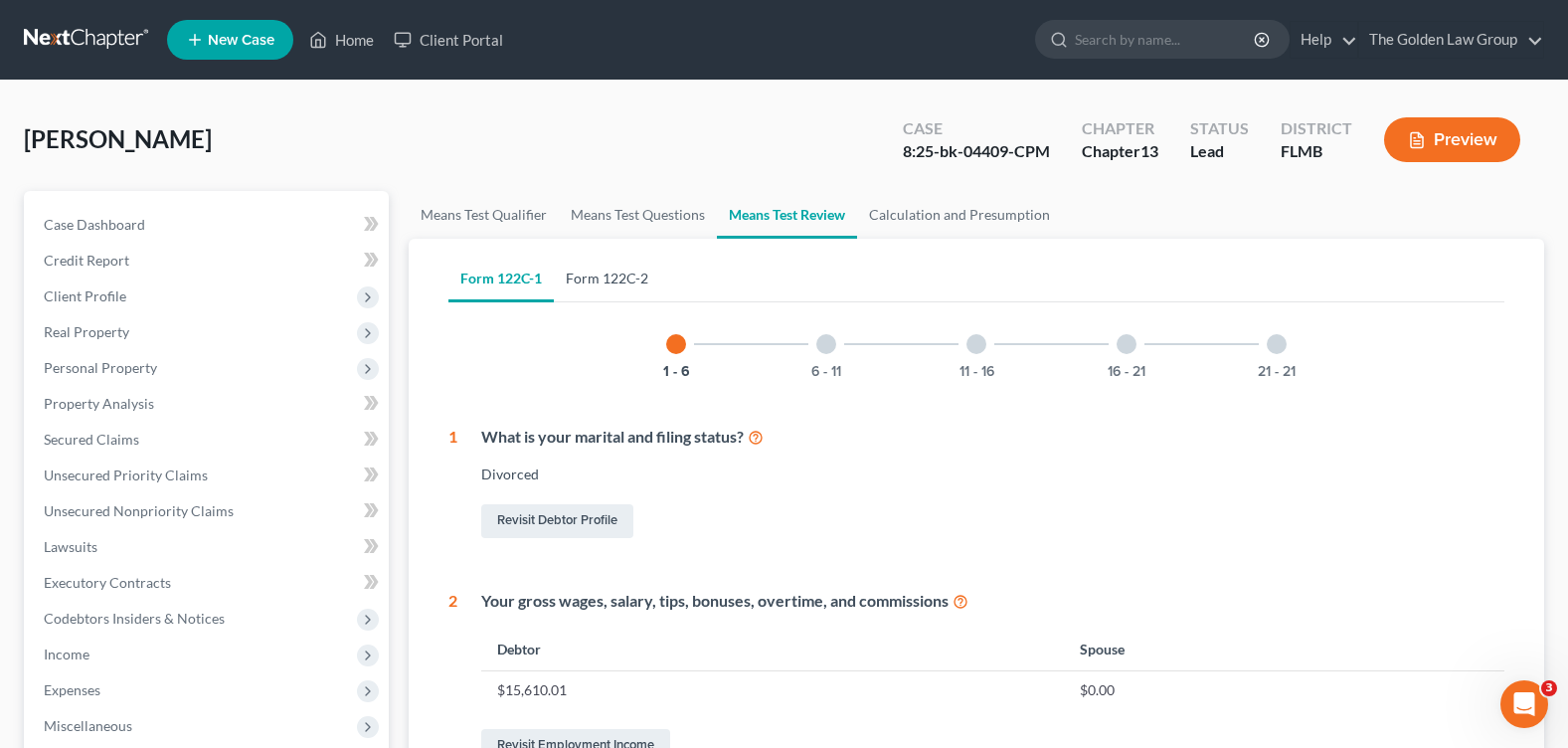
click at [602, 277] on link "Form 122C-2" at bounding box center [607, 279] width 107 height 48
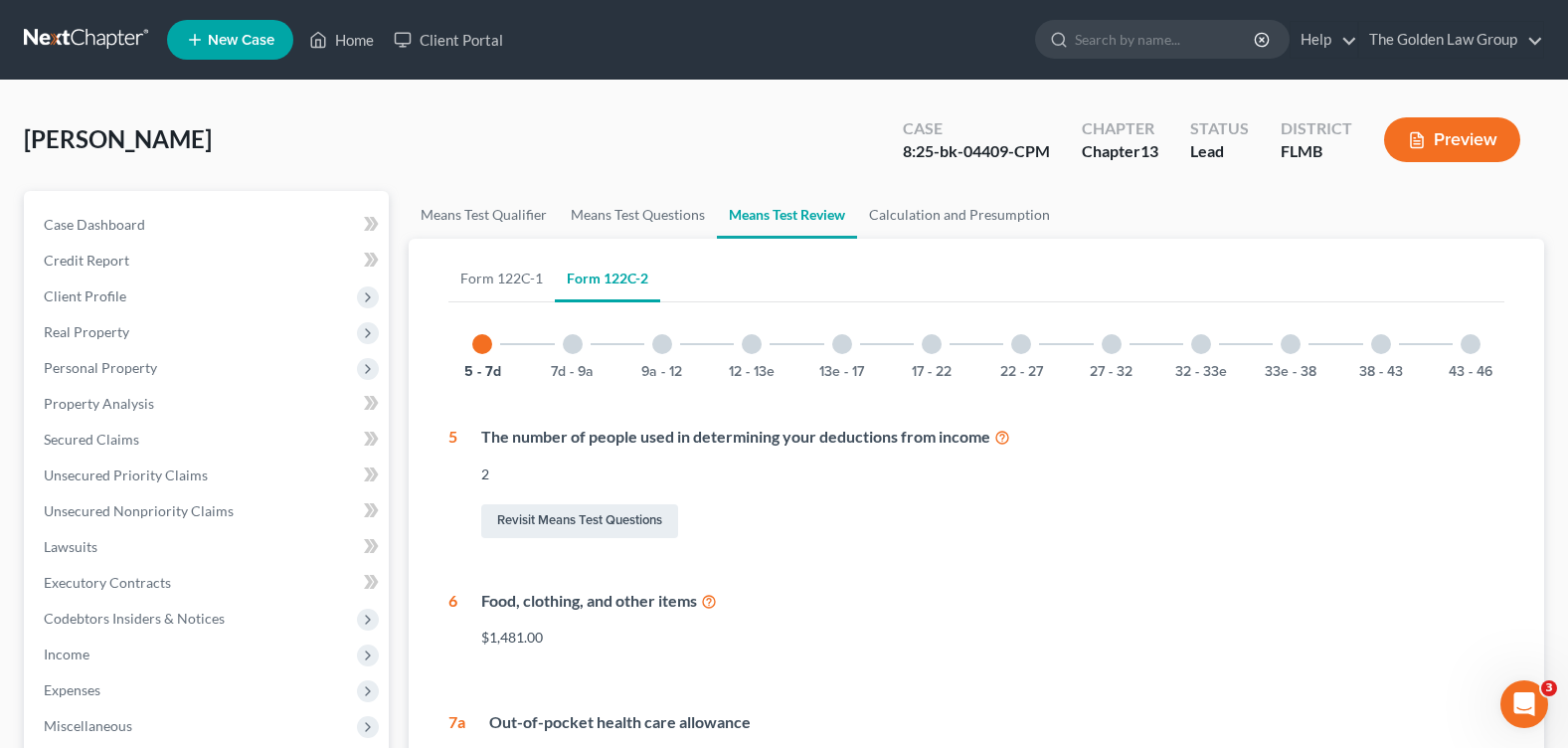
click at [1021, 345] on div at bounding box center [1021, 345] width 20 height 20
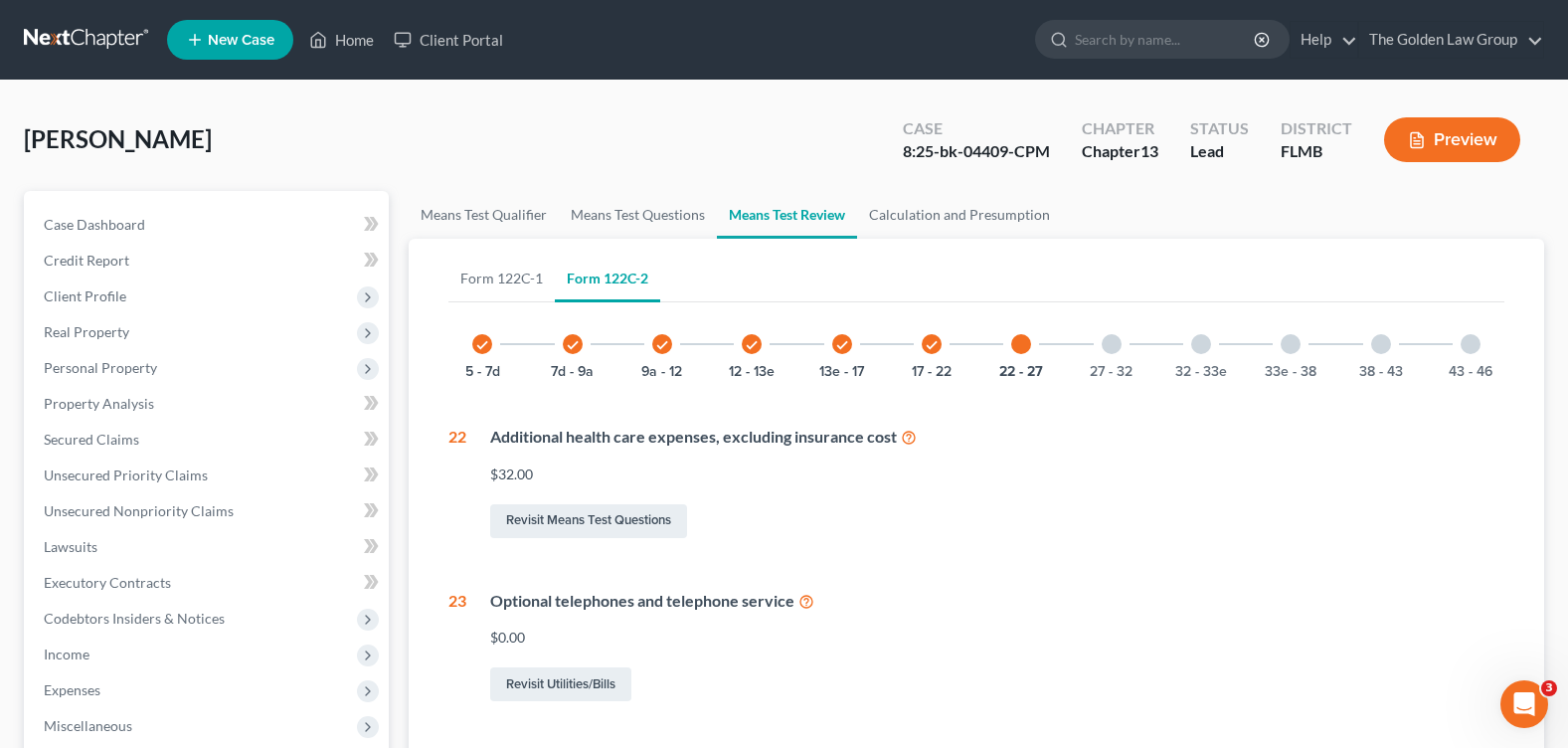
click at [938, 349] on div "check" at bounding box center [931, 345] width 20 height 20
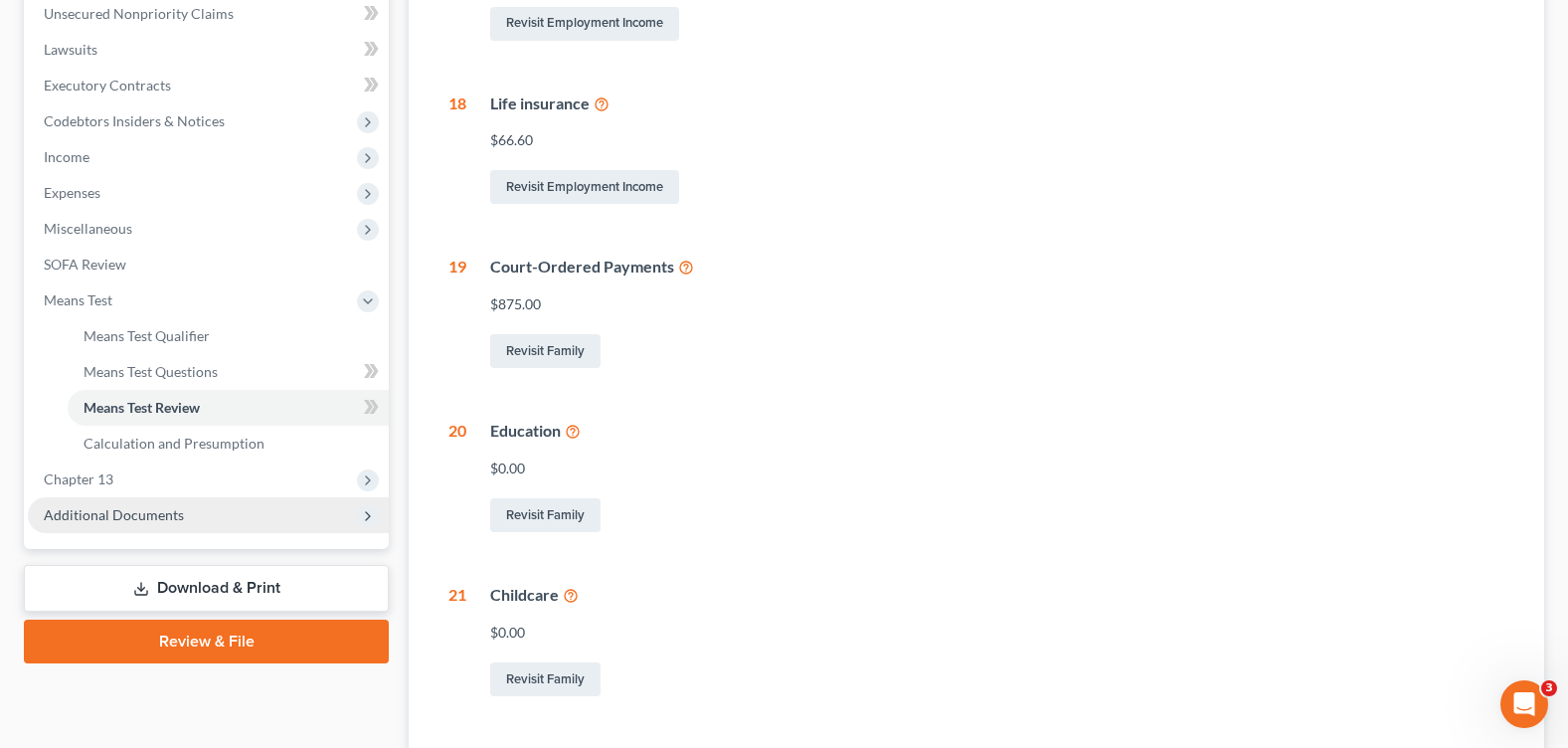
scroll to position [597, 0]
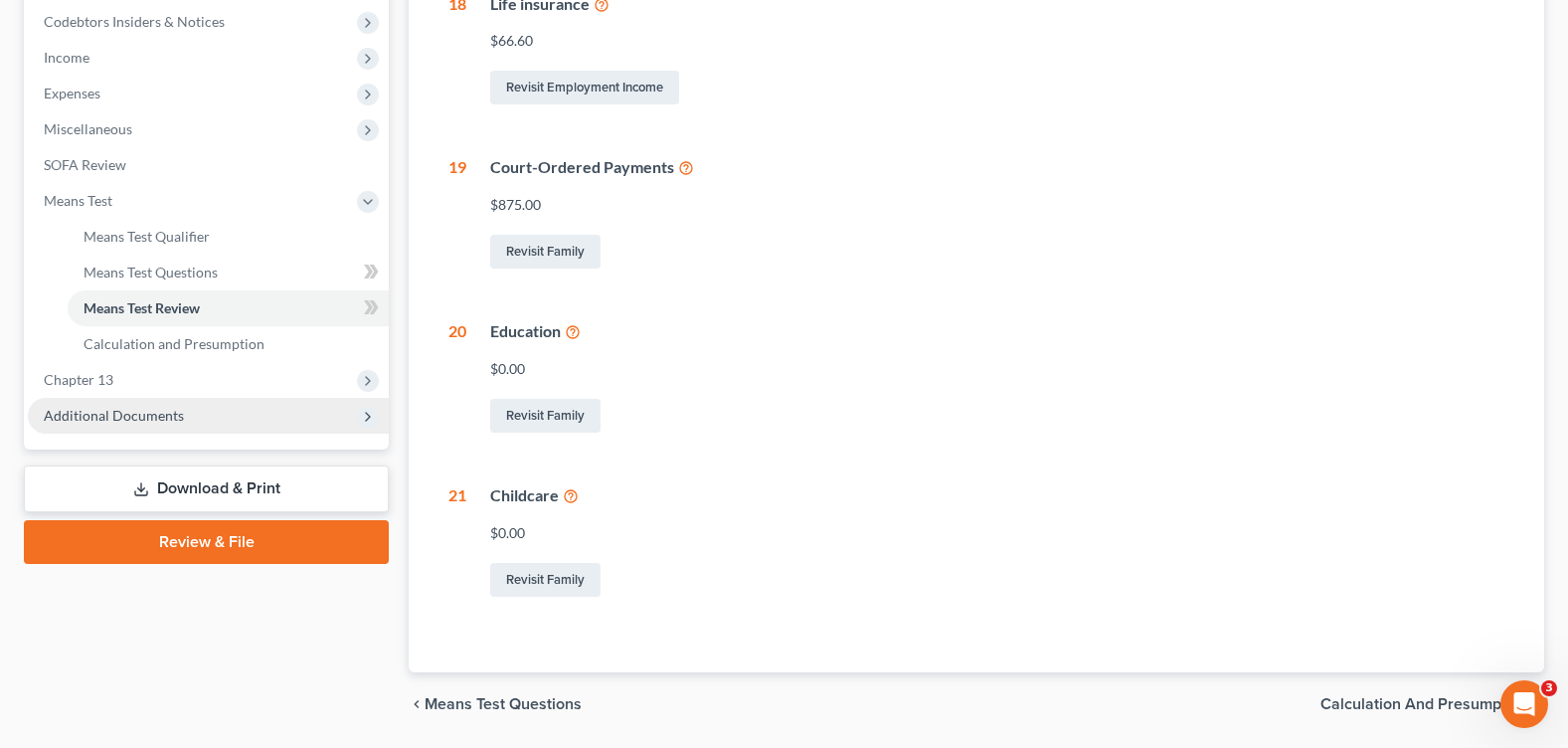
click at [107, 407] on span "Additional Documents" at bounding box center [114, 414] width 140 height 17
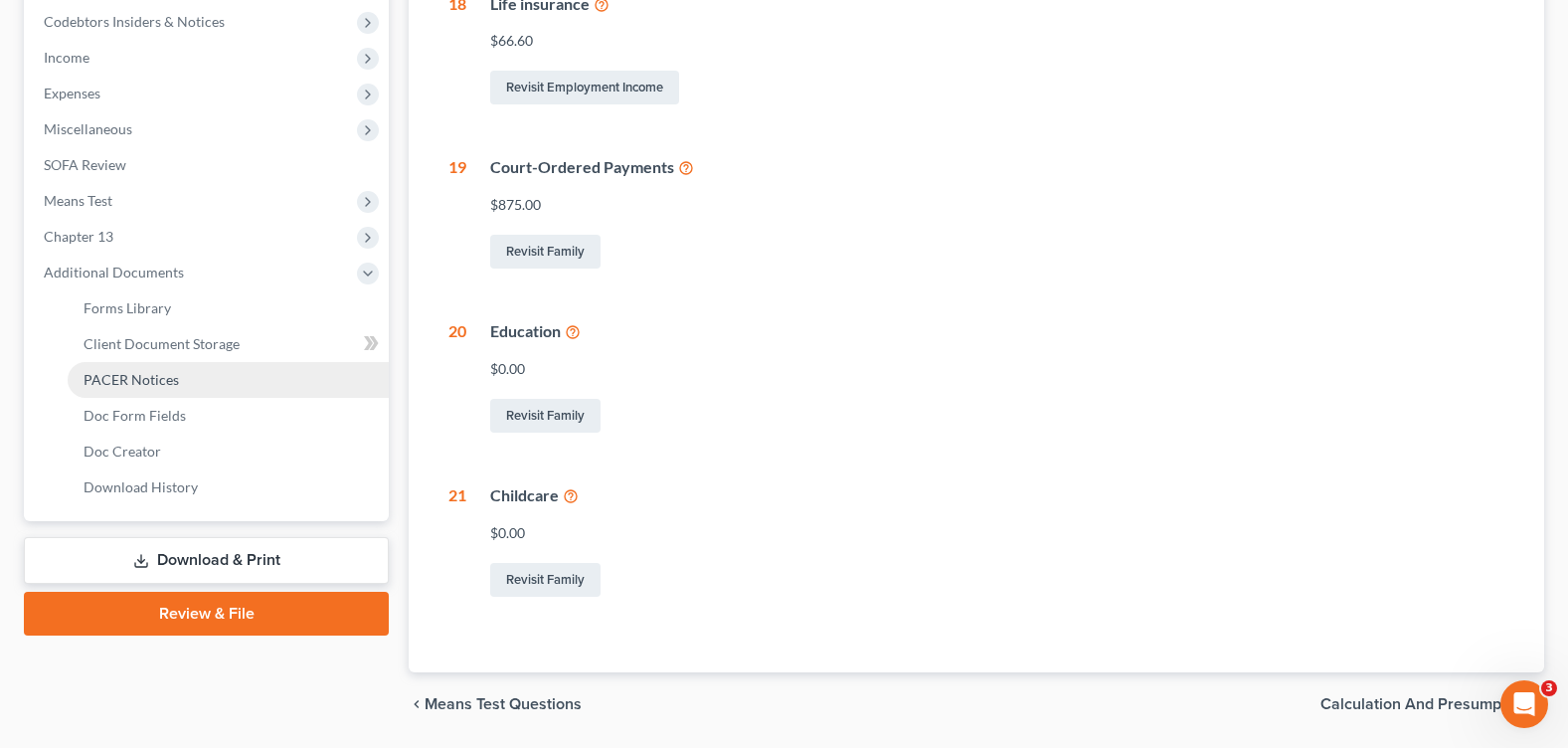
click at [103, 389] on link "PACER Notices" at bounding box center [229, 380] width 321 height 36
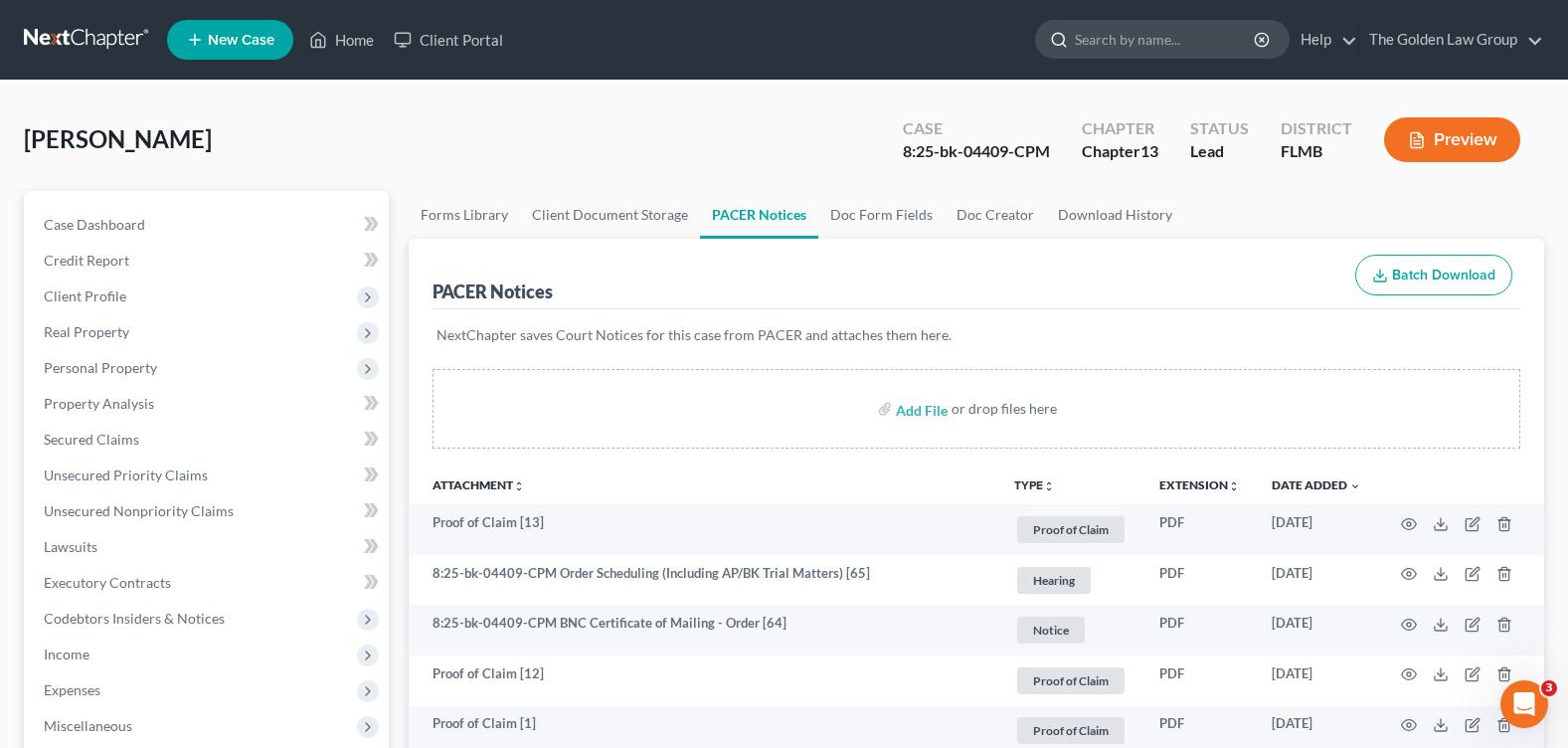
drag, startPoint x: 1118, startPoint y: 35, endPoint x: 1042, endPoint y: 43, distance: 76.4
click at [1116, 35] on input "search" at bounding box center [1166, 39] width 182 height 37
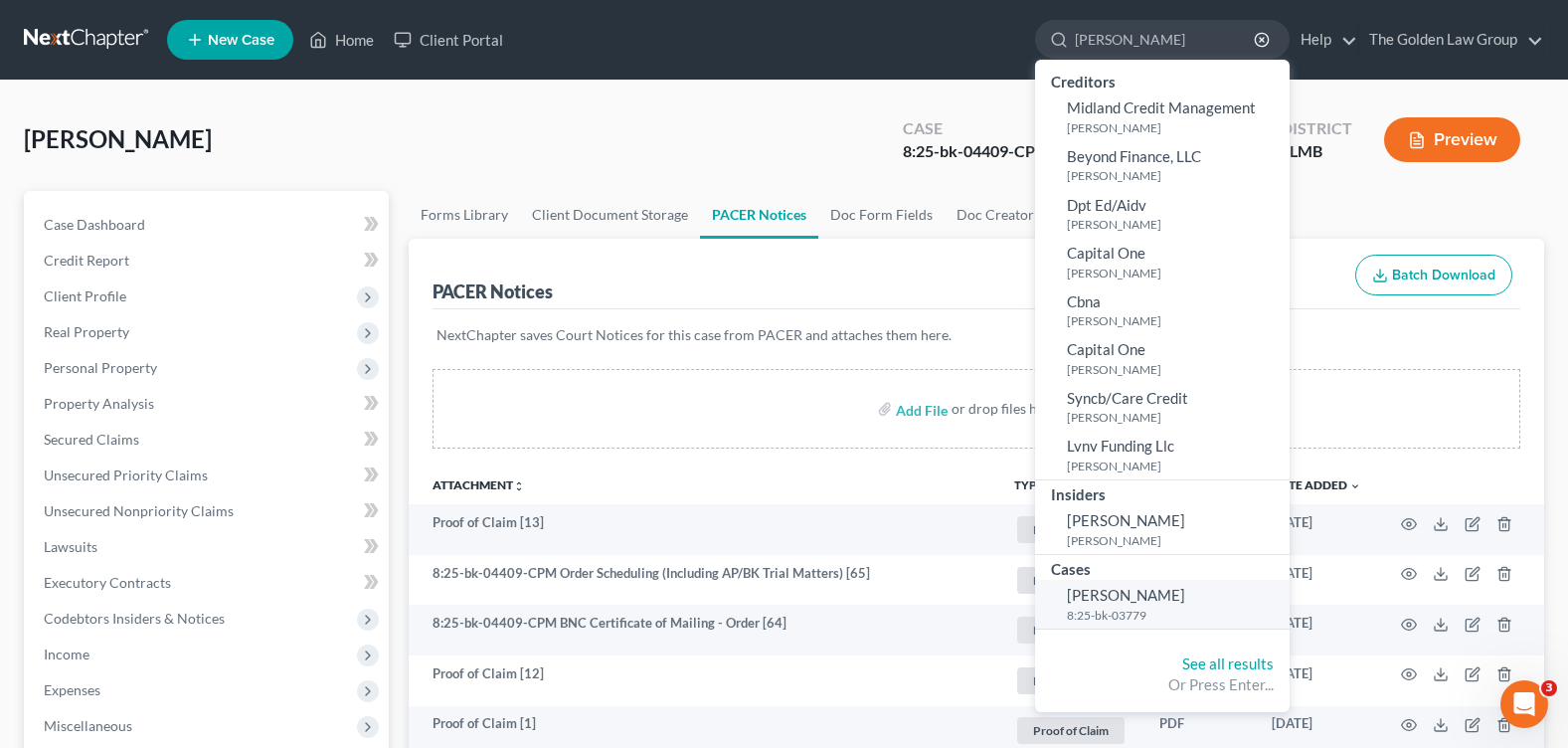
type input "[PERSON_NAME]"
click at [1107, 607] on small "8:25-bk-03779" at bounding box center [1176, 615] width 218 height 17
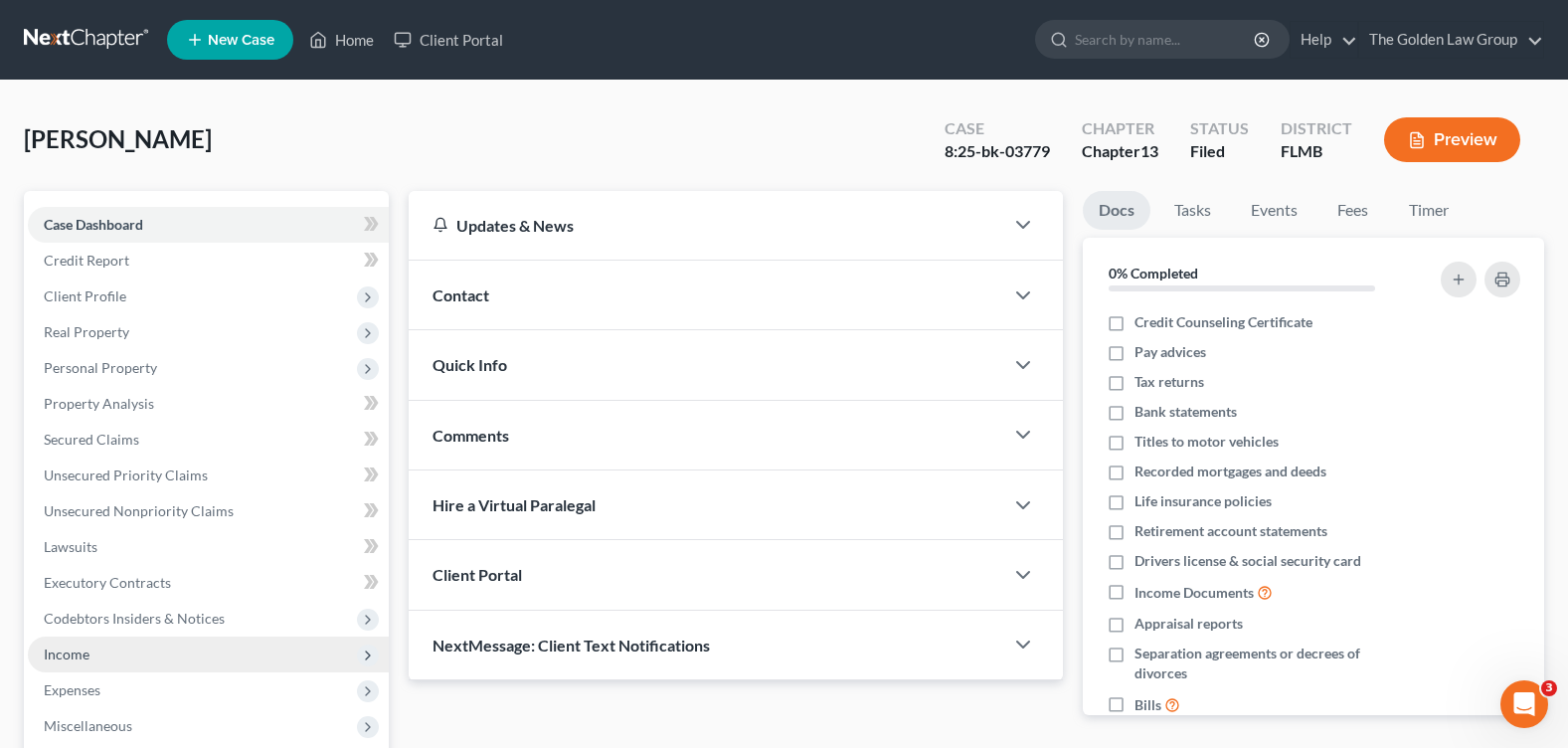
scroll to position [299, 0]
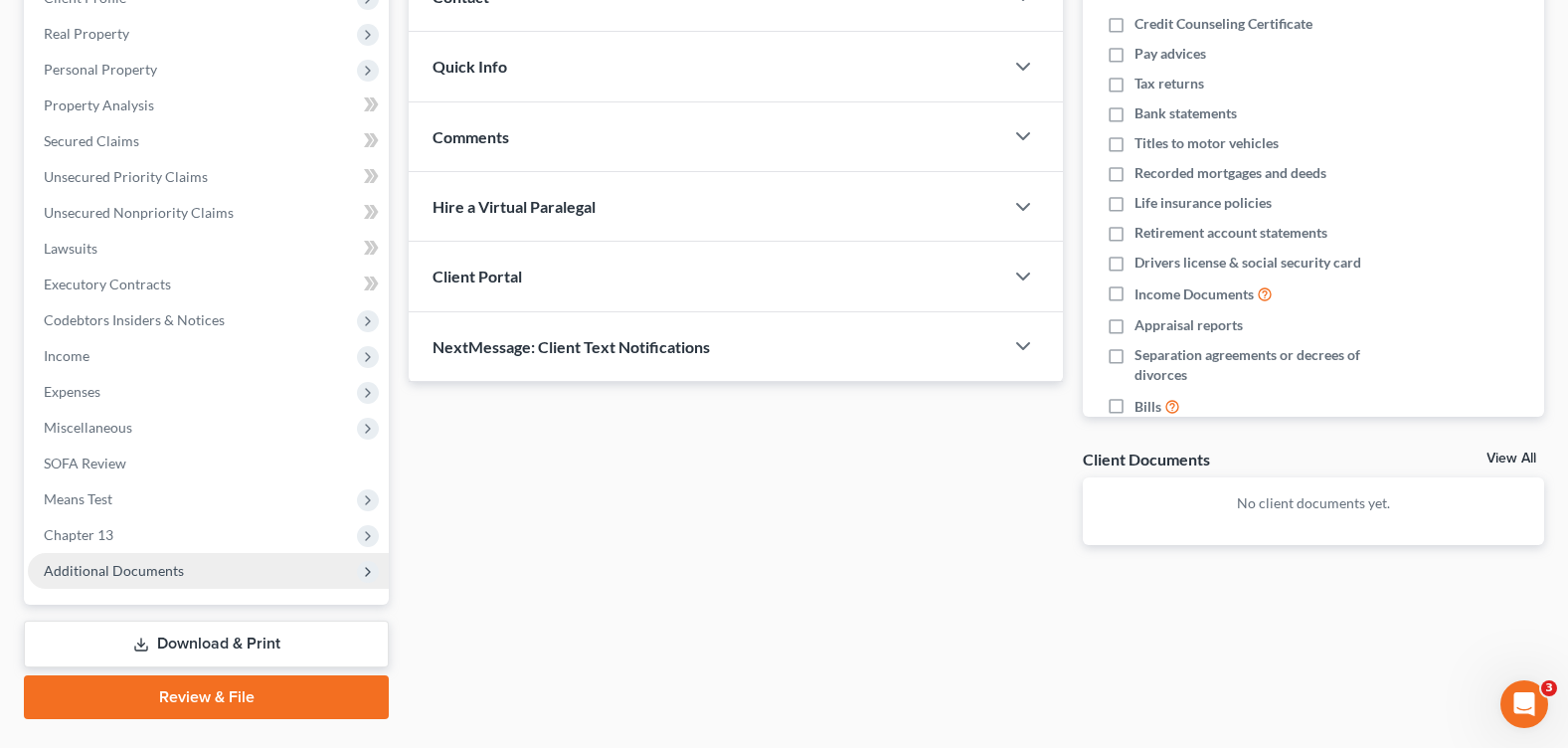
click at [123, 563] on span "Additional Documents" at bounding box center [114, 570] width 140 height 17
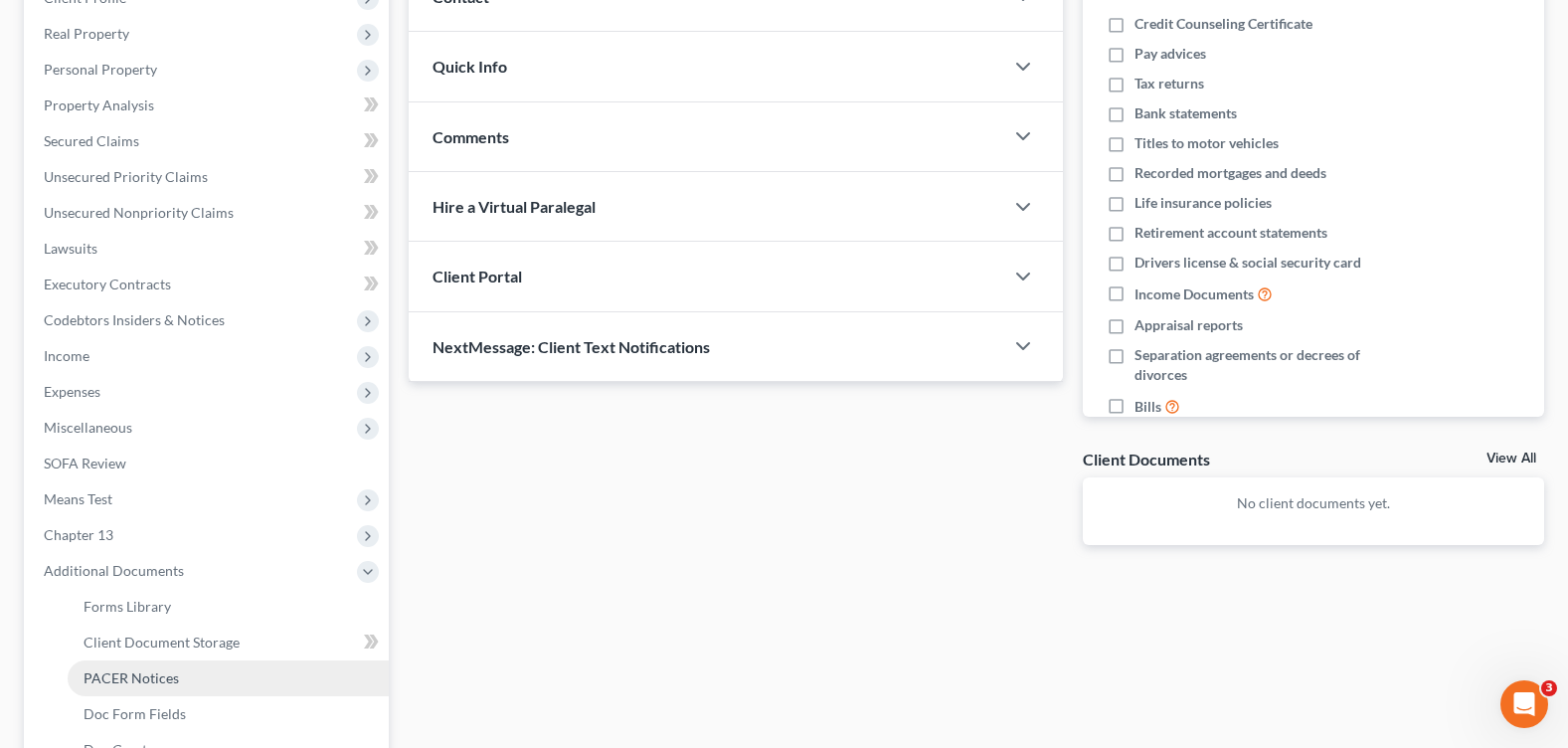
drag, startPoint x: 150, startPoint y: 673, endPoint x: 158, endPoint y: 664, distance: 12.0
click at [151, 673] on span "PACER Notices" at bounding box center [132, 677] width 96 height 17
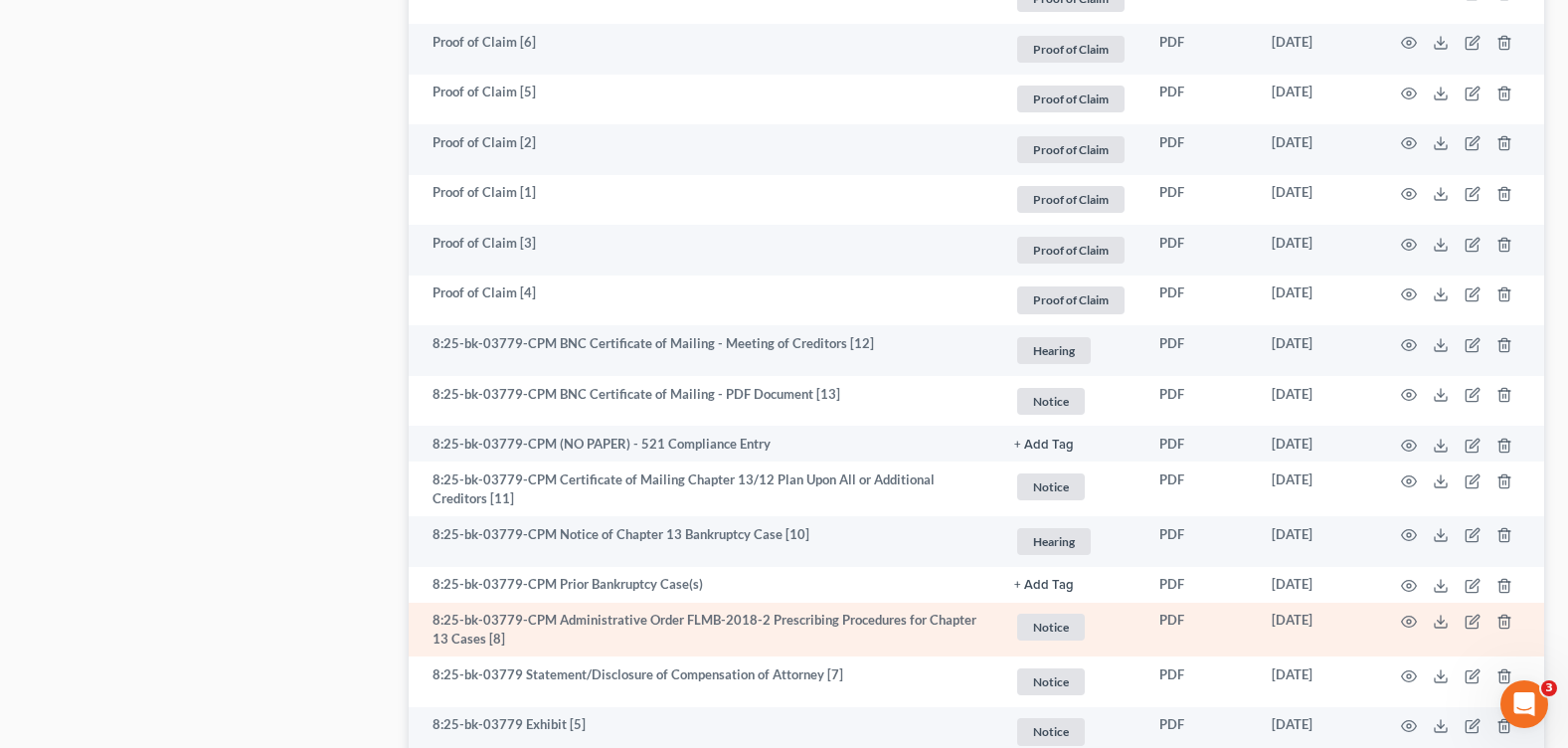
scroll to position [1582, 0]
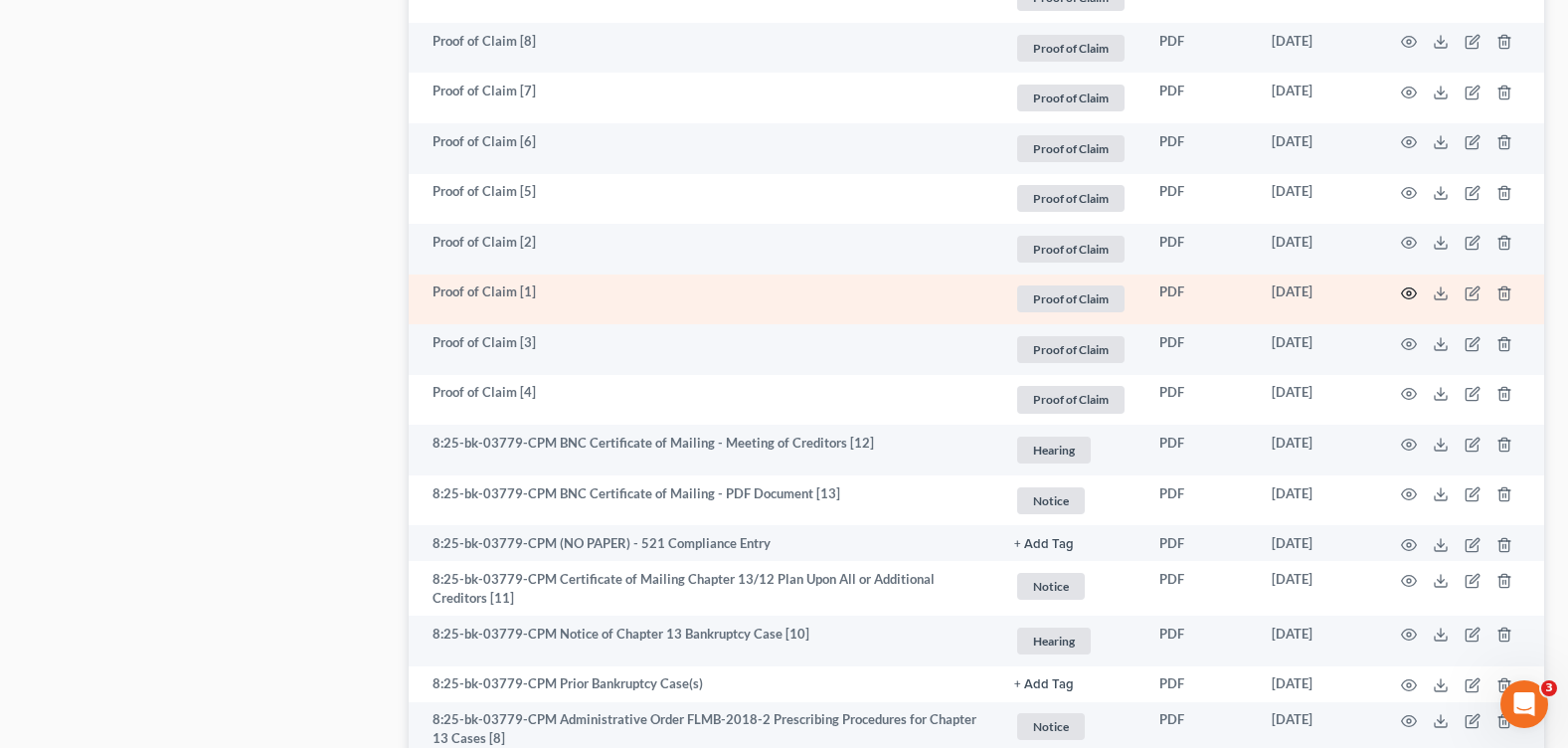
click at [1405, 292] on icon "button" at bounding box center [1409, 294] width 16 height 16
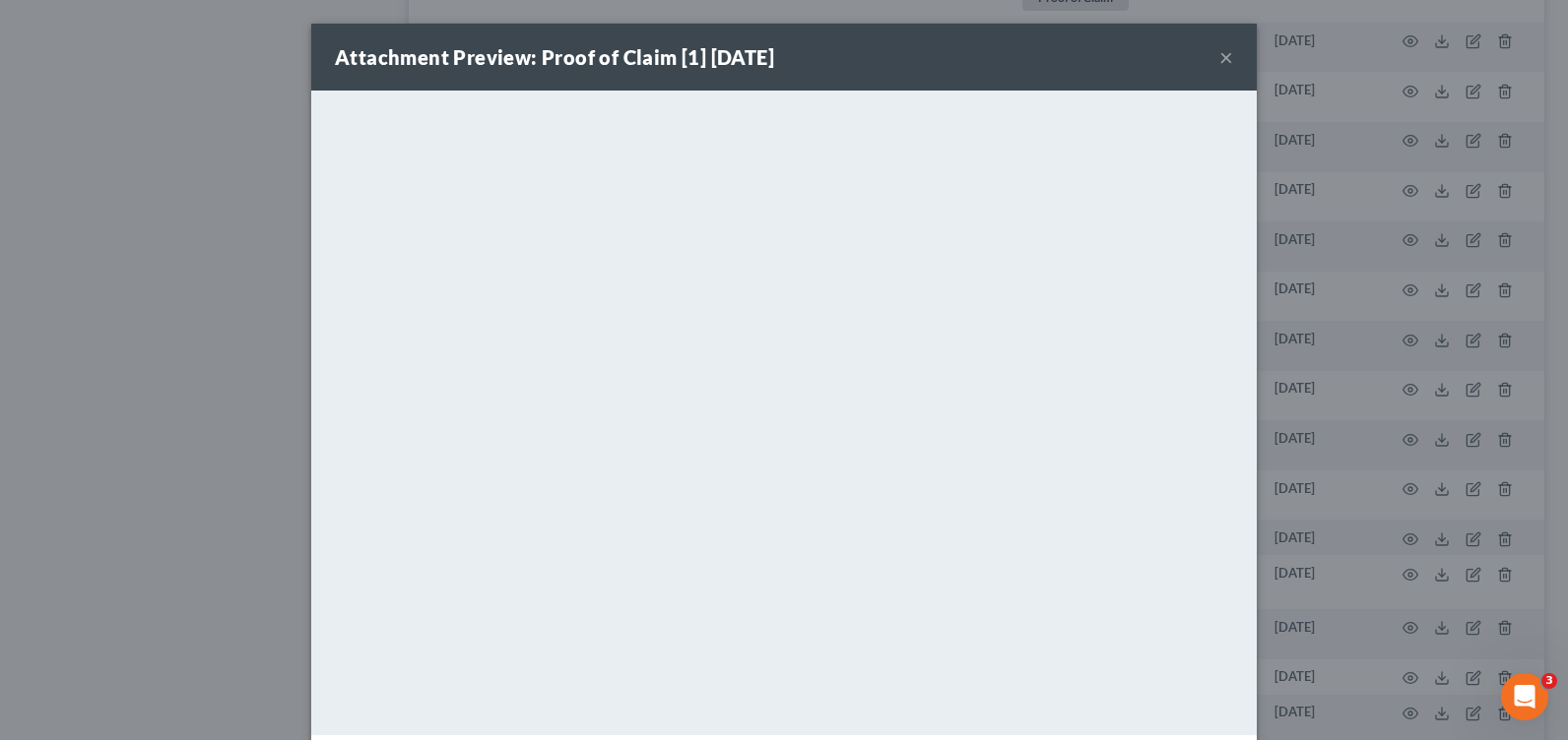
click at [1221, 59] on button "×" at bounding box center [1226, 57] width 14 height 24
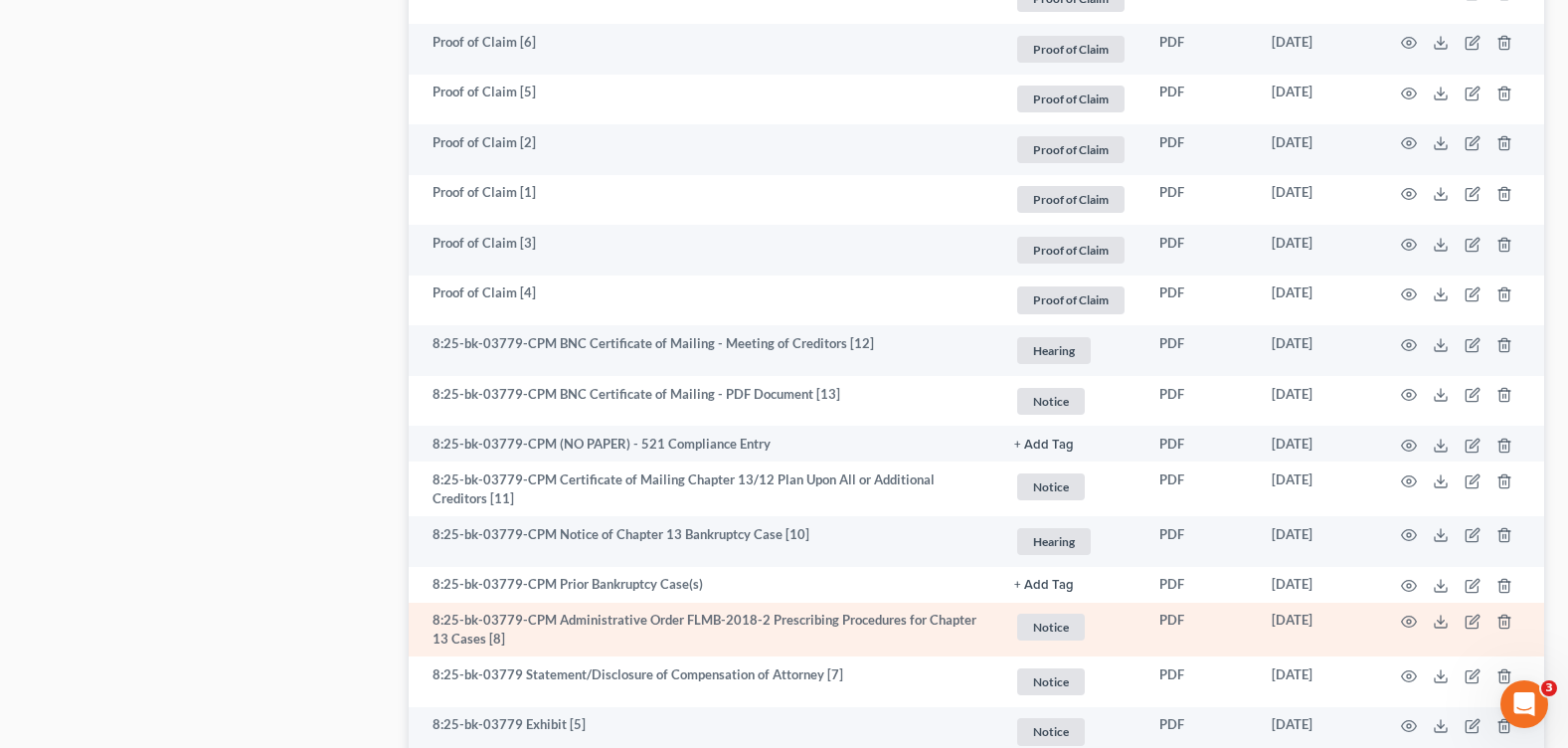
scroll to position [1781, 0]
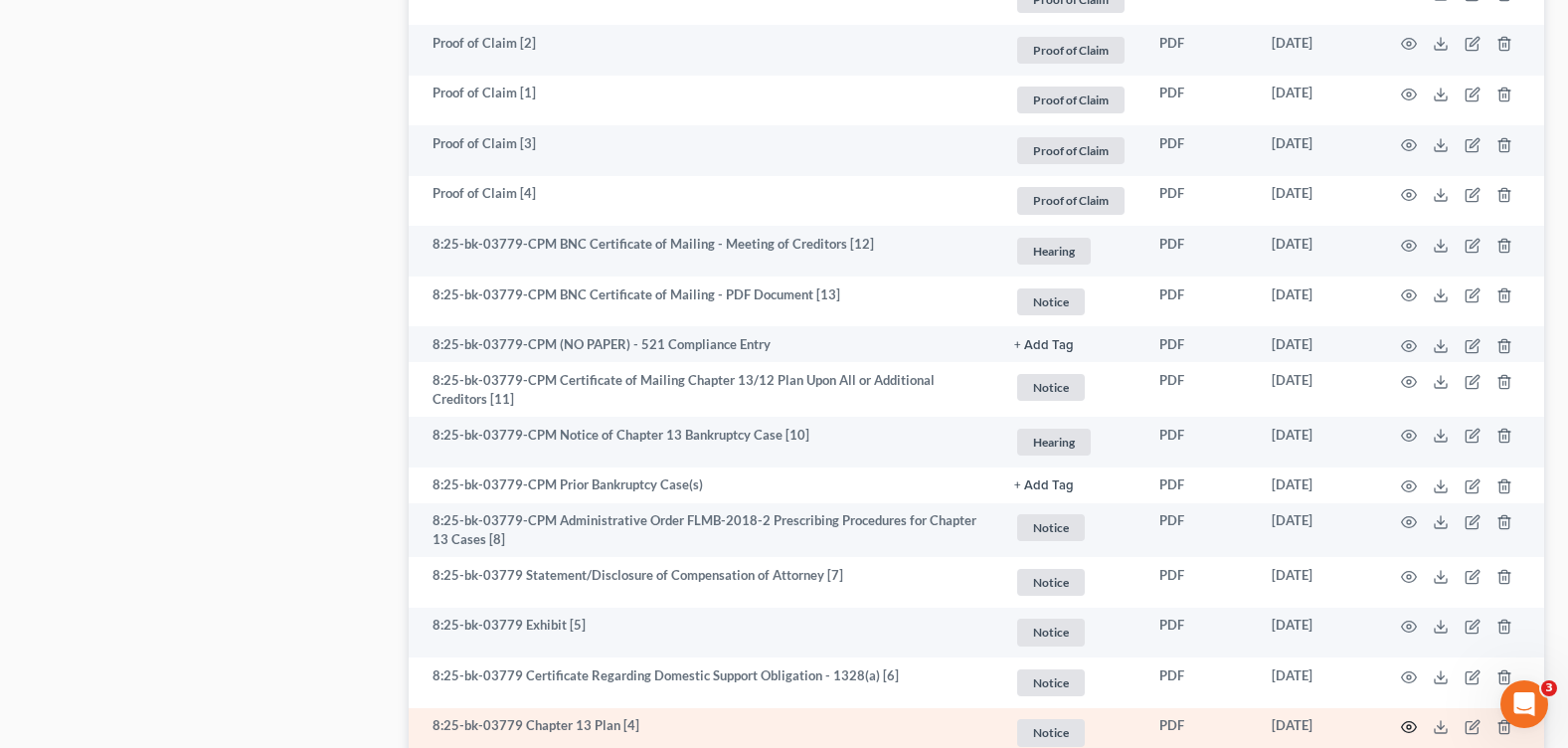
click at [1411, 725] on icon "button" at bounding box center [1409, 727] width 16 height 16
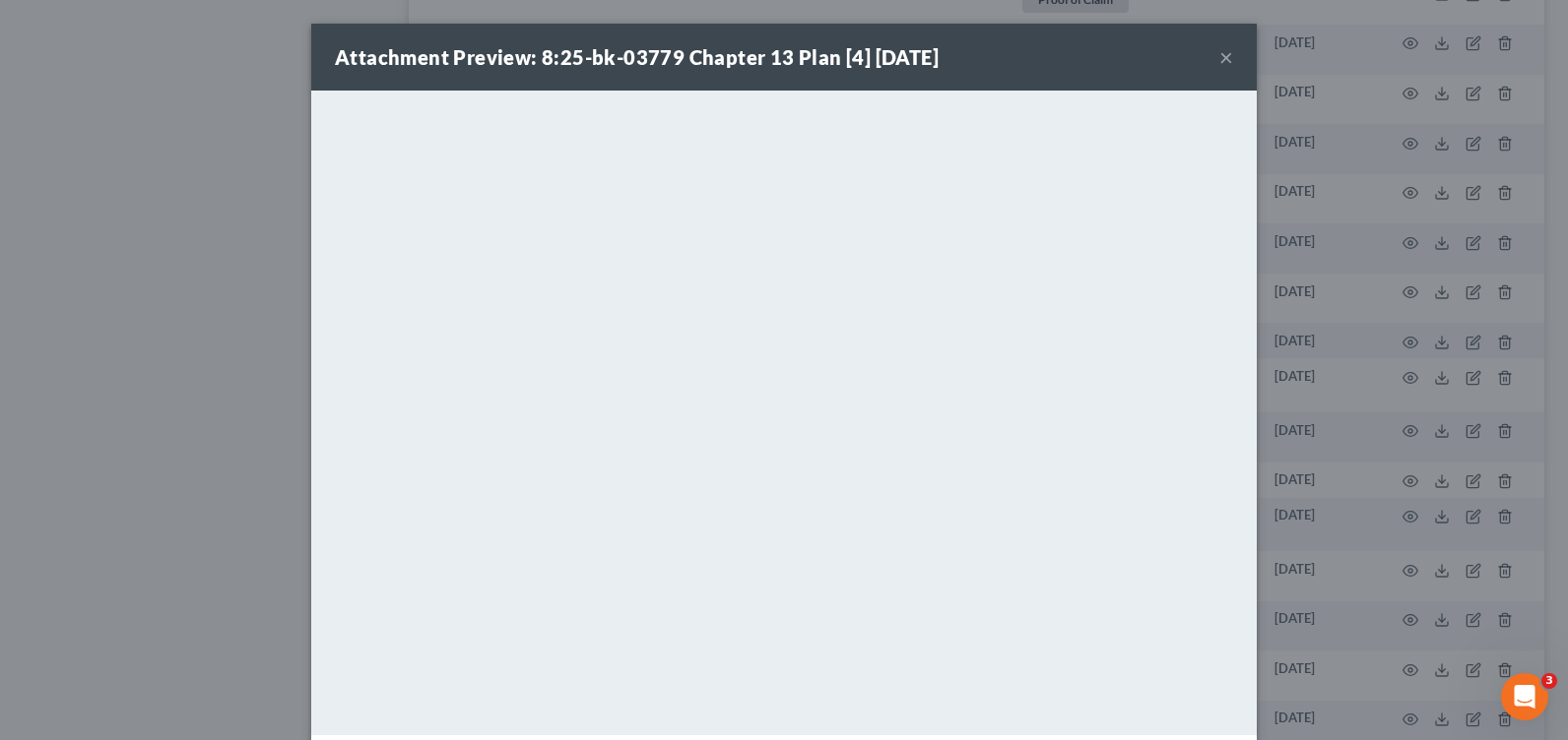
click at [1221, 58] on button "×" at bounding box center [1226, 57] width 14 height 24
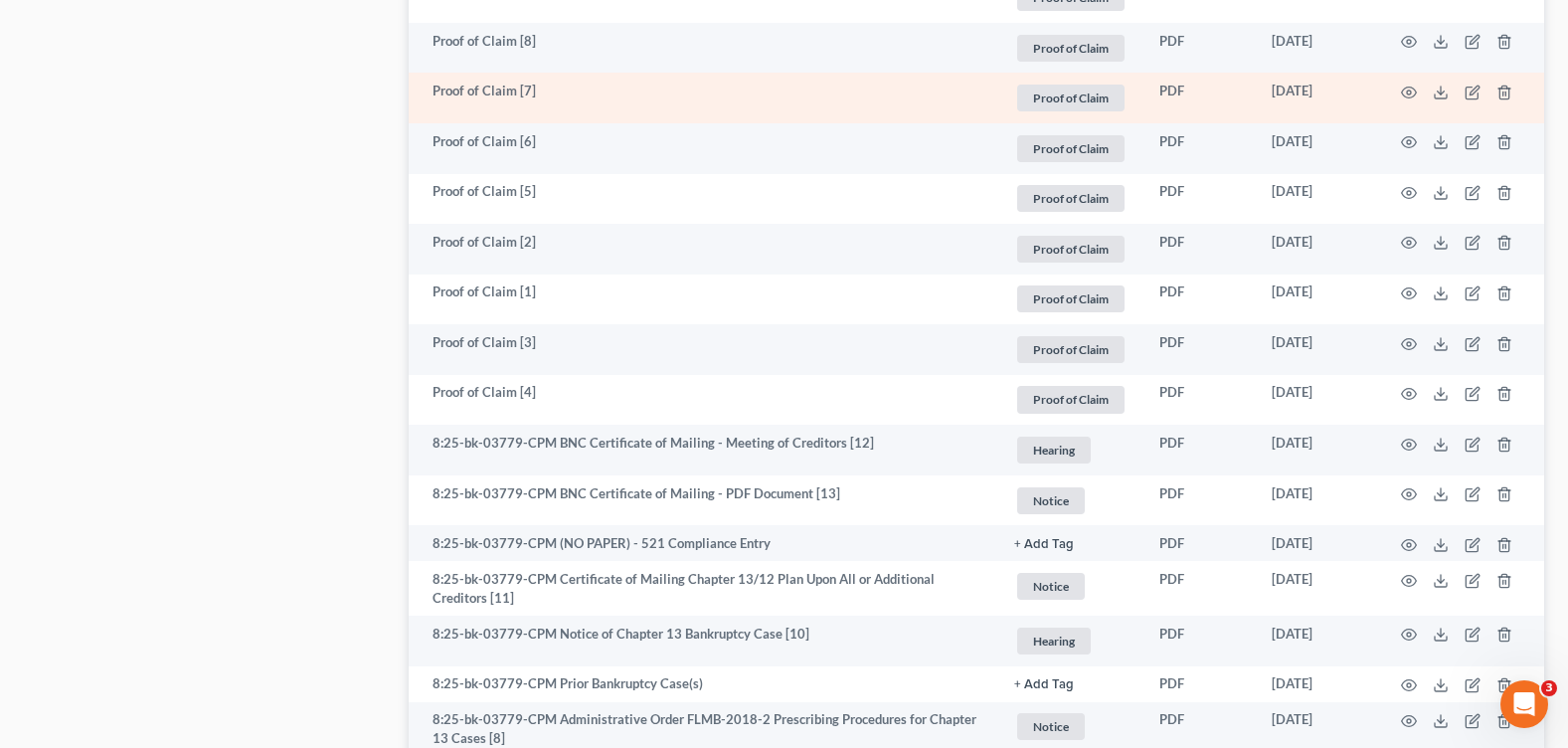
scroll to position [1283, 0]
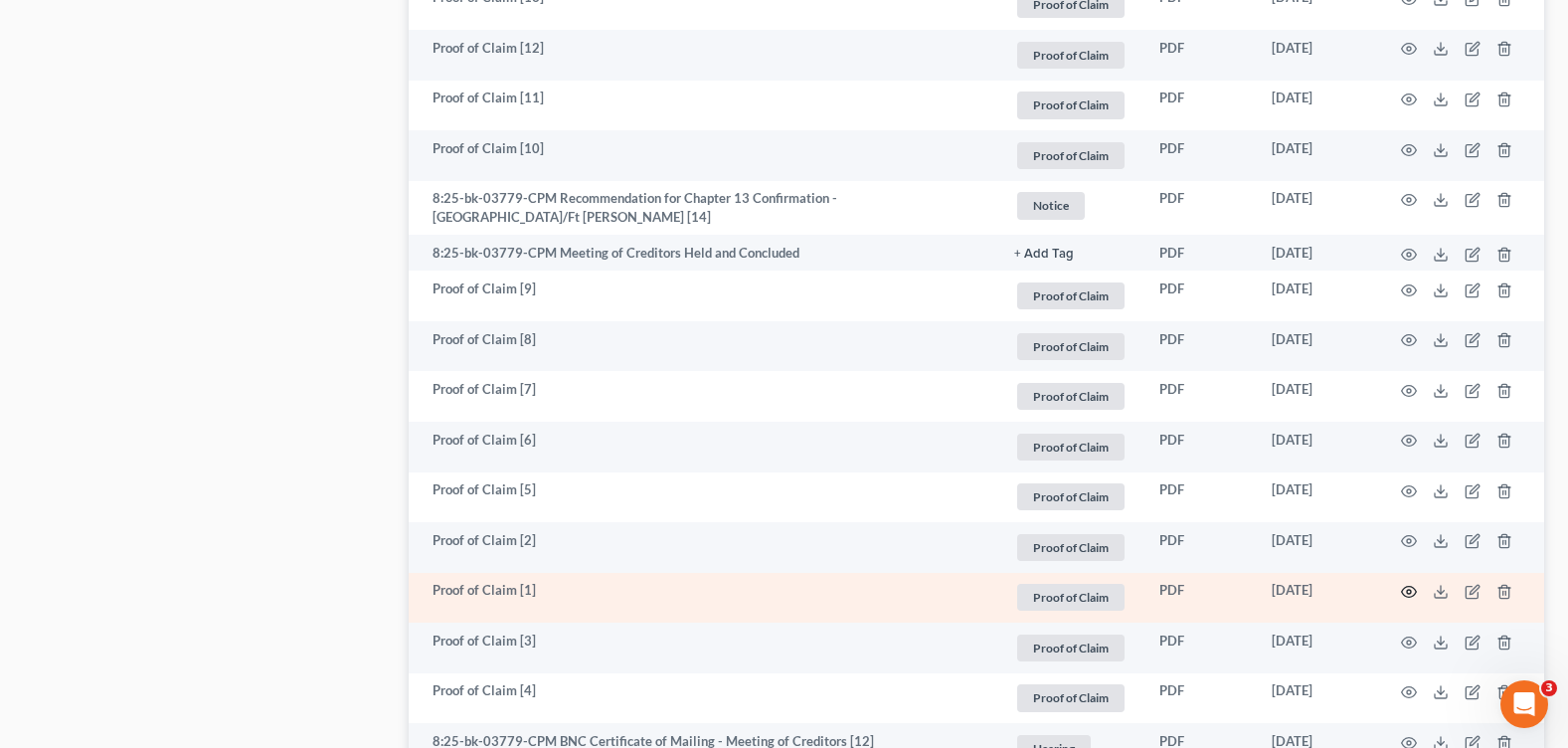
click at [1412, 587] on icon "button" at bounding box center [1409, 592] width 15 height 11
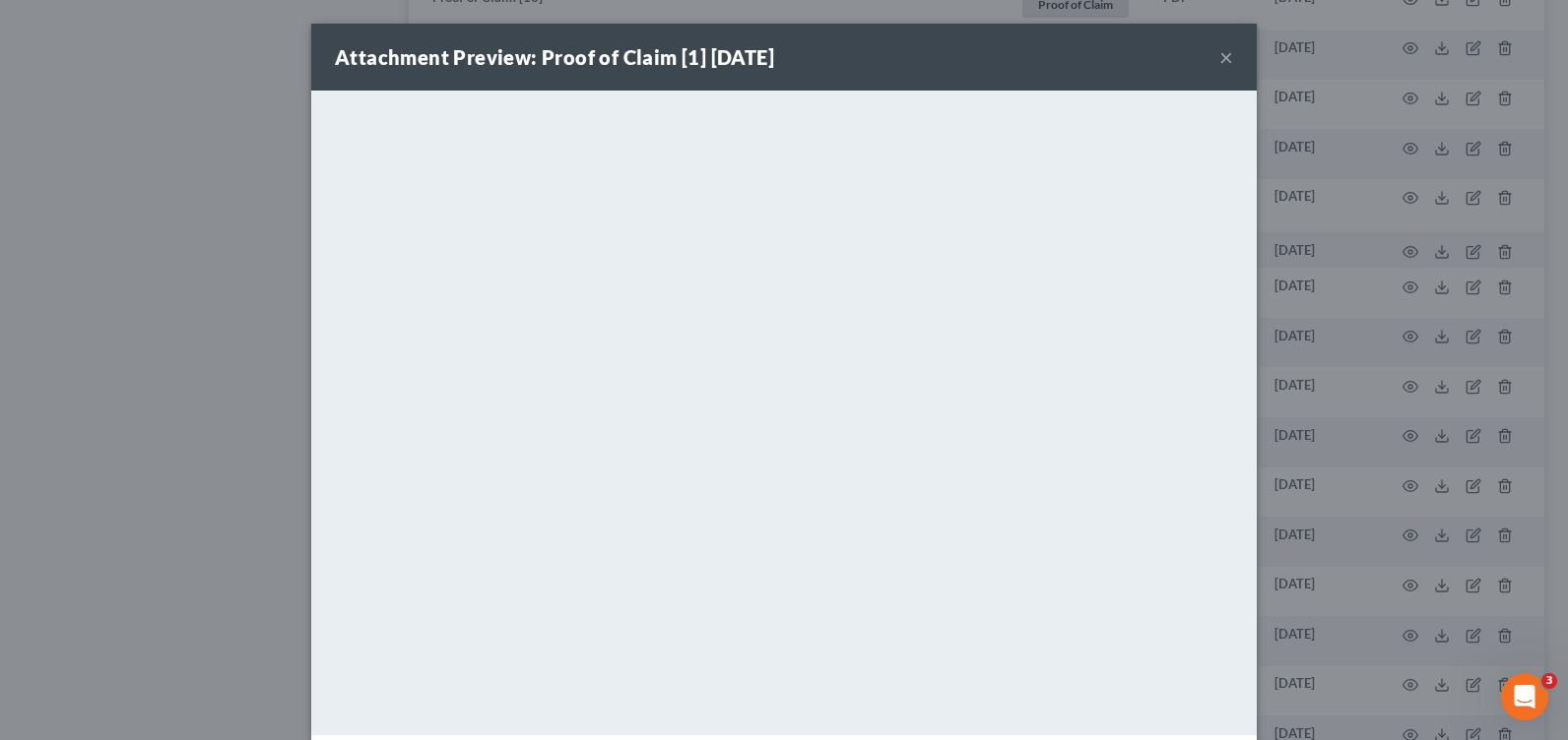
click at [1221, 59] on button "×" at bounding box center [1226, 57] width 14 height 24
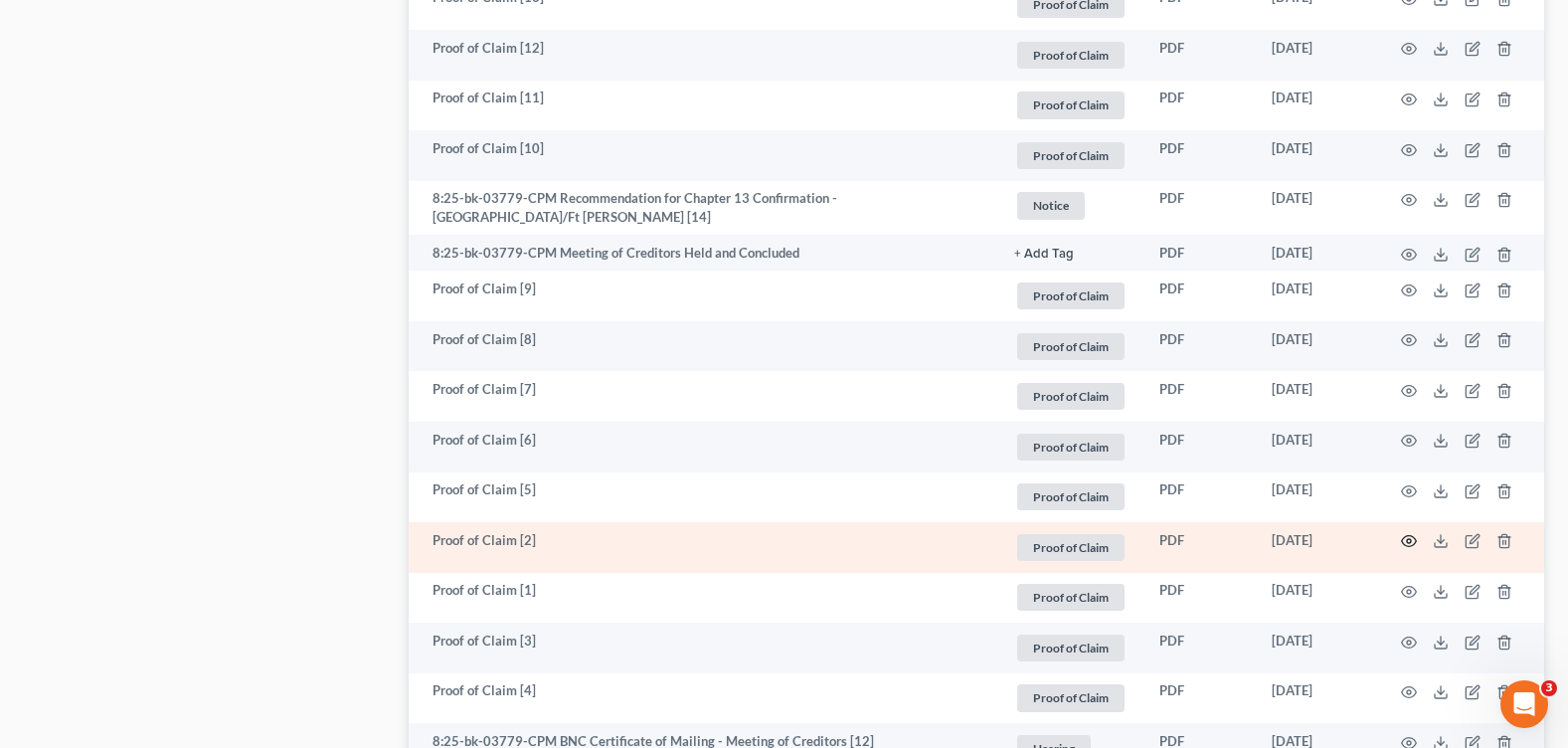
click at [1403, 534] on icon "button" at bounding box center [1409, 541] width 16 height 16
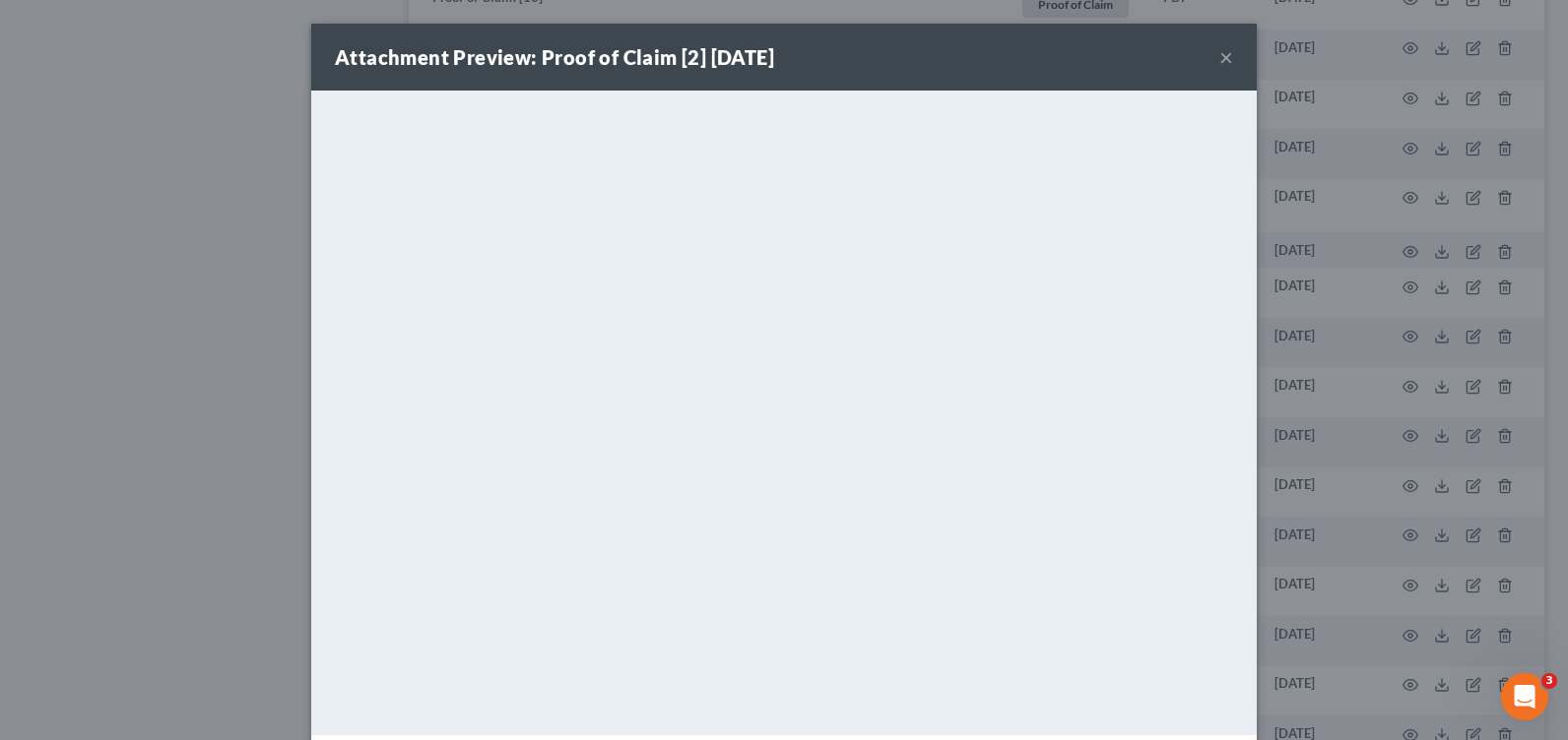
click at [1219, 57] on button "×" at bounding box center [1226, 57] width 14 height 24
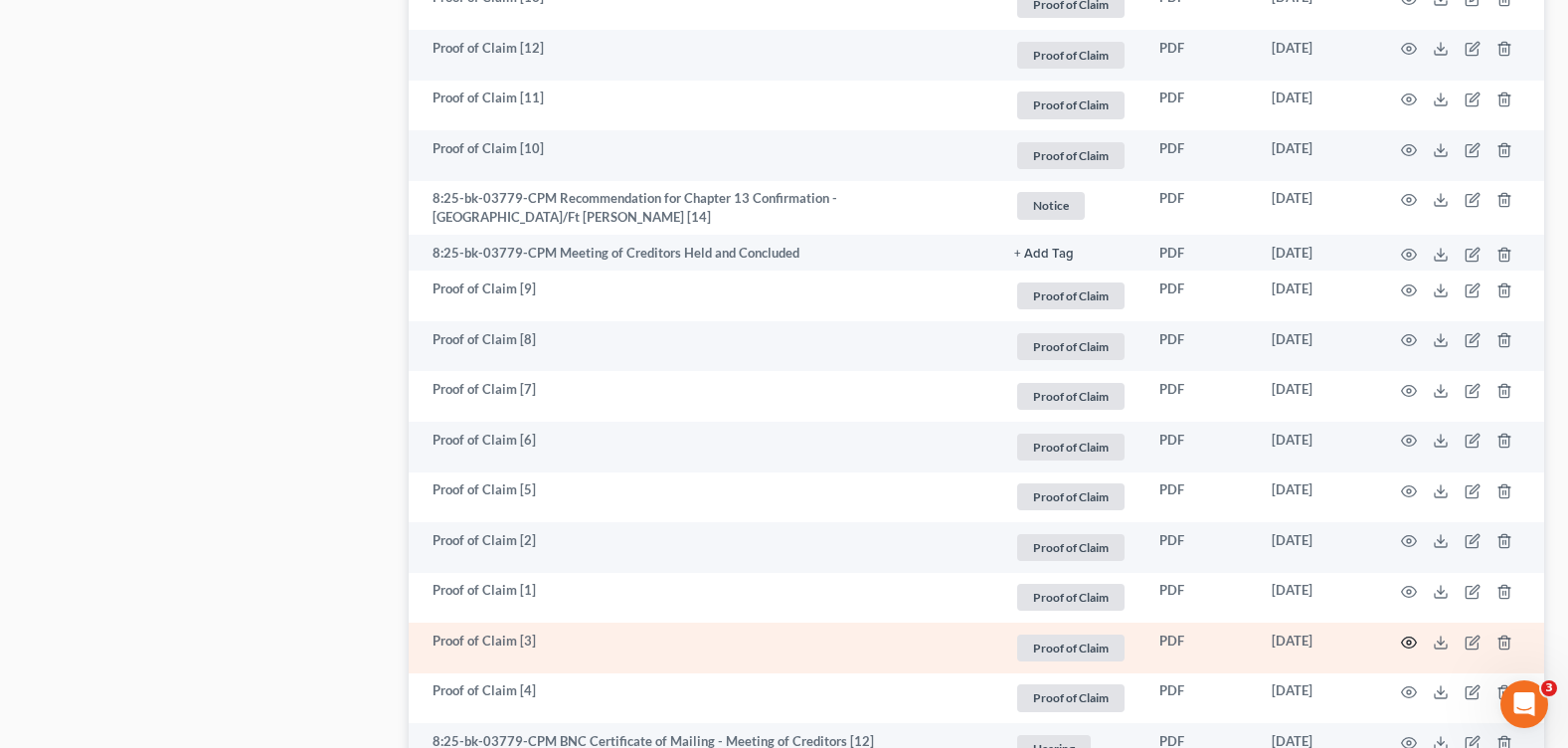
click at [1412, 637] on icon "button" at bounding box center [1409, 642] width 15 height 11
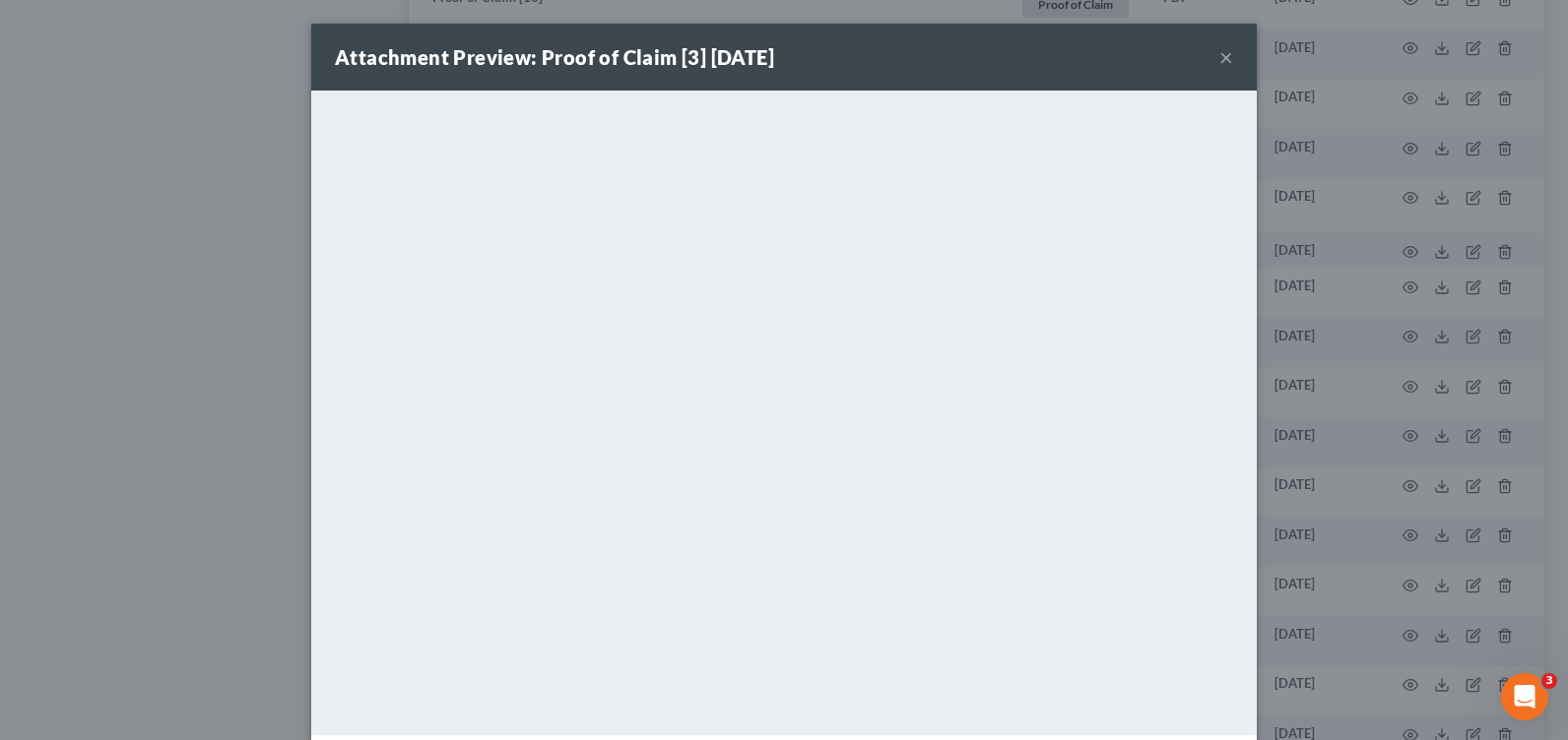
drag, startPoint x: 1222, startPoint y: 53, endPoint x: 1156, endPoint y: 82, distance: 72.1
click at [1222, 53] on button "×" at bounding box center [1226, 57] width 14 height 24
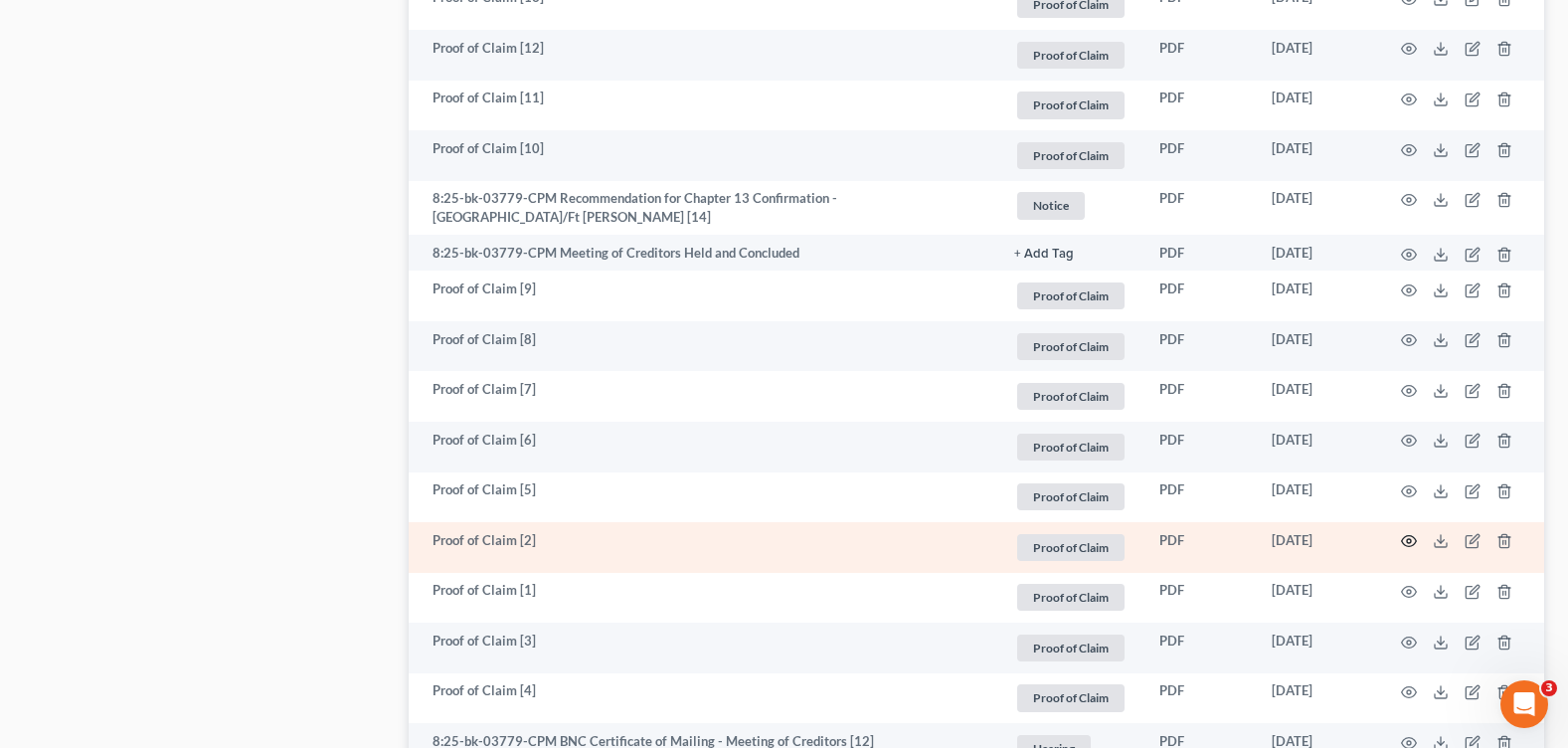
click at [1408, 535] on icon "button" at bounding box center [1409, 541] width 16 height 16
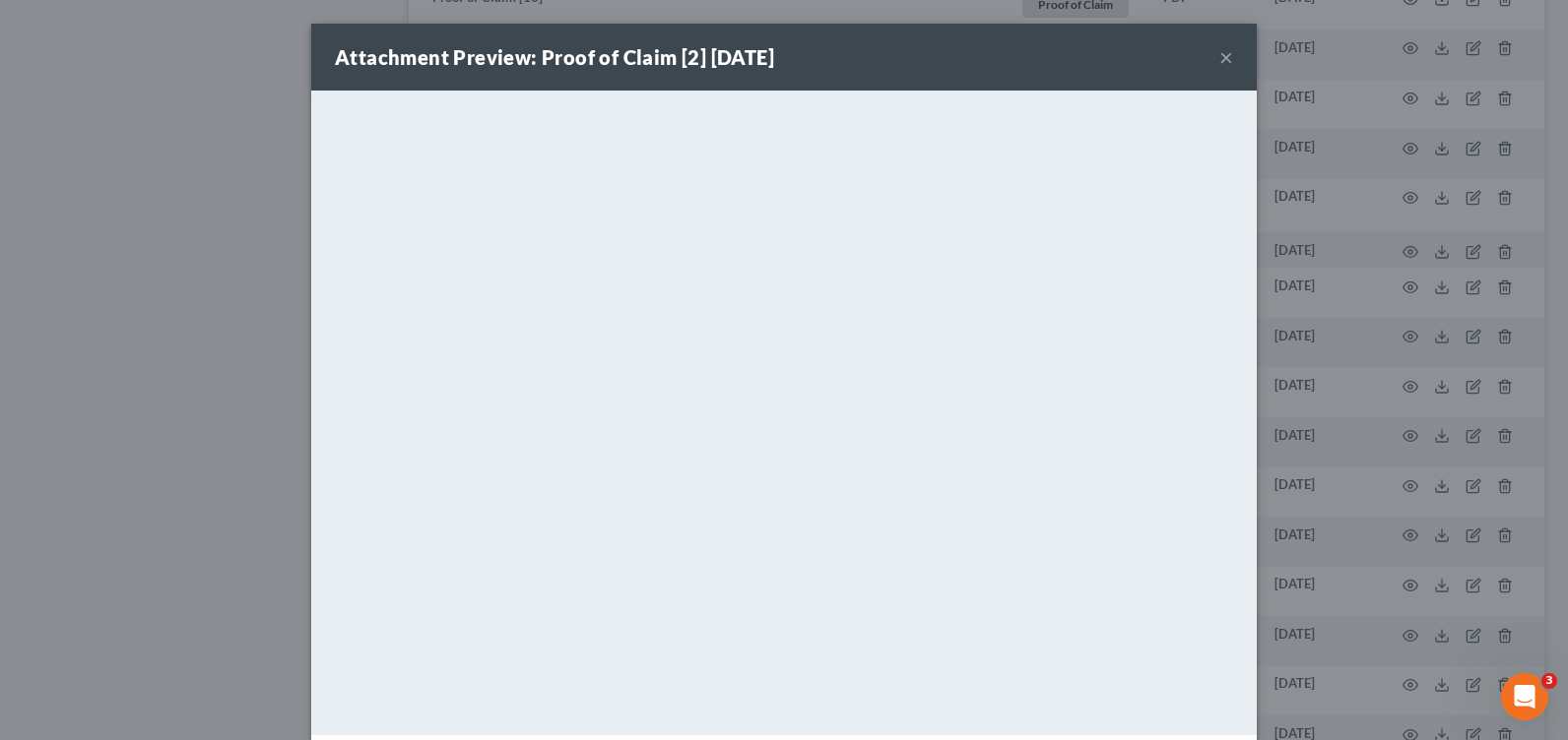
click at [1223, 56] on button "×" at bounding box center [1226, 57] width 14 height 24
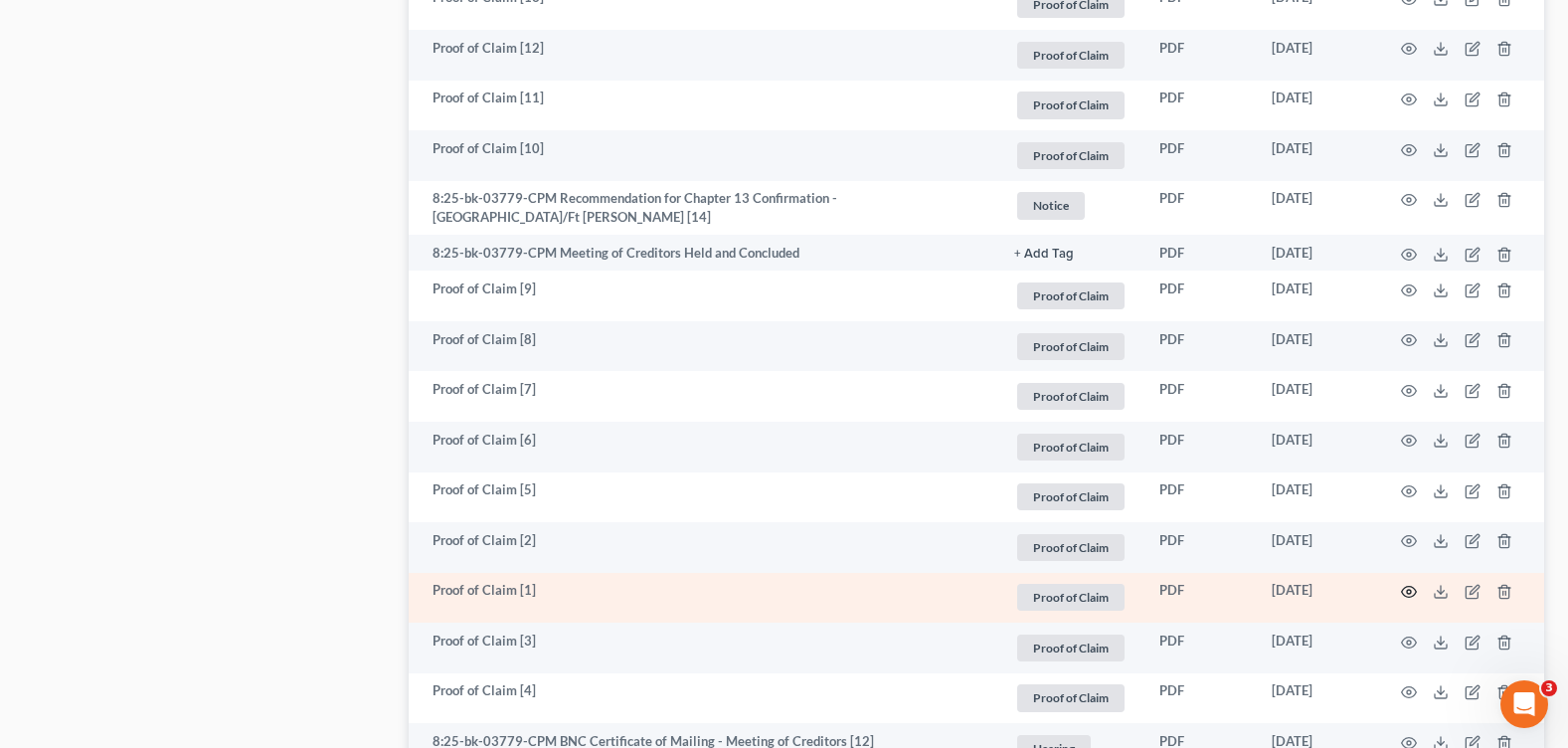
click at [1411, 586] on icon "button" at bounding box center [1409, 592] width 16 height 16
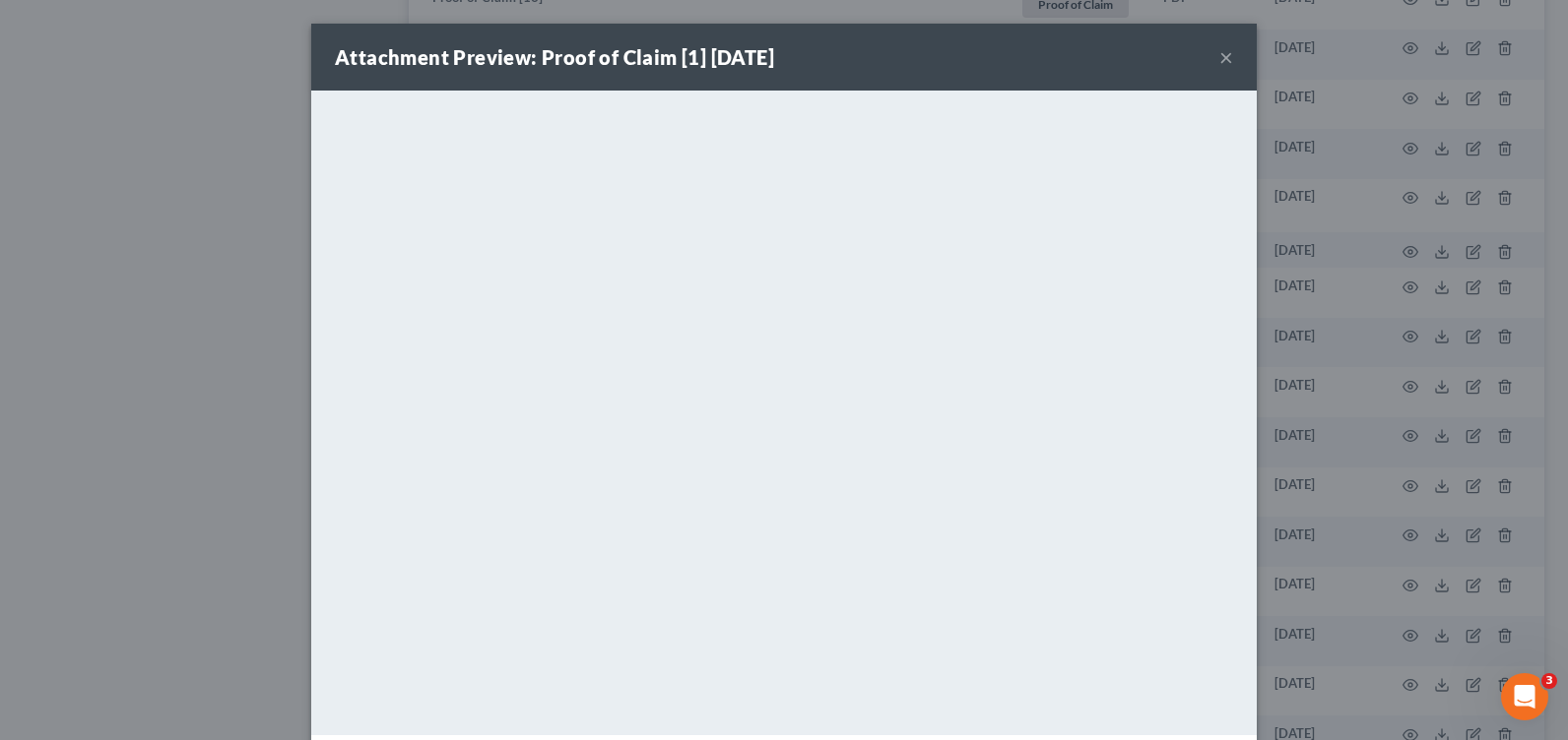
click at [1222, 58] on button "×" at bounding box center [1226, 57] width 14 height 24
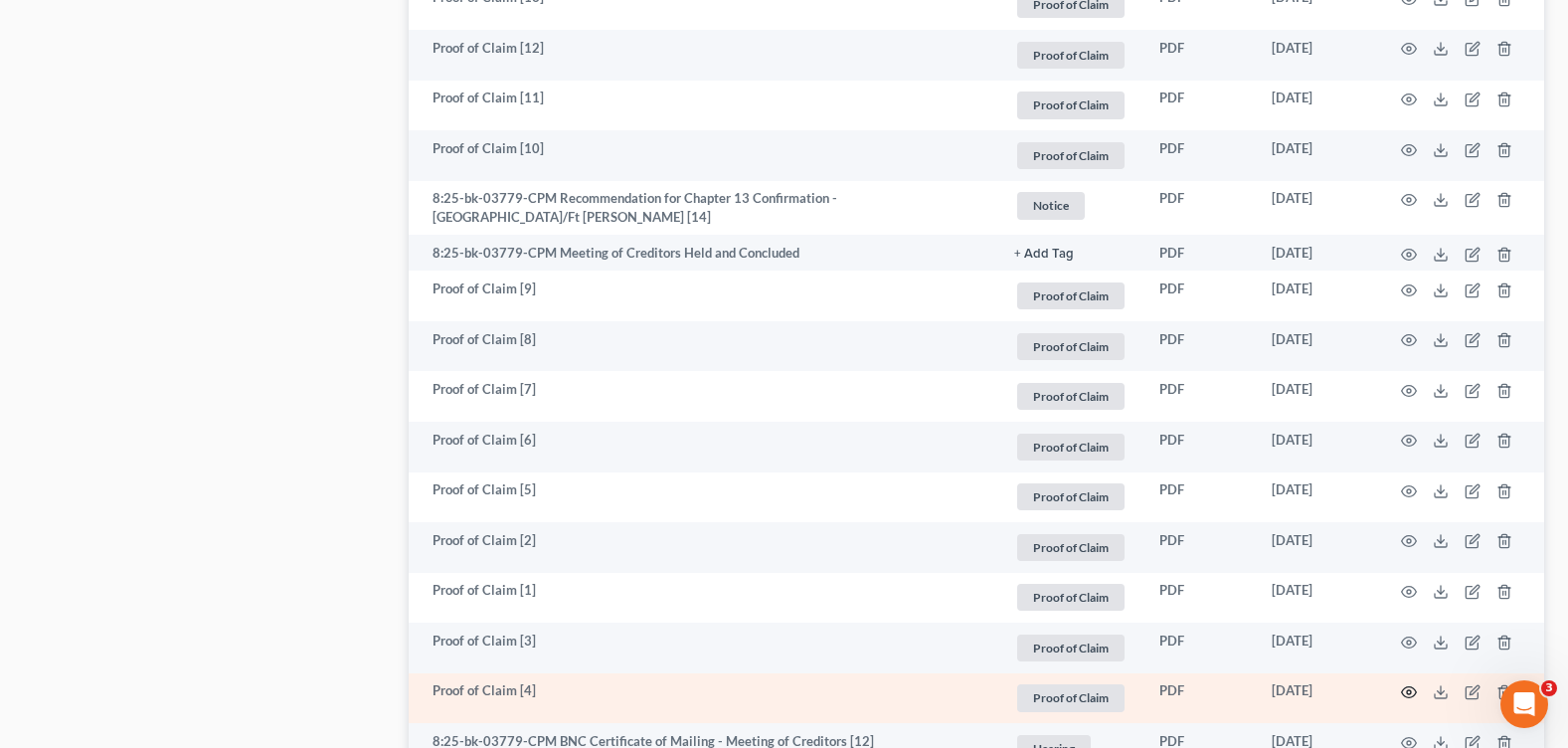
click at [1408, 688] on icon "button" at bounding box center [1409, 692] width 16 height 16
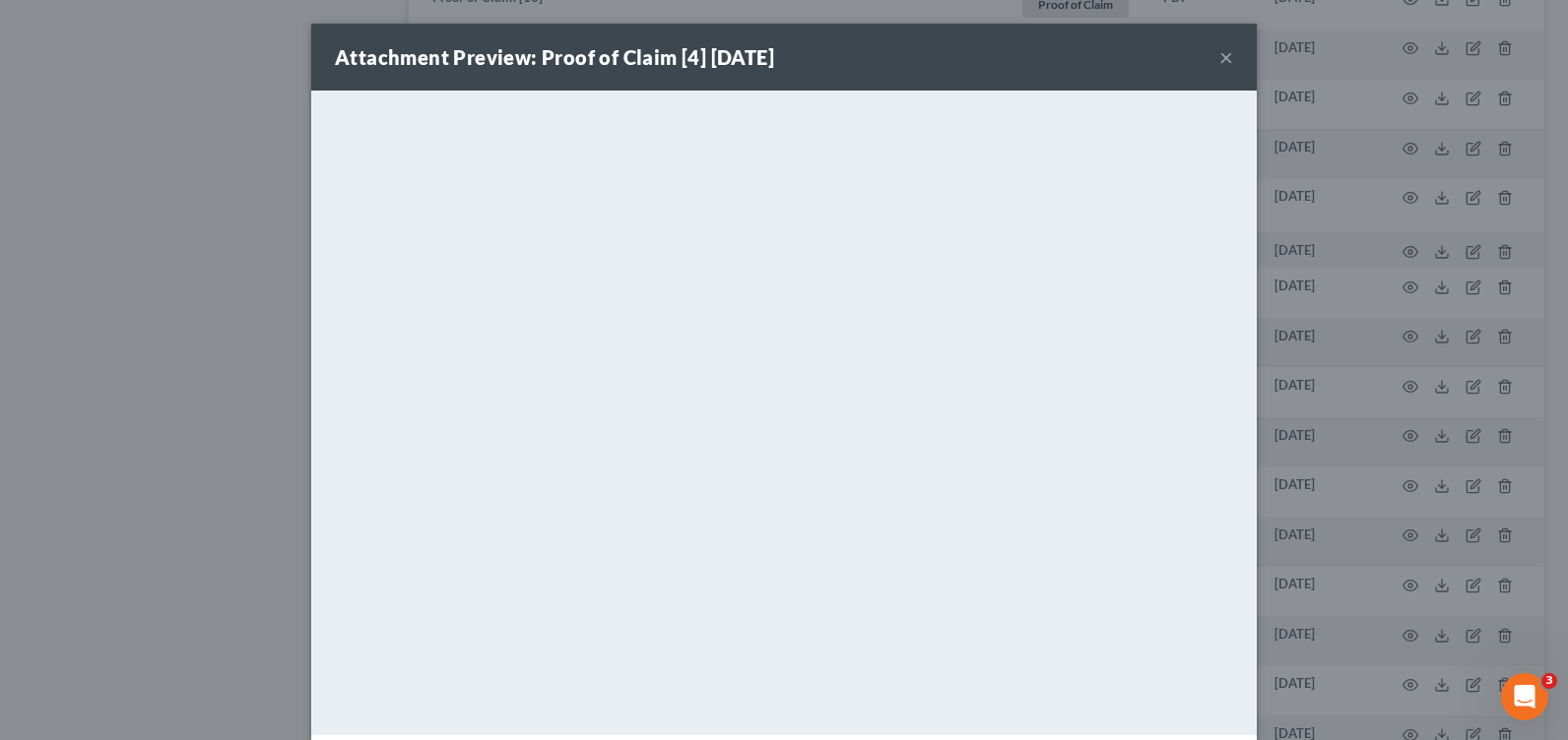
drag, startPoint x: 1221, startPoint y: 55, endPoint x: 1186, endPoint y: 72, distance: 38.9
click at [1221, 55] on button "×" at bounding box center [1226, 57] width 14 height 24
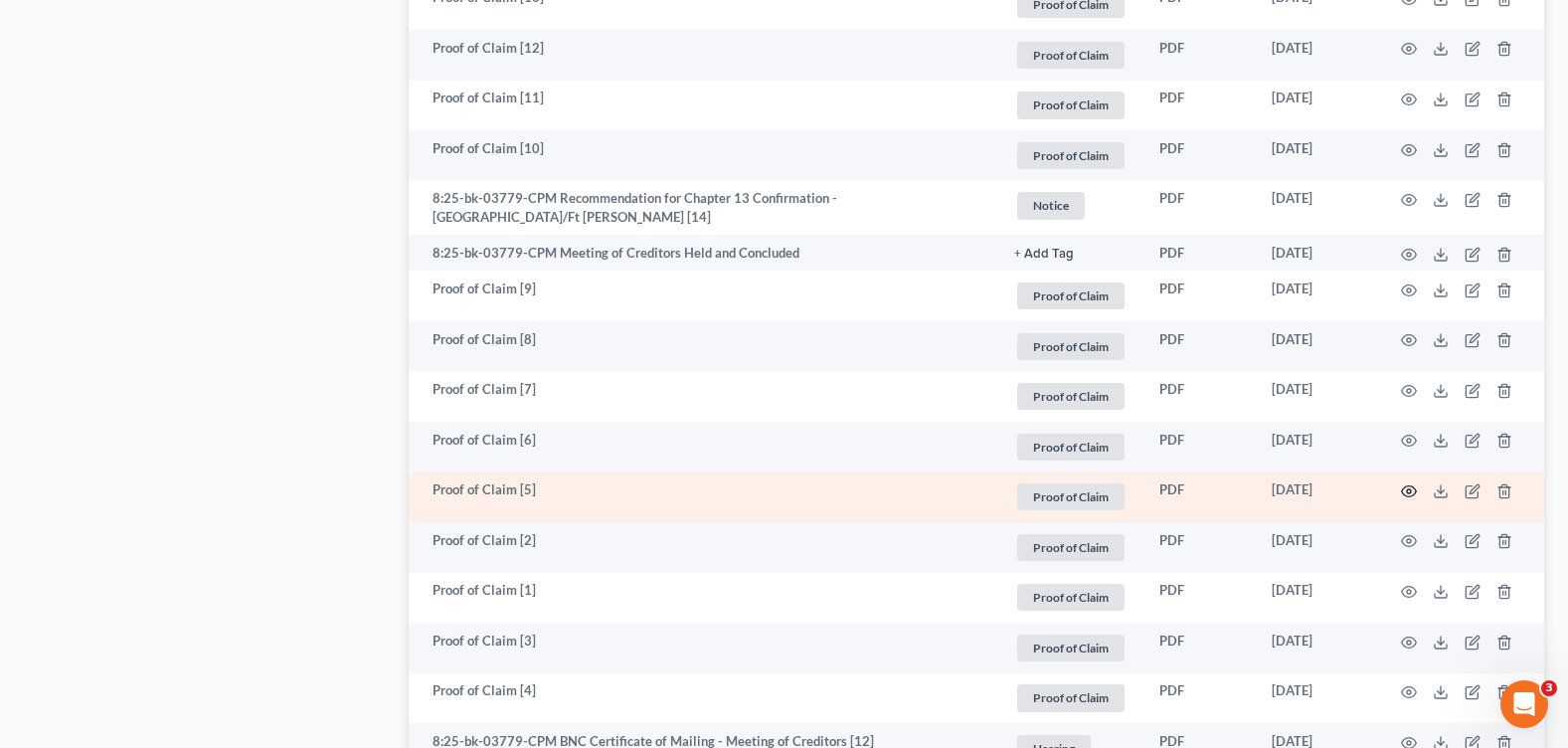
click at [1402, 483] on icon "button" at bounding box center [1409, 491] width 16 height 16
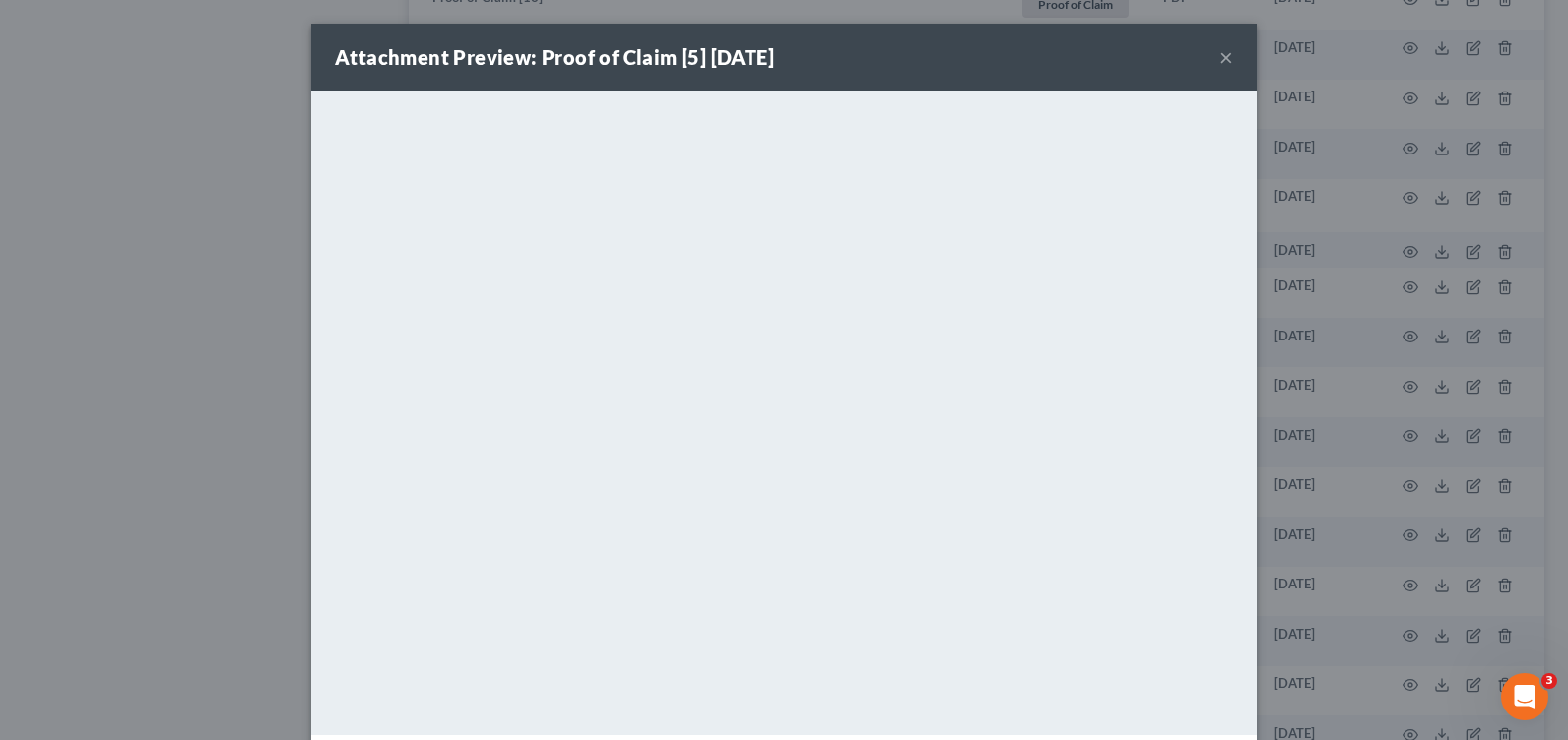
click at [1219, 60] on button "×" at bounding box center [1226, 57] width 14 height 24
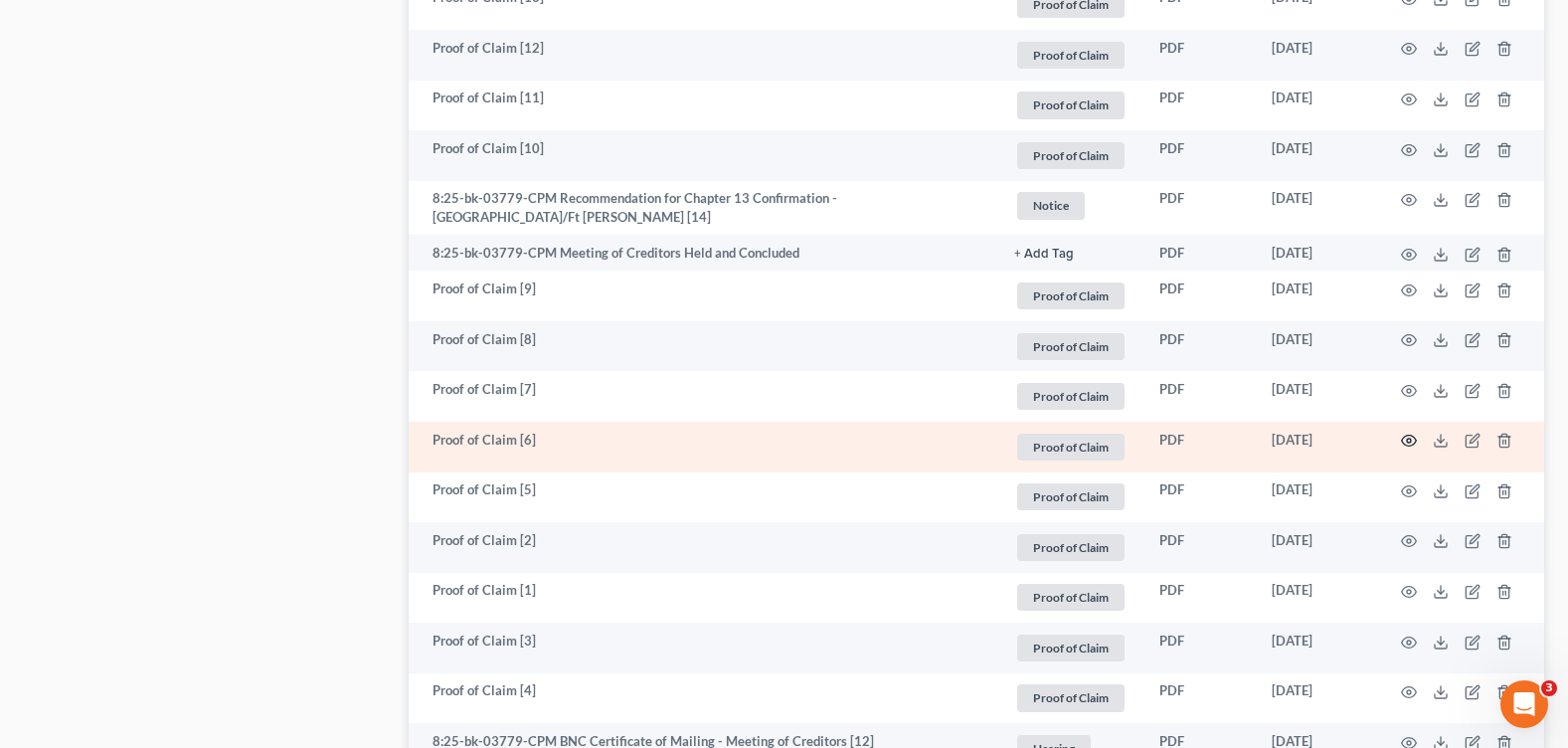
click at [1404, 436] on icon "button" at bounding box center [1409, 440] width 16 height 16
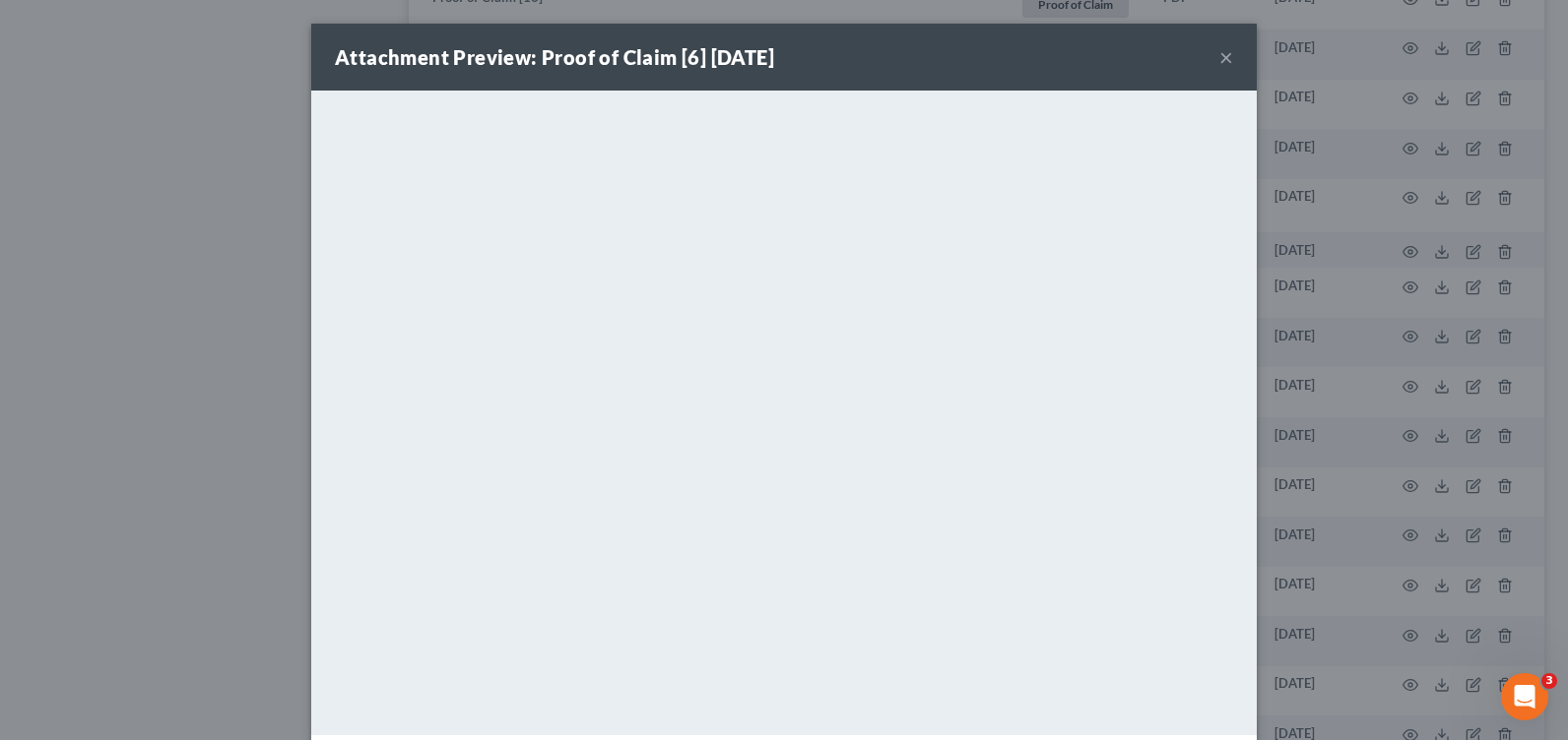
click at [1219, 62] on button "×" at bounding box center [1226, 57] width 14 height 24
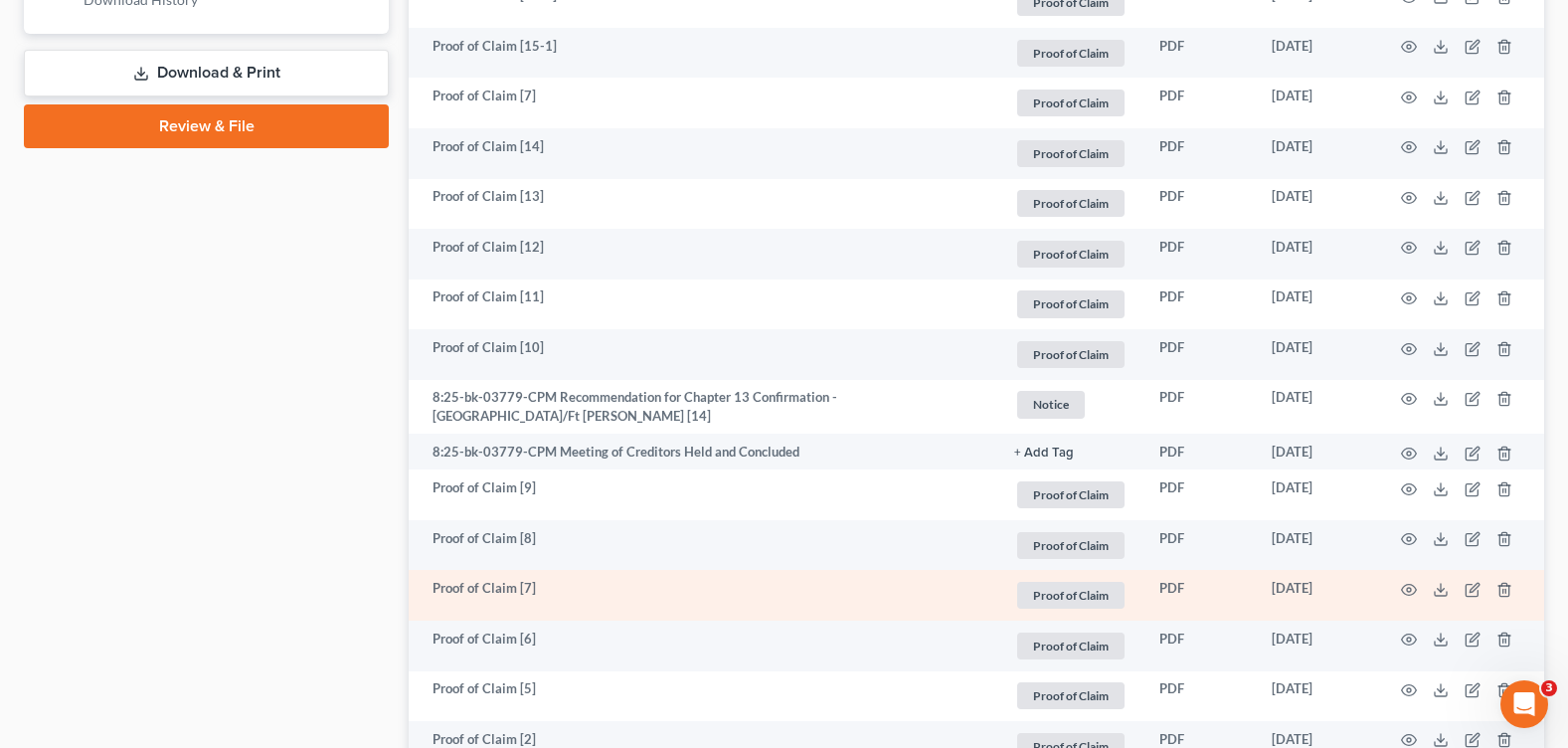
scroll to position [886, 0]
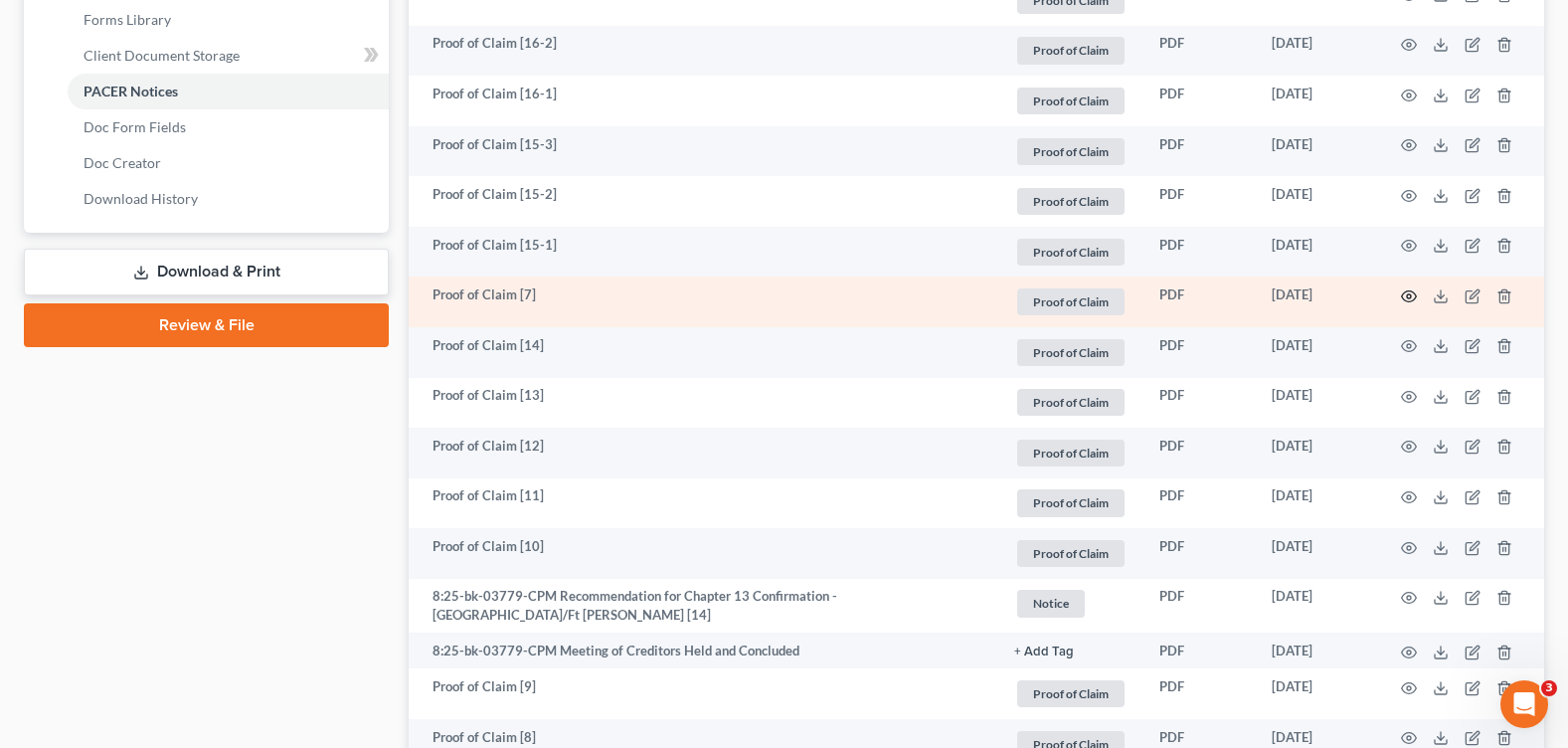
click at [1412, 297] on icon "button" at bounding box center [1409, 297] width 16 height 16
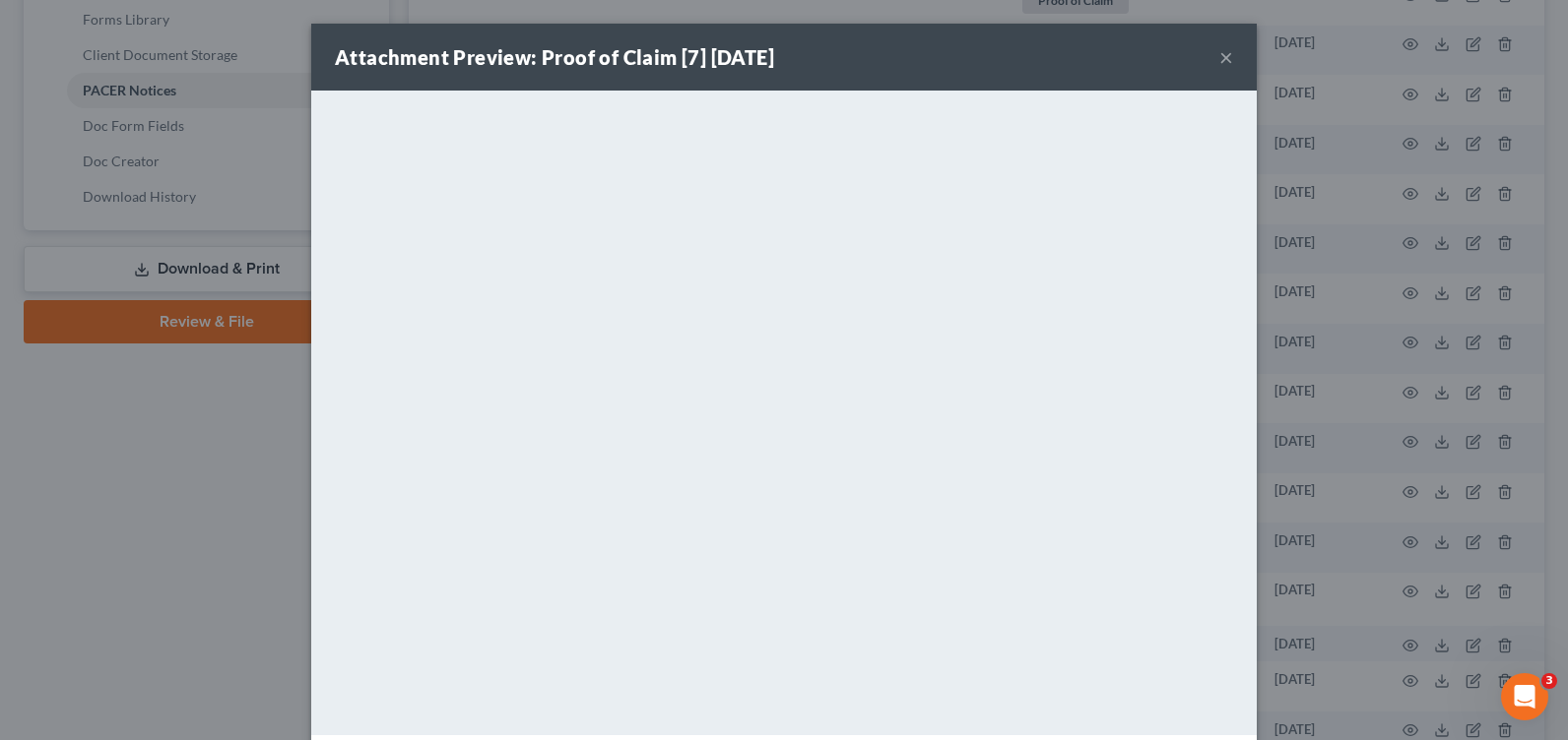
click at [1219, 61] on button "×" at bounding box center [1226, 57] width 14 height 24
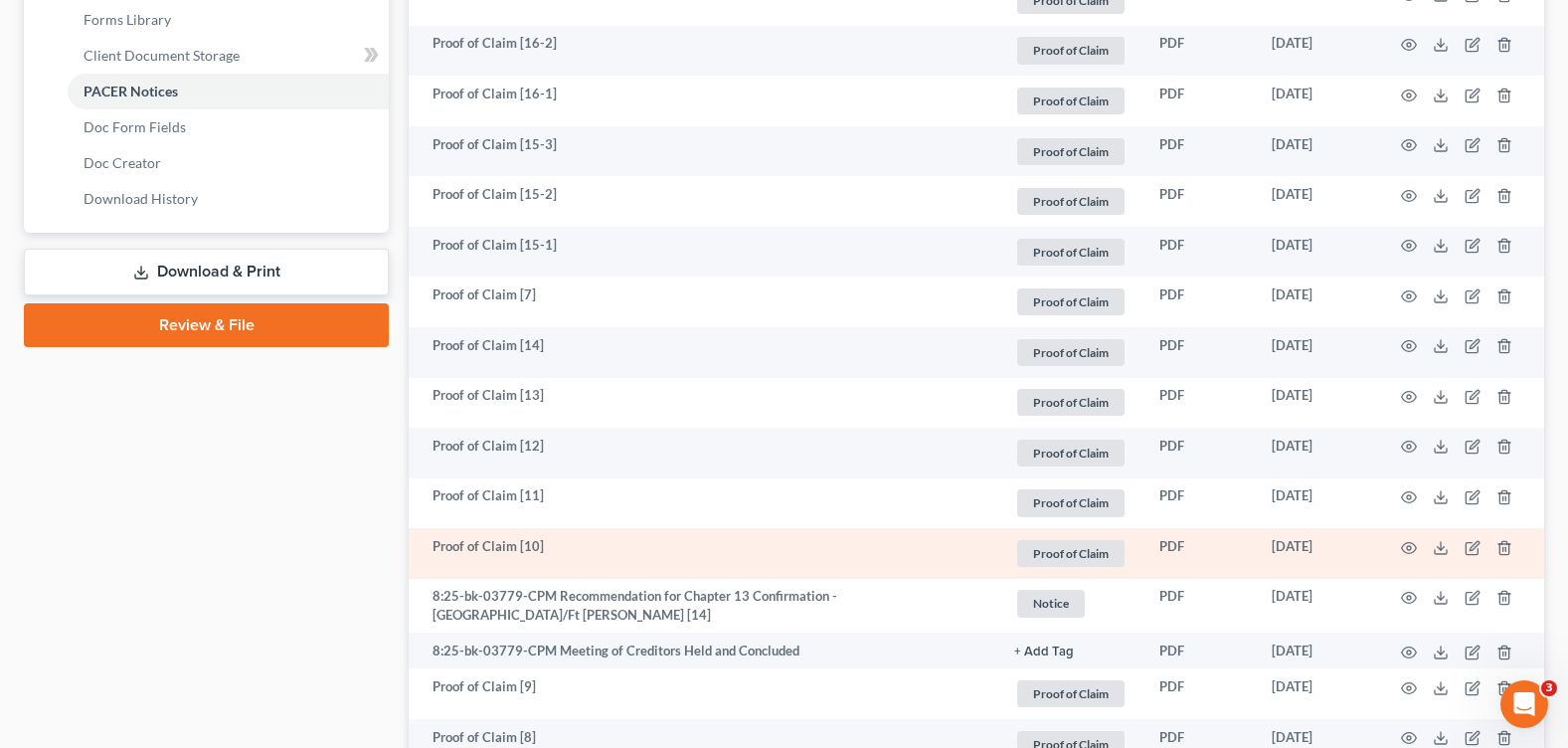
scroll to position [1183, 0]
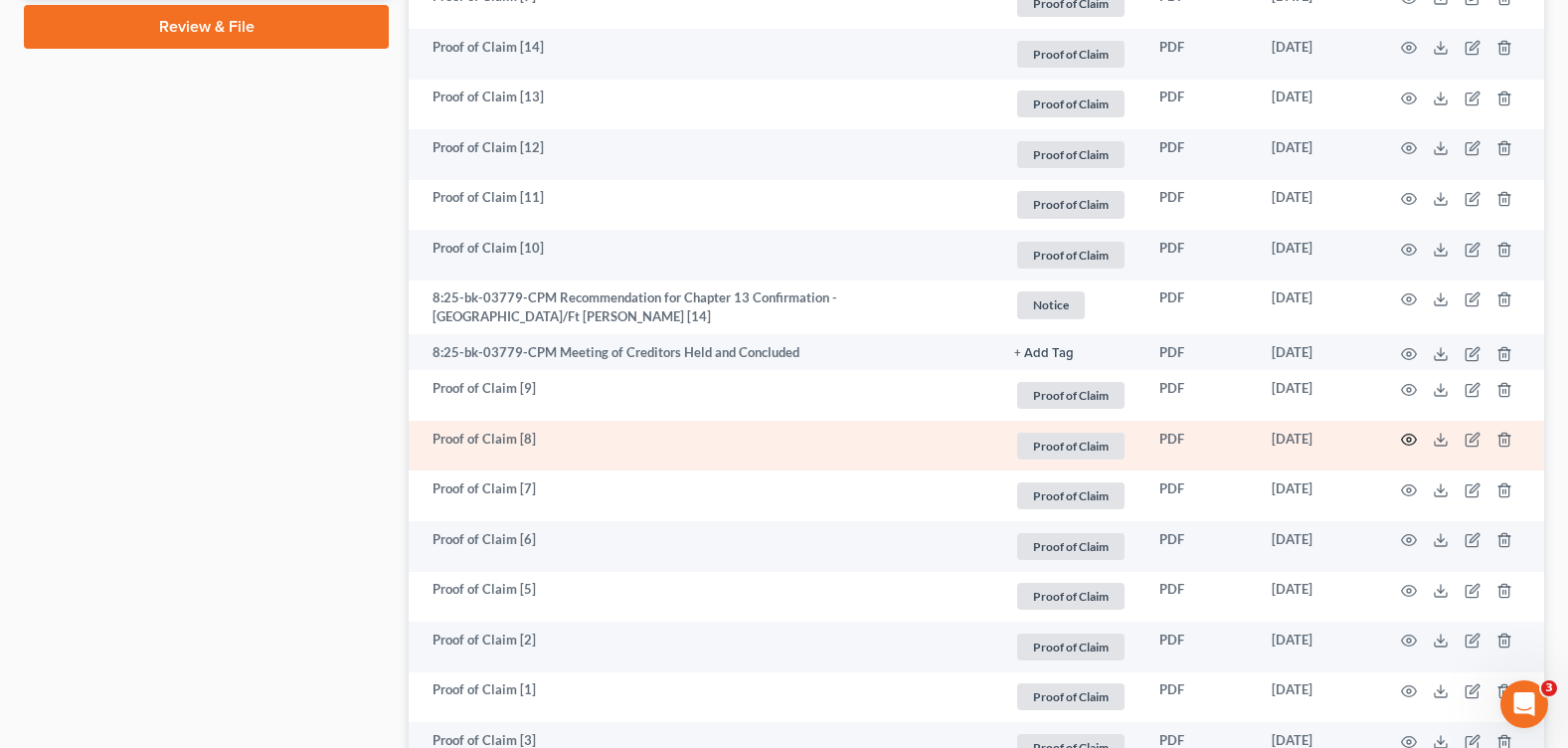
click at [1404, 434] on icon "button" at bounding box center [1409, 439] width 16 height 16
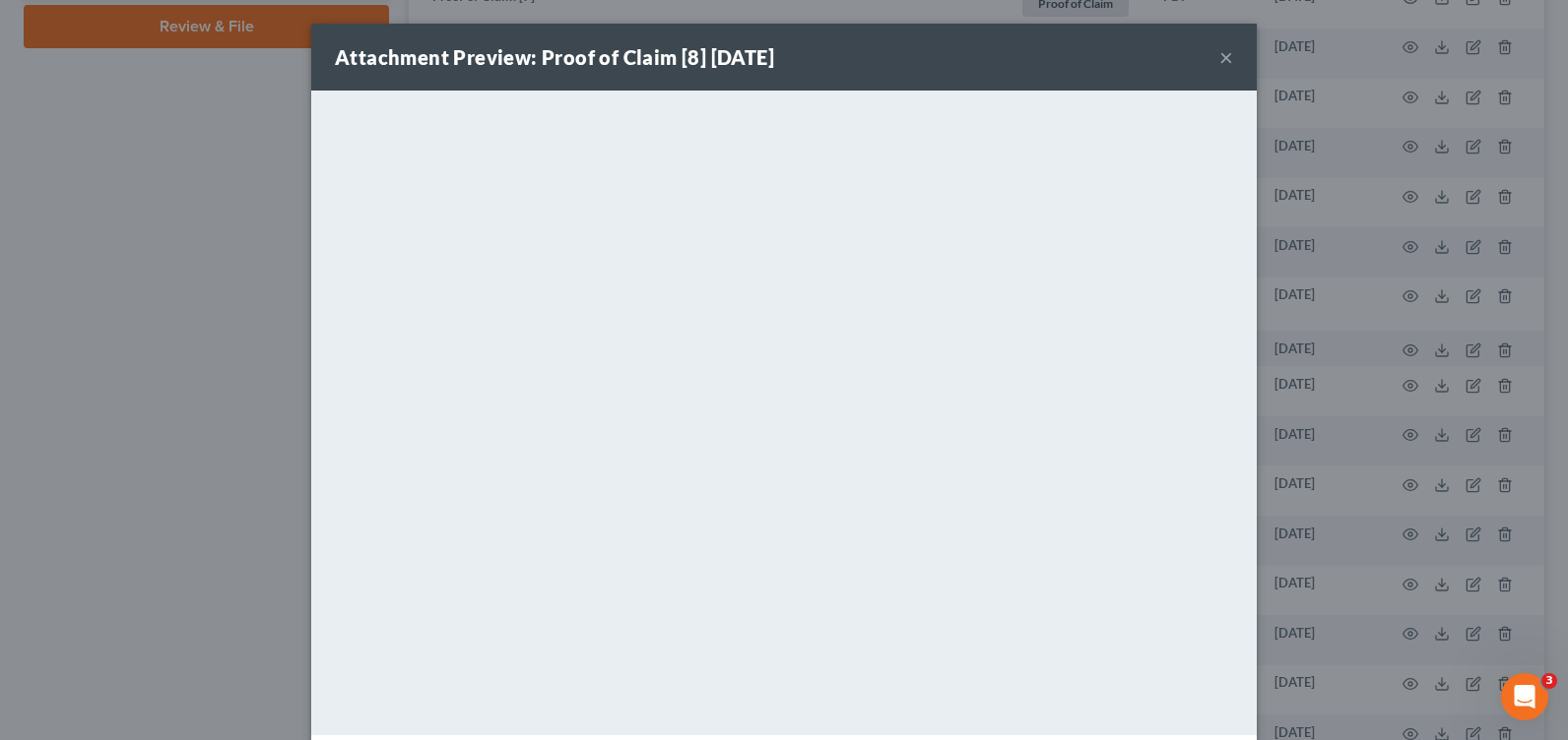
click at [1224, 58] on button "×" at bounding box center [1226, 57] width 14 height 24
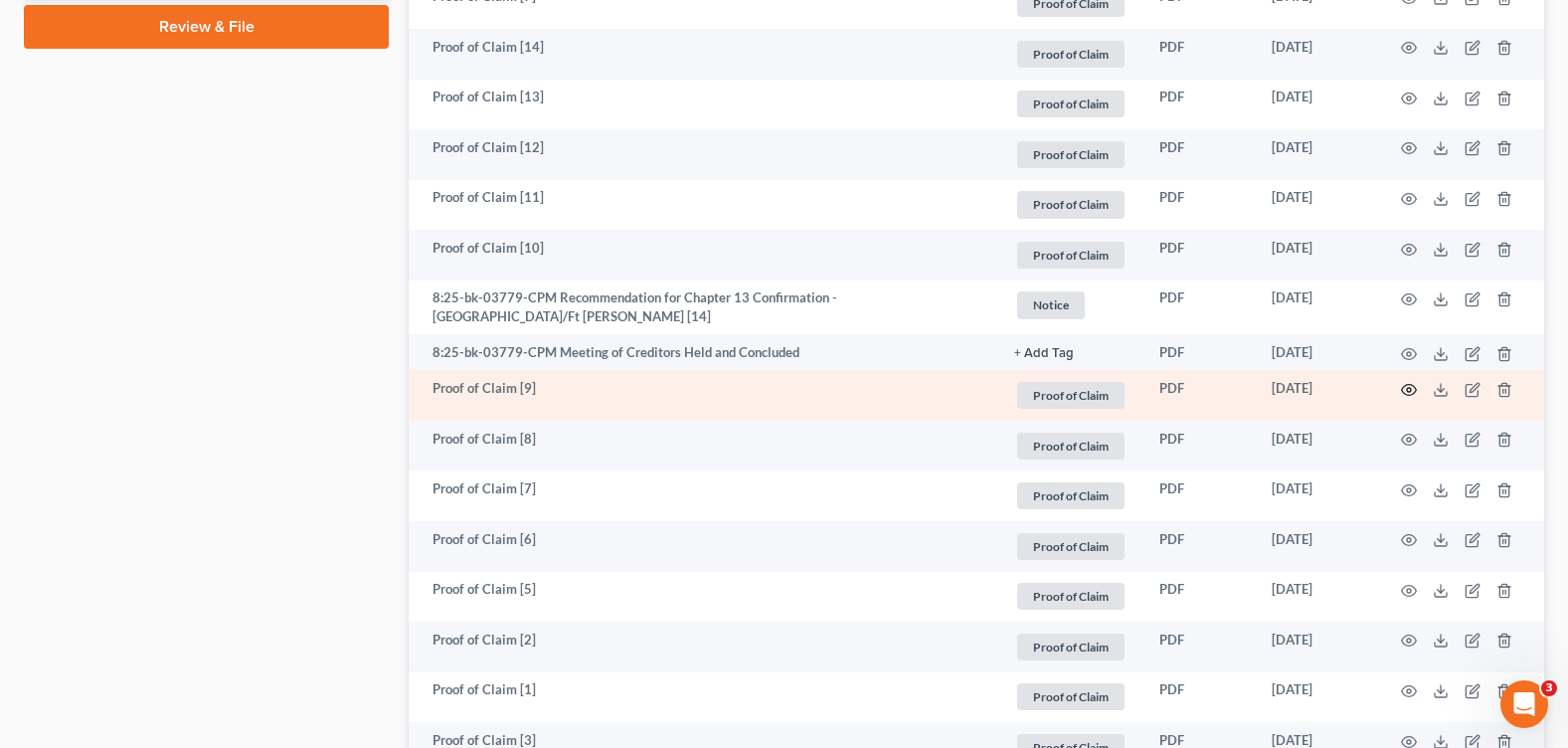
click at [1411, 388] on circle "button" at bounding box center [1409, 390] width 4 height 4
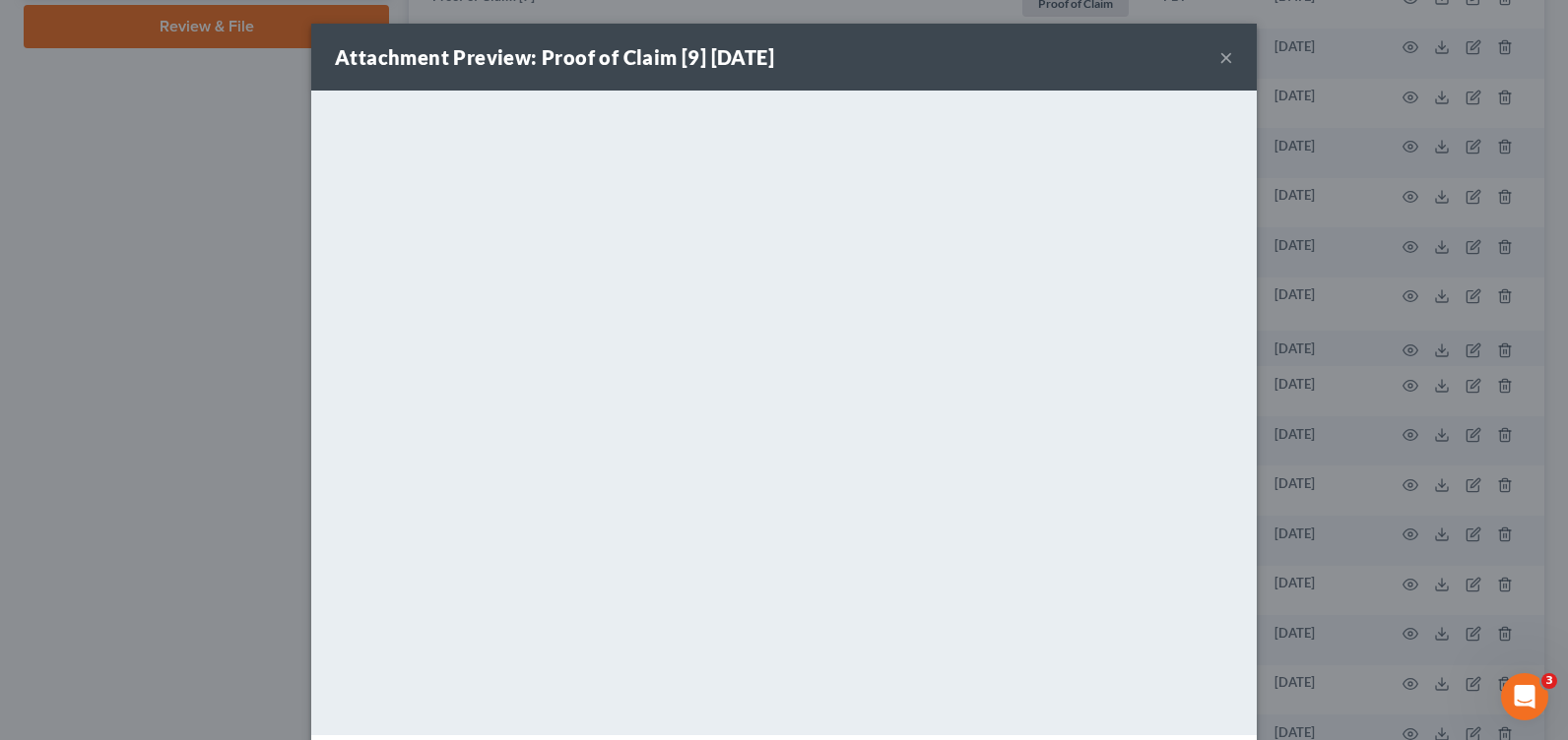
drag, startPoint x: 1218, startPoint y: 57, endPoint x: 1192, endPoint y: 86, distance: 38.9
click at [1219, 57] on button "×" at bounding box center [1226, 57] width 14 height 24
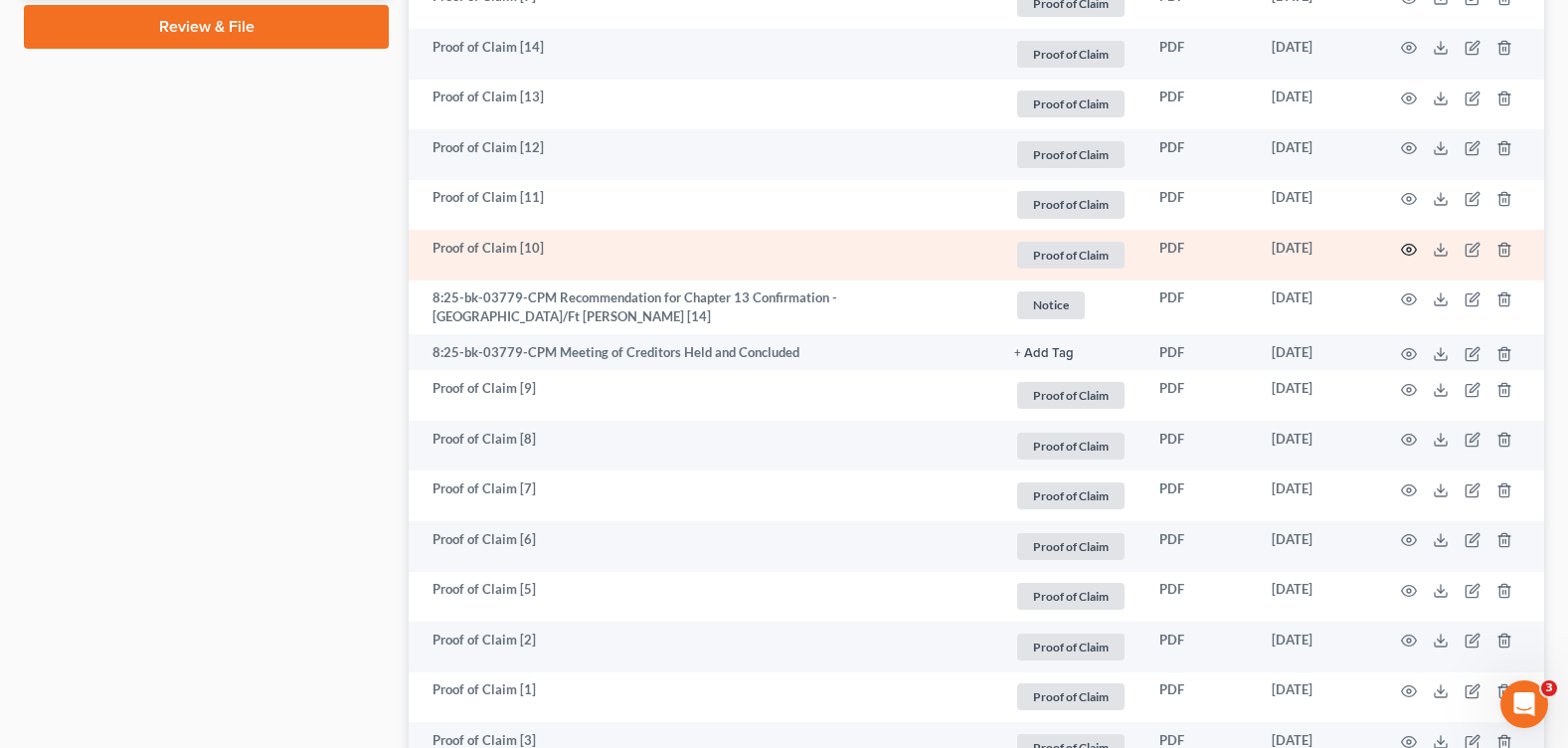
click at [1414, 253] on icon "button" at bounding box center [1409, 249] width 15 height 11
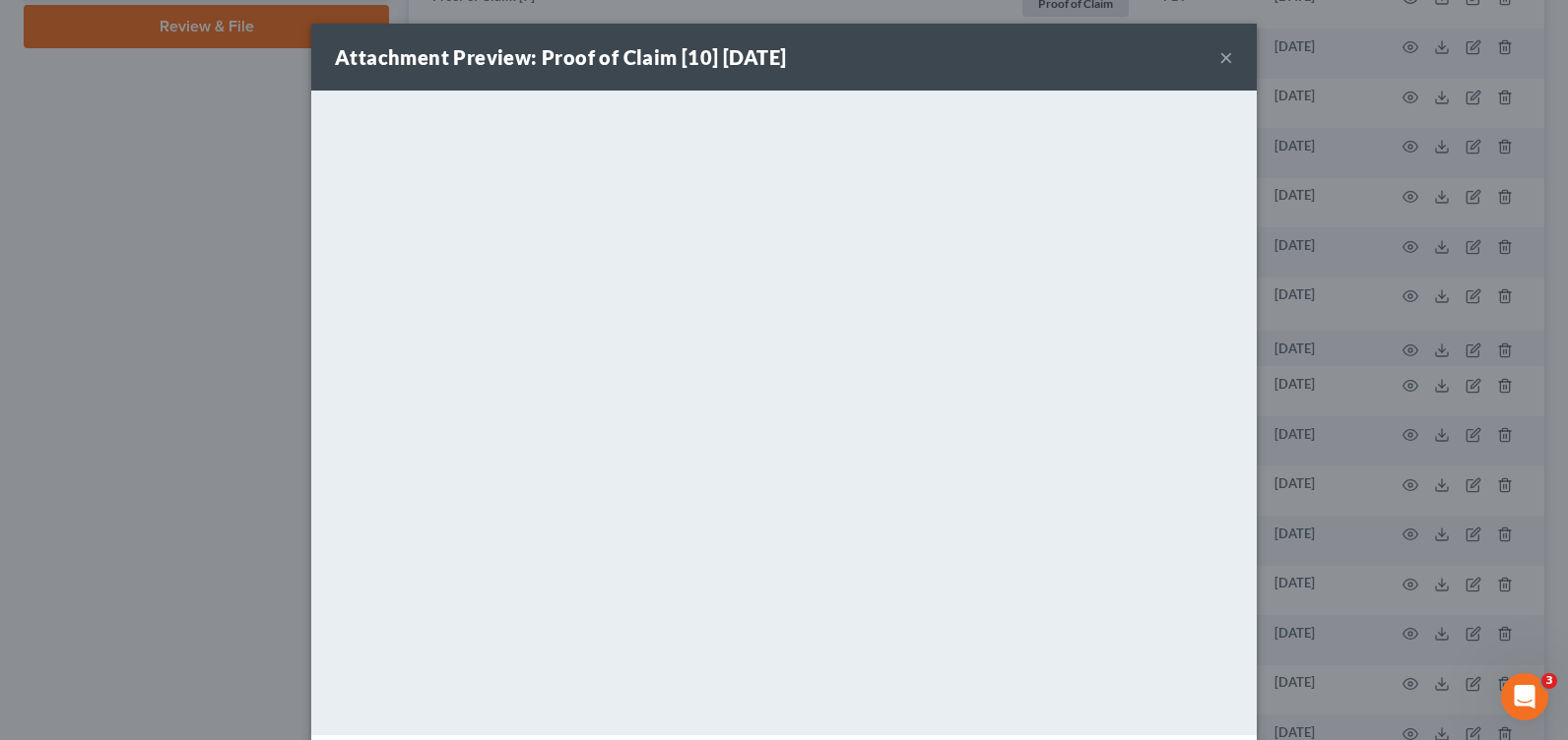
click at [1219, 61] on button "×" at bounding box center [1226, 57] width 14 height 24
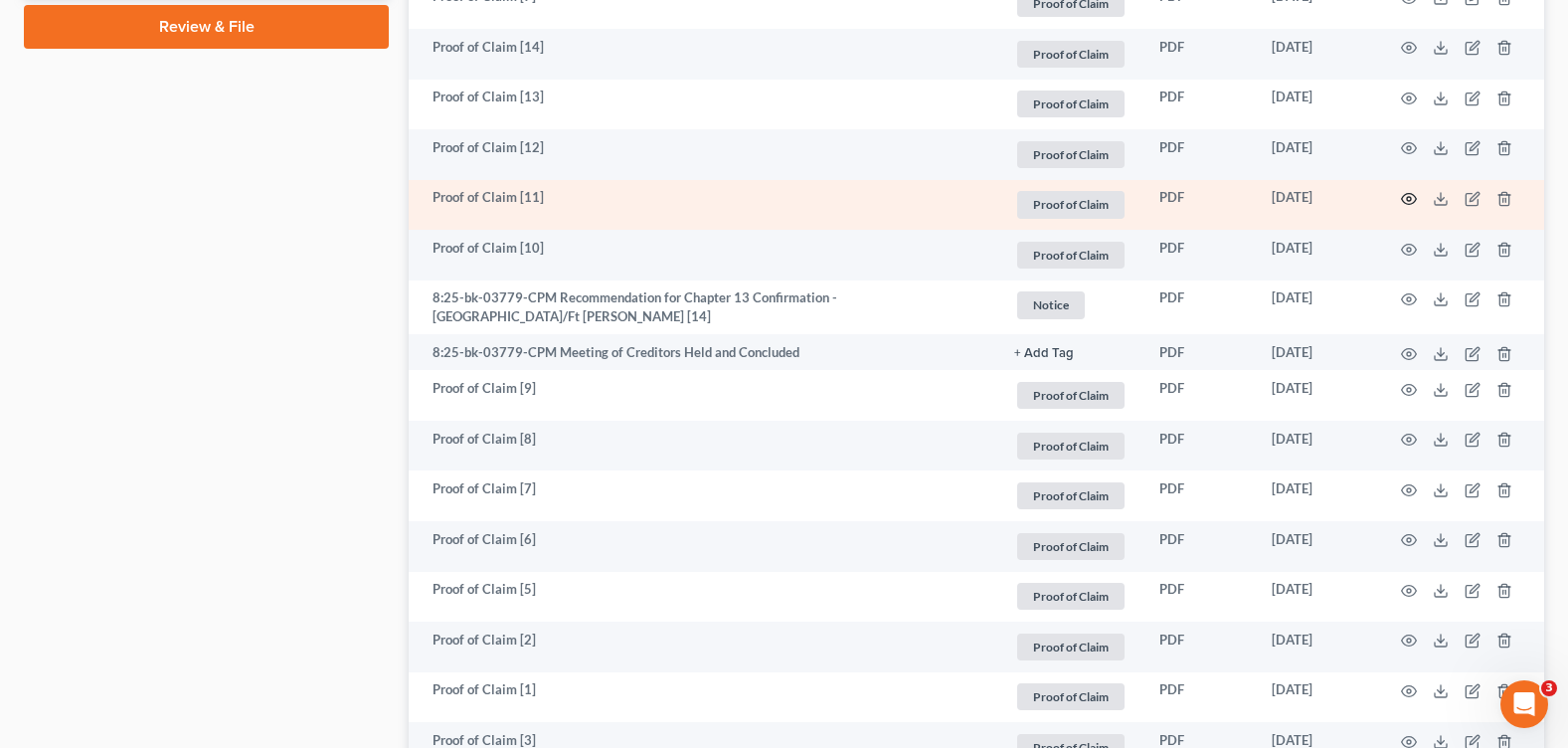
click at [1411, 197] on icon "button" at bounding box center [1409, 199] width 16 height 16
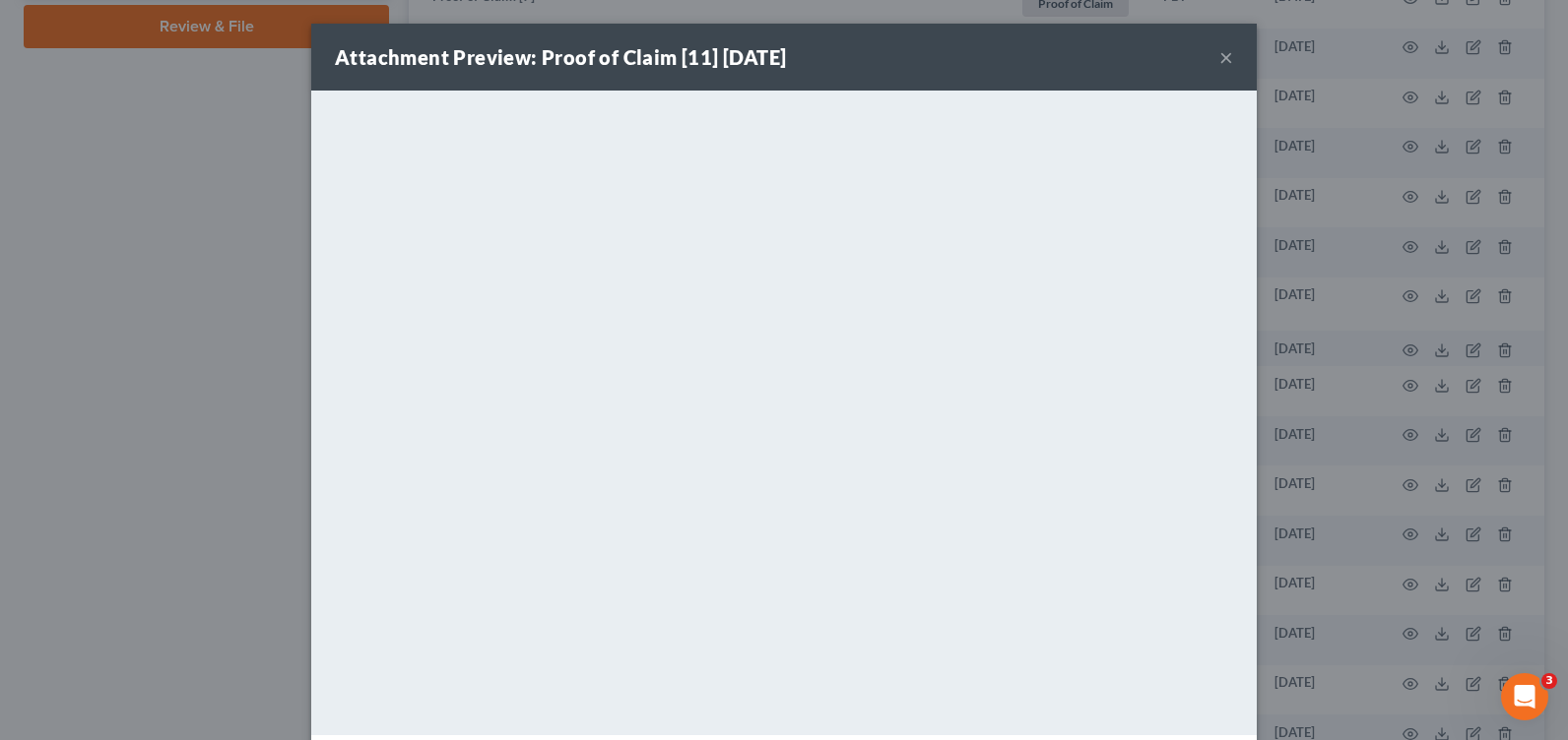
click at [1219, 55] on button "×" at bounding box center [1226, 57] width 14 height 24
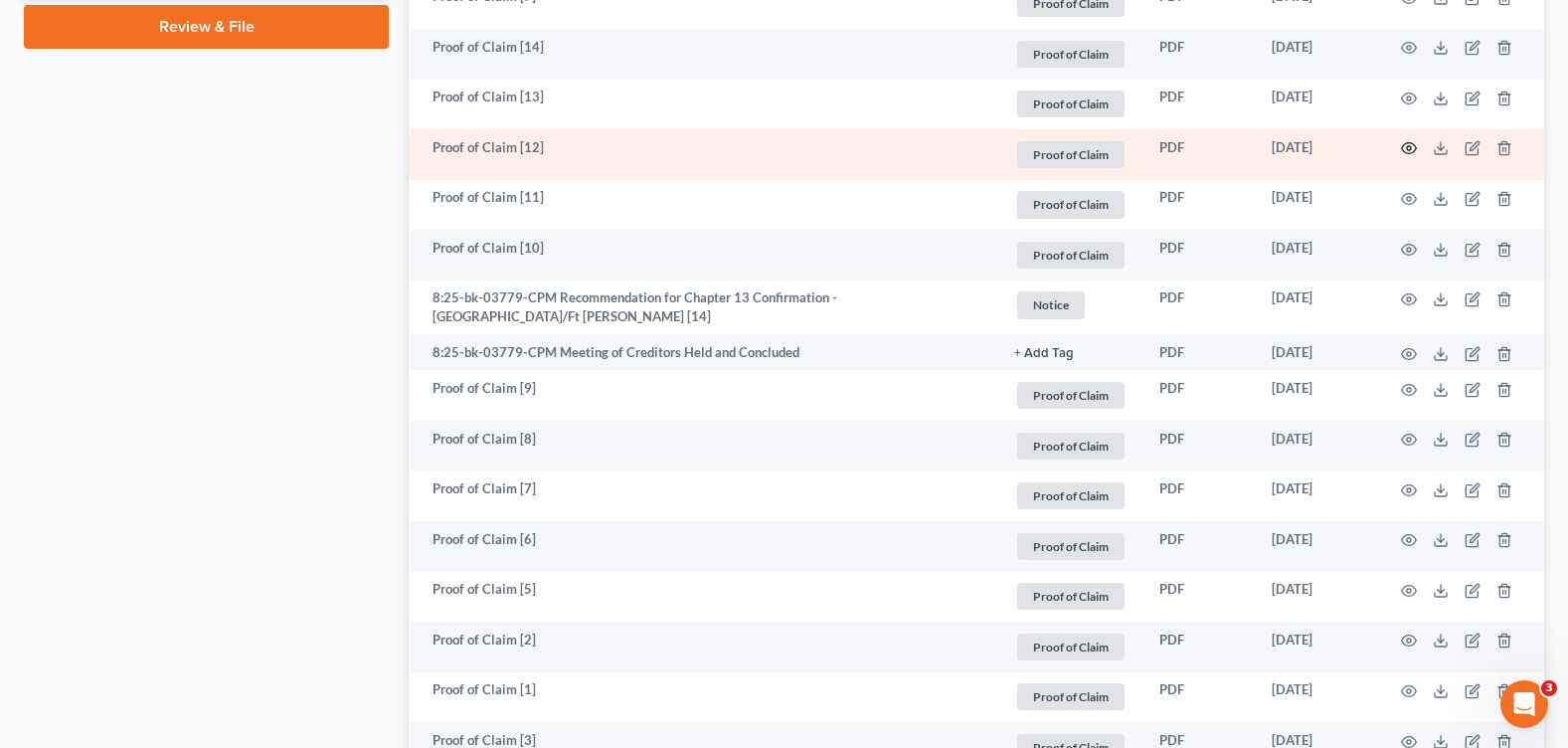
click at [1410, 149] on icon "button" at bounding box center [1409, 148] width 16 height 16
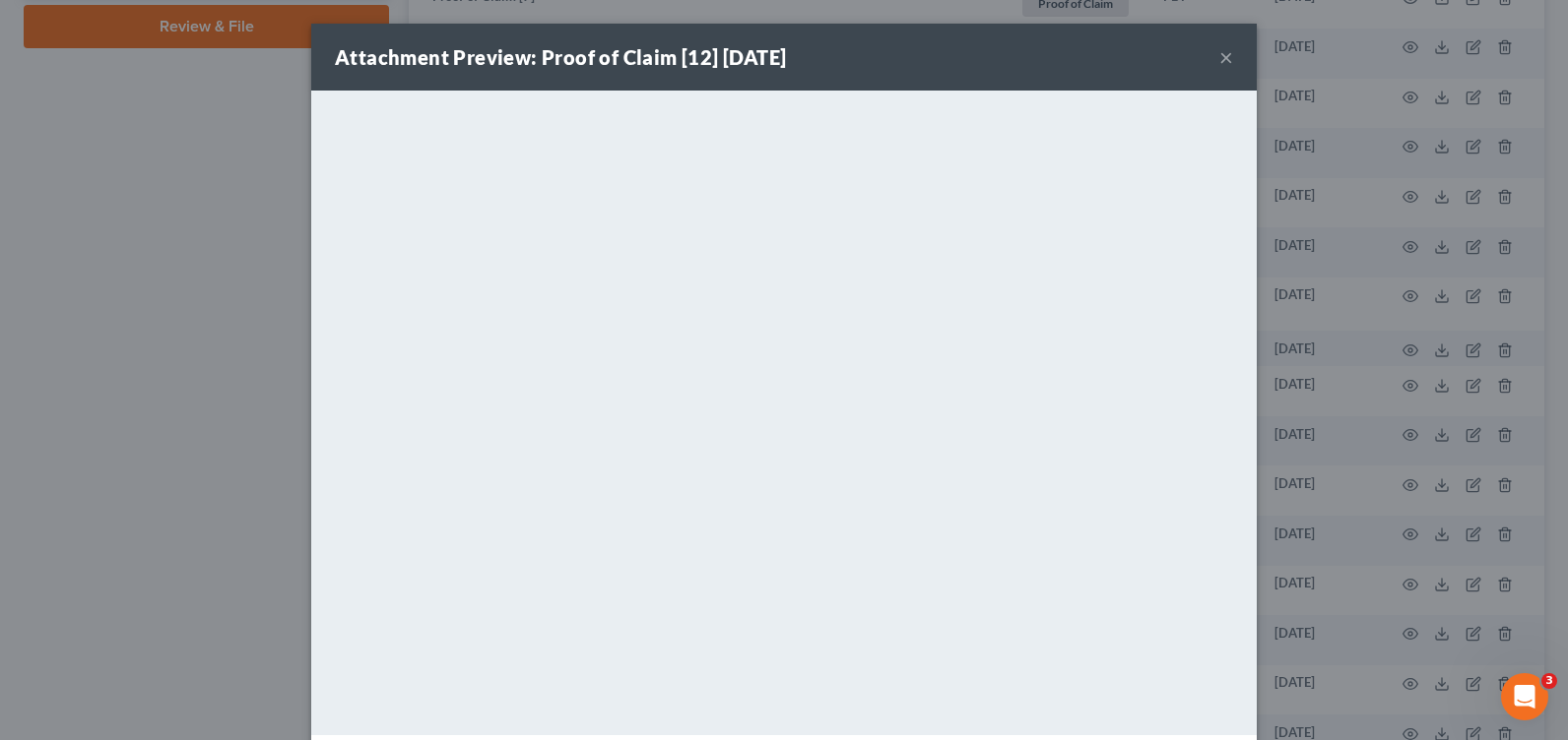
click at [1221, 55] on button "×" at bounding box center [1226, 57] width 14 height 24
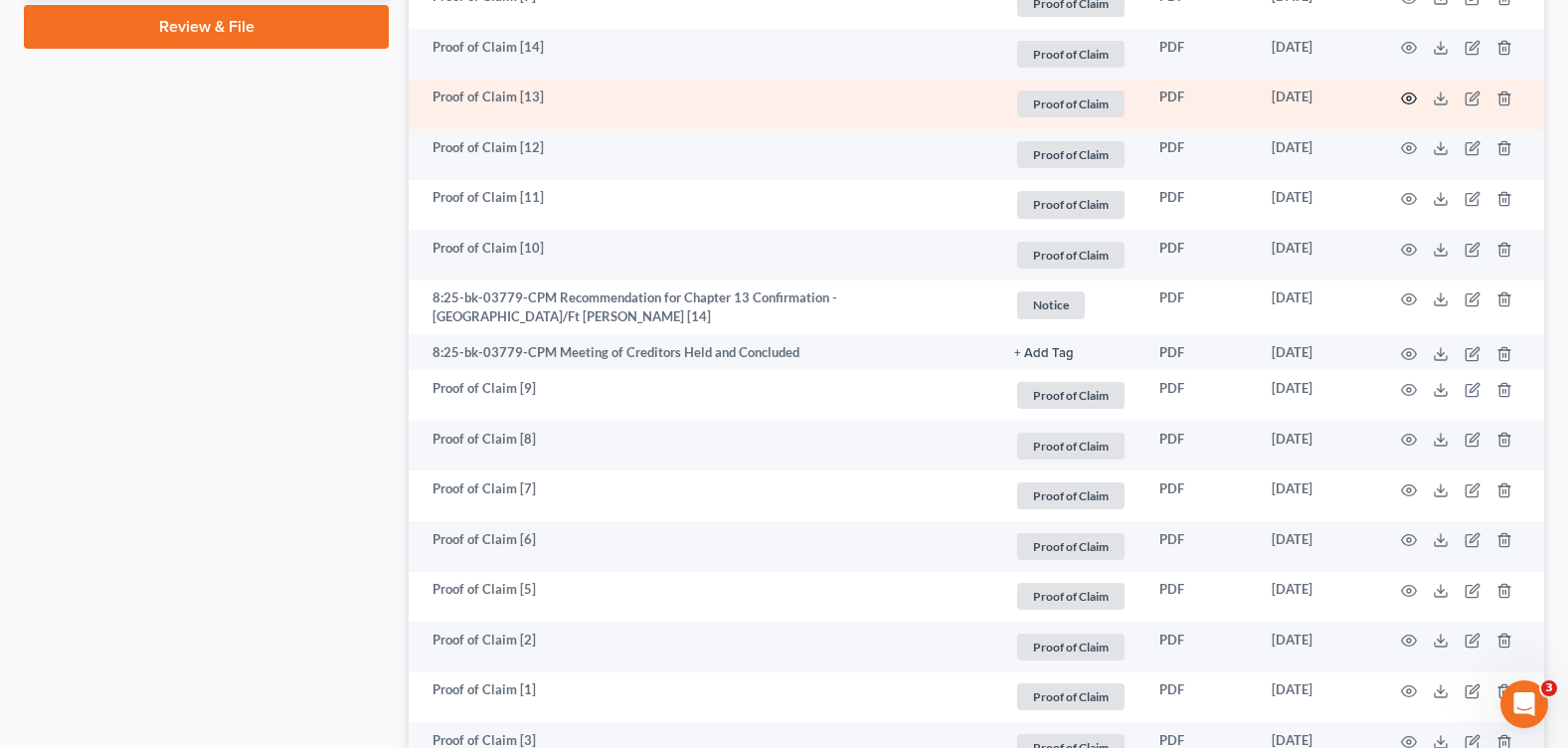
click at [1407, 98] on circle "button" at bounding box center [1409, 99] width 4 height 4
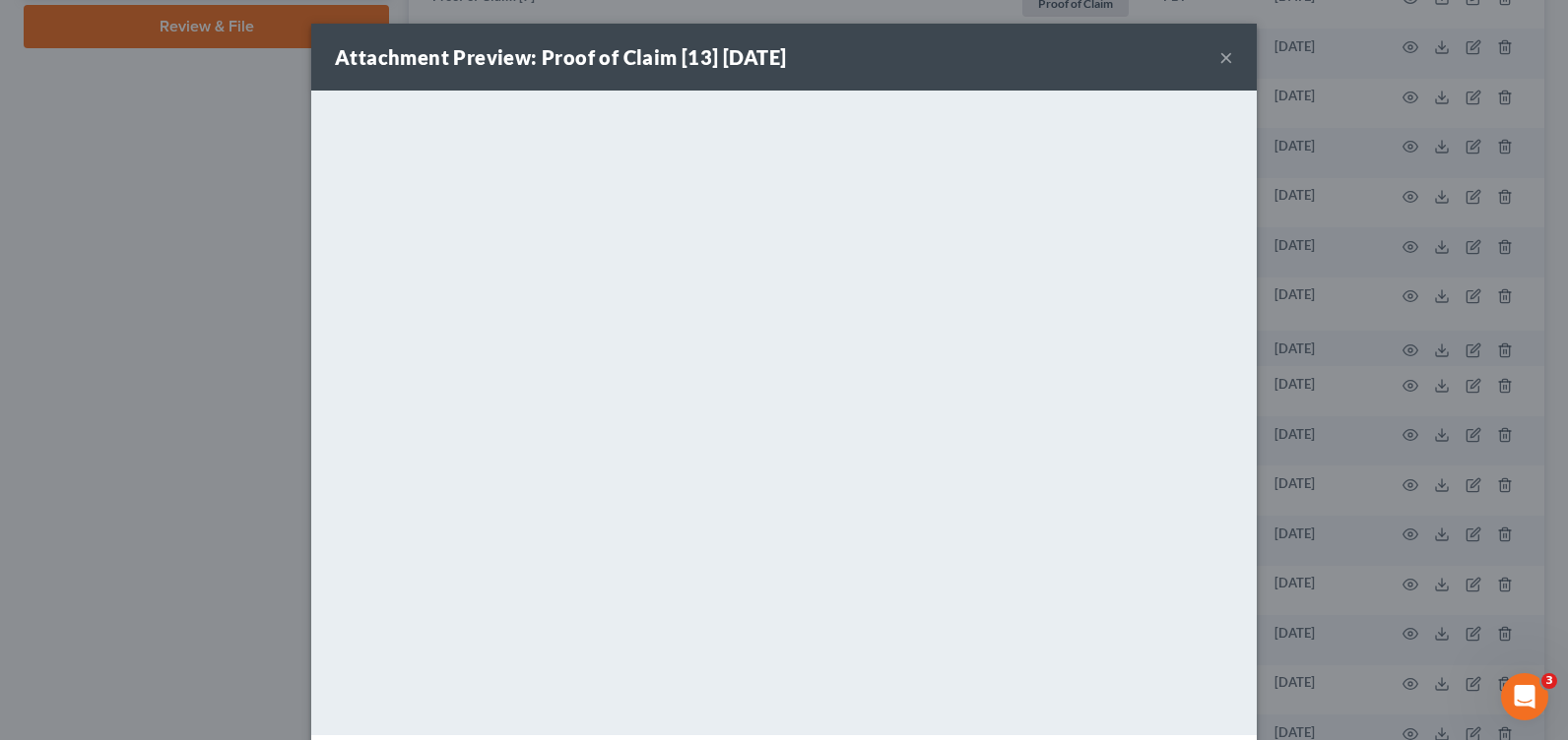
click at [1219, 59] on button "×" at bounding box center [1226, 57] width 14 height 24
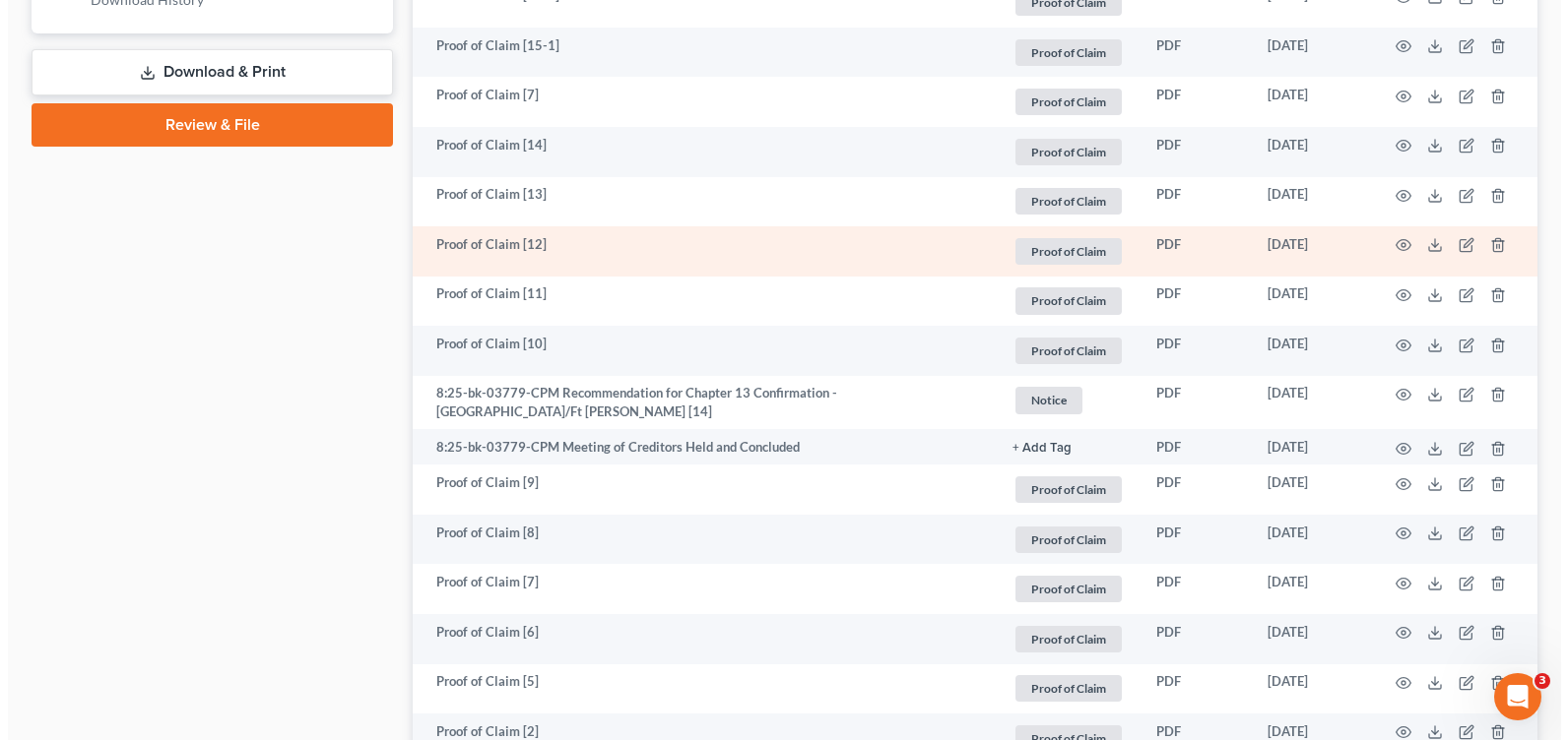
scroll to position [974, 0]
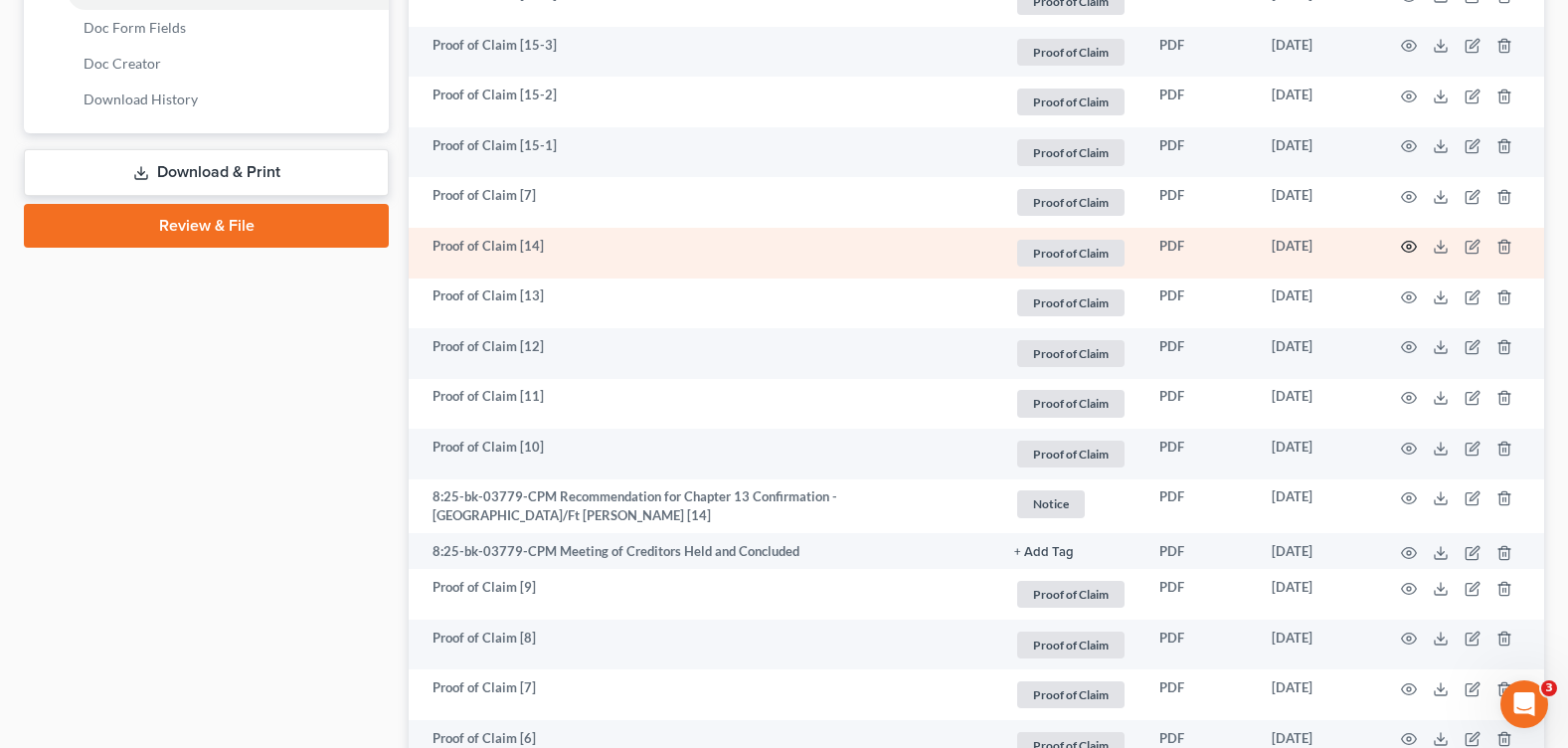
click at [1408, 245] on circle "button" at bounding box center [1409, 247] width 4 height 4
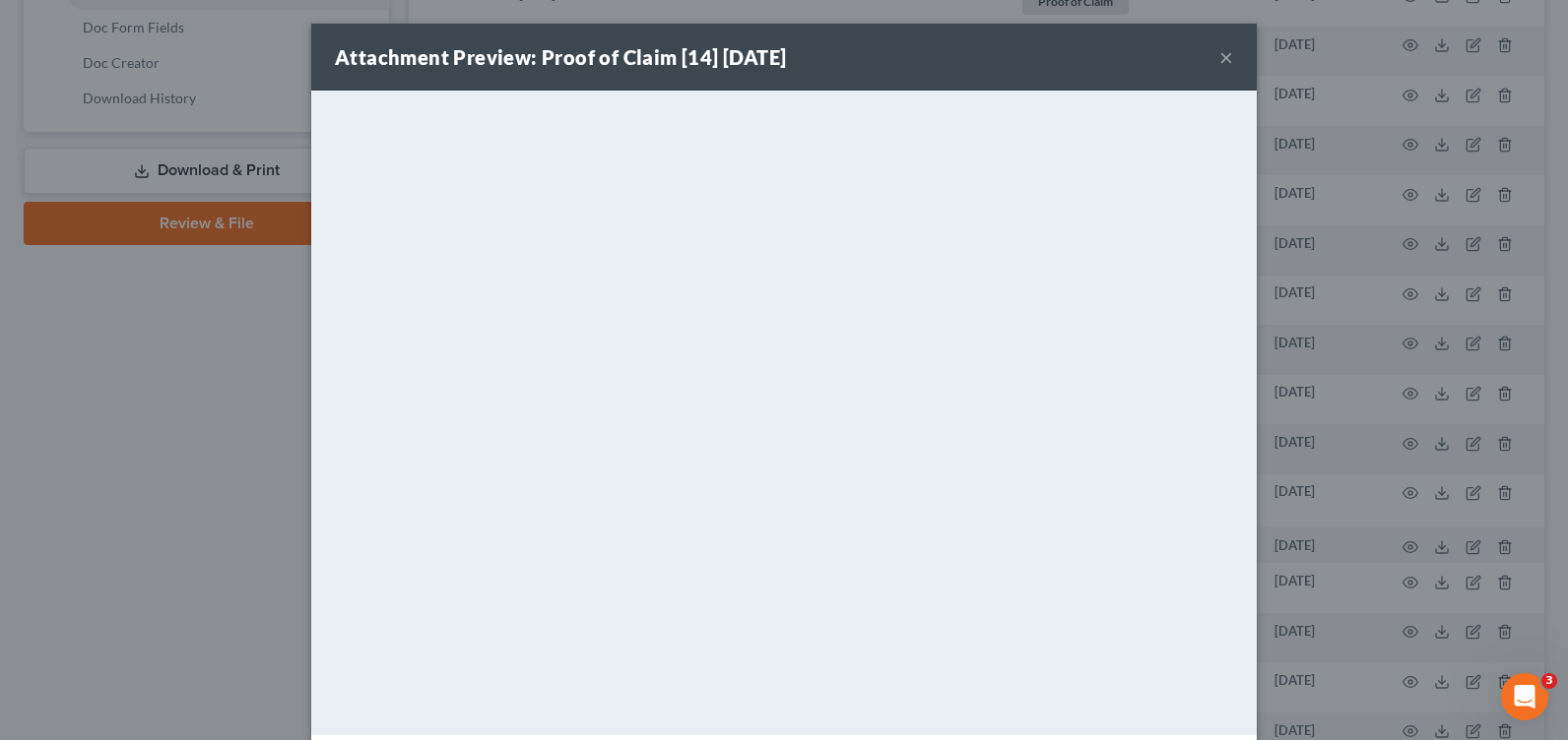
click at [1224, 57] on button "×" at bounding box center [1226, 57] width 14 height 24
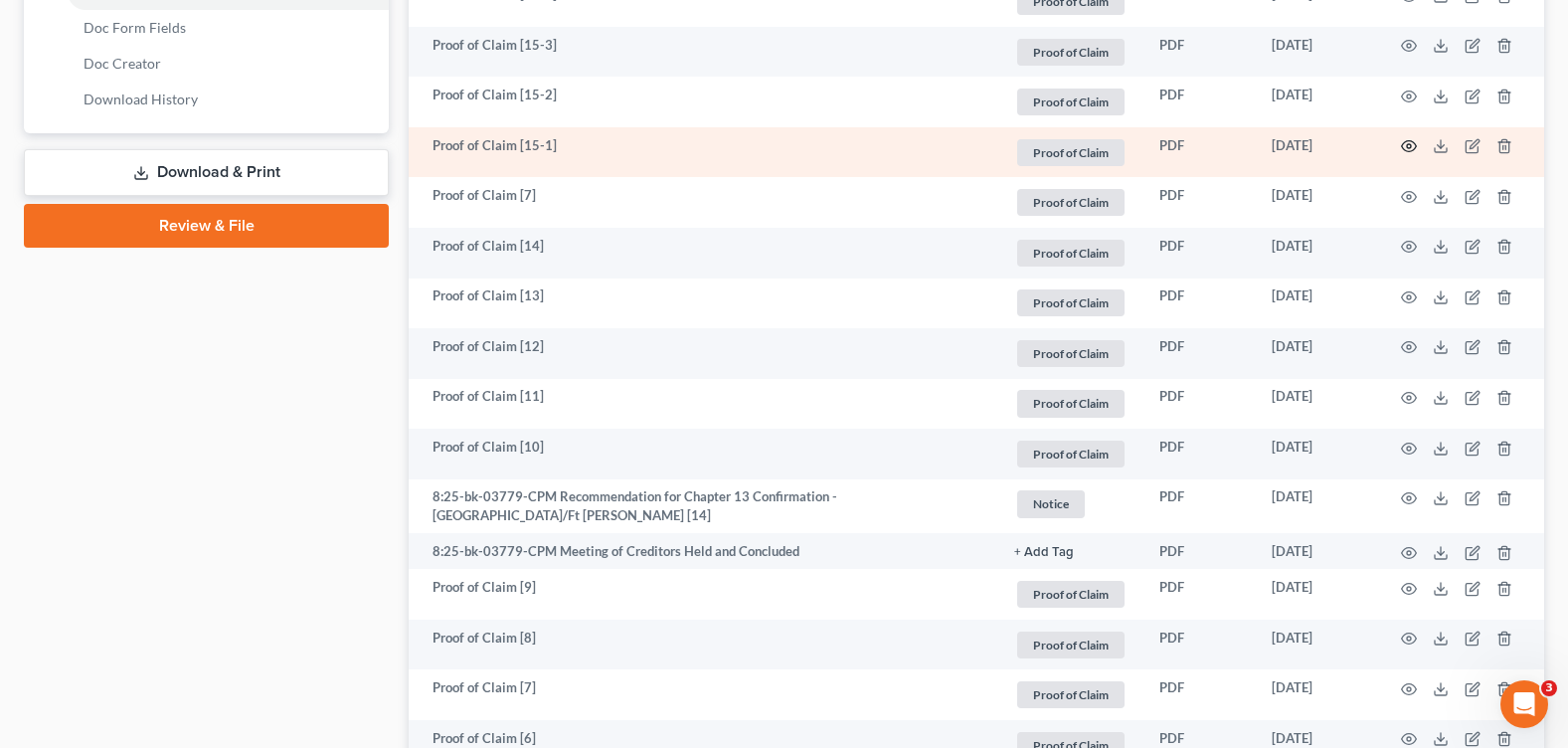
click at [1410, 148] on circle "button" at bounding box center [1409, 146] width 4 height 4
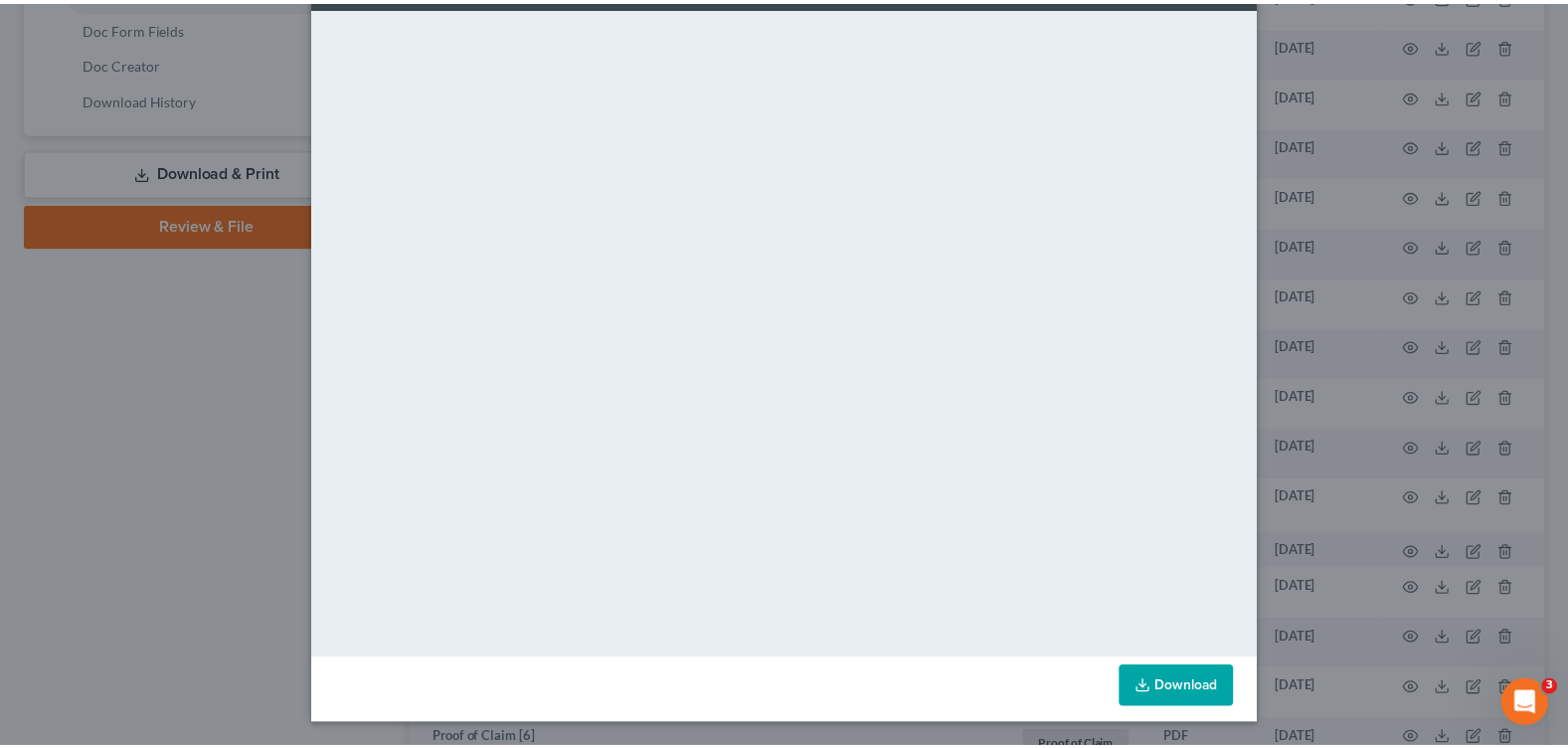
scroll to position [0, 0]
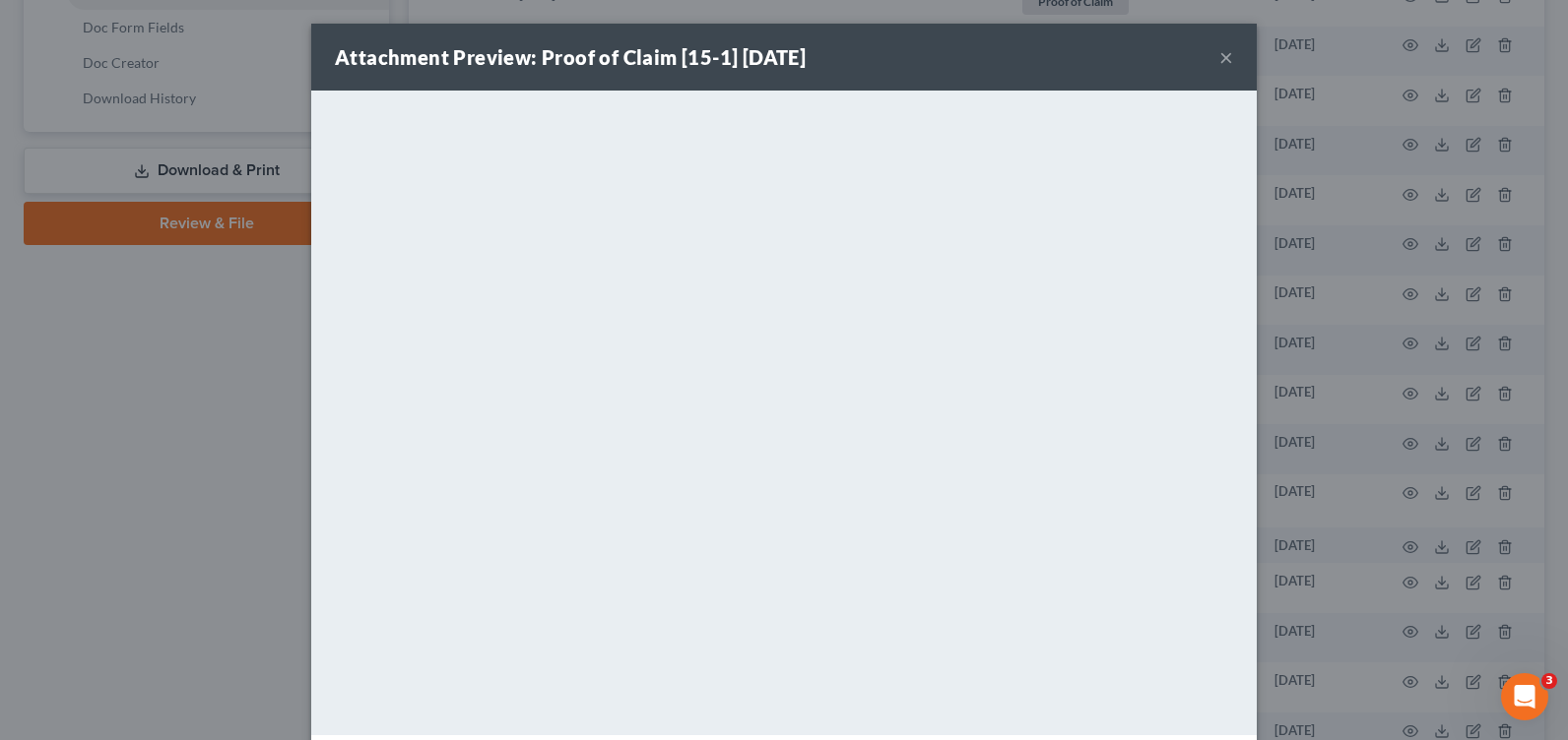
click at [1219, 55] on button "×" at bounding box center [1226, 57] width 14 height 24
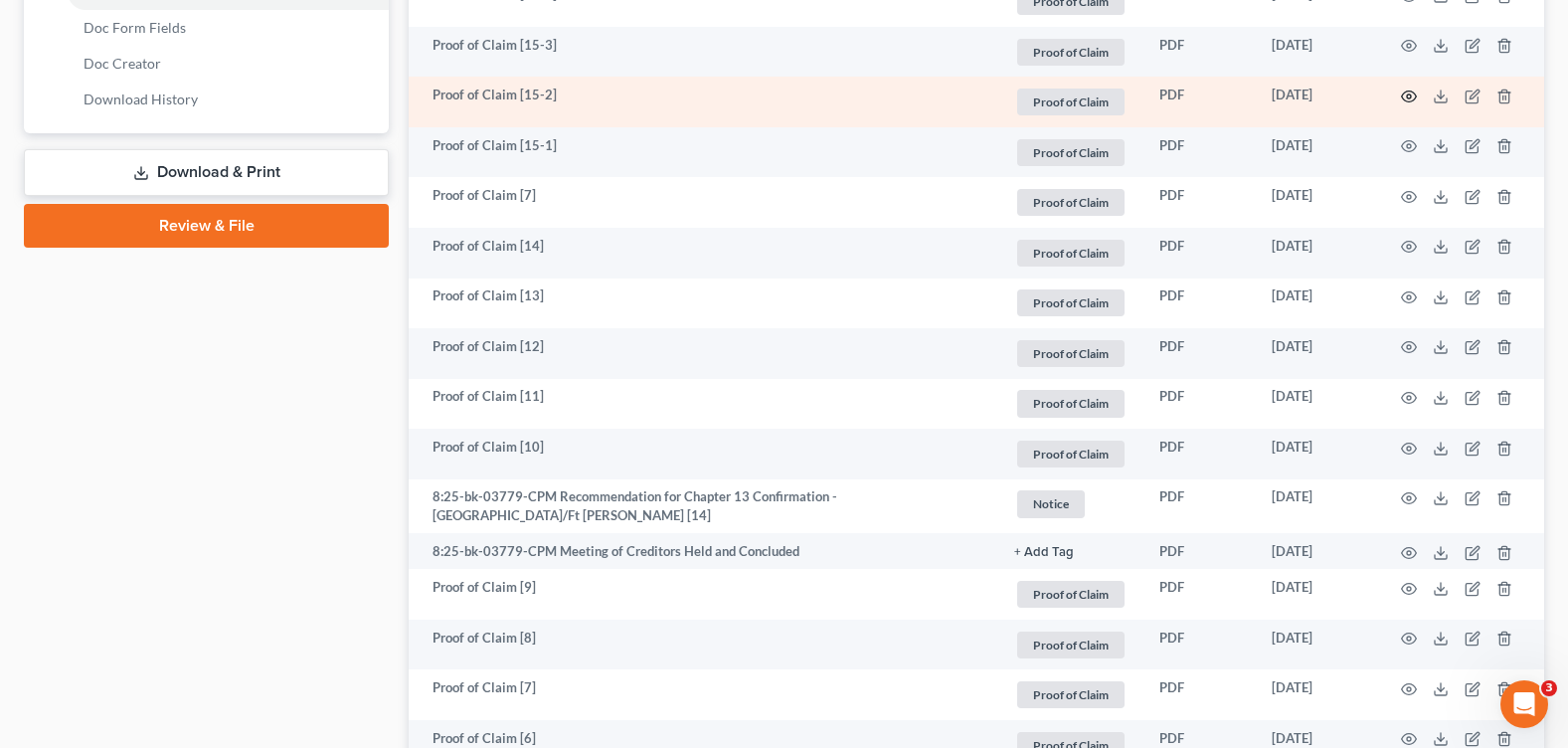
click at [1409, 98] on icon "button" at bounding box center [1409, 97] width 16 height 16
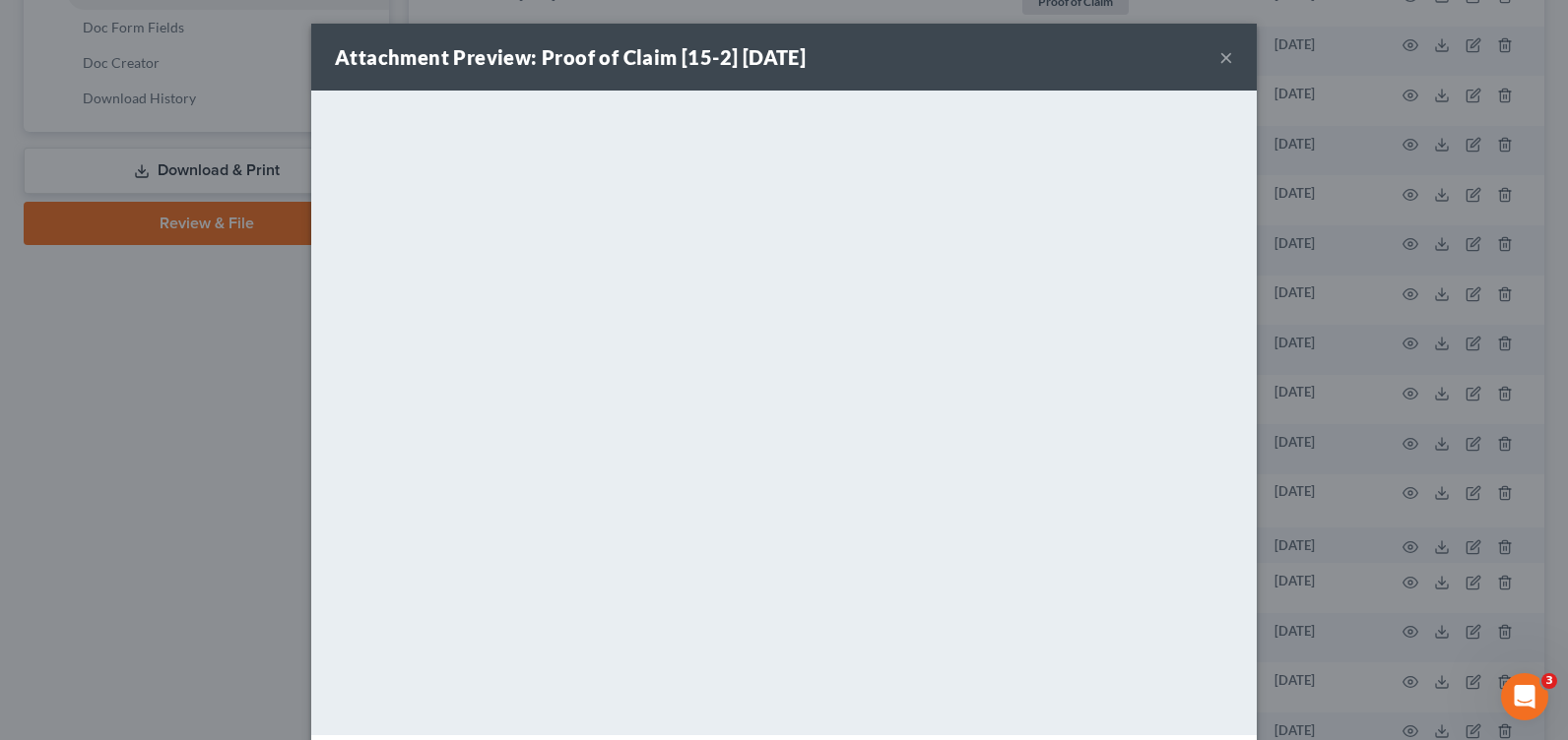
click at [1219, 58] on button "×" at bounding box center [1226, 57] width 14 height 24
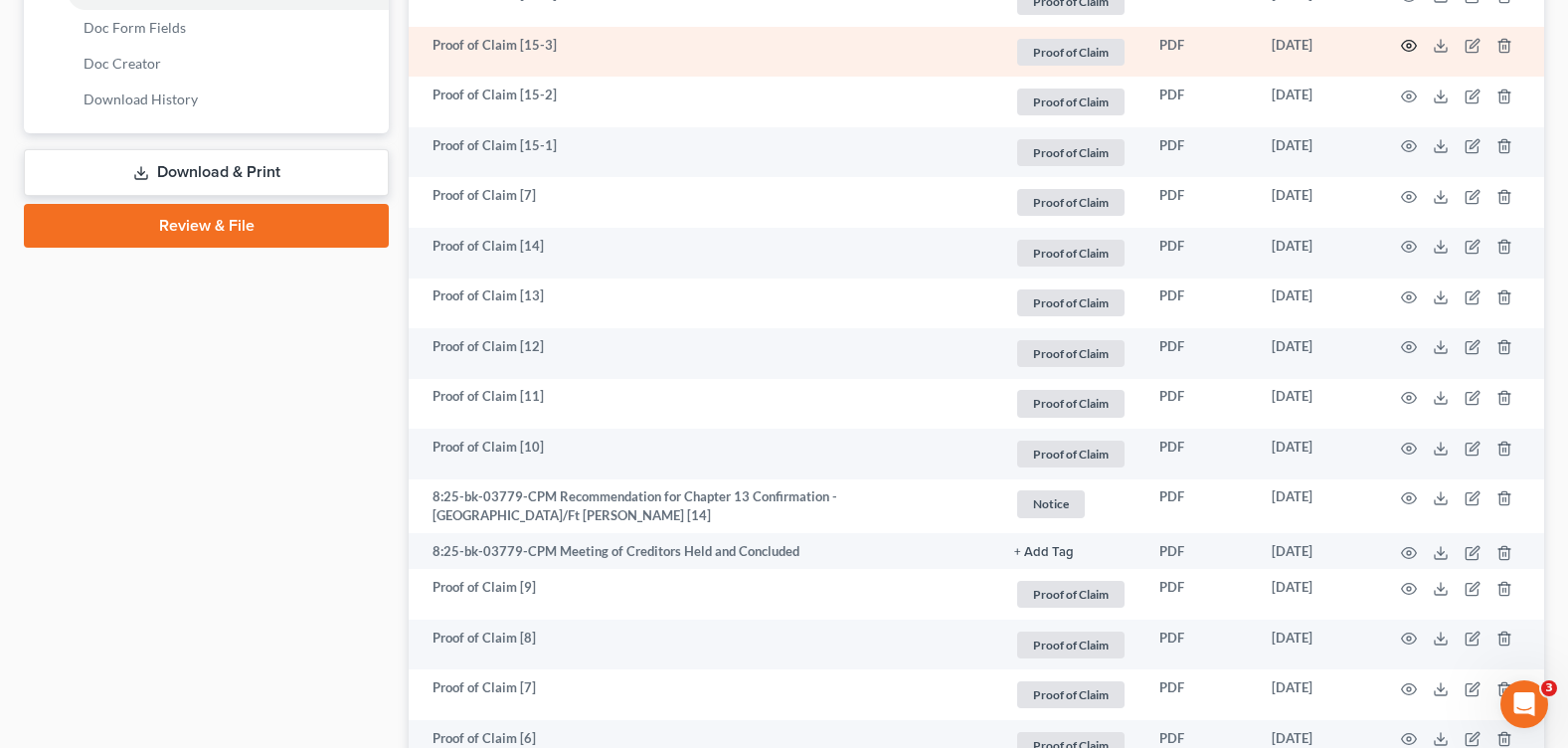
click at [1412, 48] on icon "button" at bounding box center [1409, 46] width 16 height 16
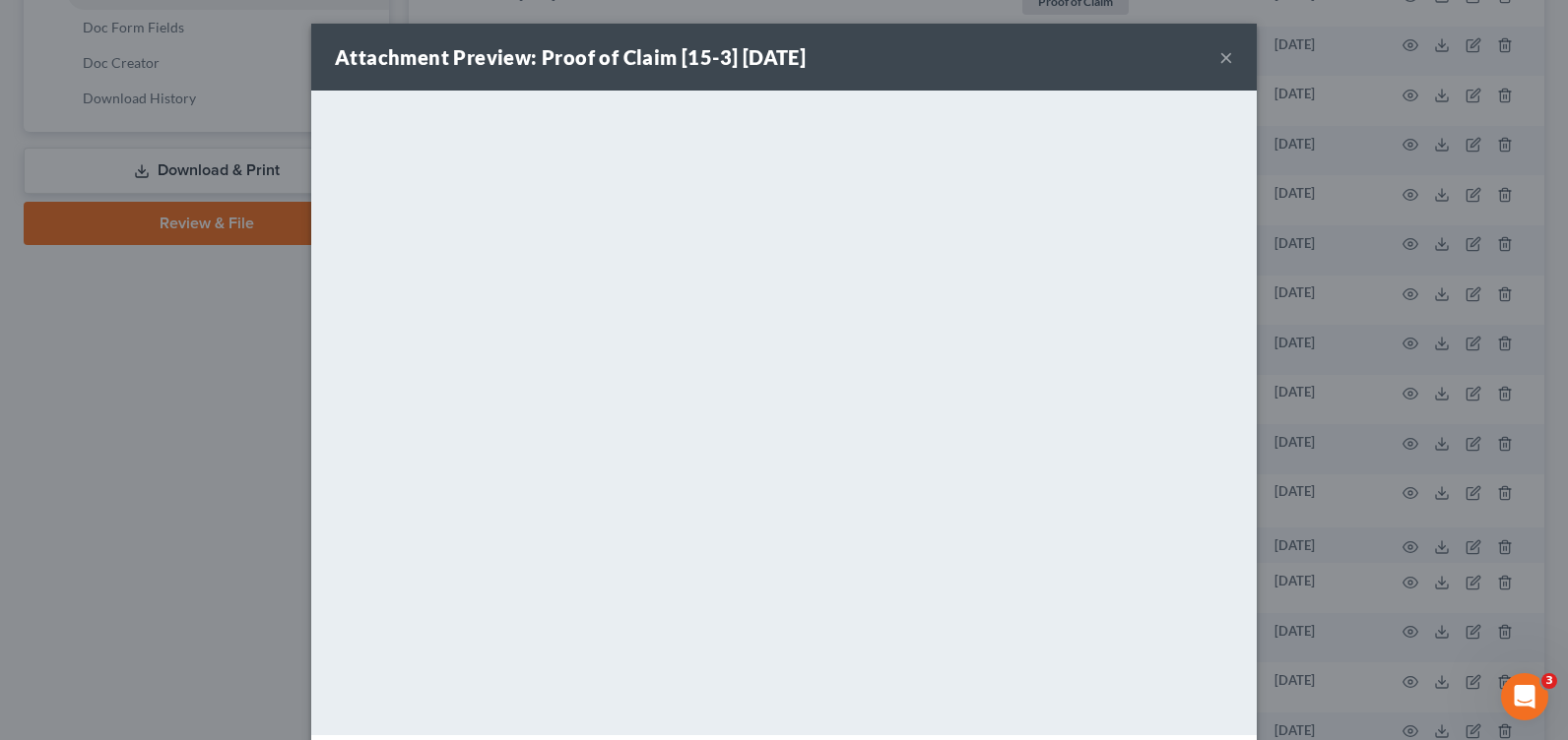
click at [1219, 52] on button "×" at bounding box center [1226, 57] width 14 height 24
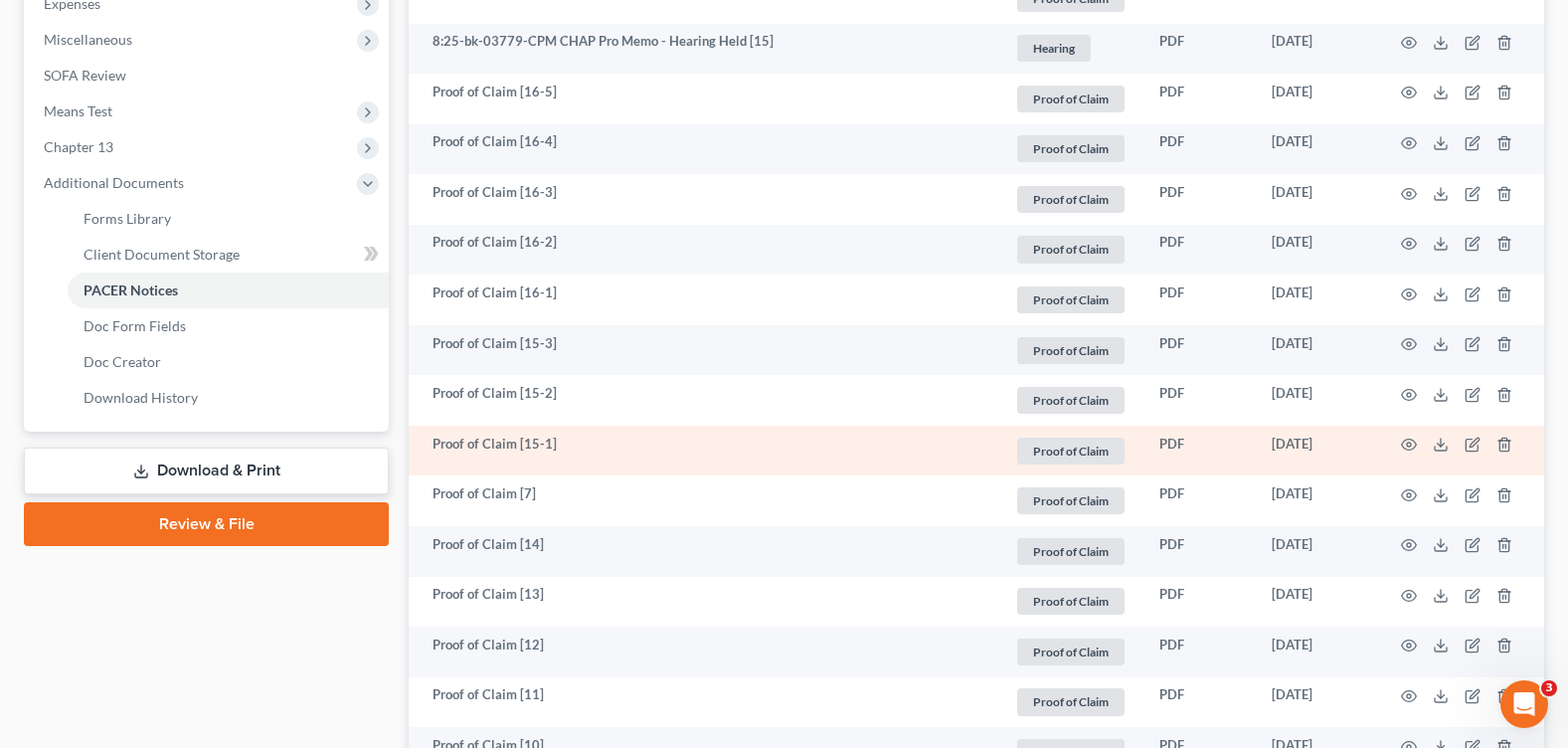
scroll to position [587, 0]
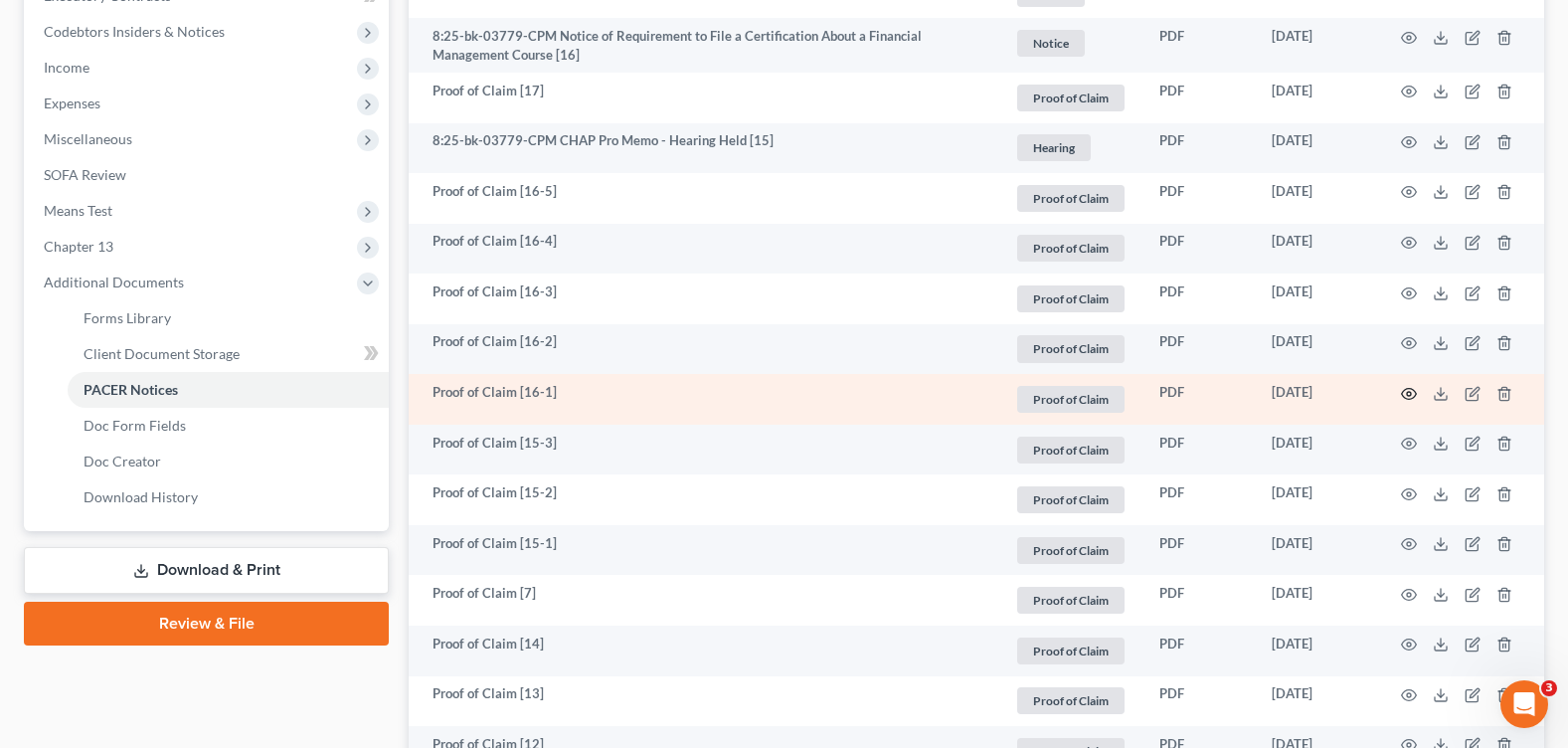
click at [1406, 390] on icon "button" at bounding box center [1409, 394] width 16 height 16
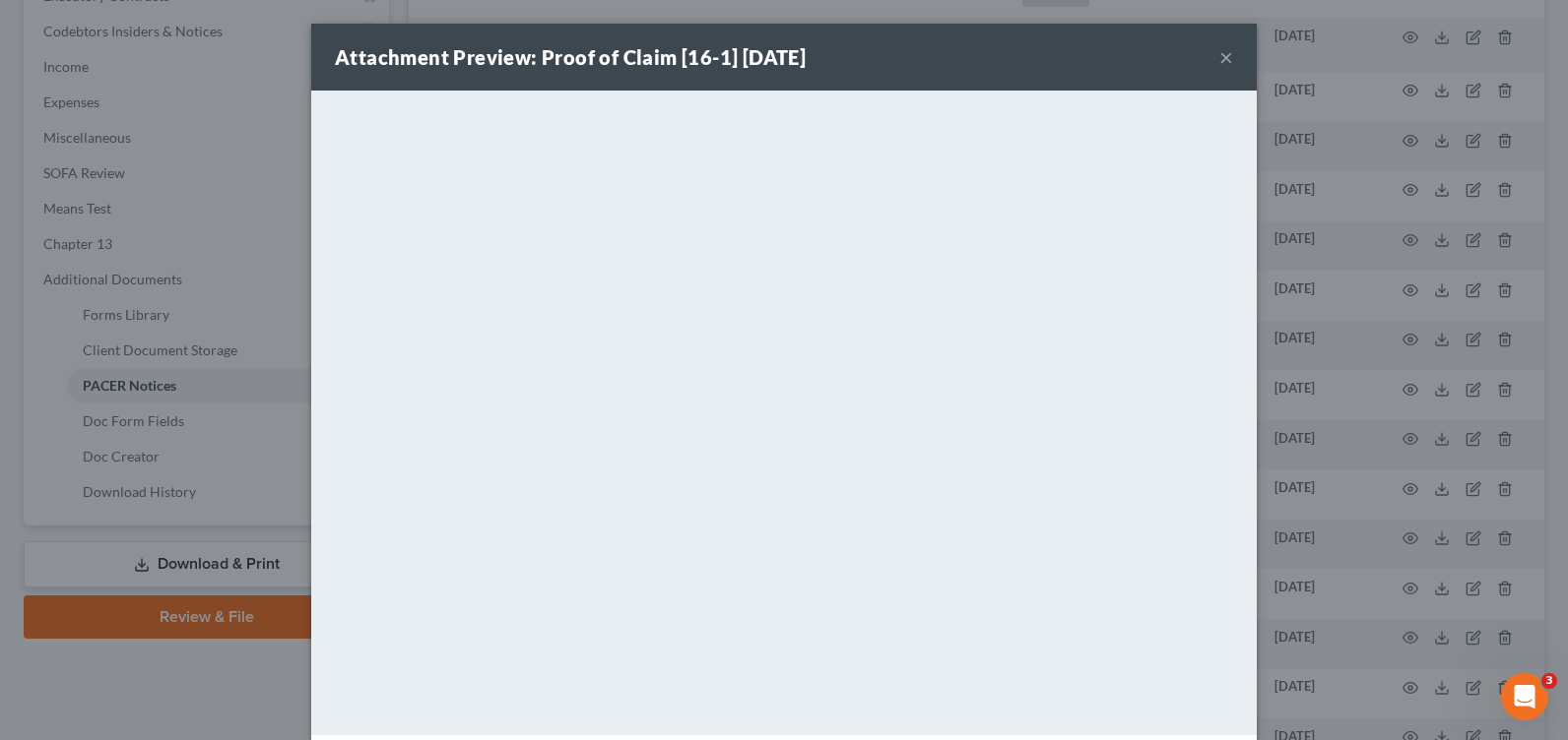
click at [1219, 56] on button "×" at bounding box center [1226, 57] width 14 height 24
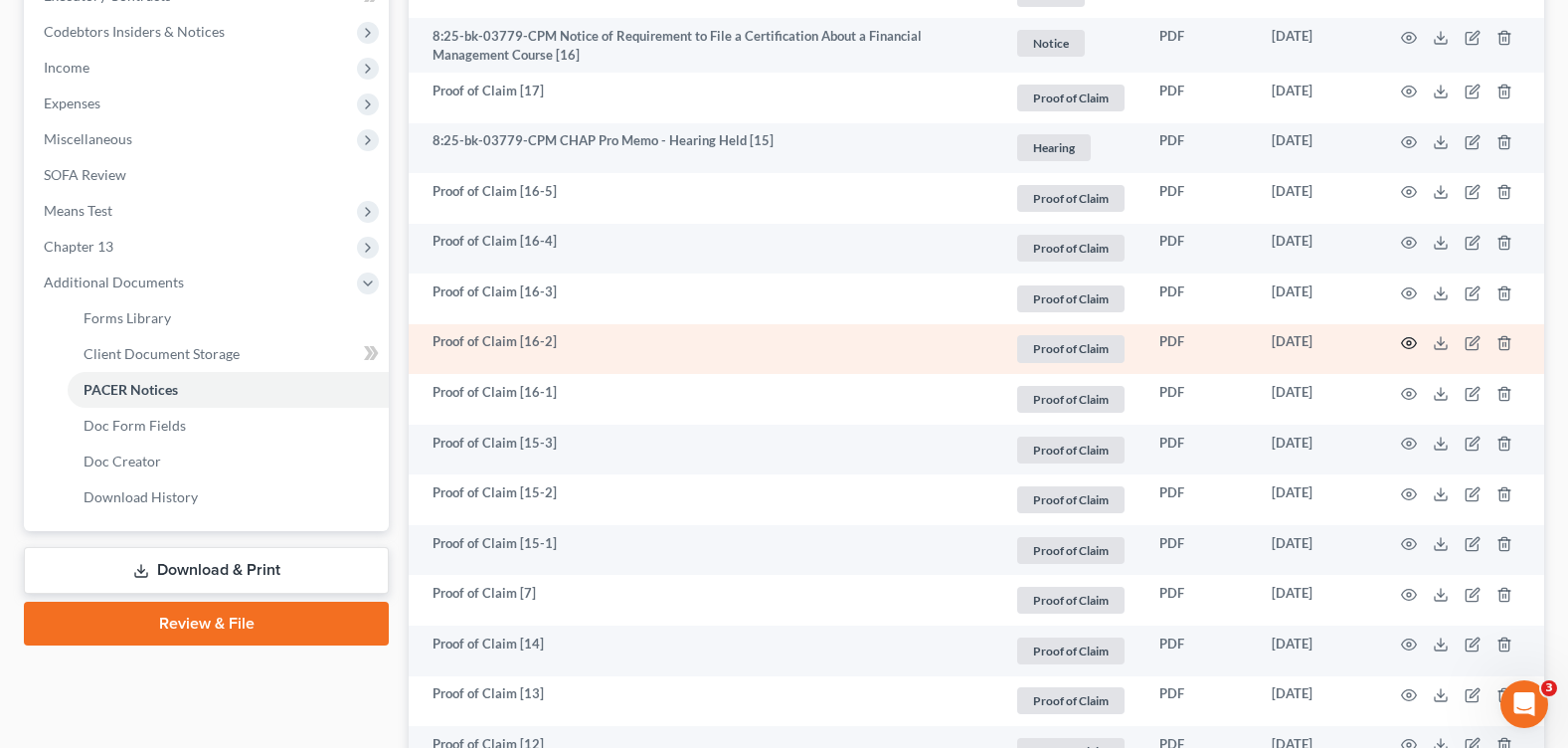
click at [1416, 339] on icon "button" at bounding box center [1409, 344] width 16 height 16
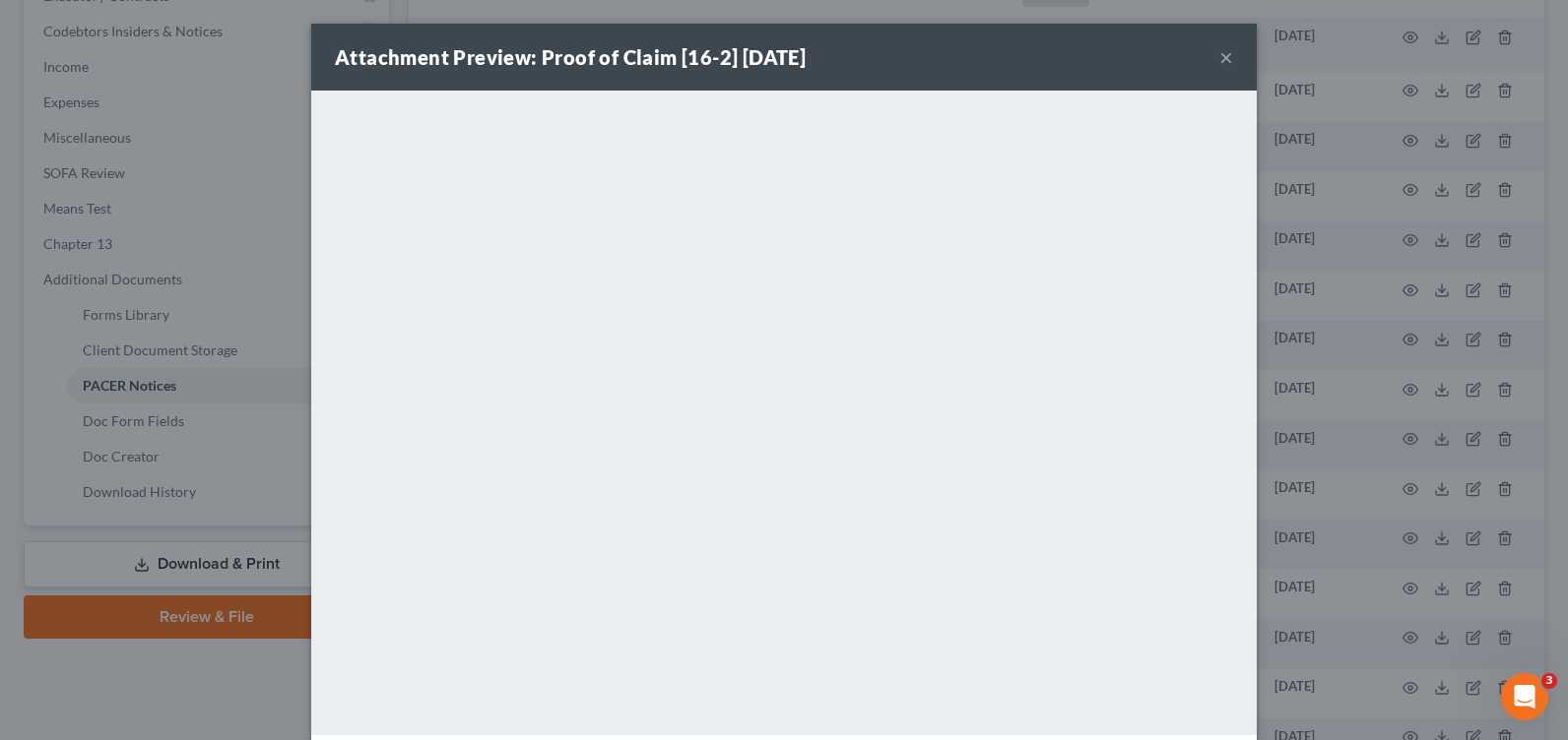
click at [1219, 56] on button "×" at bounding box center [1226, 57] width 14 height 24
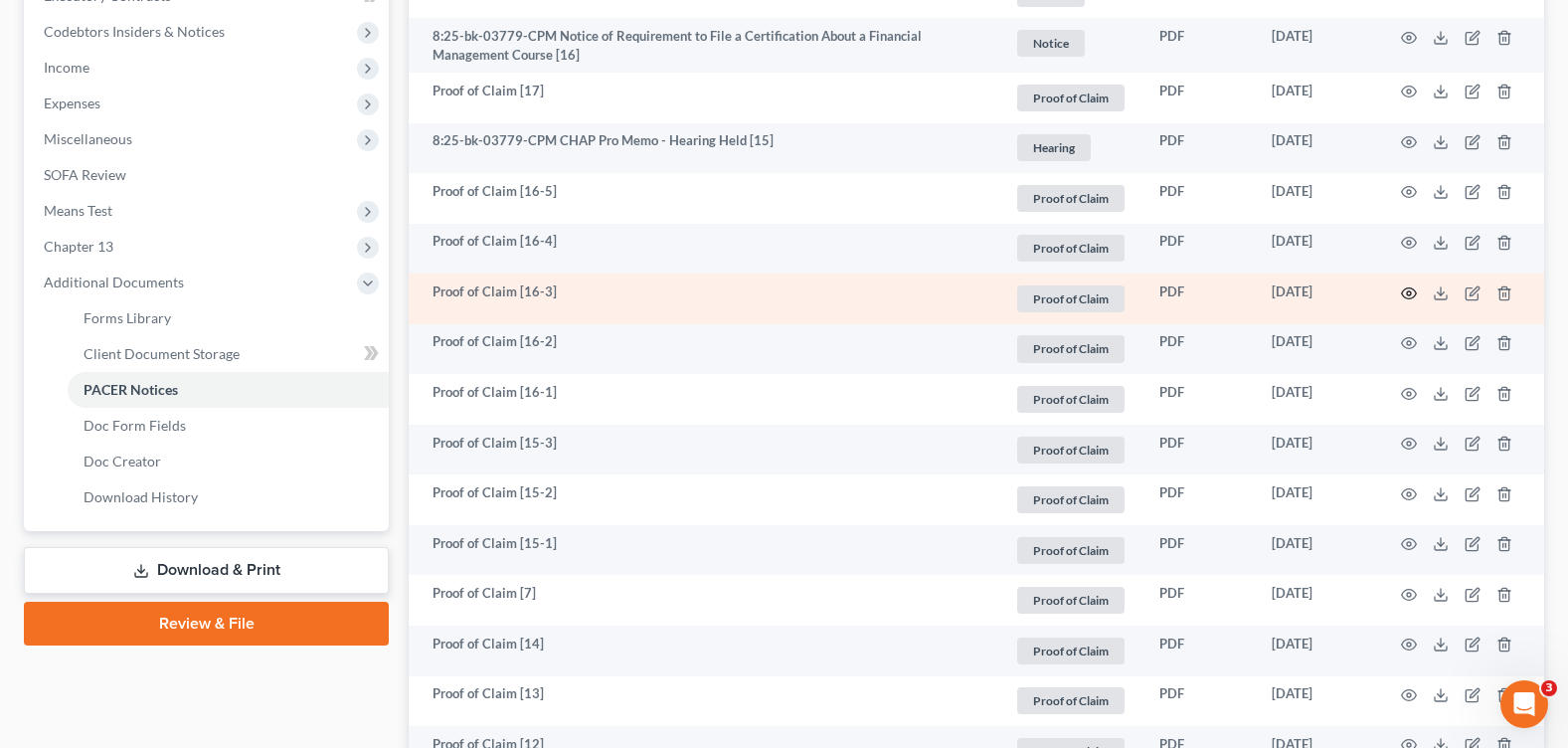
click at [1402, 291] on icon "button" at bounding box center [1409, 294] width 16 height 16
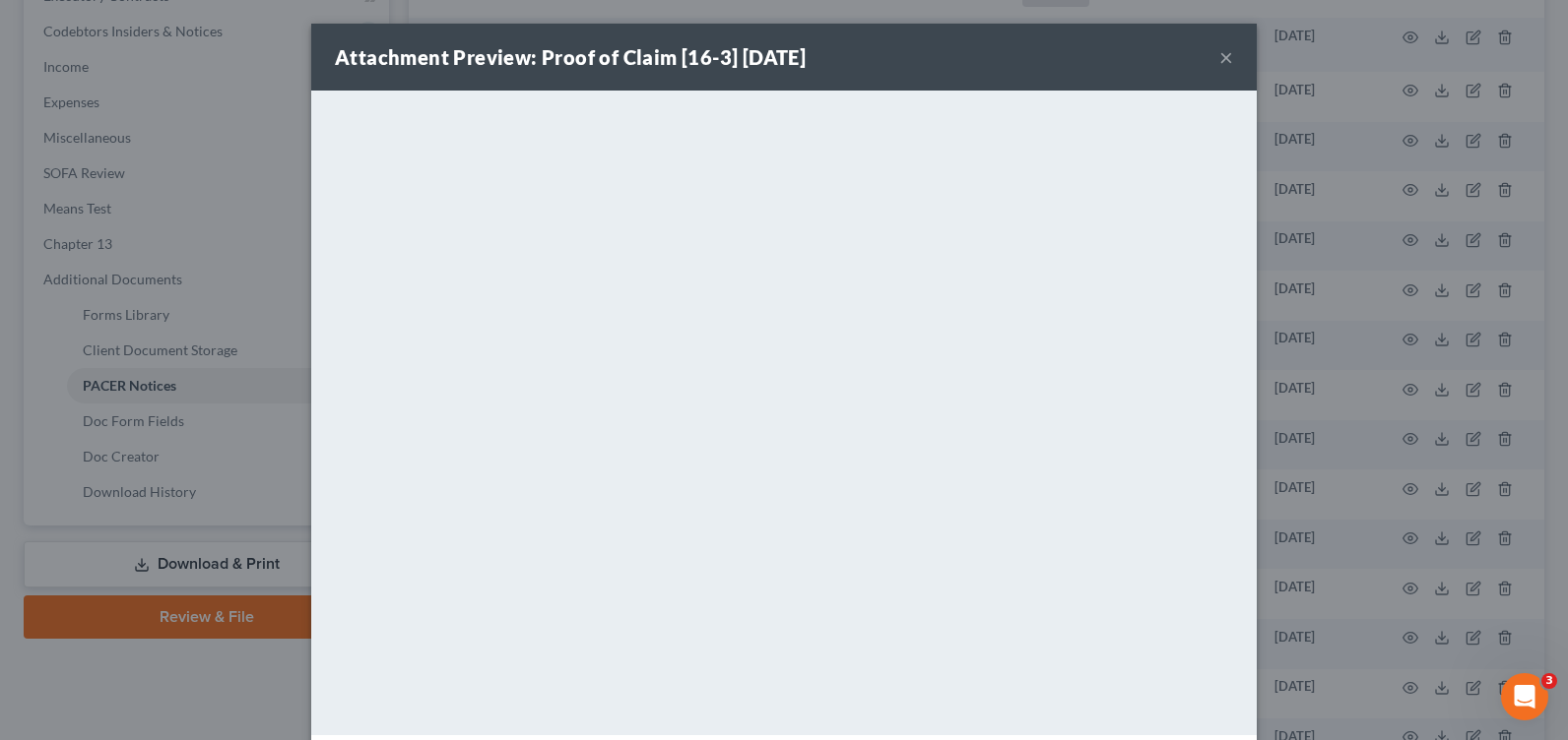
click at [1220, 57] on button "×" at bounding box center [1226, 57] width 14 height 24
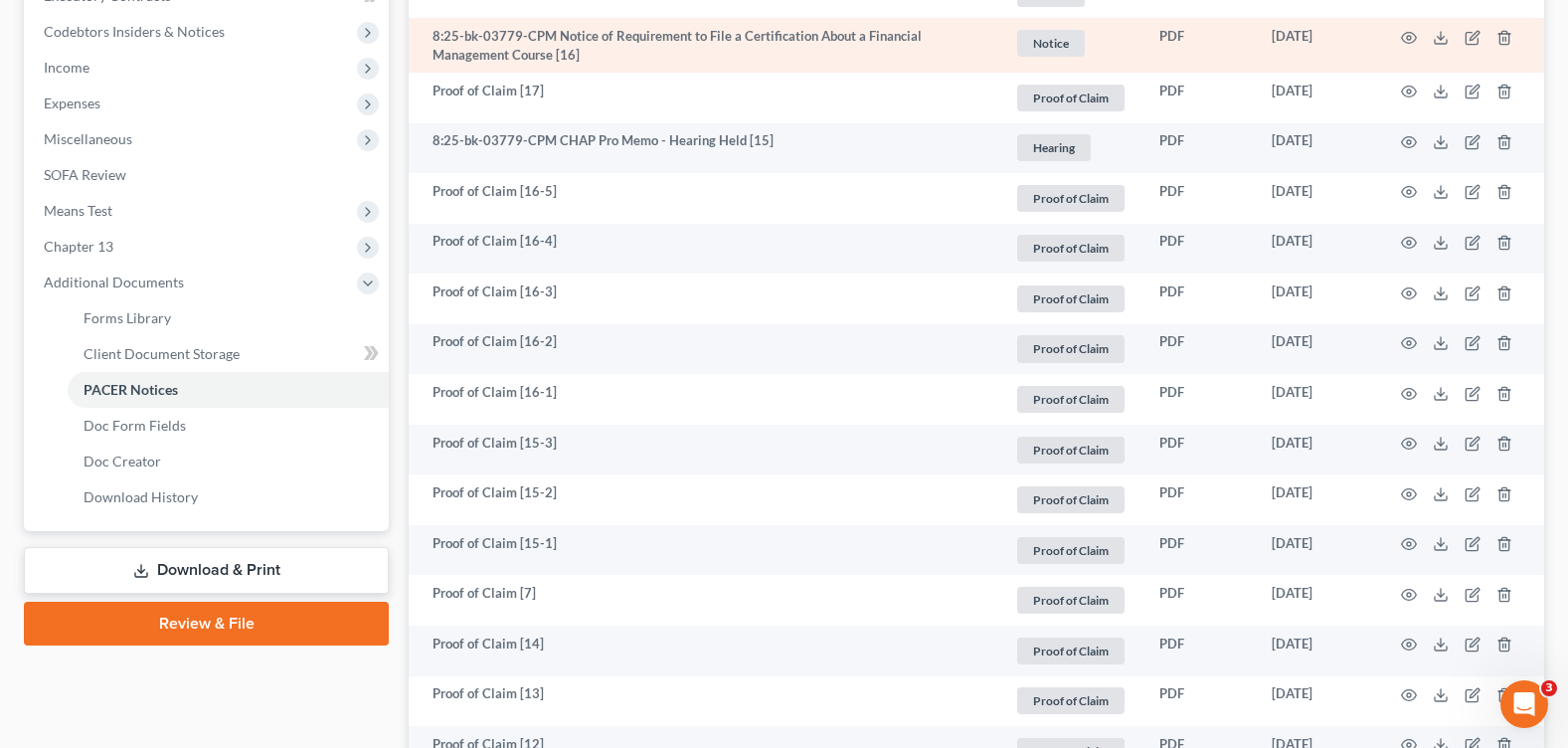
scroll to position [487, 0]
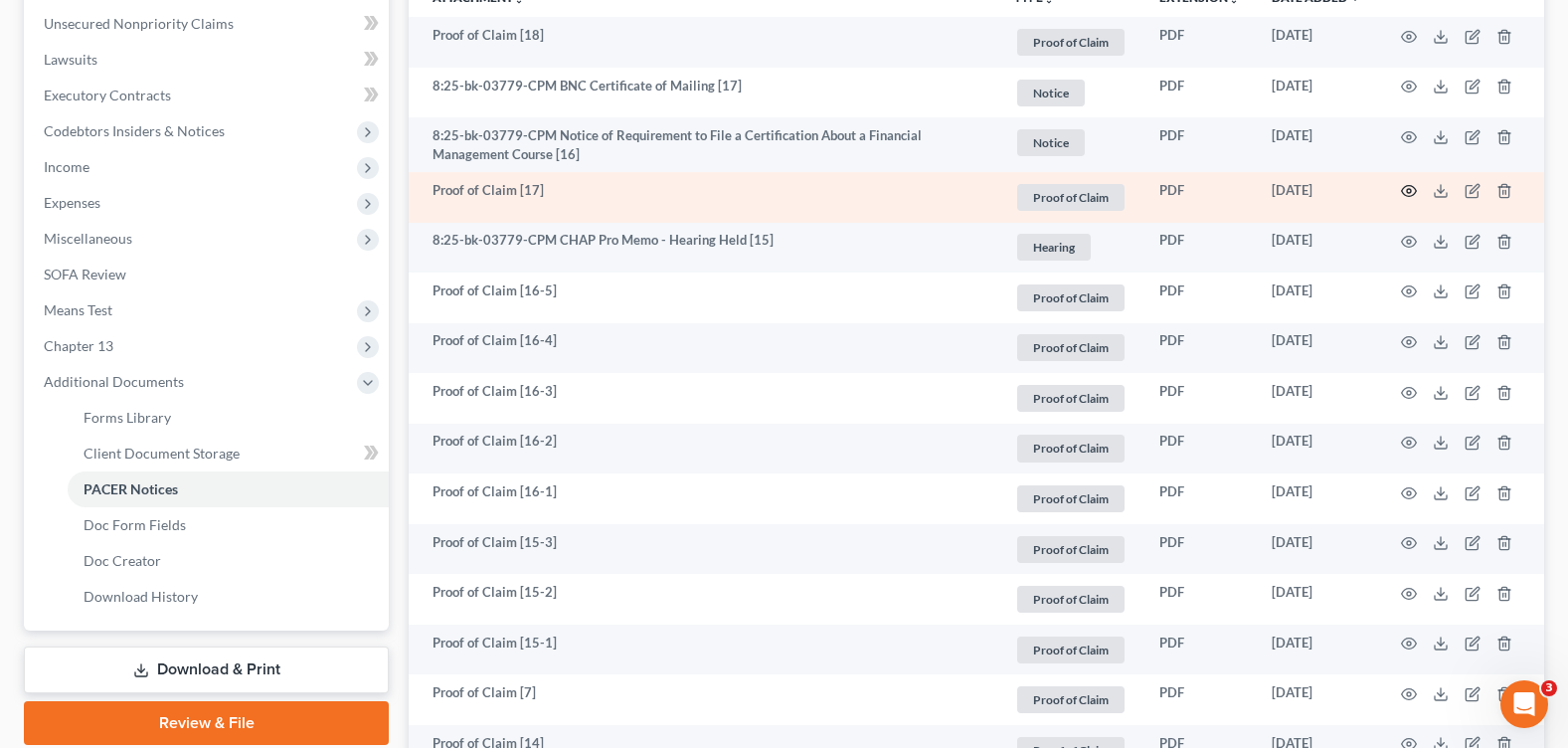
drag, startPoint x: 1412, startPoint y: 192, endPoint x: 1402, endPoint y: 195, distance: 10.4
click at [1402, 195] on icon "button" at bounding box center [1409, 191] width 16 height 16
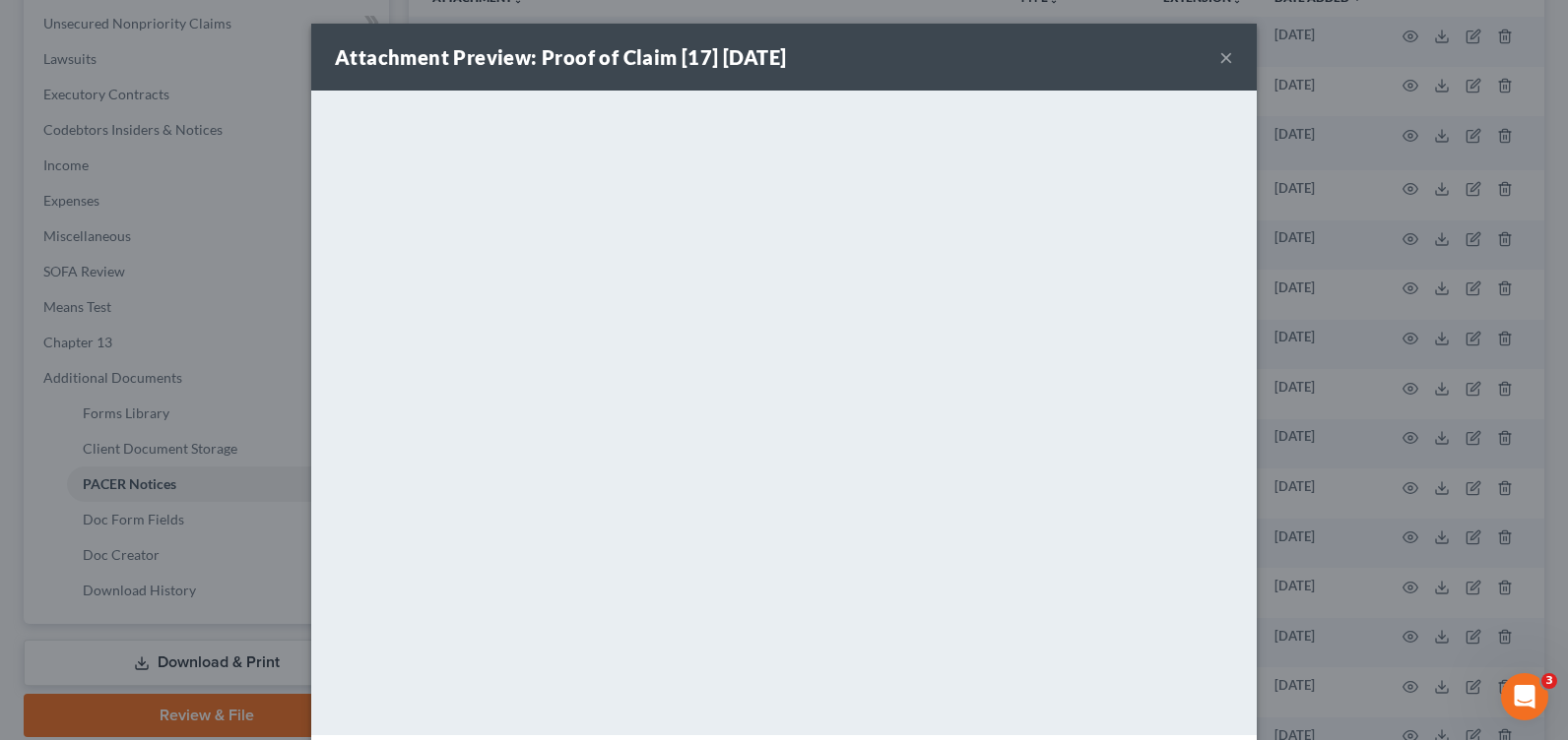
click at [1220, 57] on button "×" at bounding box center [1226, 57] width 14 height 24
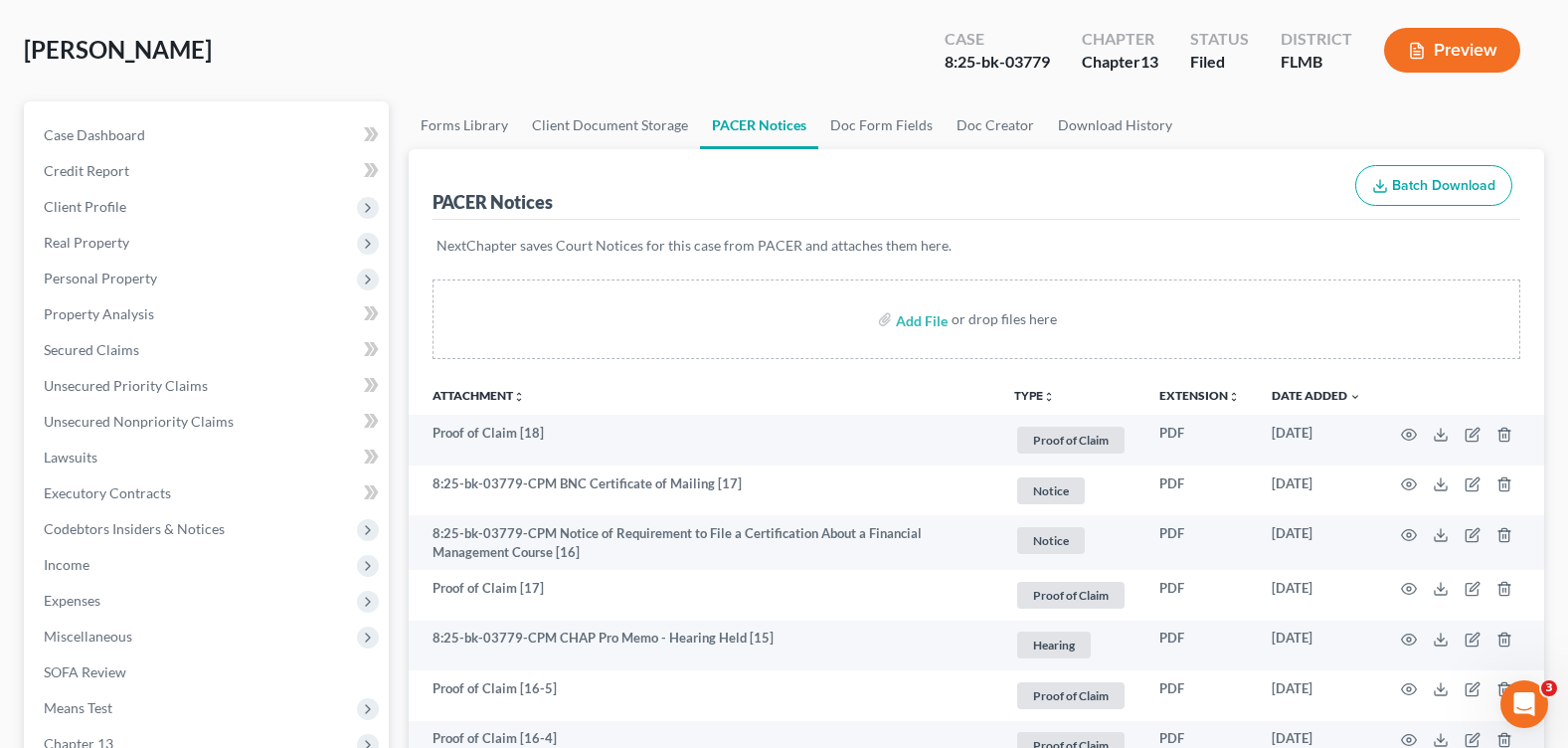
scroll to position [0, 0]
